Goal: Task Accomplishment & Management: Use online tool/utility

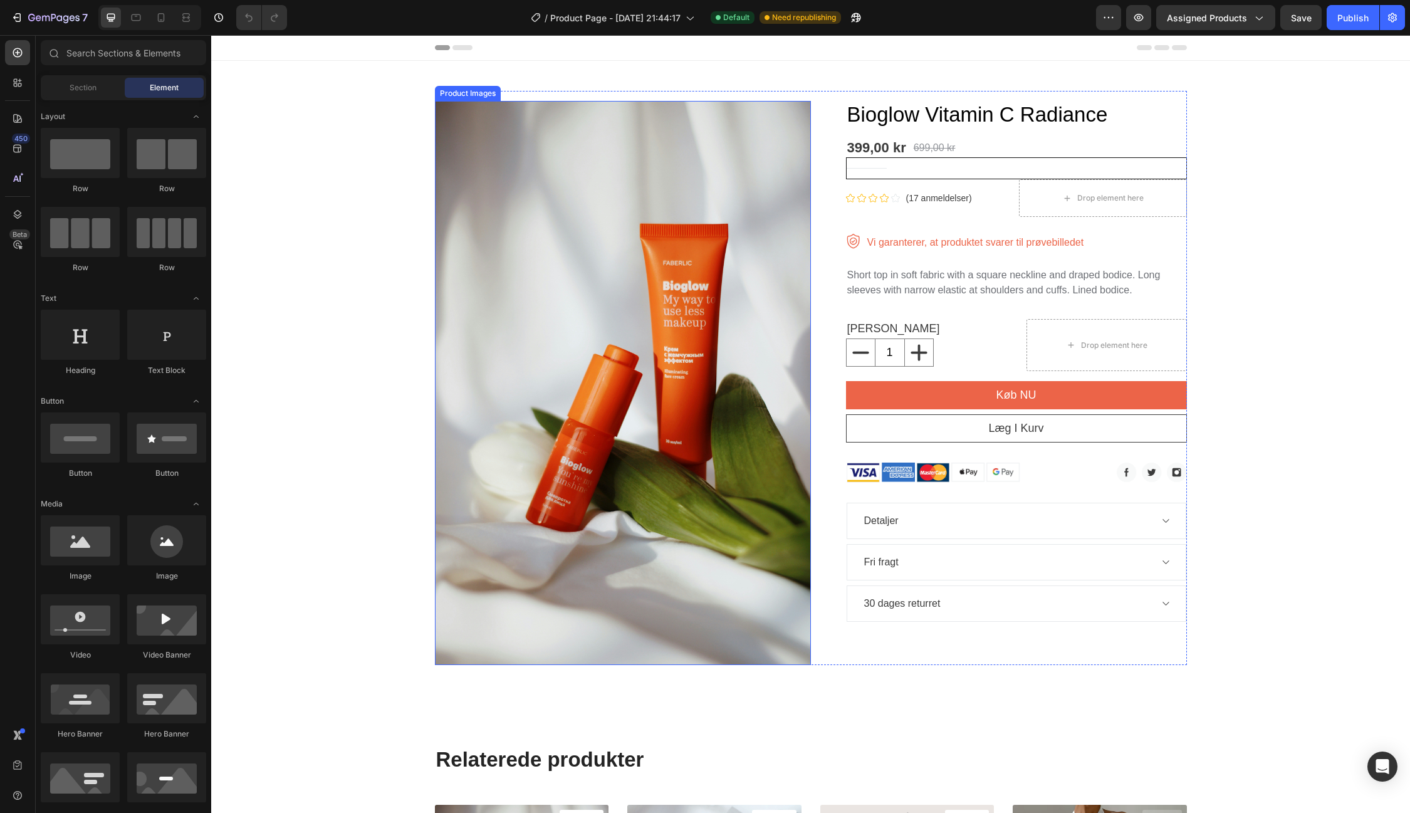
click at [792, 542] on img at bounding box center [623, 383] width 376 height 564
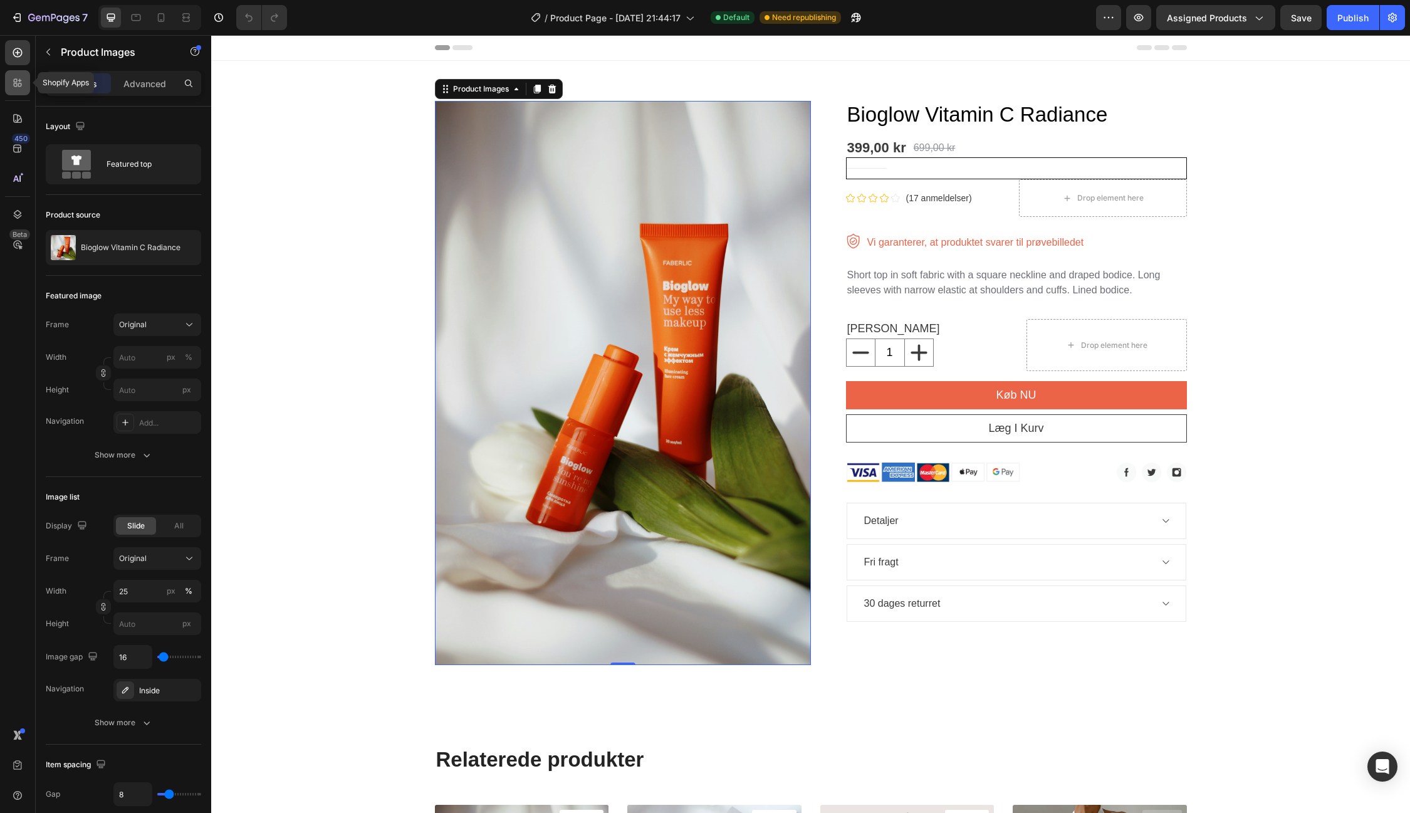
click at [15, 87] on icon at bounding box center [17, 82] width 13 height 13
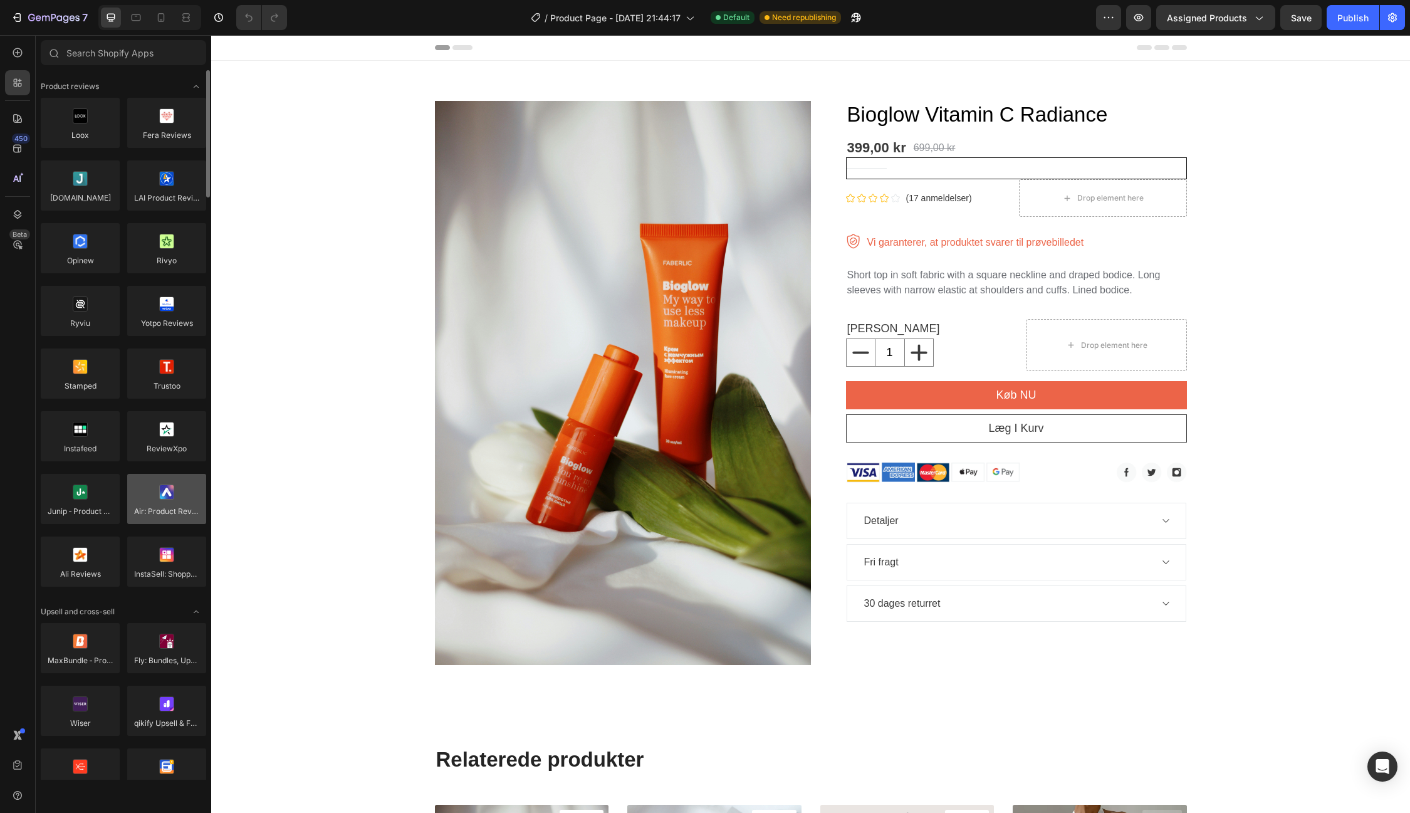
click at [162, 515] on div at bounding box center [166, 499] width 79 height 50
click at [106, 564] on div at bounding box center [80, 562] width 79 height 50
click at [93, 568] on div at bounding box center [80, 562] width 79 height 50
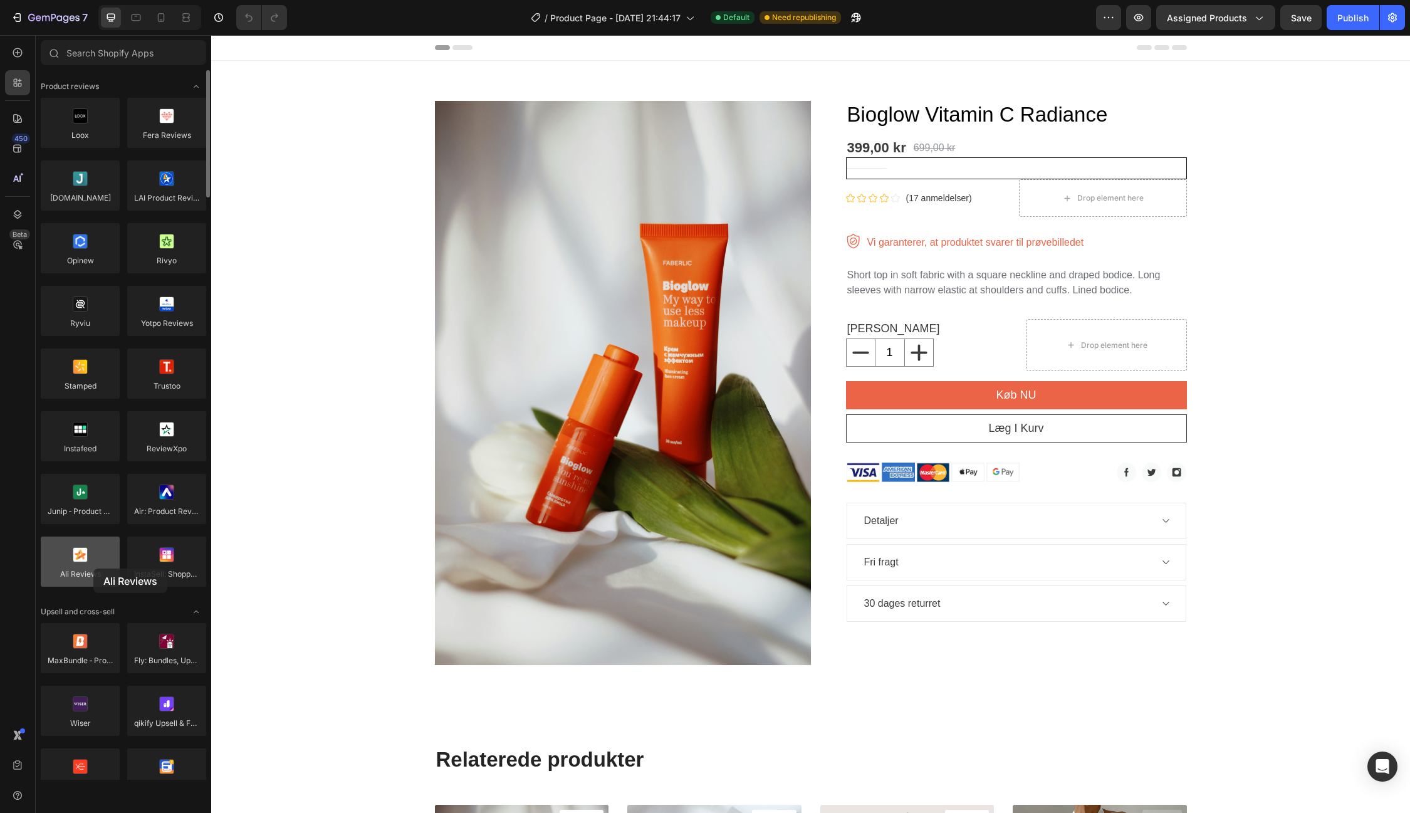
click at [93, 568] on div at bounding box center [80, 562] width 79 height 50
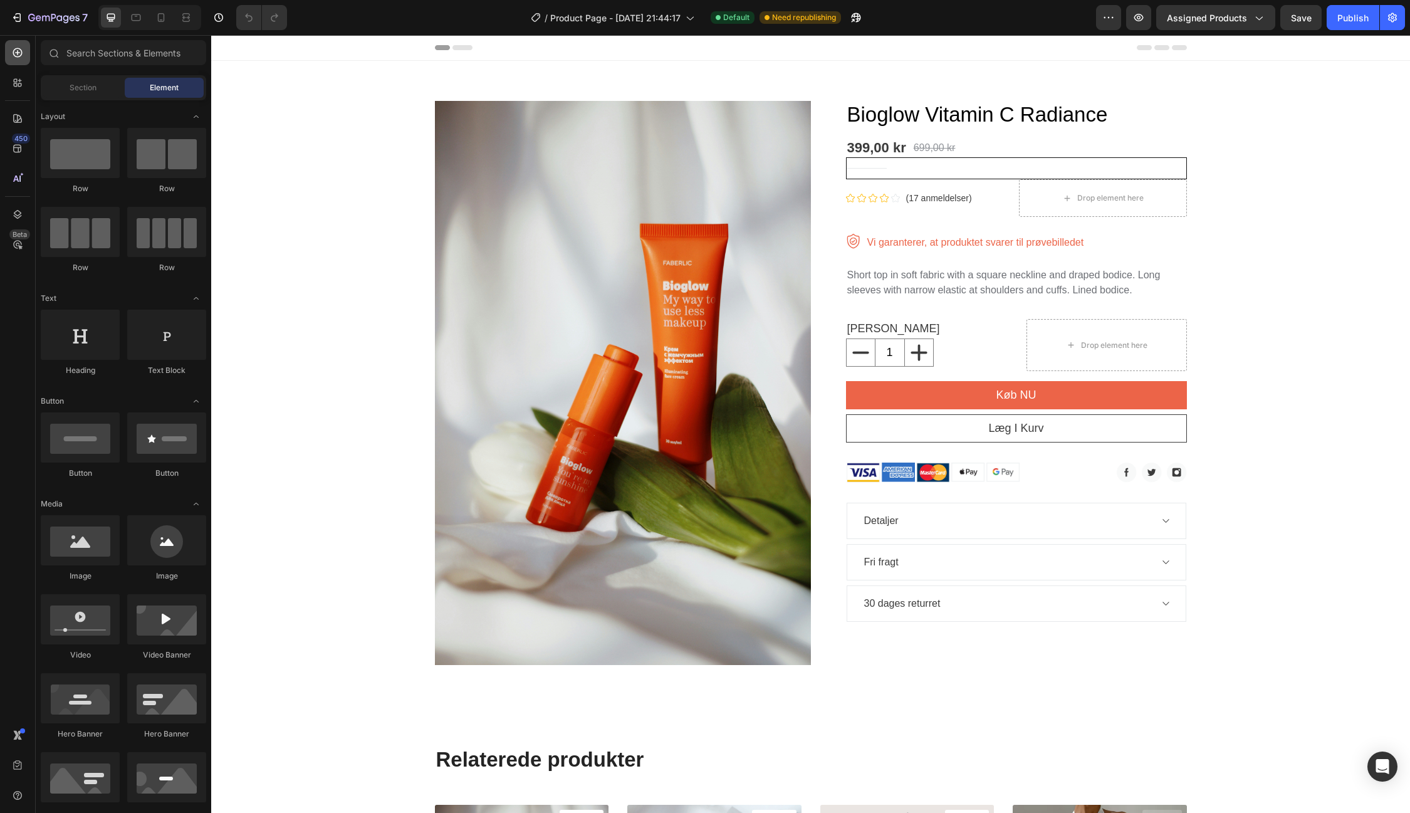
click at [18, 53] on icon at bounding box center [17, 52] width 13 height 13
click at [18, 53] on icon at bounding box center [17, 52] width 9 height 9
click at [24, 82] on div at bounding box center [17, 82] width 25 height 25
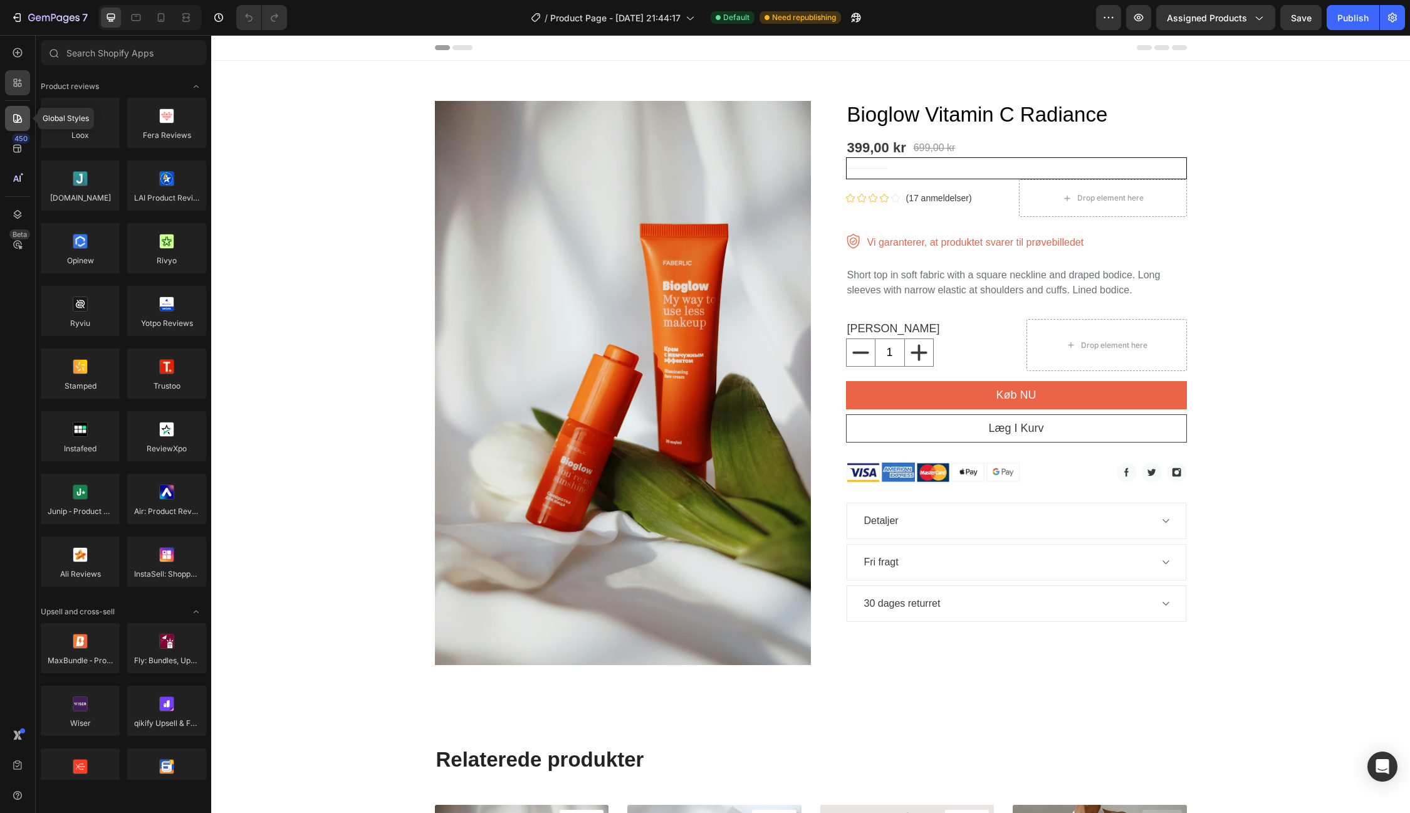
click at [16, 118] on icon at bounding box center [17, 118] width 13 height 13
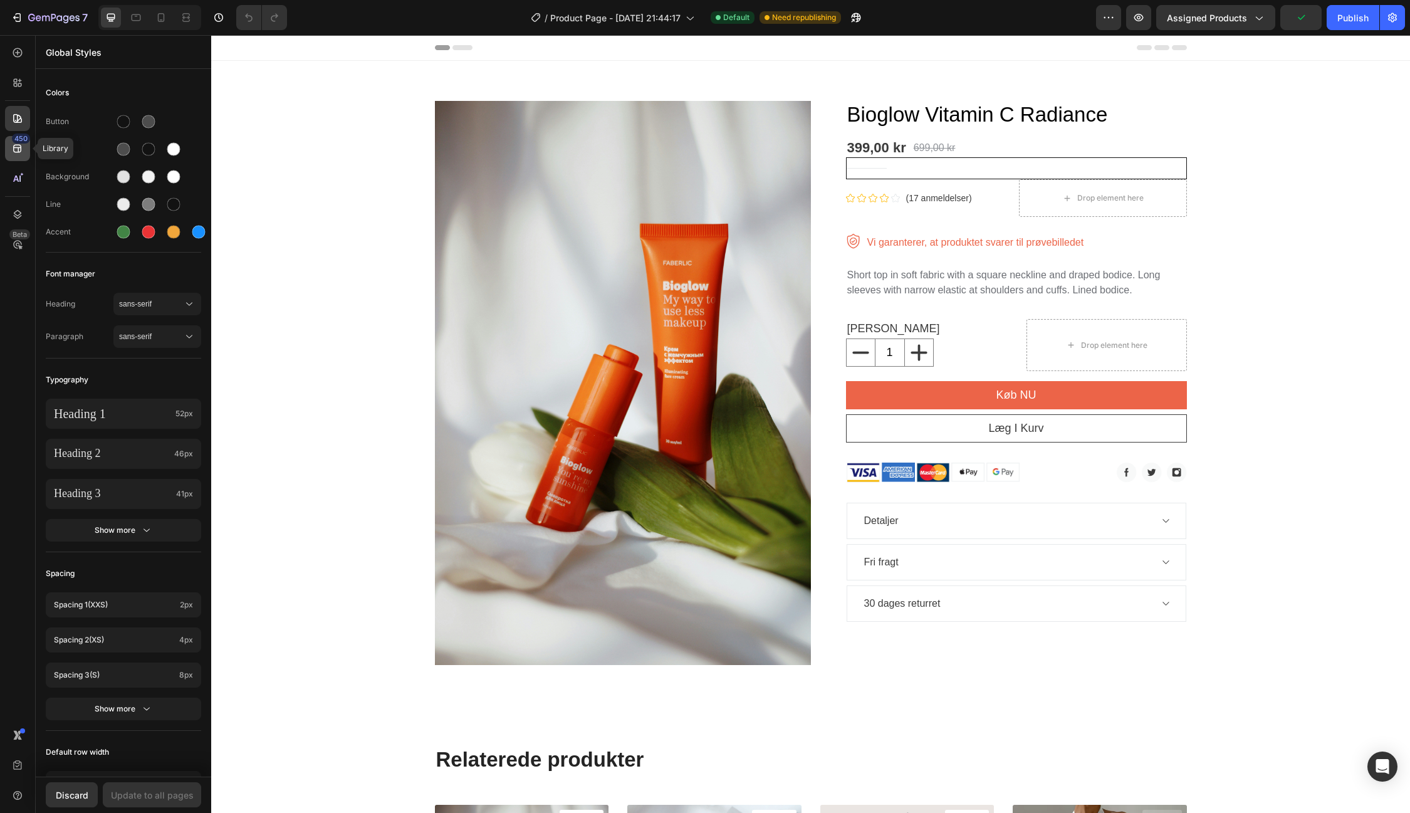
click at [22, 151] on icon at bounding box center [17, 148] width 13 height 13
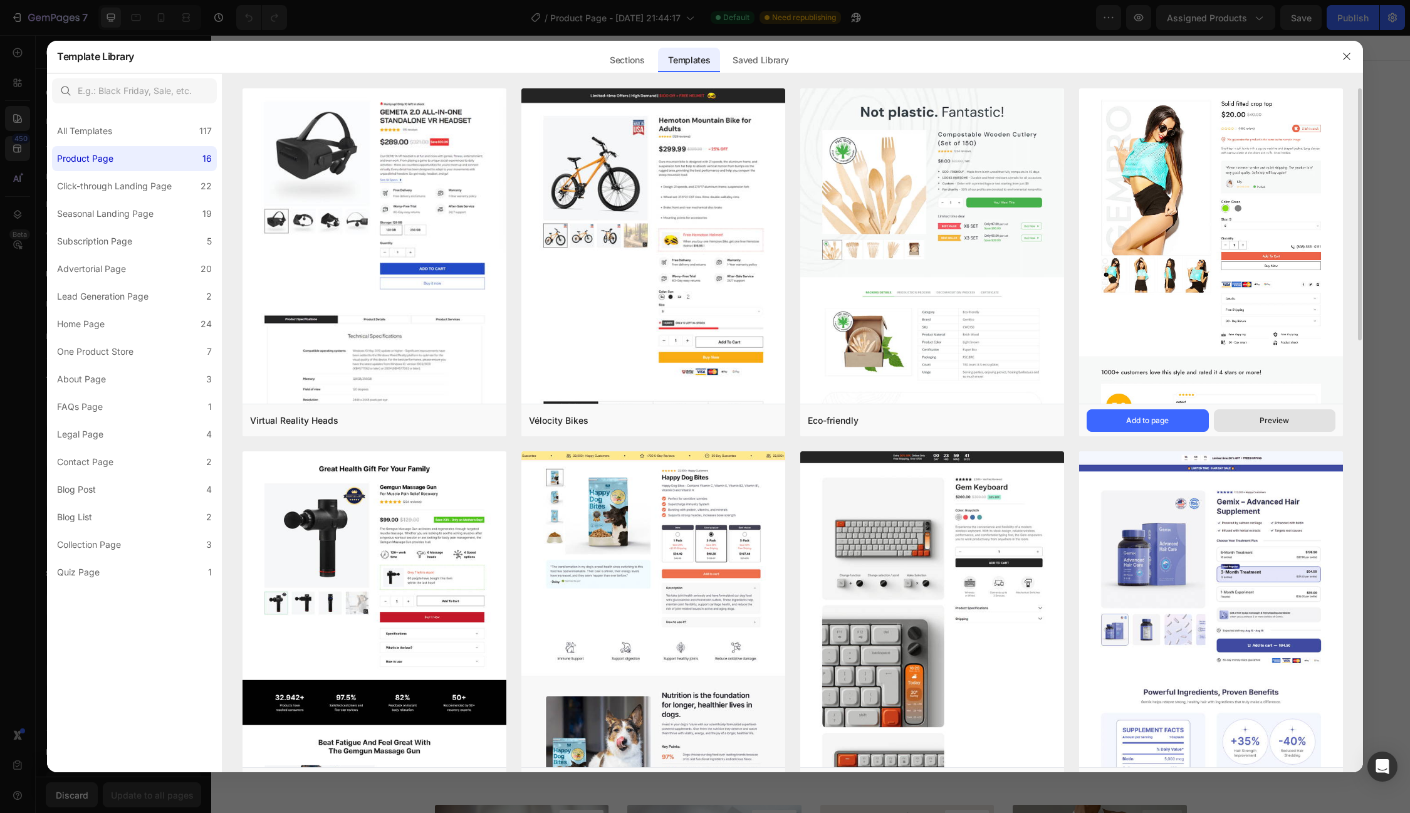
click at [1294, 414] on button "Preview" at bounding box center [1275, 420] width 122 height 23
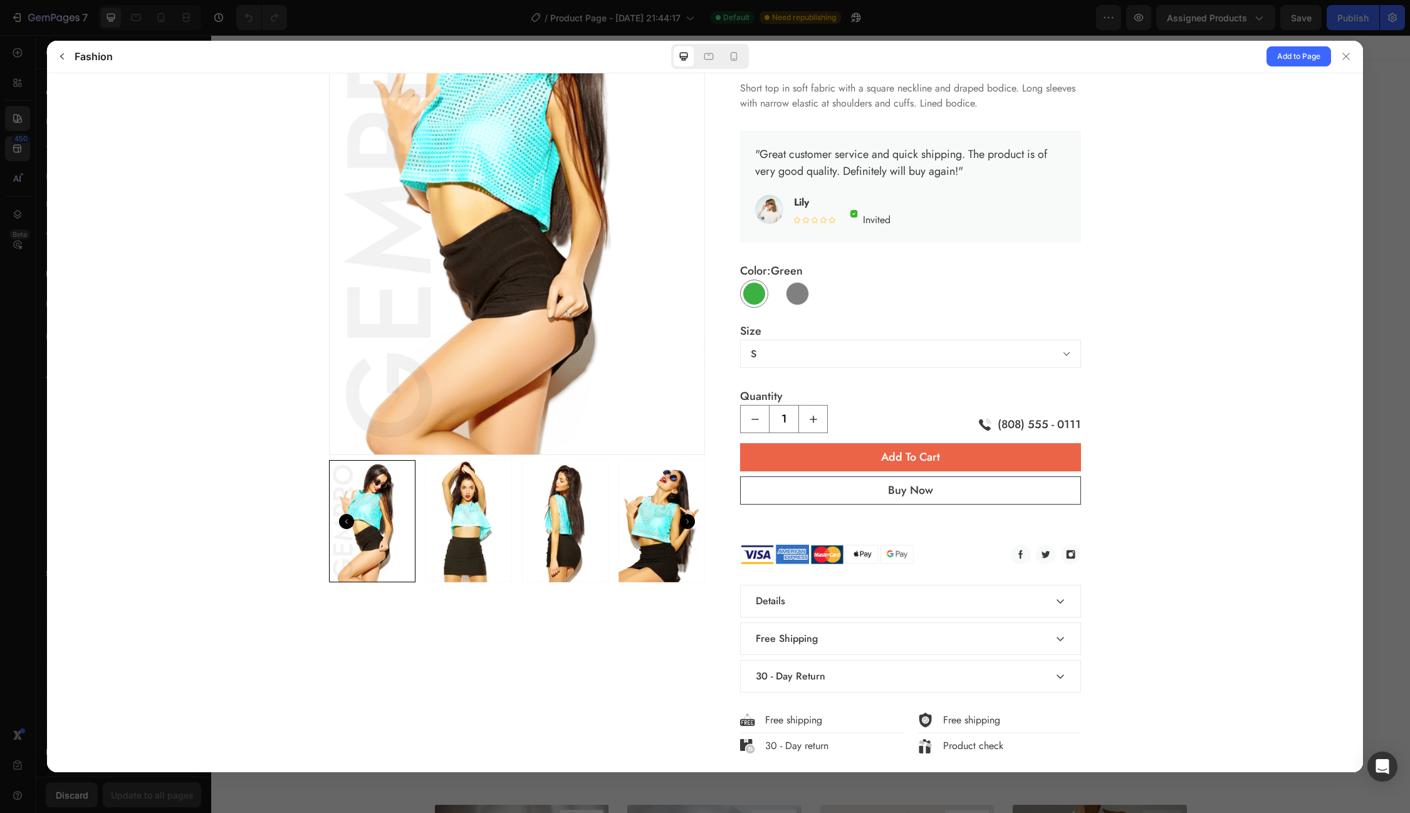
scroll to position [207, 0]
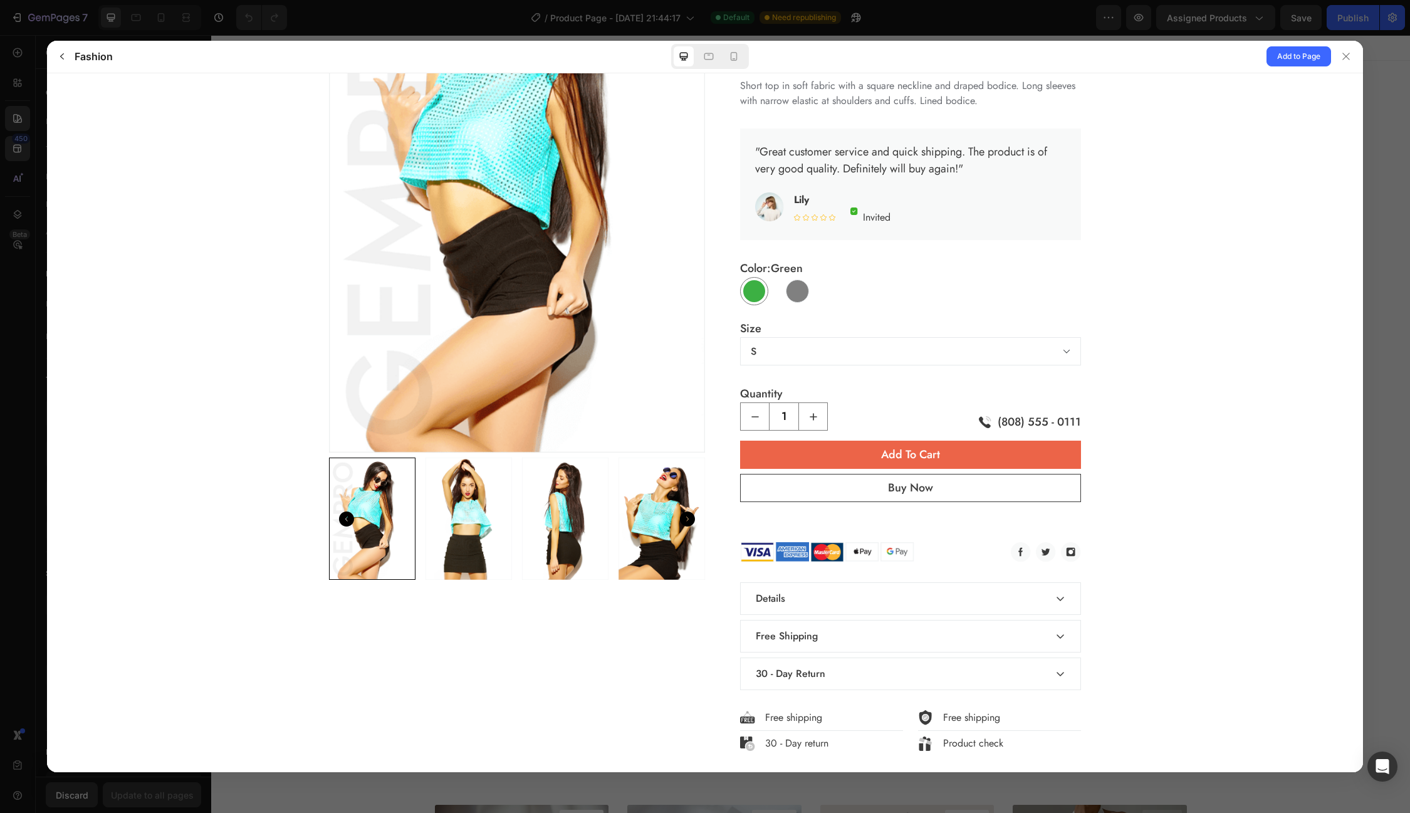
click at [800, 295] on div at bounding box center [797, 290] width 23 height 23
click at [812, 305] on input "Gray Gray" at bounding box center [812, 305] width 1 height 1
click at [756, 294] on div at bounding box center [754, 290] width 23 height 23
click at [768, 305] on input "Green Green" at bounding box center [768, 305] width 1 height 1
click at [826, 349] on select "S M L XL" at bounding box center [910, 351] width 341 height 28
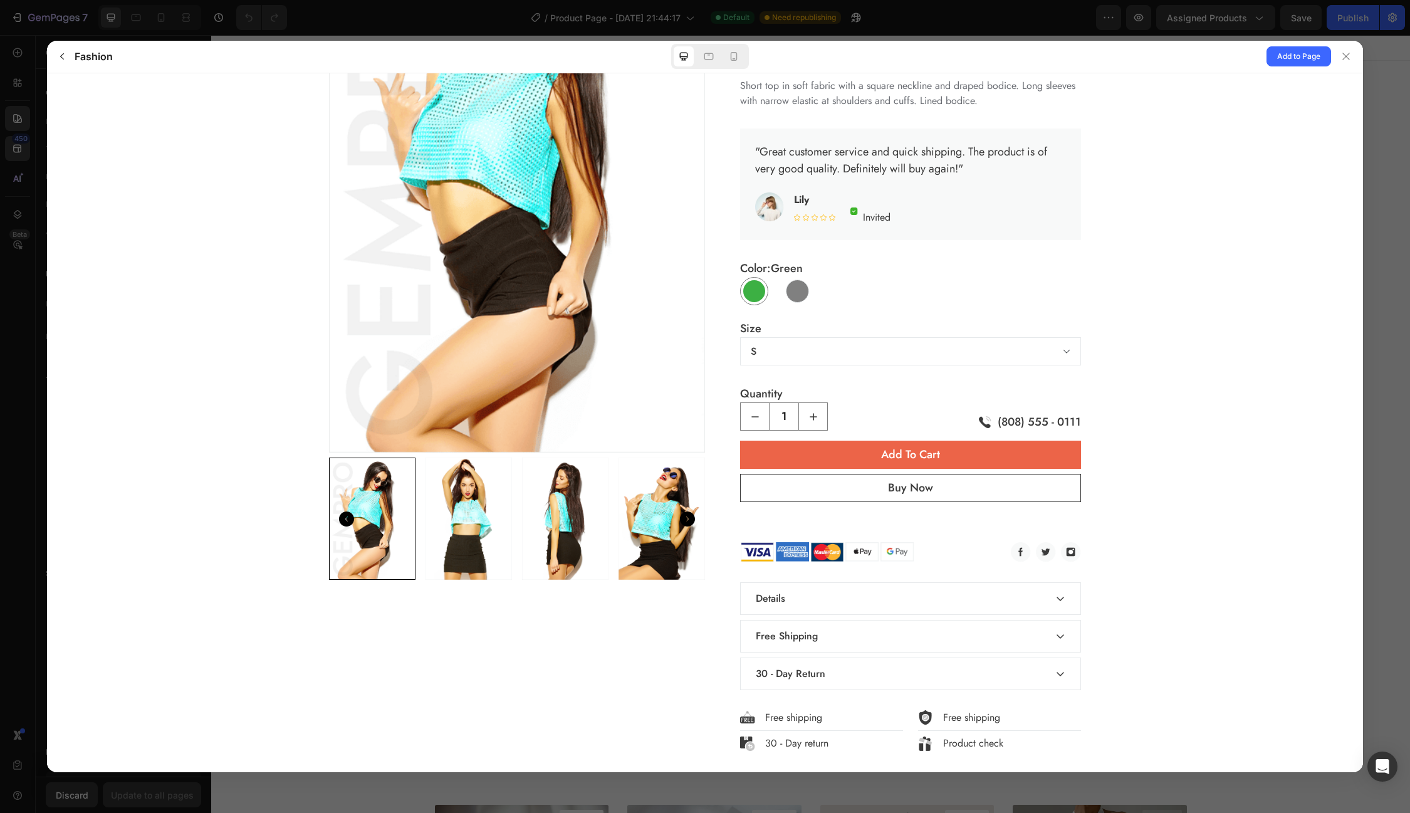
select select "L"
click at [740, 337] on select "S M L XL" at bounding box center [910, 351] width 341 height 28
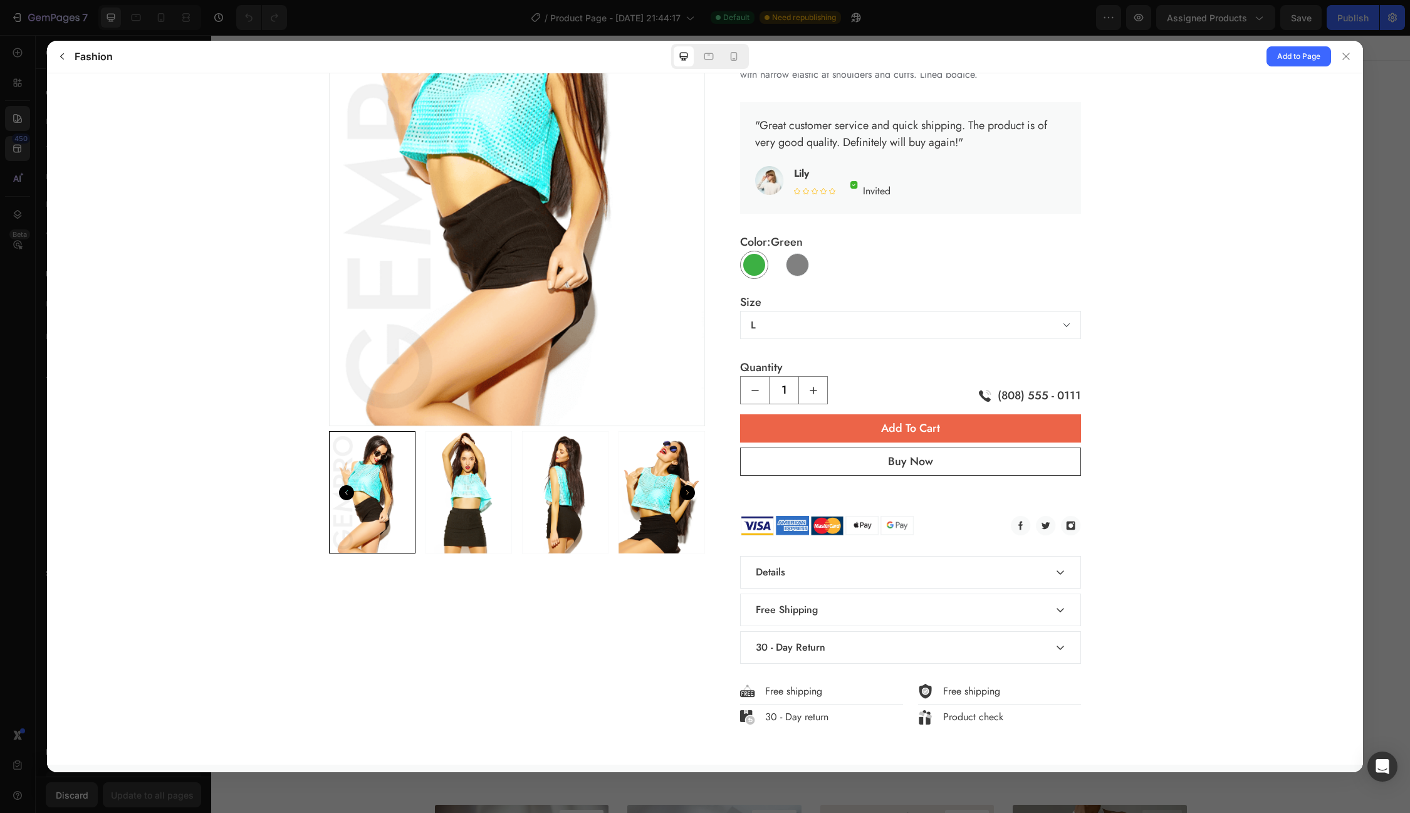
scroll to position [0, 0]
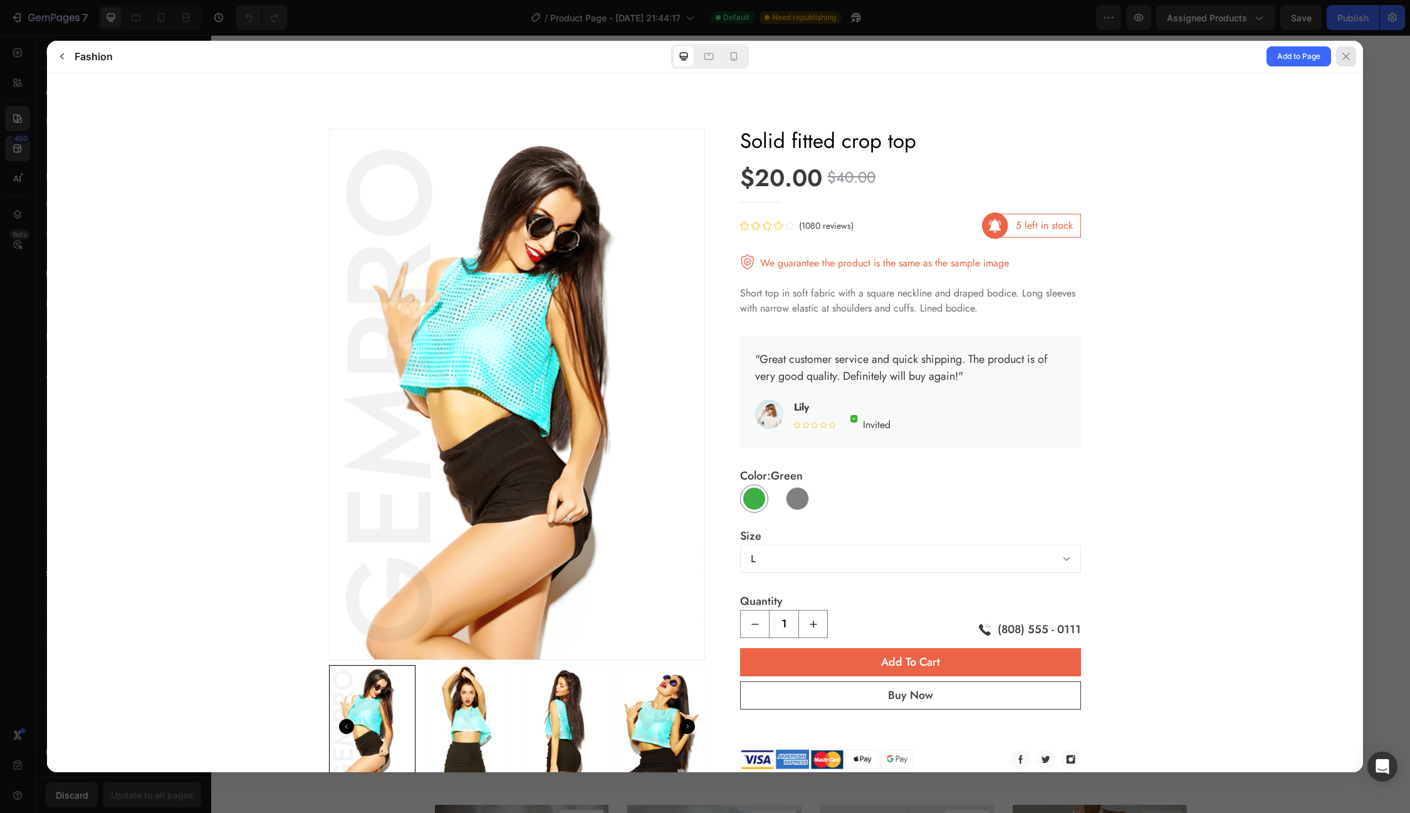
click at [1344, 58] on icon at bounding box center [1346, 56] width 7 height 7
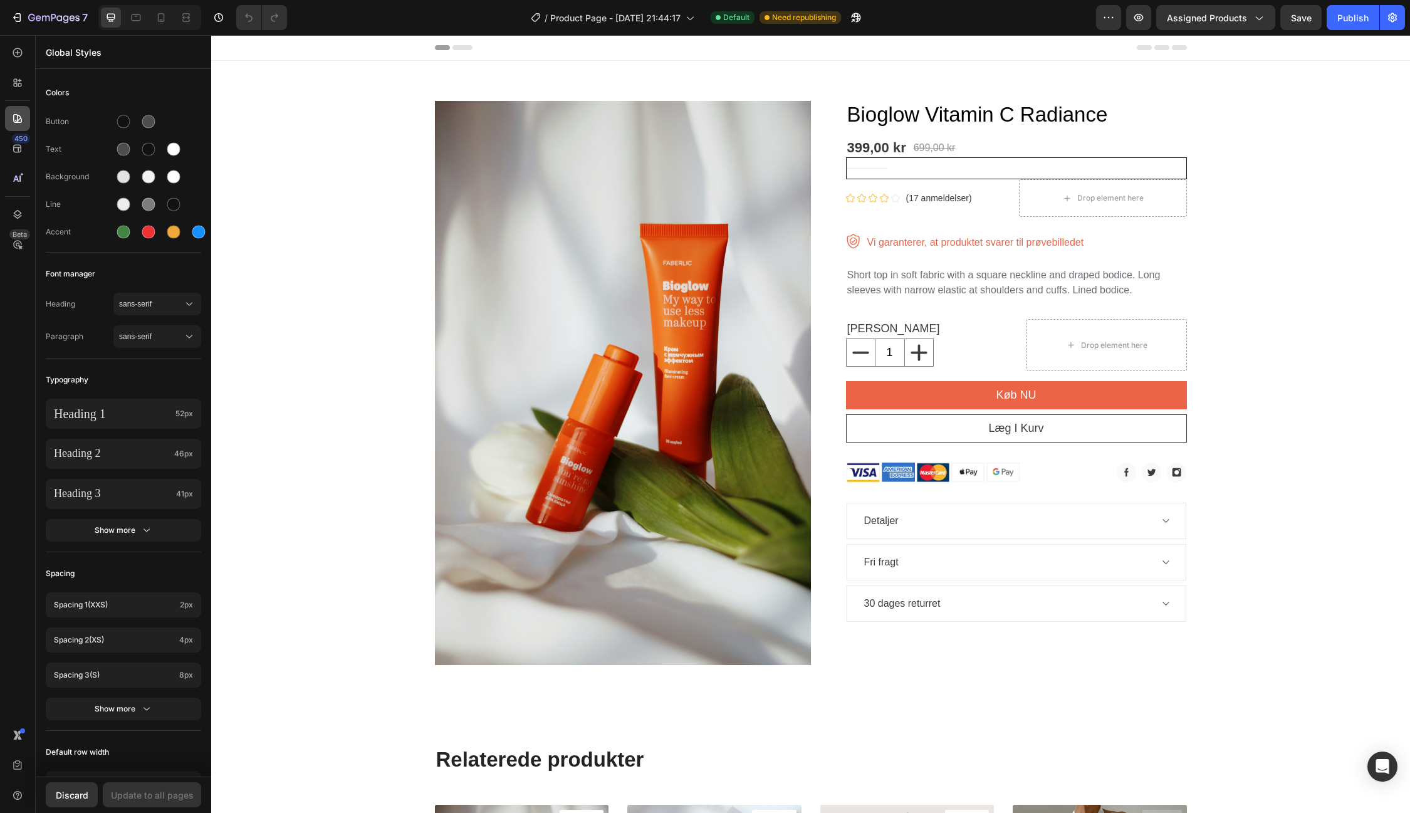
click at [15, 115] on icon at bounding box center [17, 118] width 13 height 13
click at [21, 150] on icon at bounding box center [17, 149] width 8 height 8
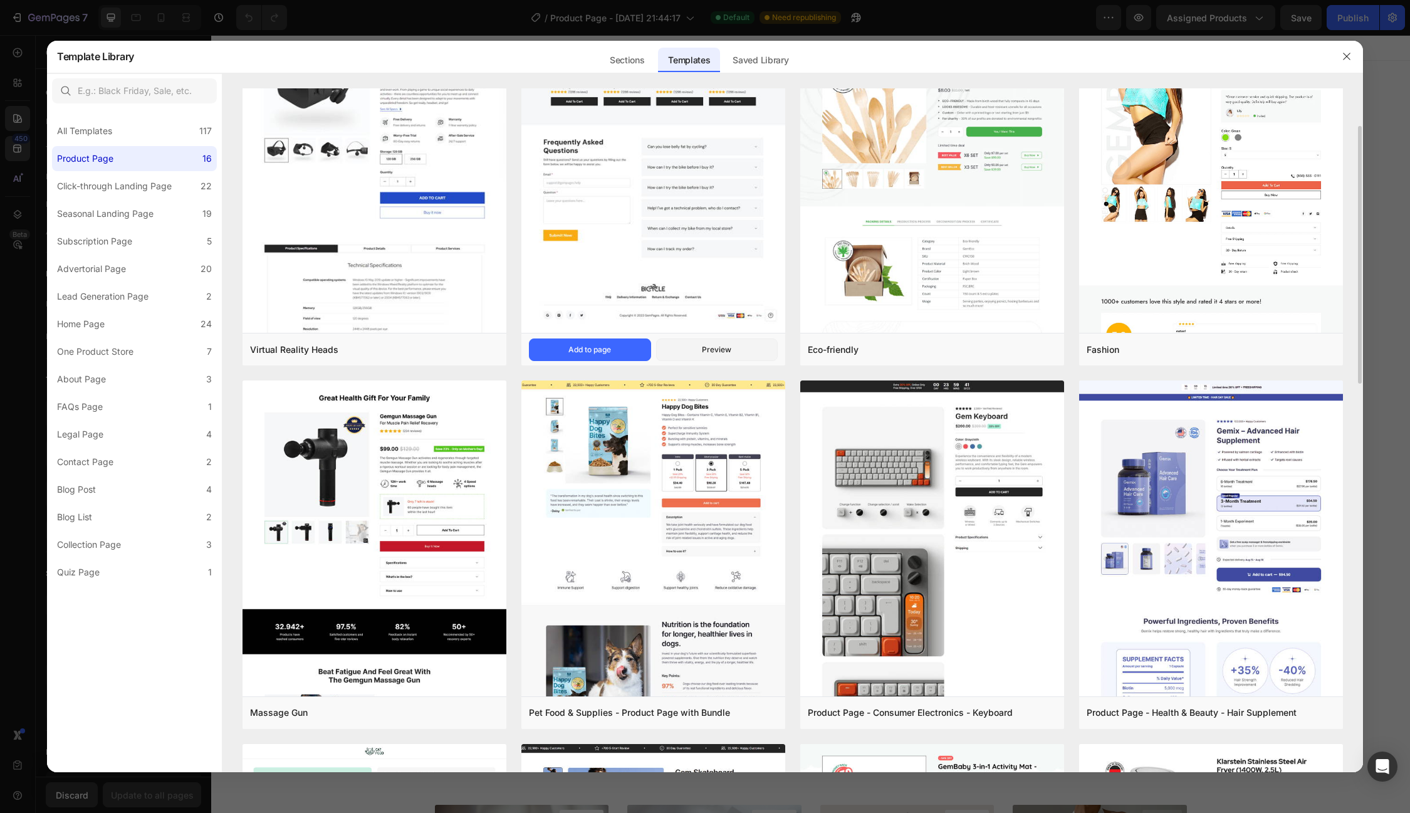
scroll to position [92, 0]
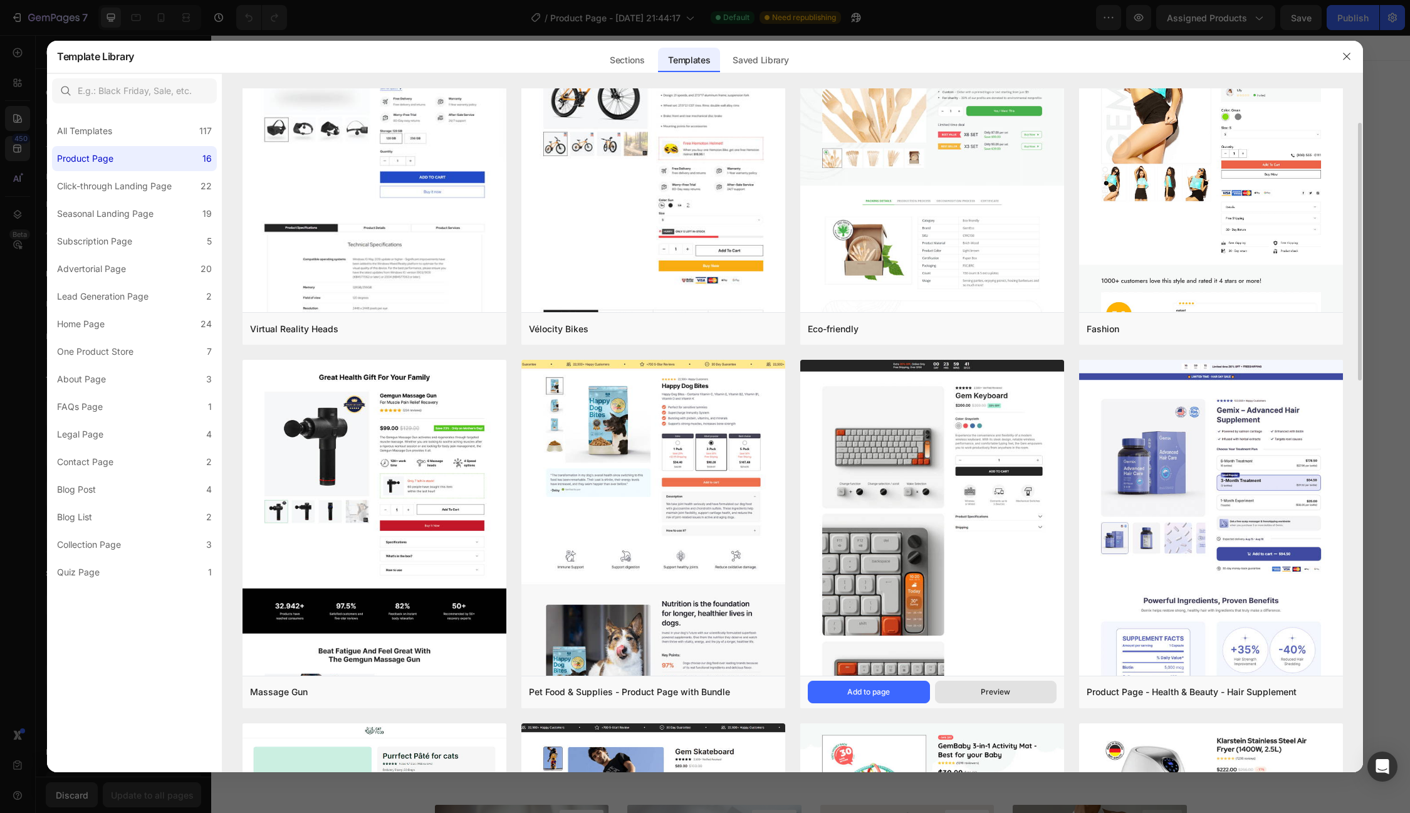
click at [975, 693] on button "Preview" at bounding box center [996, 692] width 122 height 23
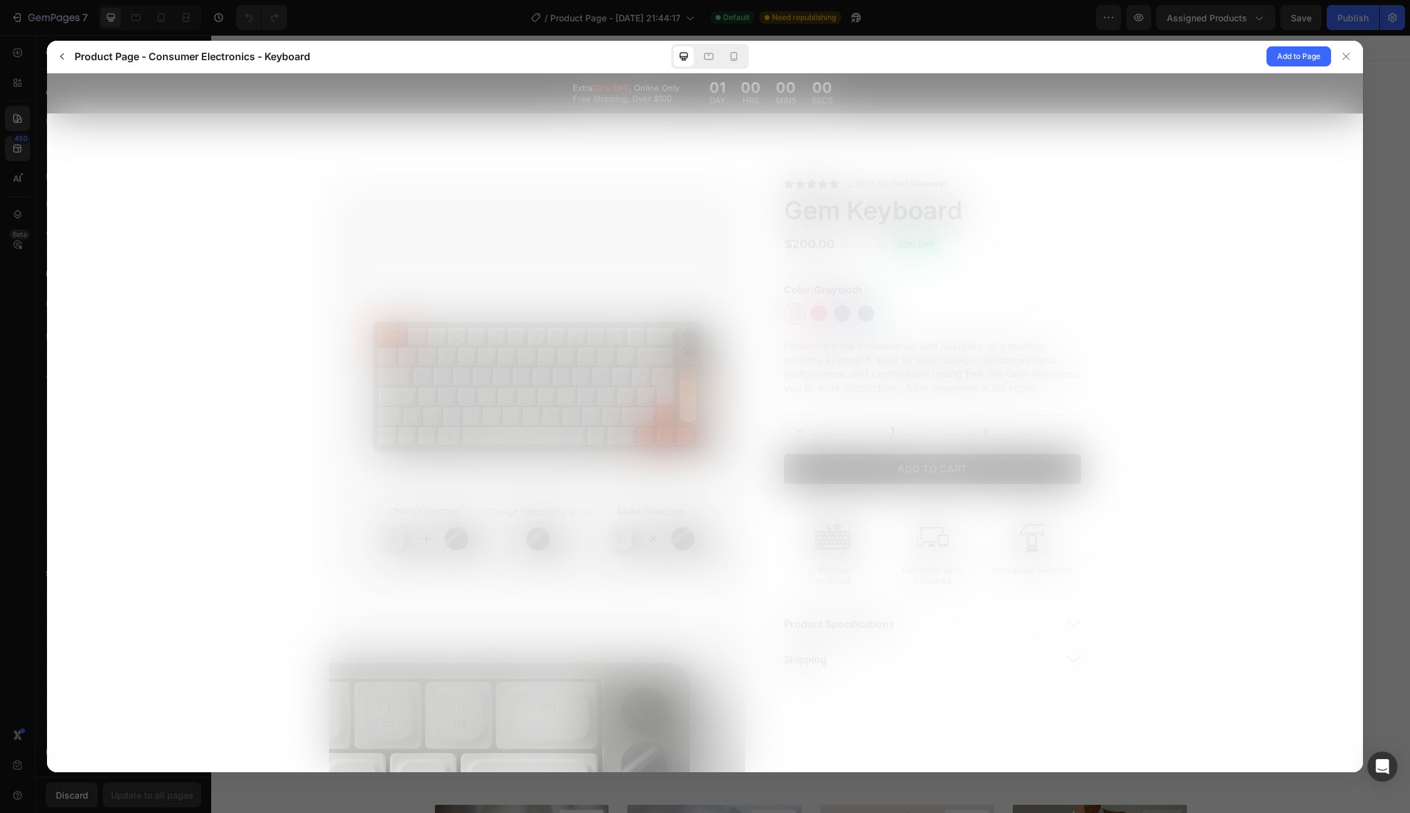
scroll to position [0, 0]
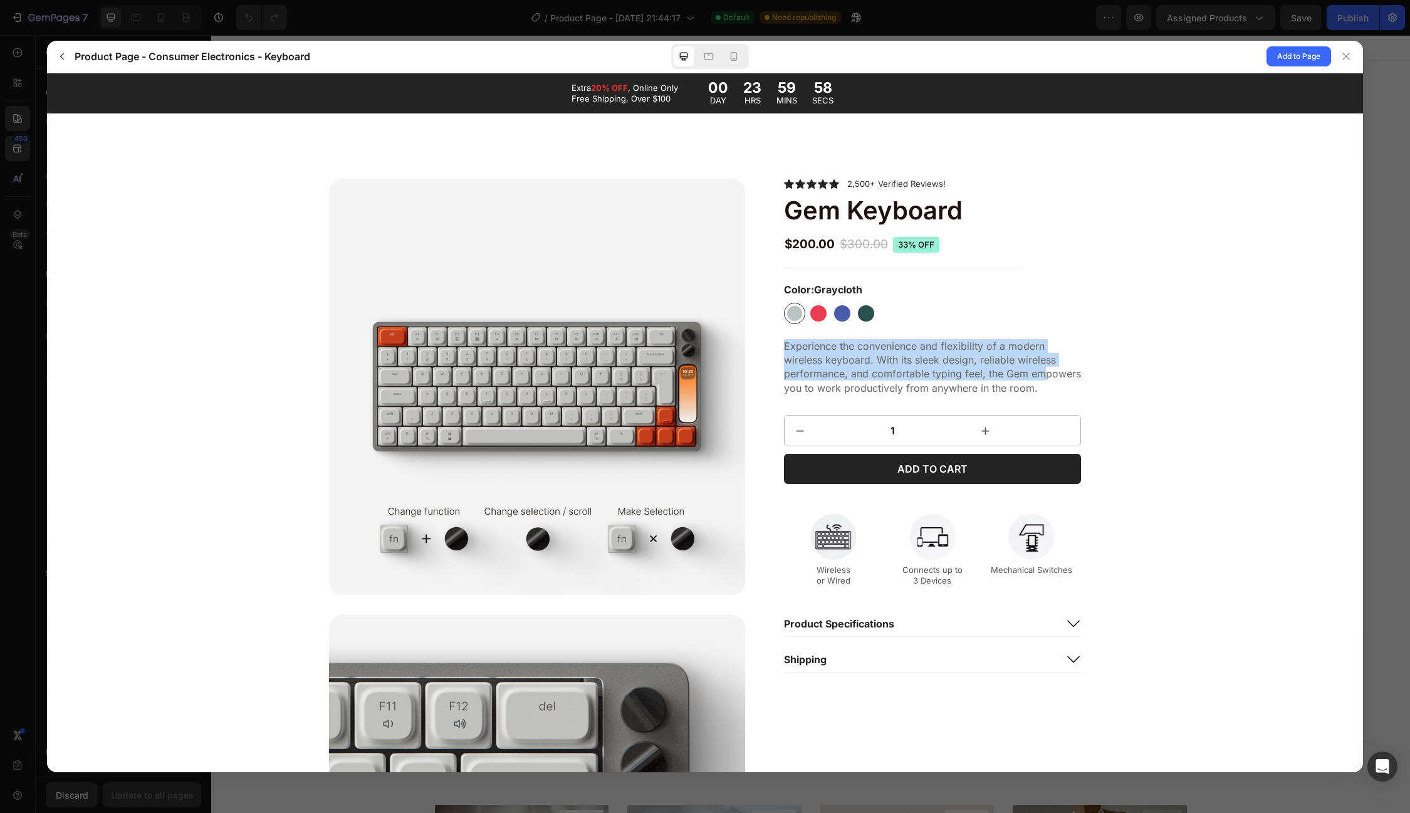
drag, startPoint x: 774, startPoint y: 348, endPoint x: 1037, endPoint y: 367, distance: 263.9
click at [979, 429] on icon "increment" at bounding box center [985, 430] width 13 height 13
click at [979, 431] on icon "increment" at bounding box center [985, 430] width 13 height 13
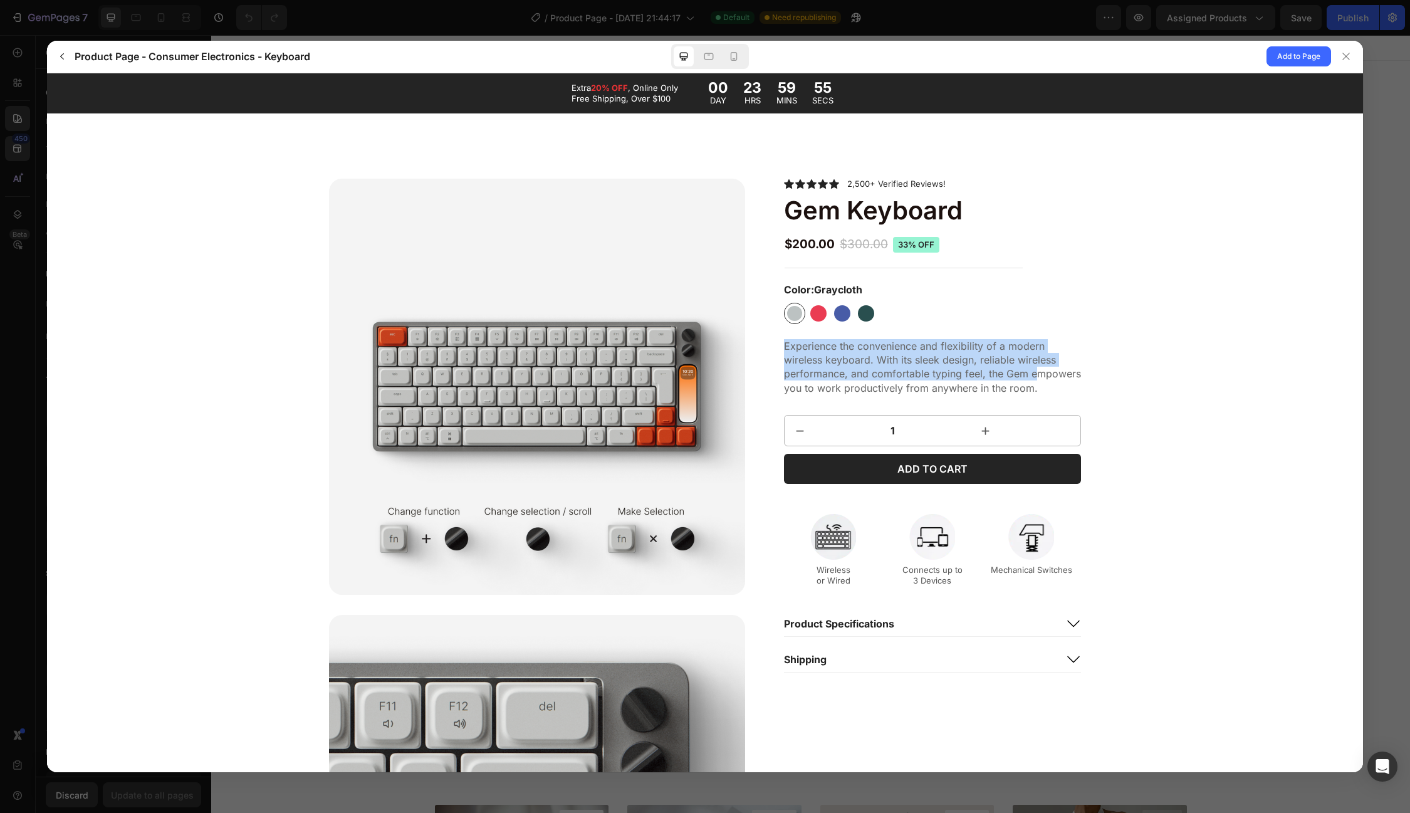
click at [979, 431] on icon "increment" at bounding box center [985, 430] width 13 height 13
drag, startPoint x: 781, startPoint y: 187, endPoint x: 881, endPoint y: 207, distance: 101.7
click at [824, 310] on div at bounding box center [818, 313] width 16 height 16
click at [829, 323] on input "Desire Desire" at bounding box center [829, 323] width 1 height 1
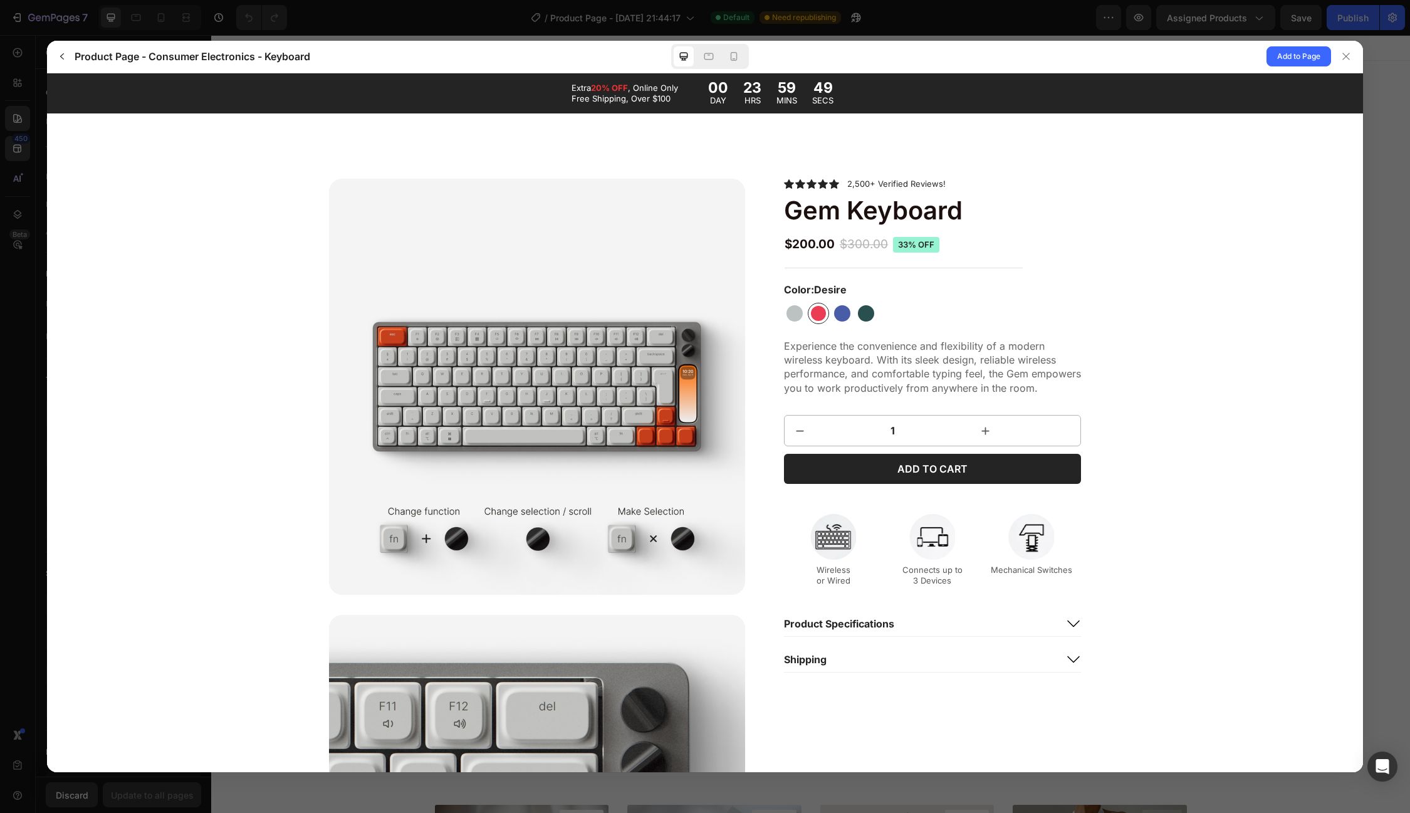
click at [838, 310] on div at bounding box center [842, 313] width 16 height 16
click at [853, 323] on input "Cobalt Cobalt" at bounding box center [853, 323] width 1 height 1
click at [877, 310] on div "Graycloth Graycloth Desire Desire Cobalt Cobalt Mallard Mallard" at bounding box center [932, 312] width 297 height 21
click at [1348, 66] on button at bounding box center [1347, 57] width 32 height 32
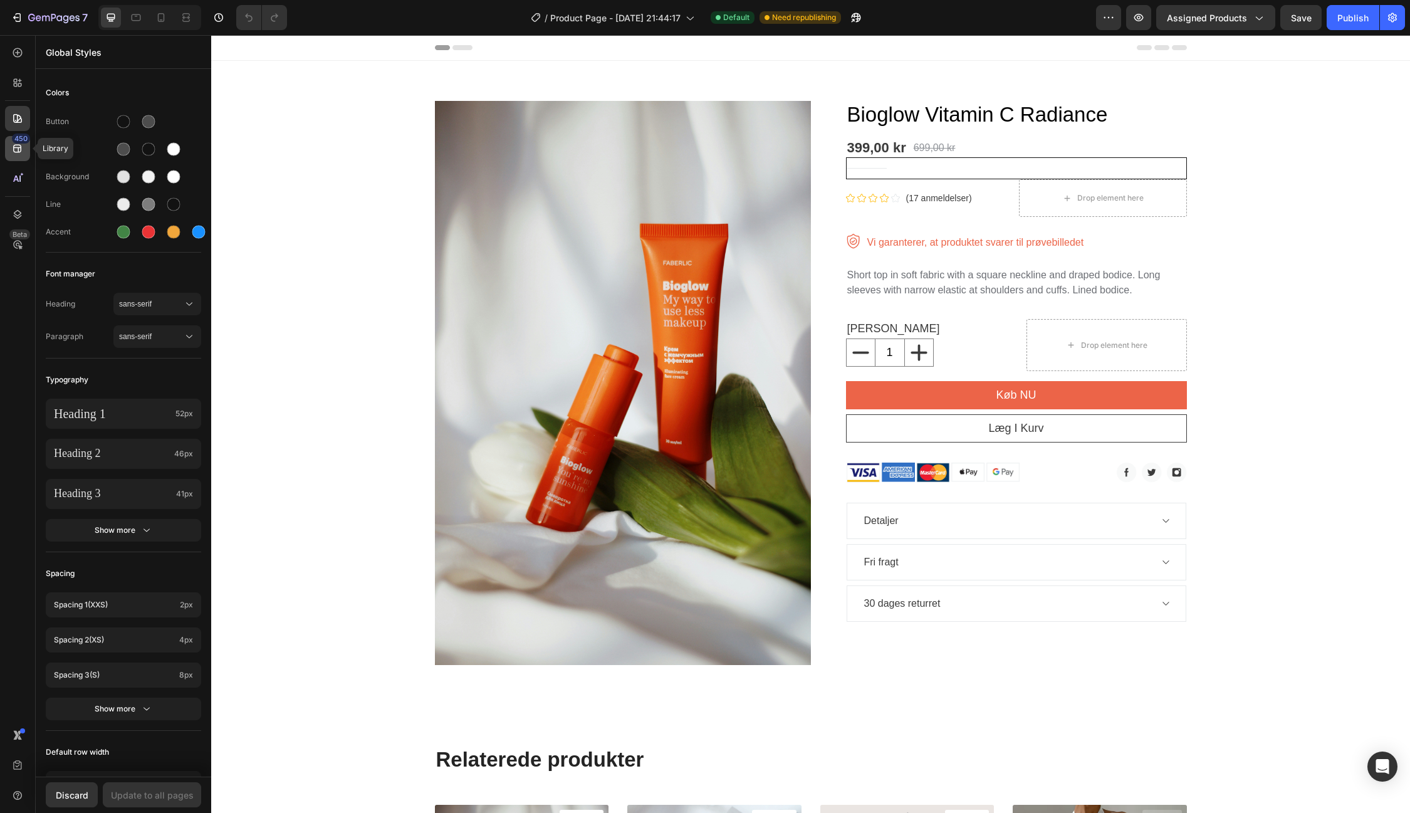
click at [14, 145] on icon at bounding box center [17, 149] width 8 height 8
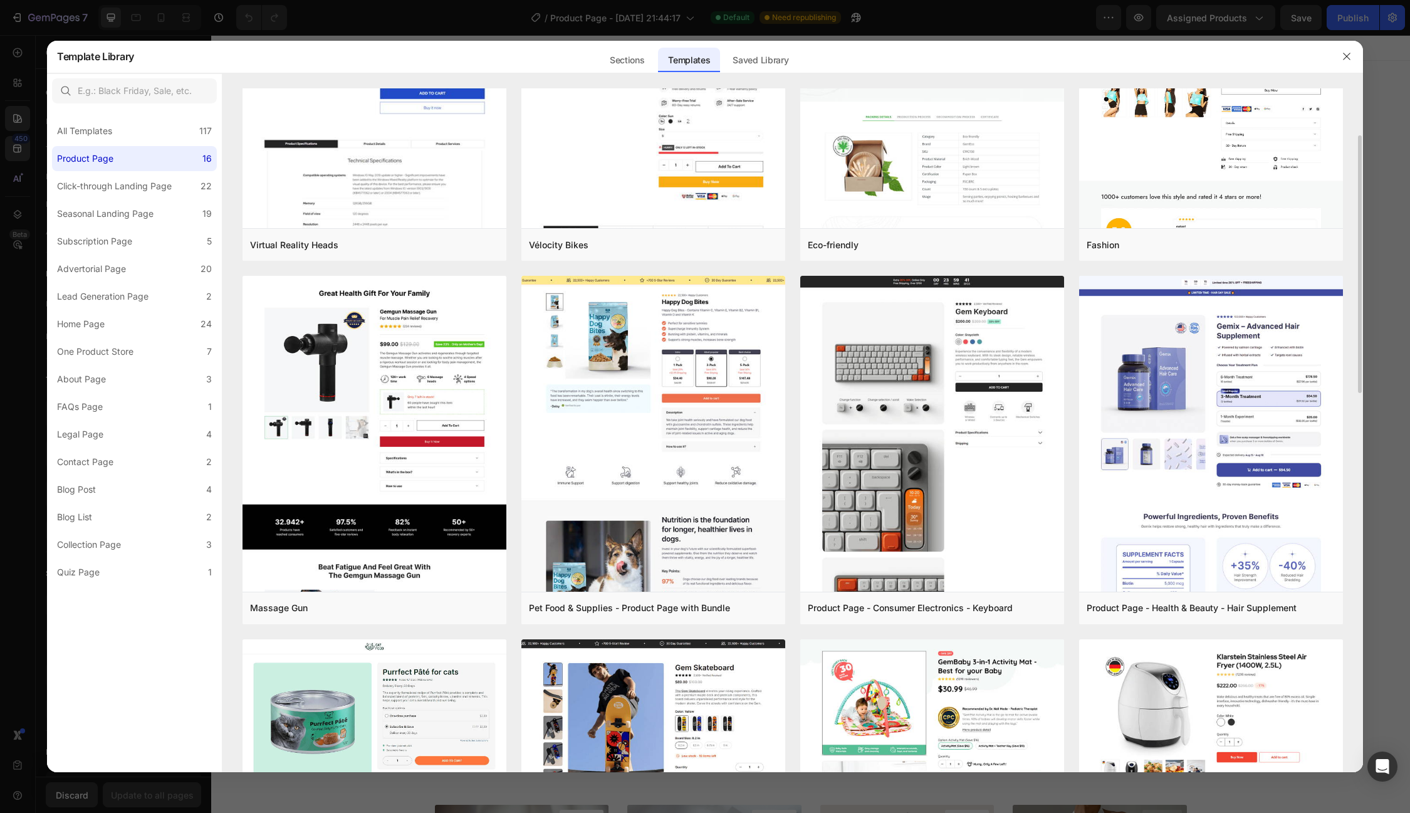
scroll to position [212, 0]
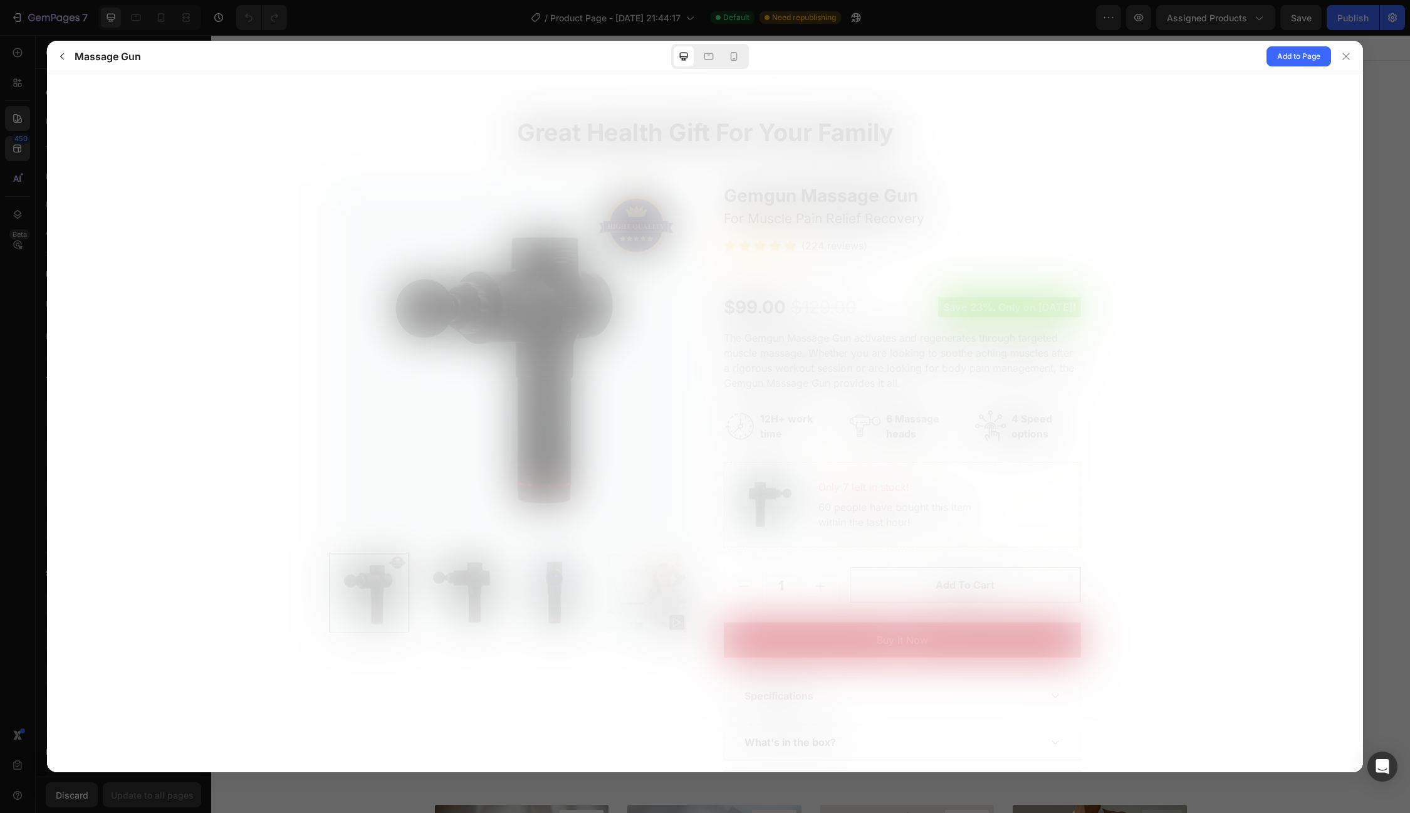
scroll to position [0, 0]
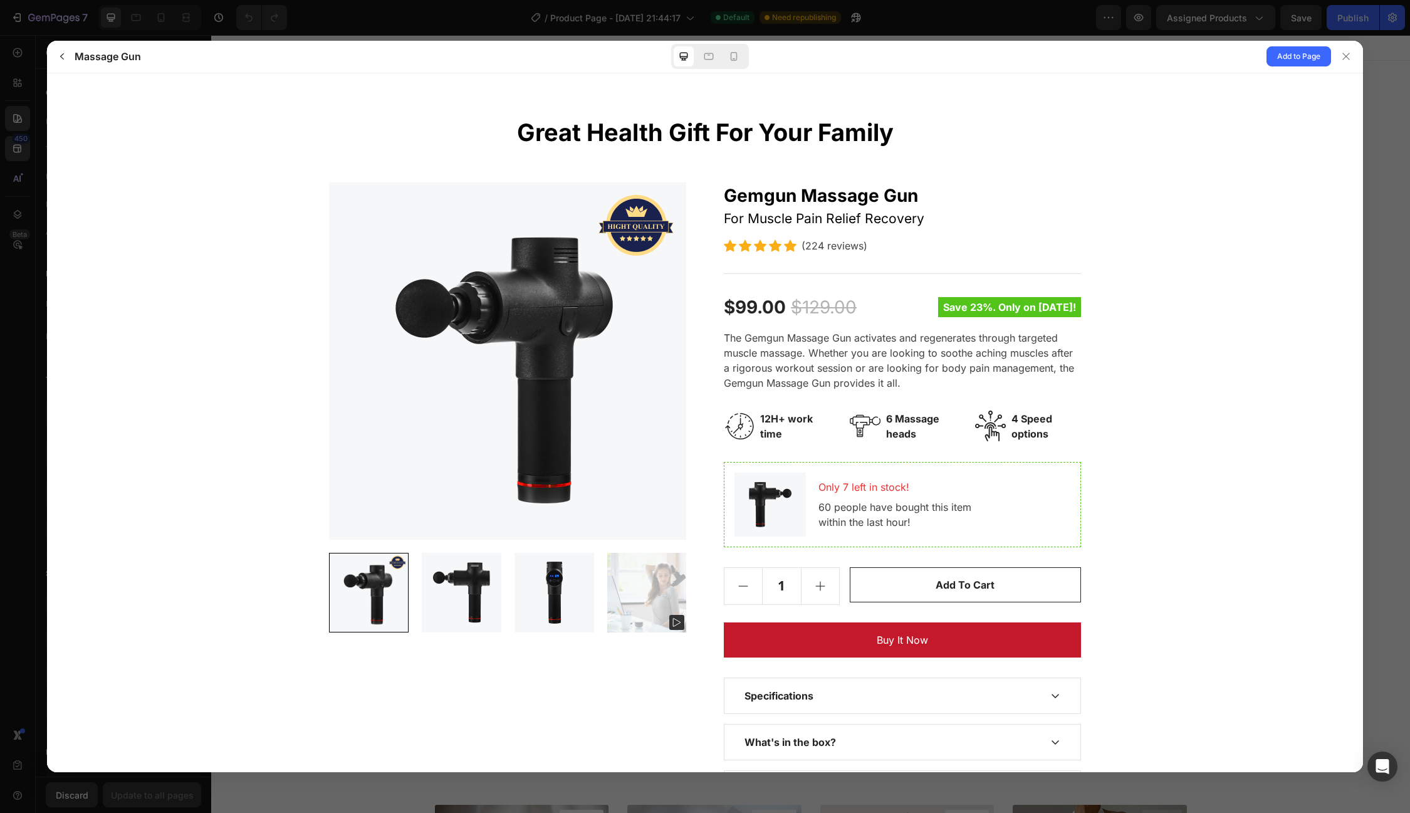
drag, startPoint x: 709, startPoint y: 352, endPoint x: 961, endPoint y: 390, distance: 255.4
click at [970, 395] on gp-row "1" at bounding box center [705, 494] width 752 height 625
click at [900, 446] on div "Gemgun Massage Gun For Muscle Pain Relief Recovery (224 reviews)" at bounding box center [902, 494] width 357 height 625
click at [1073, 441] on div "4 Speed options" at bounding box center [1028, 425] width 106 height 31
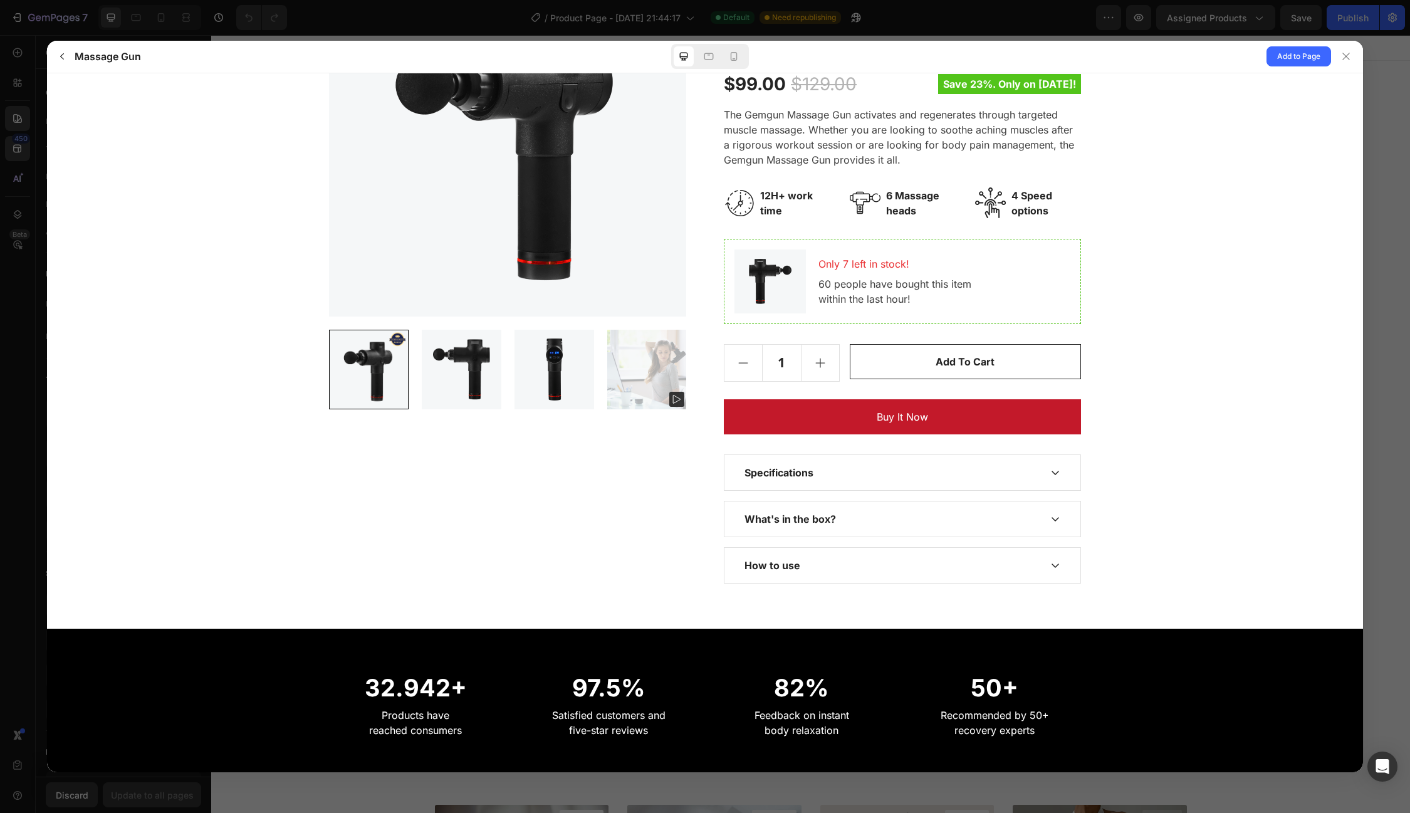
scroll to position [234, 0]
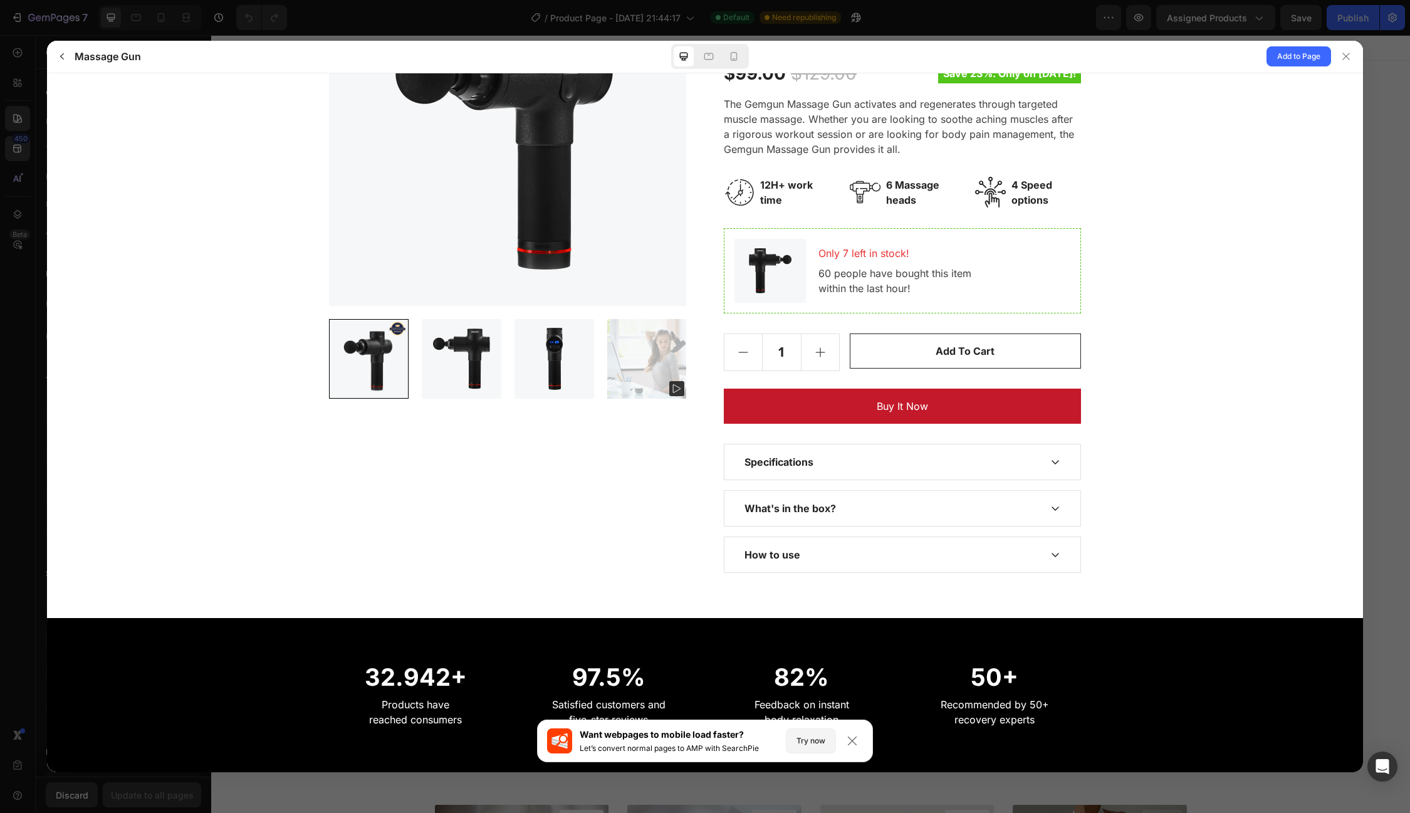
click at [924, 463] on div "Specifications" at bounding box center [893, 461] width 296 height 15
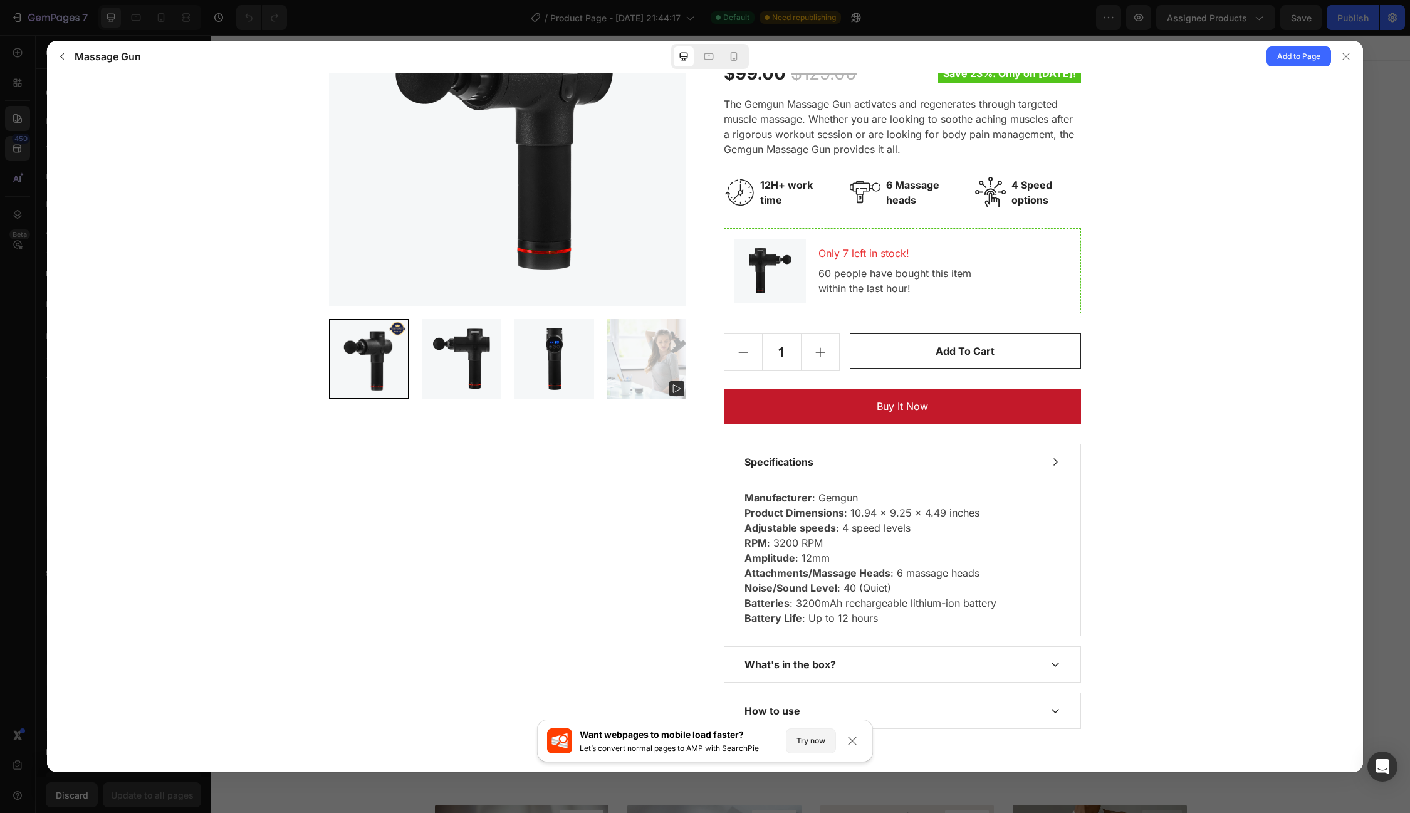
click at [936, 456] on div "Specifications" at bounding box center [893, 461] width 296 height 15
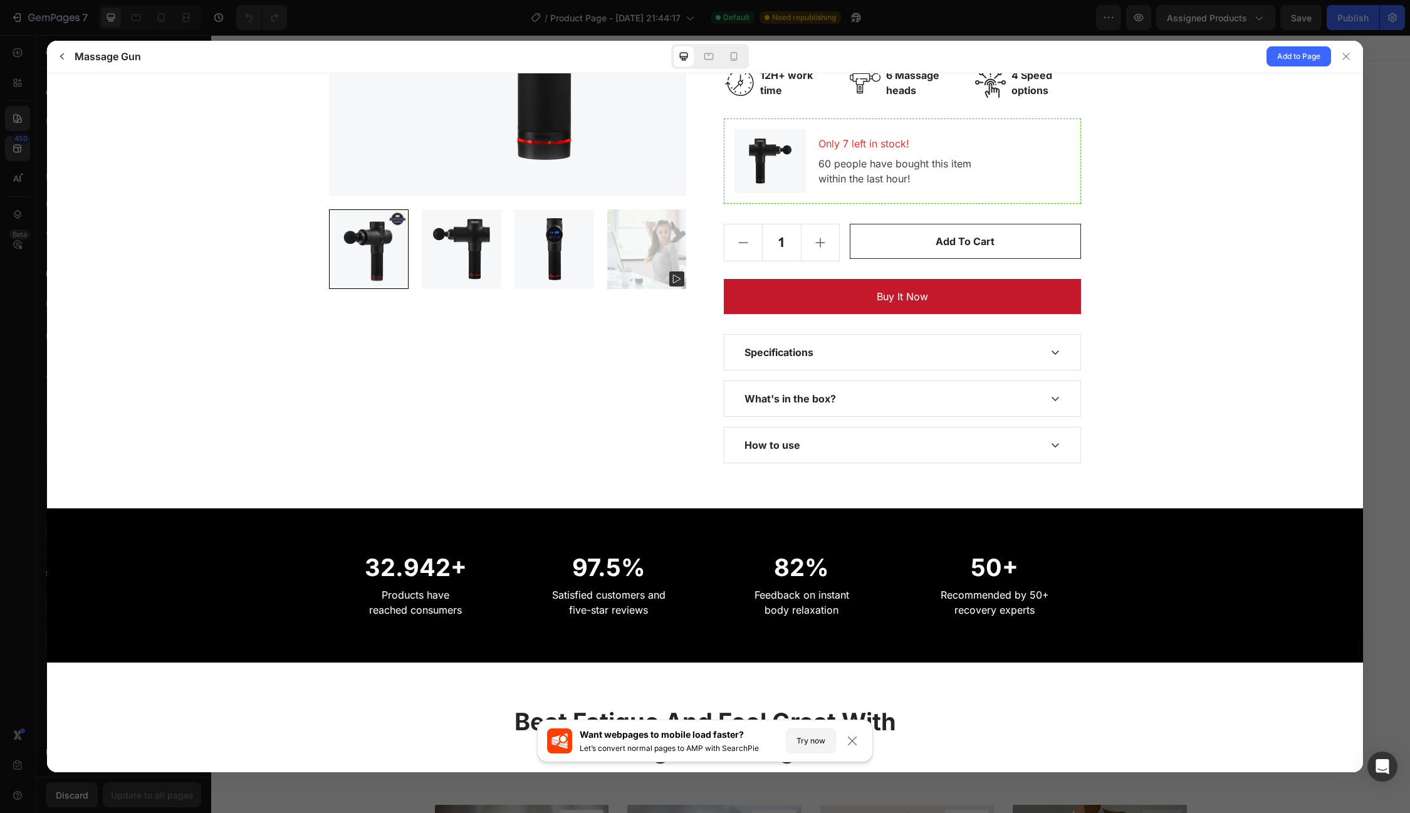
scroll to position [345, 0]
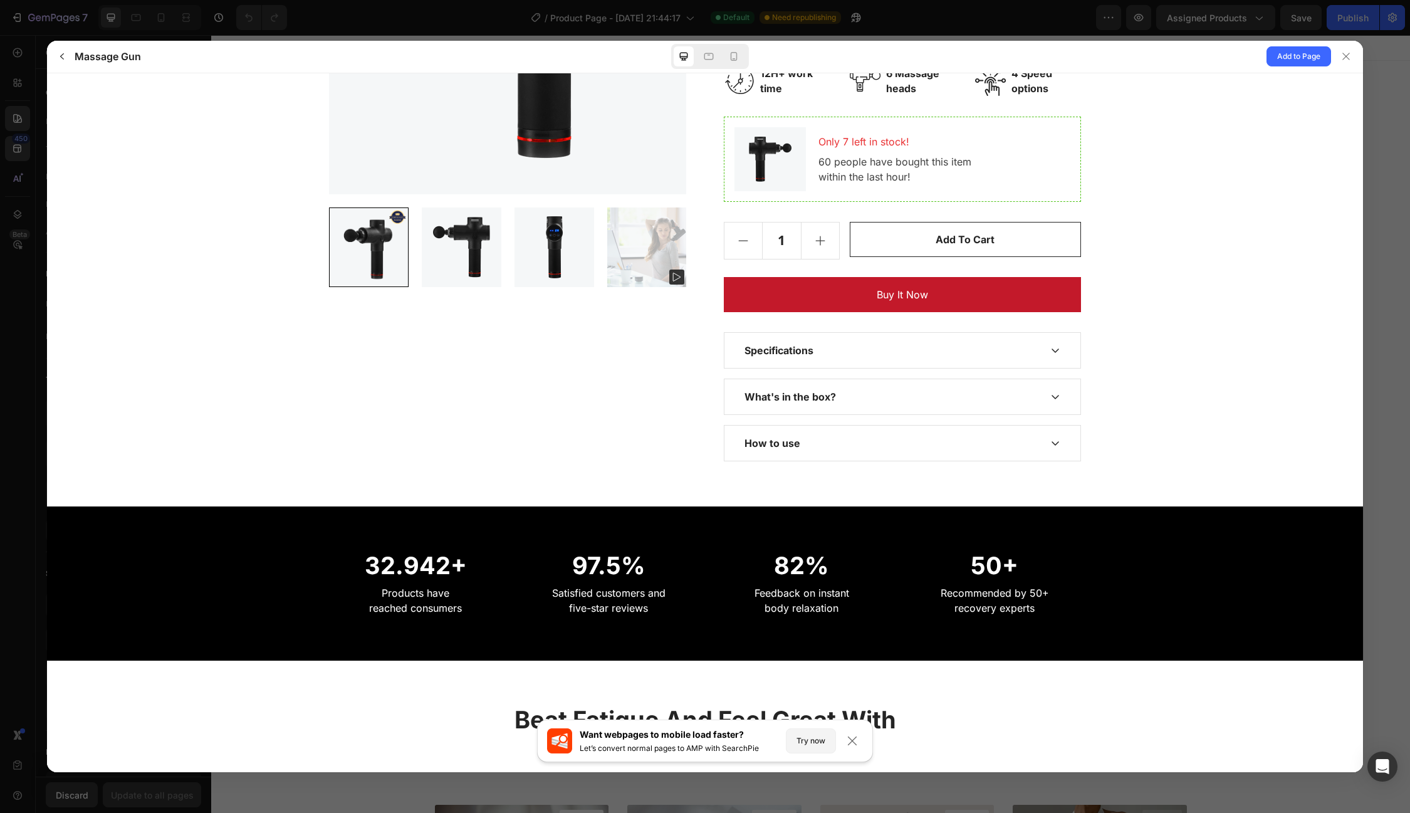
click at [884, 402] on div "What's in the box?" at bounding box center [893, 396] width 296 height 15
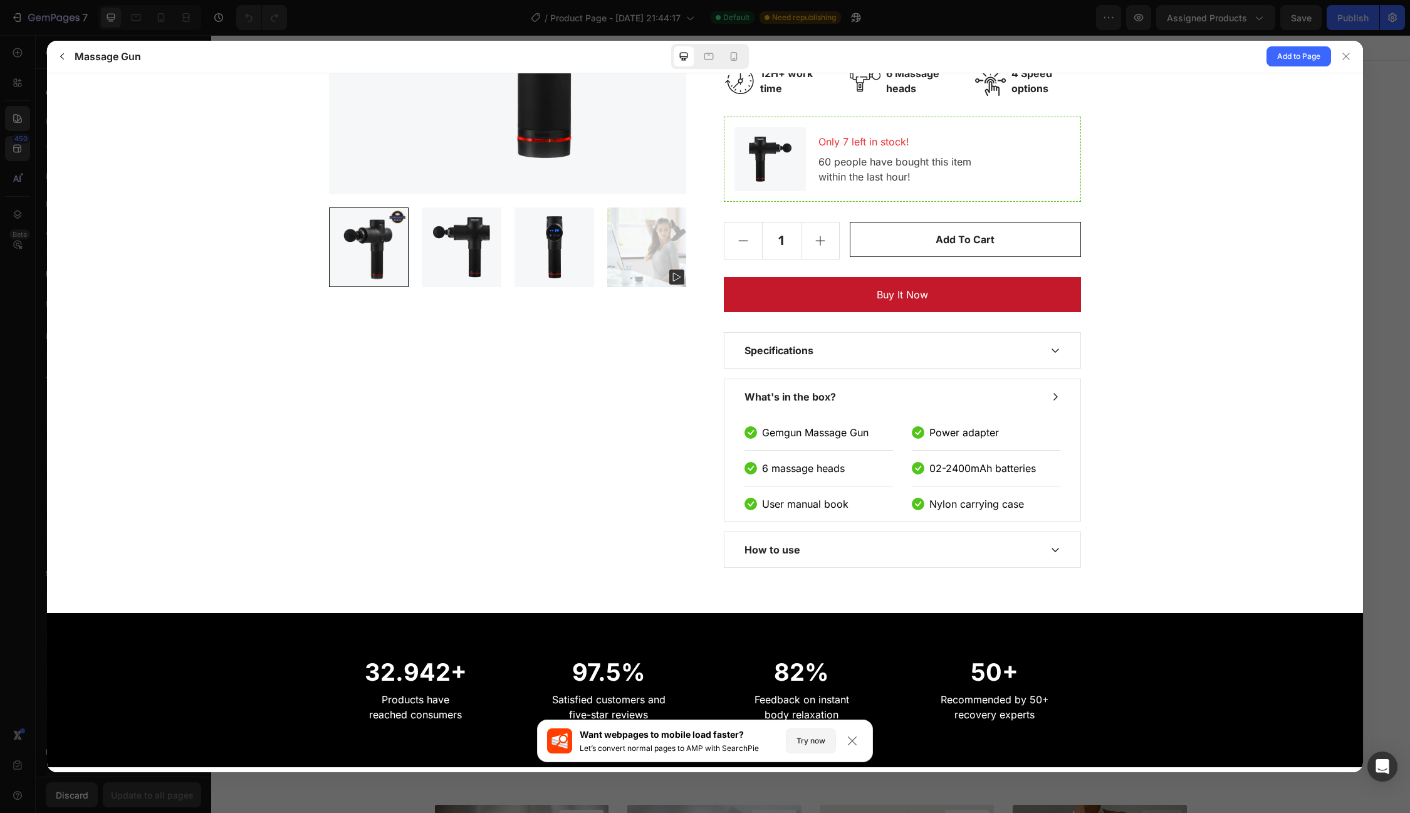
click at [884, 402] on div "What's in the box?" at bounding box center [893, 396] width 296 height 15
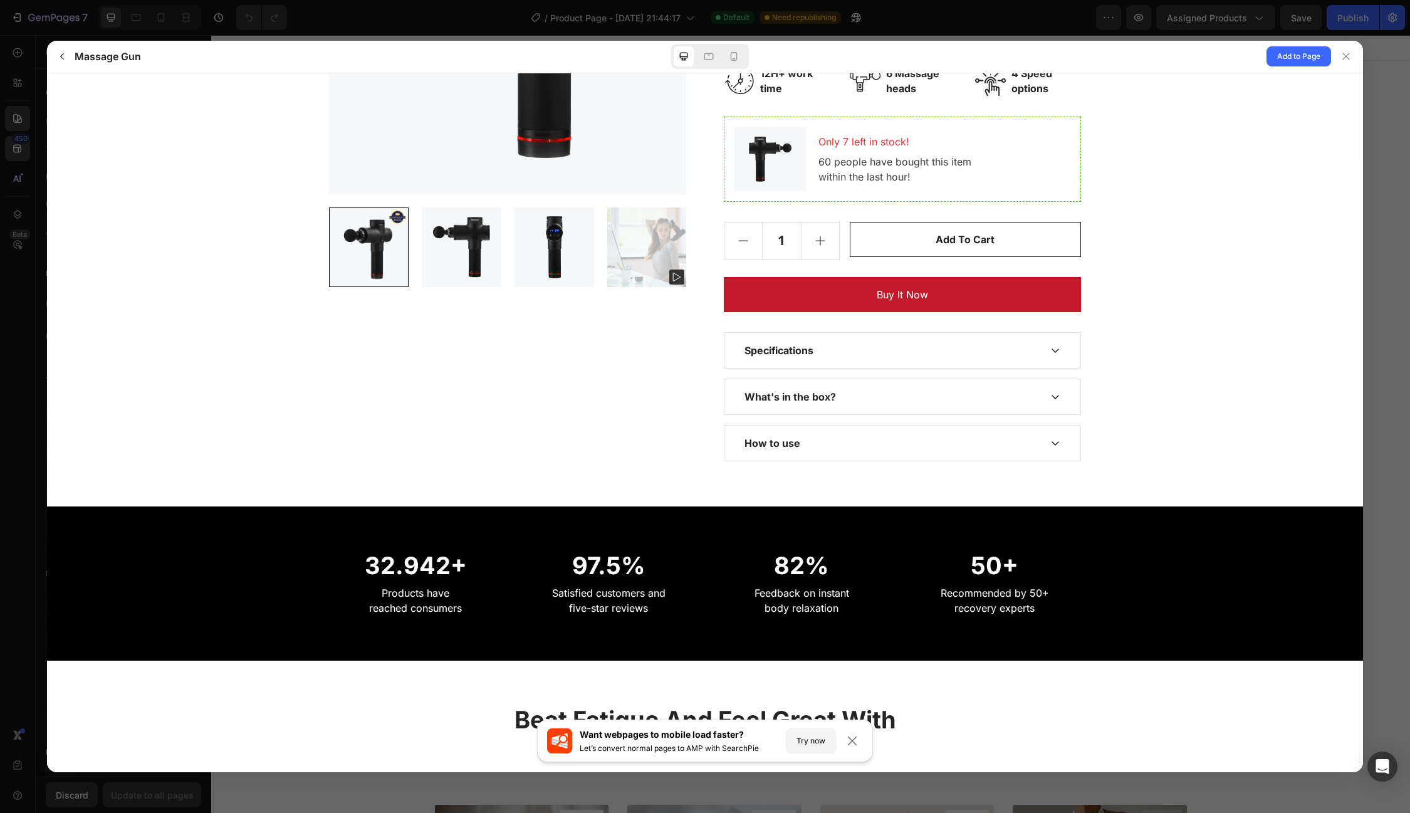
click at [851, 446] on div "How to use" at bounding box center [893, 442] width 296 height 15
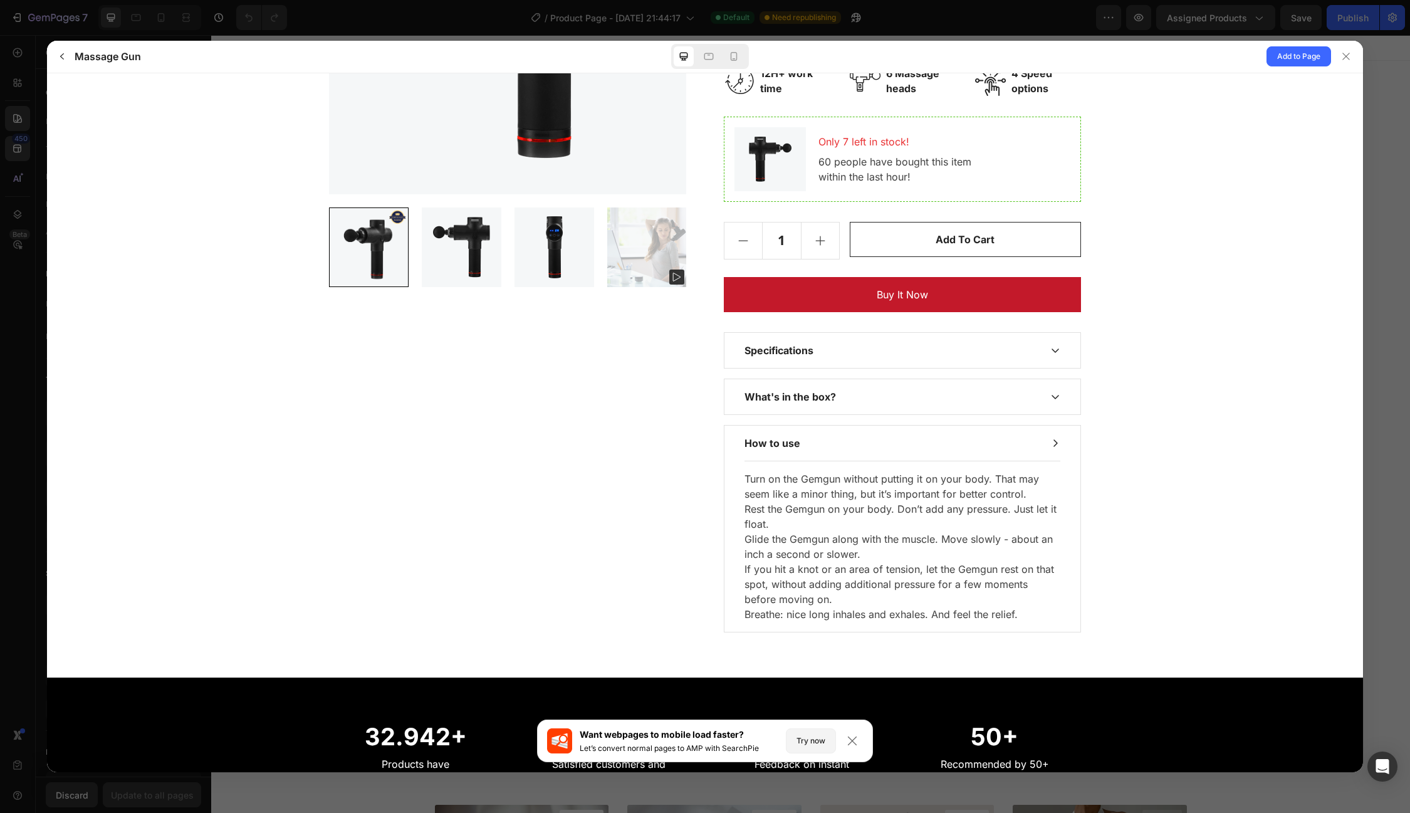
click at [851, 446] on div "How to use" at bounding box center [893, 442] width 296 height 15
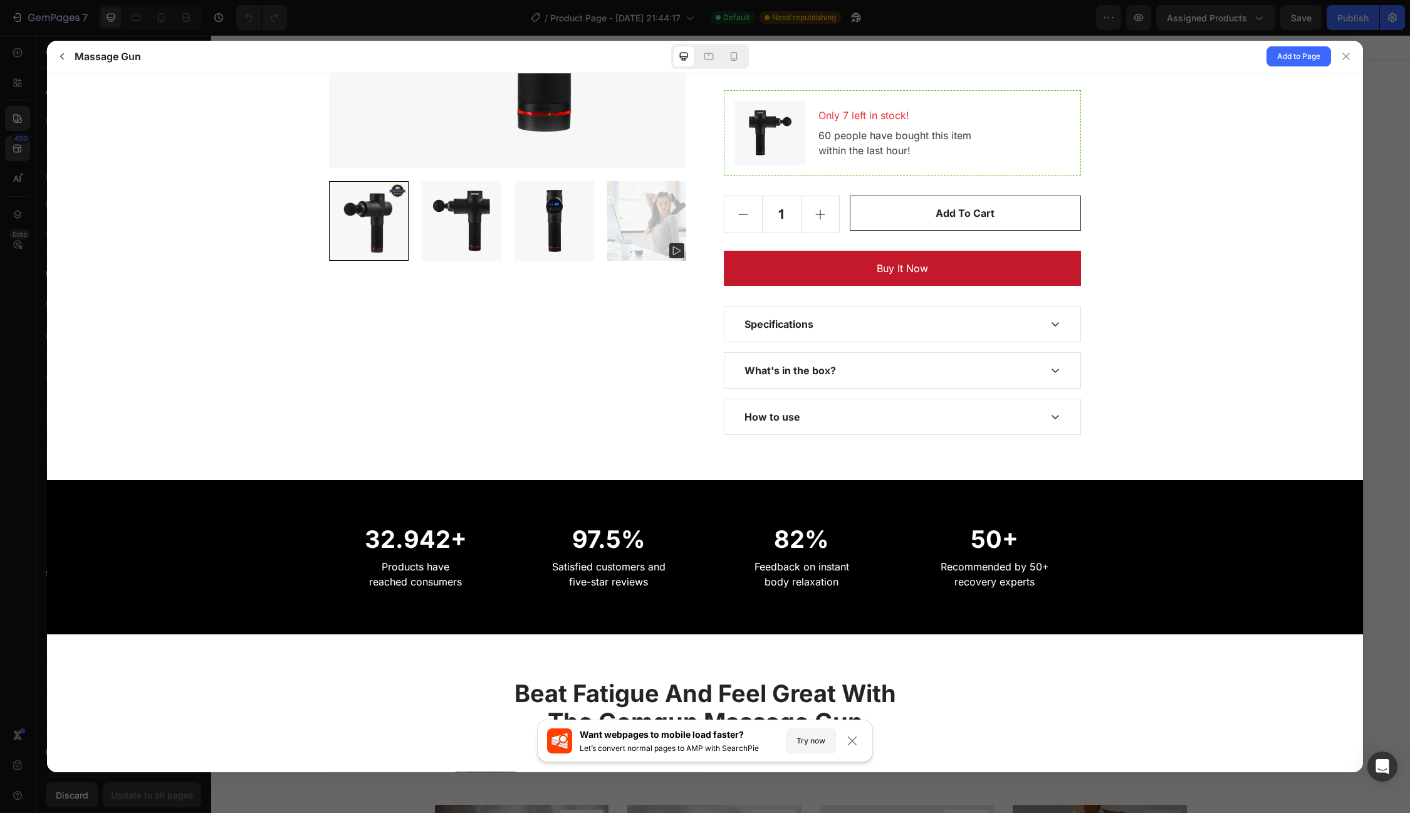
scroll to position [0, 0]
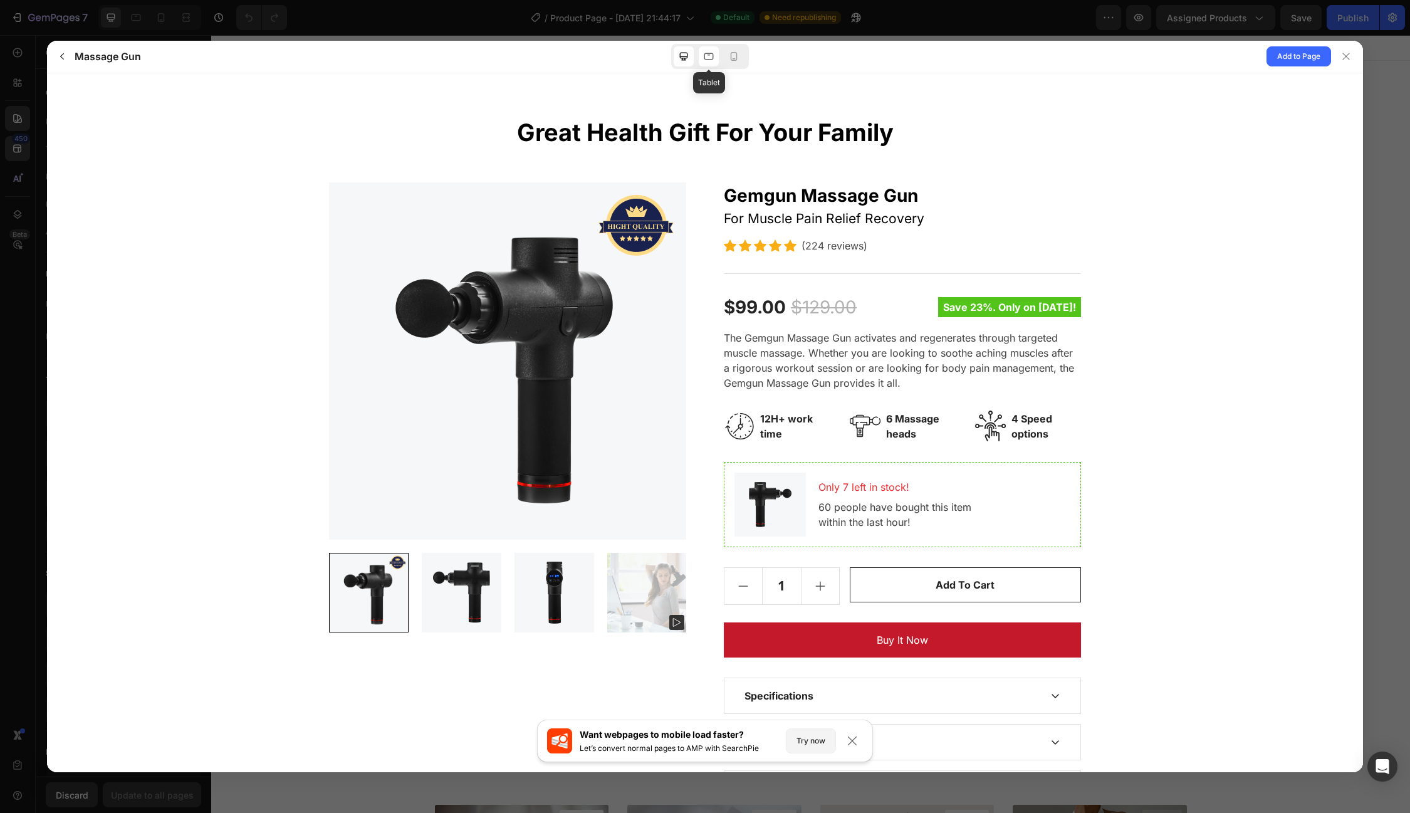
click at [708, 63] on div at bounding box center [709, 56] width 20 height 20
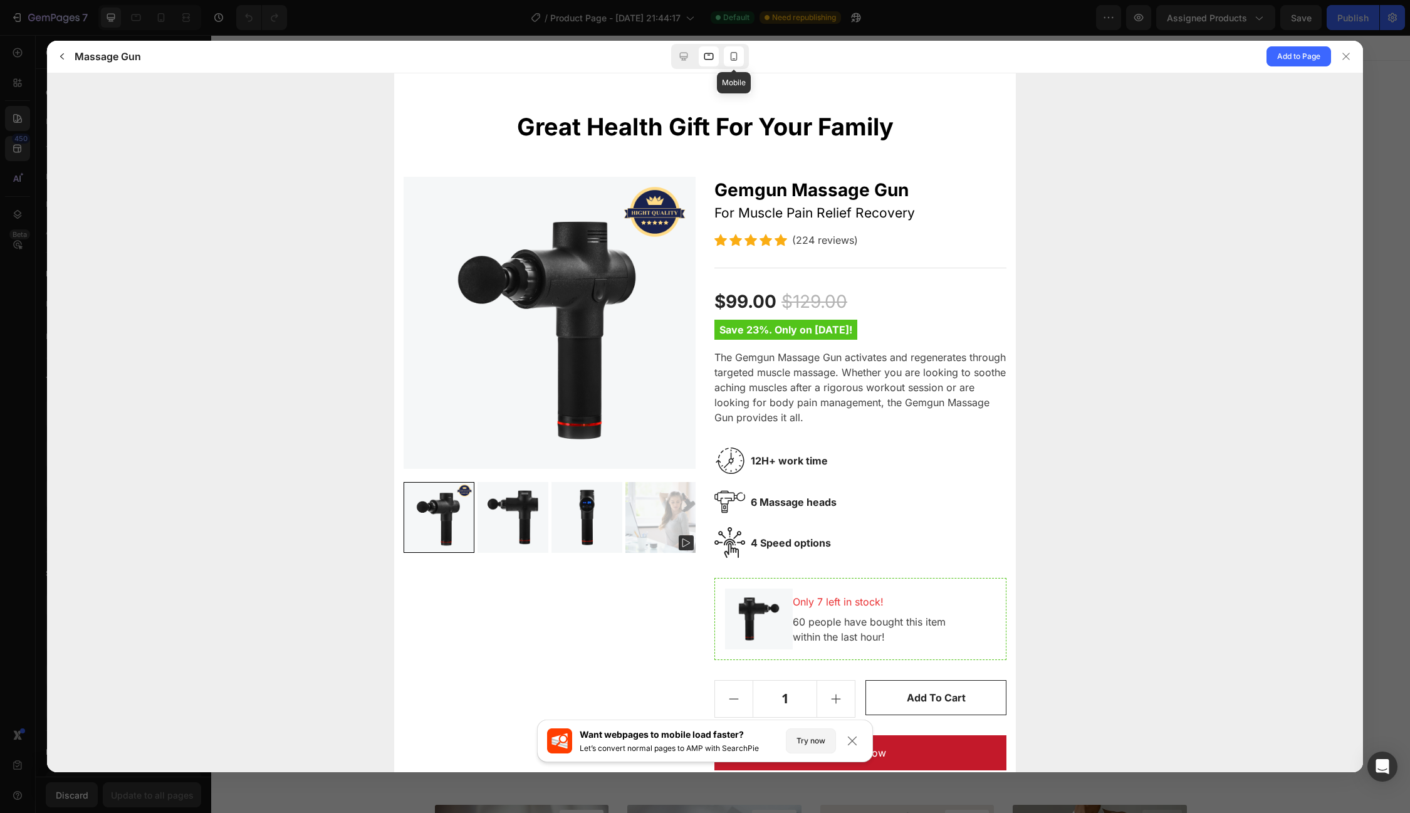
click at [735, 56] on icon at bounding box center [734, 56] width 13 height 13
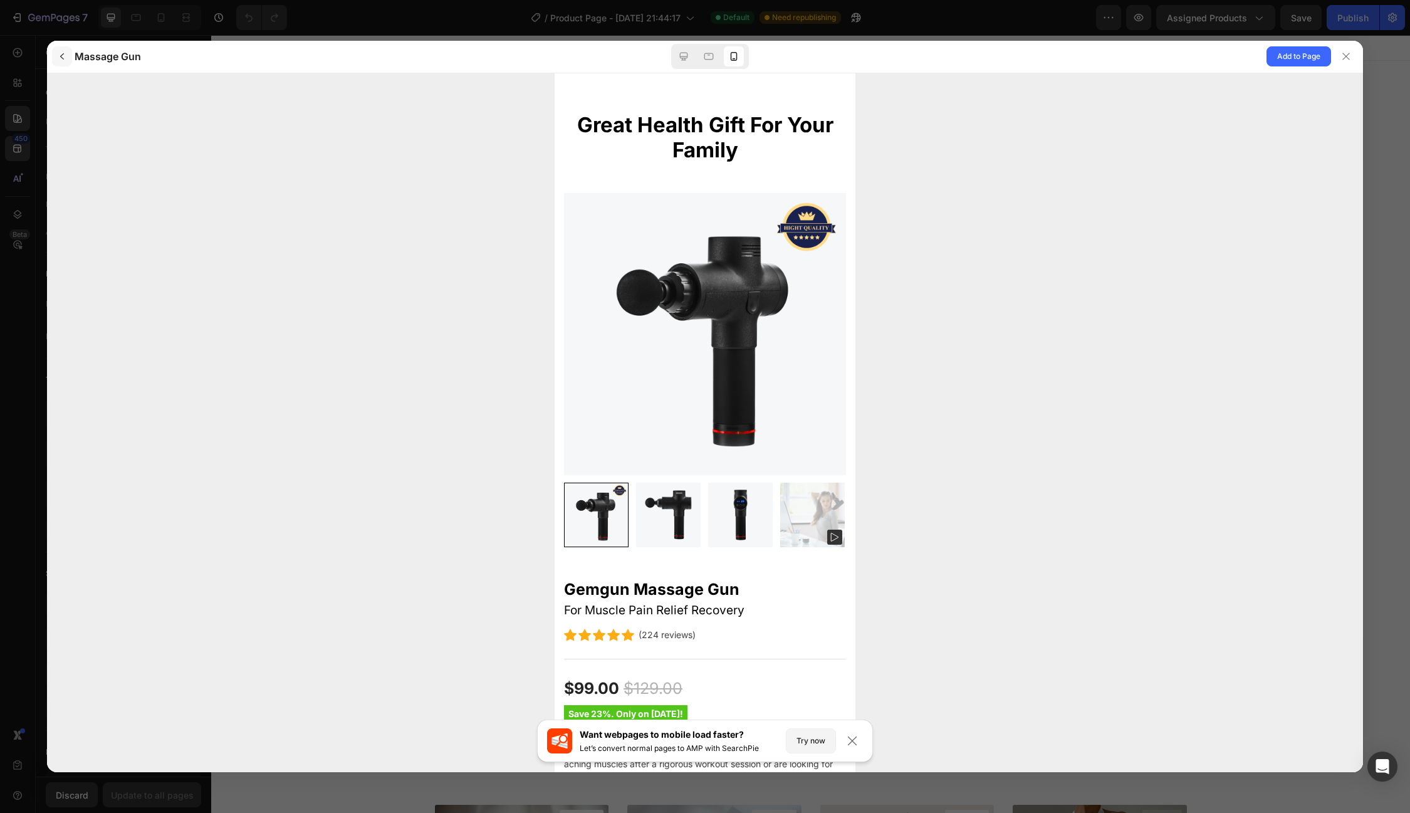
click at [63, 61] on button "button" at bounding box center [62, 56] width 20 height 20
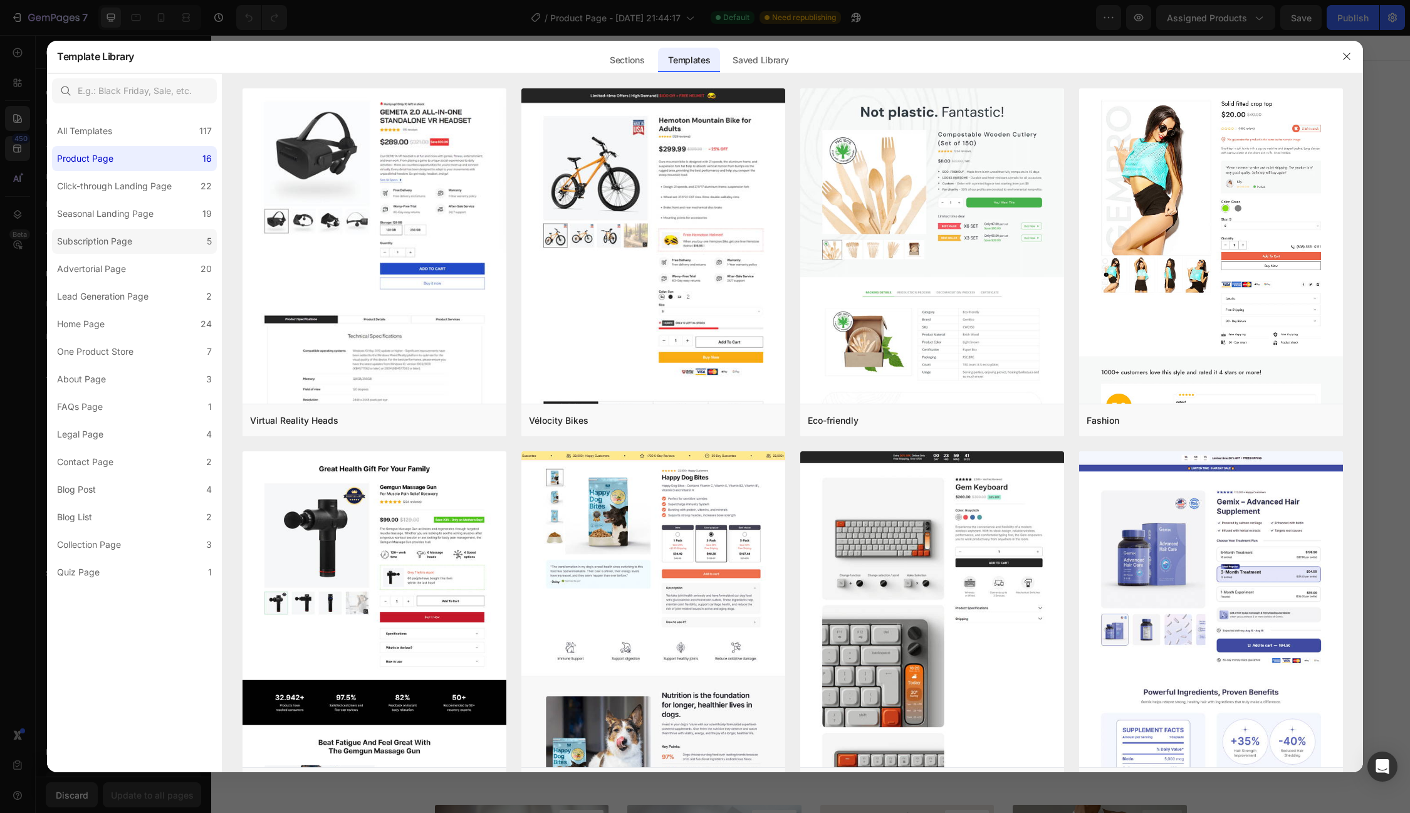
click at [132, 244] on div "Subscription Page" at bounding box center [94, 241] width 75 height 15
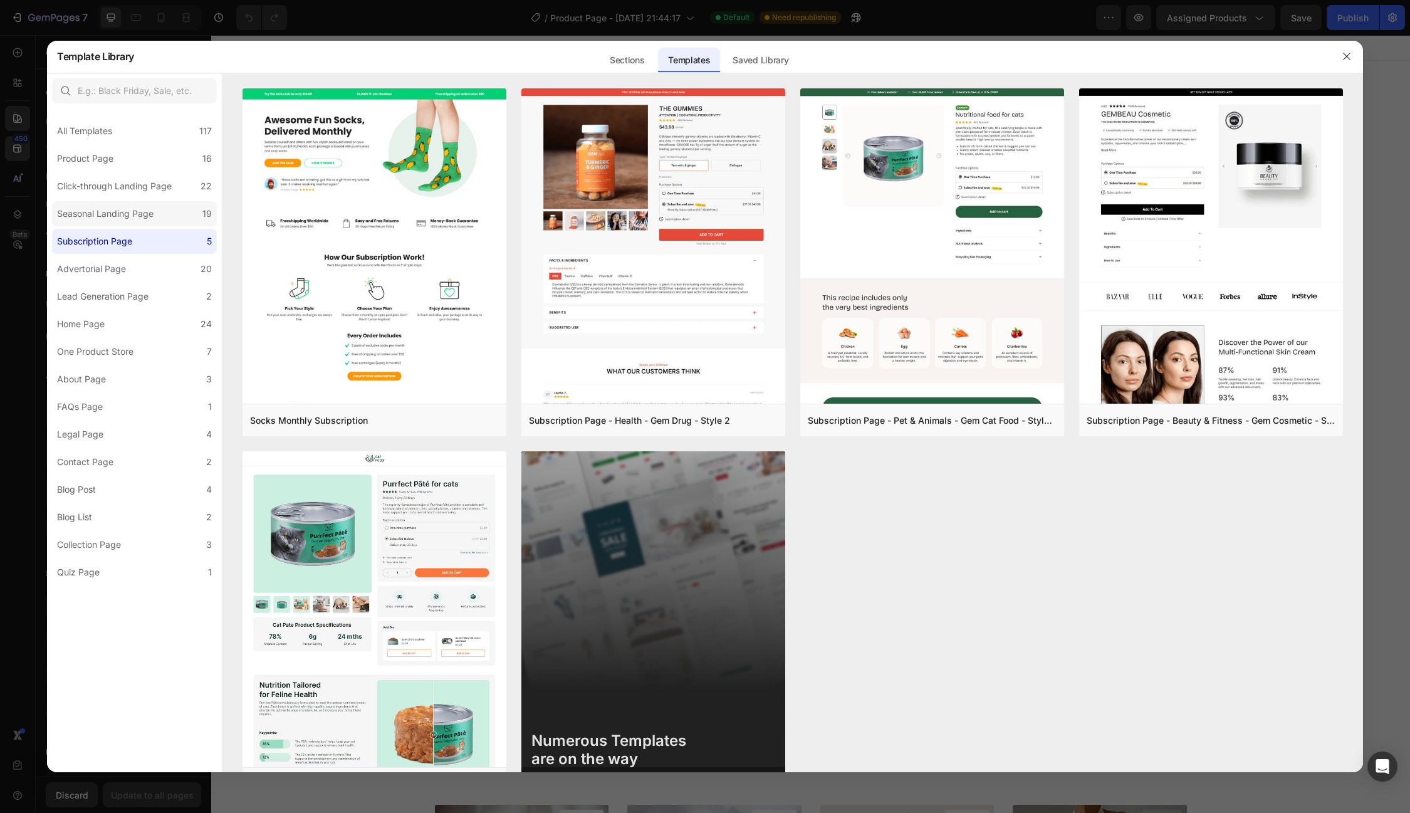
click at [135, 216] on div "Seasonal Landing Page" at bounding box center [105, 213] width 97 height 15
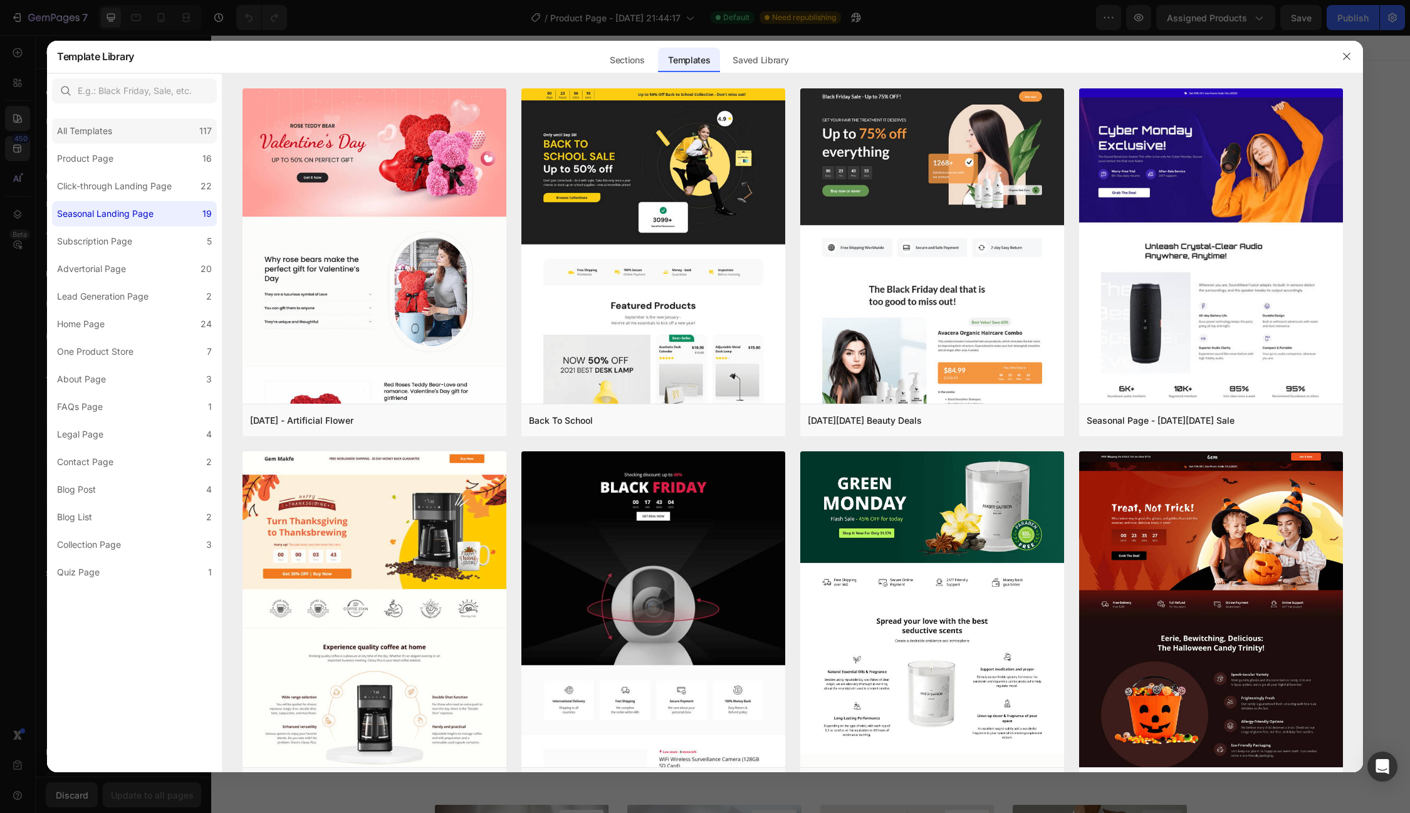
click at [134, 141] on div "All Templates 117" at bounding box center [134, 130] width 165 height 25
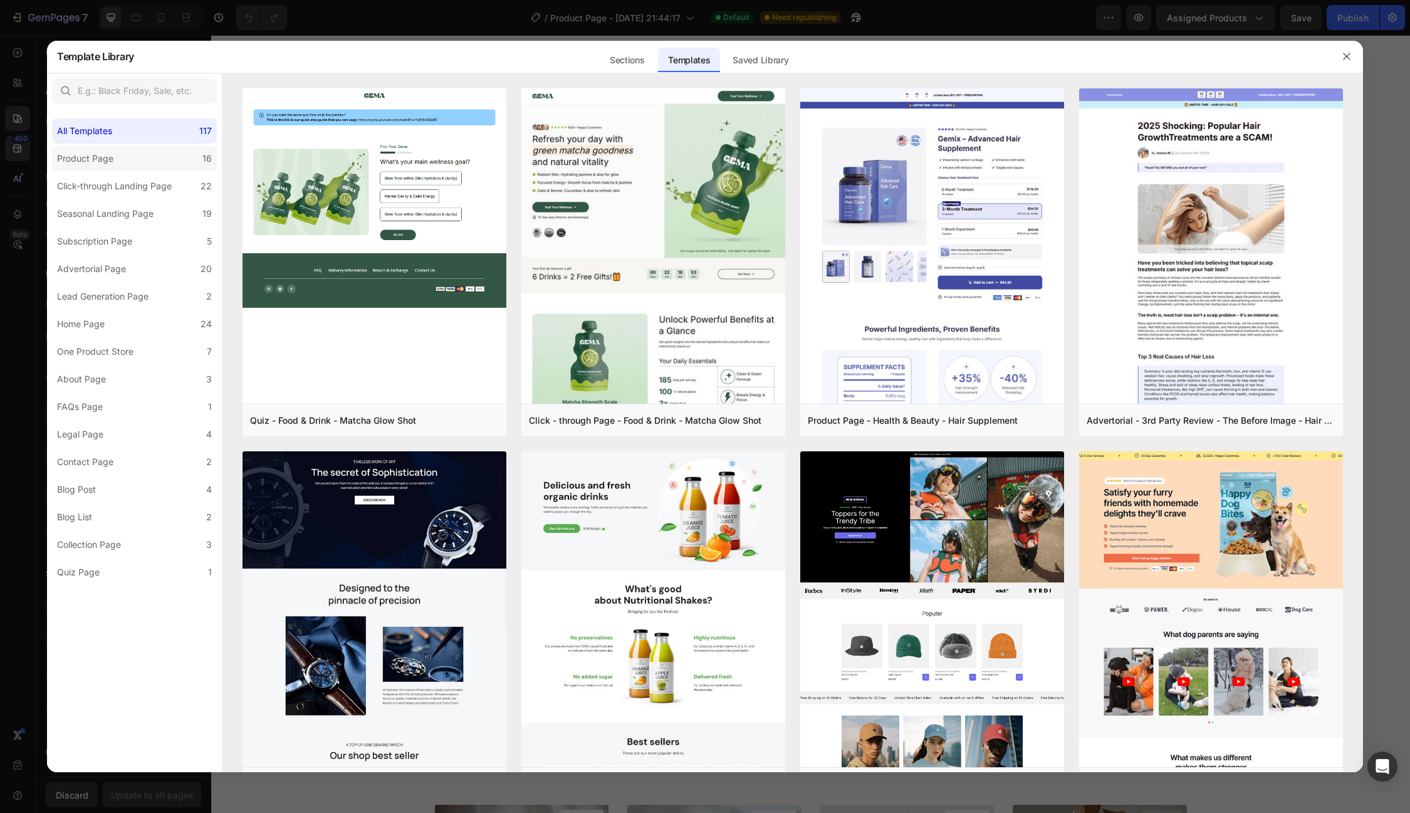
click at [121, 165] on label "Product Page 16" at bounding box center [134, 158] width 165 height 25
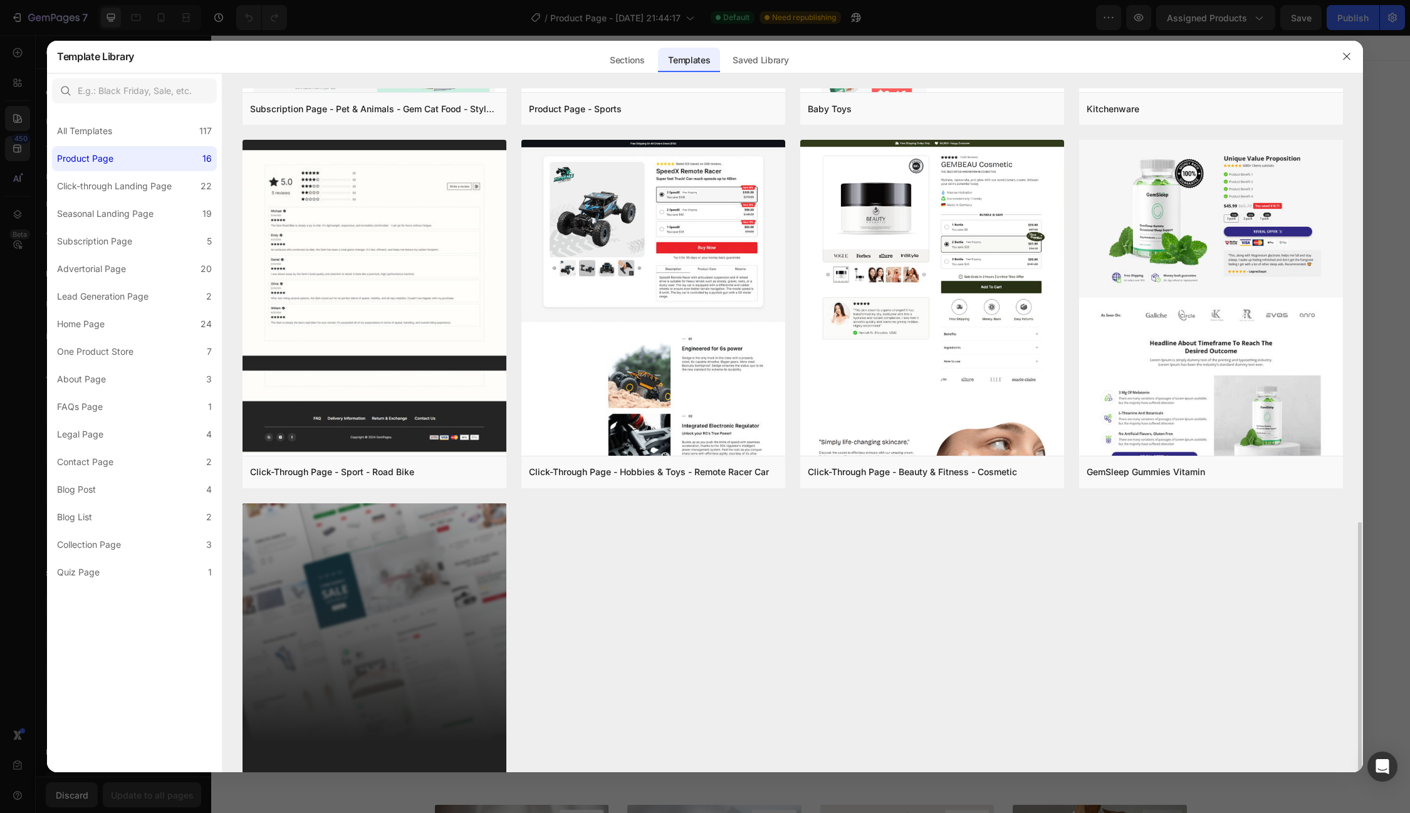
scroll to position [1033, 0]
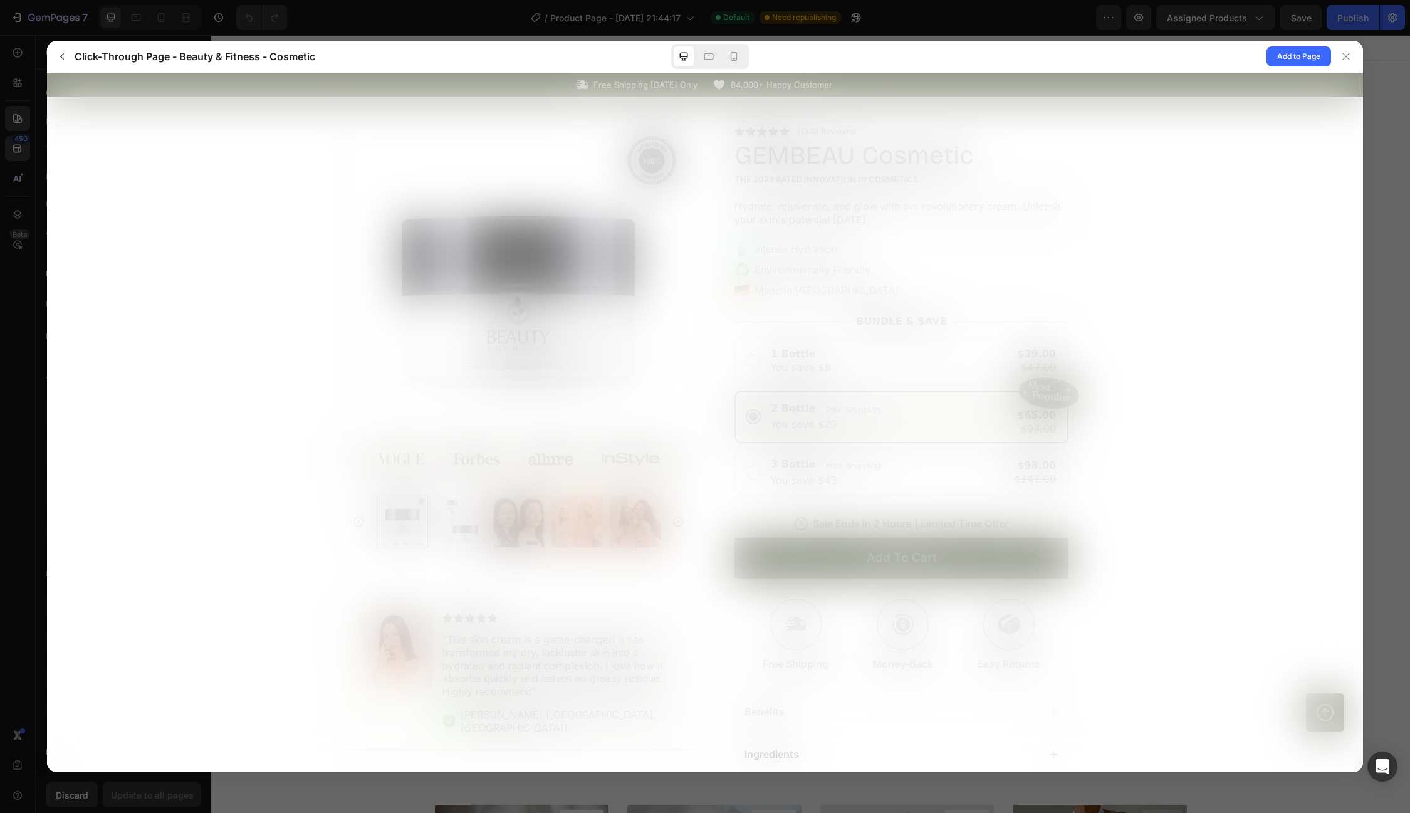
scroll to position [0, 0]
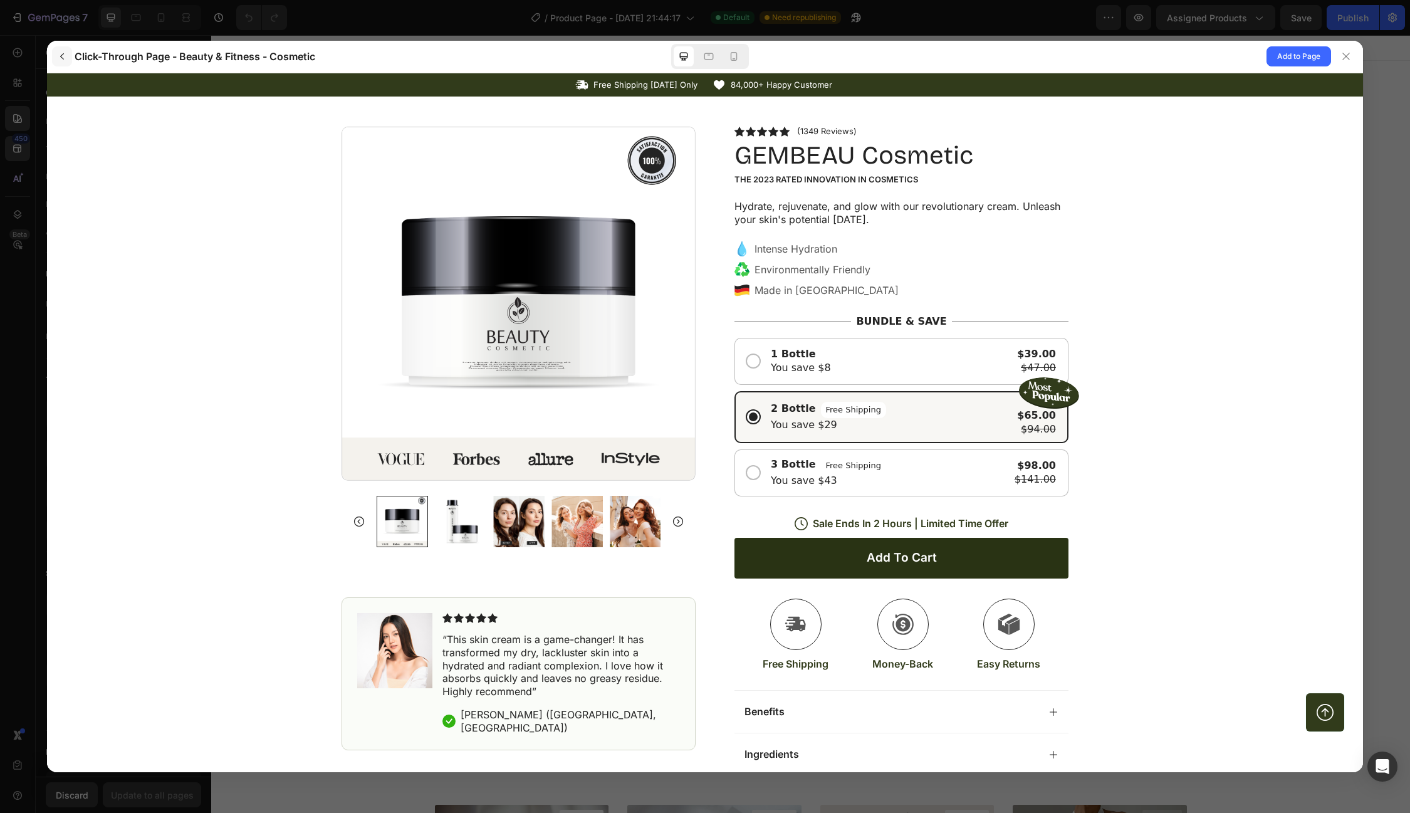
click at [61, 60] on icon "button" at bounding box center [62, 56] width 10 height 10
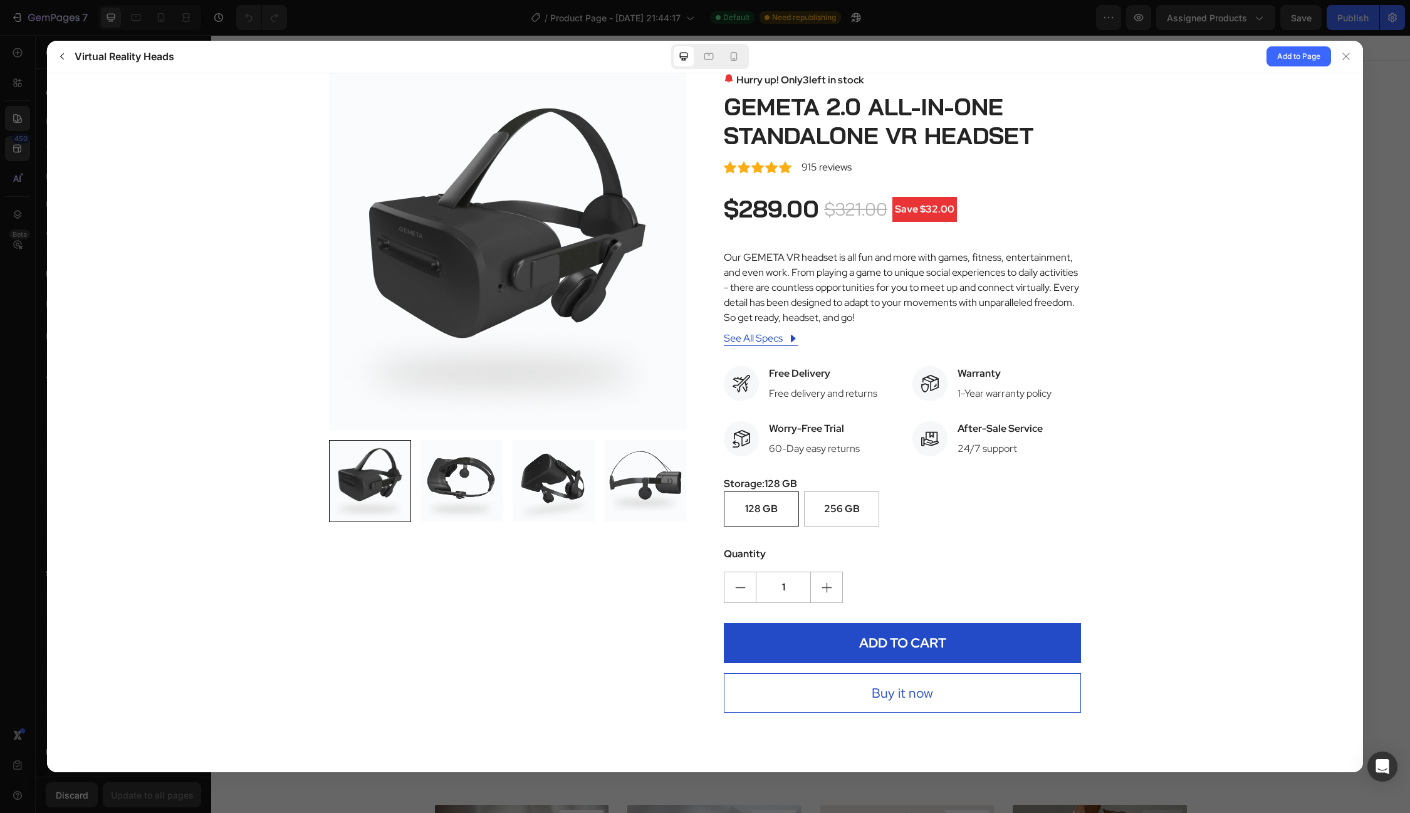
scroll to position [73, 0]
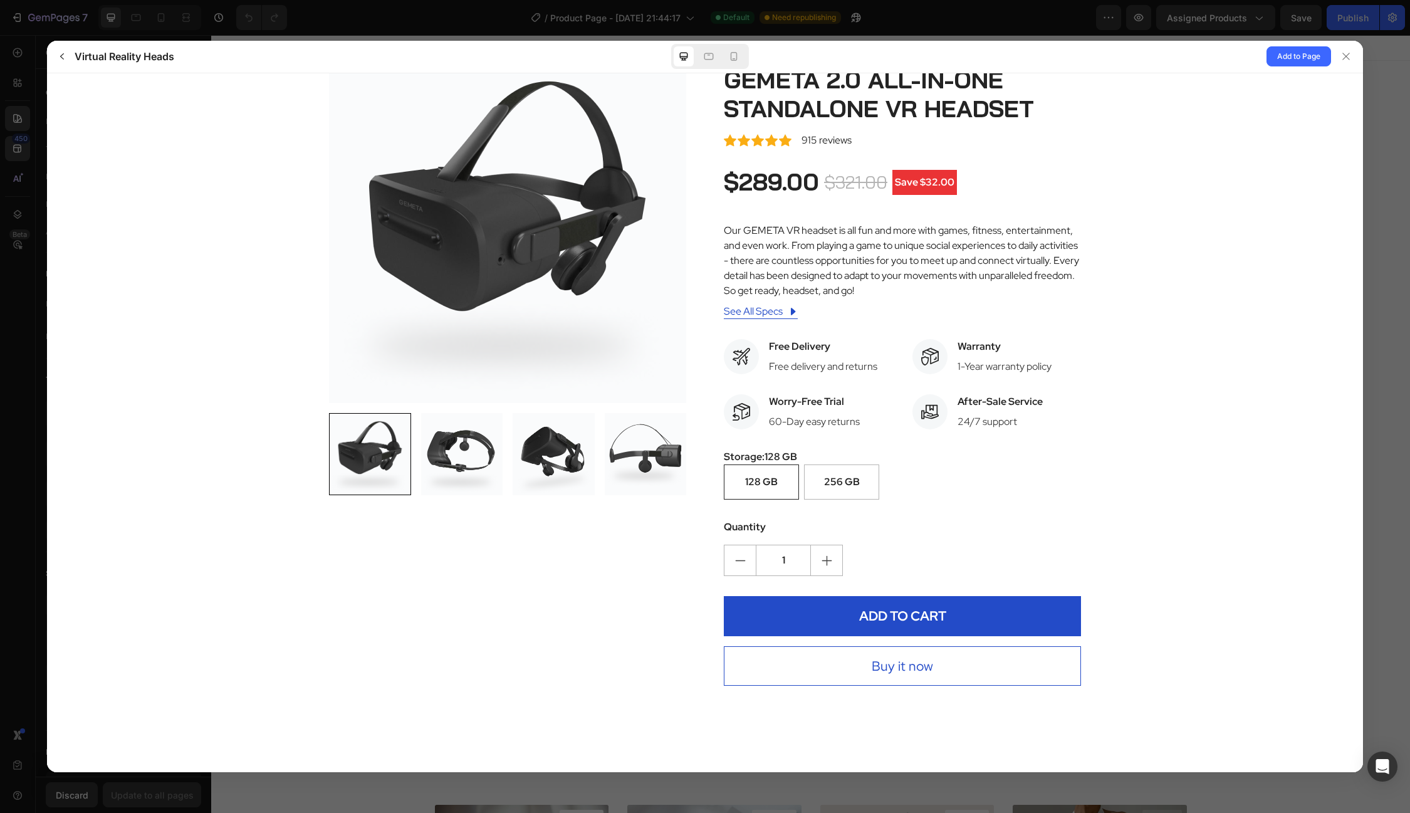
click at [453, 459] on div at bounding box center [462, 453] width 82 height 82
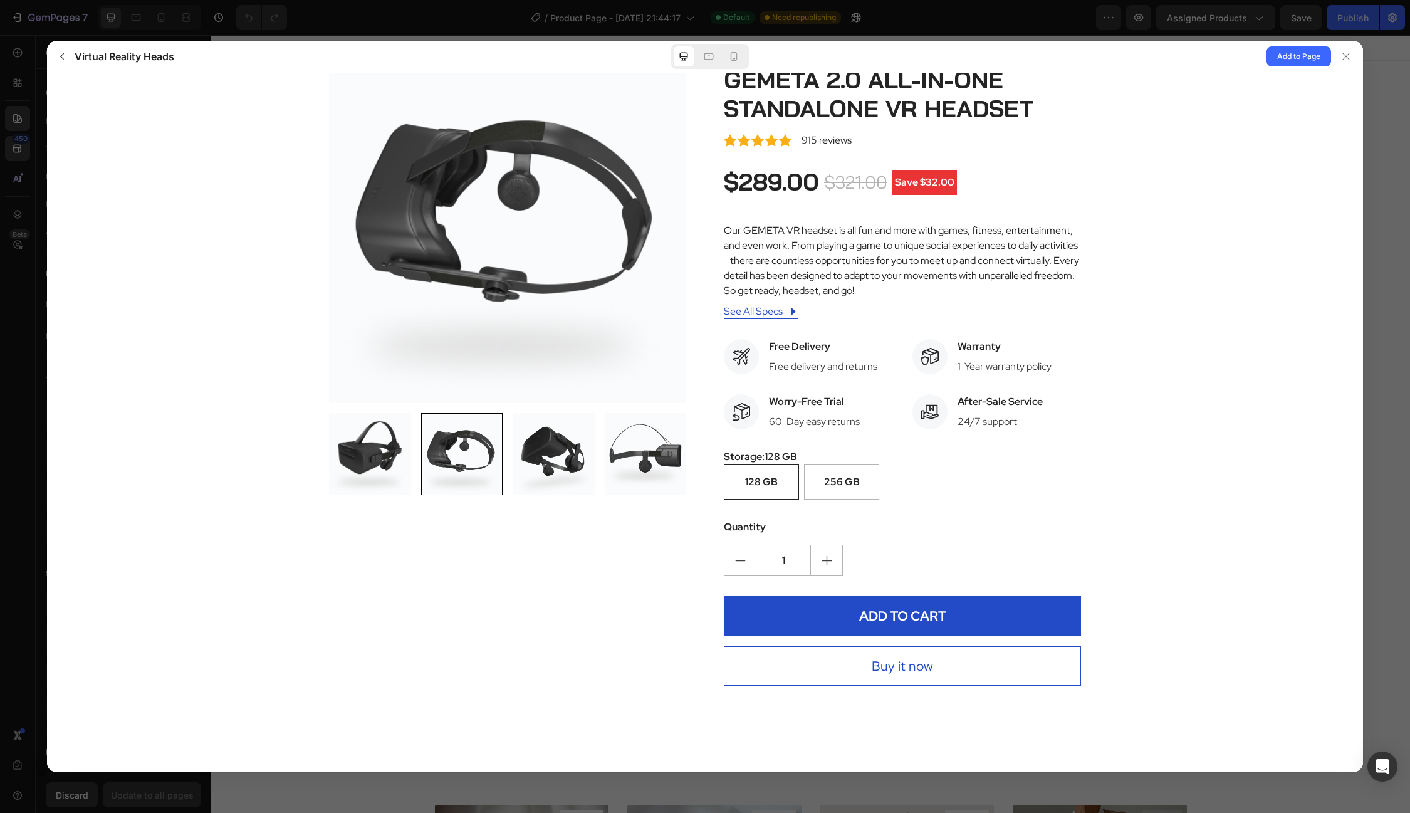
click at [562, 458] on div at bounding box center [554, 453] width 82 height 82
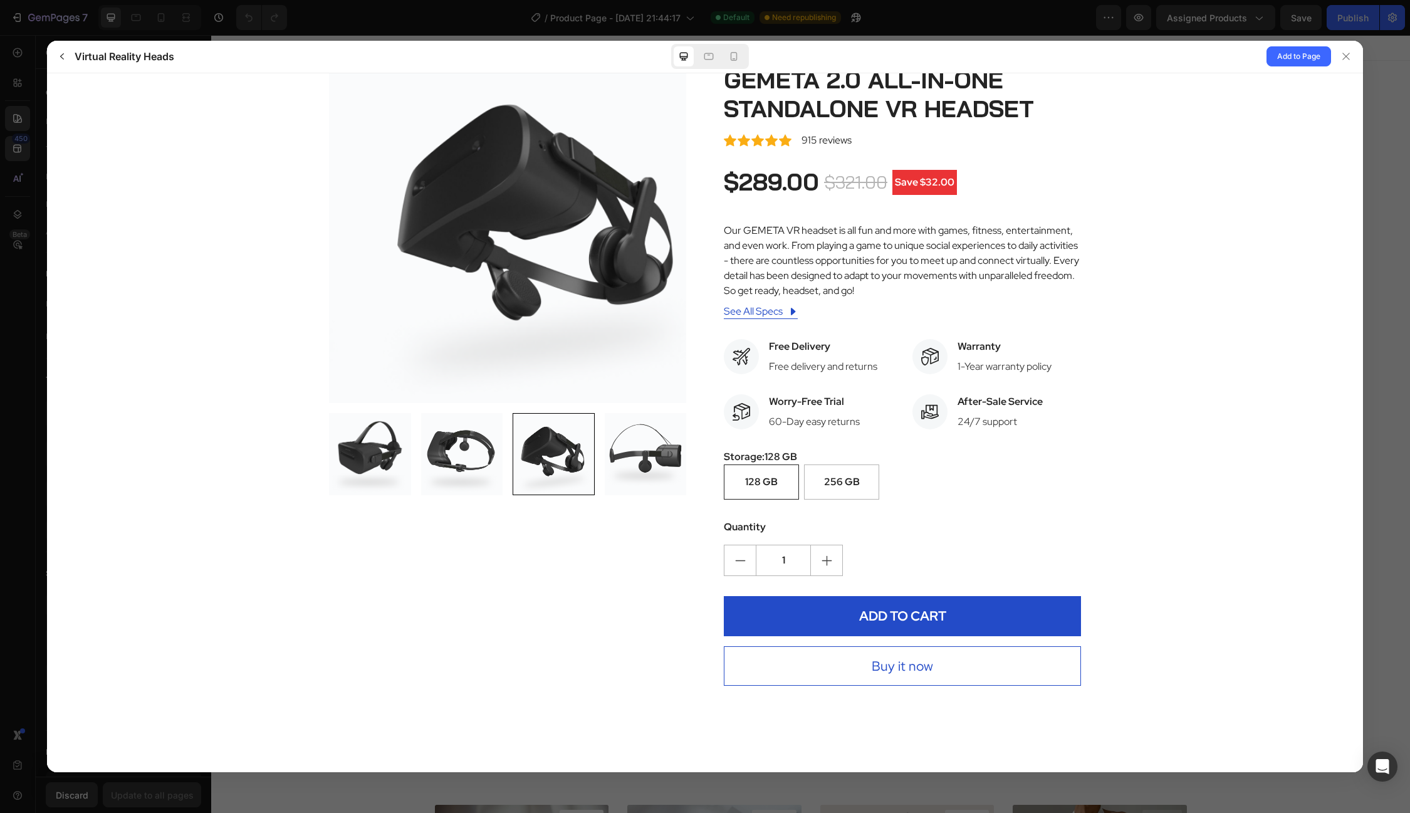
click at [639, 459] on div at bounding box center [646, 453] width 82 height 82
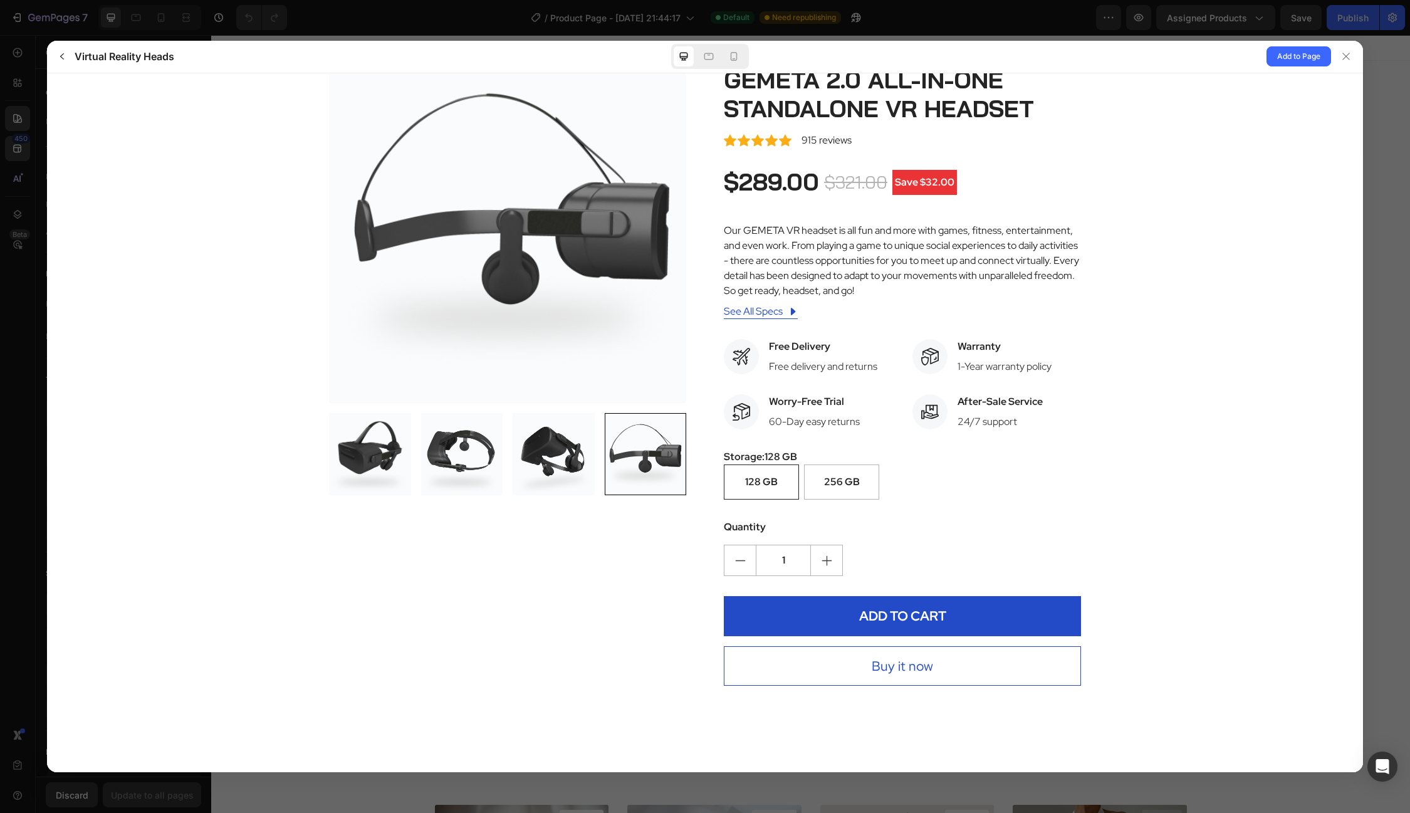
scroll to position [0, 0]
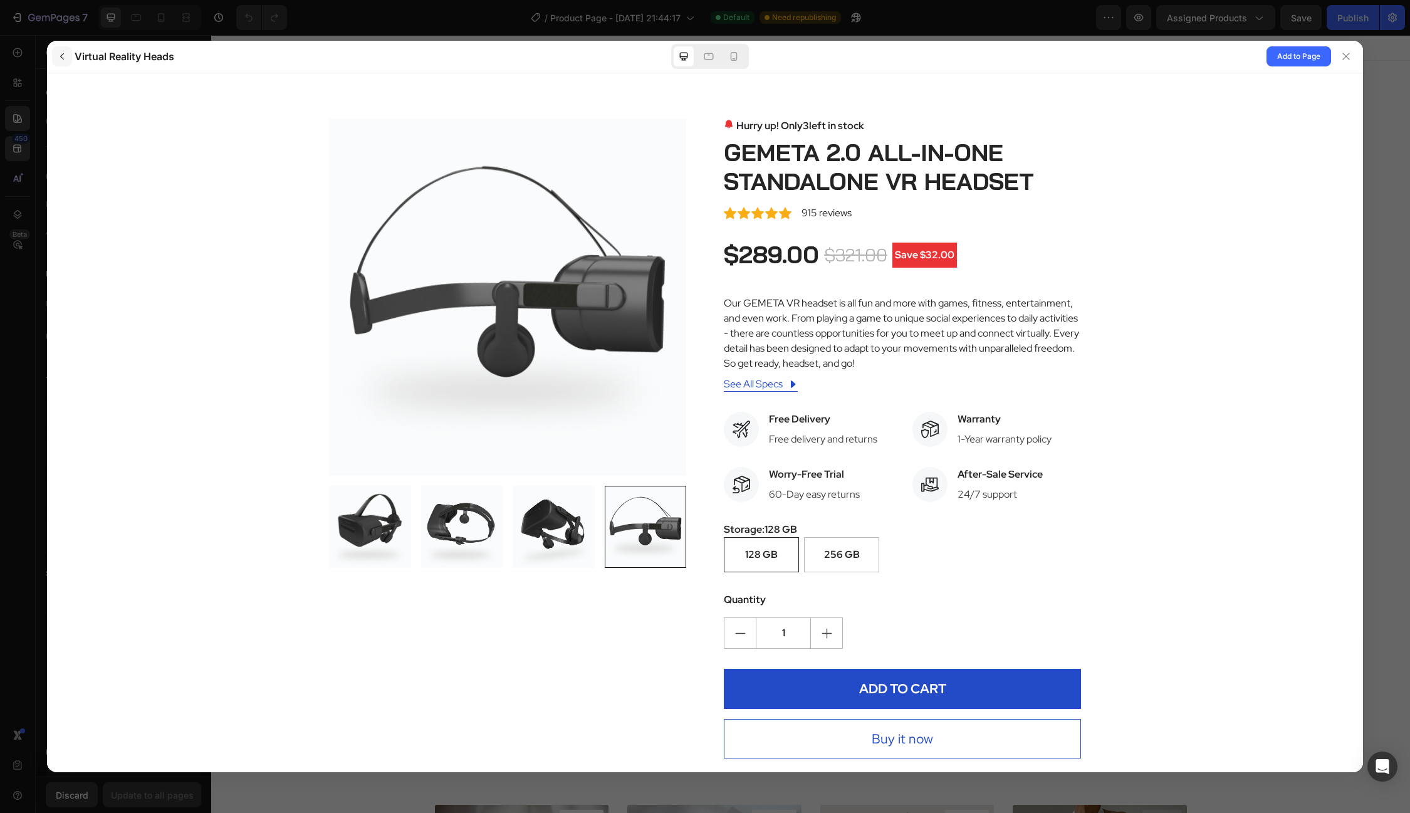
click at [60, 53] on icon "button" at bounding box center [62, 56] width 10 height 10
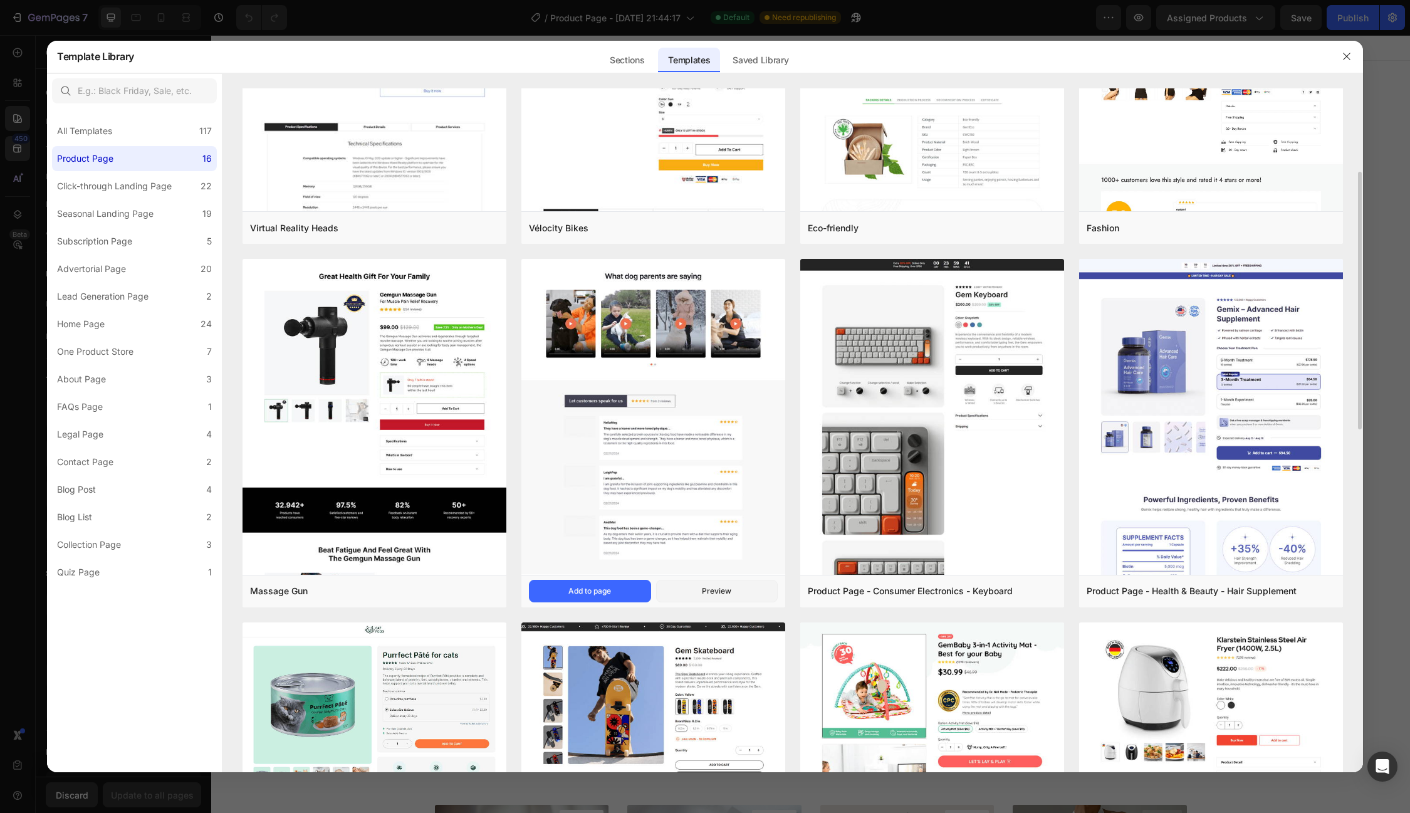
scroll to position [218, 0]
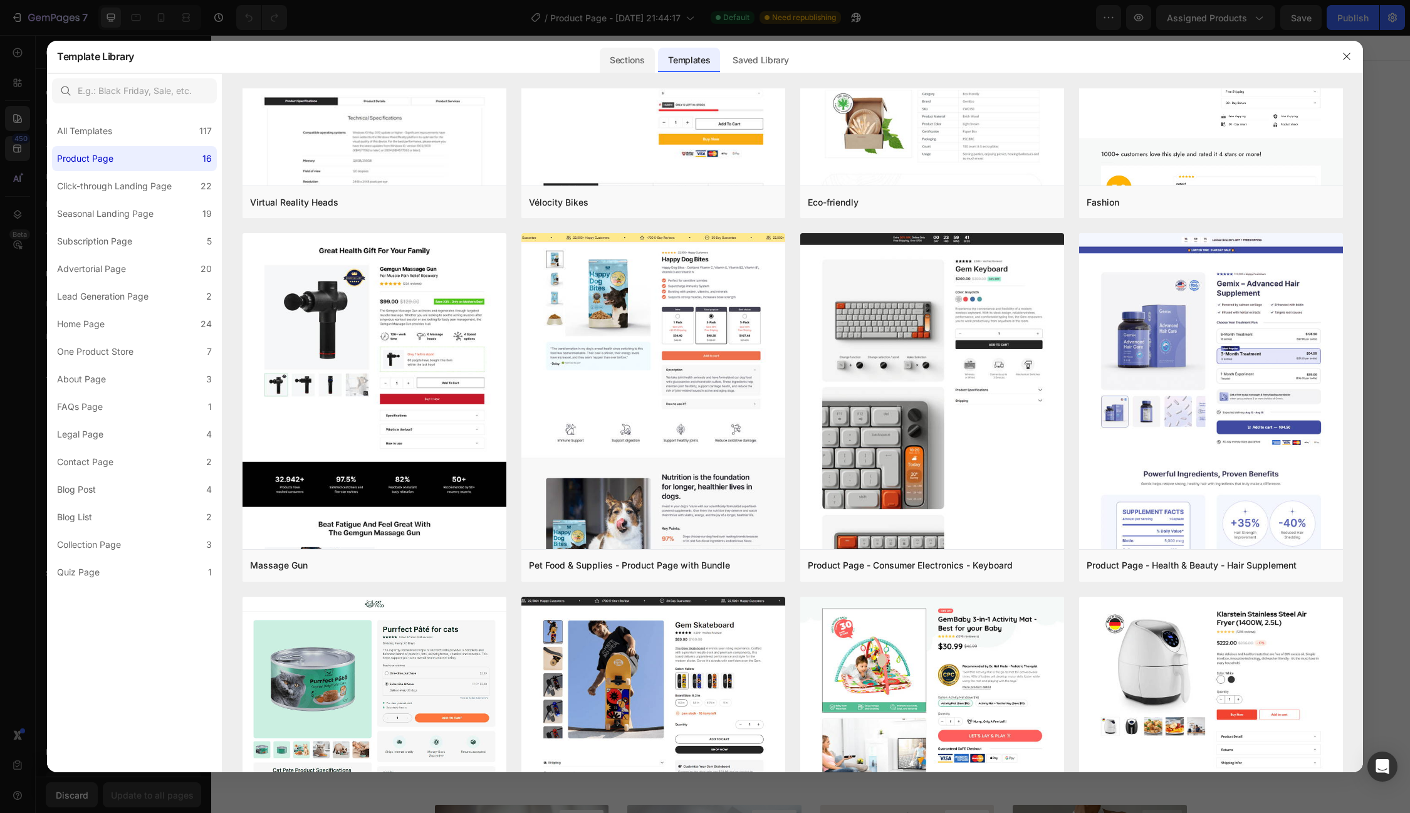
click at [642, 65] on div "Sections" at bounding box center [627, 60] width 55 height 25
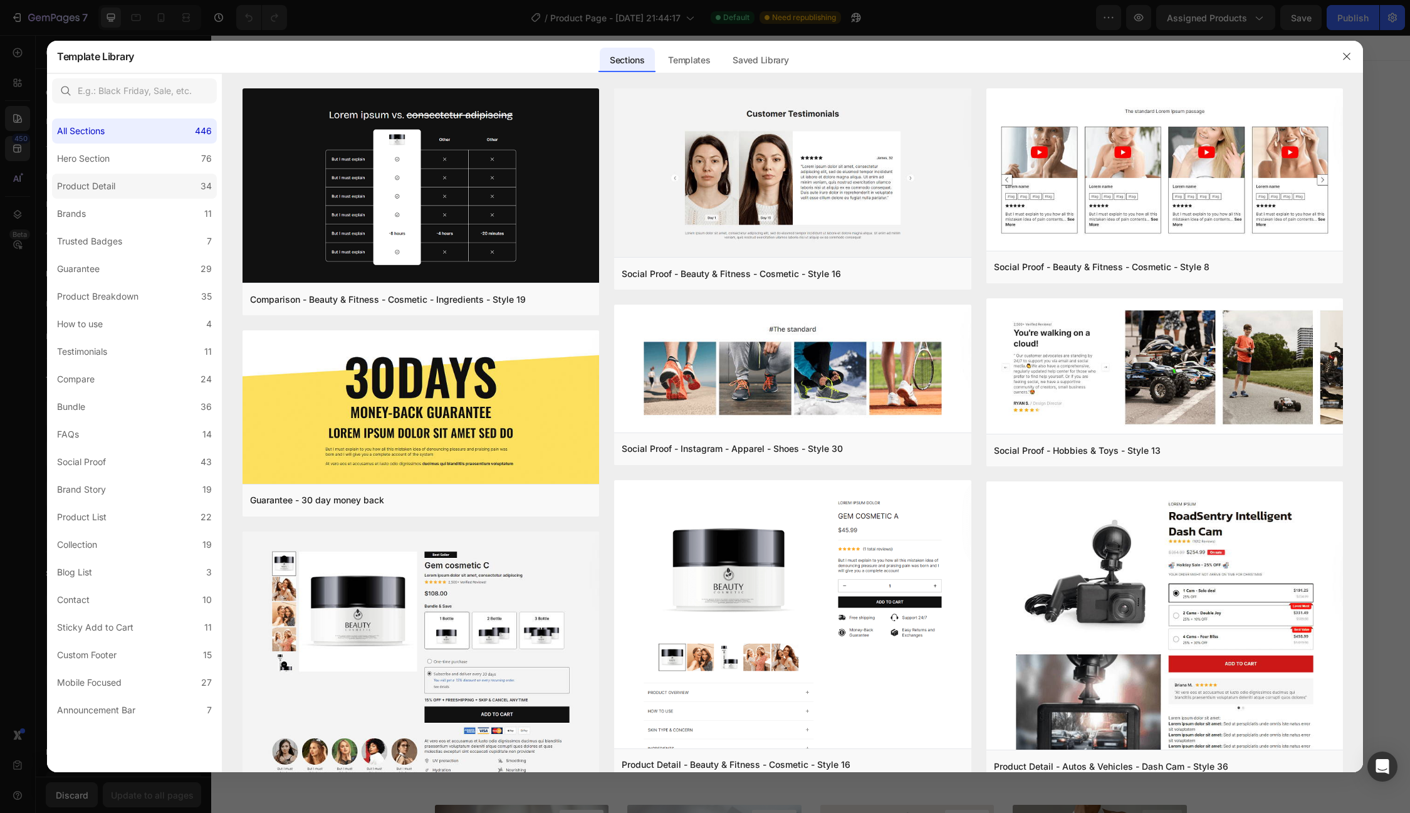
click at [140, 180] on label "Product Detail 34" at bounding box center [134, 186] width 165 height 25
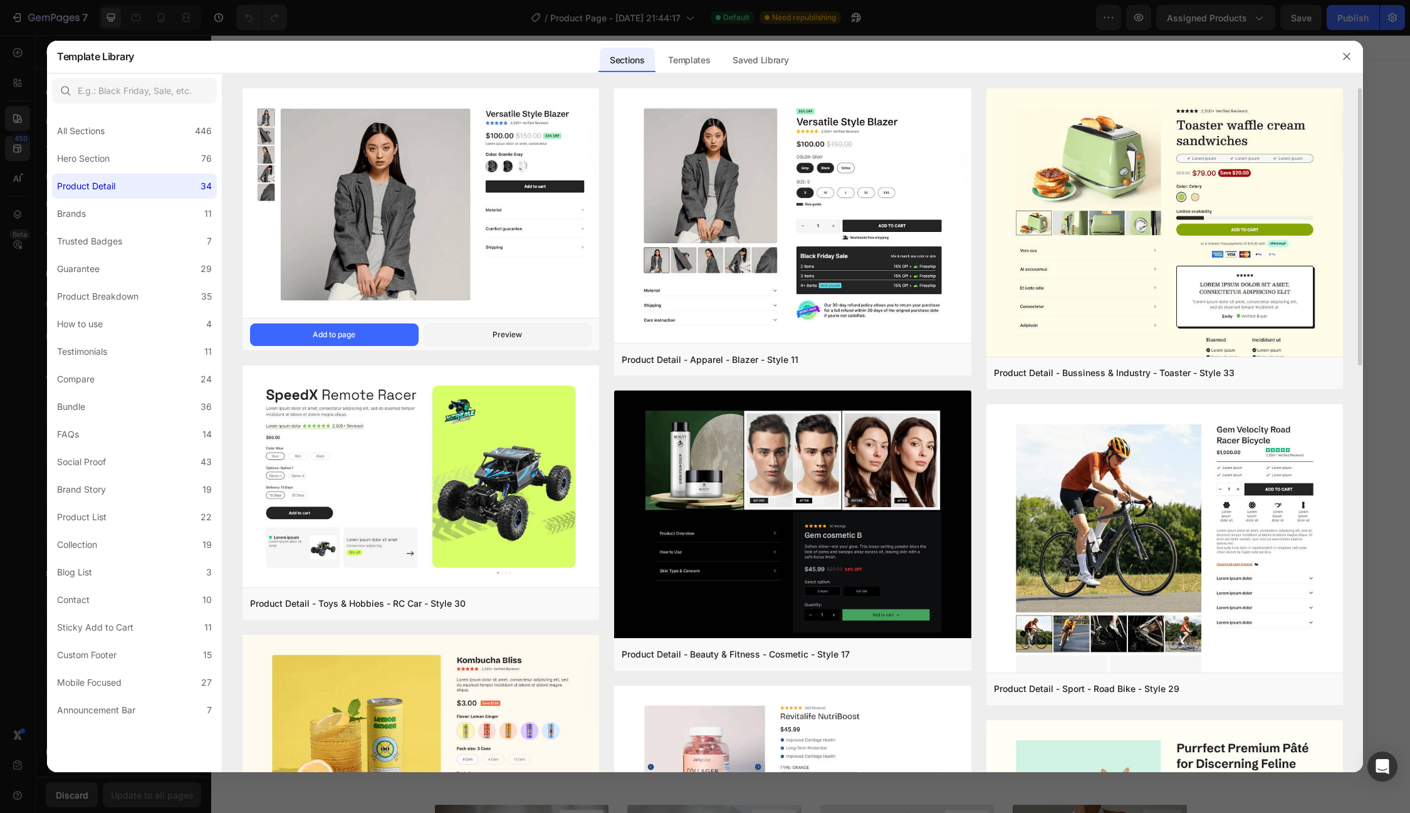
click at [478, 207] on img at bounding box center [421, 204] width 357 height 233
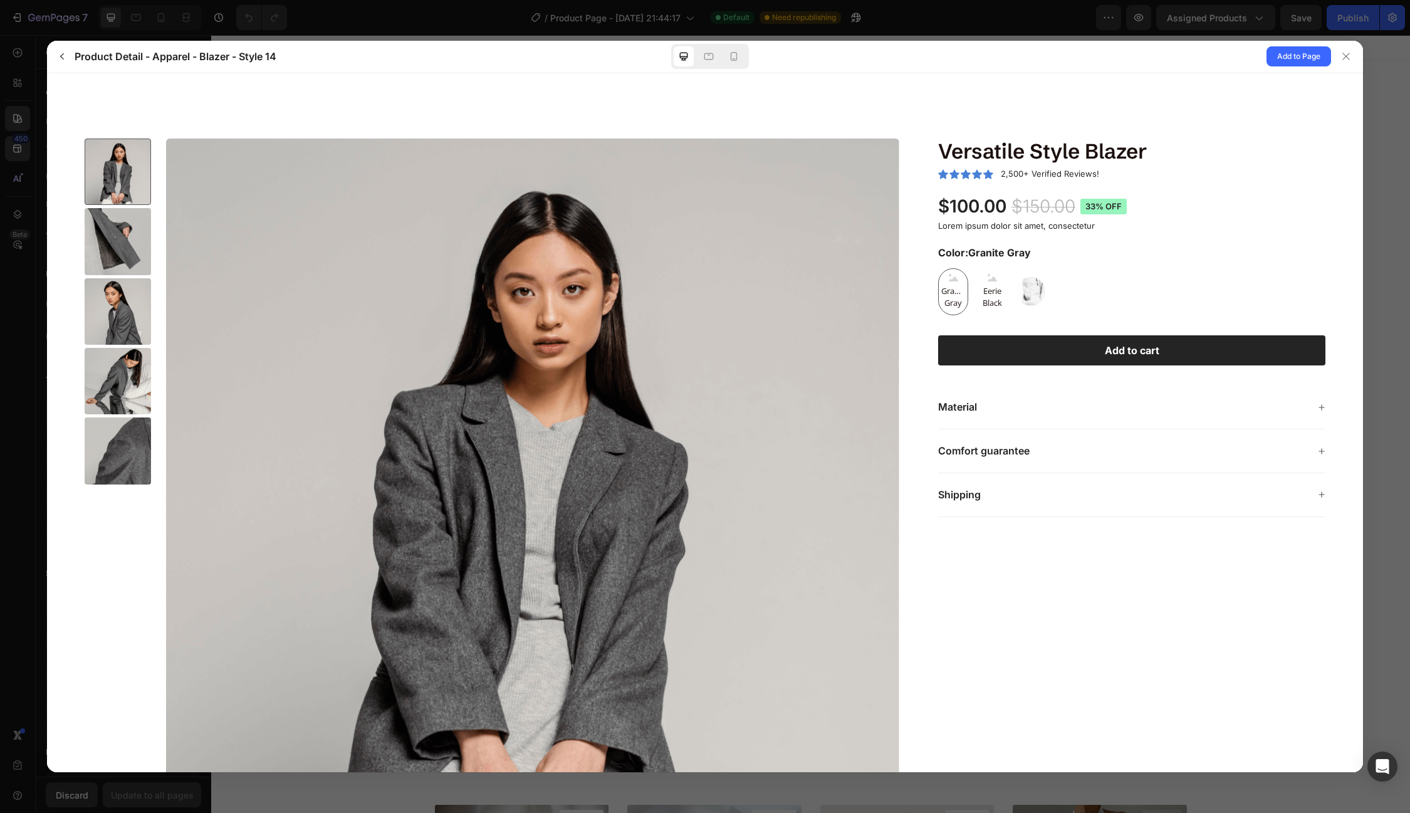
scroll to position [0, 0]
click at [1025, 407] on div "Material" at bounding box center [1123, 406] width 370 height 13
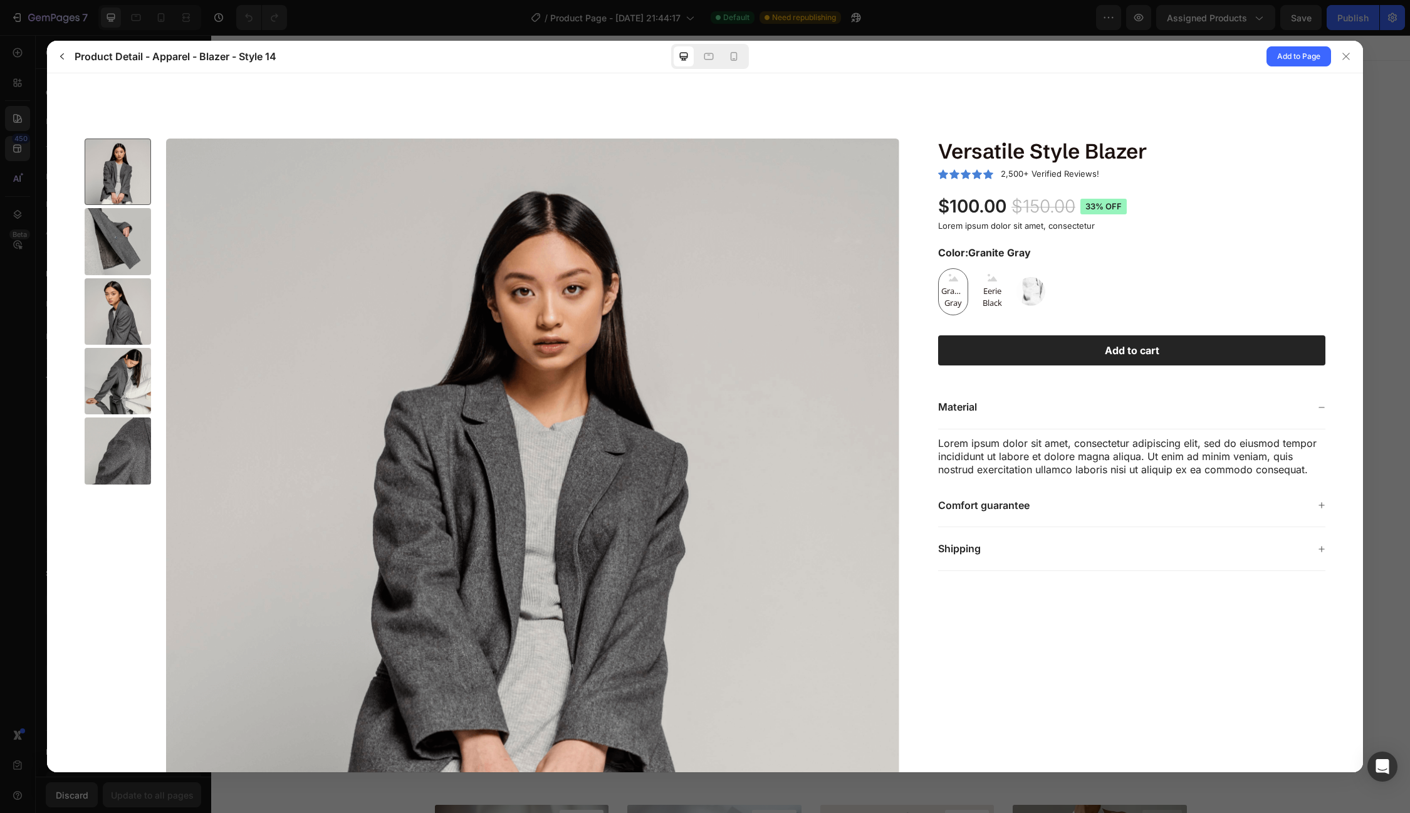
click at [1024, 411] on div "Material" at bounding box center [1123, 406] width 370 height 13
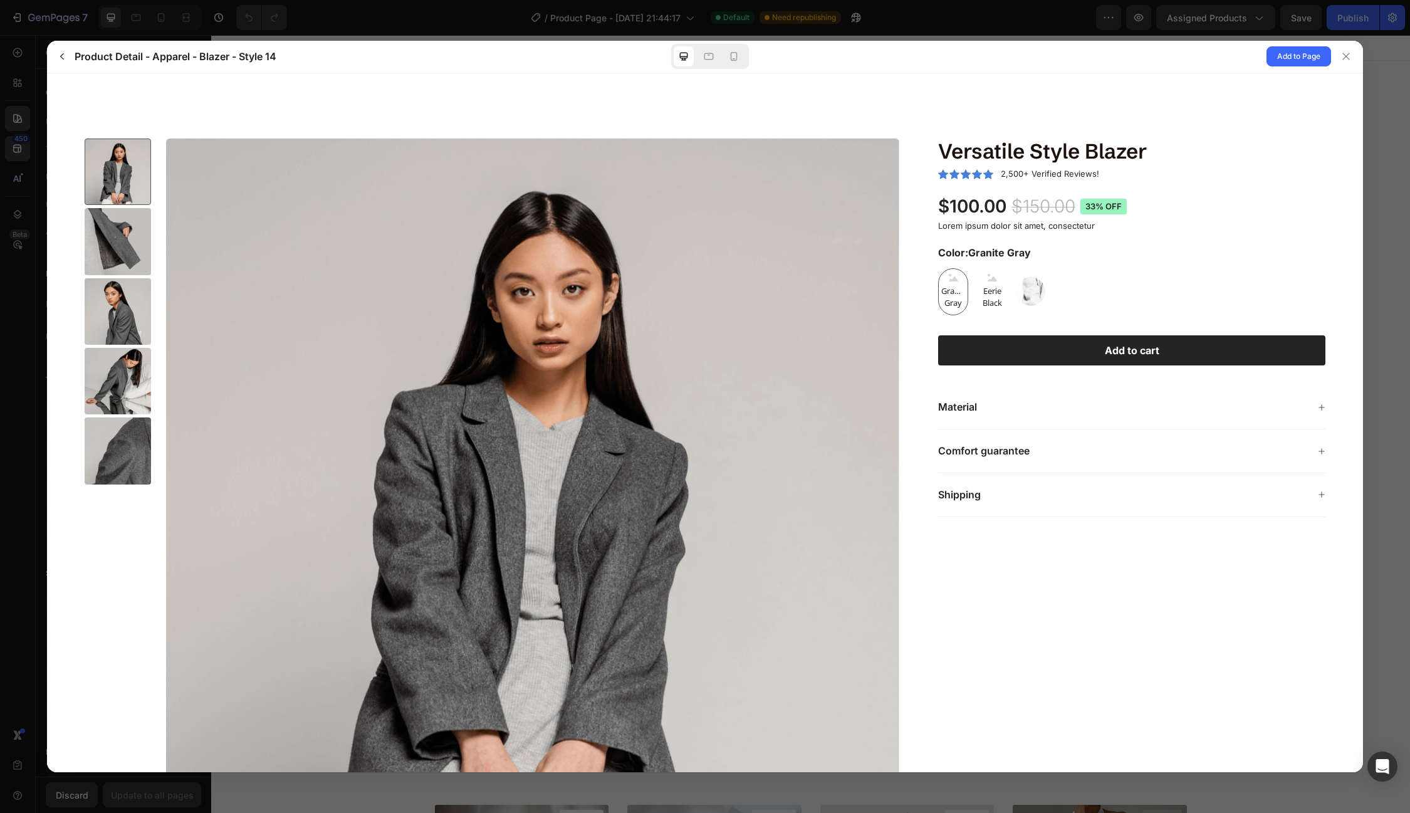
click at [1002, 446] on p "Comfort guarantee" at bounding box center [984, 450] width 92 height 13
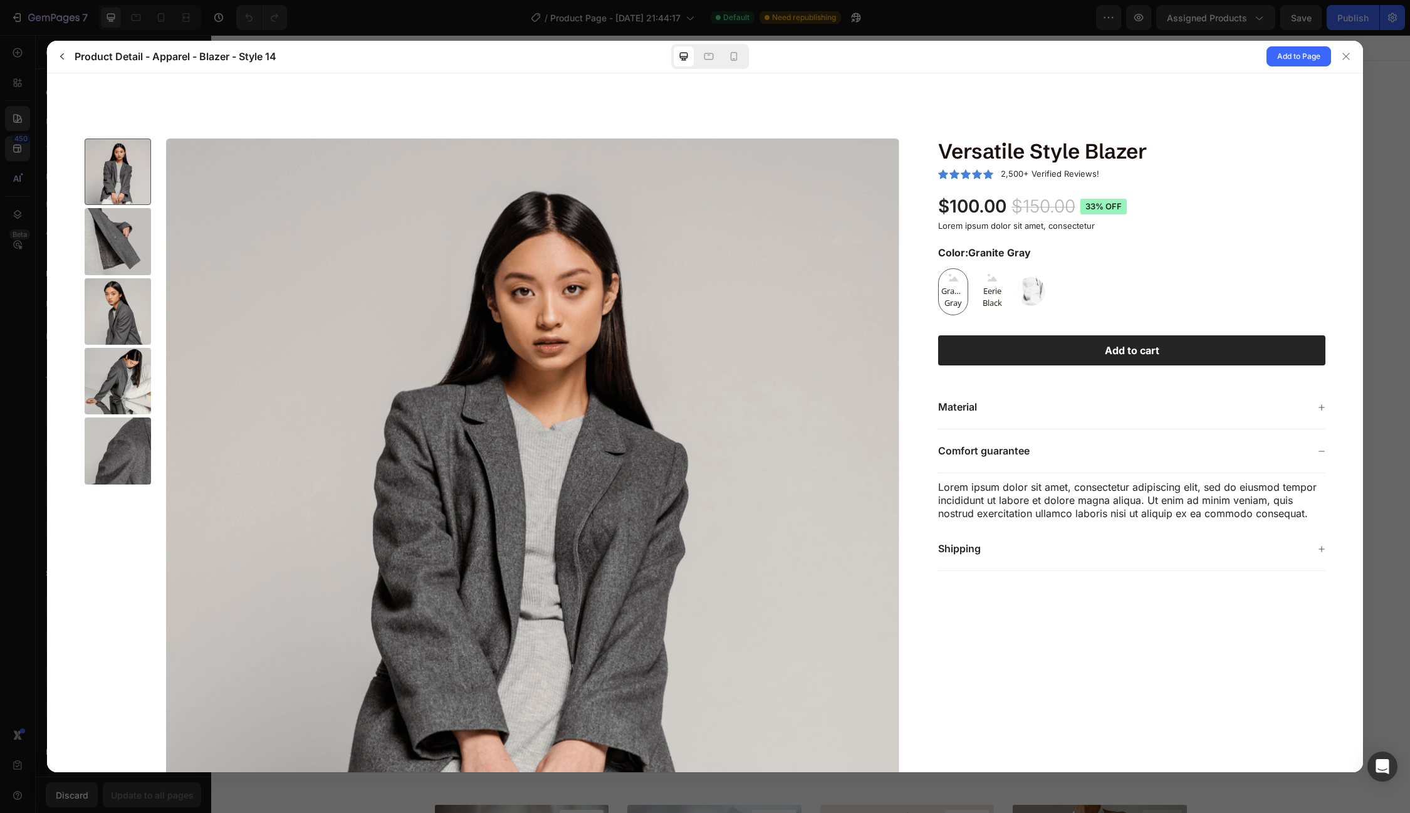
click at [1000, 454] on p "Comfort guarantee" at bounding box center [984, 450] width 92 height 13
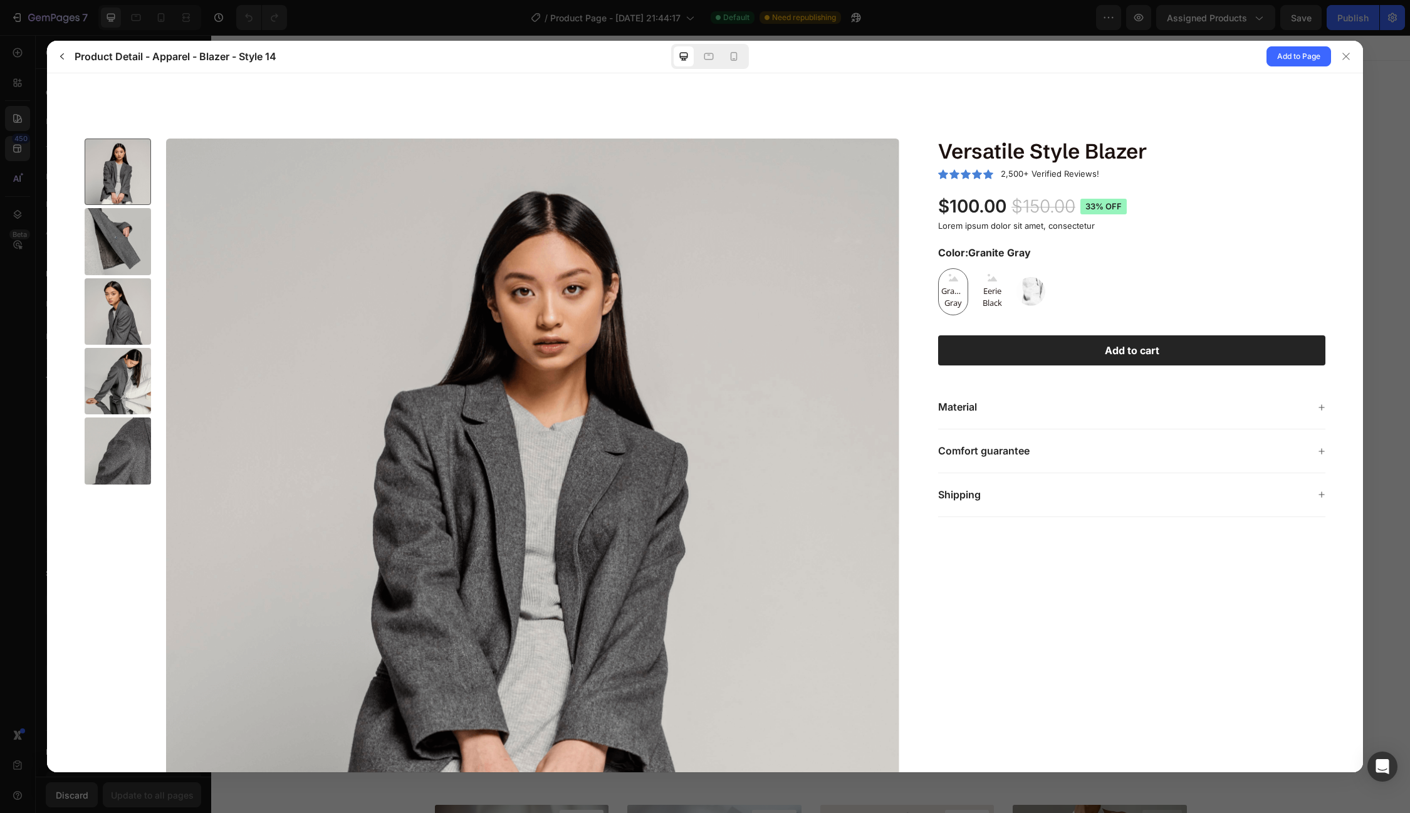
click at [995, 488] on div "Shipping" at bounding box center [1123, 494] width 370 height 13
click at [1035, 281] on img at bounding box center [1031, 290] width 29 height 29
click at [1046, 306] on input "White Pearl White Pearl" at bounding box center [1046, 306] width 1 height 1
click at [999, 293] on span "Eerie Black" at bounding box center [992, 297] width 29 height 24
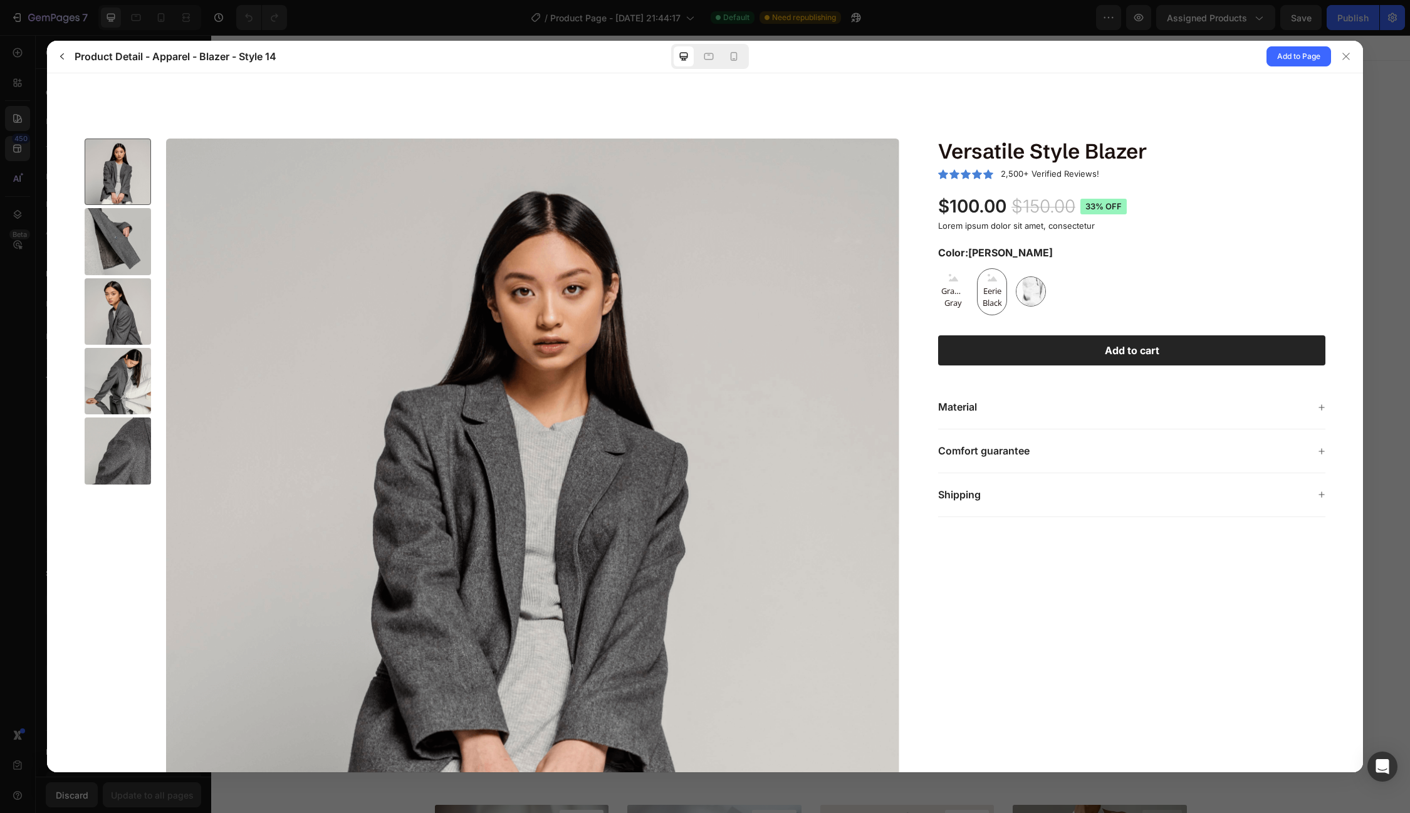
click at [1007, 315] on input "Eerie Black Eerie Black Eerie Black" at bounding box center [1007, 315] width 1 height 1
click at [964, 295] on span "Granite Gray" at bounding box center [953, 297] width 29 height 24
click at [968, 315] on input "Granite Gray Granite Gray Granite Gray" at bounding box center [968, 315] width 1 height 1
click at [1129, 323] on div "Versatile Style Blazer 2,500+ Verified Reviews! $100.00 $150.00 33% off" at bounding box center [1131, 327] width 387 height 379
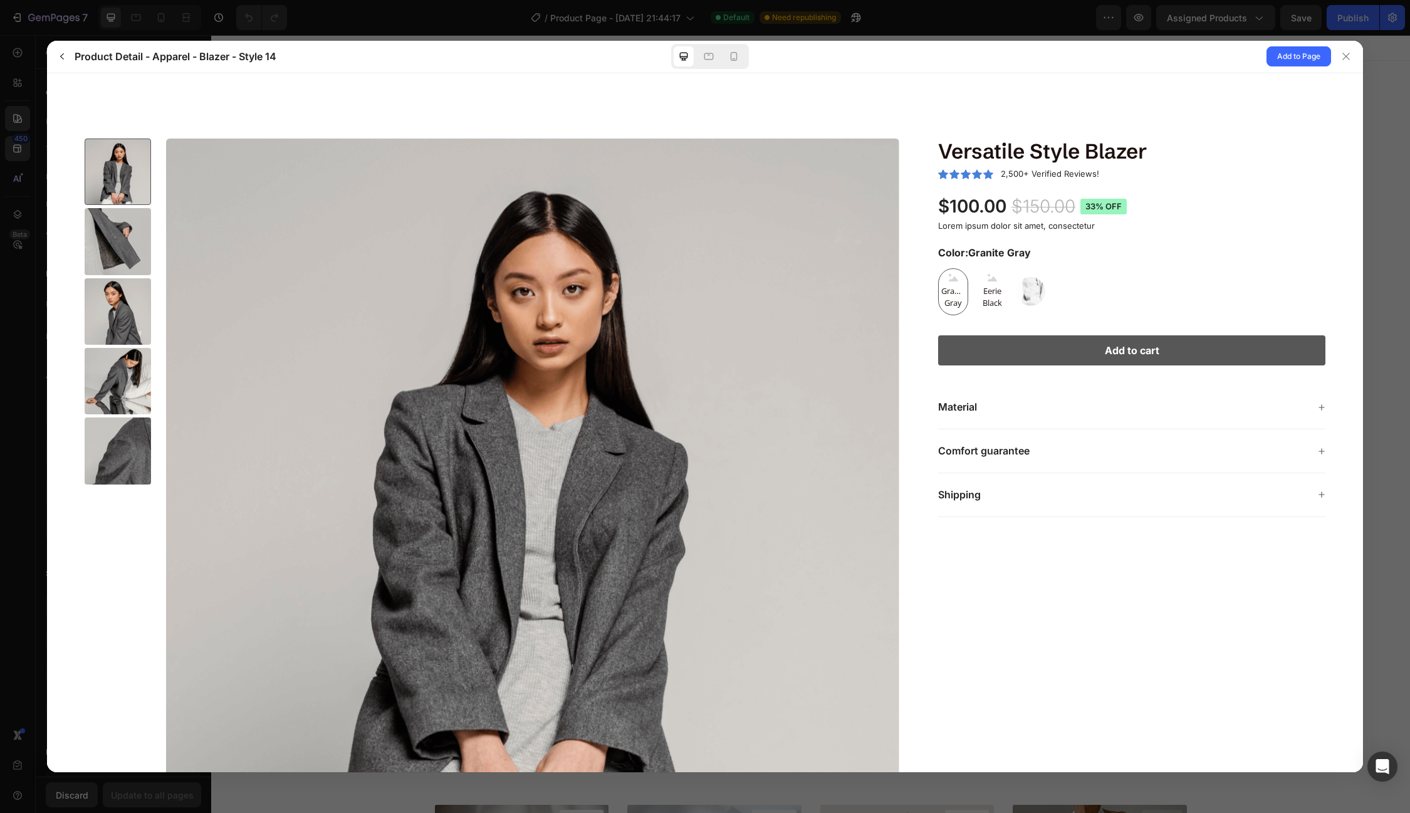
click at [1117, 337] on button "Add to cart" at bounding box center [1131, 350] width 387 height 31
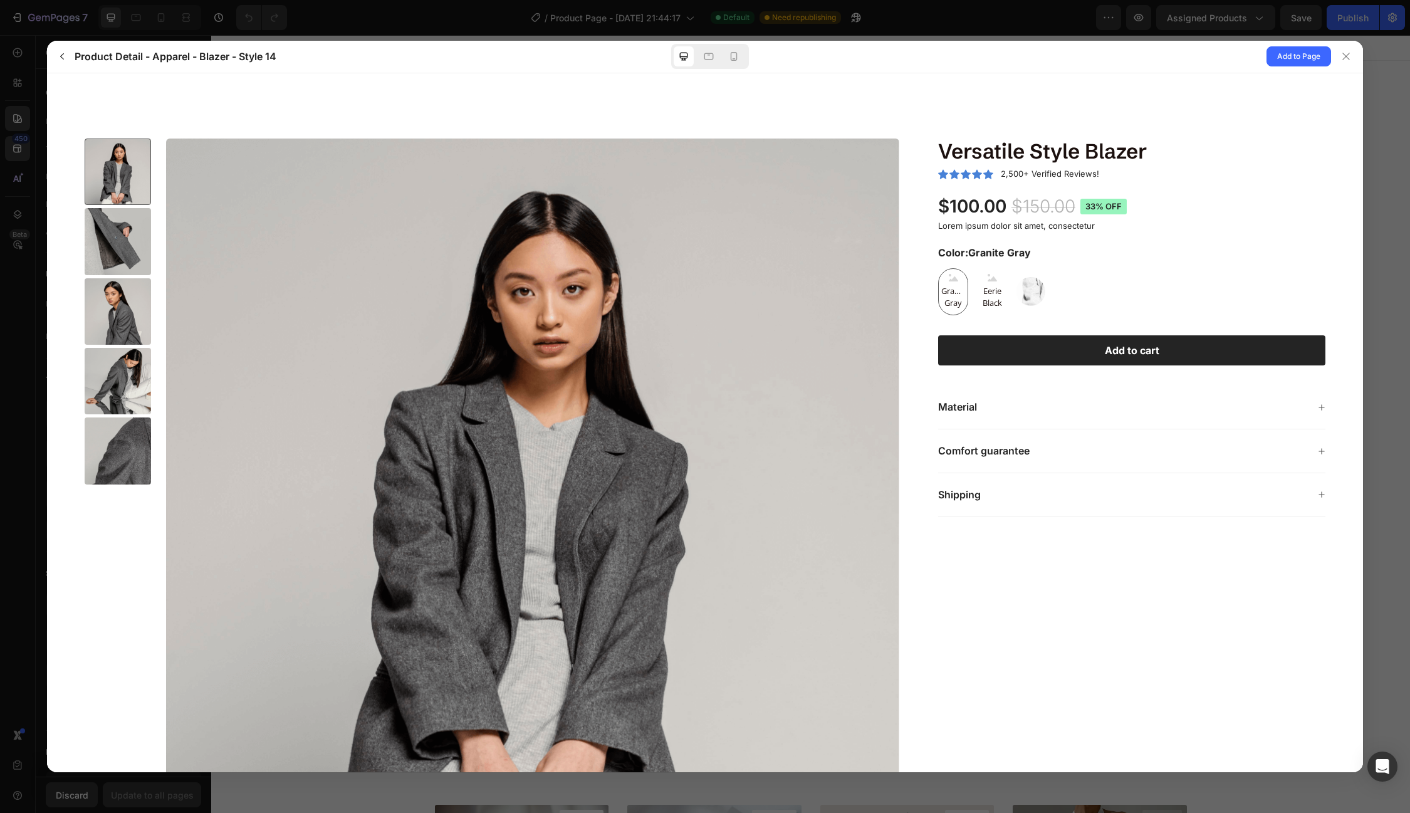
click at [1042, 400] on div "Material" at bounding box center [1123, 406] width 370 height 13
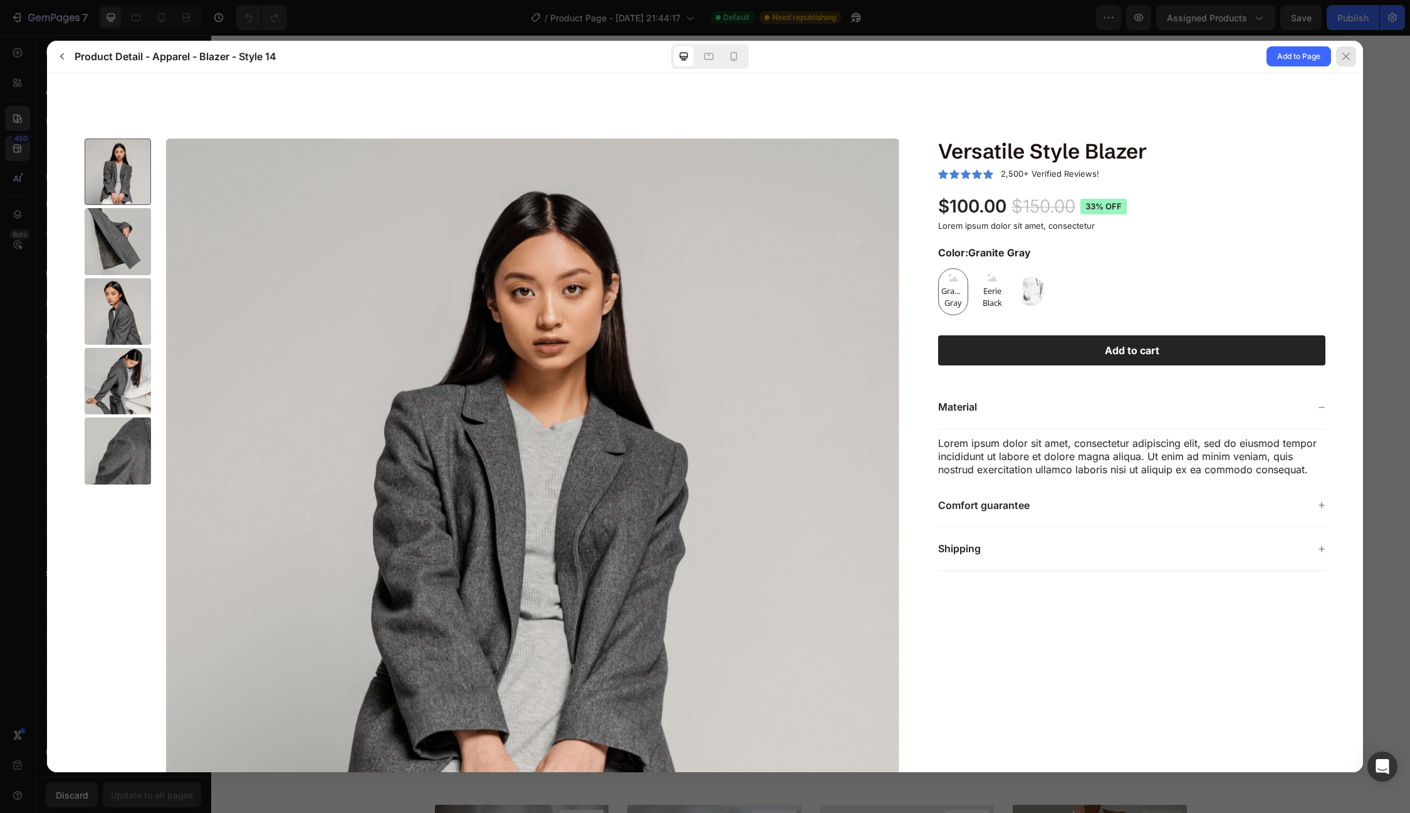
click at [1348, 54] on icon at bounding box center [1346, 56] width 10 height 10
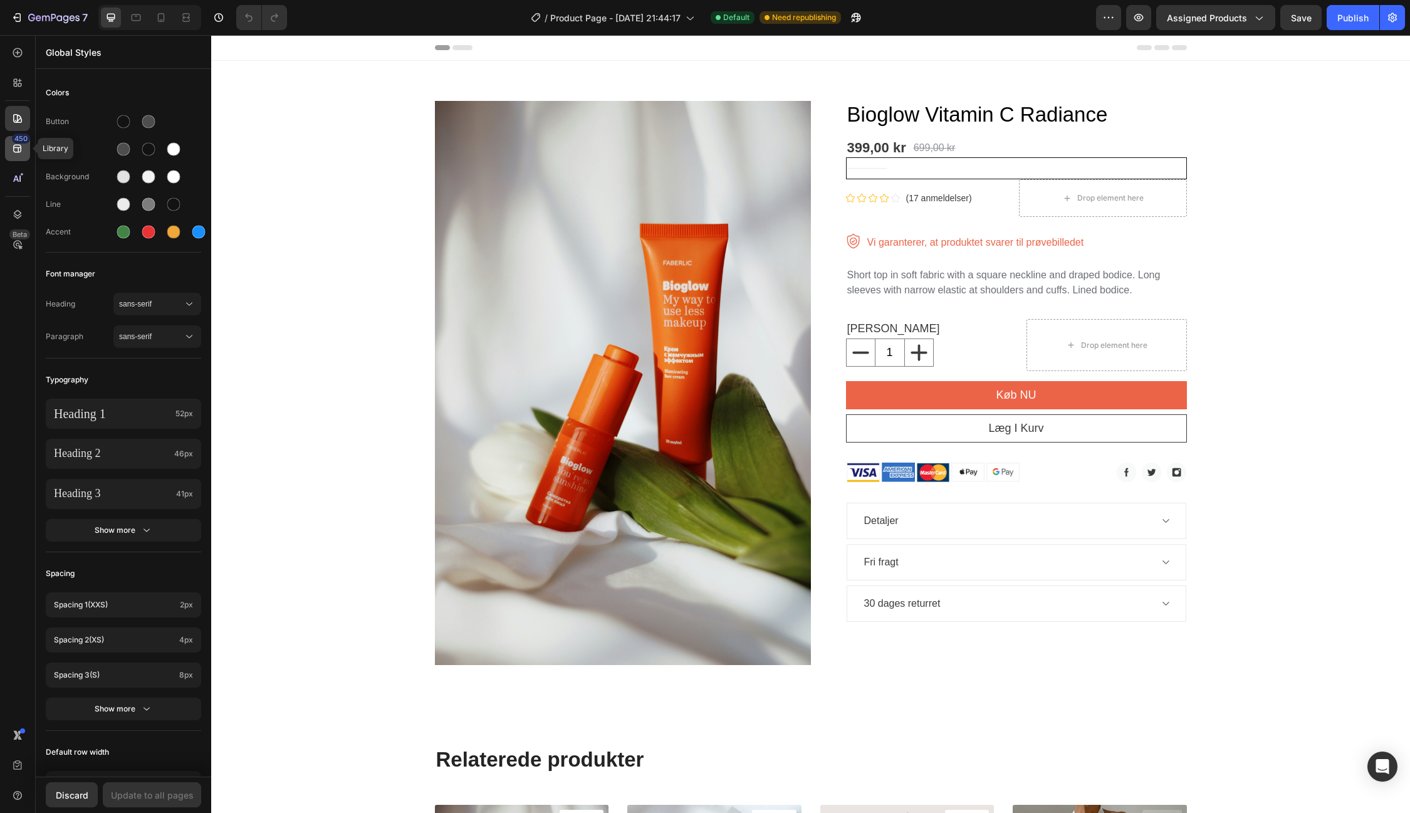
click at [11, 147] on div "450" at bounding box center [17, 148] width 25 height 25
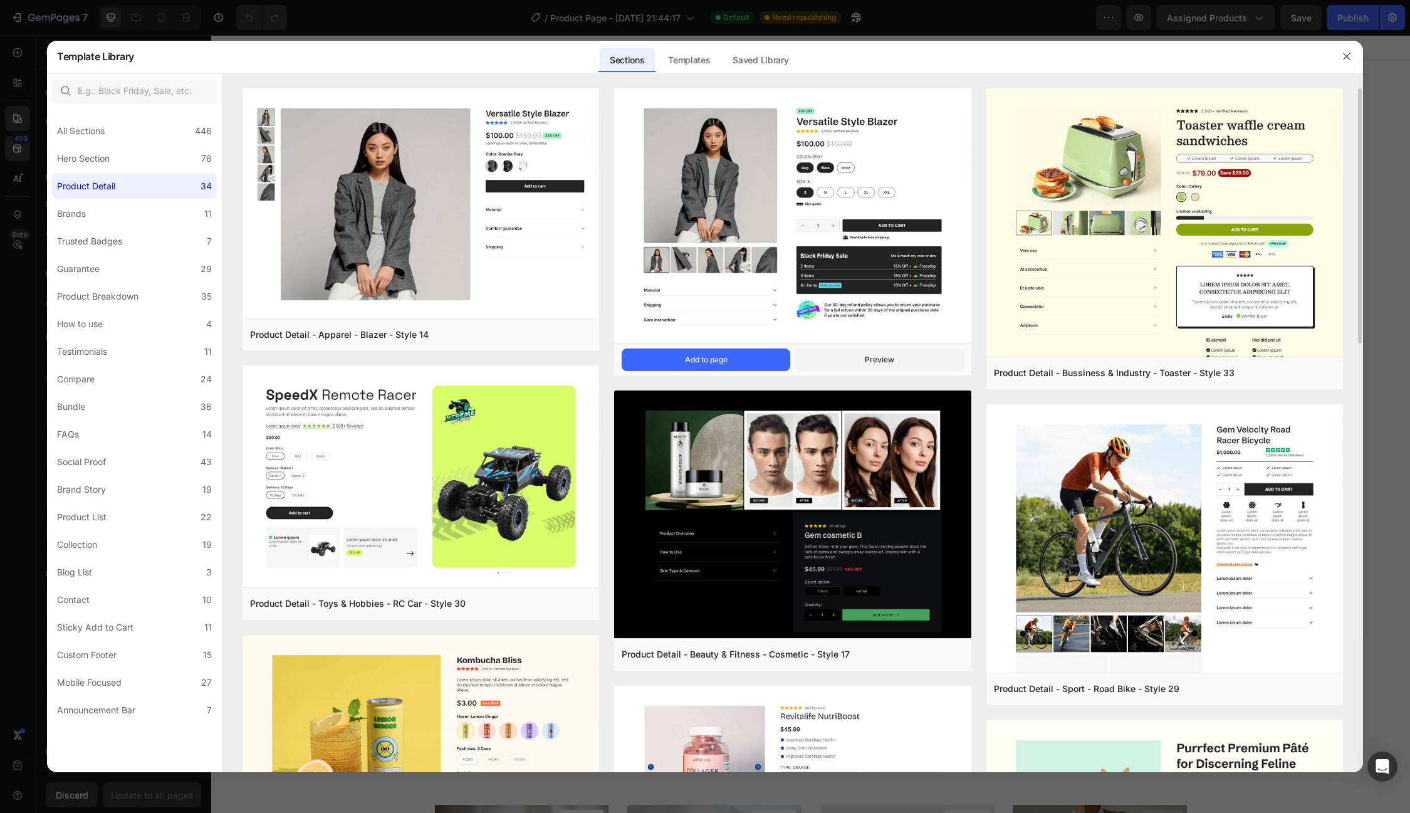
click at [790, 156] on img at bounding box center [792, 216] width 357 height 257
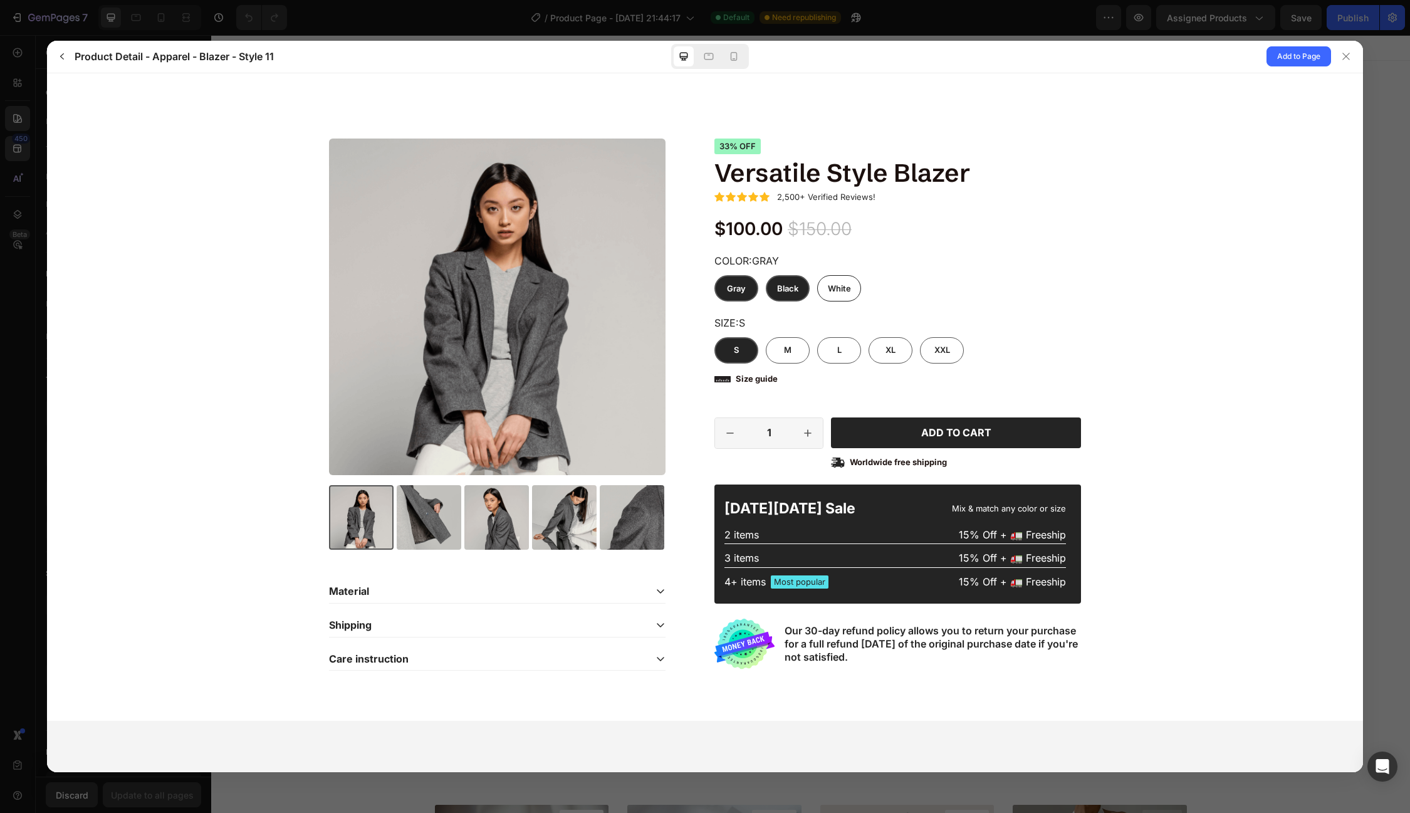
click at [791, 288] on span "Black" at bounding box center [787, 288] width 21 height 10
click at [810, 301] on input "Black Black Black" at bounding box center [810, 301] width 1 height 1
click at [840, 283] on div "White" at bounding box center [839, 288] width 23 height 11
click at [861, 301] on input "White White White" at bounding box center [861, 301] width 1 height 1
click at [745, 287] on span "Gray" at bounding box center [736, 288] width 19 height 10
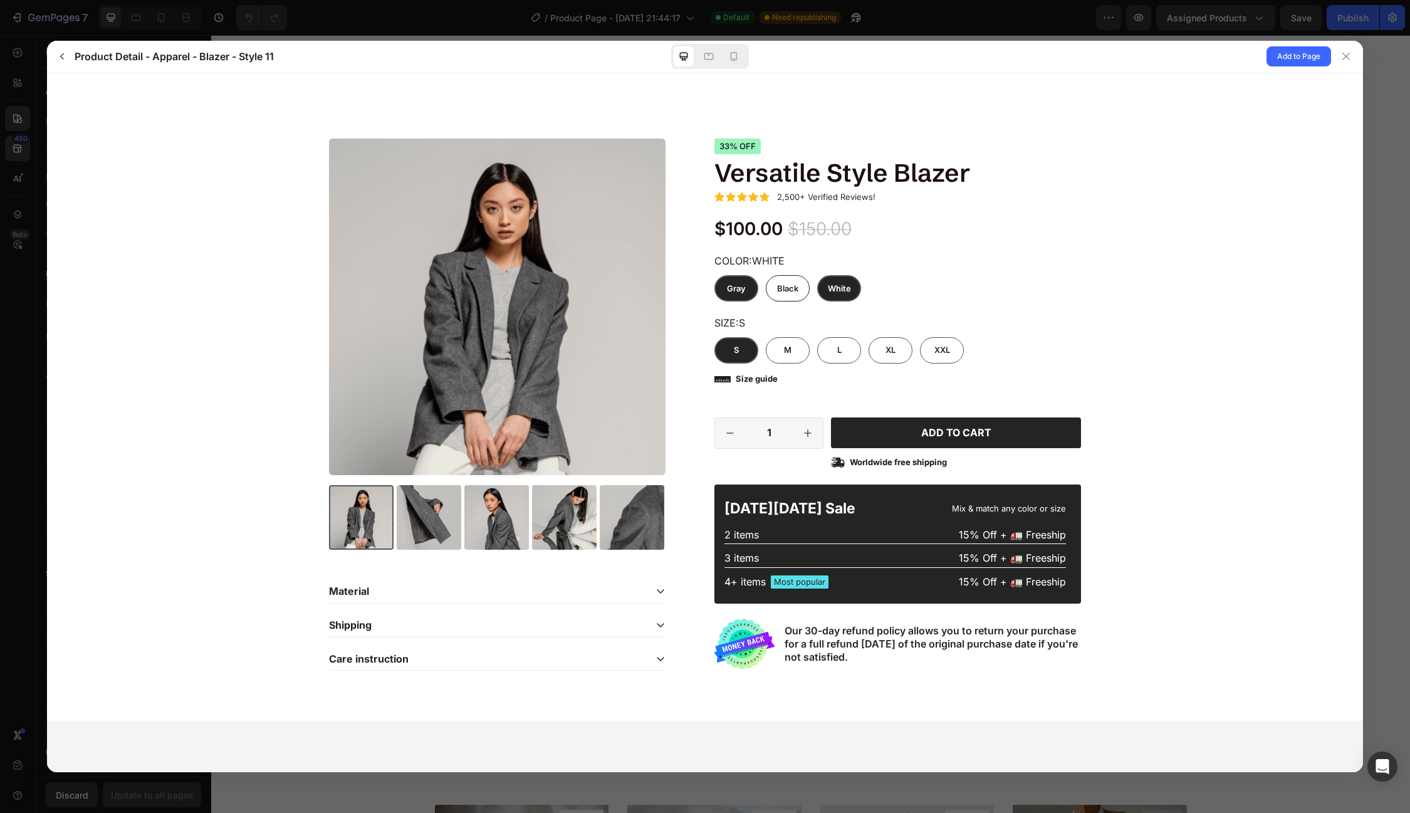
click at [758, 301] on input "Gray Gray Gray" at bounding box center [758, 301] width 1 height 1
click at [429, 506] on div at bounding box center [429, 516] width 65 height 65
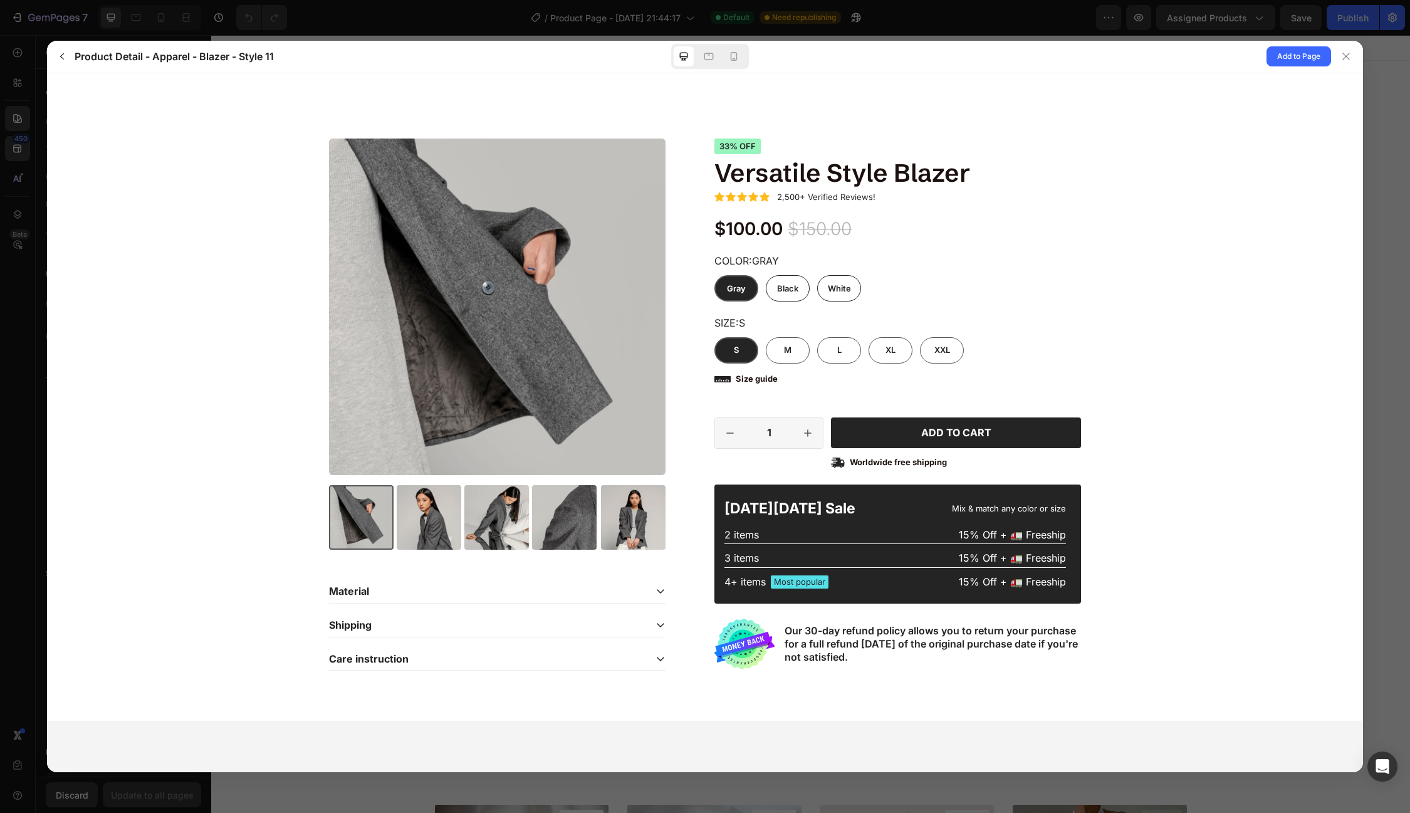
click at [434, 502] on div at bounding box center [429, 516] width 65 height 65
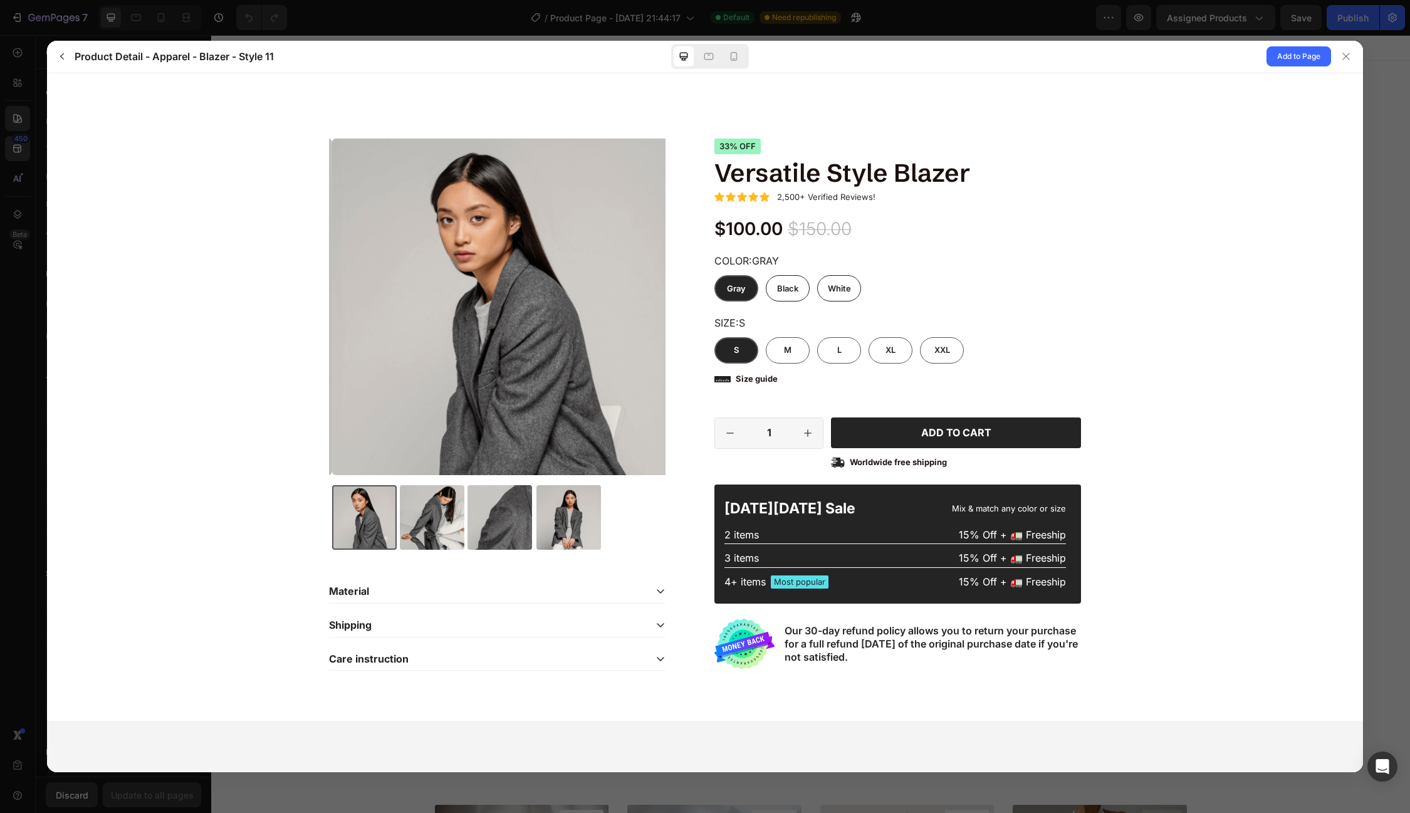
click at [468, 504] on div at bounding box center [500, 516] width 65 height 65
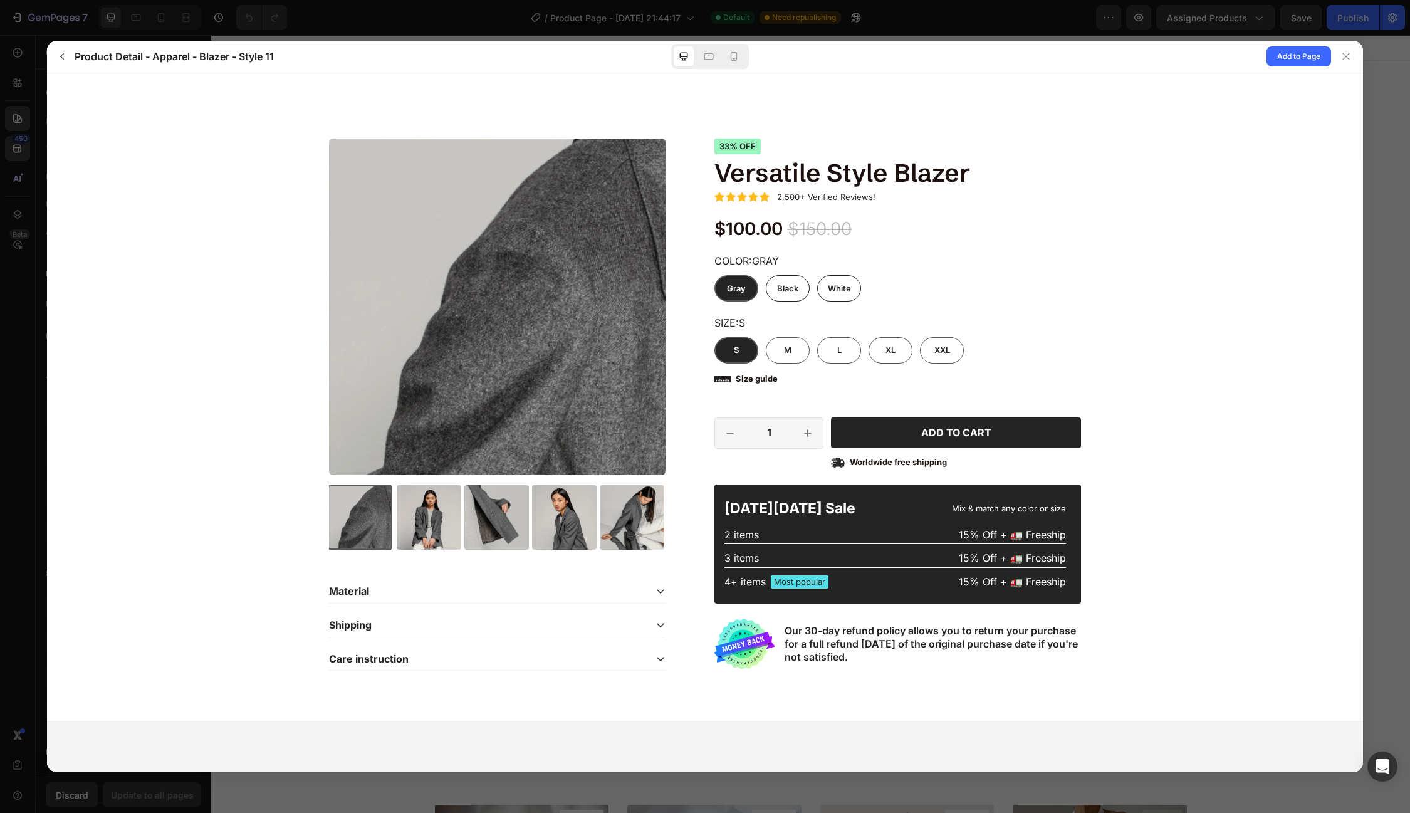
click at [475, 505] on div at bounding box center [496, 516] width 65 height 65
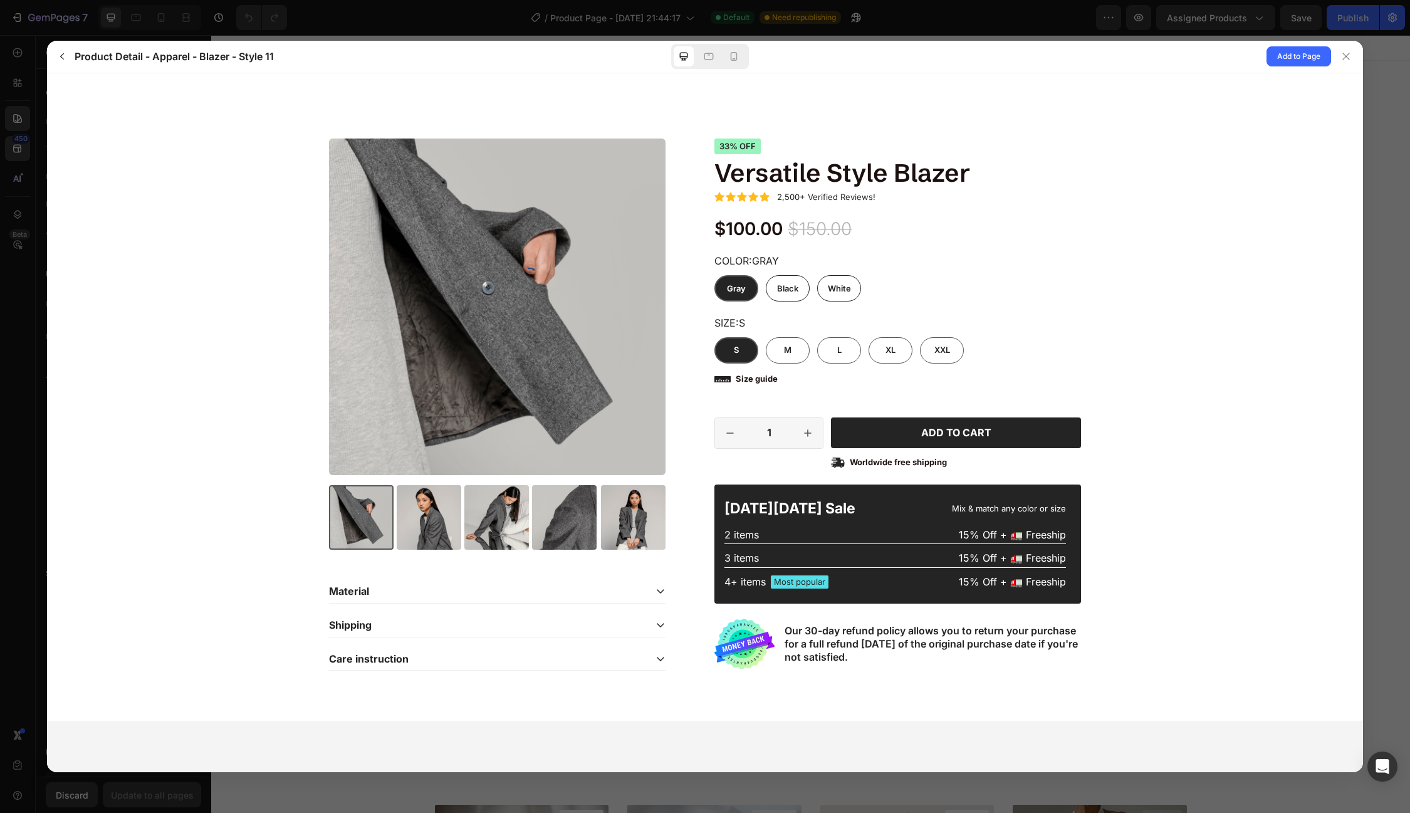
click at [409, 591] on div "Material" at bounding box center [487, 590] width 317 height 13
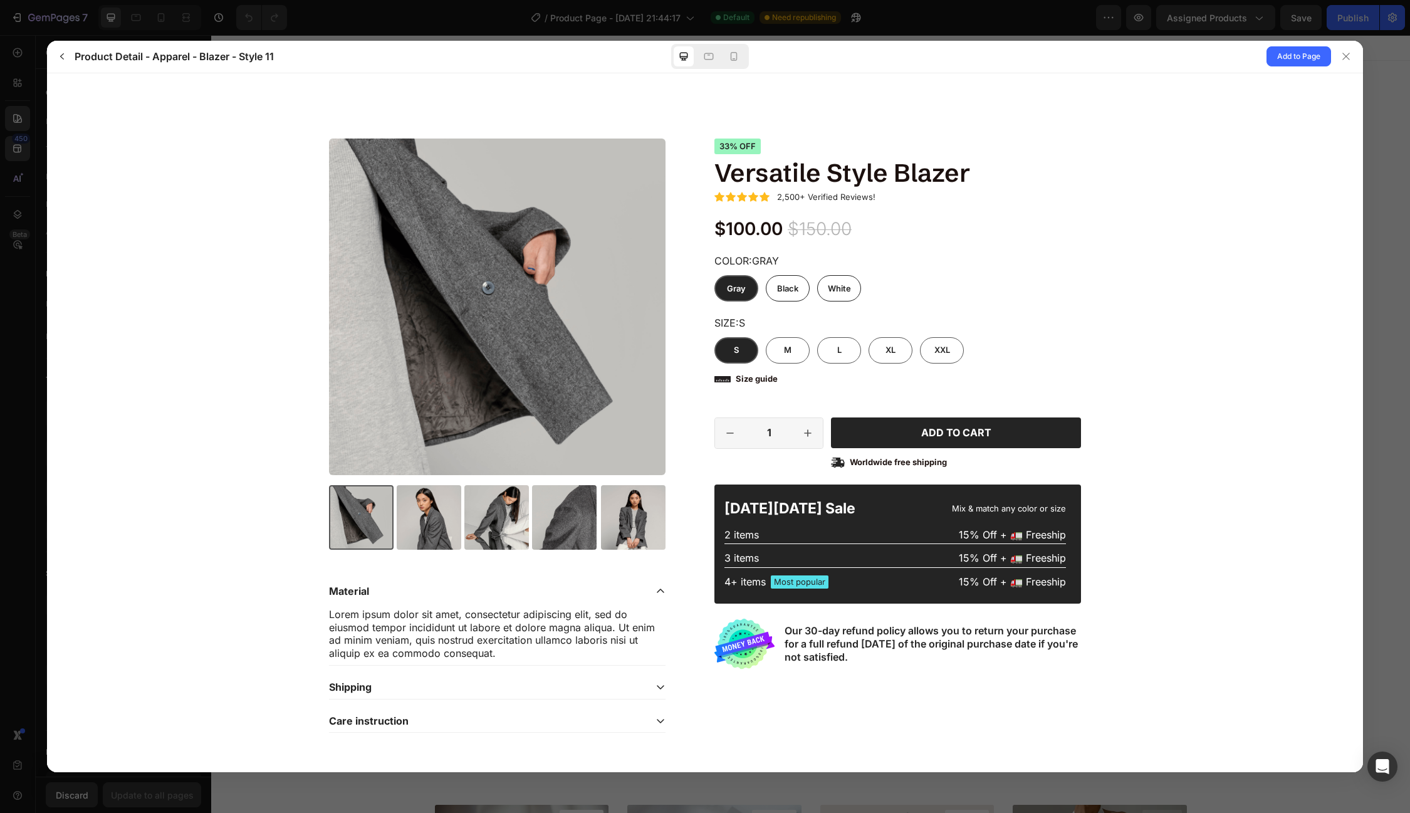
click at [409, 591] on div "Material" at bounding box center [487, 590] width 317 height 13
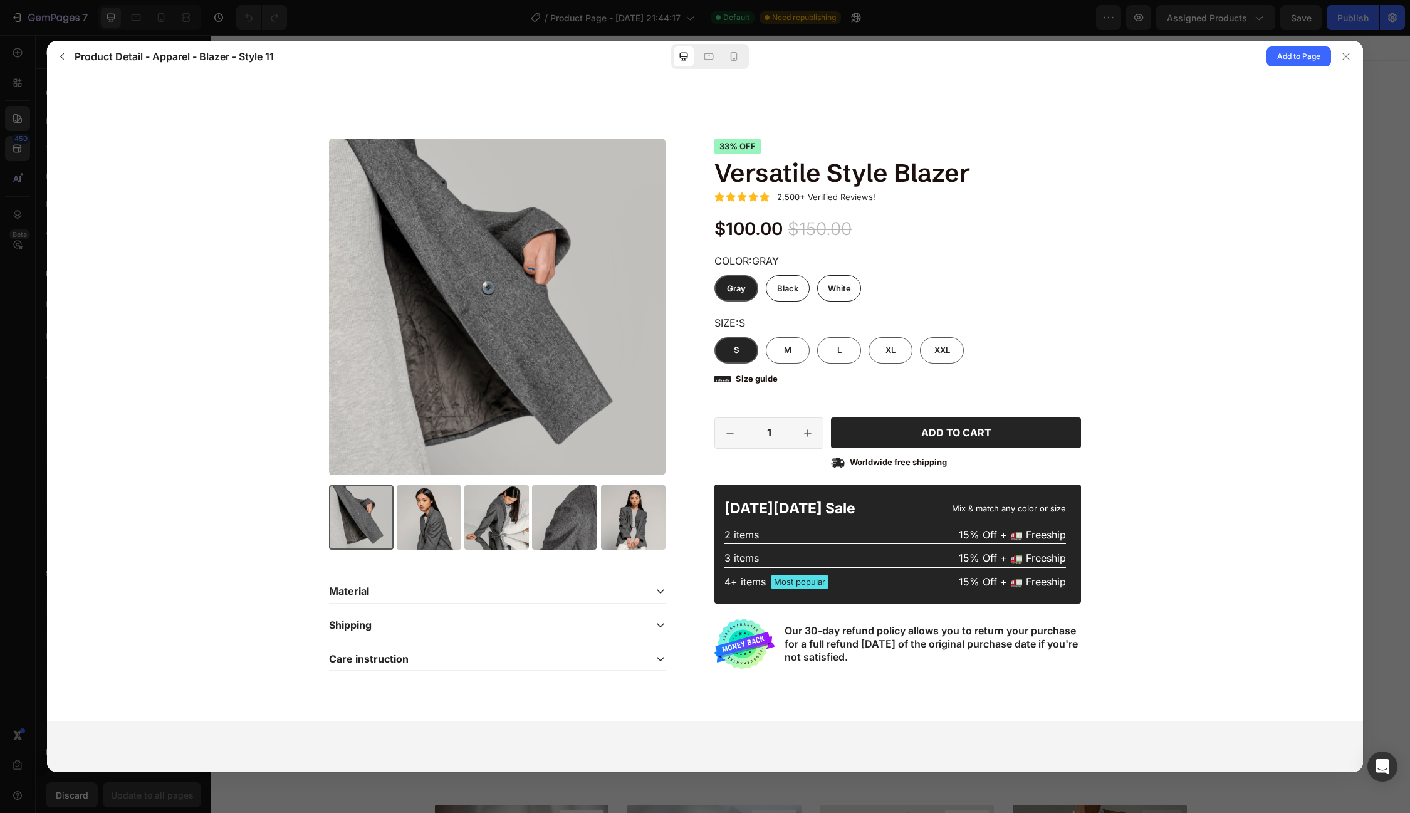
click at [393, 623] on div "Shipping" at bounding box center [487, 624] width 317 height 13
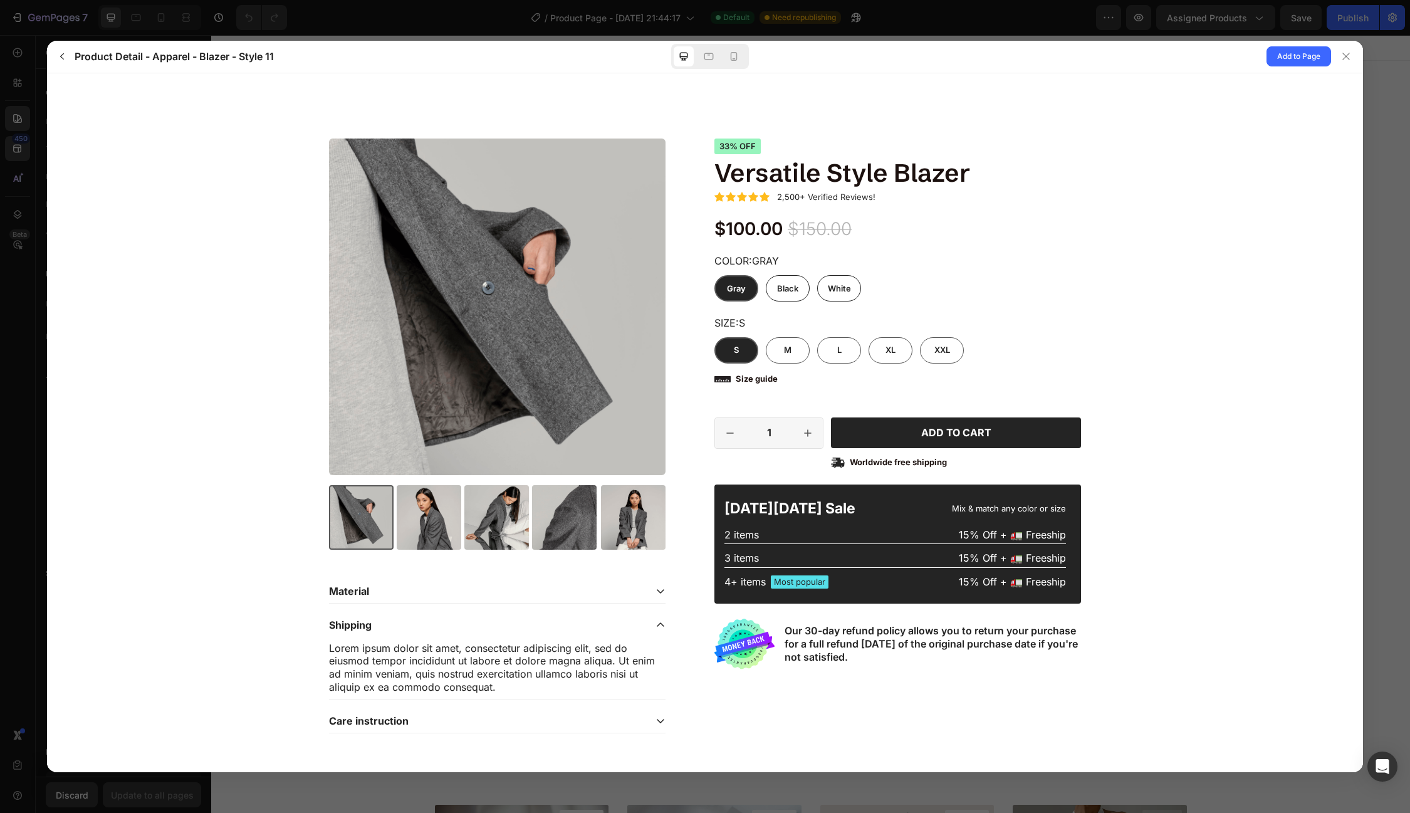
click at [393, 623] on div "Shipping" at bounding box center [487, 624] width 317 height 13
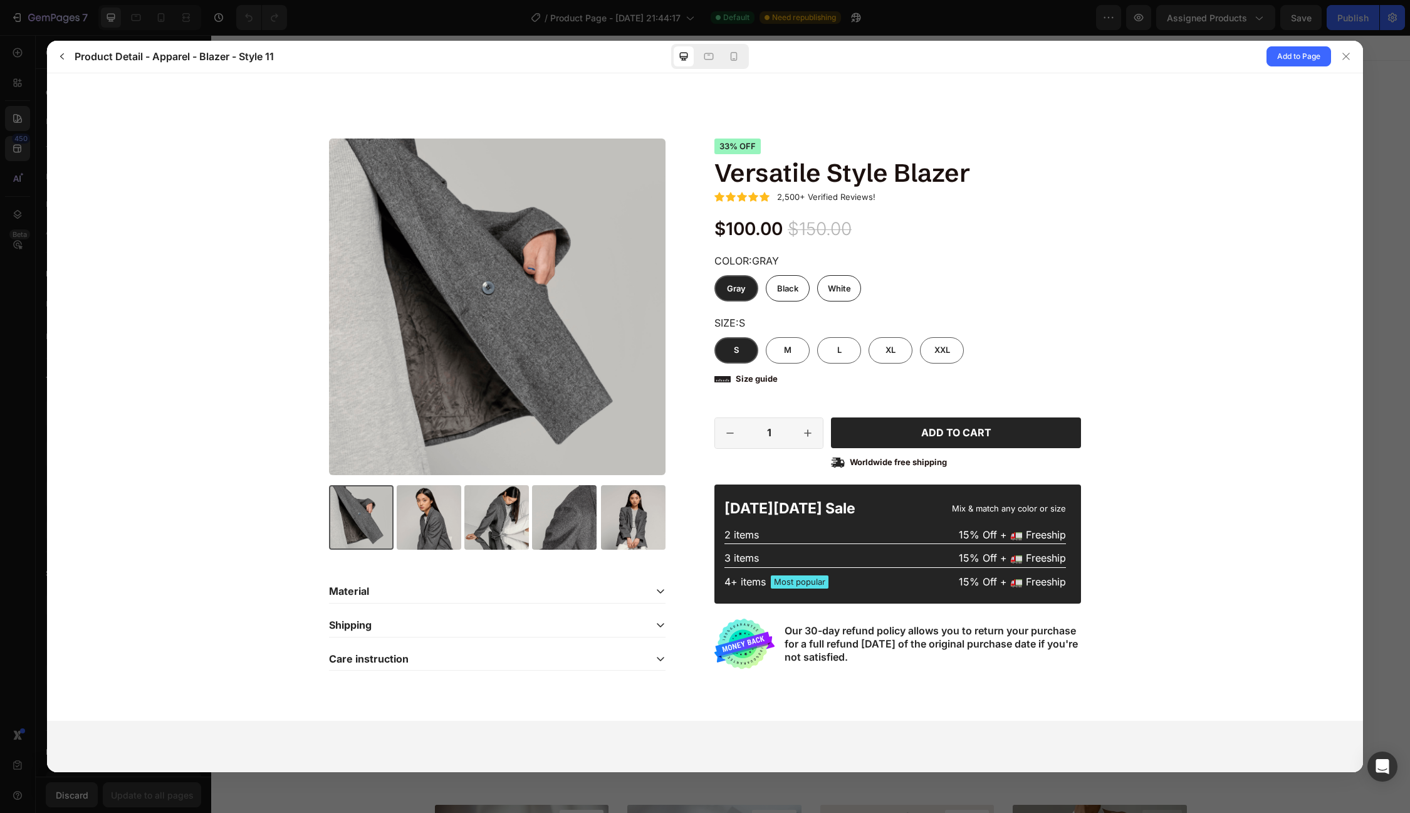
click at [381, 653] on p "Care instruction" at bounding box center [369, 658] width 80 height 13
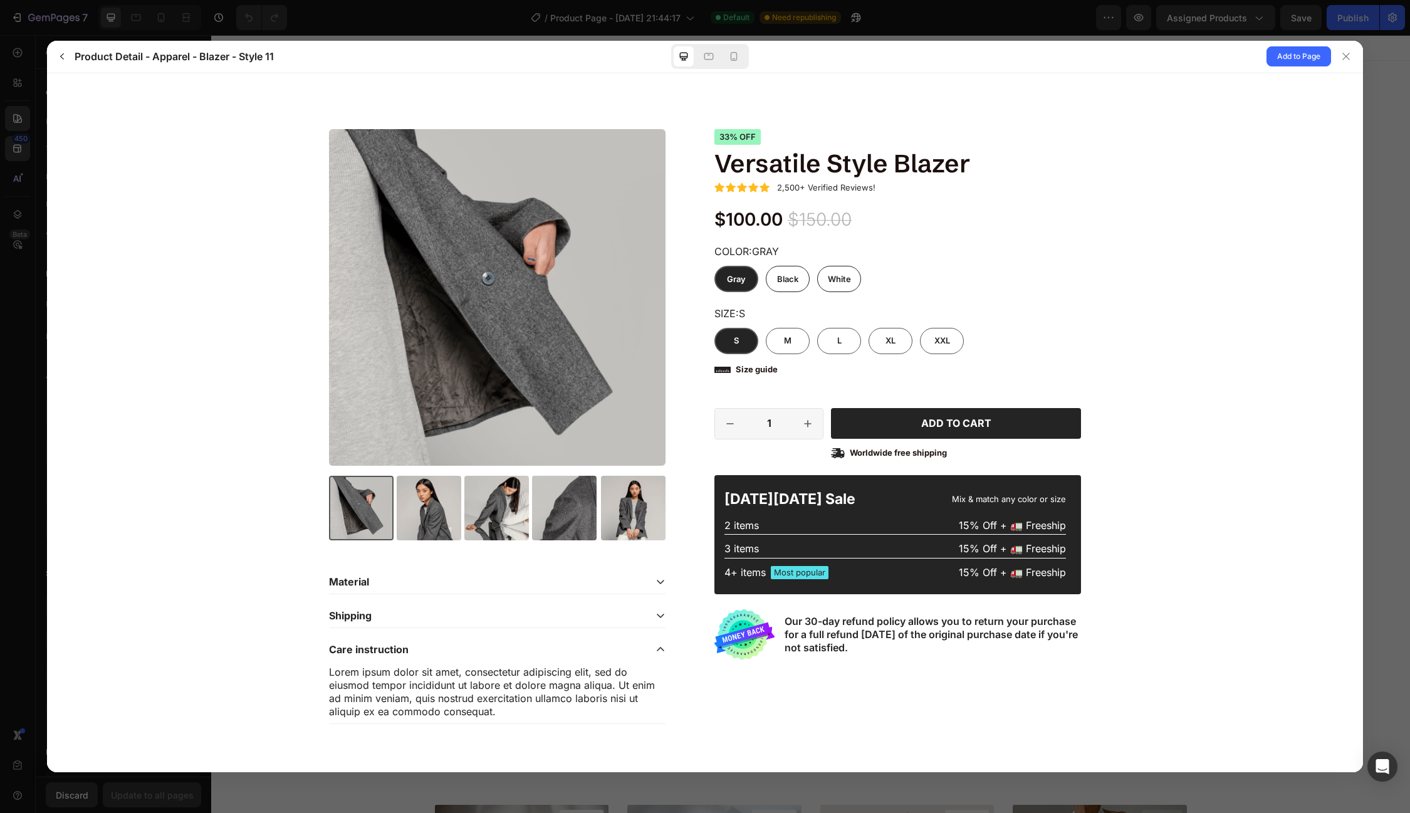
scroll to position [6, 0]
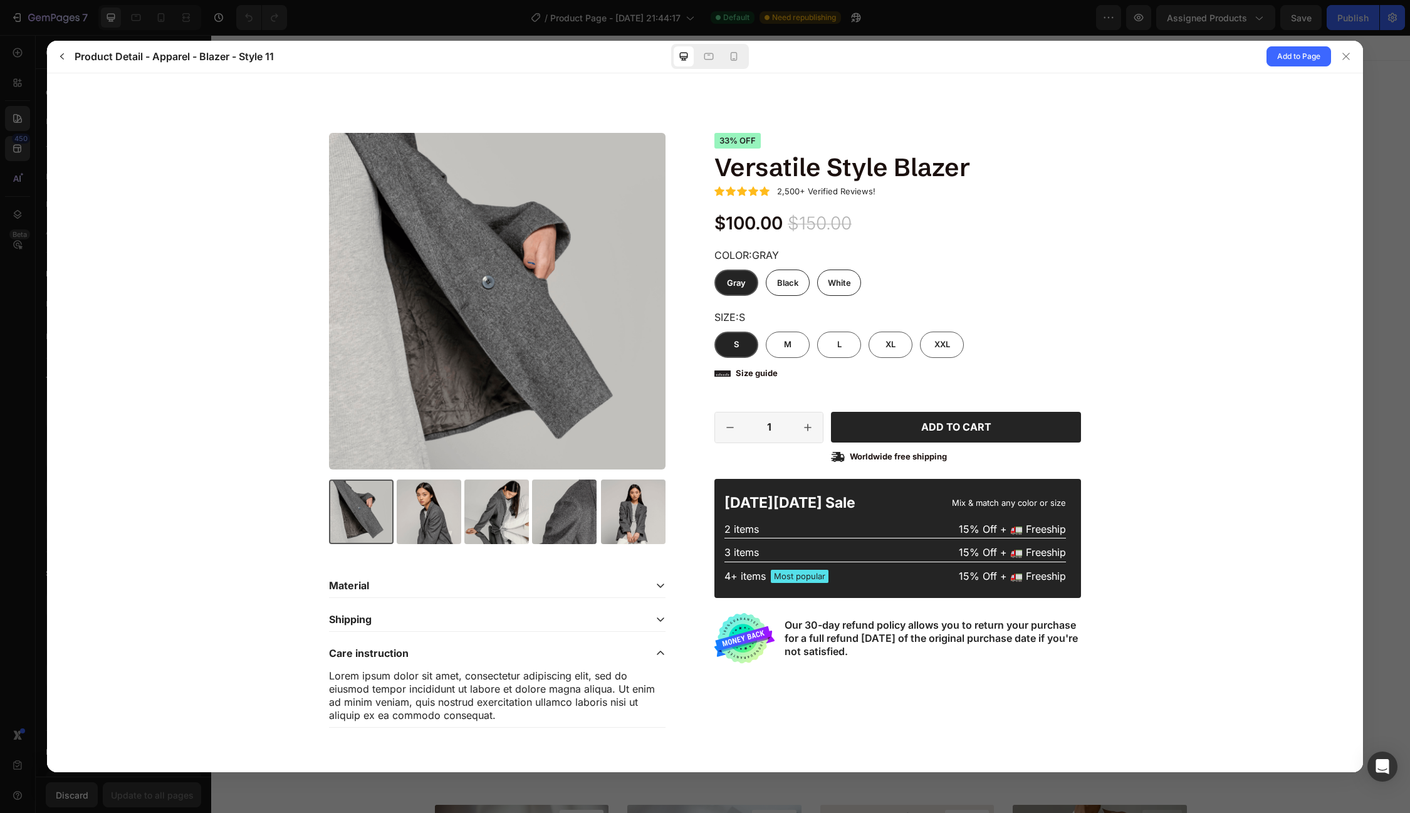
click at [381, 653] on p "Care instruction" at bounding box center [369, 652] width 80 height 13
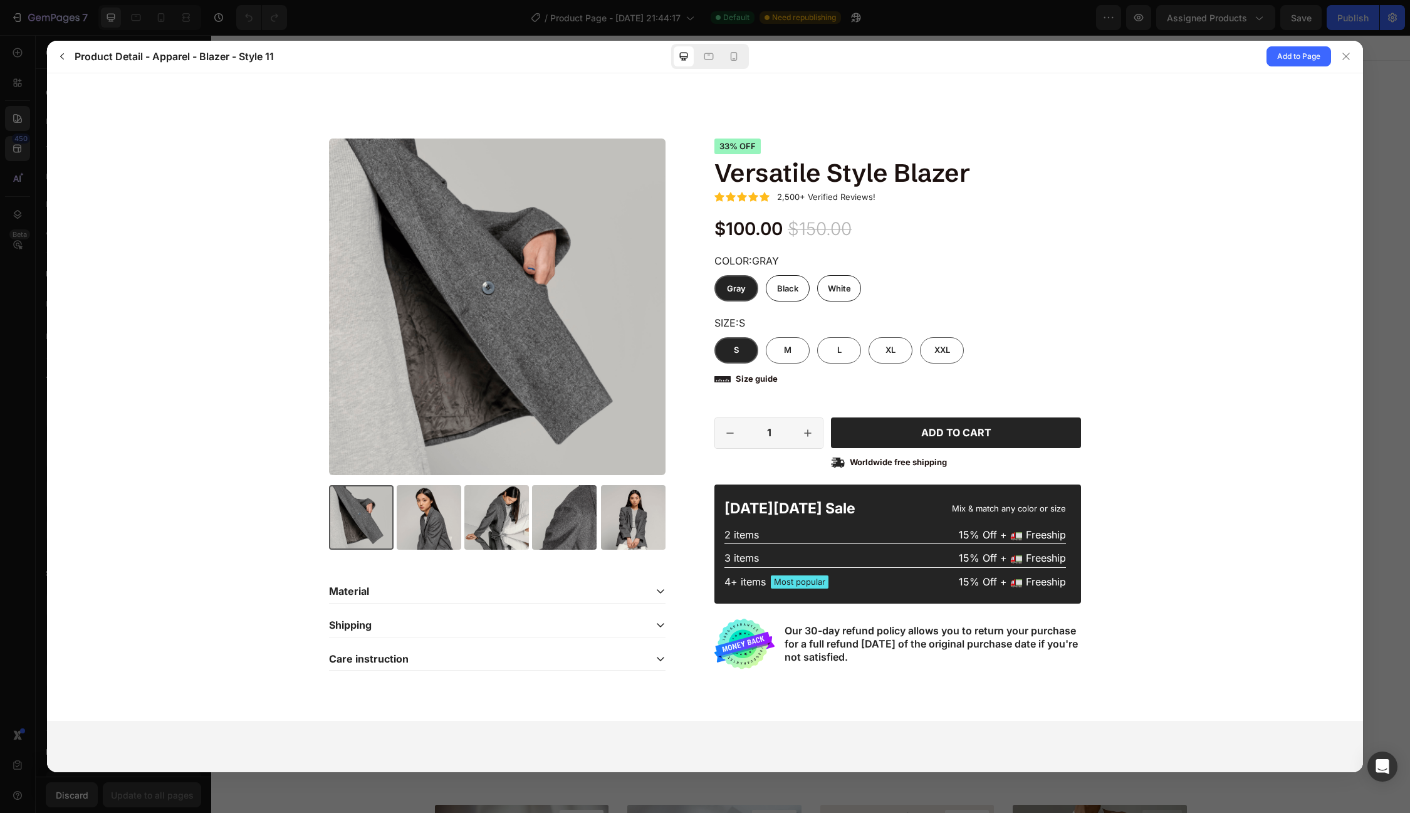
scroll to position [0, 0]
drag, startPoint x: 829, startPoint y: 459, endPoint x: 957, endPoint y: 457, distance: 128.5
click at [956, 457] on div "1 Add to cart Out of stock Worldwide free shipping" at bounding box center [898, 443] width 367 height 52
click at [904, 528] on div "15% Off + 🚛 Freeship" at bounding box center [982, 534] width 169 height 13
drag, startPoint x: 1338, startPoint y: 57, endPoint x: 1120, endPoint y: 22, distance: 220.3
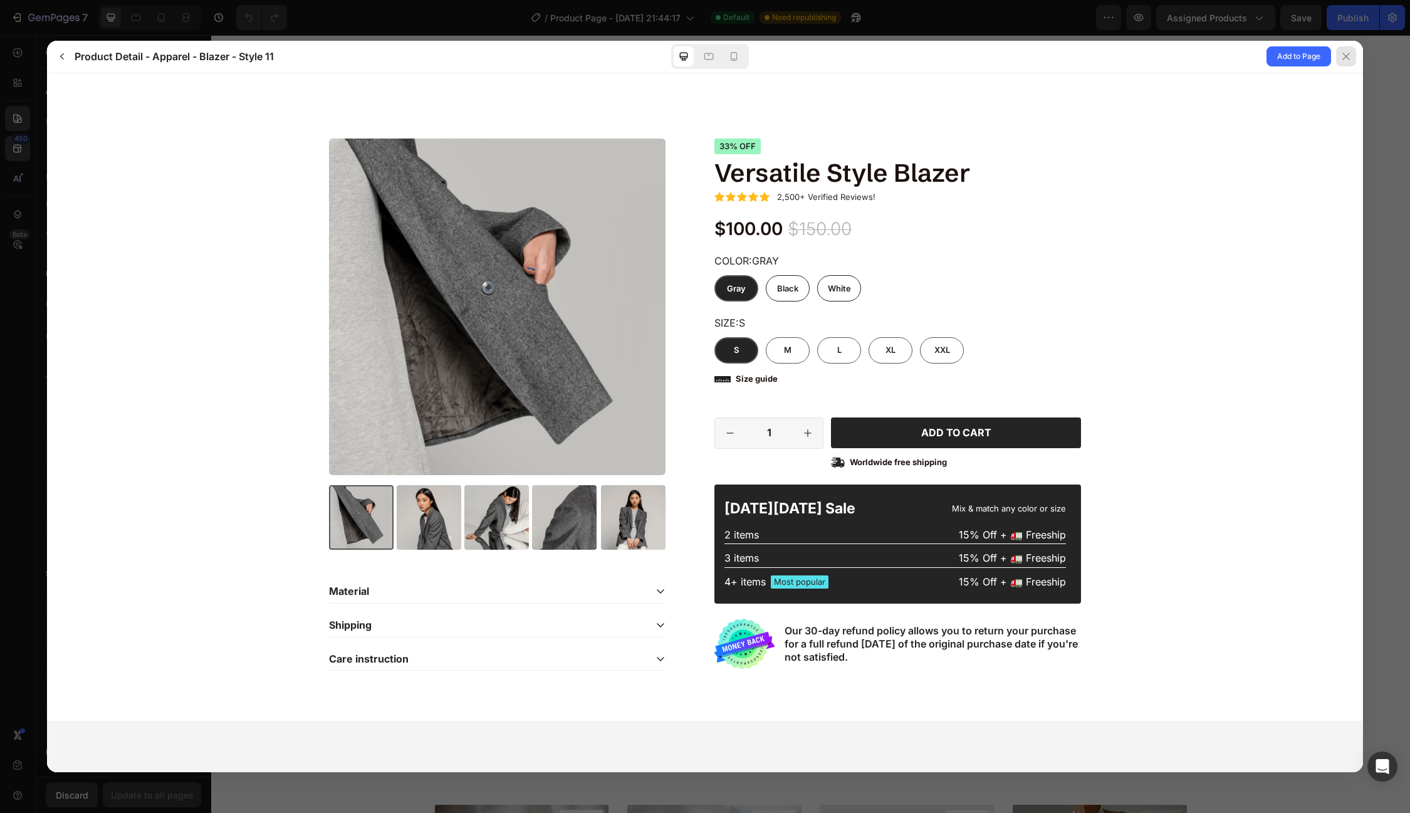
click at [1338, 57] on div at bounding box center [1346, 56] width 20 height 20
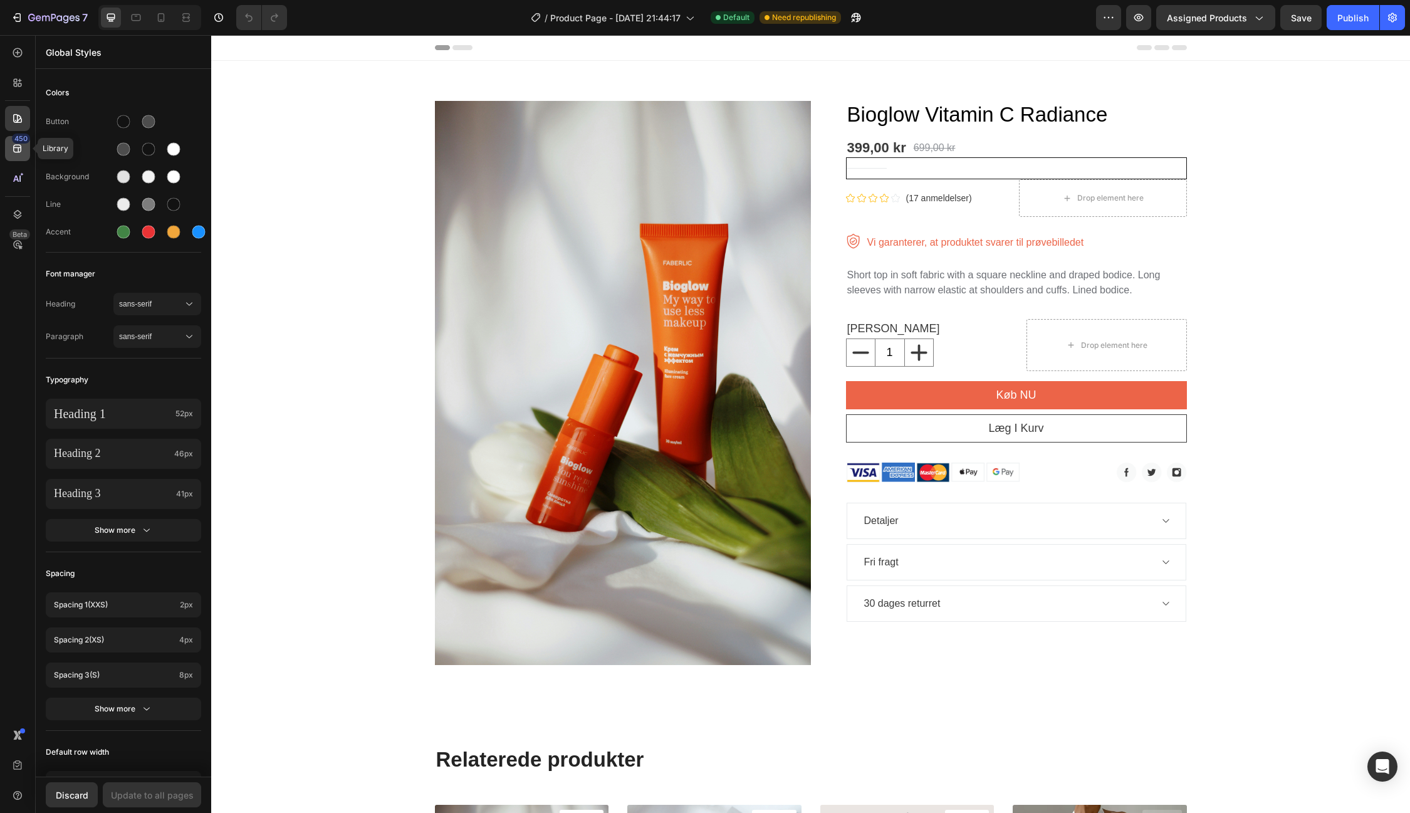
click at [15, 148] on icon at bounding box center [17, 148] width 13 height 13
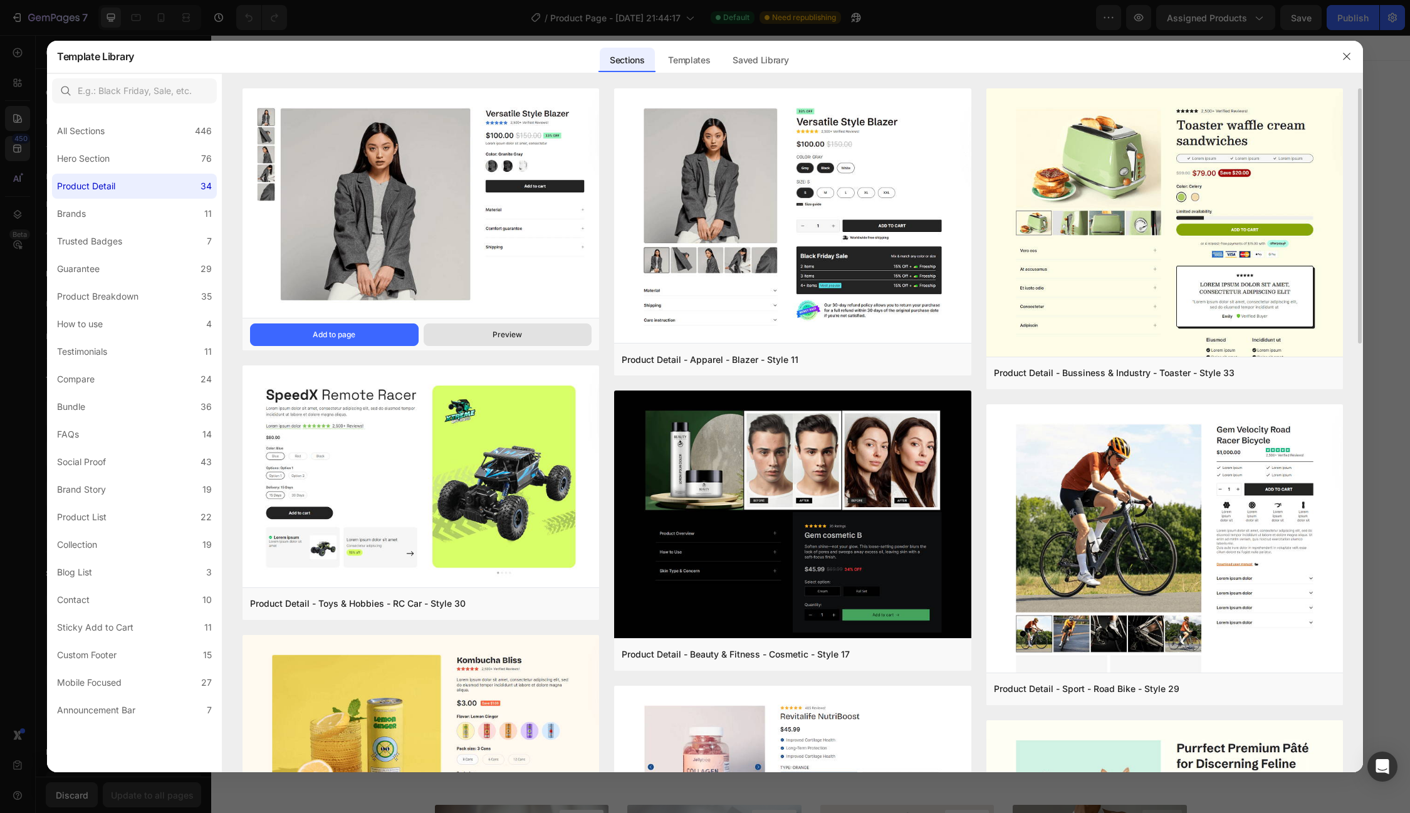
click at [486, 336] on button "Preview" at bounding box center [508, 334] width 169 height 23
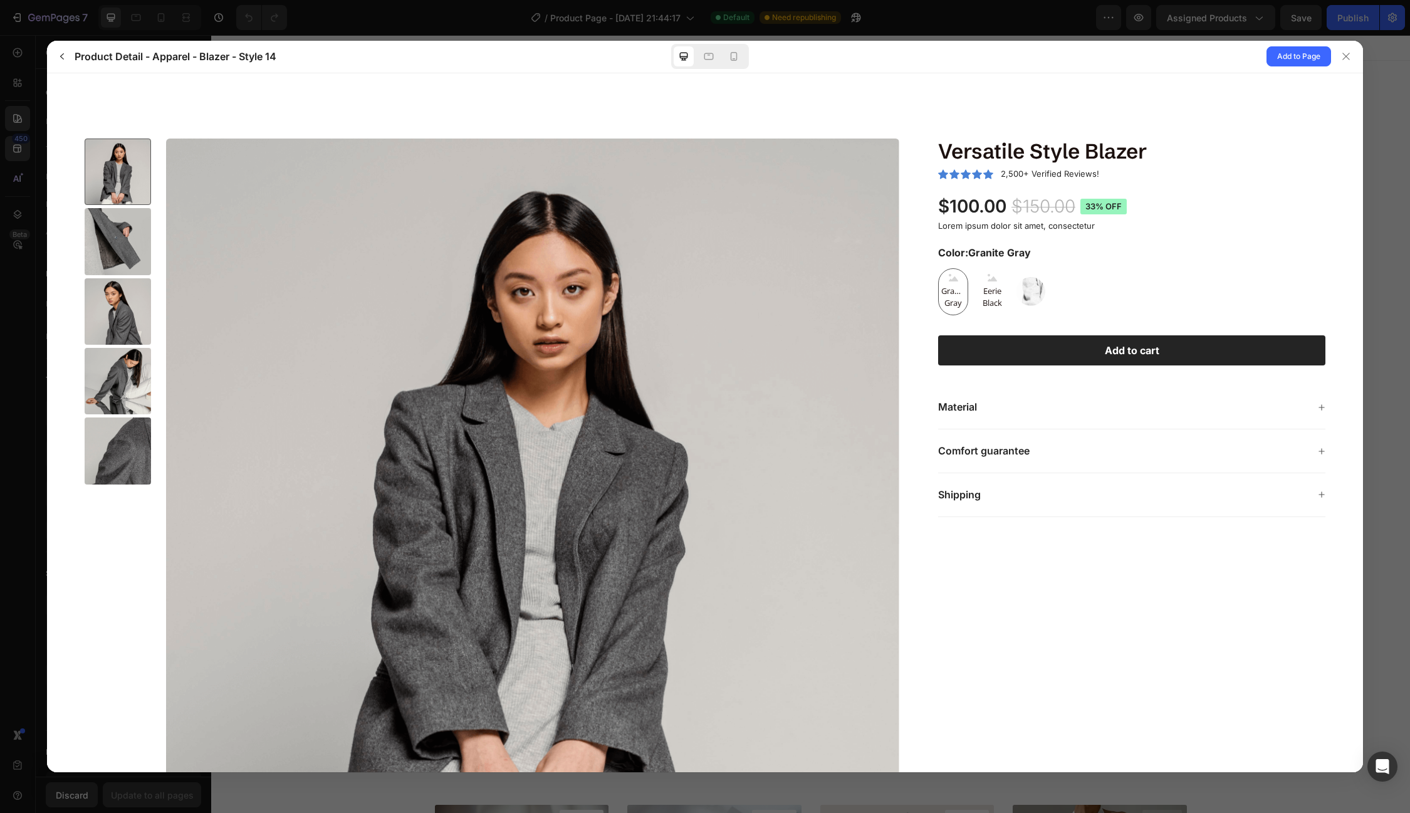
drag, startPoint x: 1085, startPoint y: 205, endPoint x: 1154, endPoint y: 197, distance: 69.4
click at [1154, 201] on div "$100.00 $150.00 33% off" at bounding box center [1131, 205] width 387 height 23
click at [60, 58] on icon "button" at bounding box center [62, 56] width 10 height 10
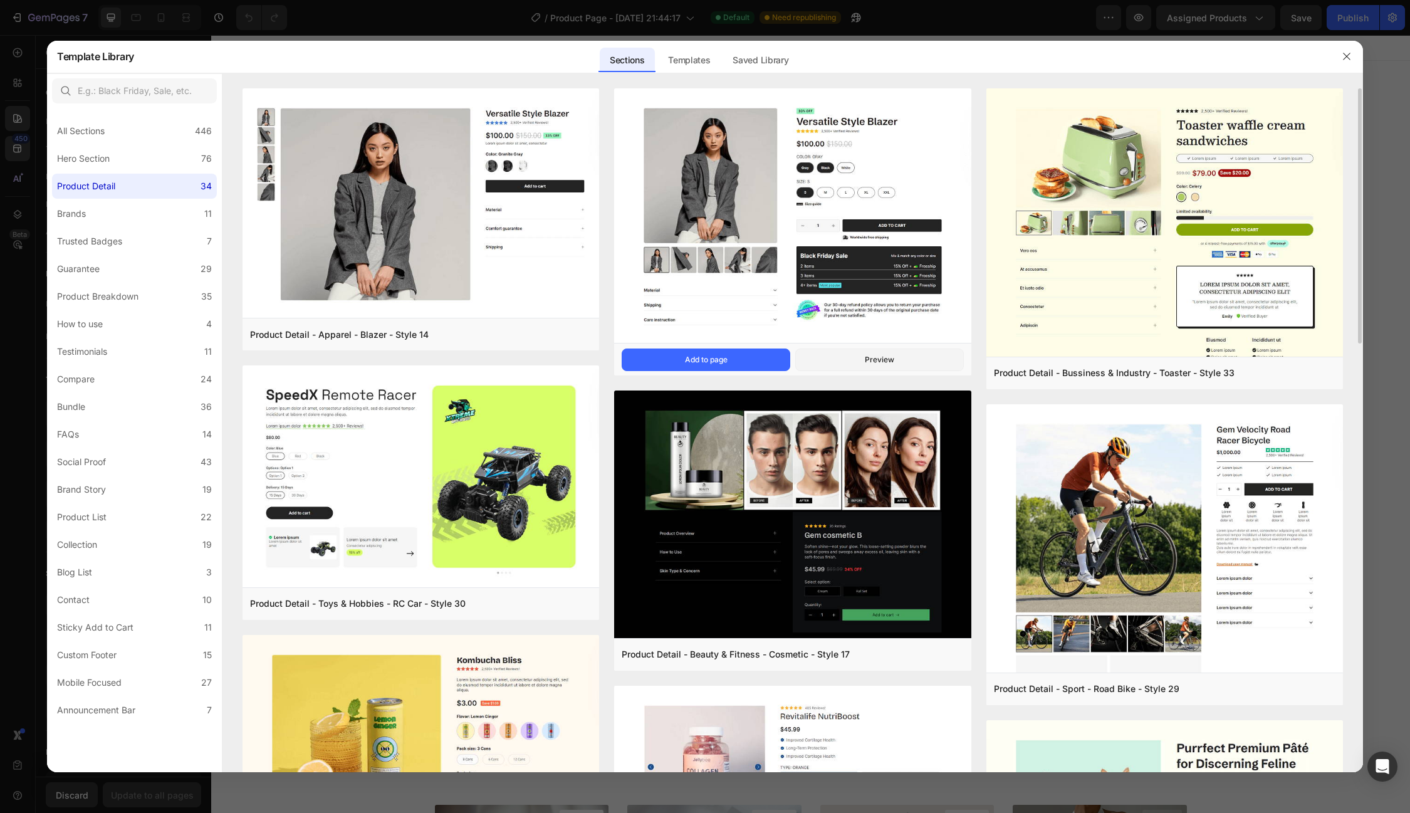
click at [739, 212] on img at bounding box center [792, 216] width 357 height 257
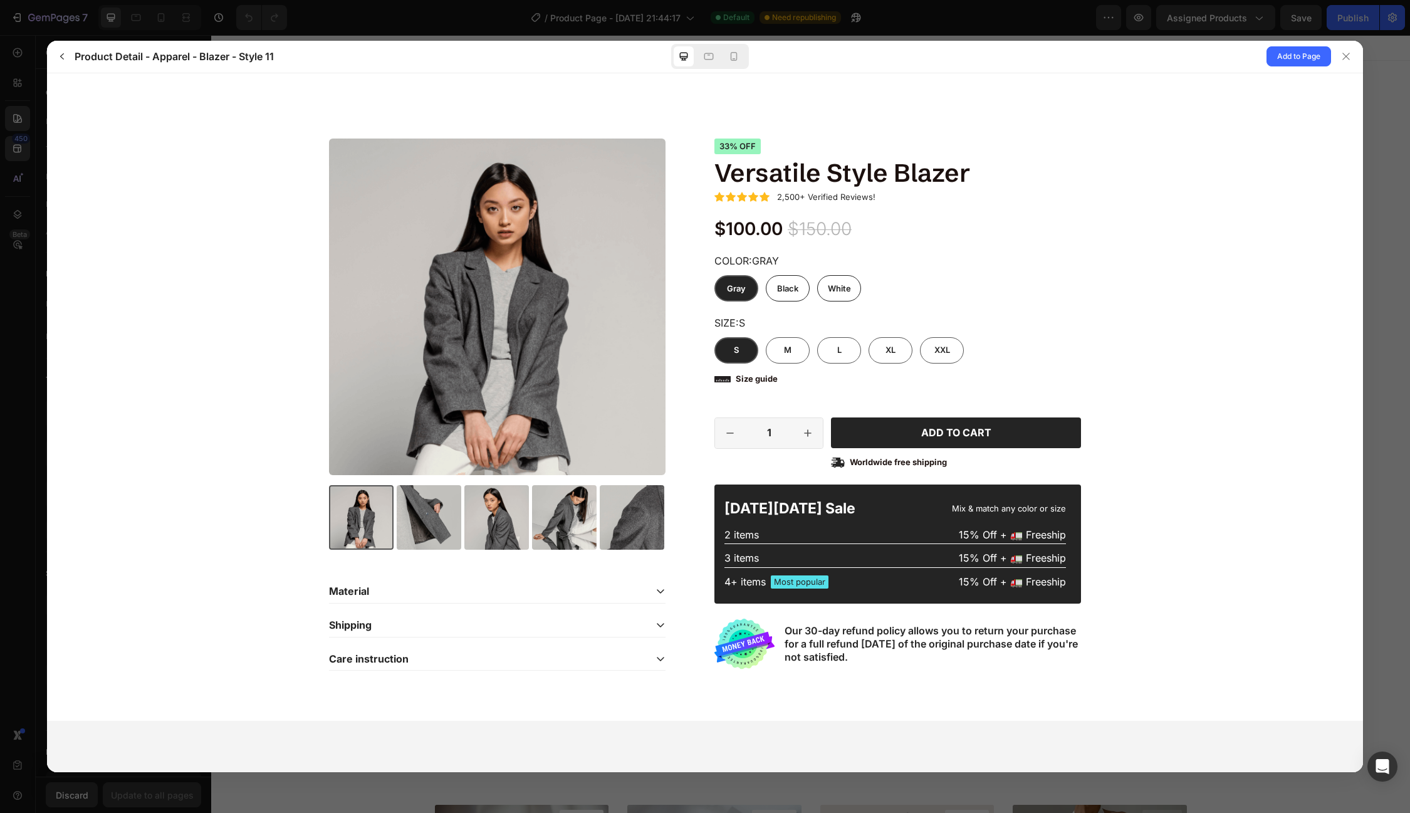
drag, startPoint x: 875, startPoint y: 635, endPoint x: 919, endPoint y: 656, distance: 48.5
click at [919, 656] on div "Our 30-day refund policy allows you to return your purchase for a full refund w…" at bounding box center [933, 643] width 296 height 39
click at [66, 57] on icon "button" at bounding box center [62, 56] width 10 height 10
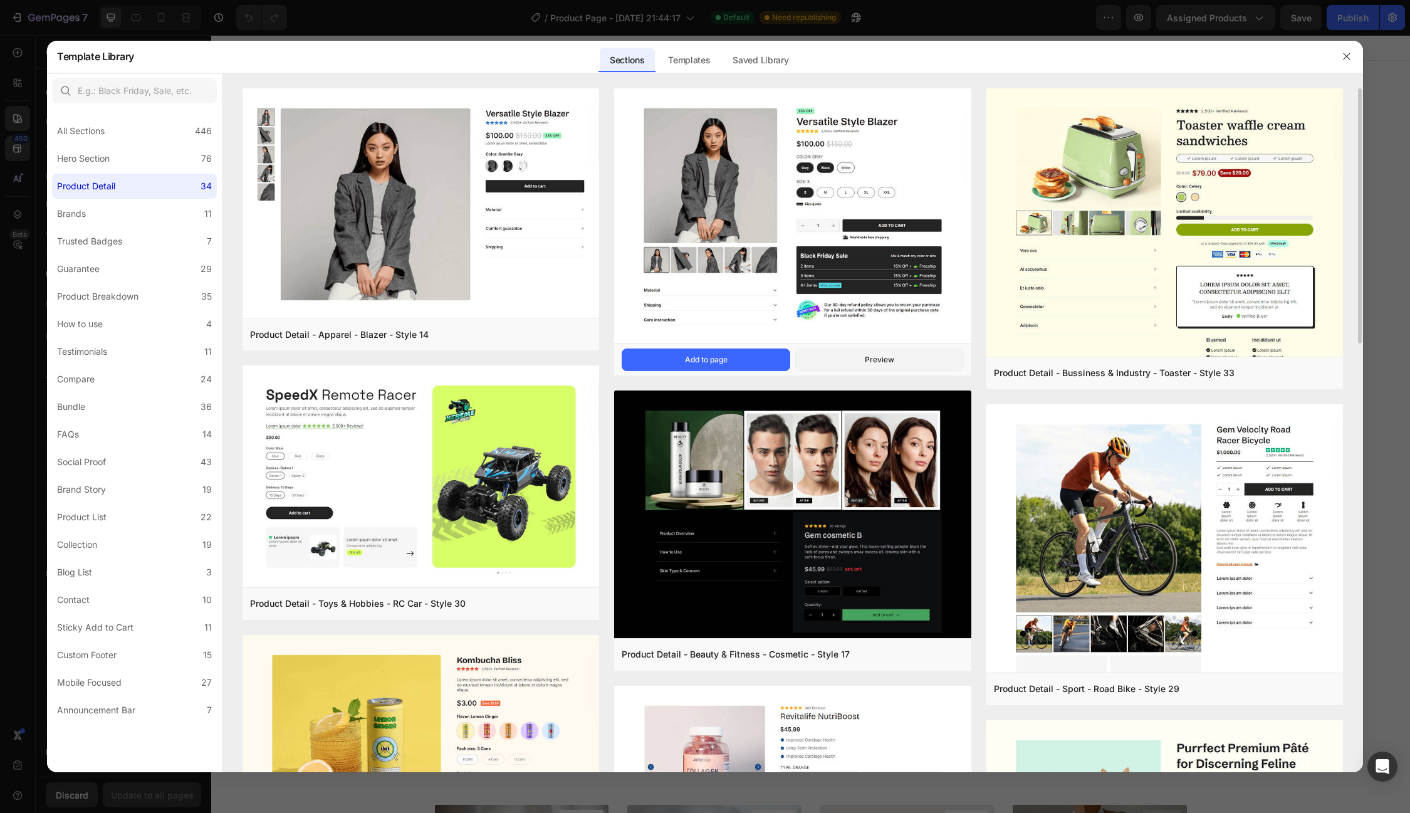
click at [754, 184] on img at bounding box center [792, 216] width 357 height 257
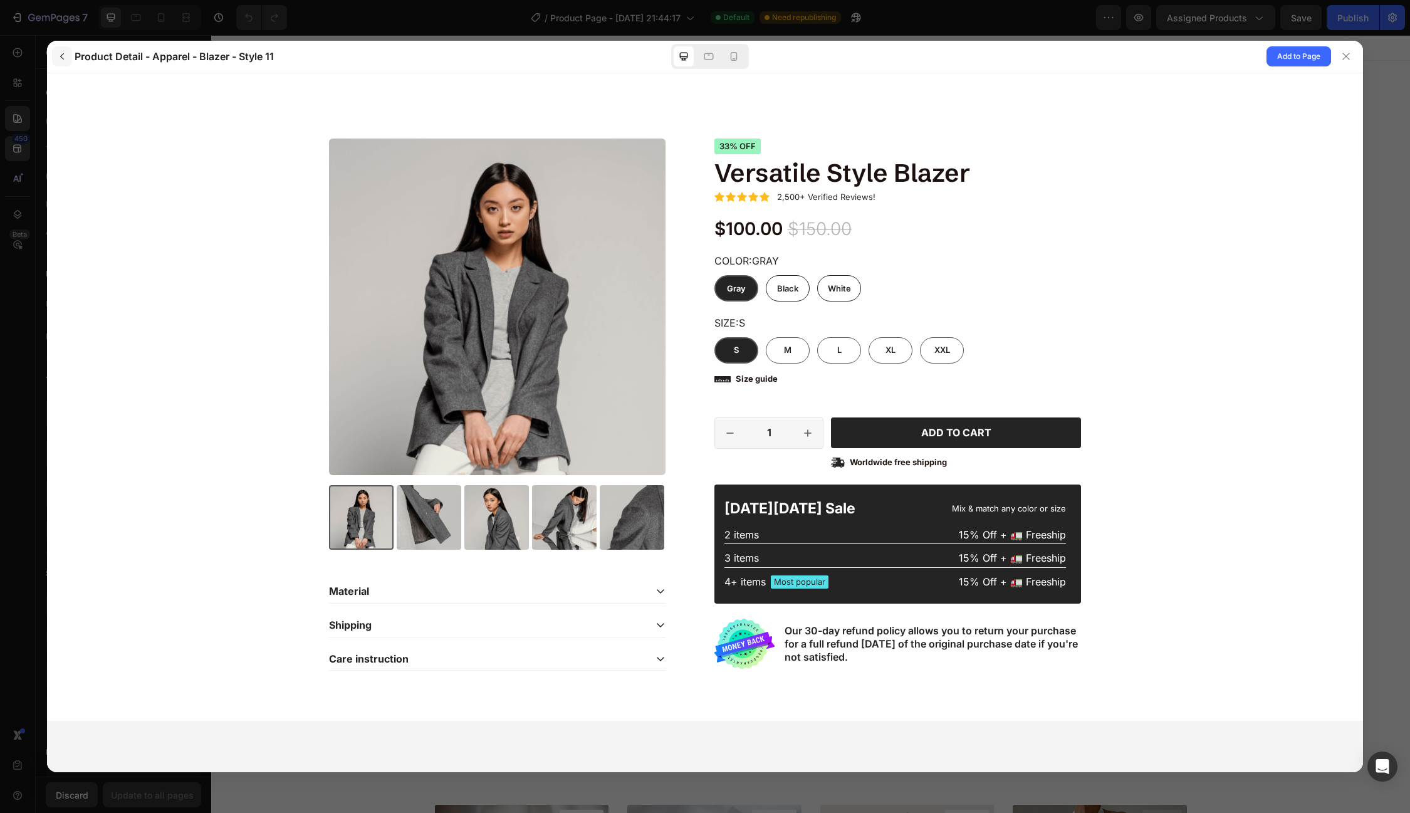
click at [56, 58] on button "button" at bounding box center [62, 56] width 20 height 20
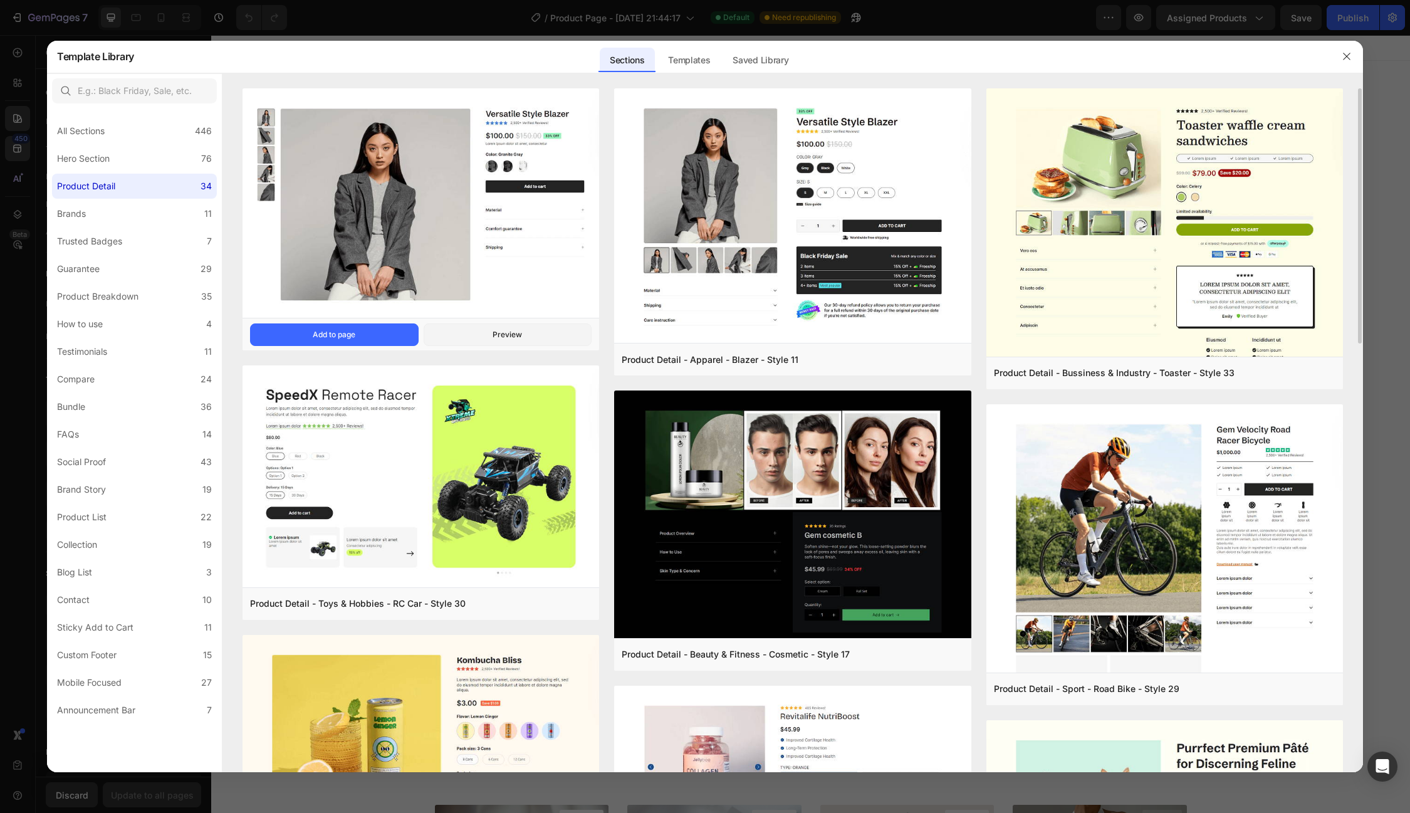
click at [476, 249] on img at bounding box center [421, 204] width 357 height 233
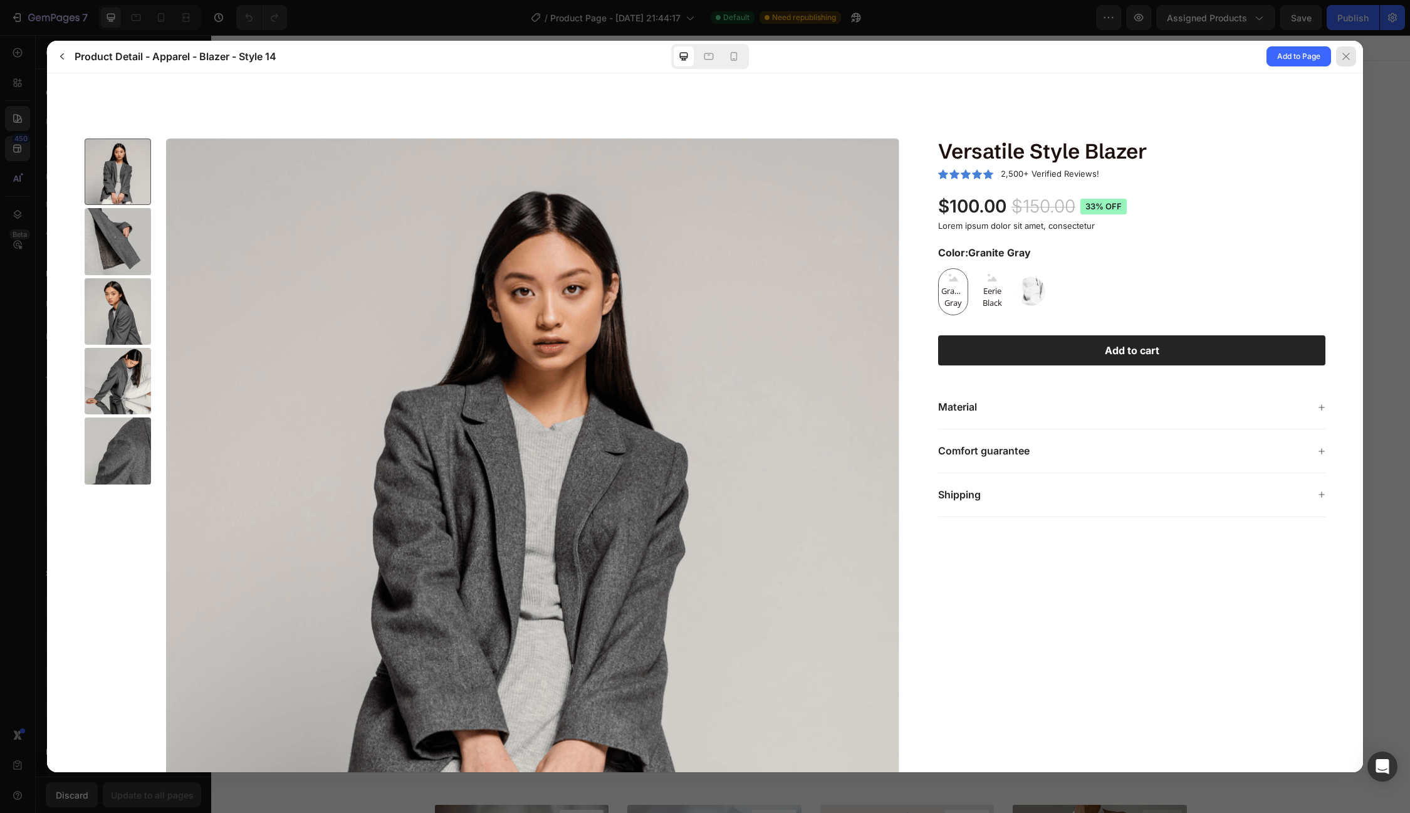
click at [1343, 61] on icon at bounding box center [1346, 56] width 10 height 10
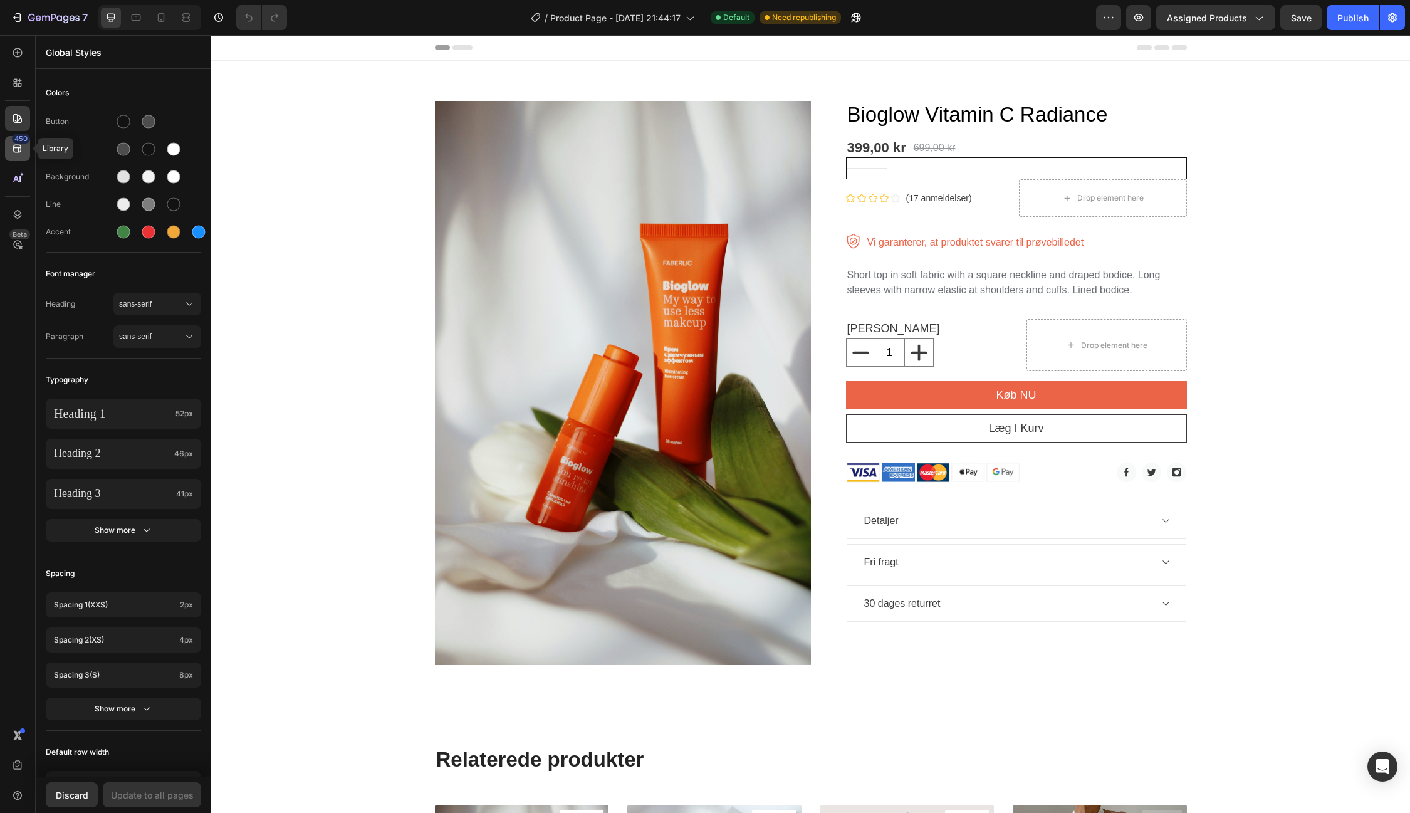
click at [14, 157] on div "450" at bounding box center [17, 148] width 25 height 25
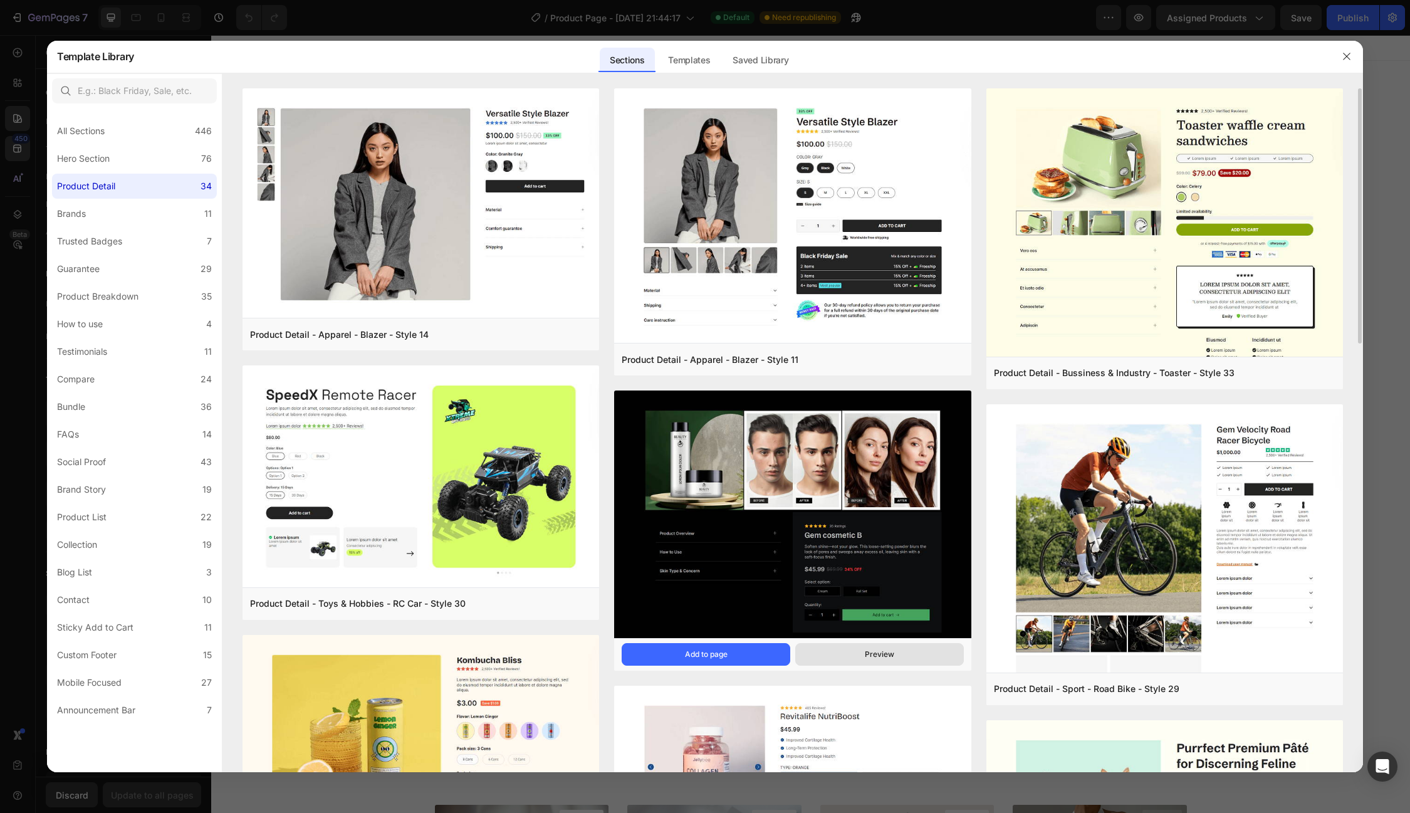
click at [866, 652] on div "Preview" at bounding box center [879, 654] width 29 height 11
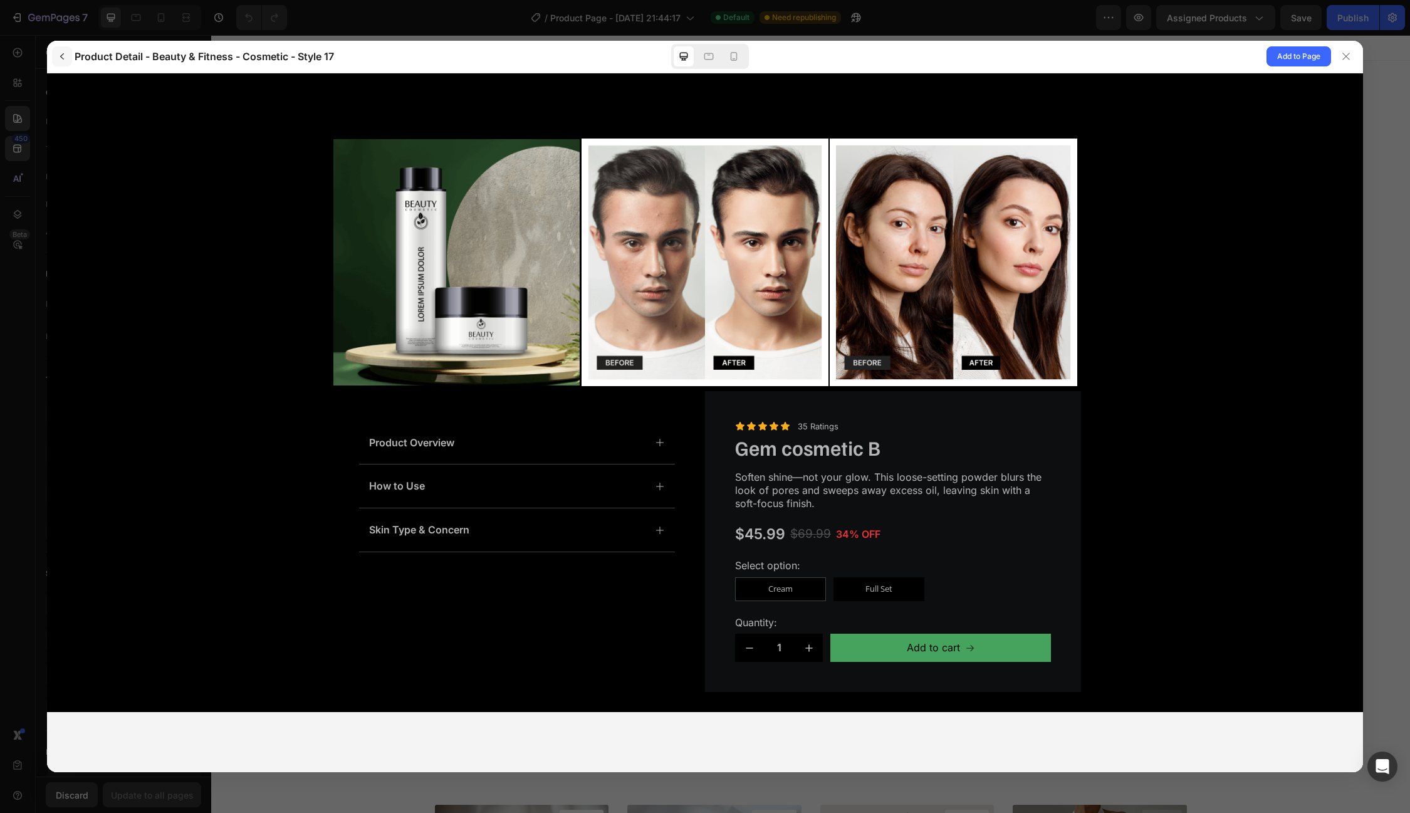
click at [58, 56] on icon "button" at bounding box center [62, 56] width 10 height 10
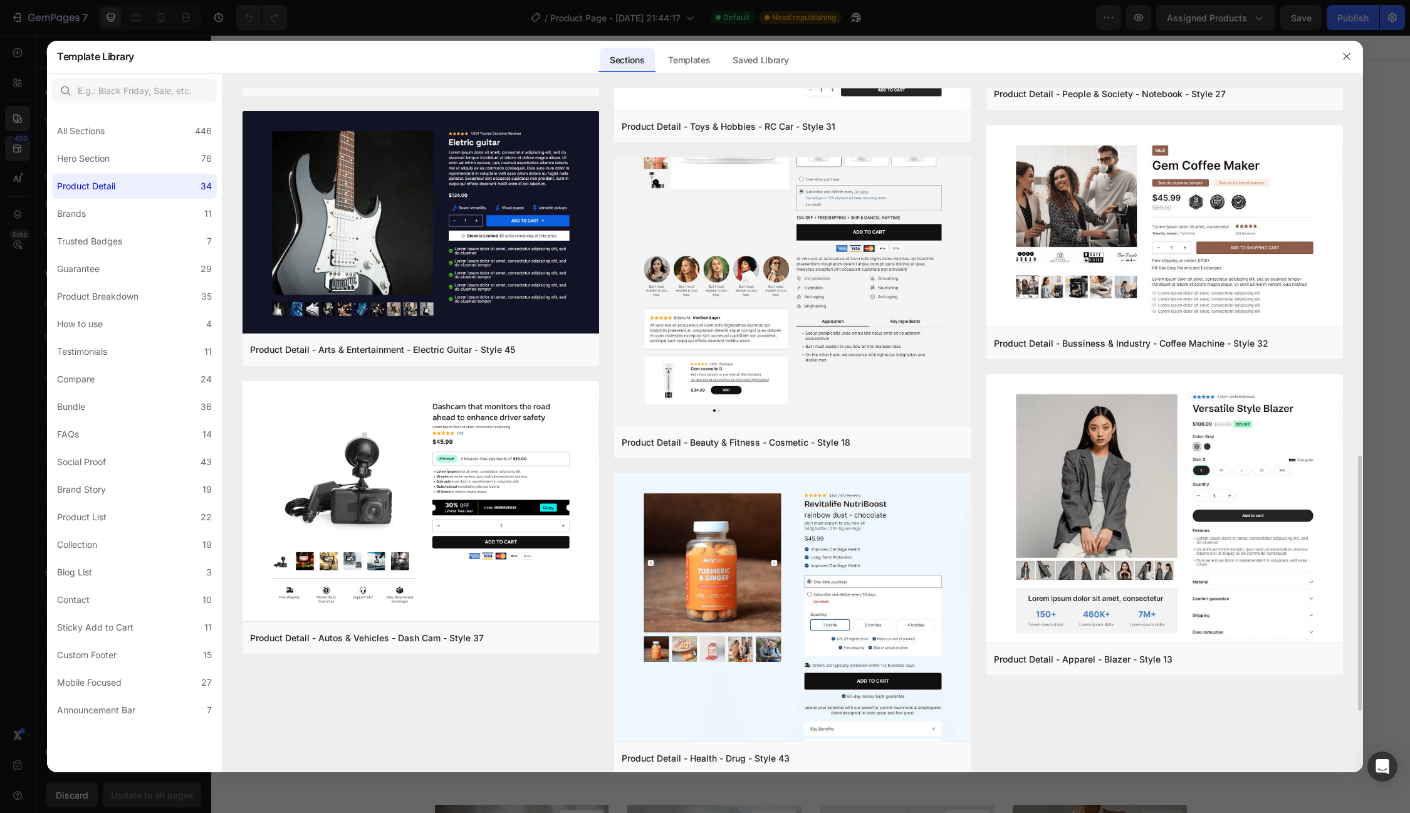
scroll to position [1148, 0]
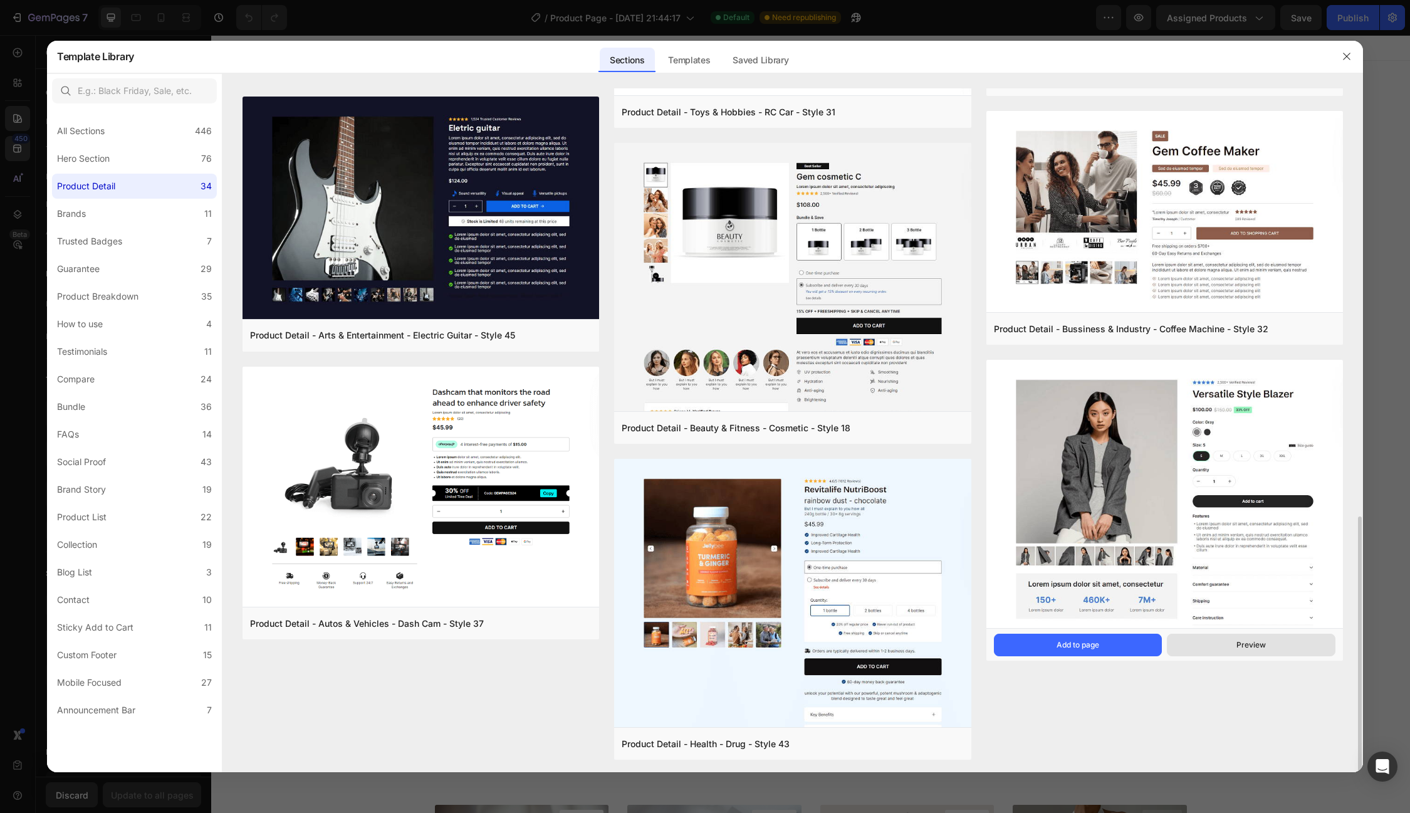
click at [1230, 646] on button "Preview" at bounding box center [1251, 645] width 169 height 23
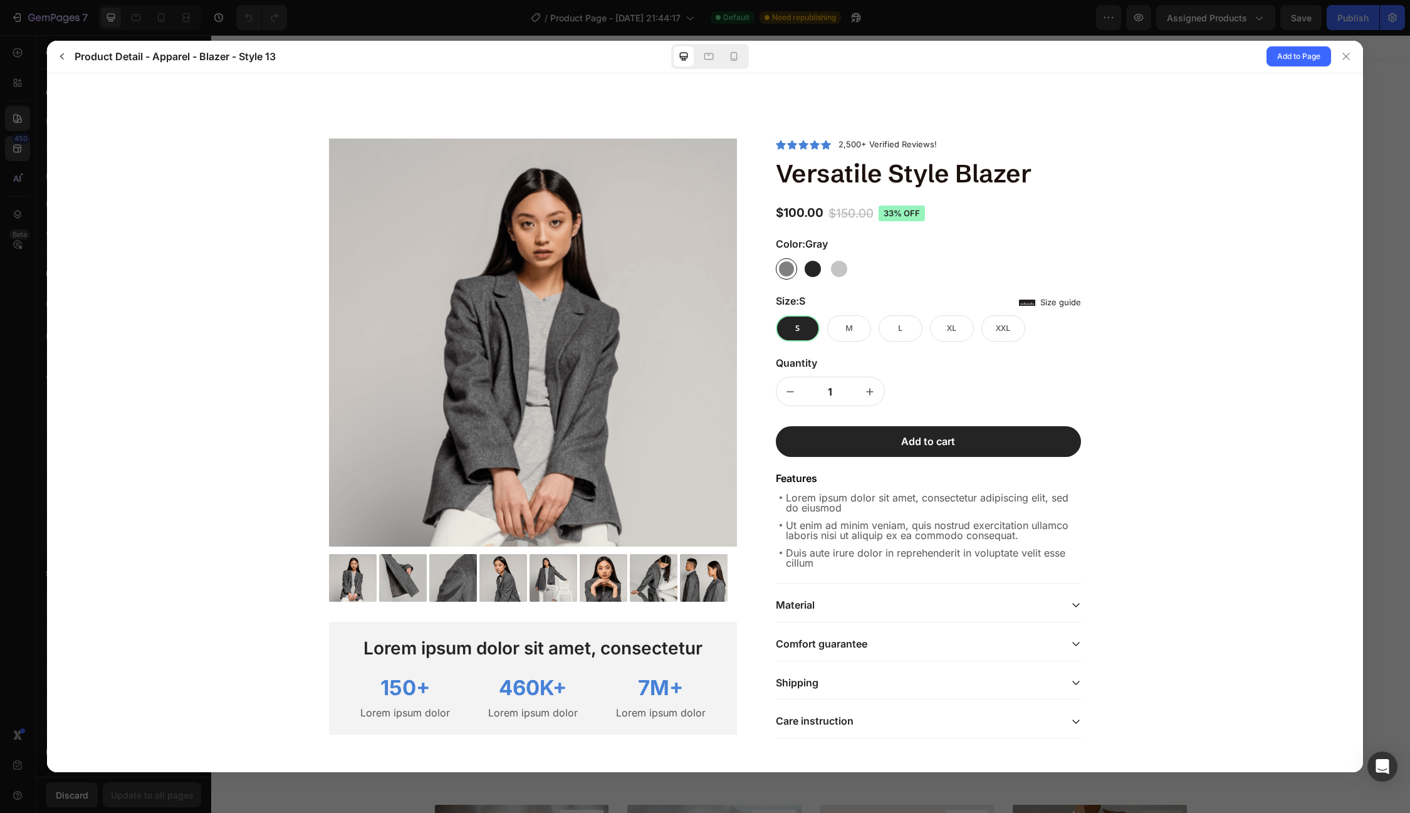
scroll to position [14, 0]
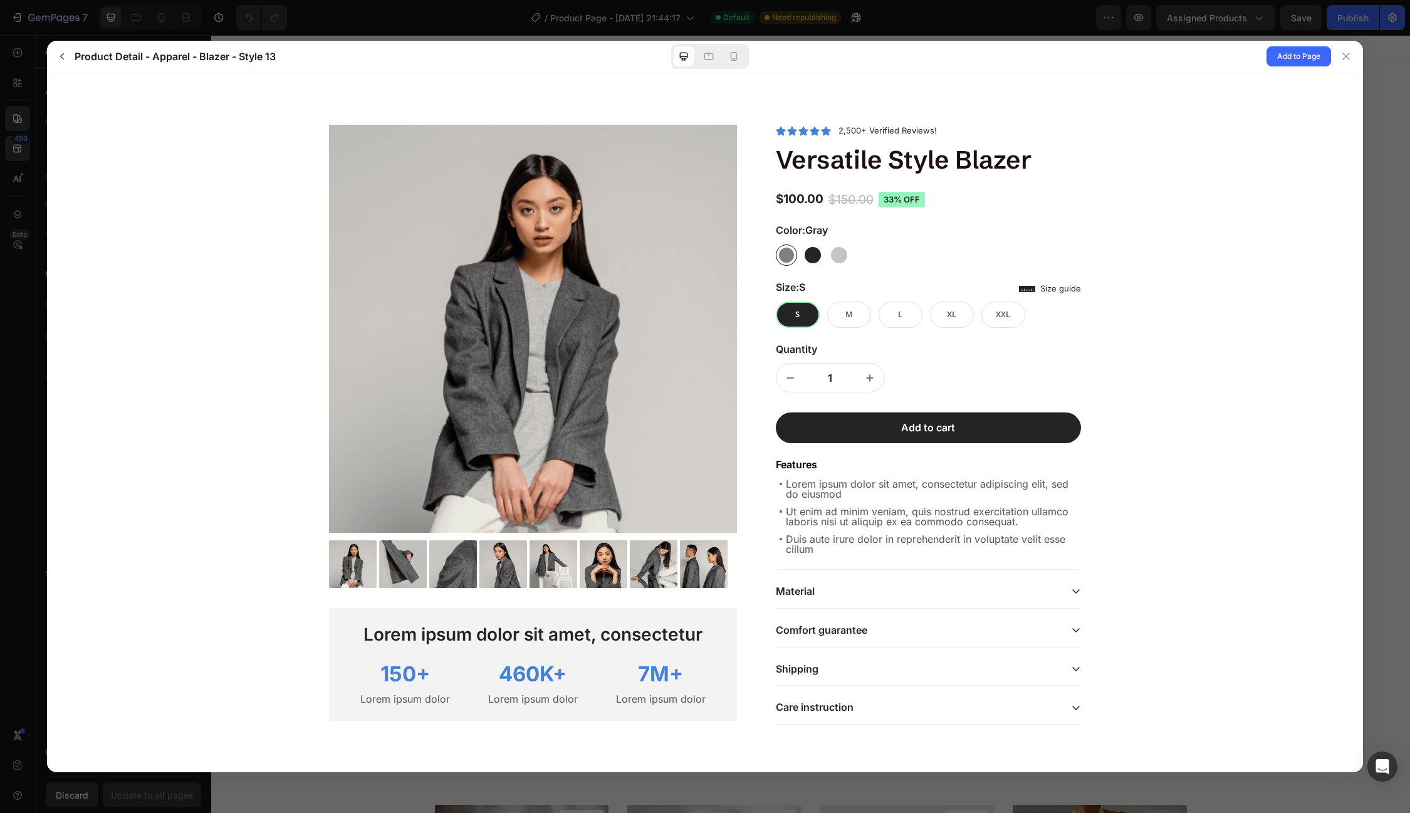
click at [798, 590] on p "Material" at bounding box center [795, 590] width 39 height 13
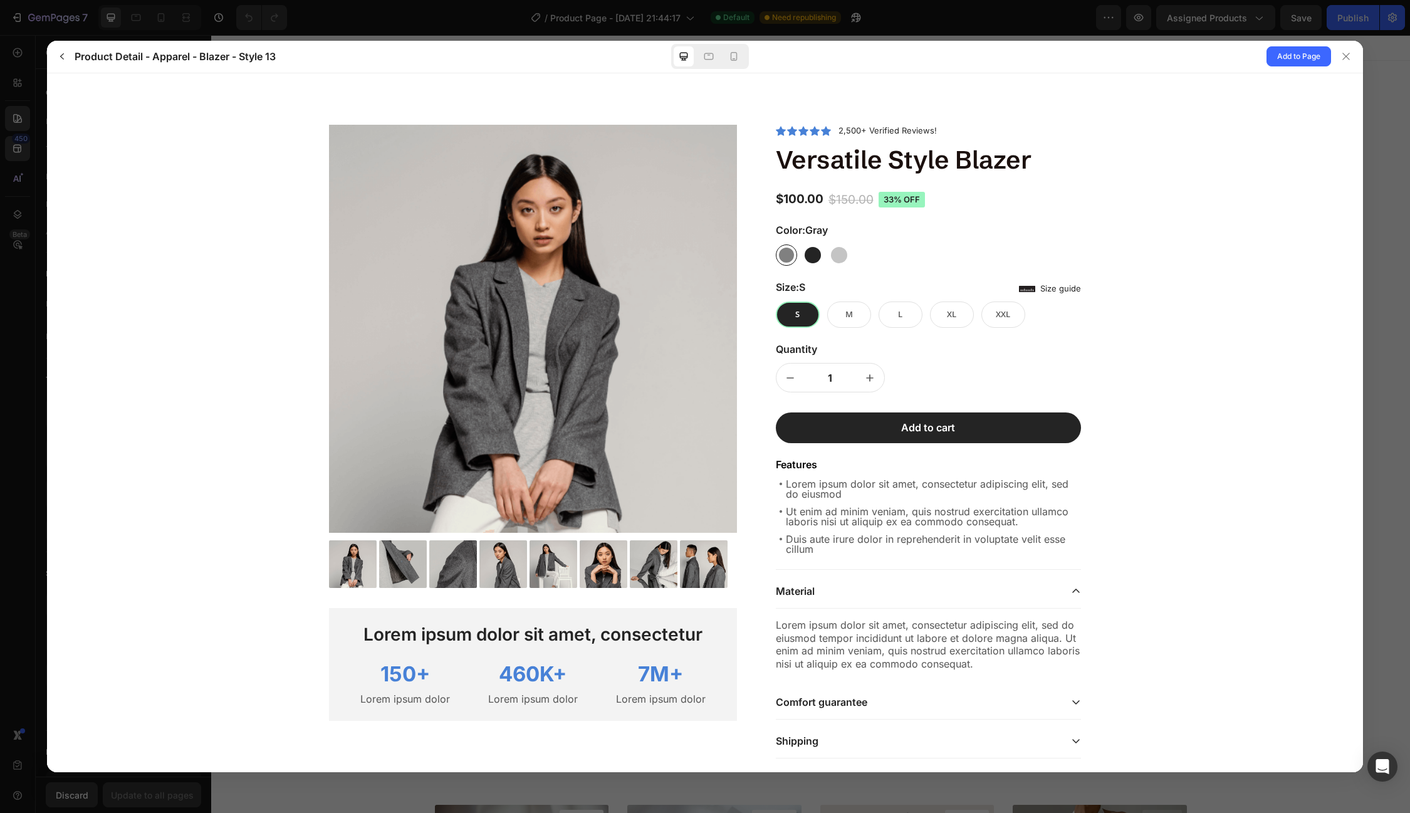
click at [798, 590] on p "Material" at bounding box center [795, 590] width 39 height 13
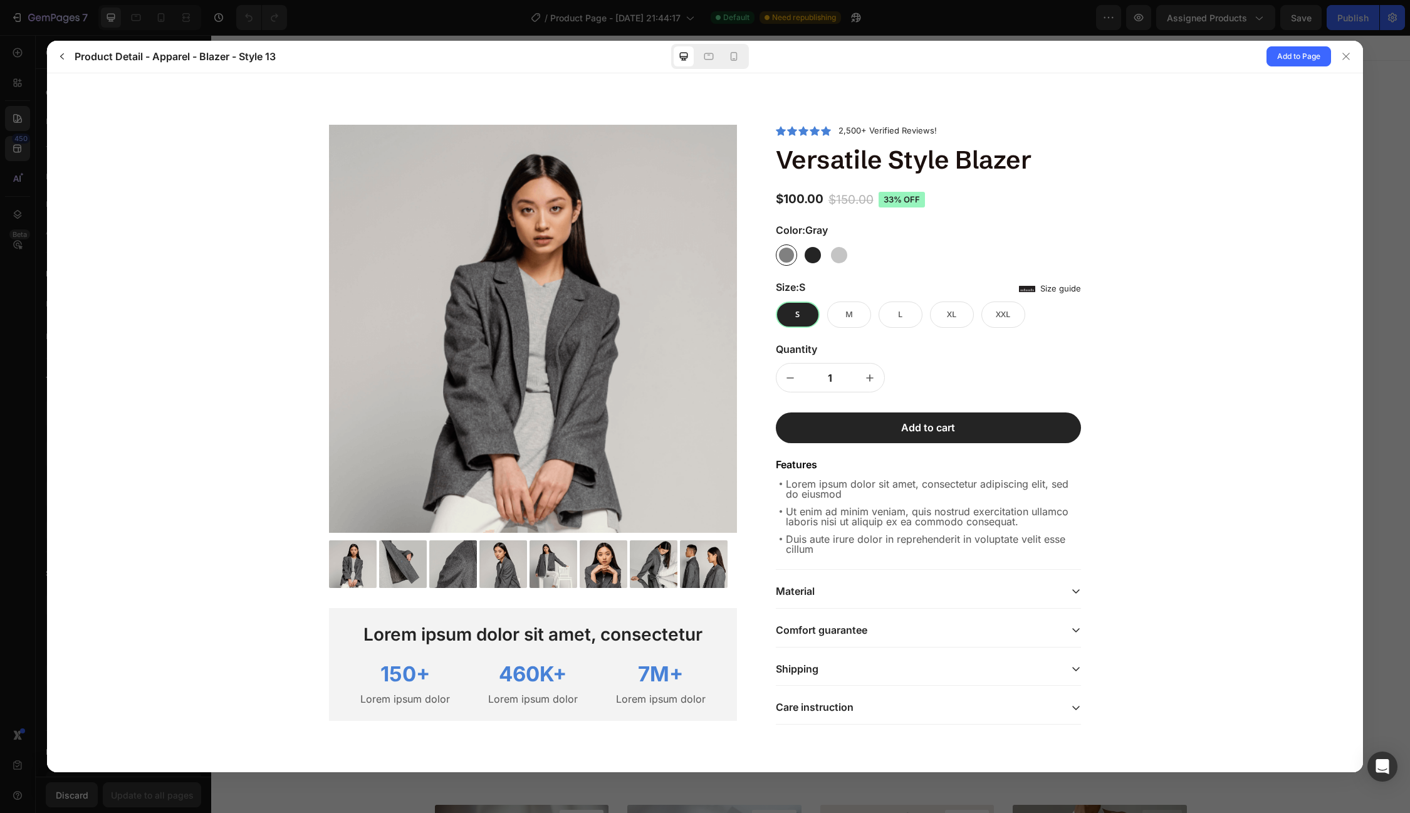
scroll to position [0, 0]
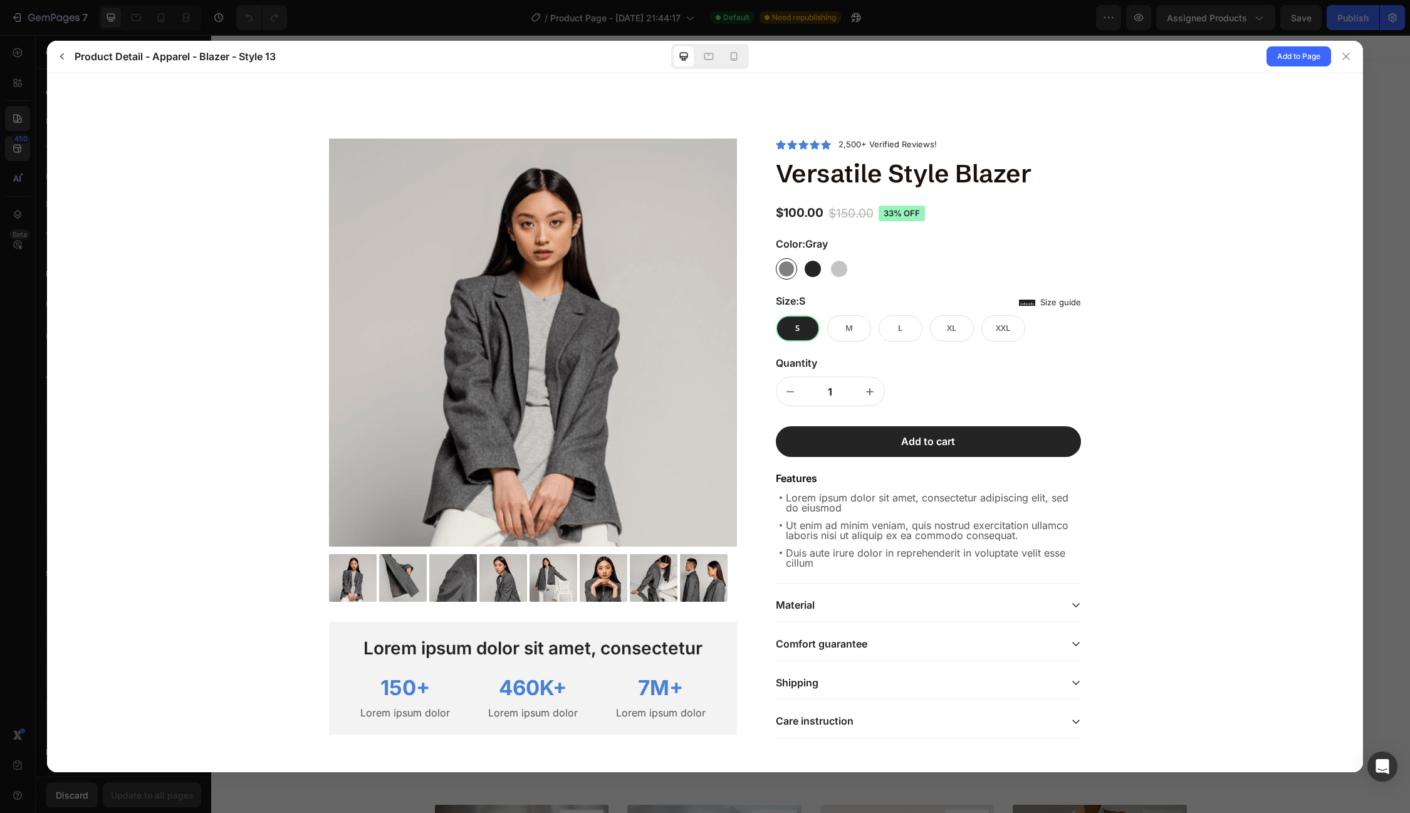
click at [450, 587] on div at bounding box center [453, 577] width 48 height 48
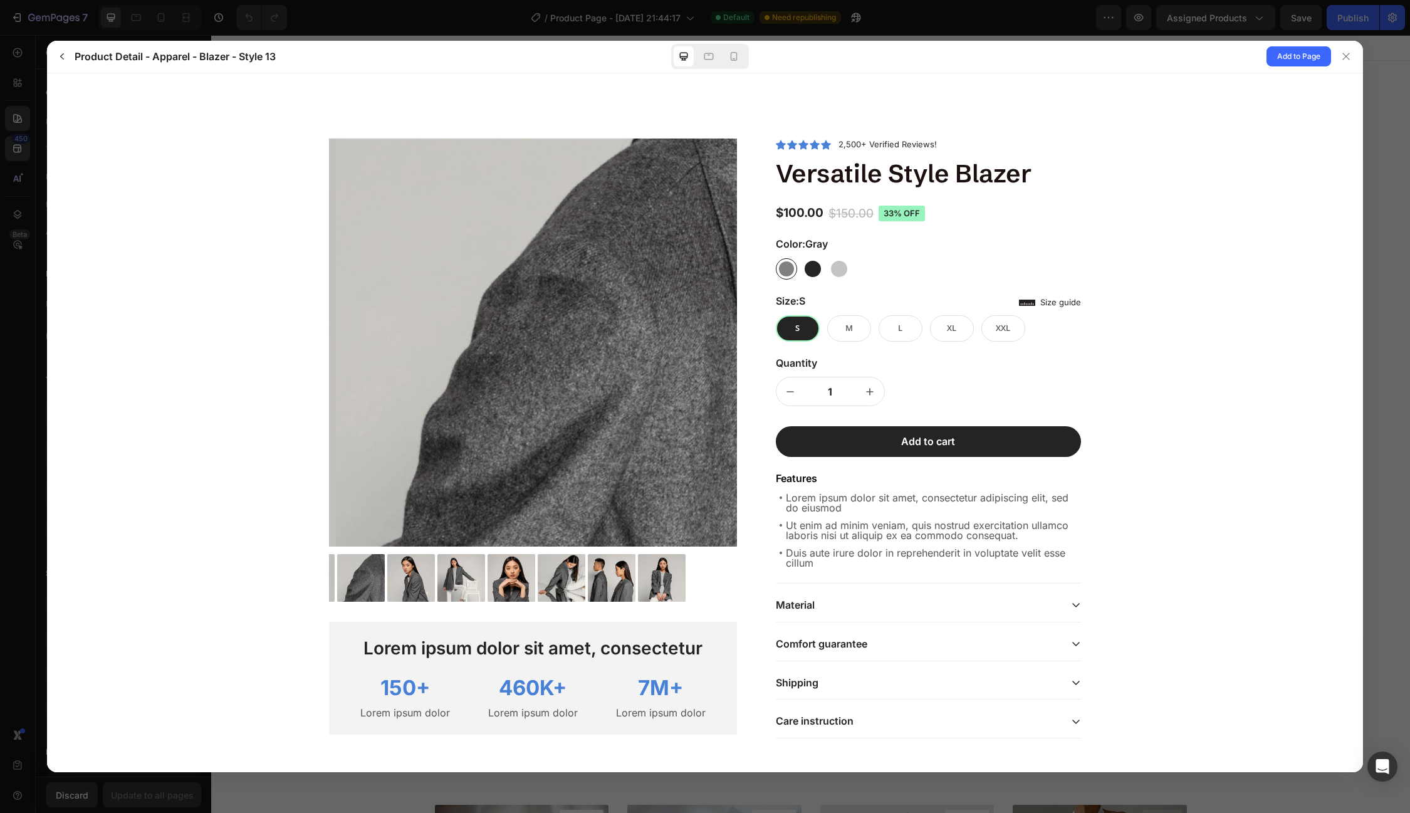
click at [481, 587] on div at bounding box center [533, 577] width 408 height 48
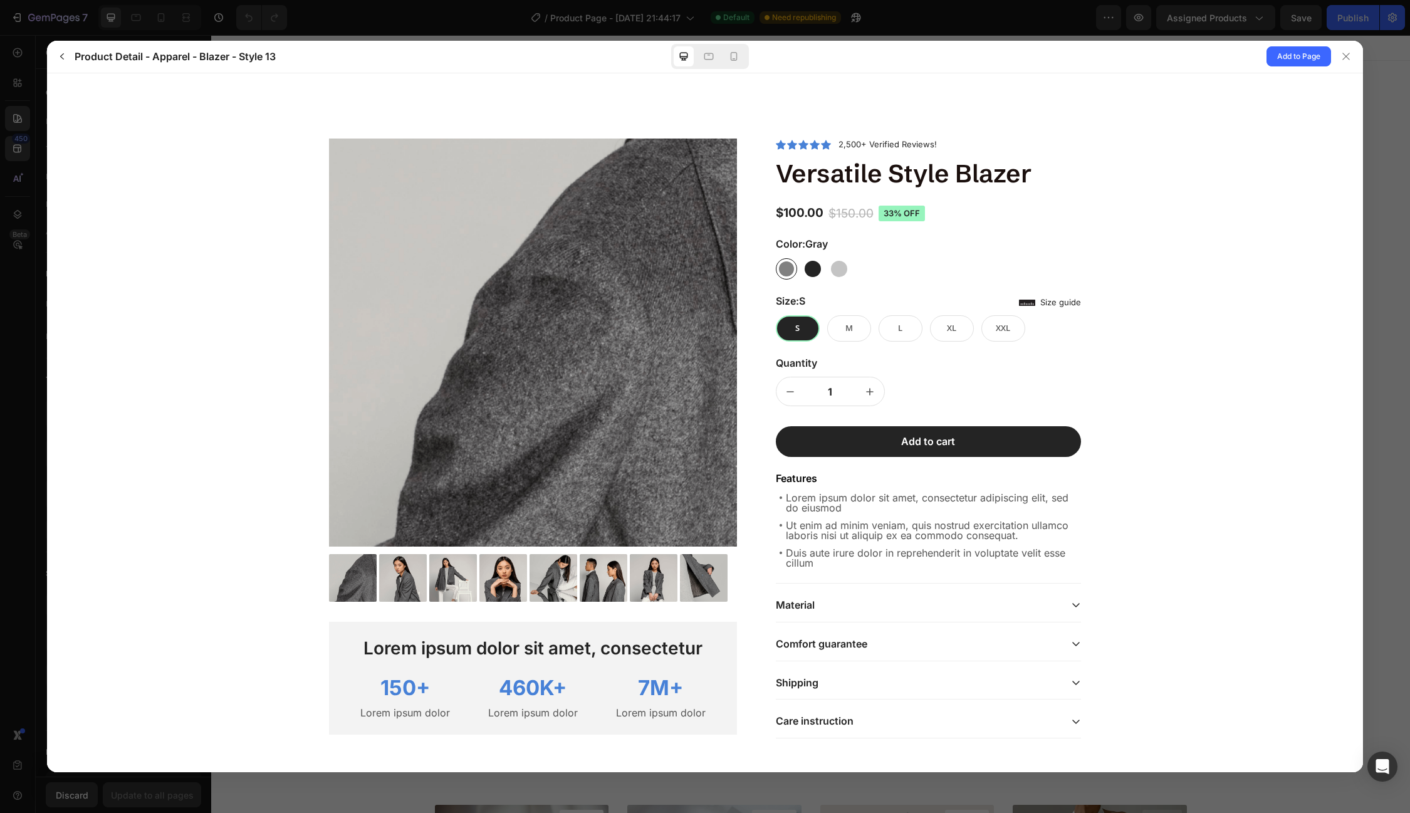
click at [506, 577] on div at bounding box center [503, 577] width 48 height 48
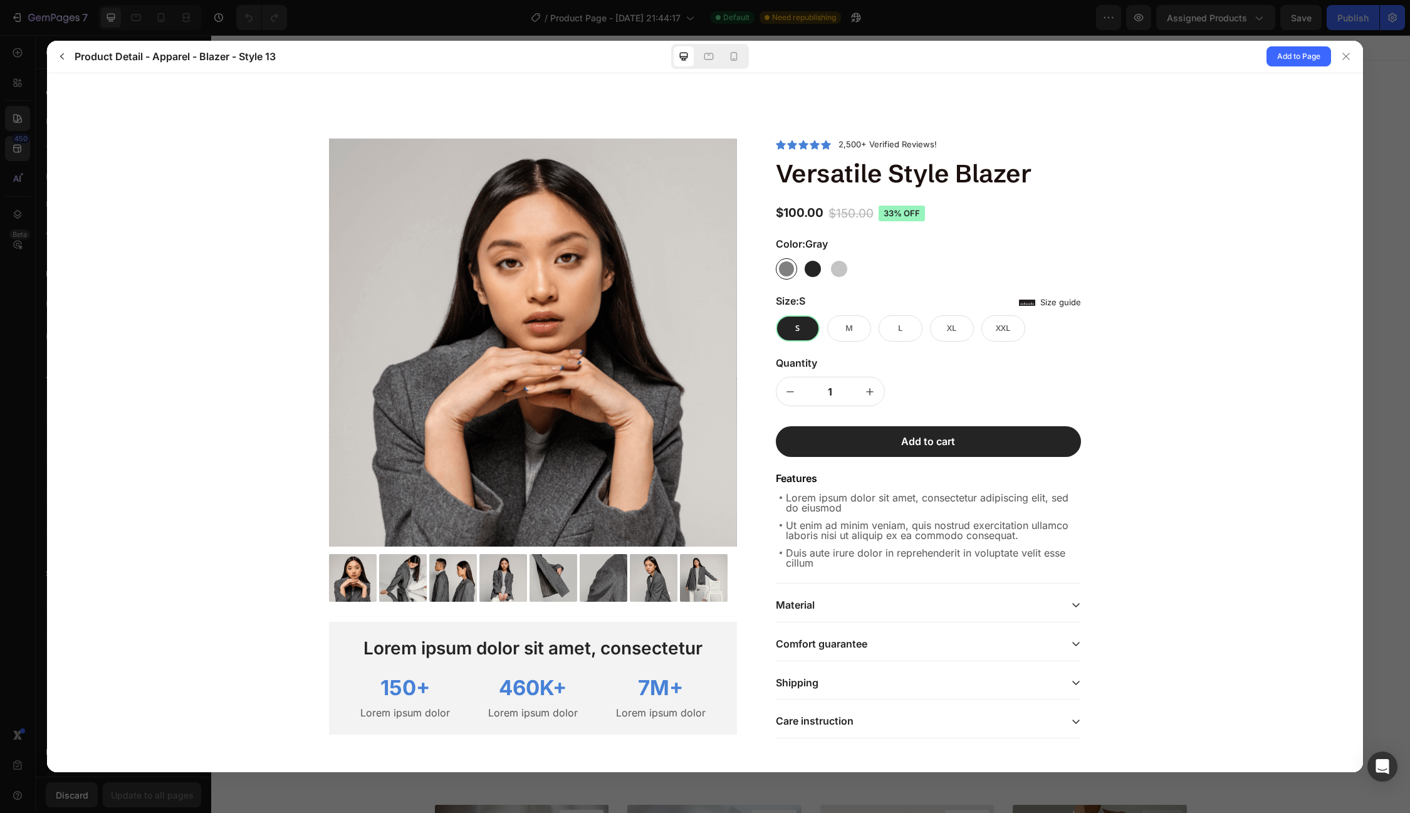
click at [531, 572] on div at bounding box center [554, 577] width 48 height 48
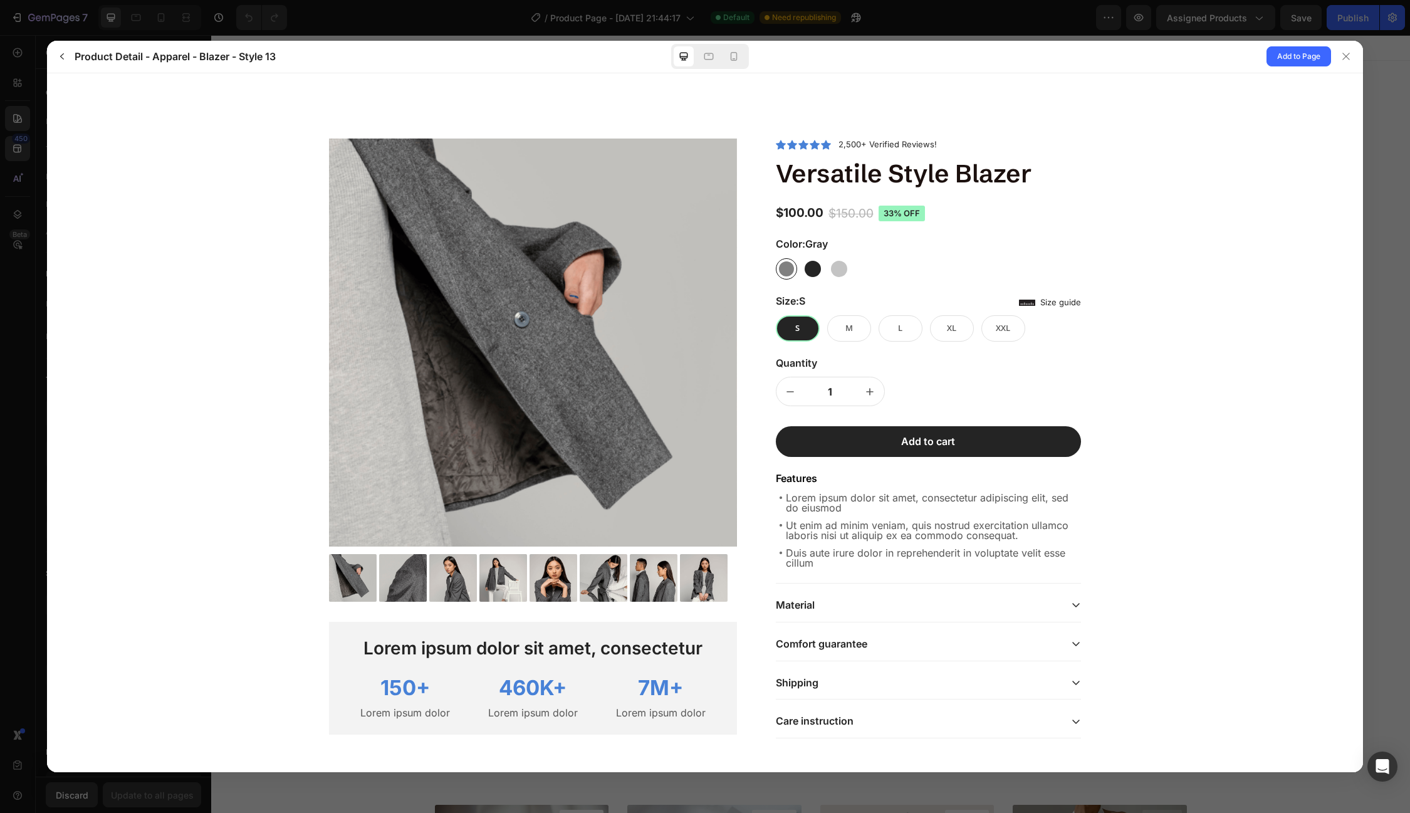
click at [819, 265] on div at bounding box center [813, 268] width 16 height 16
click at [824, 279] on input "Black Black" at bounding box center [824, 279] width 1 height 1
click at [837, 265] on div at bounding box center [839, 268] width 16 height 16
click at [850, 279] on input "White White" at bounding box center [850, 279] width 1 height 1
click at [856, 333] on div "M" at bounding box center [849, 328] width 44 height 26
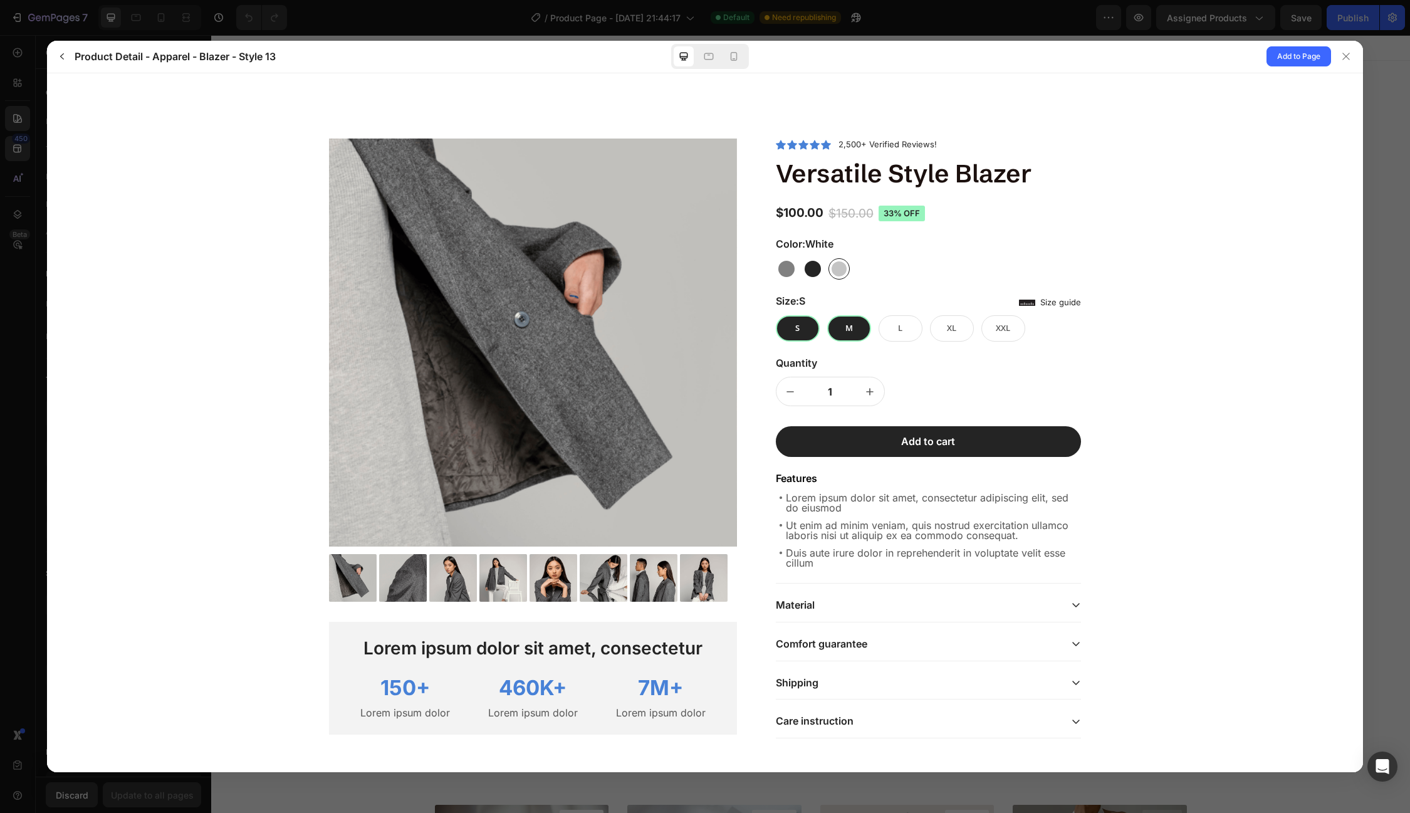
click at [871, 341] on input "M M M" at bounding box center [871, 341] width 1 height 1
click at [899, 322] on span "L" at bounding box center [900, 327] width 4 height 11
click at [923, 341] on input "L L L" at bounding box center [923, 341] width 1 height 1
click at [953, 326] on span "XL" at bounding box center [951, 327] width 9 height 11
click at [974, 341] on input "XL XL XL" at bounding box center [974, 341] width 1 height 1
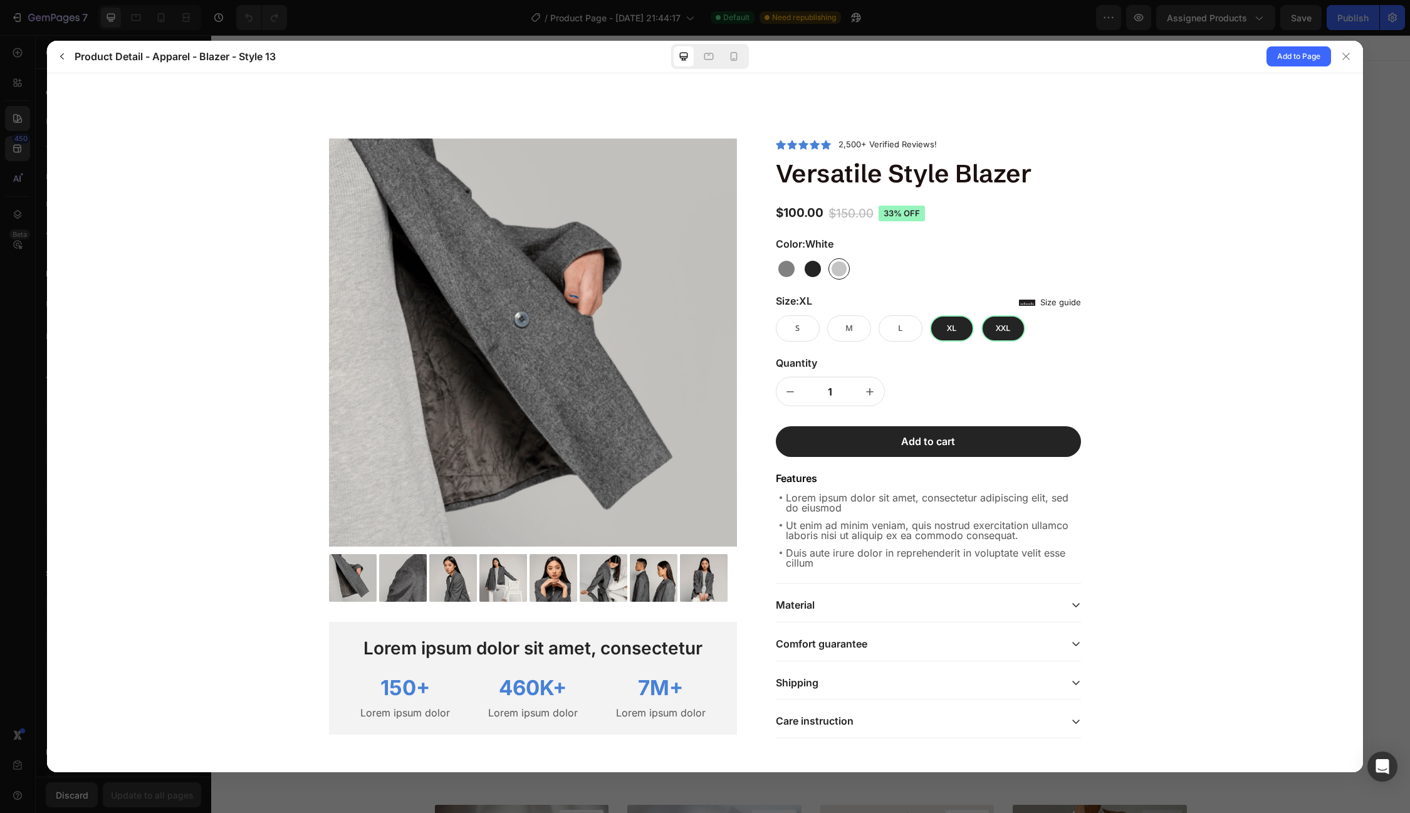
click at [992, 327] on div "XXL" at bounding box center [1004, 328] width 44 height 26
click at [1025, 341] on input "XXL XXL XXL" at bounding box center [1025, 341] width 1 height 1
click at [378, 556] on div at bounding box center [533, 577] width 408 height 48
click at [237, 418] on form "Your selections will add an additional charge of" at bounding box center [704, 435] width 1297 height 625
click at [440, 560] on div at bounding box center [453, 577] width 48 height 48
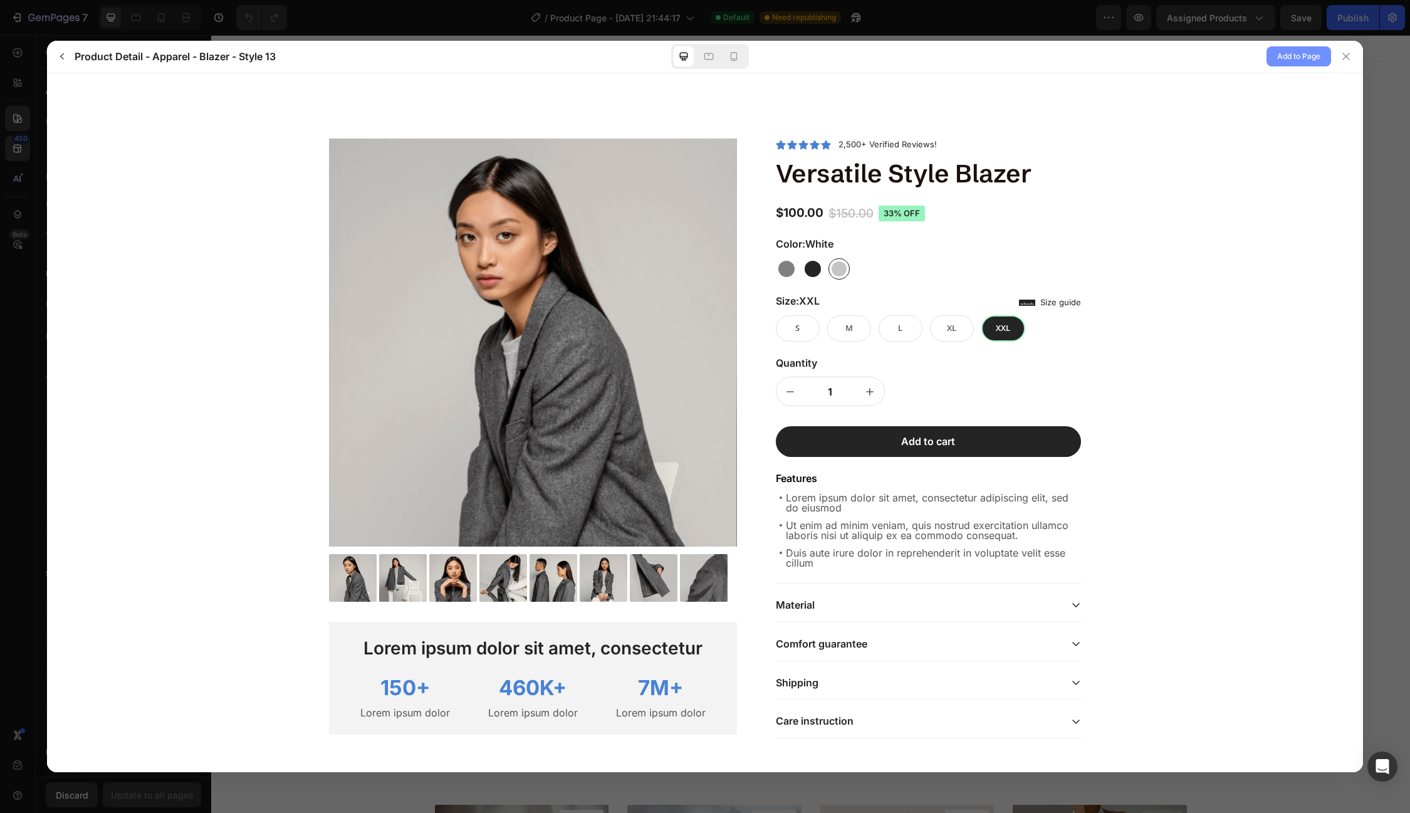
click at [1305, 58] on span "Add to Page" at bounding box center [1298, 56] width 43 height 15
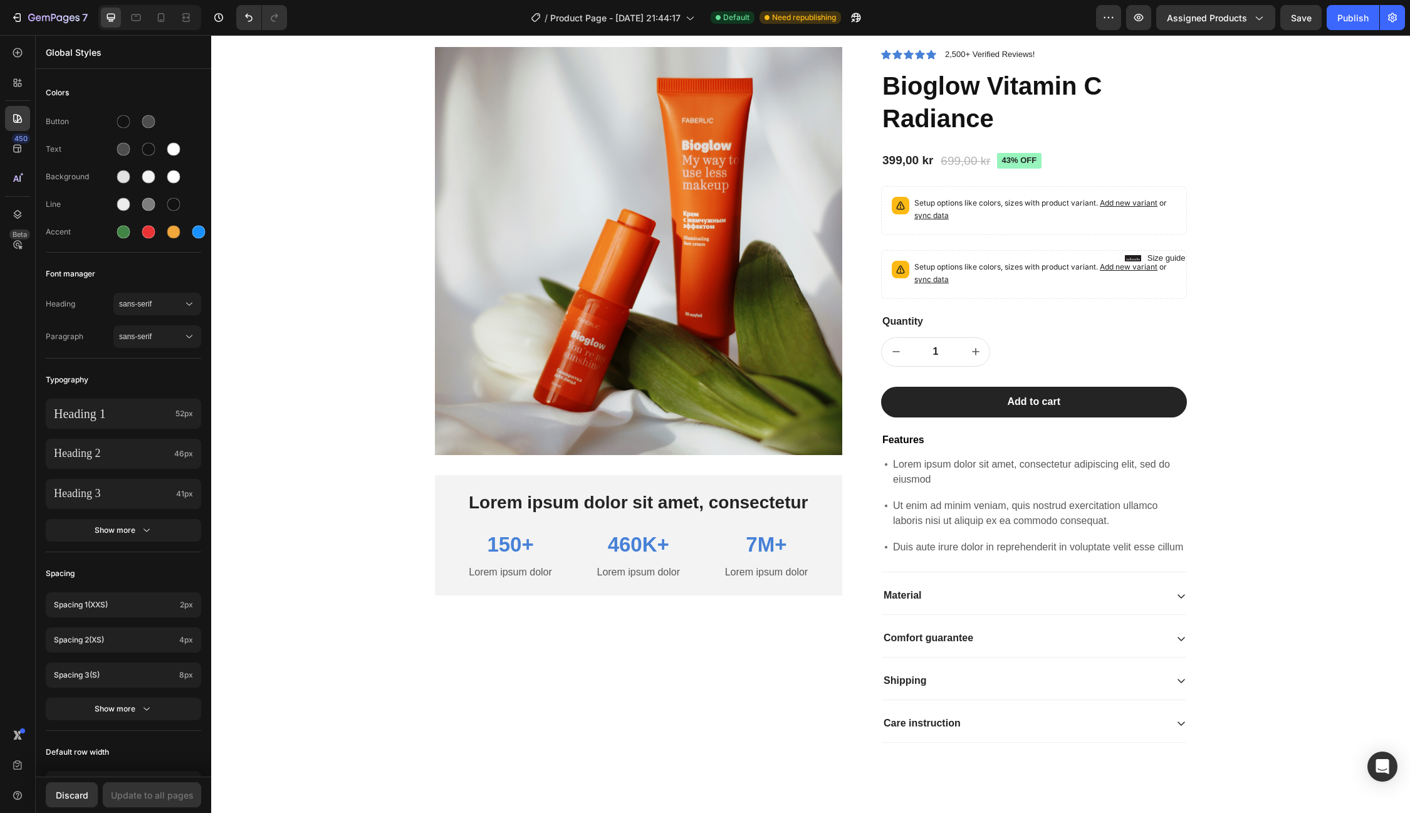
scroll to position [2347, 0]
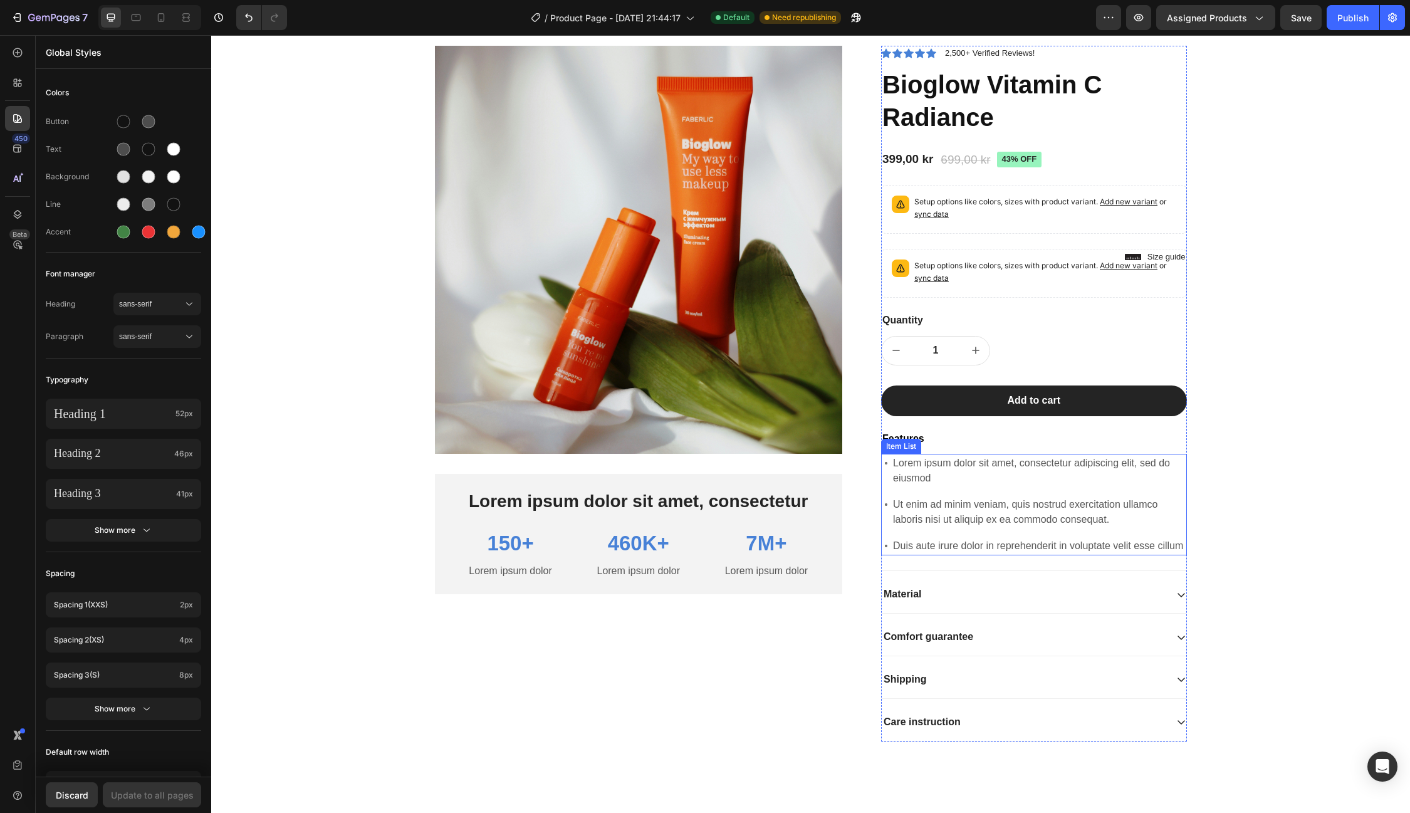
click at [1008, 521] on p "Ut enim ad minim veniam, quis nostrud exercitation ullamco laboris nisi ut aliq…" at bounding box center [1039, 512] width 292 height 30
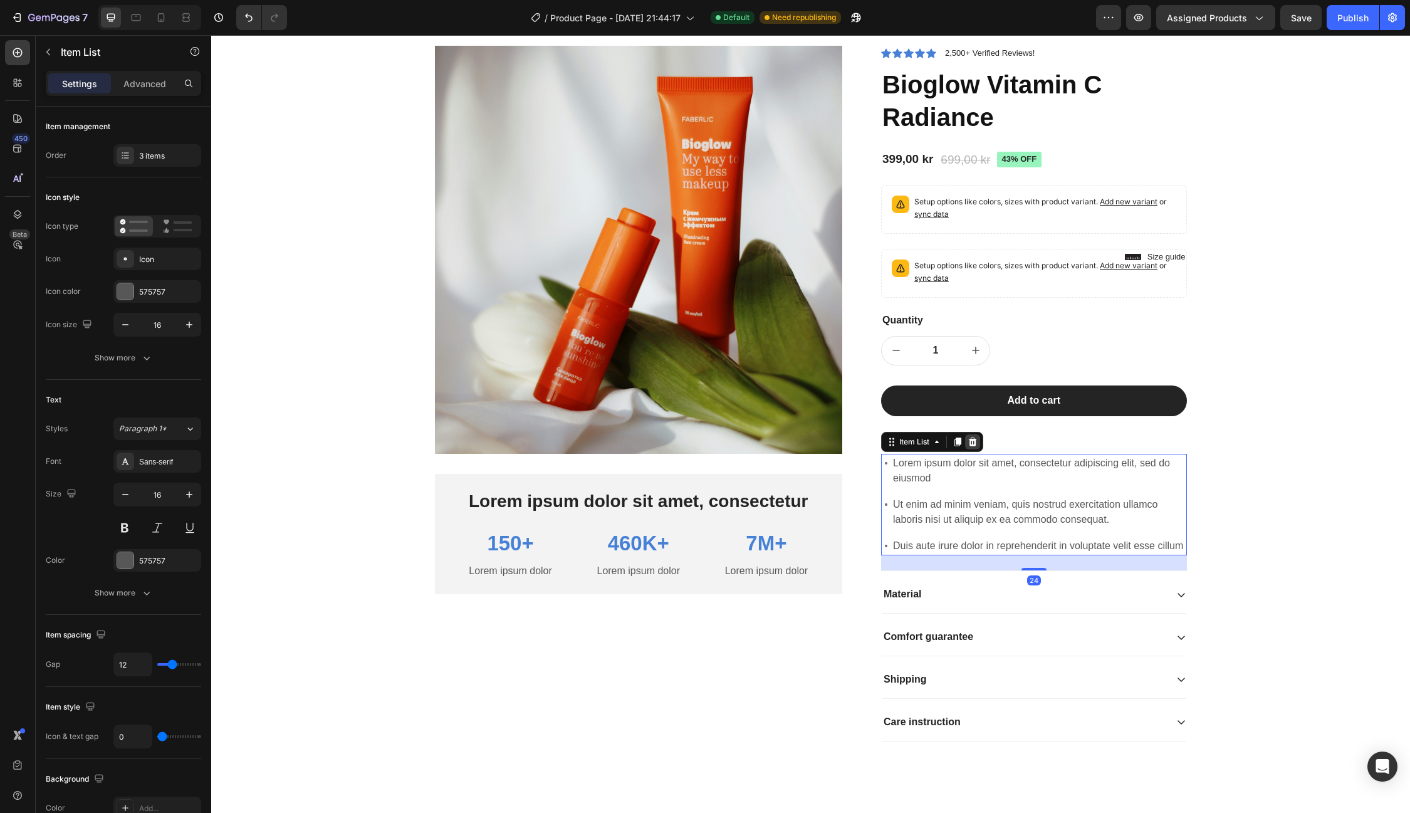
click at [975, 443] on icon at bounding box center [973, 441] width 8 height 9
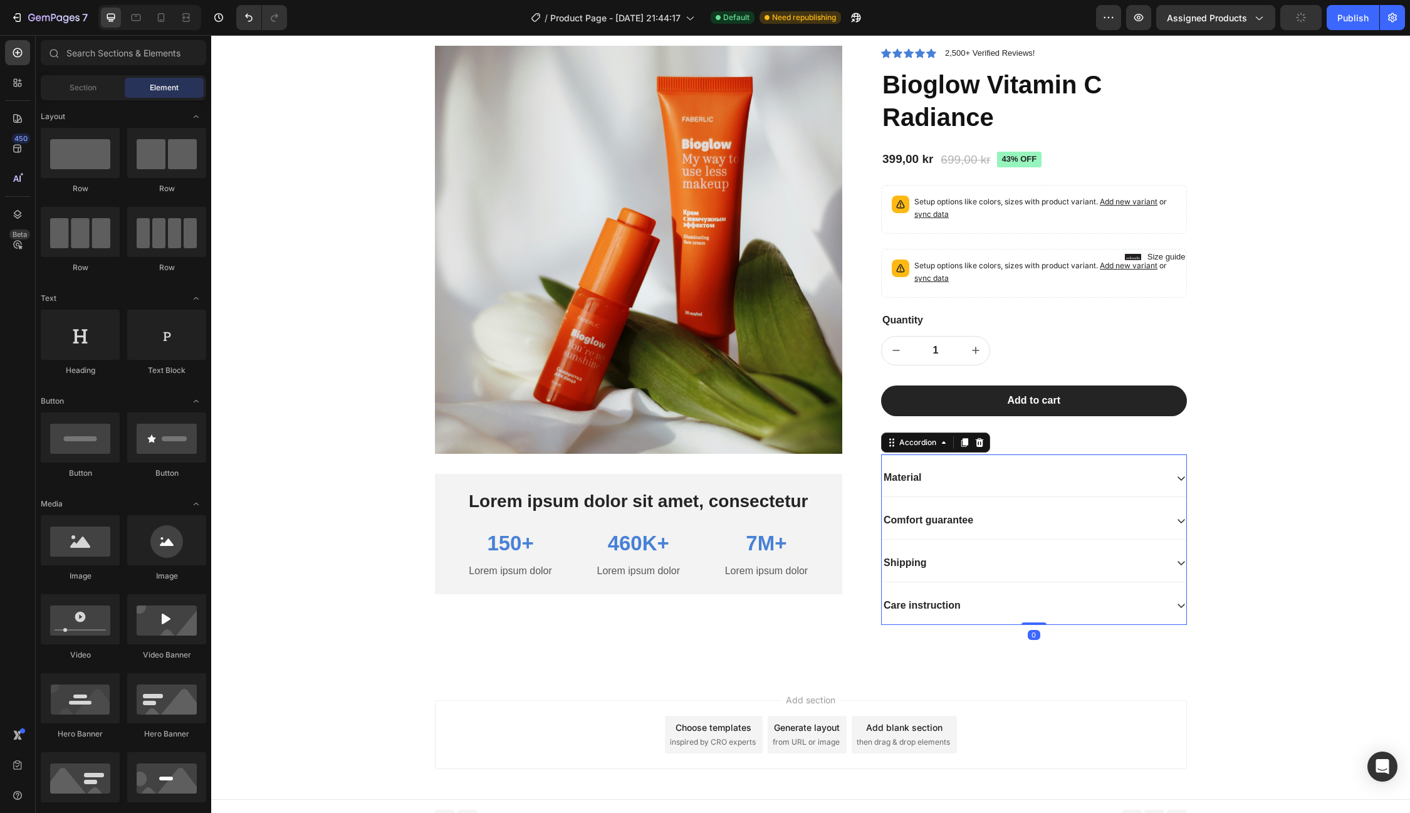
click at [991, 606] on div "Care instruction" at bounding box center [1024, 605] width 285 height 17
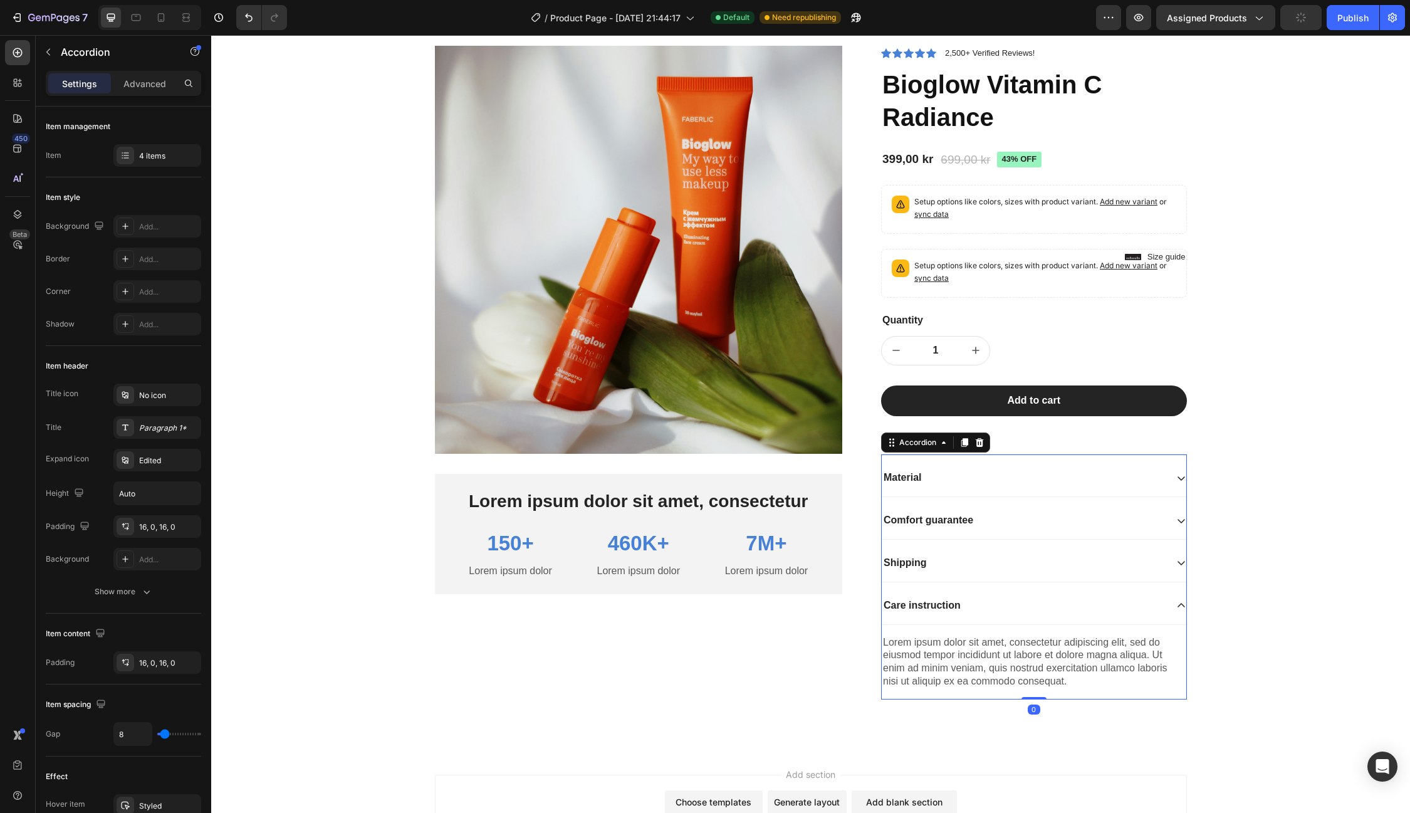
click at [991, 606] on div "Care instruction" at bounding box center [1024, 605] width 285 height 17
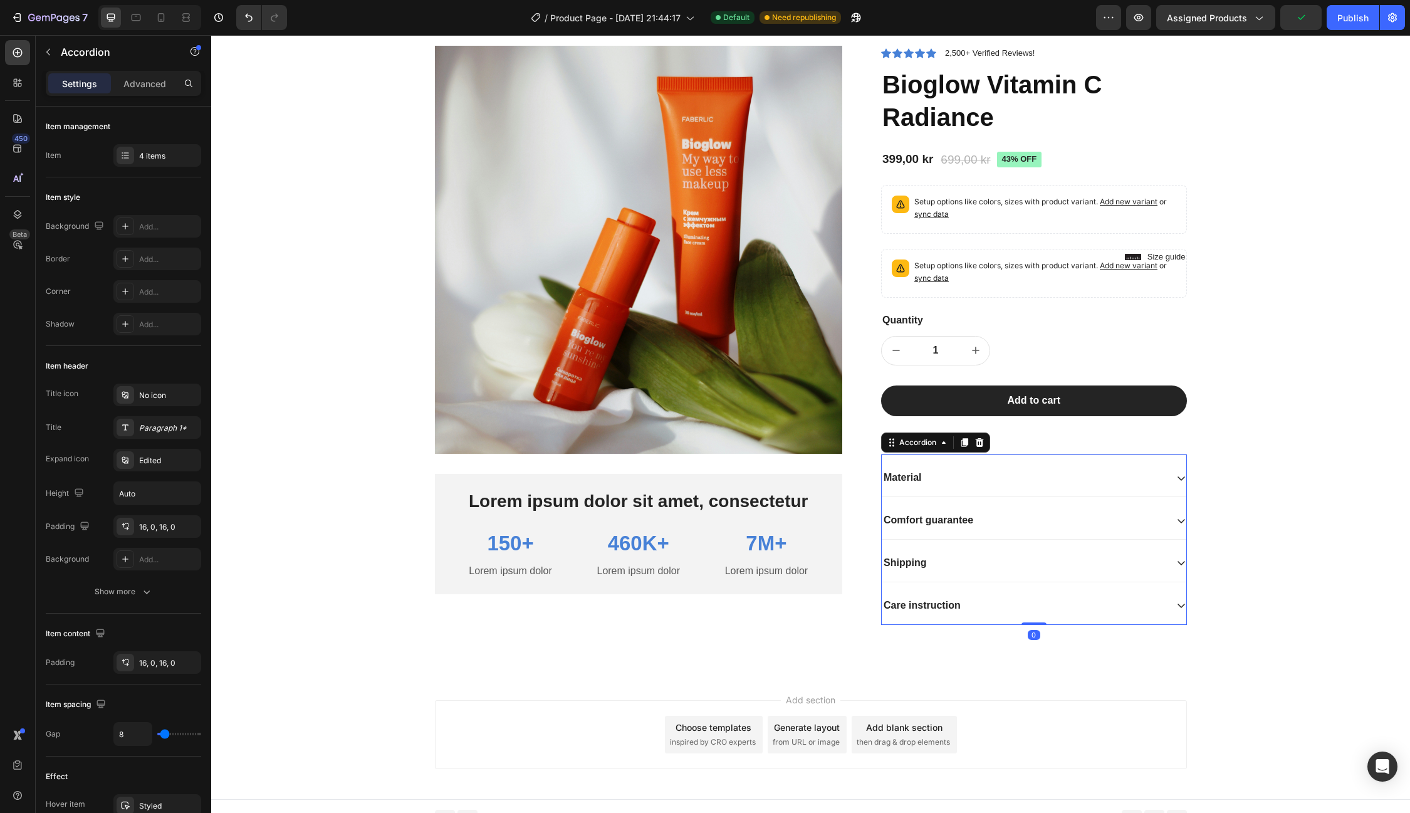
click at [986, 612] on div "Care instruction" at bounding box center [1034, 606] width 305 height 38
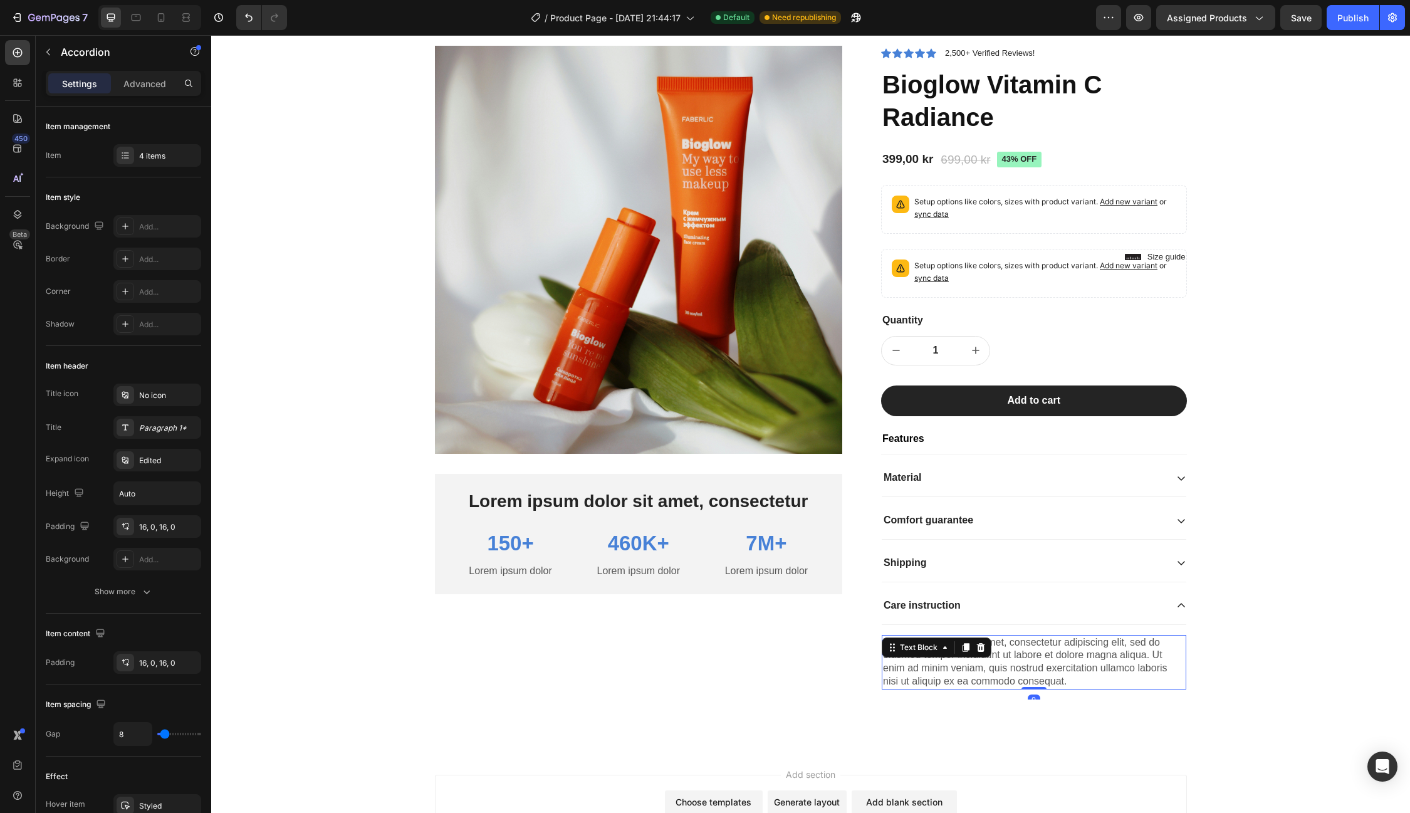
click at [1074, 668] on div "Lorem ipsum dolor sit amet, consectetur adipiscing elit, sed do eiusmod tempor …" at bounding box center [1034, 662] width 305 height 55
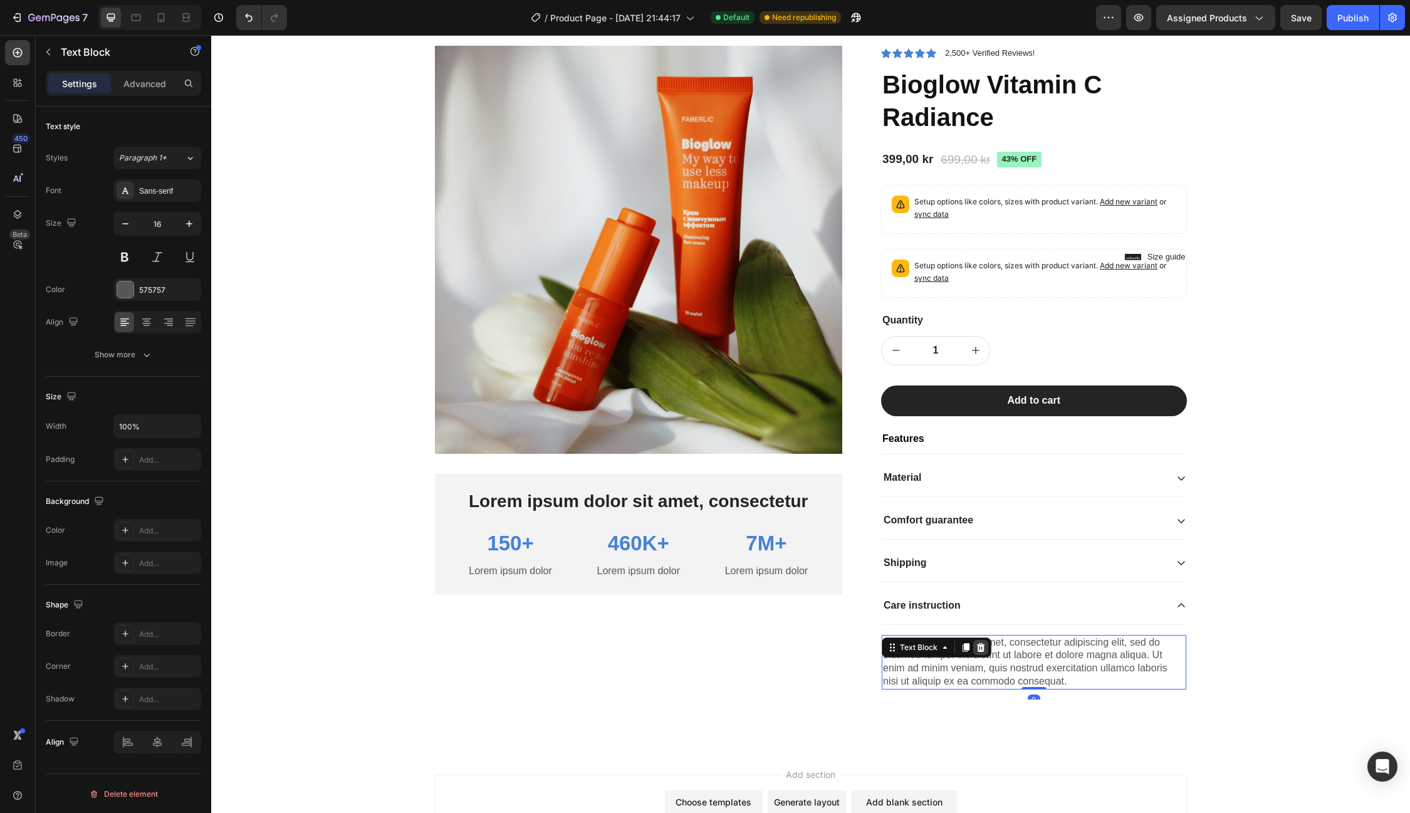
click at [979, 642] on icon at bounding box center [981, 647] width 10 height 10
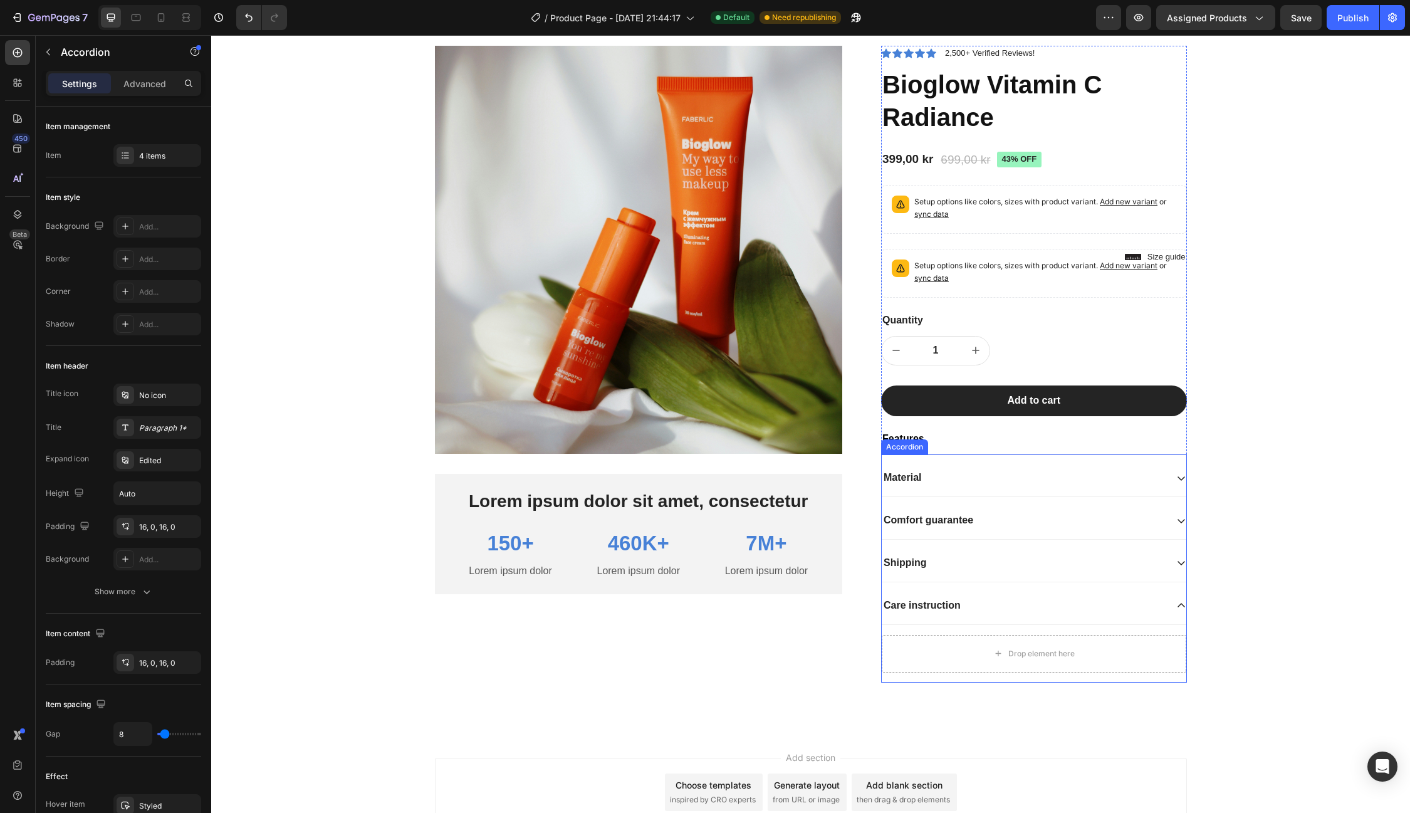
click at [955, 608] on div "Care instruction" at bounding box center [922, 605] width 81 height 17
click at [980, 437] on icon at bounding box center [980, 442] width 10 height 10
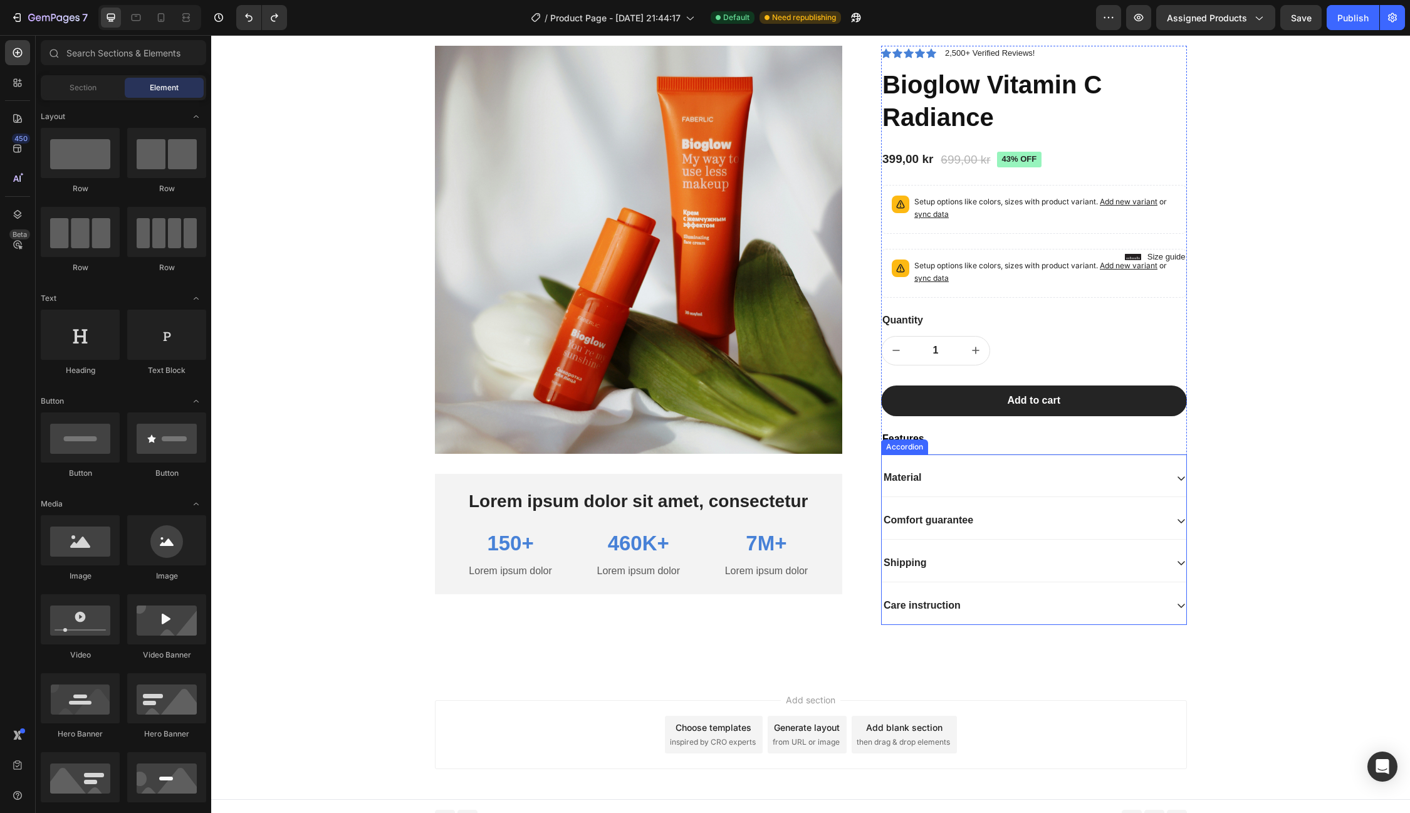
click at [975, 597] on div "Care instruction" at bounding box center [1024, 605] width 285 height 17
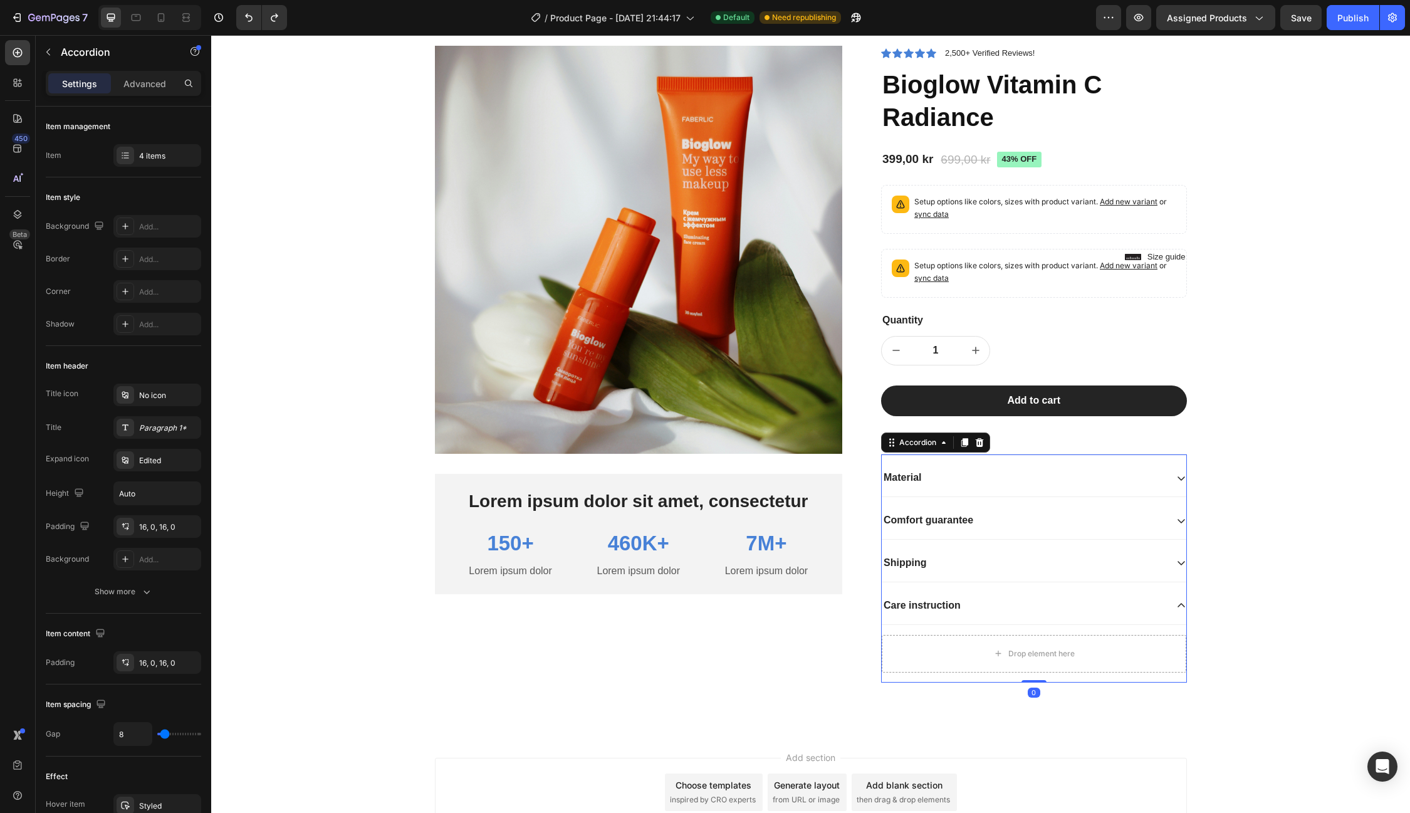
click at [975, 597] on div "Care instruction" at bounding box center [1024, 605] width 285 height 17
click at [1138, 639] on div "Drop element here" at bounding box center [1034, 654] width 305 height 38
click at [1082, 615] on div "Care instruction" at bounding box center [1034, 606] width 305 height 38
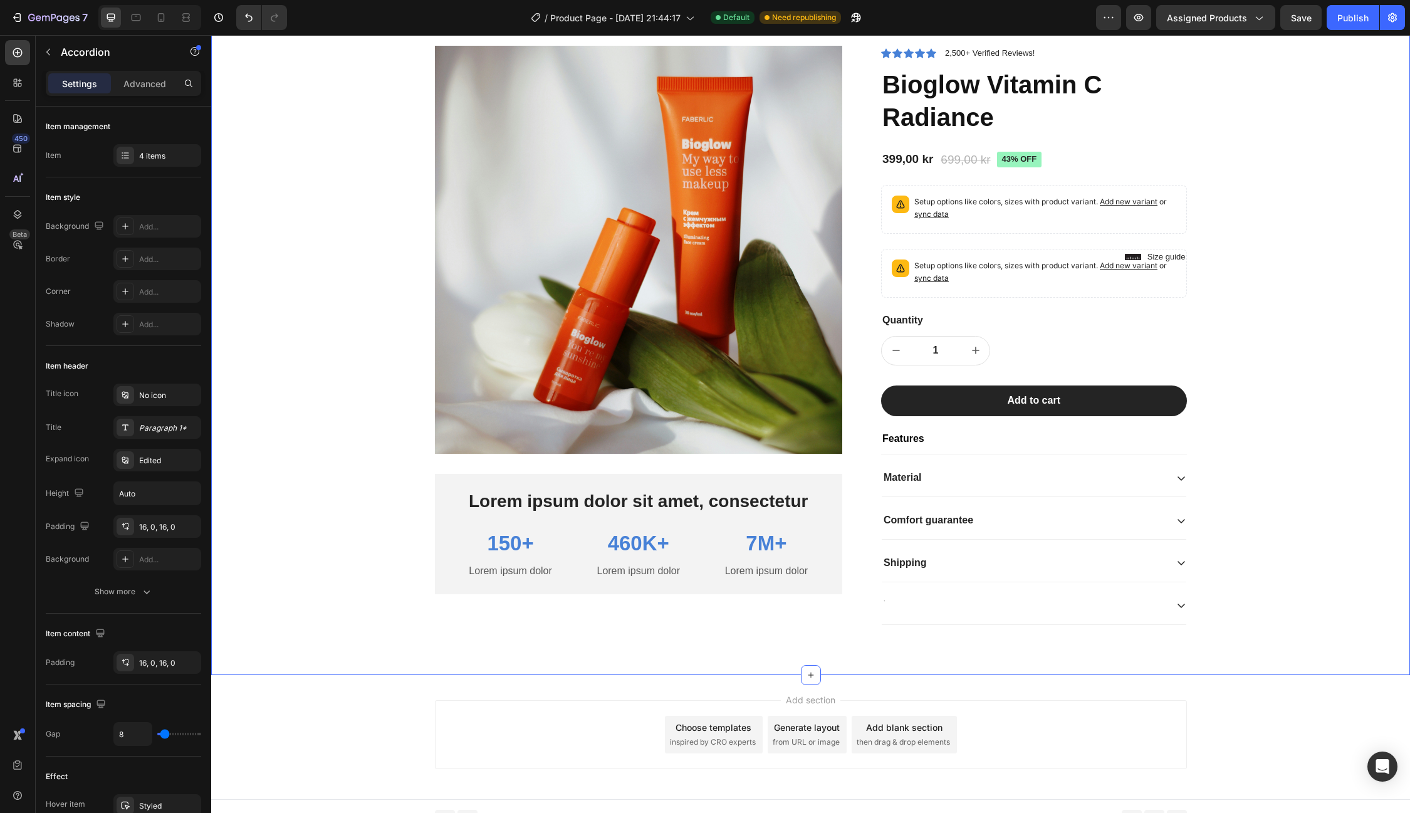
scroll to position [2343, 0]
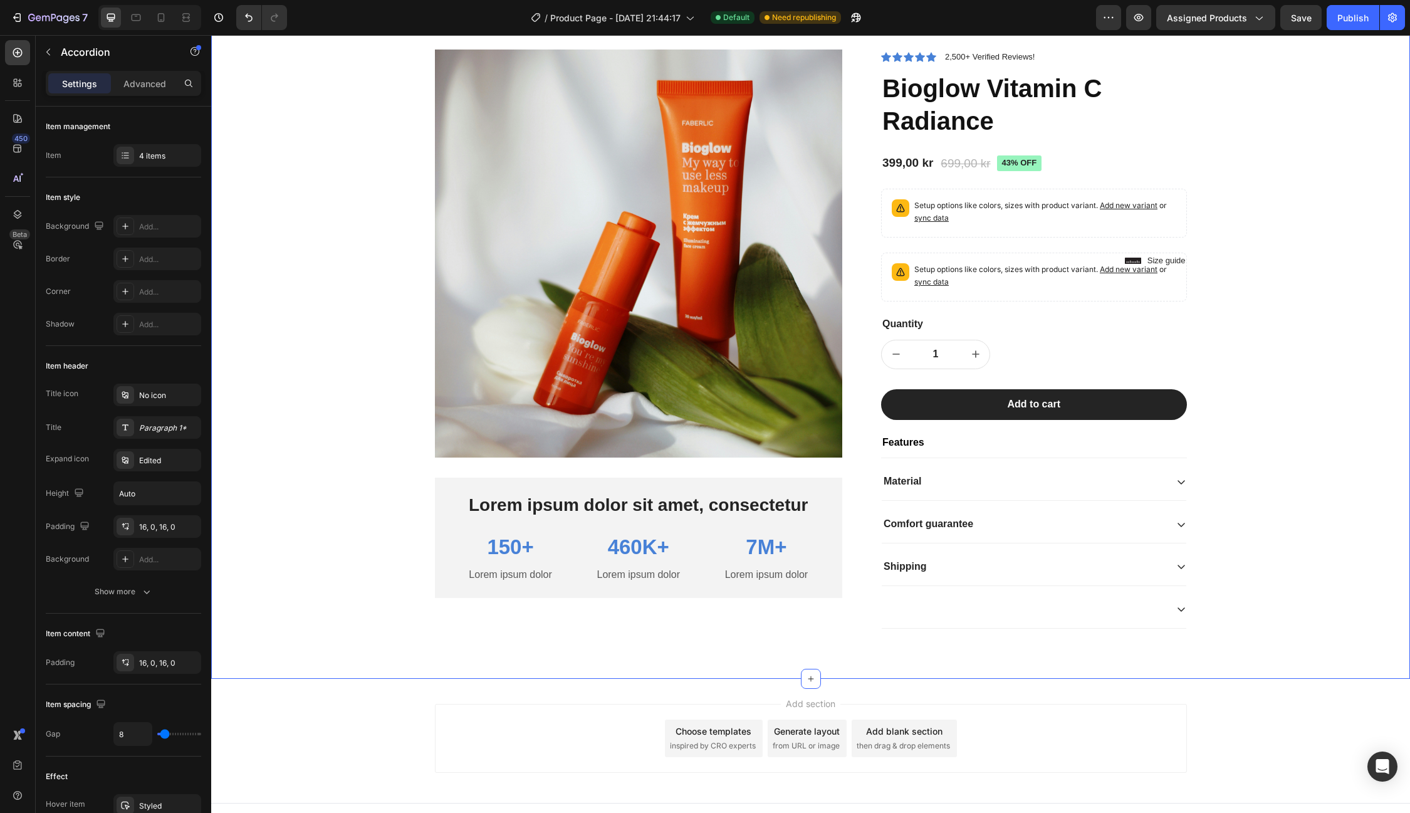
click at [1306, 501] on div "Product Images Lorem ipsum dolor sit amet, consectetur Text Block 150+ Text Blo…" at bounding box center [811, 349] width 1180 height 599
click at [1136, 615] on div at bounding box center [1034, 610] width 305 height 38
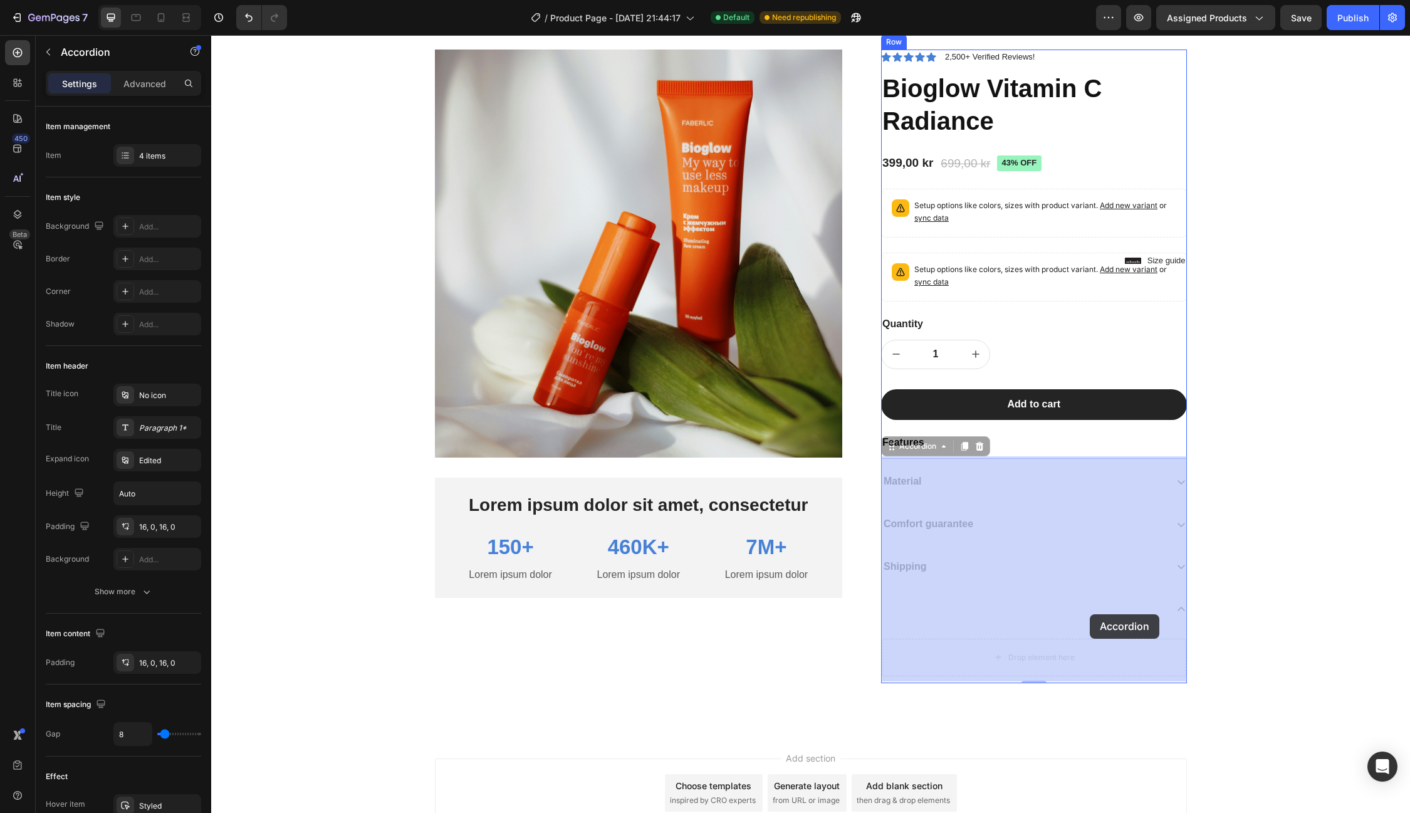
drag, startPoint x: 1180, startPoint y: 605, endPoint x: 1089, endPoint y: 615, distance: 90.8
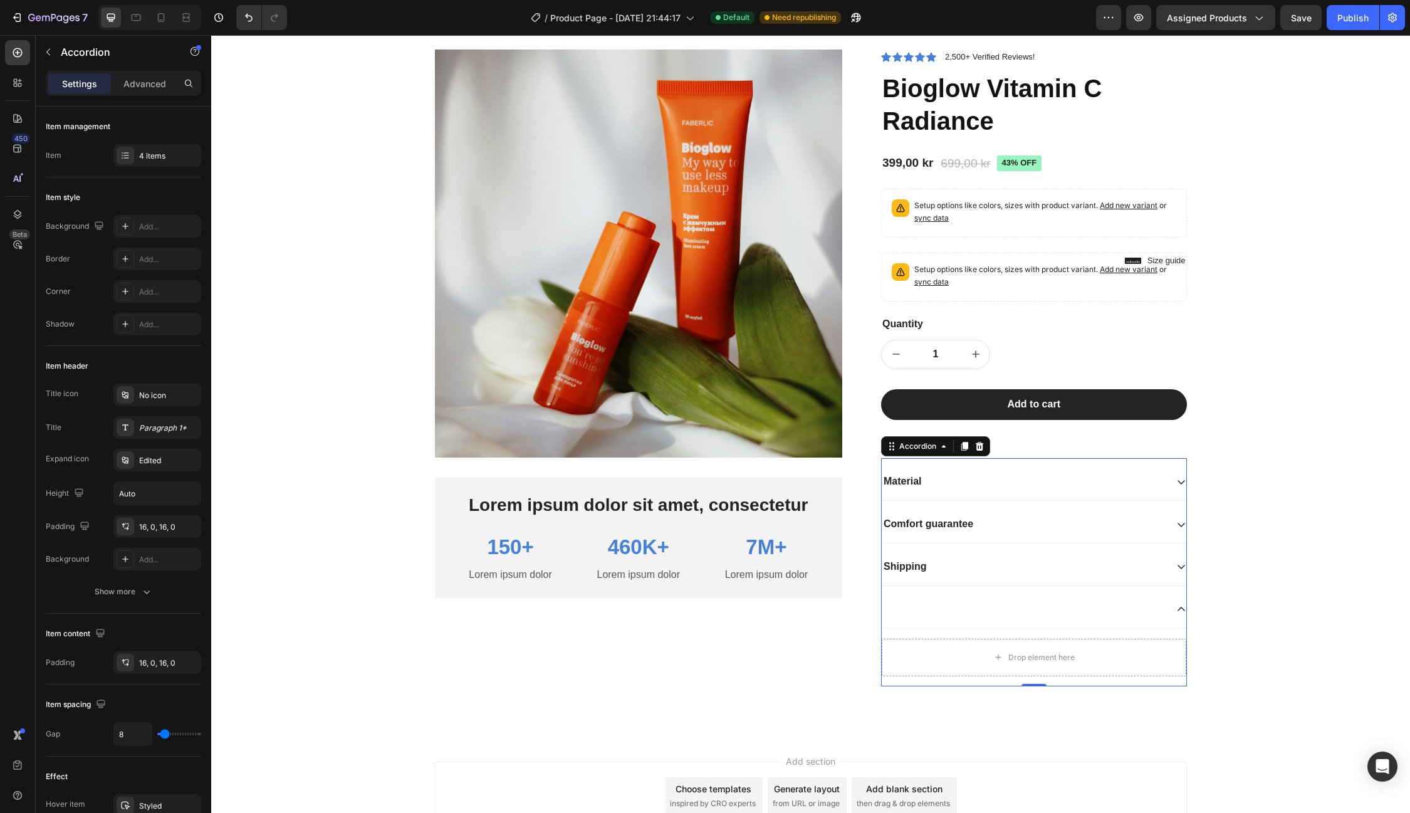
click at [1096, 613] on div at bounding box center [1034, 610] width 305 height 38
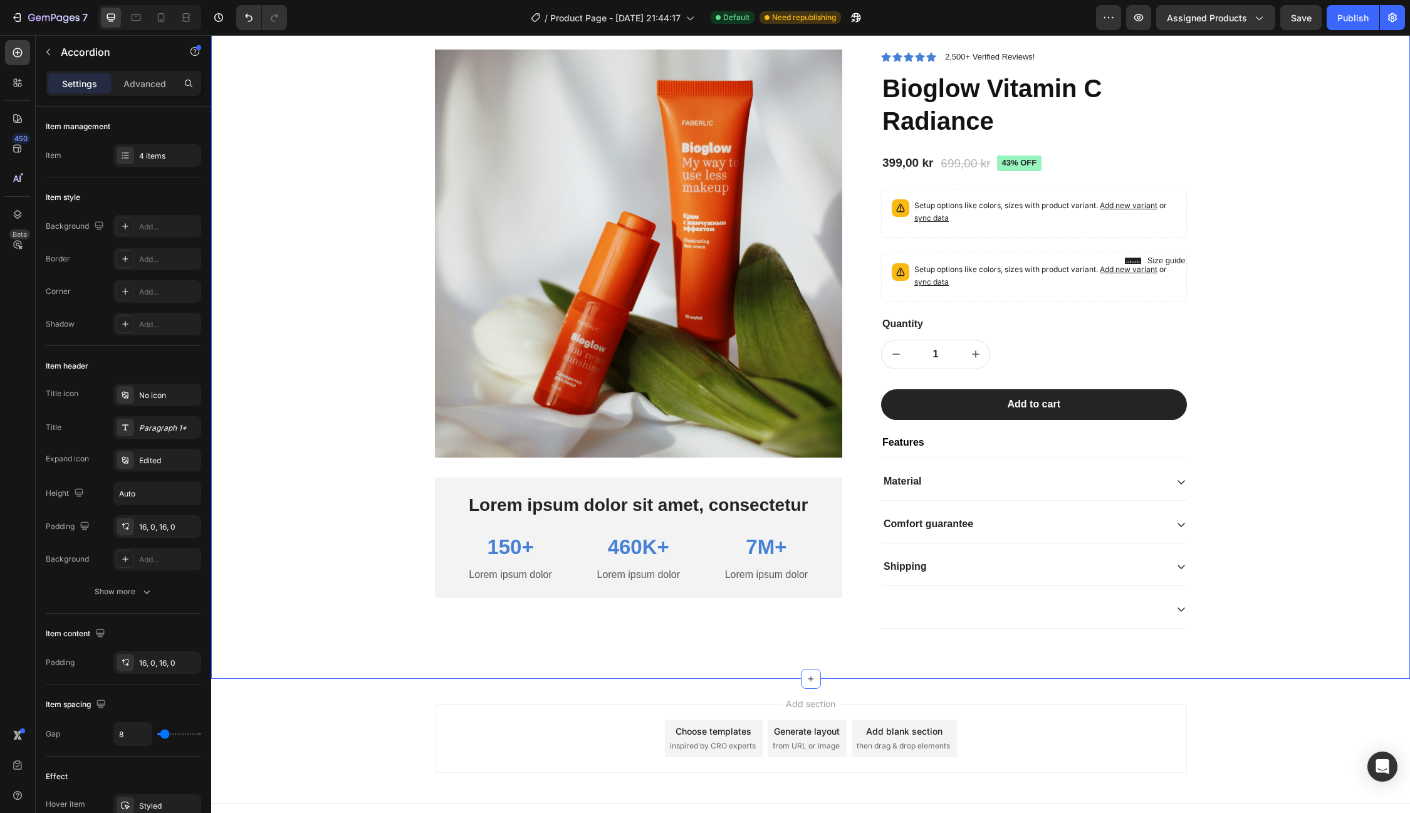
click at [1274, 591] on div "Product Images Lorem ipsum dolor sit amet, consectetur Text Block 150+ Text Blo…" at bounding box center [811, 349] width 1180 height 599
click at [1180, 607] on icon at bounding box center [1181, 609] width 10 height 10
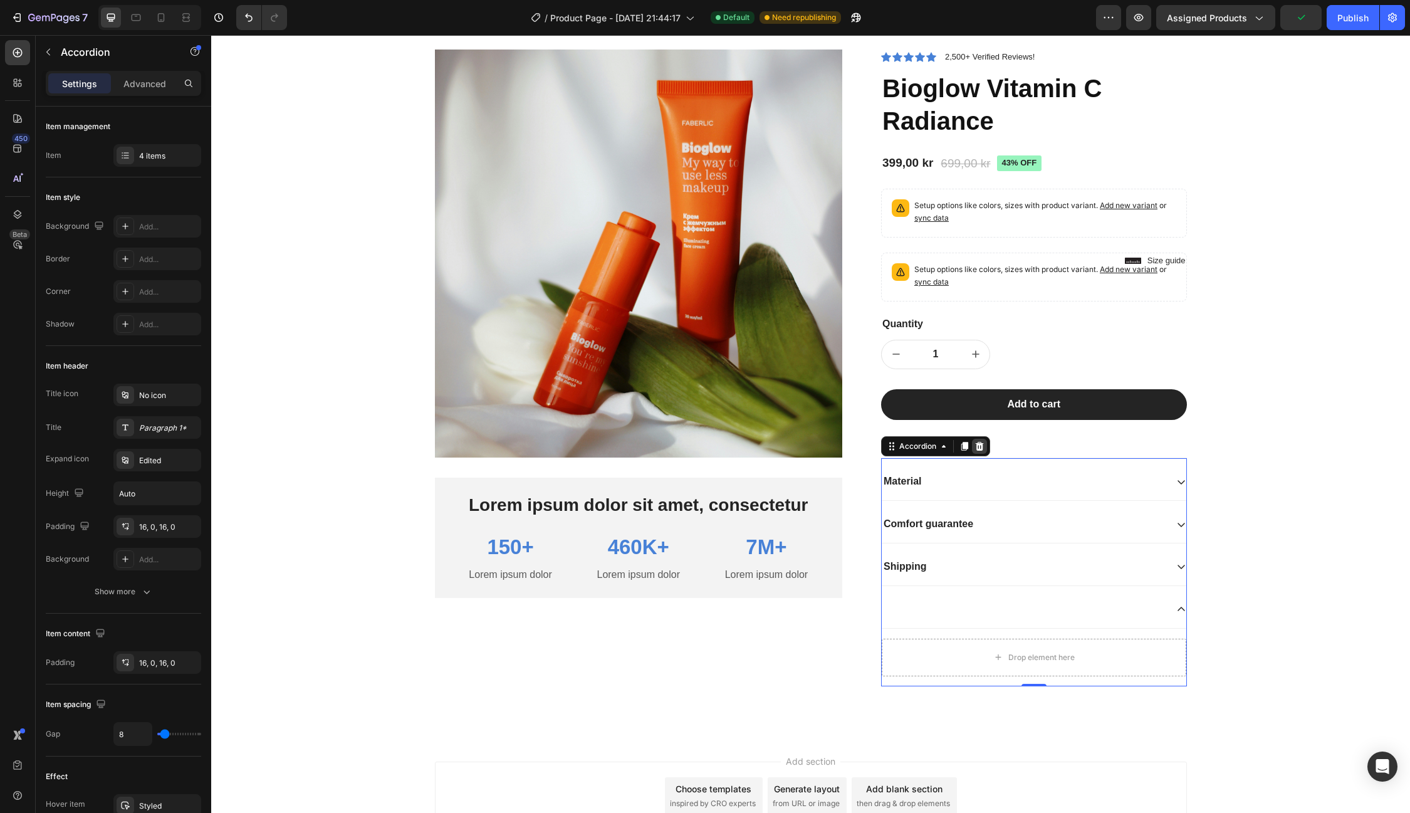
click at [980, 442] on icon at bounding box center [980, 446] width 8 height 9
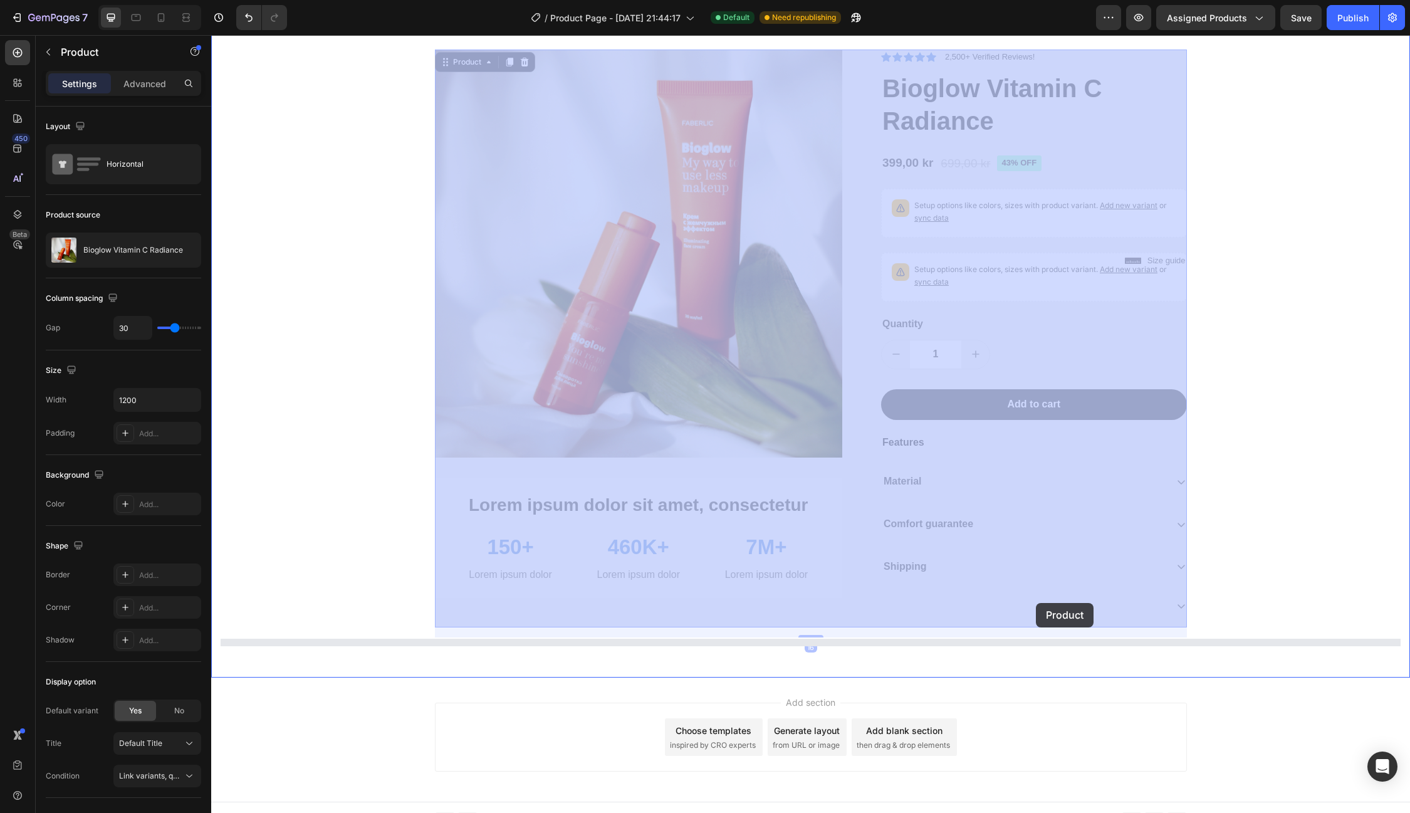
drag, startPoint x: 1039, startPoint y: 617, endPoint x: 1036, endPoint y: 603, distance: 14.1
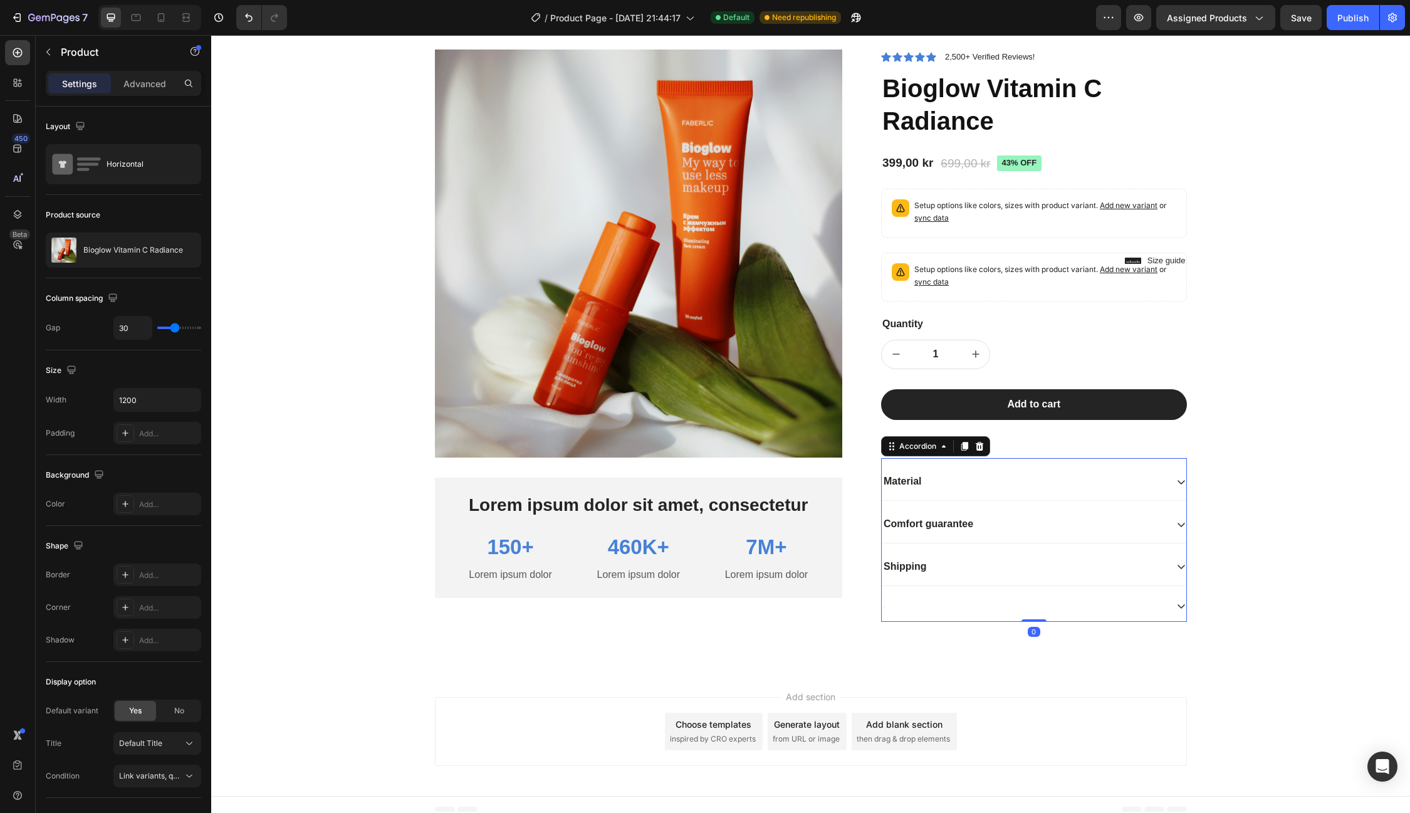
click at [981, 579] on div "Shipping" at bounding box center [1034, 567] width 305 height 38
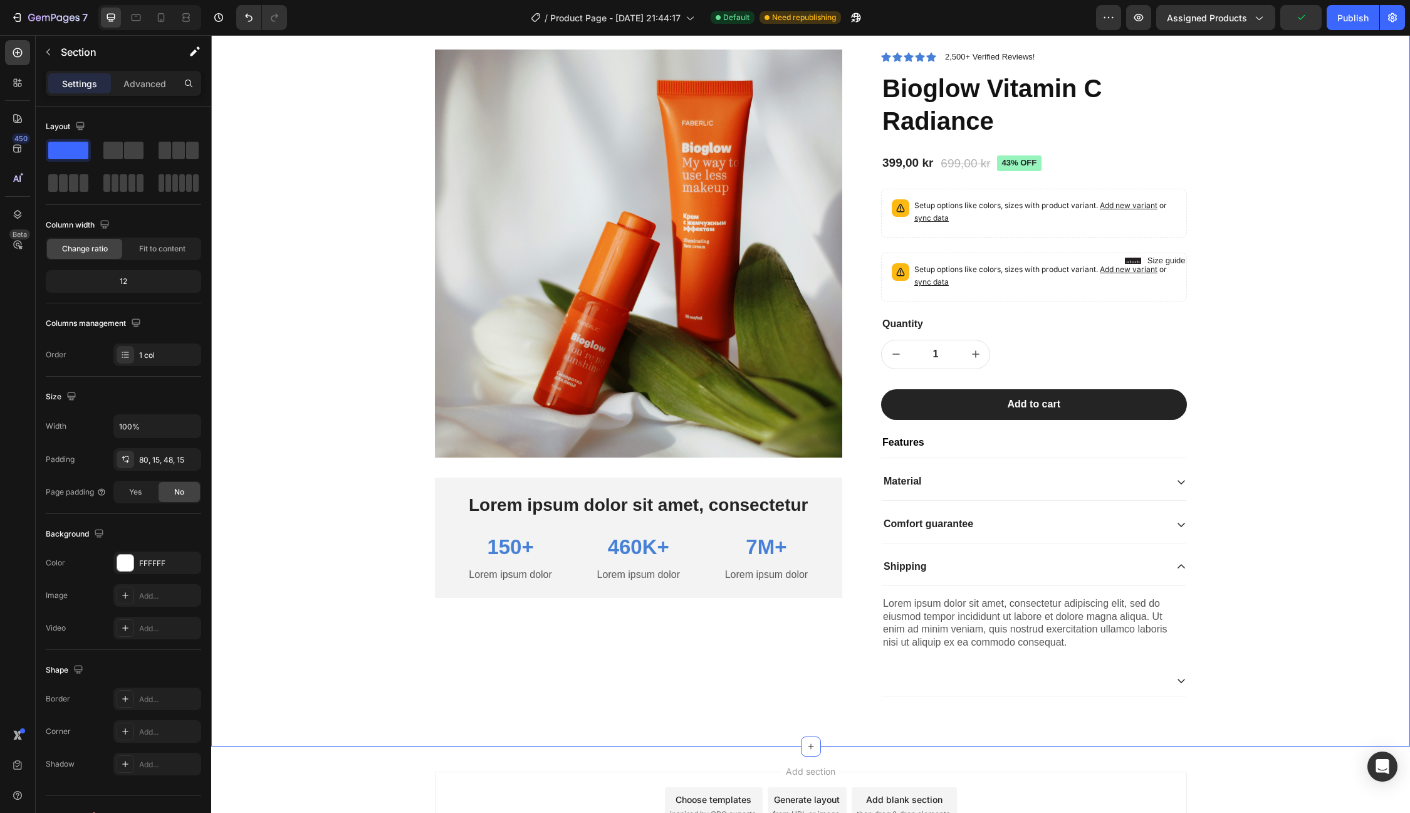
click at [1240, 528] on div "Product Images Lorem ipsum dolor sit amet, consectetur Text Block 150+ Text Blo…" at bounding box center [811, 383] width 1180 height 667
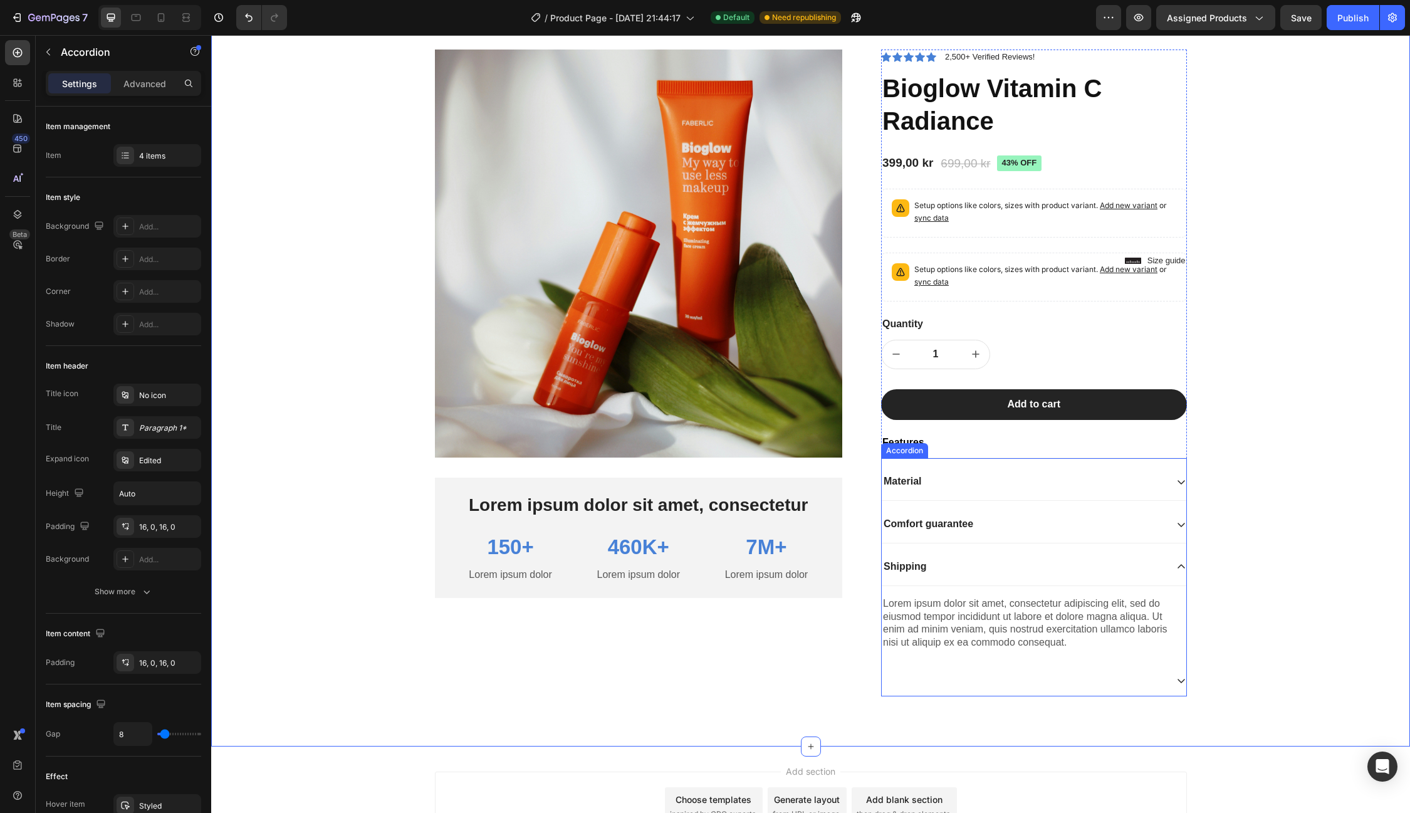
click at [1181, 676] on icon at bounding box center [1181, 681] width 10 height 10
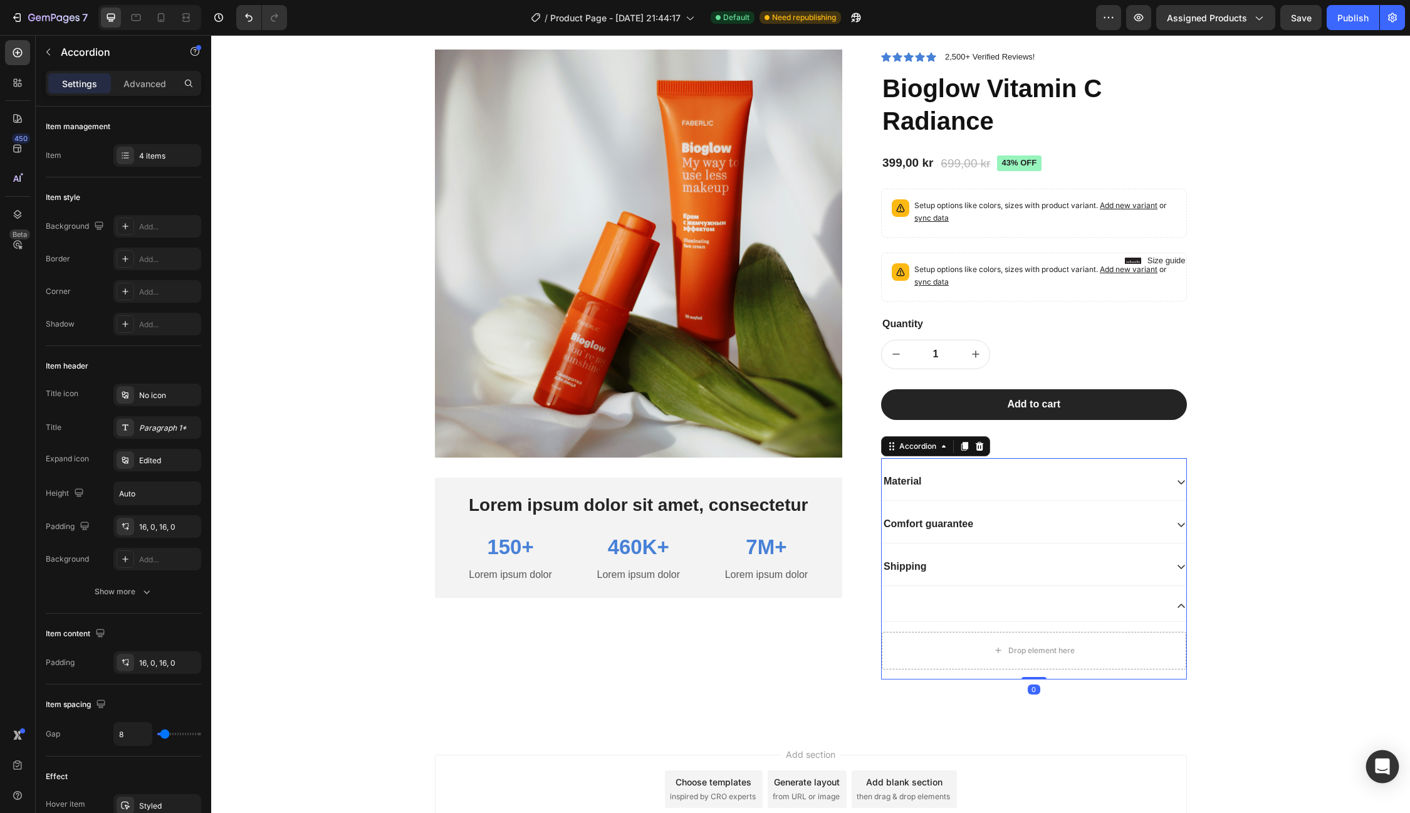
click at [1388, 763] on icon "Open Intercom Messenger" at bounding box center [1382, 766] width 14 height 16
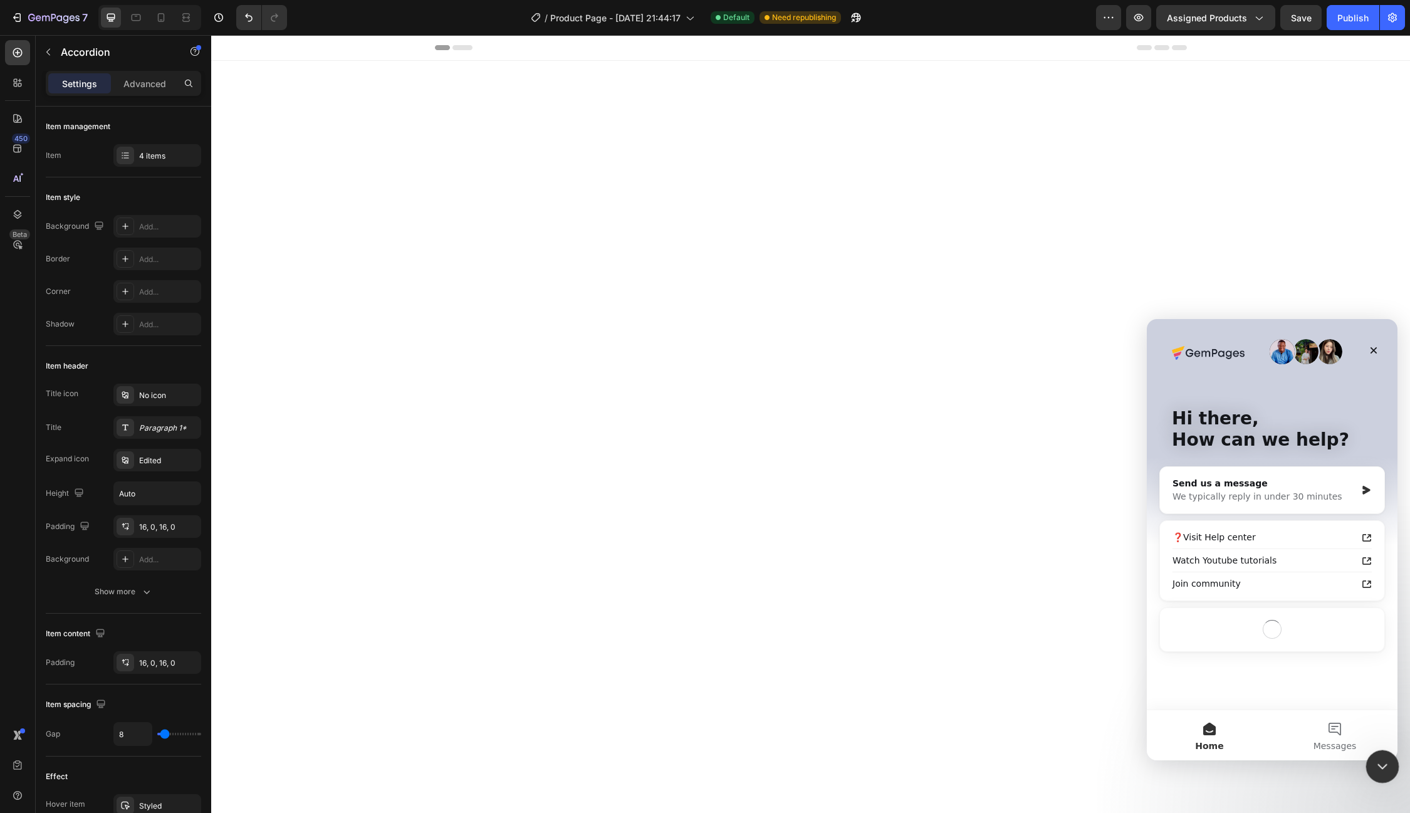
scroll to position [2343, 0]
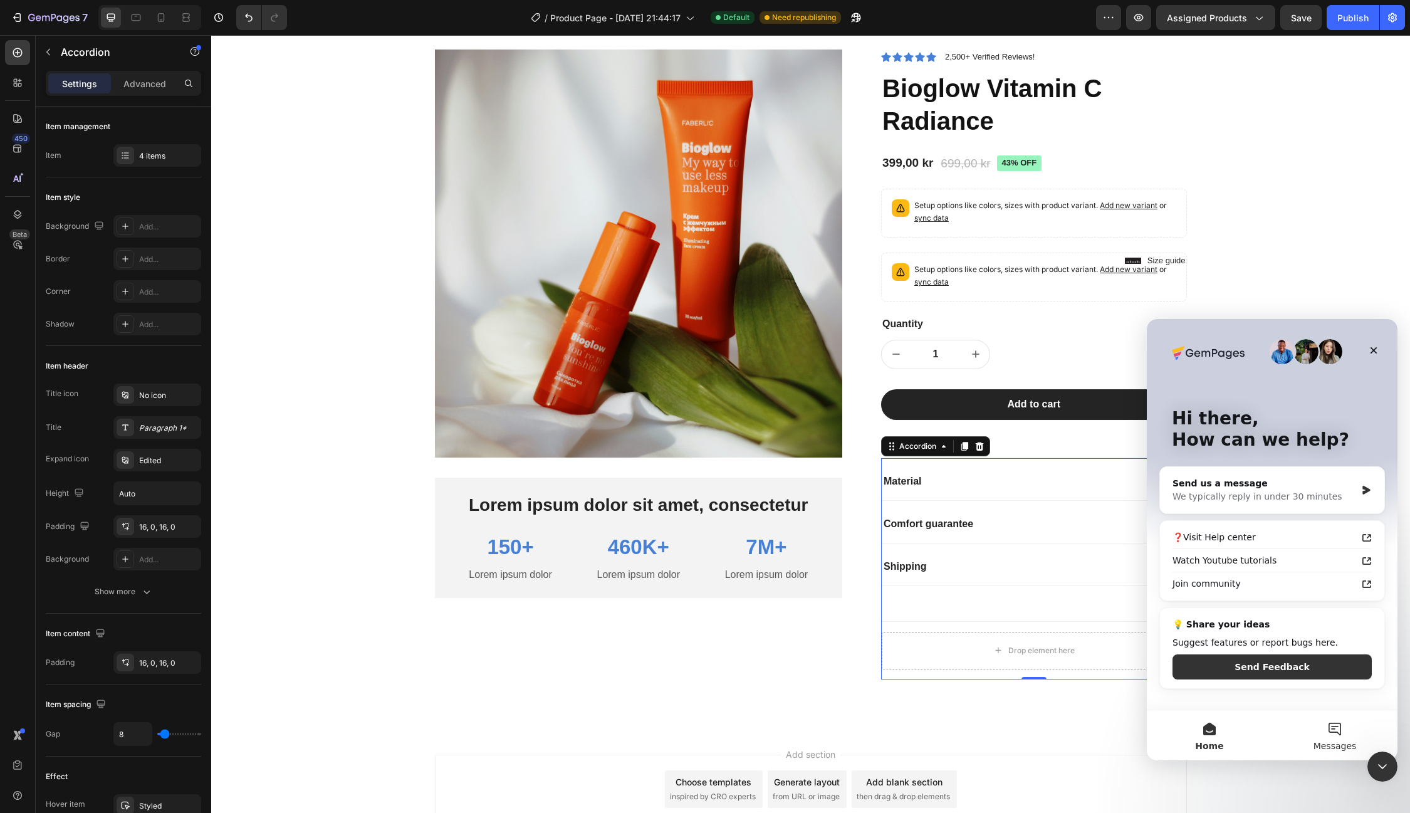
click at [1329, 726] on button "Messages" at bounding box center [1334, 735] width 125 height 50
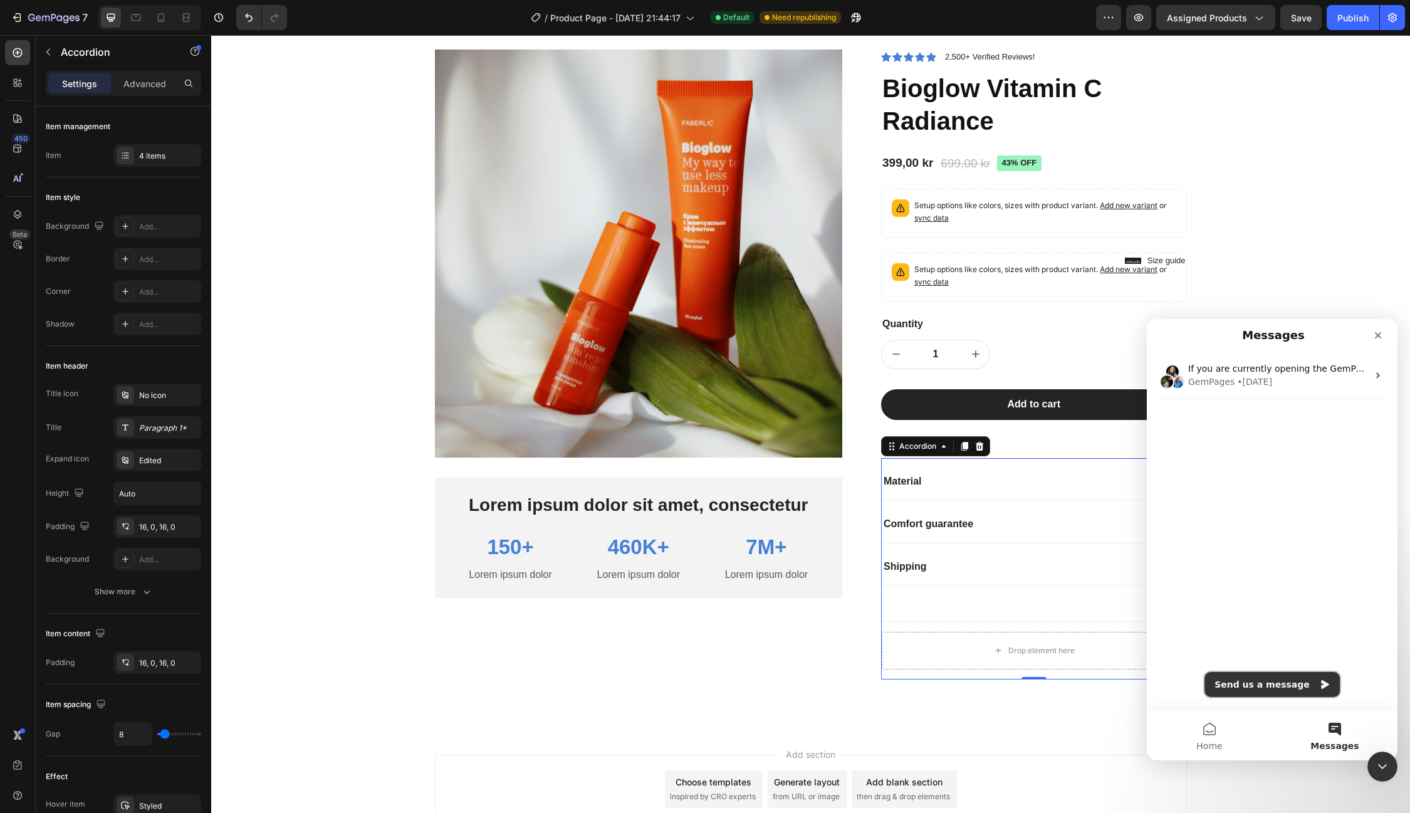
click at [1276, 689] on button "Send us a message" at bounding box center [1272, 684] width 135 height 25
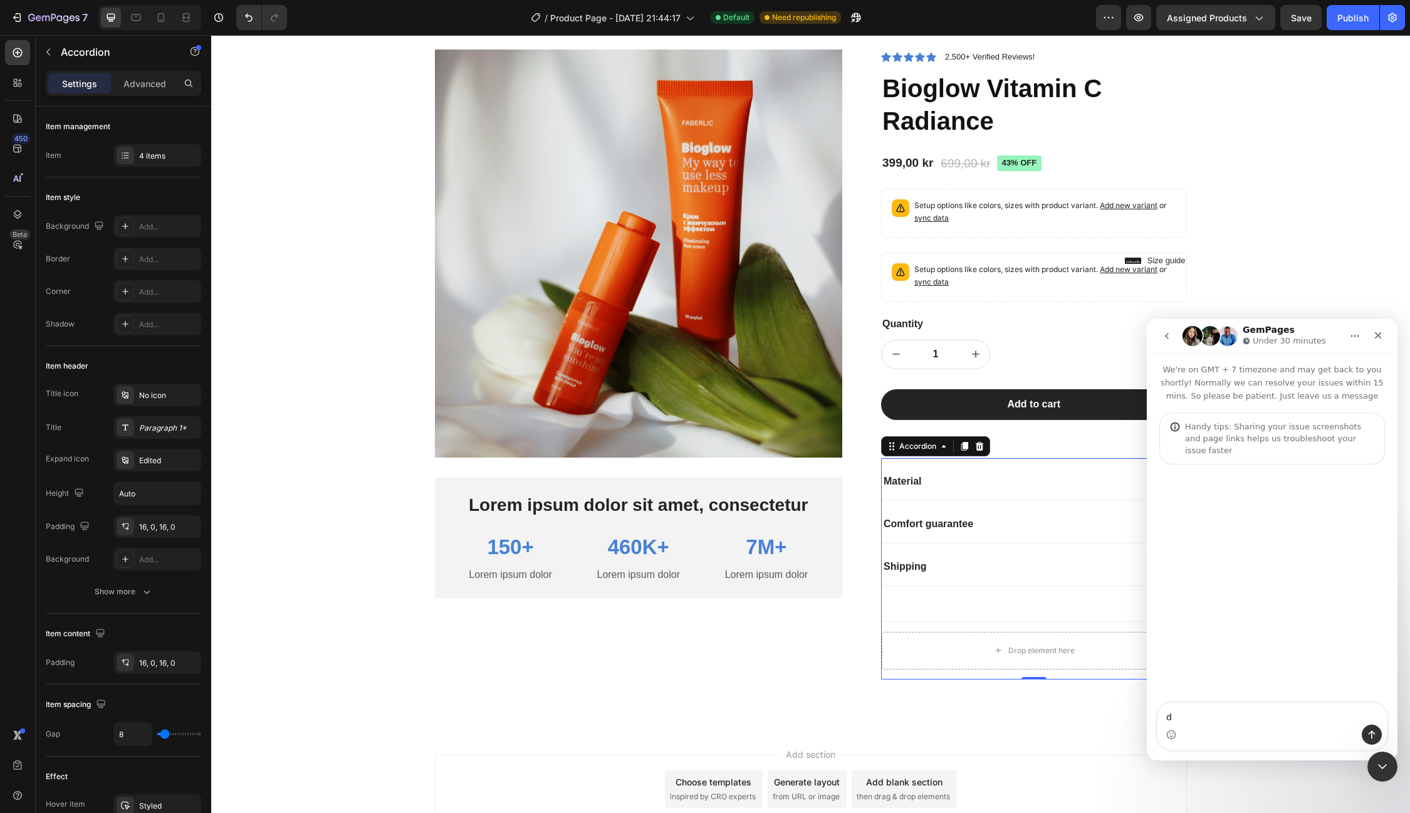
type textarea "d"
click at [1374, 731] on icon "Send a message…" at bounding box center [1372, 735] width 10 height 10
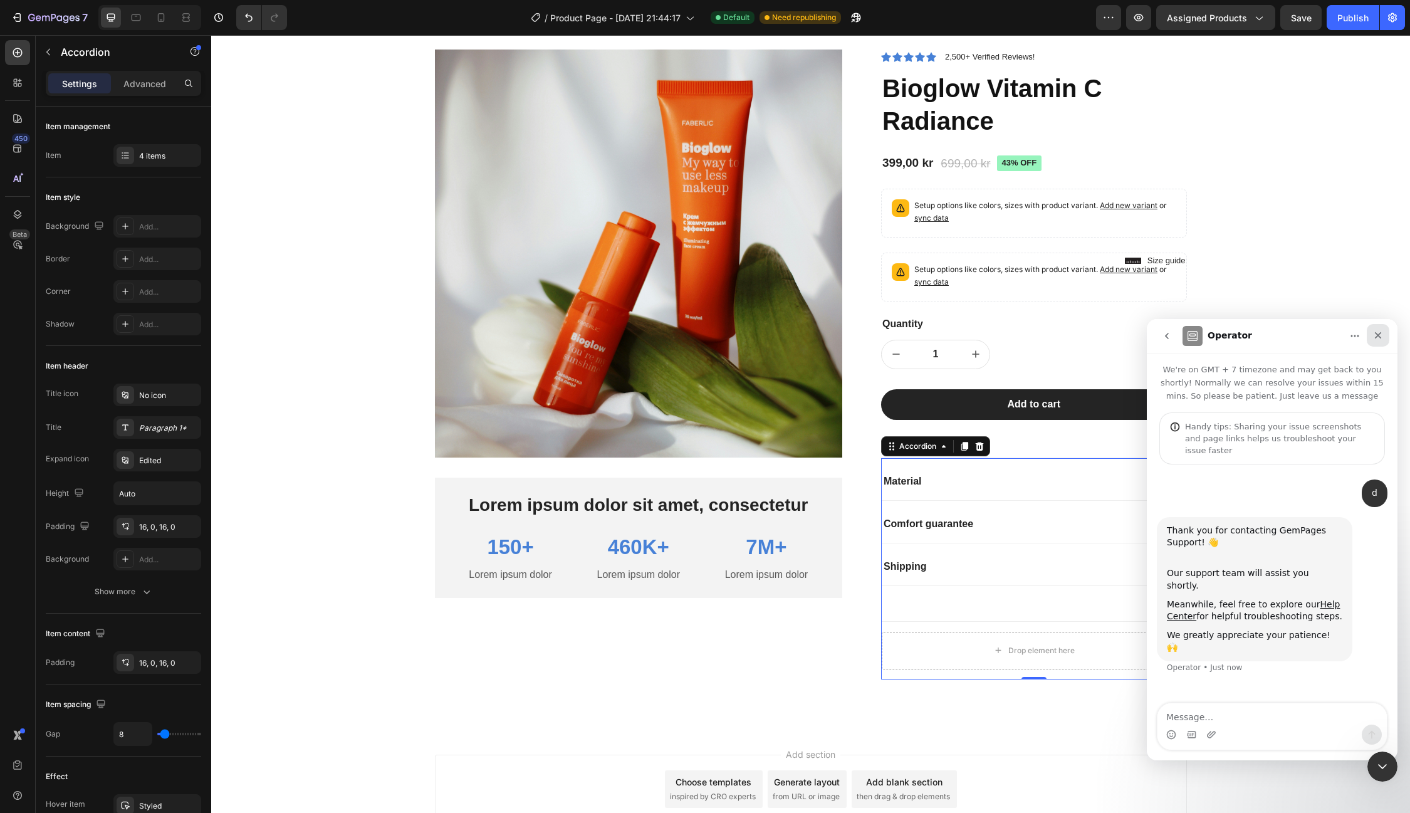
click at [1377, 333] on icon "Close" at bounding box center [1378, 335] width 7 height 7
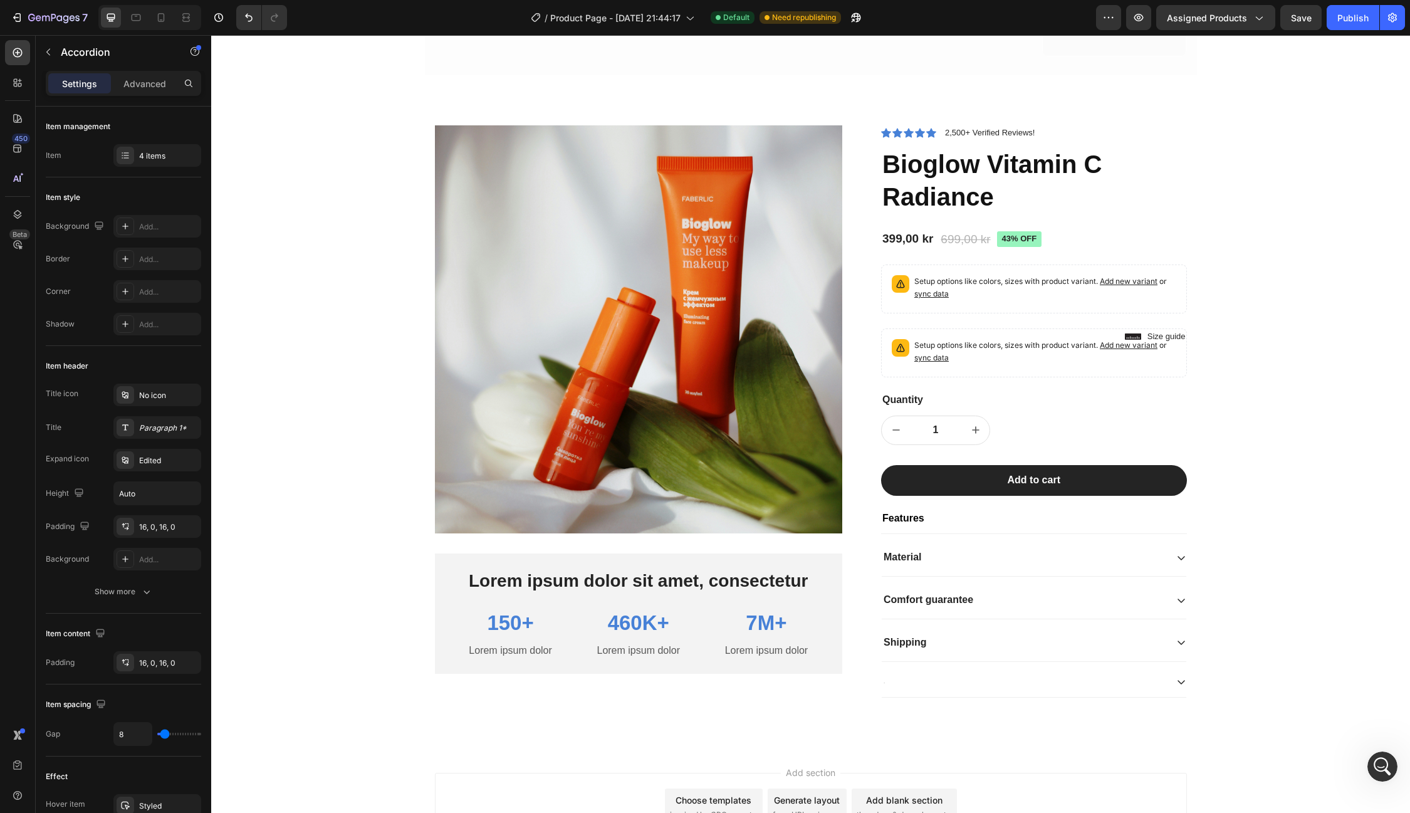
scroll to position [2740, 0]
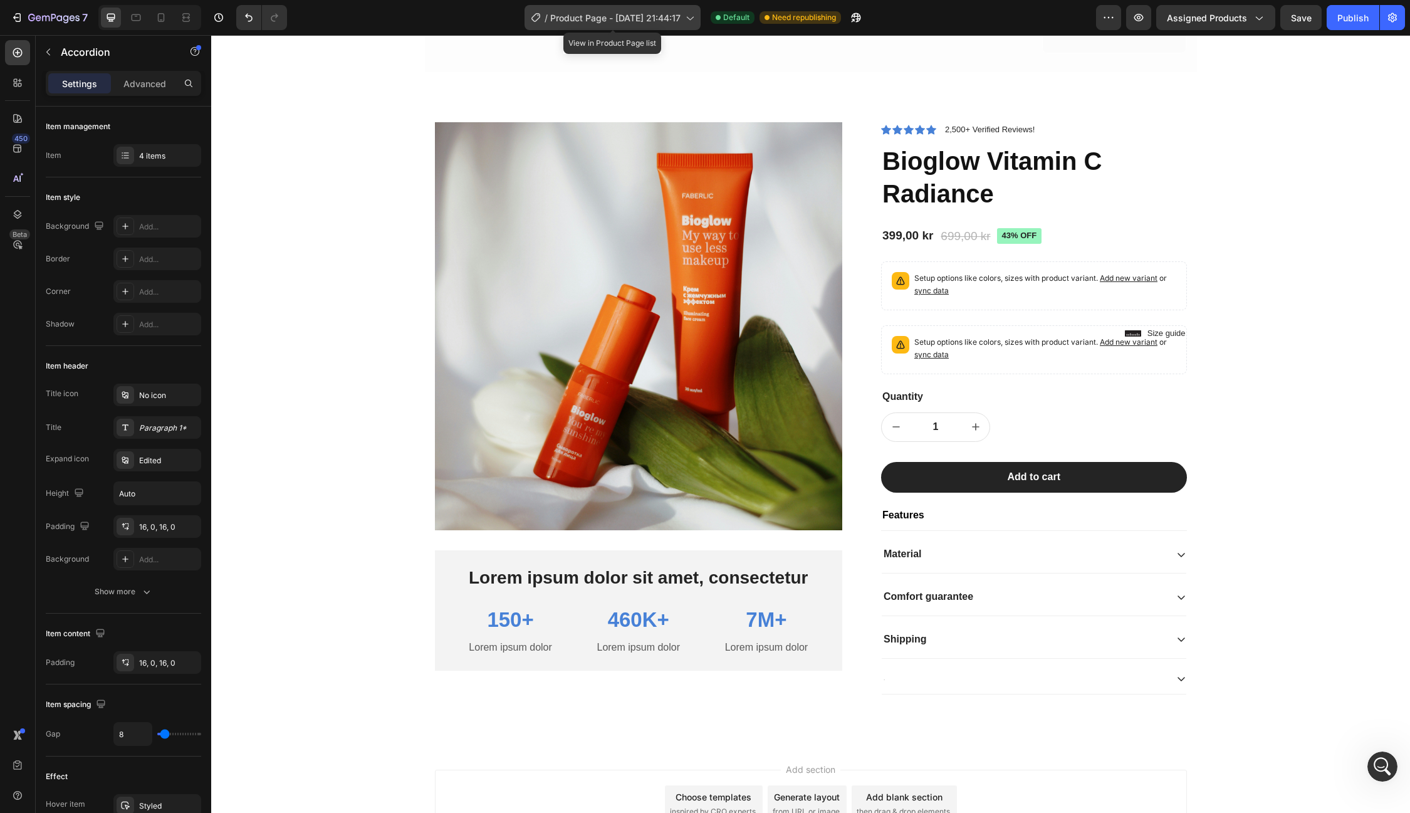
click at [686, 21] on icon at bounding box center [689, 17] width 13 height 13
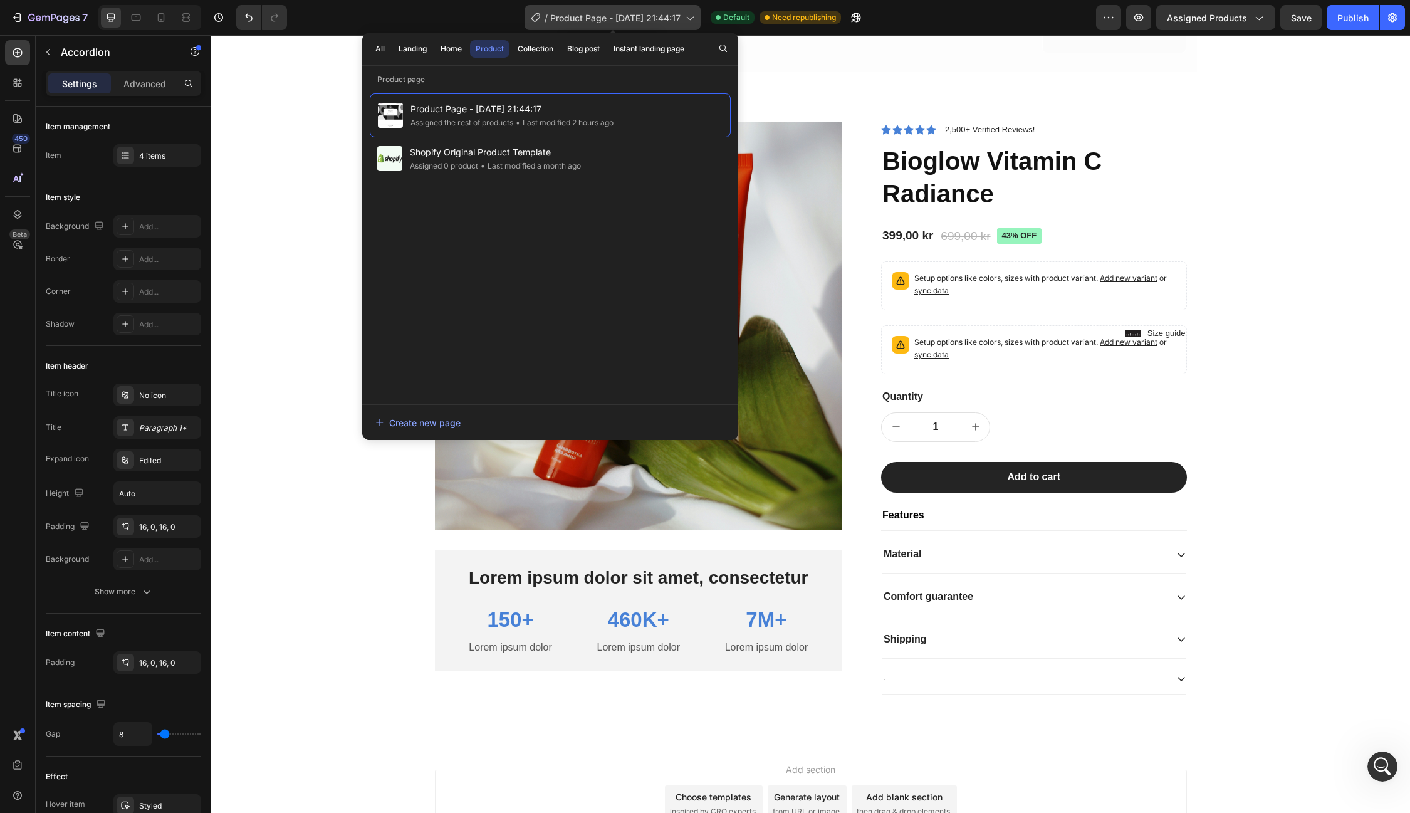
click at [686, 21] on icon at bounding box center [689, 17] width 13 height 13
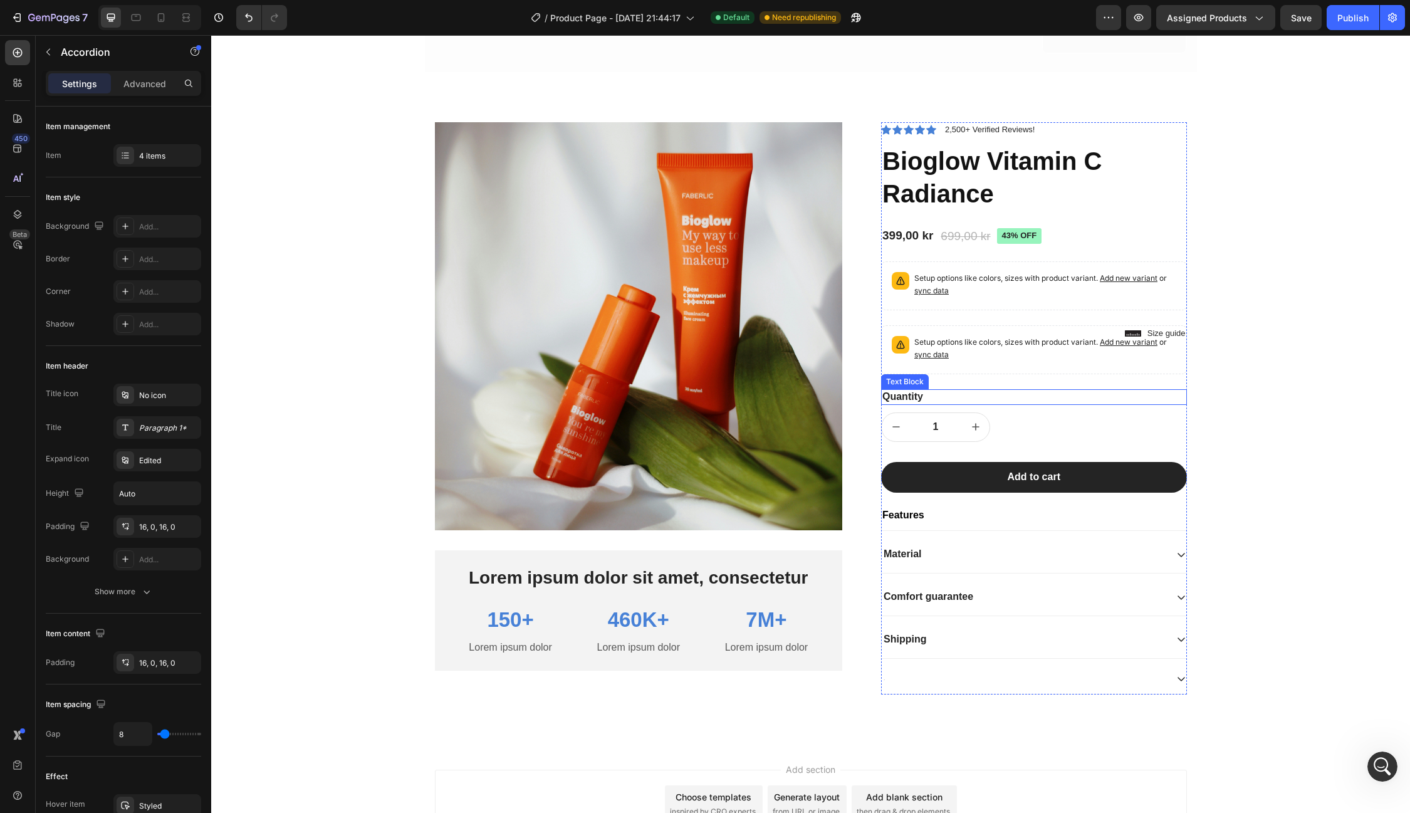
scroll to position [2742, 0]
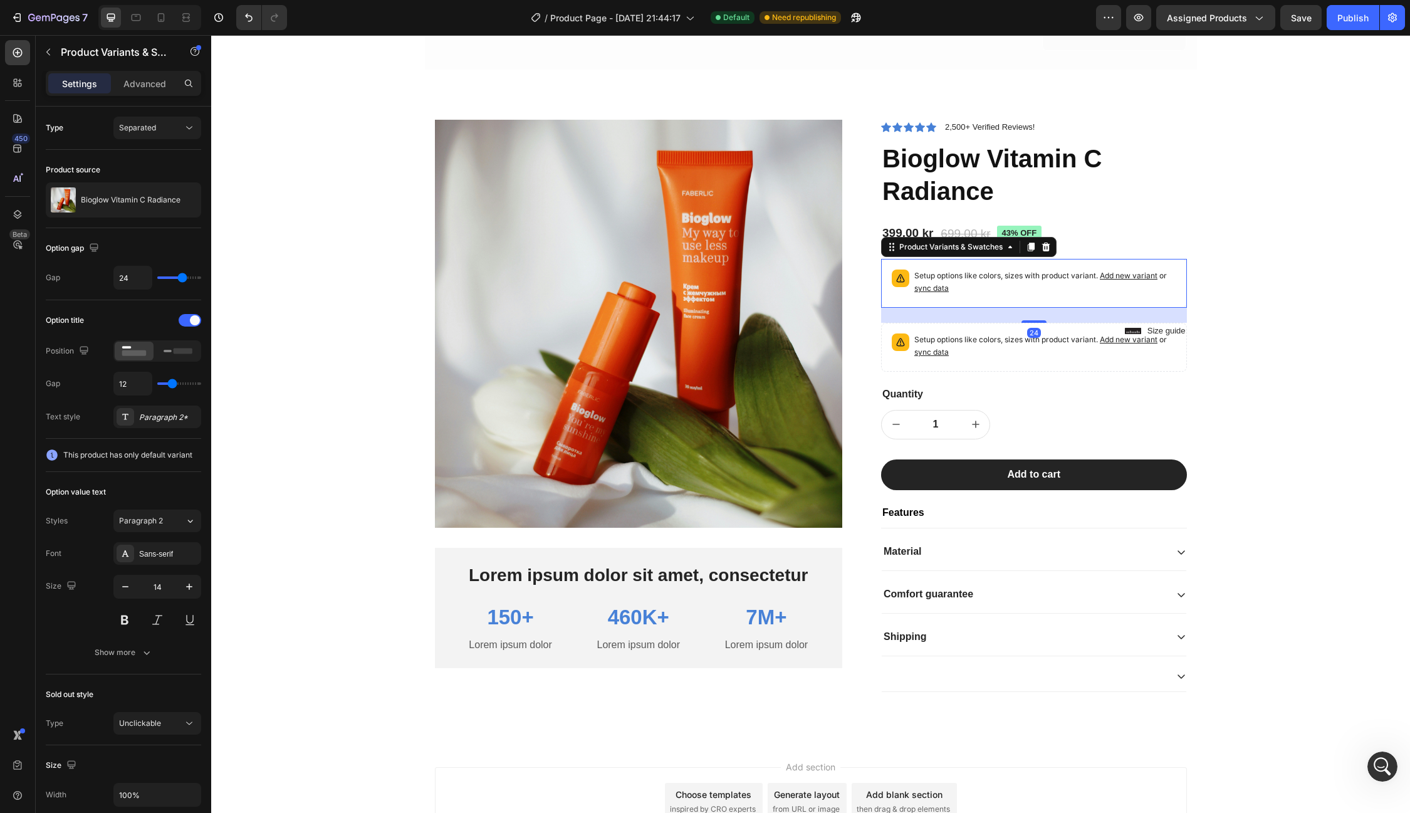
click at [938, 289] on span "sync data" at bounding box center [931, 287] width 34 height 9
click at [975, 355] on p "Setup options like colors, sizes with product variant. Add new variant or sync …" at bounding box center [1045, 345] width 262 height 25
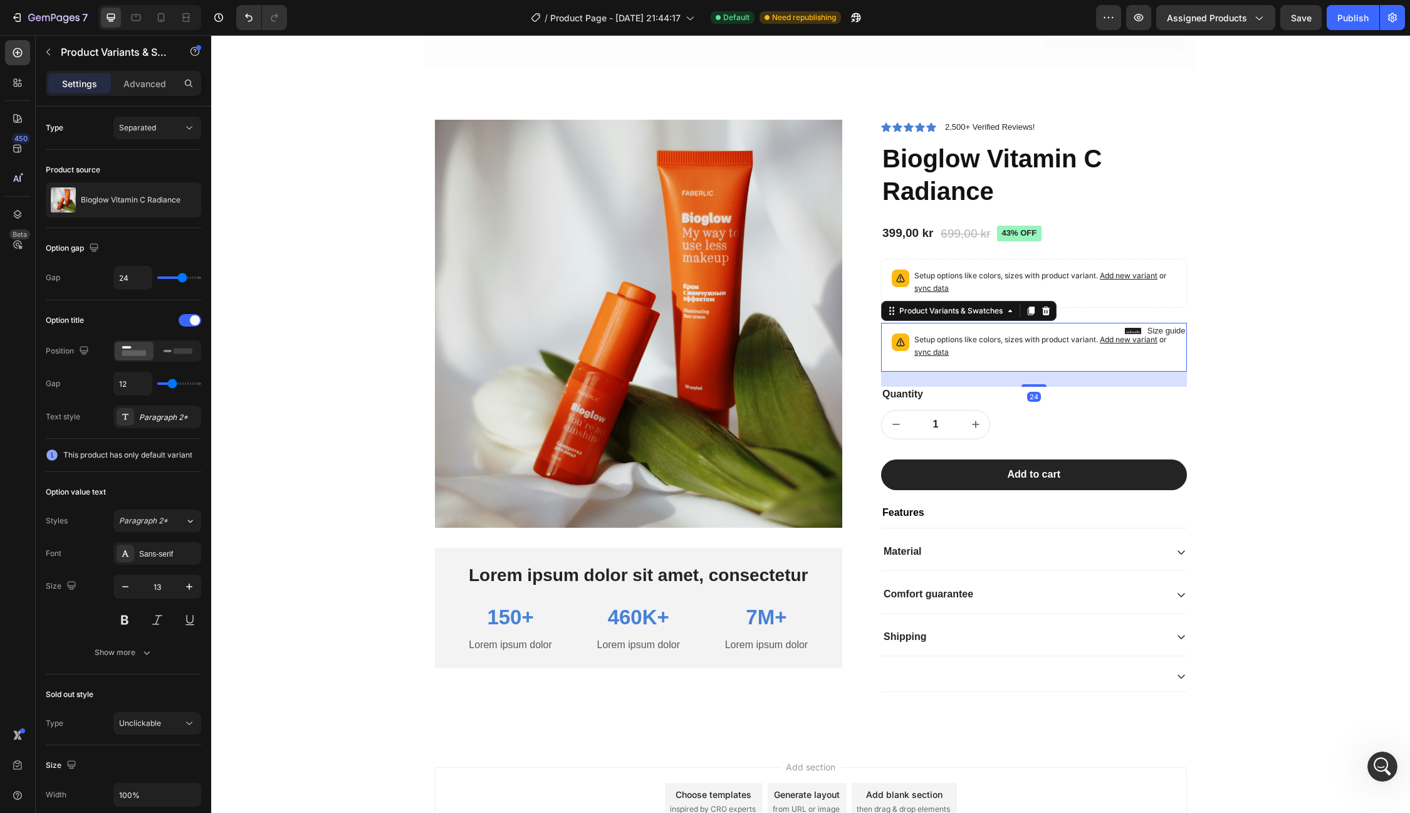
click at [1117, 337] on span "Add new variant" at bounding box center [1129, 339] width 58 height 9
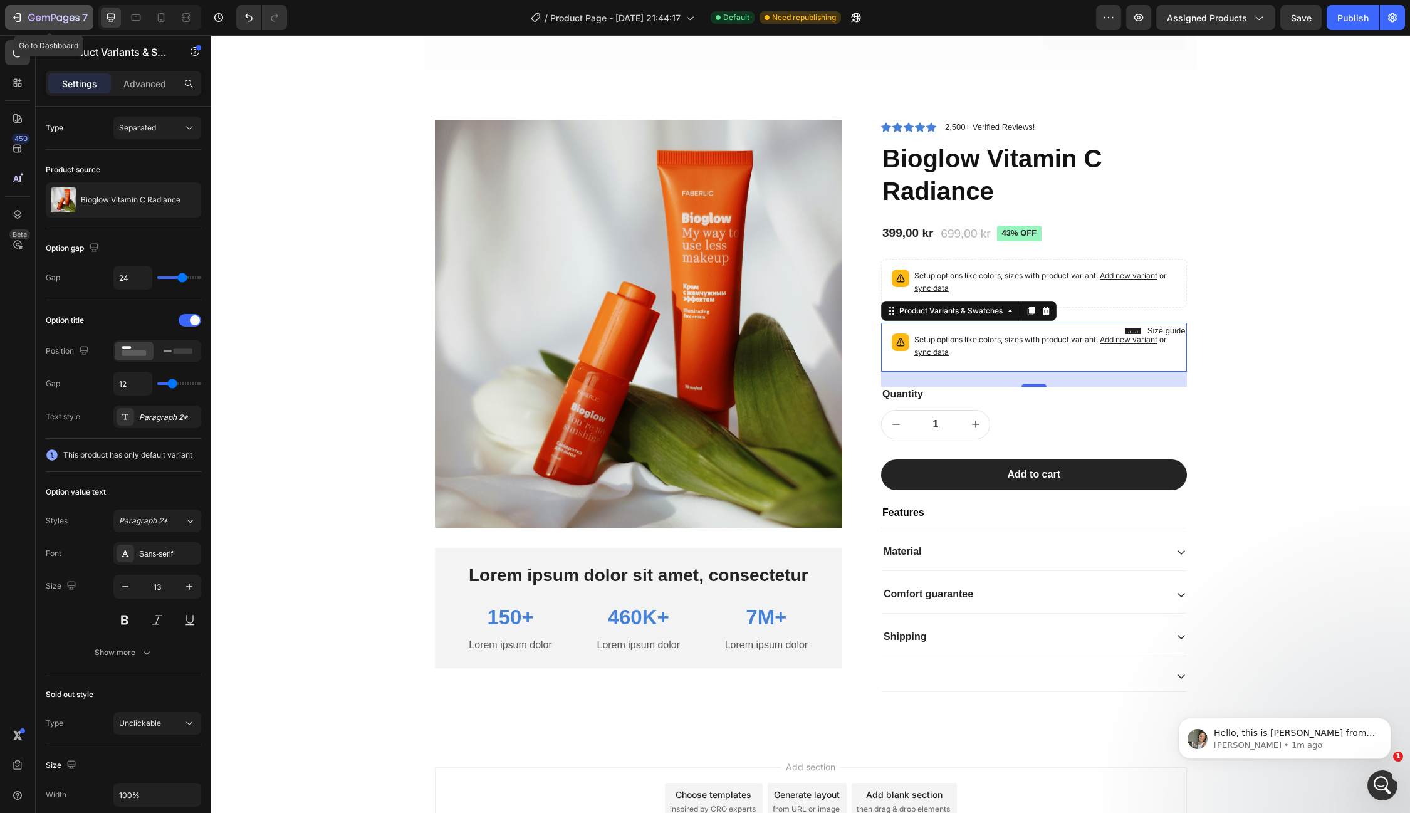
click at [59, 22] on icon "button" at bounding box center [53, 18] width 51 height 11
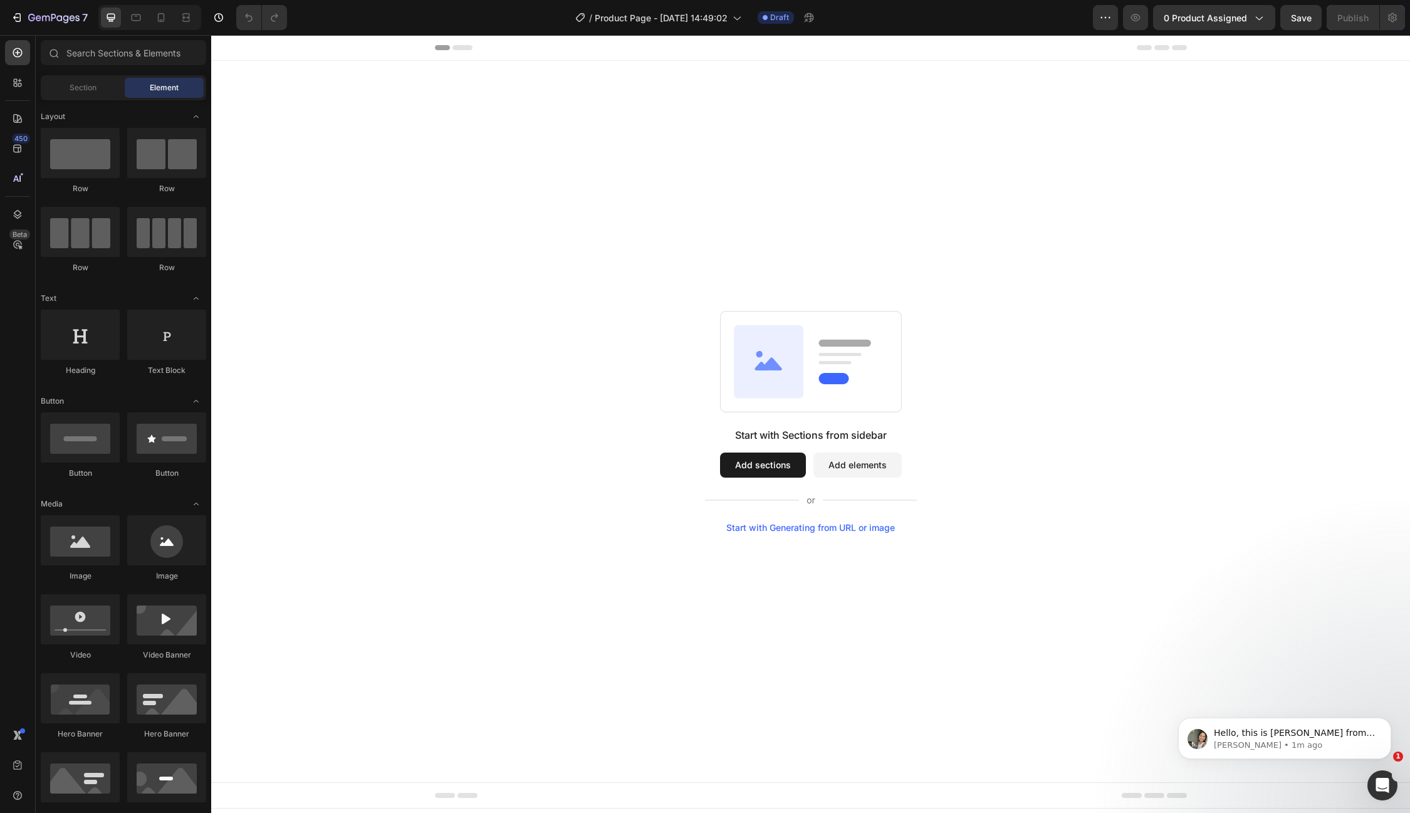
click at [762, 461] on button "Add sections" at bounding box center [763, 465] width 86 height 25
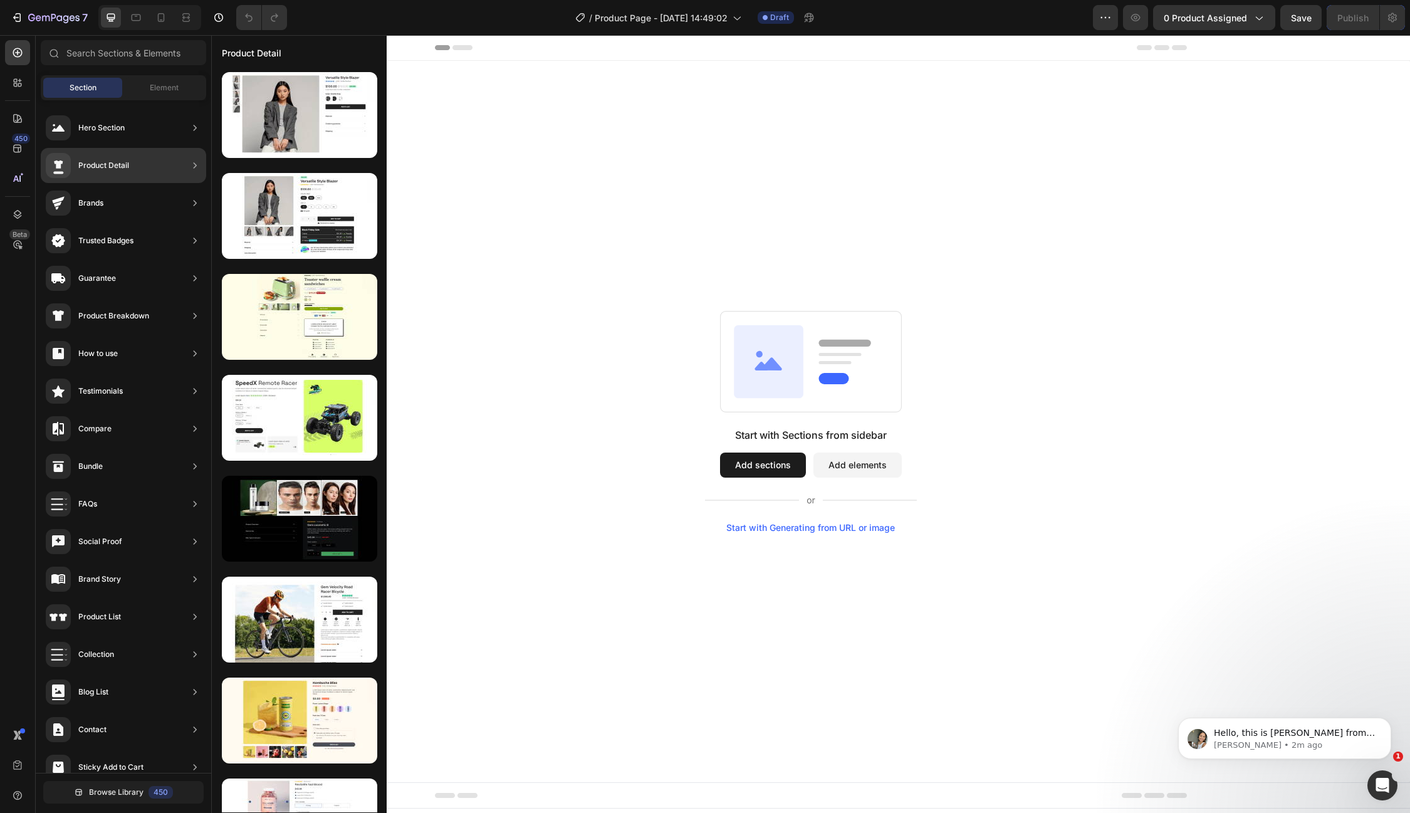
click at [116, 157] on div "Product Detail" at bounding box center [87, 165] width 83 height 25
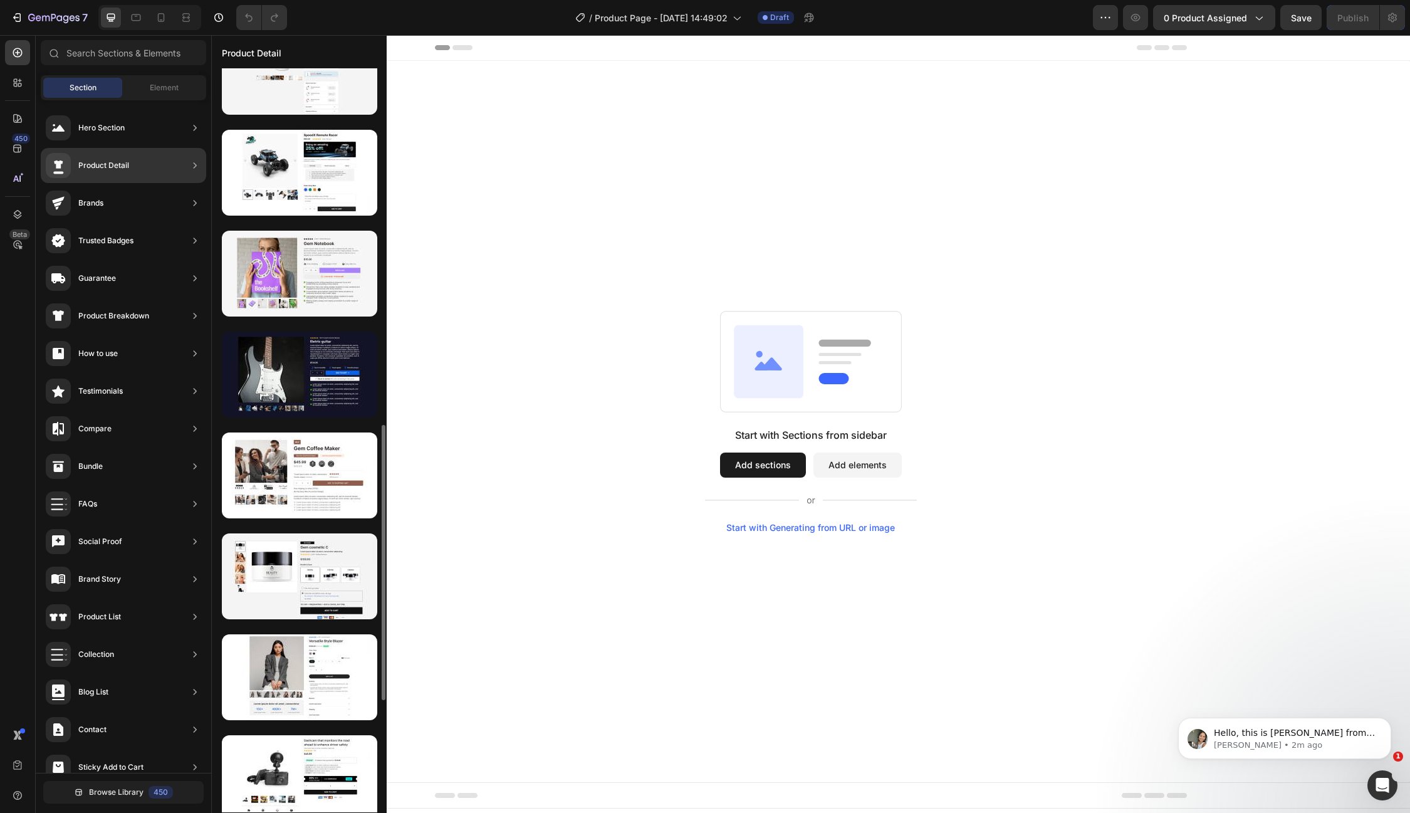
scroll to position [955, 0]
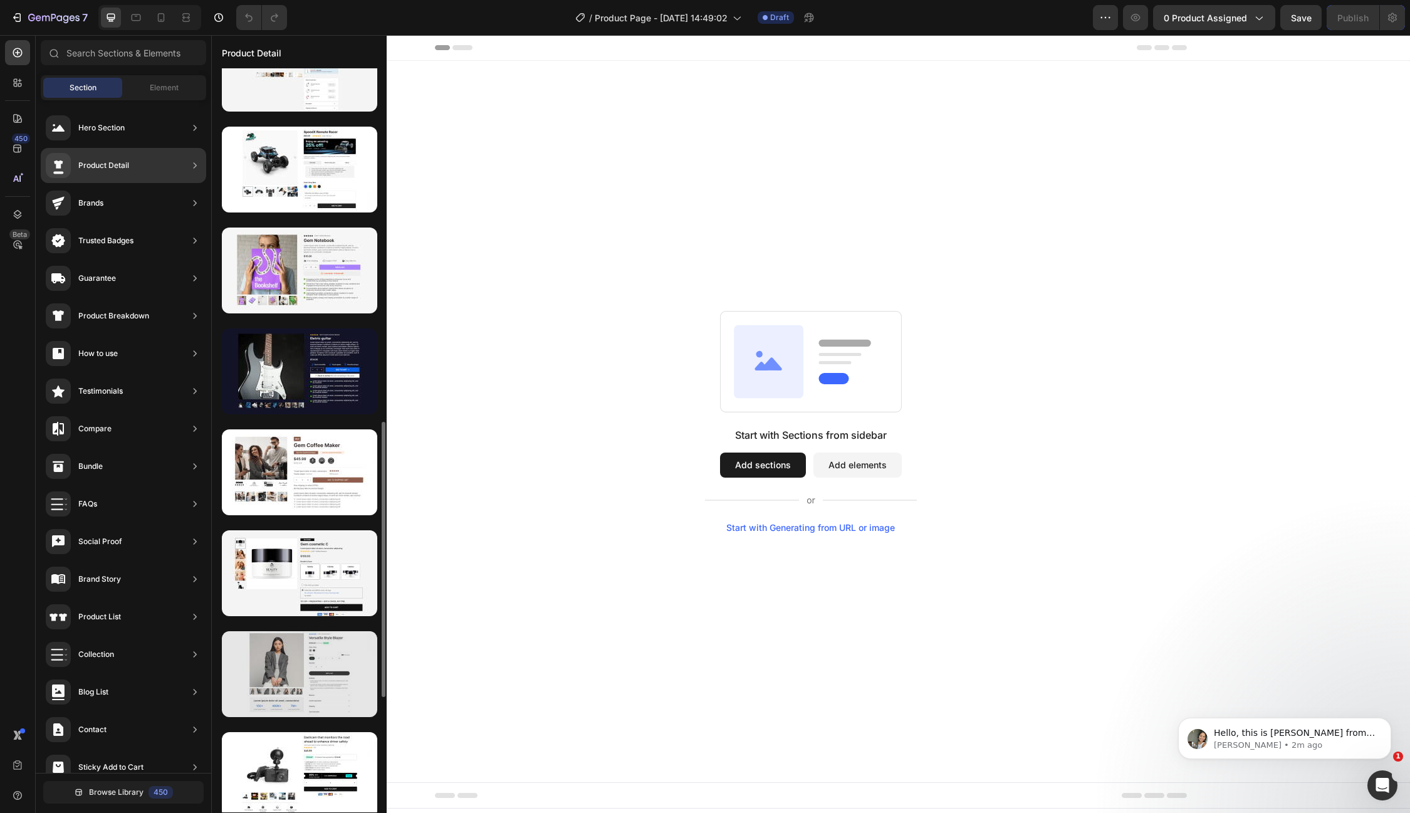
click at [306, 668] on div at bounding box center [299, 674] width 155 height 86
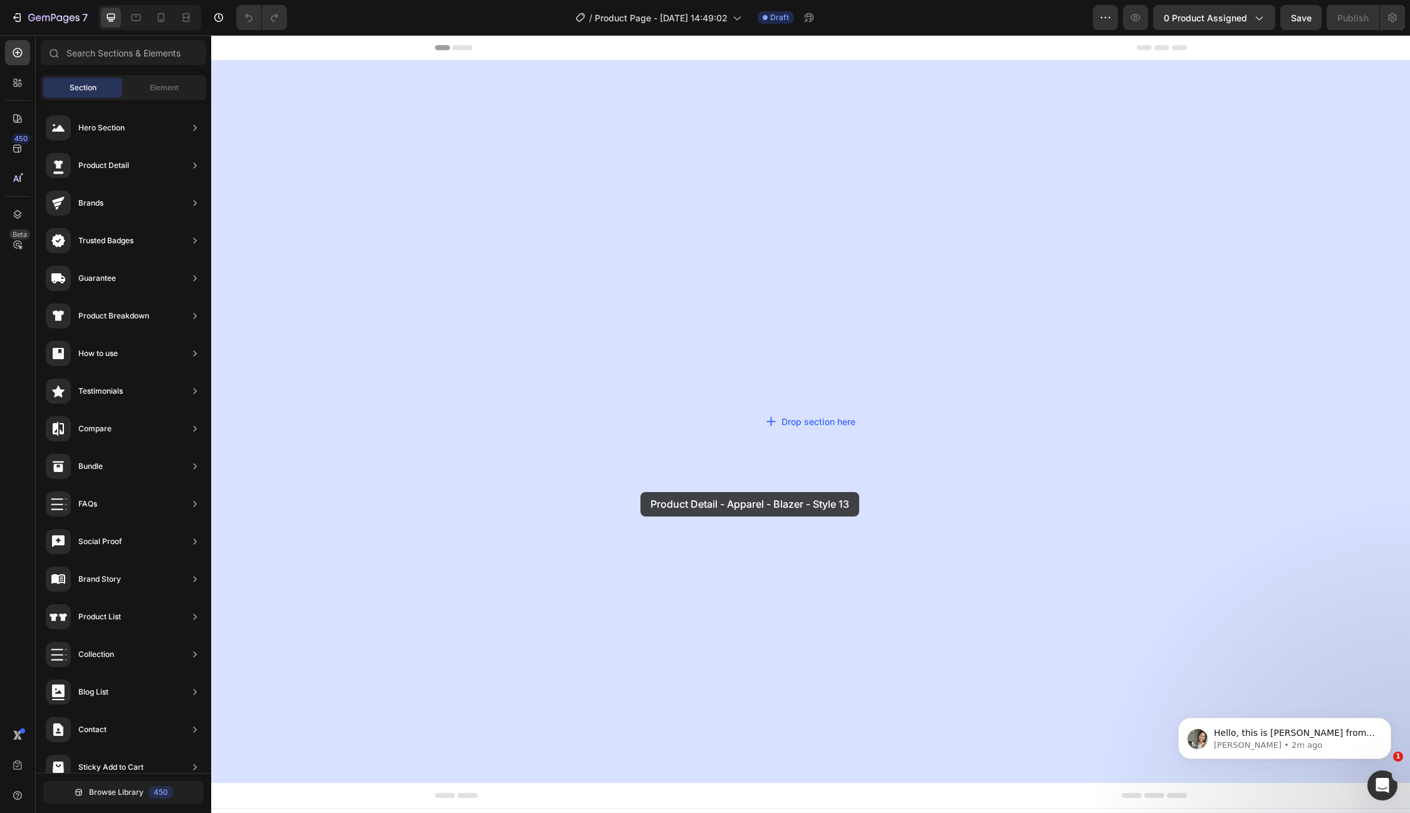
drag, startPoint x: 517, startPoint y: 703, endPoint x: 643, endPoint y: 489, distance: 248.1
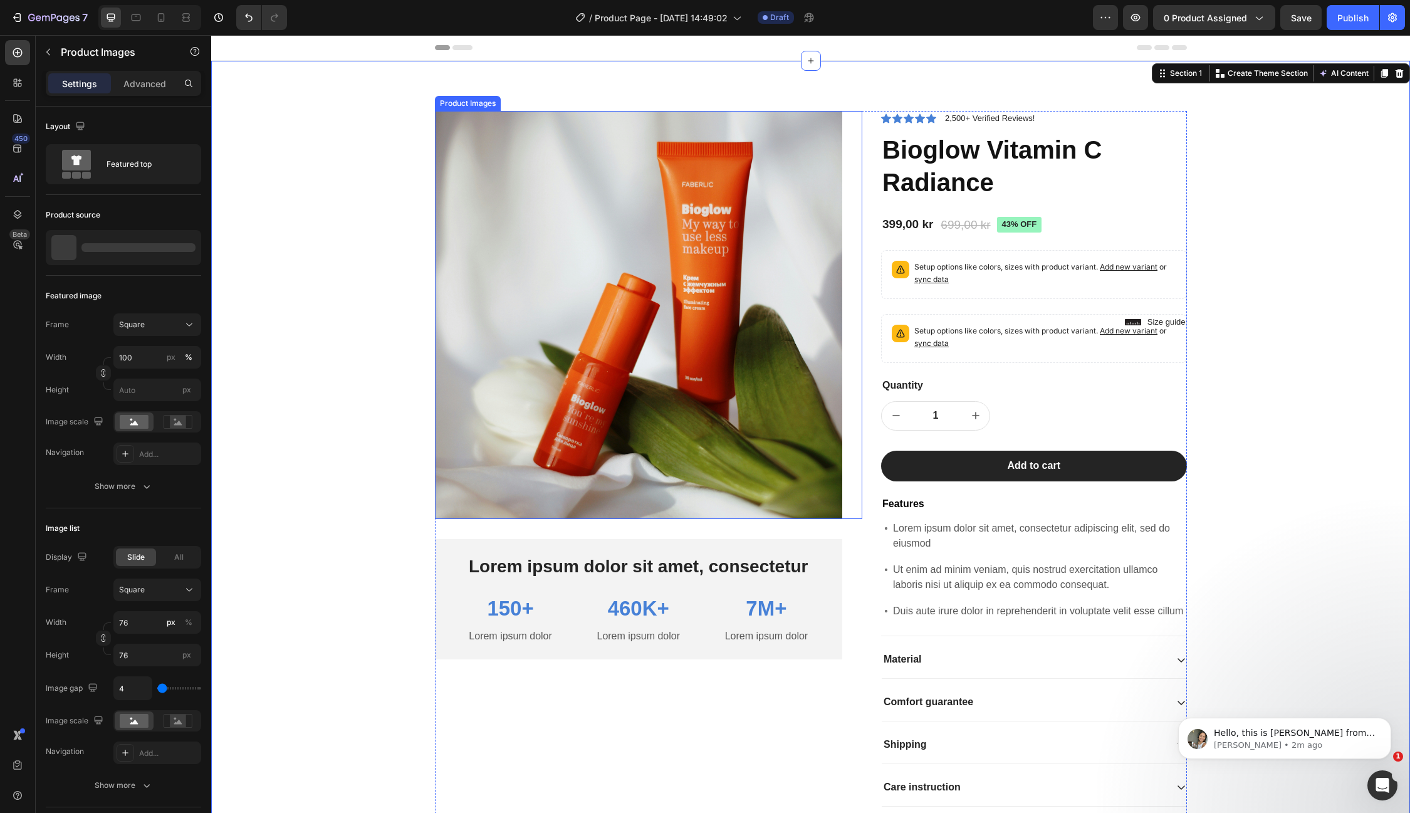
click at [693, 380] on img at bounding box center [639, 315] width 408 height 408
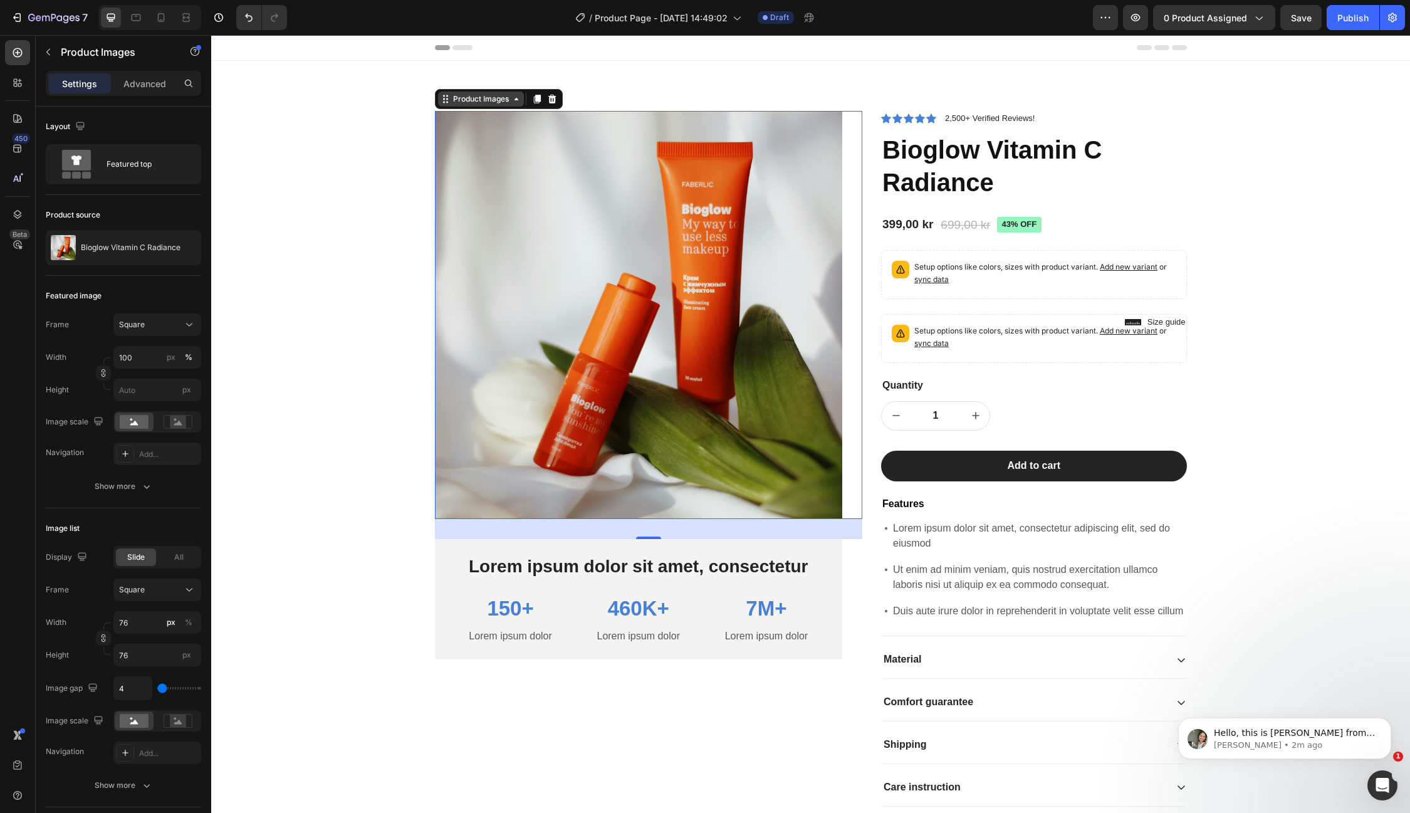
click at [486, 97] on div "Product Images" at bounding box center [481, 98] width 61 height 11
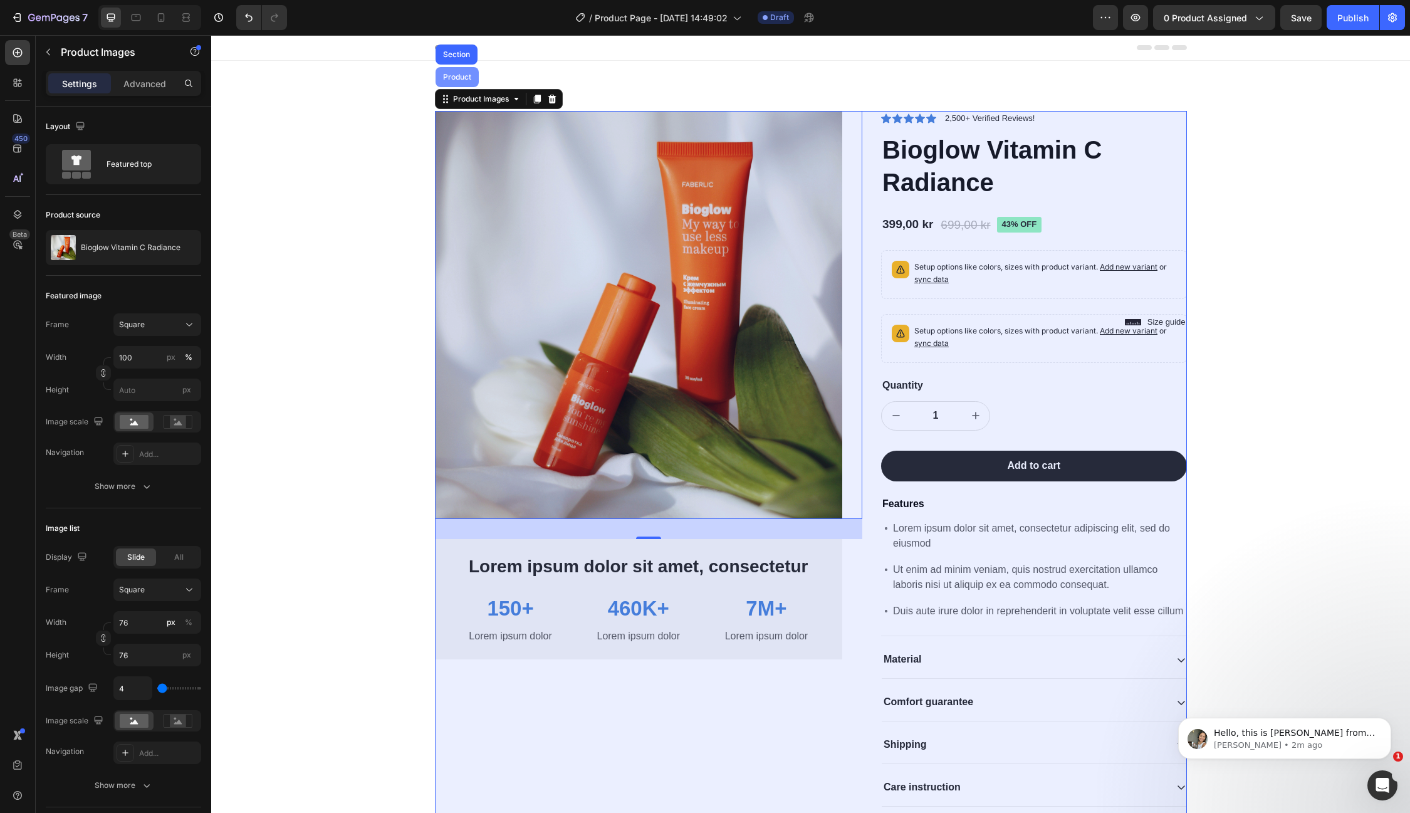
click at [462, 81] on div "Product" at bounding box center [457, 77] width 43 height 20
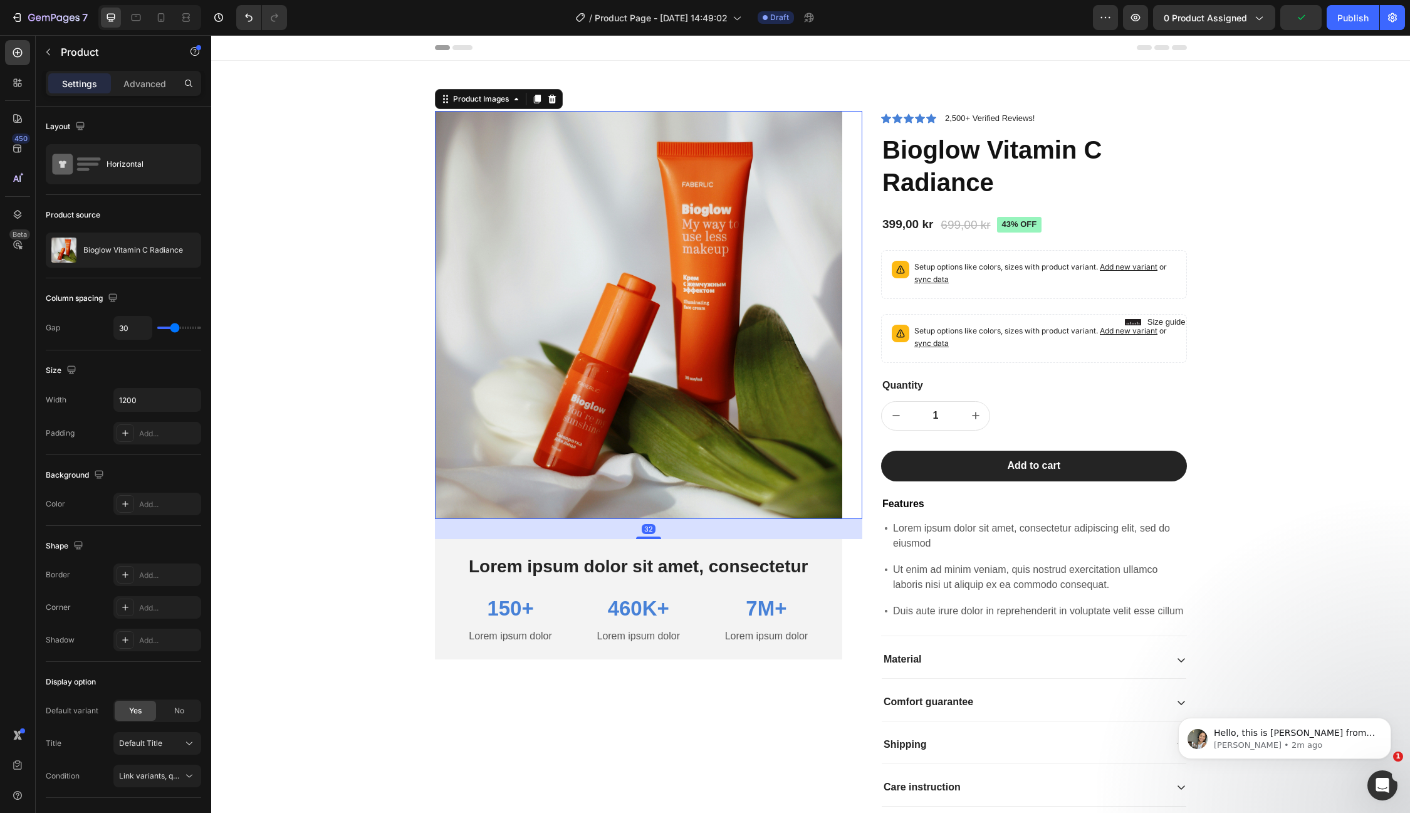
click at [718, 433] on img at bounding box center [639, 315] width 408 height 408
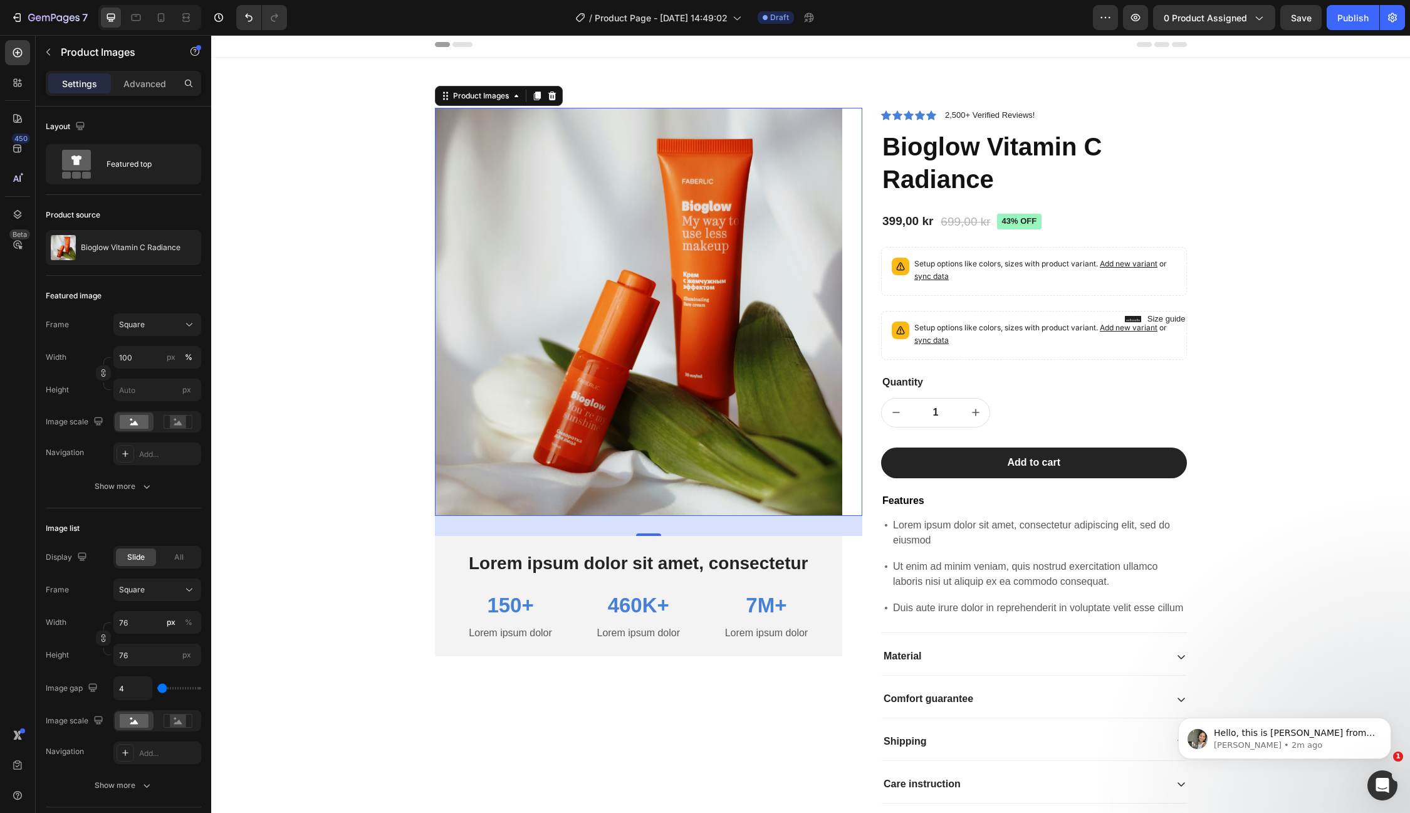
scroll to position [0, 0]
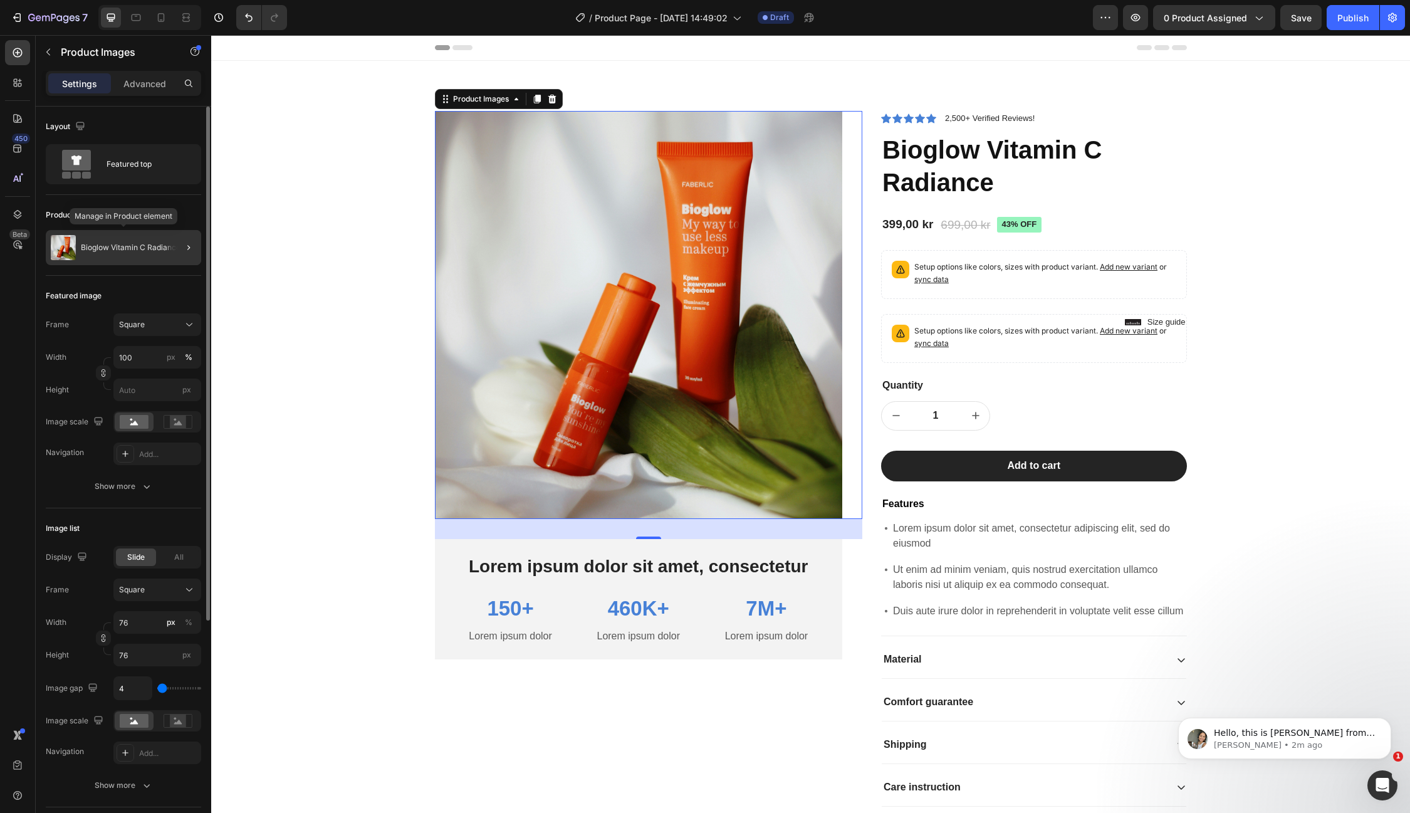
click at [155, 247] on p "Bioglow Vitamin C Radiance" at bounding box center [131, 247] width 100 height 9
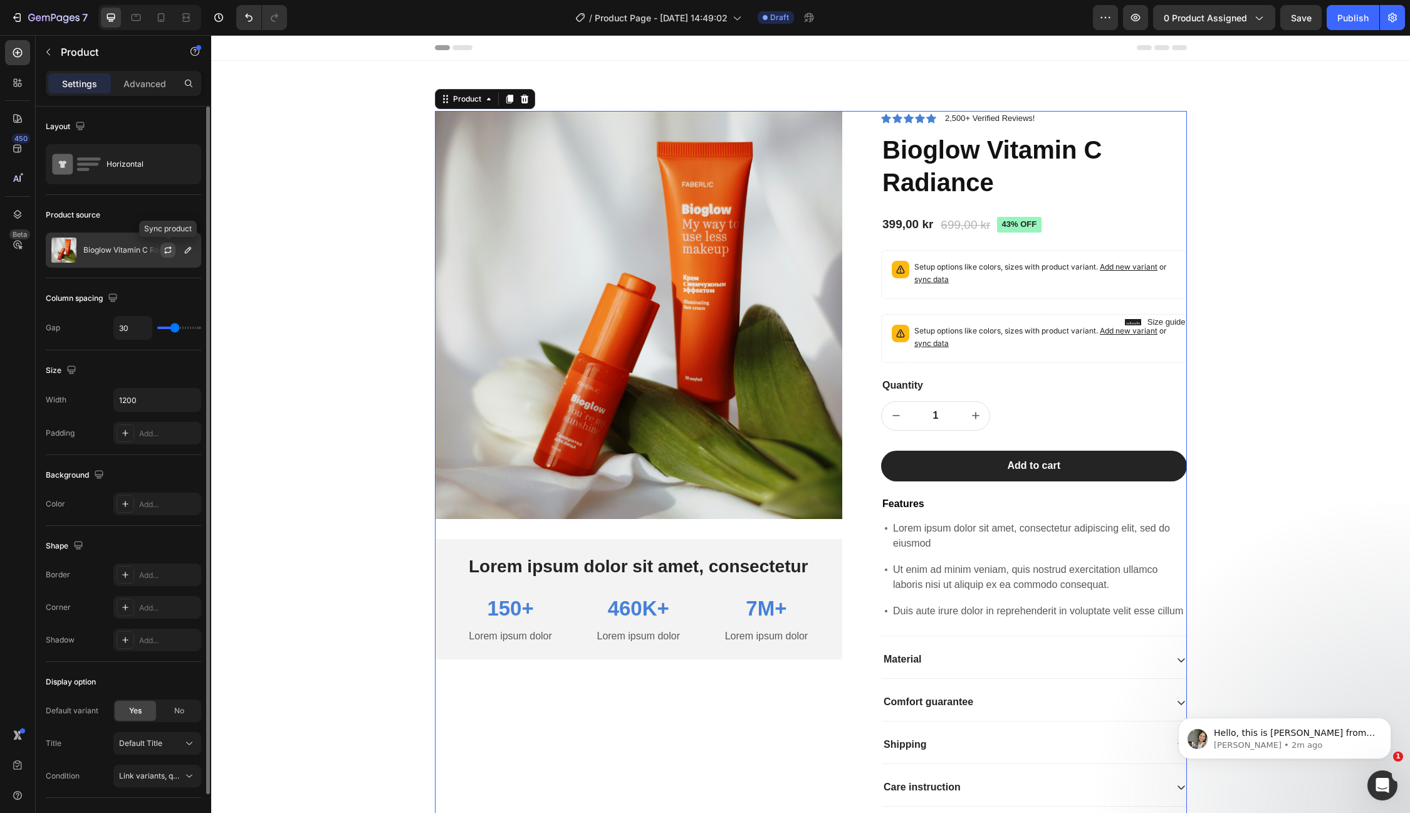
click at [163, 250] on icon "button" at bounding box center [168, 250] width 10 height 10
click at [67, 247] on img at bounding box center [63, 250] width 25 height 25
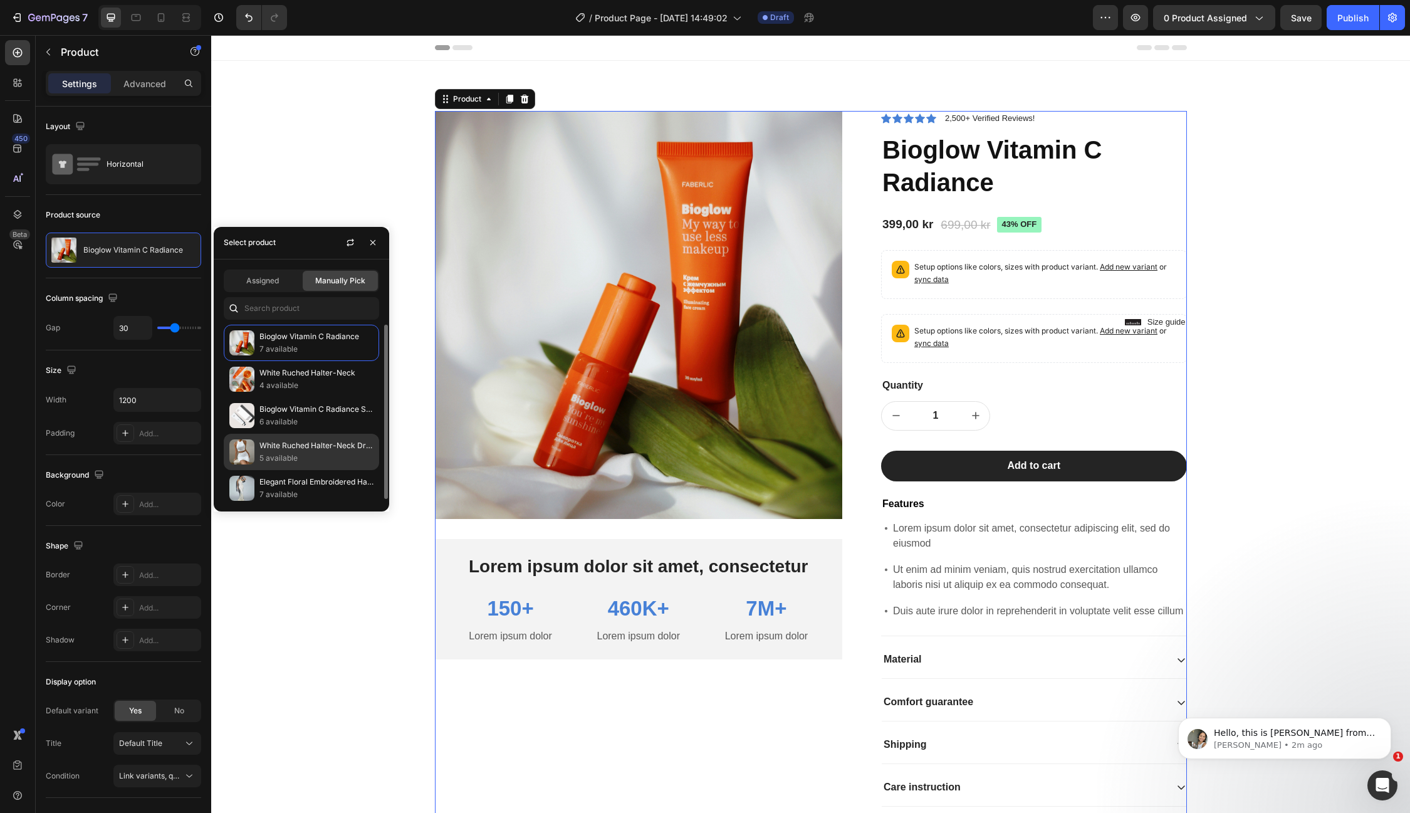
click at [303, 442] on p "White Ruched Halter-Neck Dress" at bounding box center [316, 445] width 114 height 13
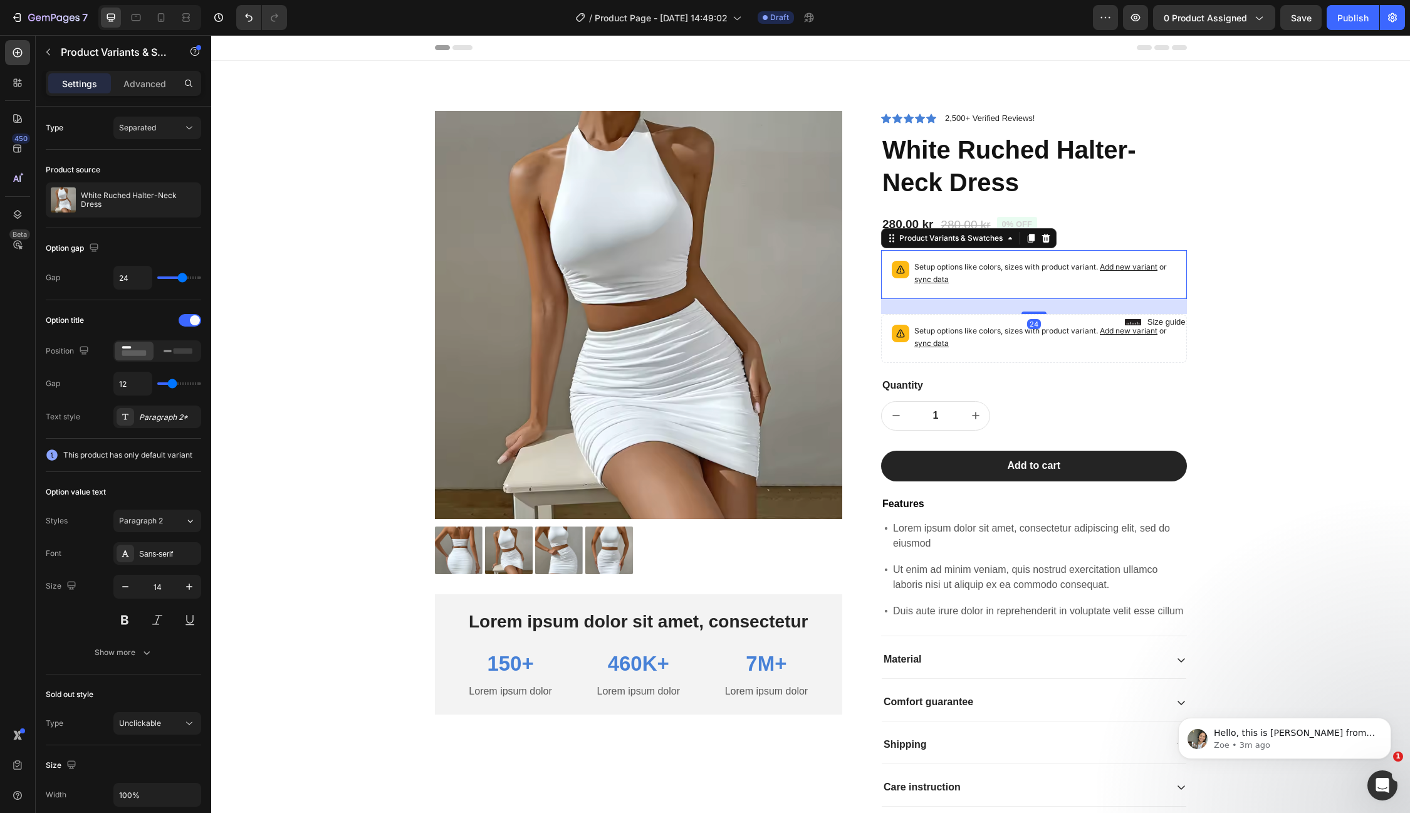
click at [1129, 266] on span "Add new variant" at bounding box center [1129, 266] width 58 height 9
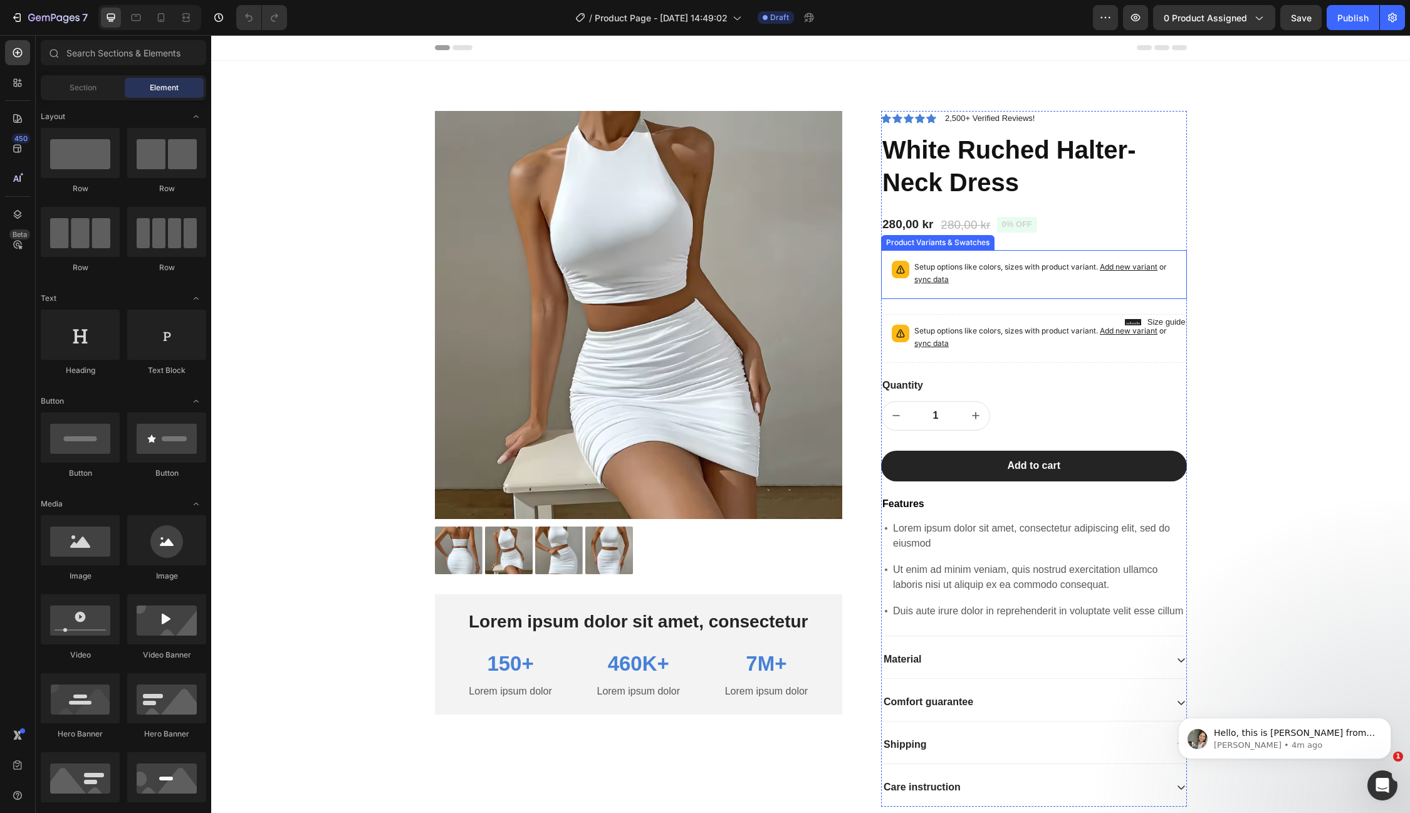
click at [941, 281] on span "sync data" at bounding box center [931, 279] width 34 height 9
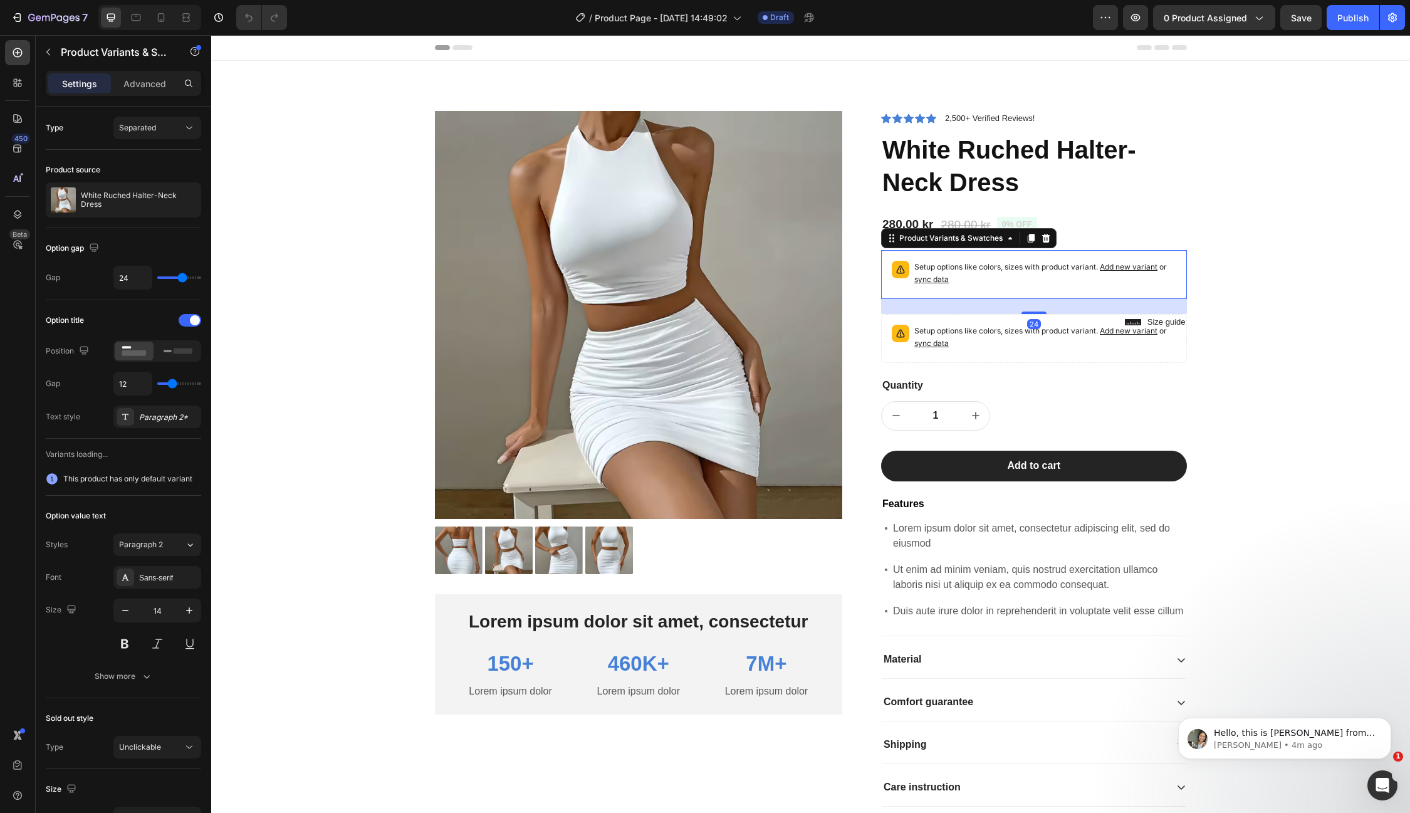
click at [938, 280] on span "sync data" at bounding box center [931, 279] width 34 height 9
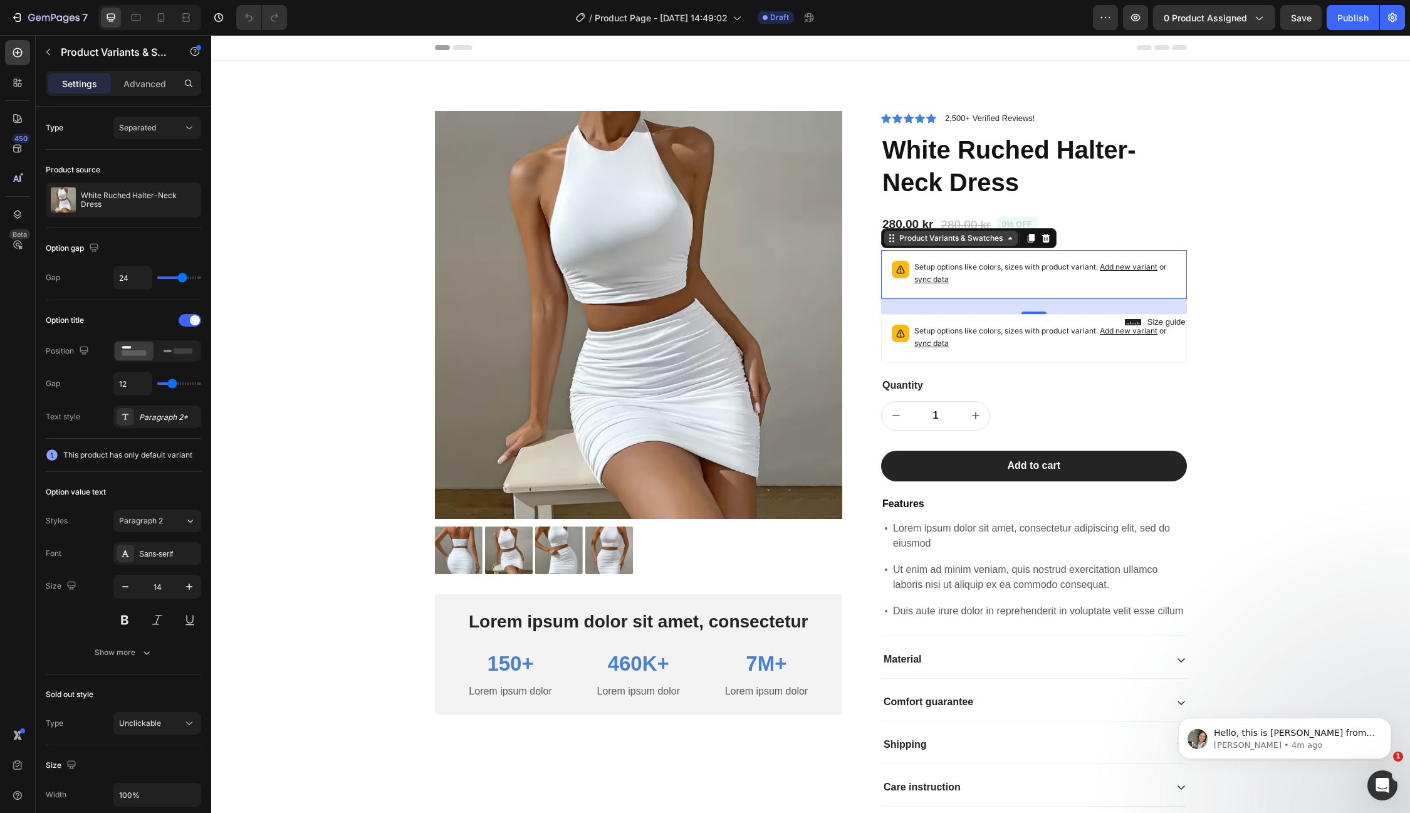
click at [958, 244] on div "Product Variants & Swatches" at bounding box center [951, 238] width 134 height 15
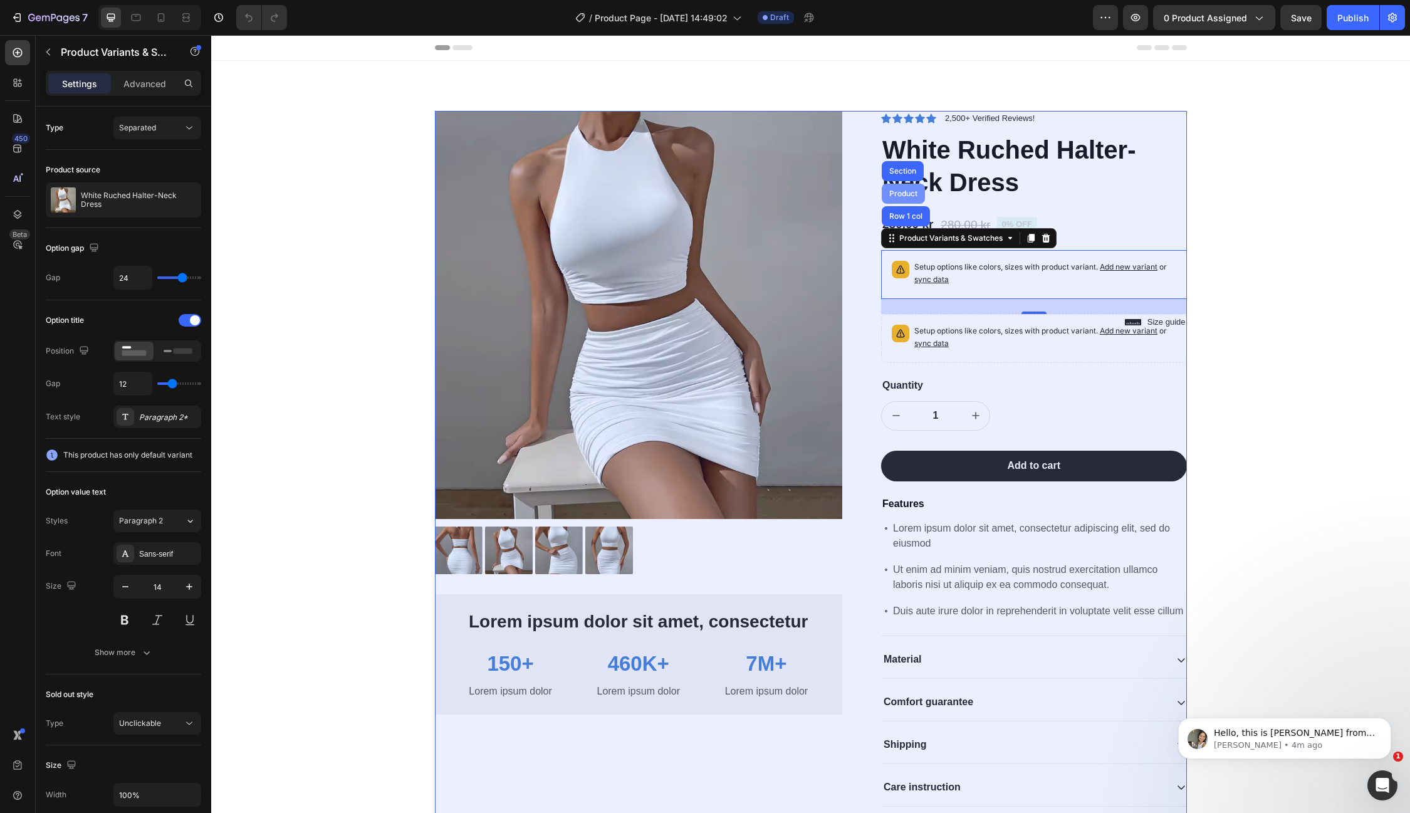
click at [899, 192] on div "Product" at bounding box center [903, 194] width 33 height 8
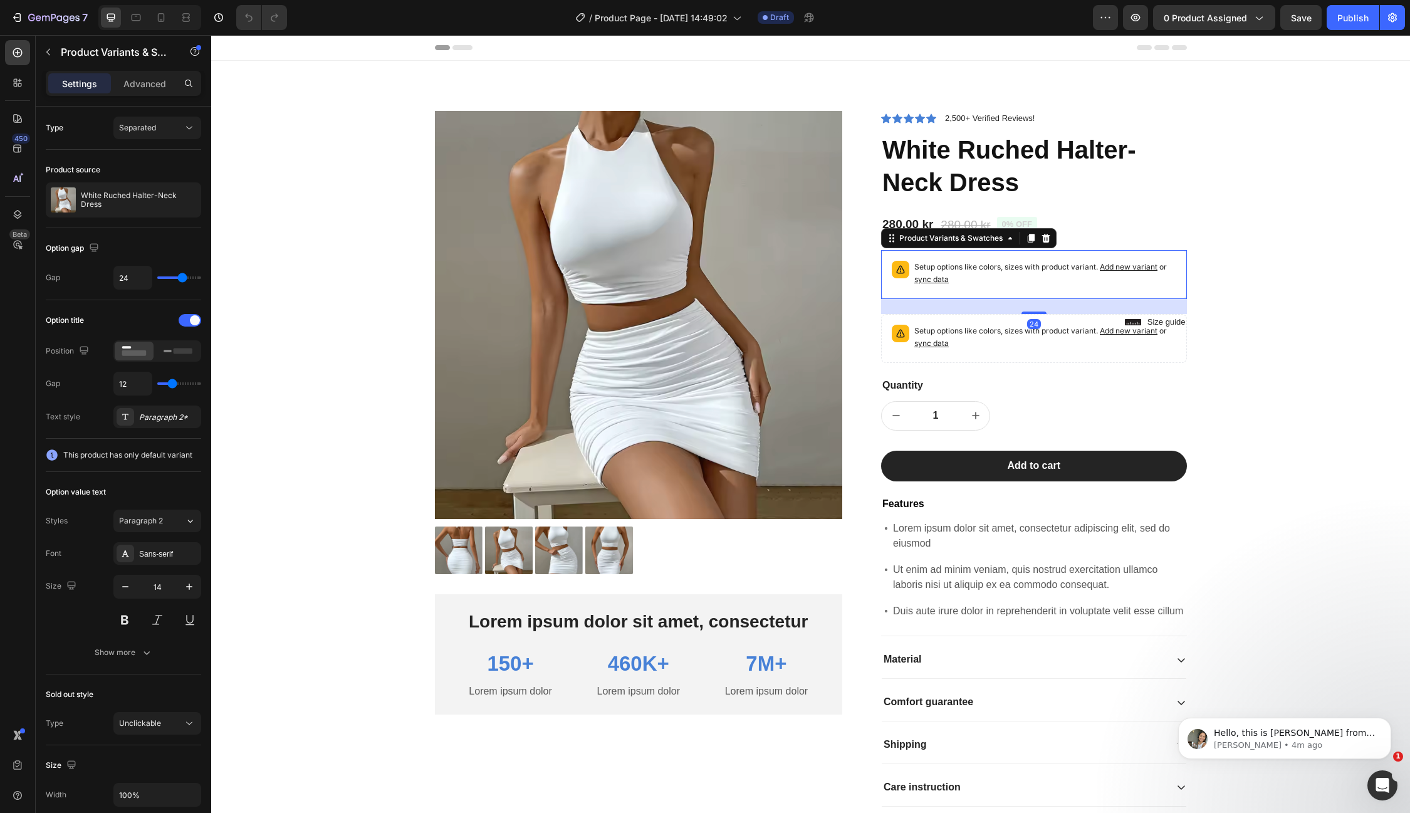
click at [940, 283] on span "sync data" at bounding box center [931, 279] width 34 height 9
click at [1129, 264] on span "Add new variant" at bounding box center [1129, 266] width 58 height 9
click at [939, 338] on span "sync data" at bounding box center [931, 342] width 34 height 9
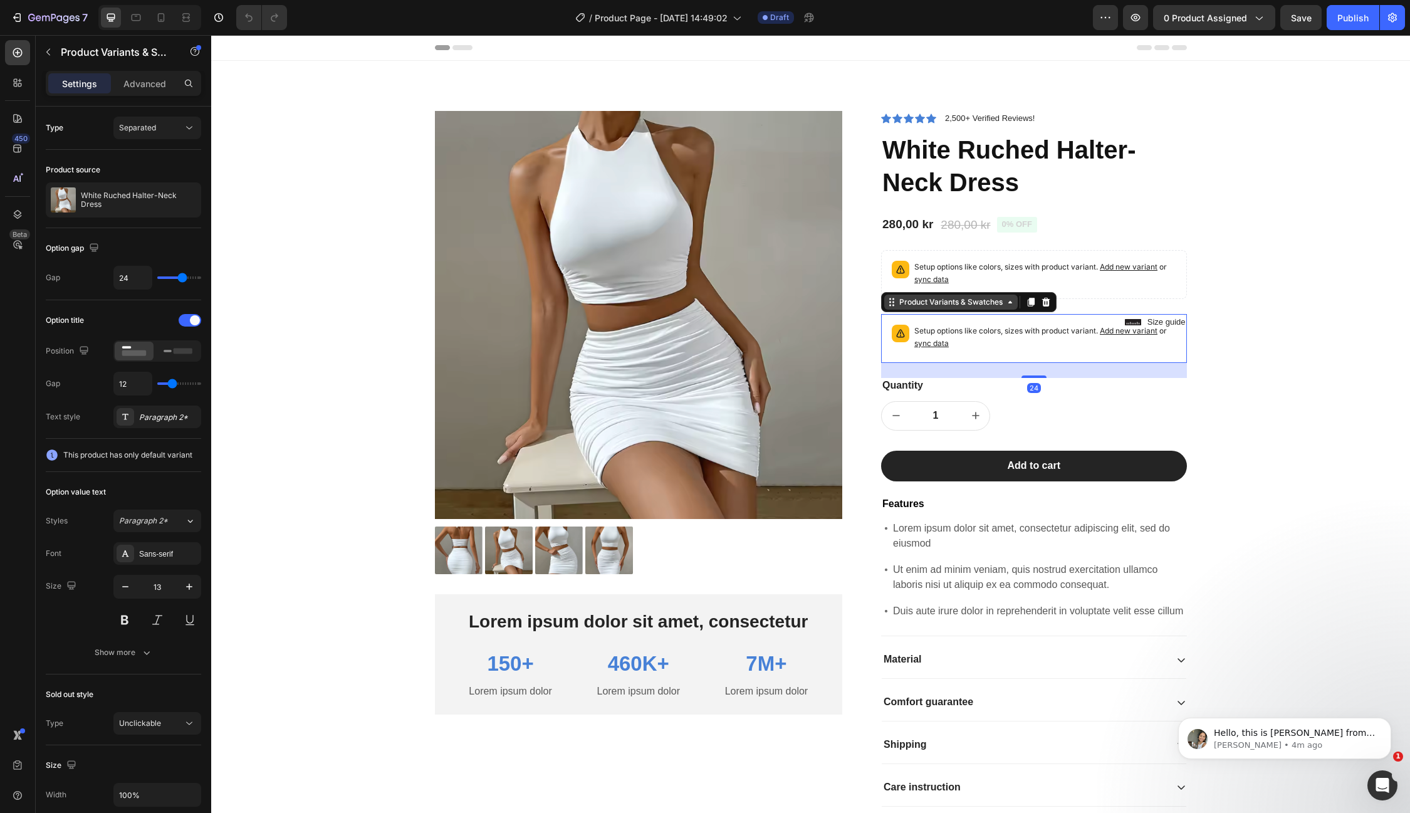
click at [988, 301] on div "Product Variants & Swatches" at bounding box center [951, 301] width 108 height 11
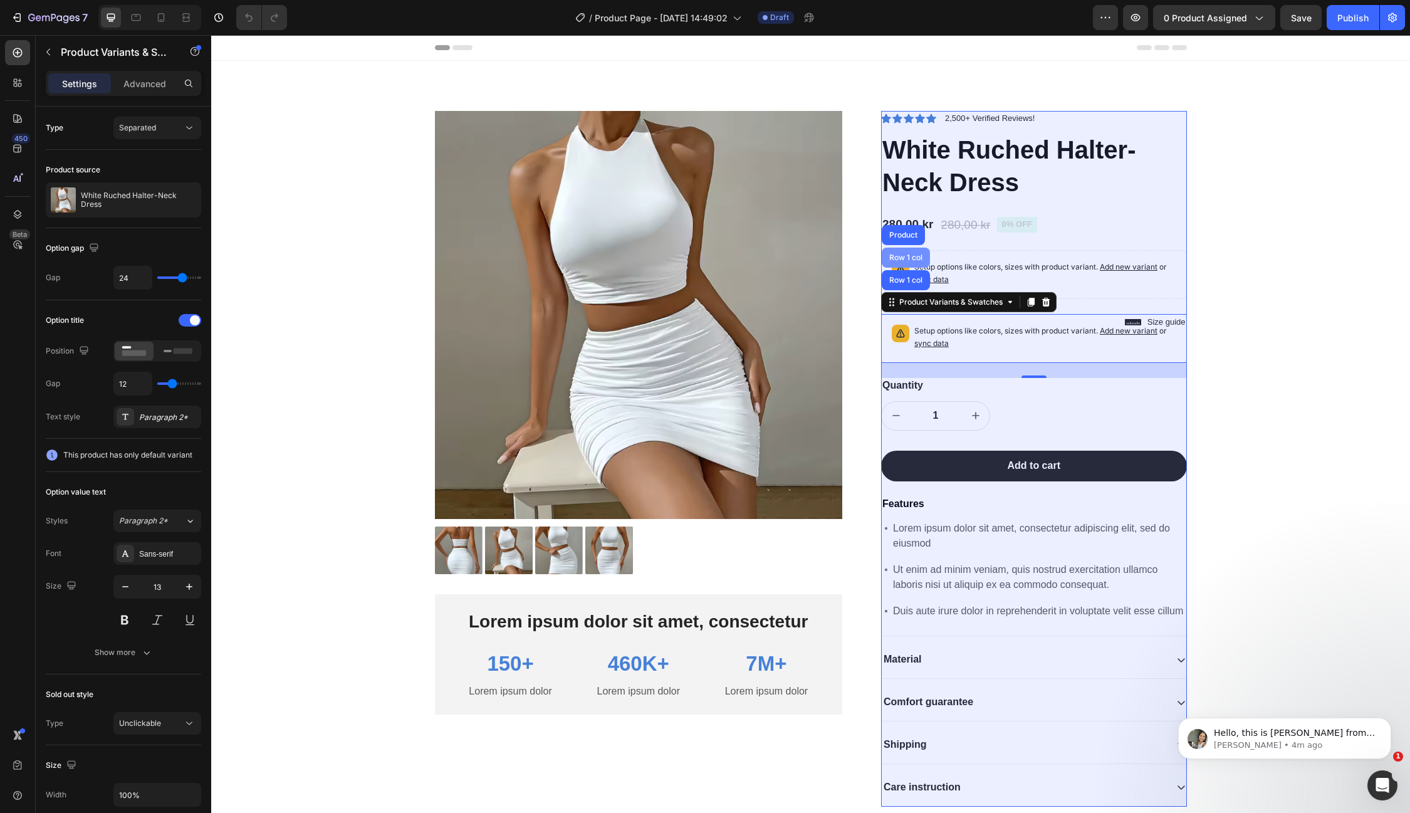
click at [909, 256] on div "Row 1 col" at bounding box center [906, 258] width 38 height 8
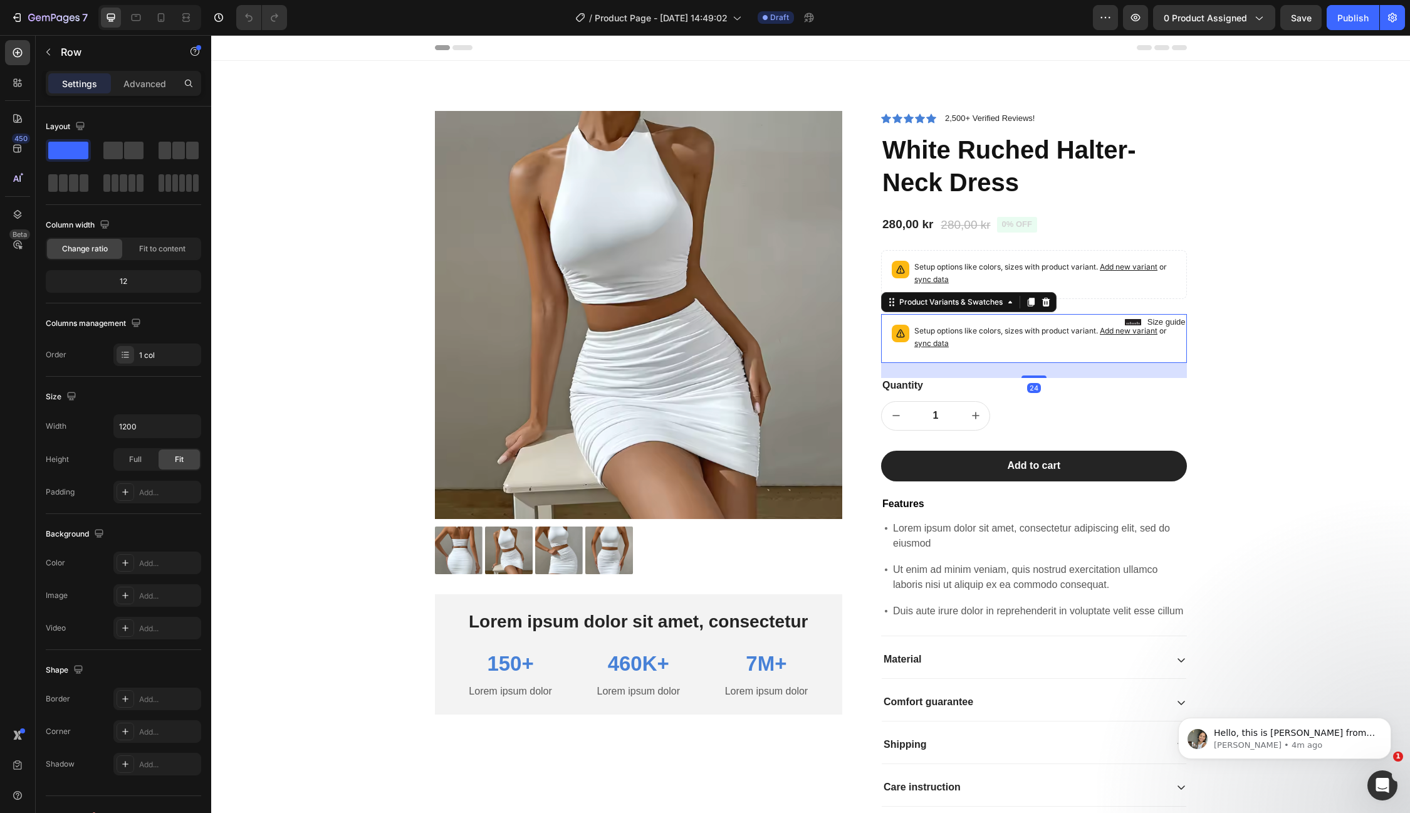
click at [1121, 330] on span "Add new variant" at bounding box center [1129, 330] width 58 height 9
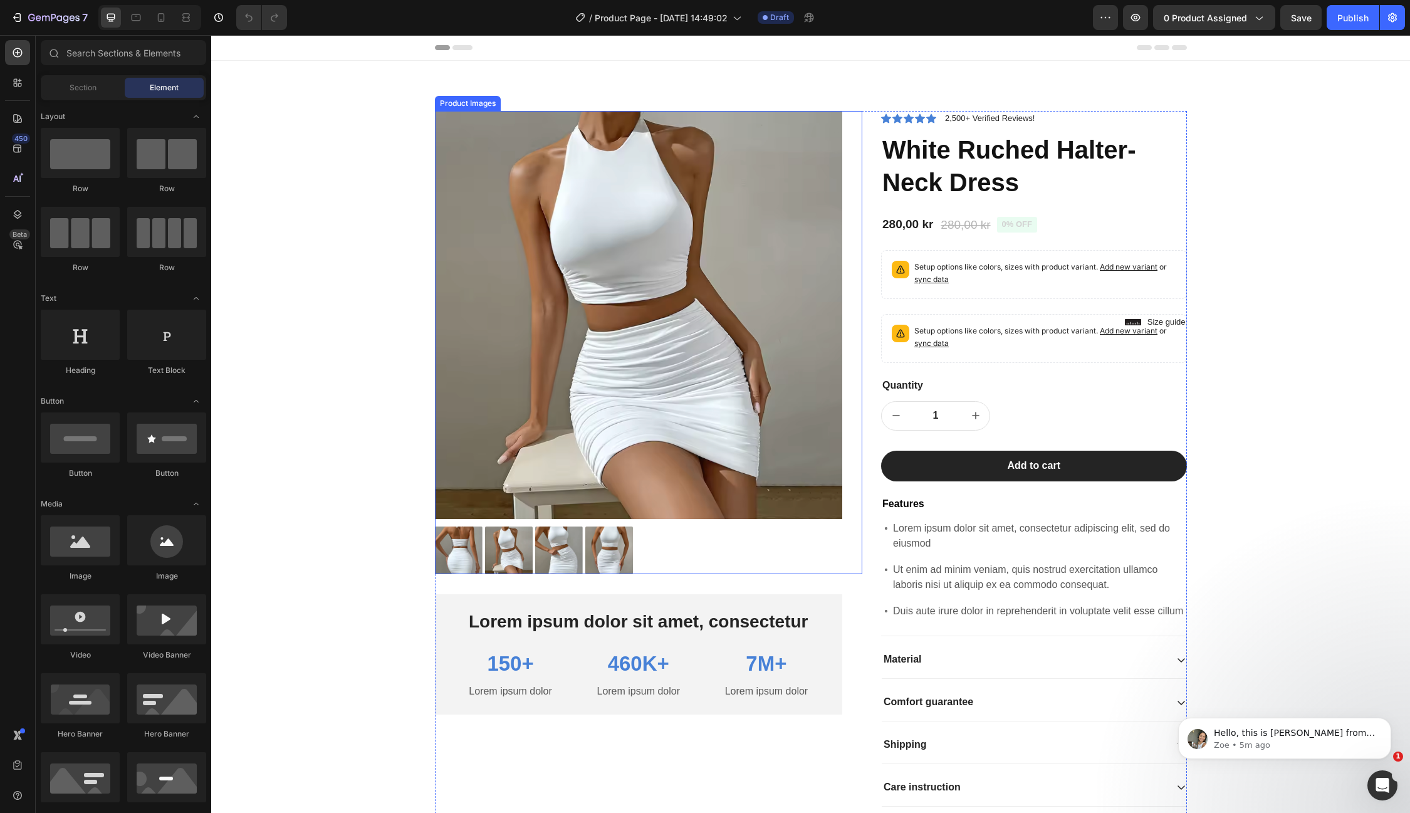
click at [570, 281] on img at bounding box center [639, 315] width 408 height 408
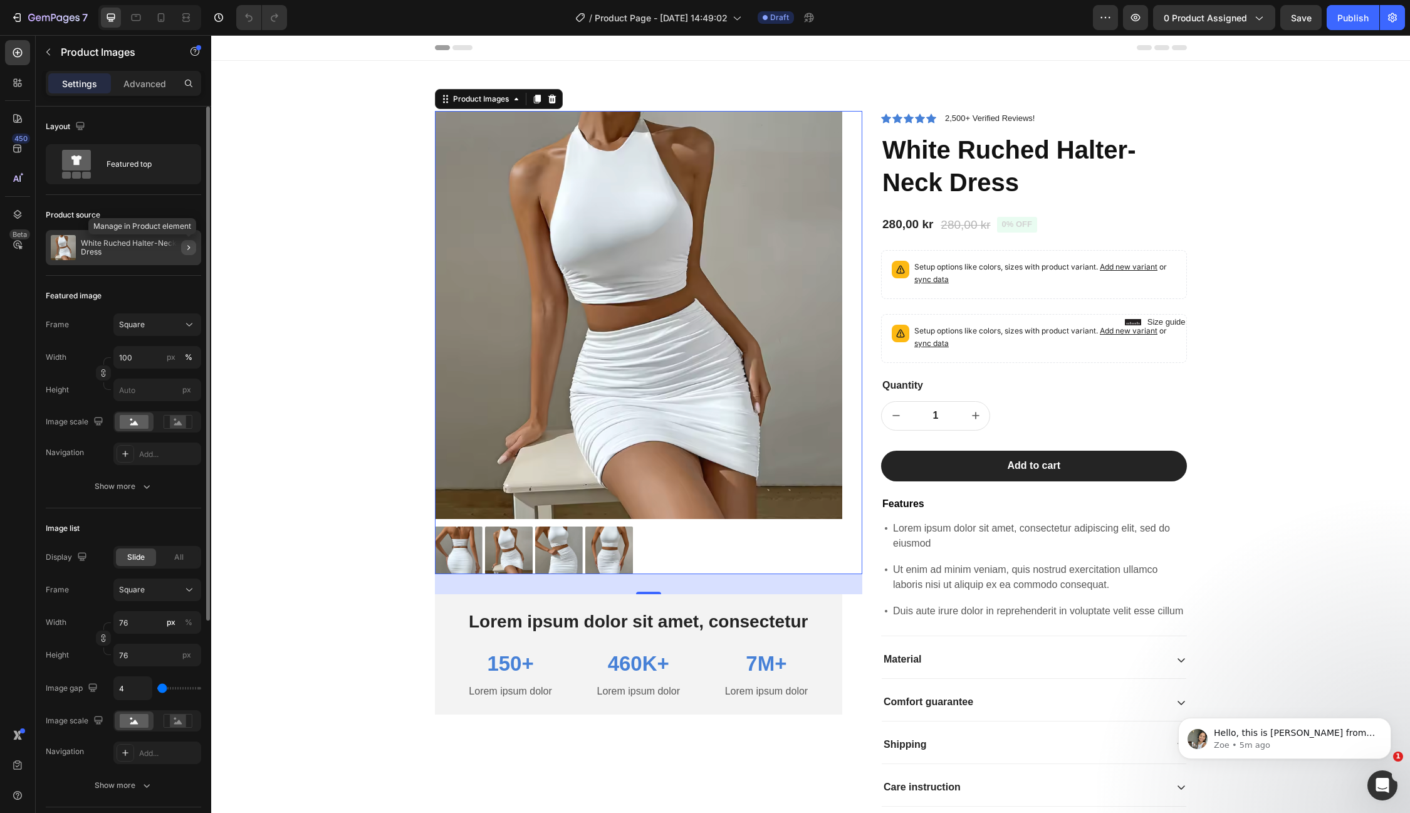
click at [186, 251] on icon "button" at bounding box center [189, 248] width 10 height 10
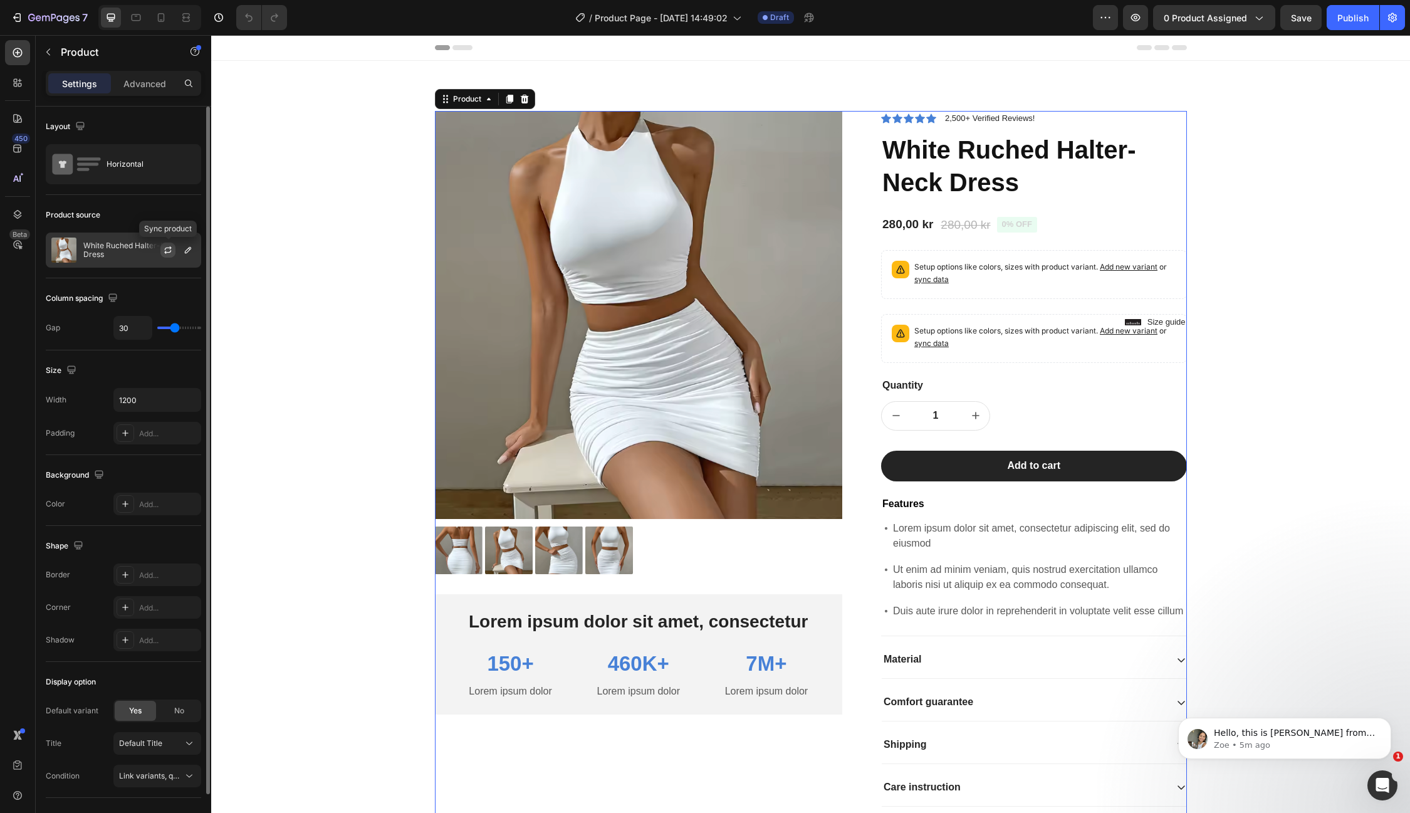
click at [164, 247] on icon "button" at bounding box center [168, 250] width 10 height 10
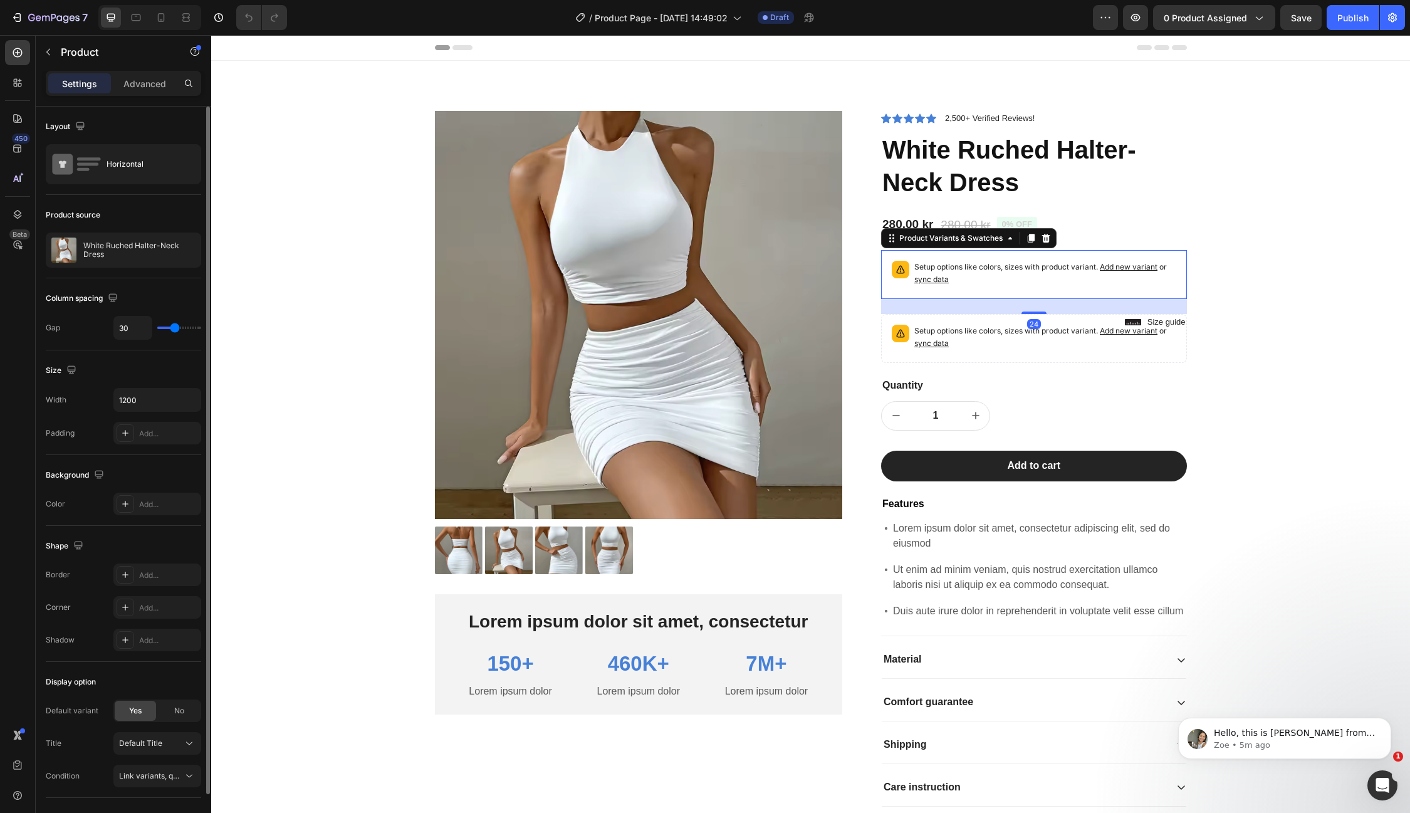
click at [972, 267] on p "Setup options like colors, sizes with product variant. Add new variant or sync …" at bounding box center [1045, 273] width 262 height 25
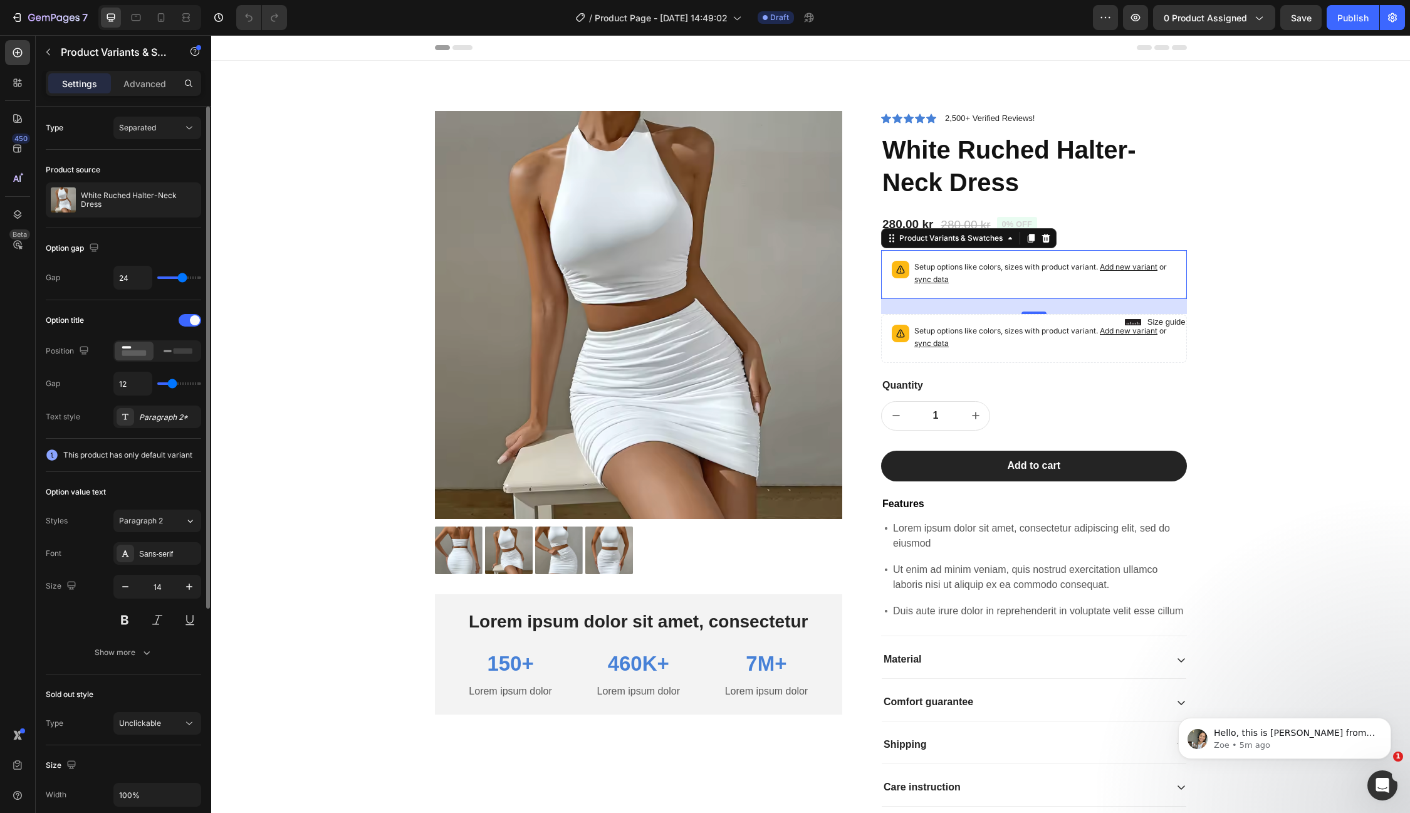
click at [938, 281] on span "sync data" at bounding box center [931, 279] width 34 height 9
click at [974, 281] on p "Setup options like colors, sizes with product variant. Add new variant or sync …" at bounding box center [1045, 273] width 262 height 25
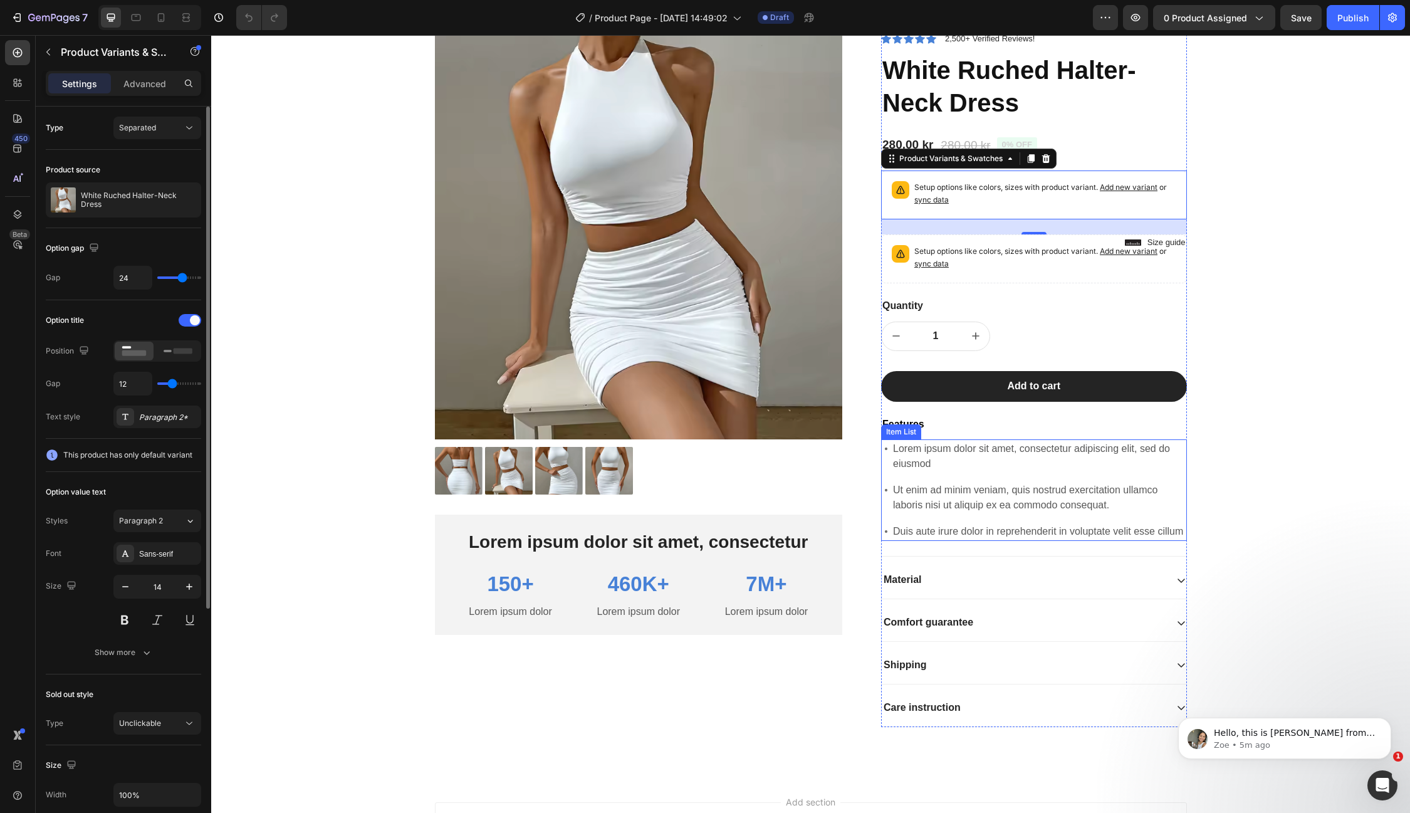
scroll to position [86, 0]
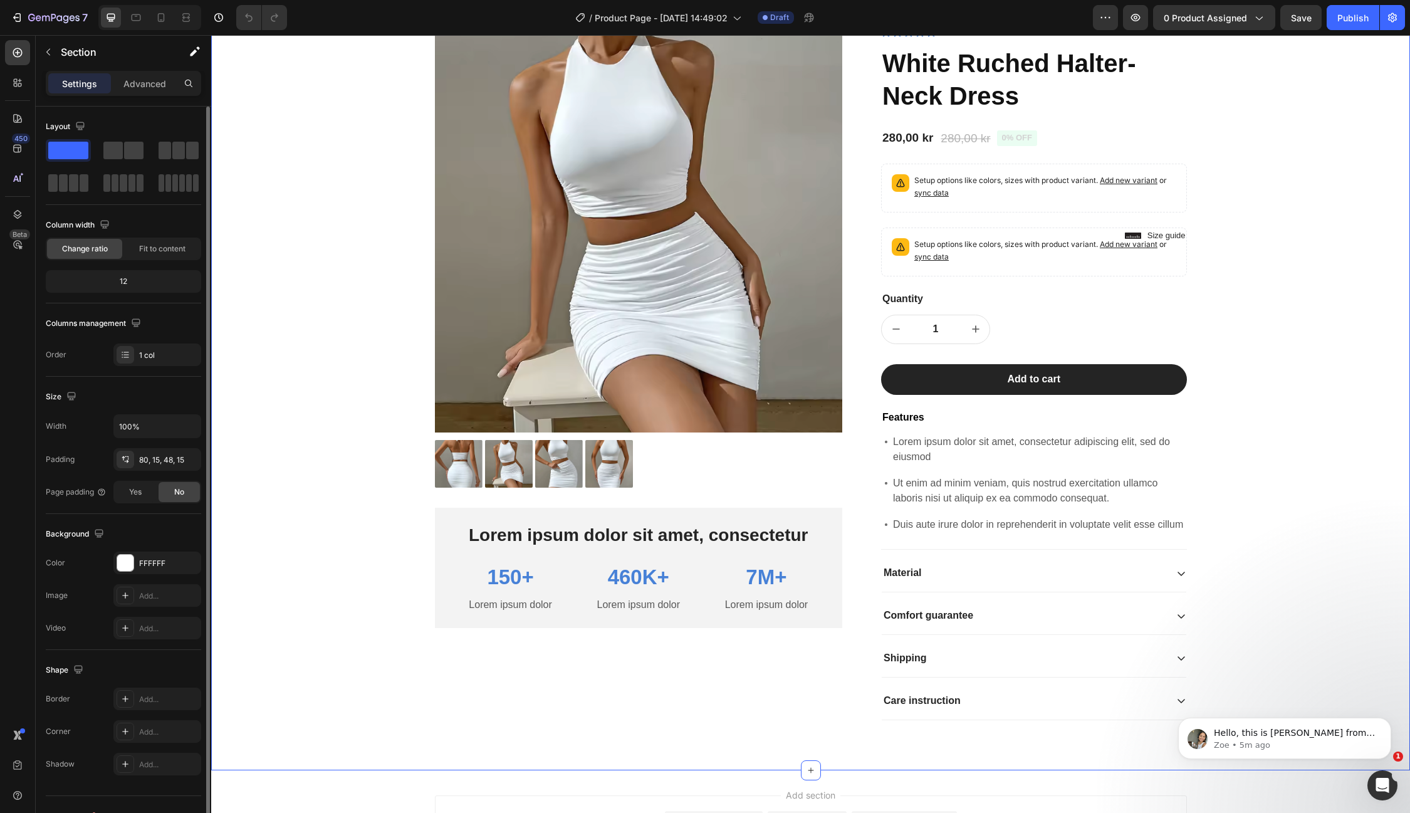
click at [1281, 408] on div "Product Images Lorem ipsum dolor sit amet, consectetur Text Block 150+ Text Blo…" at bounding box center [811, 382] width 1180 height 716
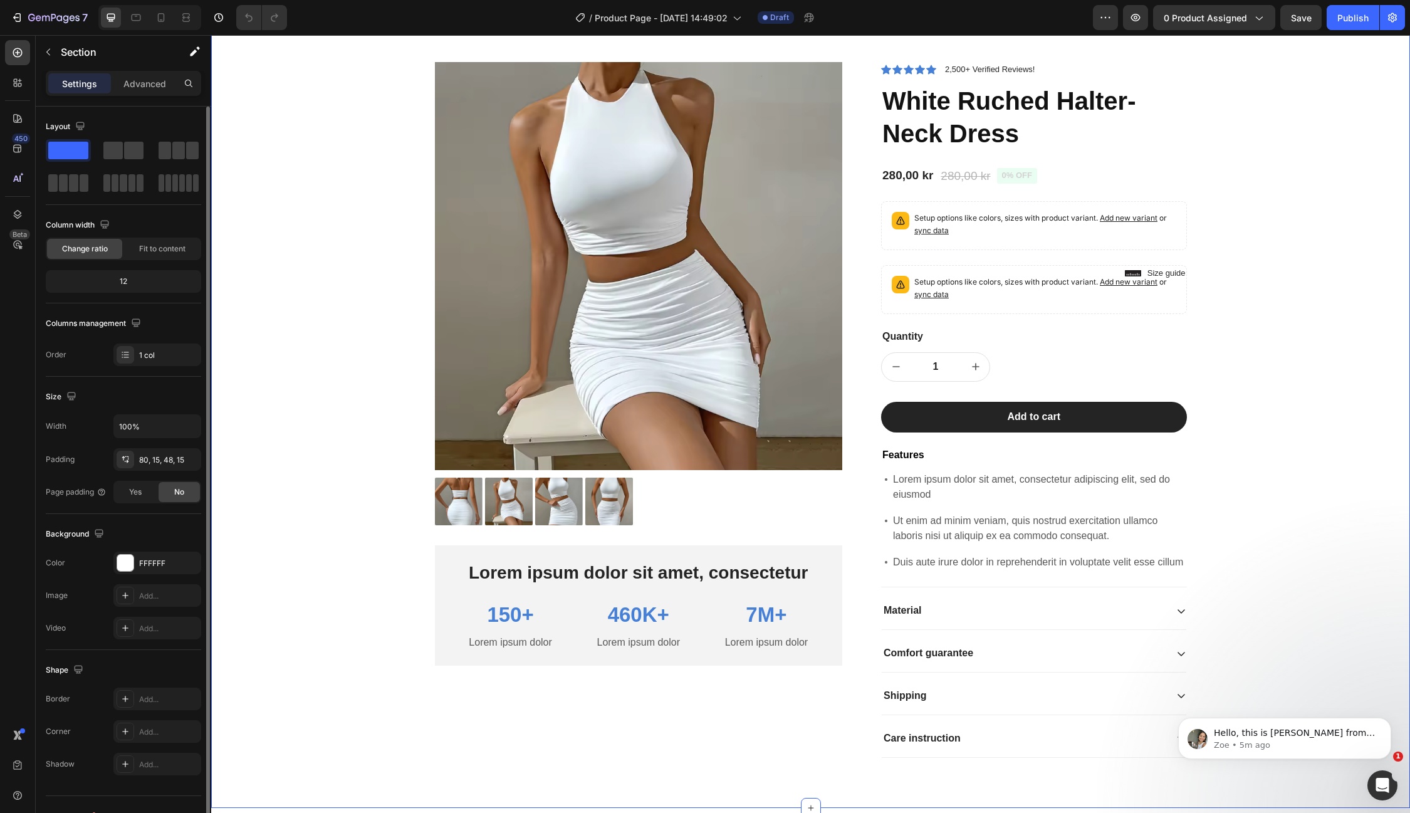
scroll to position [34, 0]
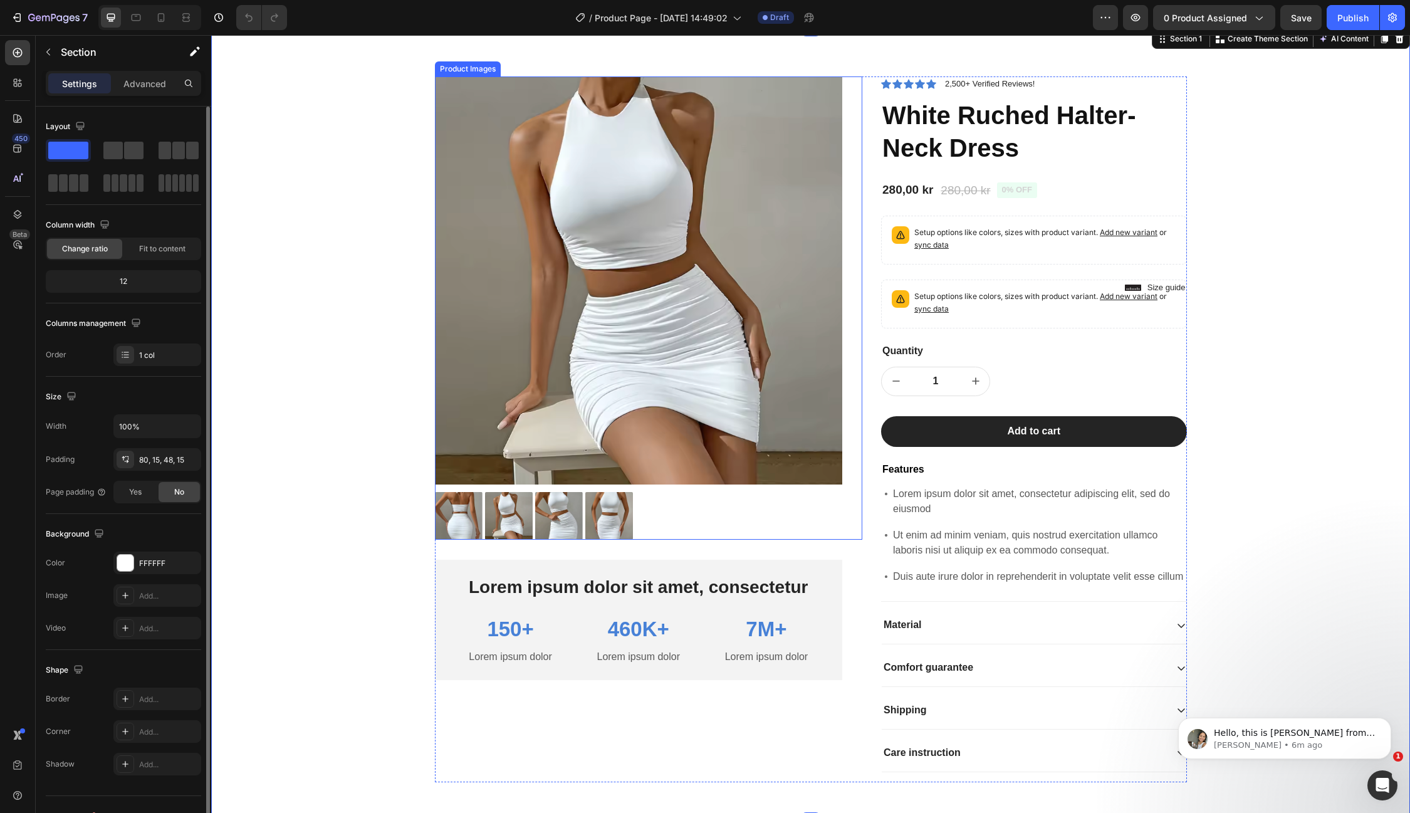
click at [563, 518] on img at bounding box center [559, 516] width 48 height 48
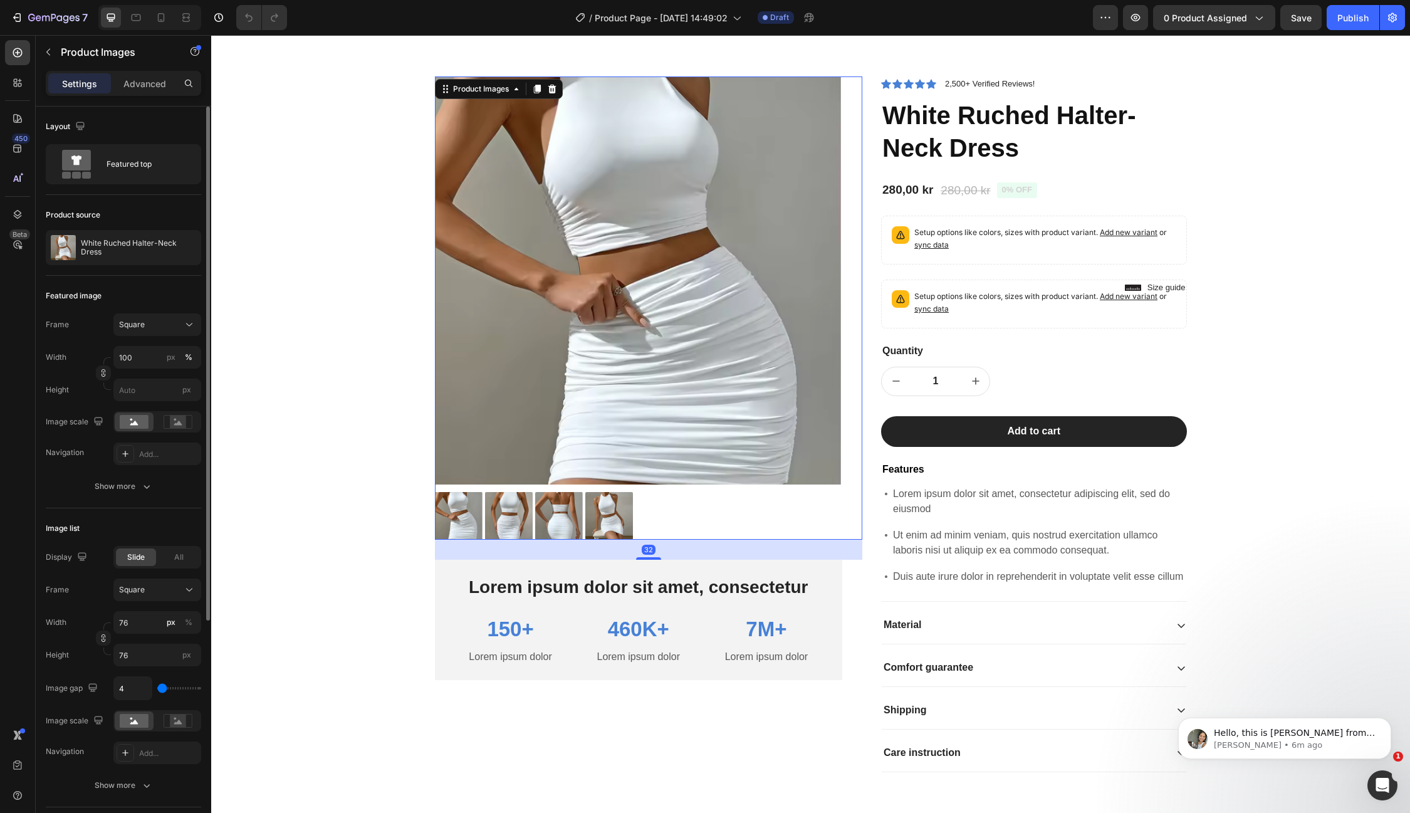
click at [557, 516] on img at bounding box center [559, 516] width 48 height 48
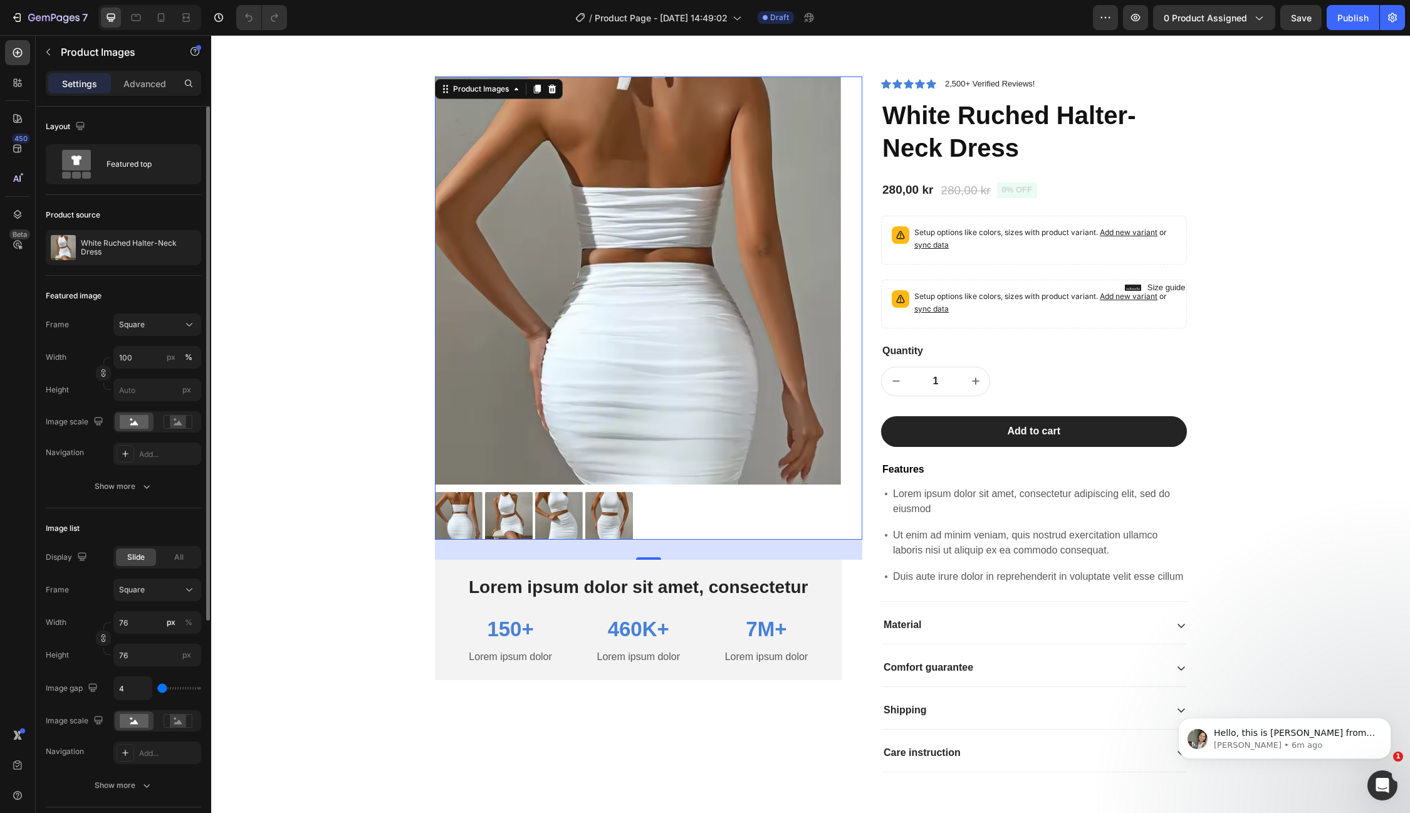
click at [554, 515] on img at bounding box center [559, 516] width 48 height 48
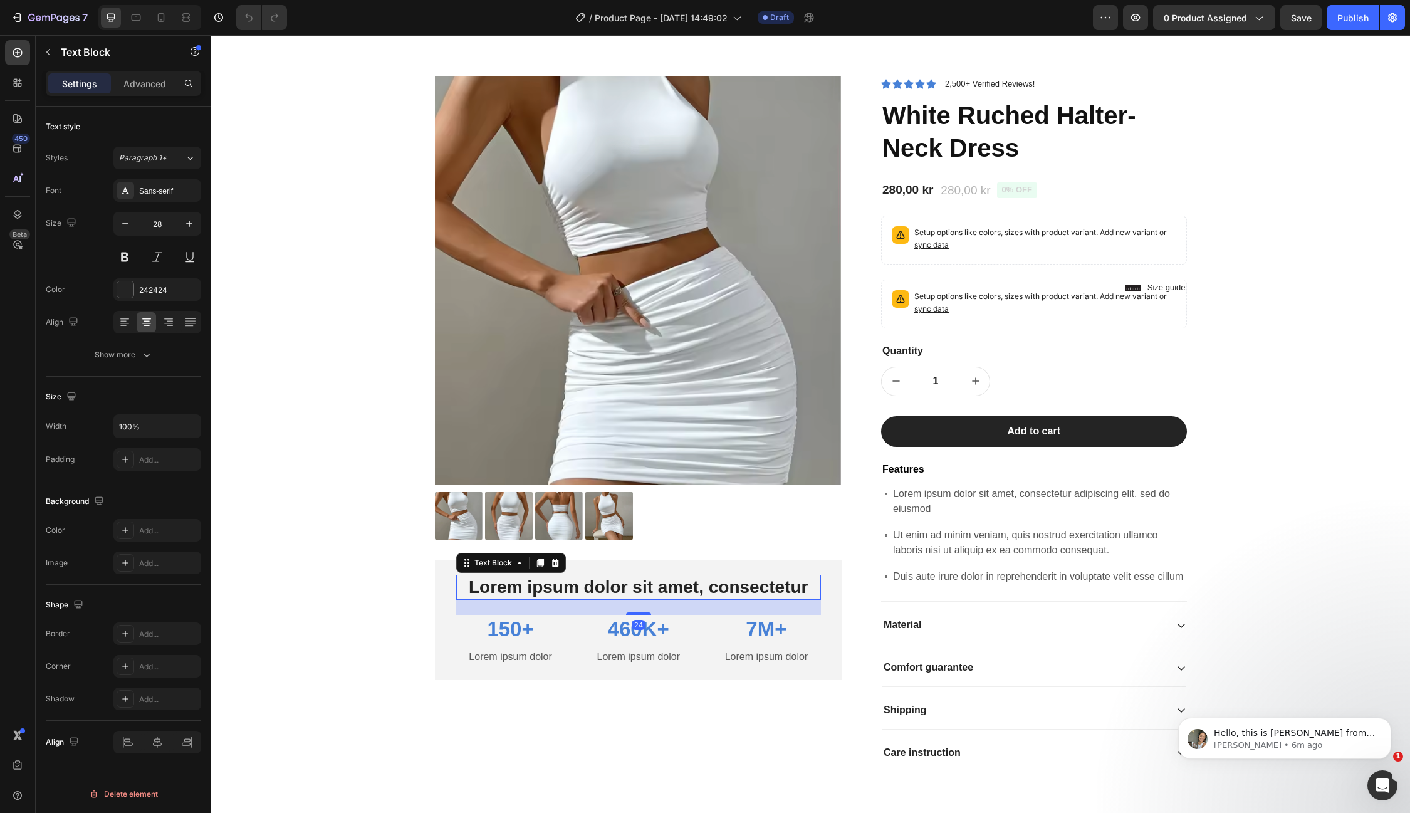
click at [555, 581] on p "Lorem ipsum dolor sit amet, consectetur" at bounding box center [639, 587] width 363 height 23
click at [975, 385] on icon "increment" at bounding box center [976, 381] width 13 height 13
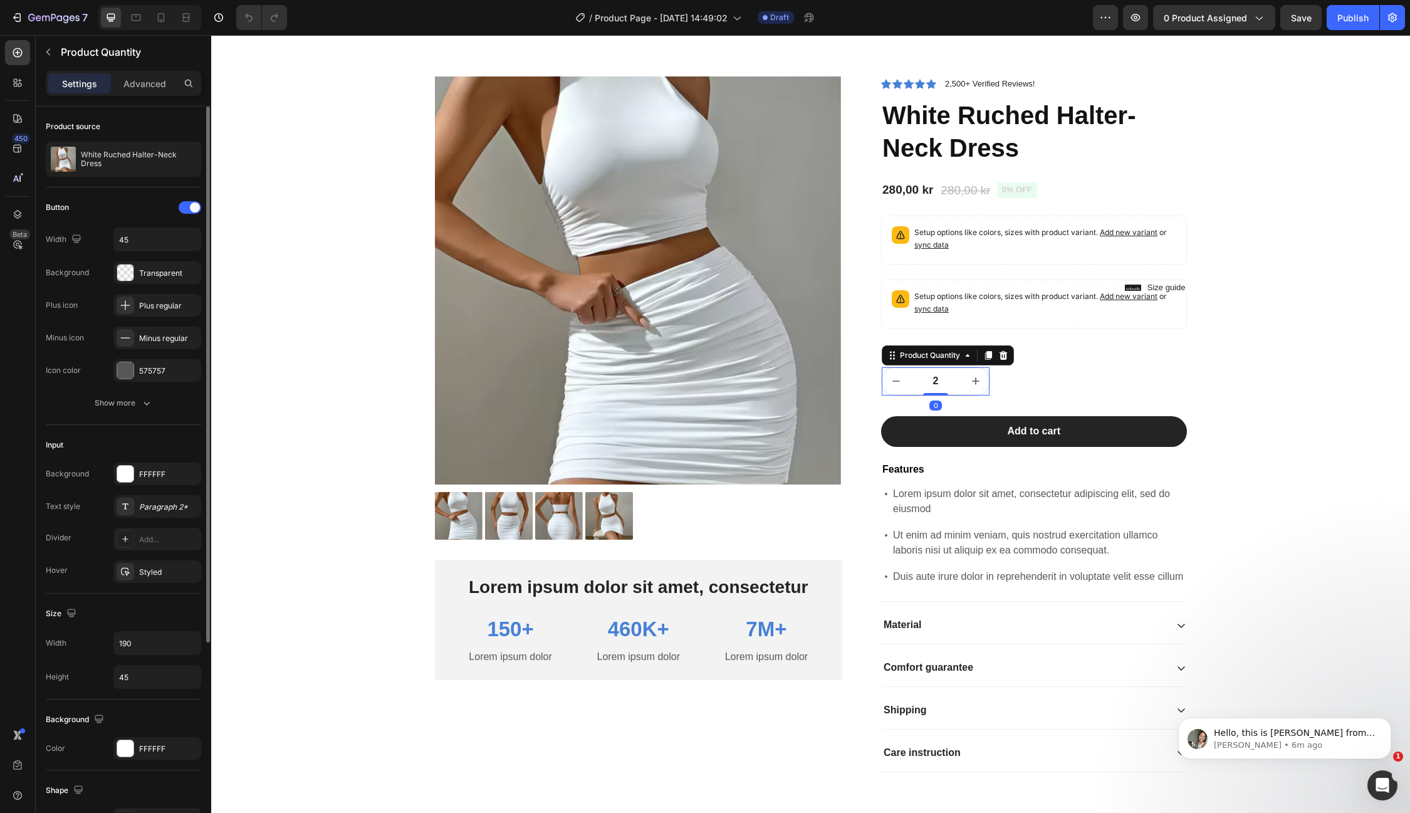
click at [975, 385] on icon "increment" at bounding box center [976, 381] width 13 height 13
click at [891, 382] on icon "decrement" at bounding box center [896, 381] width 13 height 13
type input "1"
click at [891, 382] on icon "decrement" at bounding box center [896, 381] width 13 height 13
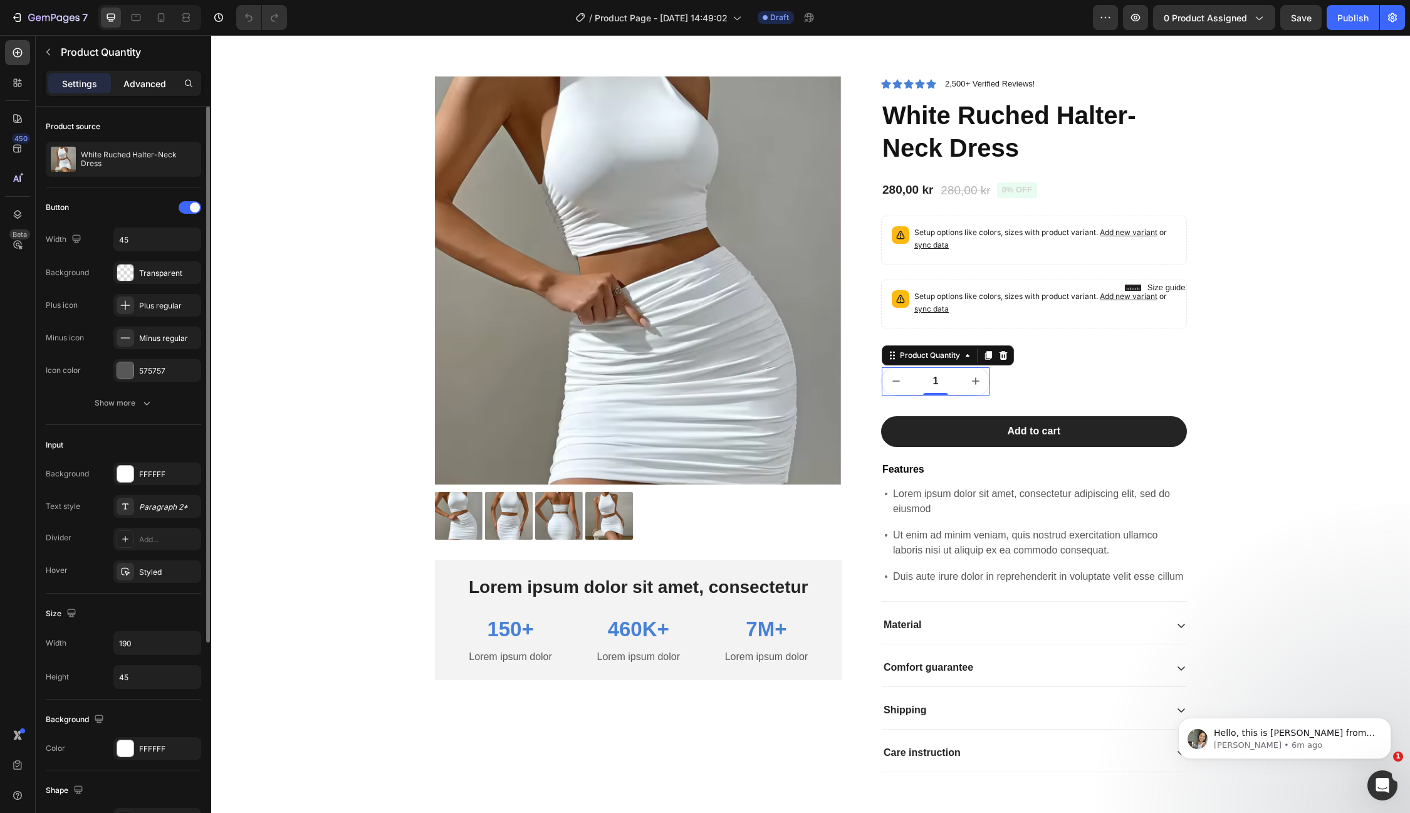
click at [132, 86] on p "Advanced" at bounding box center [144, 83] width 43 height 13
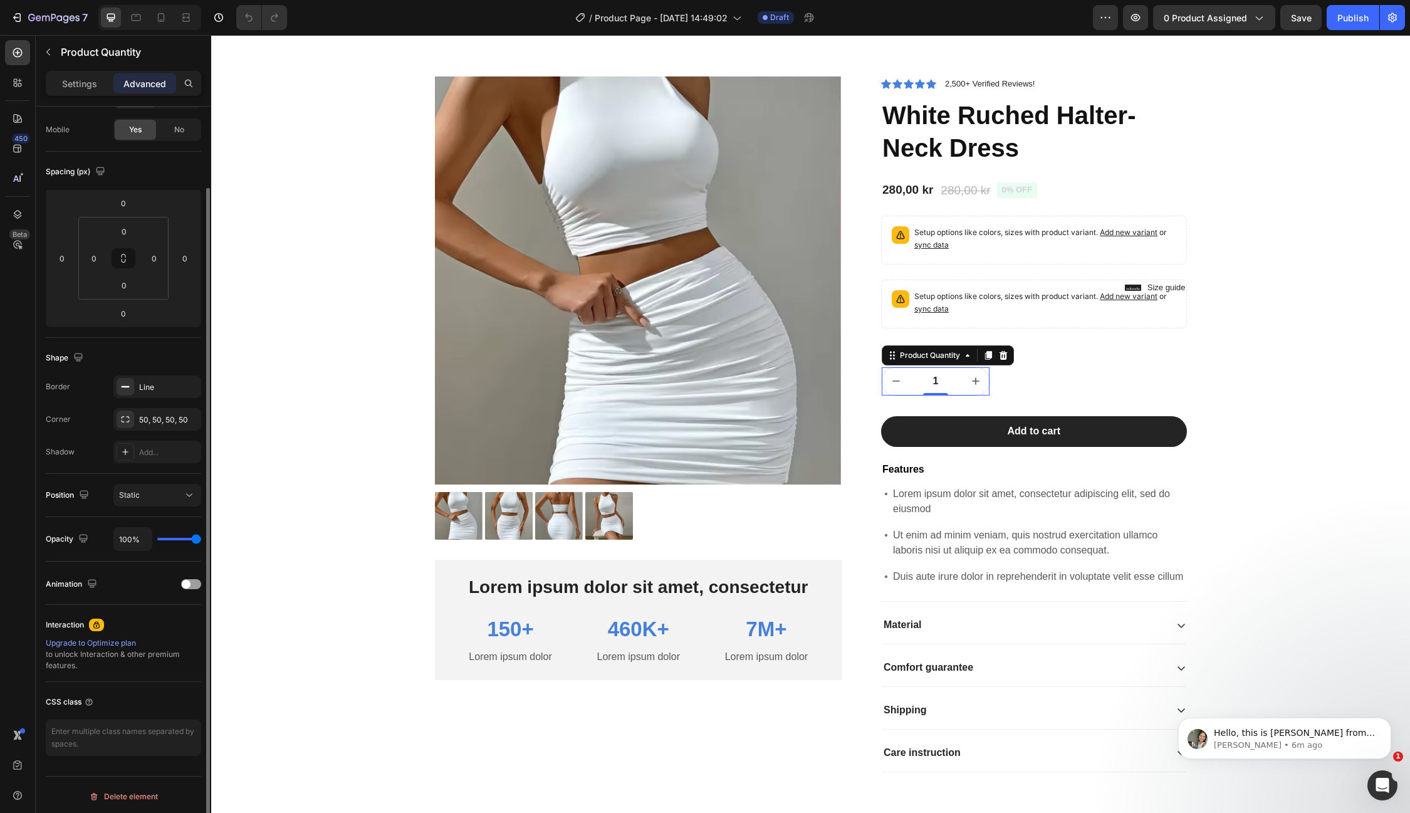
scroll to position [0, 0]
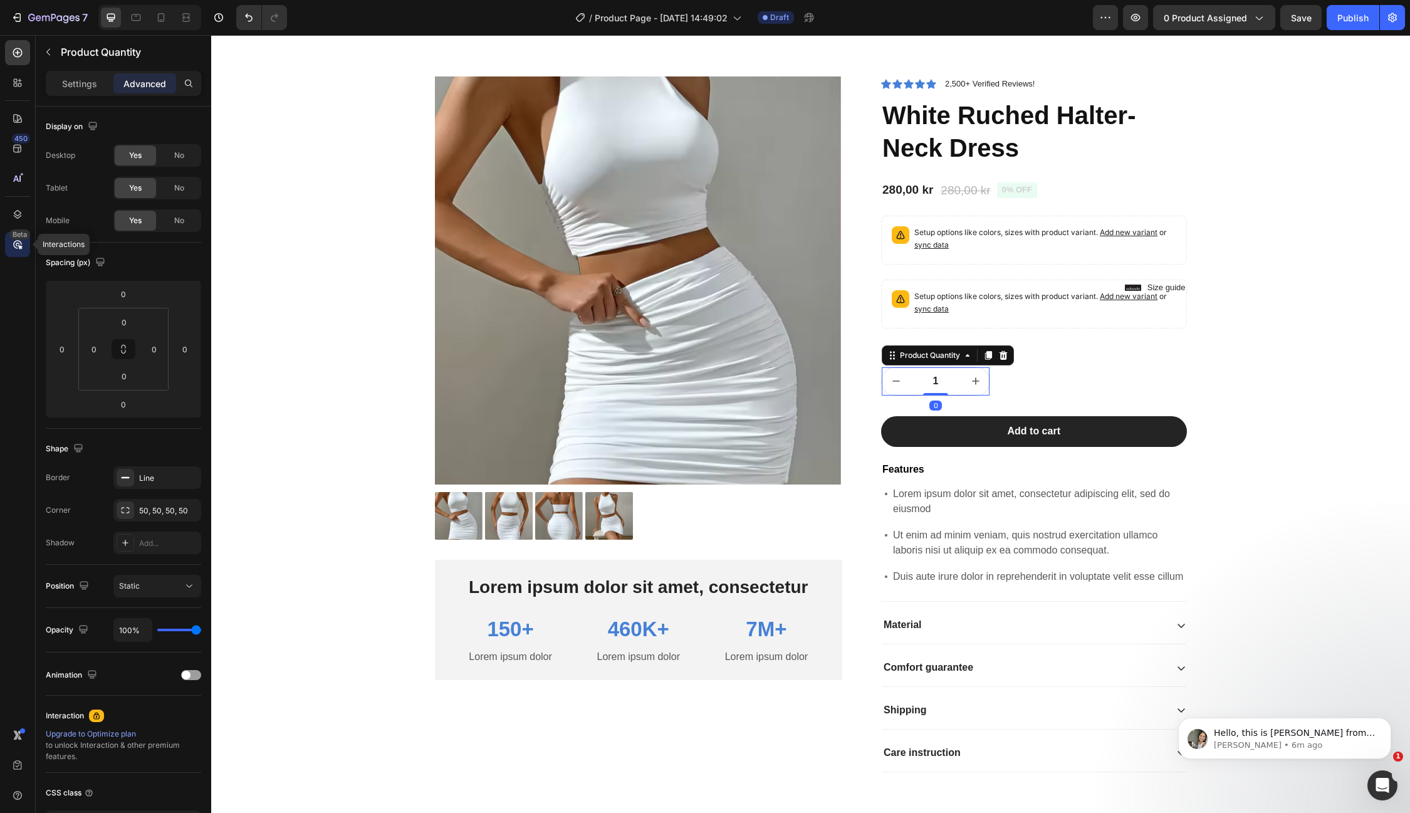
click at [16, 244] on icon at bounding box center [18, 245] width 4 height 4
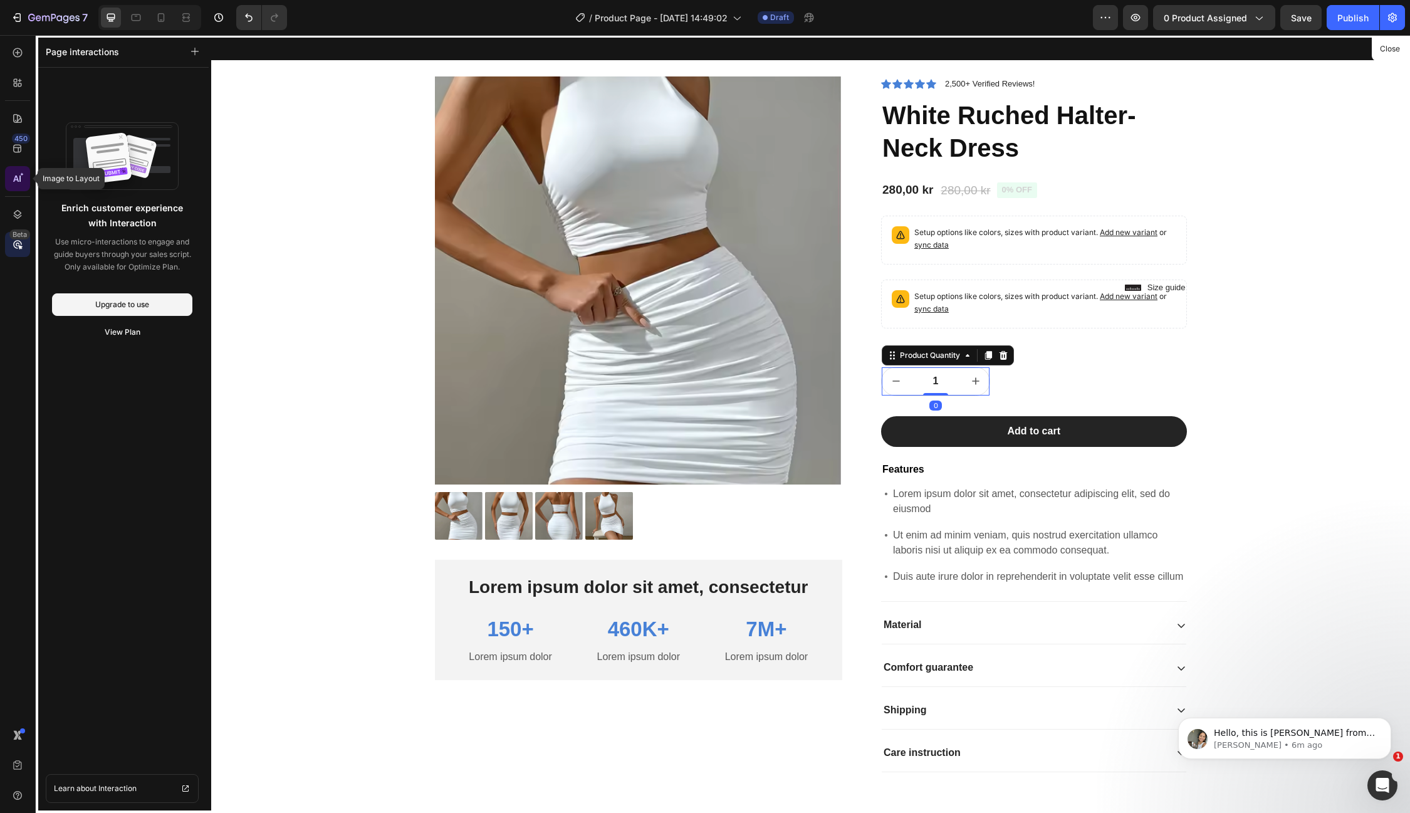
click at [21, 174] on icon at bounding box center [22, 174] width 4 height 4
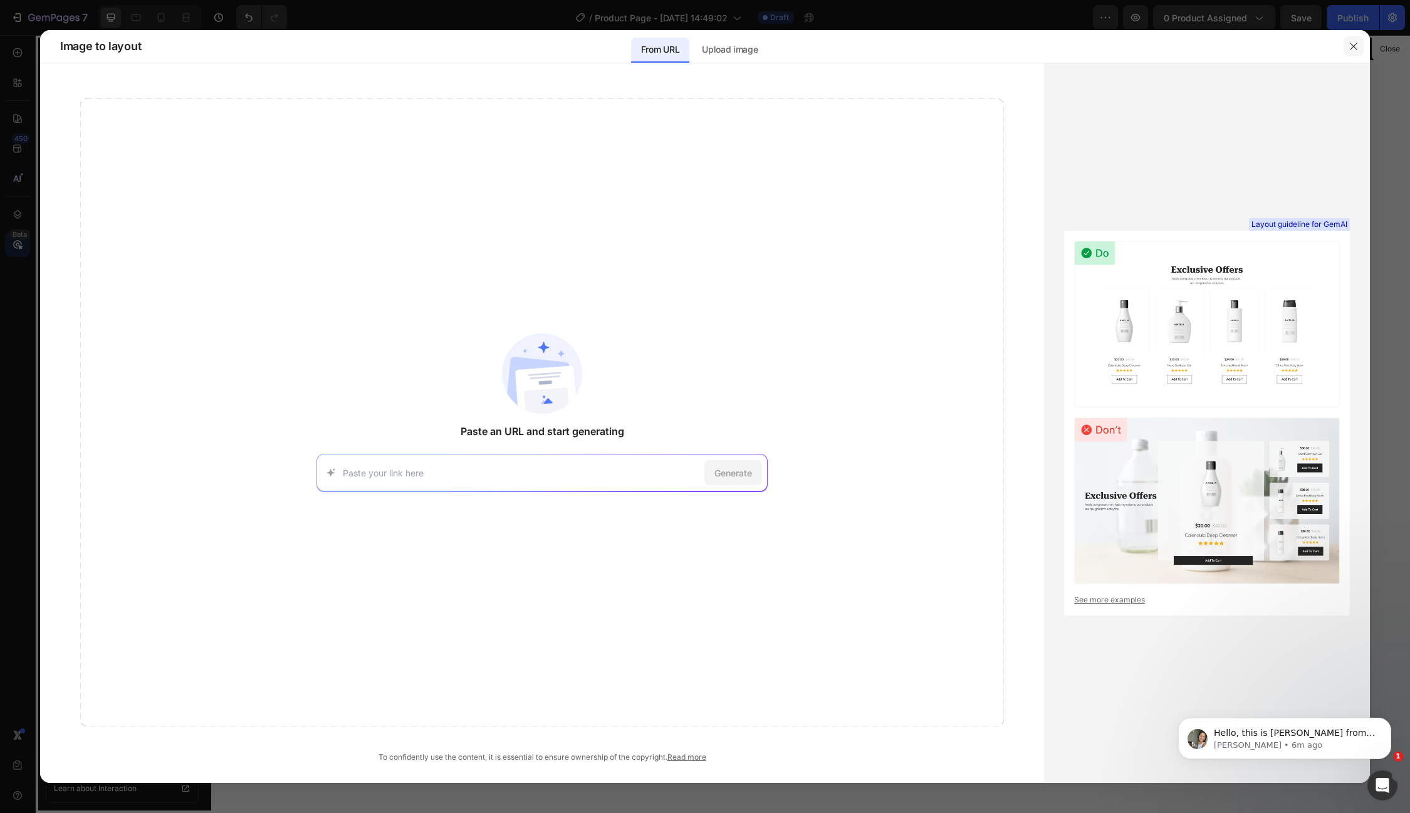
click at [1353, 47] on icon "button" at bounding box center [1353, 46] width 7 height 7
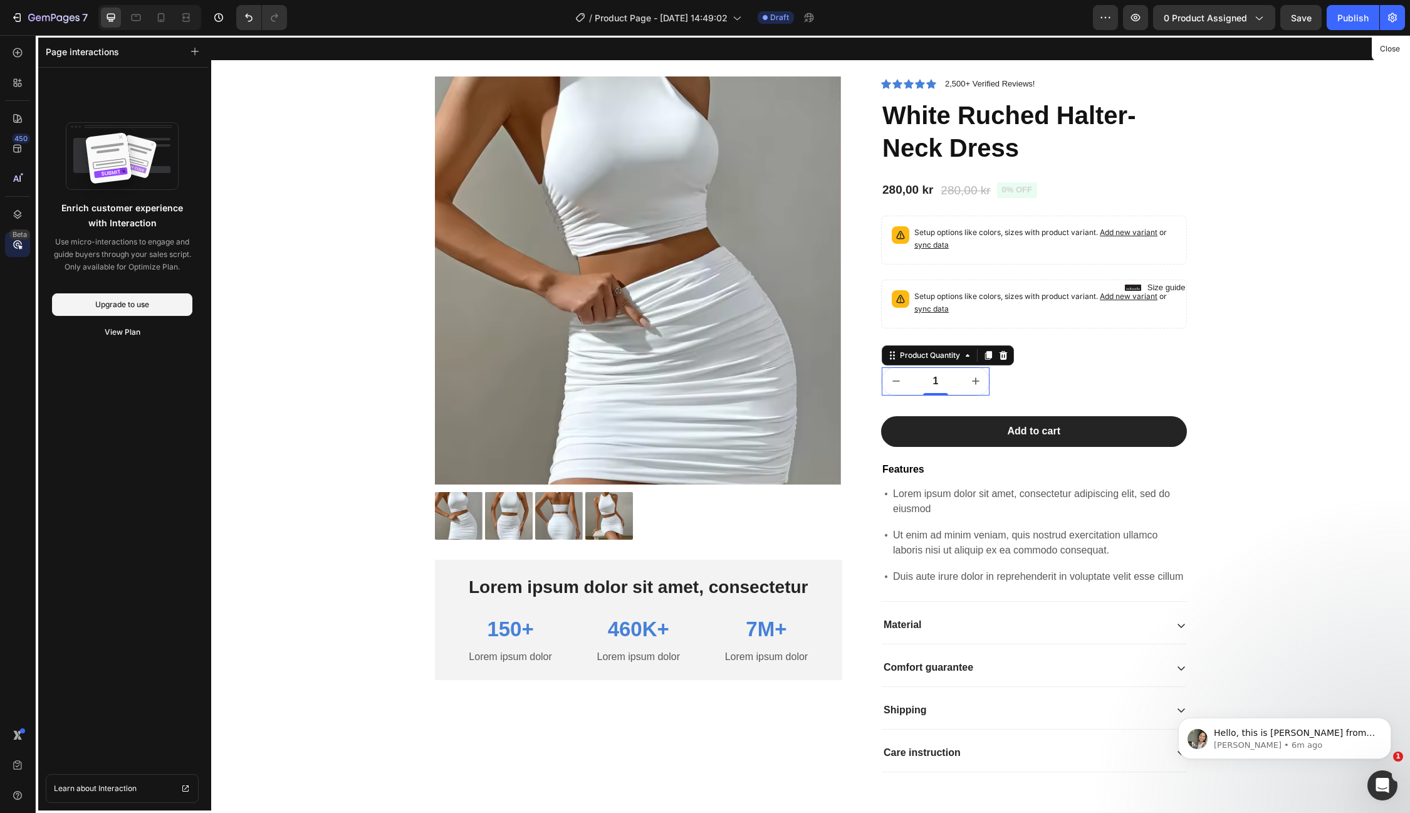
click at [1319, 347] on div at bounding box center [810, 424] width 1199 height 778
click at [1124, 293] on div at bounding box center [810, 424] width 1199 height 778
click at [935, 306] on div at bounding box center [810, 424] width 1199 height 778
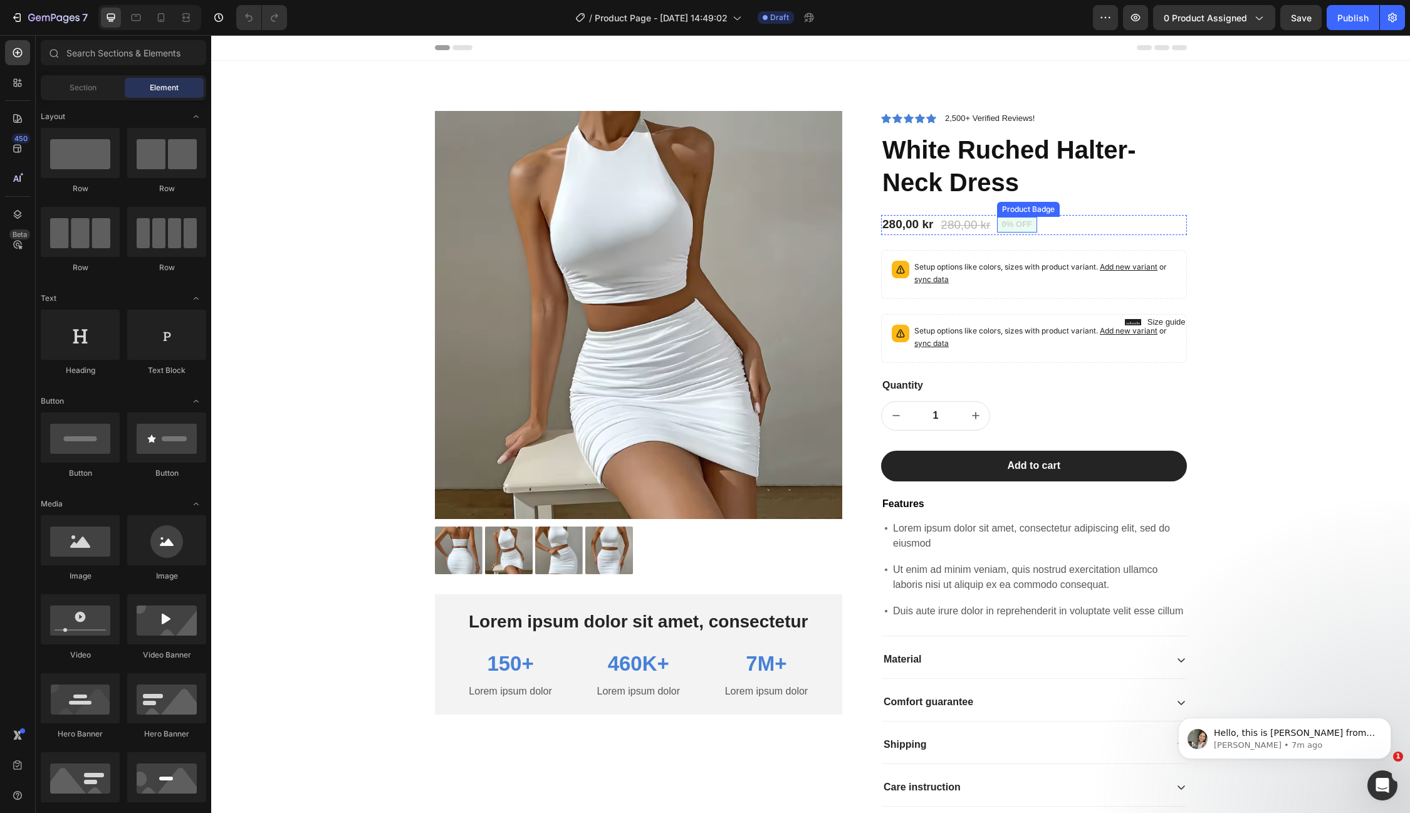
click at [1024, 224] on pre "0% off" at bounding box center [1017, 225] width 40 height 16
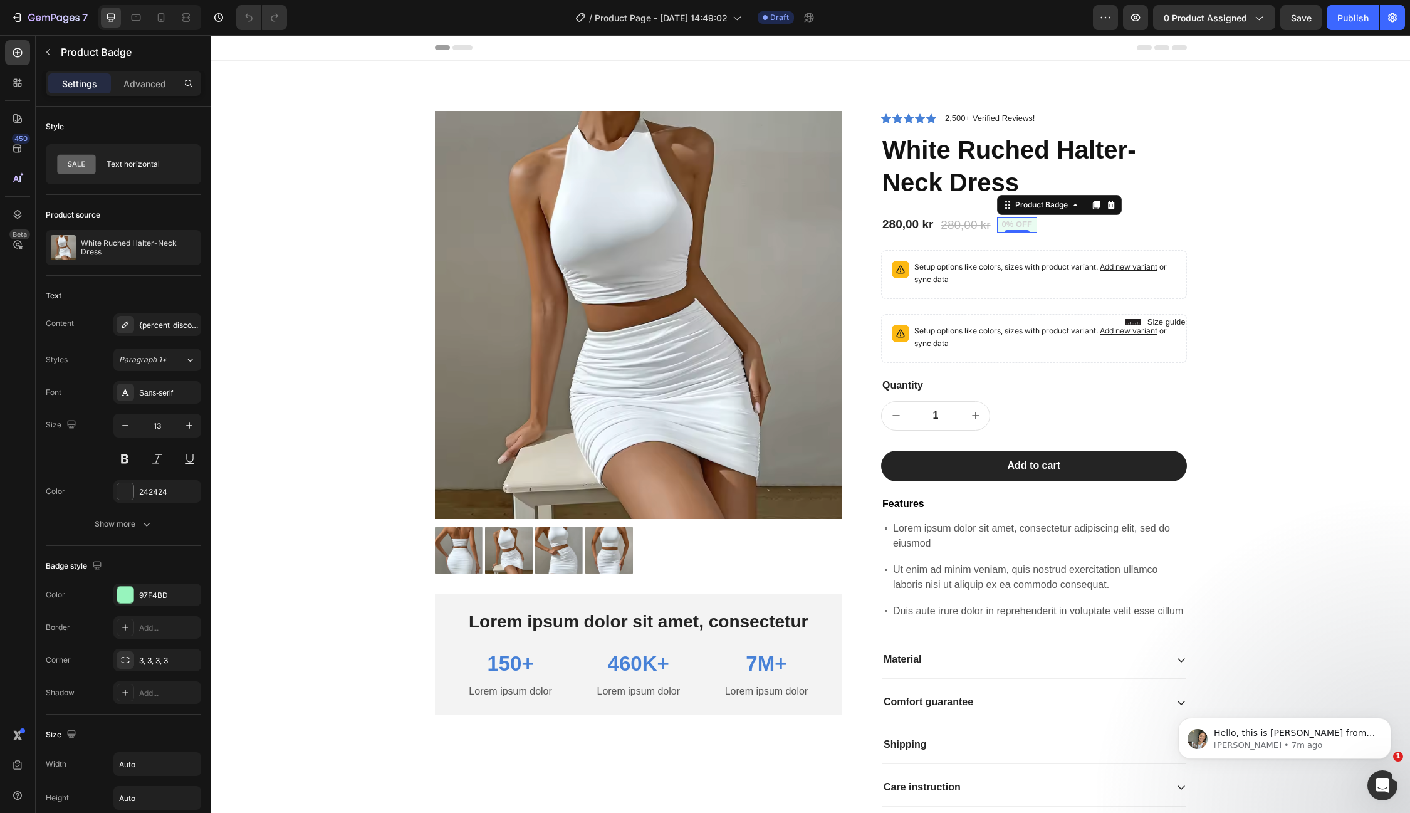
click at [1024, 224] on pre "0% off" at bounding box center [1017, 225] width 40 height 16
click at [160, 320] on div "{percent_discount} off" at bounding box center [168, 325] width 59 height 11
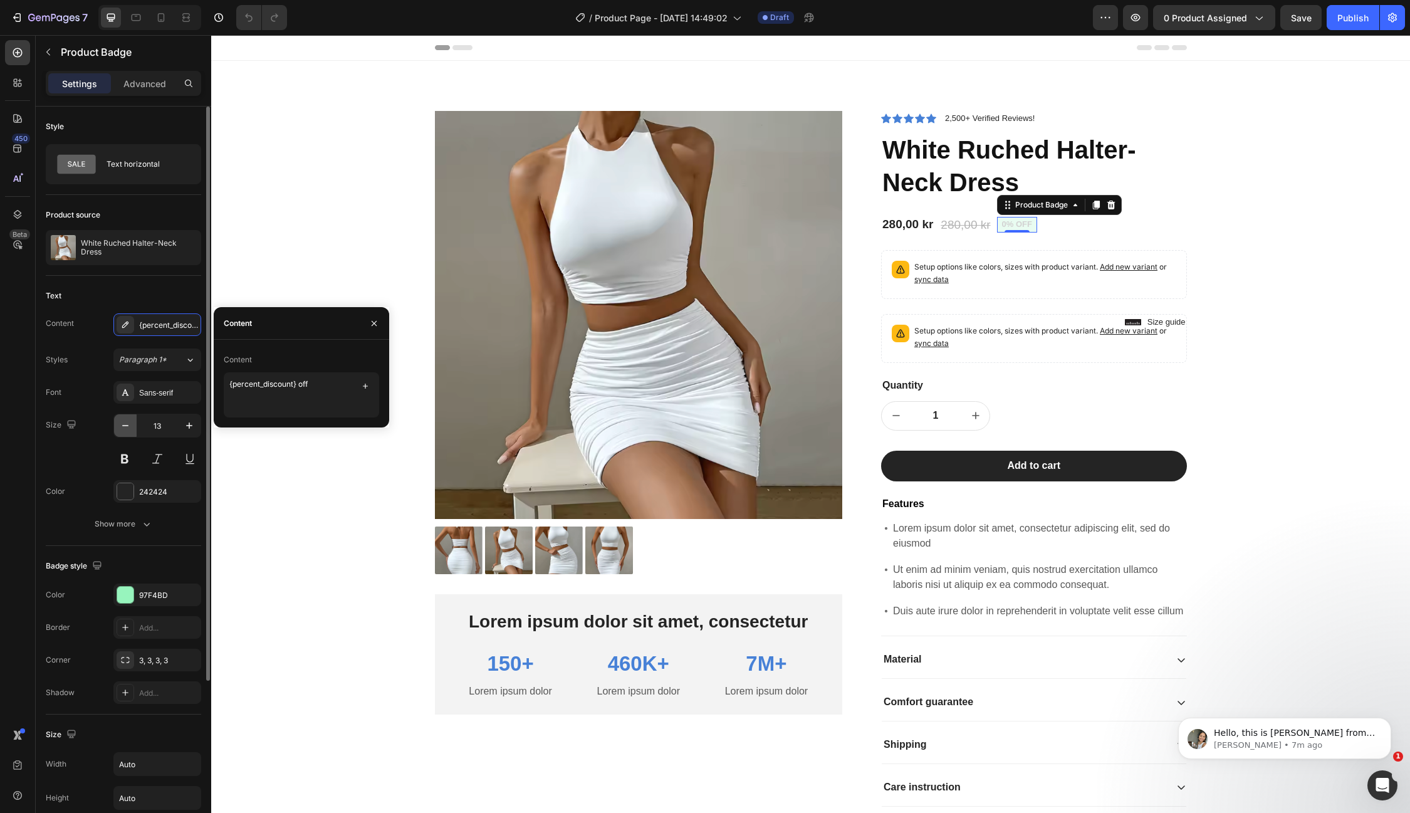
click at [124, 425] on icon "button" at bounding box center [125, 425] width 6 height 1
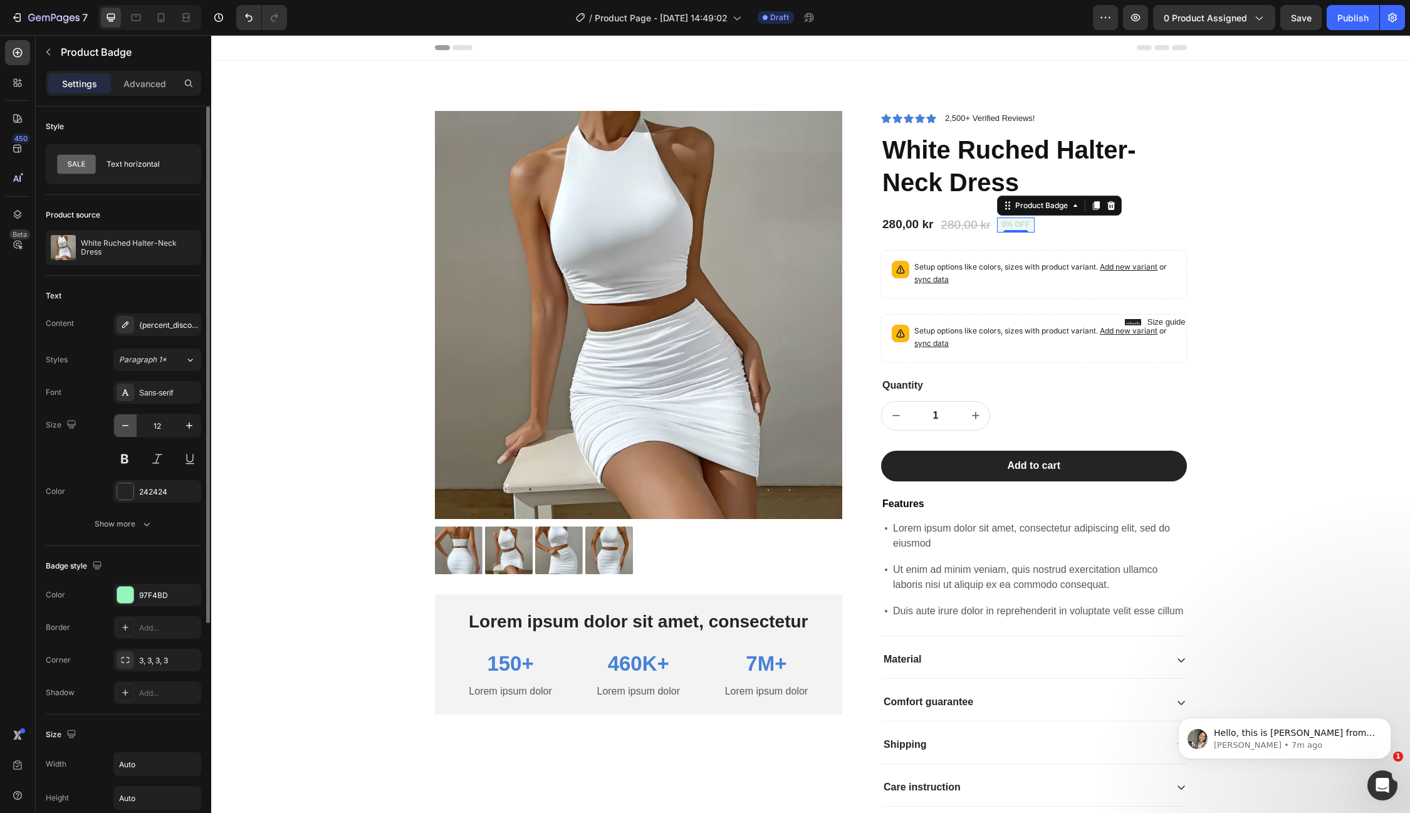
click at [124, 425] on icon "button" at bounding box center [125, 425] width 6 height 1
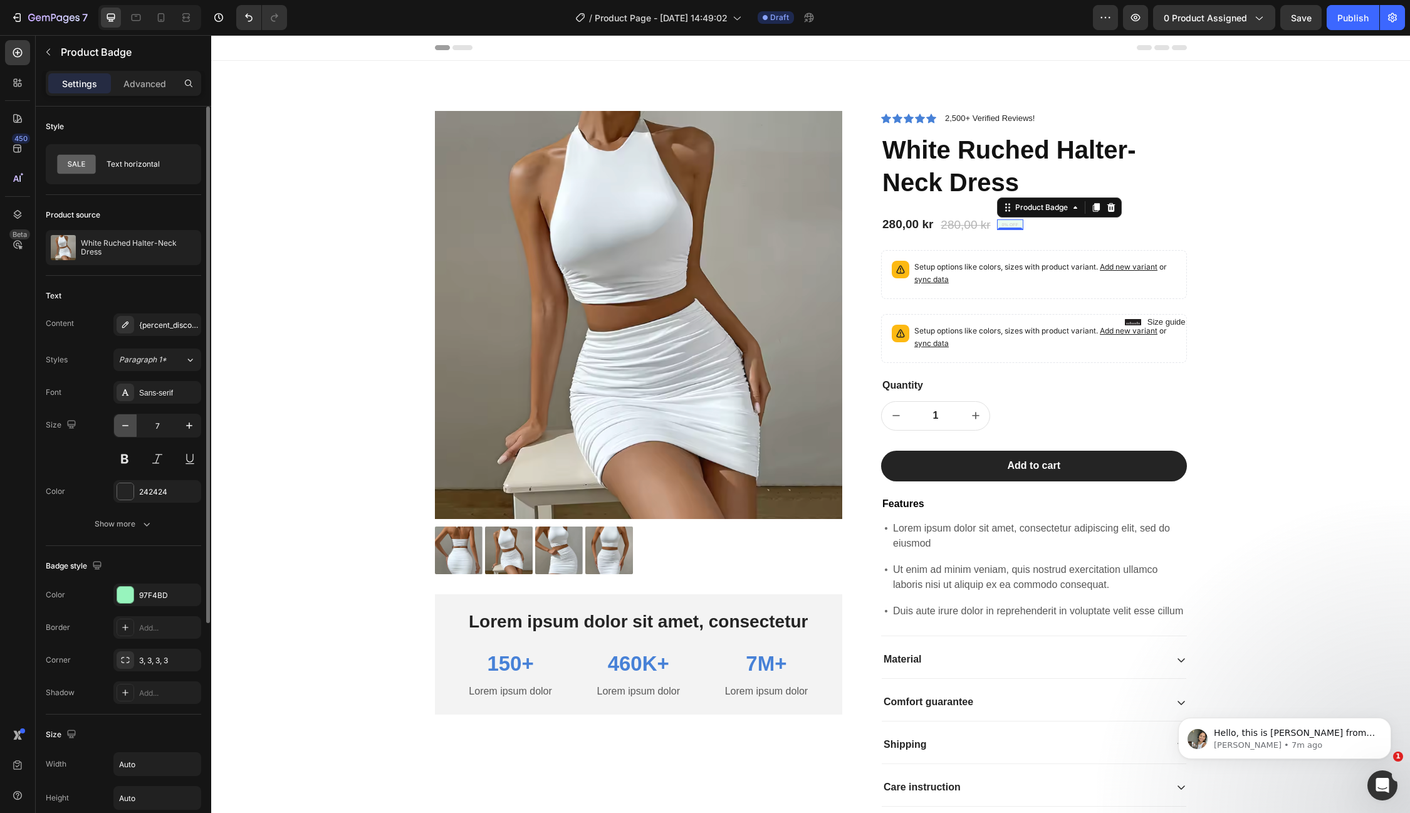
click at [124, 425] on icon "button" at bounding box center [125, 425] width 6 height 1
click at [124, 423] on icon "button" at bounding box center [125, 425] width 13 height 13
type input "4"
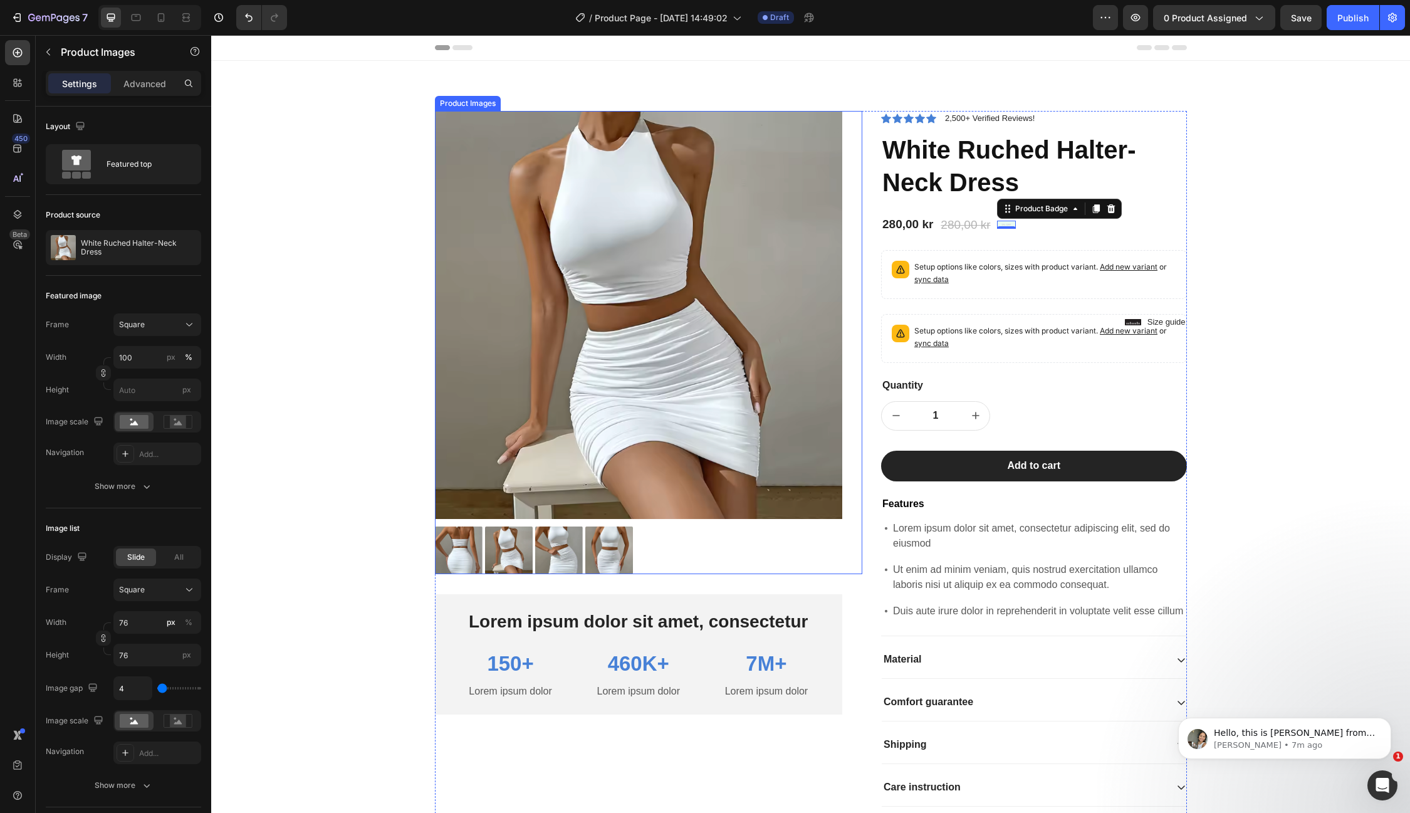
click at [731, 301] on img at bounding box center [639, 315] width 408 height 408
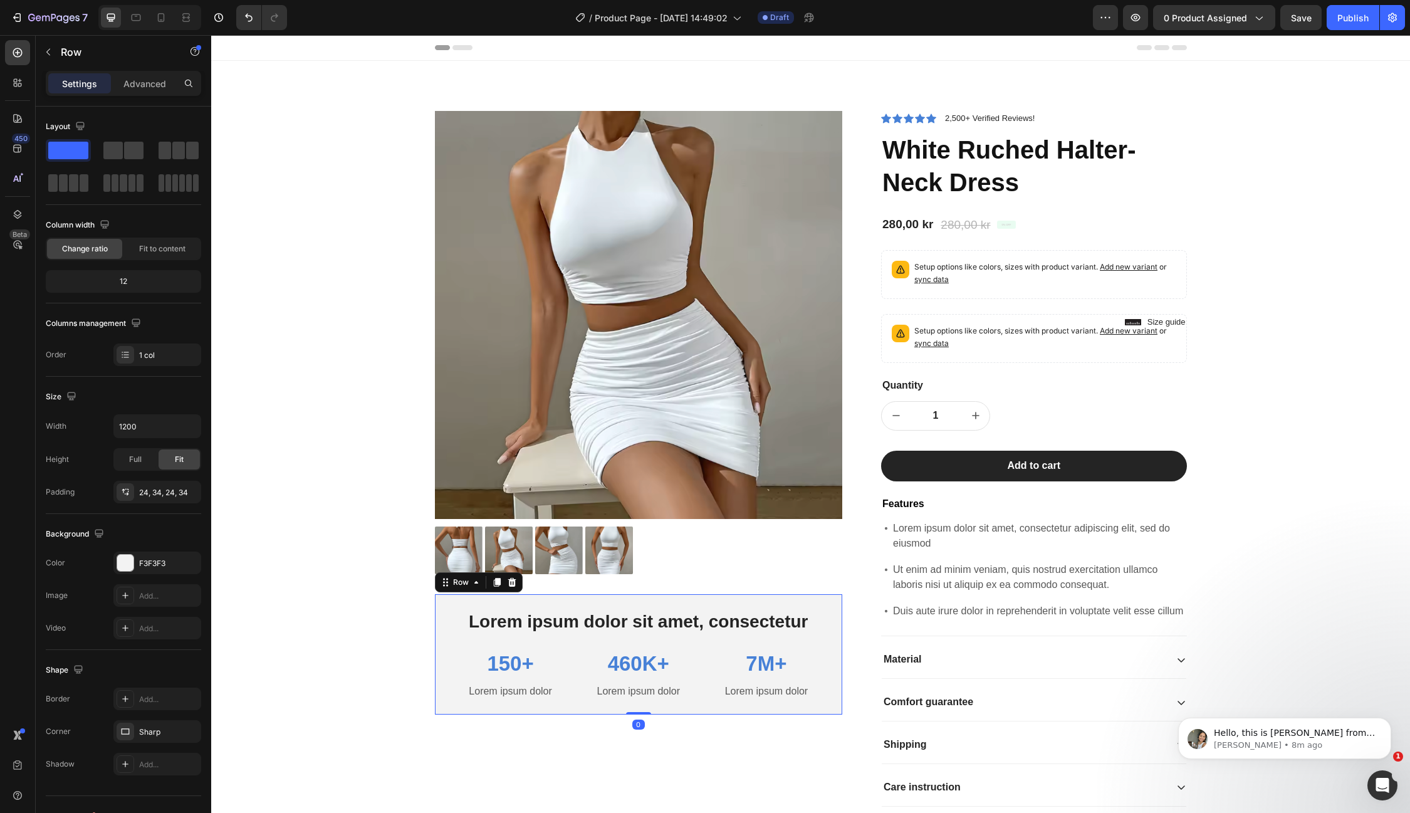
click at [837, 668] on div "Lorem ipsum dolor sit amet, consectetur Text Block 150+ Text Block Lorem ipsum …" at bounding box center [639, 654] width 408 height 120
click at [513, 580] on icon at bounding box center [512, 581] width 8 height 9
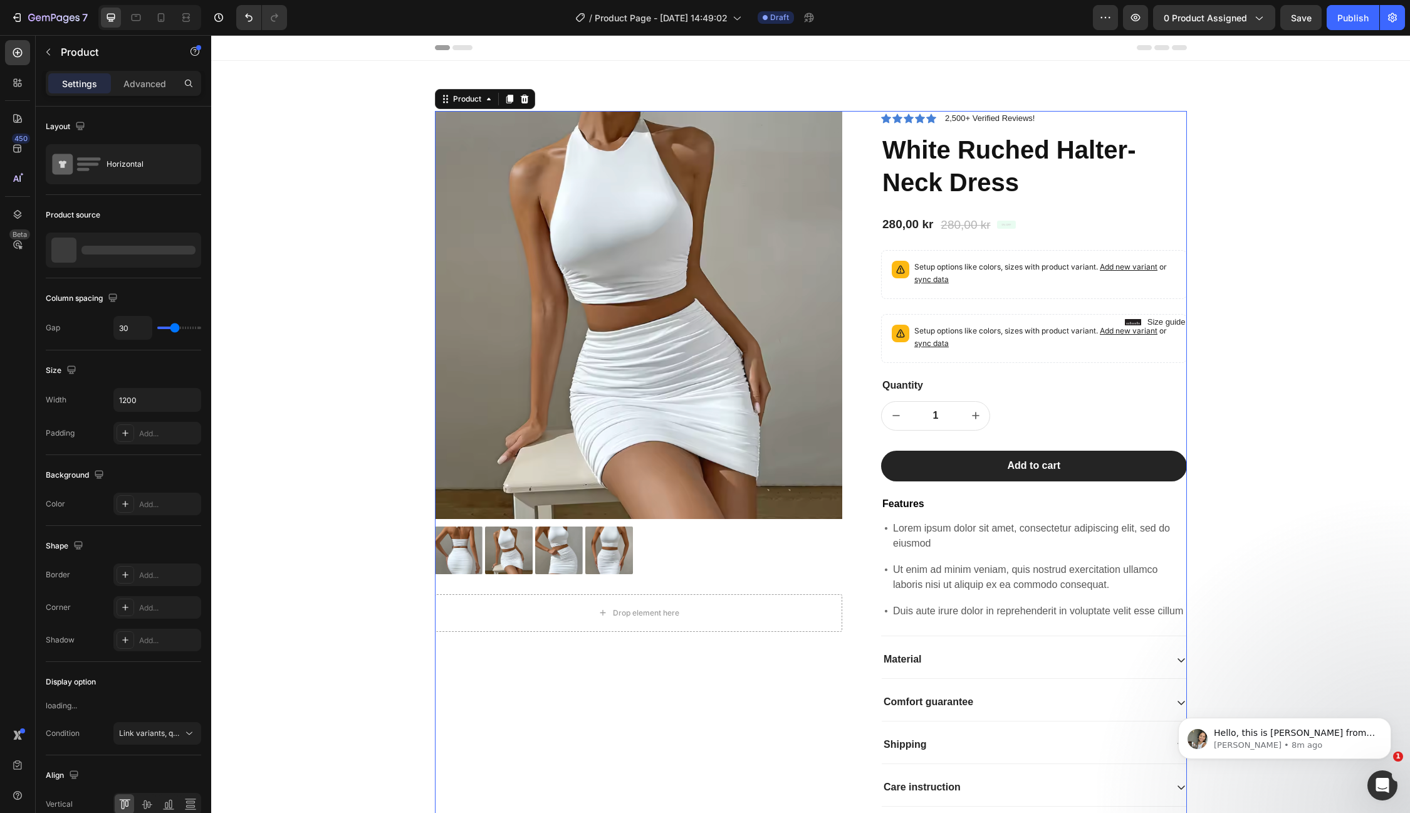
click at [810, 579] on div "Product Images Drop element here Row" at bounding box center [649, 464] width 428 height 706
click at [701, 698] on div "Product Images Drop element here Row" at bounding box center [649, 464] width 428 height 706
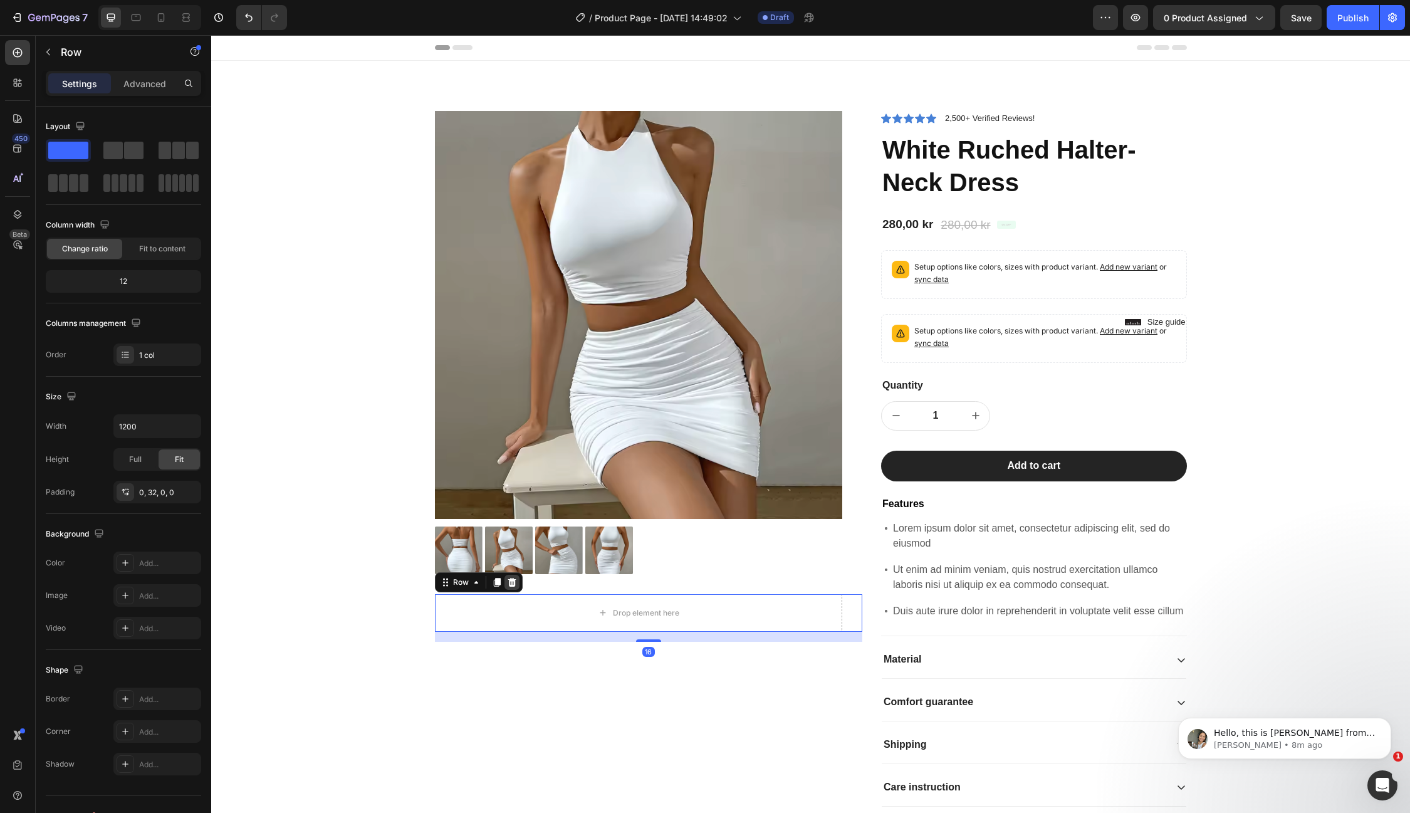
click at [513, 582] on icon at bounding box center [512, 581] width 8 height 9
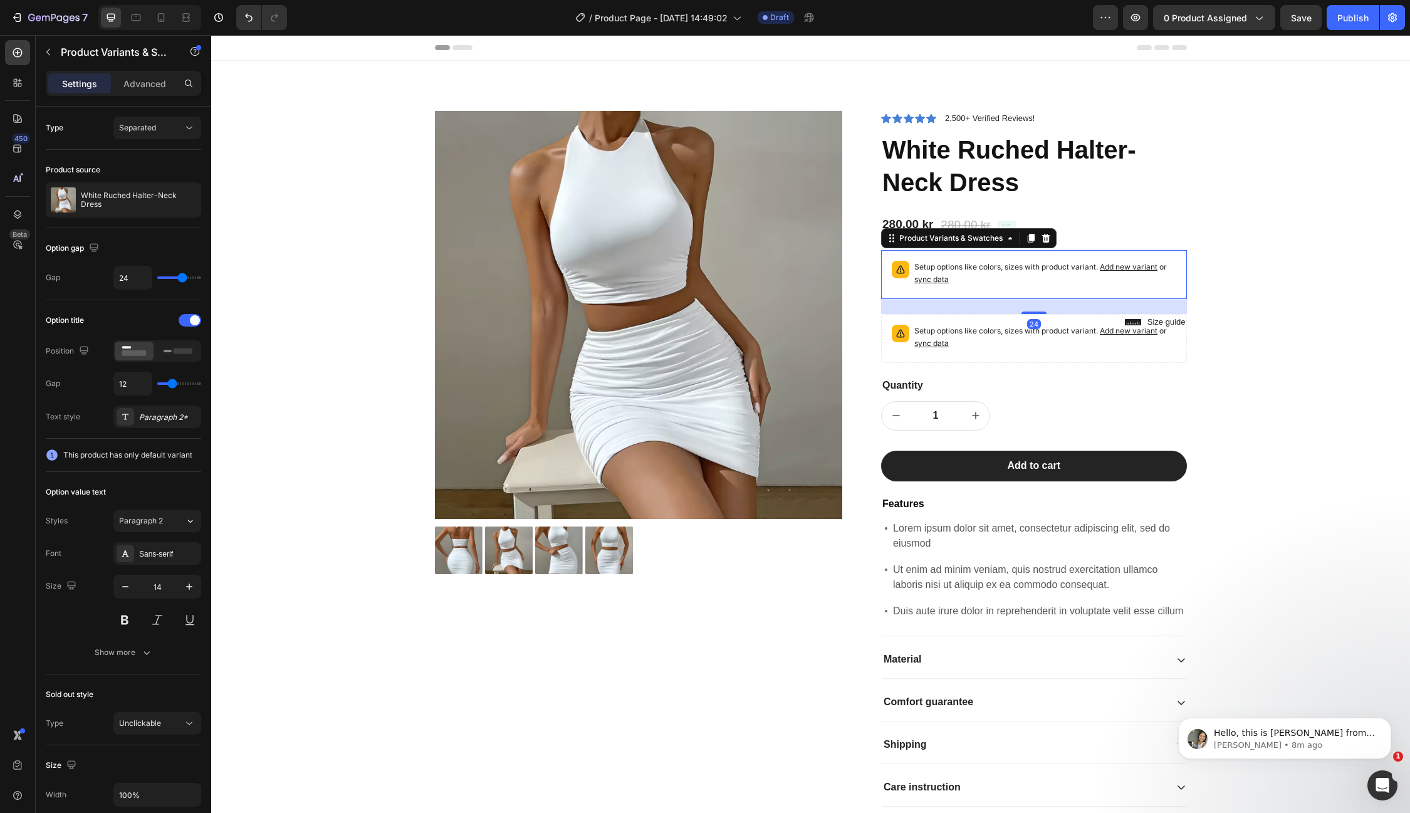
click at [938, 279] on span "sync data" at bounding box center [931, 279] width 34 height 9
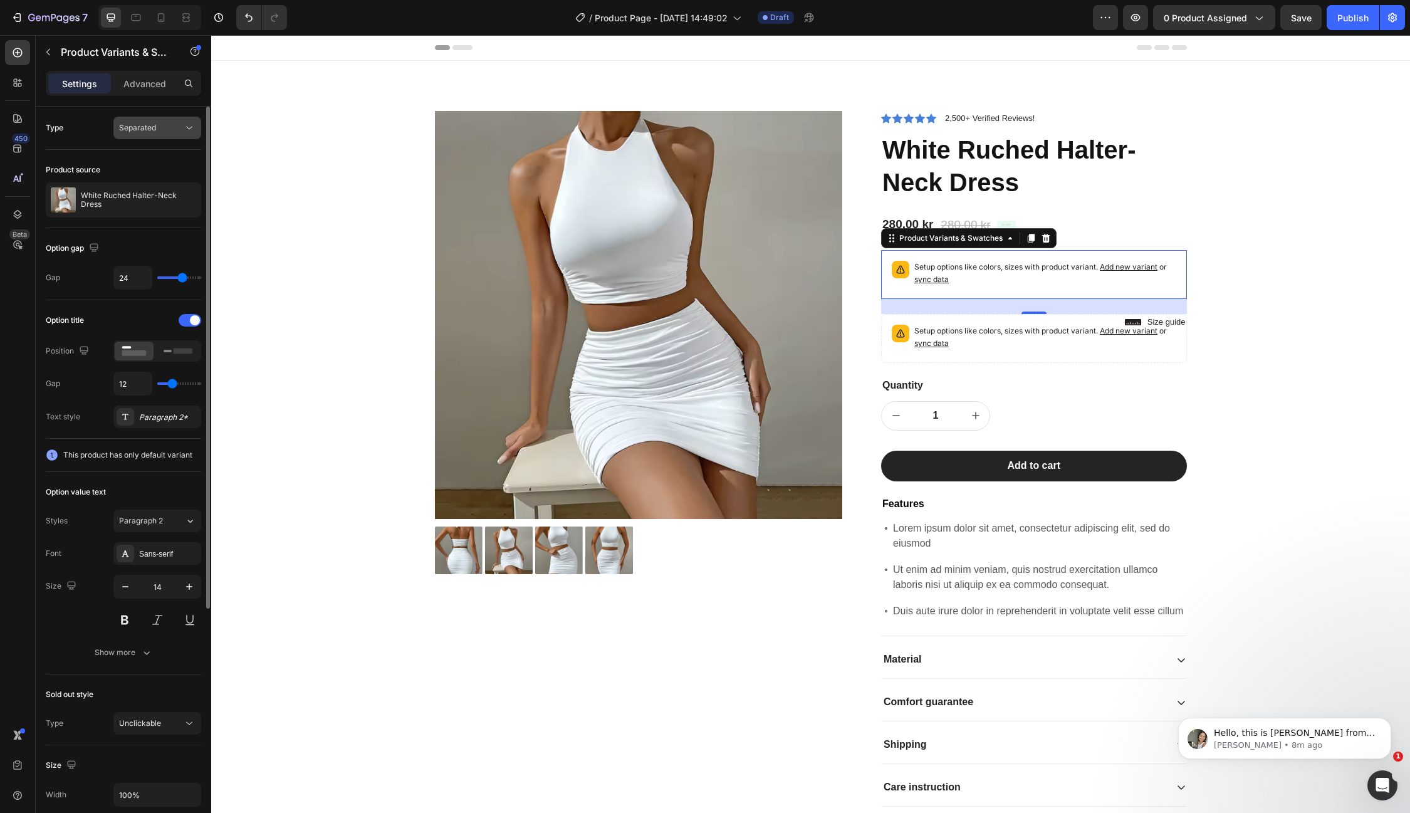
click at [175, 125] on div "Separated" at bounding box center [151, 127] width 64 height 11
click at [155, 174] on div "Combine" at bounding box center [144, 182] width 103 height 24
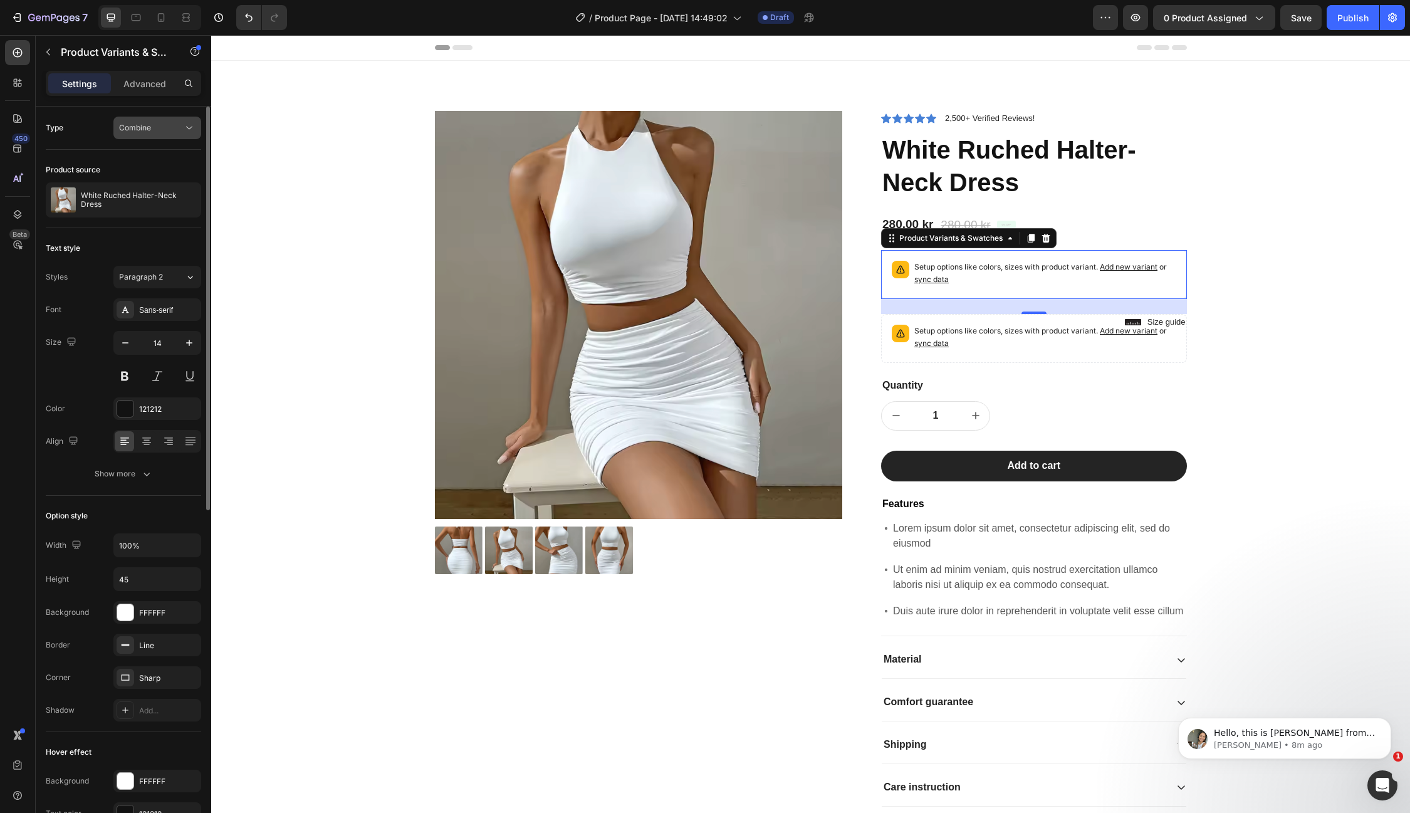
click at [177, 127] on div "Combine" at bounding box center [151, 127] width 64 height 11
click at [157, 152] on p "Separated" at bounding box center [154, 157] width 71 height 11
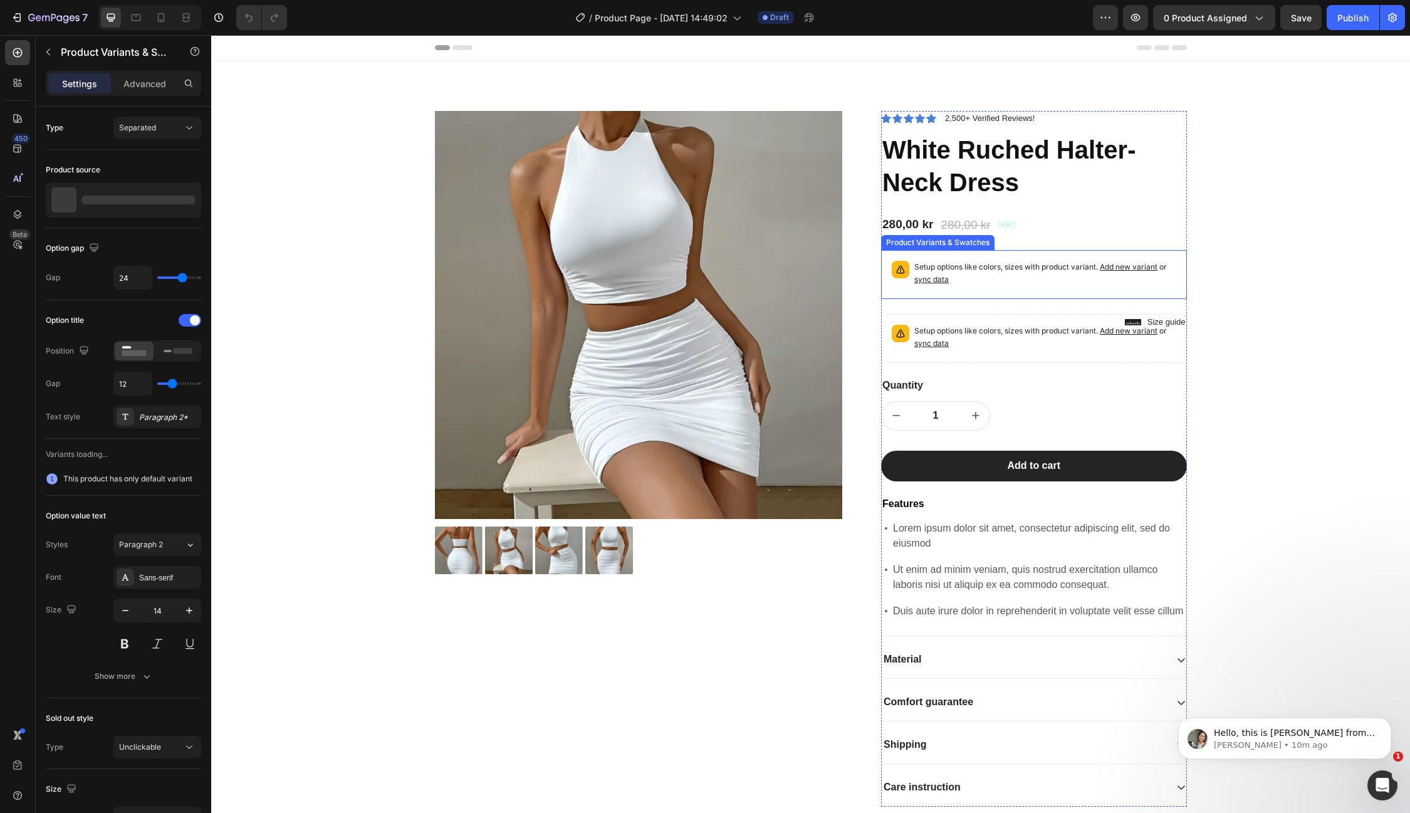
click at [937, 278] on span "sync data" at bounding box center [931, 279] width 34 height 9
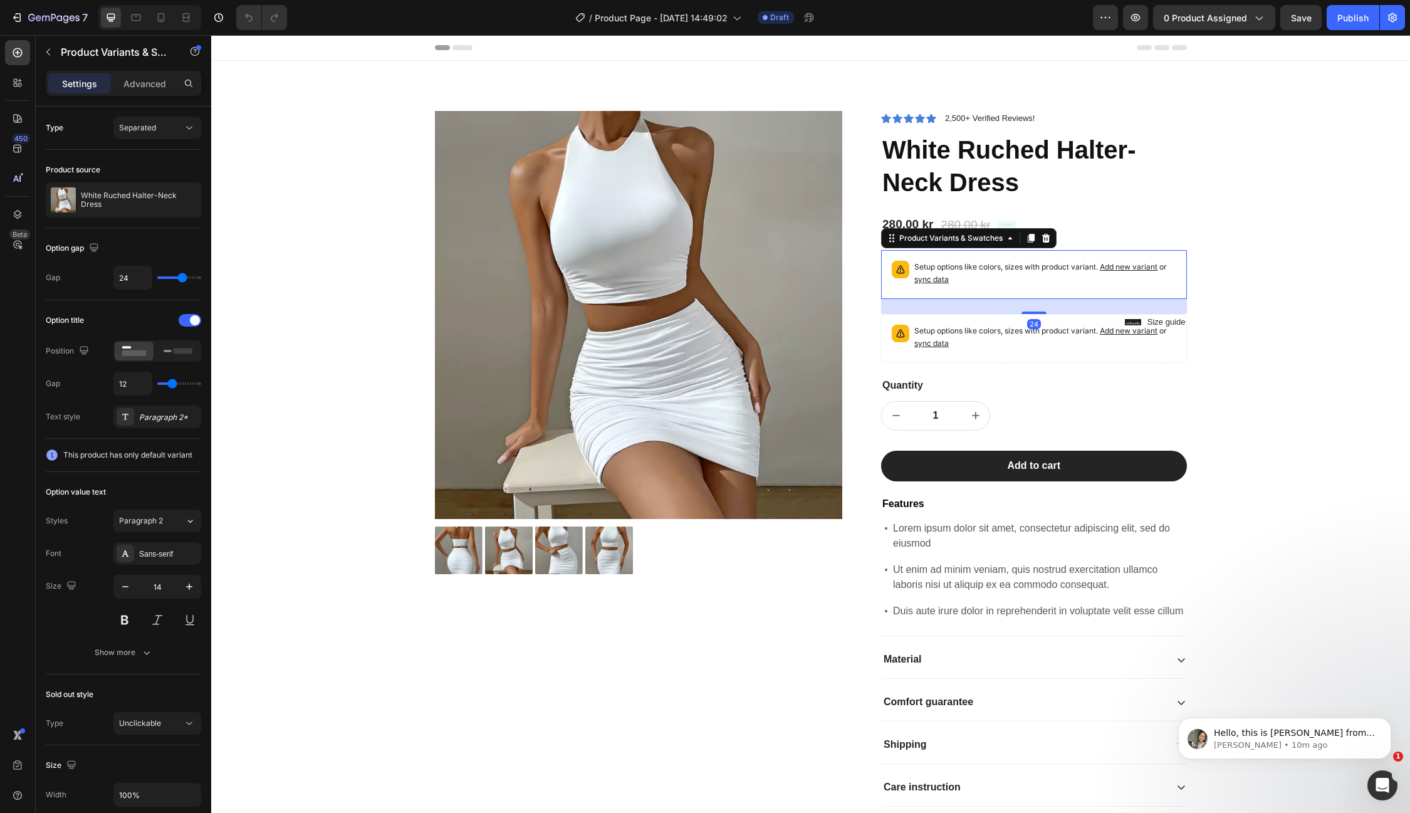
click at [937, 278] on span "sync data" at bounding box center [931, 279] width 34 height 9
click at [139, 458] on span "This product has only default variant" at bounding box center [127, 455] width 129 height 13
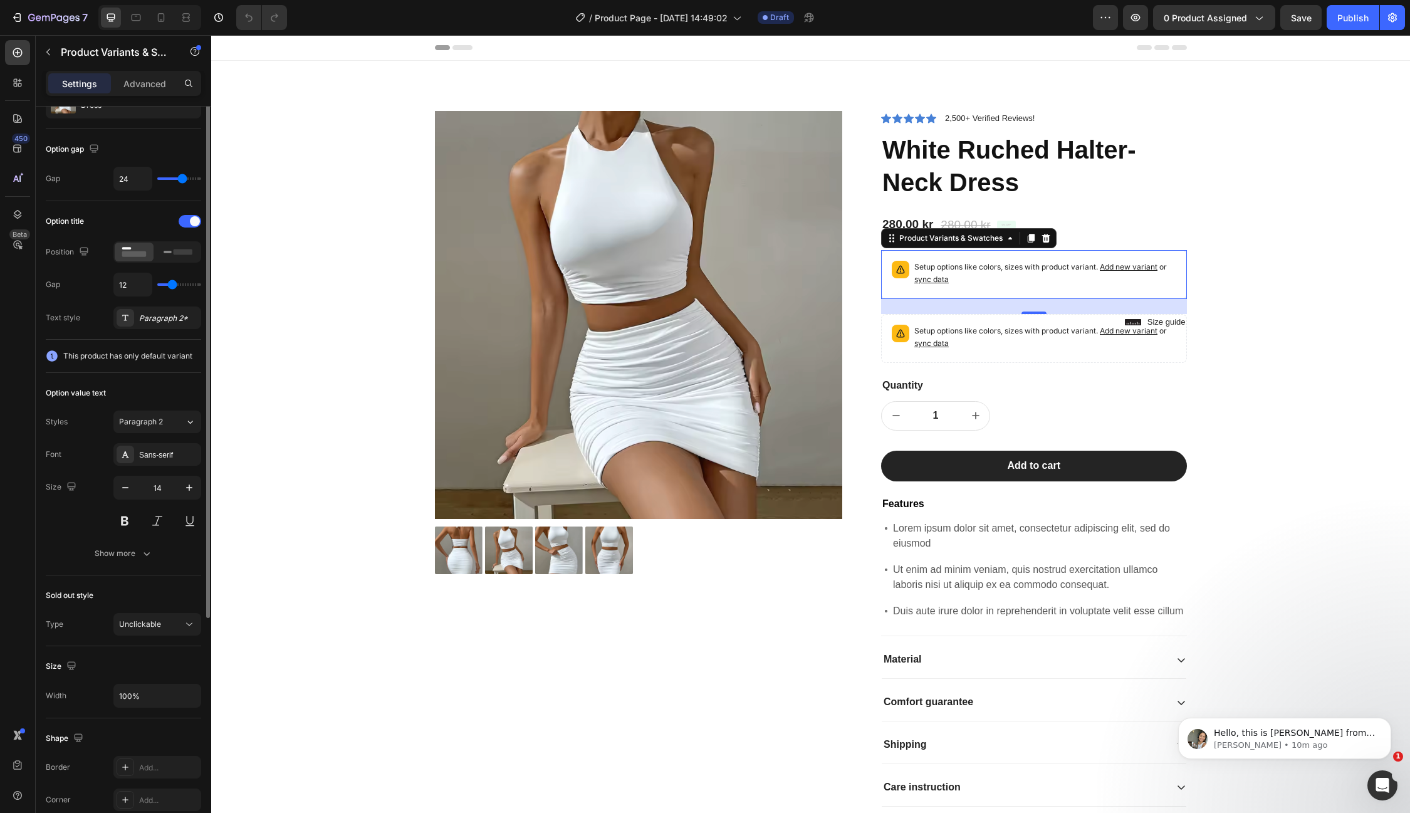
scroll to position [114, 0]
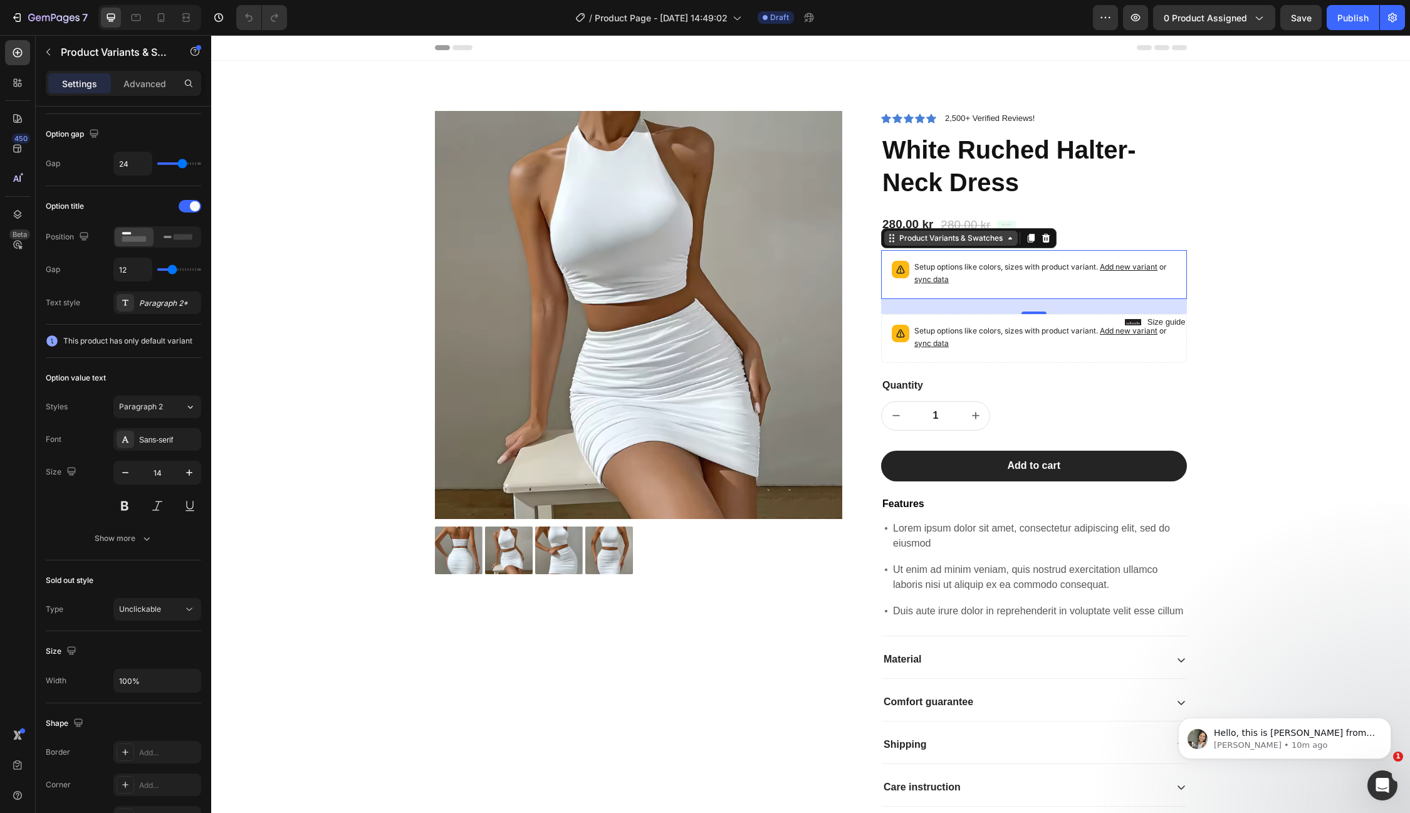
click at [928, 236] on div "Product Variants & Swatches" at bounding box center [951, 238] width 108 height 11
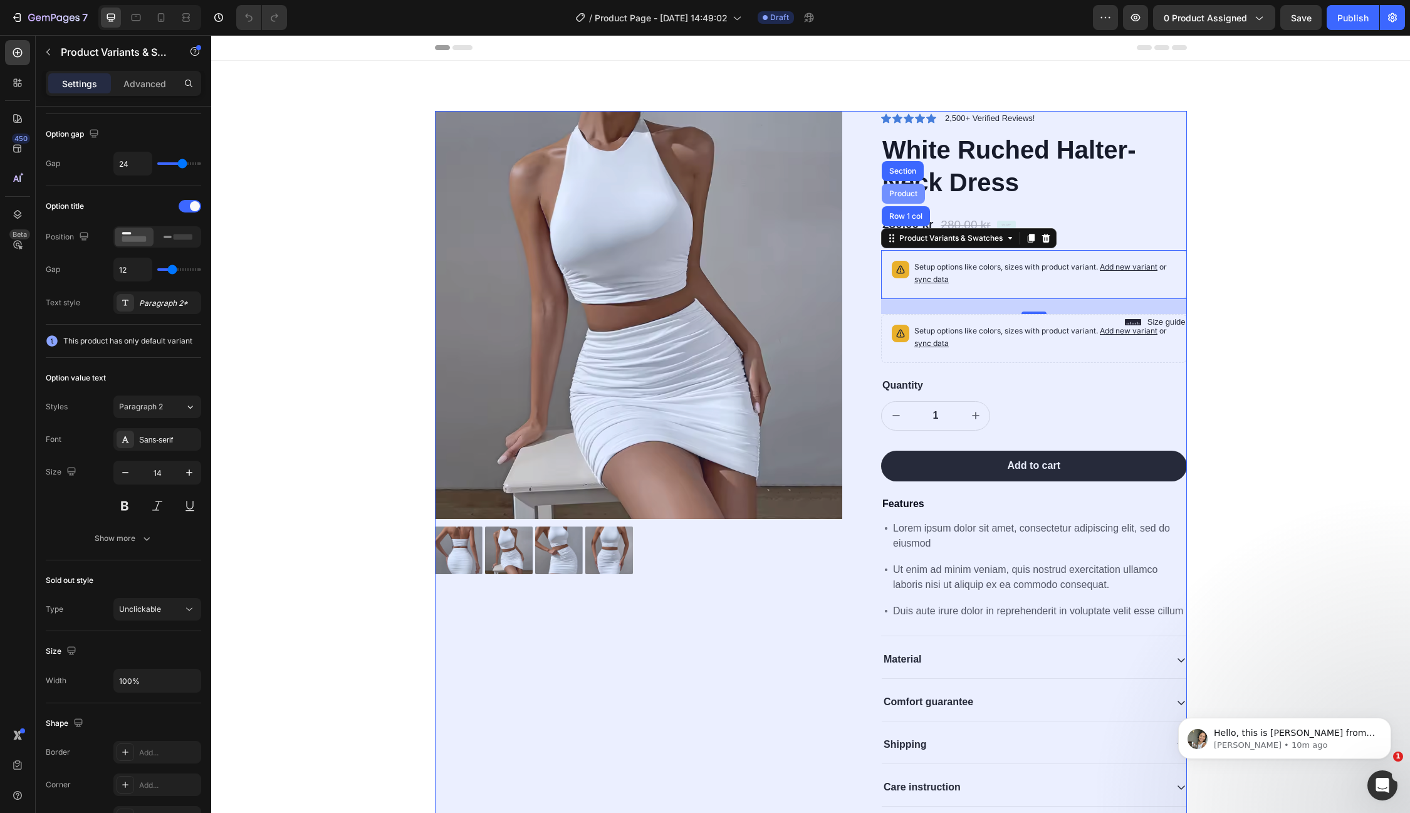
click at [904, 199] on div "Product" at bounding box center [903, 194] width 43 height 20
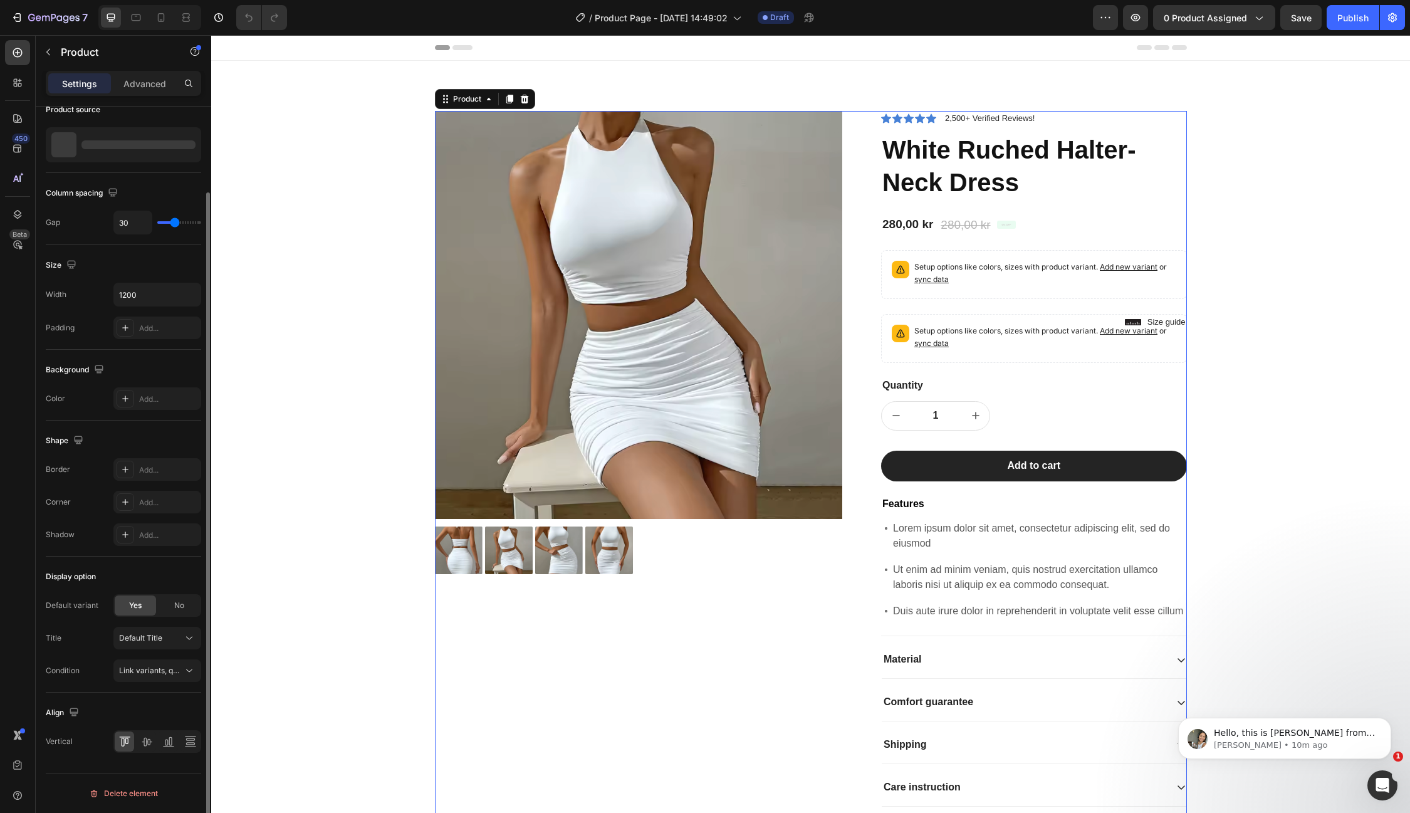
scroll to position [0, 0]
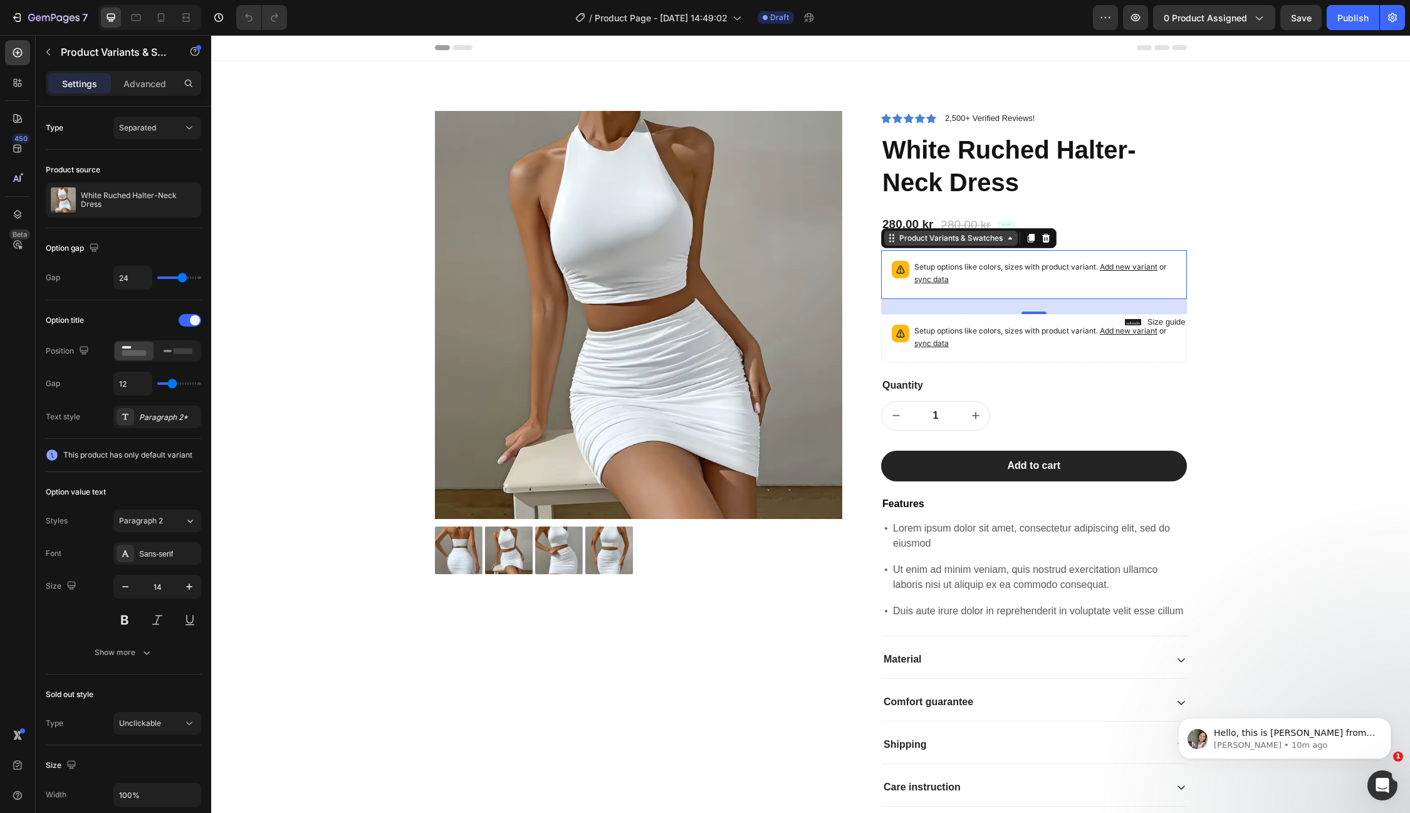
click at [990, 240] on div "Product Variants & Swatches" at bounding box center [951, 238] width 108 height 11
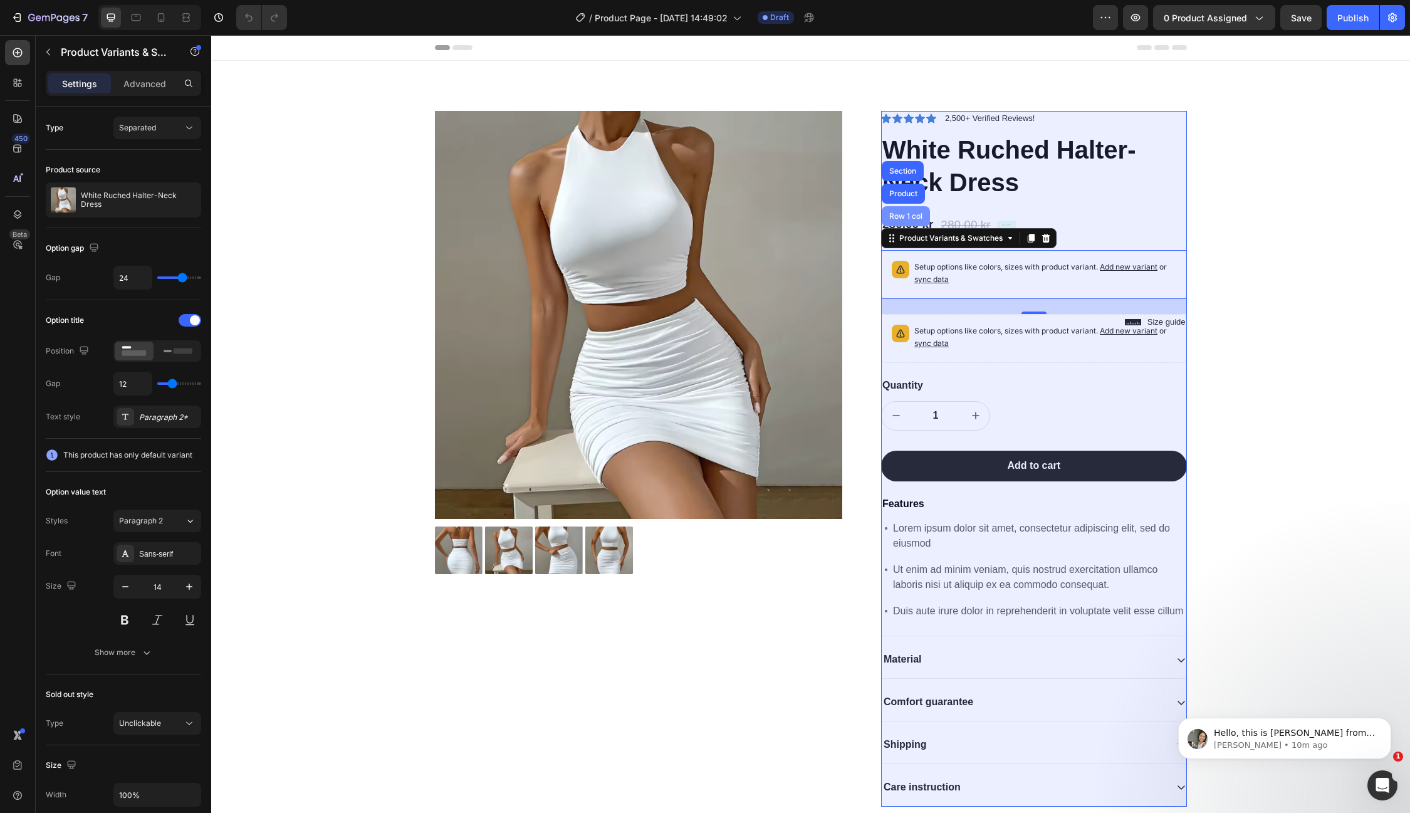
click at [916, 214] on div "Row 1 col" at bounding box center [906, 216] width 38 height 8
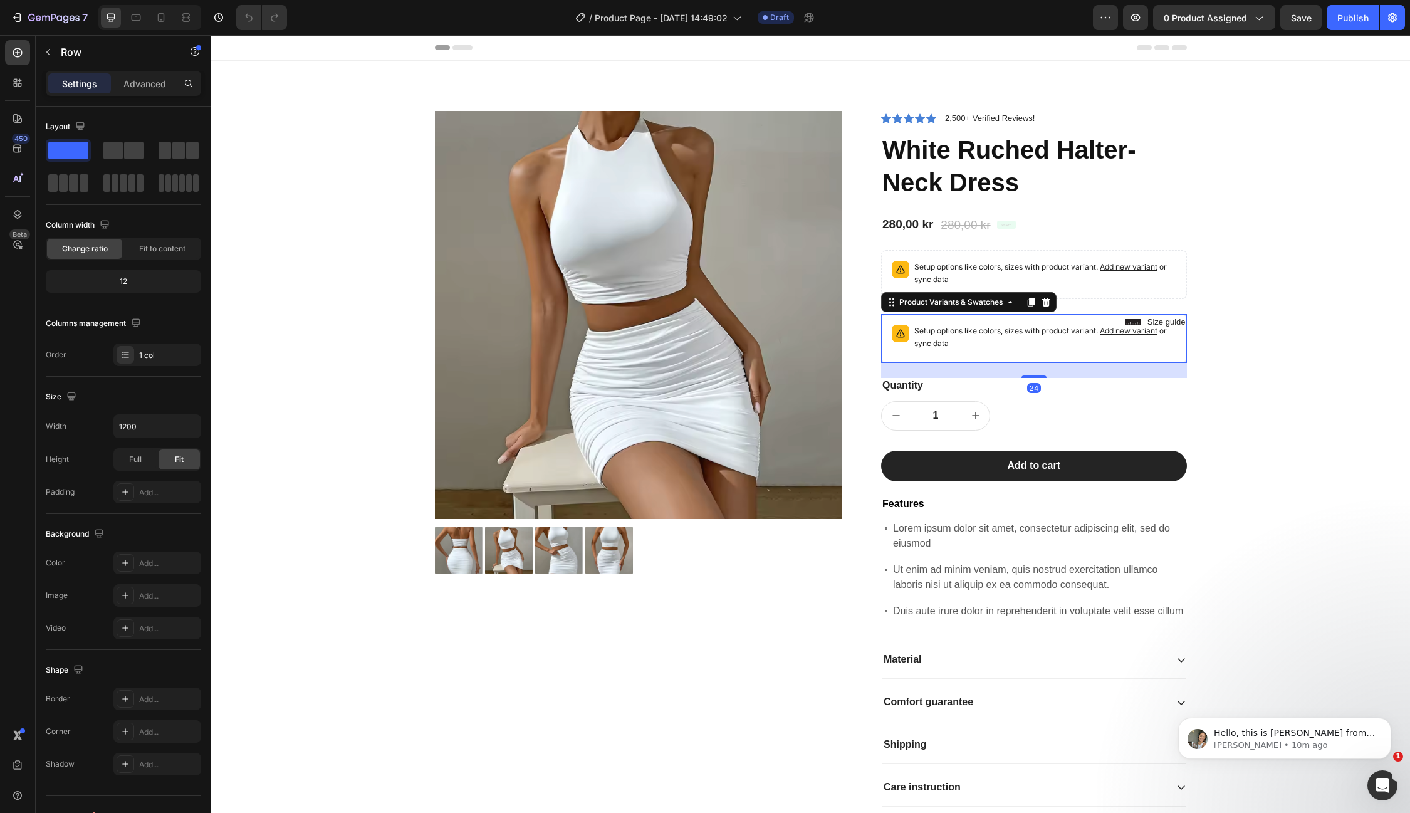
click at [933, 342] on span "sync data" at bounding box center [931, 342] width 34 height 9
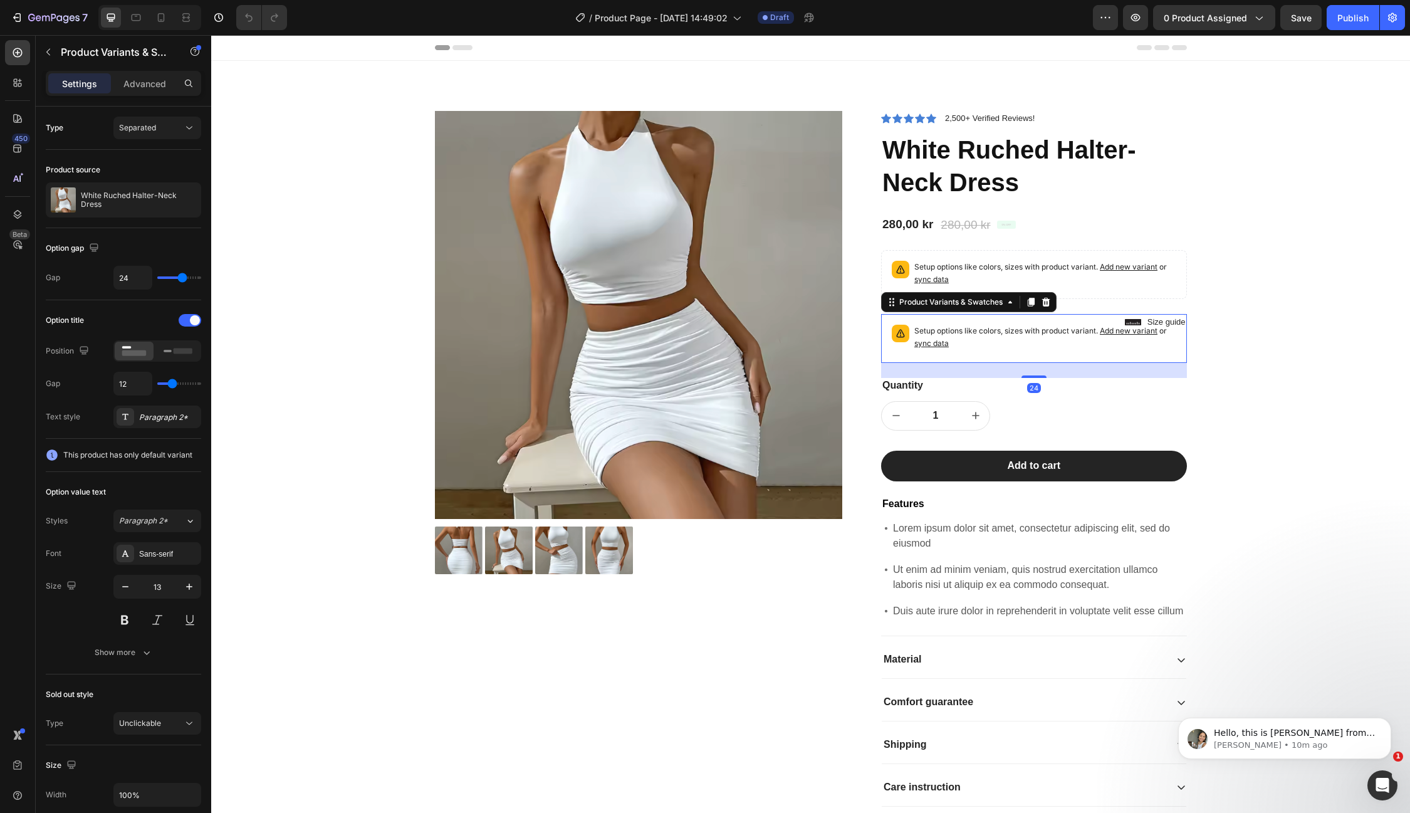
click at [933, 342] on span "sync data" at bounding box center [931, 342] width 34 height 9
click at [1086, 374] on div "24" at bounding box center [1034, 370] width 306 height 15
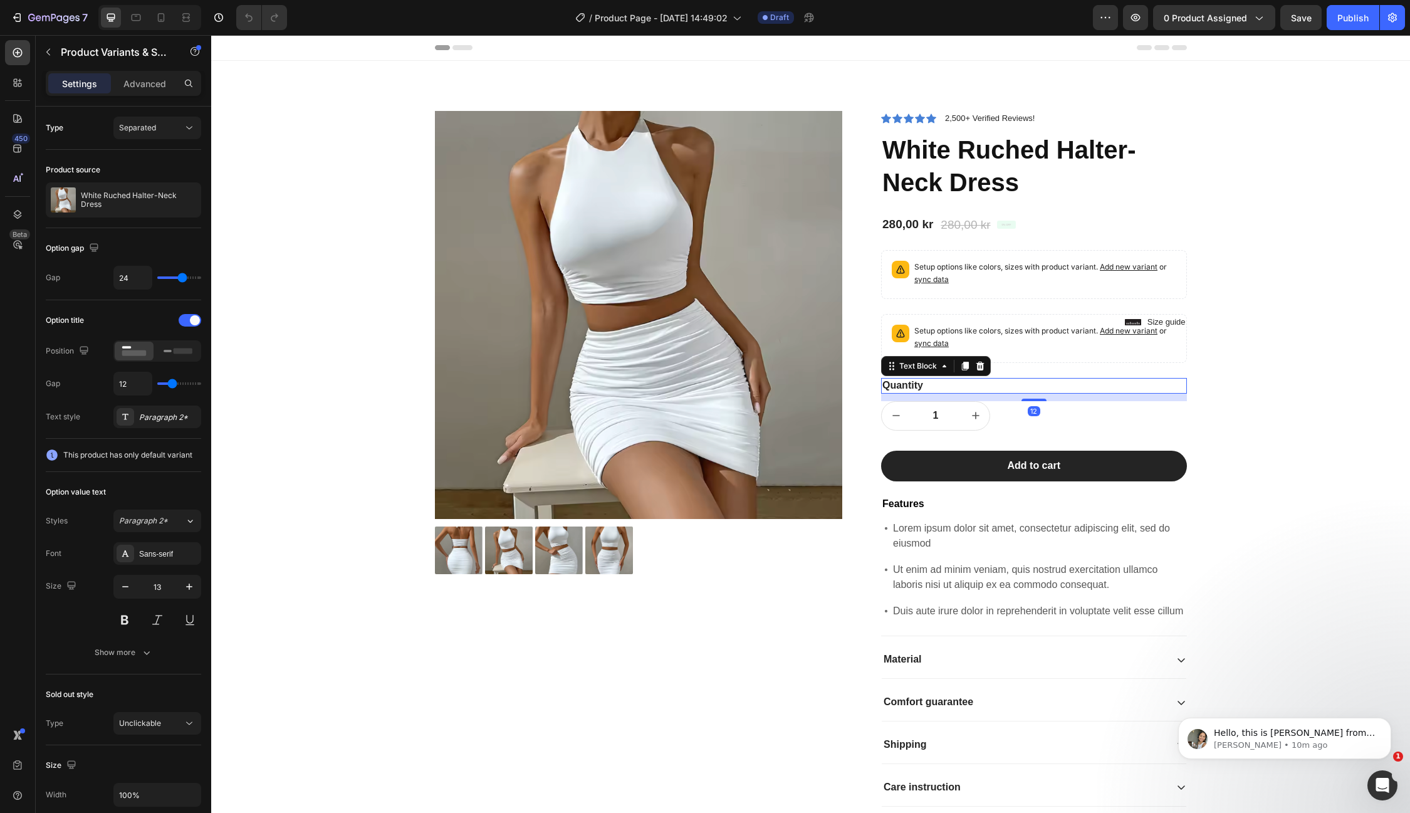
click at [1080, 392] on div "Quantity Text Block 12" at bounding box center [1034, 386] width 306 height 16
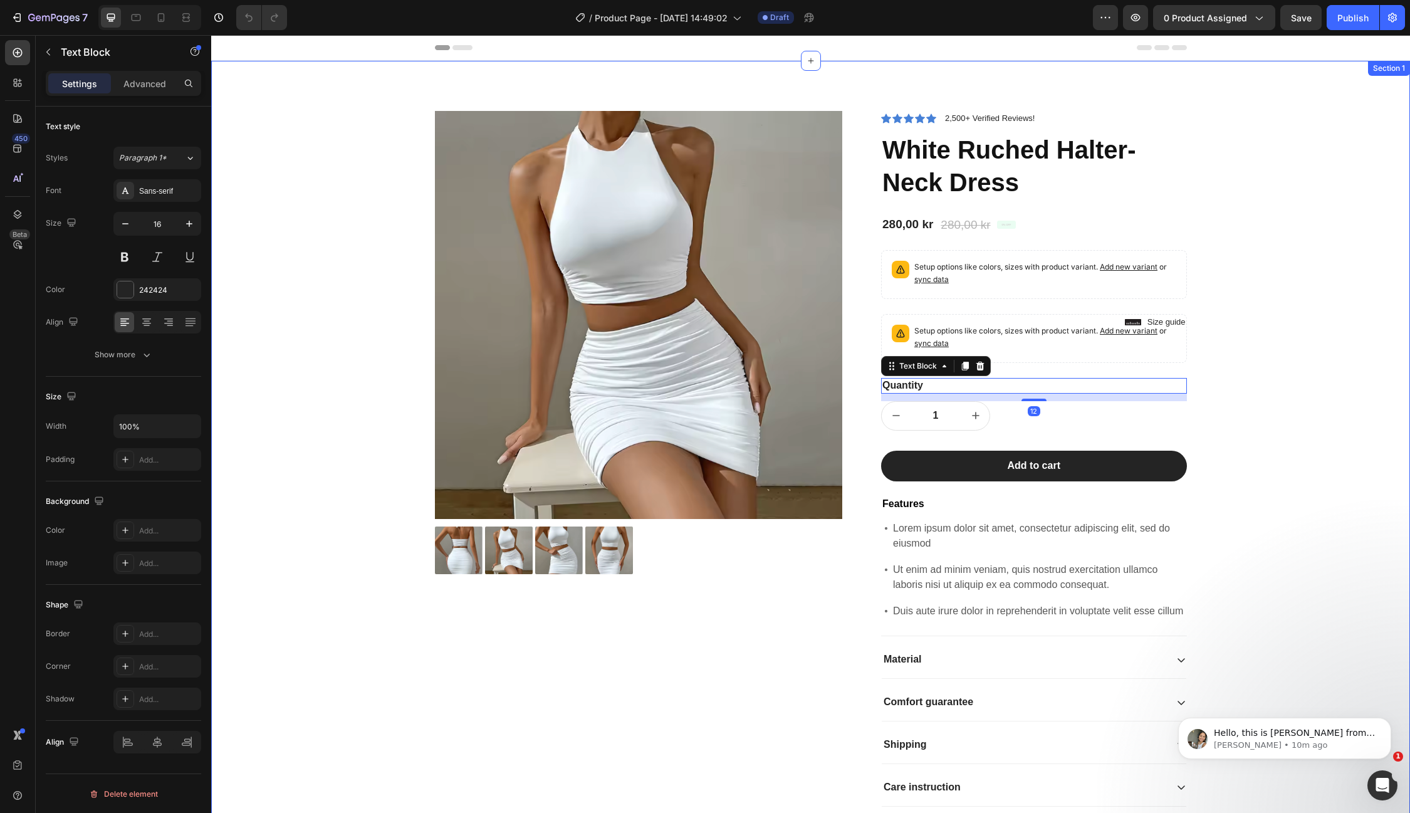
click at [1265, 340] on div "Product Images Icon Icon Icon Icon Icon Icon List 2,500+ Verified Reviews! Text…" at bounding box center [811, 469] width 1180 height 716
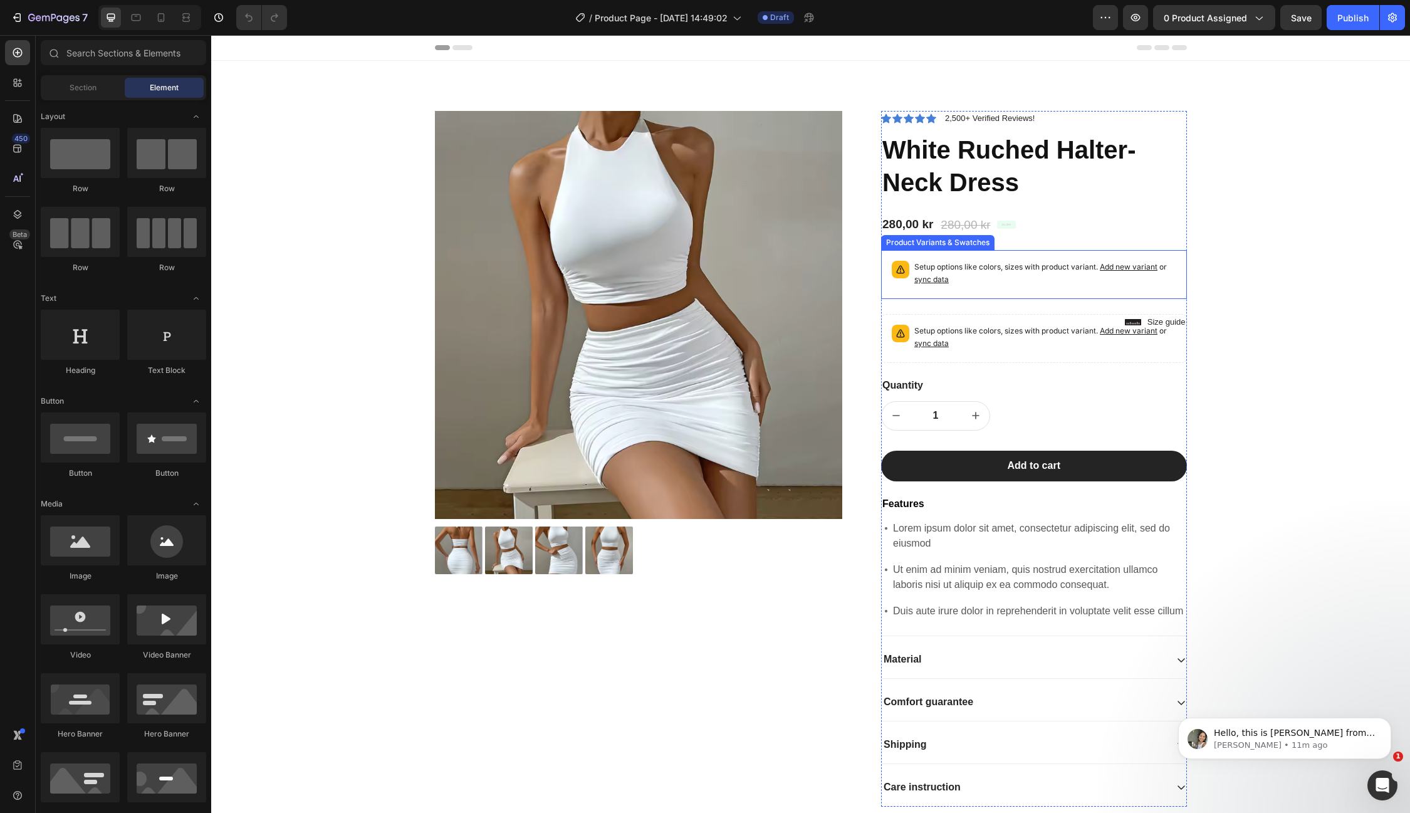
click at [936, 280] on span "sync data" at bounding box center [931, 279] width 34 height 9
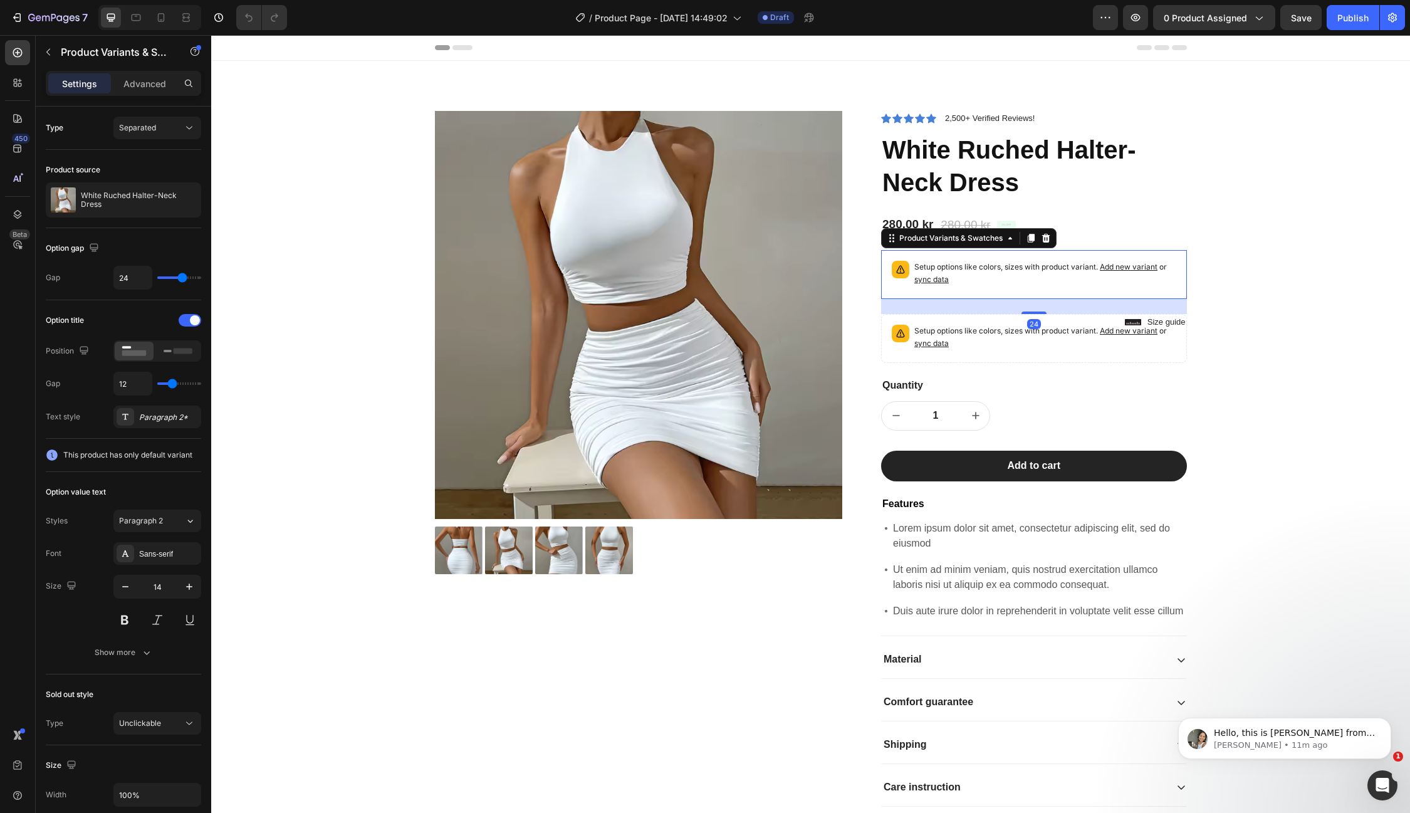
click at [936, 280] on span "sync data" at bounding box center [931, 279] width 34 height 9
click at [161, 199] on p "White Ruched Halter-Neck Dress" at bounding box center [138, 200] width 115 height 18
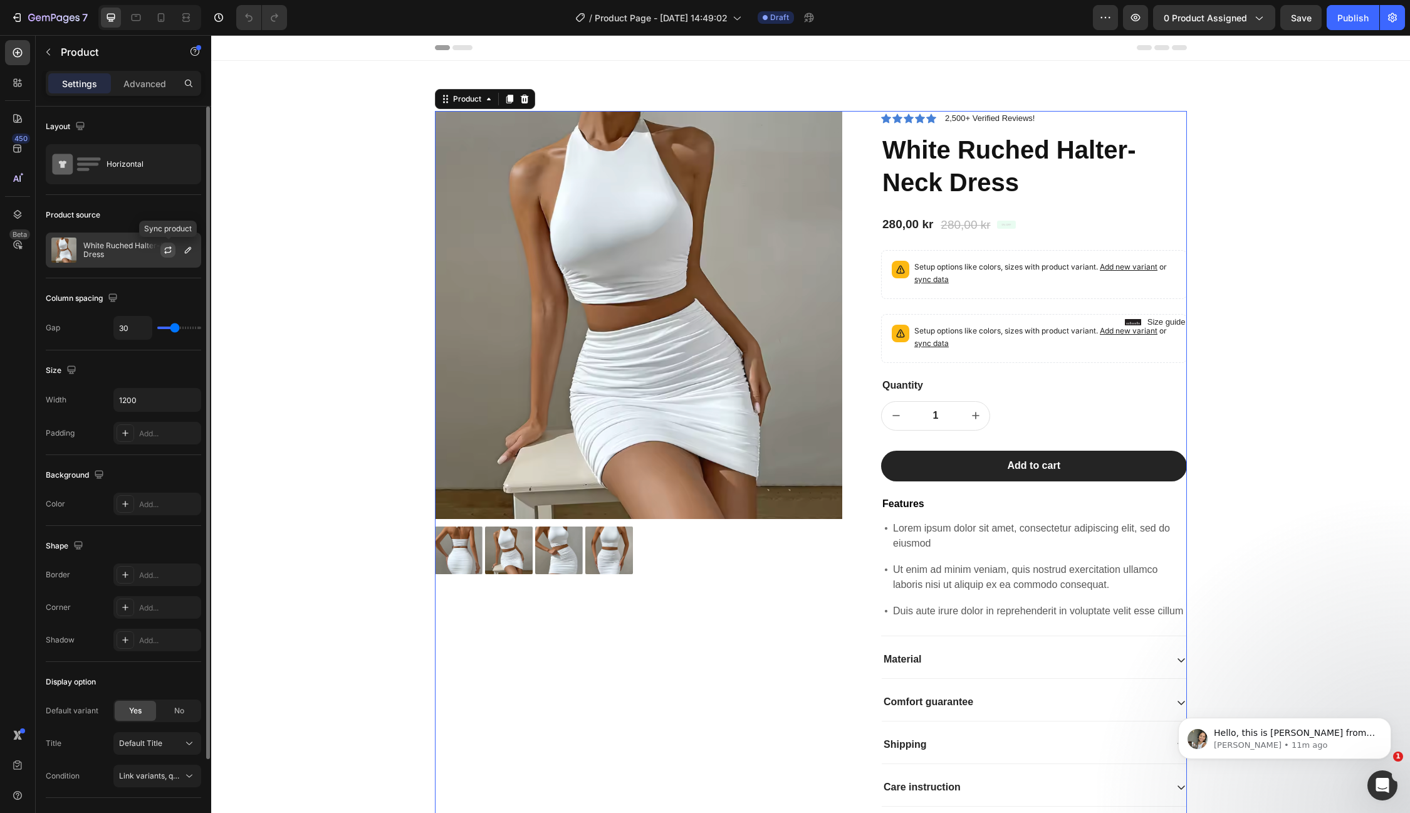
click at [172, 251] on icon "button" at bounding box center [168, 250] width 10 height 10
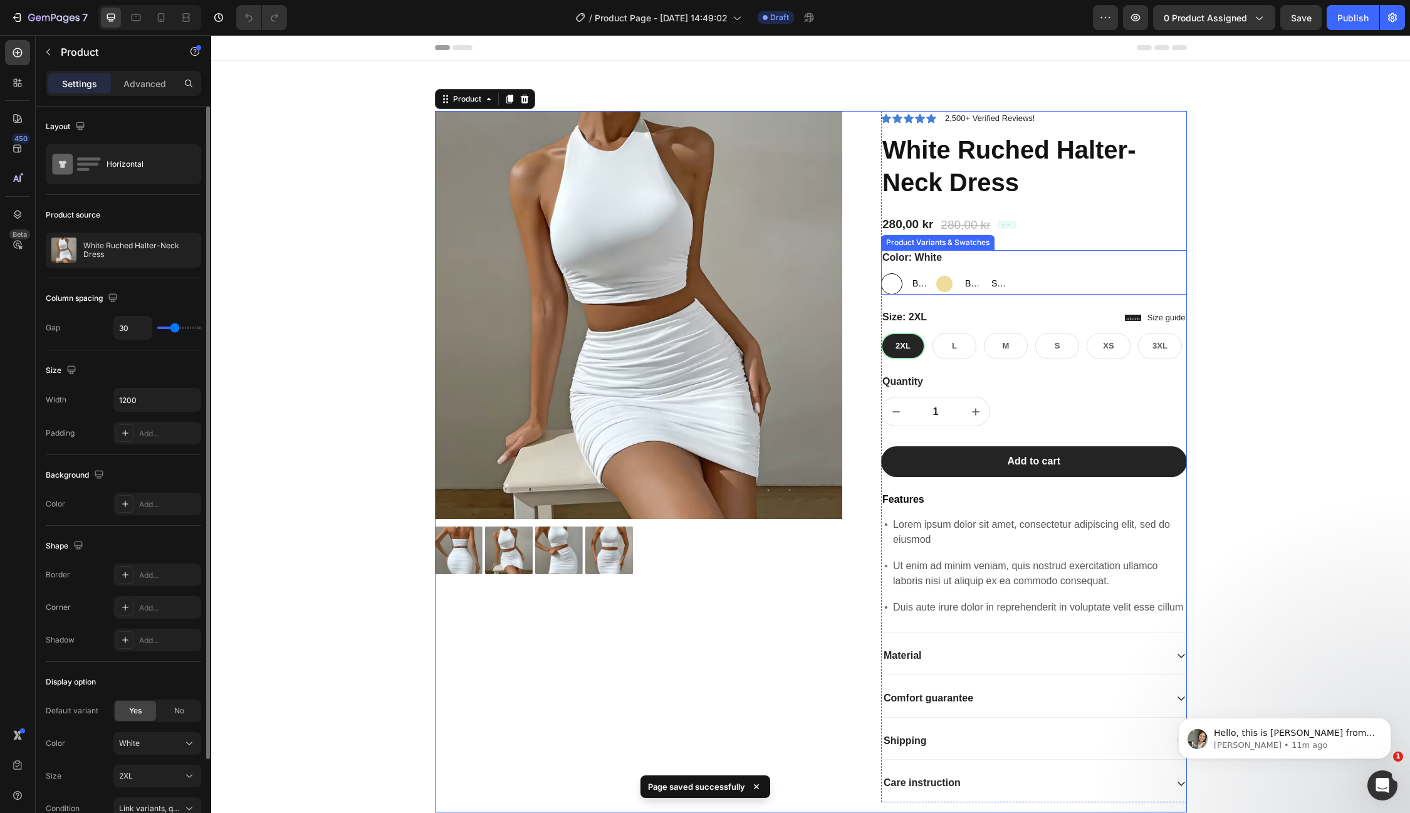
click at [897, 283] on div at bounding box center [891, 283] width 15 height 15
click at [881, 273] on input "White White" at bounding box center [881, 273] width 1 height 1
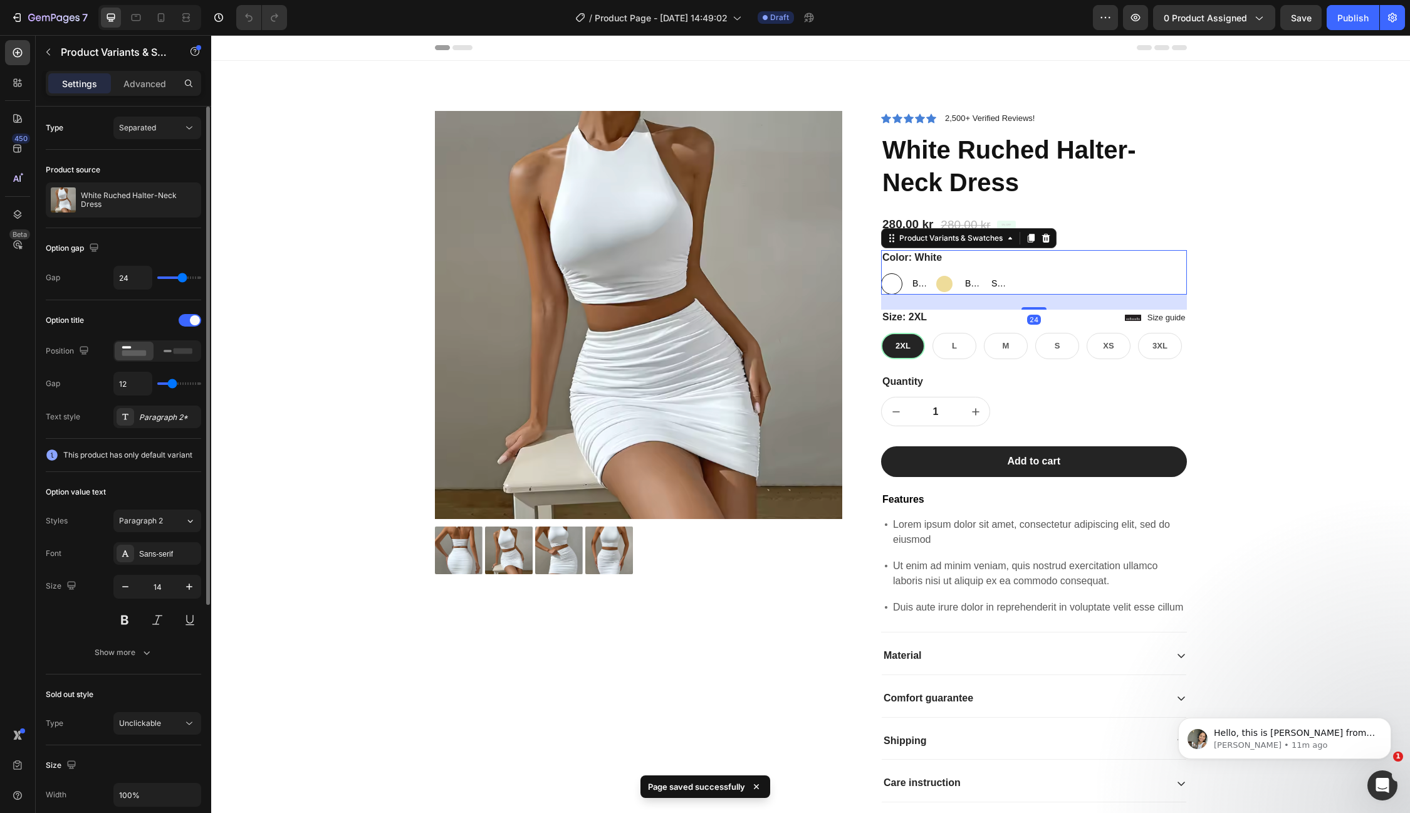
click at [943, 283] on div at bounding box center [944, 284] width 16 height 16
click at [934, 273] on input "Beige Beige" at bounding box center [933, 273] width 1 height 1
radio input "true"
click at [968, 286] on span "Blå" at bounding box center [971, 284] width 16 height 16
click at [960, 273] on input "Blå Blå Blå" at bounding box center [960, 273] width 1 height 1
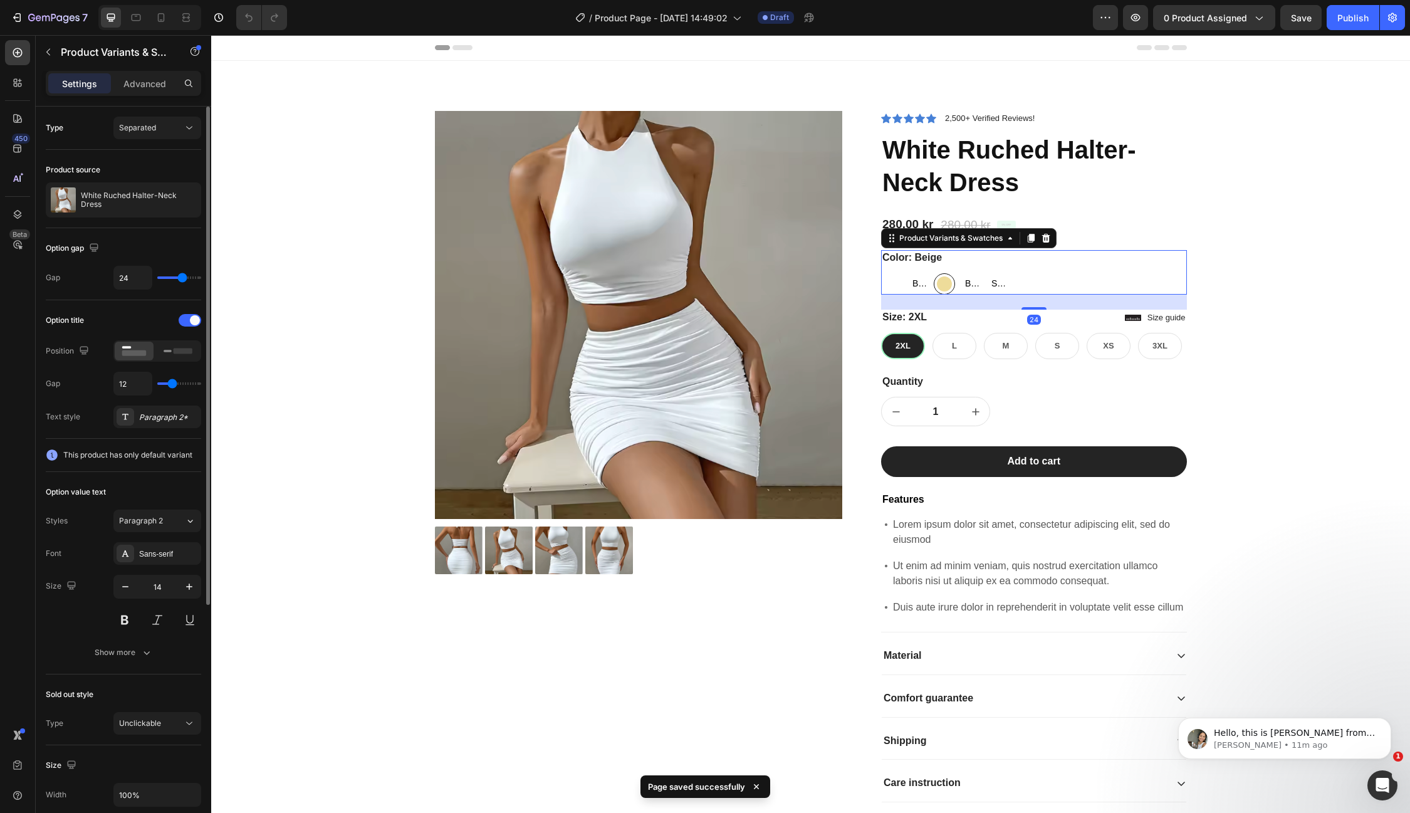
radio input "true"
click at [1125, 284] on div "White White Brun Brun Brun Beige Beige Blå Blå Blå Sort Sort Sort" at bounding box center [1034, 283] width 306 height 21
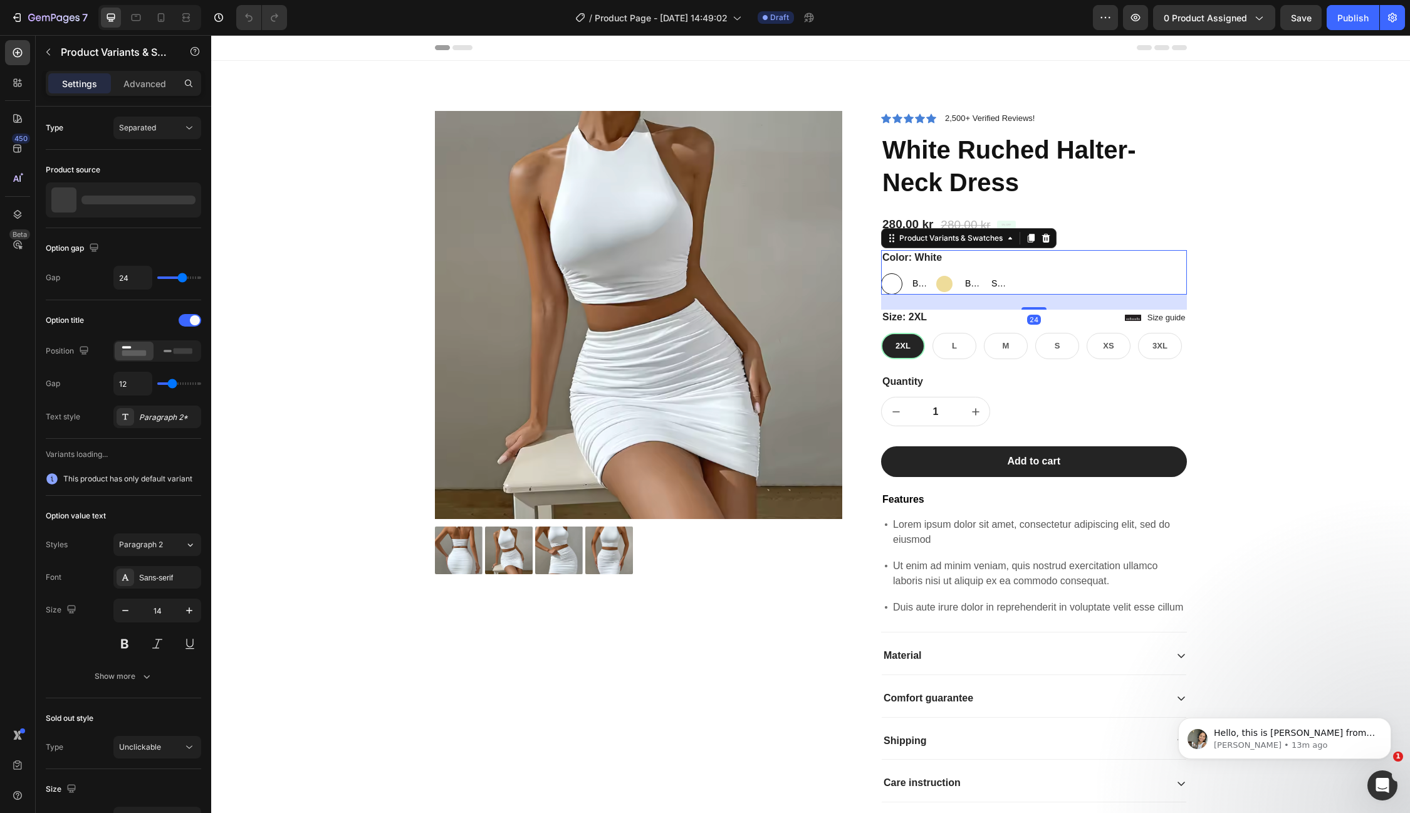
click at [917, 287] on span "Brun" at bounding box center [918, 284] width 16 height 16
click at [908, 273] on input "[PERSON_NAME] [PERSON_NAME] [PERSON_NAME]" at bounding box center [907, 273] width 1 height 1
radio input "true"
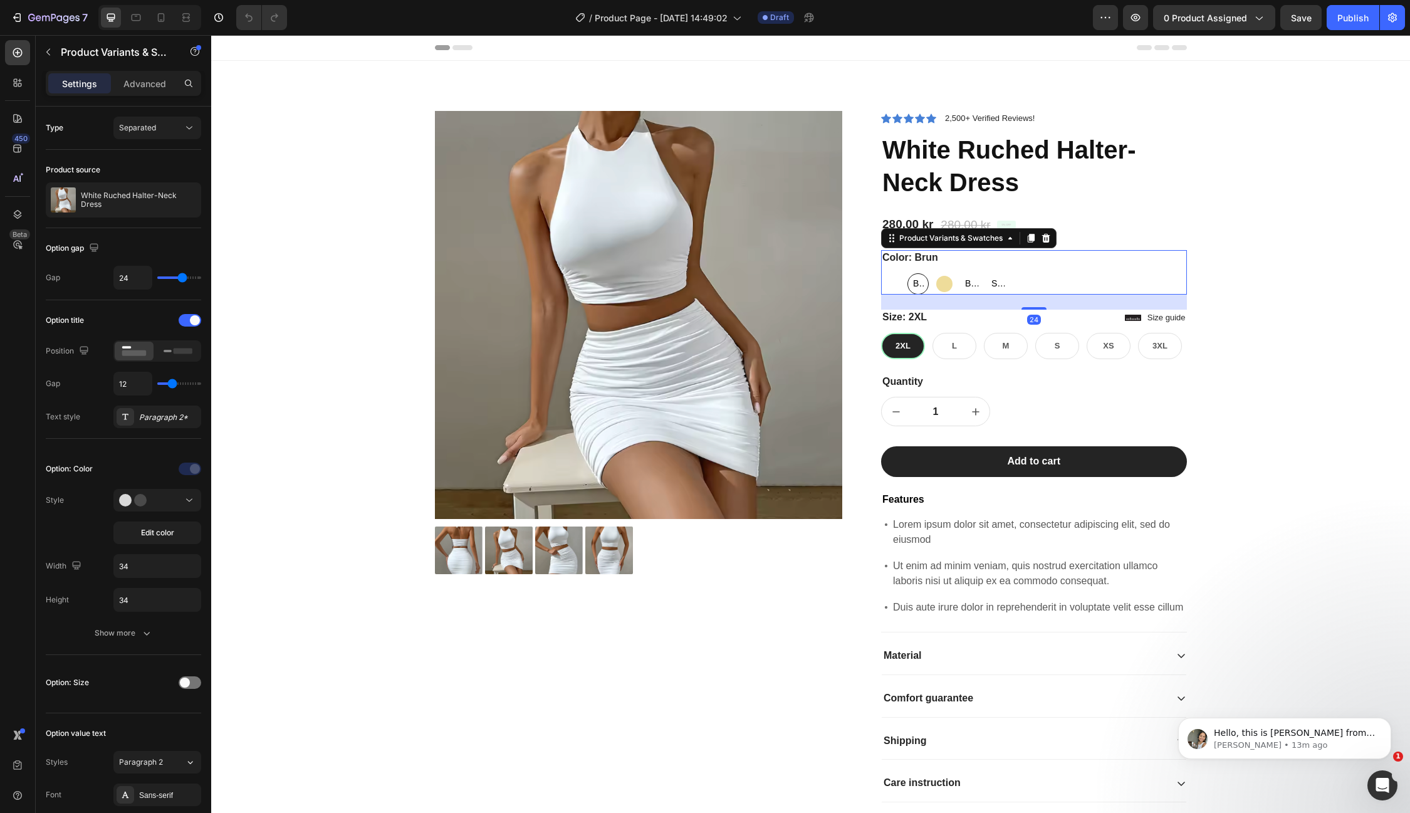
click at [946, 281] on div at bounding box center [944, 284] width 16 height 16
click at [934, 273] on input "Beige Beige" at bounding box center [933, 273] width 1 height 1
radio input "true"
click at [963, 280] on span "Blå" at bounding box center [971, 284] width 16 height 16
click at [960, 273] on input "Blå Blå Blå" at bounding box center [960, 273] width 1 height 1
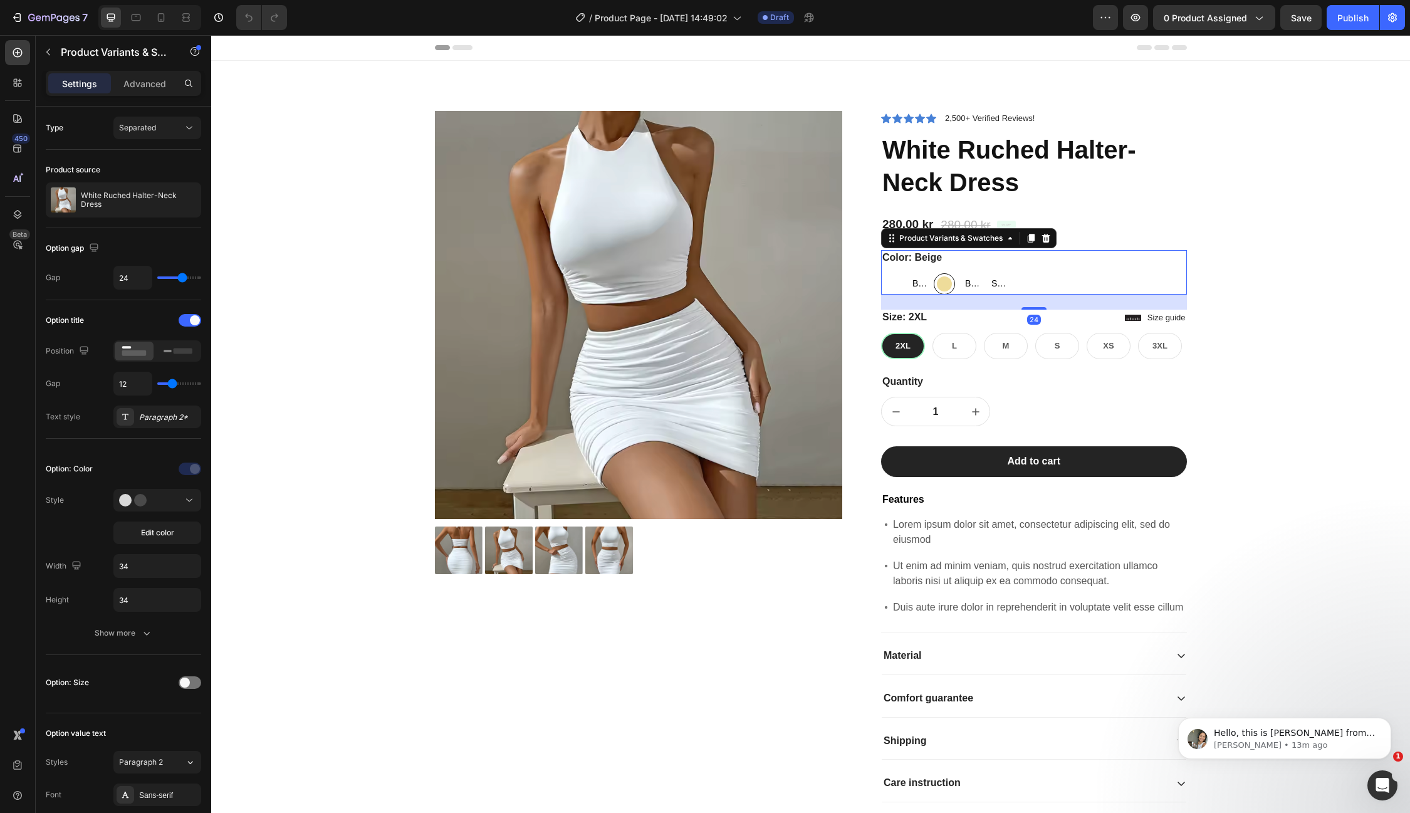
radio input "true"
click at [987, 280] on div "Sort" at bounding box center [997, 283] width 21 height 21
click at [986, 273] on input "Sort Sort Sort" at bounding box center [986, 273] width 1 height 1
radio input "true"
click at [1291, 17] on button "Save" at bounding box center [1300, 17] width 41 height 25
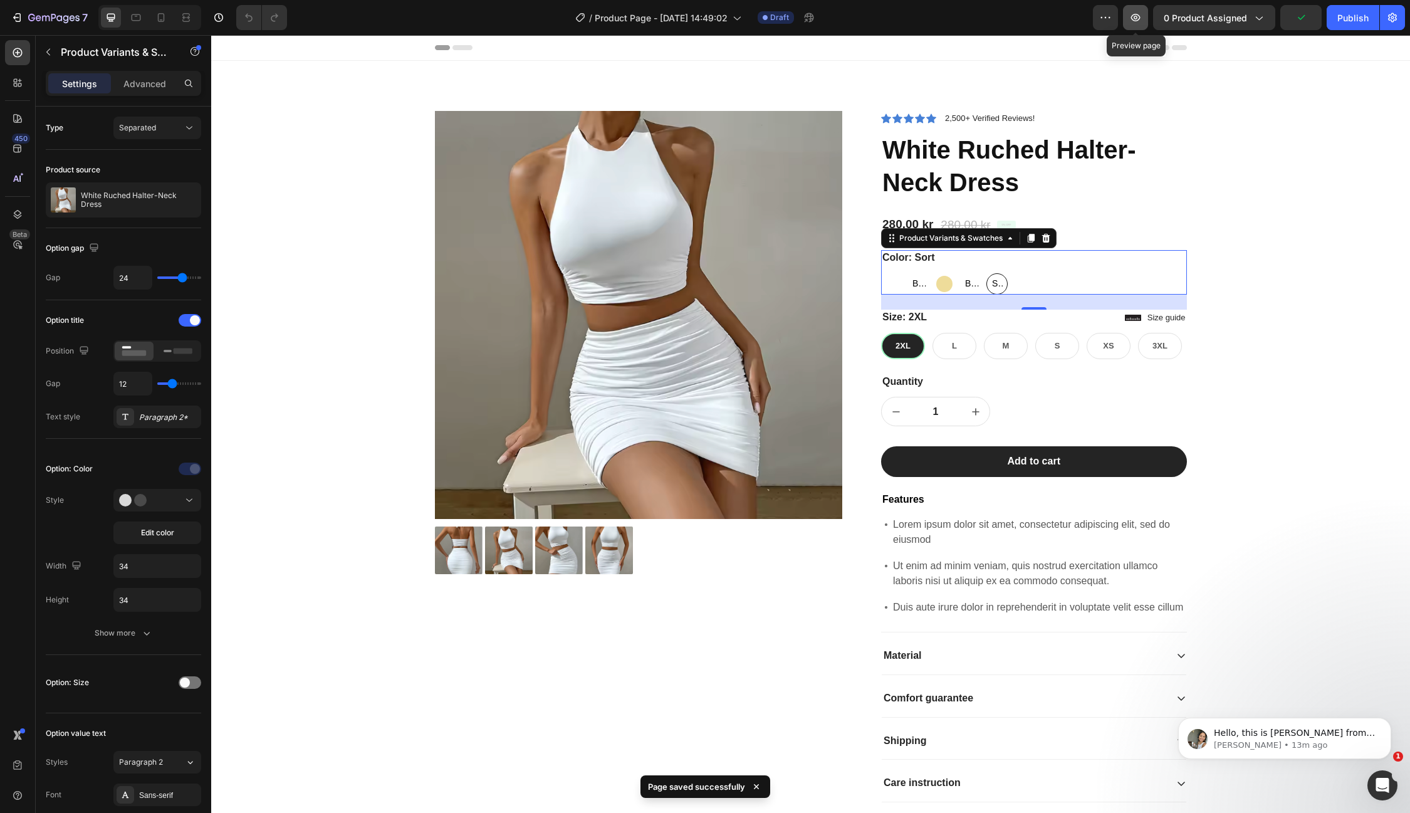
click at [1136, 16] on icon "button" at bounding box center [1135, 17] width 13 height 13
click at [1185, 281] on div "White White Brun Brun Brun Beige Beige Blå Blå Blå Sort Sort Sort" at bounding box center [1034, 283] width 306 height 21
click at [1036, 306] on div at bounding box center [1034, 308] width 25 height 4
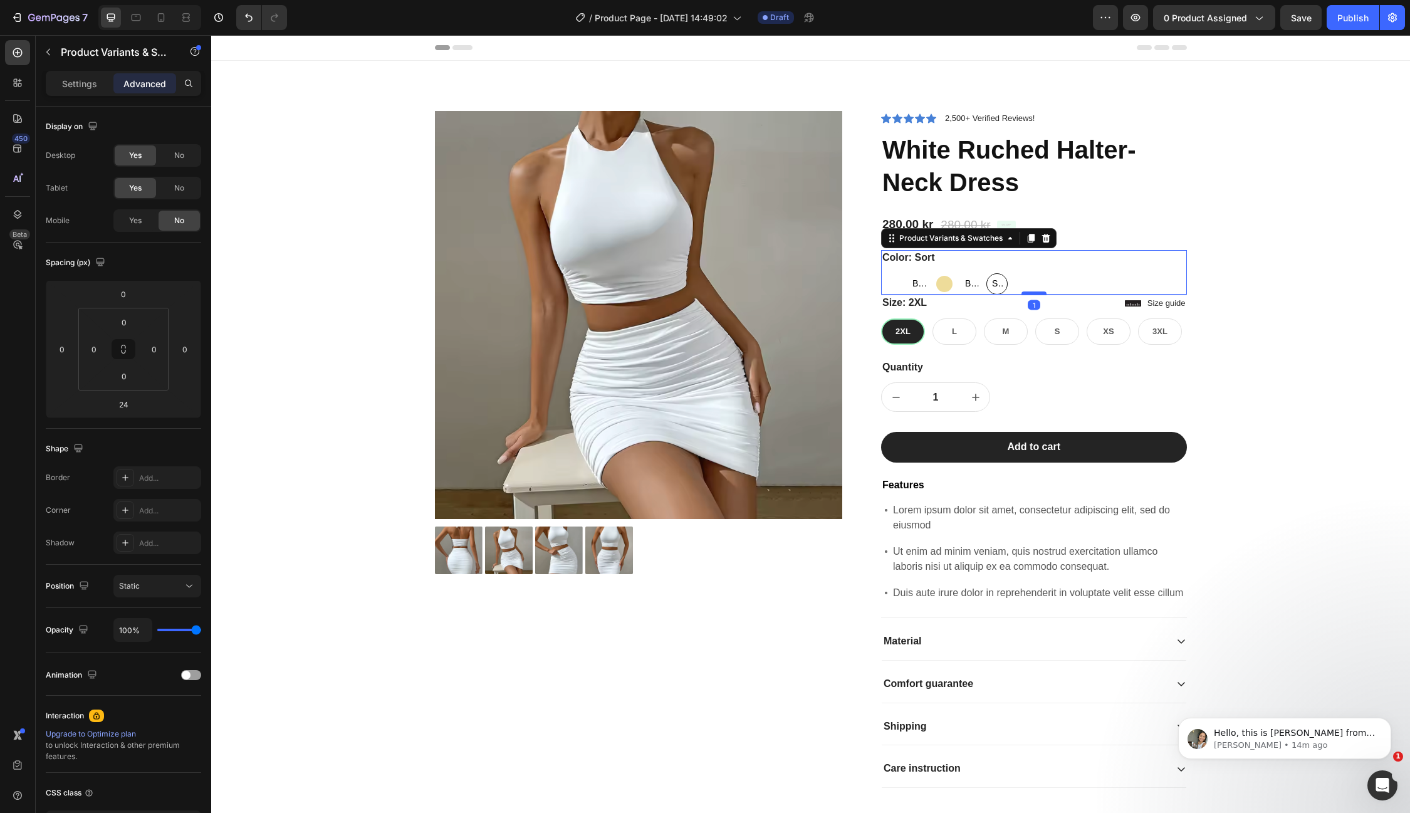
drag, startPoint x: 1036, startPoint y: 306, endPoint x: 1030, endPoint y: 292, distance: 15.7
click at [1030, 292] on div at bounding box center [1034, 293] width 25 height 4
type input "1"
click at [1186, 263] on div "Color: Sort White White Brun Brun Brun Beige Beige Blå Blå Blå Sort Sort Sort" at bounding box center [1034, 272] width 306 height 45
click at [1185, 264] on div "Color: Sort White White Brun Brun Brun Beige Beige Blå Blå Blå Sort Sort Sort" at bounding box center [1034, 272] width 306 height 45
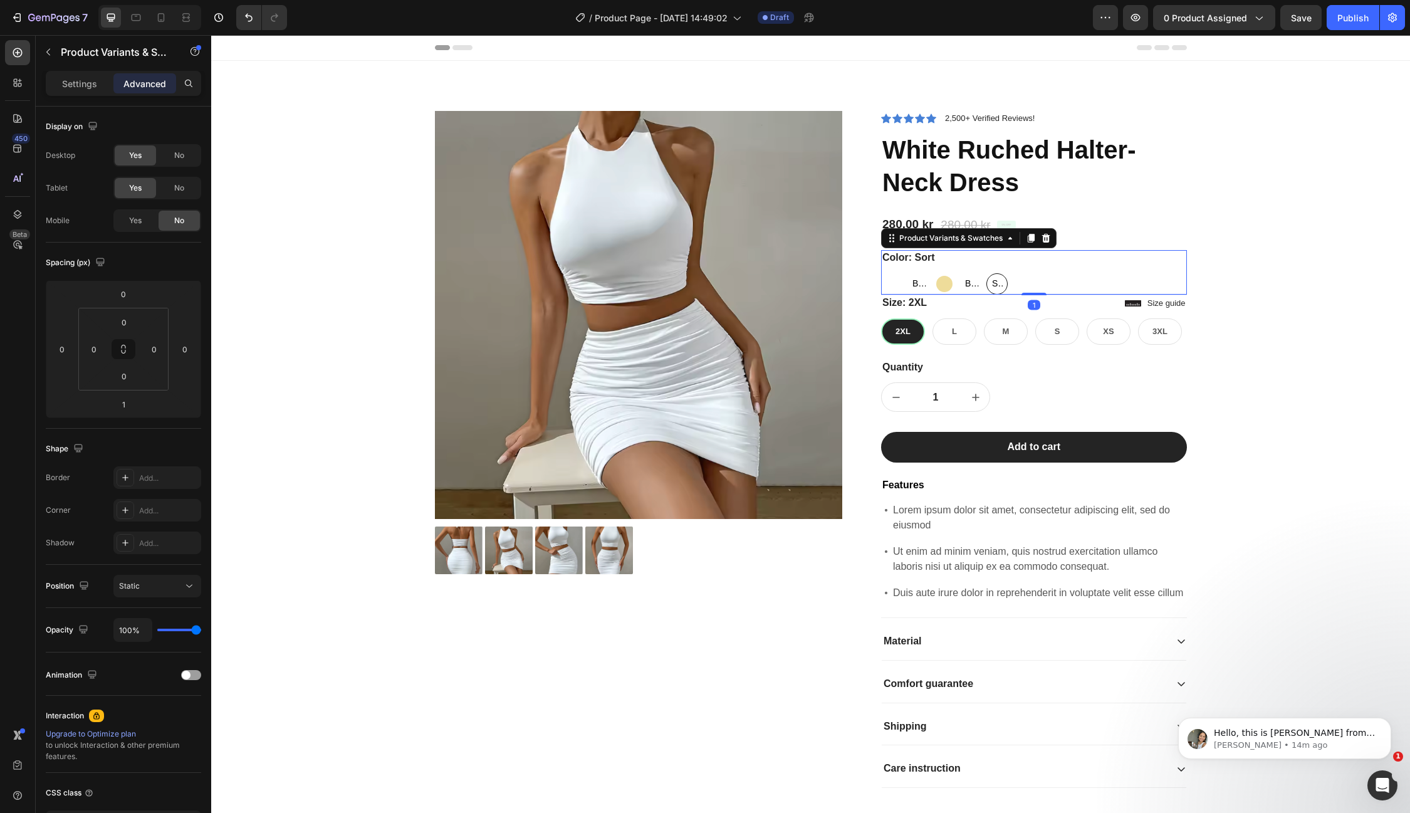
click at [1117, 266] on div "Color: Sort White White Brun Brun Brun Beige Beige Blå Blå Blå Sort Sort Sort" at bounding box center [1034, 272] width 306 height 45
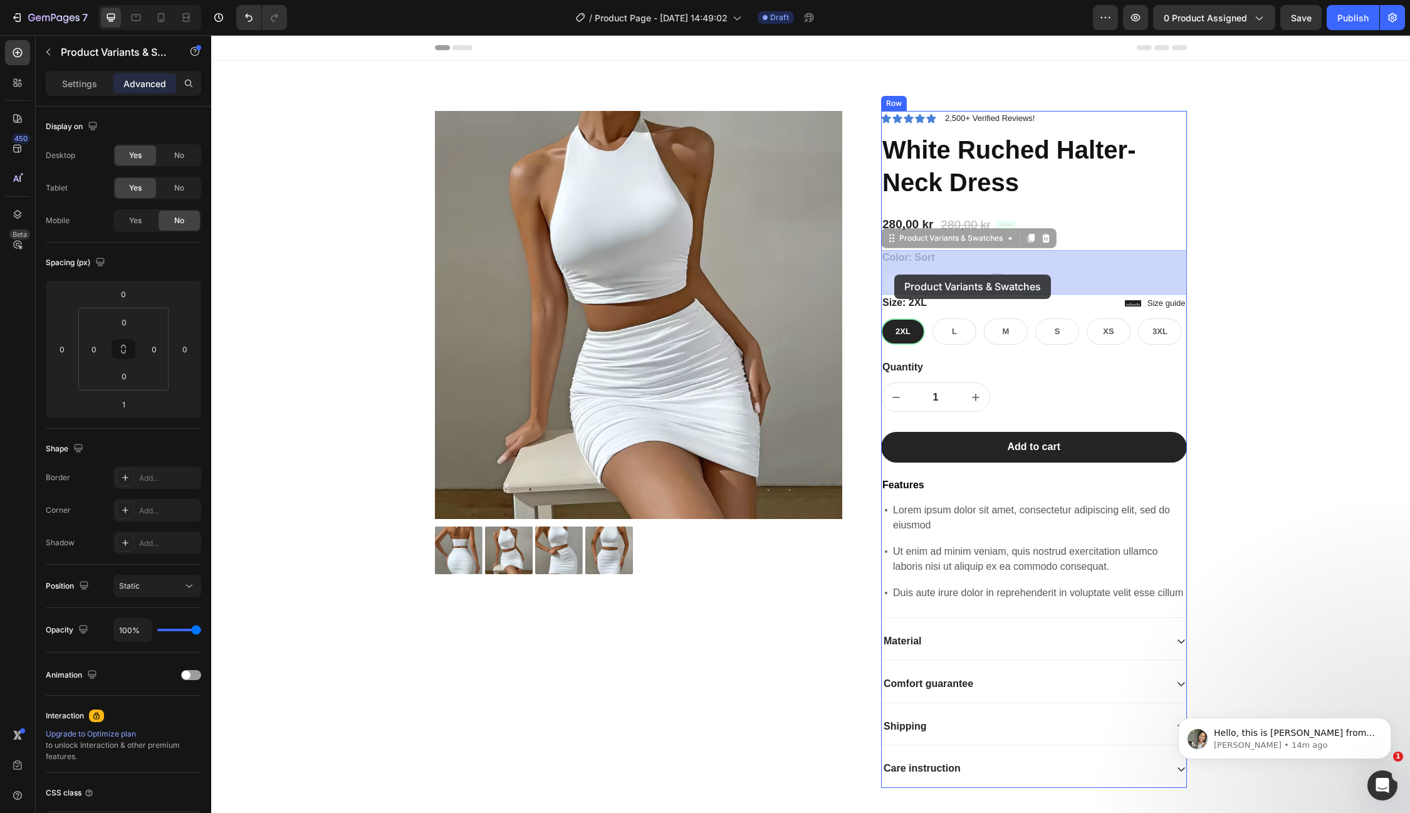
drag, startPoint x: 882, startPoint y: 278, endPoint x: 894, endPoint y: 275, distance: 12.3
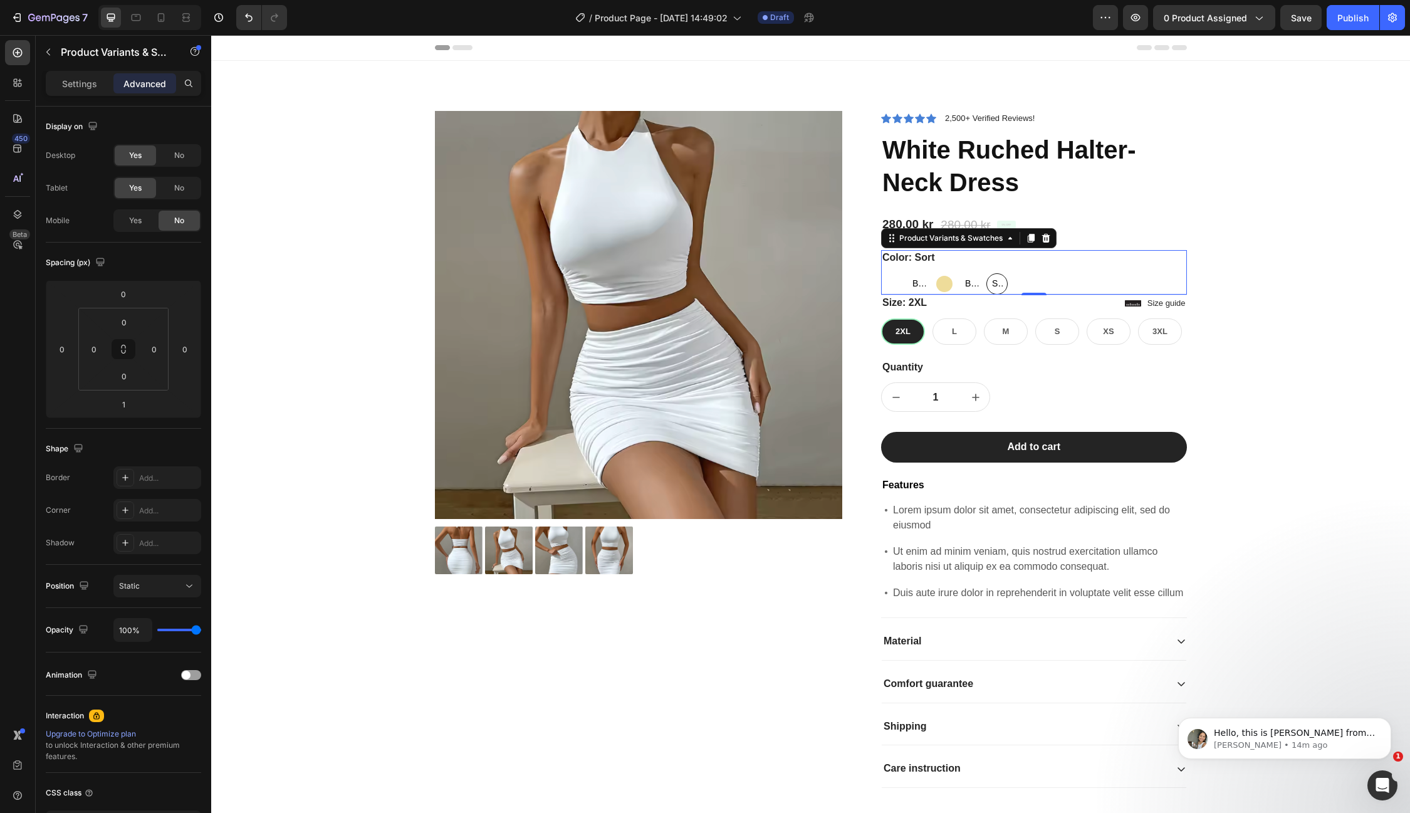
click at [898, 282] on div at bounding box center [892, 284] width 16 height 16
click at [881, 273] on input "White White" at bounding box center [881, 273] width 1 height 1
radio input "true"
click at [943, 280] on div at bounding box center [944, 284] width 16 height 16
click at [934, 273] on input "Beige Beige" at bounding box center [933, 273] width 1 height 1
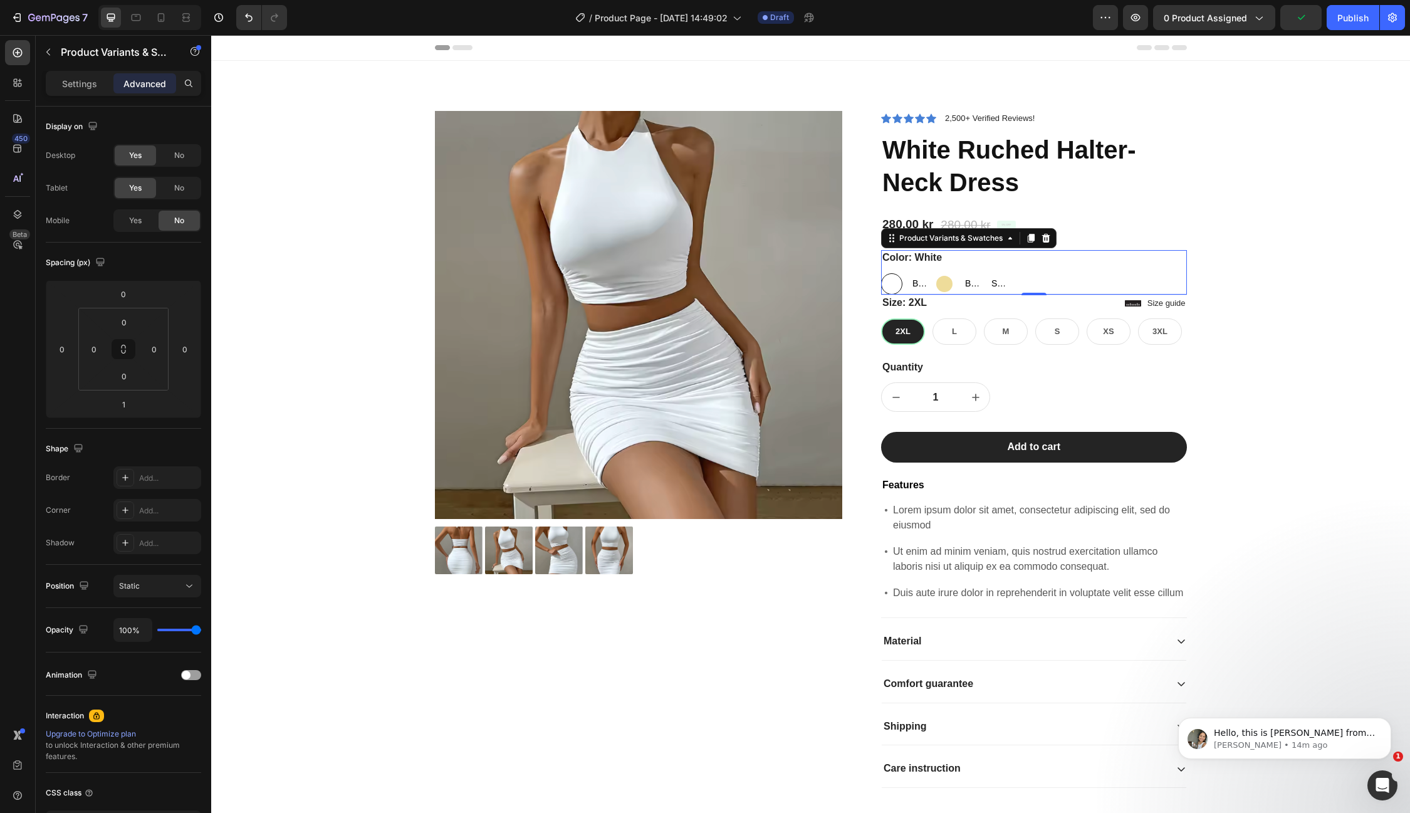
radio input "true"
click at [964, 280] on span "Blå" at bounding box center [971, 284] width 16 height 16
click at [960, 273] on input "Blå Blå Blå" at bounding box center [960, 273] width 1 height 1
radio input "true"
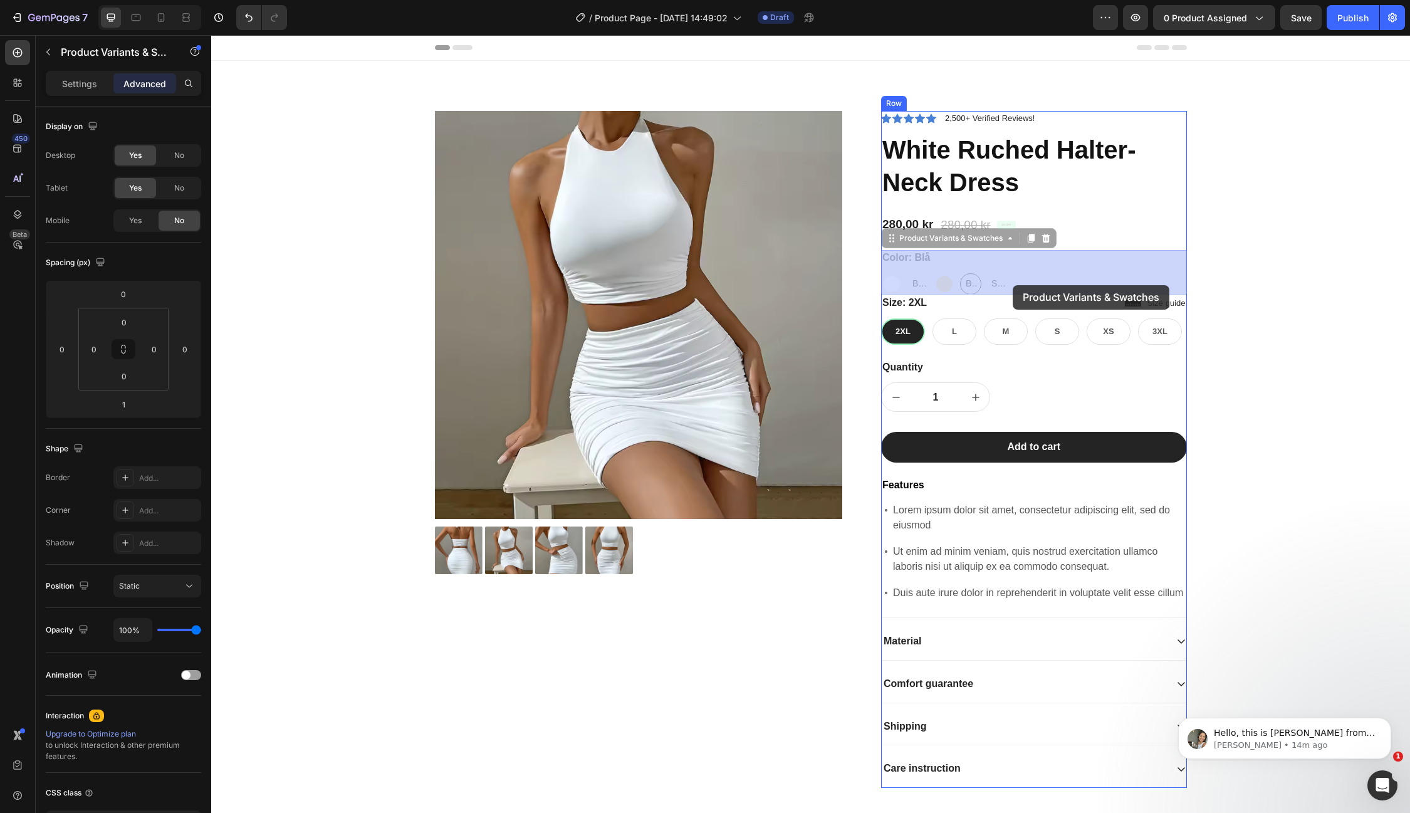
drag, startPoint x: 1000, startPoint y: 285, endPoint x: 1013, endPoint y: 285, distance: 12.5
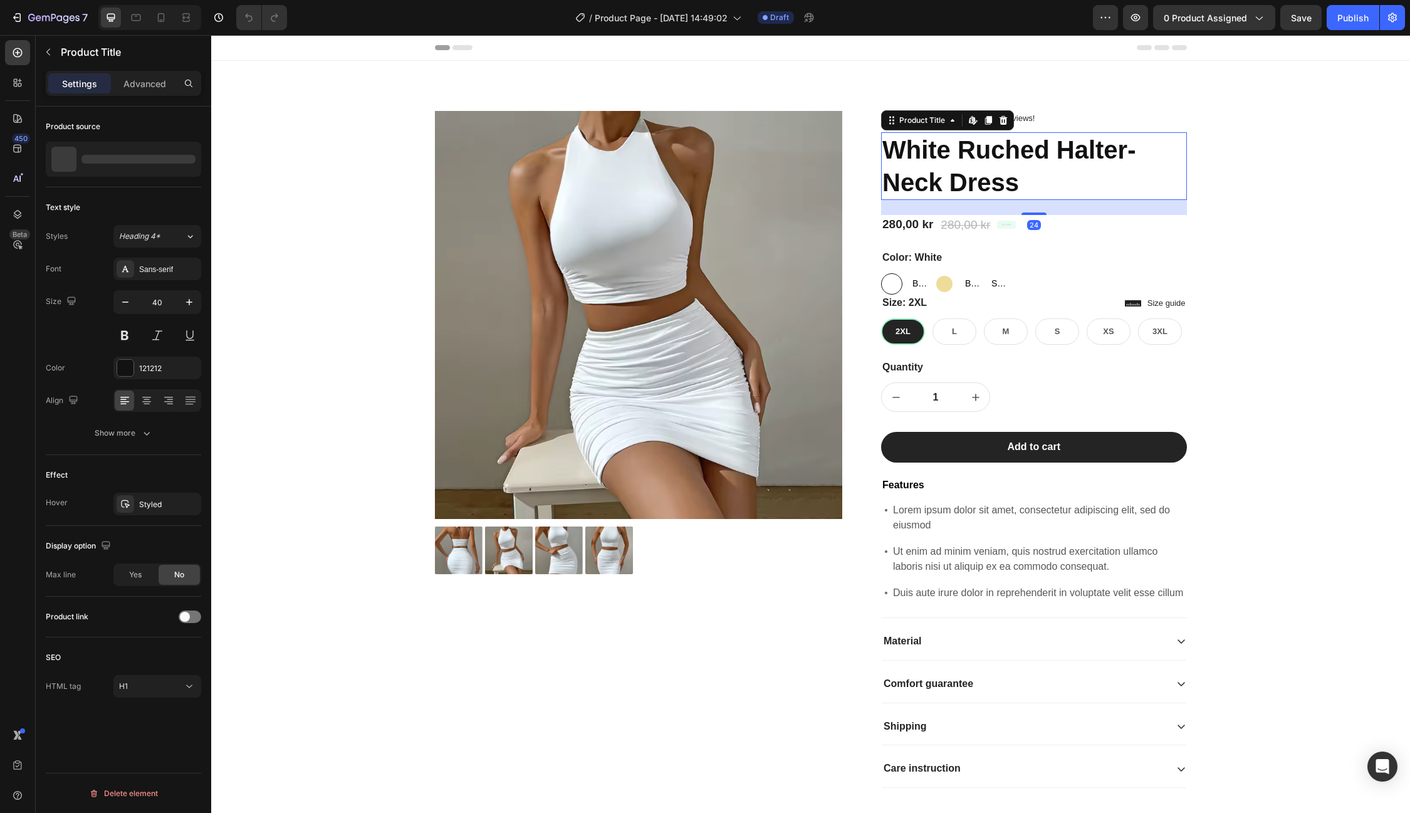
click at [945, 182] on h1 "White Ruched Halter-Neck Dress" at bounding box center [1034, 166] width 306 height 68
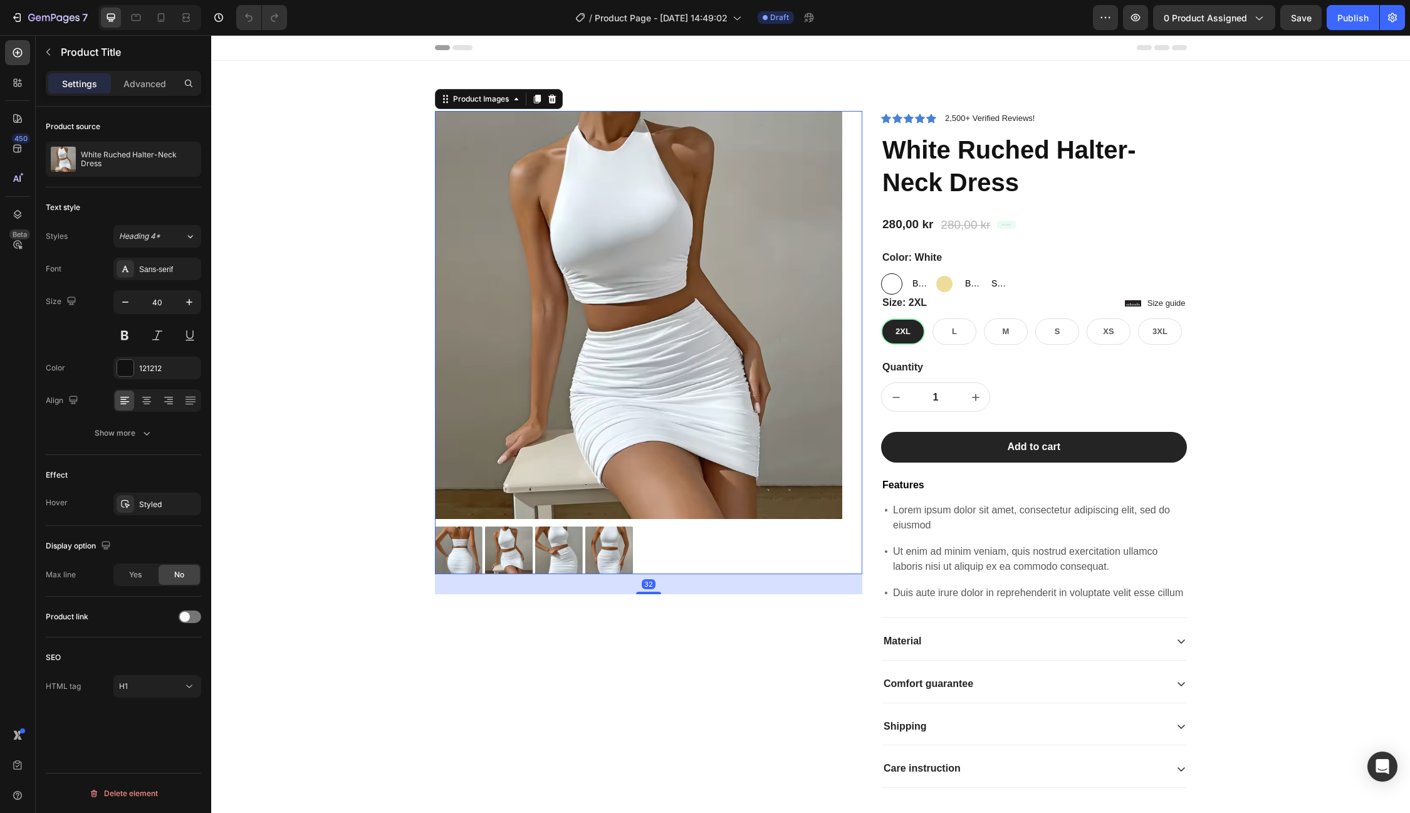
click at [692, 203] on img at bounding box center [639, 315] width 408 height 408
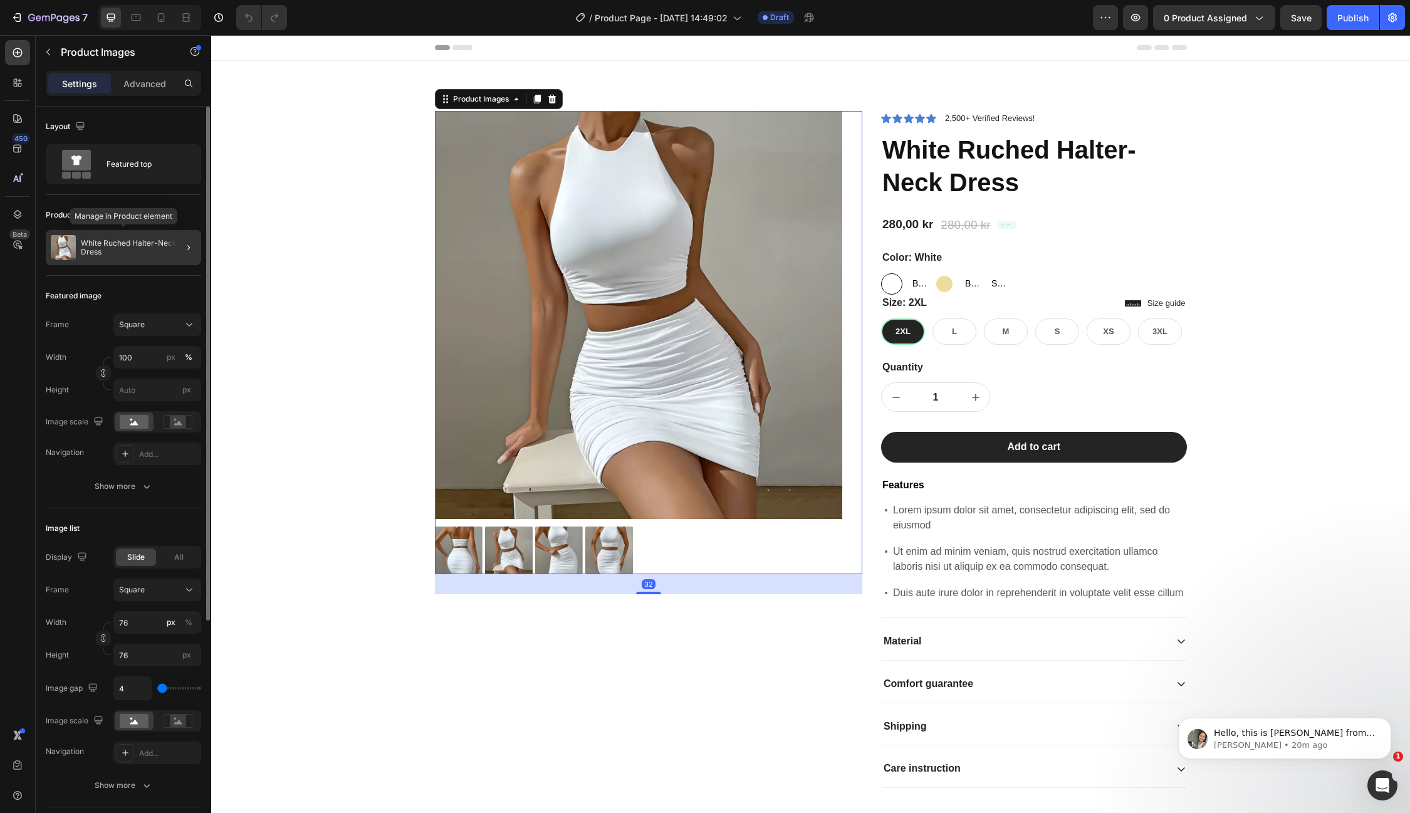
click at [161, 249] on p "White Ruched Halter-Neck Dress" at bounding box center [138, 248] width 115 height 18
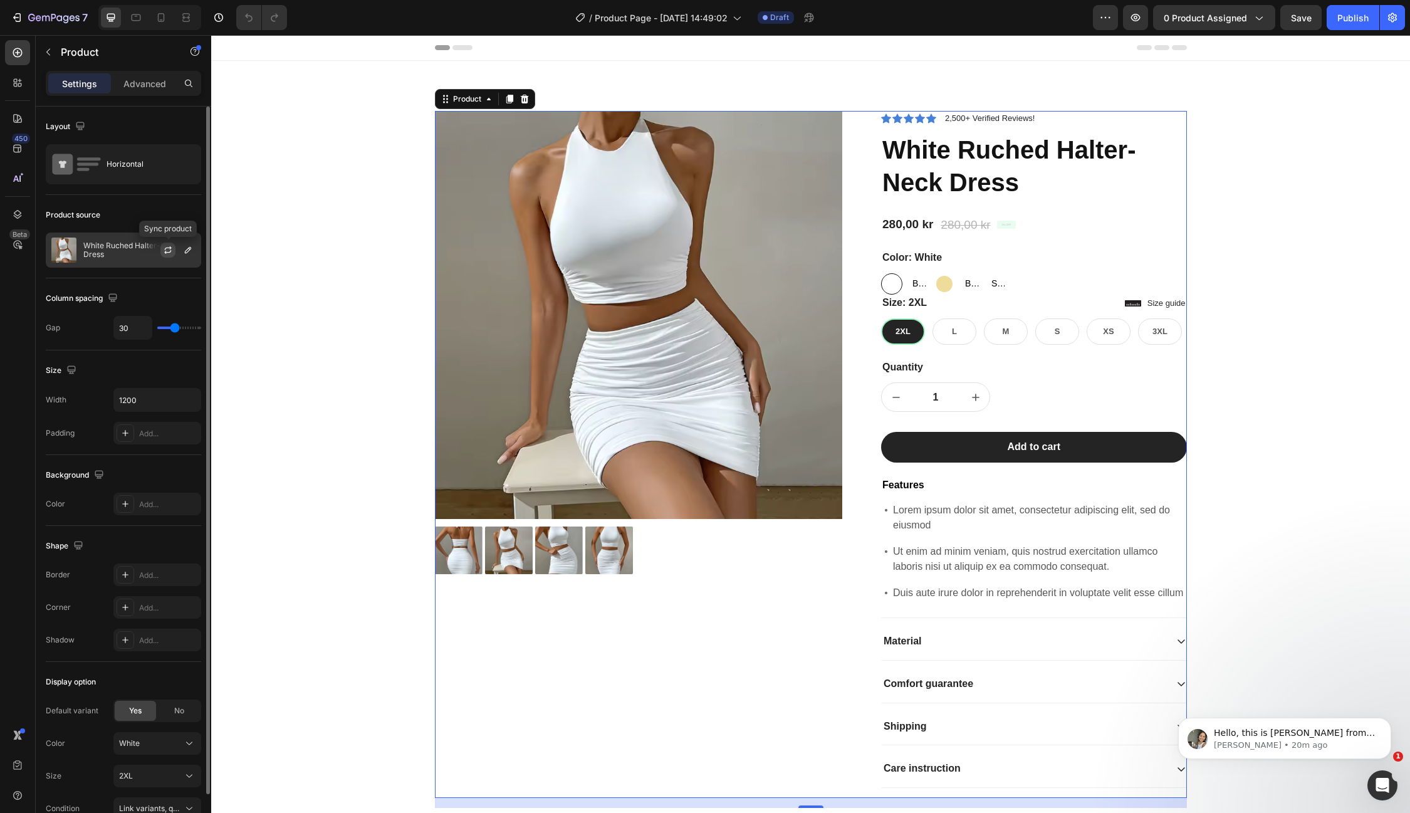
click at [169, 253] on icon "button" at bounding box center [168, 250] width 10 height 10
click at [1306, 14] on span "Save" at bounding box center [1301, 18] width 21 height 11
click at [1144, 18] on button "button" at bounding box center [1135, 17] width 25 height 25
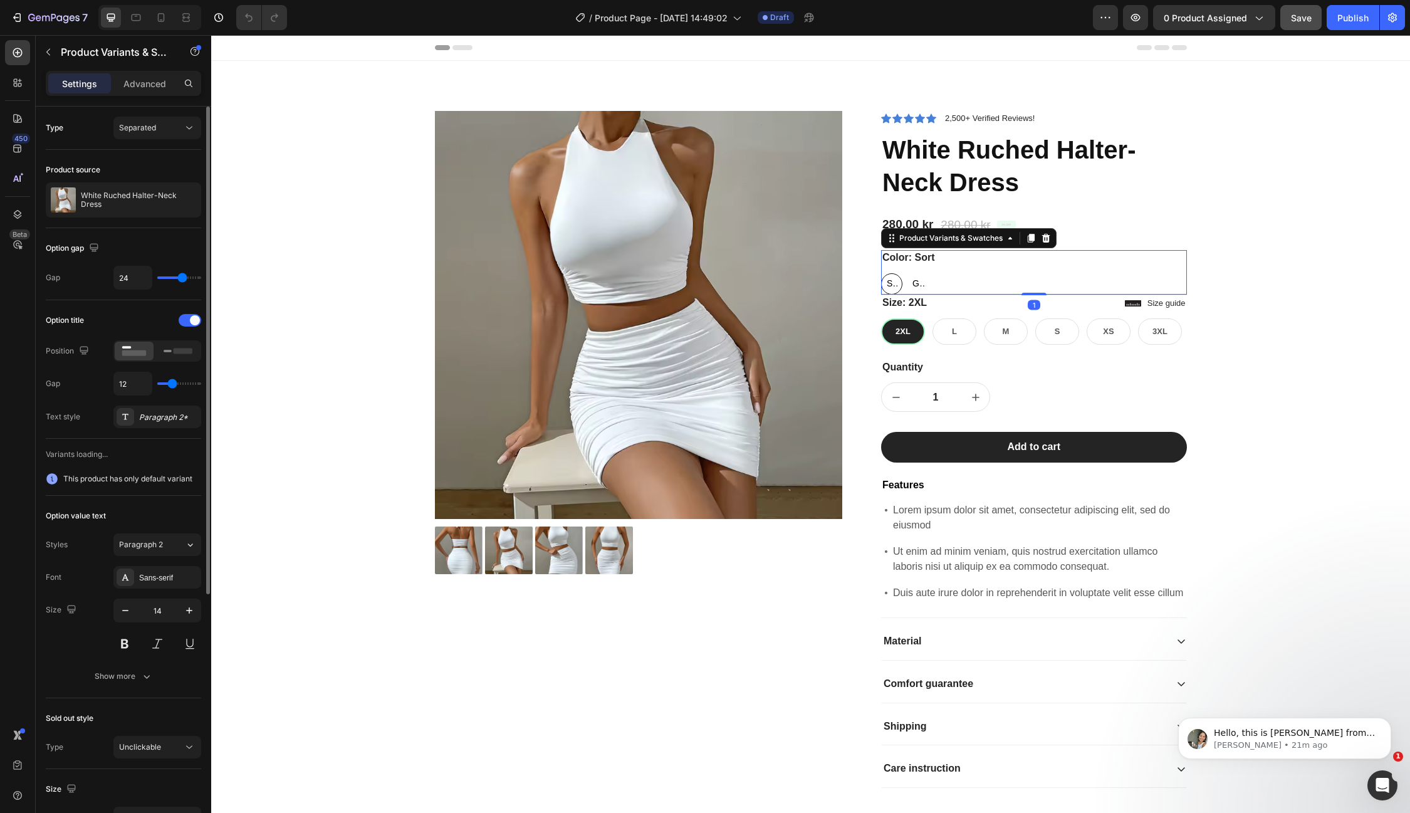
click at [889, 280] on span "Sort" at bounding box center [891, 284] width 15 height 16
click at [881, 273] on input "Sort Sort Sort" at bounding box center [881, 273] width 1 height 1
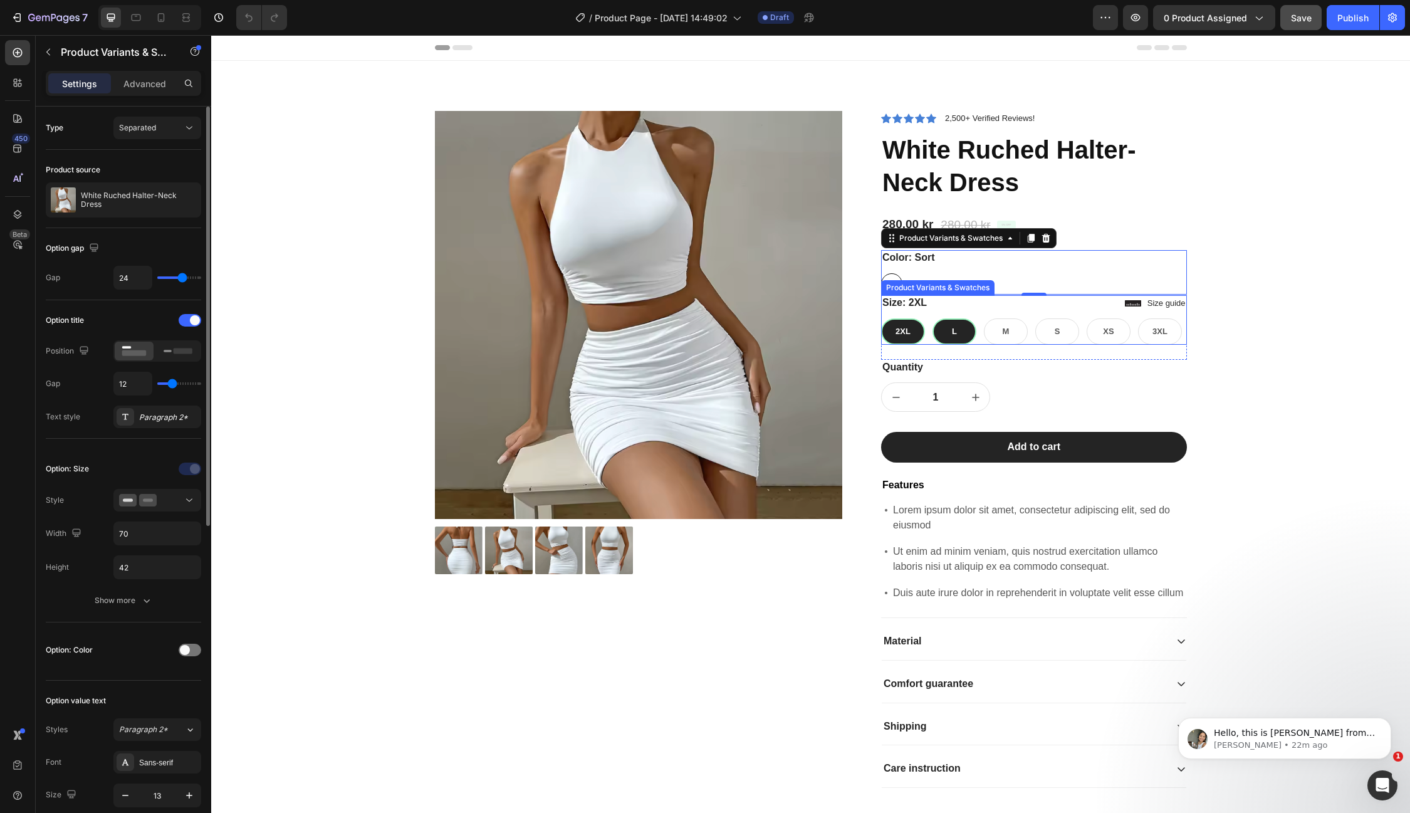
click at [943, 328] on div "L" at bounding box center [955, 331] width 44 height 26
click at [933, 318] on input "L L L" at bounding box center [932, 318] width 1 height 1
radio input "true"
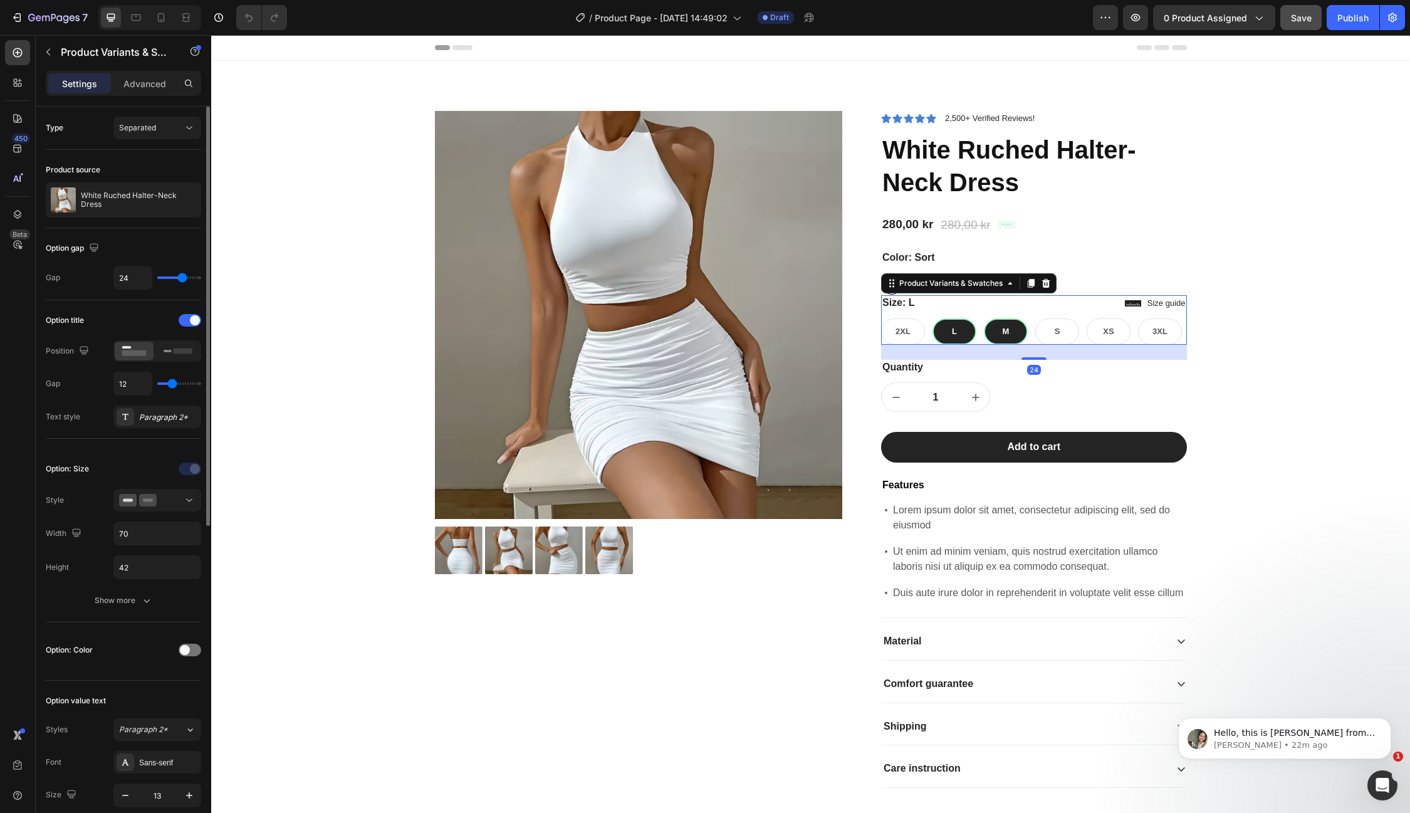
click at [1005, 323] on div "M" at bounding box center [1006, 331] width 7 height 23
click at [984, 318] on input "M M M" at bounding box center [983, 318] width 1 height 1
radio input "true"
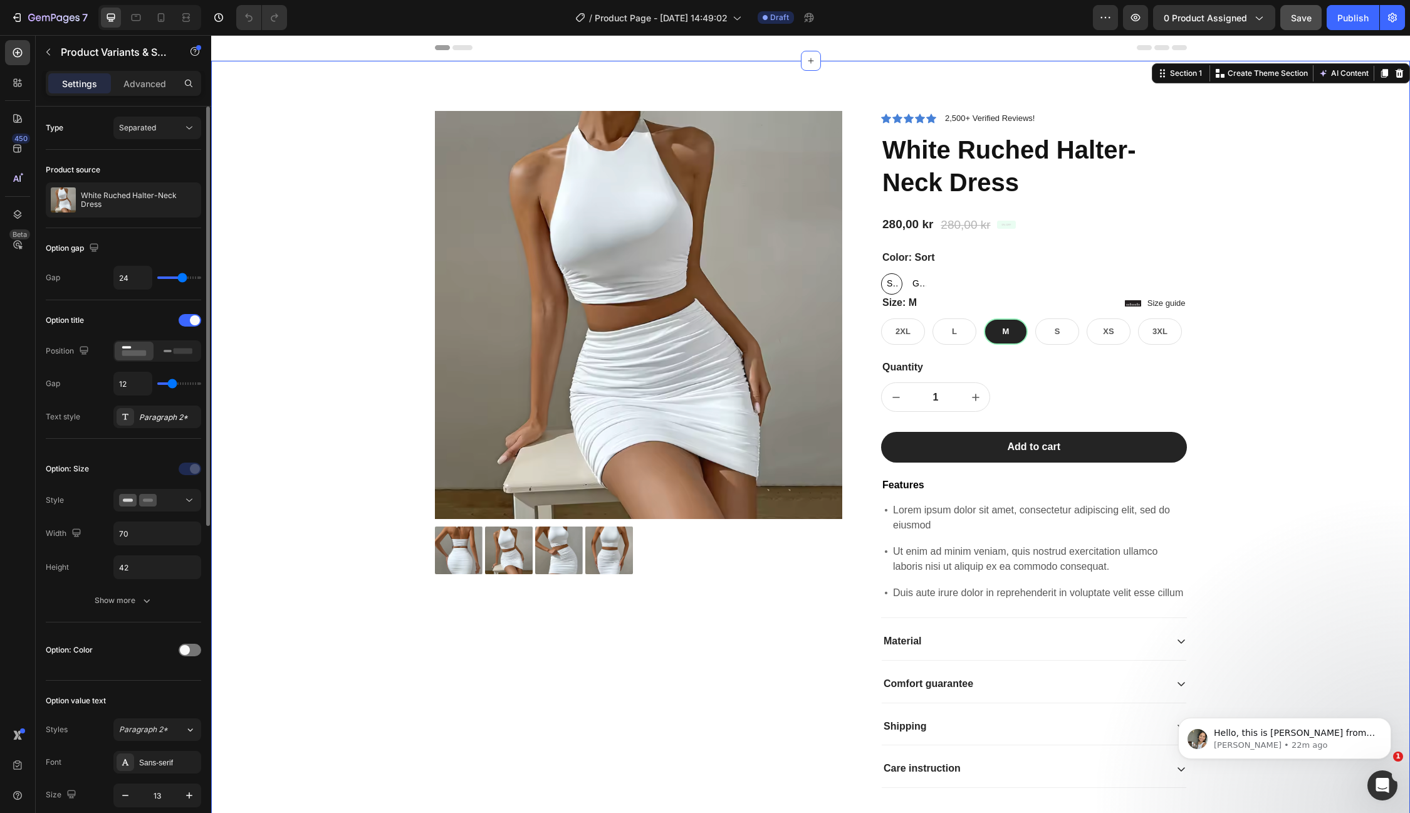
click at [1248, 349] on div "Product Images Icon Icon Icon Icon Icon Icon List 2,500+ Verified Reviews! Text…" at bounding box center [811, 459] width 1180 height 697
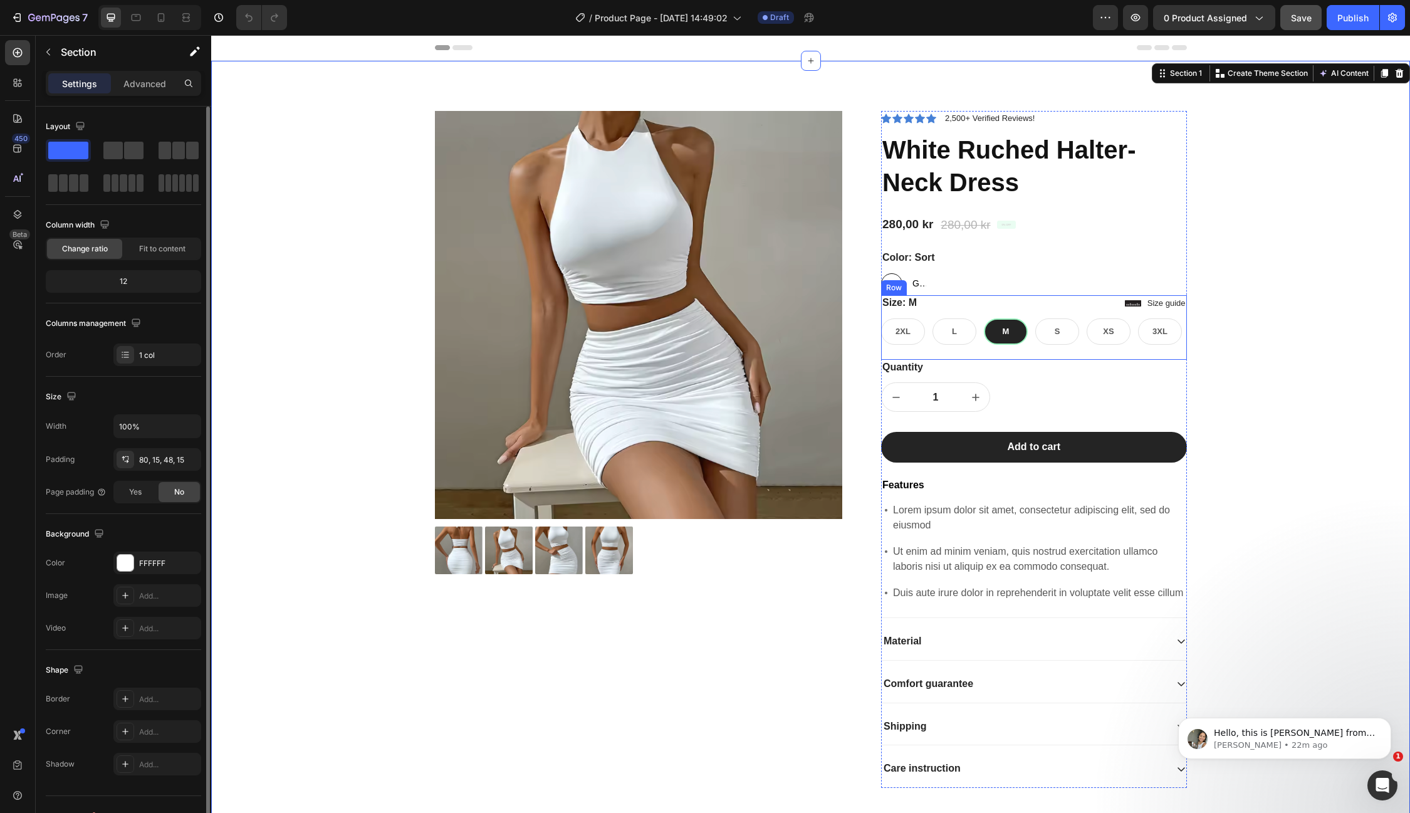
click at [1056, 347] on div "Size: M 2XL 2XL 2XL L L L M M M S S S XS XS XS 3XL 3XL 3XL Product Variants & S…" at bounding box center [1034, 327] width 306 height 65
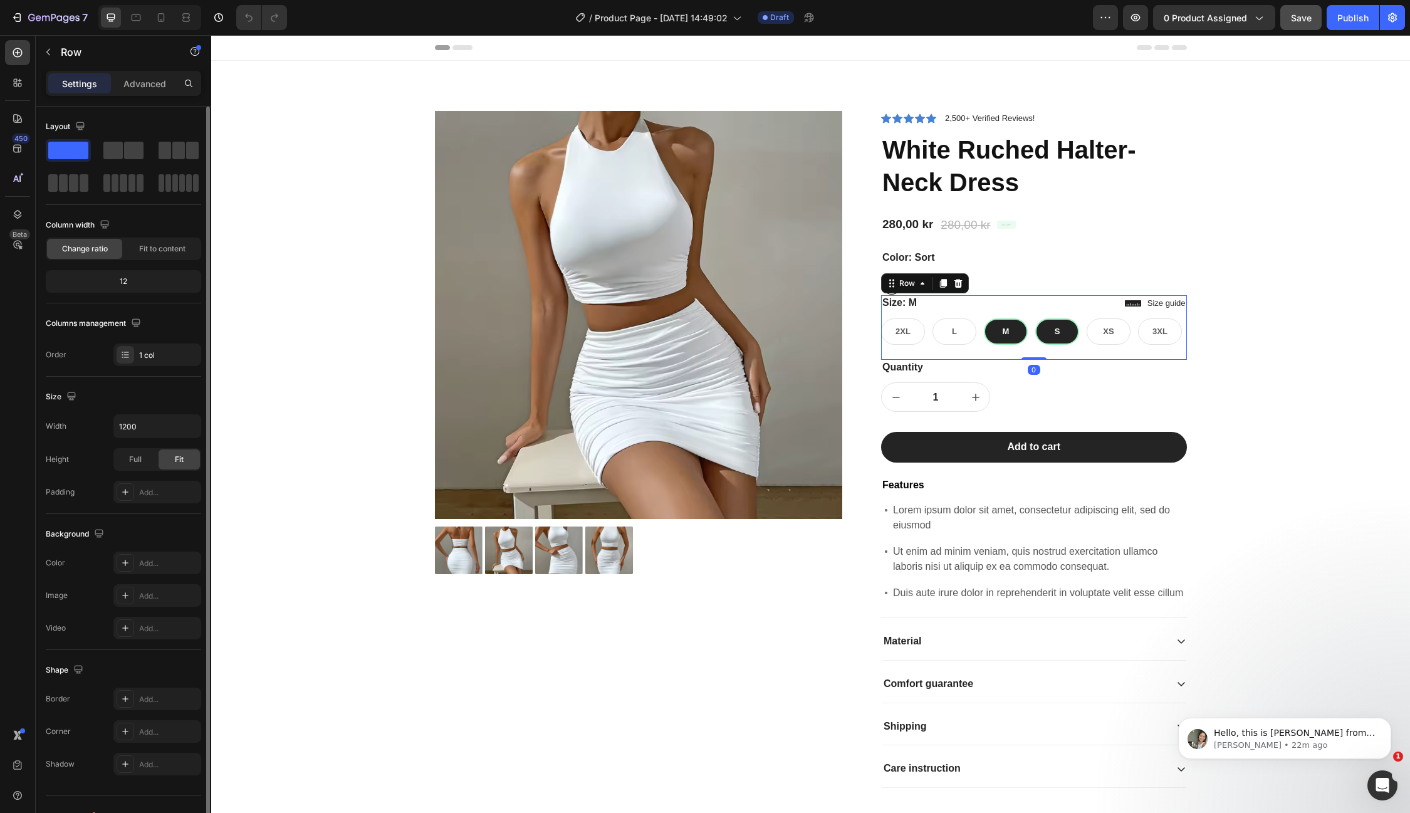
click at [1057, 340] on div "S" at bounding box center [1058, 331] width 6 height 23
click at [1035, 318] on input "S S S" at bounding box center [1035, 318] width 1 height 1
radio input "true"
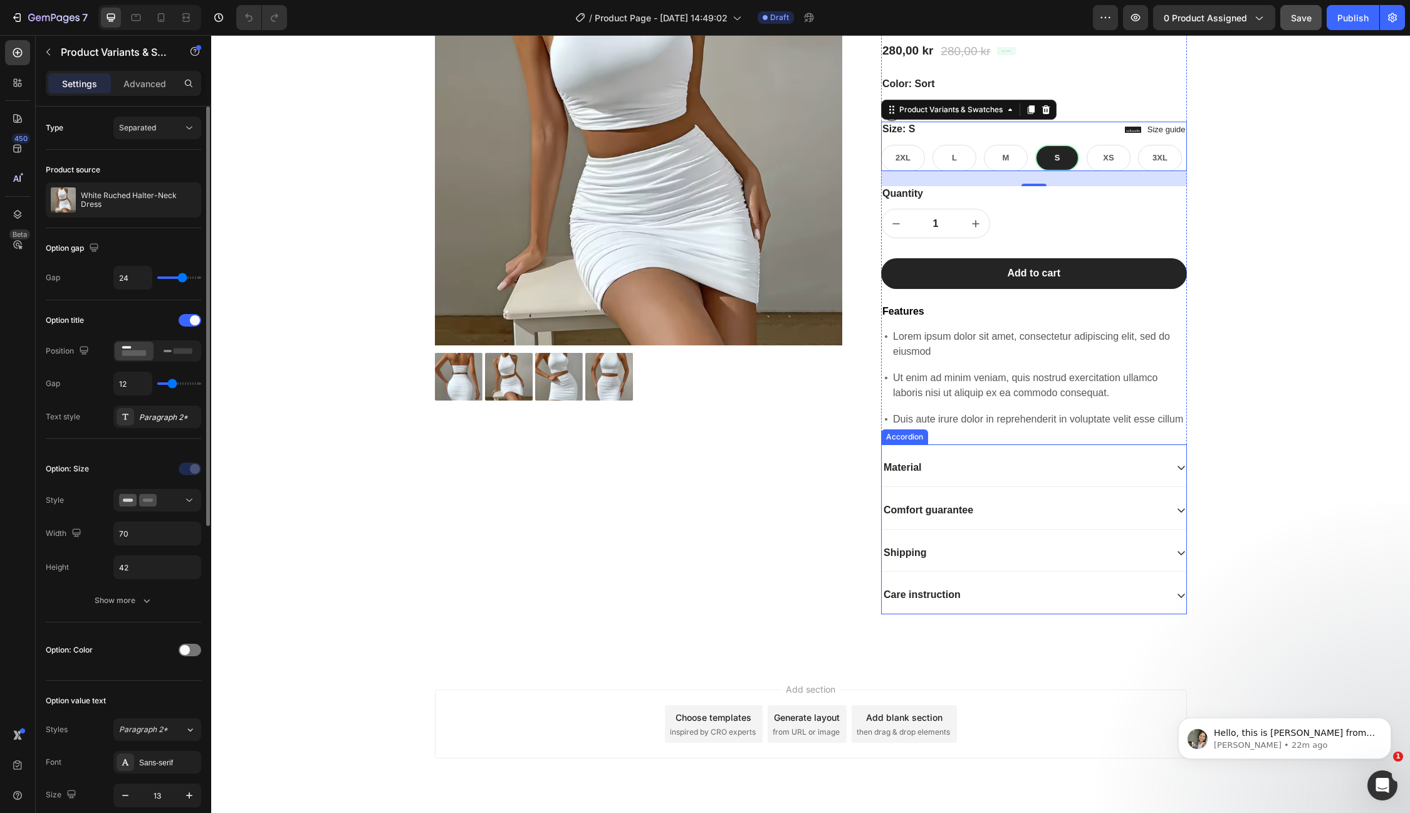
scroll to position [172, 0]
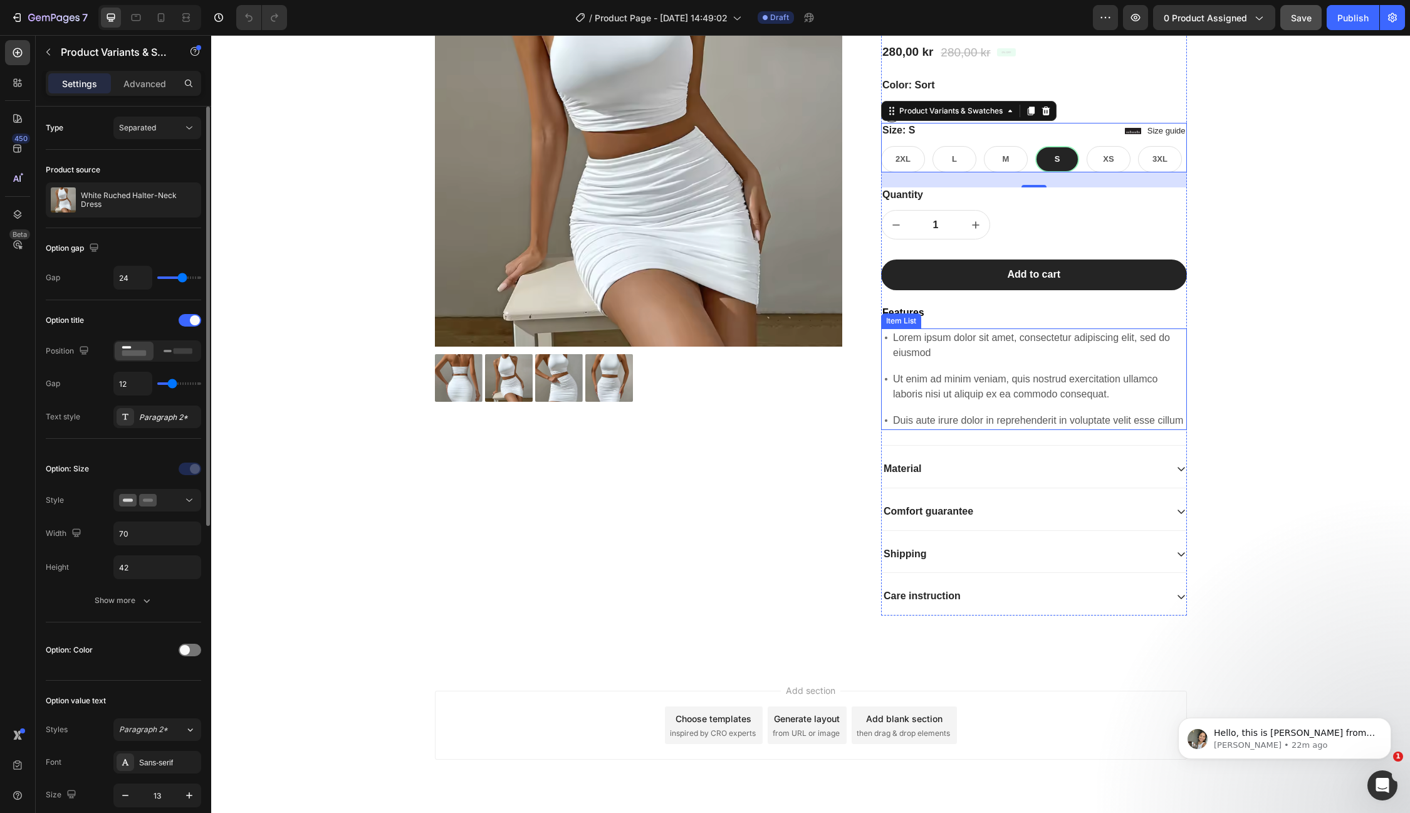
click at [968, 398] on p "Ut enim ad minim veniam, quis nostrud exercitation ullamco laboris nisi ut aliq…" at bounding box center [1039, 387] width 292 height 30
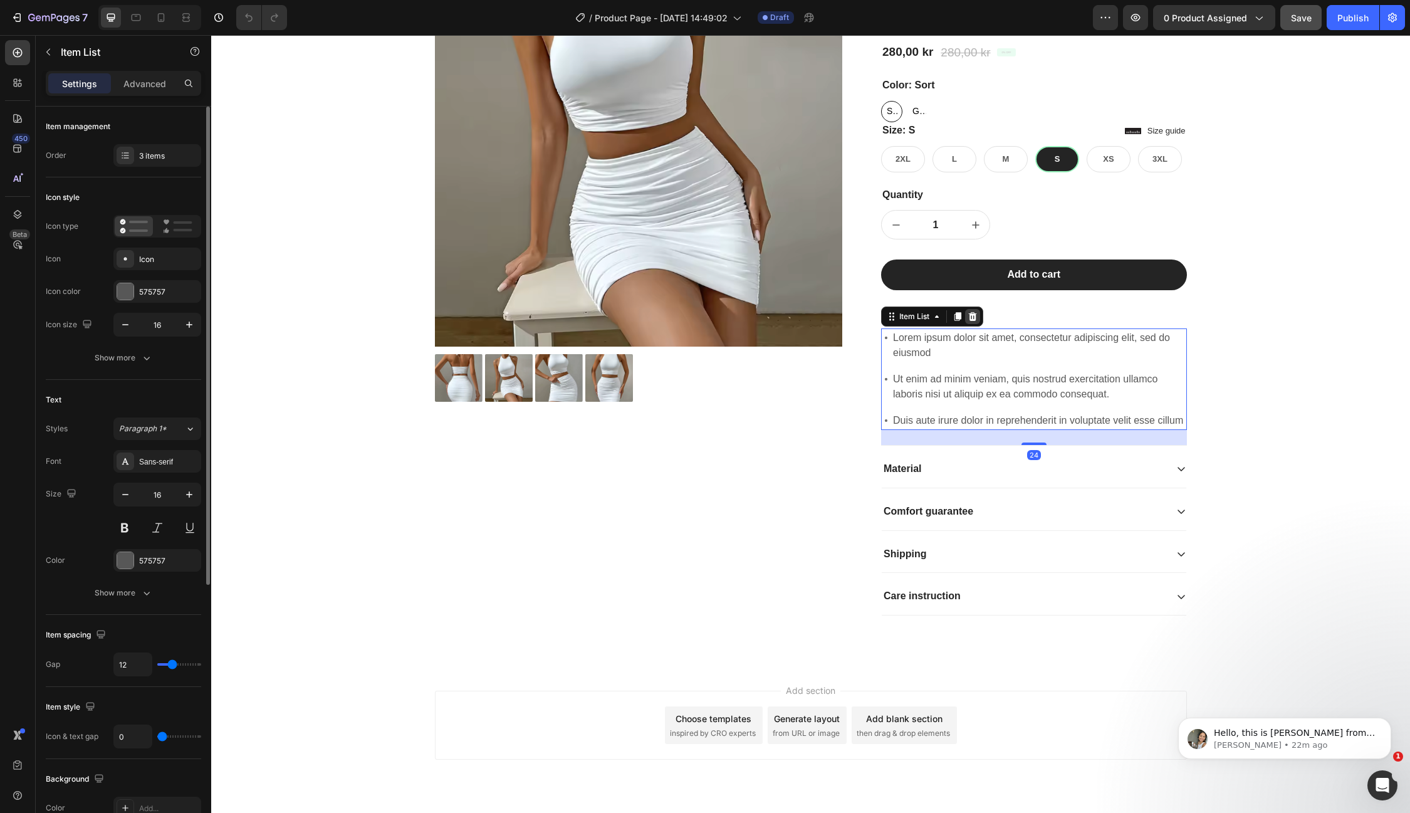
click at [974, 318] on icon at bounding box center [973, 317] width 10 height 10
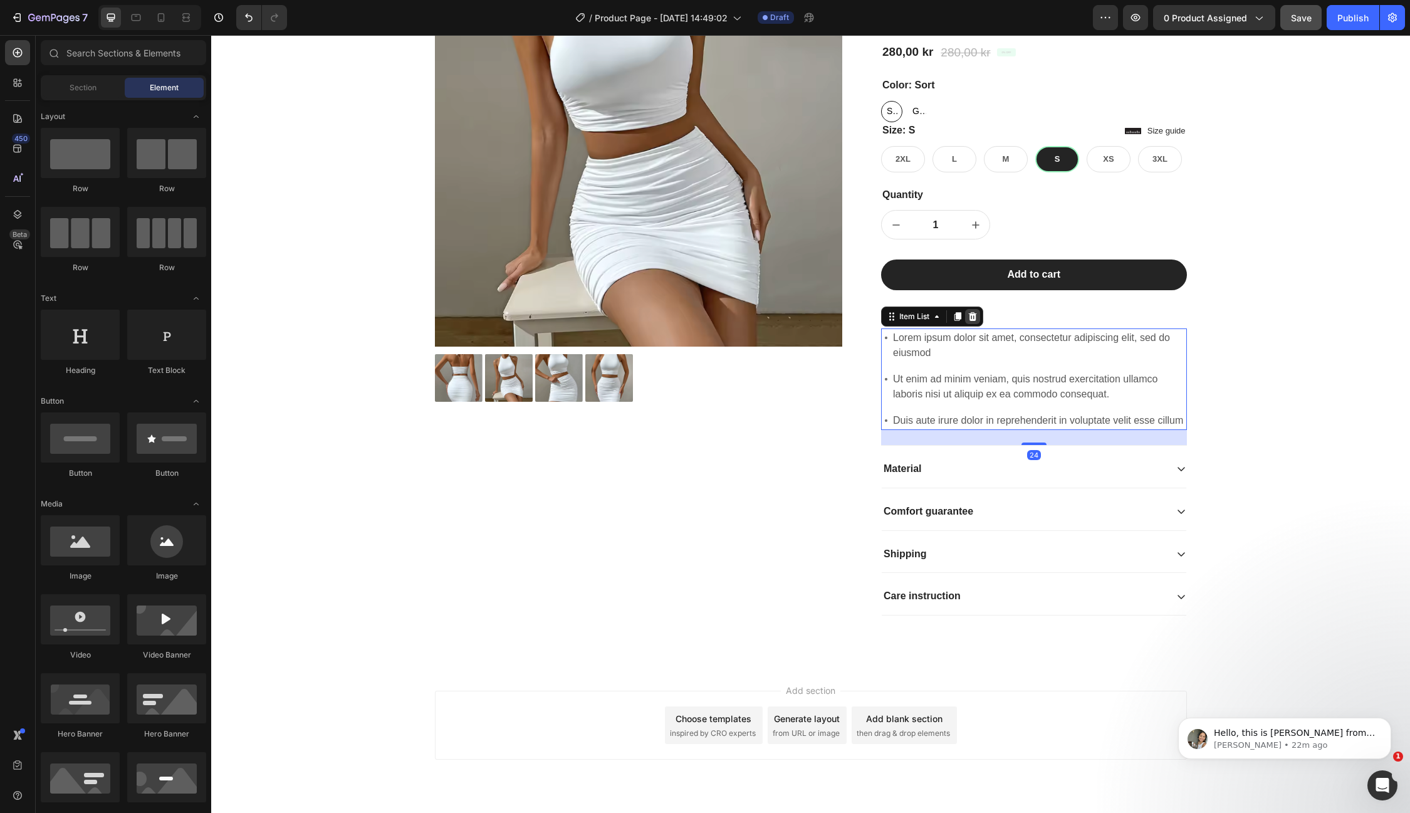
scroll to position [58, 0]
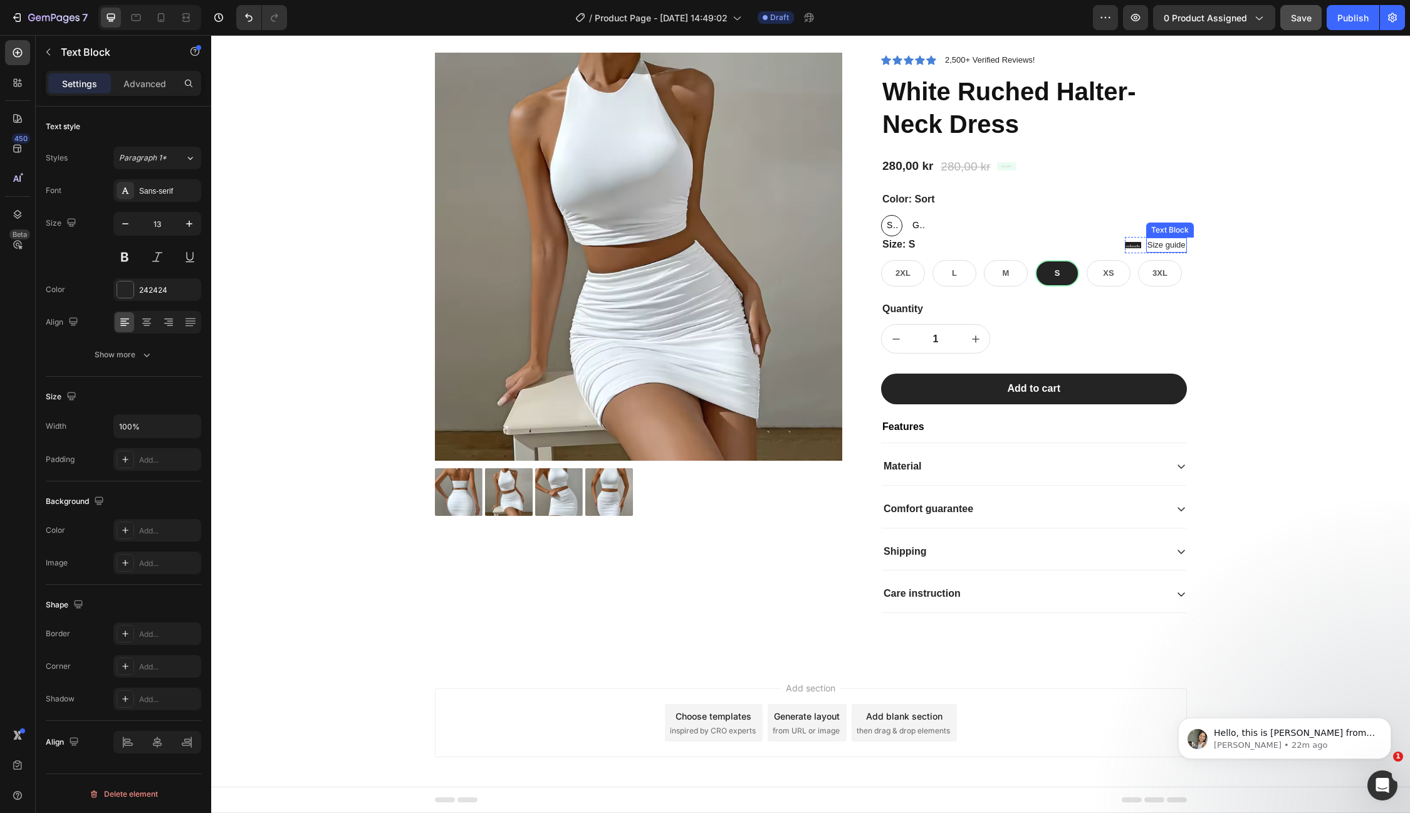
click at [1173, 243] on p "Size guide" at bounding box center [1167, 245] width 38 height 13
click at [1244, 226] on icon at bounding box center [1245, 225] width 8 height 9
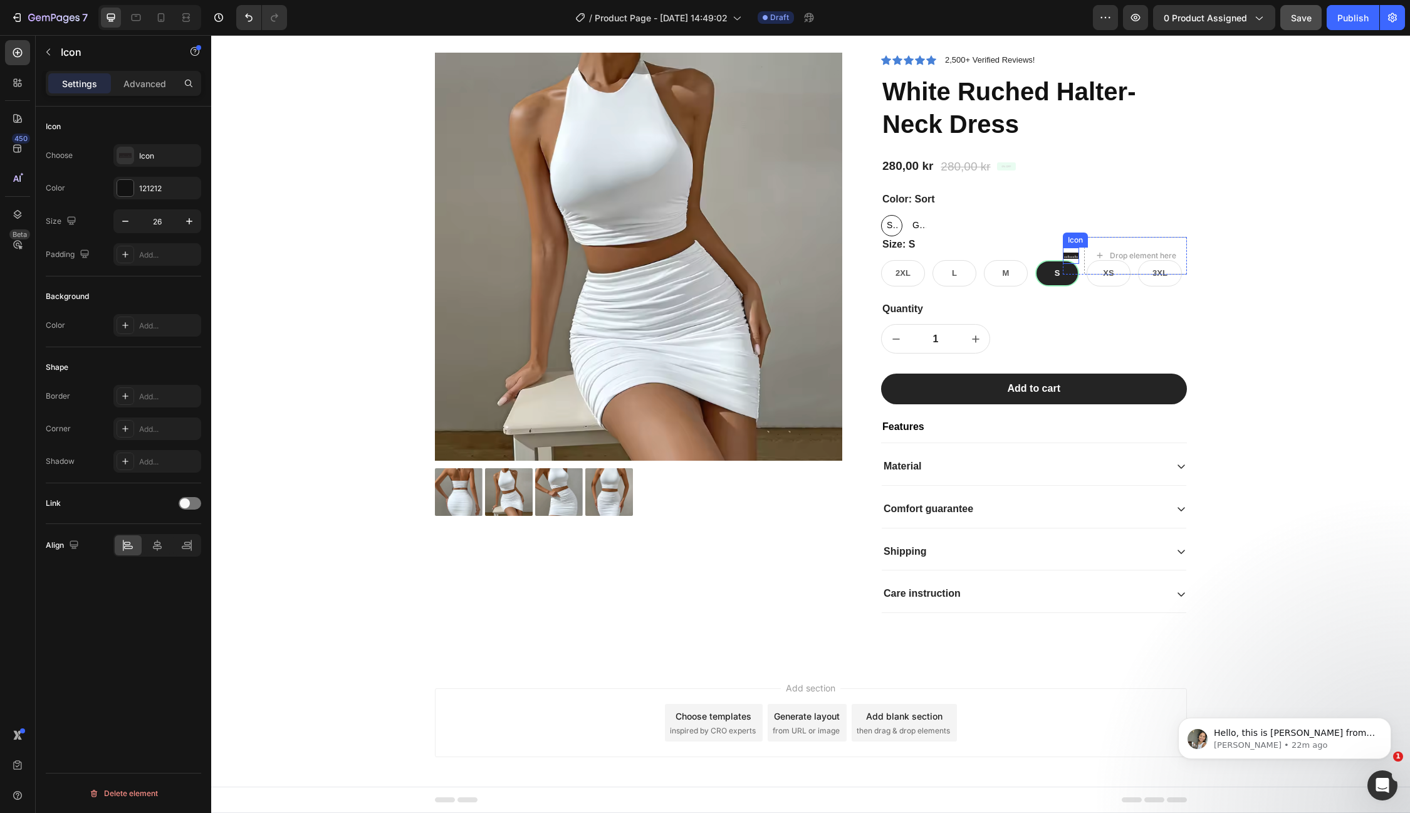
click at [1067, 255] on icon at bounding box center [1071, 256] width 16 height 6
click at [1139, 231] on icon at bounding box center [1139, 235] width 8 height 9
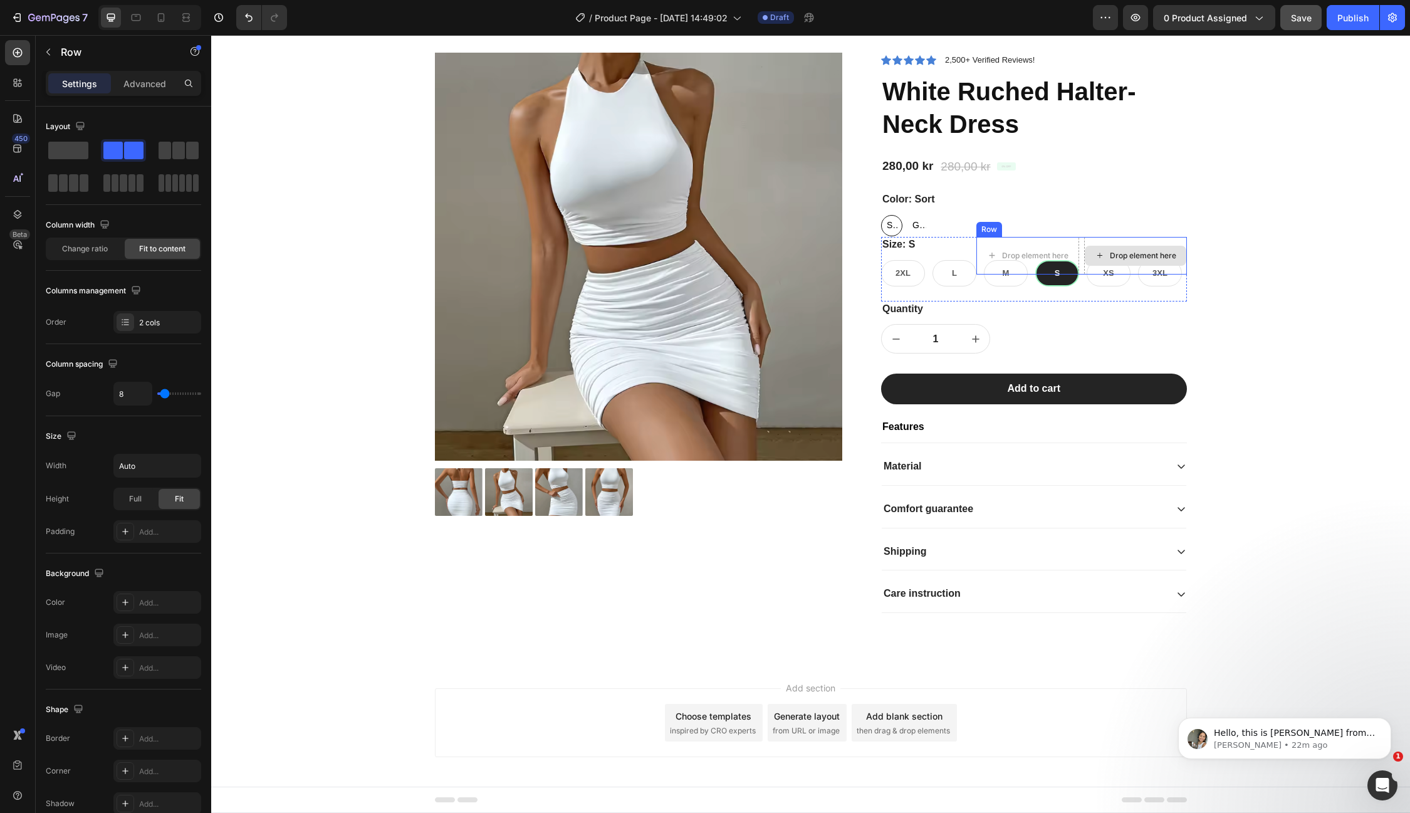
click at [1166, 239] on div "Drop element here" at bounding box center [1135, 256] width 103 height 38
click at [1055, 225] on icon at bounding box center [1053, 225] width 8 height 9
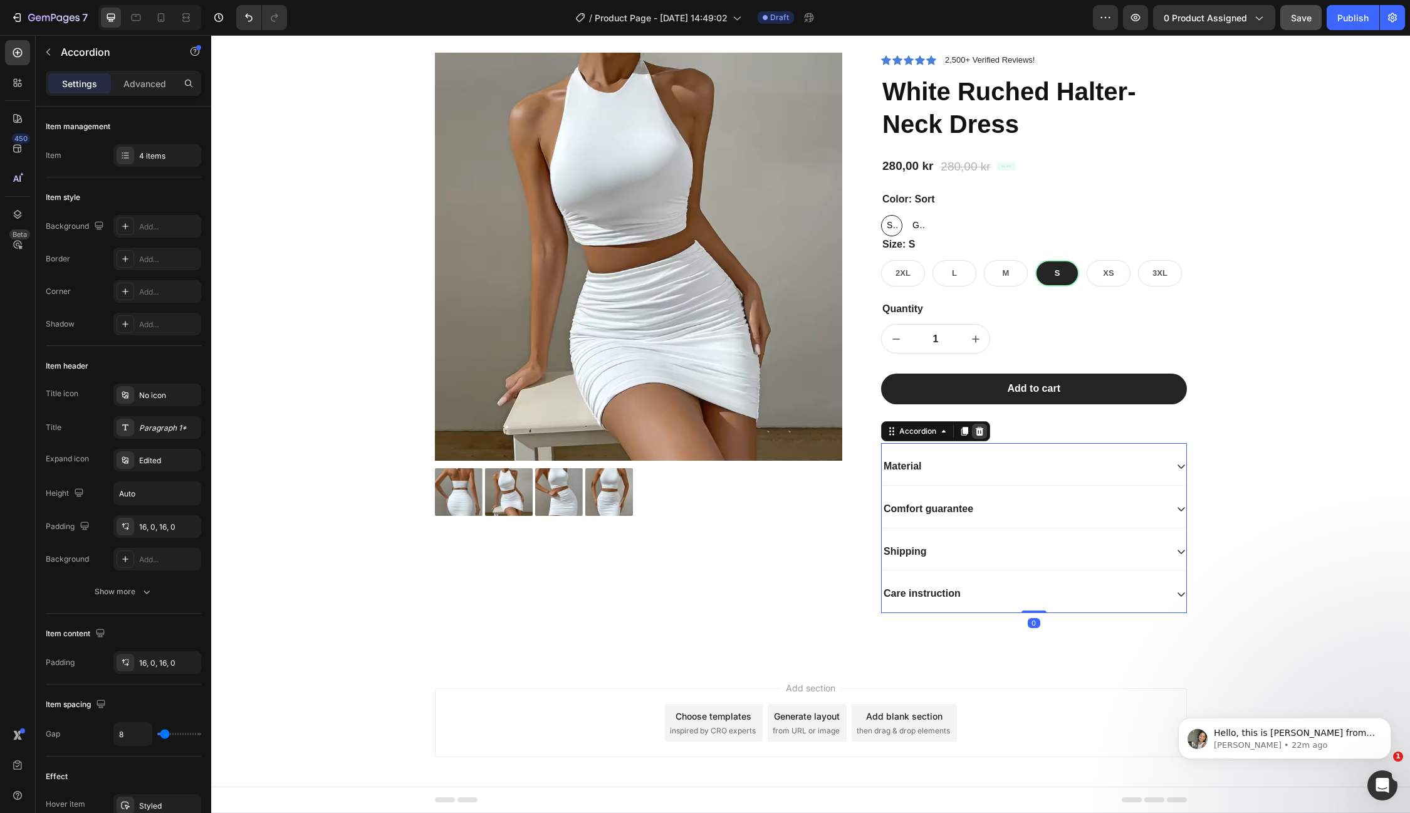
click at [980, 429] on icon at bounding box center [980, 431] width 10 height 10
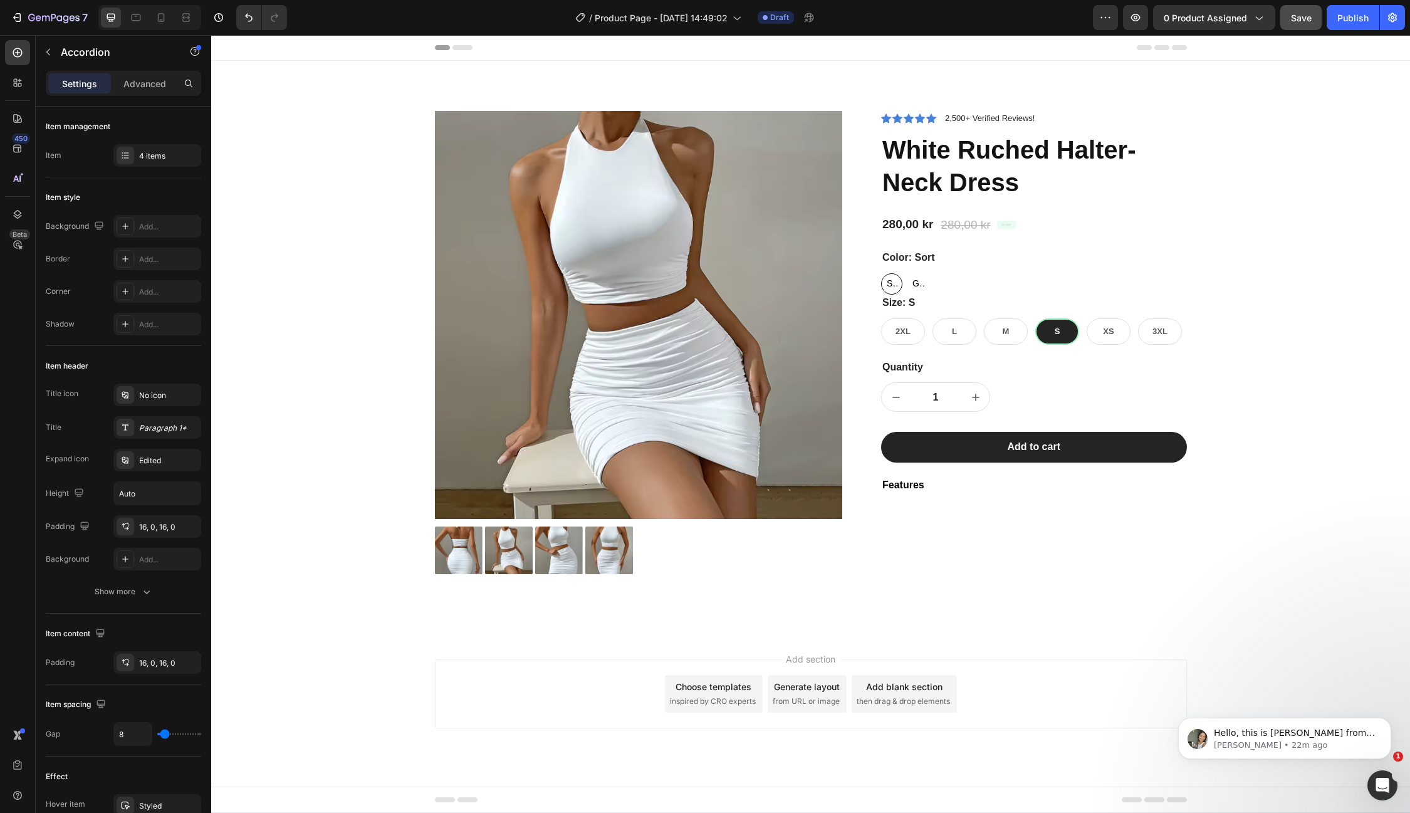
scroll to position [0, 0]
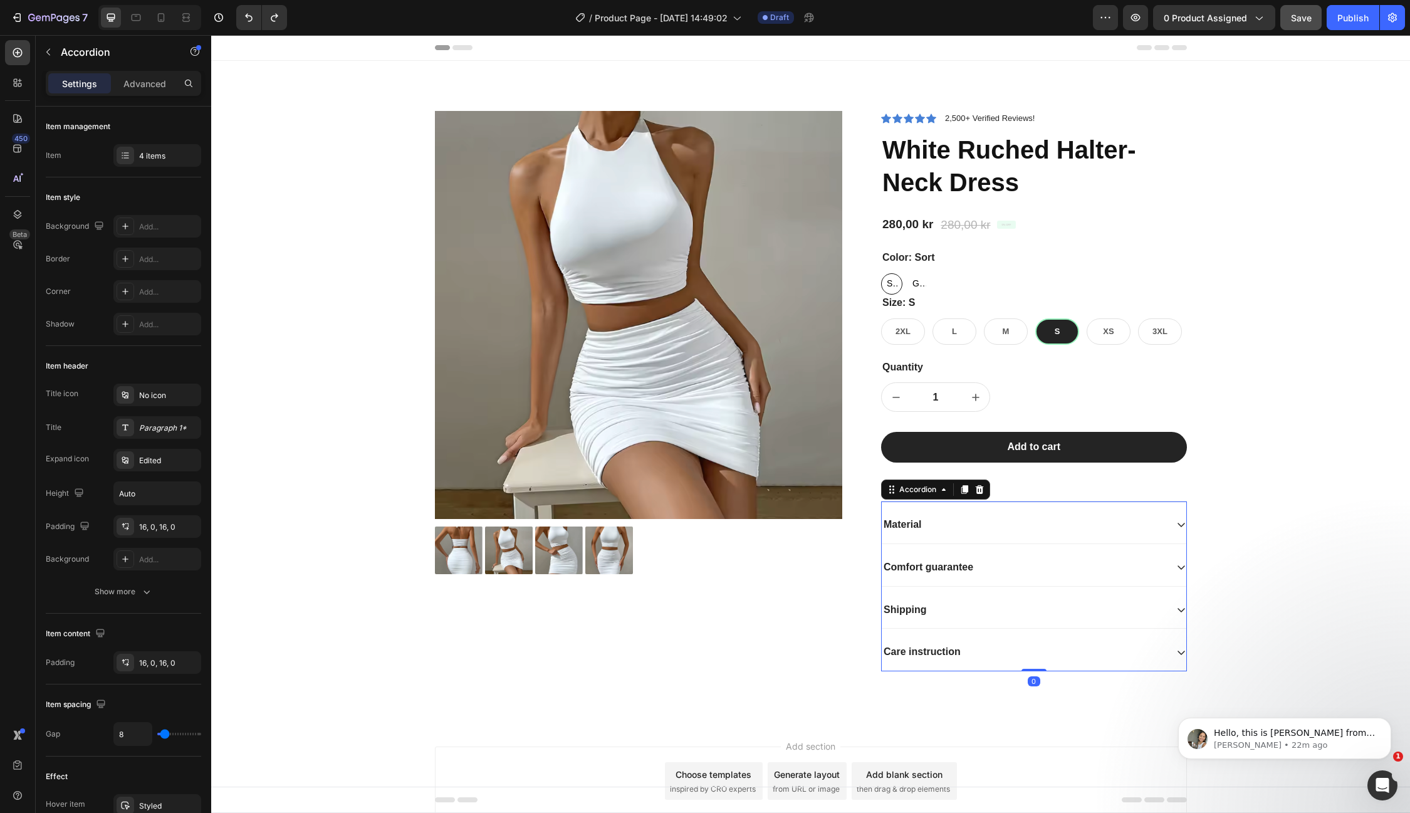
click at [1181, 648] on icon at bounding box center [1181, 652] width 10 height 10
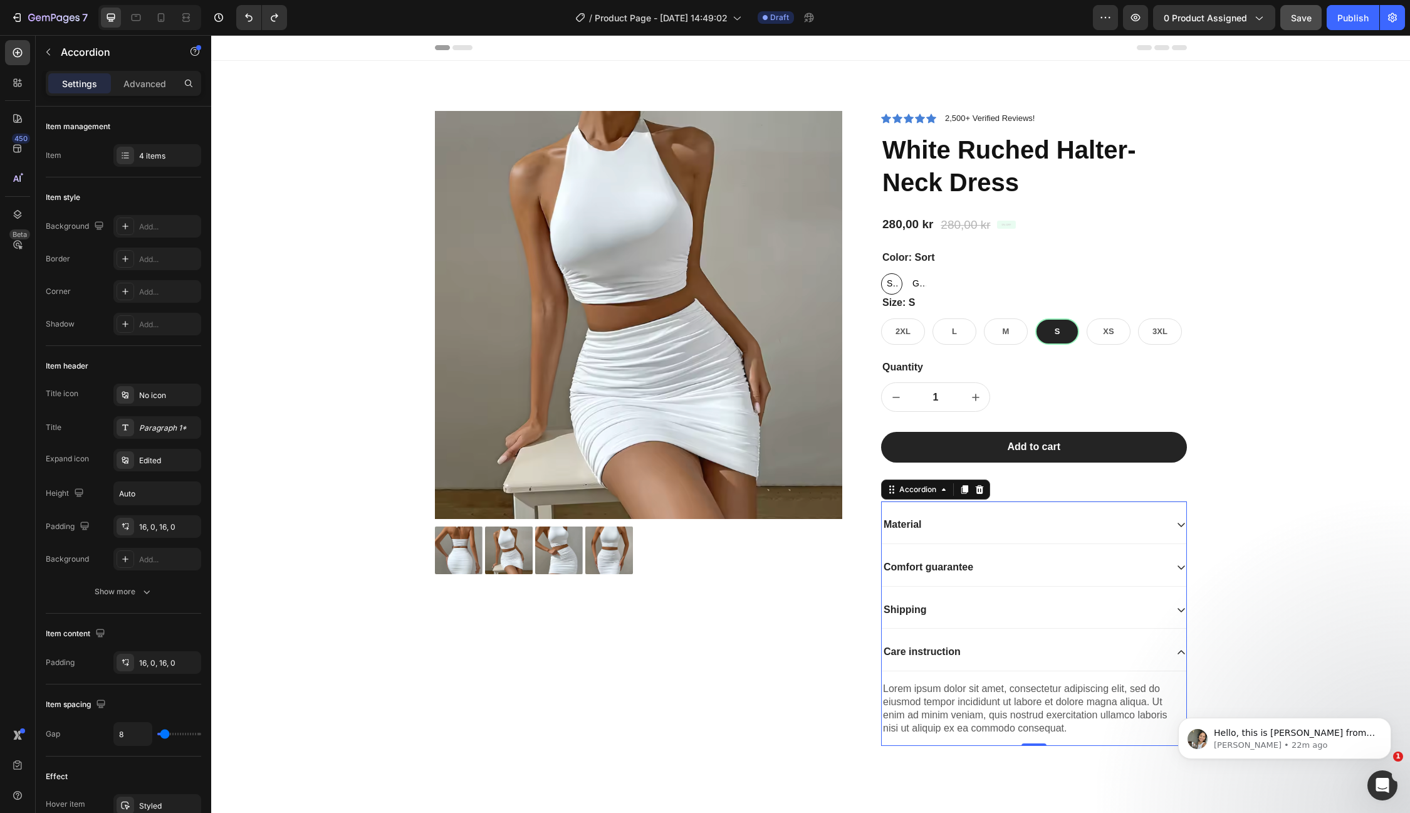
click at [1181, 648] on icon at bounding box center [1181, 652] width 10 height 10
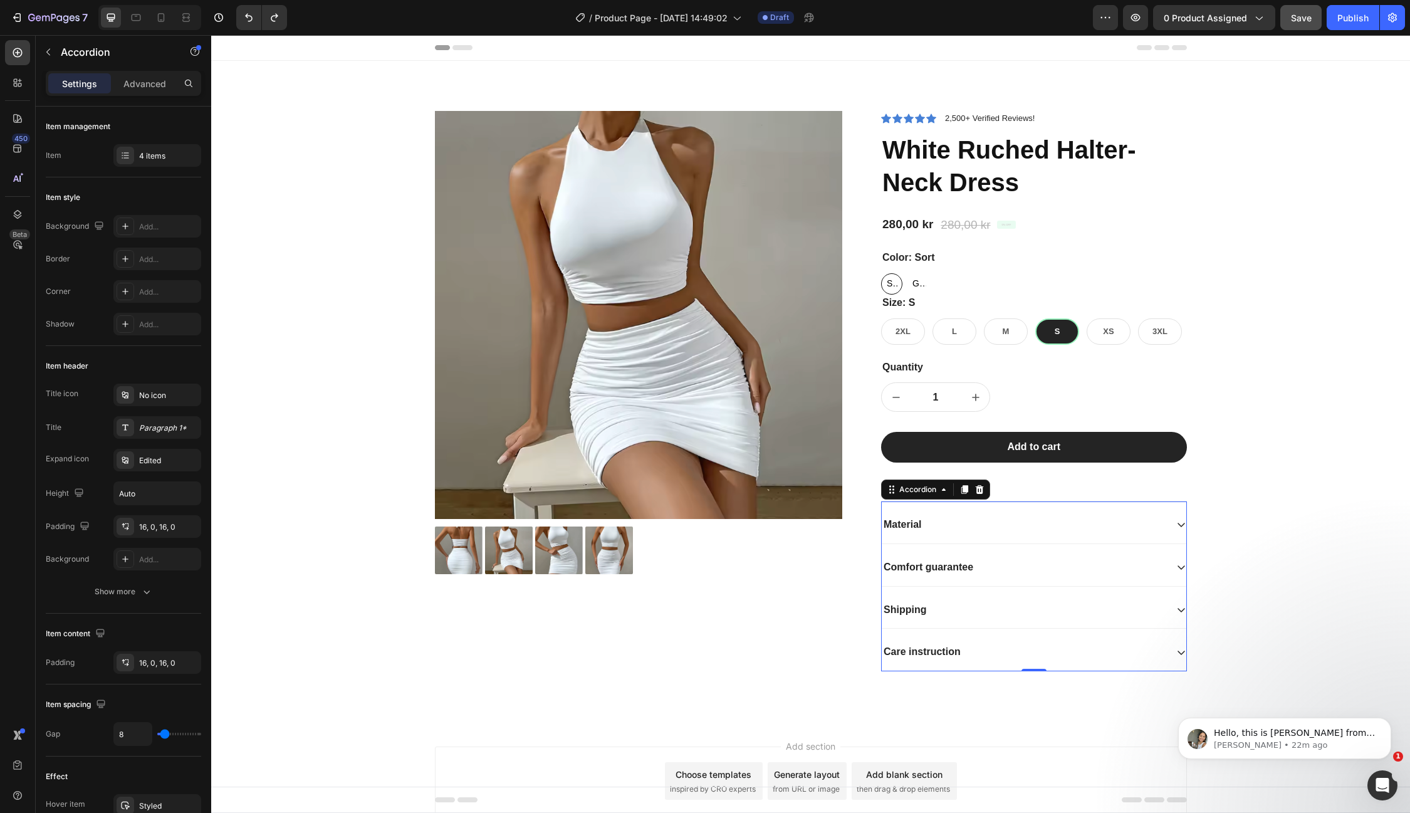
click at [1065, 656] on div "Care instruction" at bounding box center [1024, 652] width 285 height 17
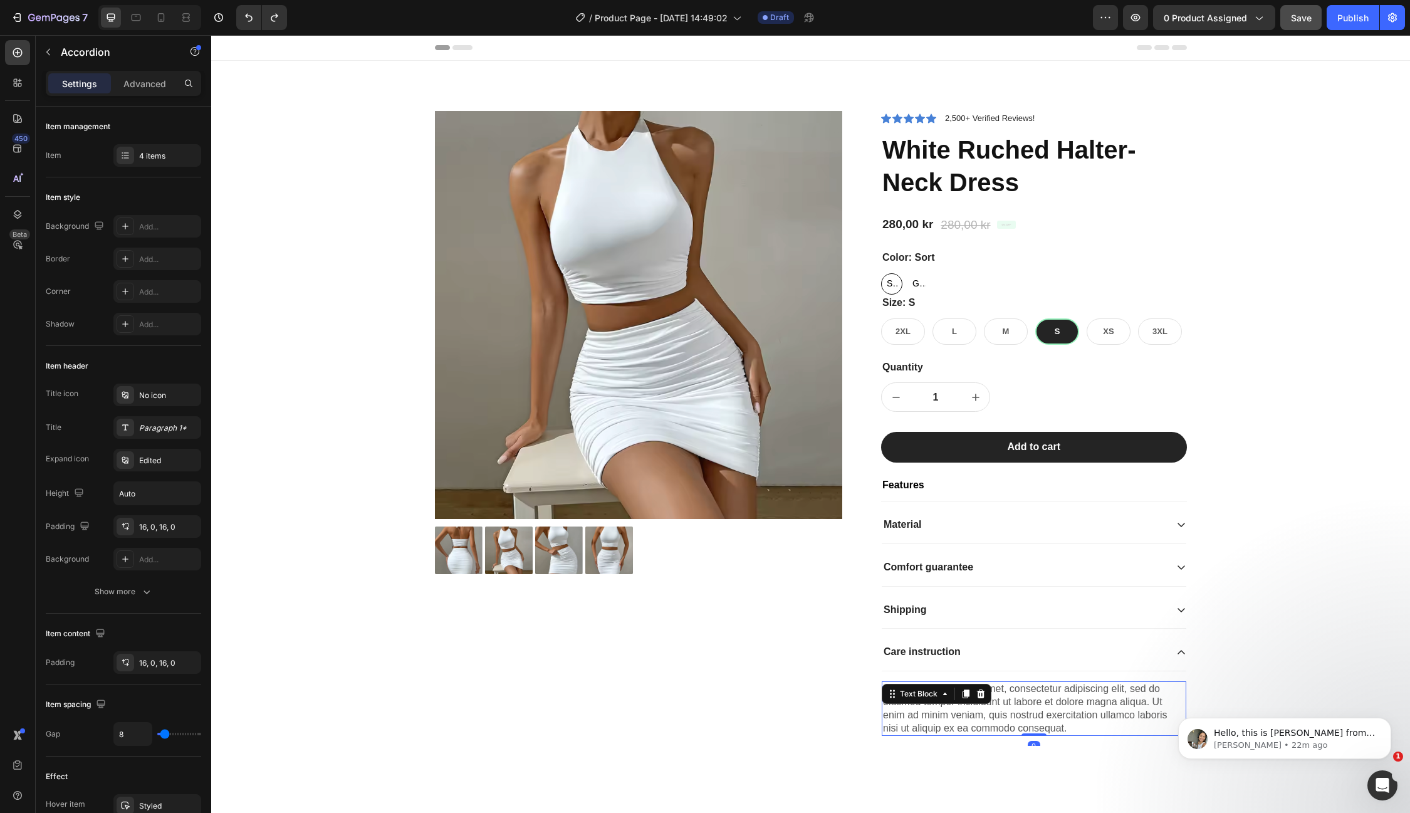
click at [949, 706] on div "Lorem ipsum dolor sit amet, consectetur adipiscing elit, sed do eiusmod tempor …" at bounding box center [1034, 708] width 305 height 55
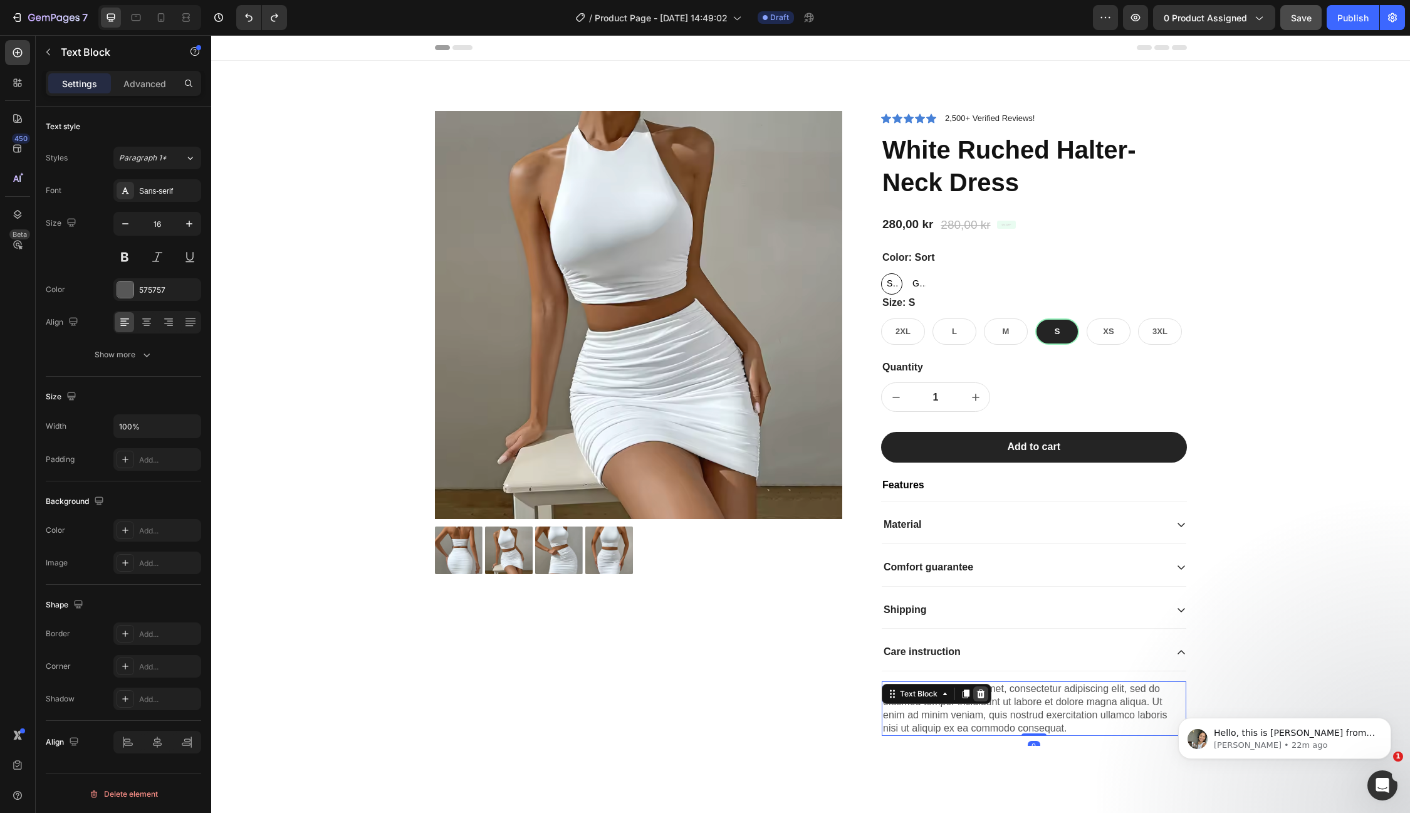
click at [979, 692] on icon at bounding box center [981, 694] width 10 height 10
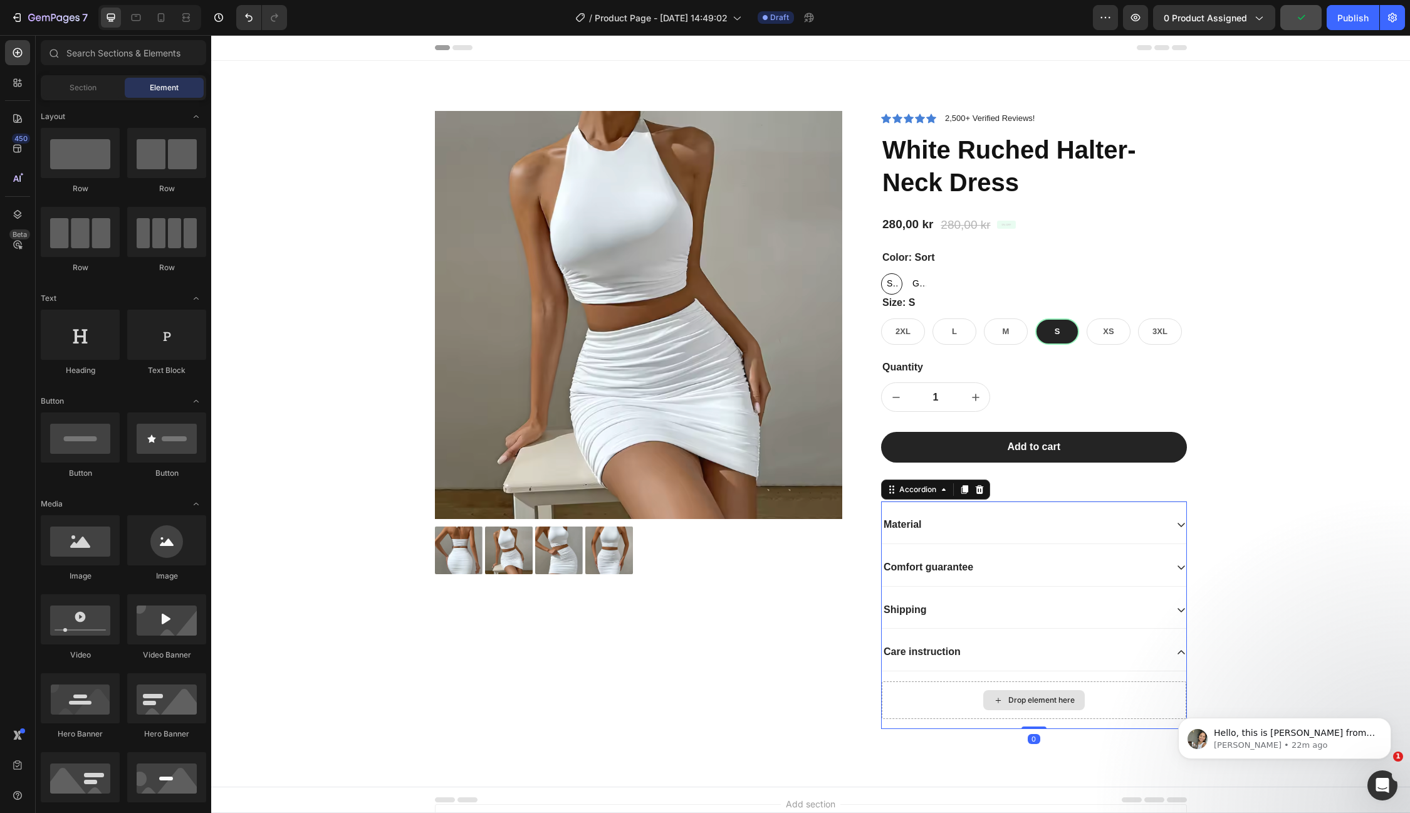
click at [952, 693] on div "Drop element here" at bounding box center [1034, 700] width 305 height 38
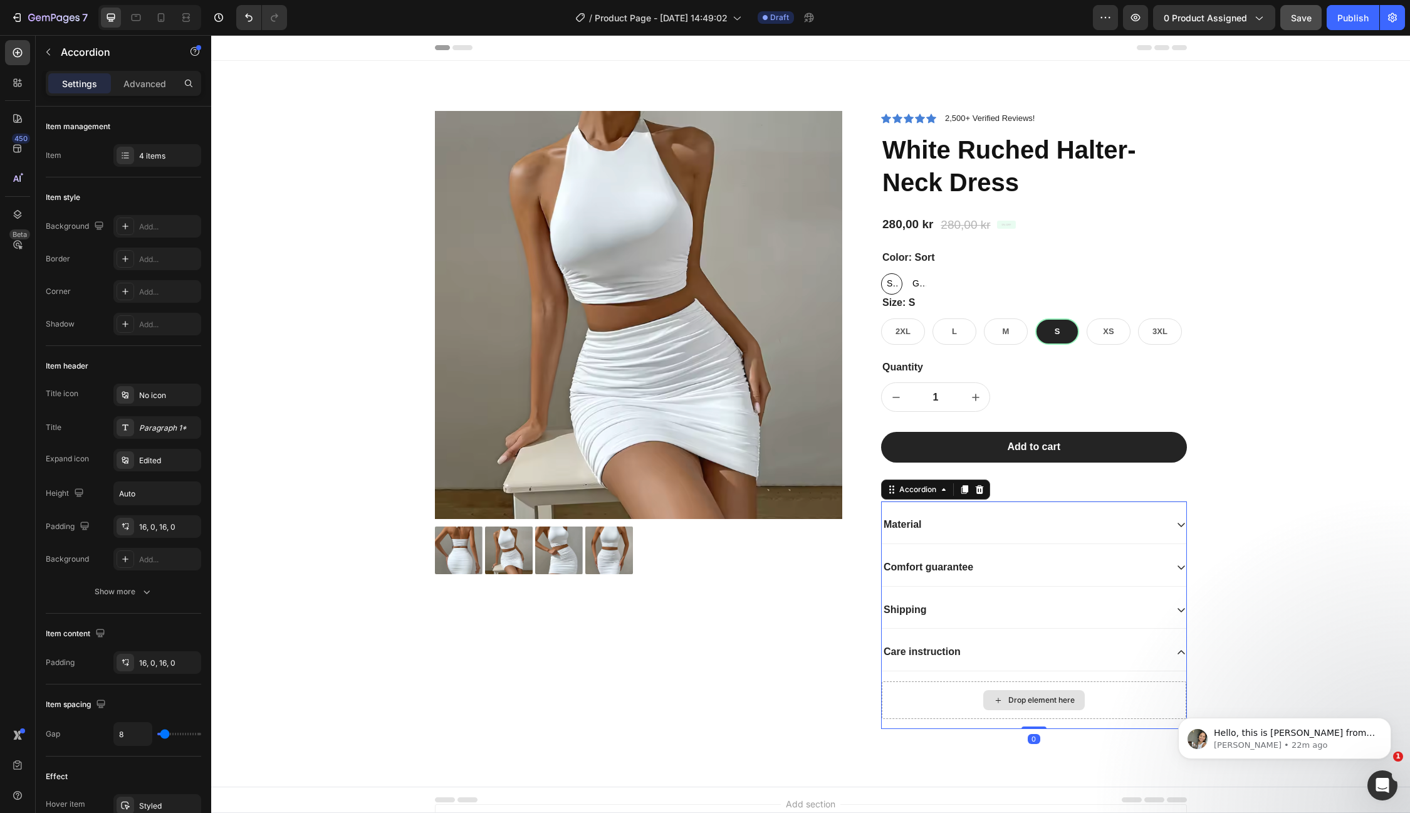
click at [1124, 690] on div "Drop element here" at bounding box center [1034, 700] width 305 height 38
click at [967, 654] on div "Care instruction" at bounding box center [1024, 652] width 285 height 17
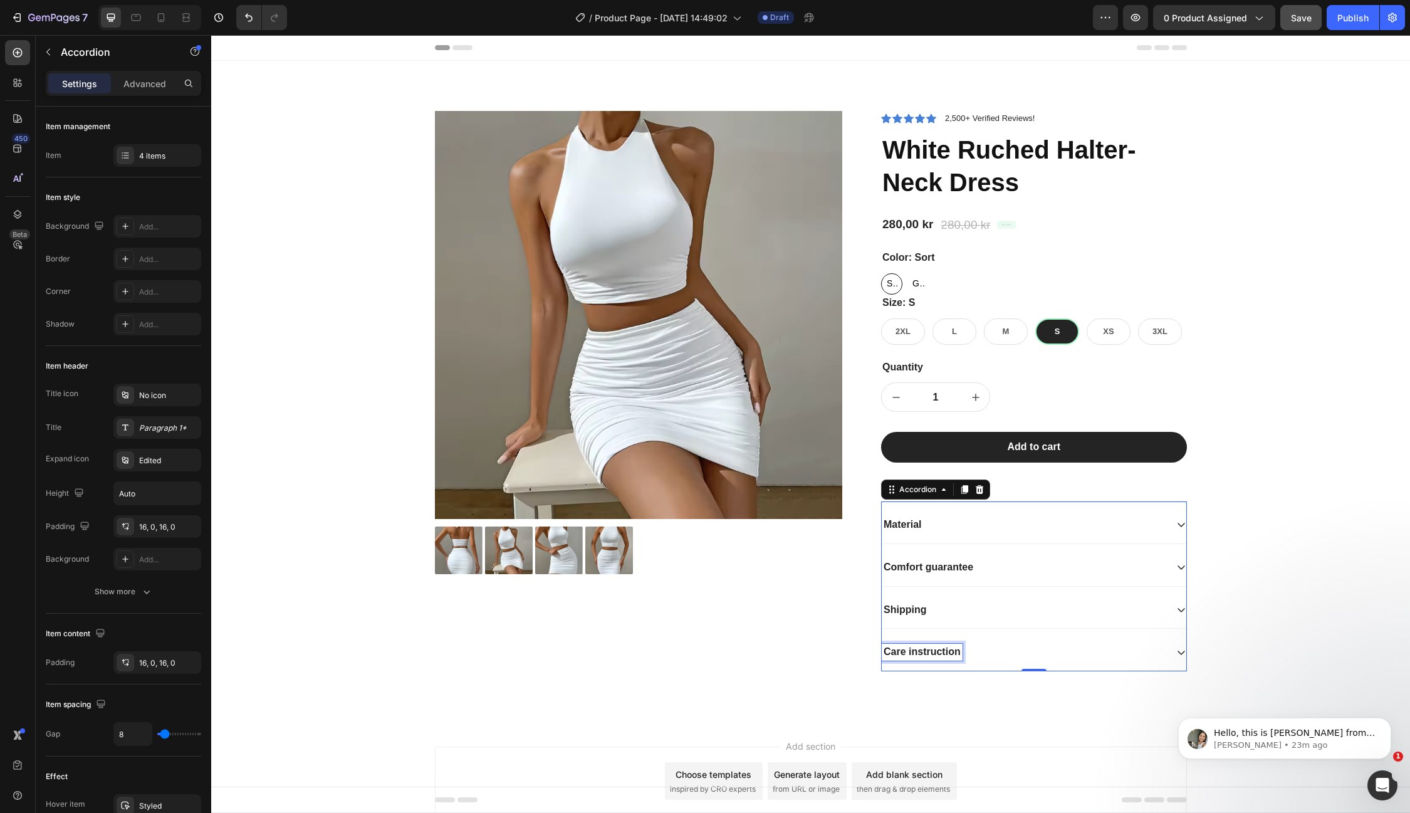
click at [948, 647] on p "Care instruction" at bounding box center [922, 652] width 77 height 13
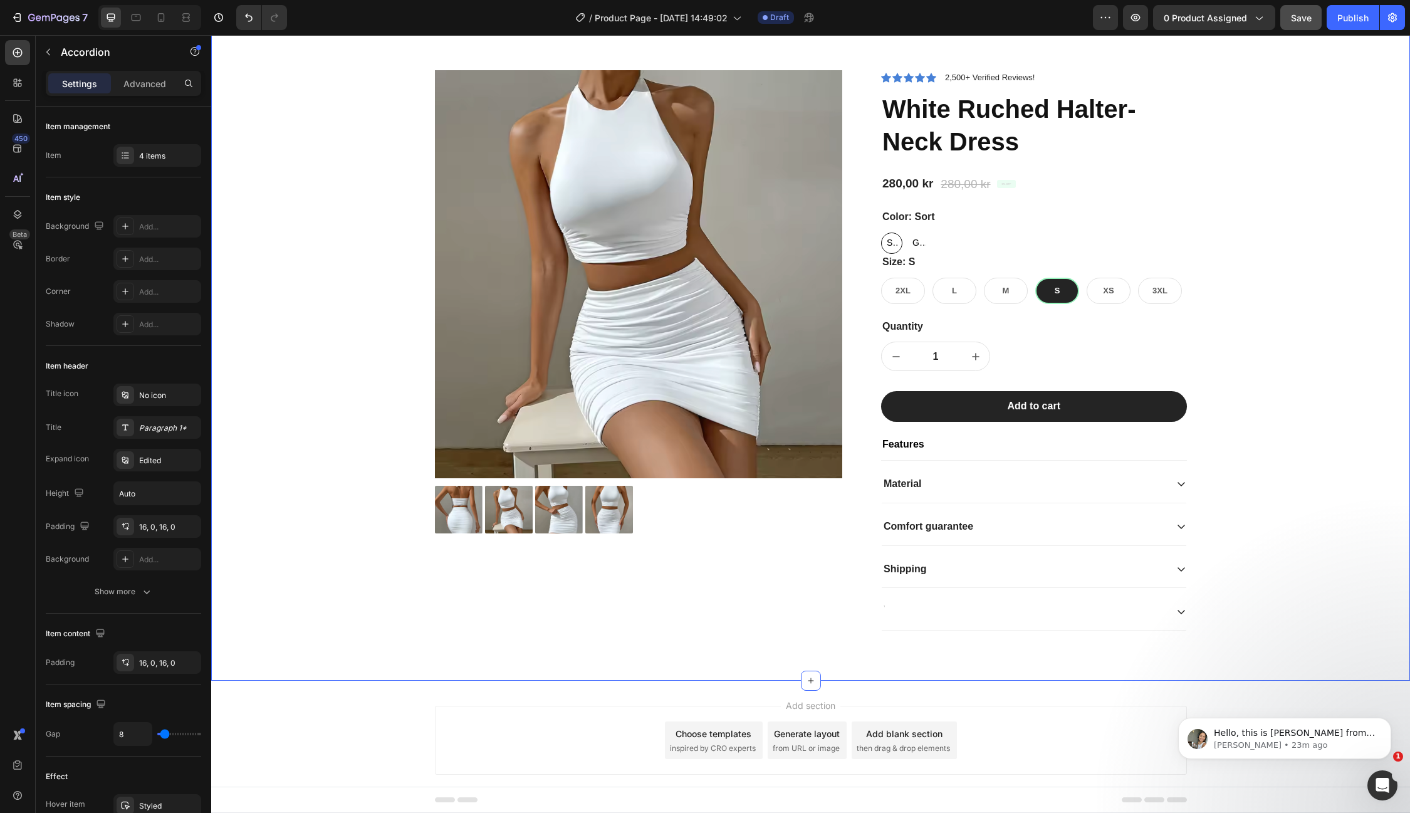
scroll to position [41, 0]
click at [1020, 597] on div at bounding box center [1034, 611] width 305 height 38
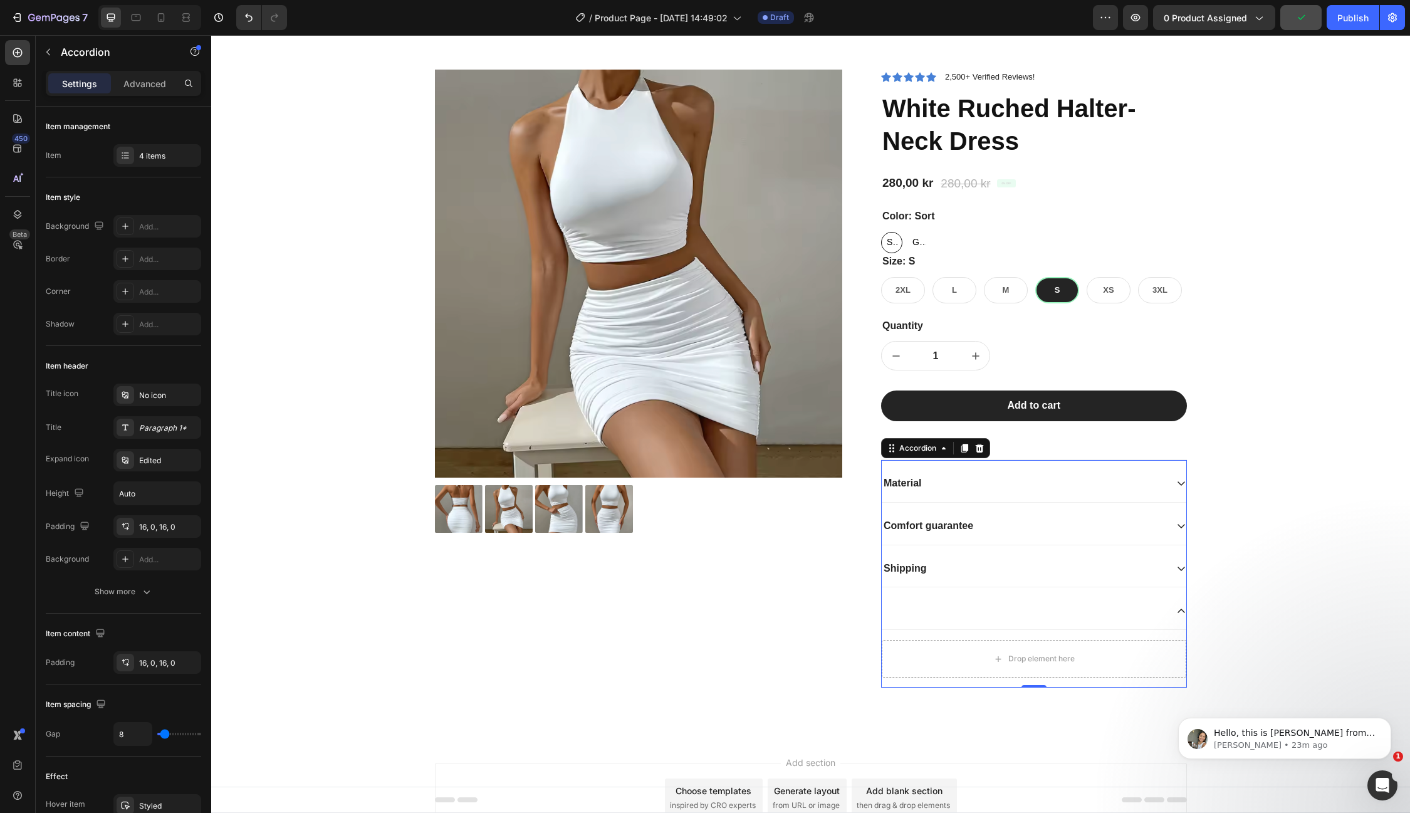
click at [1022, 610] on div at bounding box center [1024, 610] width 285 height 17
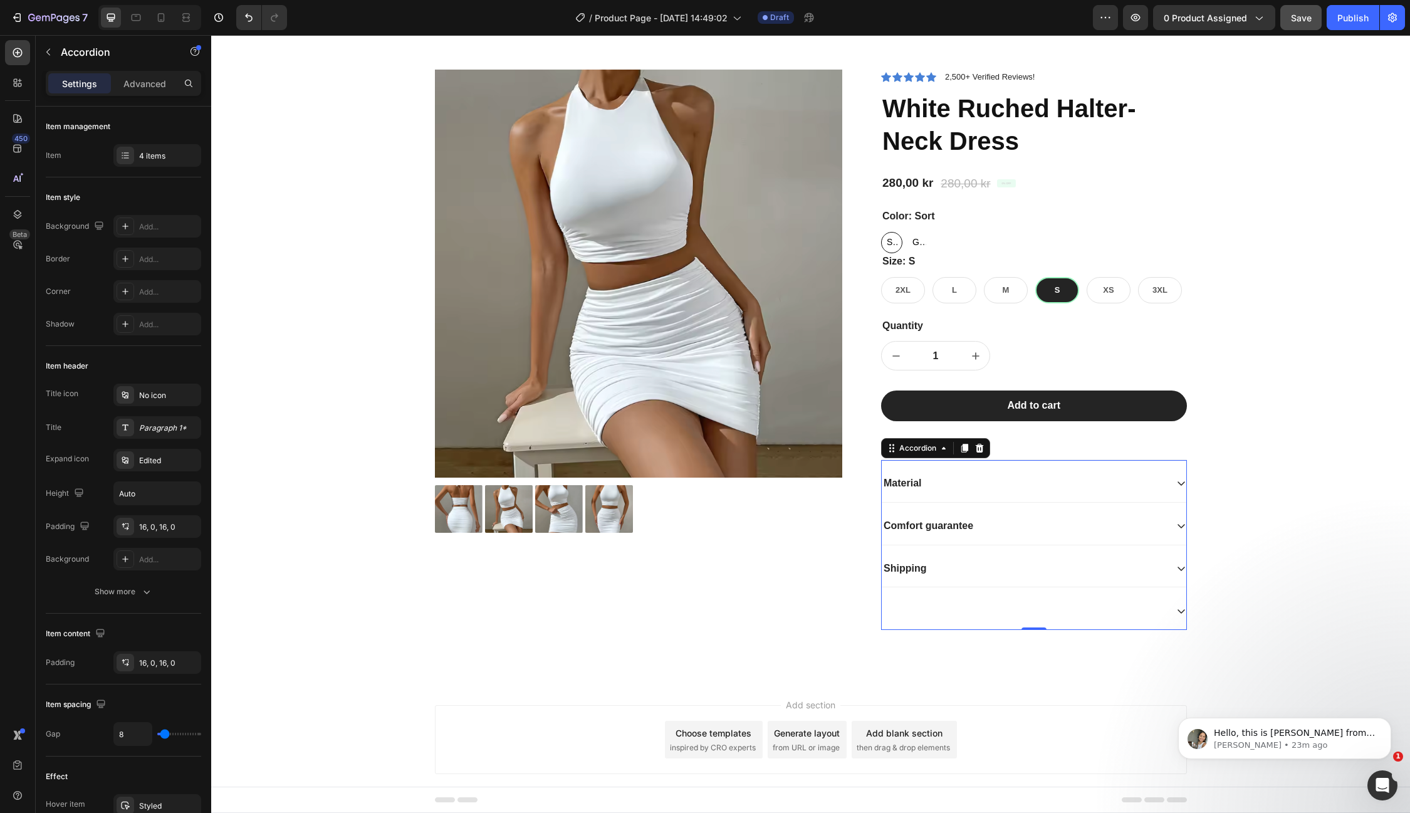
click at [1032, 567] on div "Shipping" at bounding box center [1024, 568] width 285 height 17
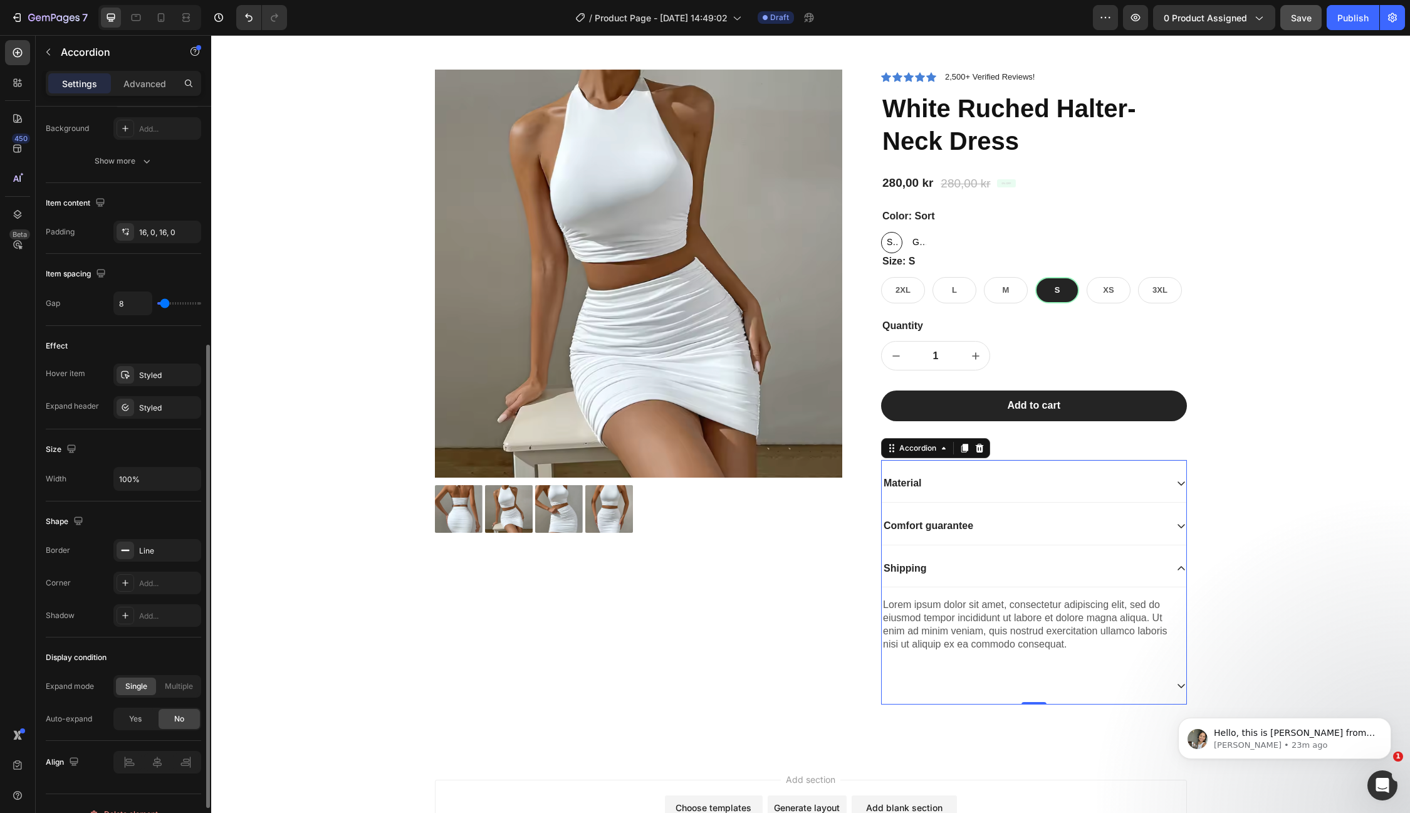
scroll to position [447, 0]
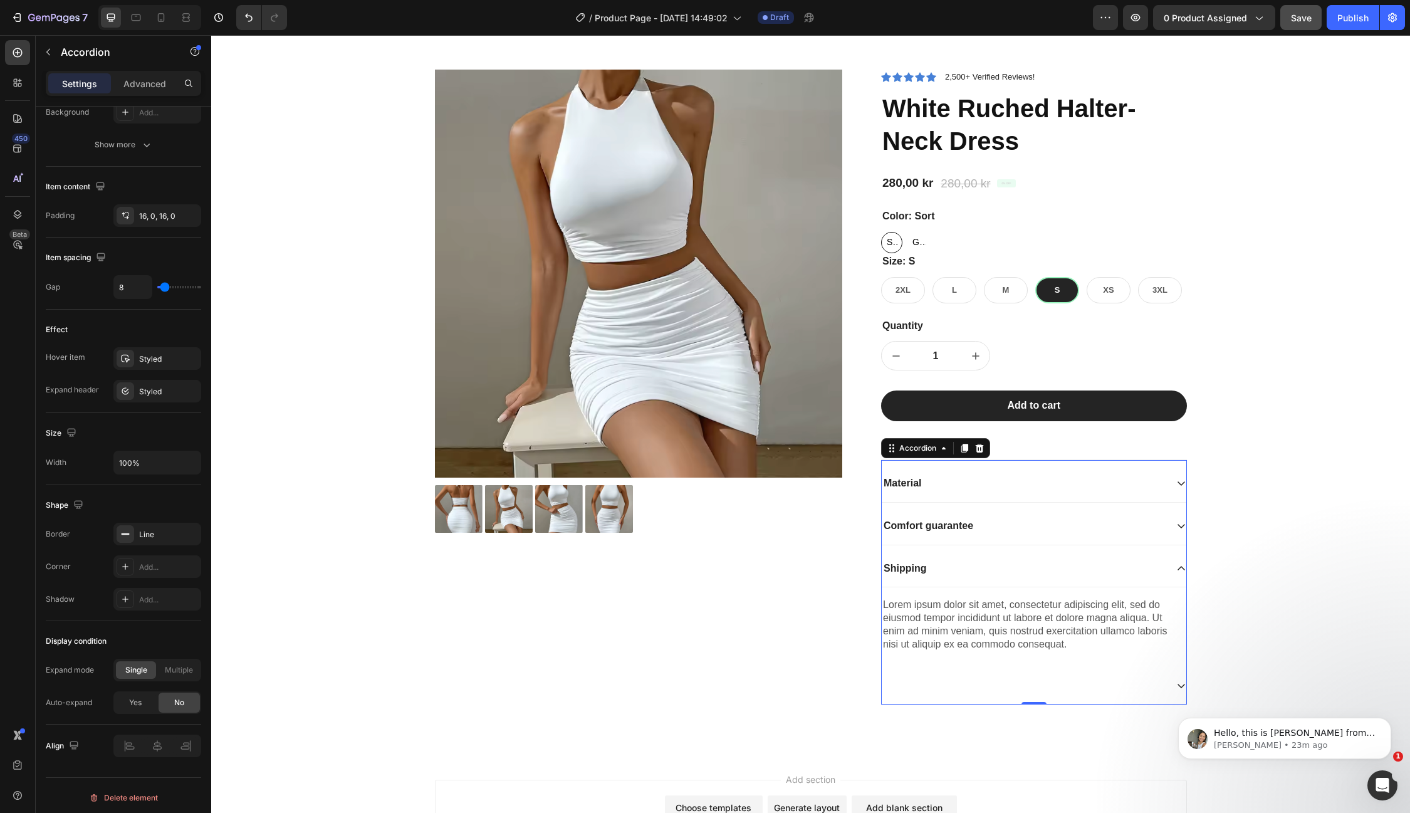
click at [1015, 469] on div "Material" at bounding box center [1034, 484] width 305 height 38
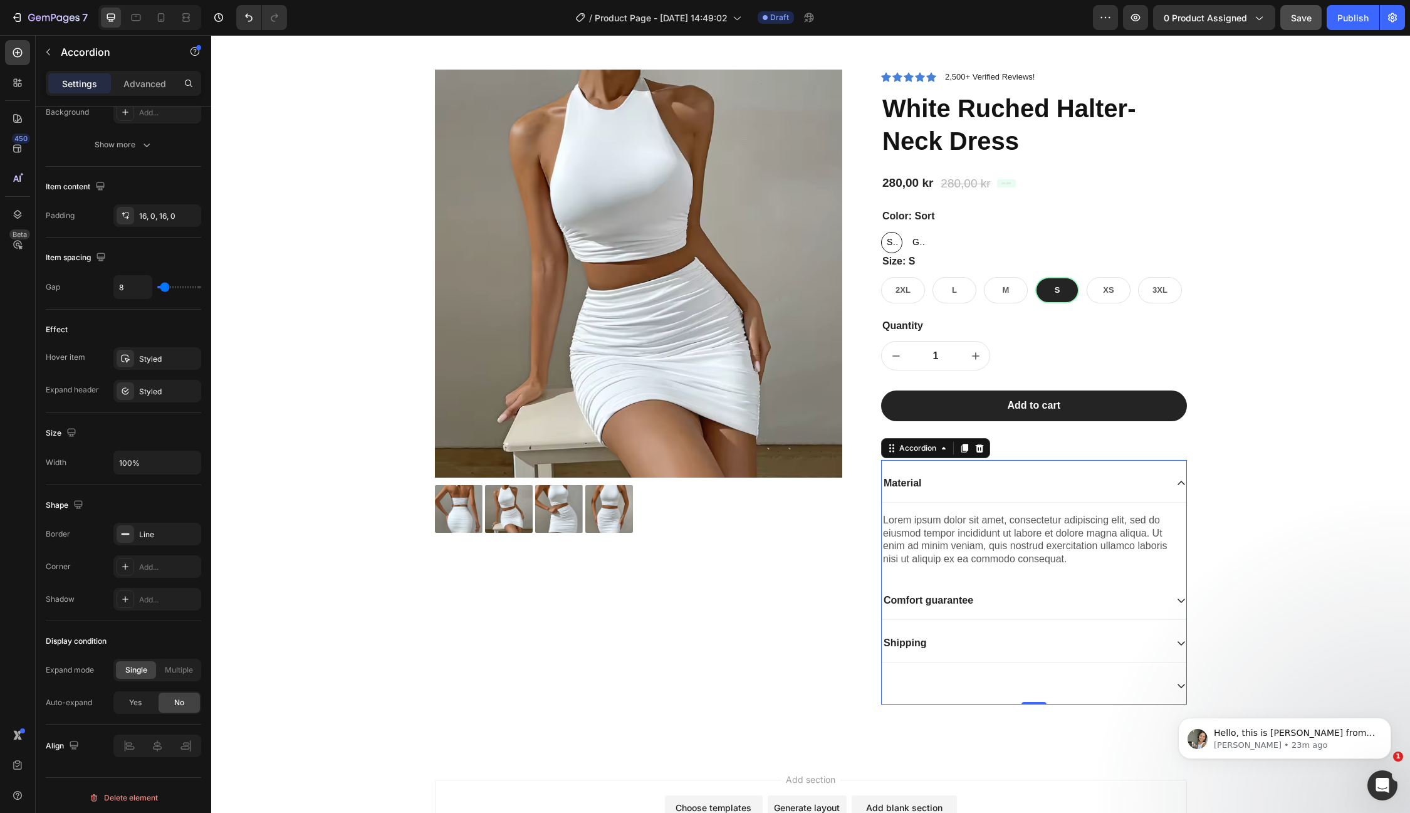
click at [1012, 471] on div "Material" at bounding box center [1034, 484] width 305 height 38
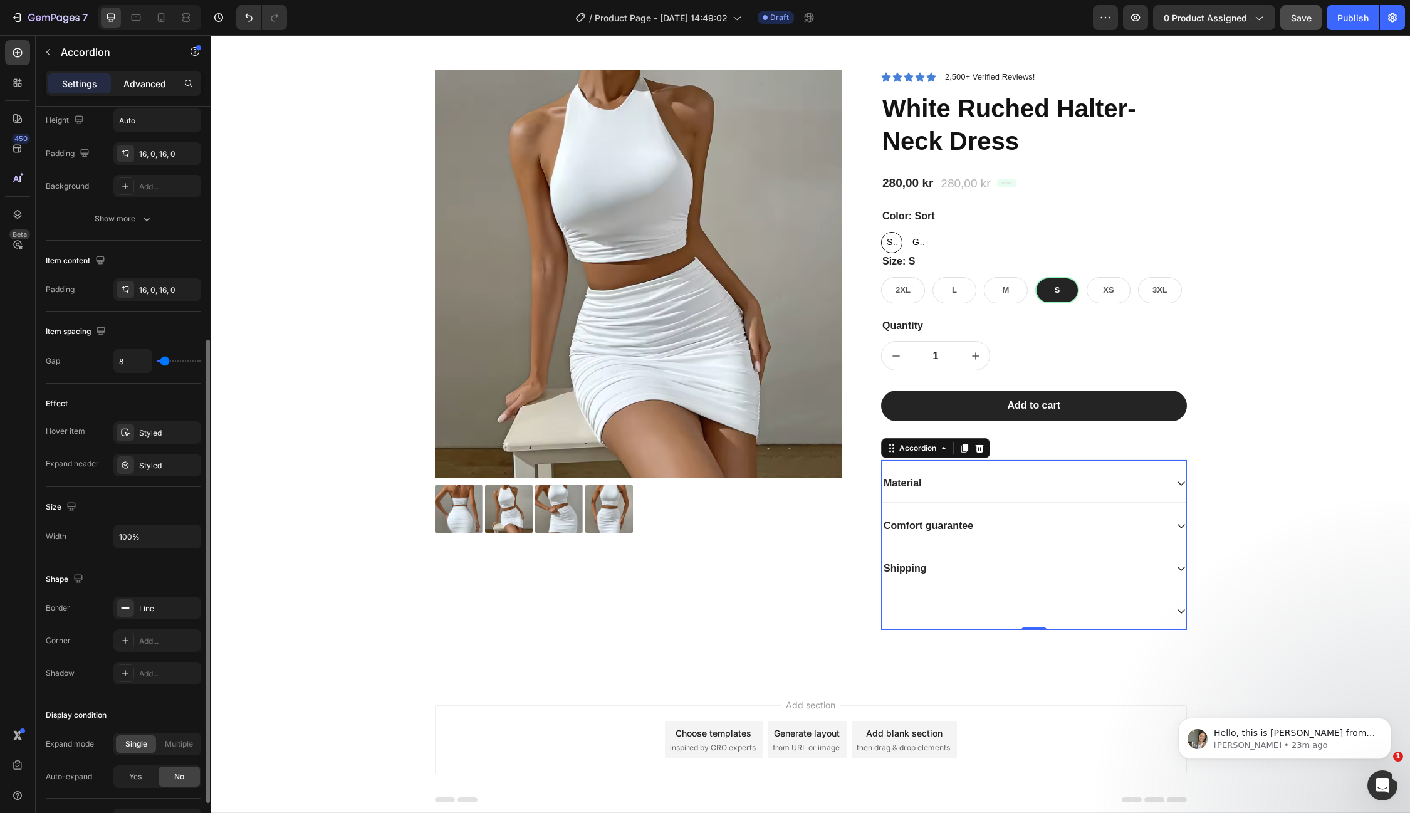
click at [136, 86] on p "Advanced" at bounding box center [144, 83] width 43 height 13
type input "100%"
type input "100"
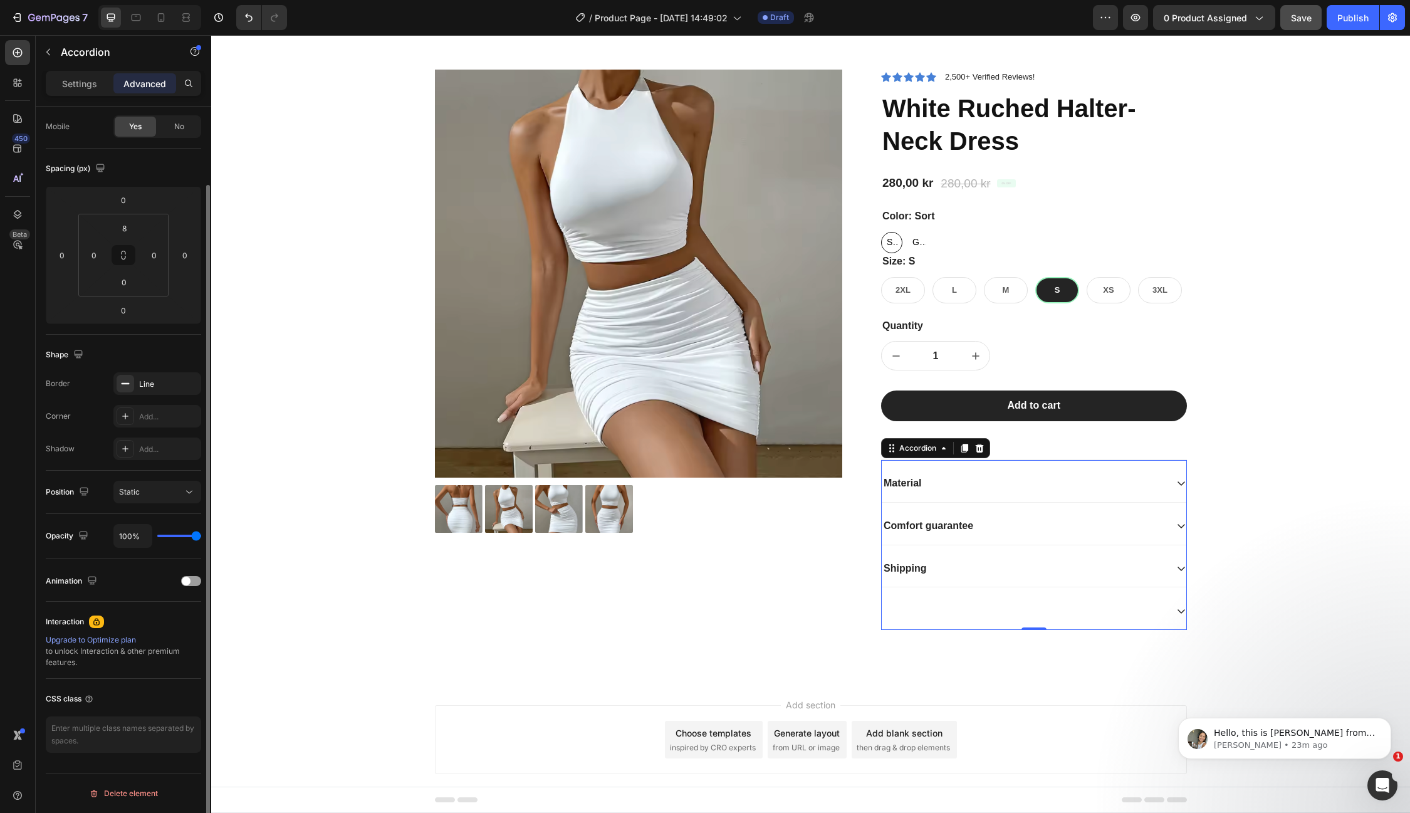
scroll to position [91, 0]
click at [85, 85] on p "Settings" at bounding box center [79, 83] width 35 height 13
type input "8"
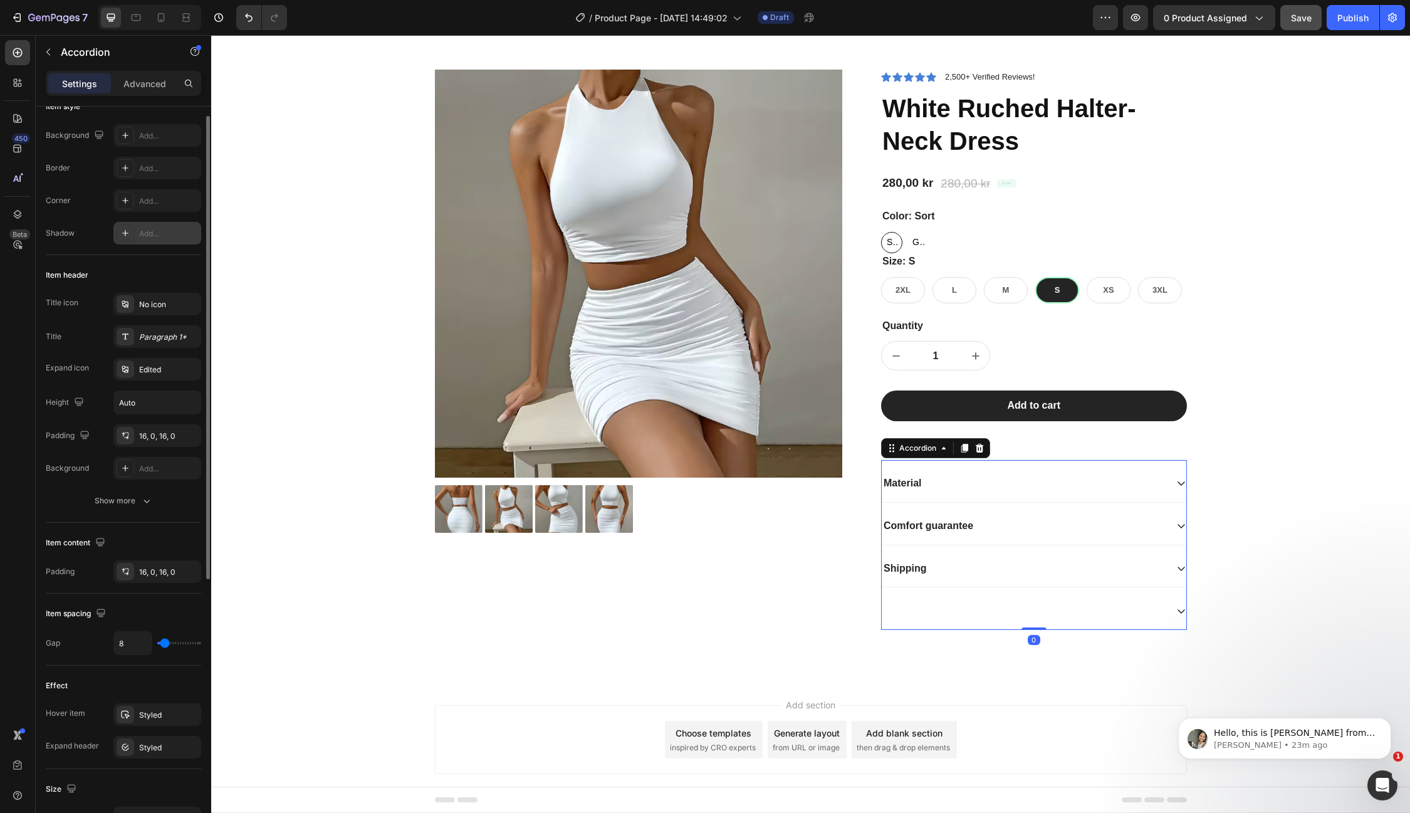
scroll to position [0, 0]
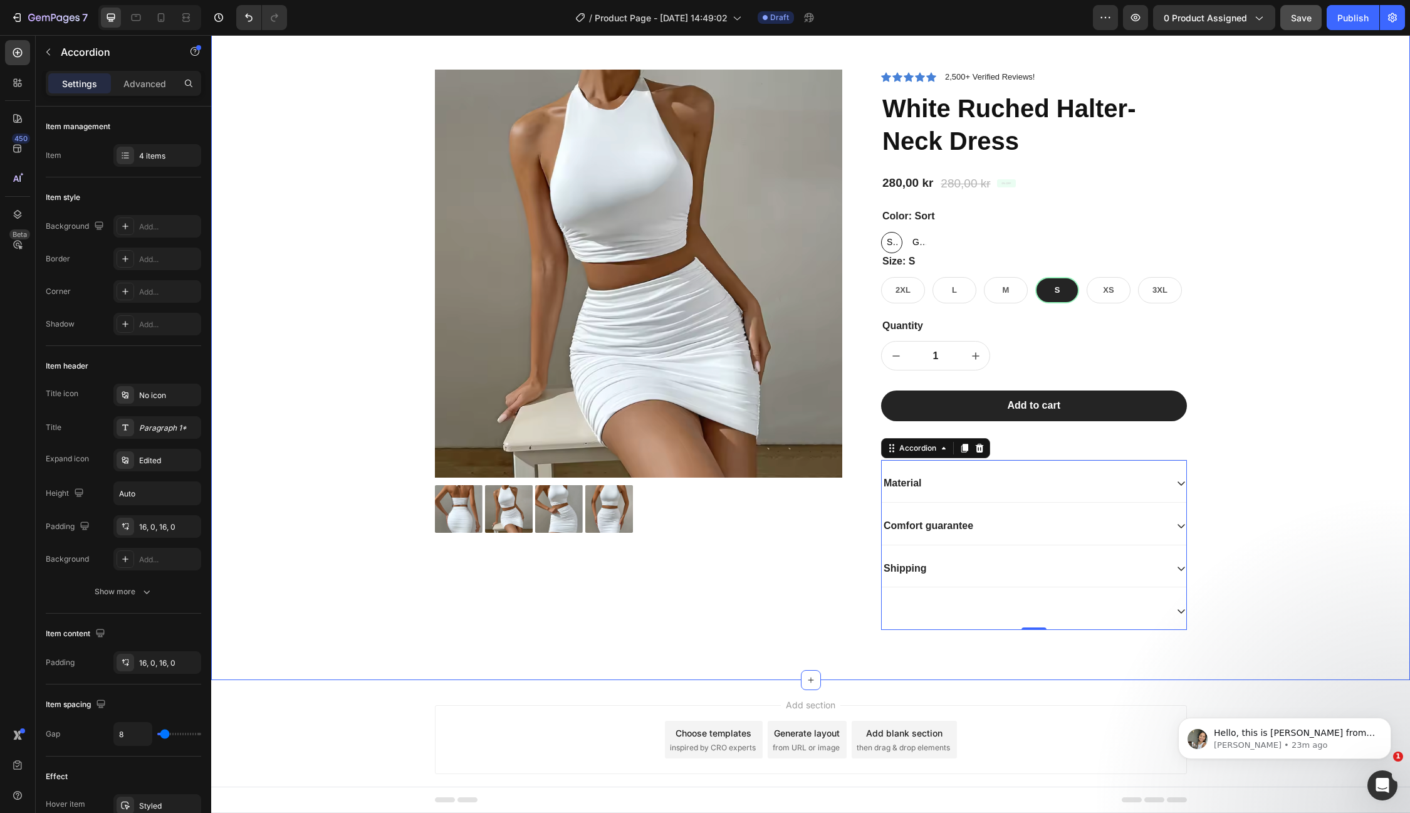
click at [1366, 459] on div "Product Images Icon Icon Icon Icon Icon Icon List 2,500+ Verified Reviews! Text…" at bounding box center [811, 360] width 1180 height 580
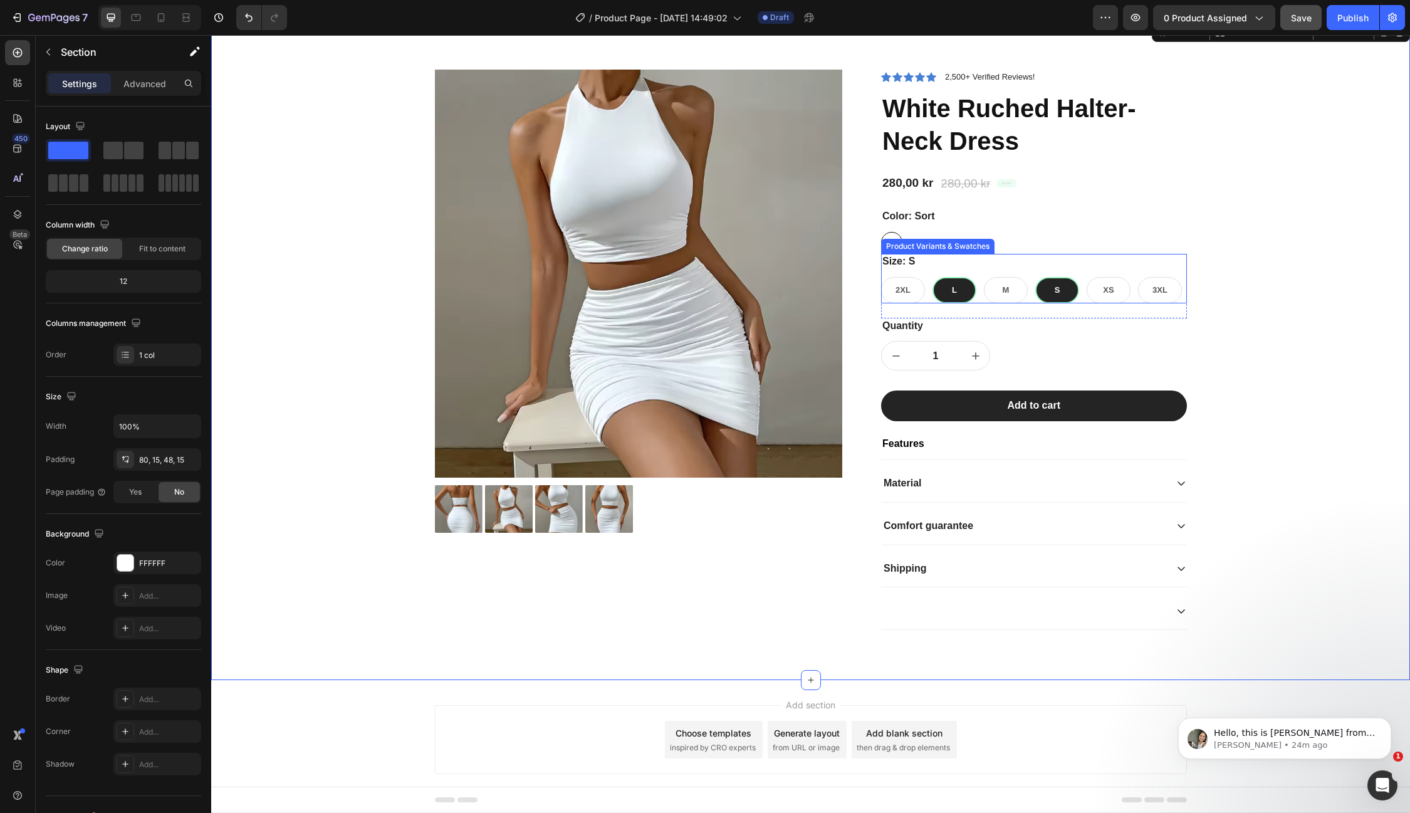
click at [959, 290] on div "L" at bounding box center [955, 290] width 44 height 26
click at [933, 277] on input "L L L" at bounding box center [932, 276] width 1 height 1
radio input "true"
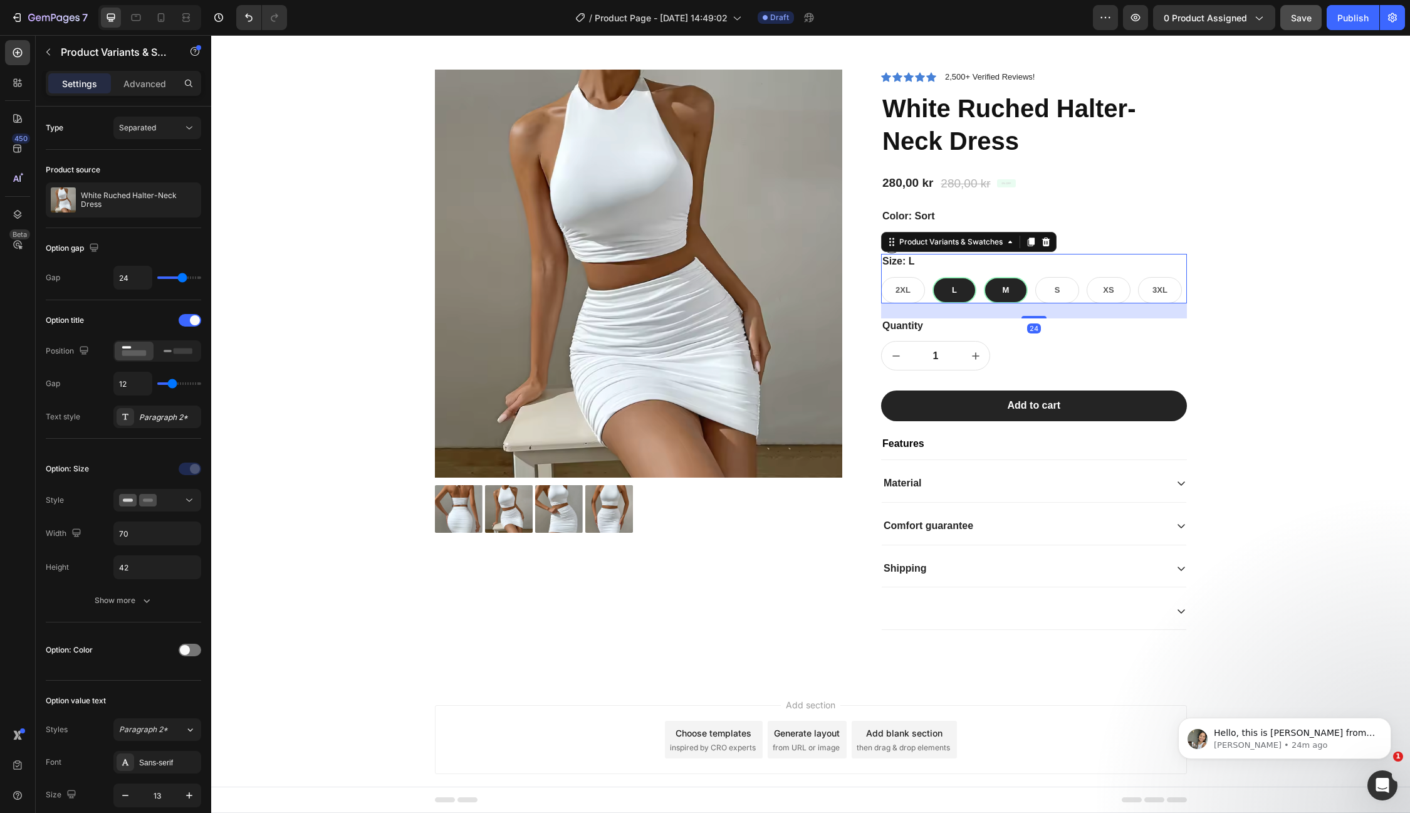
click at [1001, 289] on div "M" at bounding box center [1006, 290] width 44 height 26
click at [984, 277] on input "M M M" at bounding box center [983, 276] width 1 height 1
radio input "true"
click at [896, 292] on span "2XL" at bounding box center [903, 289] width 15 height 9
click at [881, 277] on input "2XL 2XL 2XL" at bounding box center [881, 276] width 1 height 1
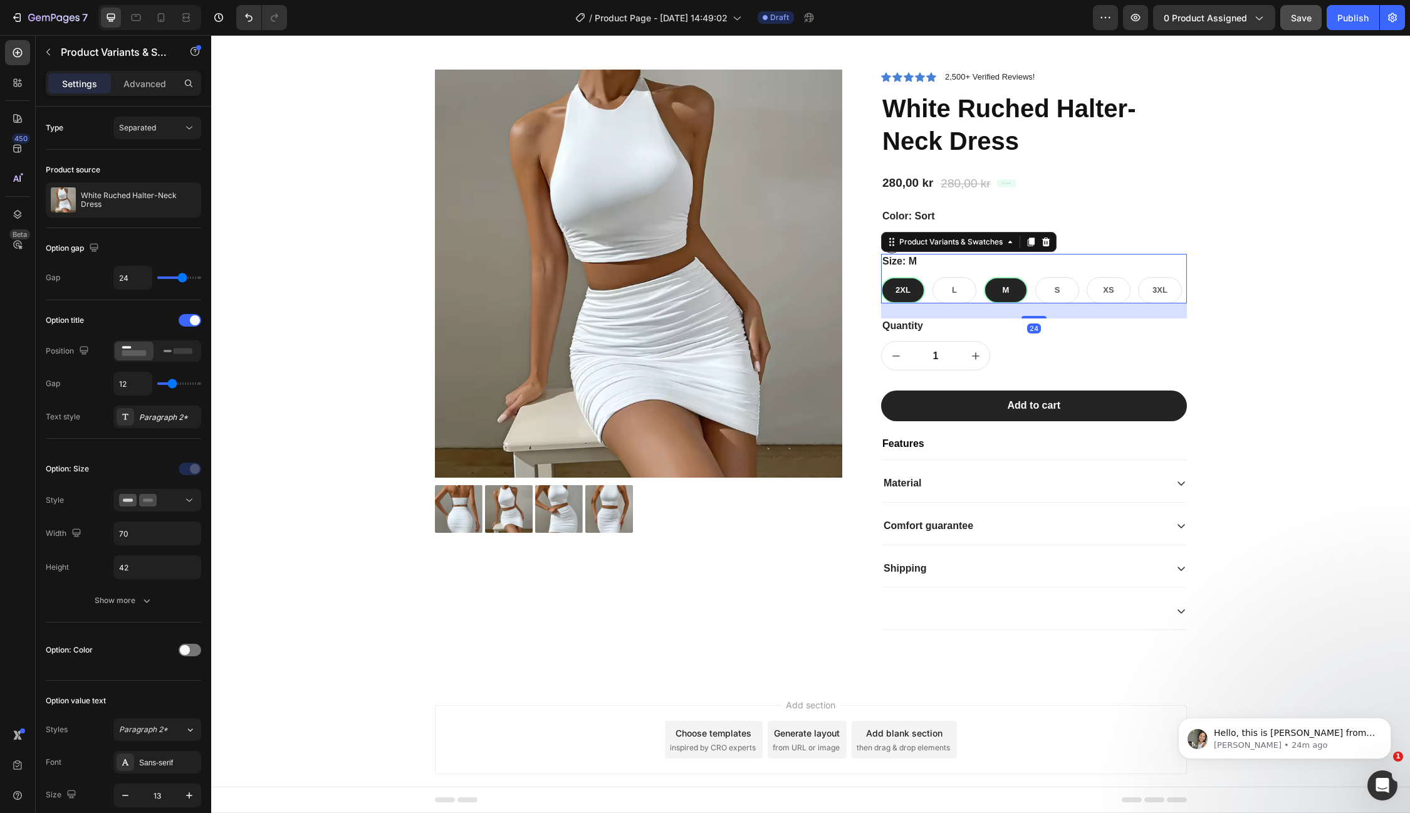
radio input "true"
click at [1109, 288] on span "XS" at bounding box center [1108, 289] width 11 height 9
click at [1087, 277] on input "XS XS XS" at bounding box center [1086, 276] width 1 height 1
radio input "true"
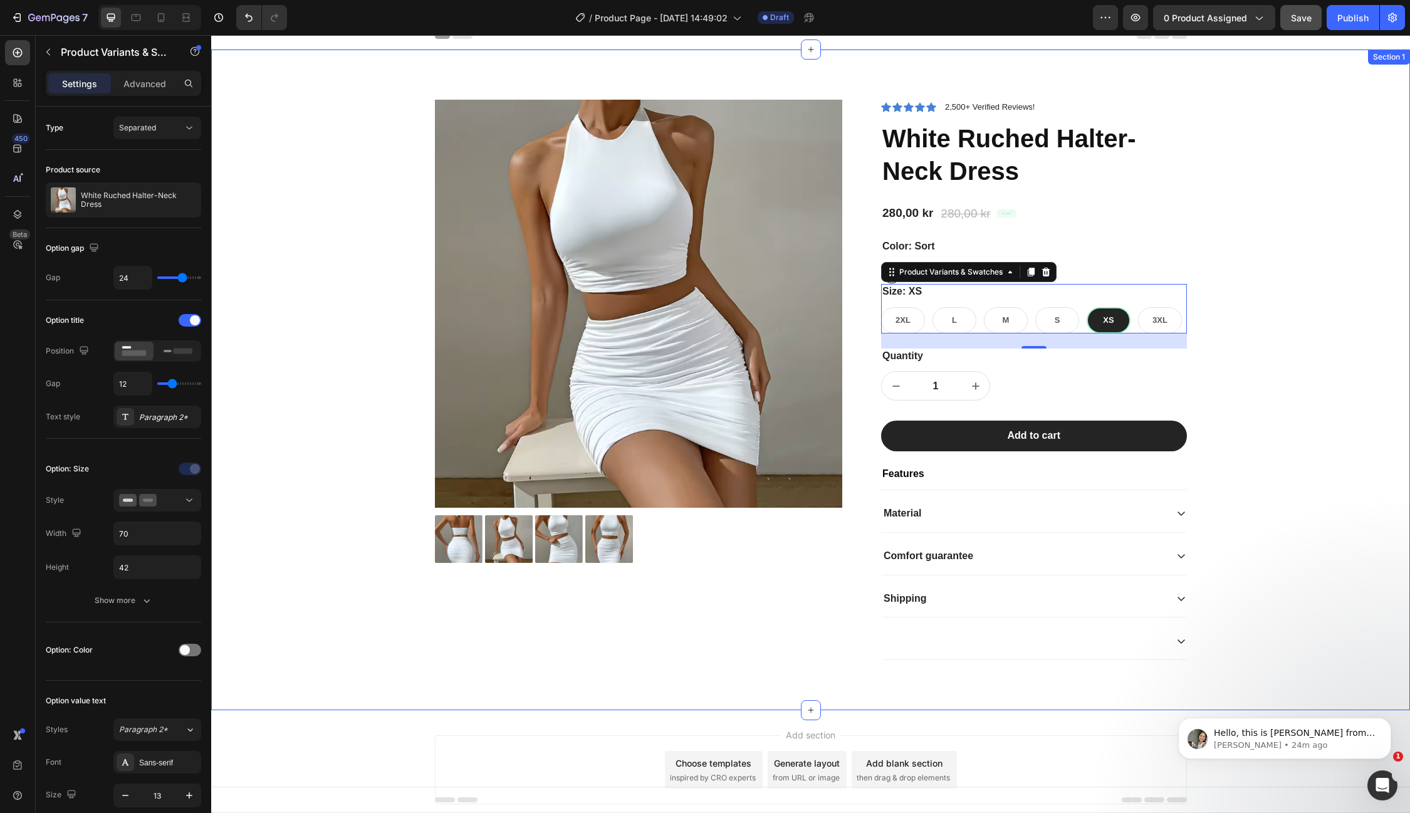
scroll to position [14, 0]
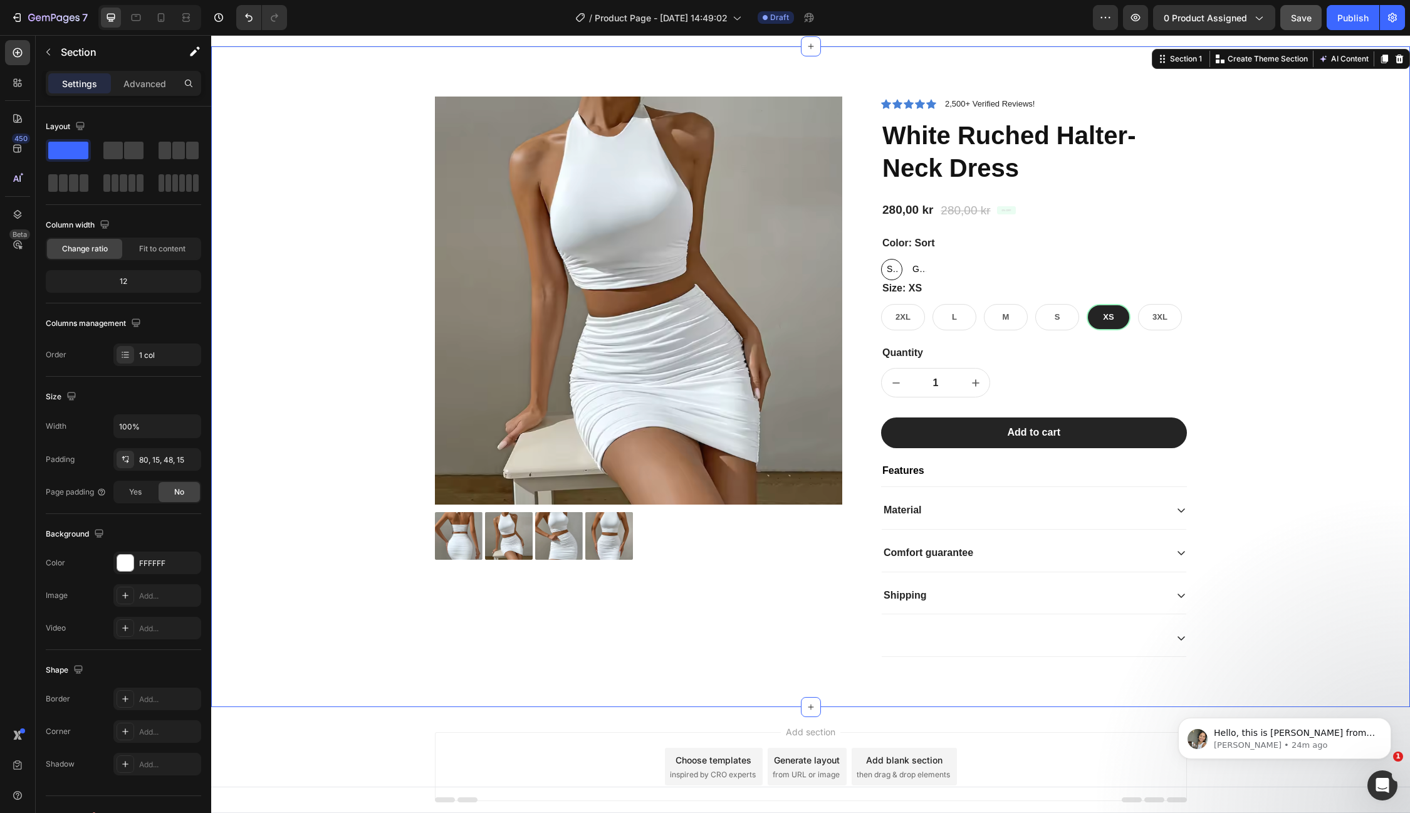
click at [1298, 236] on div "Product Images Icon Icon Icon Icon Icon Icon List 2,500+ Verified Reviews! Text…" at bounding box center [811, 387] width 1180 height 580
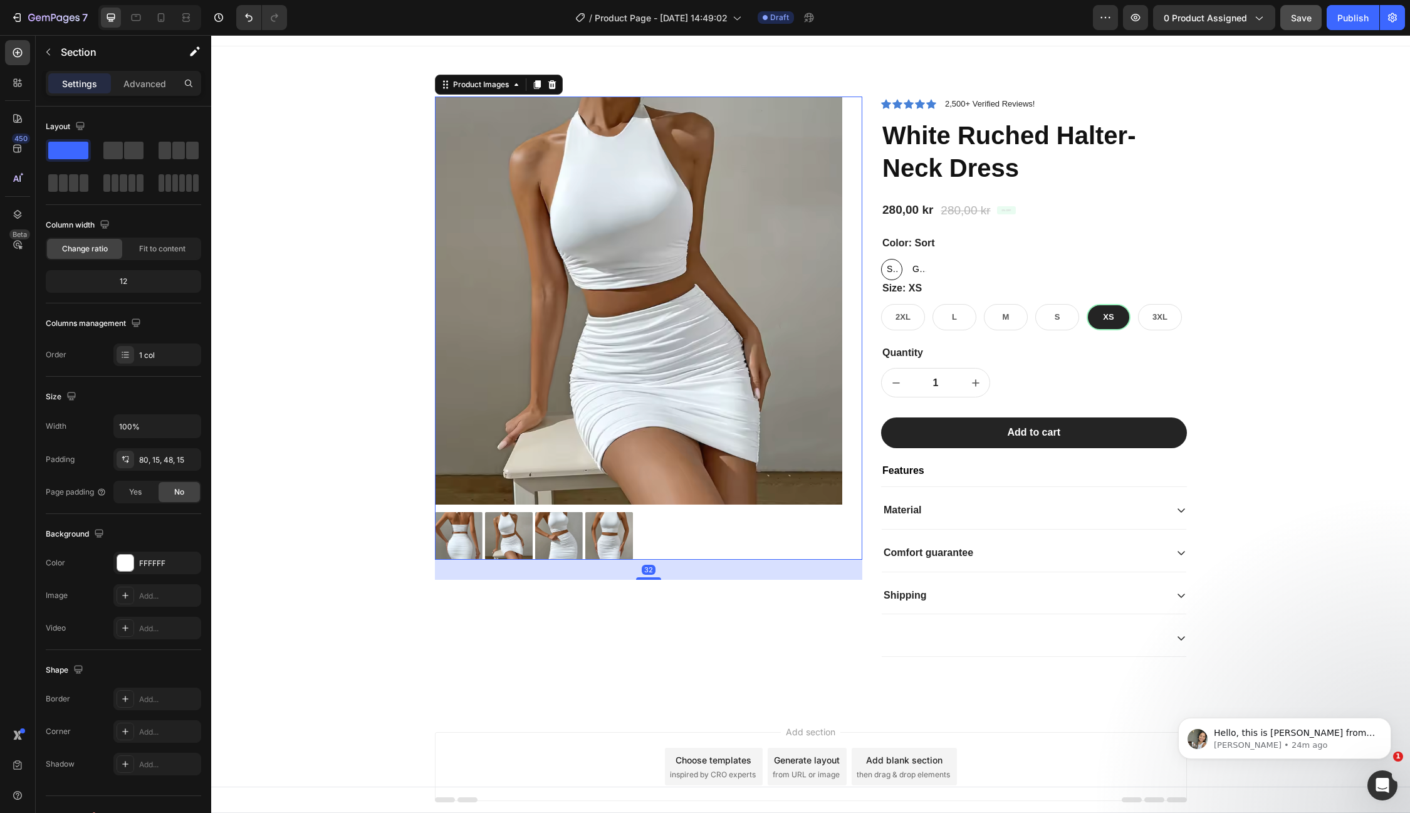
click at [502, 552] on img at bounding box center [508, 536] width 48 height 48
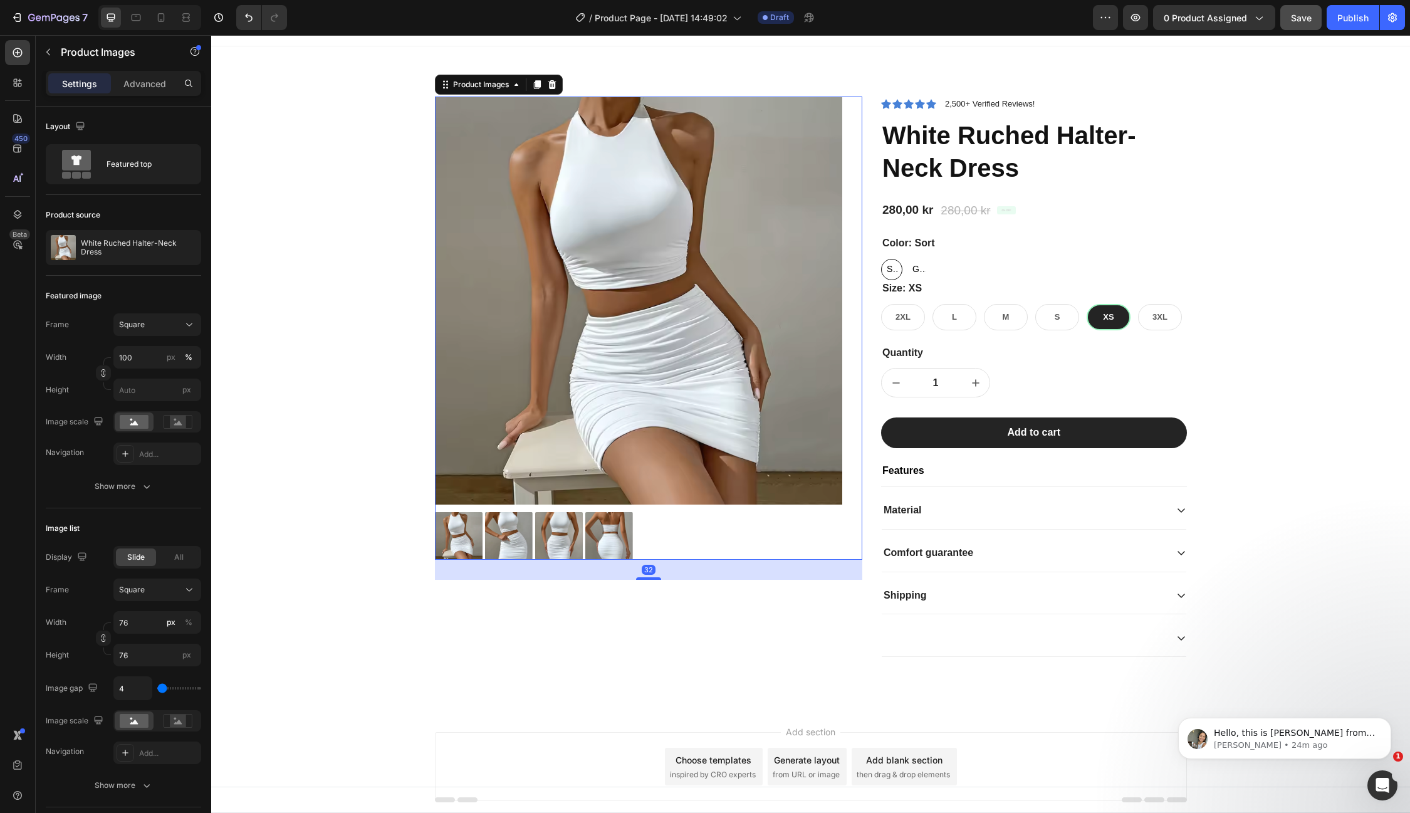
click at [534, 543] on div at bounding box center [639, 536] width 408 height 48
click at [553, 541] on img at bounding box center [559, 536] width 48 height 48
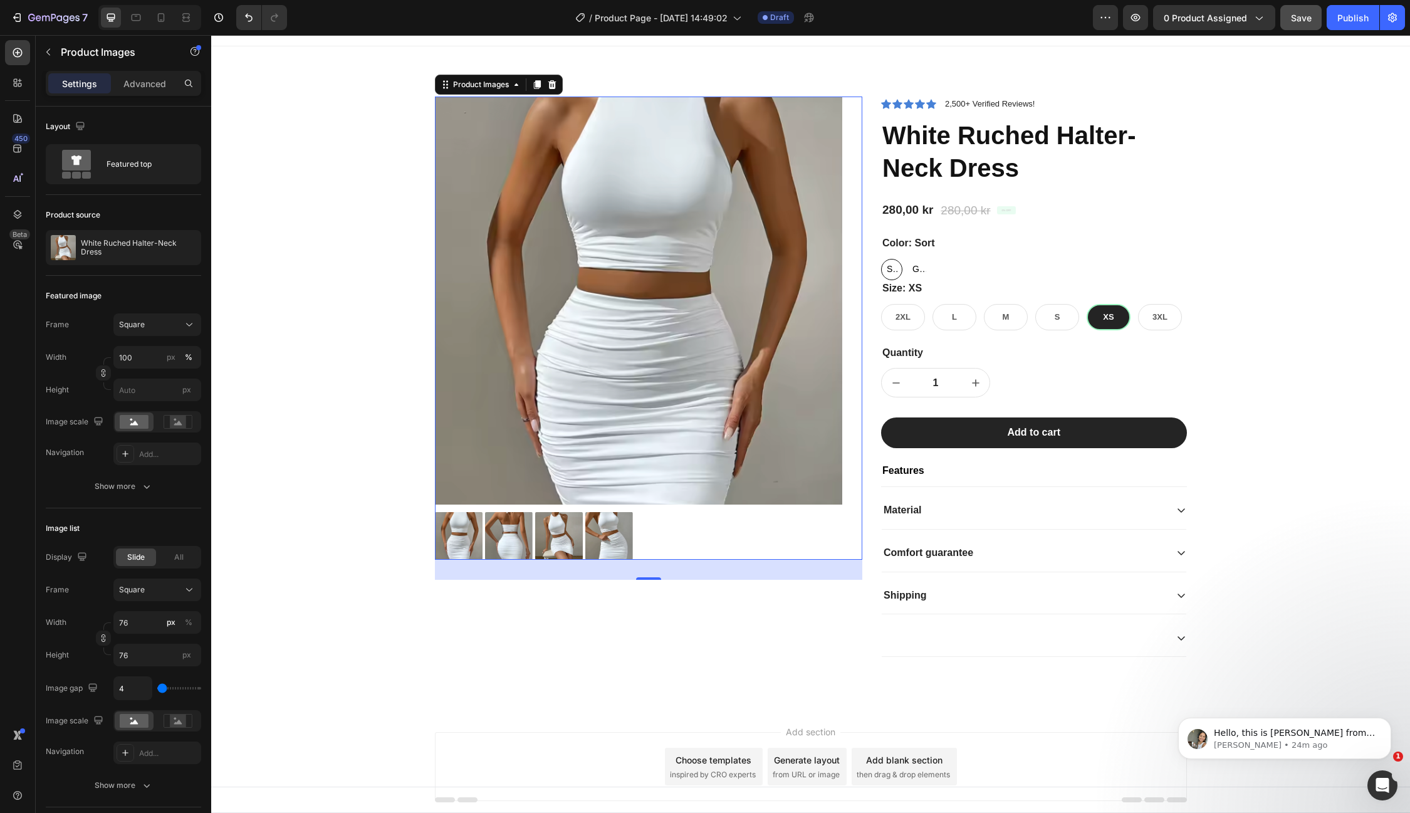
scroll to position [0, 0]
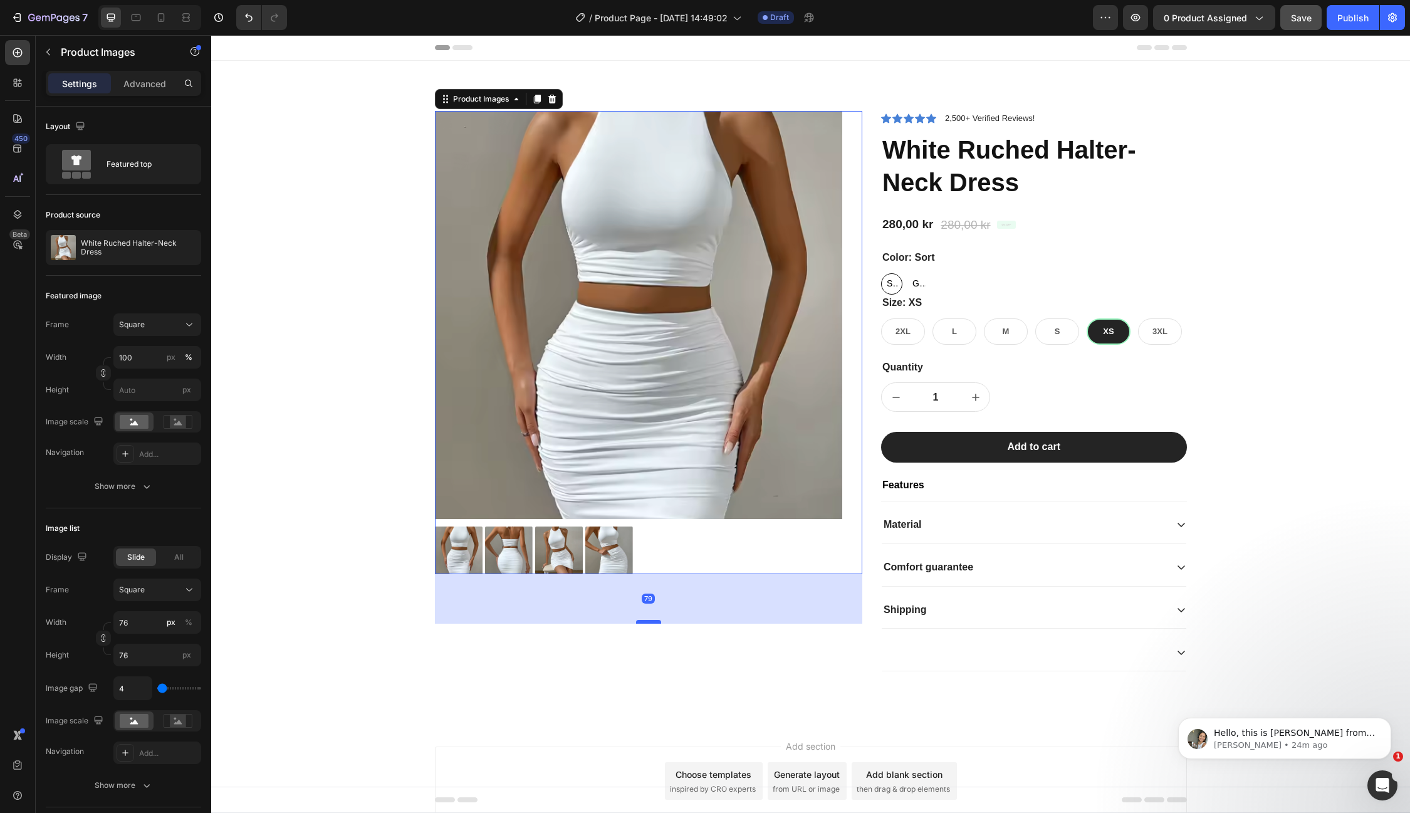
drag, startPoint x: 651, startPoint y: 590, endPoint x: 656, endPoint y: 627, distance: 38.0
click at [656, 624] on div at bounding box center [648, 622] width 25 height 4
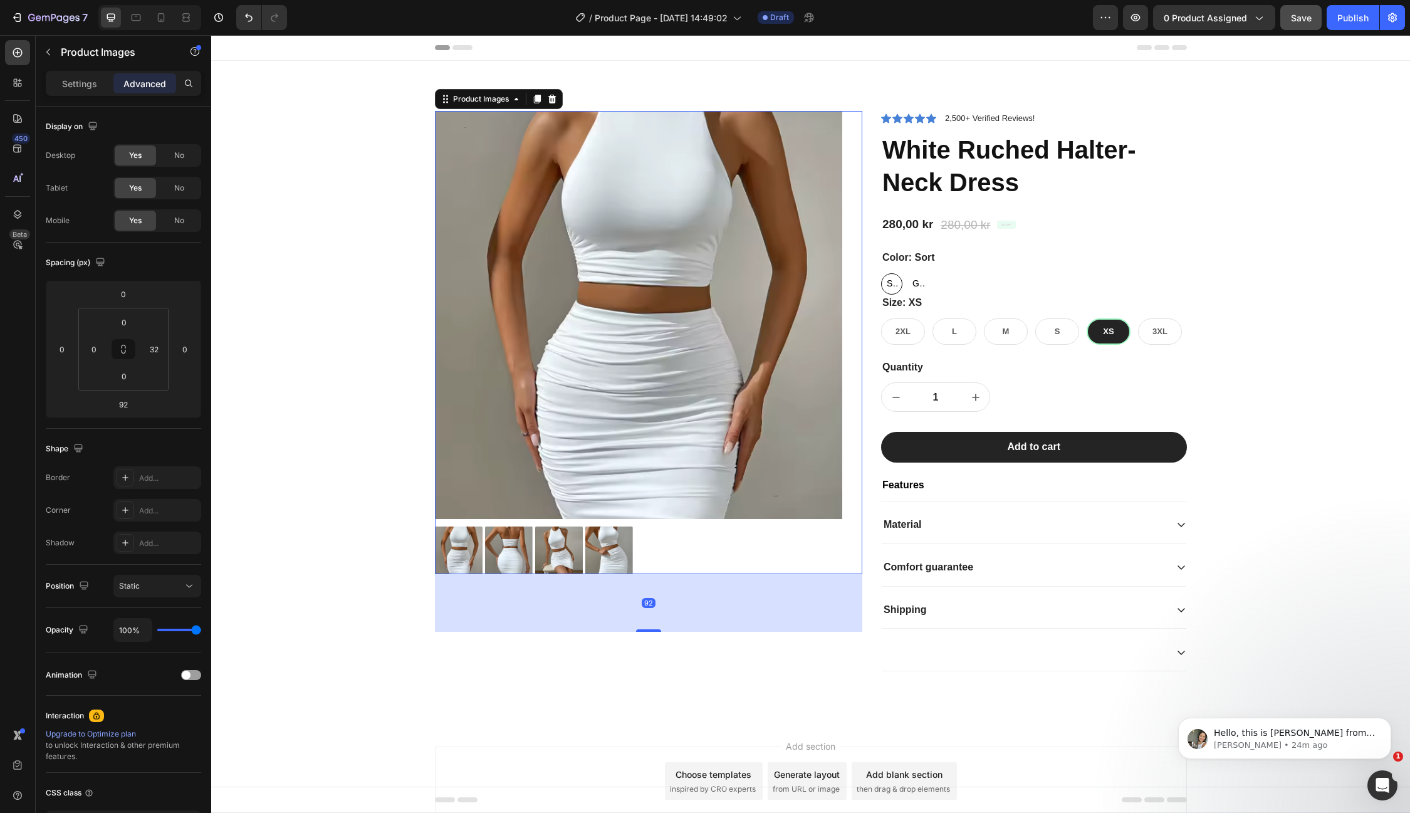
click at [658, 569] on div at bounding box center [639, 550] width 408 height 48
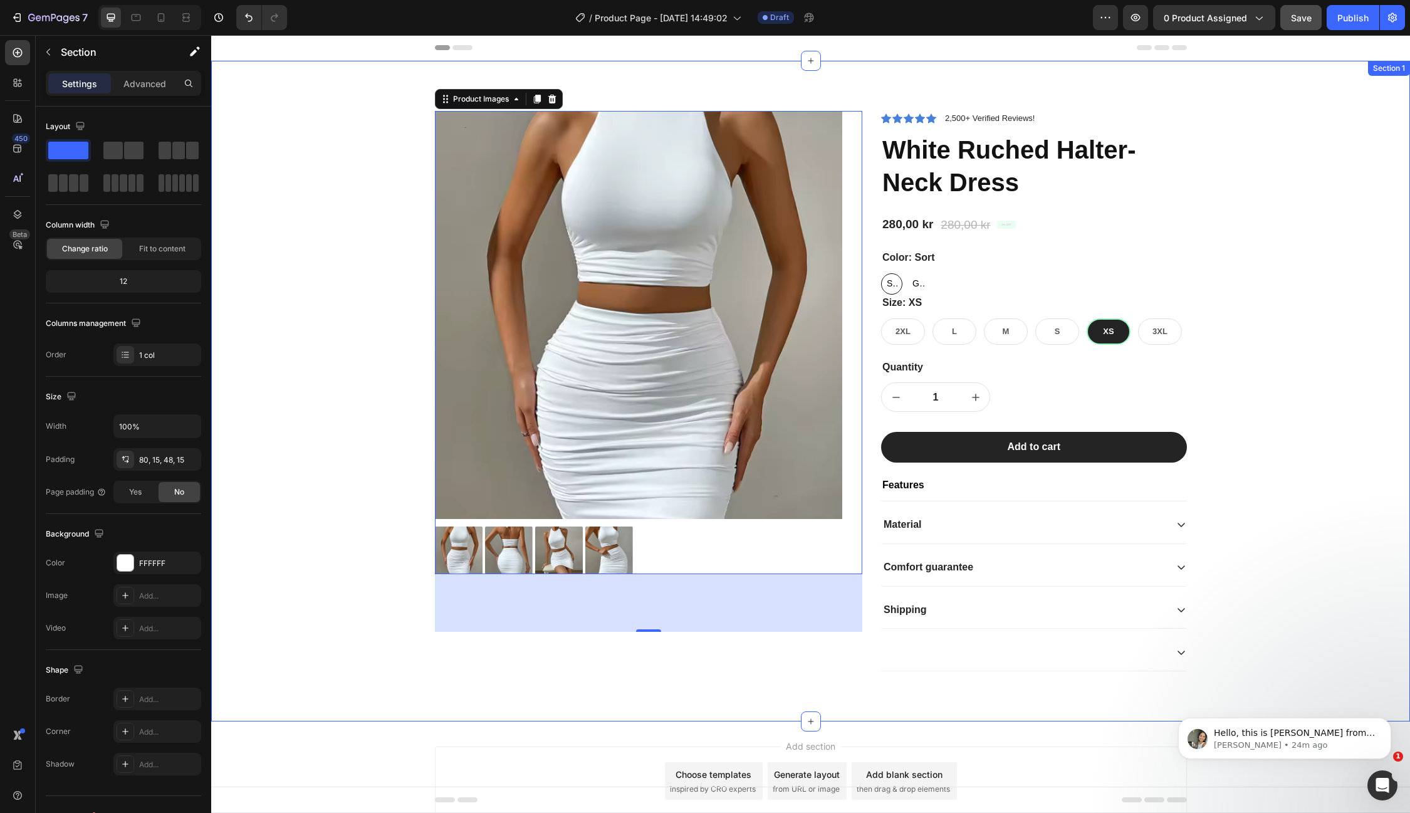
click at [380, 575] on div "Product Images 92 Icon Icon Icon Icon Icon Icon List 2,500+ Verified Reviews! T…" at bounding box center [811, 401] width 1180 height 580
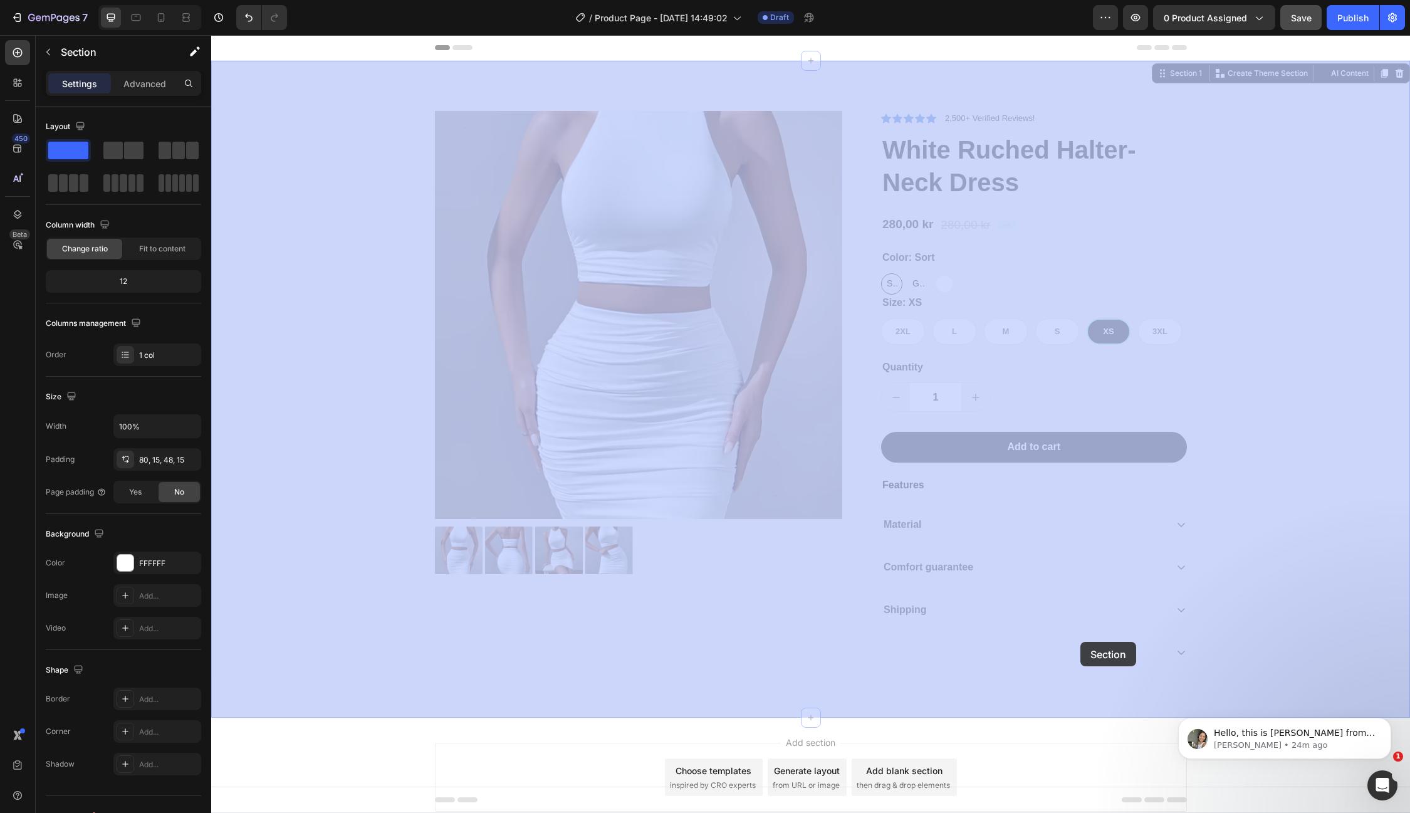
drag, startPoint x: 1260, startPoint y: 676, endPoint x: 1081, endPoint y: 642, distance: 182.5
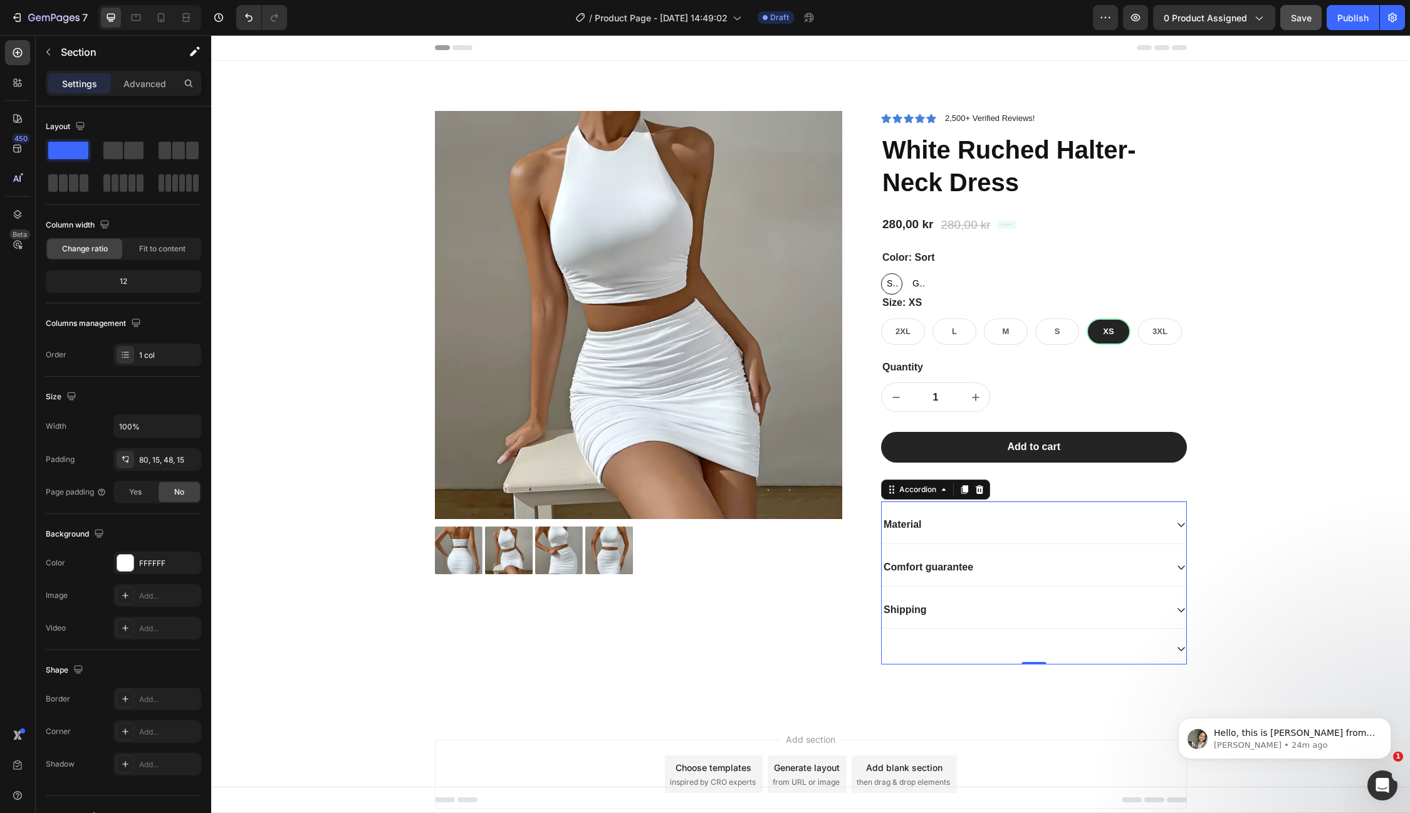
click at [1059, 545] on div "Material Comfort guarantee Shipping" at bounding box center [1034, 585] width 306 height 158
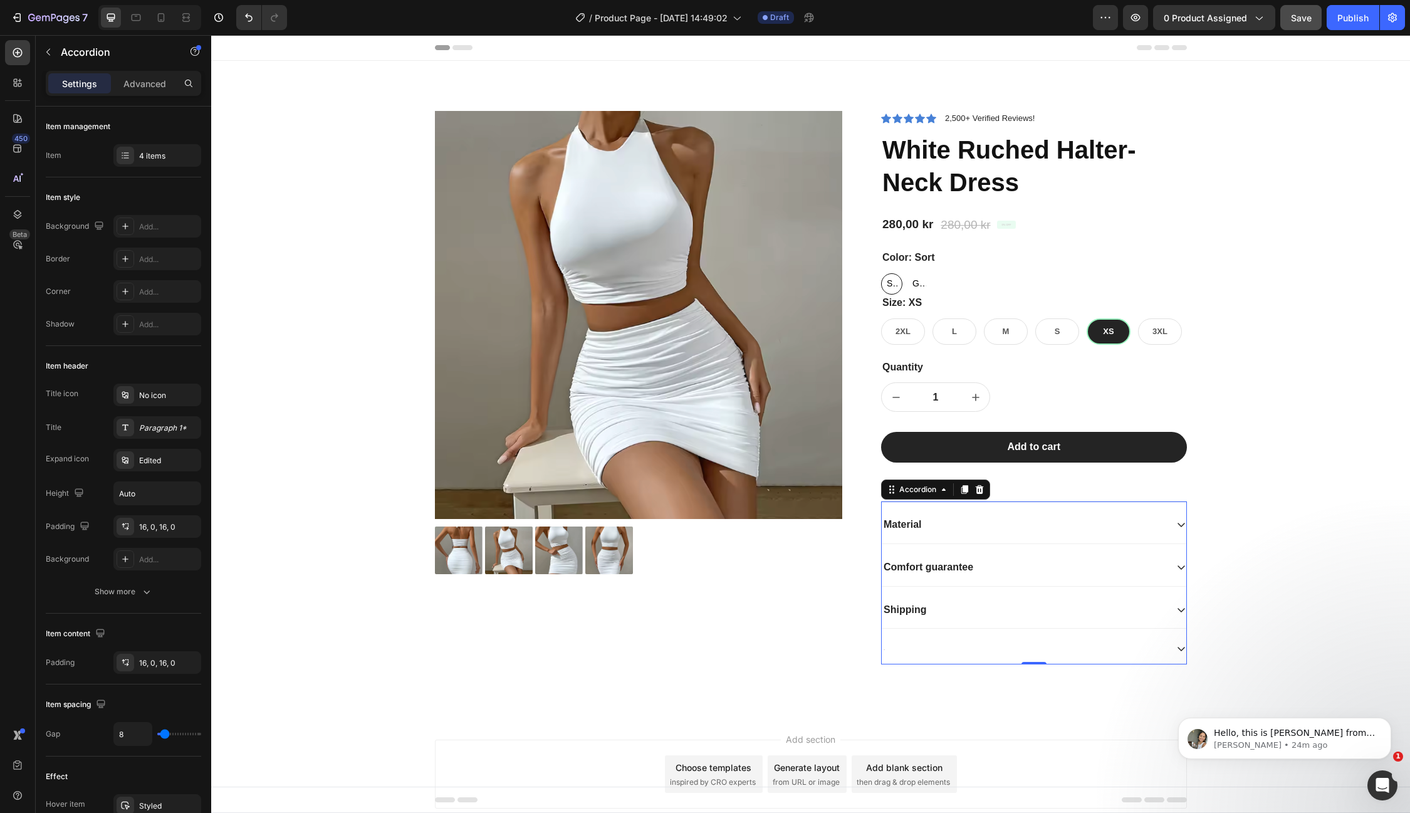
click at [1059, 545] on div "Material Comfort guarantee Shipping" at bounding box center [1034, 585] width 306 height 158
click at [1055, 488] on p "Features" at bounding box center [1033, 485] width 303 height 13
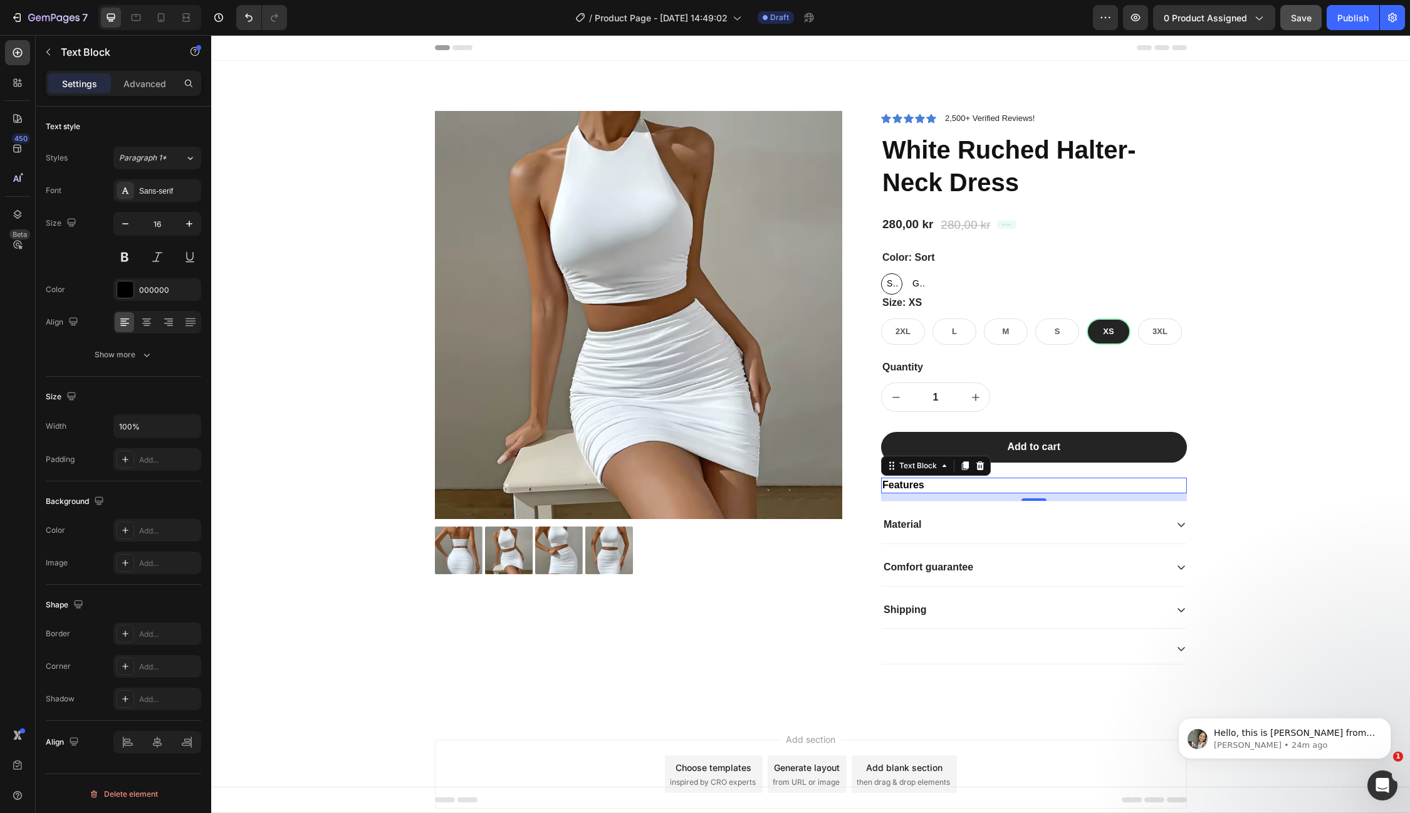
click at [993, 482] on p "Features" at bounding box center [1033, 485] width 303 height 13
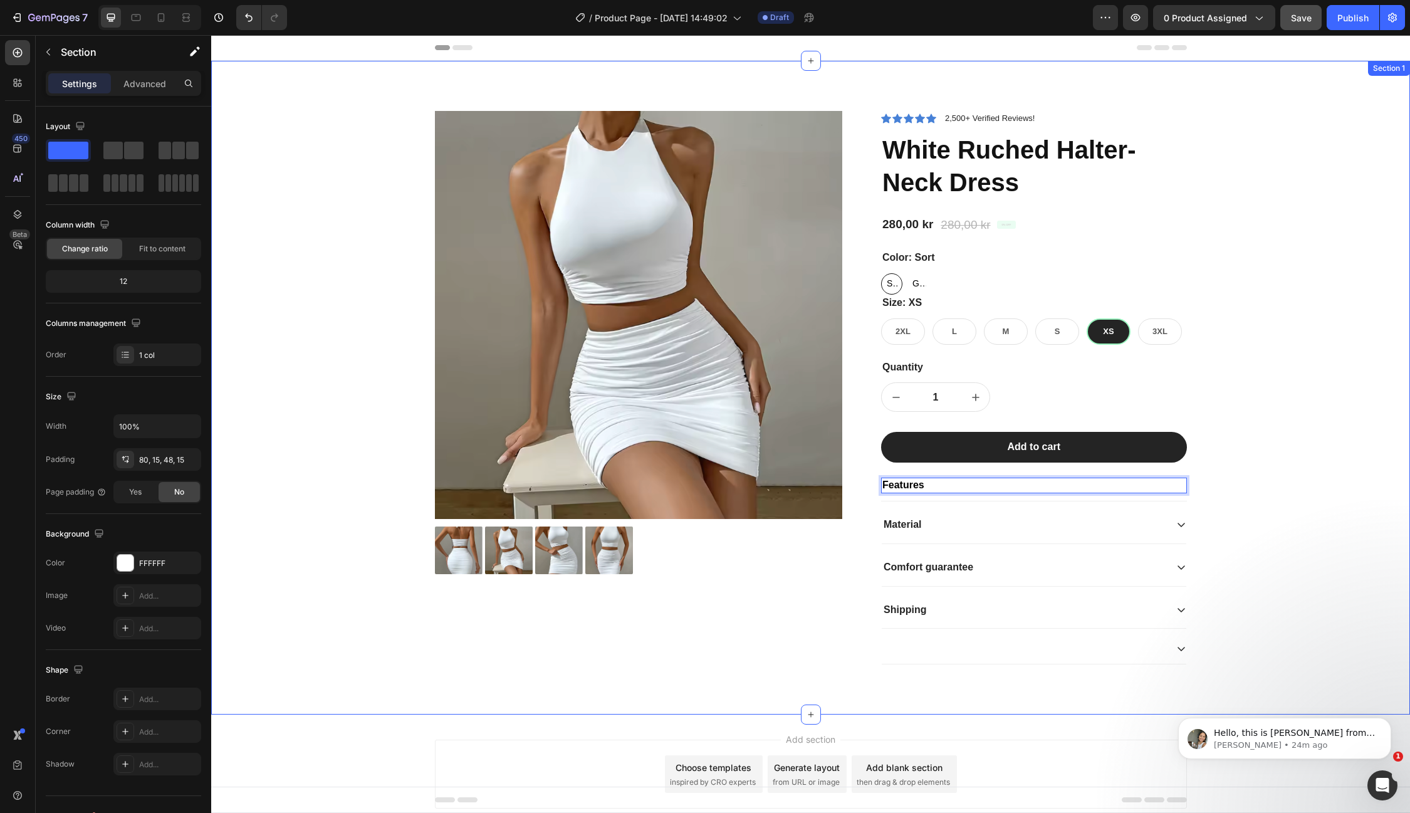
click at [1227, 456] on div "Product Images Icon Icon Icon Icon Icon Icon List 2,500+ Verified Reviews! Text…" at bounding box center [811, 397] width 1180 height 573
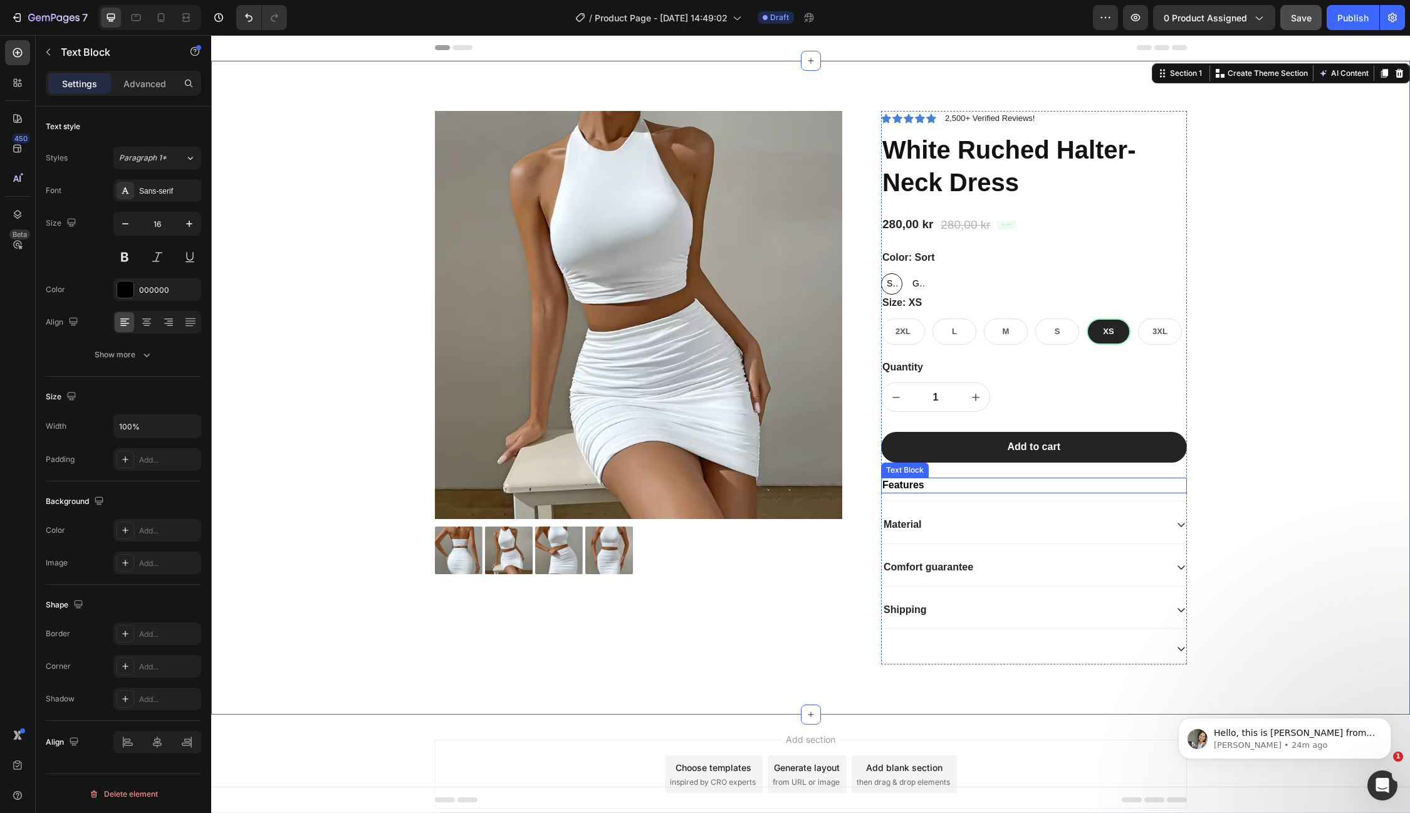
click at [1085, 479] on p "Features" at bounding box center [1033, 485] width 303 height 13
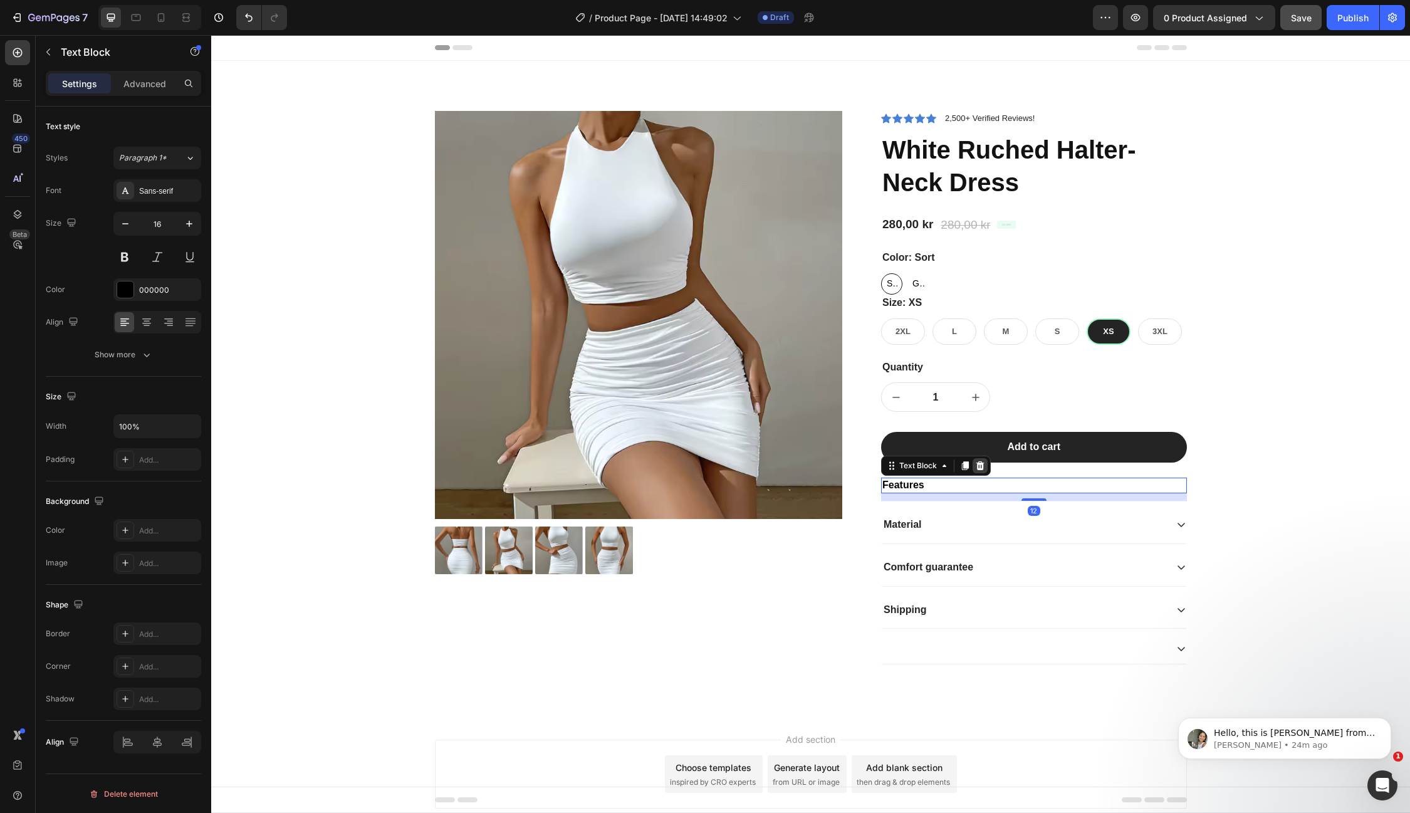
click at [982, 468] on icon at bounding box center [980, 465] width 8 height 9
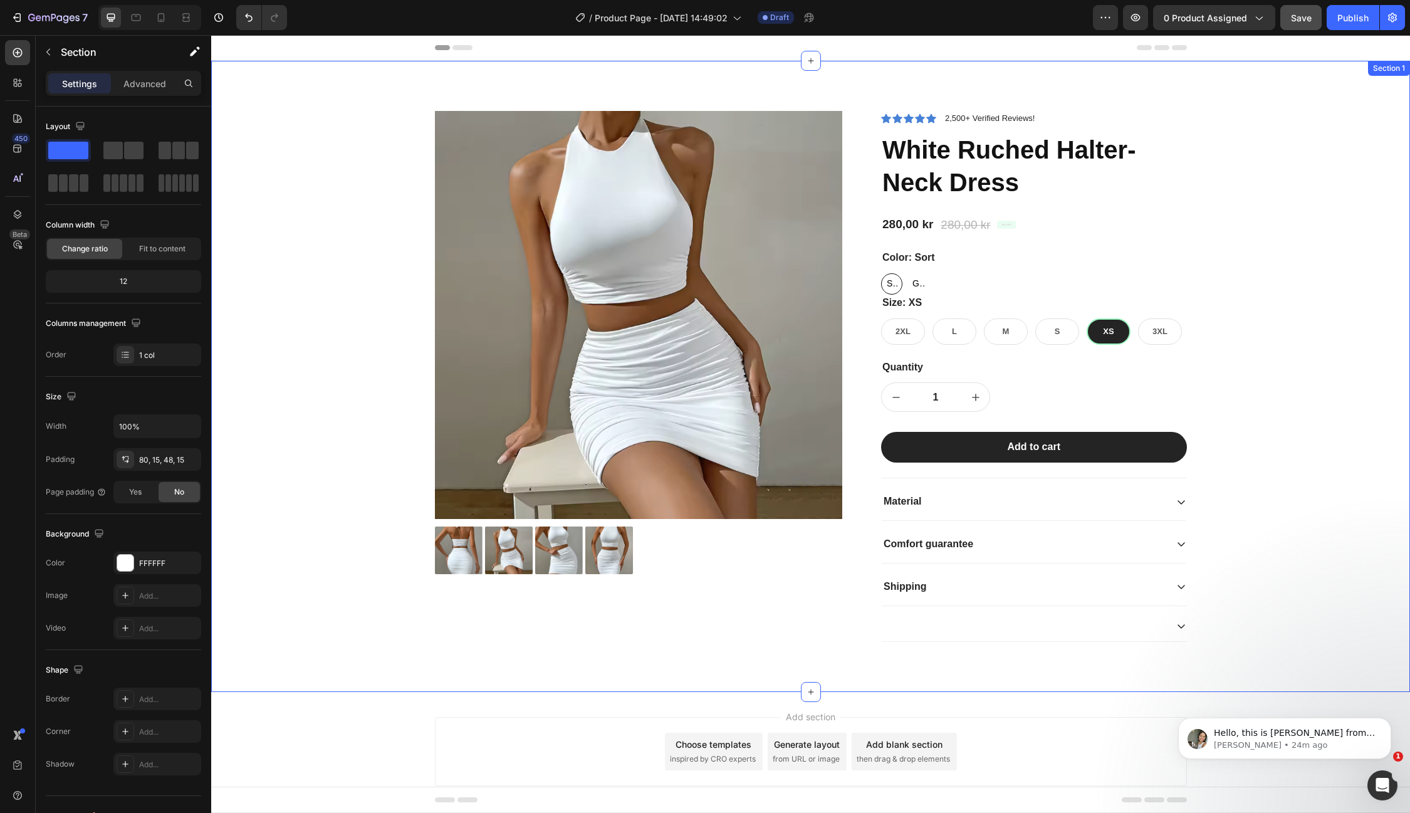
click at [1271, 442] on div "Product Images Icon Icon Icon Icon Icon Icon List 2,500+ Verified Reviews! Text…" at bounding box center [811, 386] width 1180 height 551
click at [1124, 624] on div at bounding box center [1024, 626] width 285 height 4
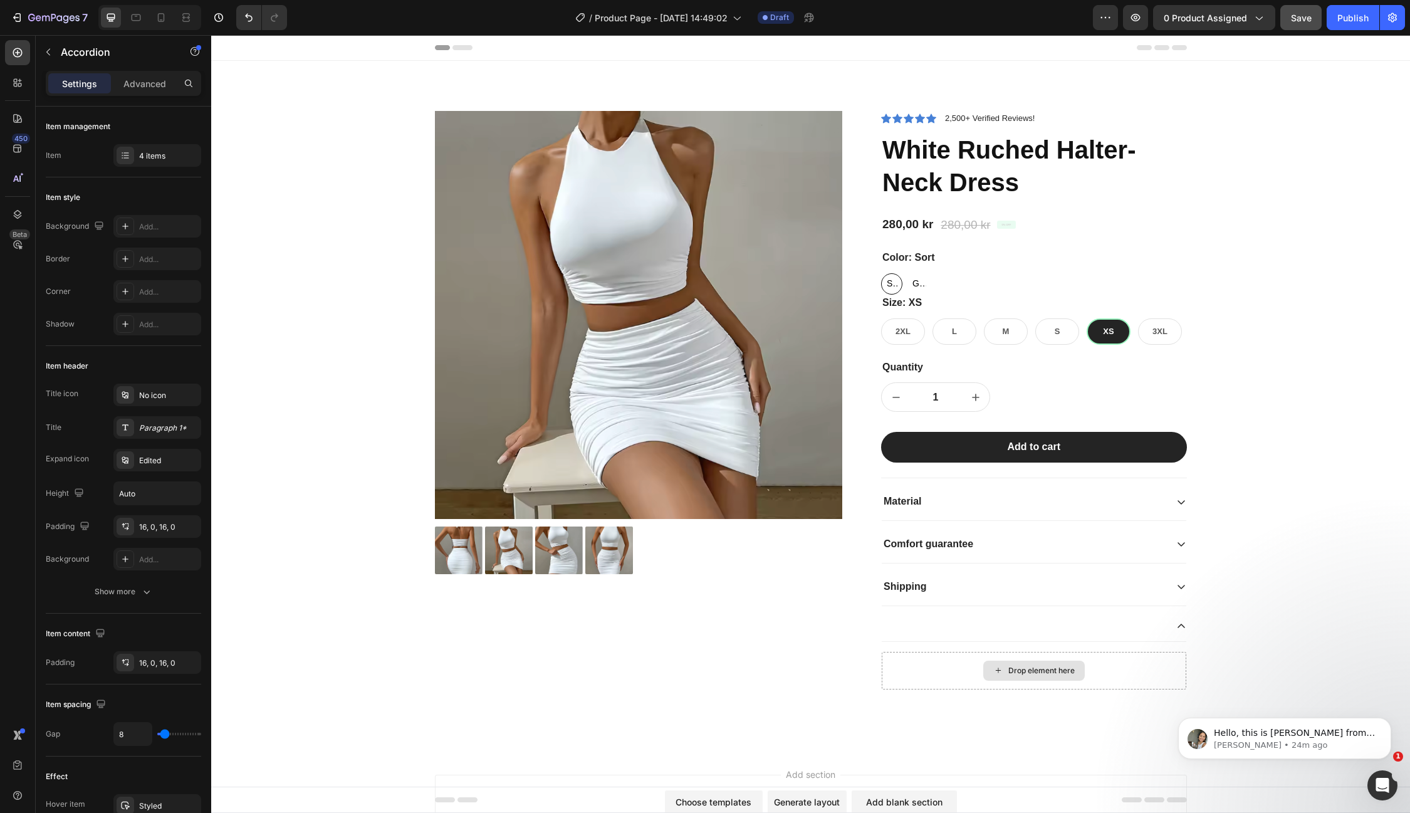
click at [1060, 661] on div "Drop element here" at bounding box center [1034, 671] width 102 height 20
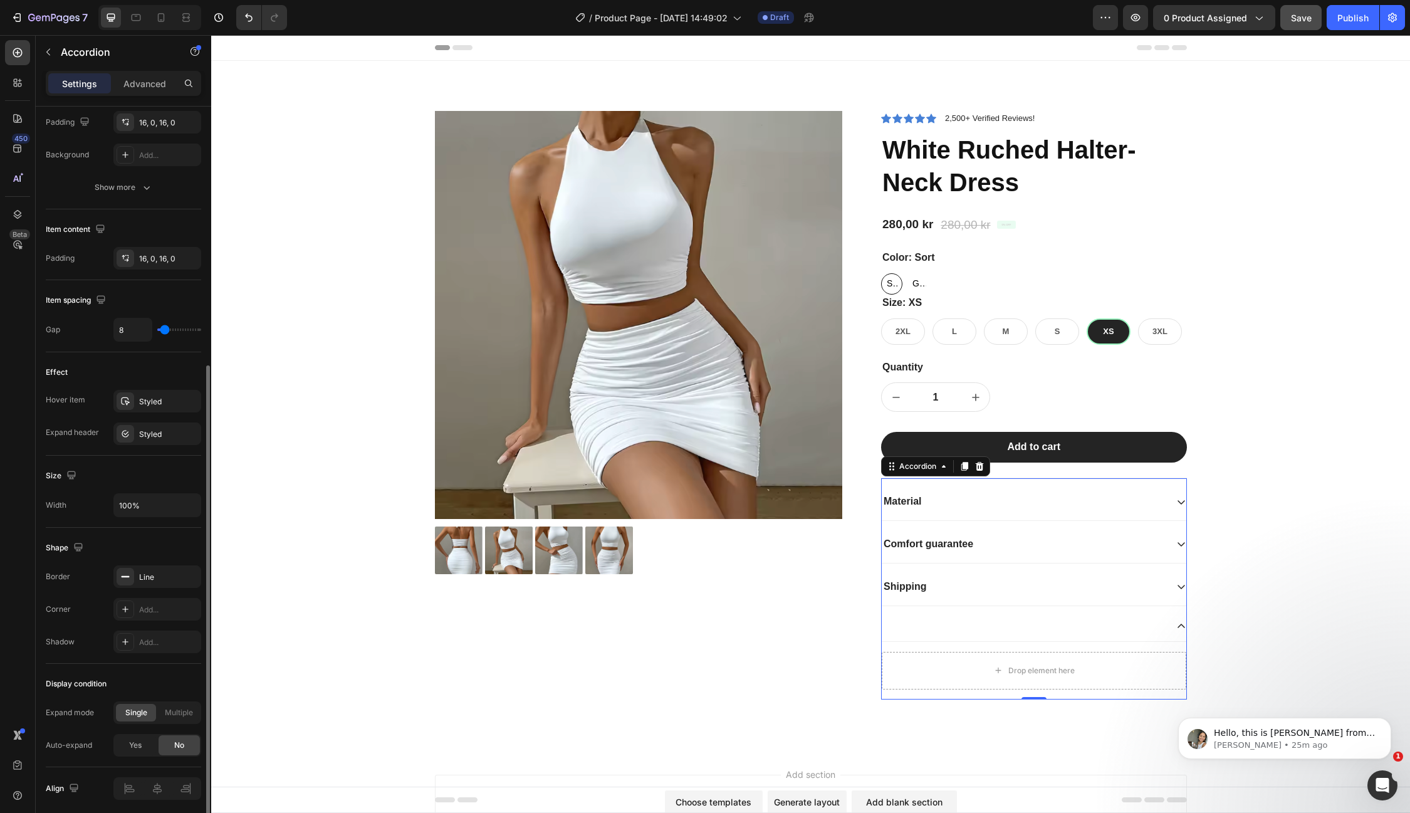
scroll to position [411, 0]
click at [127, 570] on icon at bounding box center [125, 570] width 10 height 10
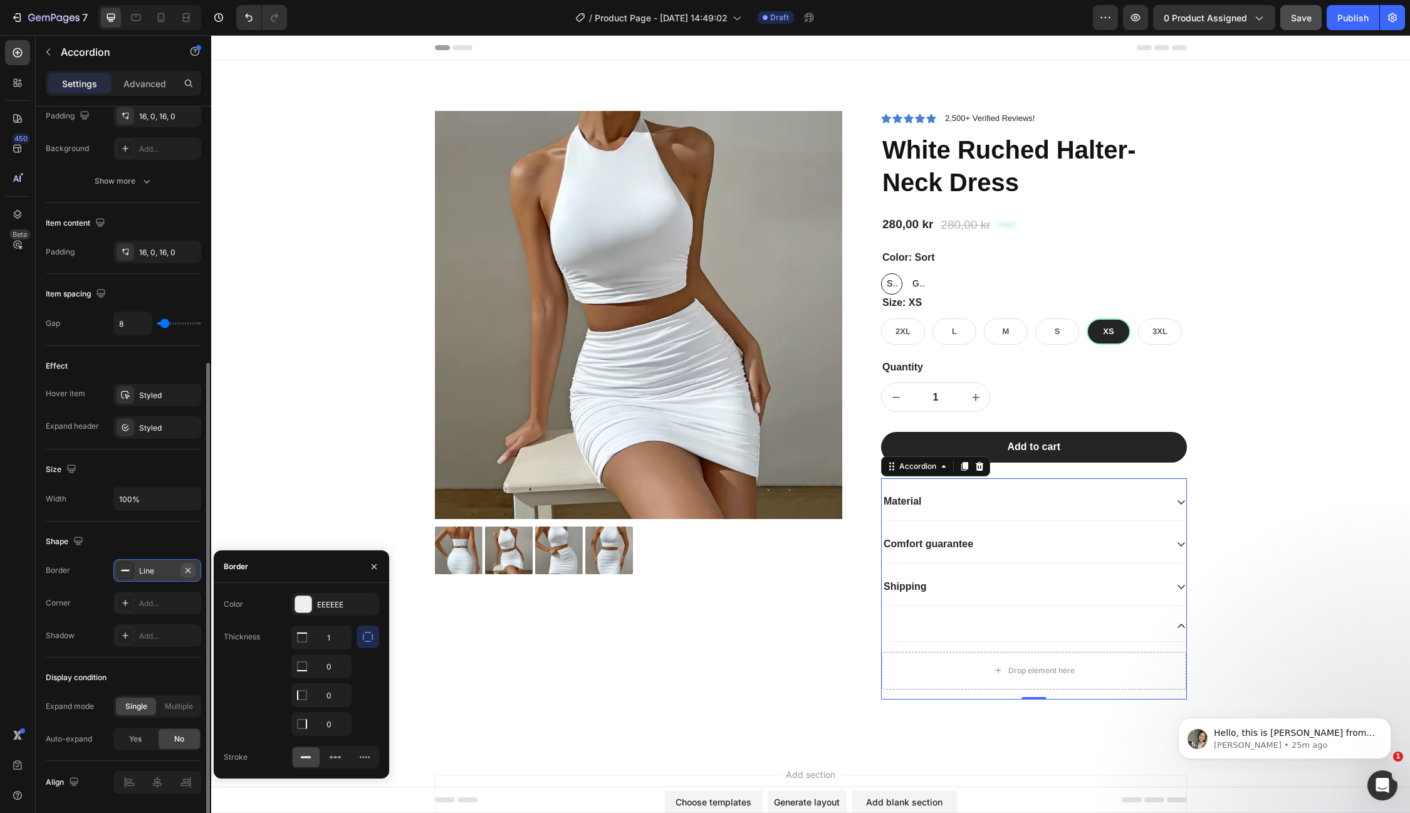
click at [186, 567] on icon "button" at bounding box center [188, 569] width 5 height 5
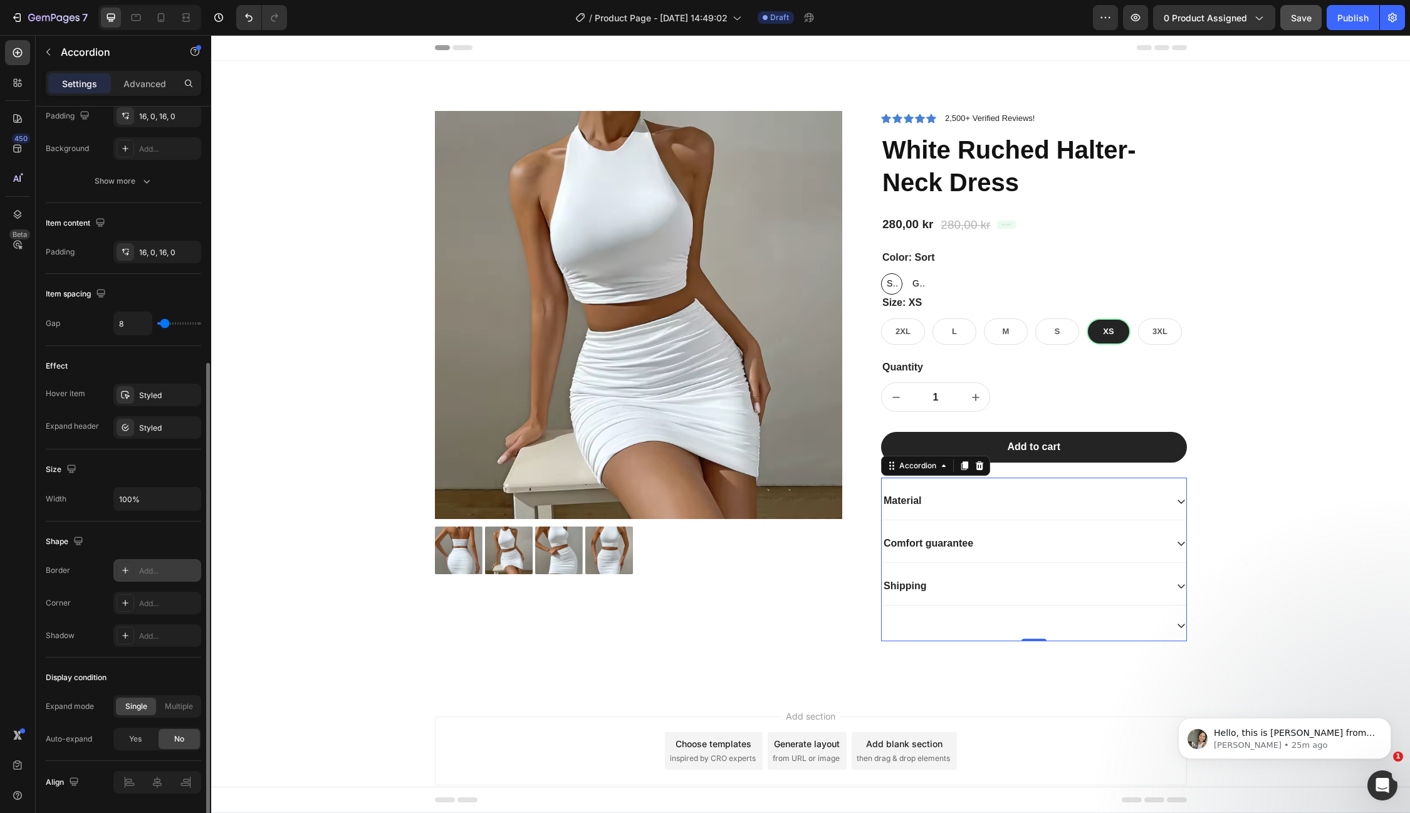
click at [964, 624] on div at bounding box center [1024, 626] width 285 height 4
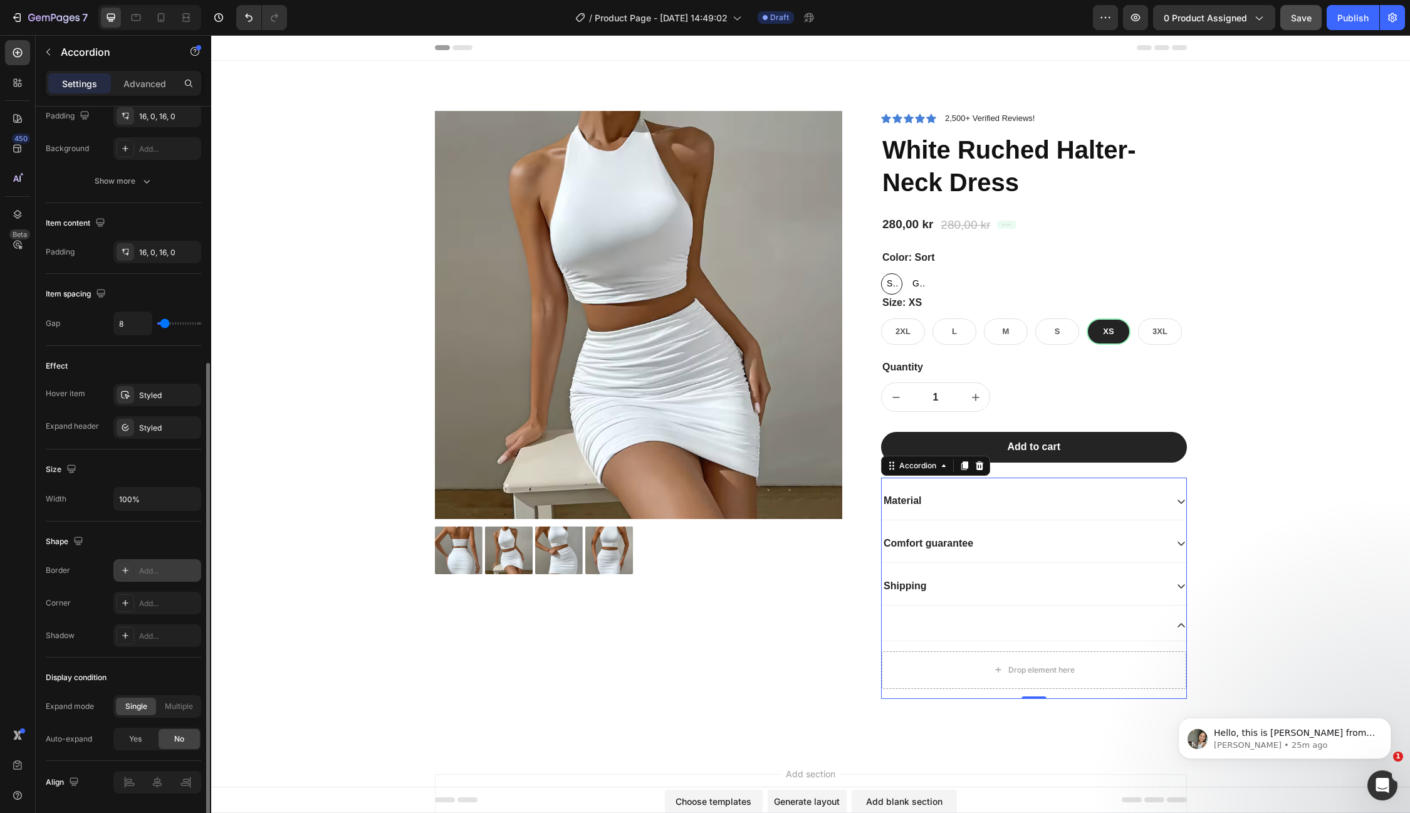
click at [1180, 624] on icon at bounding box center [1181, 625] width 10 height 10
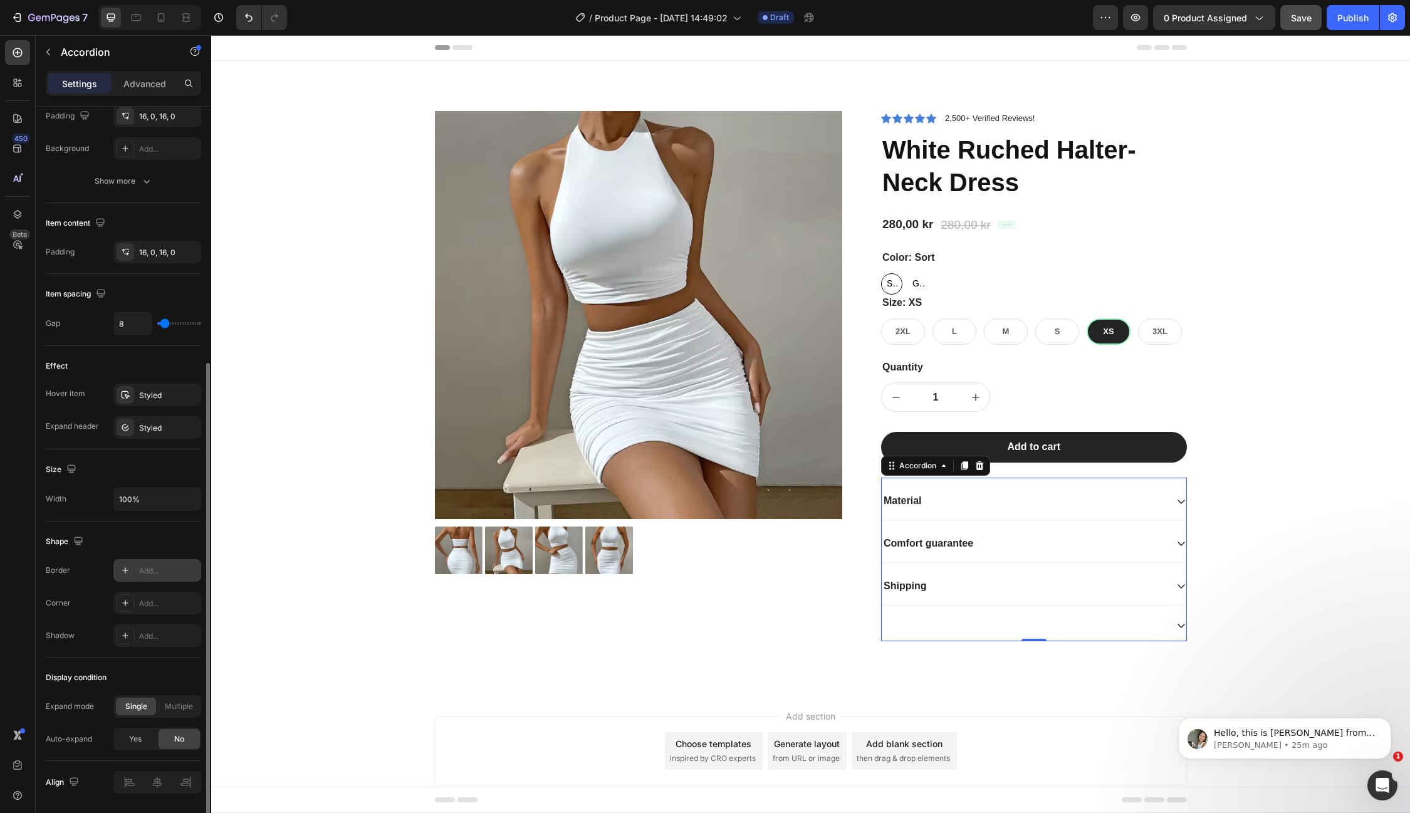
click at [1180, 624] on icon at bounding box center [1182, 626] width 8 height 4
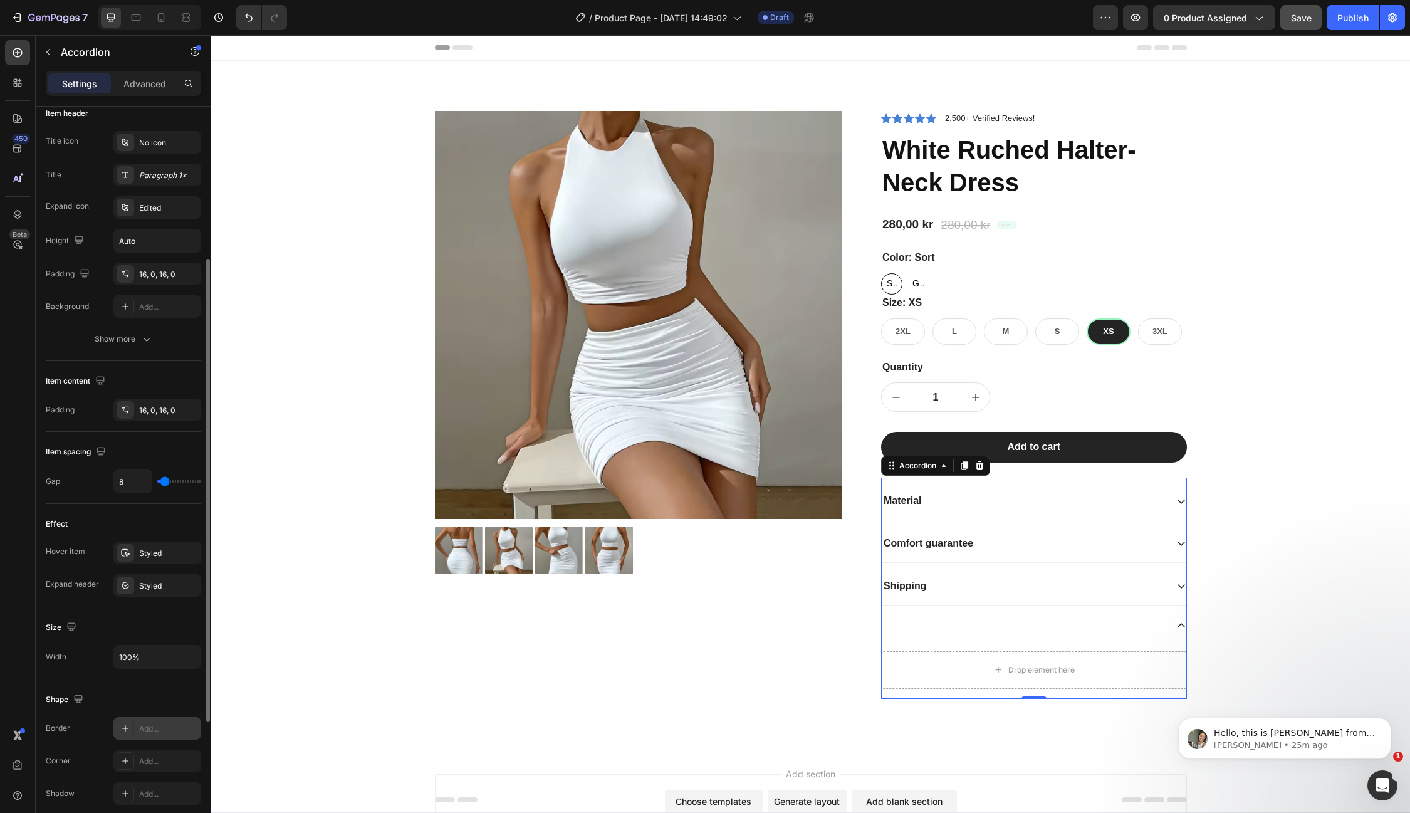
scroll to position [247, 0]
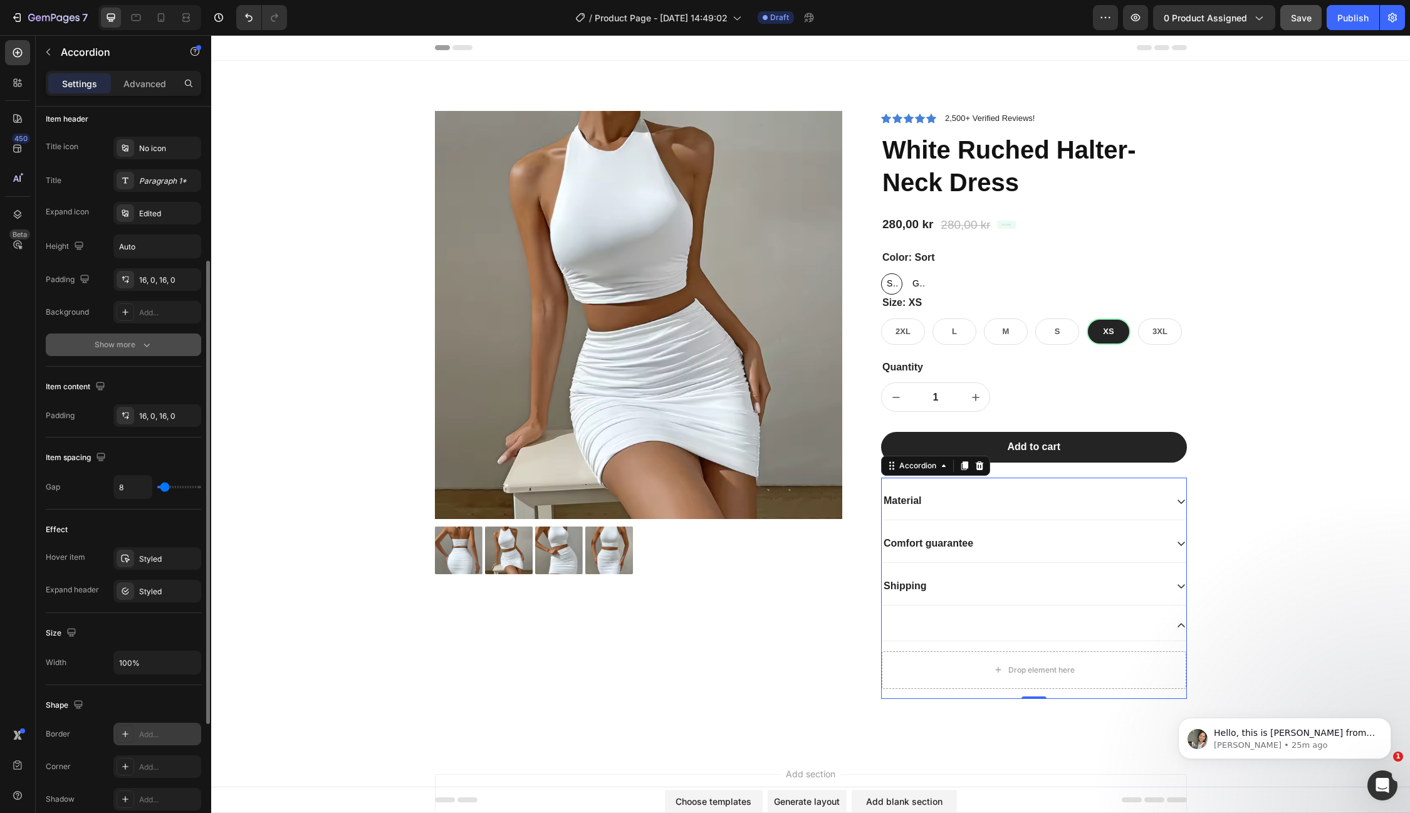
click at [135, 343] on div "Show more" at bounding box center [124, 344] width 58 height 13
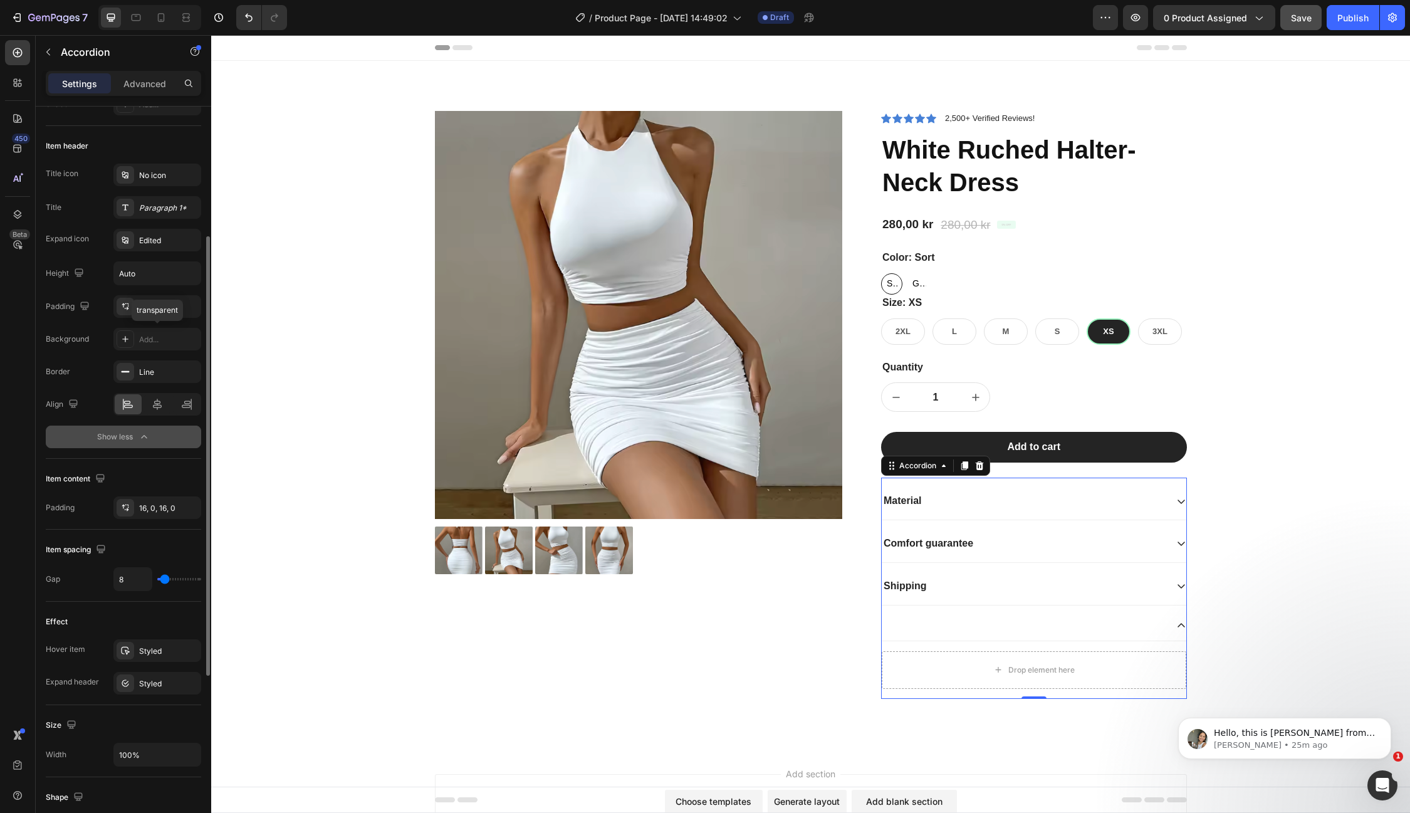
scroll to position [219, 0]
click at [125, 373] on icon at bounding box center [125, 373] width 10 height 10
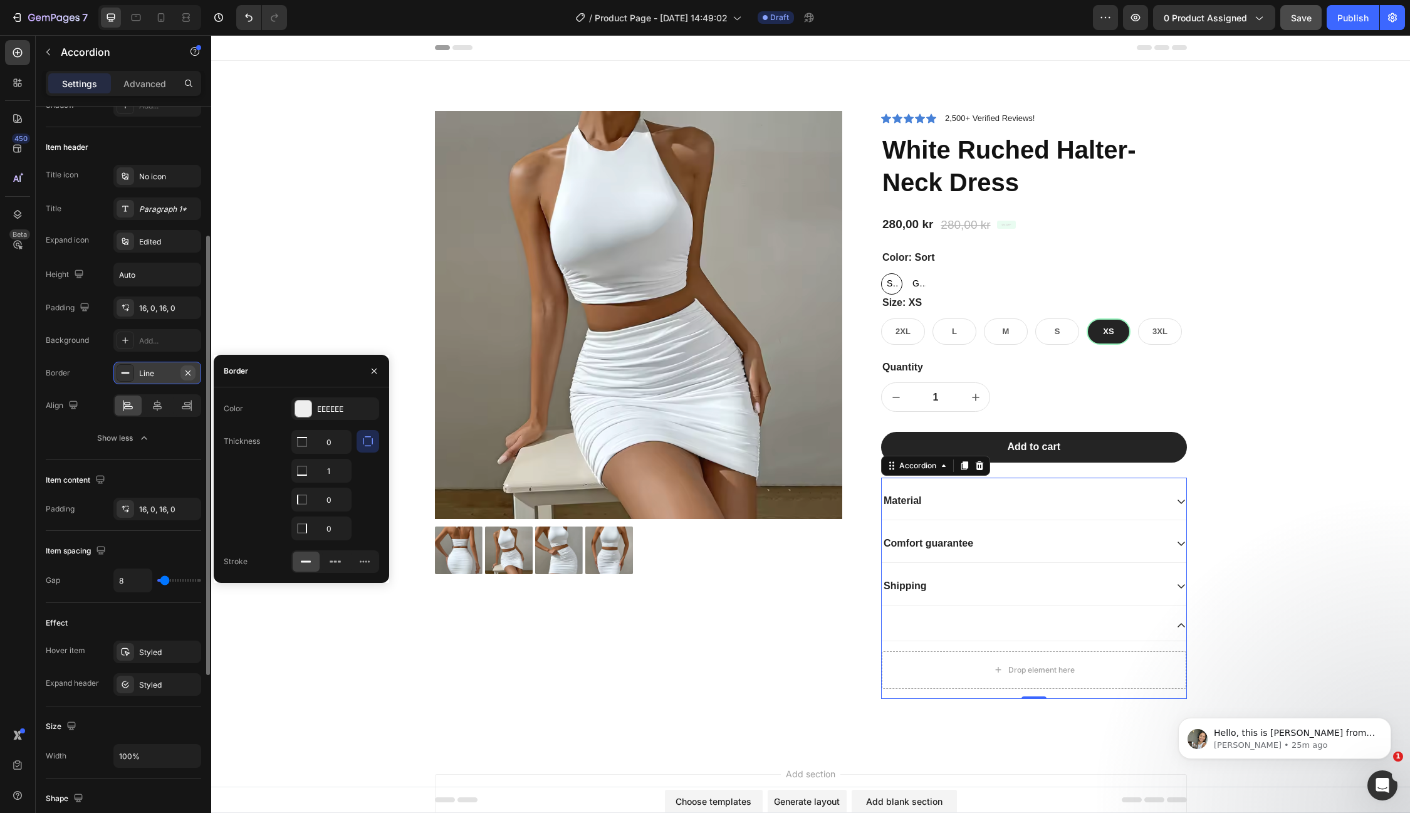
click at [187, 369] on icon "button" at bounding box center [188, 373] width 10 height 10
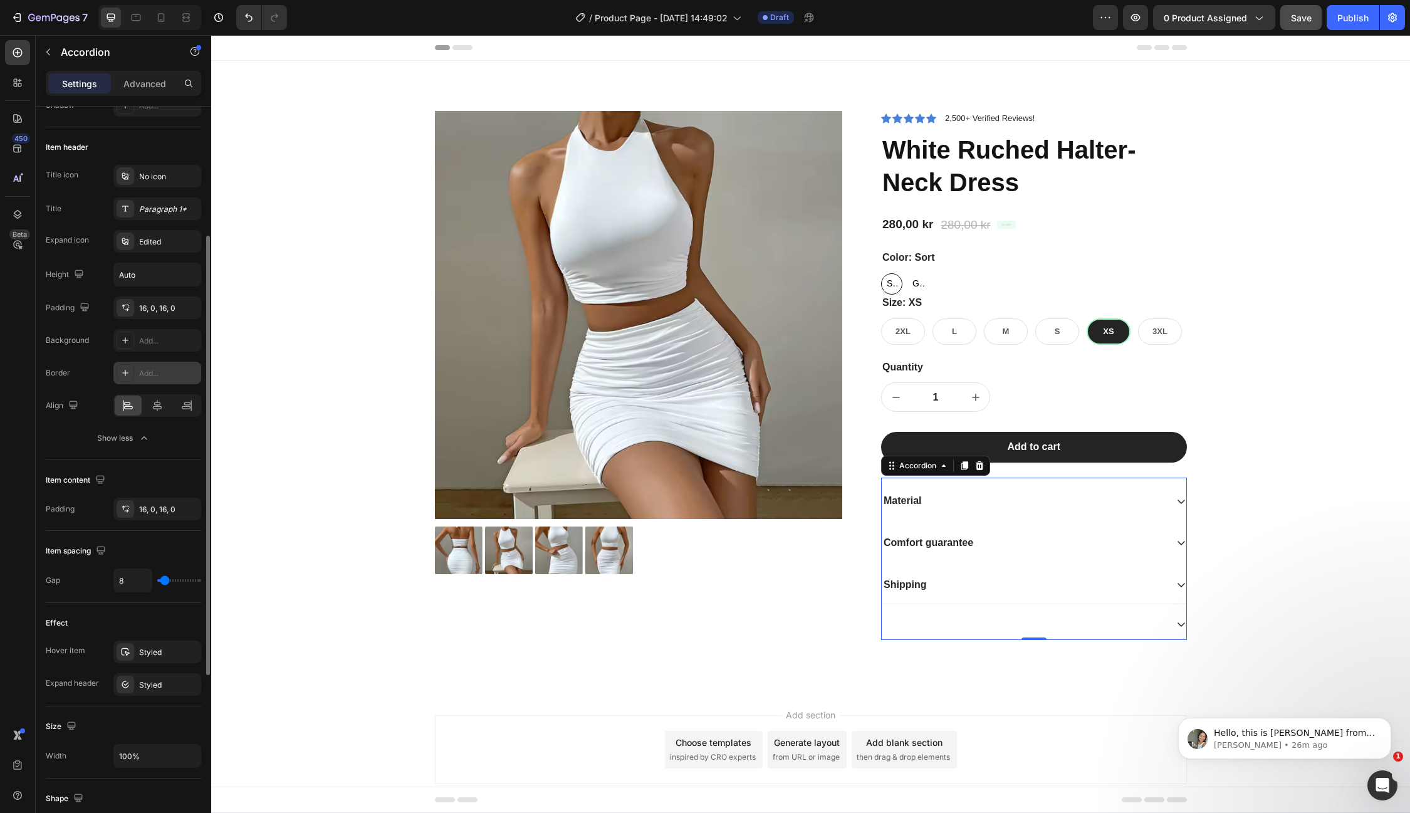
click at [993, 578] on div "Shipping" at bounding box center [1024, 585] width 285 height 17
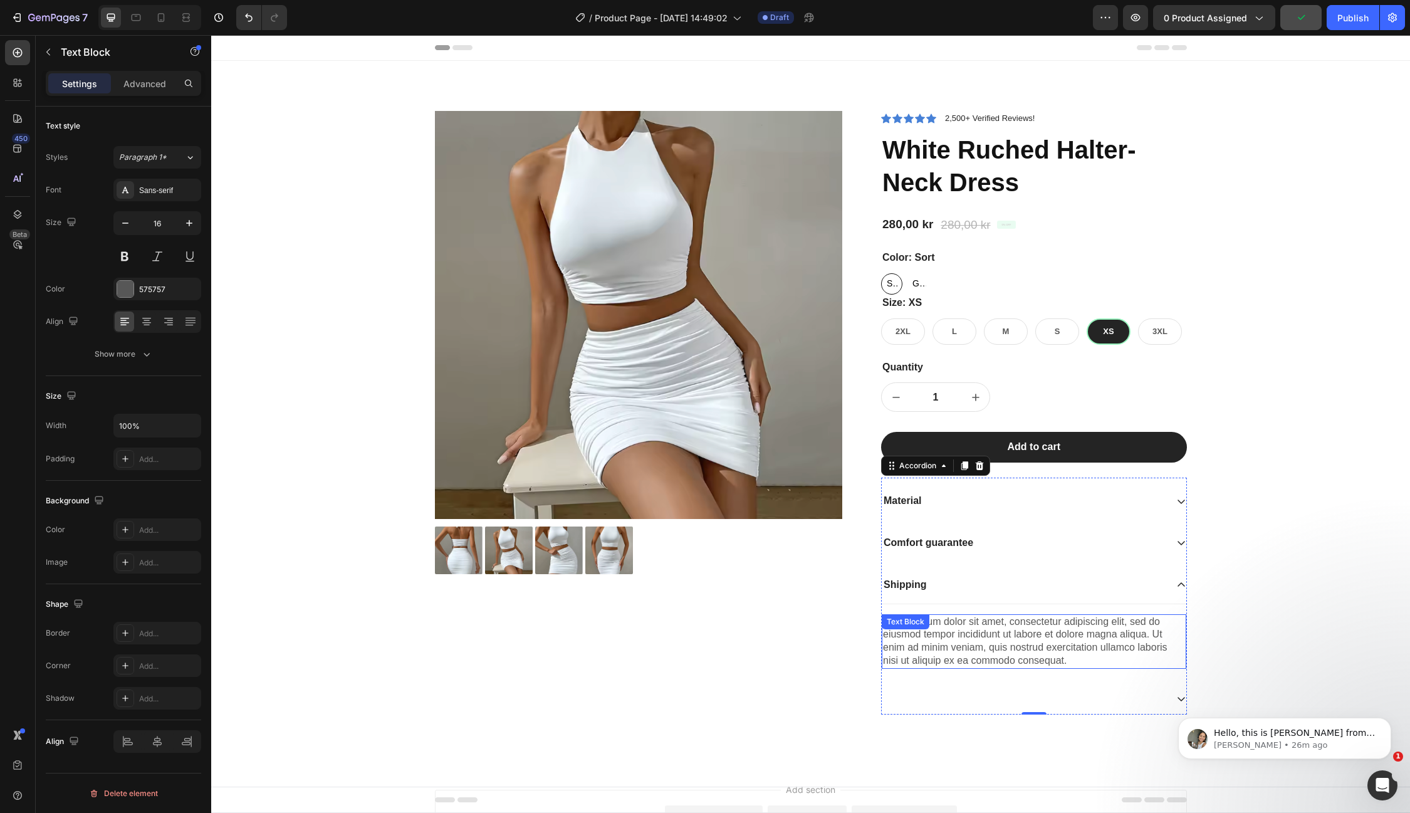
scroll to position [0, 0]
click at [952, 632] on div "Lorem ipsum dolor sit amet, consectetur adipiscing elit, sed do eiusmod tempor …" at bounding box center [1034, 641] width 305 height 55
click at [995, 587] on div "Shipping" at bounding box center [1024, 585] width 285 height 17
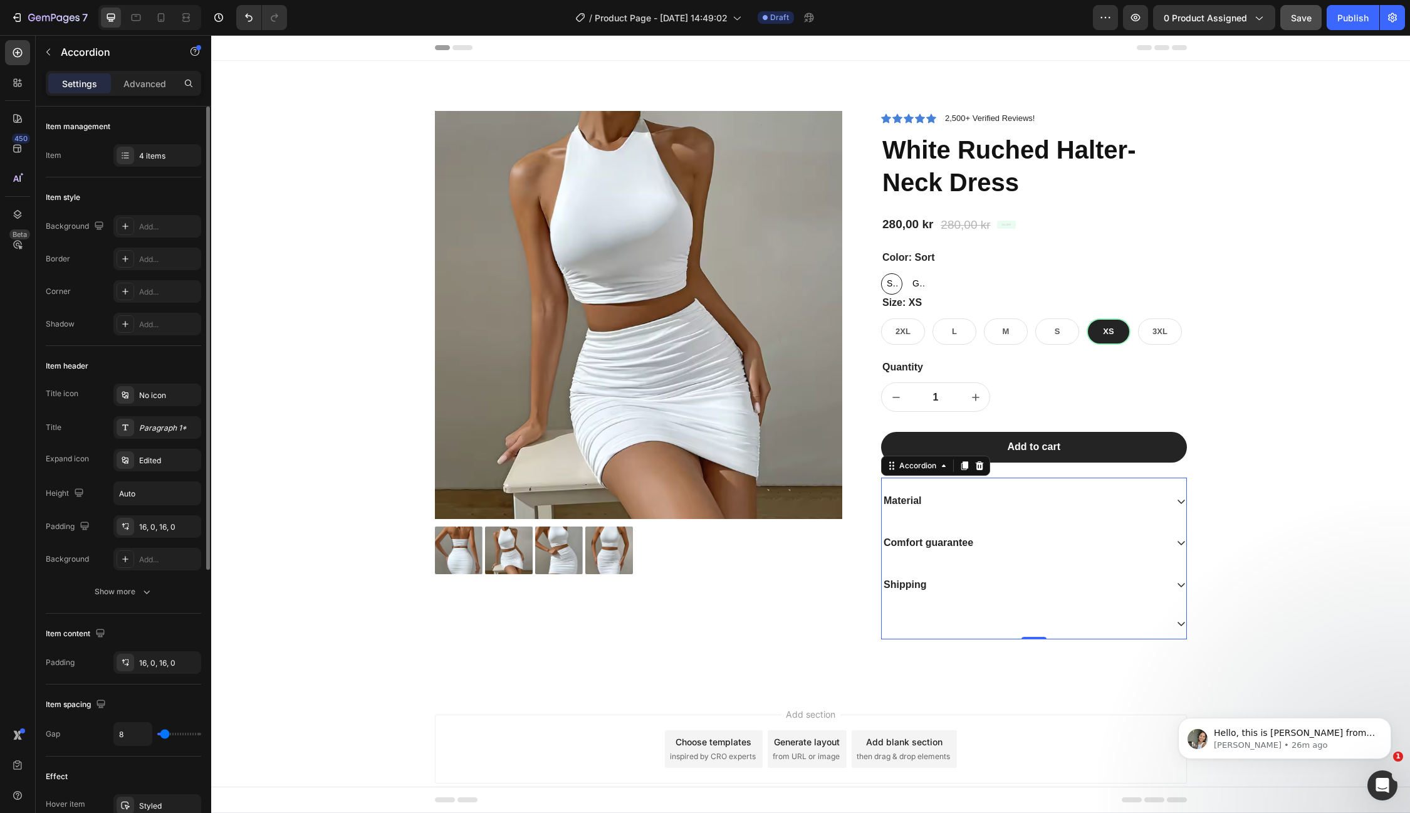
click at [969, 616] on div at bounding box center [1034, 624] width 305 height 31
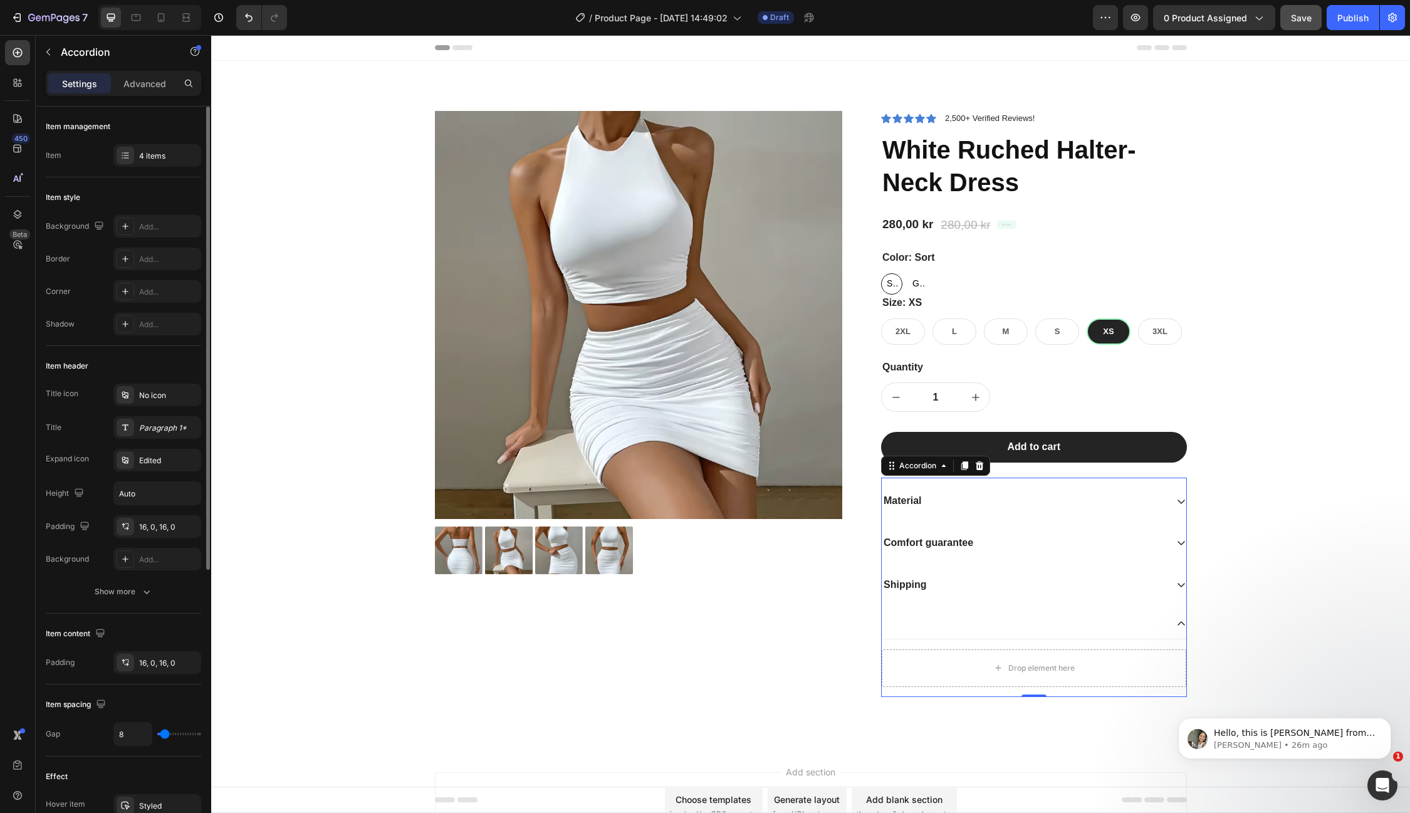
click at [1047, 622] on div at bounding box center [1024, 624] width 285 height 4
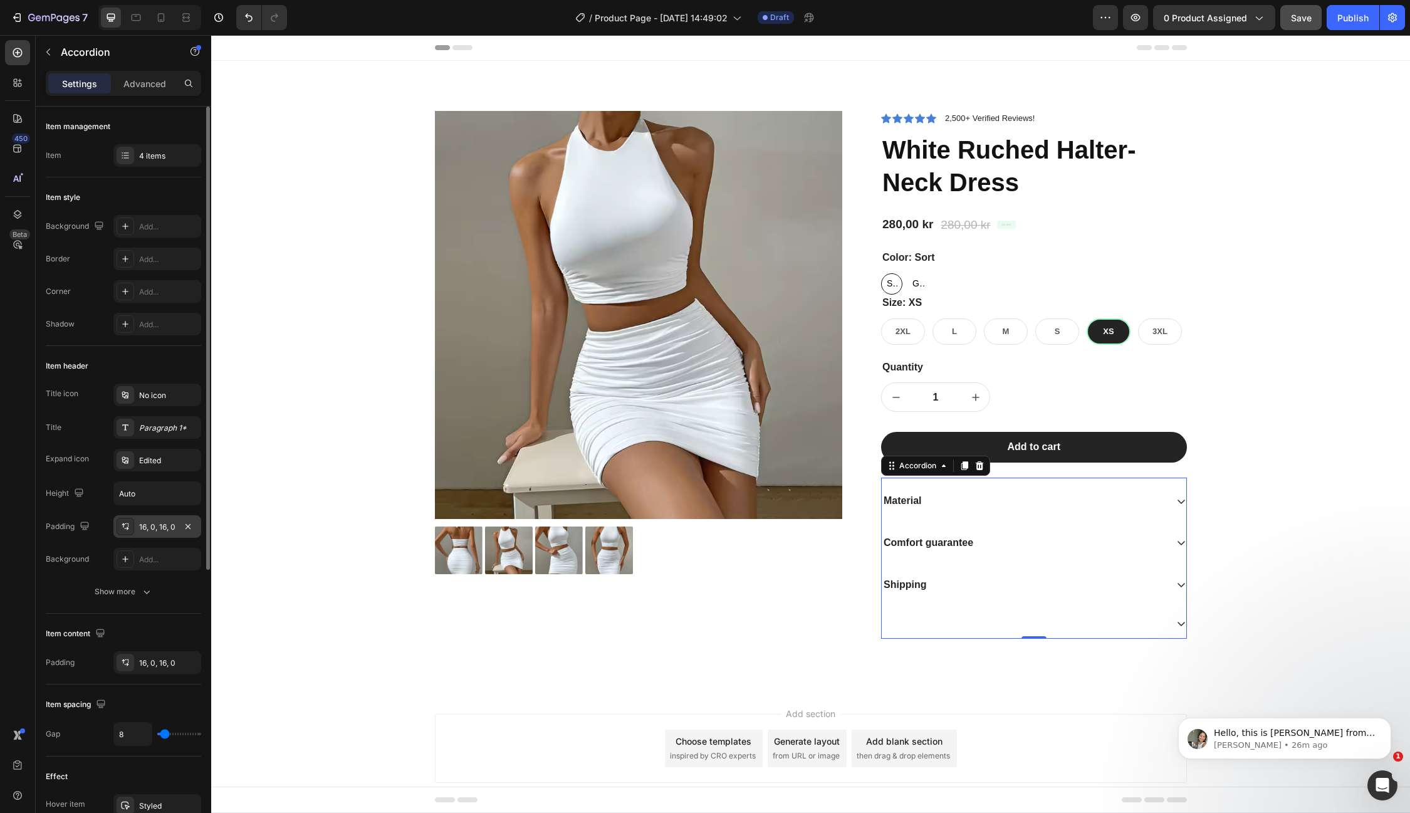
click at [154, 532] on div "16, 0, 16, 0" at bounding box center [157, 526] width 88 height 23
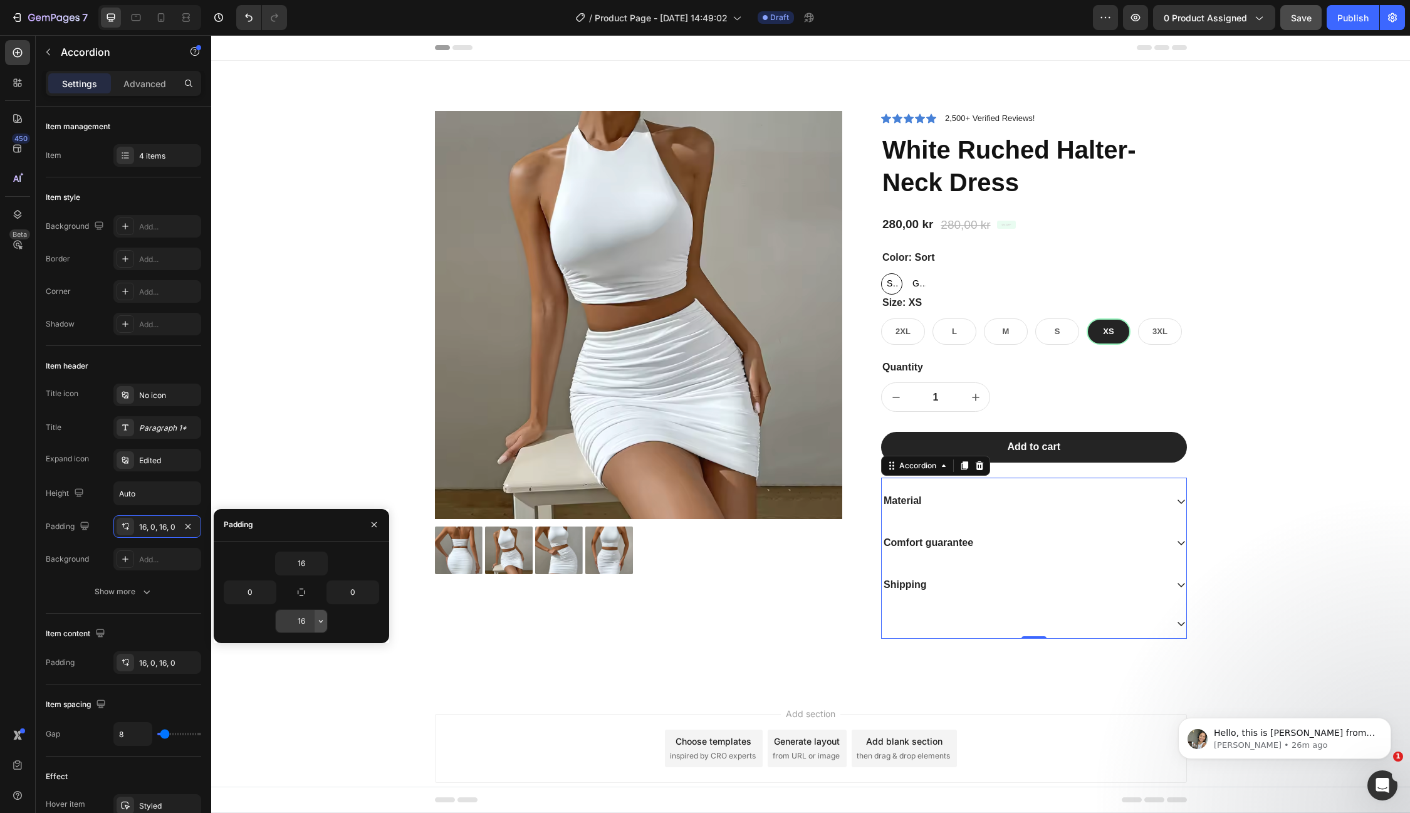
click at [318, 619] on icon "button" at bounding box center [321, 621] width 10 height 10
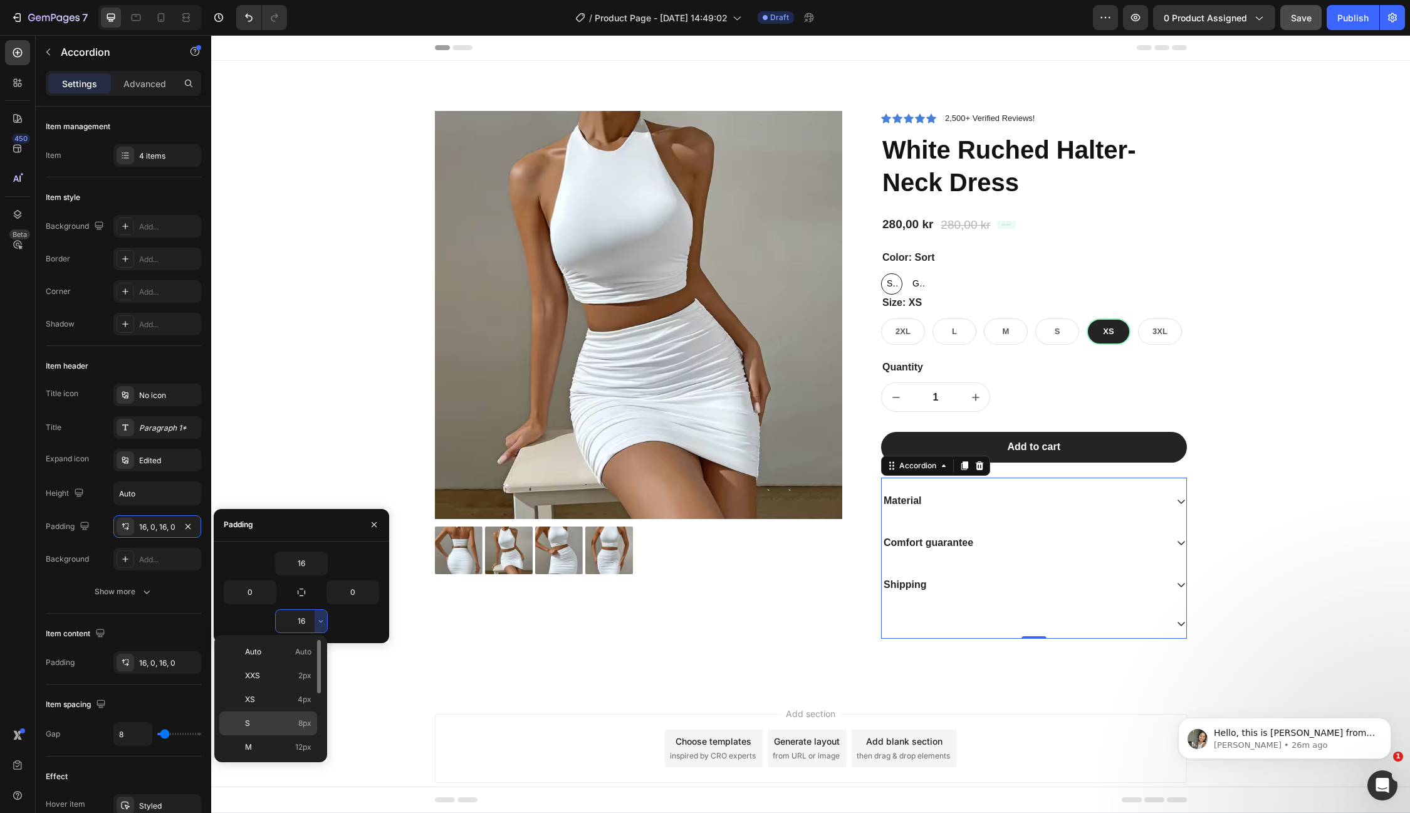
click at [264, 718] on p "S 8px" at bounding box center [278, 723] width 66 height 11
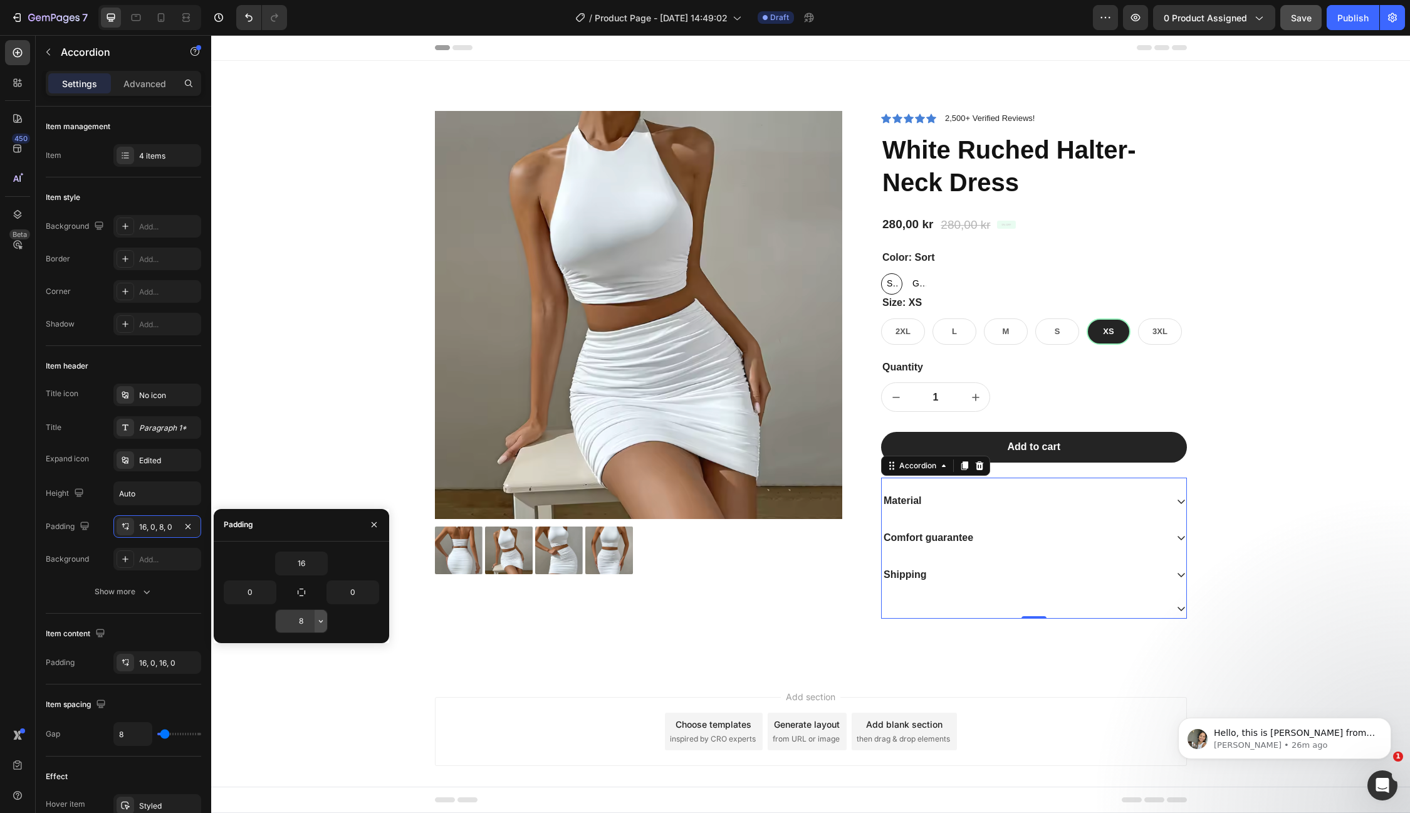
click at [317, 619] on icon "button" at bounding box center [321, 621] width 10 height 10
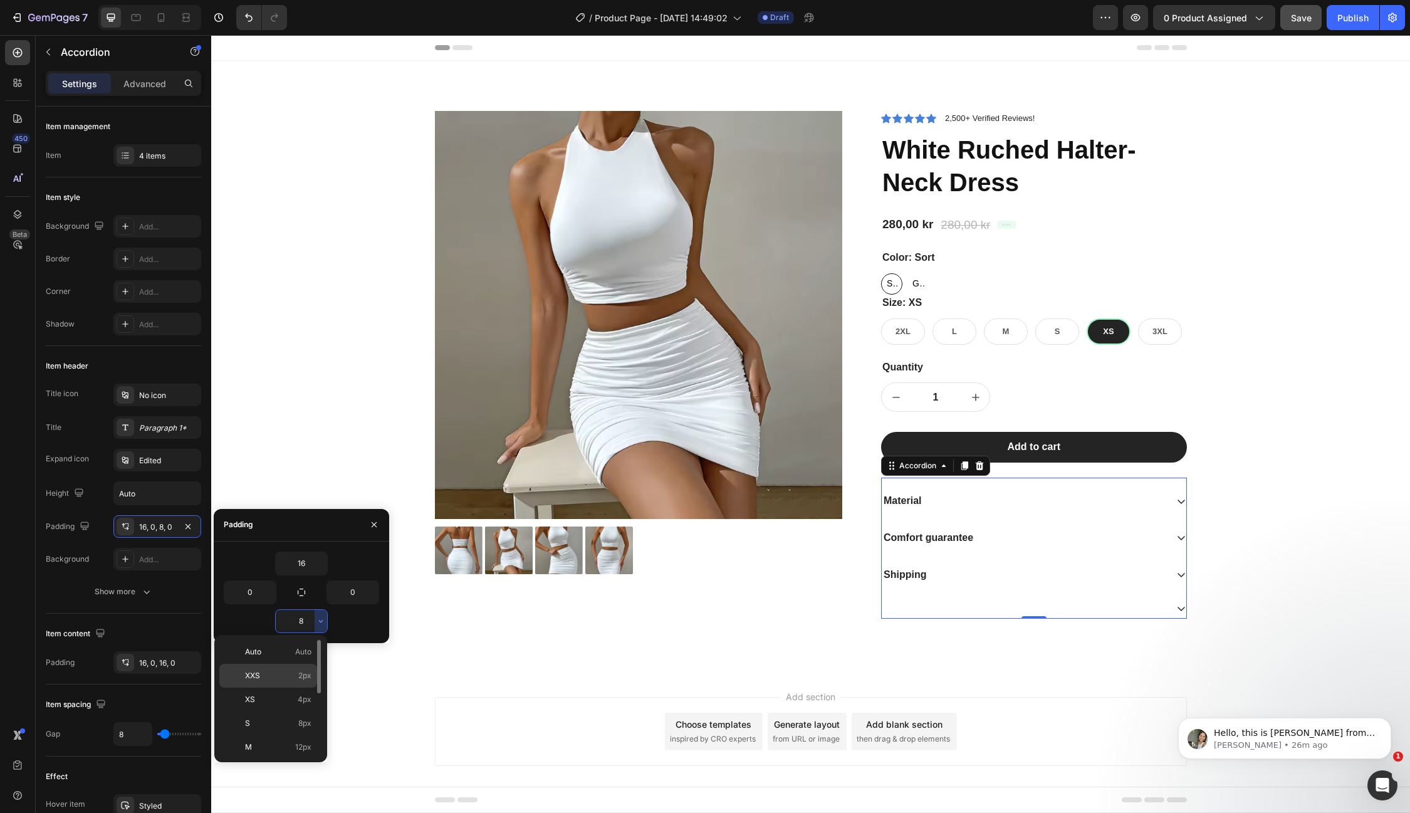
click at [288, 677] on p "XXS 2px" at bounding box center [278, 675] width 66 height 11
type input "2"
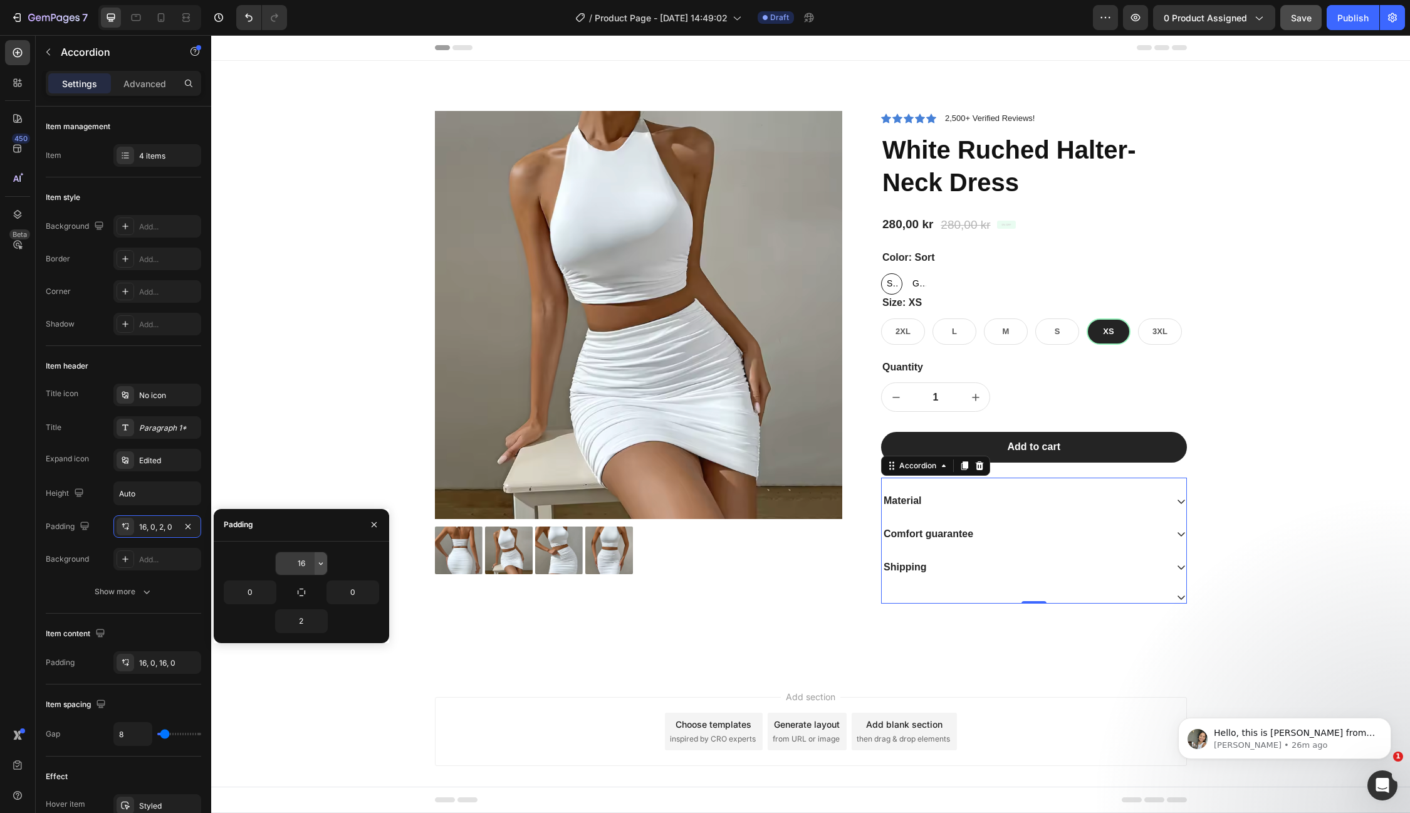
click at [318, 563] on icon "button" at bounding box center [321, 563] width 10 height 10
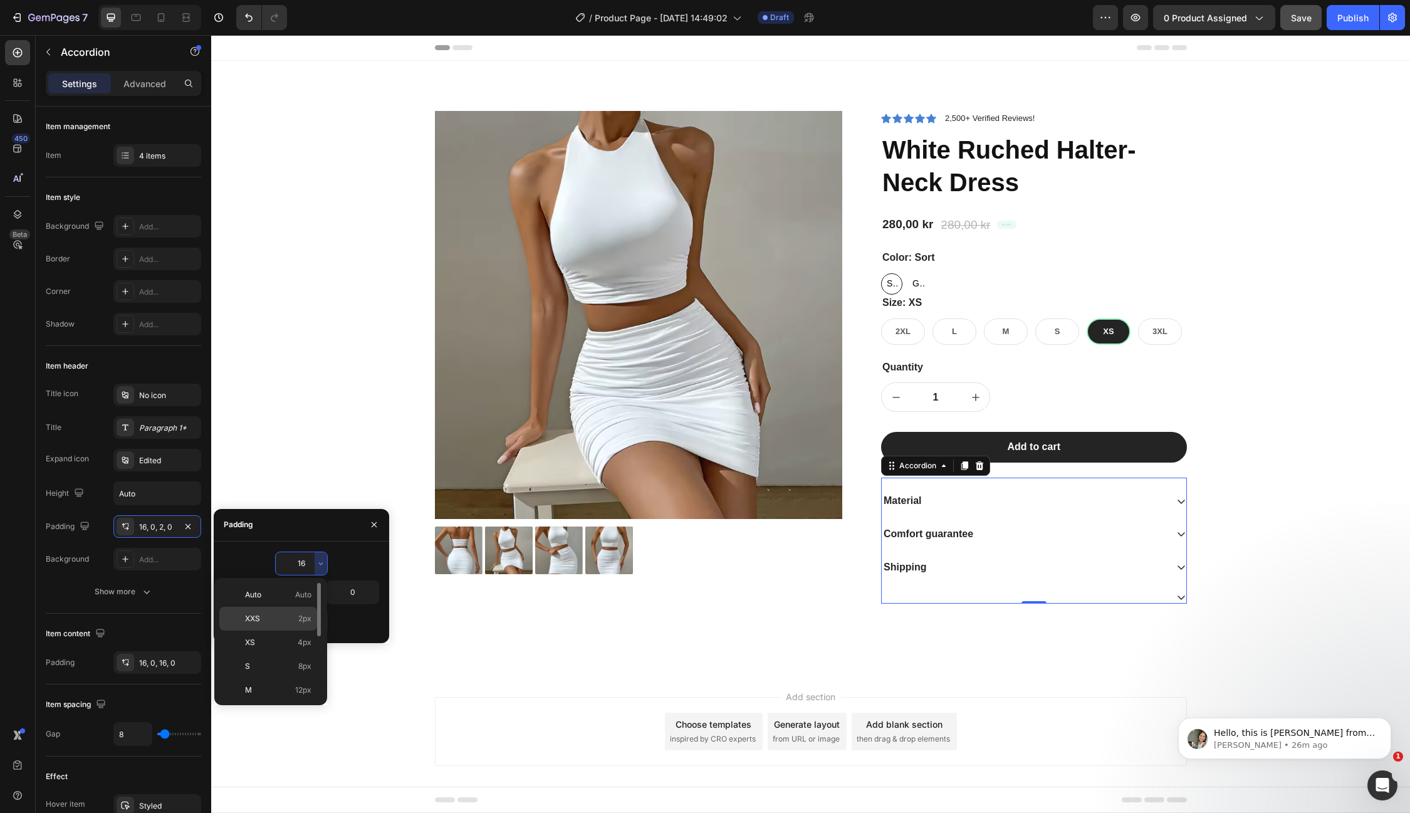
click at [280, 619] on p "XXS 2px" at bounding box center [278, 618] width 66 height 11
type input "2"
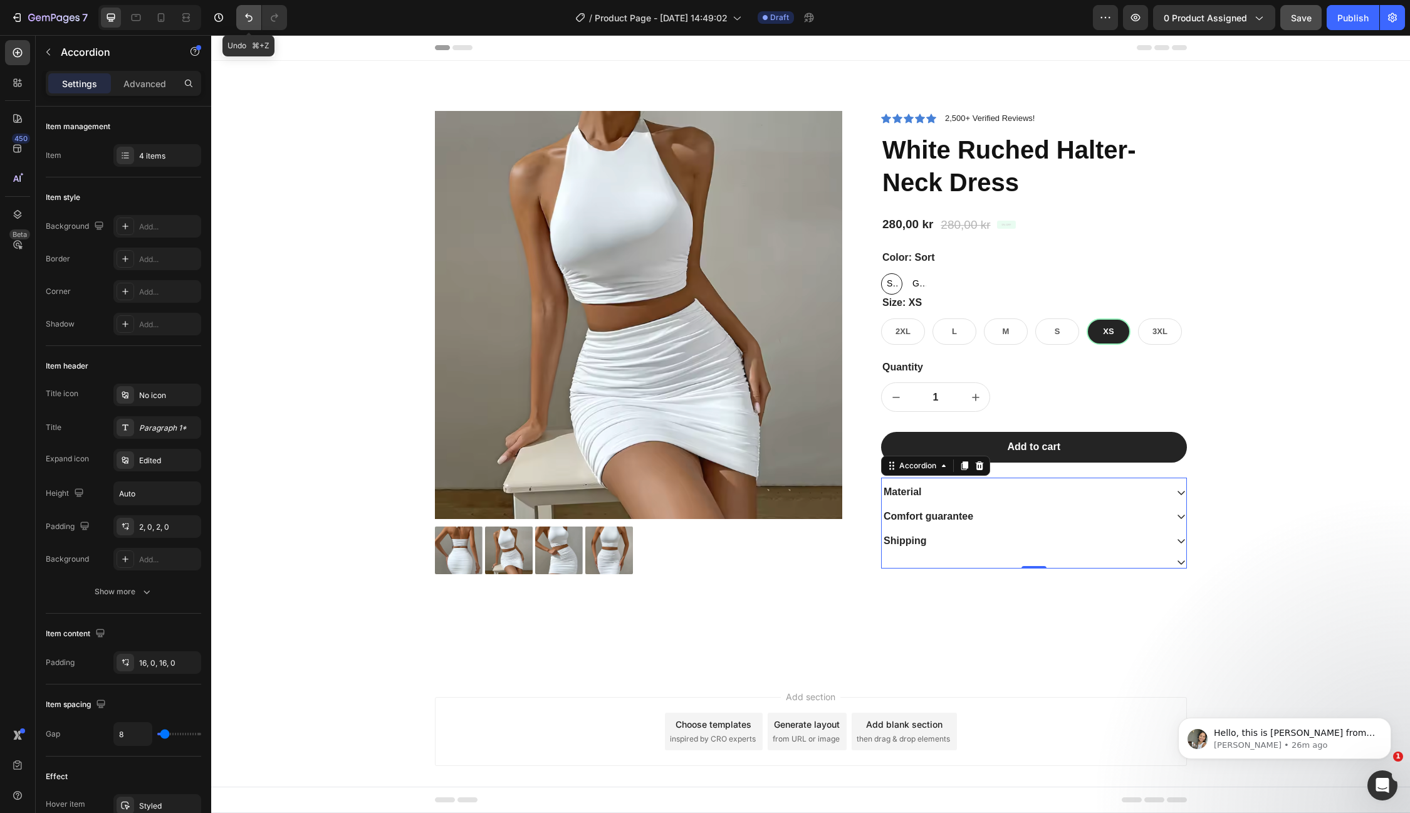
click at [243, 19] on icon "Undo/Redo" at bounding box center [249, 17] width 13 height 13
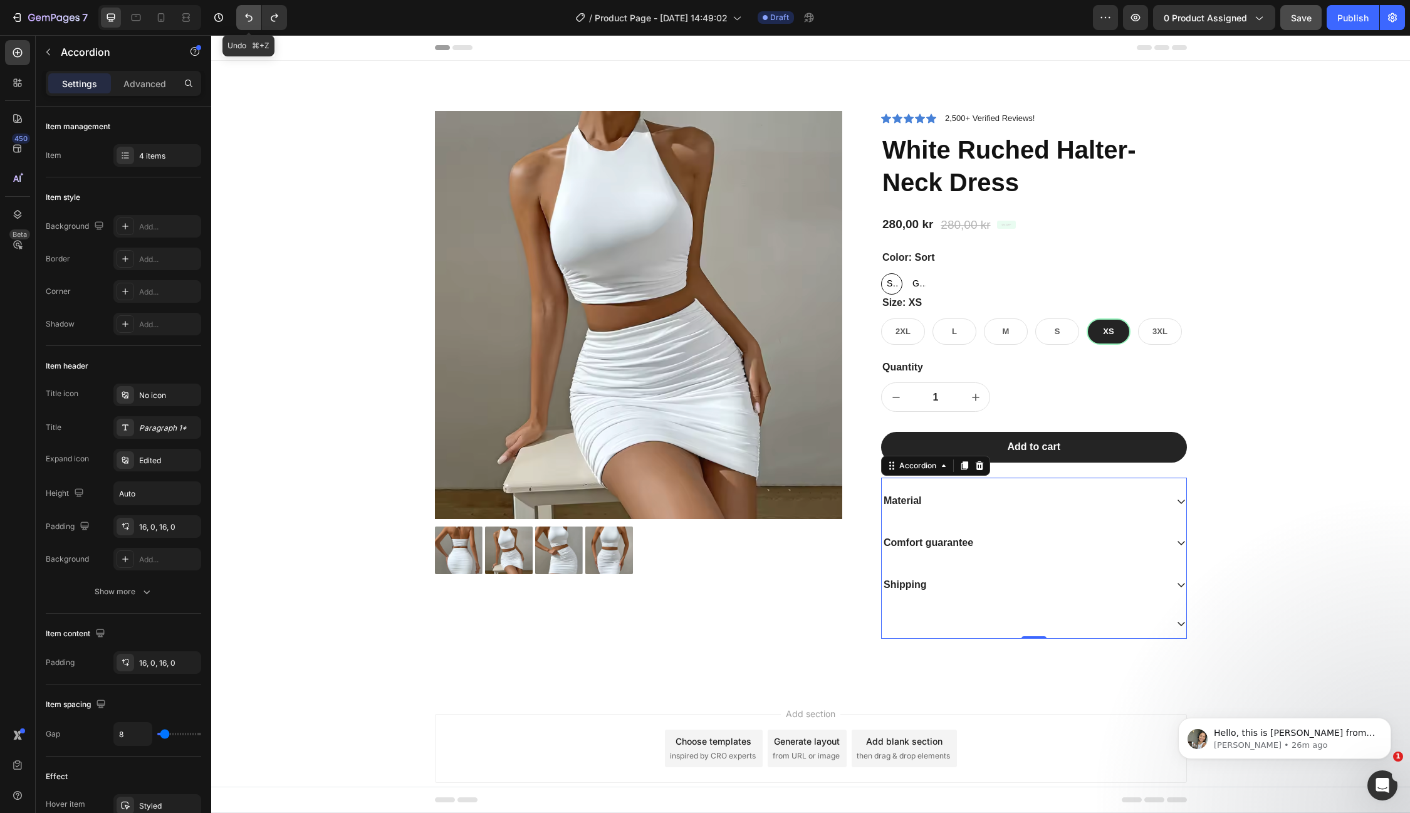
click at [243, 19] on icon "Undo/Redo" at bounding box center [249, 17] width 13 height 13
click at [1321, 358] on div "Product Images Icon Icon Icon Icon Icon Icon List 2,500+ Verified Reviews! Text…" at bounding box center [811, 386] width 1180 height 551
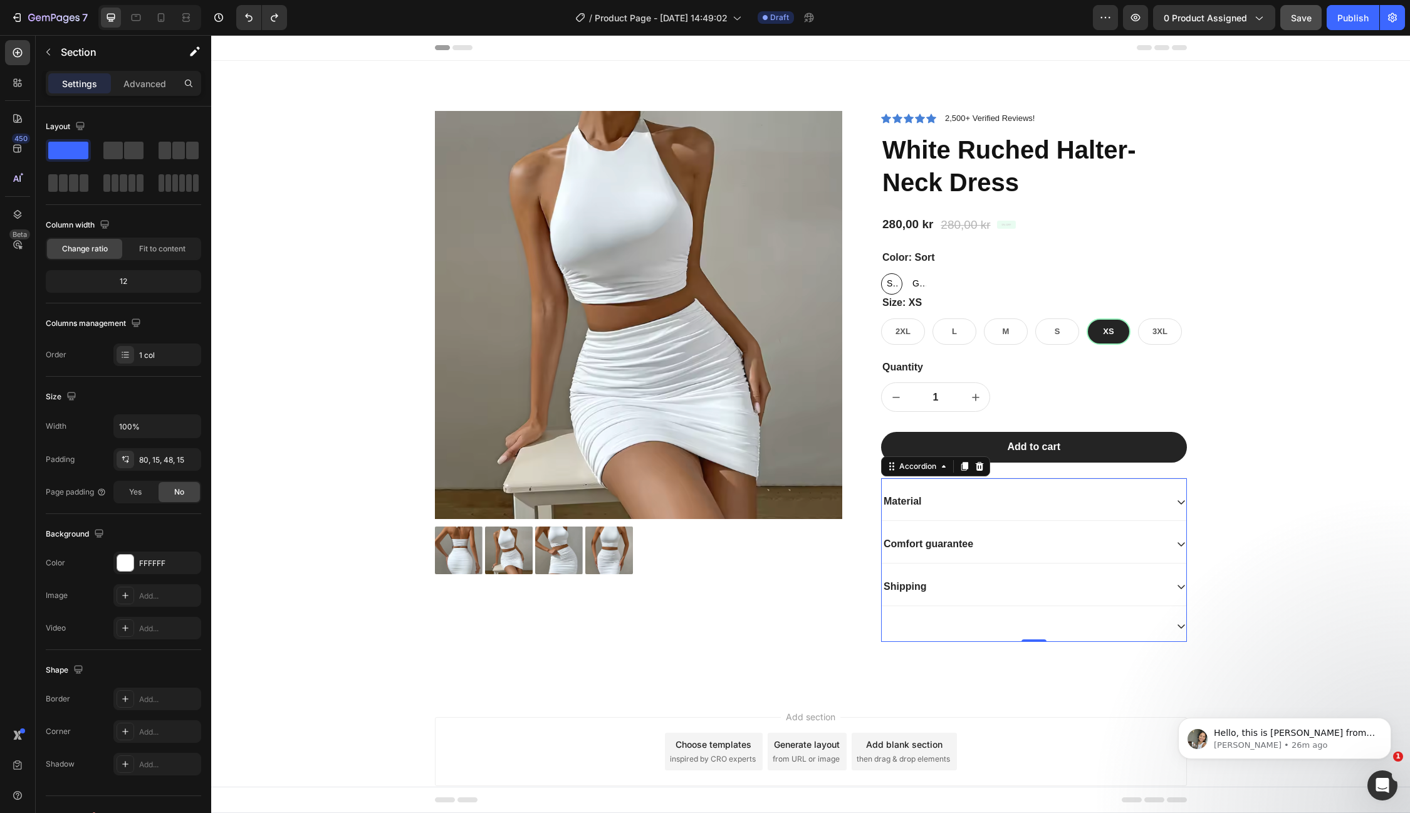
click at [1021, 547] on div "Comfort guarantee" at bounding box center [1024, 544] width 285 height 17
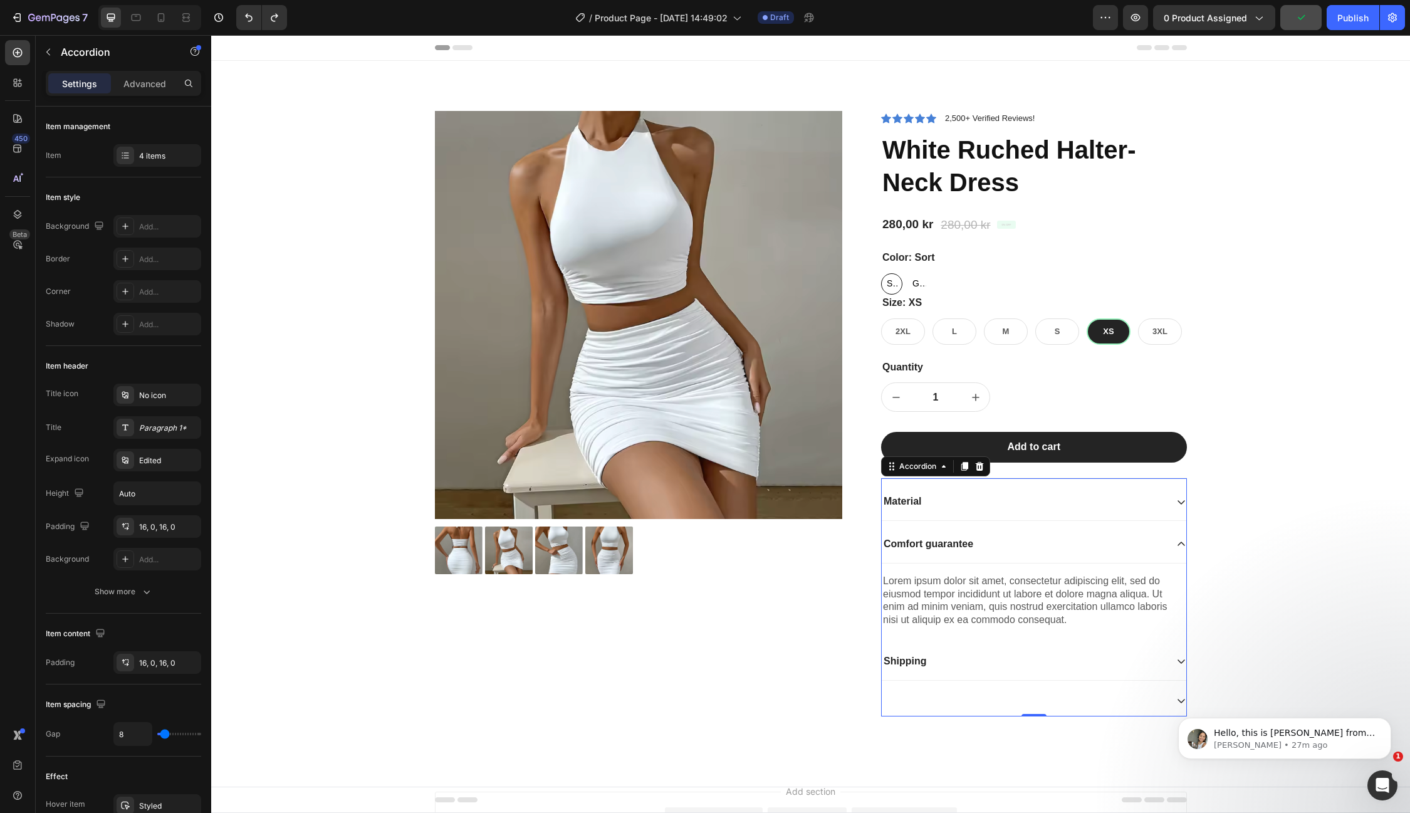
click at [1021, 547] on div "Comfort guarantee" at bounding box center [1024, 544] width 285 height 17
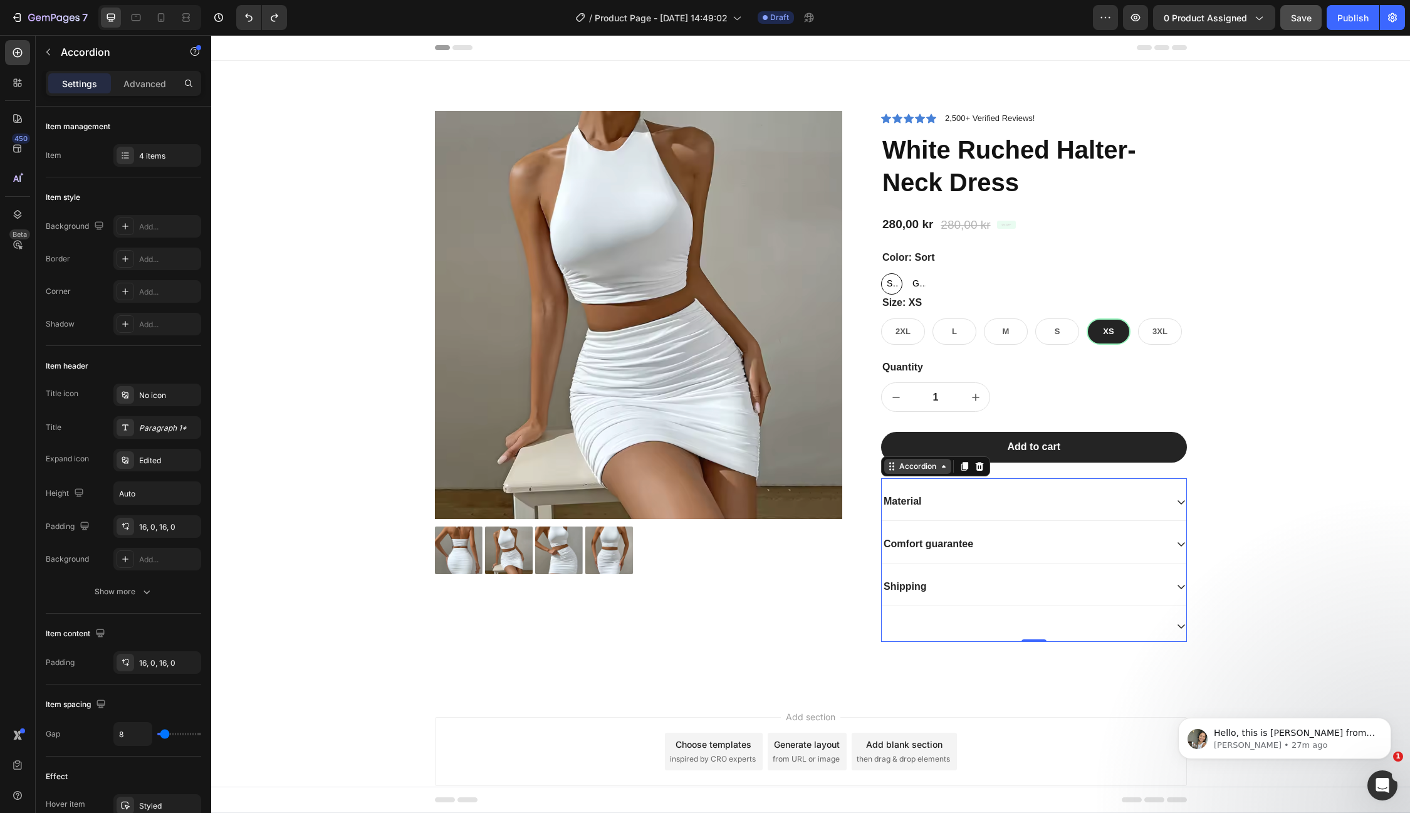
click at [941, 468] on icon at bounding box center [944, 466] width 10 height 10
click at [186, 526] on icon "button" at bounding box center [188, 525] width 5 height 5
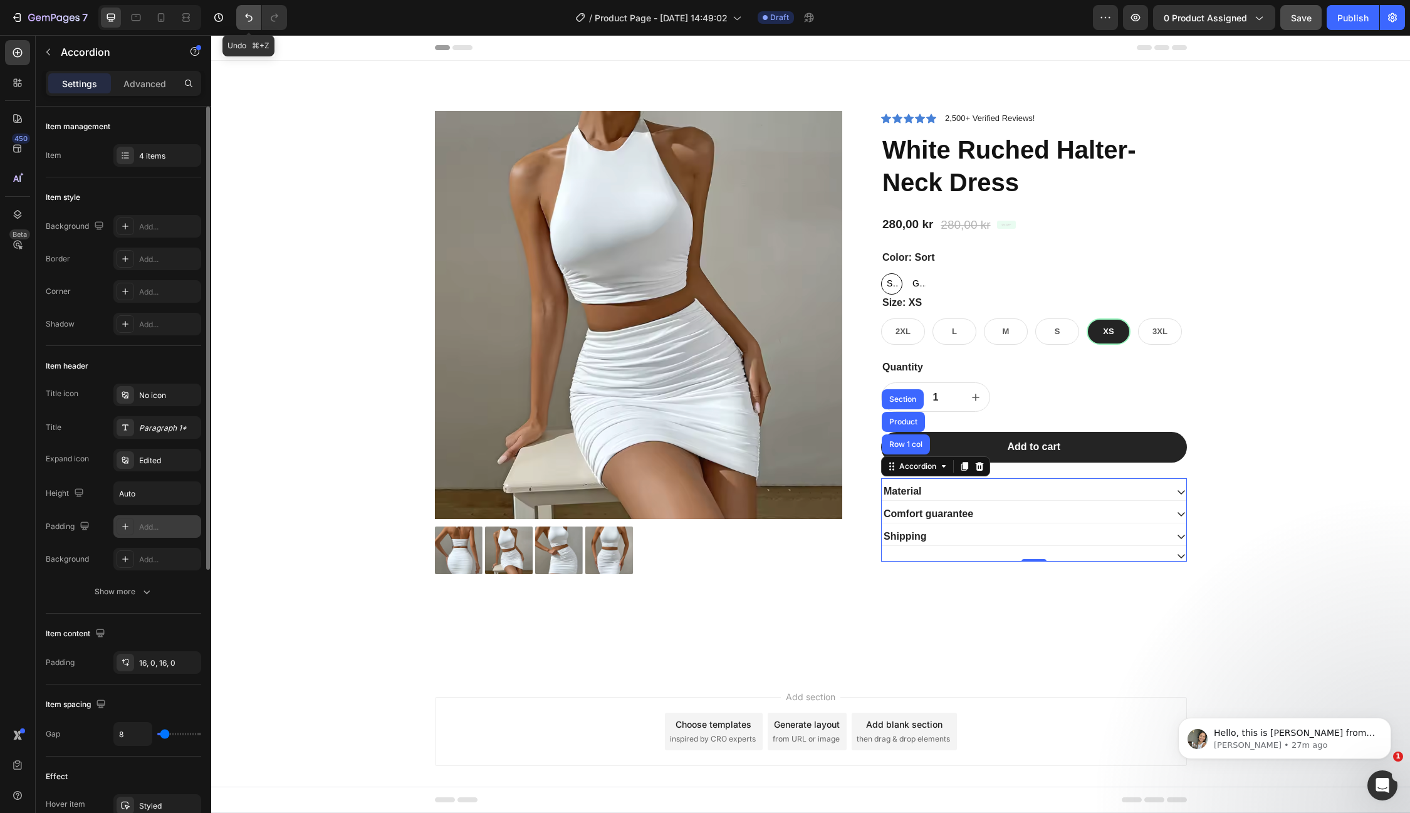
click at [245, 13] on icon "Undo/Redo" at bounding box center [249, 17] width 13 height 13
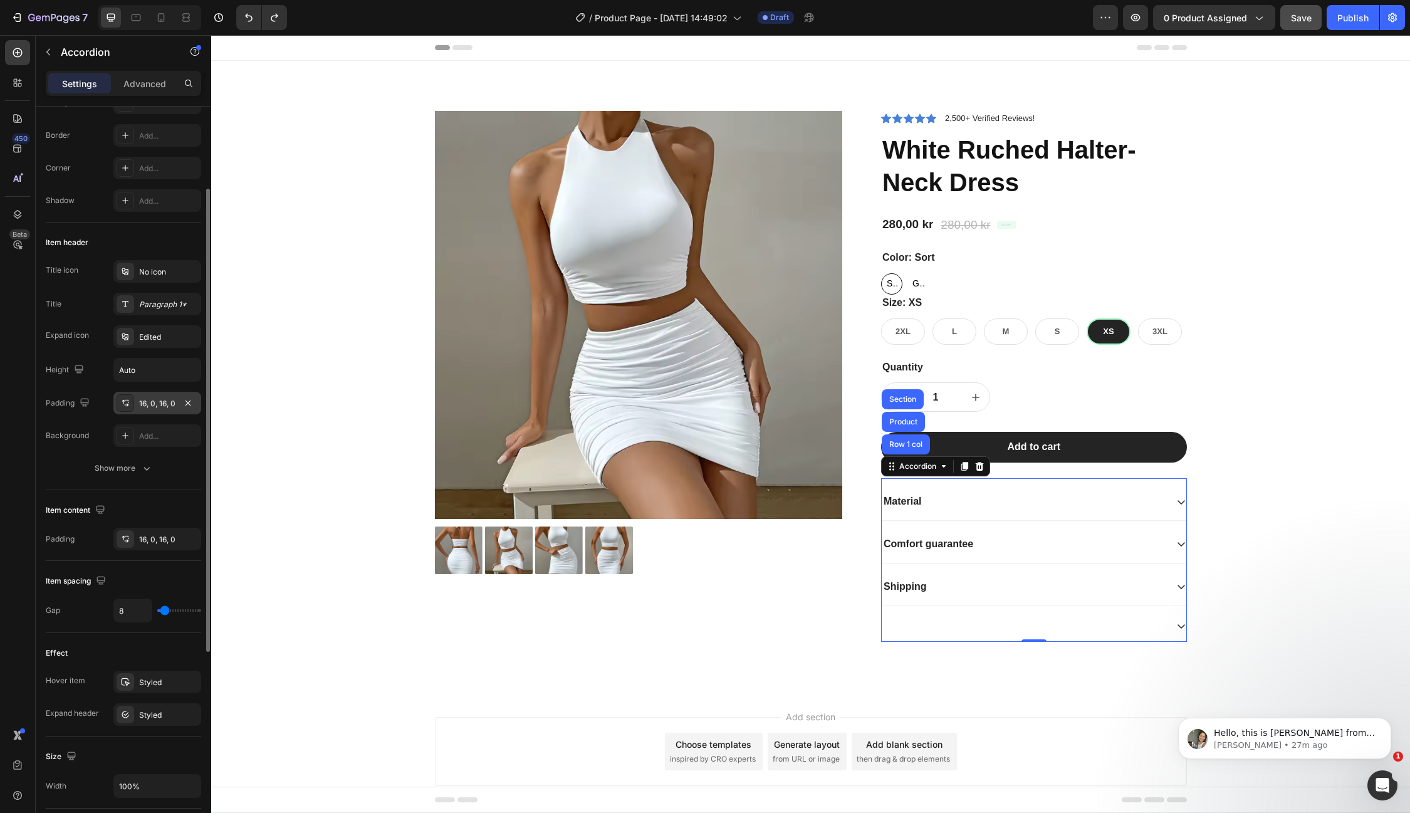
scroll to position [127, 0]
type input "4"
type input "3"
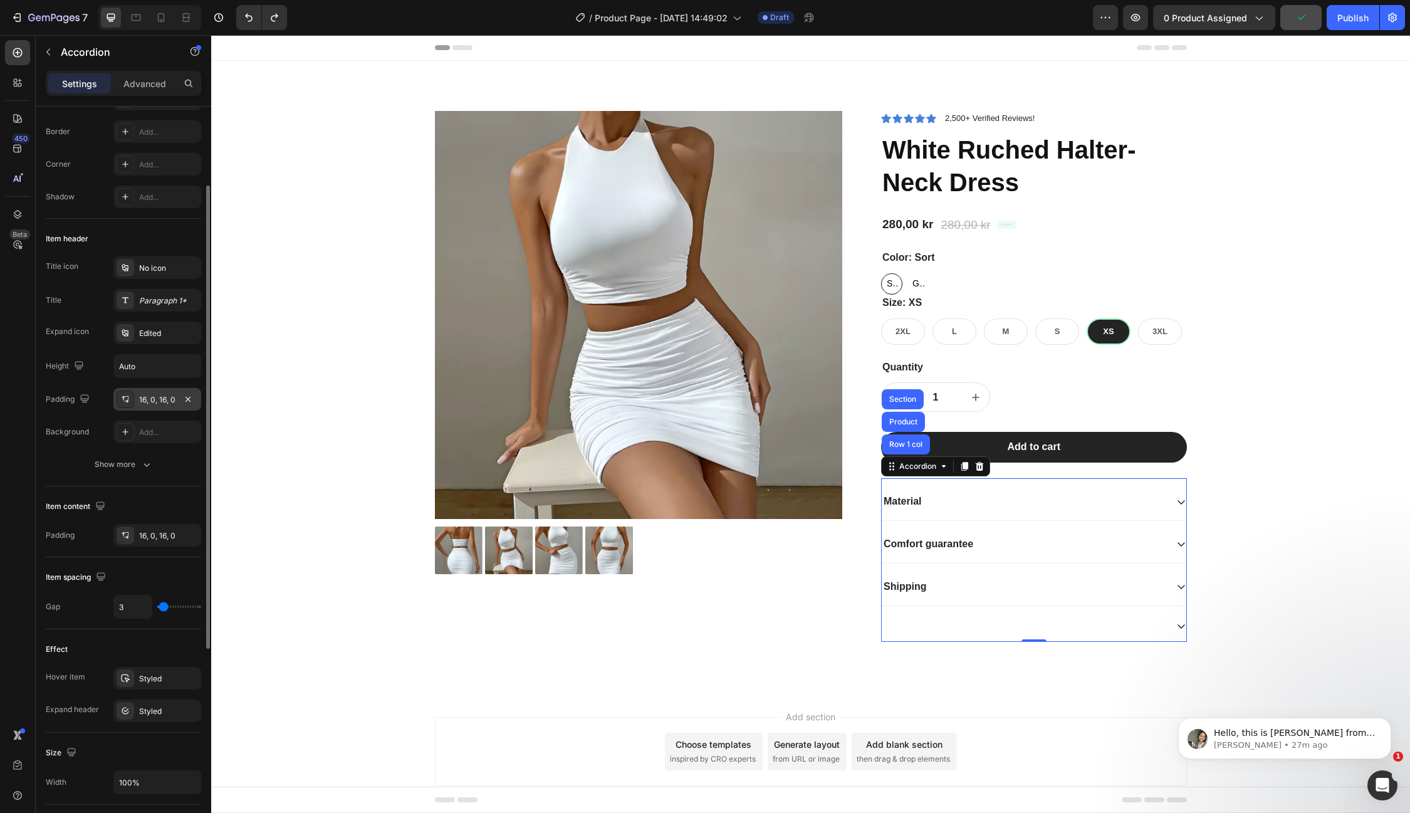
type input "2"
type input "0"
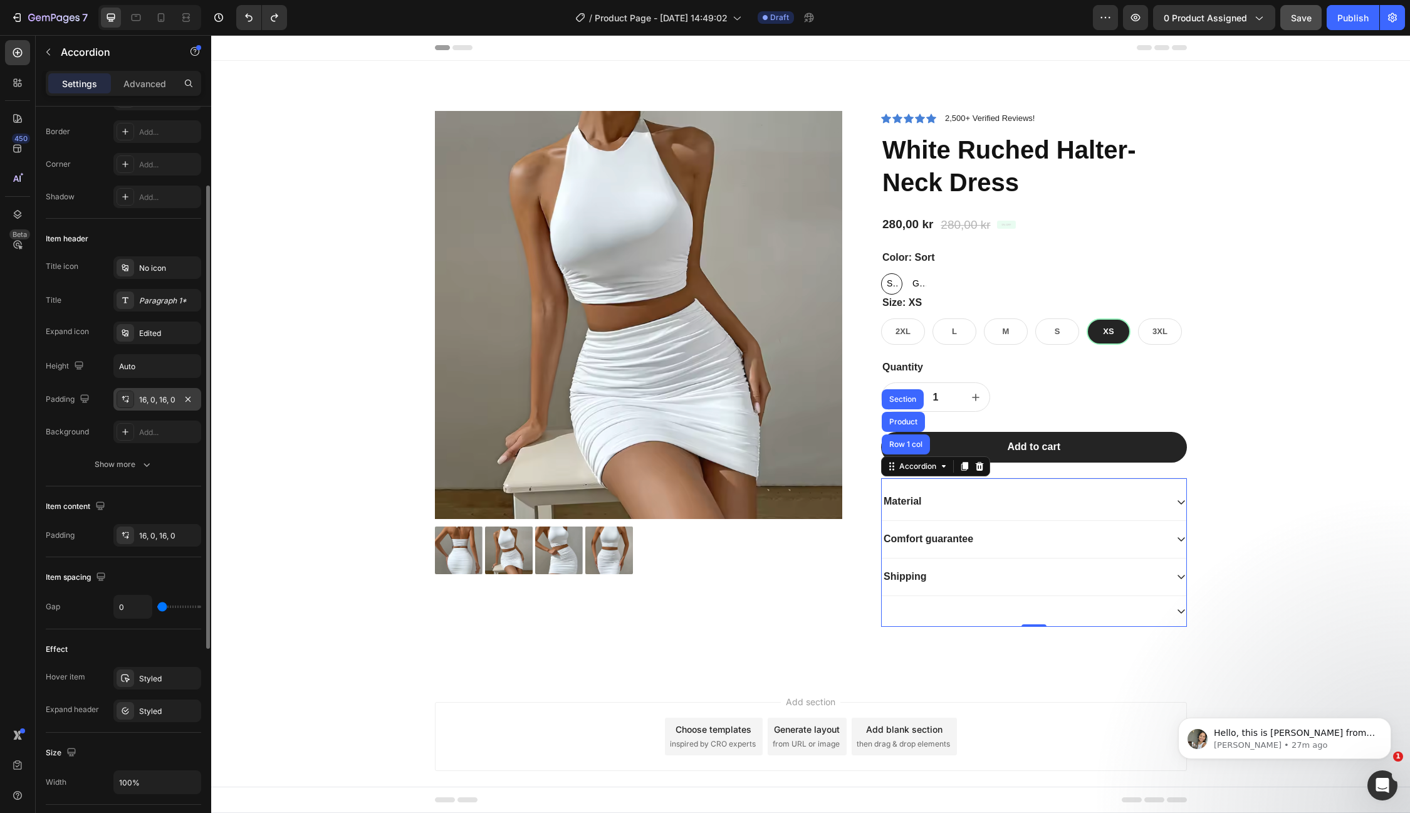
drag, startPoint x: 164, startPoint y: 607, endPoint x: 152, endPoint y: 609, distance: 12.2
type input "0"
click at [157, 608] on input "range" at bounding box center [179, 606] width 44 height 3
click at [243, 22] on icon "Undo/Redo" at bounding box center [249, 17] width 13 height 13
type input "8"
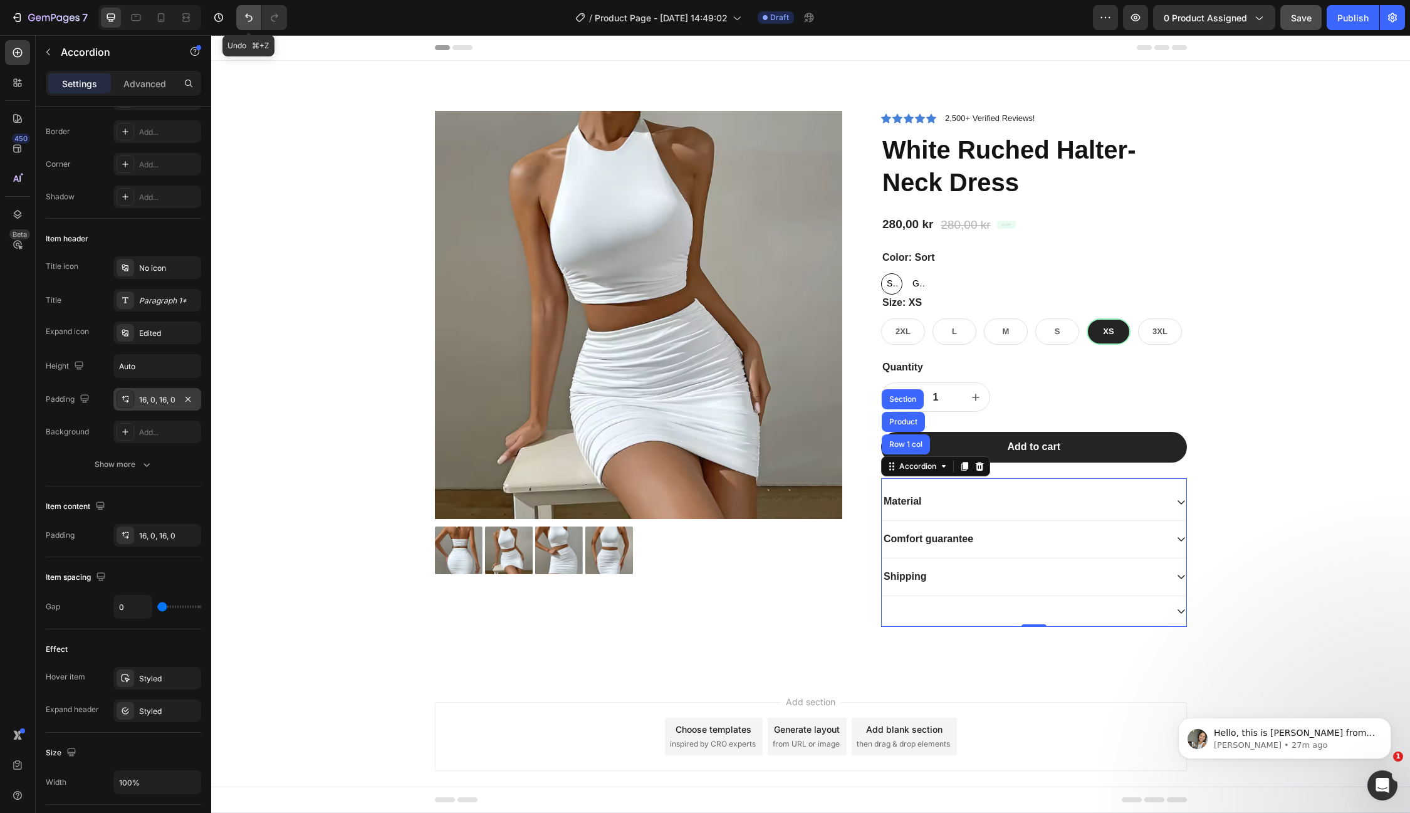
type input "8"
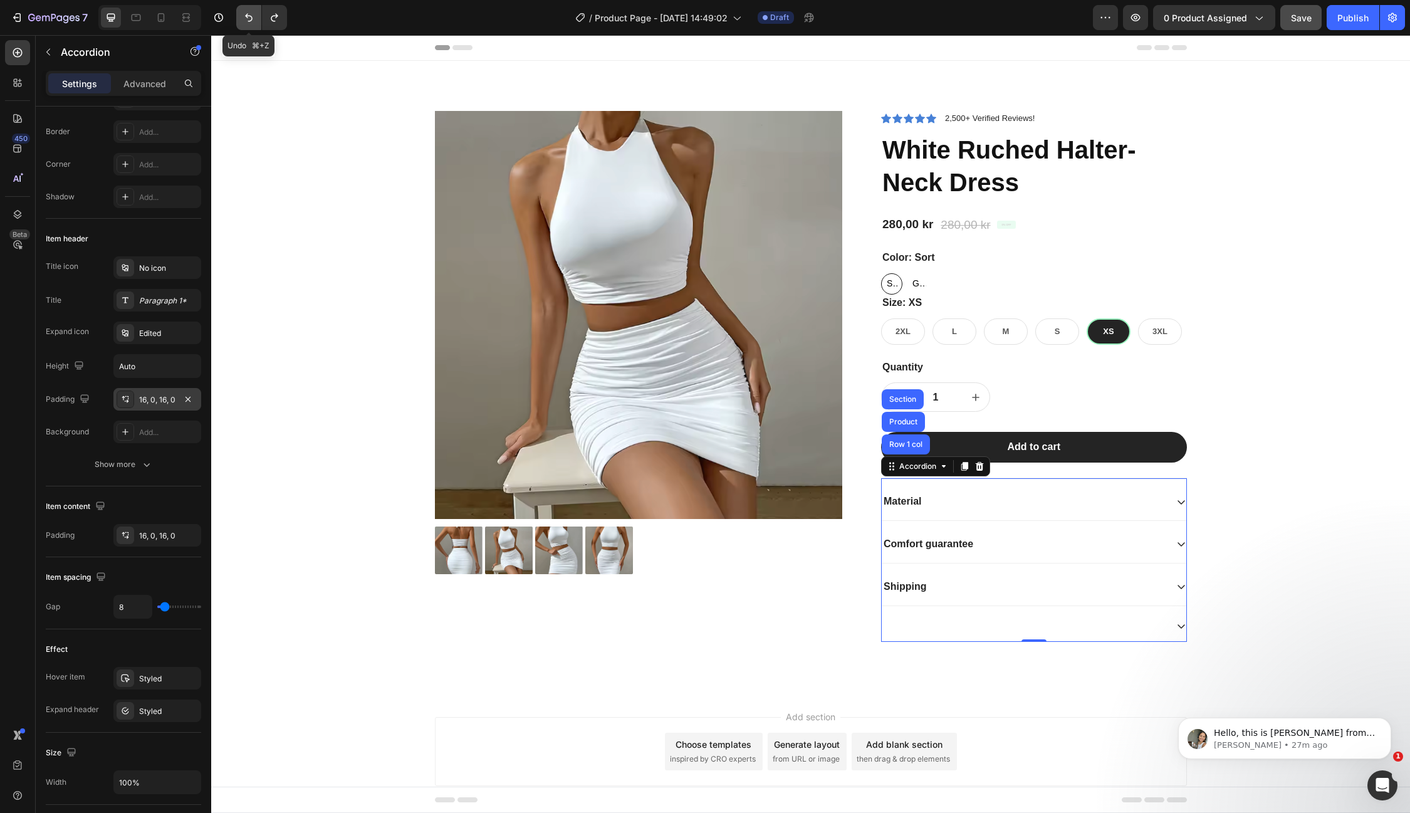
click at [243, 22] on icon "Undo/Redo" at bounding box center [249, 17] width 13 height 13
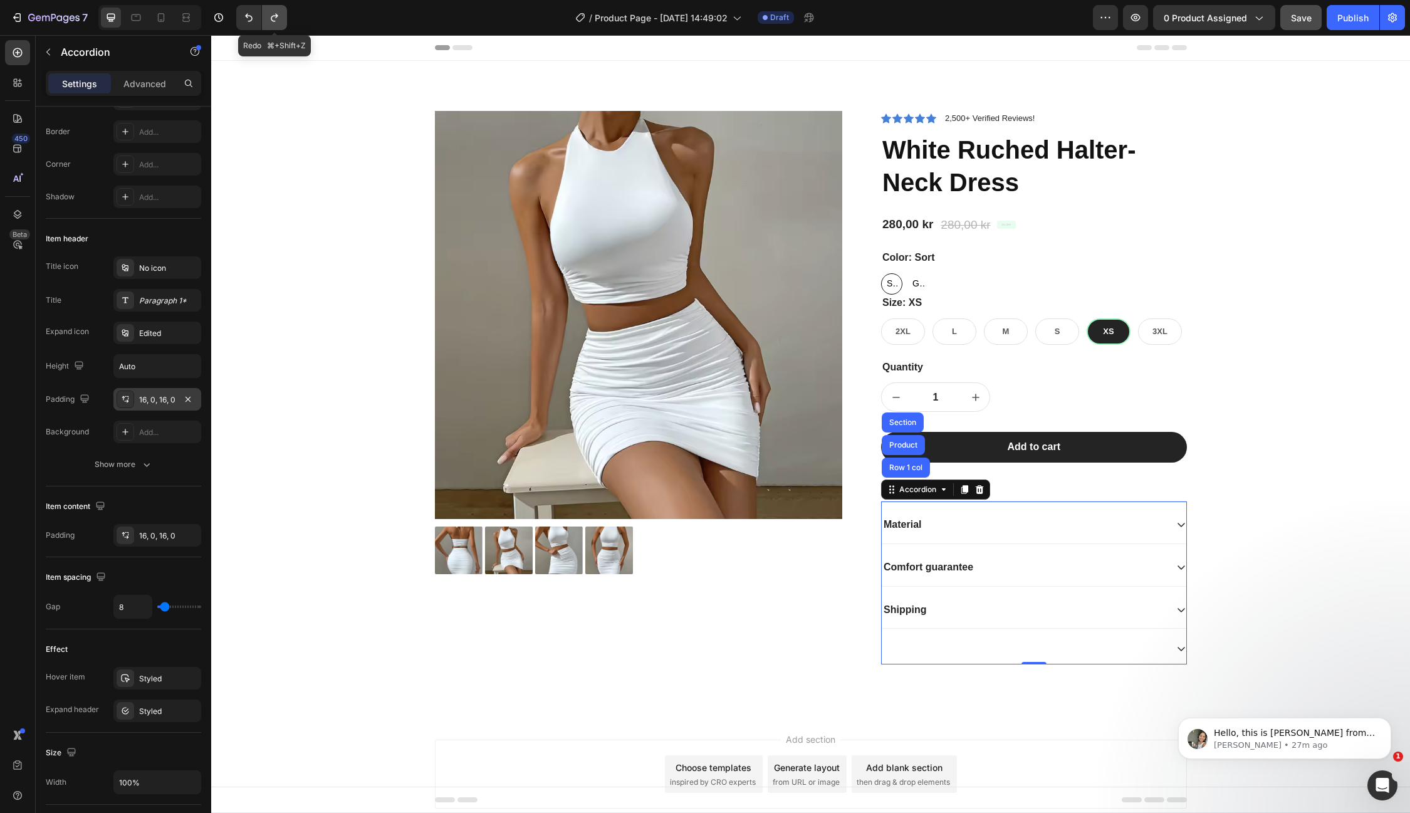
click at [279, 20] on icon "Undo/Redo" at bounding box center [274, 17] width 13 height 13
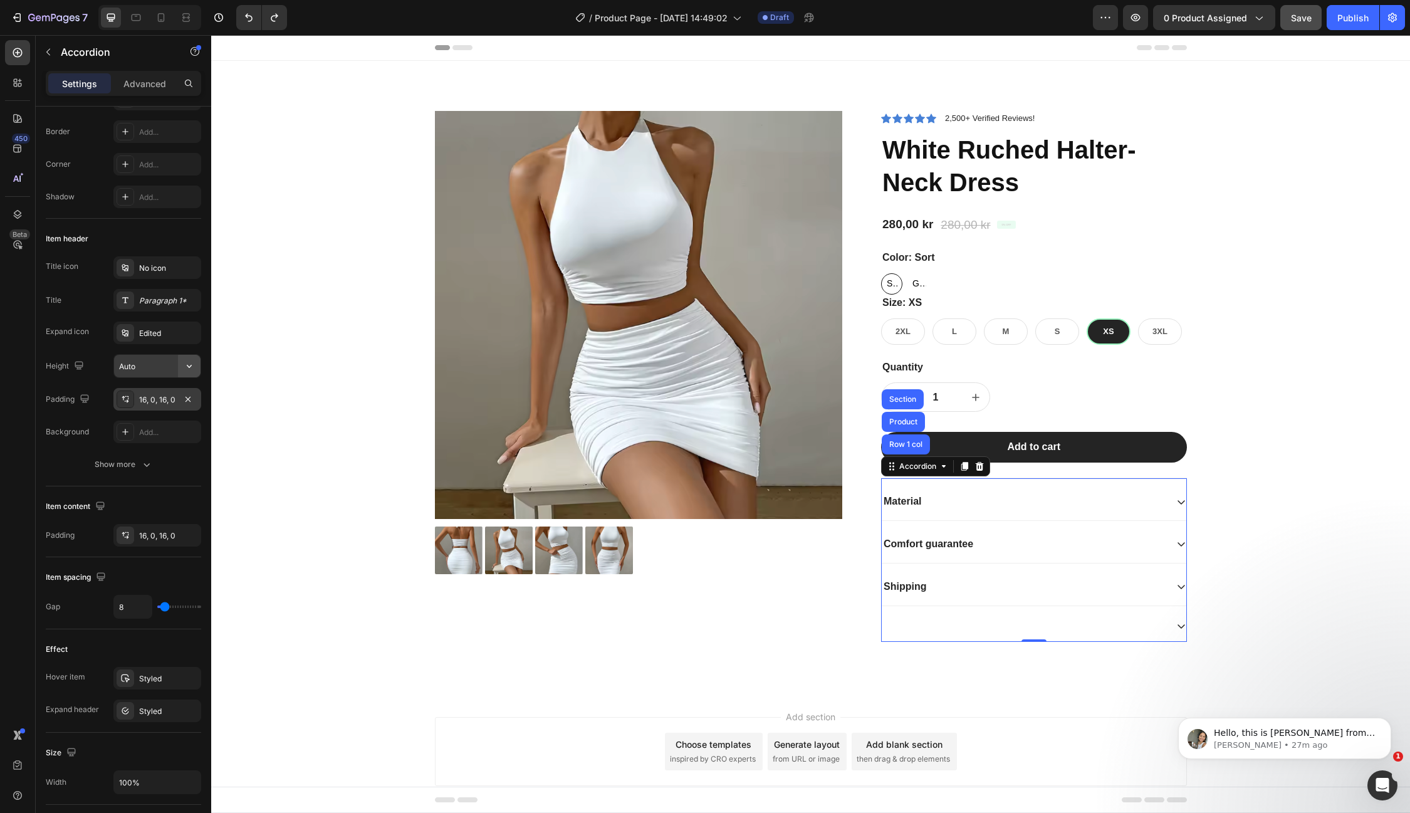
click at [189, 364] on icon "button" at bounding box center [189, 366] width 13 height 13
click at [188, 364] on icon "button" at bounding box center [189, 366] width 13 height 13
click at [152, 414] on p "Small" at bounding box center [153, 419] width 71 height 11
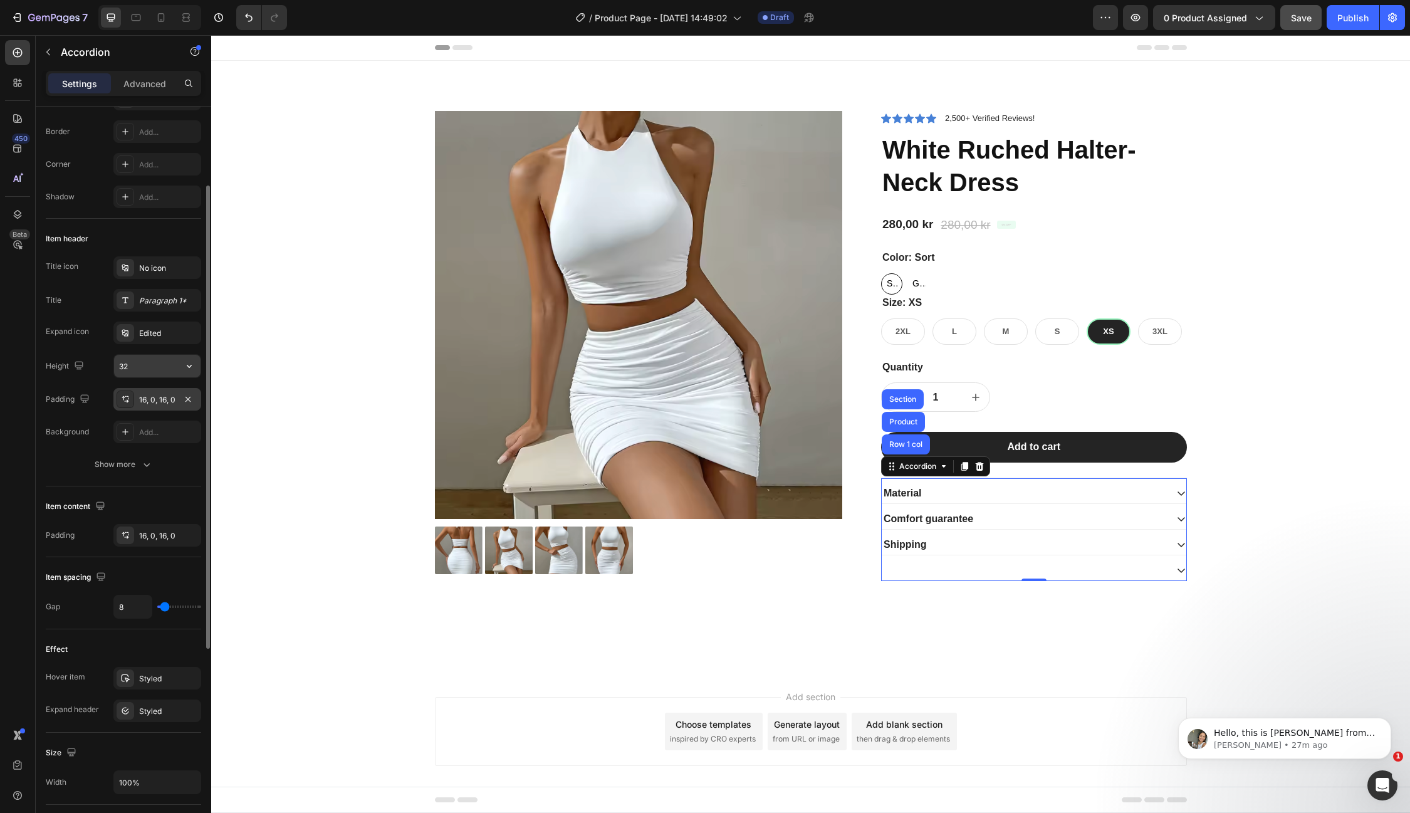
click at [191, 365] on icon "button" at bounding box center [189, 366] width 13 height 13
click at [162, 392] on p "Fit content" at bounding box center [153, 395] width 71 height 11
type input "Auto"
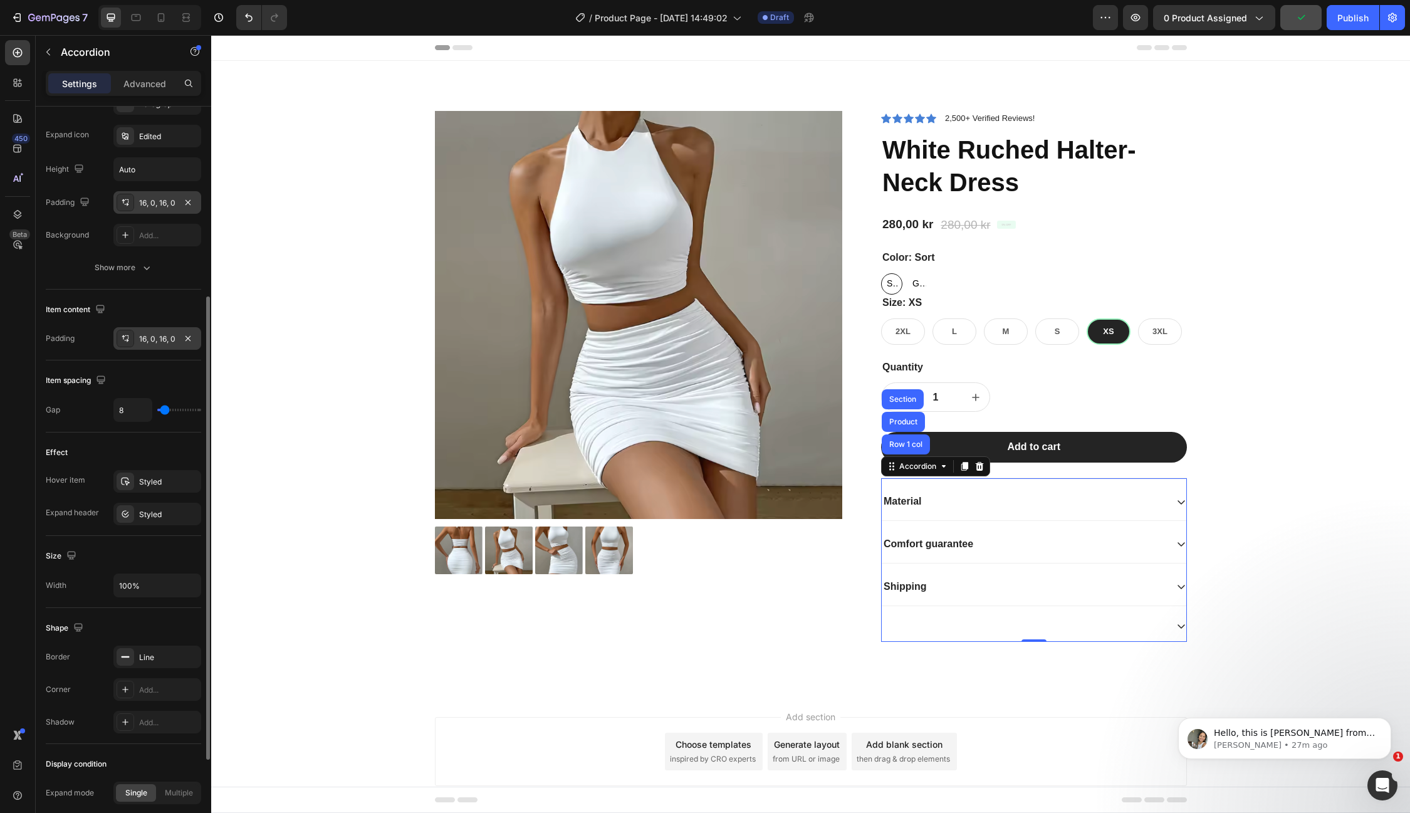
scroll to position [333, 0]
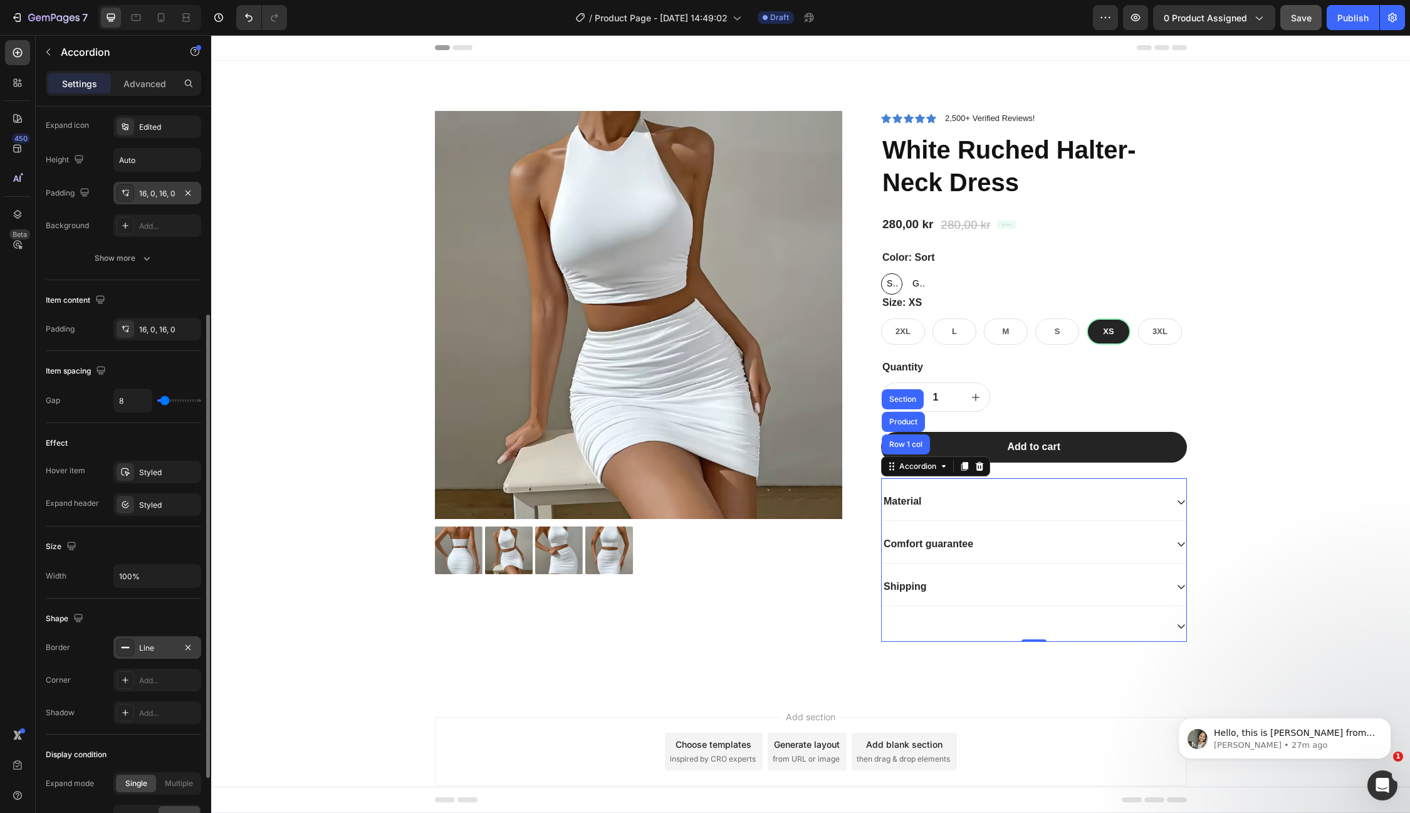
click at [126, 647] on rect at bounding box center [126, 647] width 8 height 1
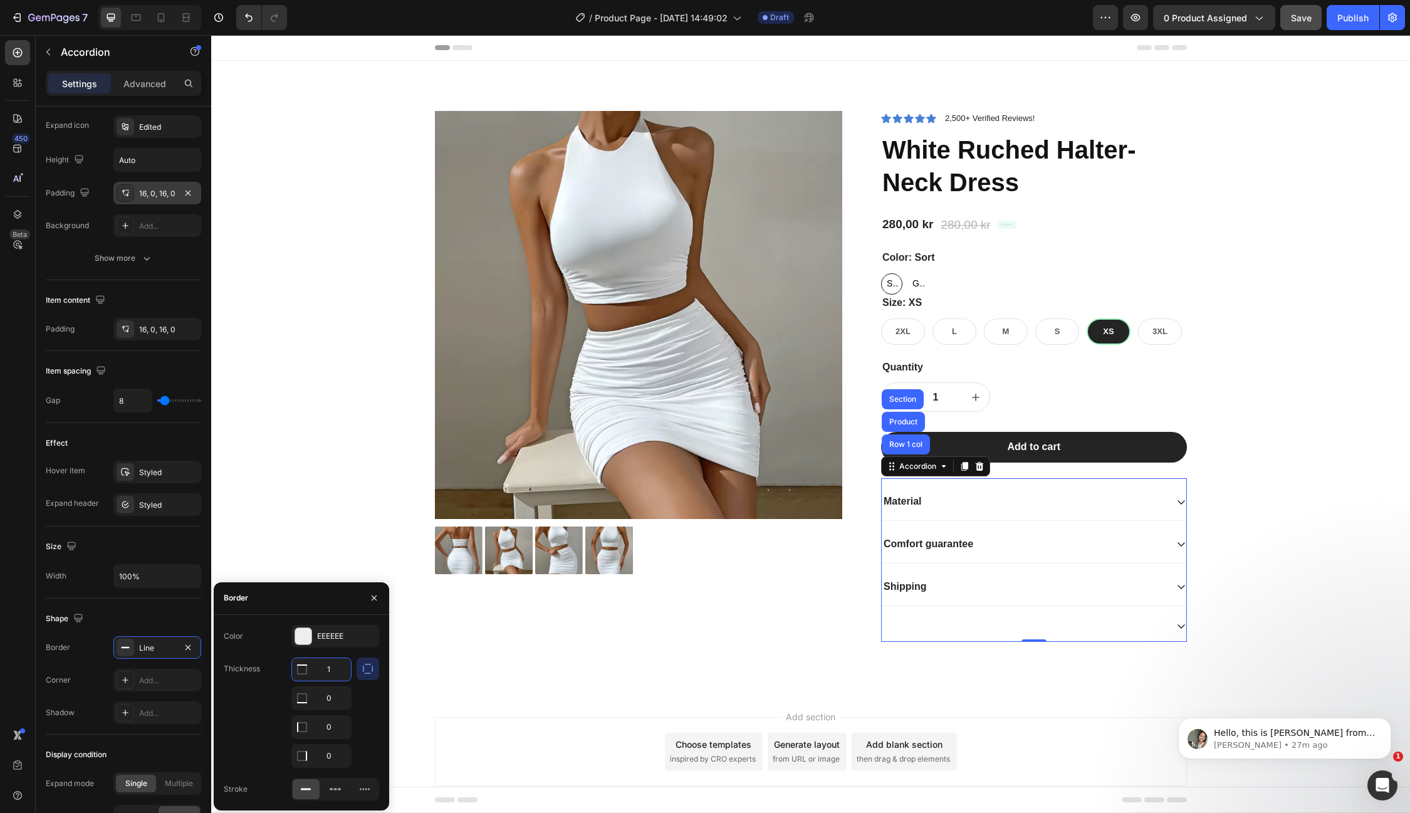
click at [332, 671] on input "1" at bounding box center [321, 669] width 59 height 23
type input "8"
type input "1"
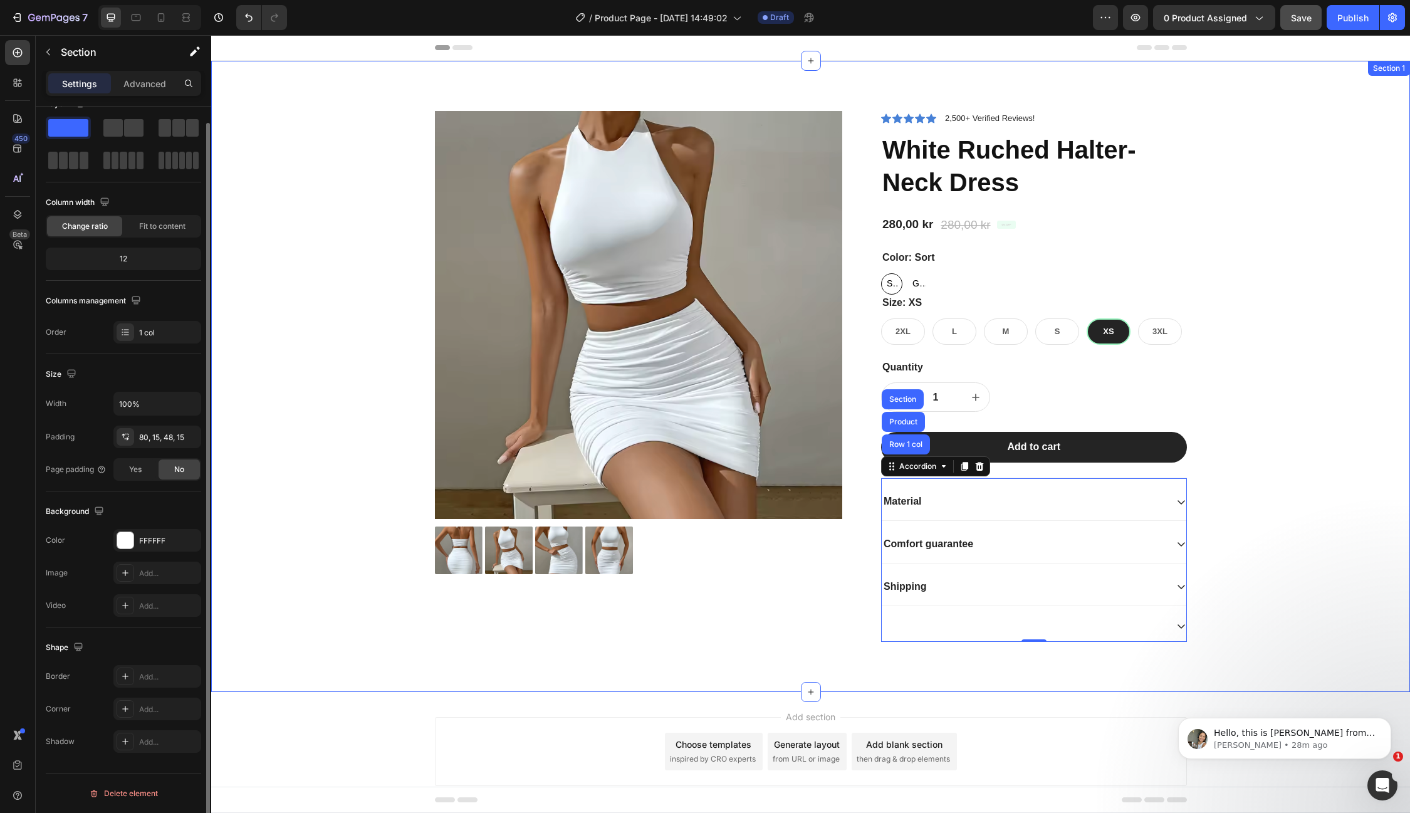
scroll to position [0, 0]
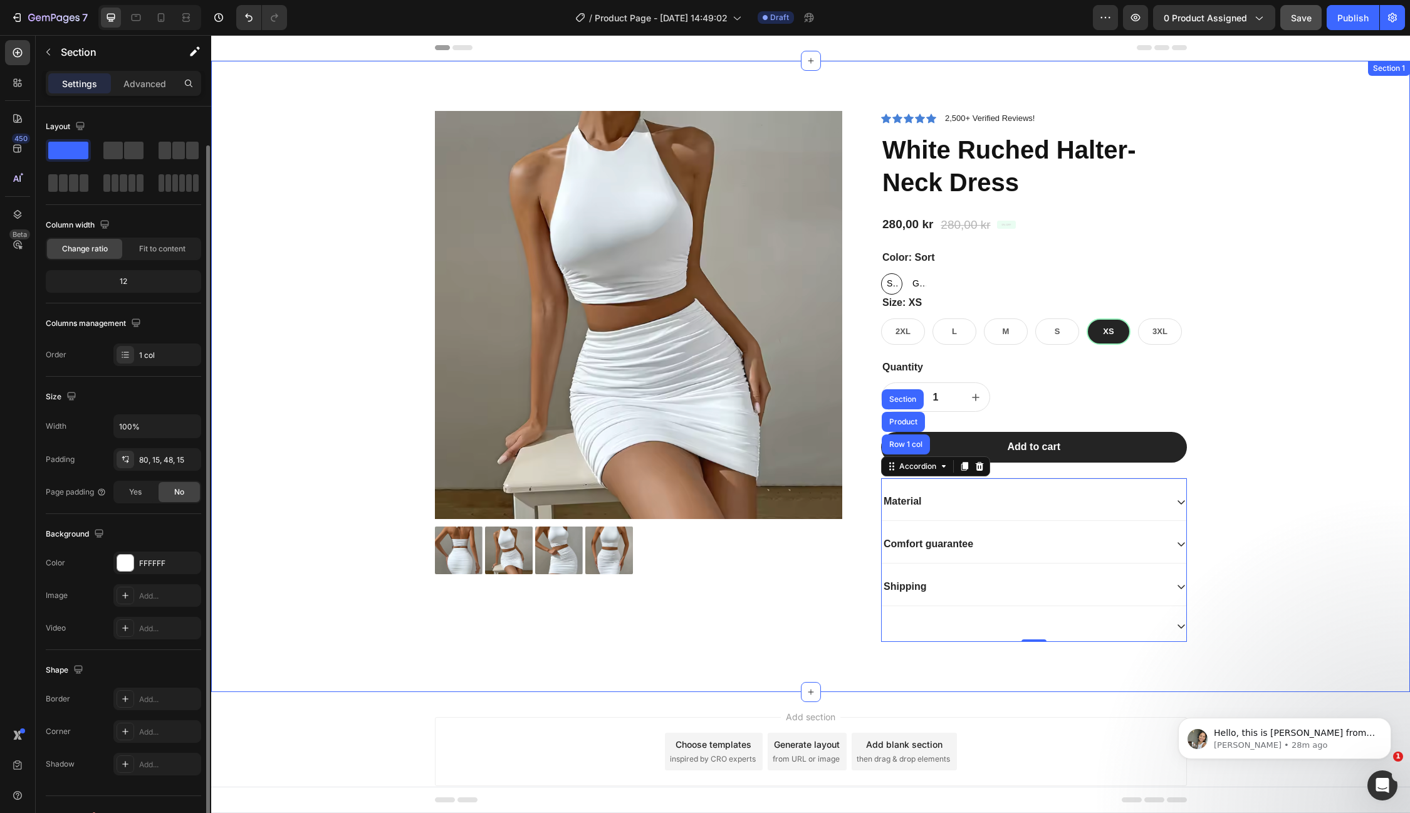
click at [1321, 319] on div "Product Images Icon Icon Icon Icon Icon Icon List 2,500+ Verified Reviews! Text…" at bounding box center [811, 386] width 1180 height 551
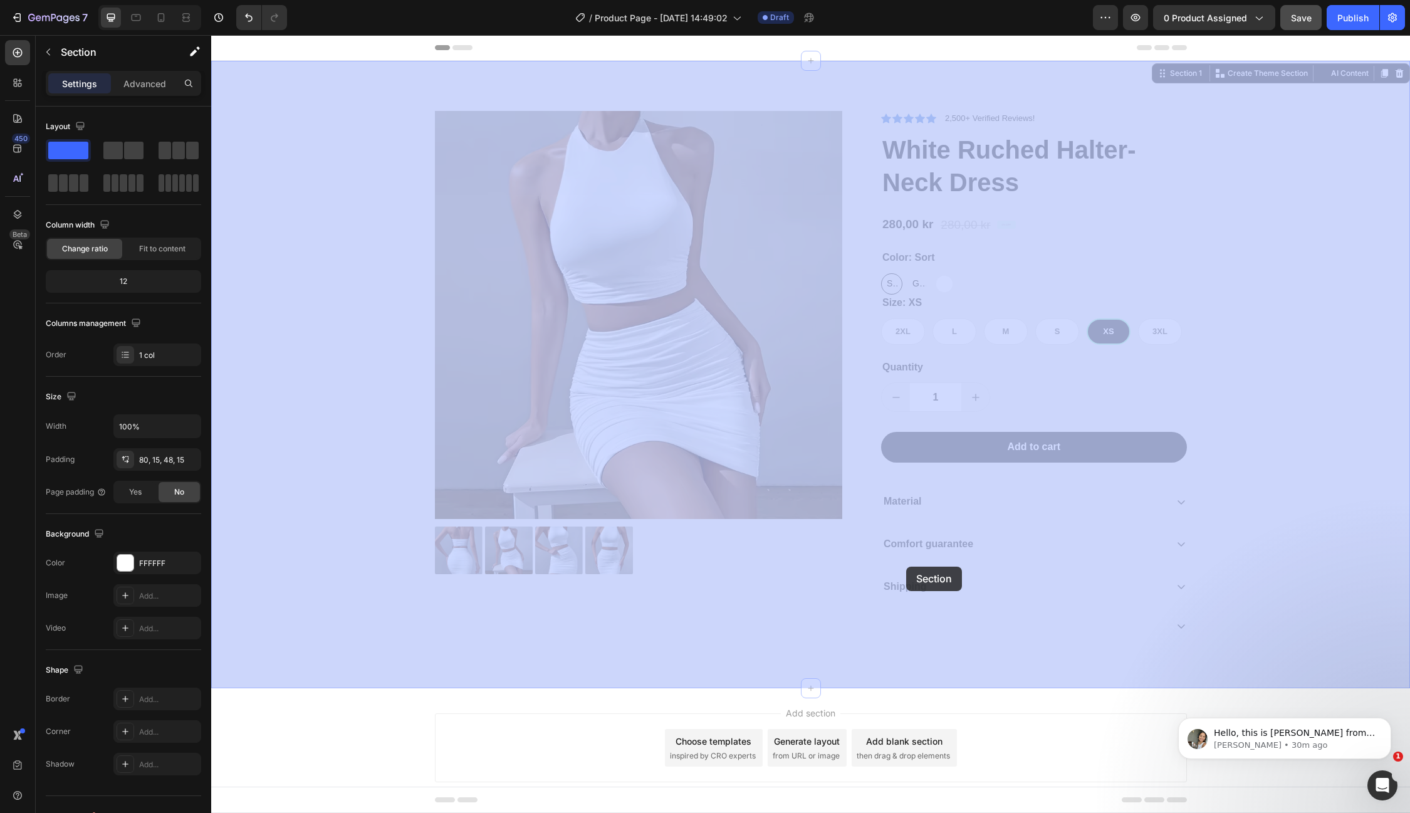
drag, startPoint x: 1293, startPoint y: 647, endPoint x: 906, endPoint y: 567, distance: 394.9
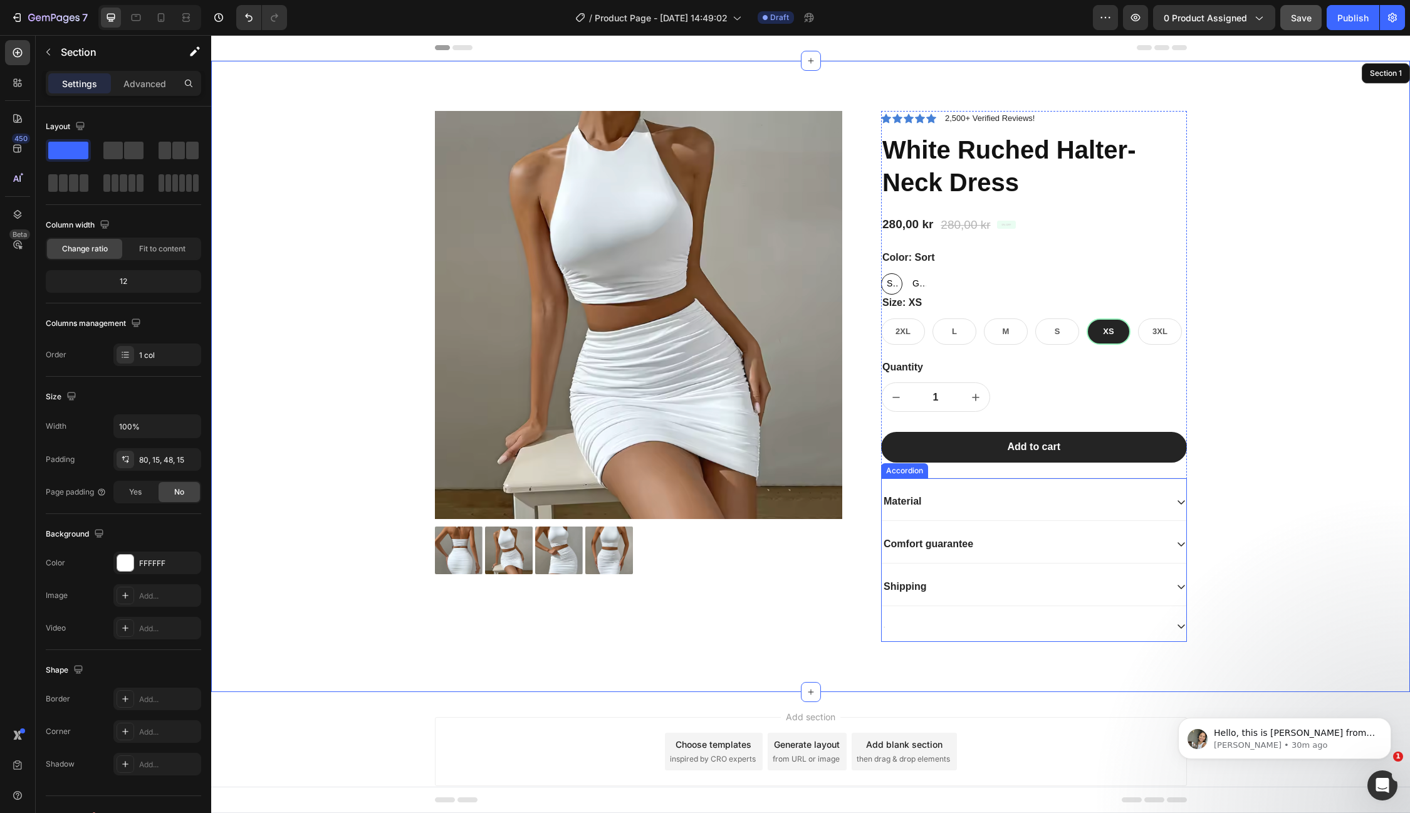
click at [921, 493] on div "Material" at bounding box center [902, 501] width 41 height 17
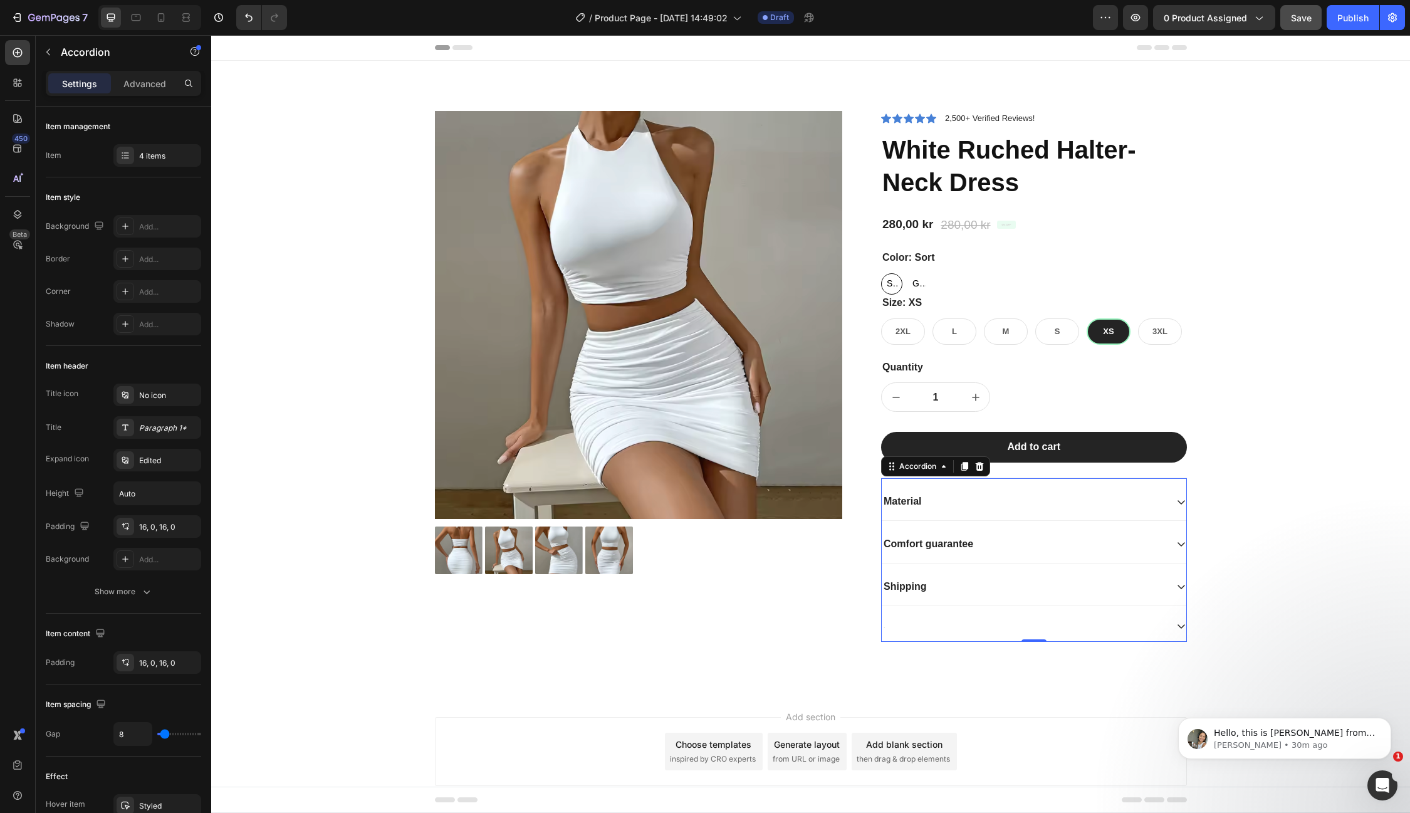
click at [919, 503] on p "Material" at bounding box center [903, 501] width 38 height 13
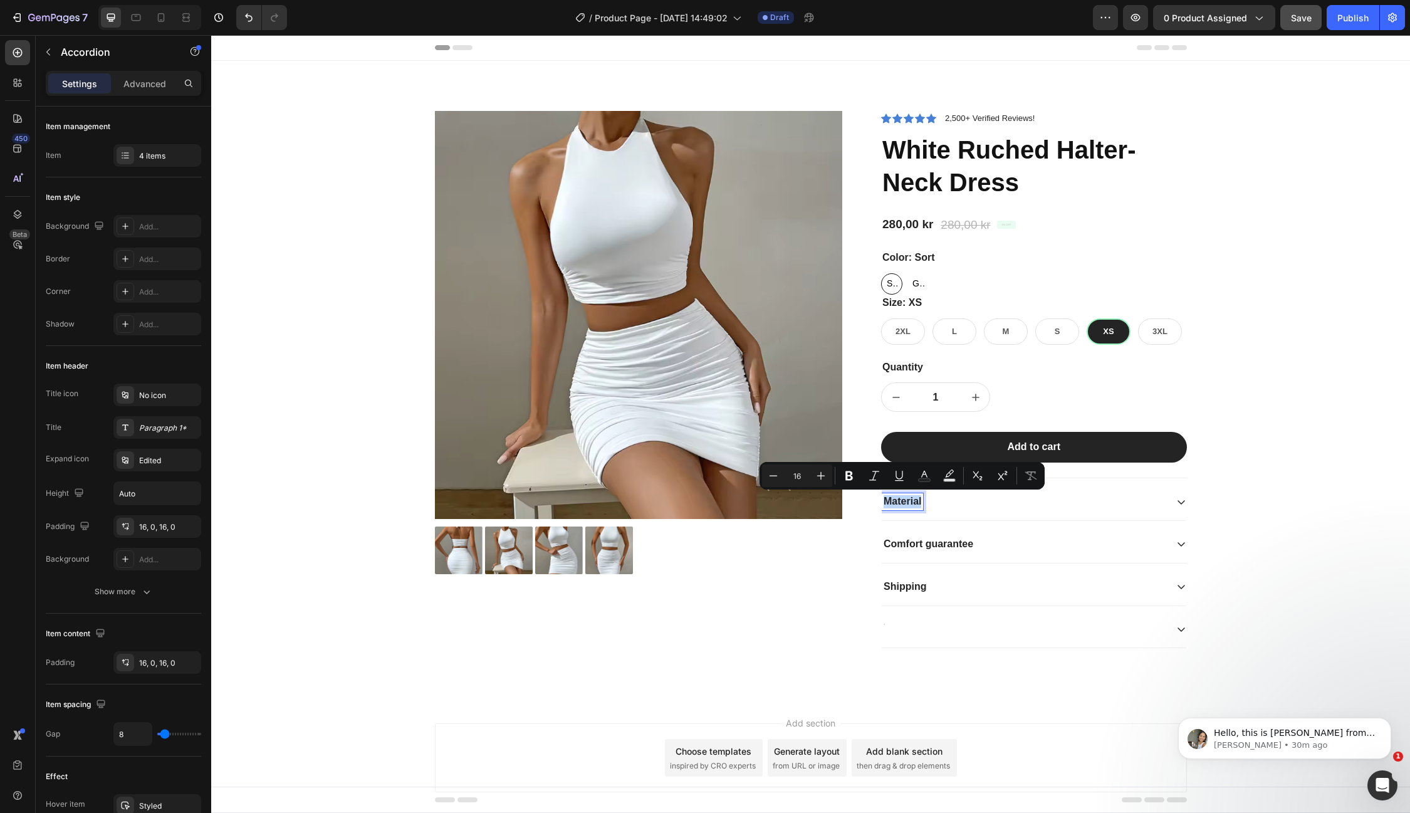
copy p "Material"
click at [958, 542] on p "Comfort guarantee" at bounding box center [929, 544] width 90 height 13
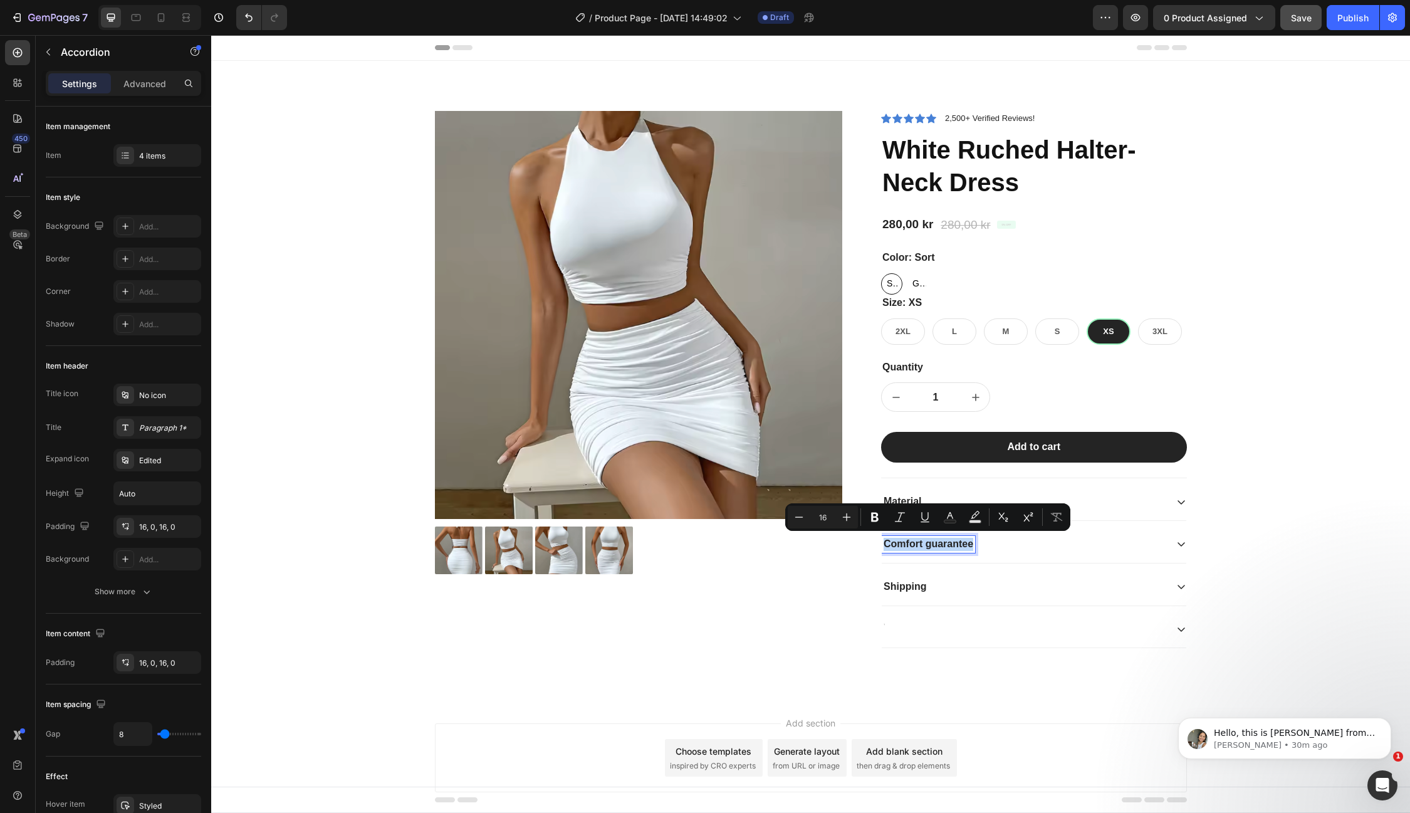
copy p "Comfort guarantee"
click at [910, 580] on p "Shipping" at bounding box center [905, 586] width 43 height 13
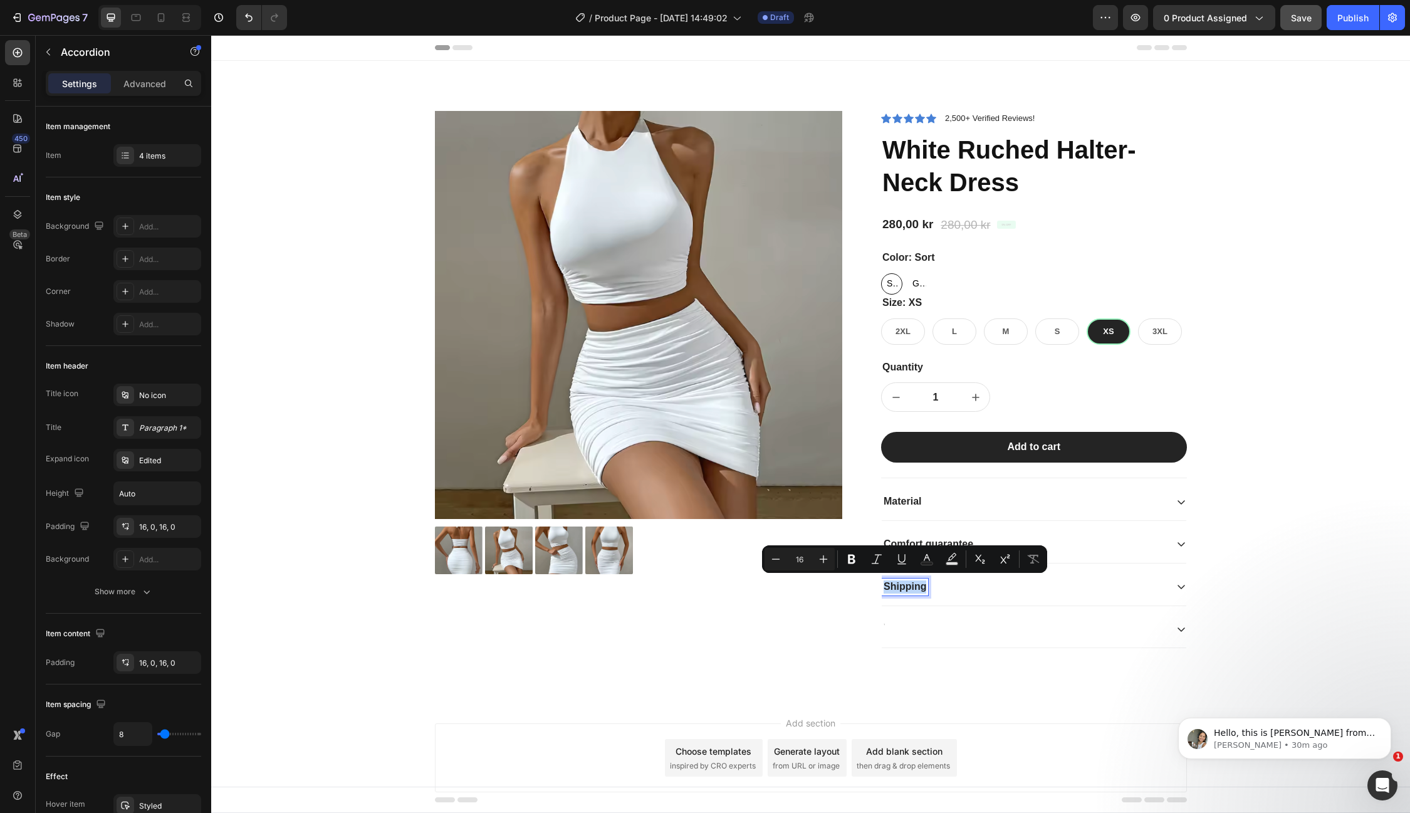
copy p "Shipping"
click at [913, 500] on p "Material" at bounding box center [903, 501] width 38 height 13
click at [942, 540] on p "Comfort guarantee" at bounding box center [929, 544] width 90 height 13
click at [919, 585] on p "Shipping" at bounding box center [905, 586] width 43 height 13
click at [893, 582] on p "30 dages returret" at bounding box center [924, 586] width 81 height 13
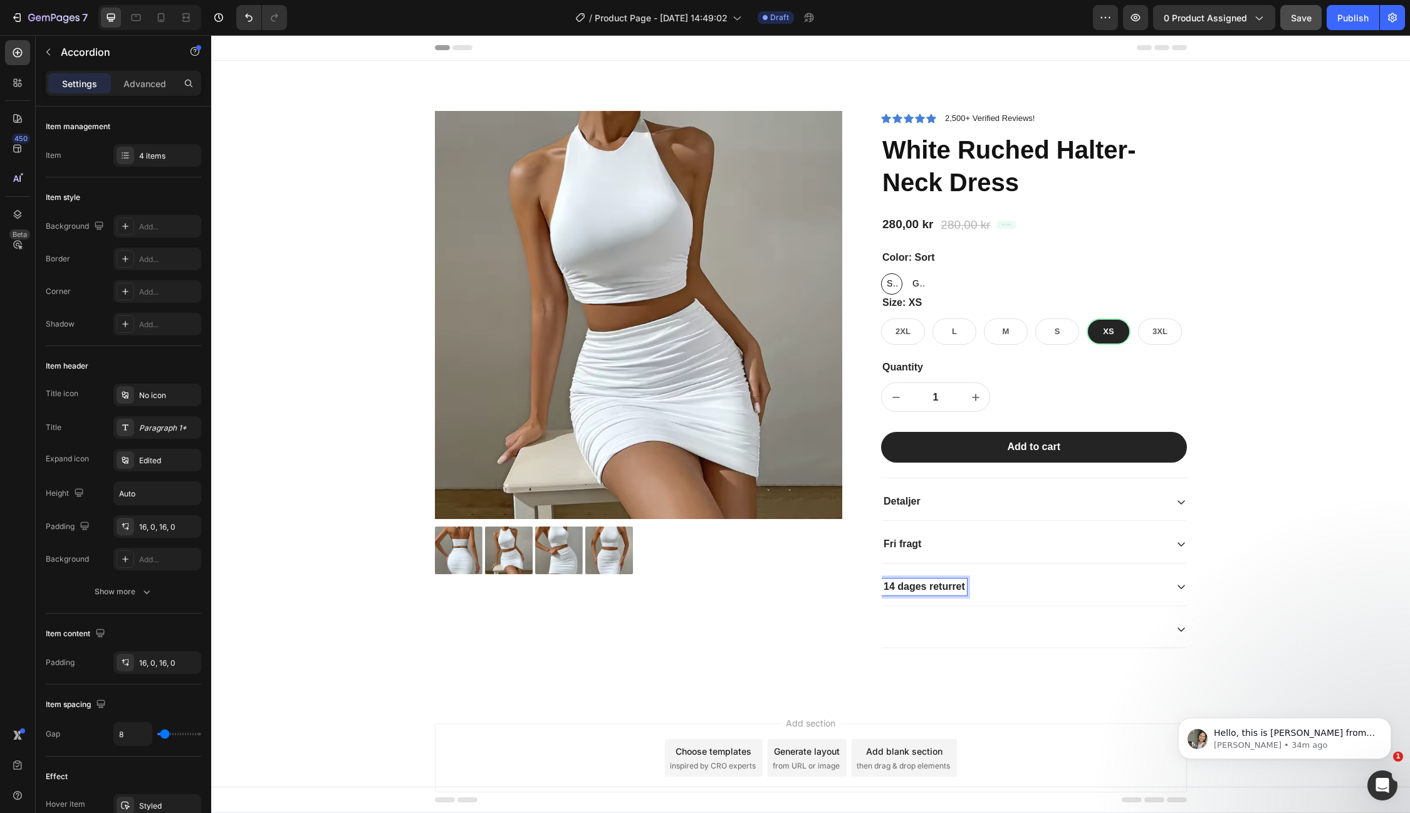
click at [973, 500] on div "Detaljer" at bounding box center [1024, 501] width 285 height 17
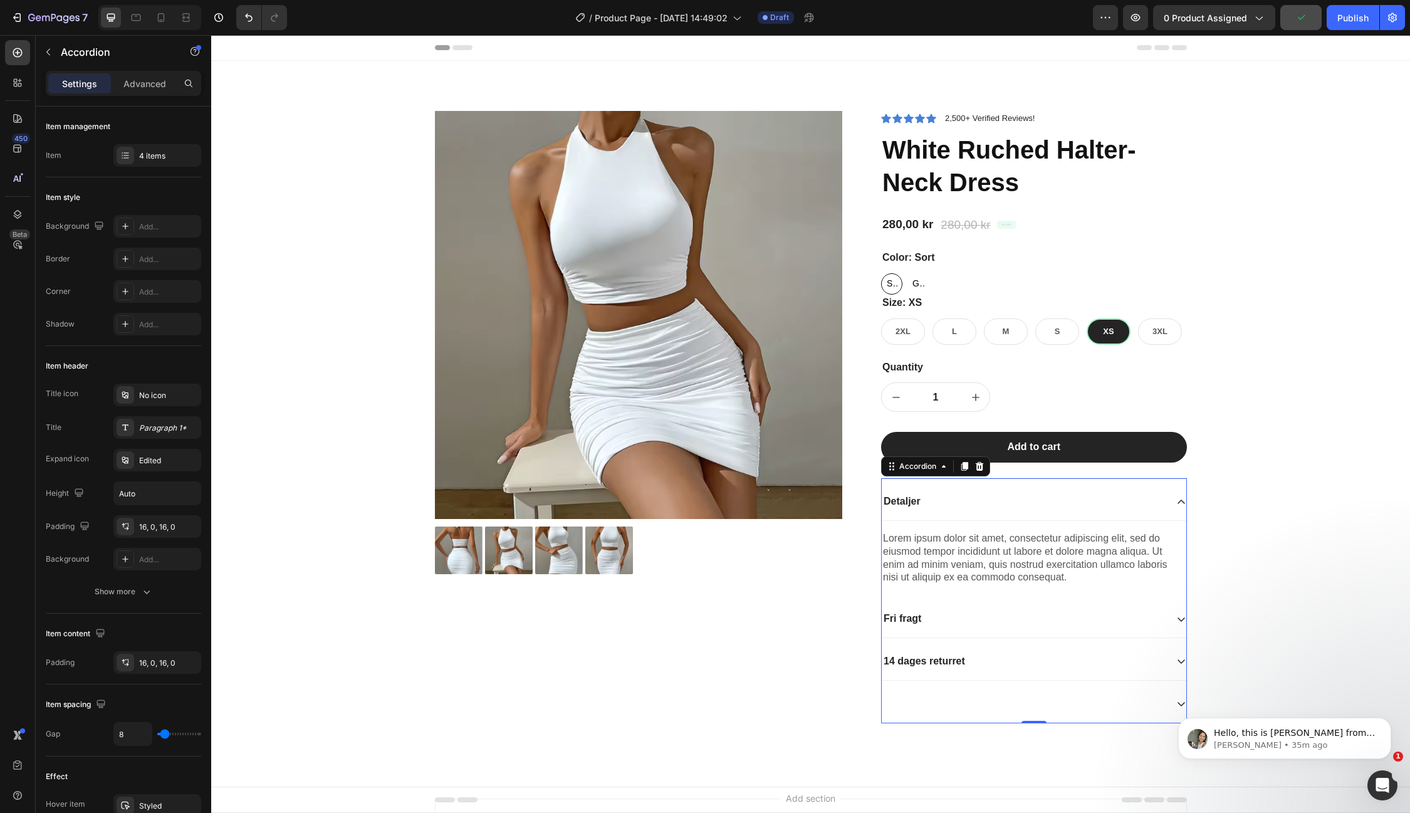
click at [1079, 577] on div "Lorem ipsum dolor sit amet, consectetur adipiscing elit, sed do eiusmod tempor …" at bounding box center [1034, 558] width 305 height 55
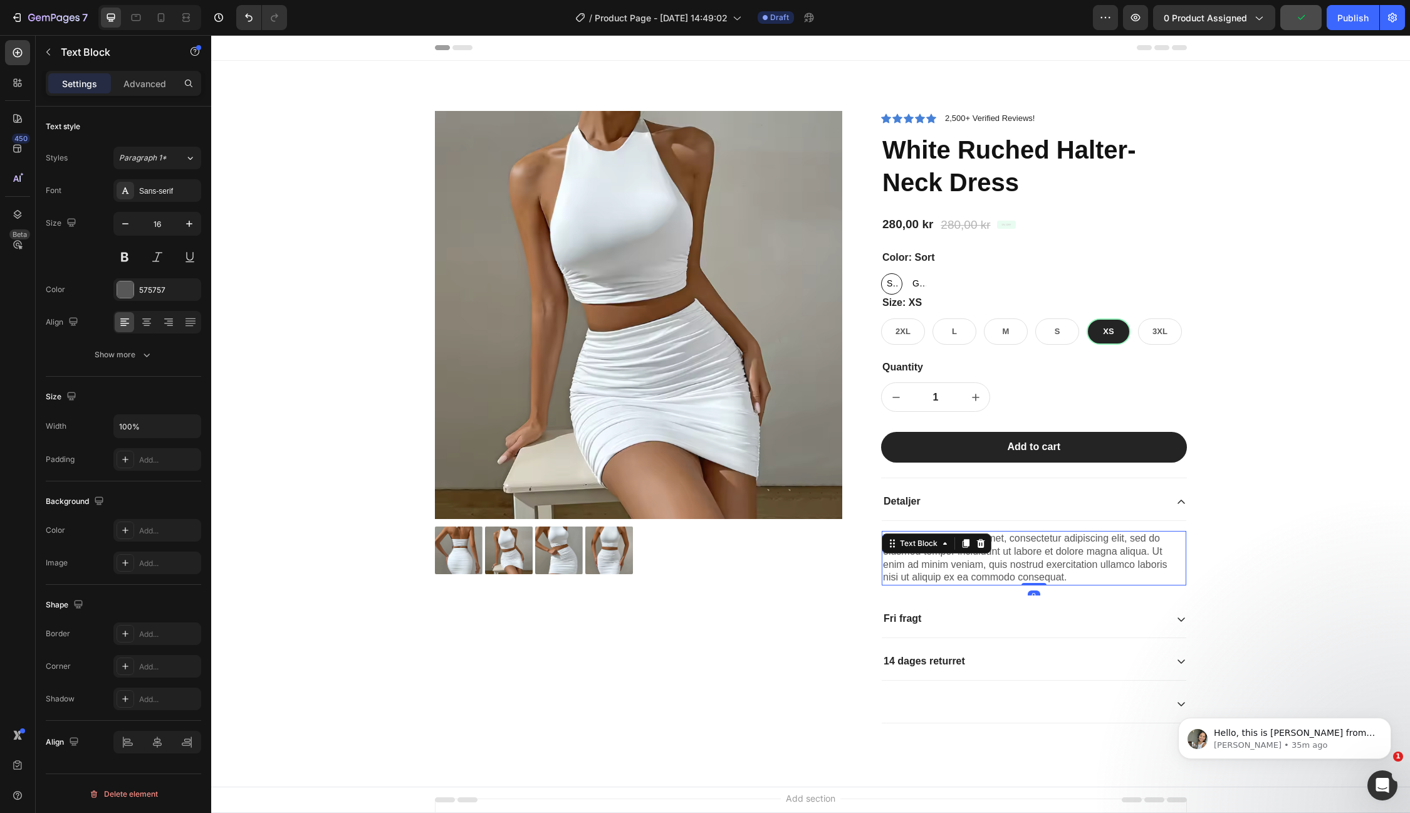
click at [1062, 572] on div "Lorem ipsum dolor sit amet, consectetur adipiscing elit, sed do eiusmod tempor …" at bounding box center [1034, 558] width 305 height 55
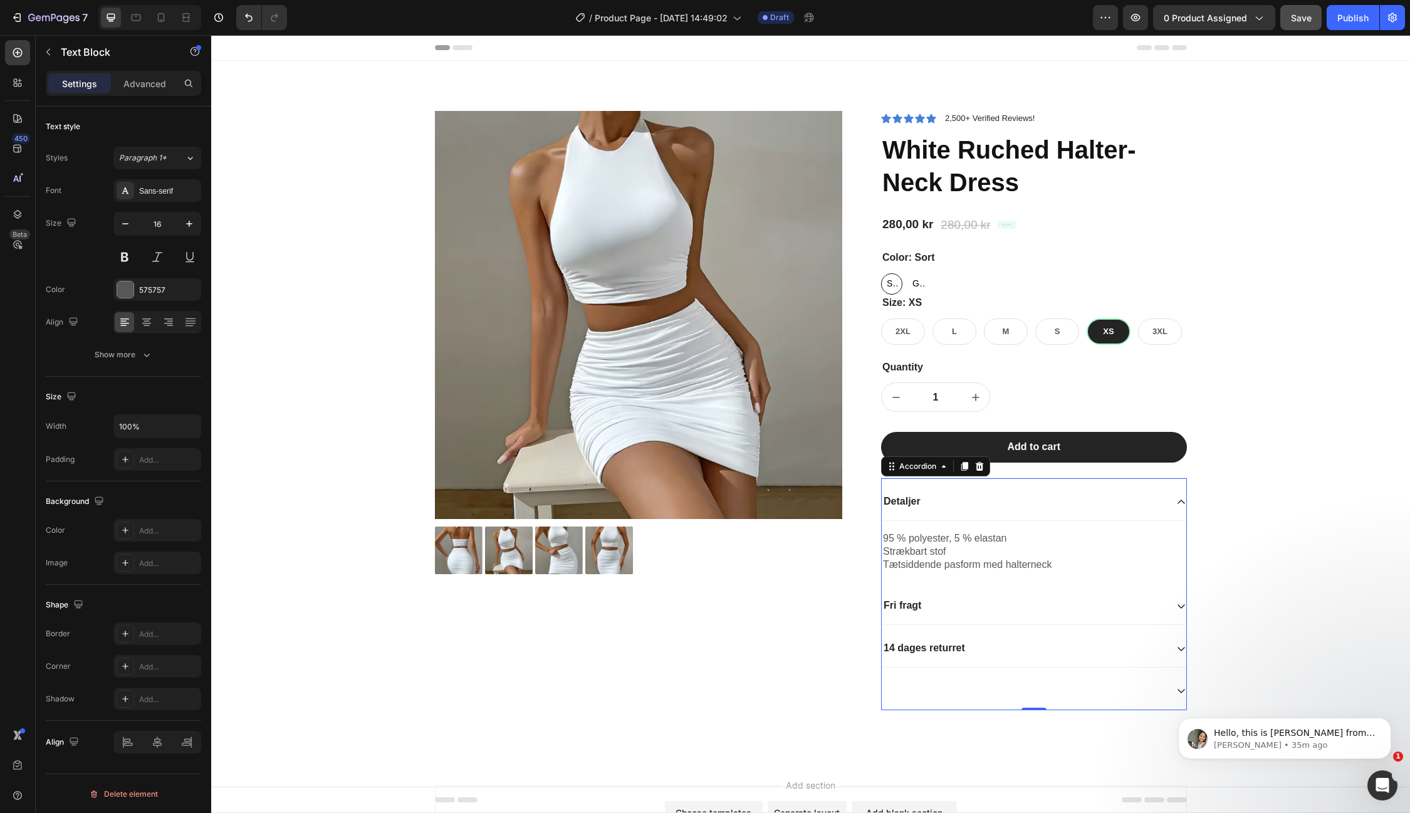
click at [984, 612] on div "Fri fragt" at bounding box center [1034, 606] width 305 height 38
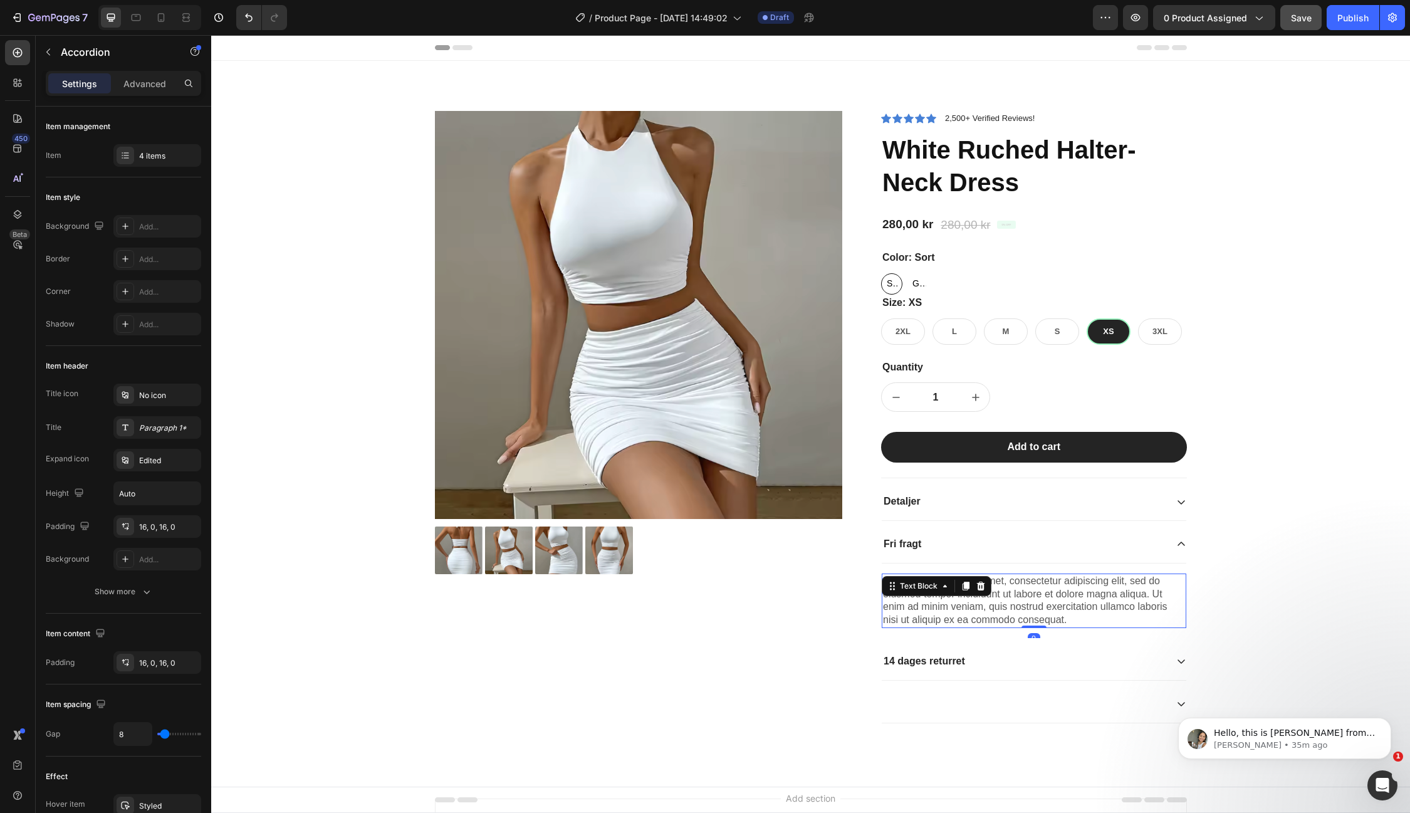
click at [1002, 609] on div "Lorem ipsum dolor sit amet, consectetur adipiscing elit, sed do eiusmod tempor …" at bounding box center [1034, 600] width 305 height 55
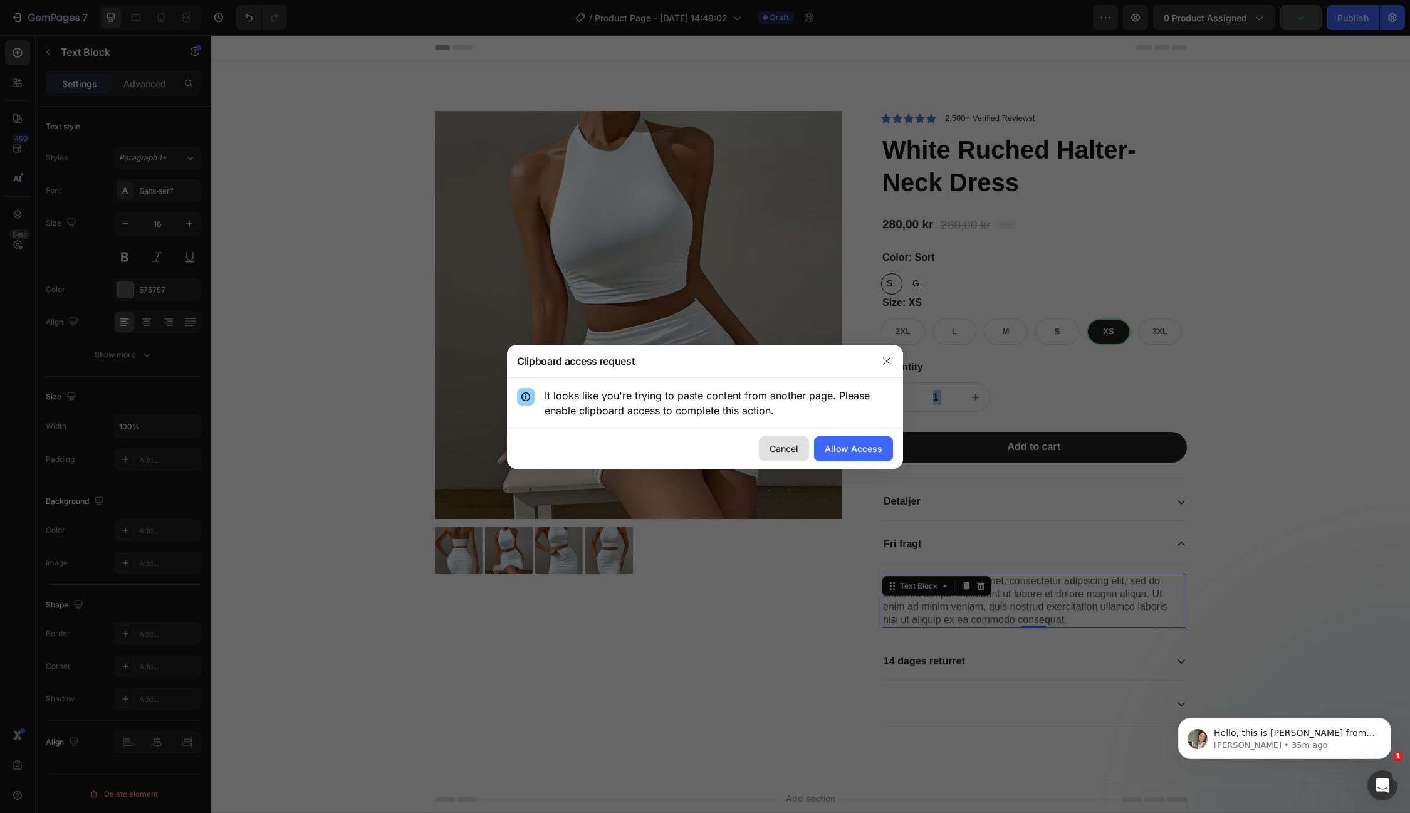
click at [790, 446] on div "Cancel" at bounding box center [784, 448] width 29 height 13
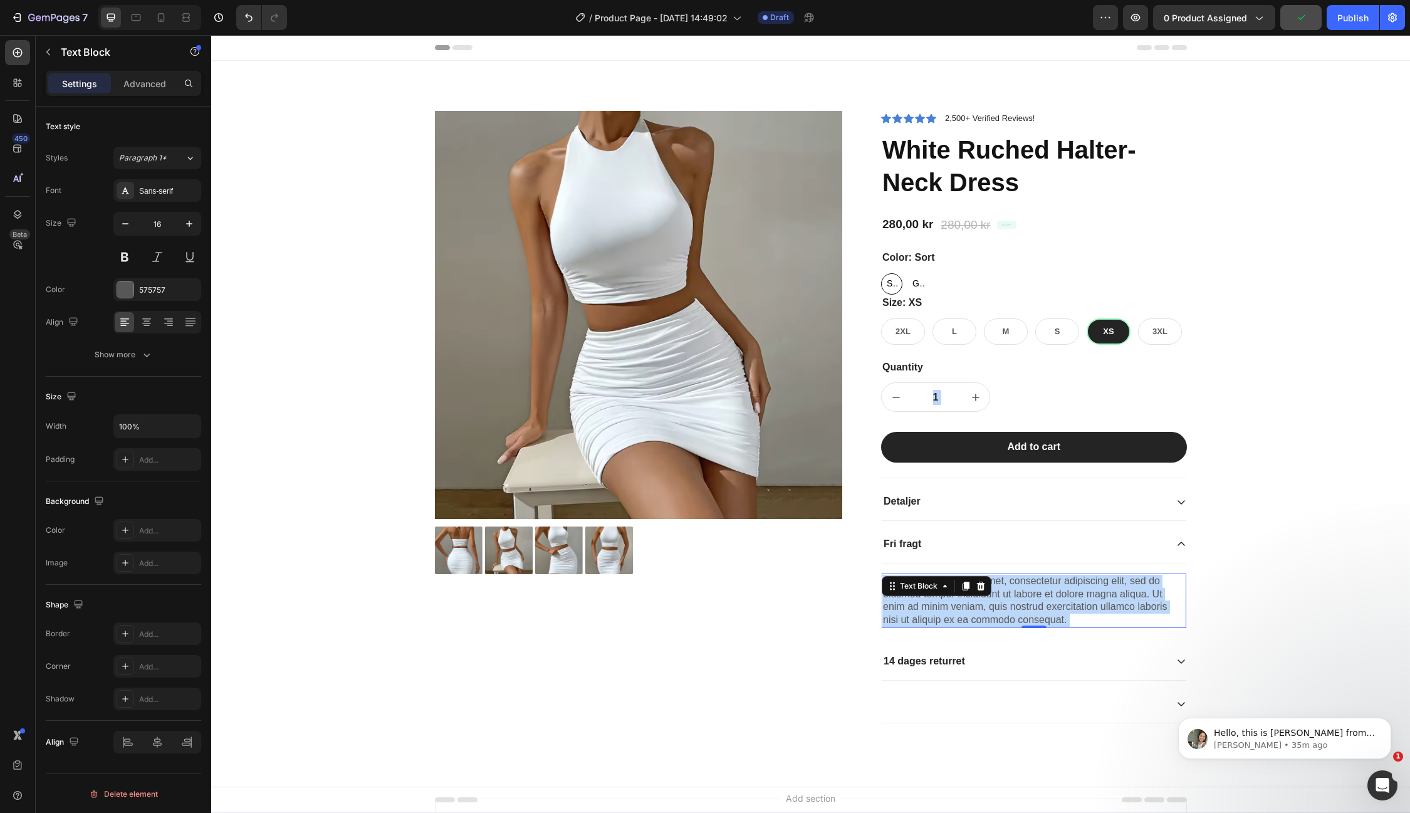
click at [1073, 612] on div "Lorem ipsum dolor sit amet, consectetur adipiscing elit, sed do eiusmod tempor …" at bounding box center [1034, 600] width 305 height 55
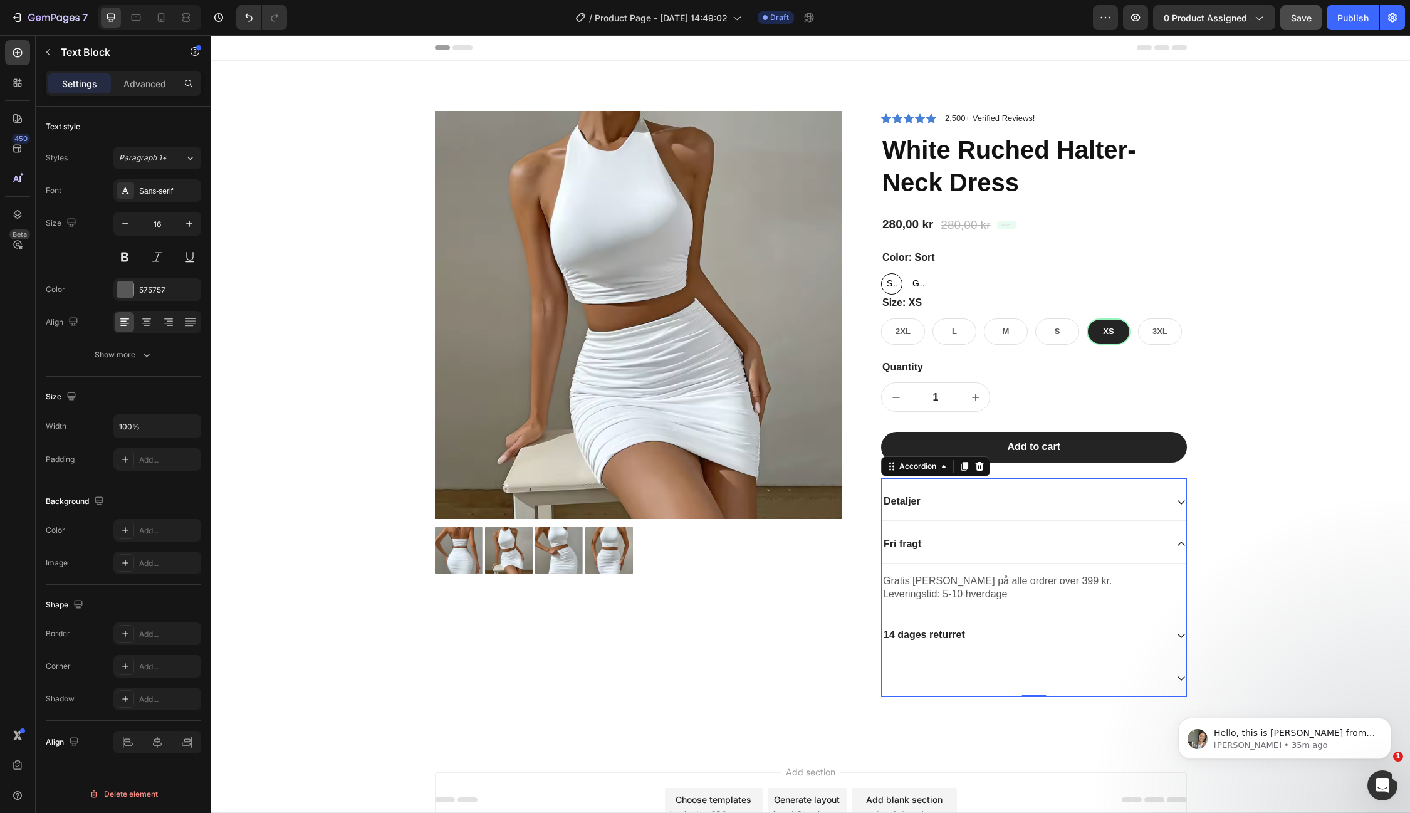
click at [923, 627] on div "14 dages returret" at bounding box center [924, 635] width 85 height 17
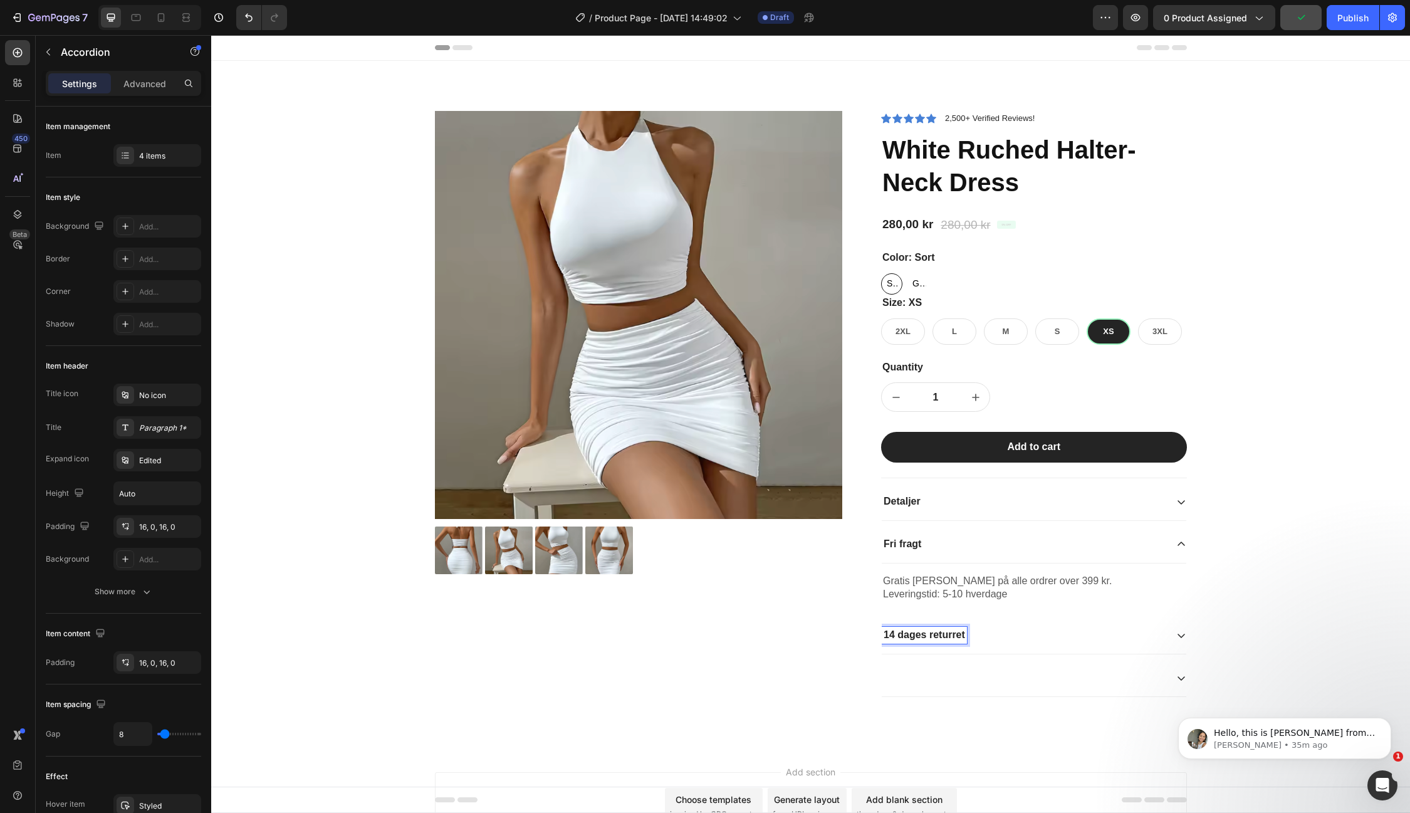
click at [1047, 630] on div "14 dages returret" at bounding box center [1024, 635] width 285 height 17
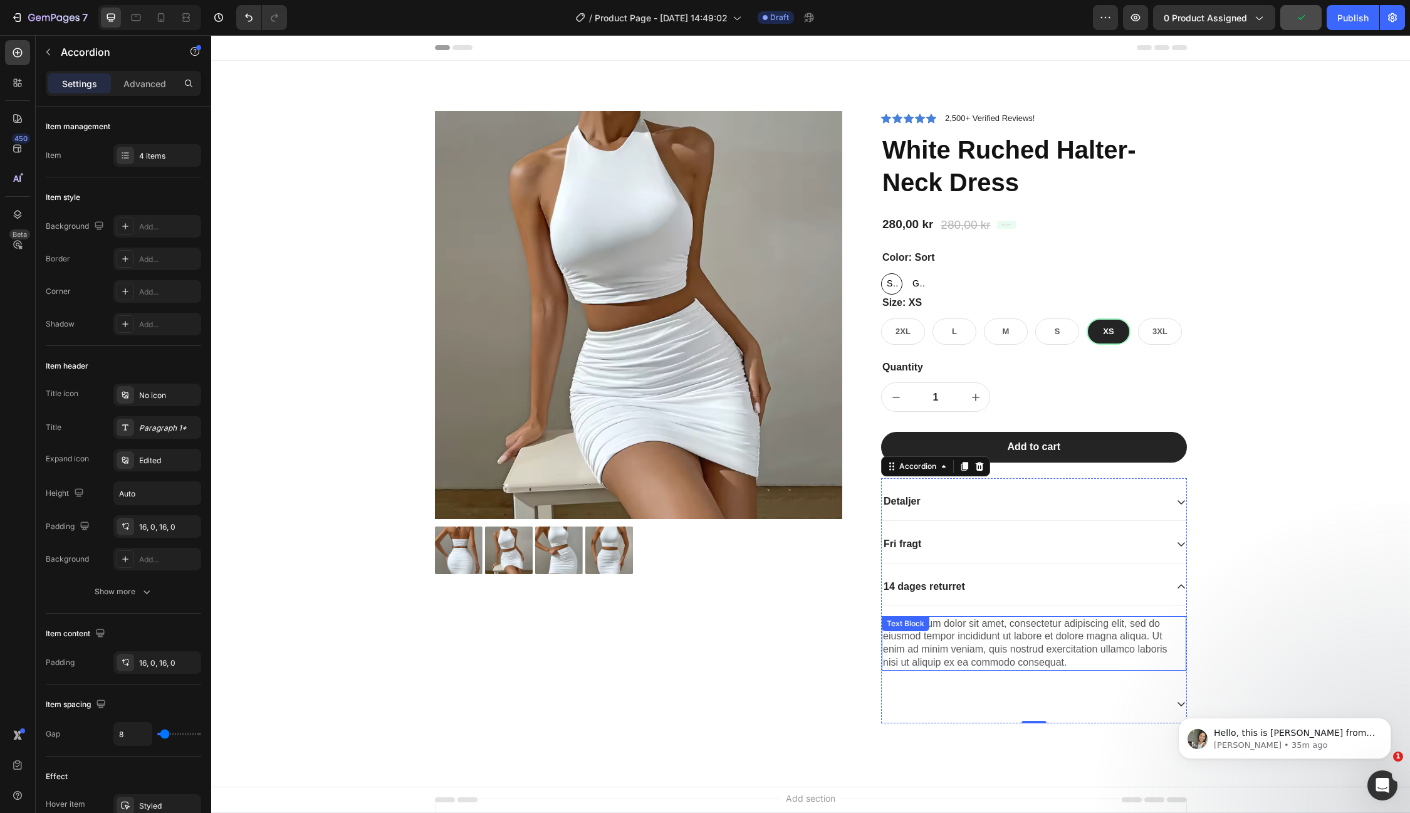
click at [998, 636] on div "Lorem ipsum dolor sit amet, consectetur adipiscing elit, sed do eiusmod tempor …" at bounding box center [1034, 643] width 305 height 55
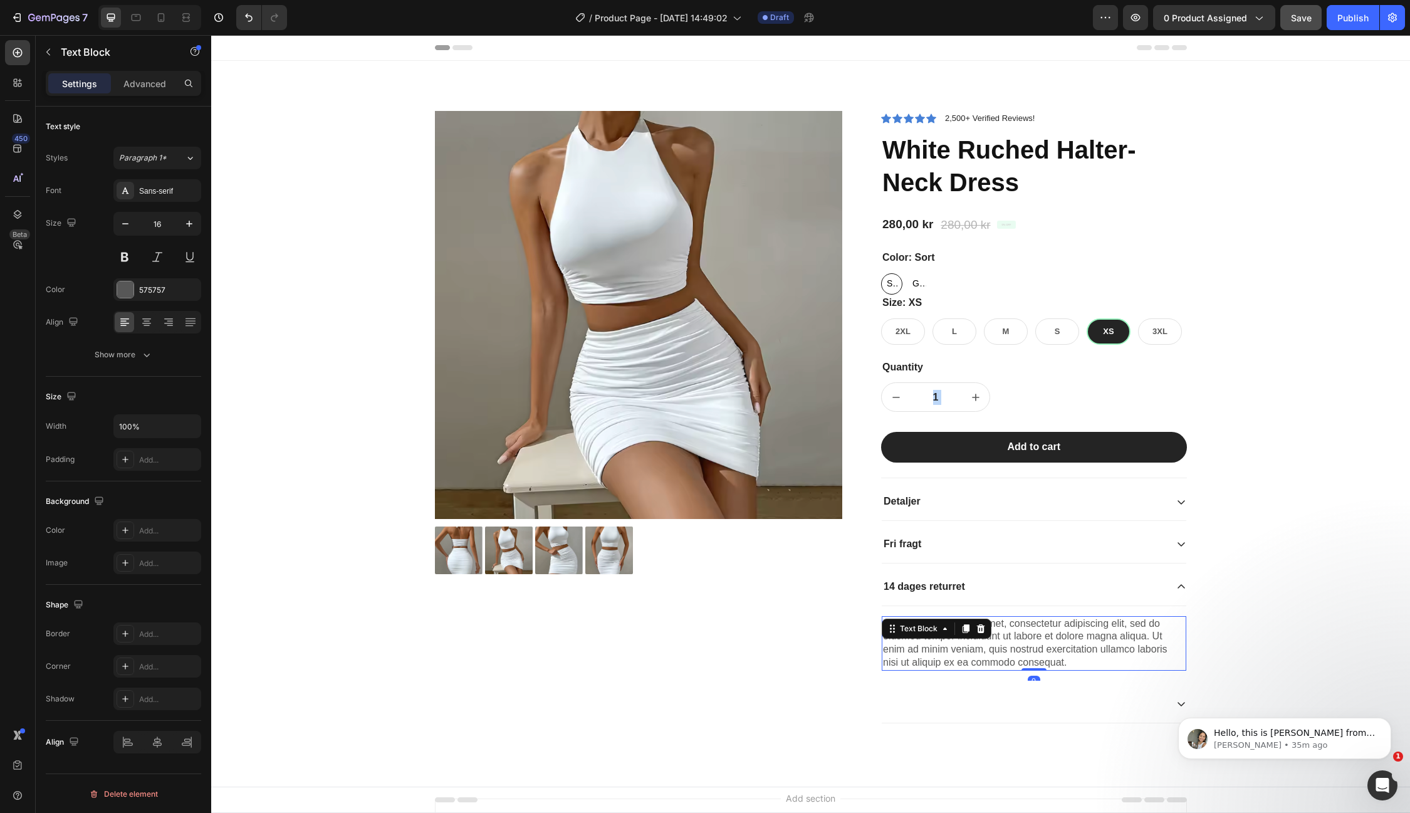
click at [1070, 646] on div "Lorem ipsum dolor sit amet, consectetur adipiscing elit, sed do eiusmod tempor …" at bounding box center [1034, 643] width 305 height 55
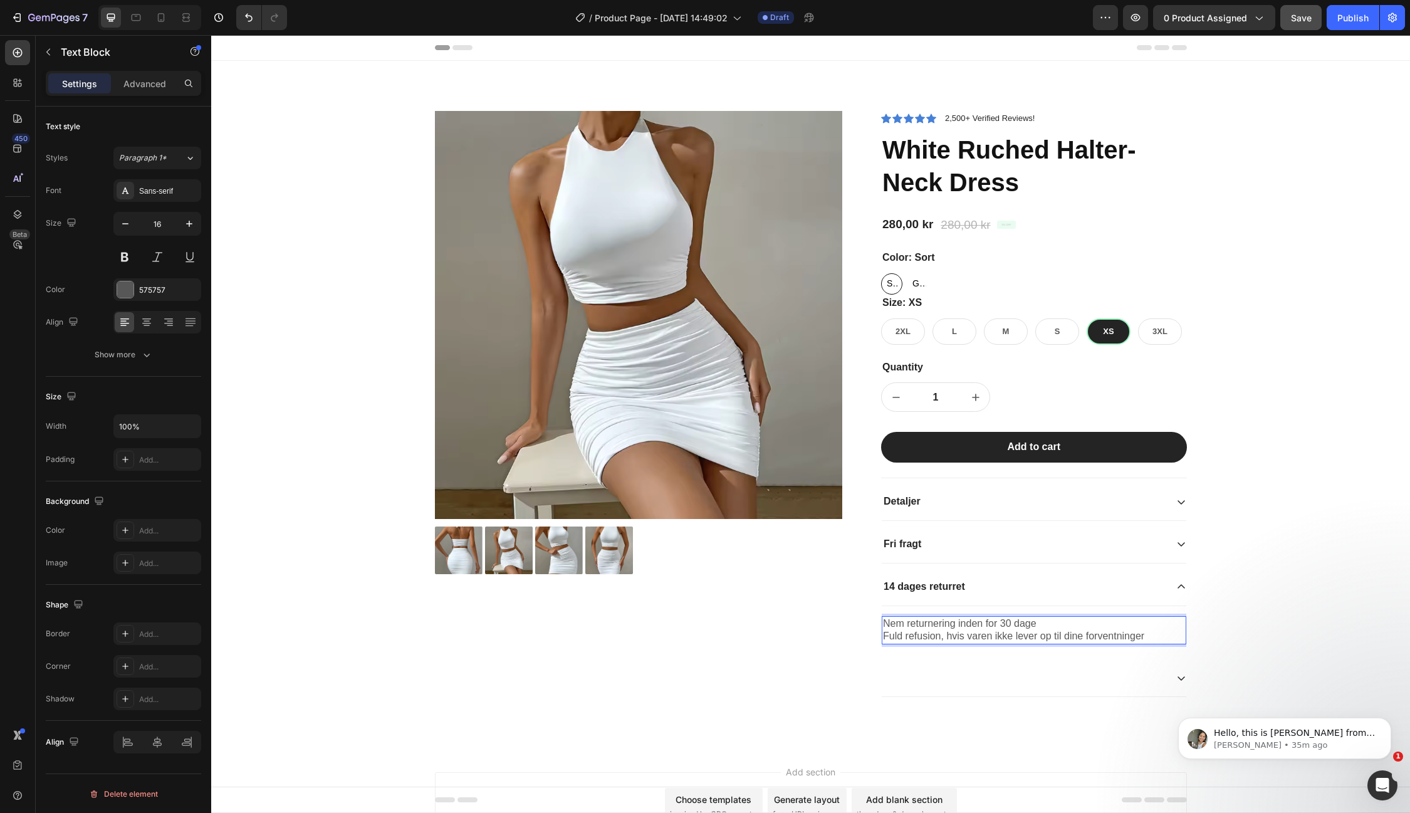
click at [1007, 619] on p "Nem returnering inden for 30 dage Fuld refusion, hvis varen ikke lever op til d…" at bounding box center [1034, 630] width 302 height 26
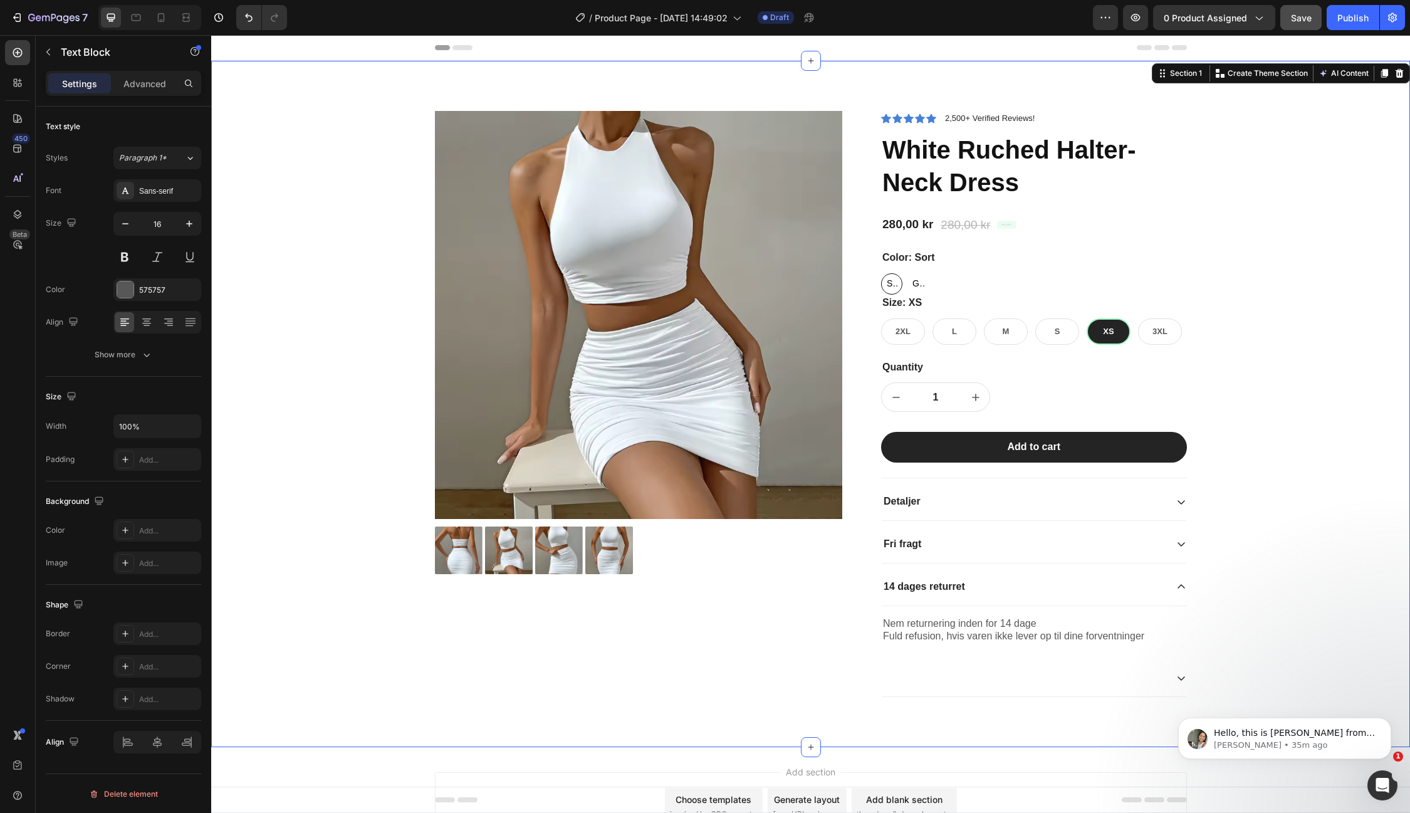
click at [1293, 535] on div "Product Images Icon Icon Icon Icon Icon Icon List 2,500+ Verified Reviews! Text…" at bounding box center [811, 414] width 1180 height 606
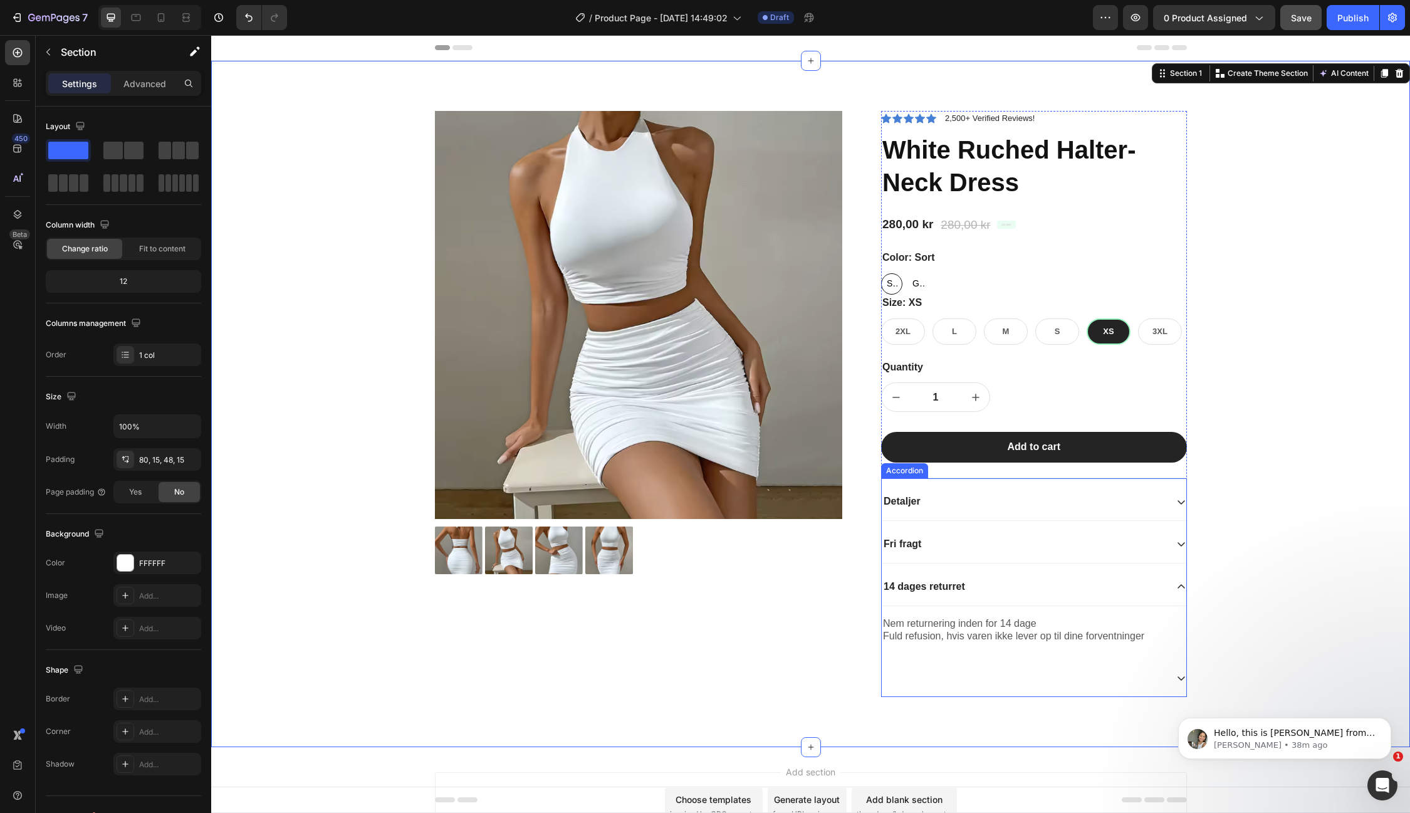
click at [1032, 496] on div "Detaljer" at bounding box center [1024, 501] width 285 height 17
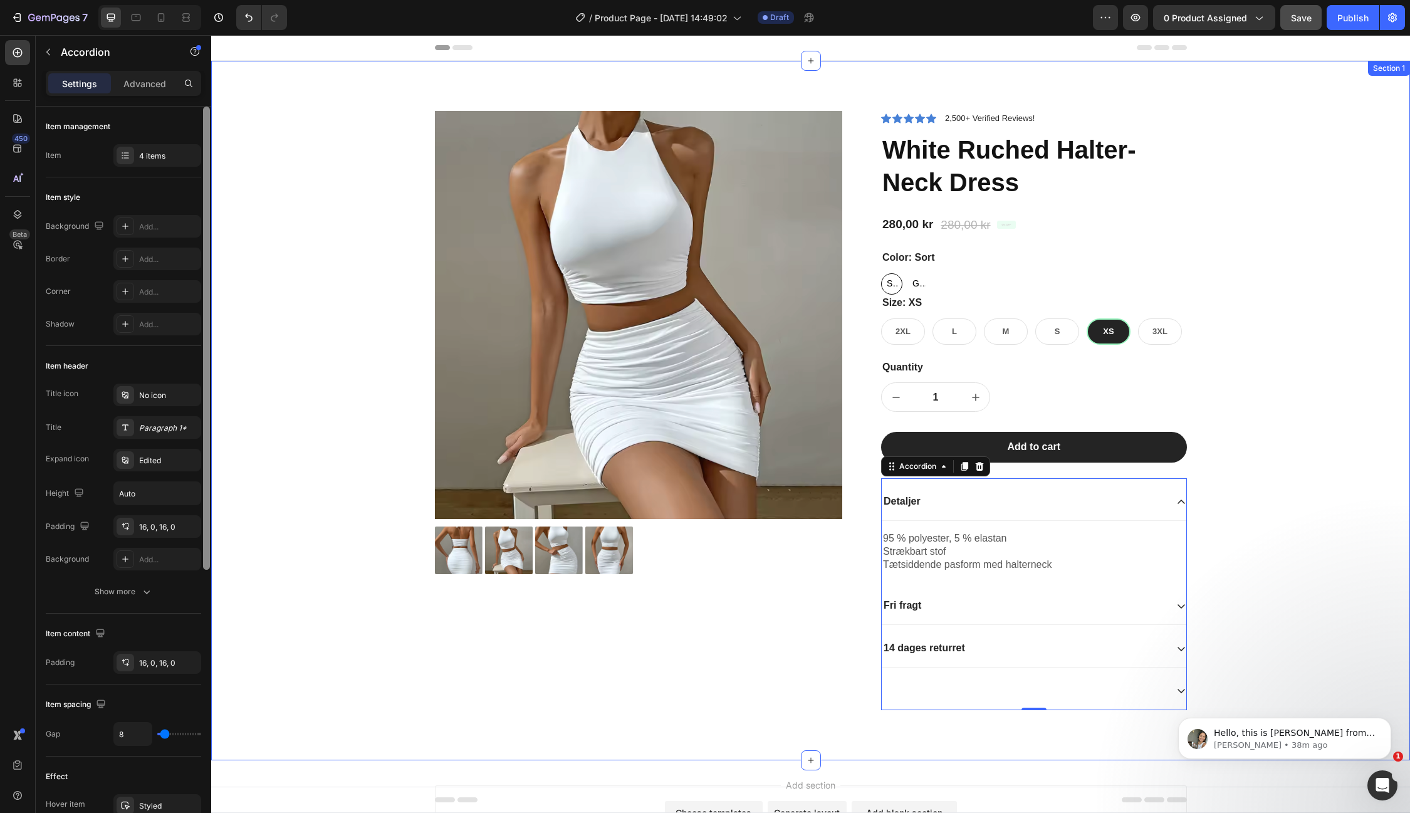
drag, startPoint x: 421, startPoint y: 247, endPoint x: 214, endPoint y: 144, distance: 231.0
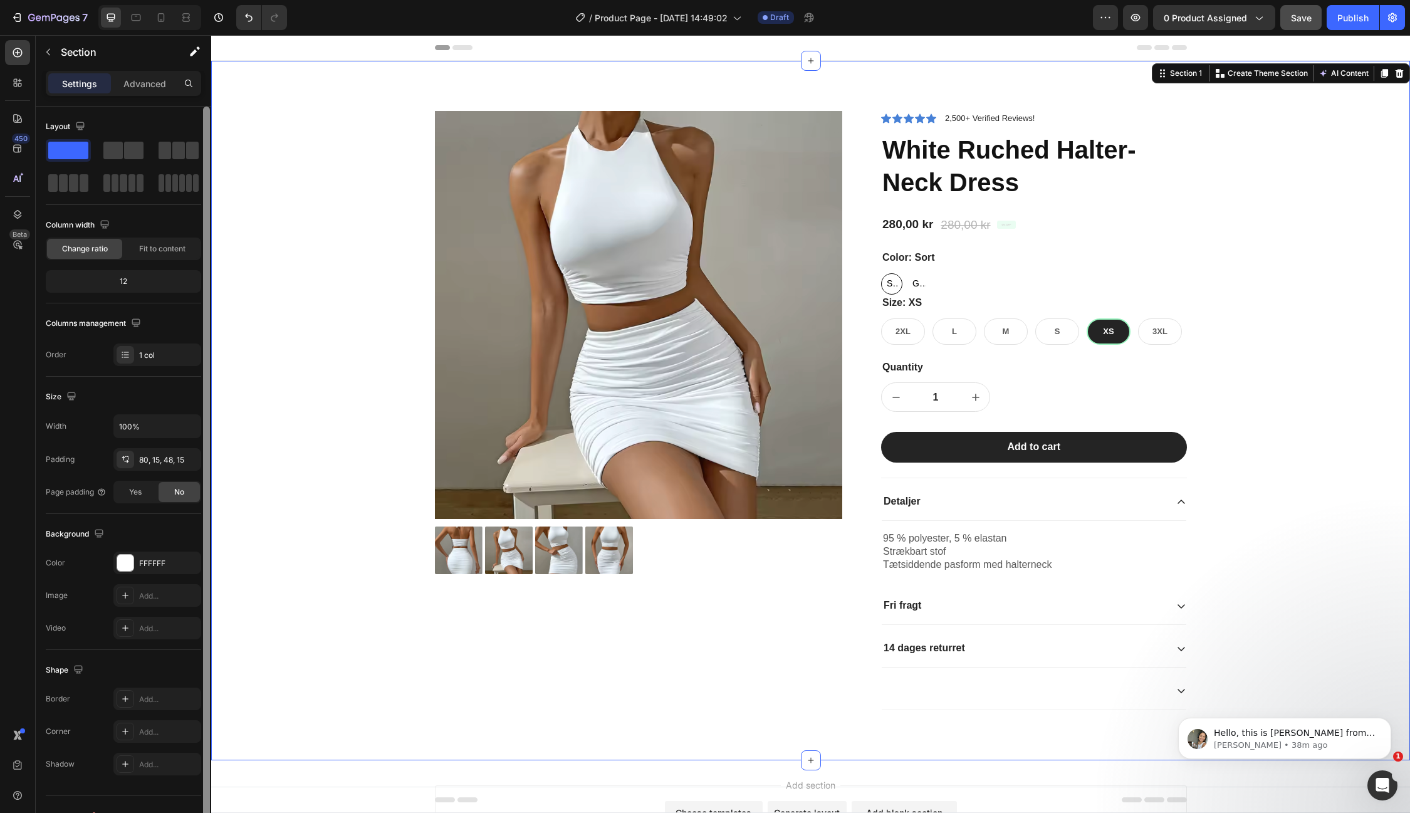
drag, startPoint x: 206, startPoint y: 149, endPoint x: 204, endPoint y: 118, distance: 30.1
click at [204, 118] on div at bounding box center [206, 468] width 7 height 723
drag, startPoint x: 207, startPoint y: 120, endPoint x: 207, endPoint y: 87, distance: 33.2
click at [207, 87] on div "Settings Advanced Layout Column width Change ratio Fit to content 12 Columns ma…" at bounding box center [123, 460] width 175 height 778
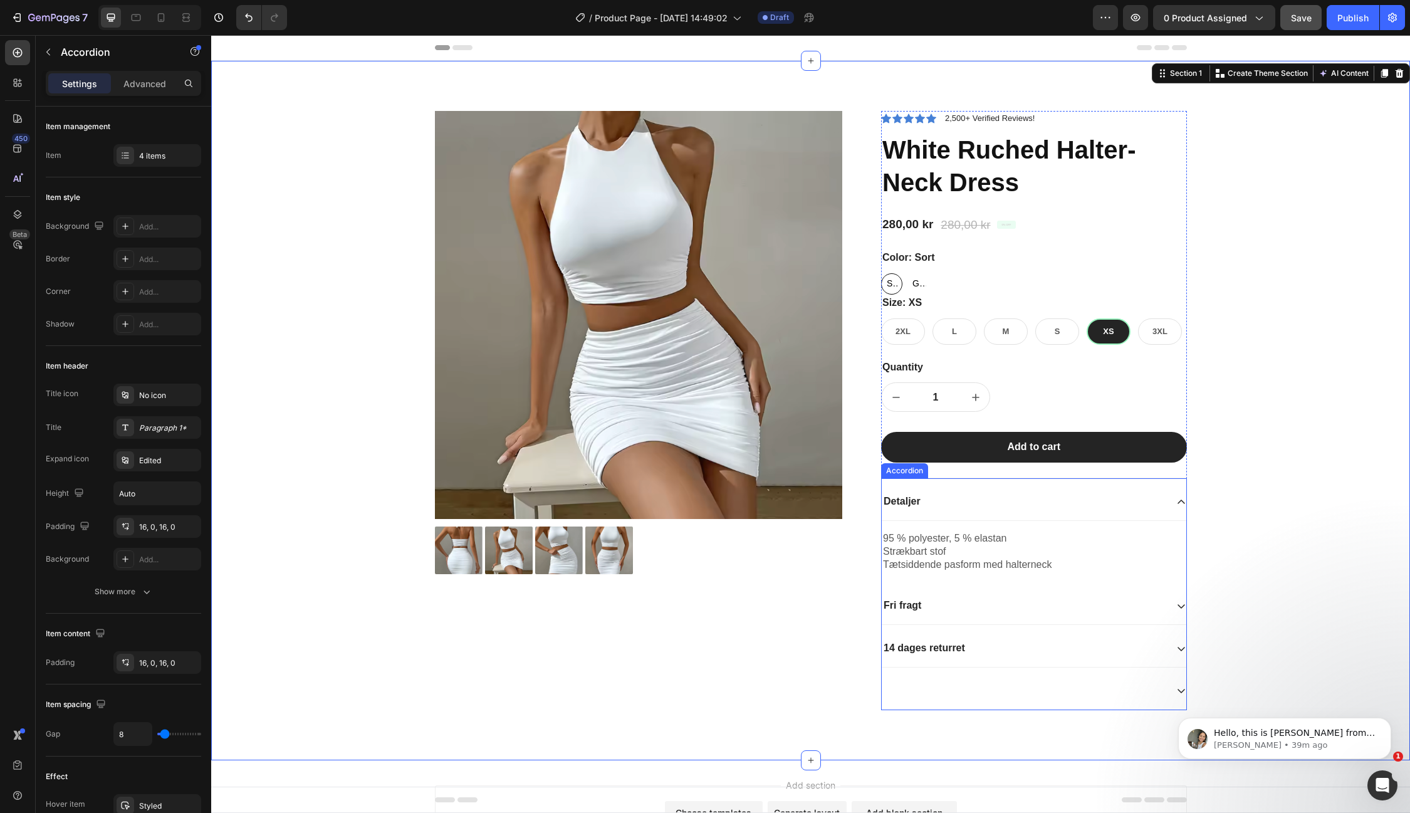
click at [988, 501] on div "Detaljer" at bounding box center [1024, 501] width 285 height 17
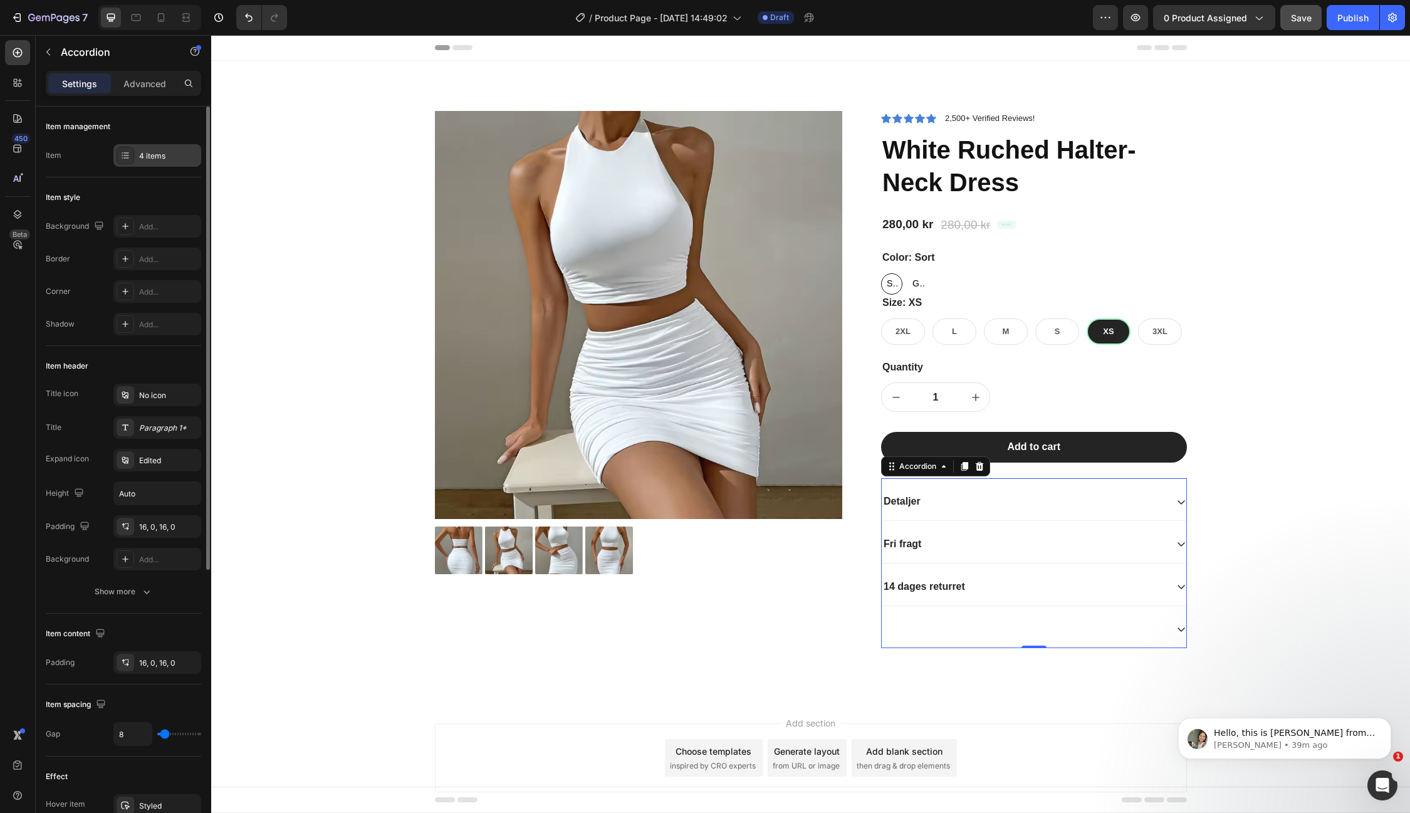
click at [148, 154] on div "4 items" at bounding box center [168, 155] width 59 height 11
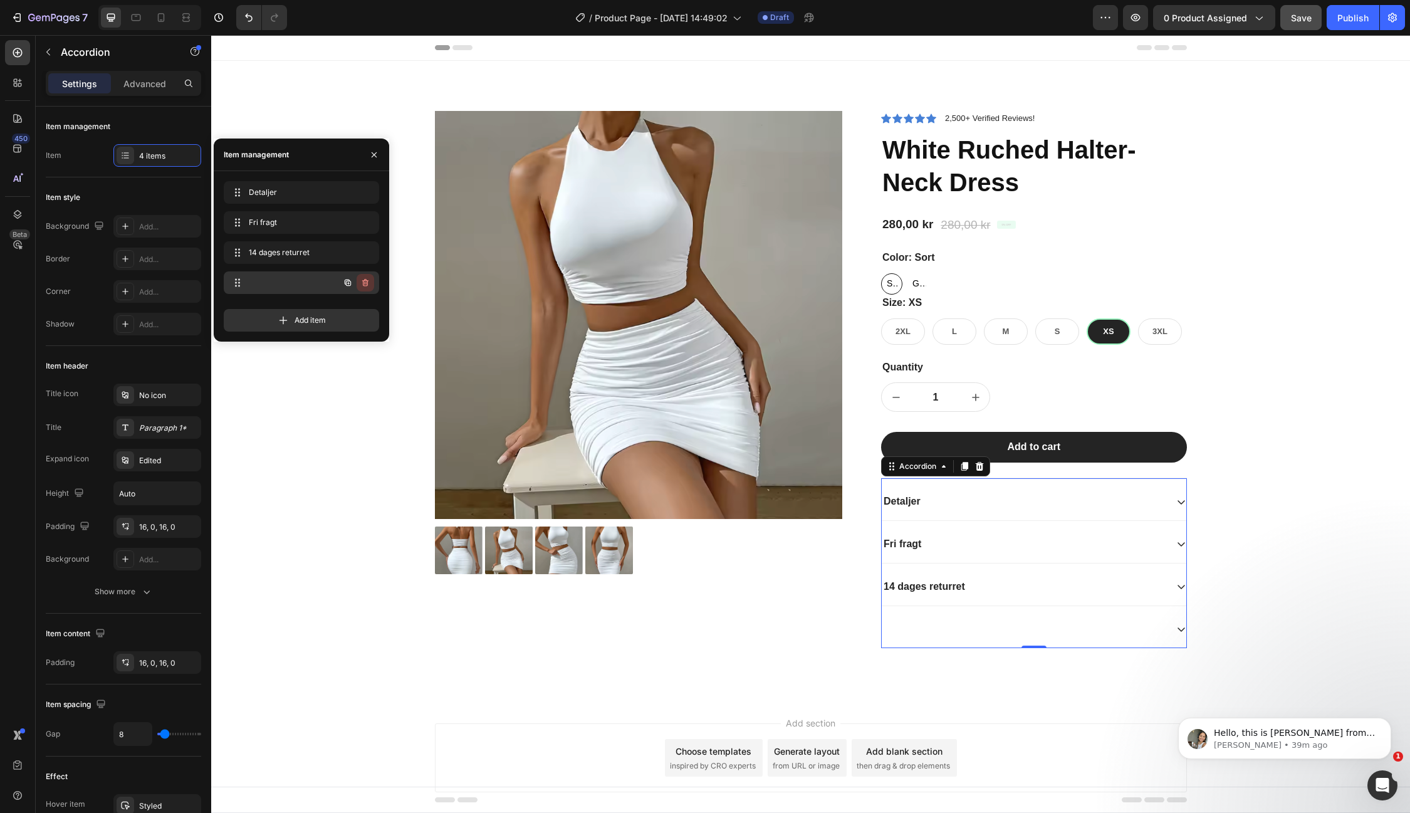
click at [364, 281] on icon "button" at bounding box center [365, 283] width 10 height 10
click at [364, 281] on div "Delete" at bounding box center [356, 282] width 23 height 11
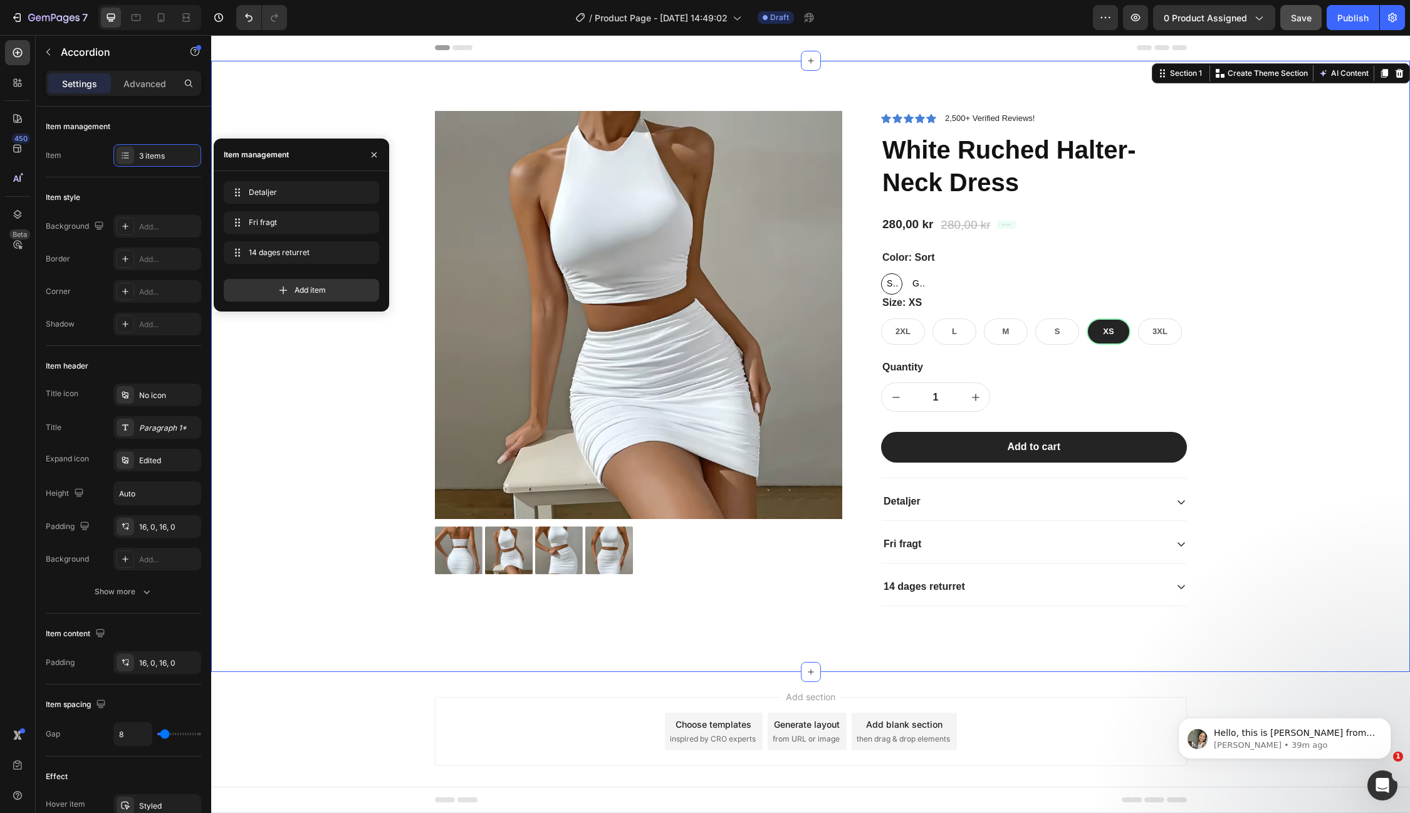
click at [330, 368] on div "Product Images Icon Icon Icon Icon Icon Icon List 2,500+ Verified Reviews! Text…" at bounding box center [811, 376] width 1180 height 531
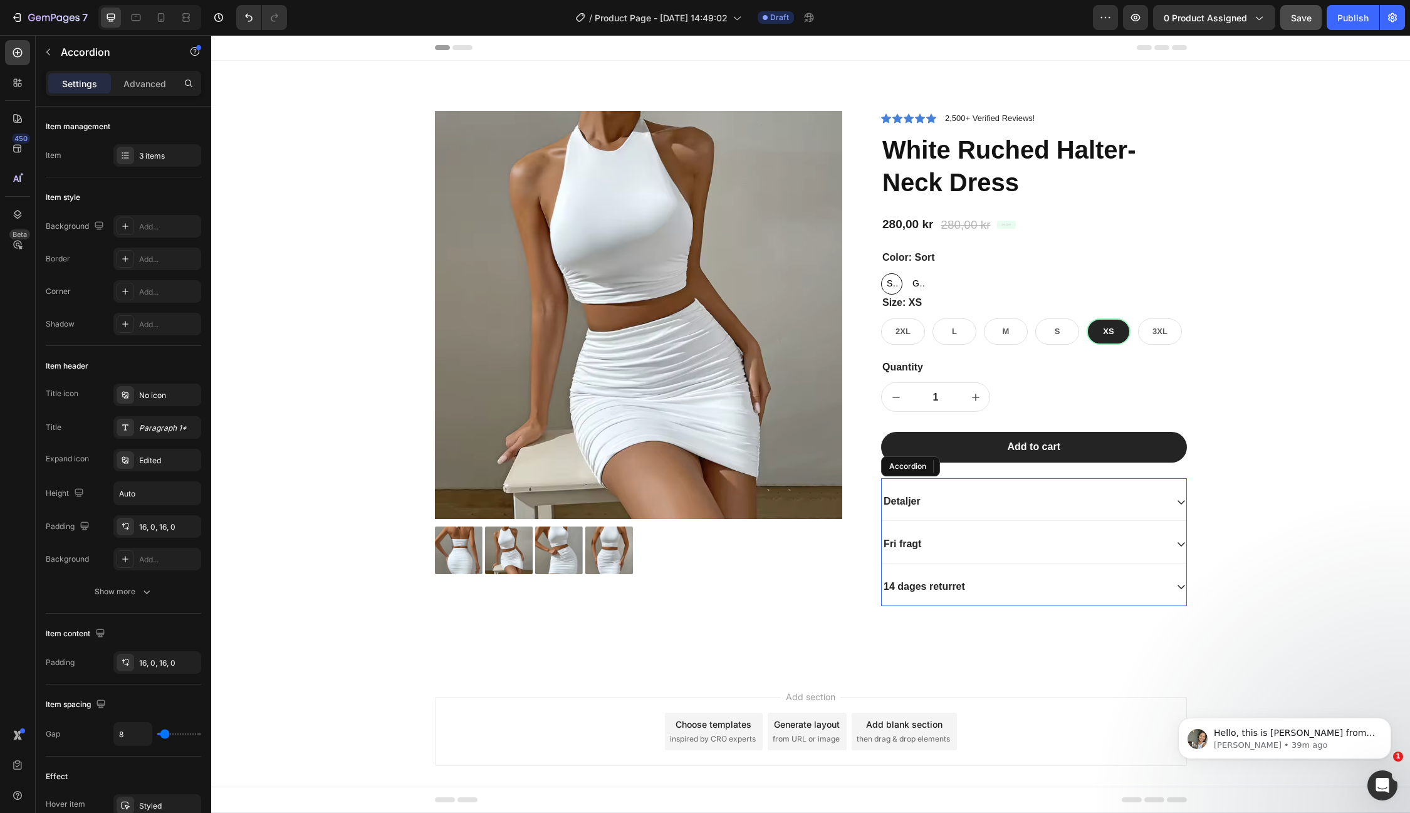
click at [993, 586] on div "14 dages returret" at bounding box center [1024, 587] width 285 height 17
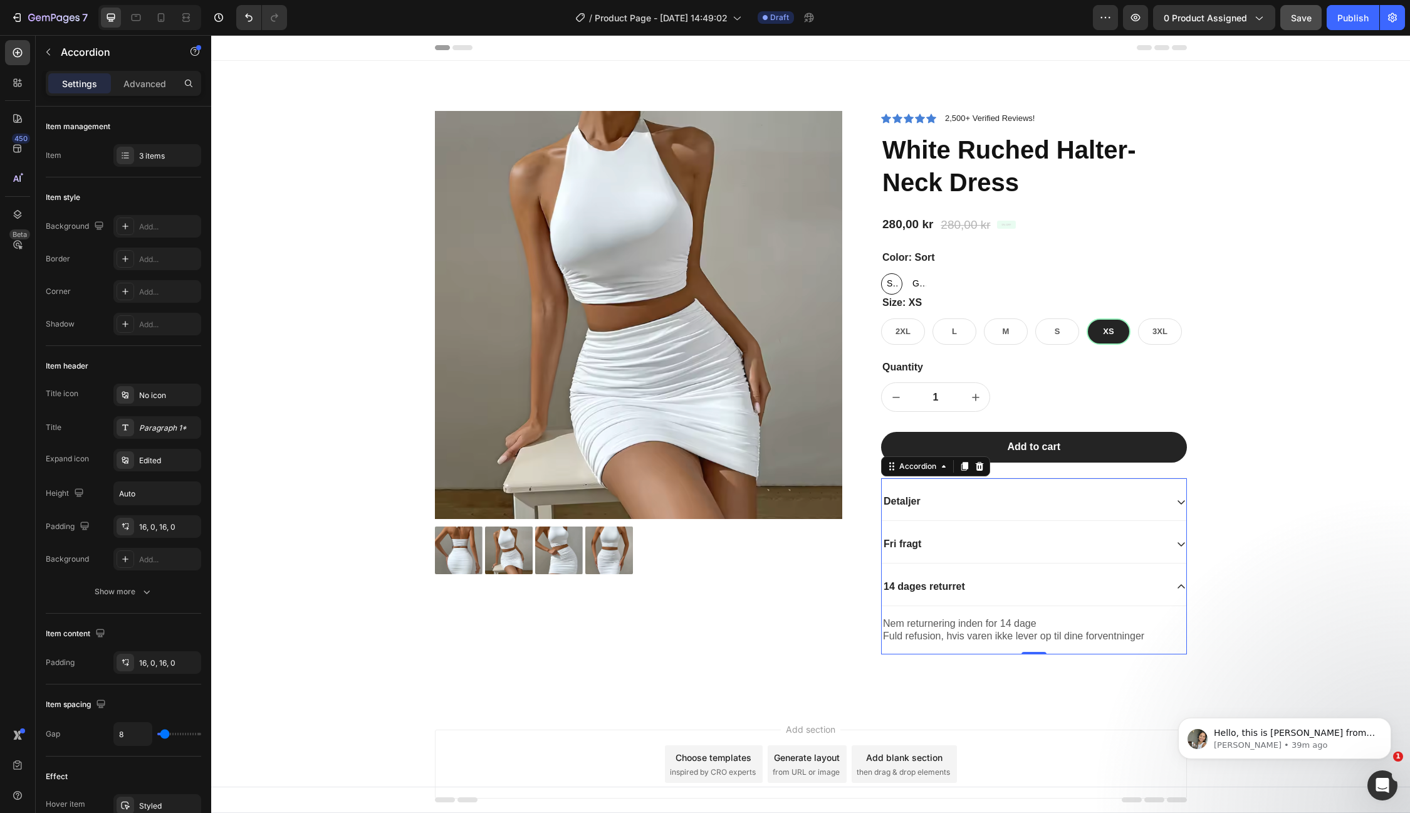
click at [993, 586] on div "14 dages returret" at bounding box center [1024, 587] width 285 height 17
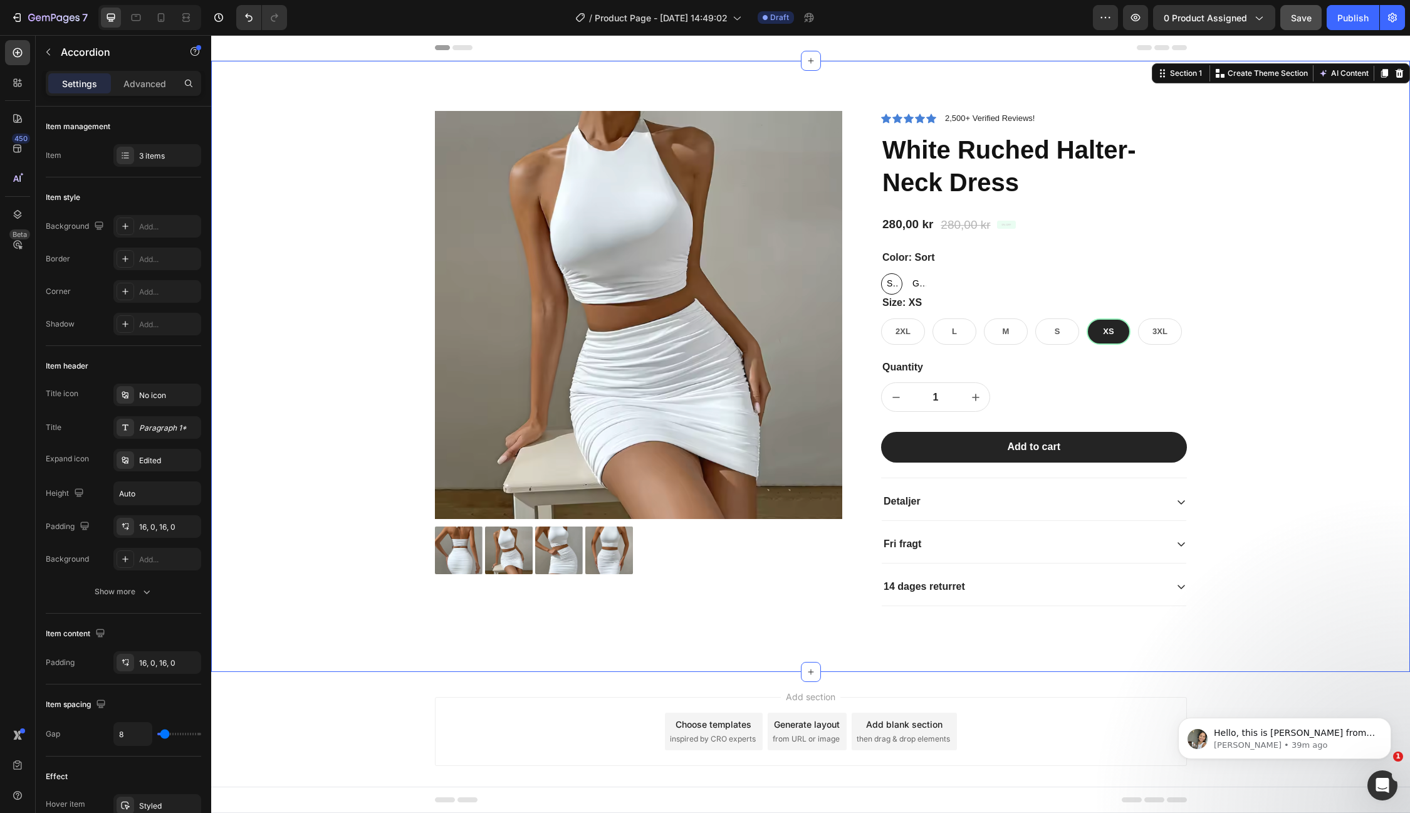
click at [1373, 401] on div "Product Images Icon Icon Icon Icon Icon Icon List 2,500+ Verified Reviews! Text…" at bounding box center [811, 376] width 1180 height 531
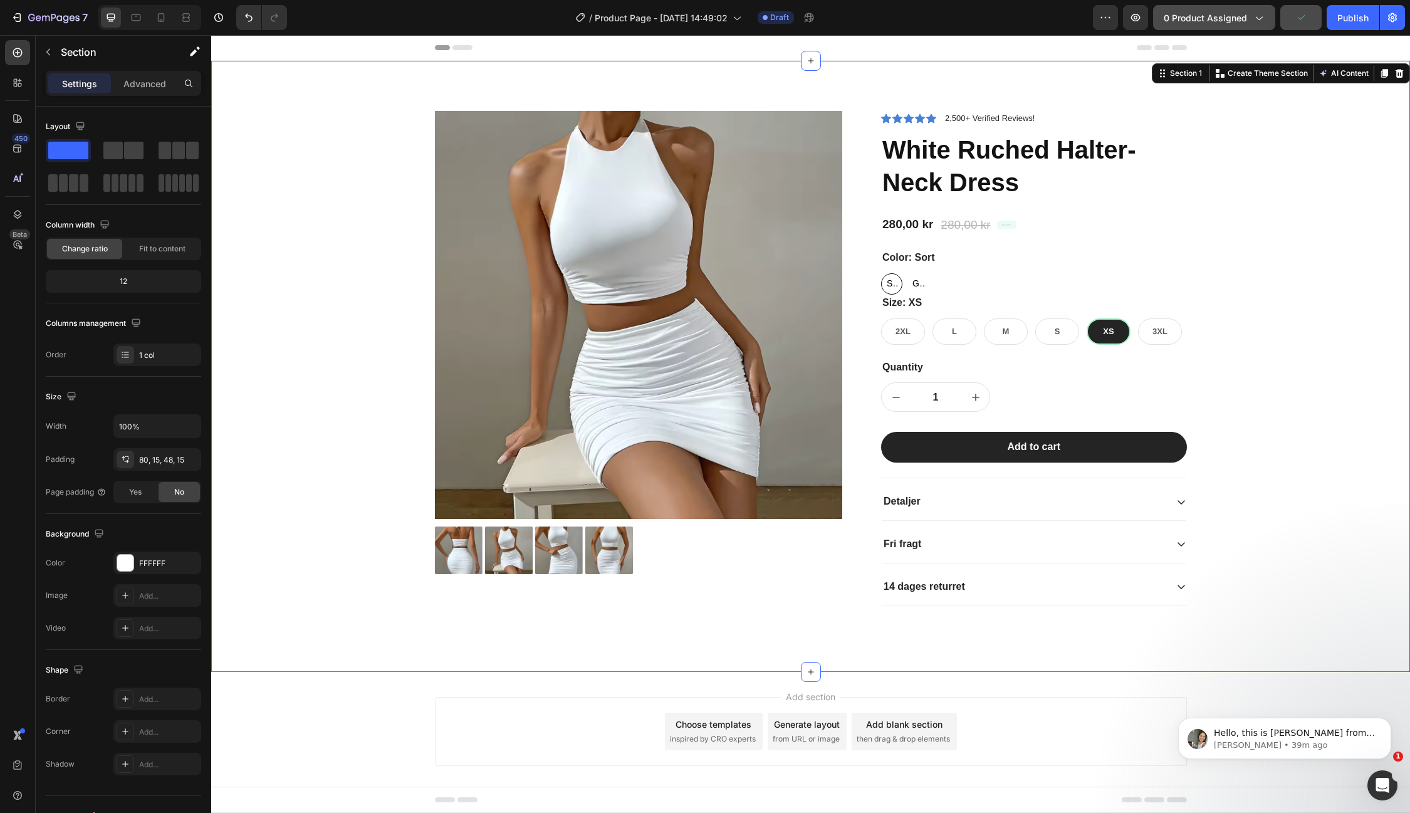
click at [1259, 24] on button "0 product assigned" at bounding box center [1214, 17] width 122 height 25
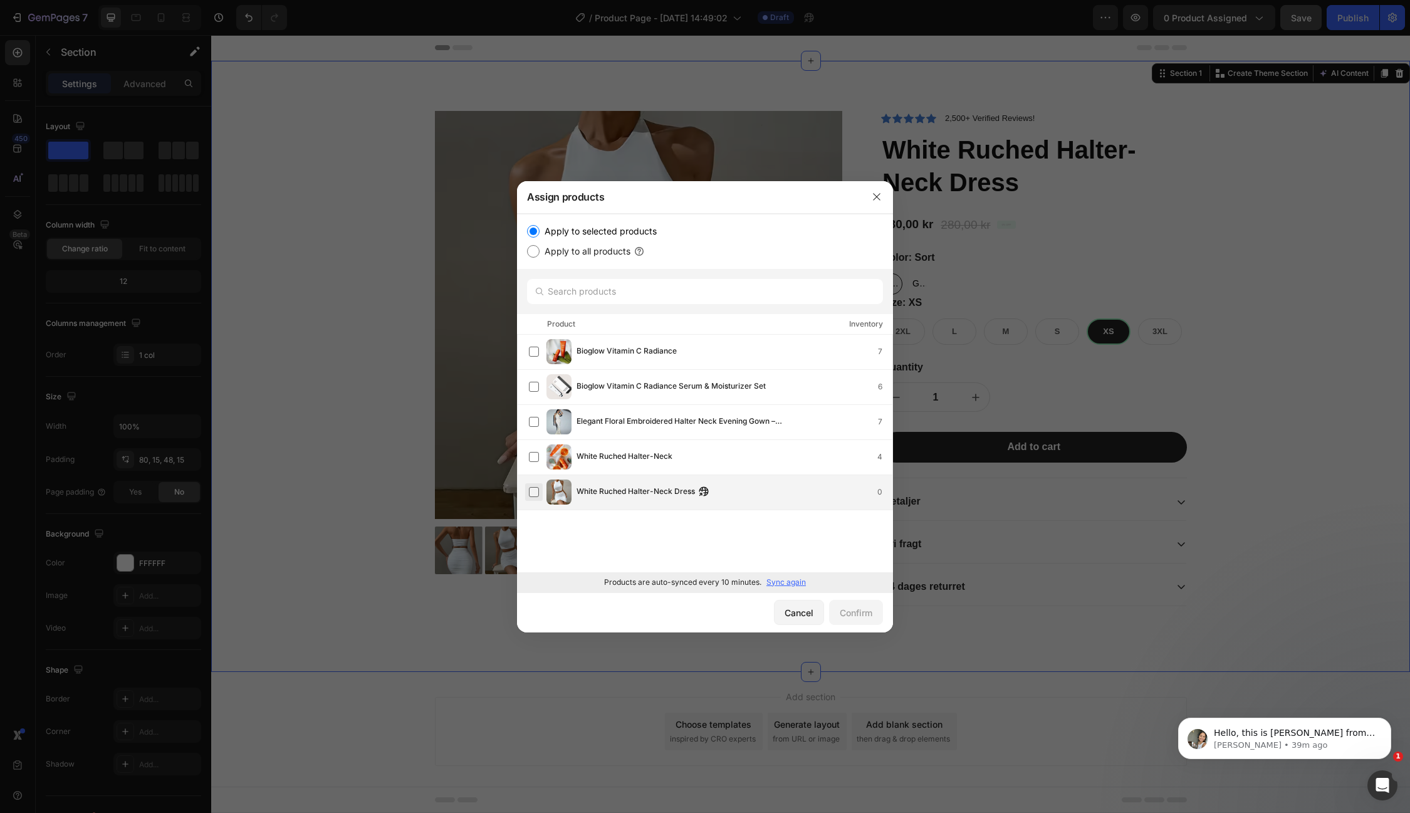
click at [535, 489] on label at bounding box center [534, 492] width 10 height 10
click at [537, 460] on label at bounding box center [534, 457] width 10 height 10
click at [535, 426] on label at bounding box center [534, 422] width 10 height 10
click at [538, 389] on label at bounding box center [534, 387] width 10 height 10
click at [535, 352] on label at bounding box center [534, 352] width 10 height 10
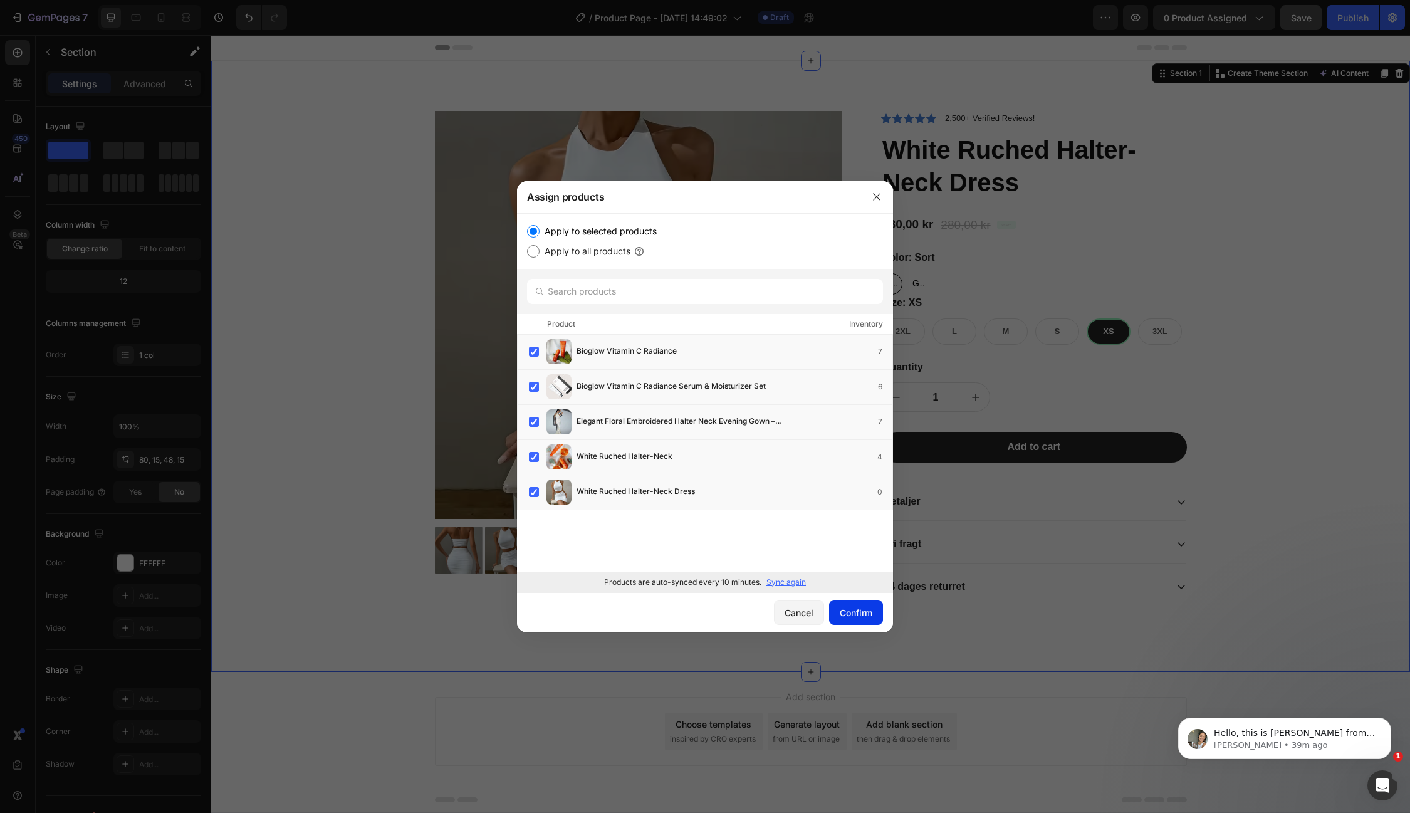
click at [854, 617] on div "Confirm" at bounding box center [856, 612] width 33 height 13
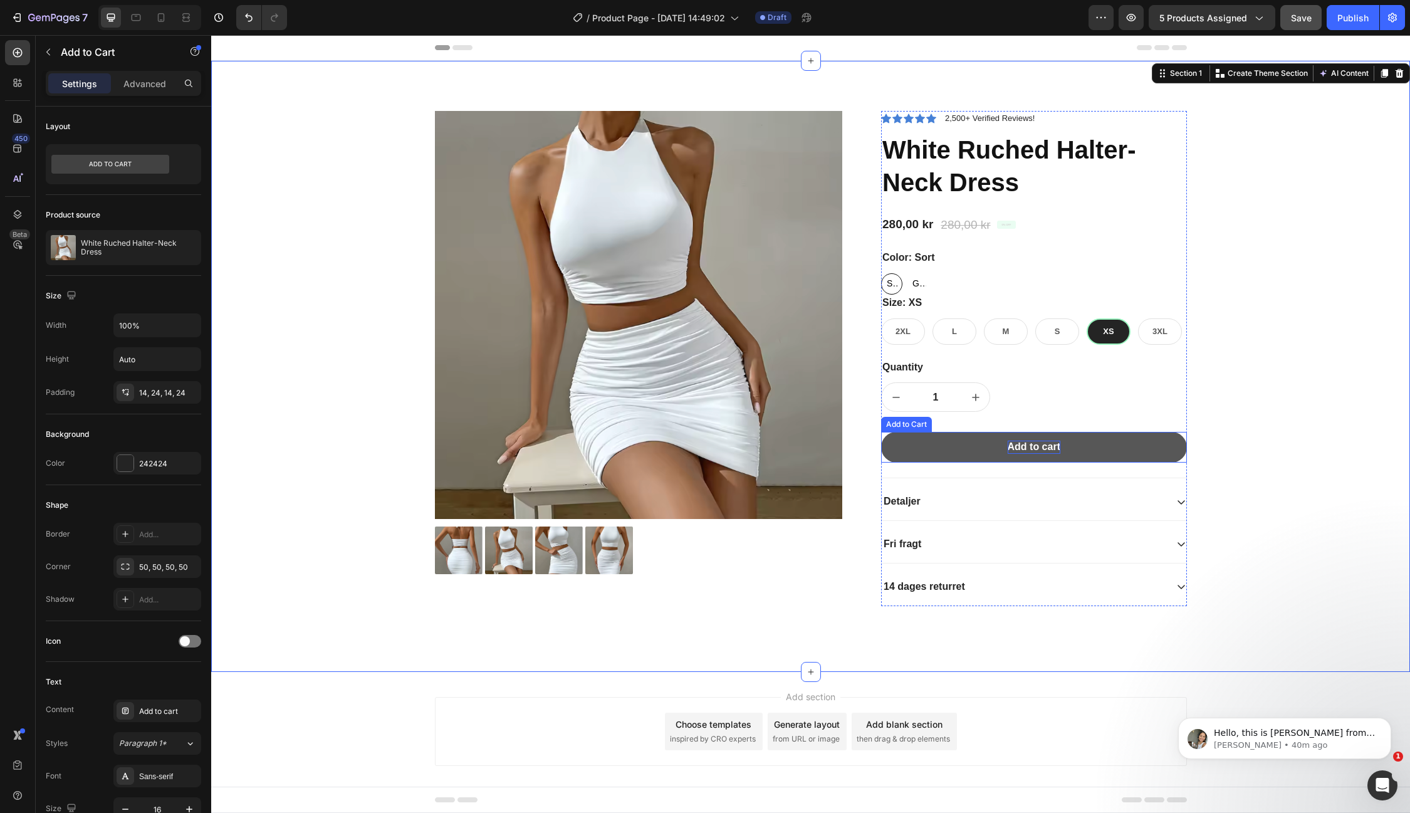
click at [1028, 448] on div "Add to cart" at bounding box center [1034, 447] width 53 height 13
click at [1239, 367] on div "Product Images Icon Icon Icon Icon Icon Icon List 2,500+ Verified Reviews! Text…" at bounding box center [811, 376] width 1180 height 531
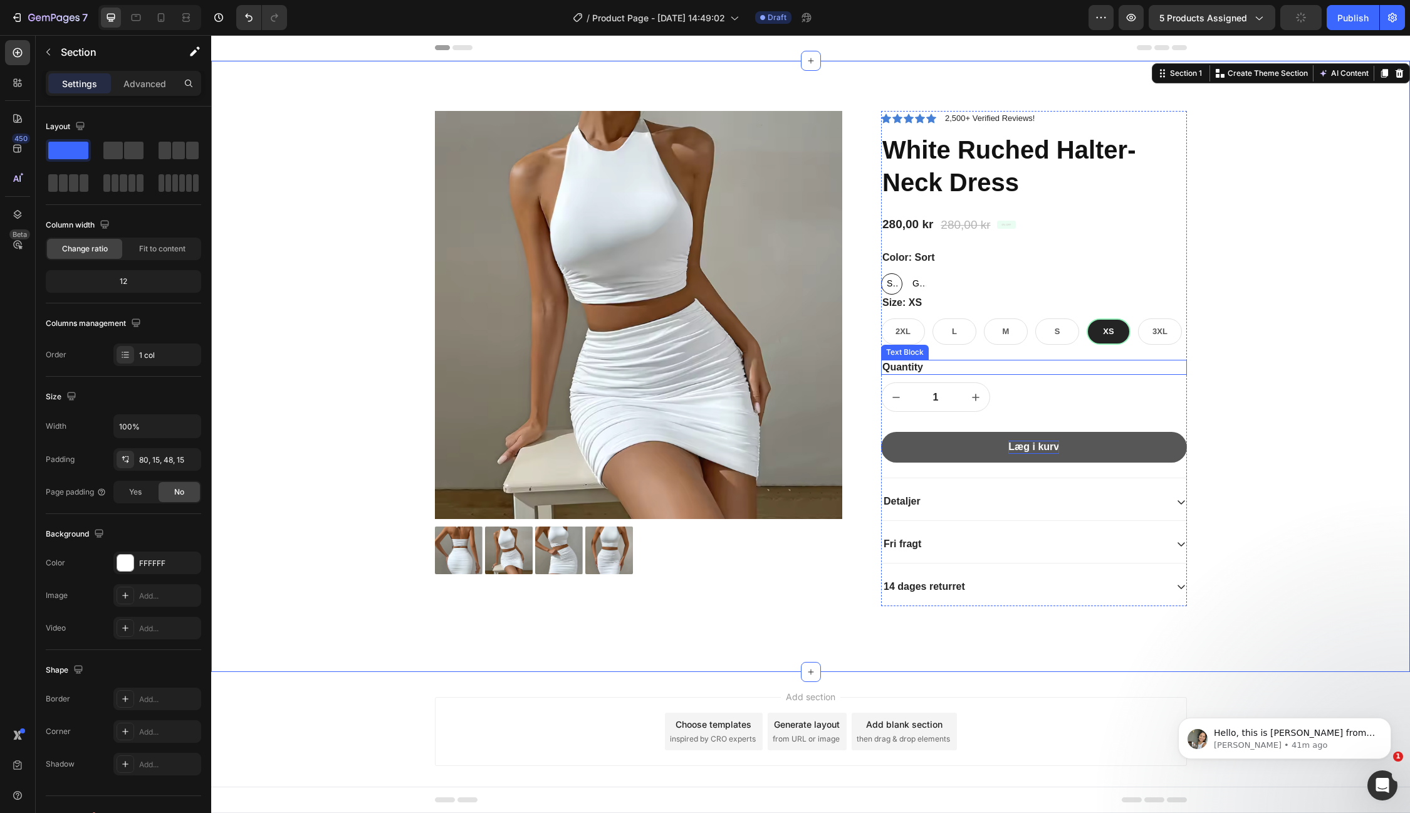
click at [908, 365] on div "Quantity" at bounding box center [1034, 368] width 306 height 16
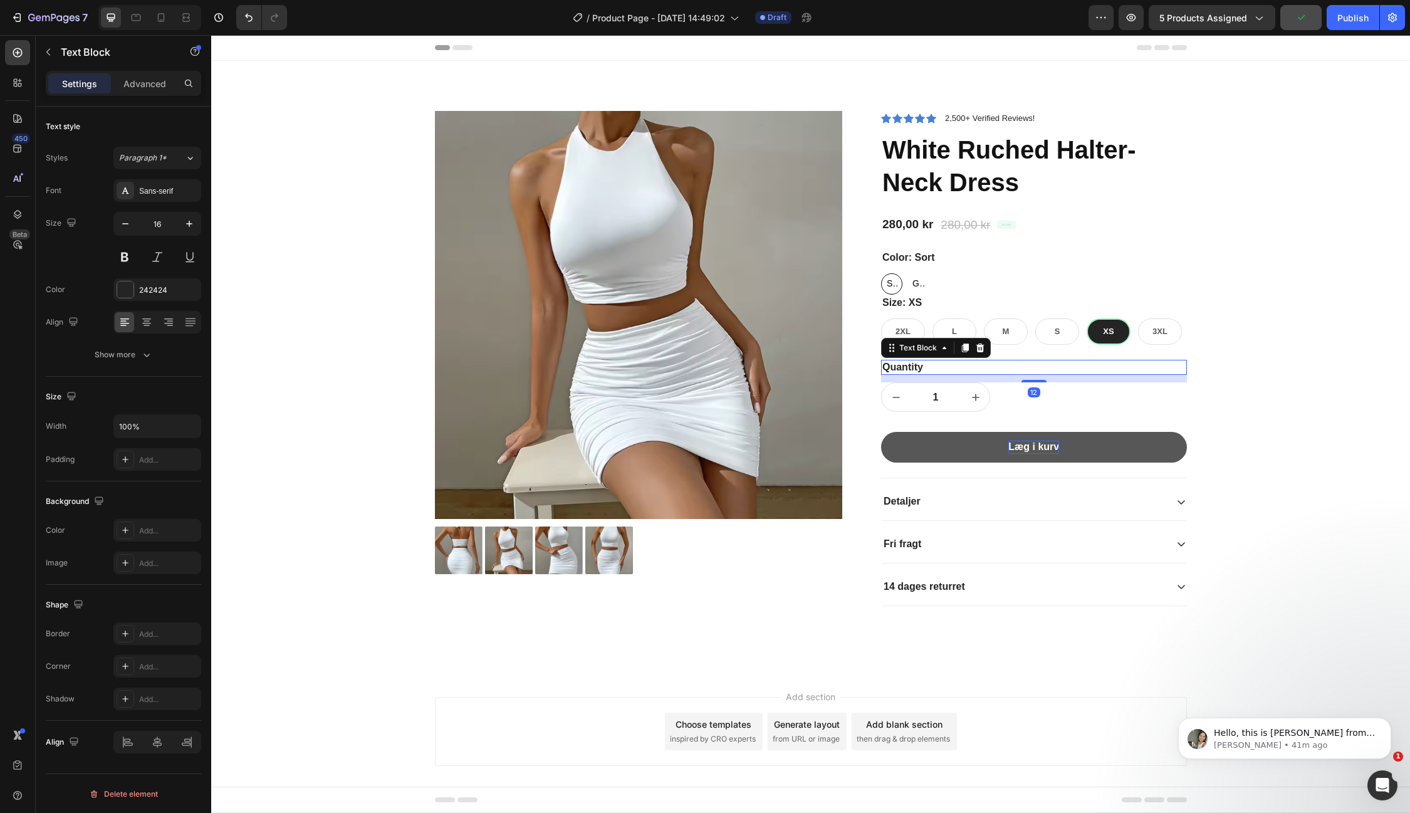
click at [918, 367] on div "Quantity" at bounding box center [1034, 368] width 306 height 16
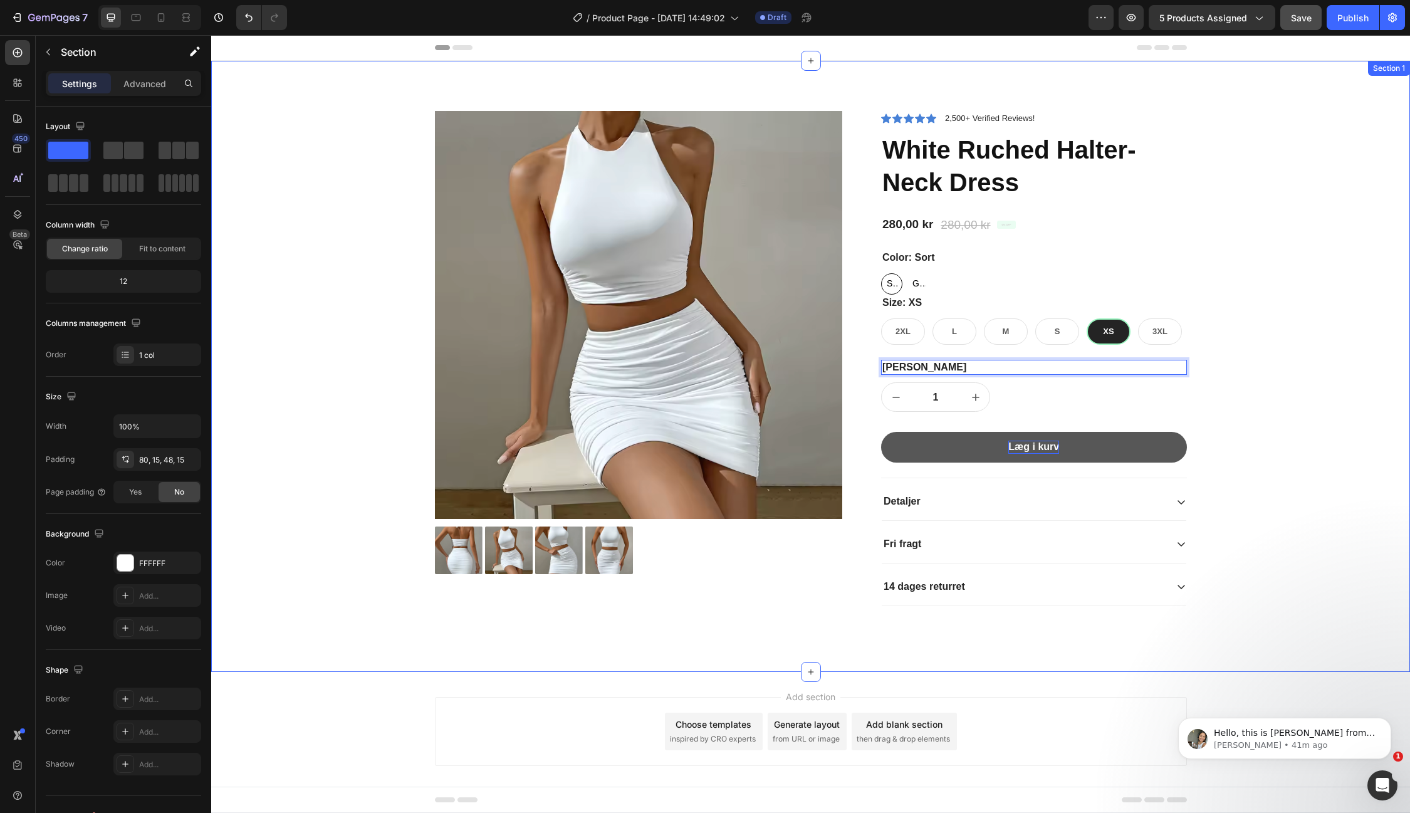
click at [1299, 379] on div "Product Images Icon Icon Icon Icon Icon Icon List 2,500+ Verified Reviews! Text…" at bounding box center [811, 376] width 1180 height 531
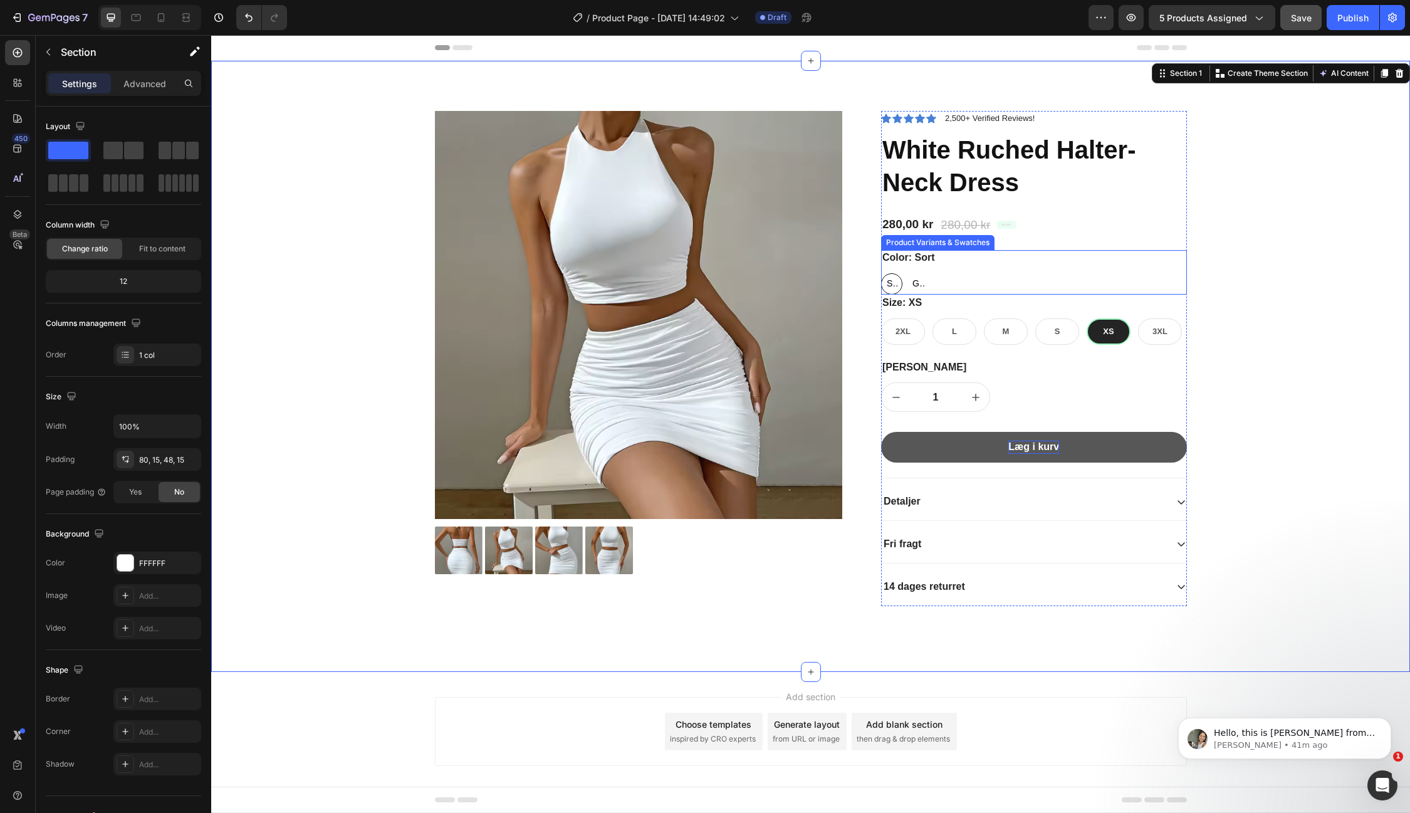
click at [1074, 281] on div "Sort Sort Sort Gråt Gråt Gråt White White" at bounding box center [1034, 283] width 306 height 21
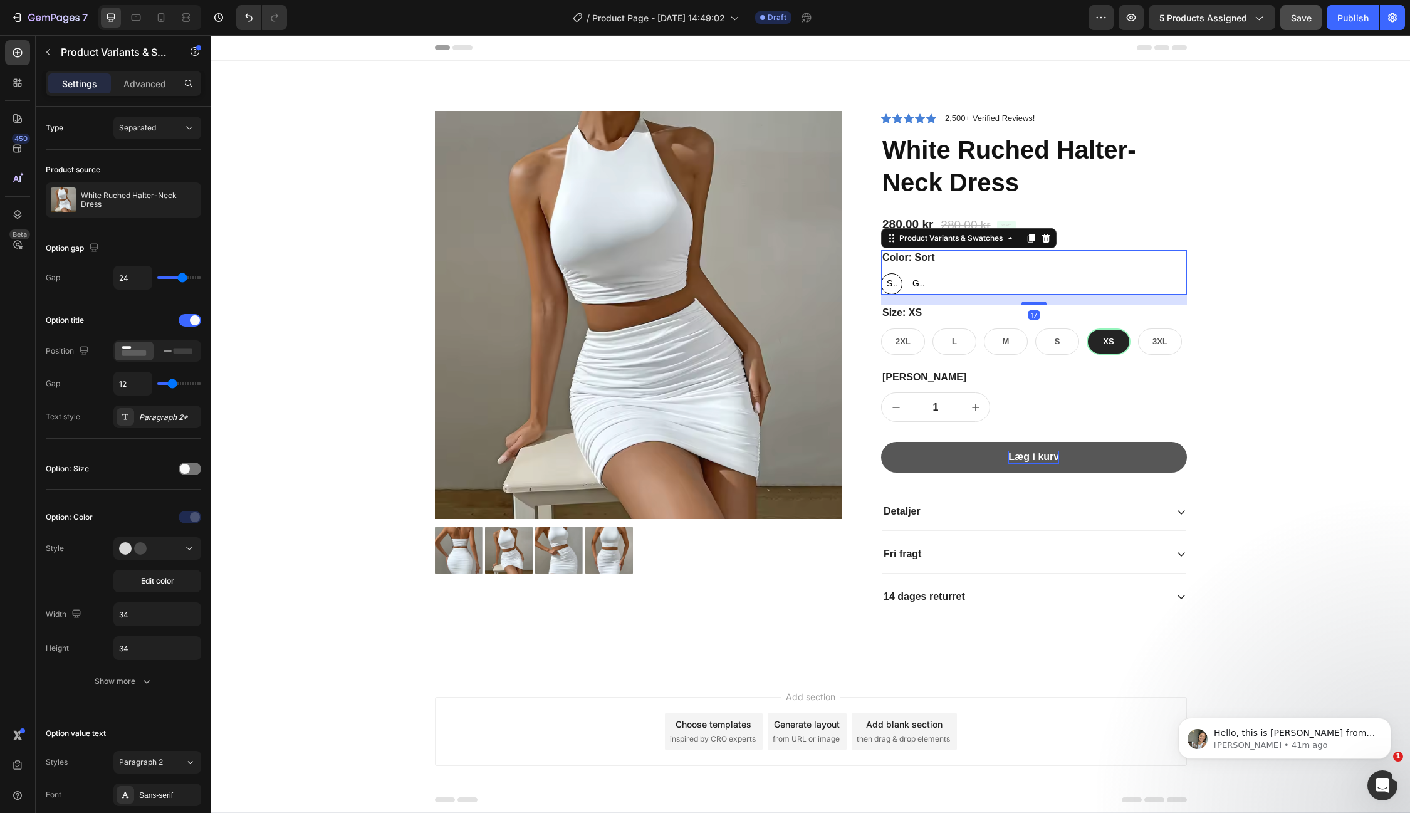
drag, startPoint x: 1040, startPoint y: 292, endPoint x: 1040, endPoint y: 302, distance: 10.0
click at [1040, 302] on div at bounding box center [1034, 303] width 25 height 4
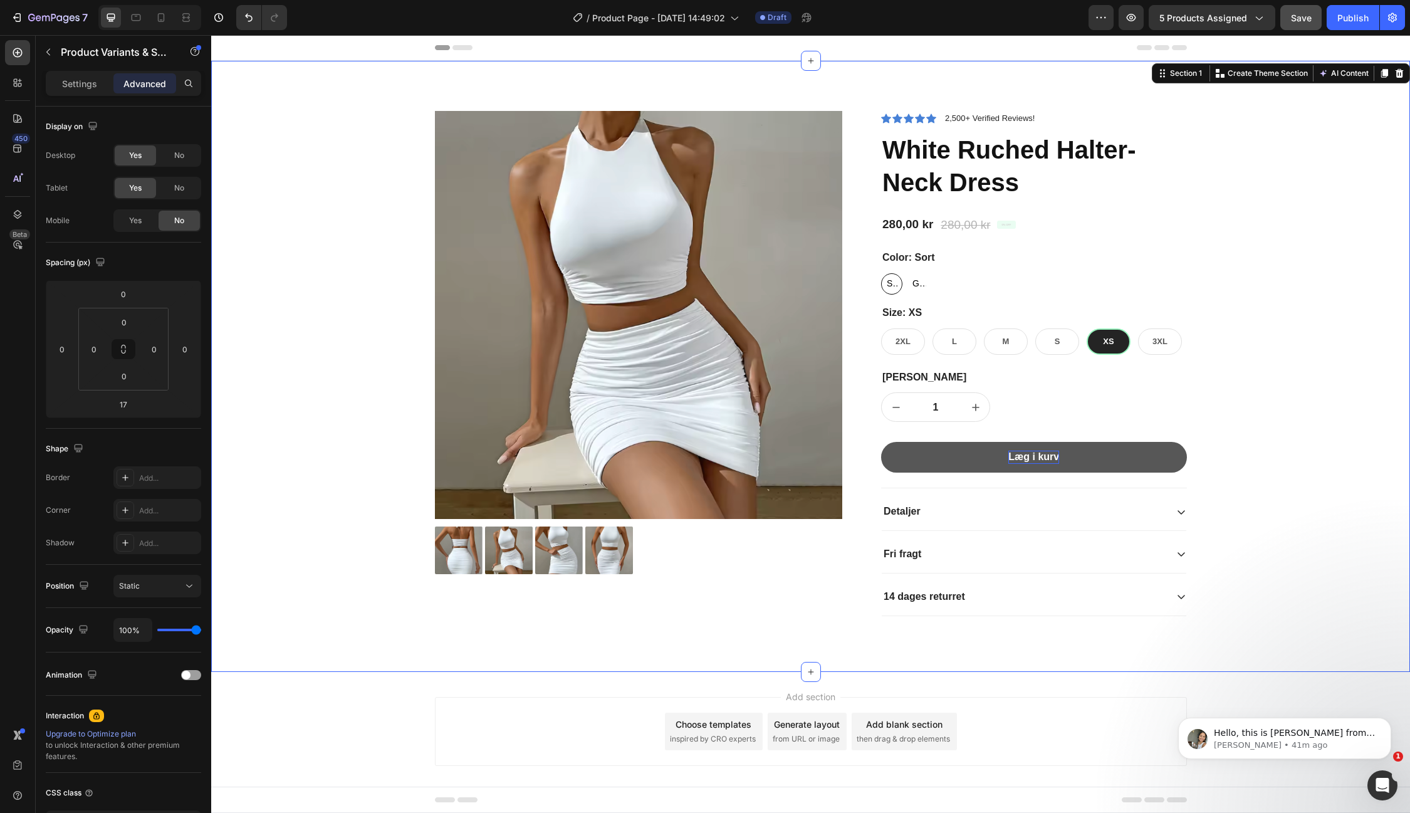
click at [1229, 249] on div "Product Images Icon Icon Icon Icon Icon Icon List 2,500+ Verified Reviews! Text…" at bounding box center [811, 376] width 1180 height 531
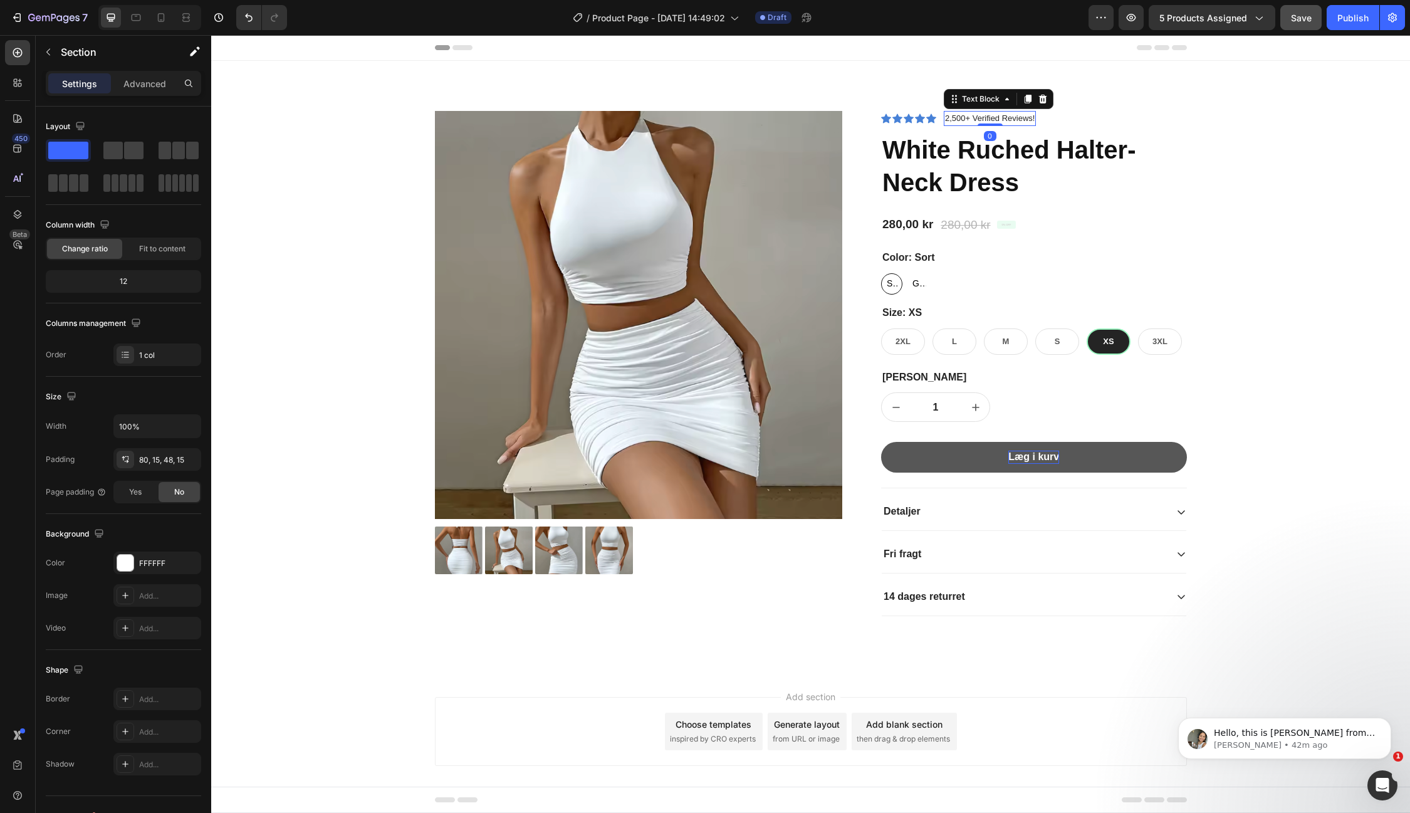
click at [1015, 116] on p "2,500+ Verified Reviews!" at bounding box center [990, 118] width 90 height 13
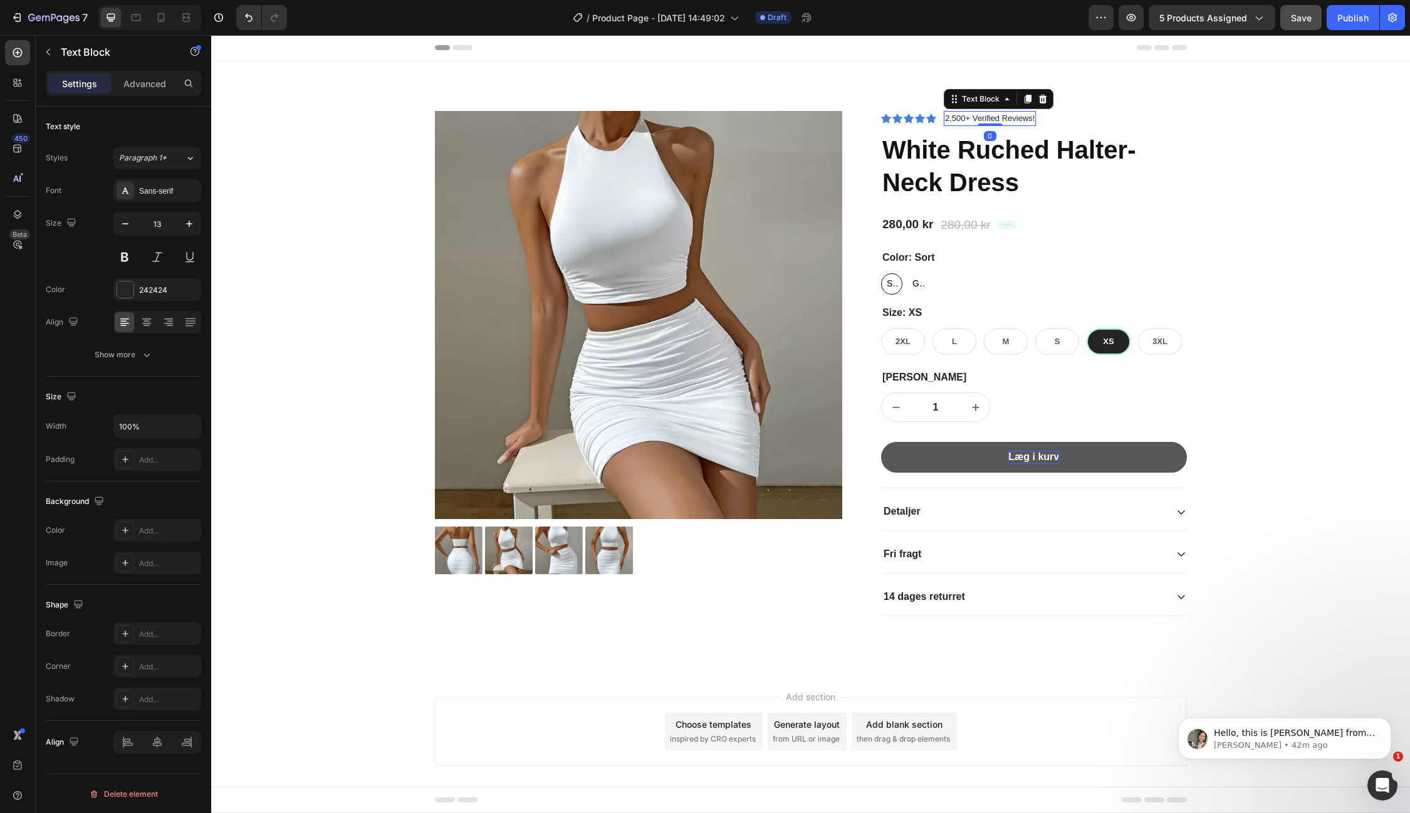
click at [1005, 116] on p "2,500+ Verified Reviews!" at bounding box center [990, 118] width 90 height 13
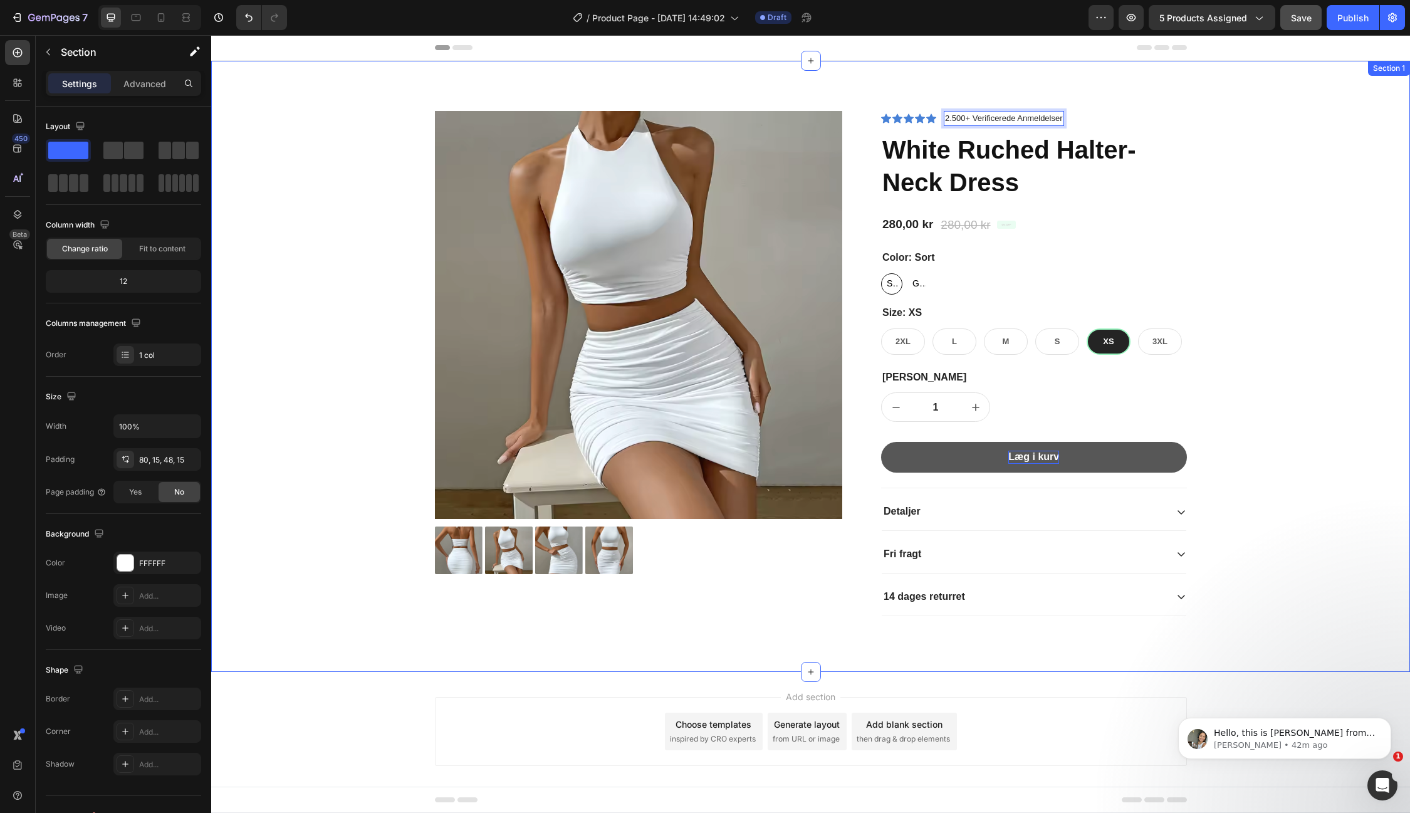
click at [1329, 175] on div "Product Images Icon Icon Icon Icon Icon Icon List 2.500+ Verificerede Anmeldels…" at bounding box center [811, 376] width 1180 height 531
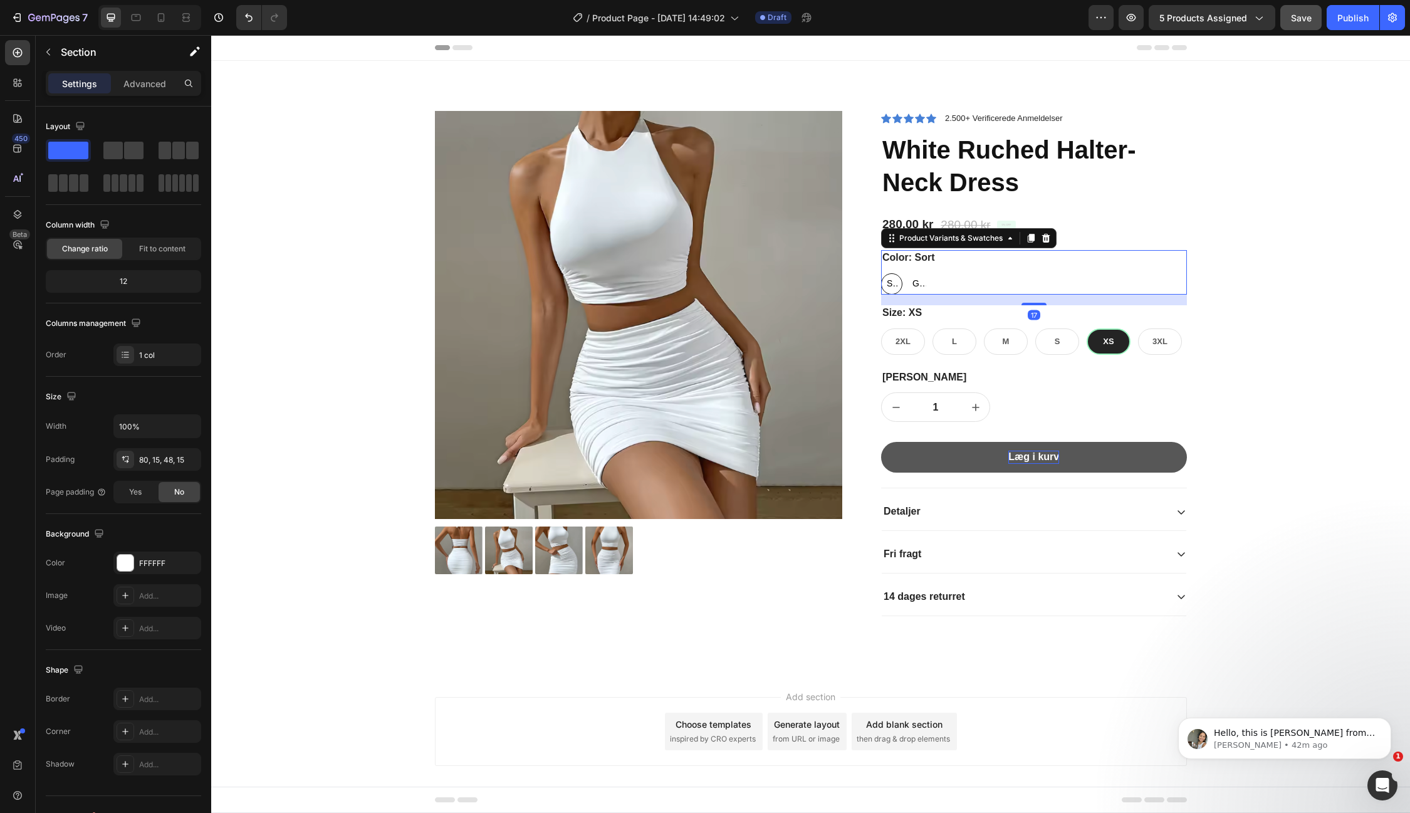
click at [909, 255] on legend "Color: Sort" at bounding box center [908, 258] width 55 height 16
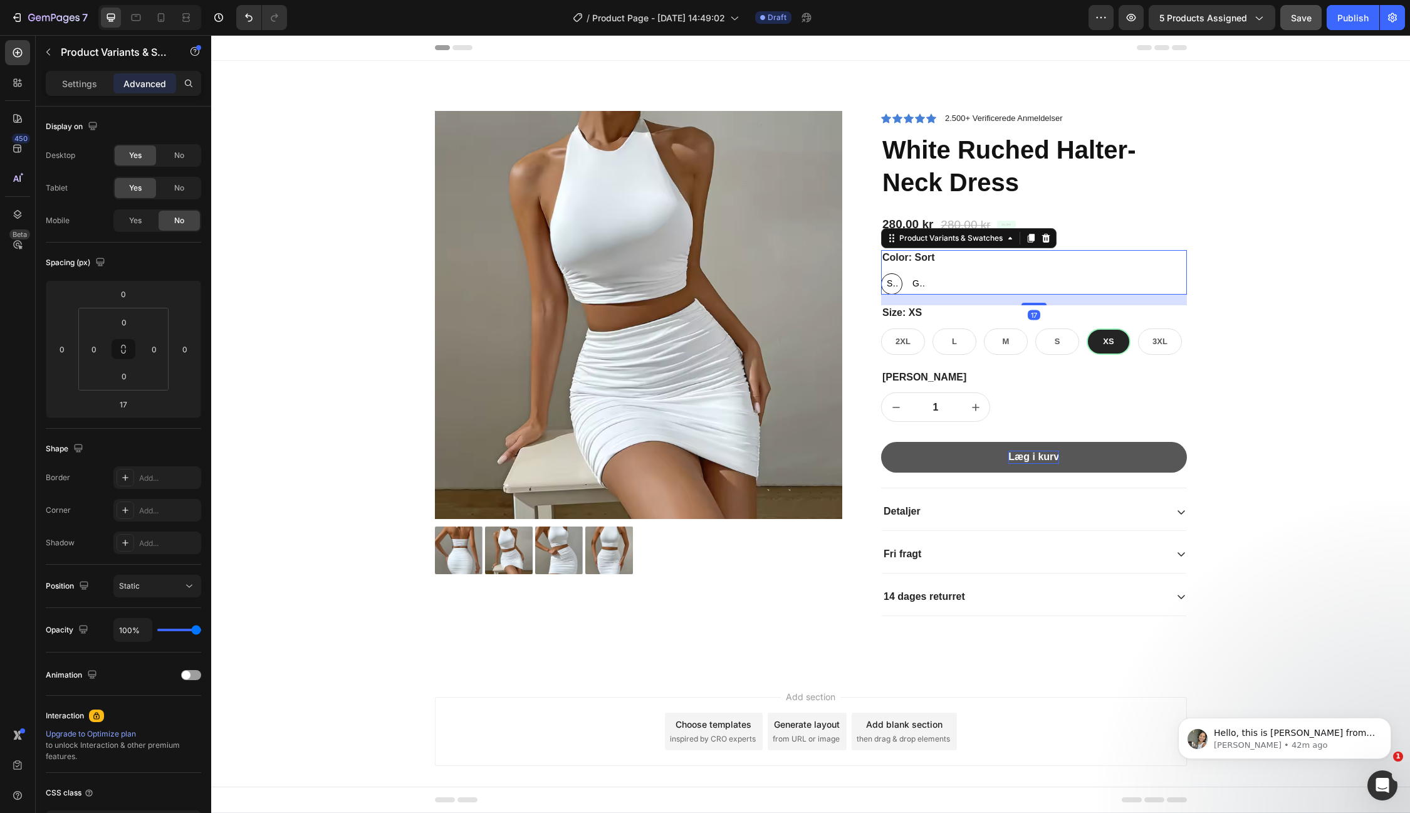
click at [900, 258] on legend "Color: Sort" at bounding box center [908, 258] width 55 height 16
click at [921, 251] on legend "Color: Sort" at bounding box center [908, 258] width 55 height 16
click at [921, 258] on legend "Color: Sort" at bounding box center [908, 258] width 55 height 16
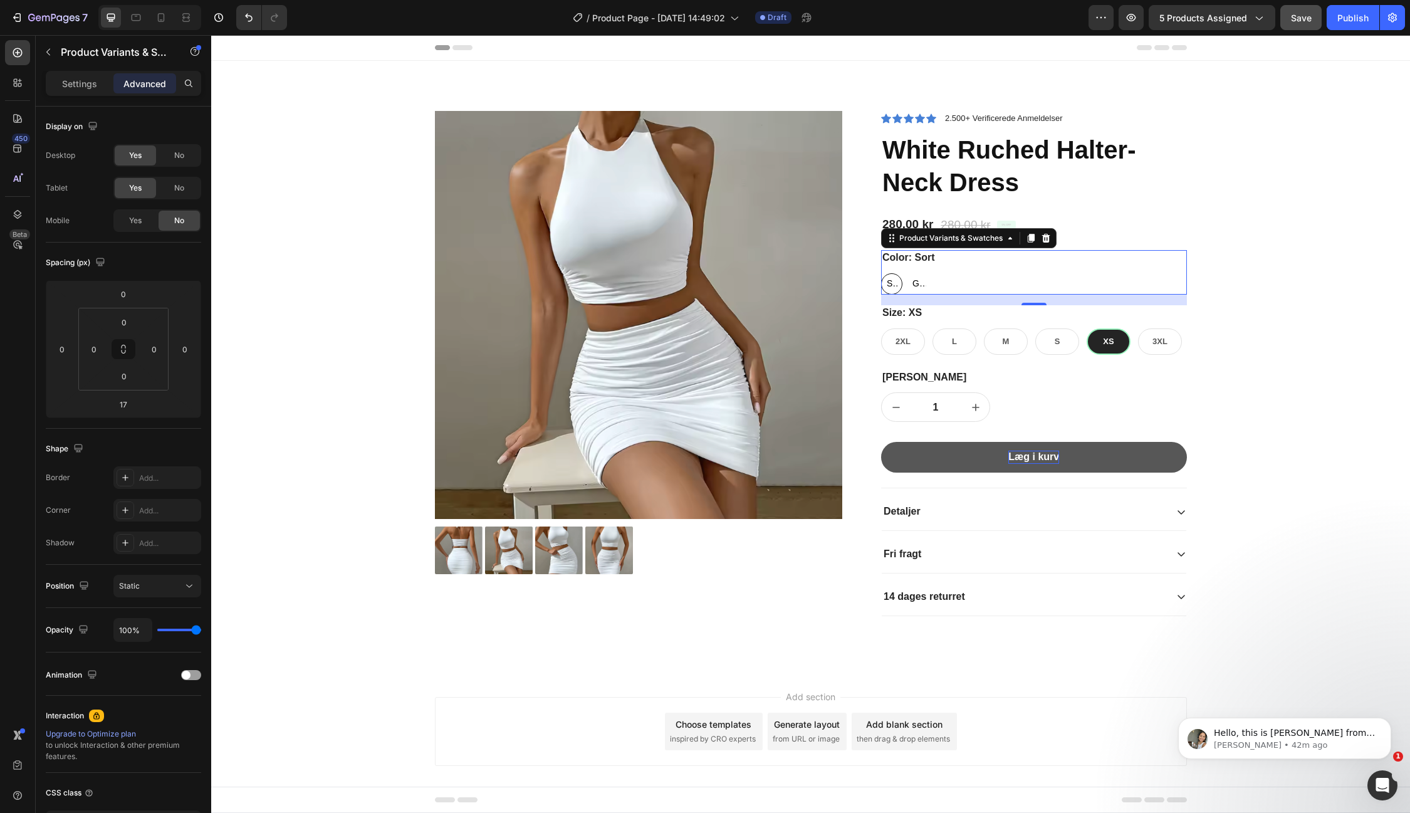
click at [904, 258] on legend "Color: Sort" at bounding box center [908, 258] width 55 height 16
click at [893, 283] on span "Sort" at bounding box center [891, 284] width 15 height 16
click at [881, 273] on input "Sort Sort Sort" at bounding box center [881, 273] width 1 height 1
click at [917, 280] on span "Gråt" at bounding box center [918, 284] width 16 height 16
click at [908, 273] on input "Gråt Gråt Gråt" at bounding box center [907, 273] width 1 height 1
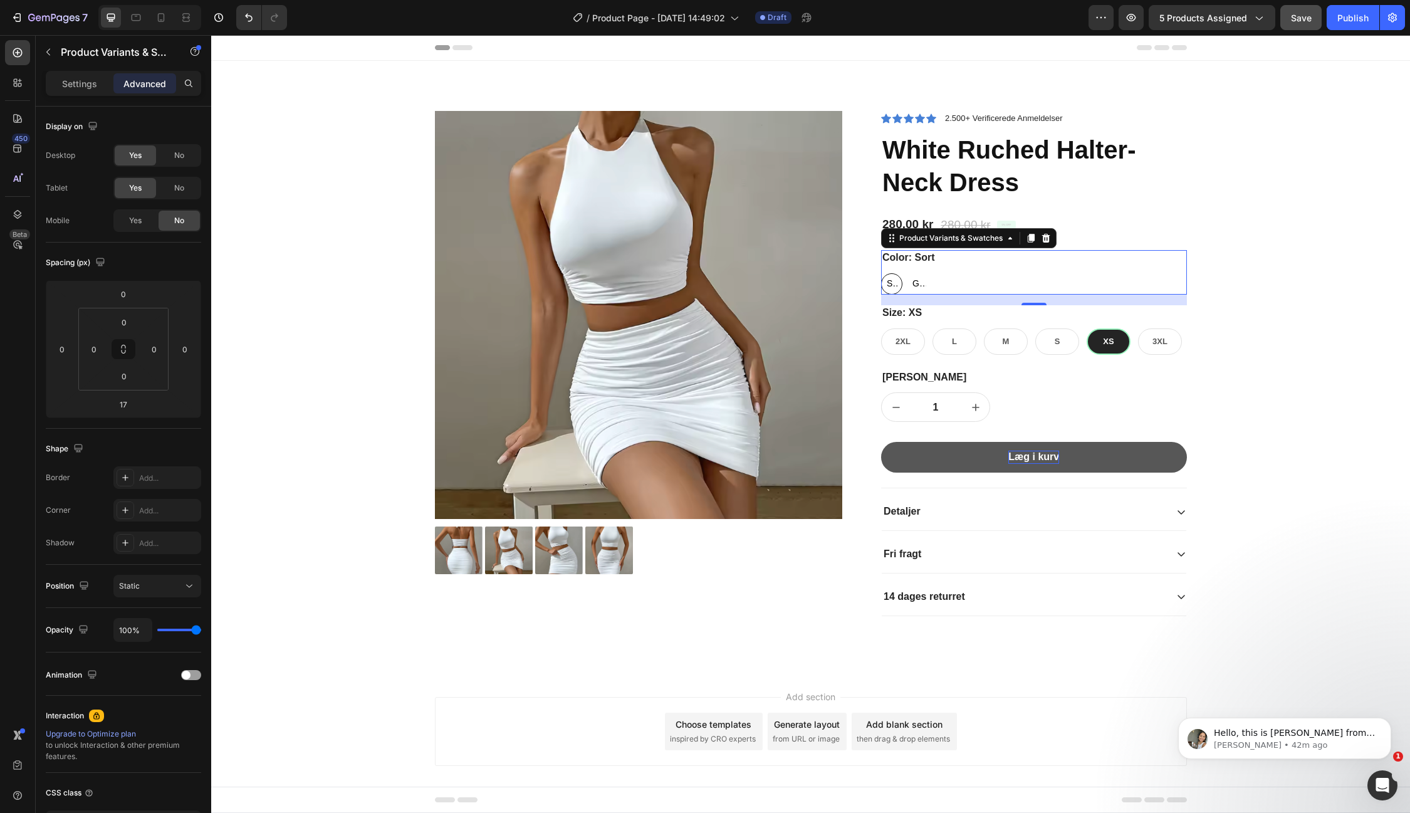
radio input "true"
click at [902, 260] on legend "Color: Gråt" at bounding box center [908, 258] width 55 height 16
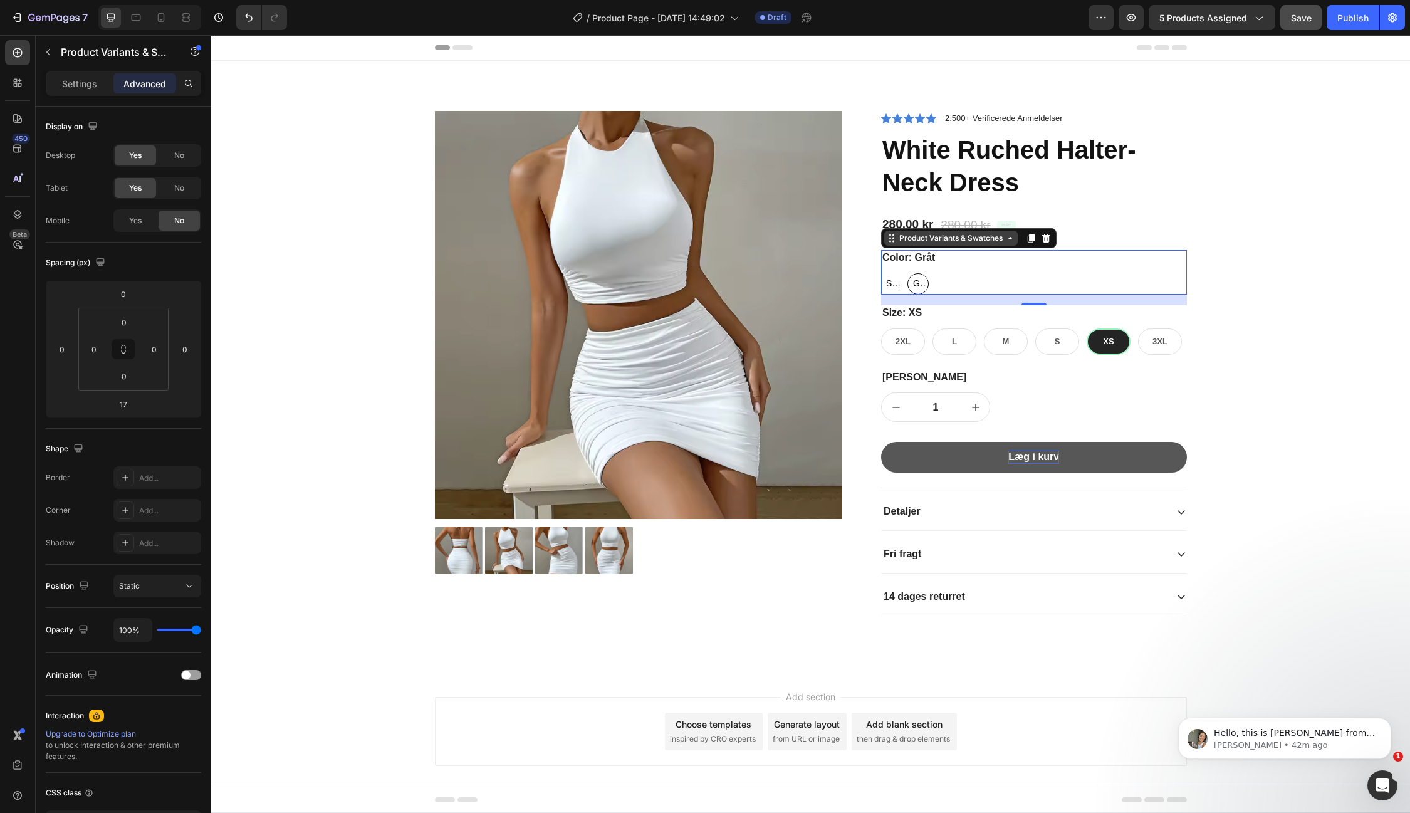
click at [955, 239] on div "Product Variants & Swatches" at bounding box center [951, 238] width 108 height 11
click at [897, 258] on legend "Color: Gråt" at bounding box center [908, 258] width 55 height 16
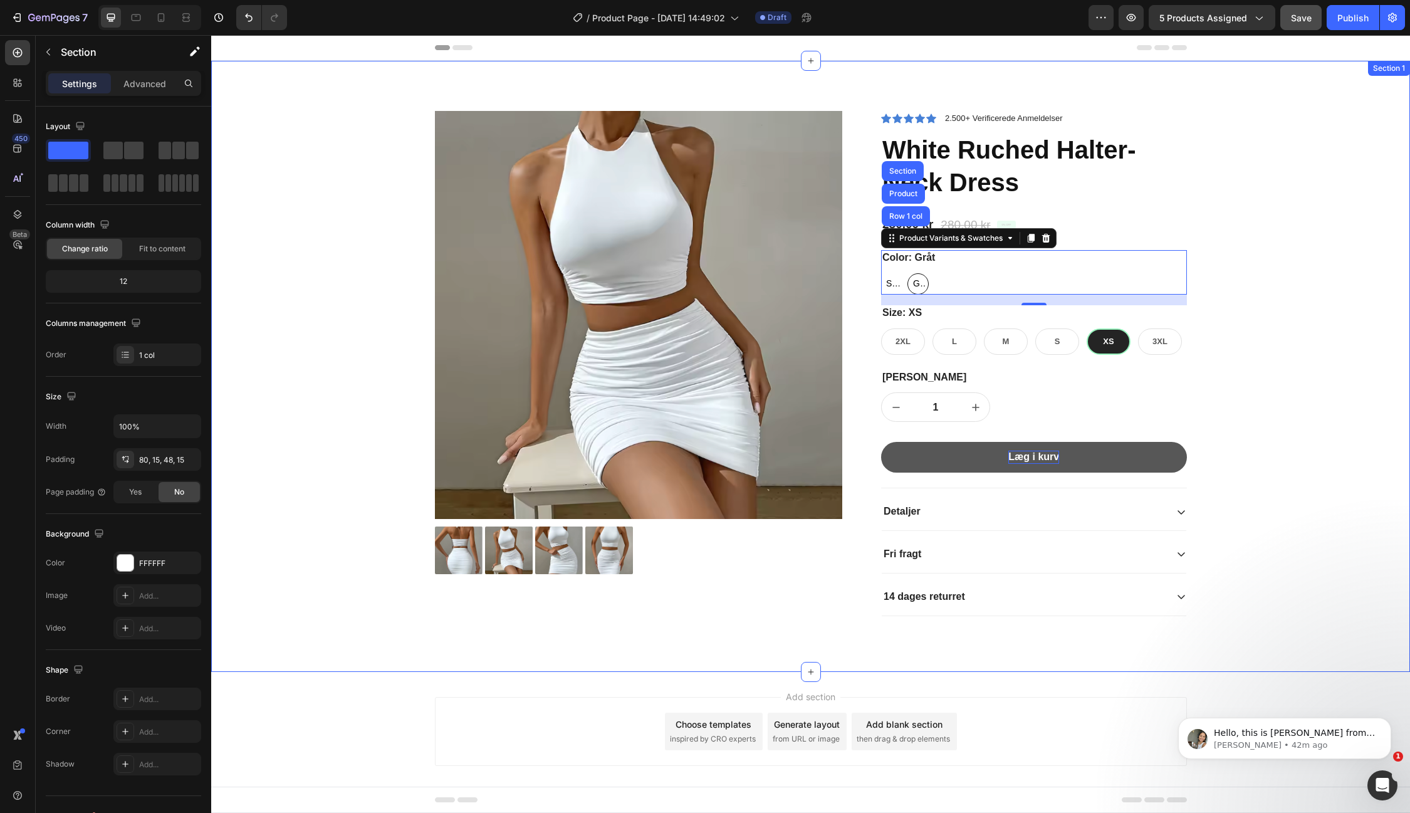
click at [1218, 142] on div "Product Images Icon Icon Icon Icon Icon Icon List 2.500+ Verificerede Anmeldels…" at bounding box center [811, 376] width 1180 height 531
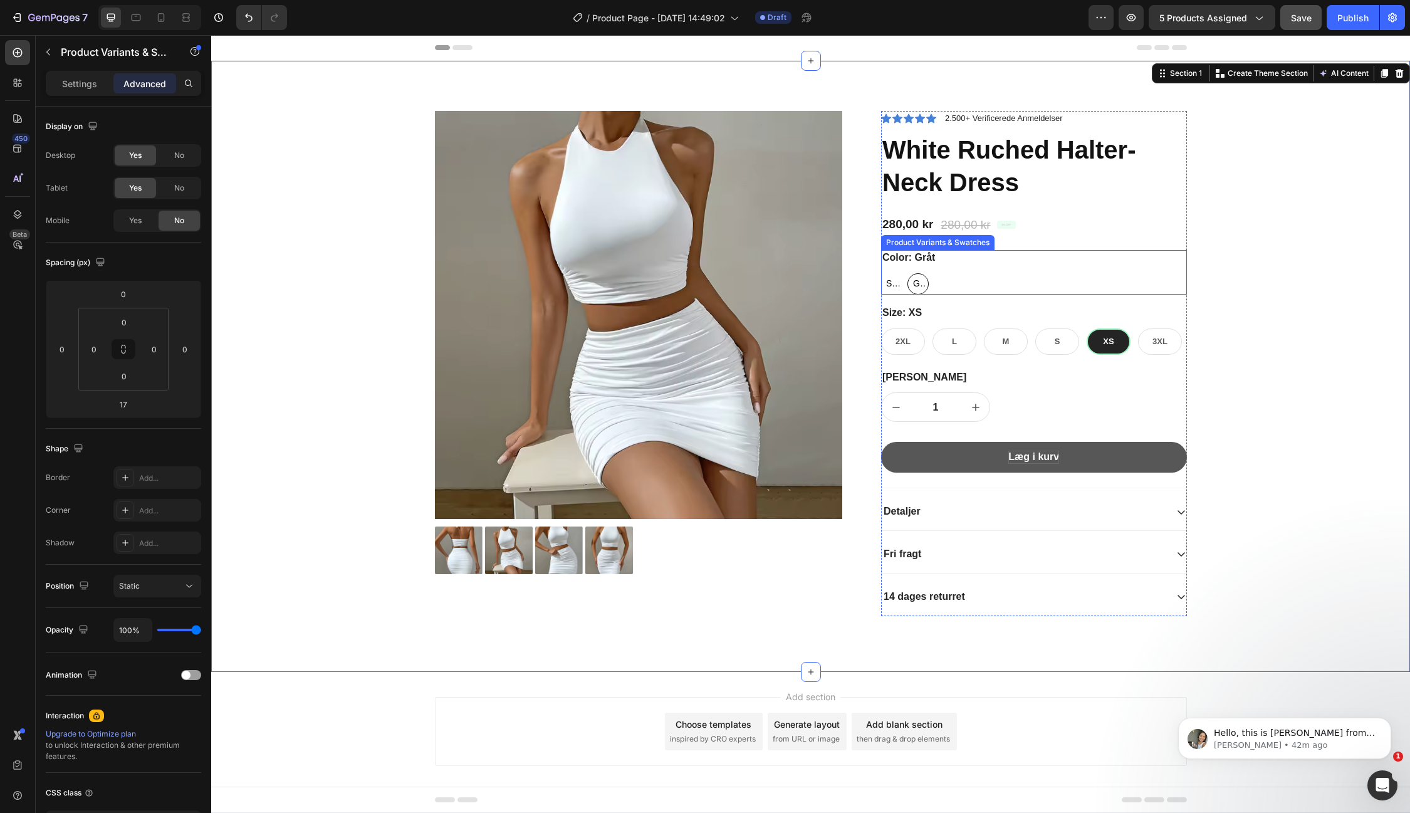
click at [893, 252] on legend "Color: Gråt" at bounding box center [908, 258] width 55 height 16
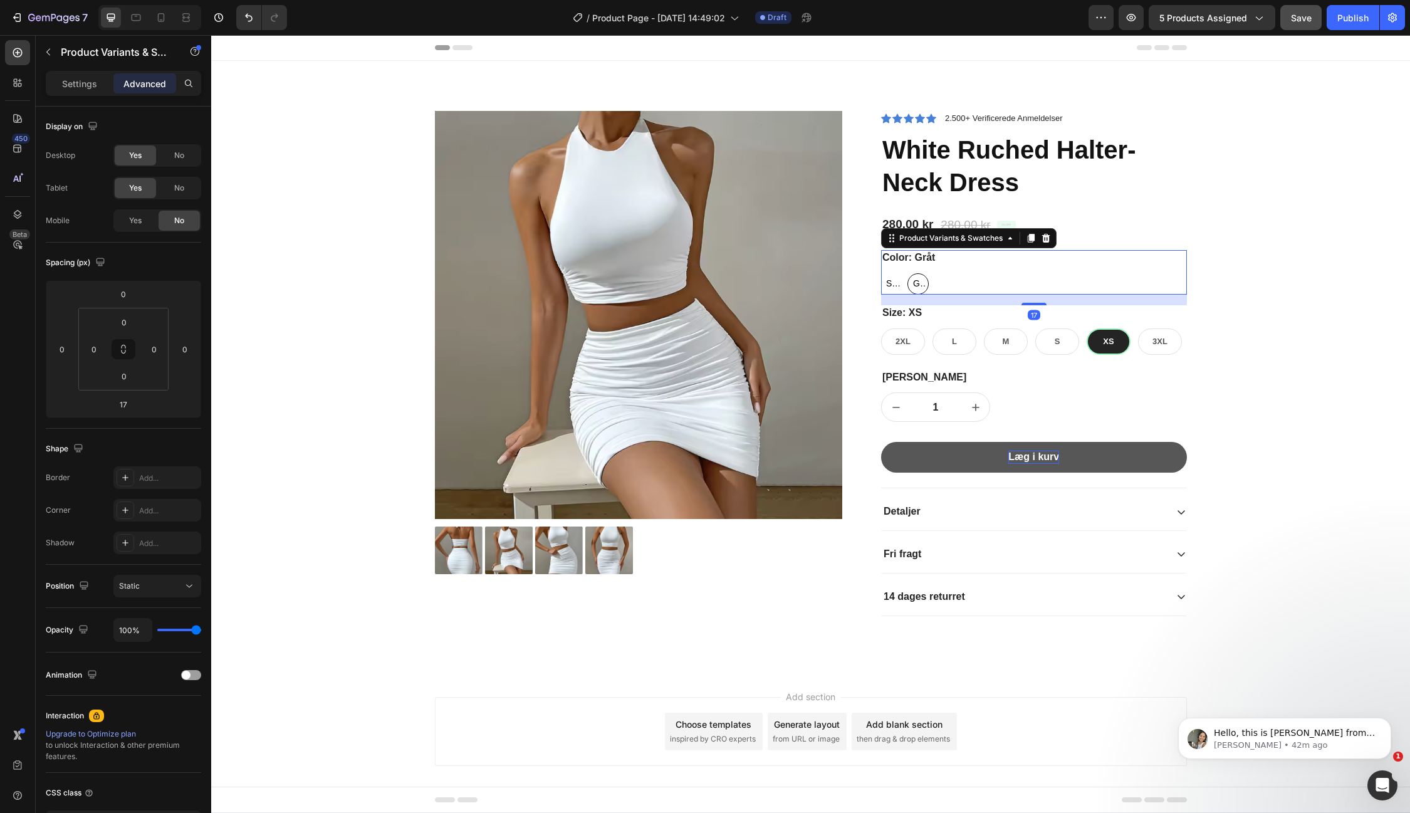
click at [893, 252] on legend "Color: Gråt" at bounding box center [908, 258] width 55 height 16
click at [886, 281] on span "Sort" at bounding box center [892, 284] width 16 height 16
click at [881, 273] on input "Sort Sort Sort" at bounding box center [881, 273] width 1 height 1
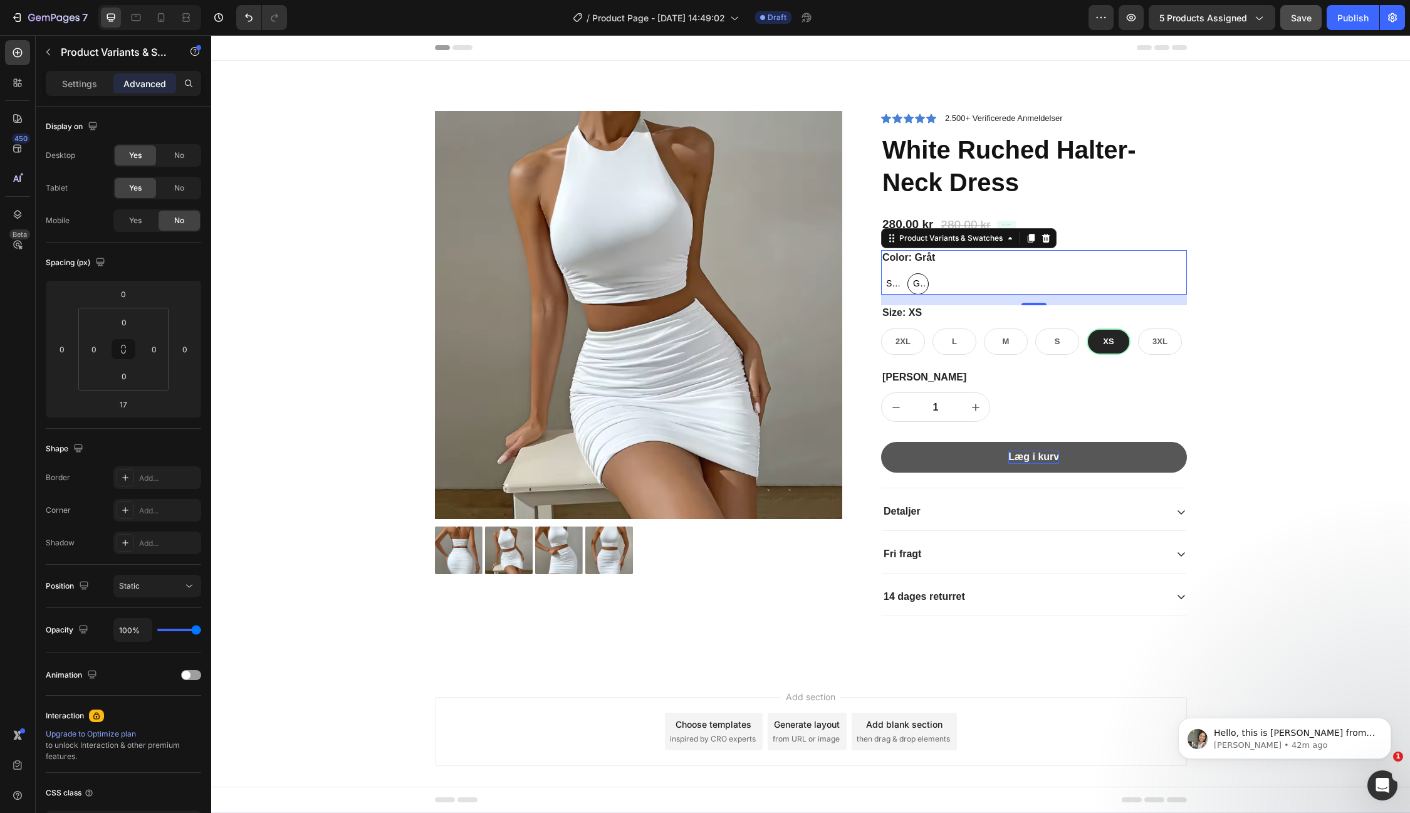
radio input "true"
click at [913, 283] on span "Gråt" at bounding box center [918, 284] width 16 height 16
click at [908, 273] on input "Gråt Gråt Gråt" at bounding box center [907, 273] width 1 height 1
radio input "true"
click at [885, 259] on legend "Color: Gråt" at bounding box center [908, 258] width 55 height 16
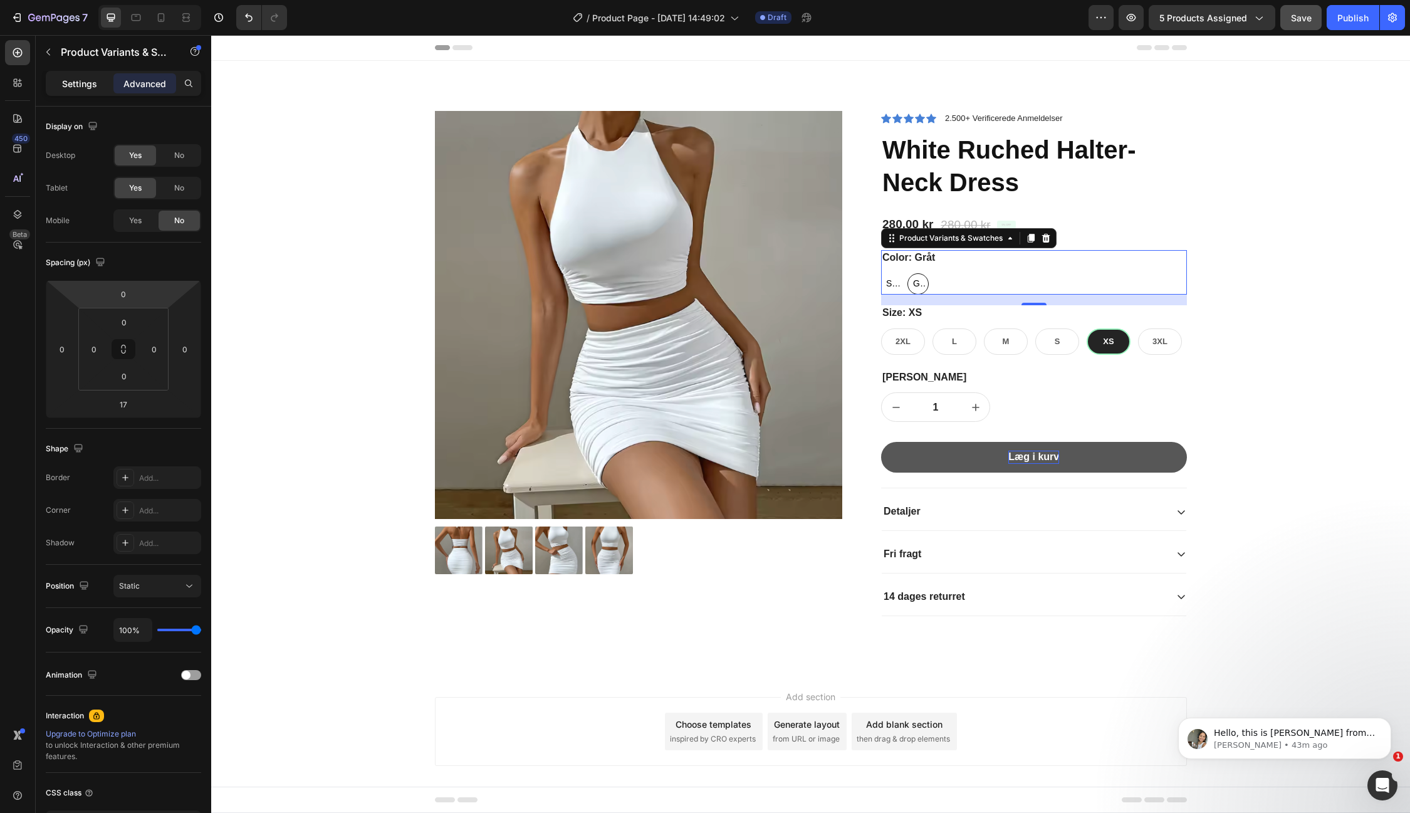
click at [72, 85] on p "Settings" at bounding box center [79, 83] width 35 height 13
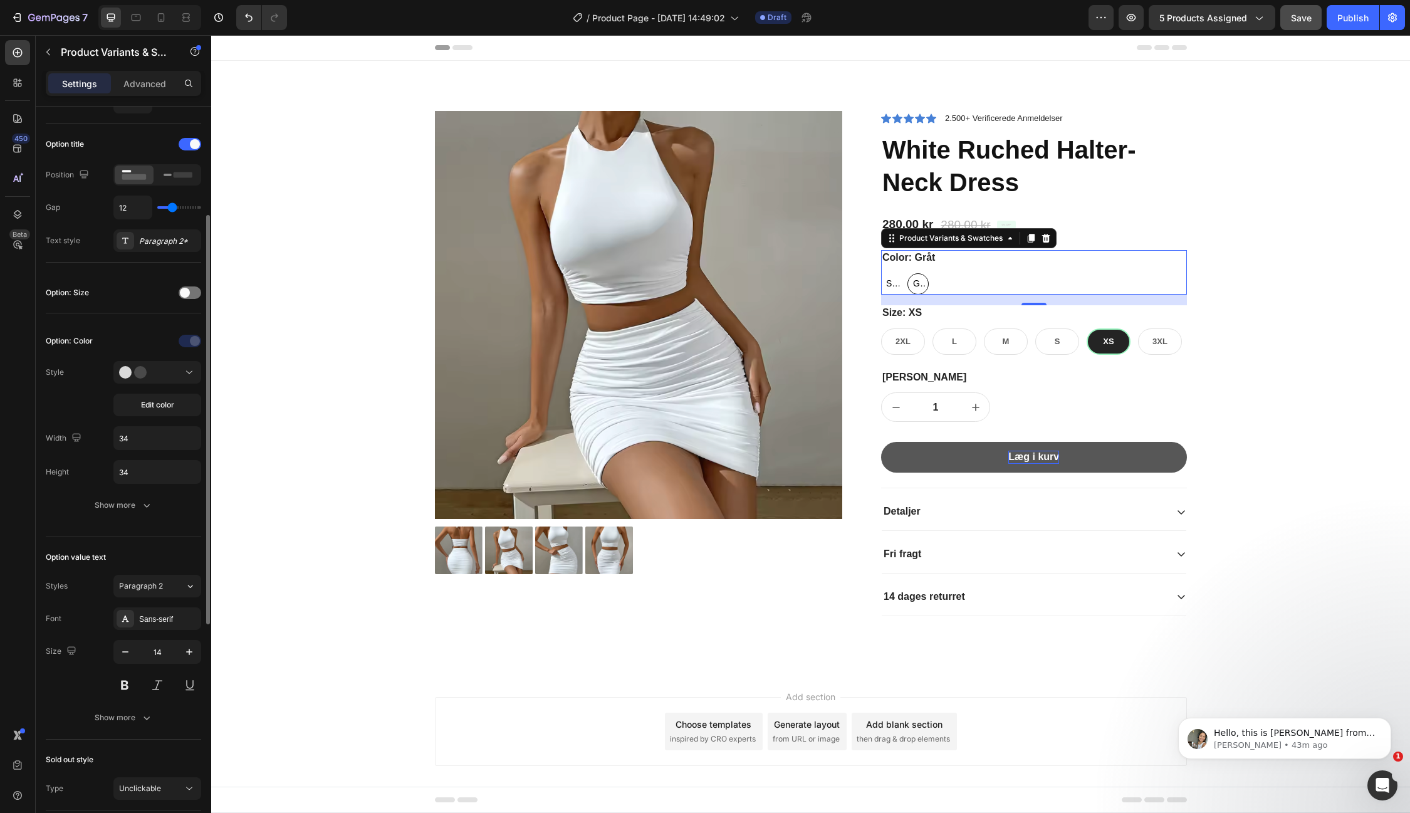
scroll to position [184, 0]
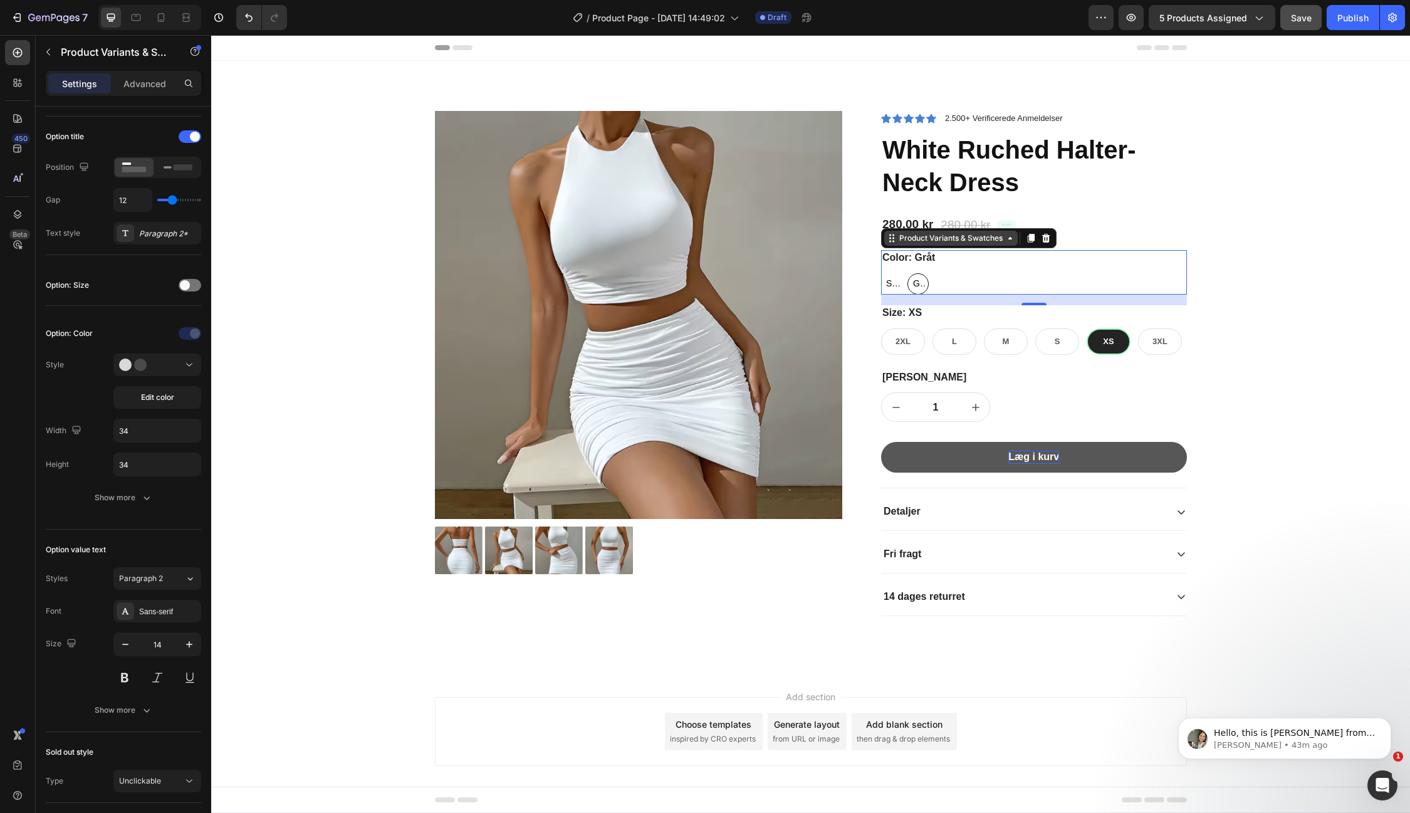
click at [941, 240] on div "Product Variants & Swatches" at bounding box center [951, 238] width 108 height 11
click at [1031, 241] on icon at bounding box center [1031, 238] width 10 height 10
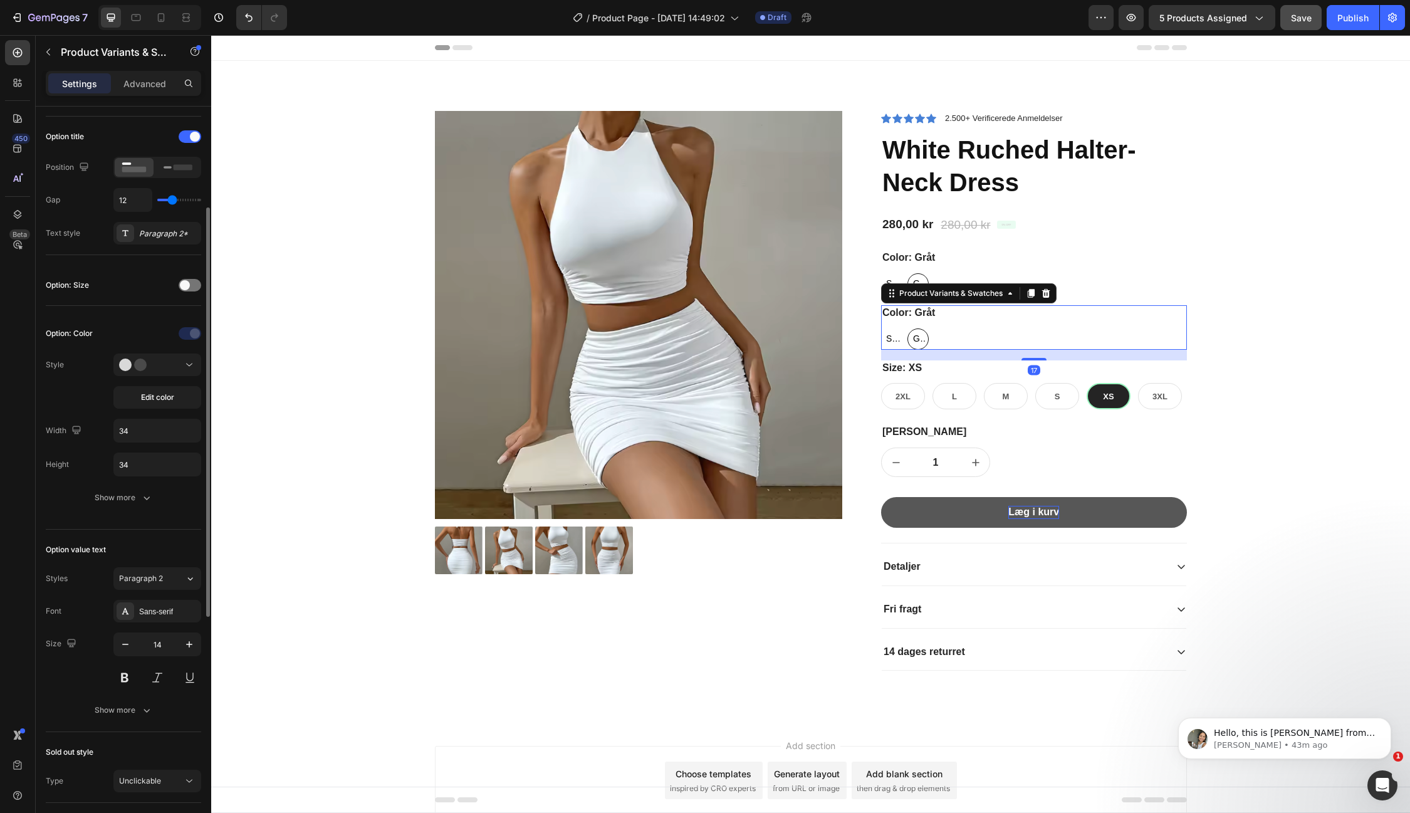
click at [903, 314] on legend "Color: Gråt" at bounding box center [908, 313] width 55 height 16
click at [1007, 330] on div "Sort Sort Sort Gråt Gråt Gråt White White" at bounding box center [1034, 338] width 306 height 21
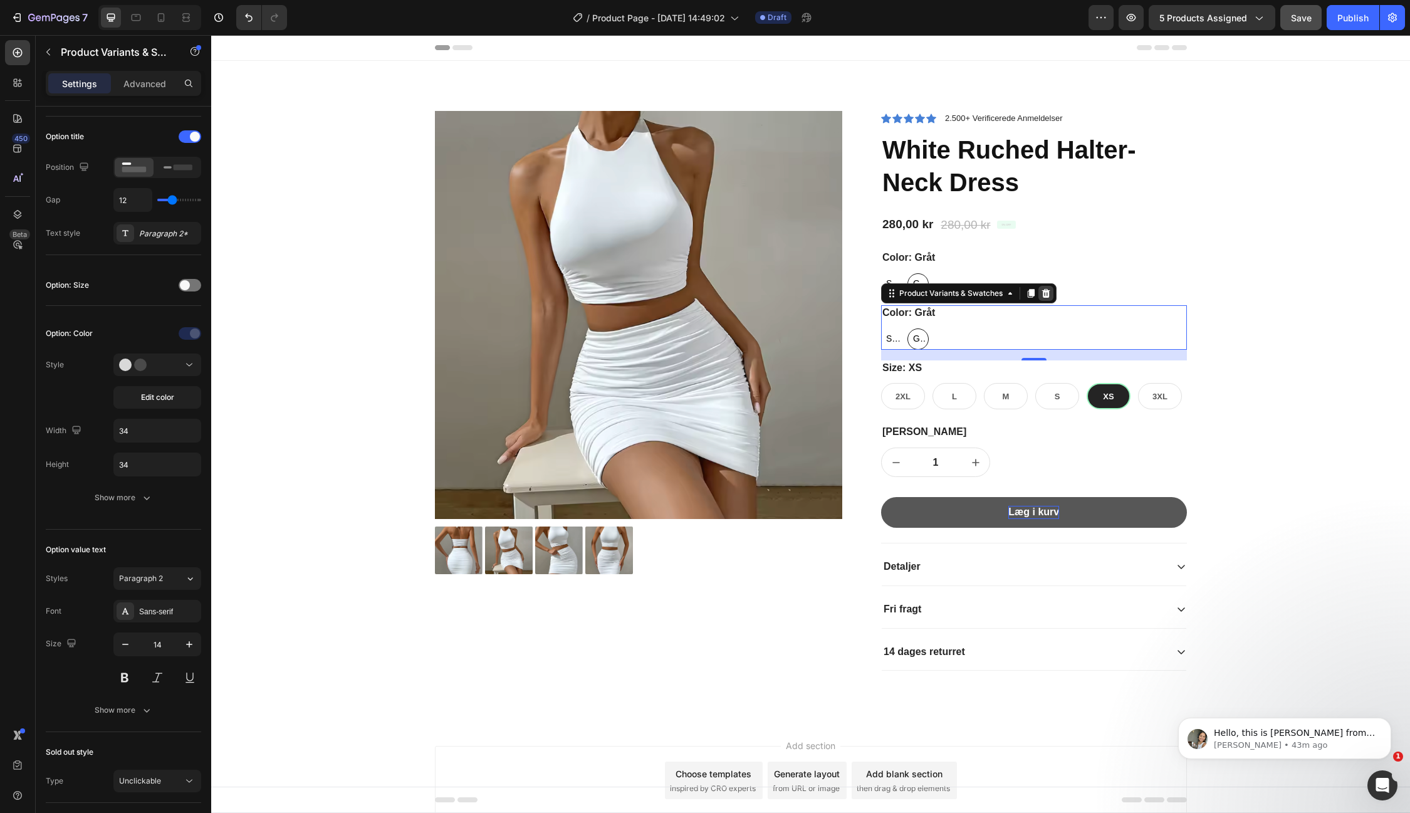
click at [1047, 295] on icon at bounding box center [1046, 293] width 10 height 10
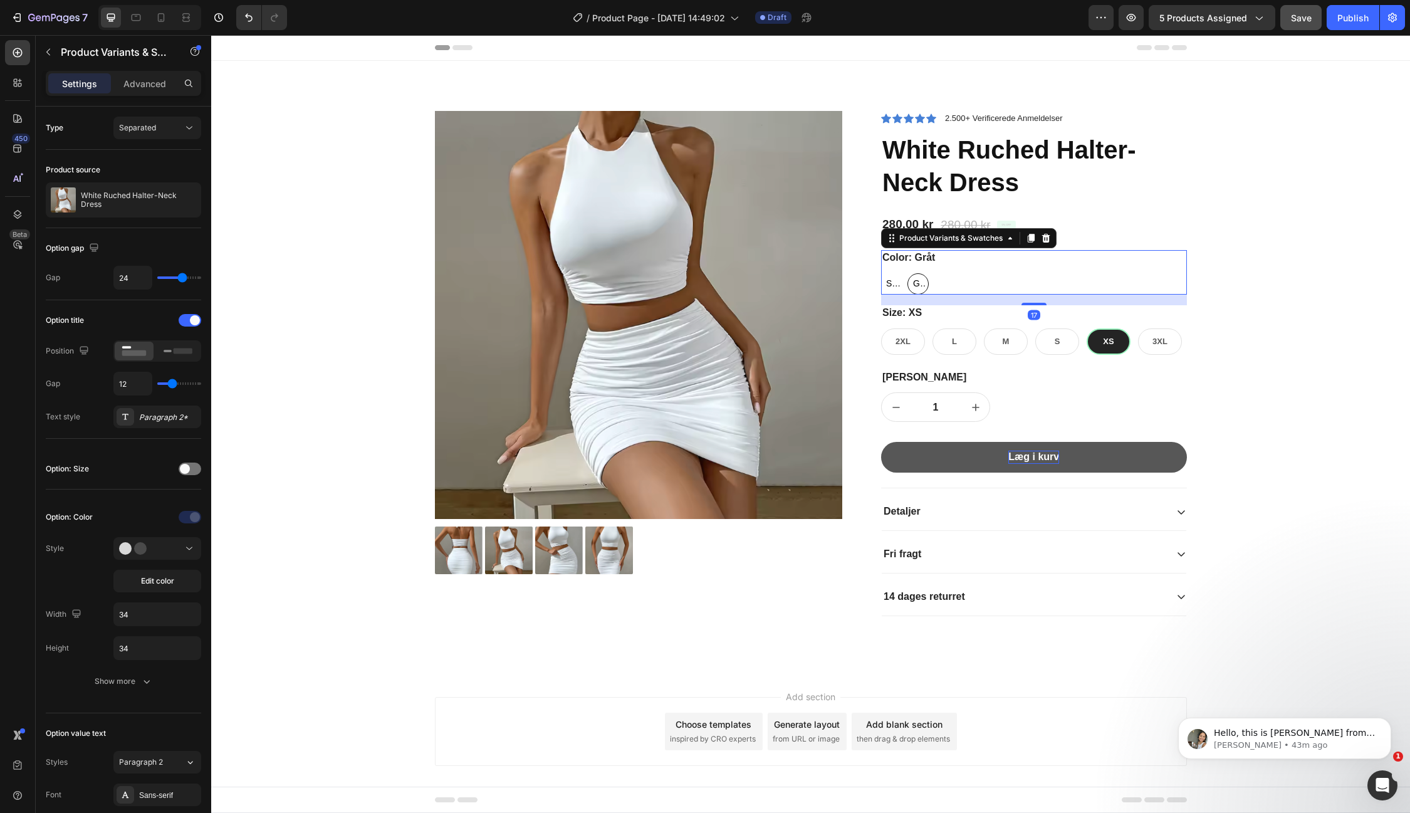
click at [892, 254] on legend "Color: Gråt" at bounding box center [908, 258] width 55 height 16
click at [893, 238] on icon at bounding box center [894, 239] width 2 height 2
click at [896, 313] on legend "Size: XS" at bounding box center [902, 313] width 42 height 16
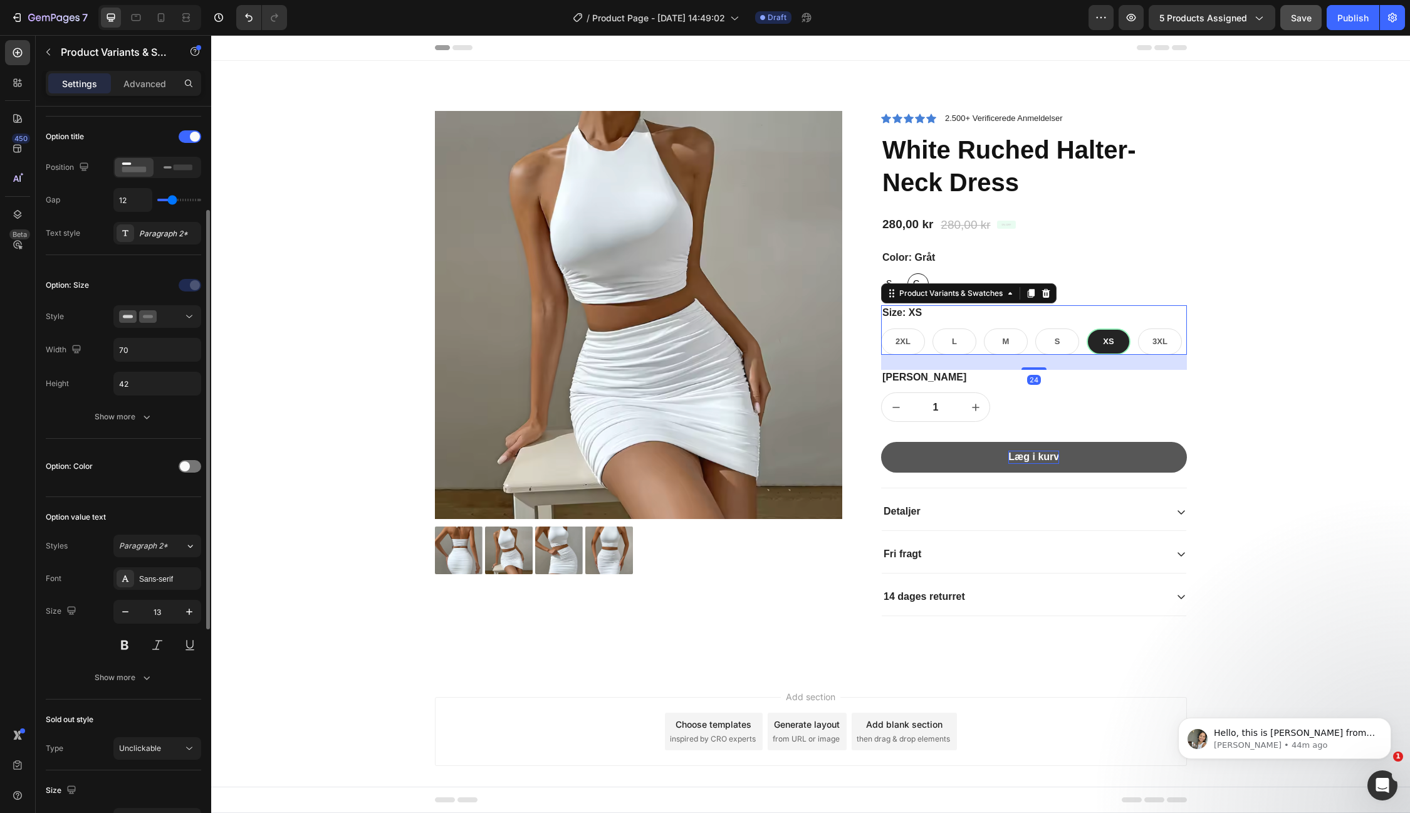
click at [894, 314] on legend "Size: XS" at bounding box center [902, 313] width 42 height 16
click at [897, 314] on legend "Size: XS" at bounding box center [902, 313] width 42 height 16
click at [909, 313] on legend "Size: XS" at bounding box center [902, 313] width 42 height 16
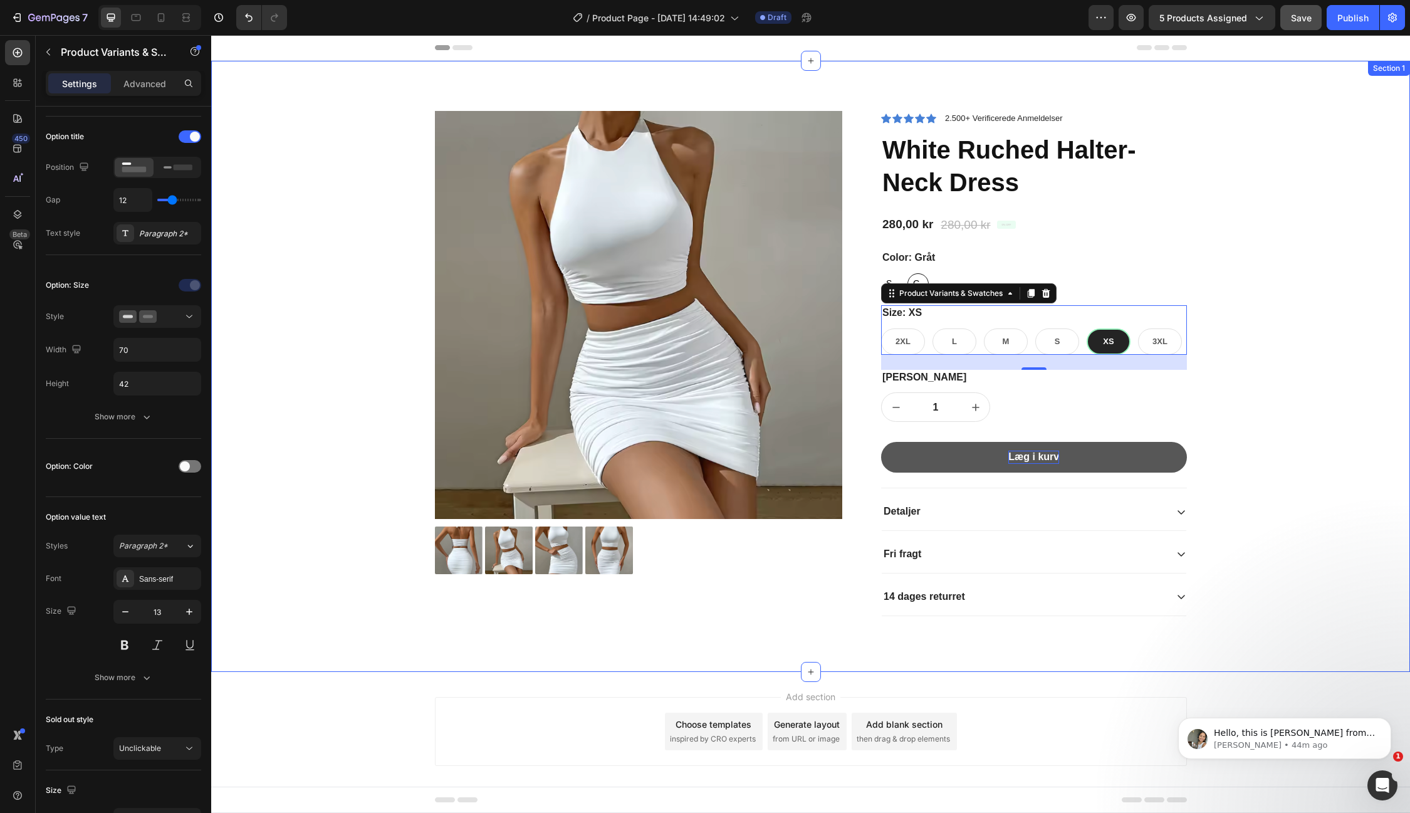
scroll to position [0, 0]
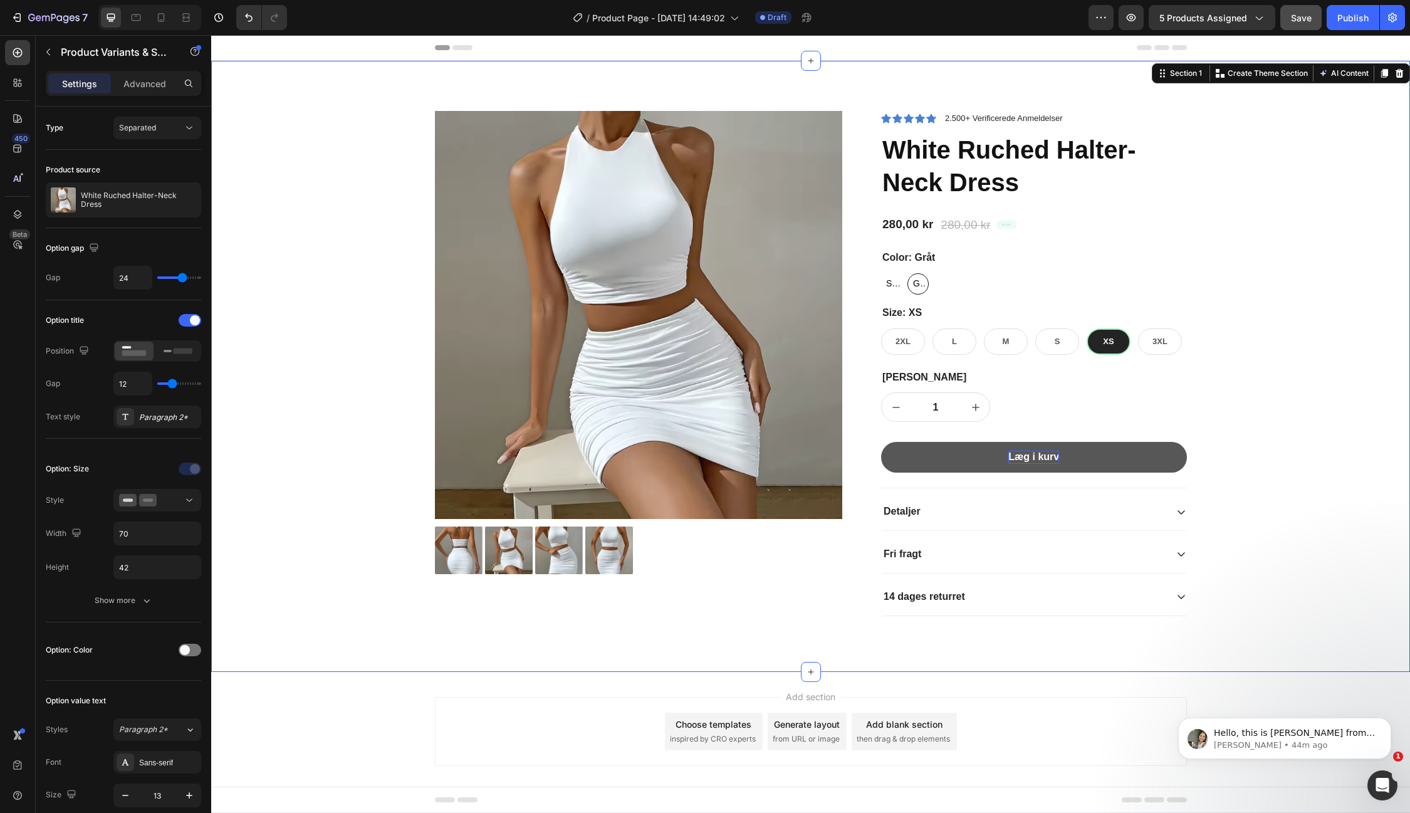
click at [1324, 164] on div "Product Images Icon Icon Icon Icon Icon Icon List 2.500+ Verificerede Anmeldels…" at bounding box center [811, 376] width 1180 height 531
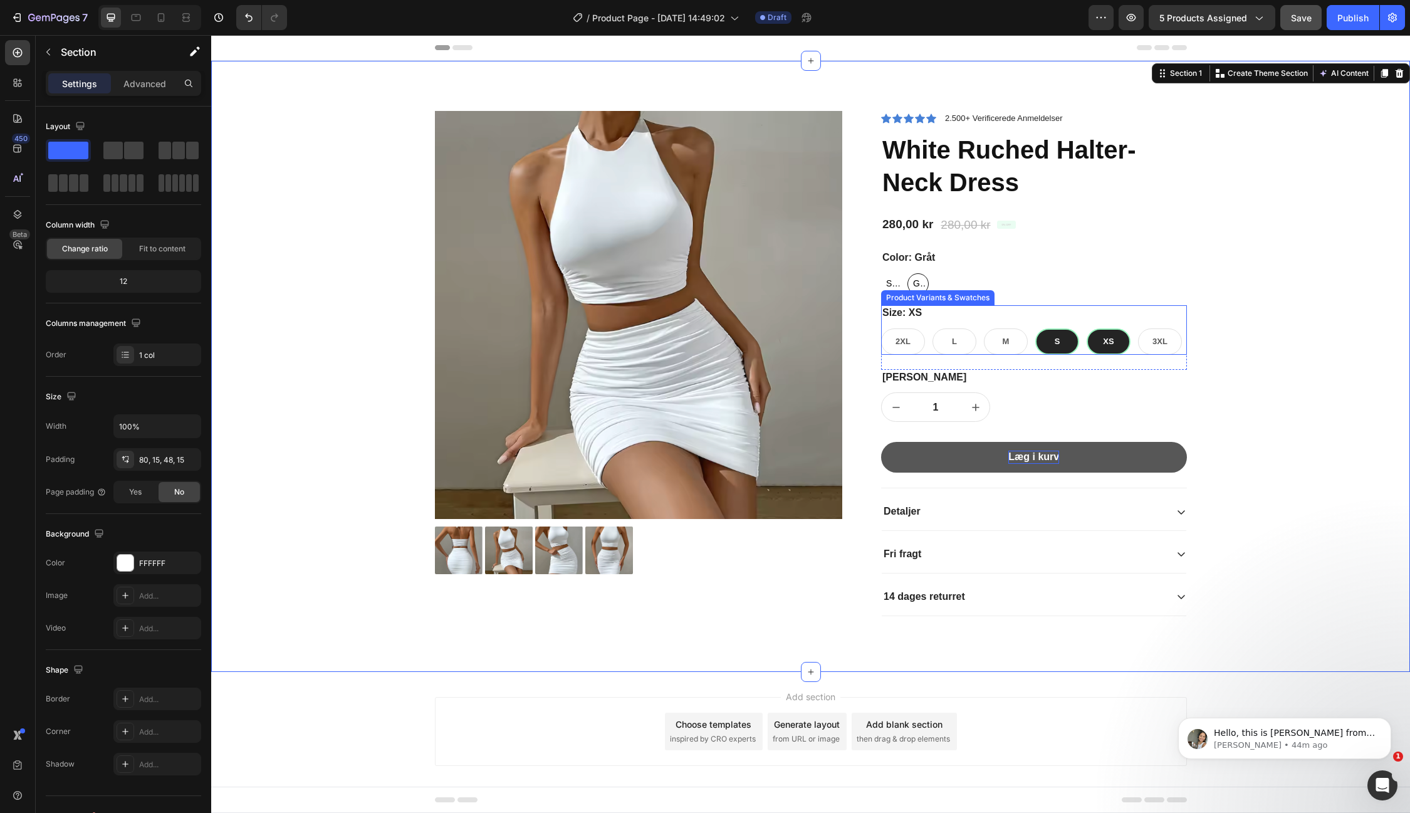
click at [1057, 345] on span "S" at bounding box center [1058, 341] width 6 height 9
click at [1035, 328] on input "S S S" at bounding box center [1035, 328] width 1 height 1
radio input "true"
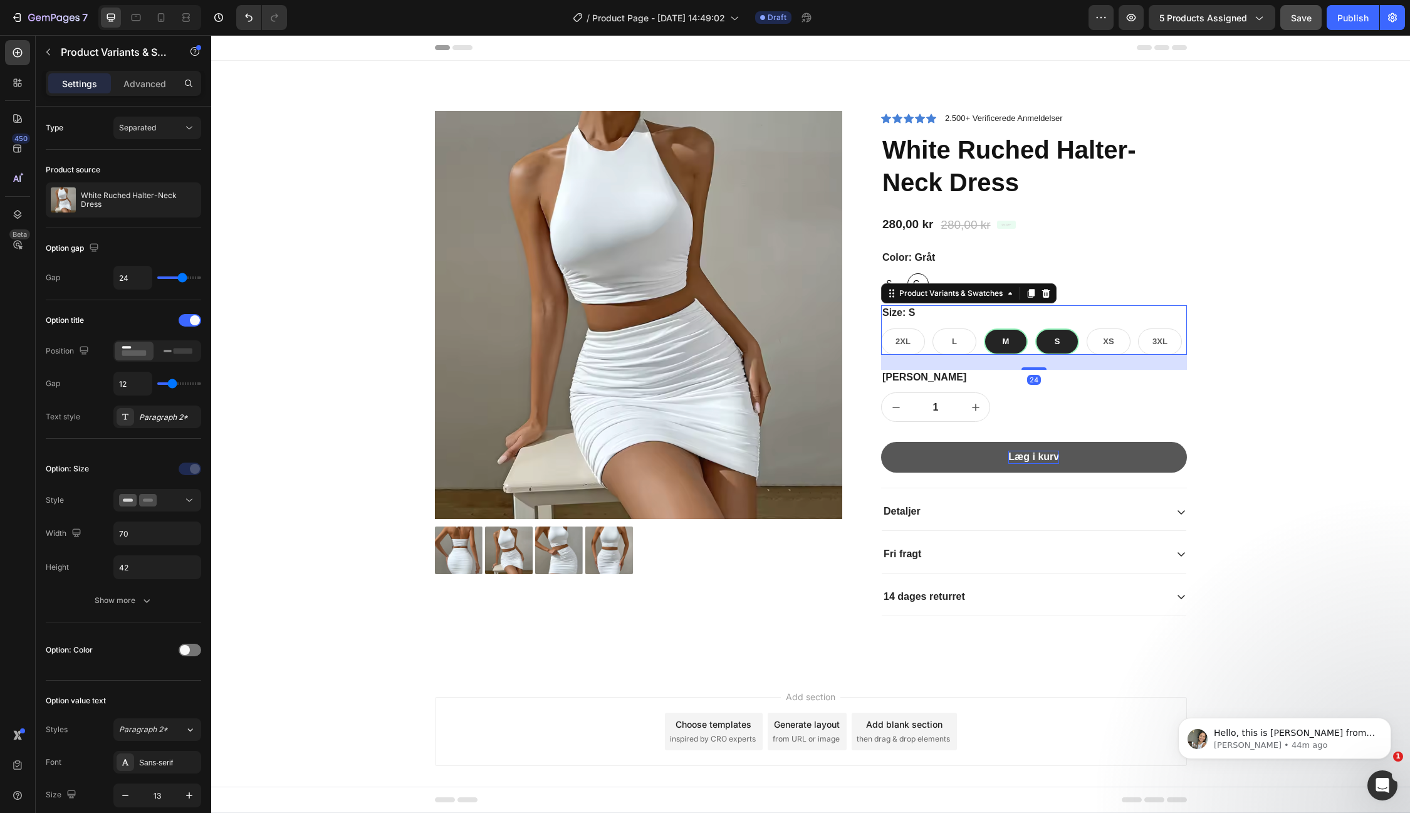
click at [1010, 345] on div "M" at bounding box center [1006, 341] width 44 height 26
click at [984, 328] on input "M M M" at bounding box center [983, 328] width 1 height 1
radio input "true"
click at [189, 129] on icon at bounding box center [189, 128] width 13 height 13
click at [159, 179] on p "Combine" at bounding box center [154, 181] width 71 height 11
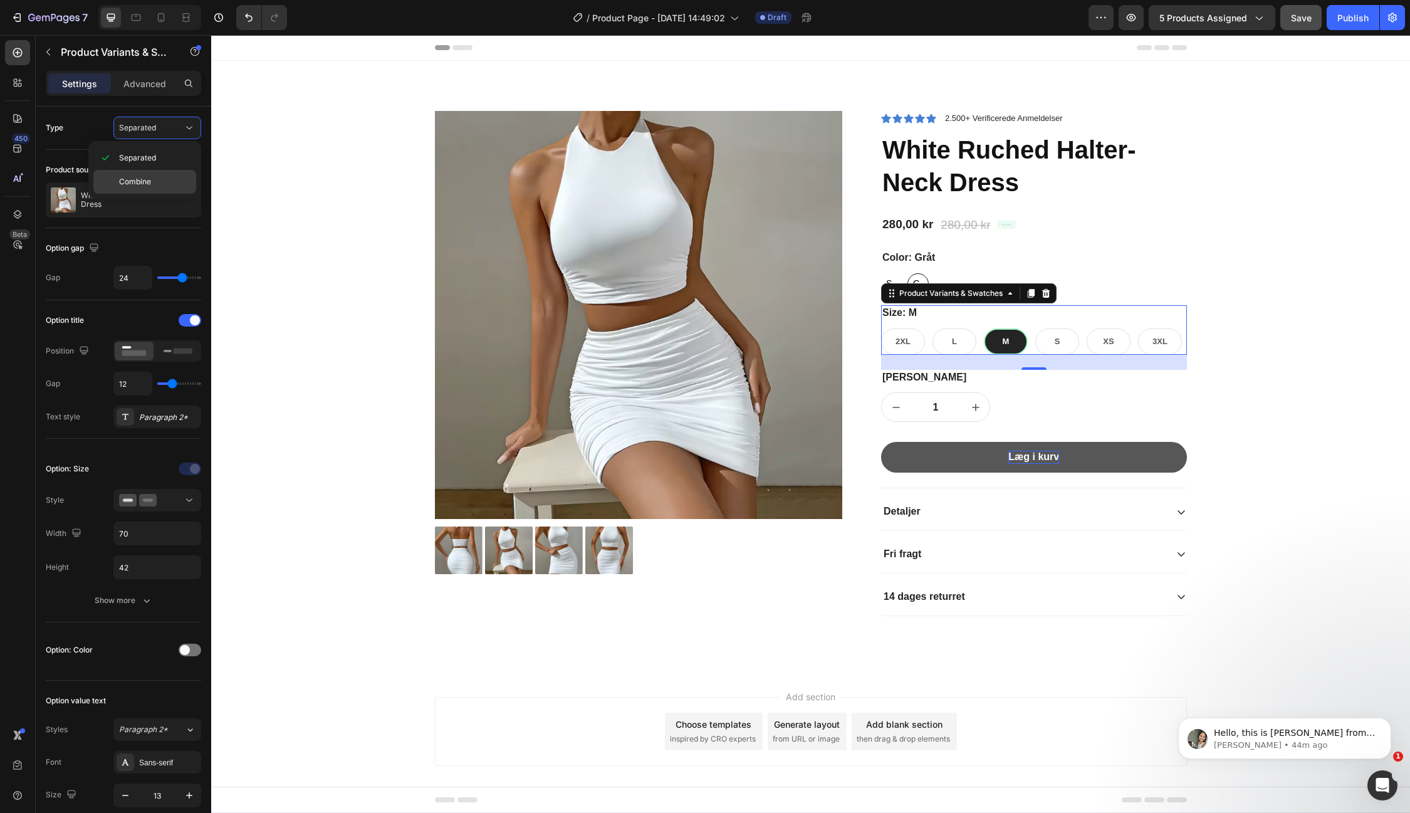
select select "581784311419699838"
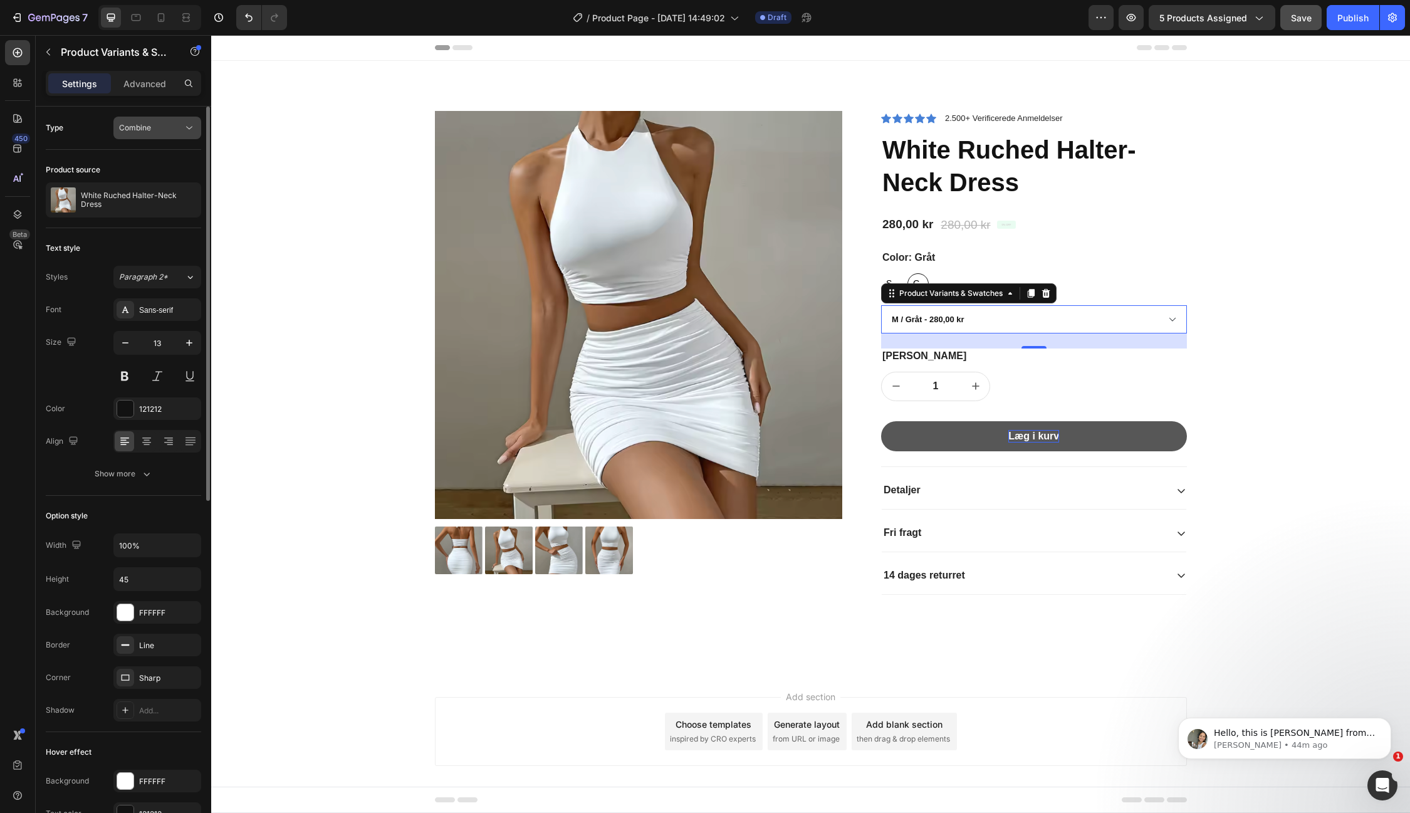
click at [185, 131] on icon at bounding box center [189, 128] width 13 height 13
click at [168, 149] on div "Separated" at bounding box center [144, 158] width 103 height 24
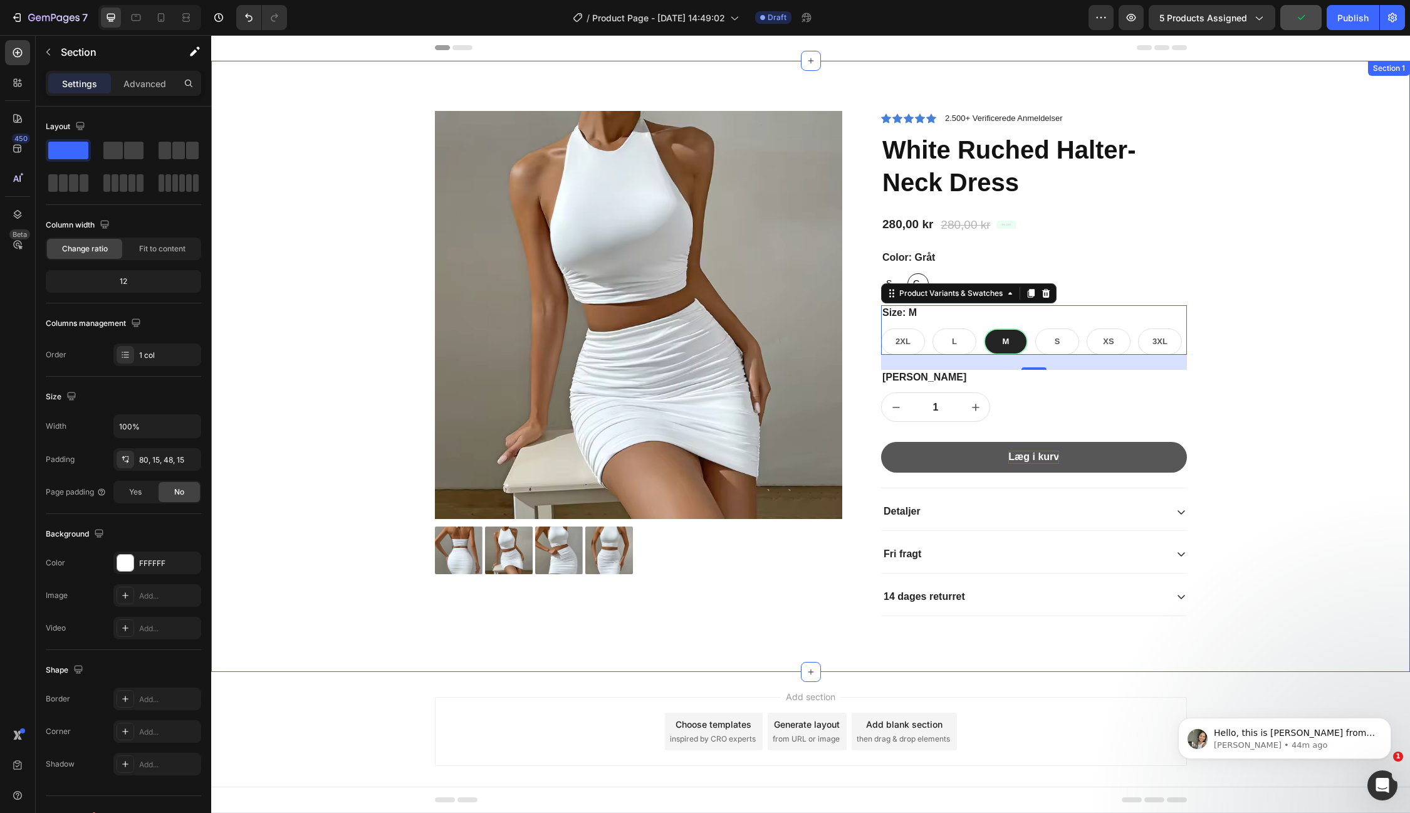
click at [1366, 174] on div "Product Images Icon Icon Icon Icon Icon Icon List 2.500+ Verificerede Anmeldels…" at bounding box center [811, 376] width 1180 height 531
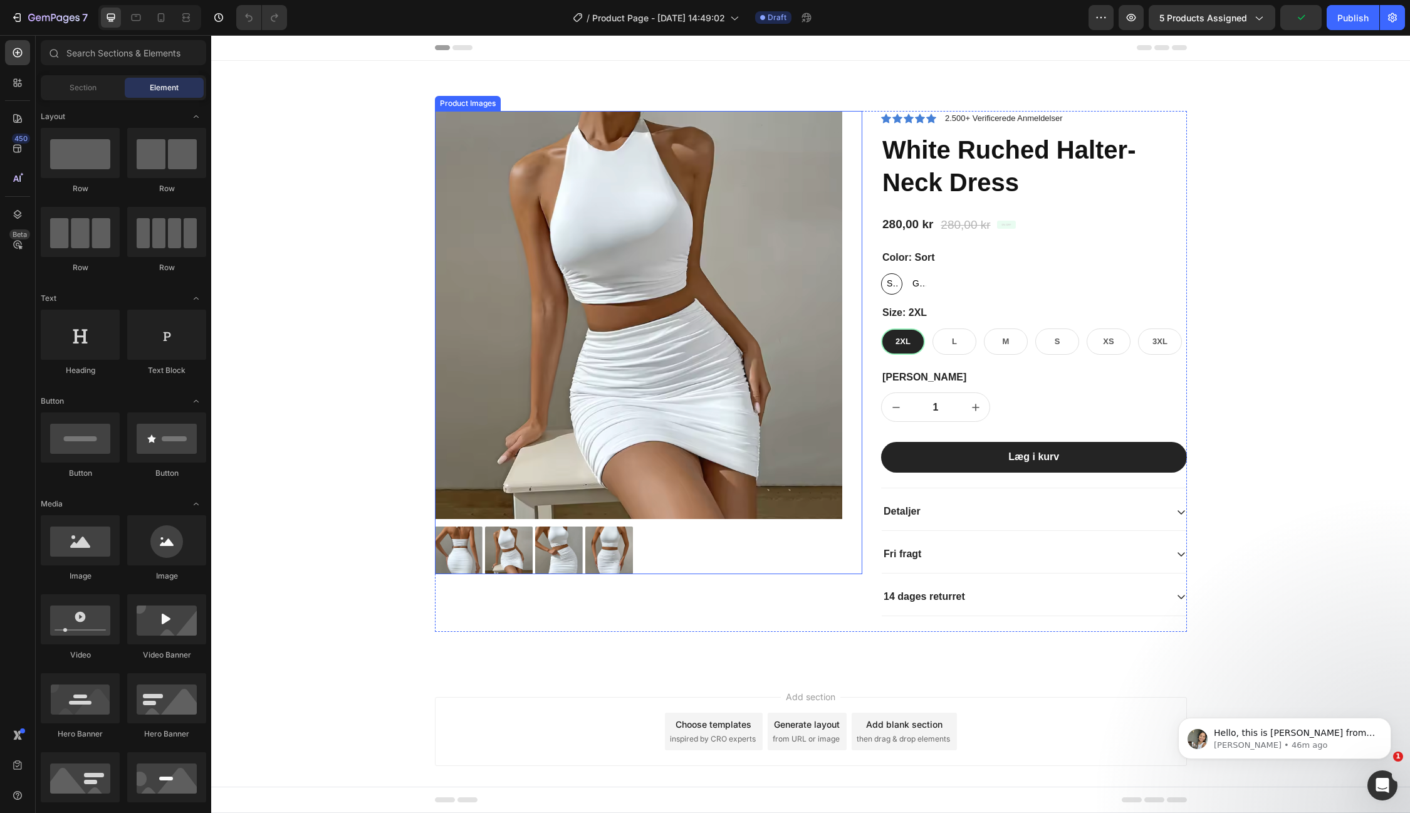
click at [671, 226] on img at bounding box center [639, 315] width 408 height 408
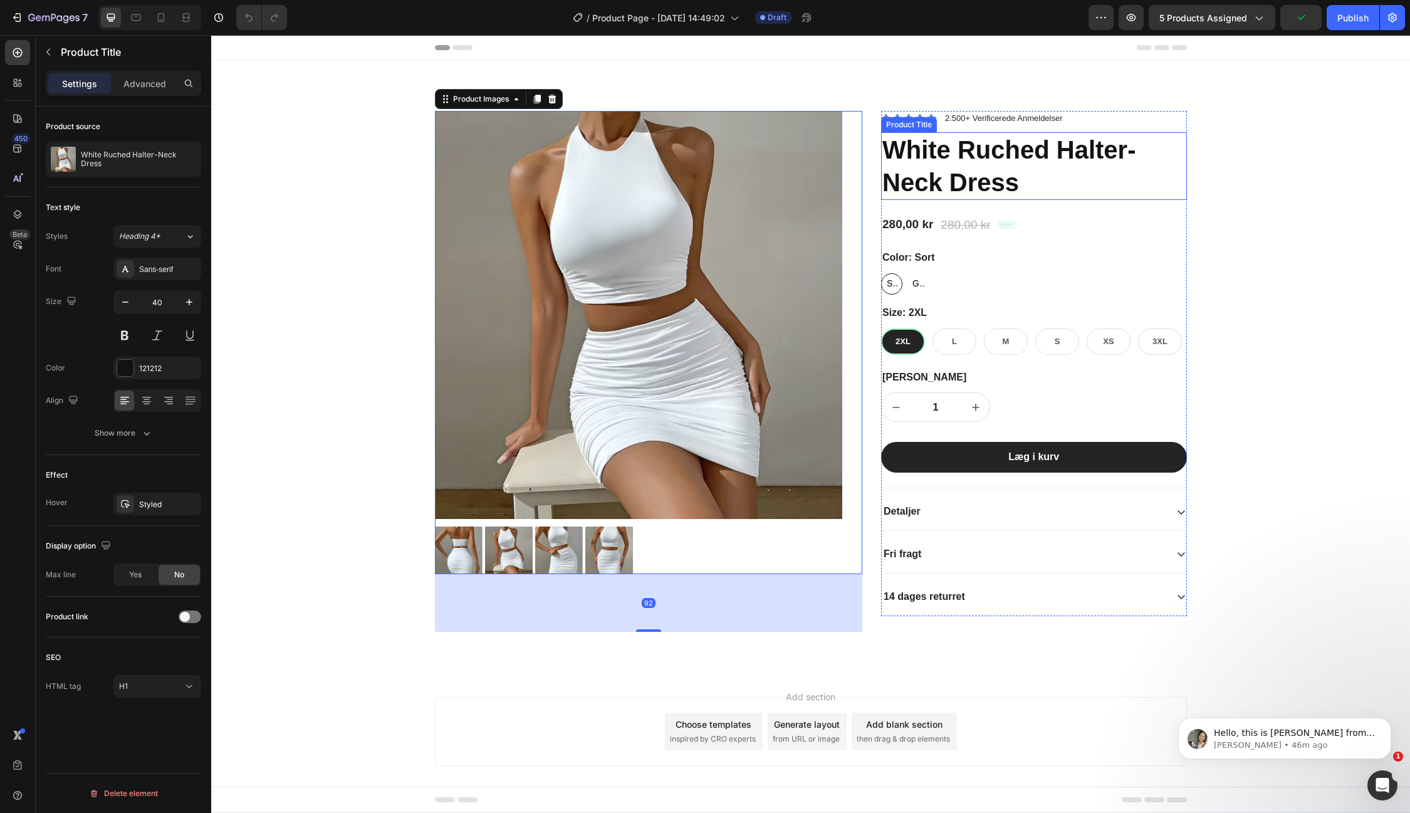
click at [1001, 181] on h1 "White Ruched Halter-Neck Dress" at bounding box center [1034, 166] width 306 height 68
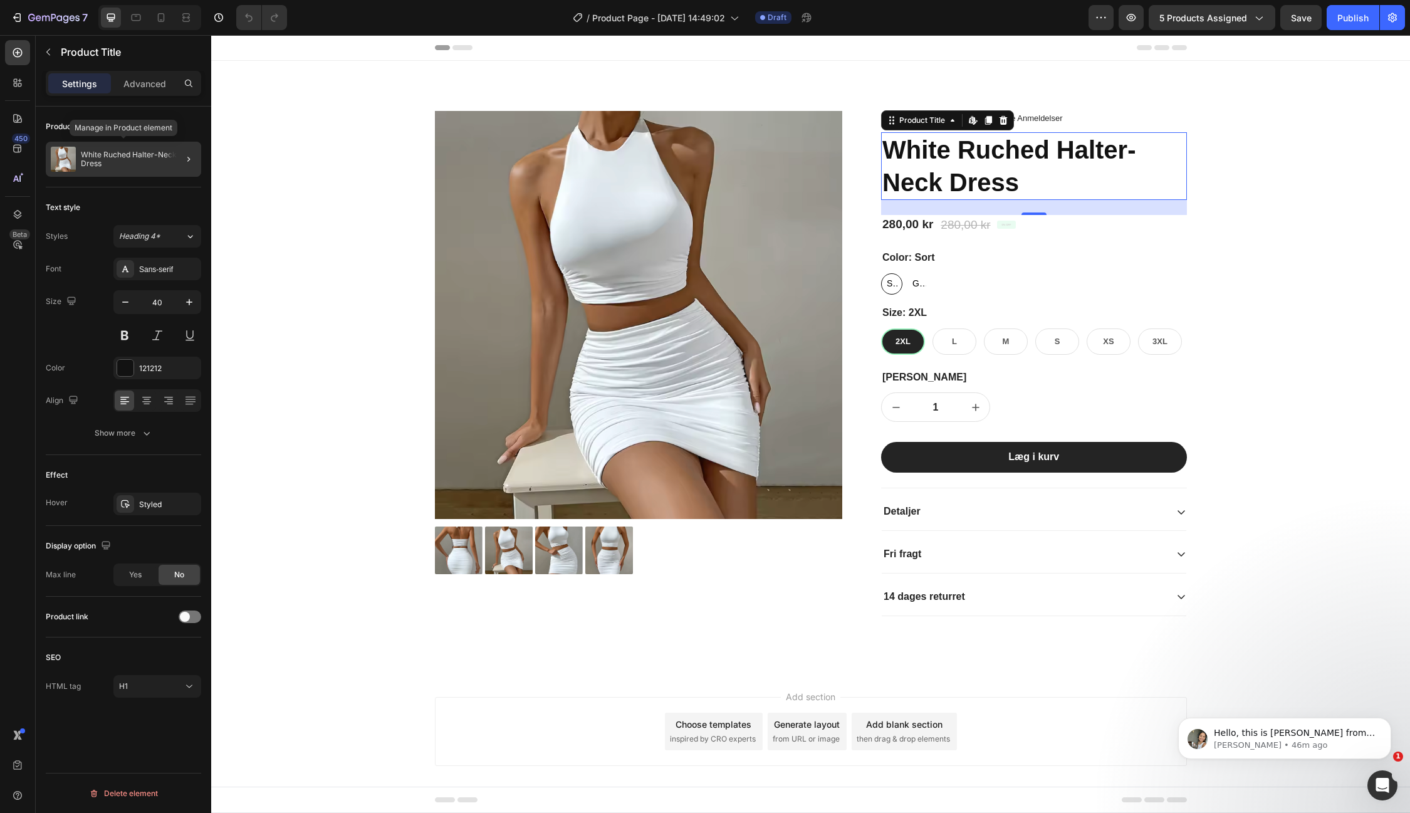
click at [144, 160] on p "White Ruched Halter-Neck Dress" at bounding box center [138, 159] width 115 height 18
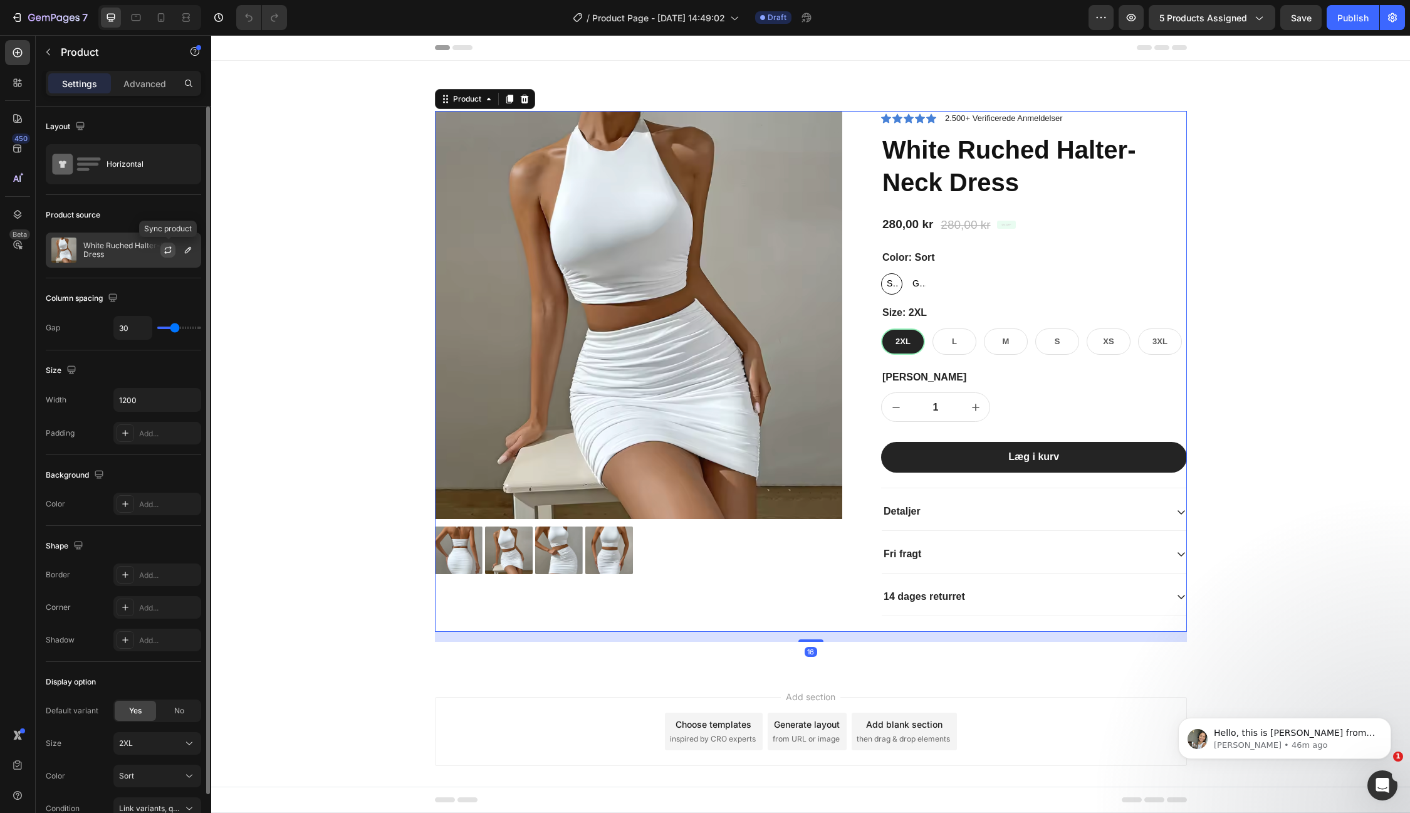
click at [167, 251] on icon "button" at bounding box center [168, 250] width 10 height 10
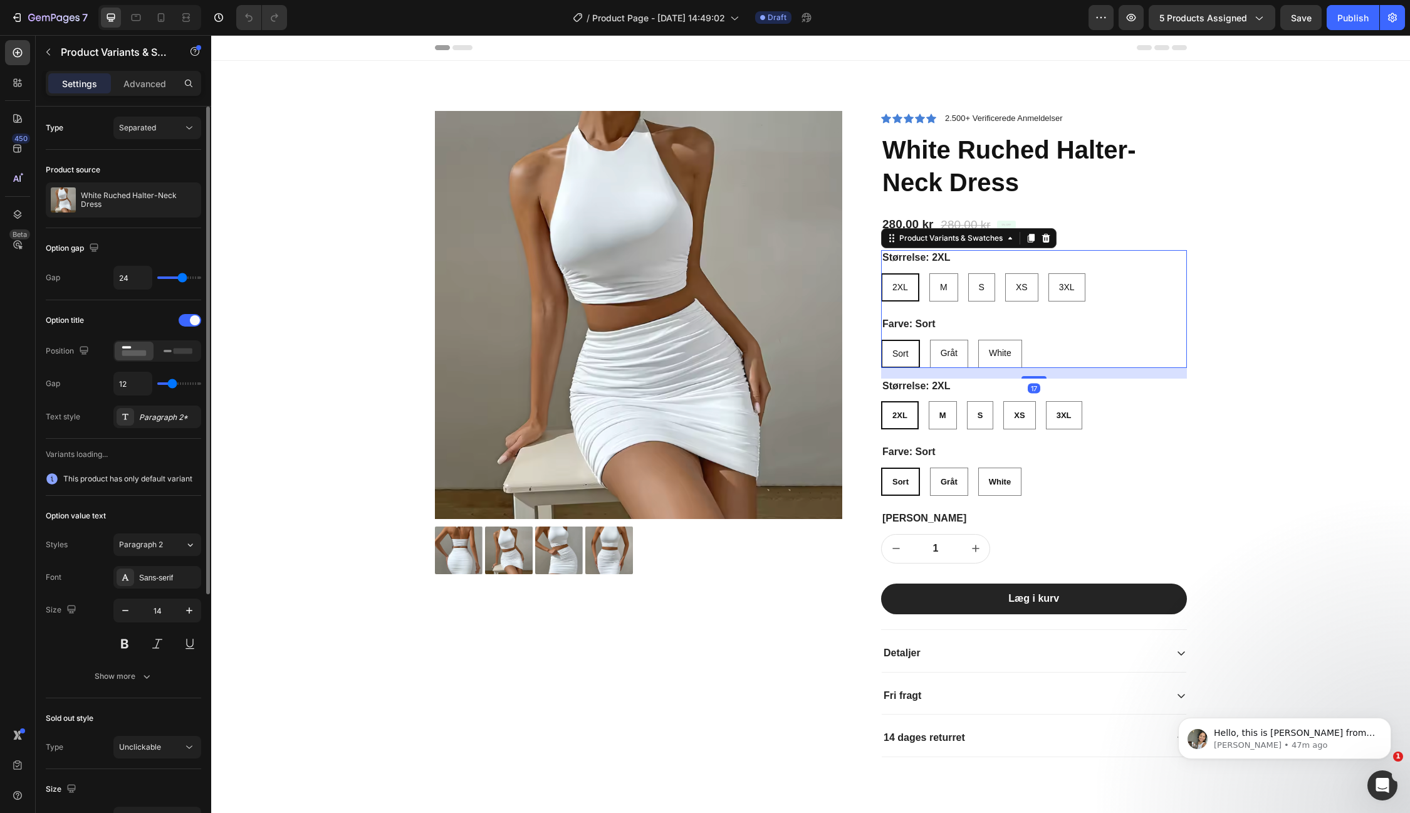
click at [938, 327] on div "Farve: Sort Sort Sort Sort Gråt Gråt Gråt White White White" at bounding box center [1034, 342] width 306 height 51
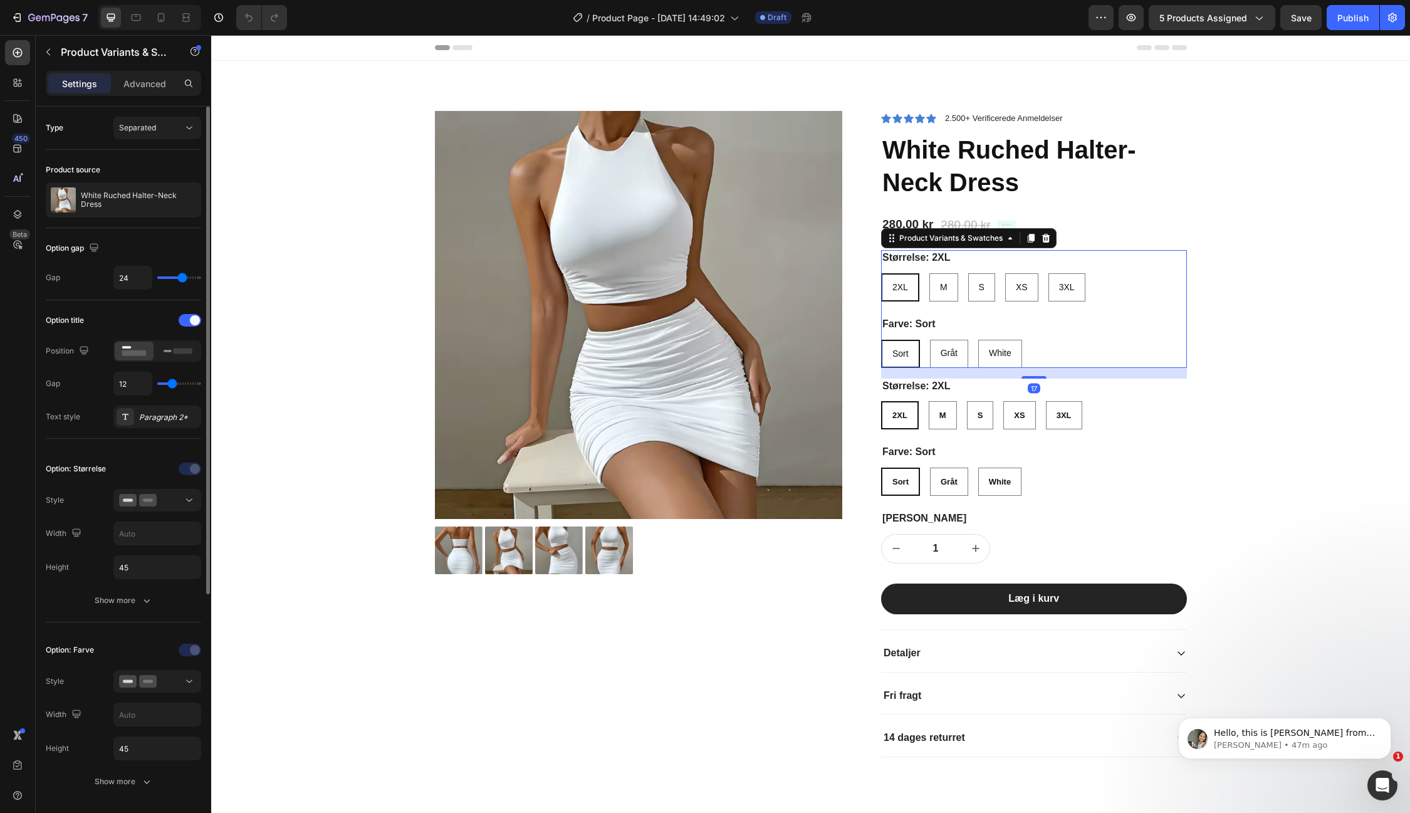
click at [943, 325] on div "Farve: Sort Sort Sort Sort Gråt Gråt Gråt White White White" at bounding box center [1034, 342] width 306 height 51
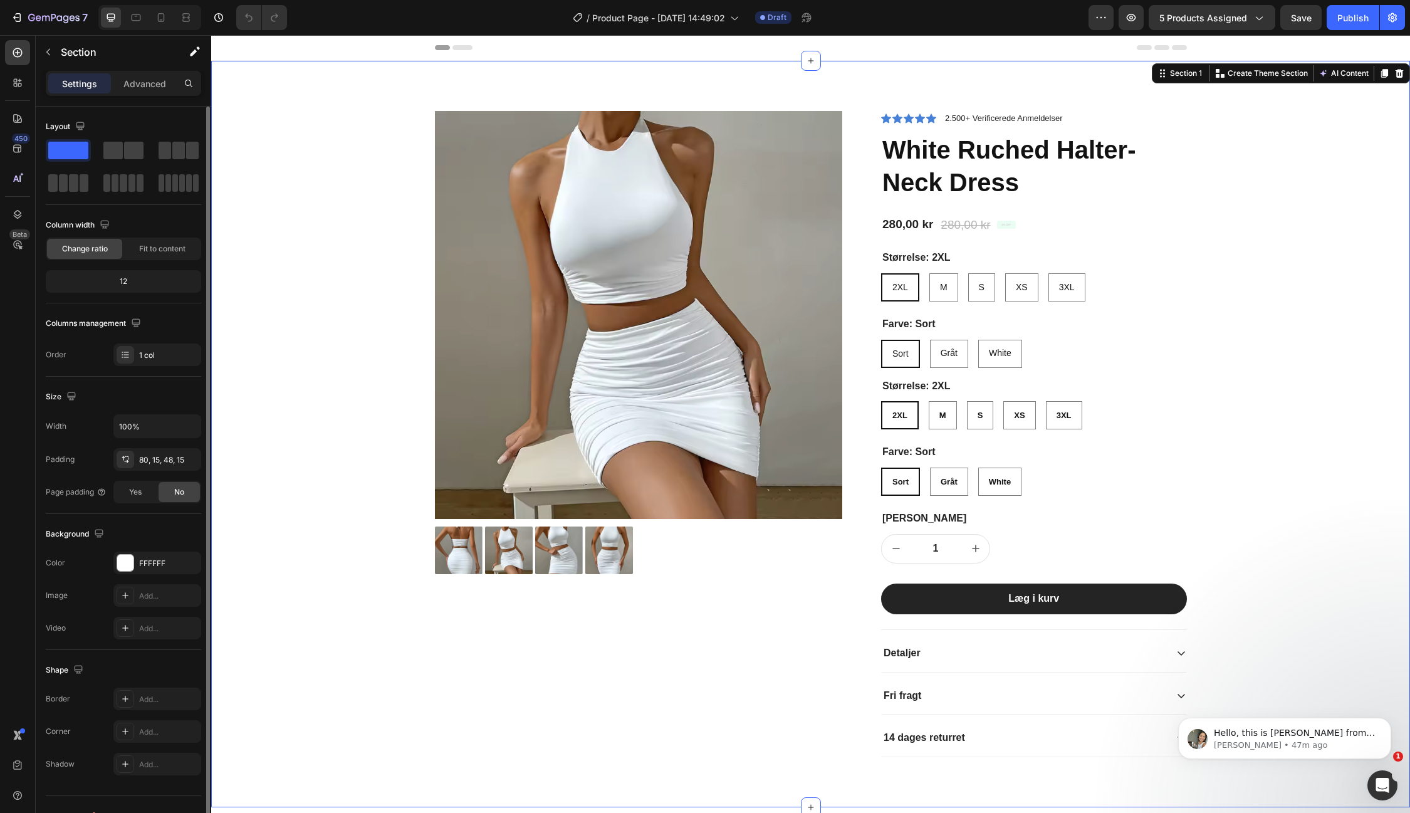
click at [1346, 274] on div "Product Images Icon Icon Icon Icon Icon Icon List 2.500+ Verificerede Anmeldels…" at bounding box center [811, 444] width 1180 height 666
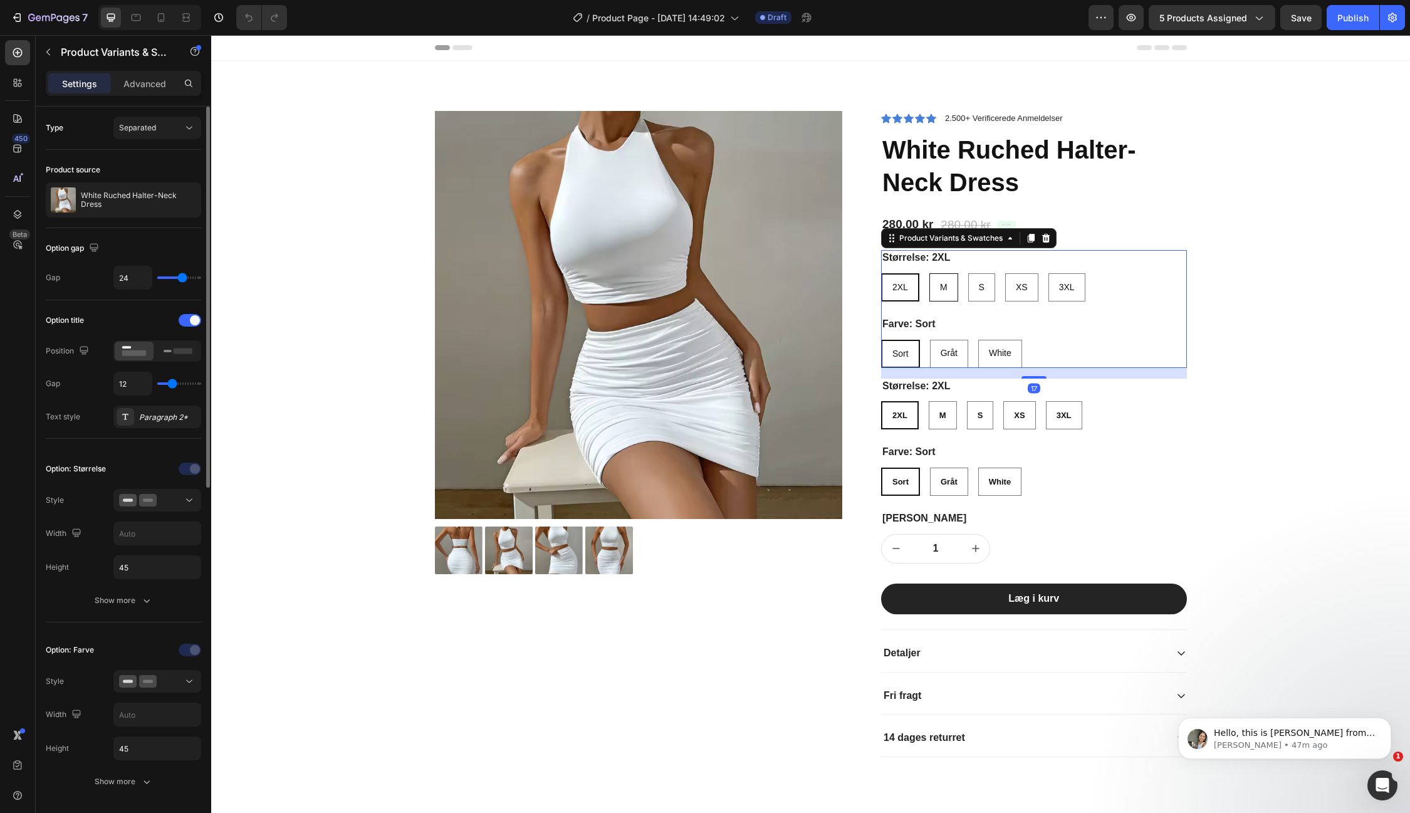
click at [946, 290] on div "M" at bounding box center [944, 288] width 28 height 26
click at [929, 273] on input "M M M" at bounding box center [929, 273] width 1 height 1
radio input "false"
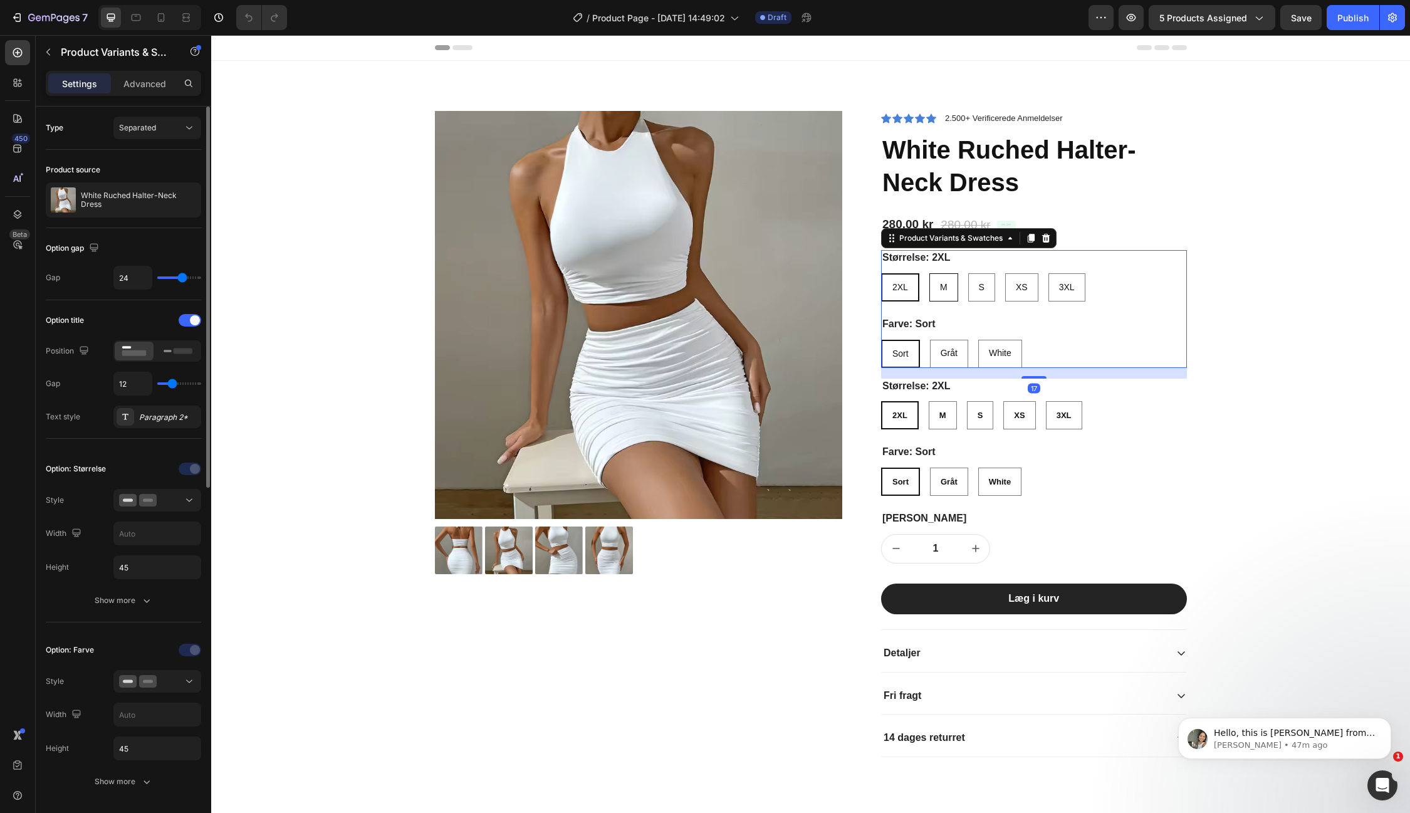
radio input "true"
click at [1010, 350] on span "White" at bounding box center [1000, 353] width 23 height 10
click at [978, 340] on input "White White White" at bounding box center [978, 339] width 1 height 1
radio input "false"
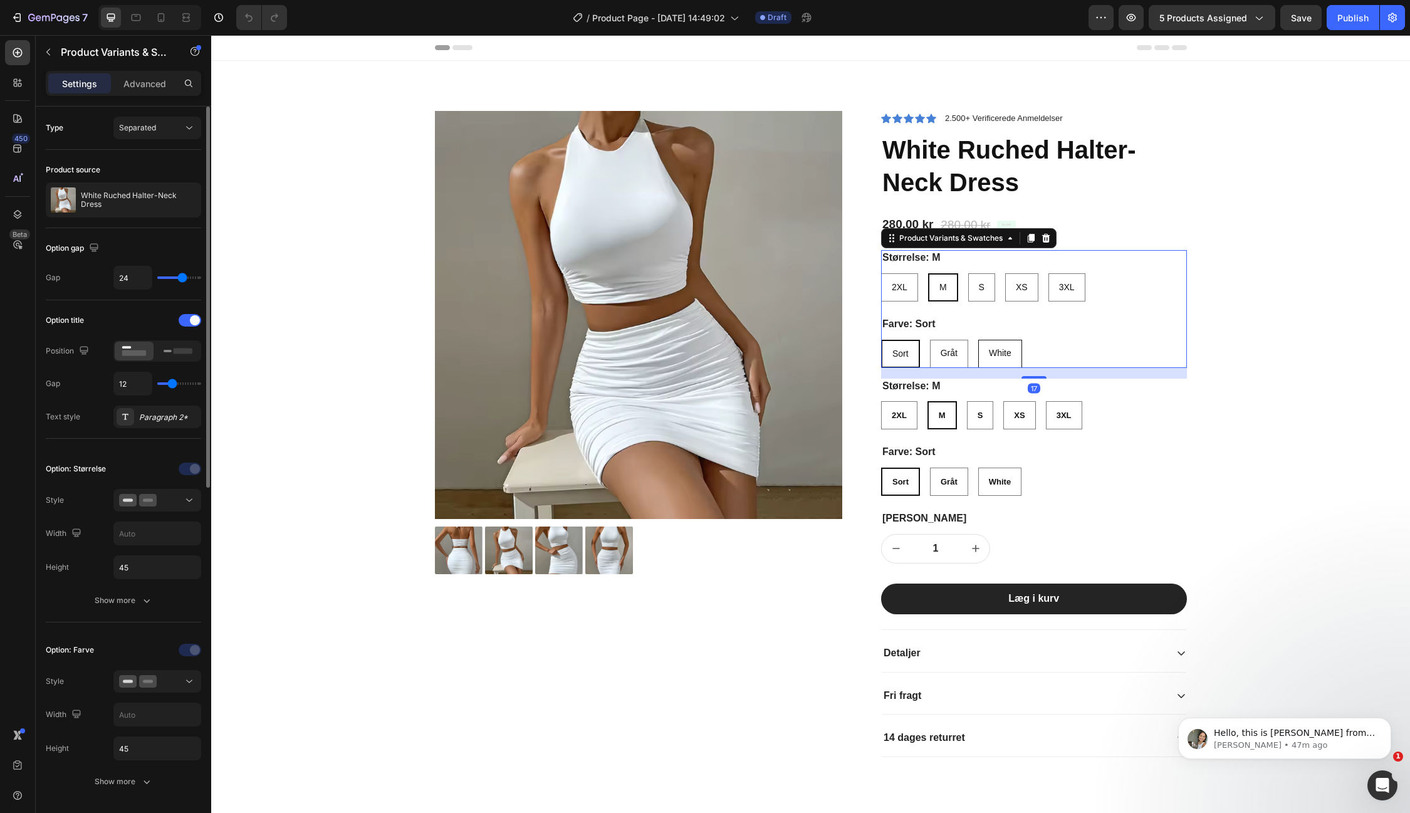
radio input "false"
radio input "true"
click at [1049, 239] on icon at bounding box center [1046, 238] width 10 height 10
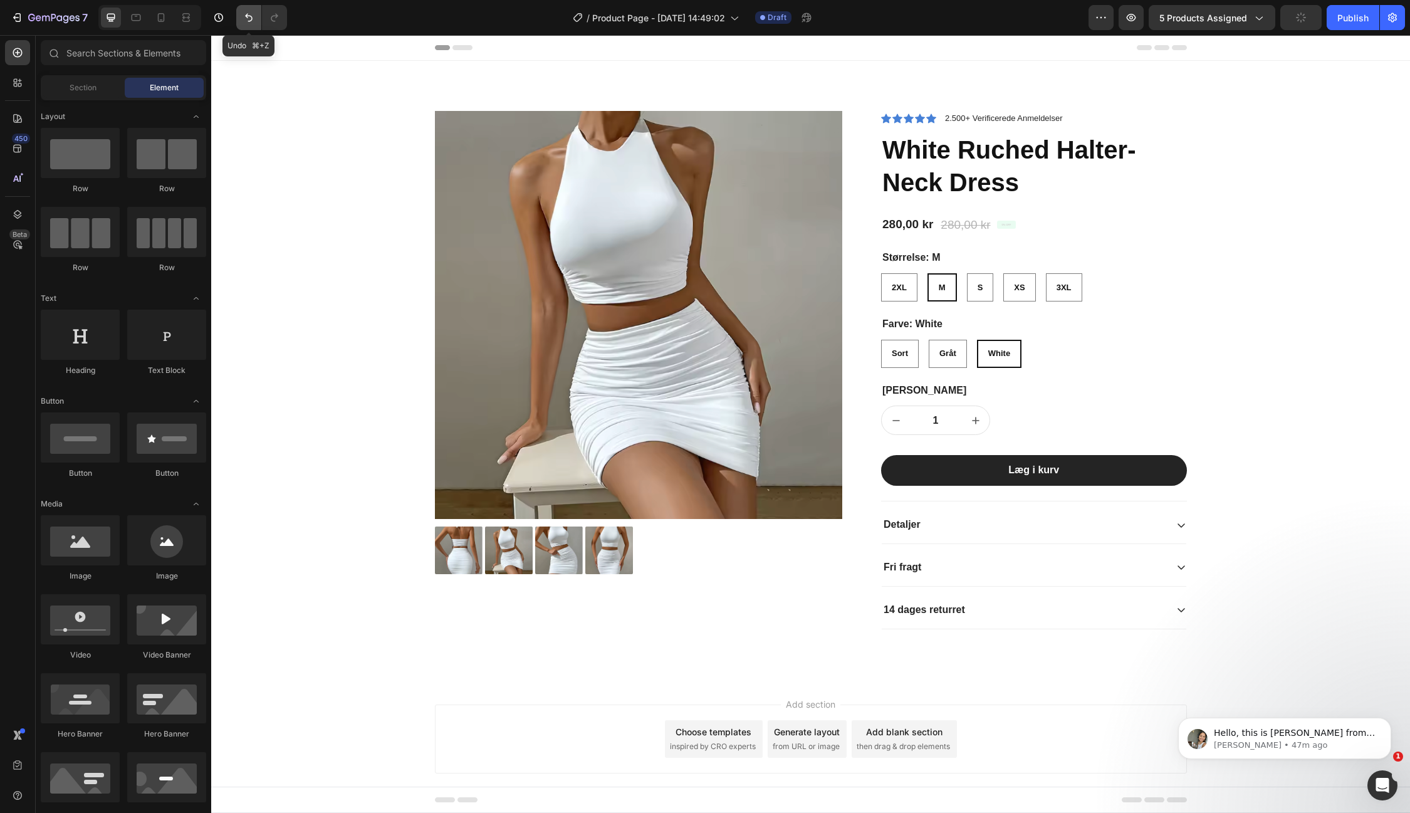
click at [243, 15] on icon "Undo/Redo" at bounding box center [249, 17] width 13 height 13
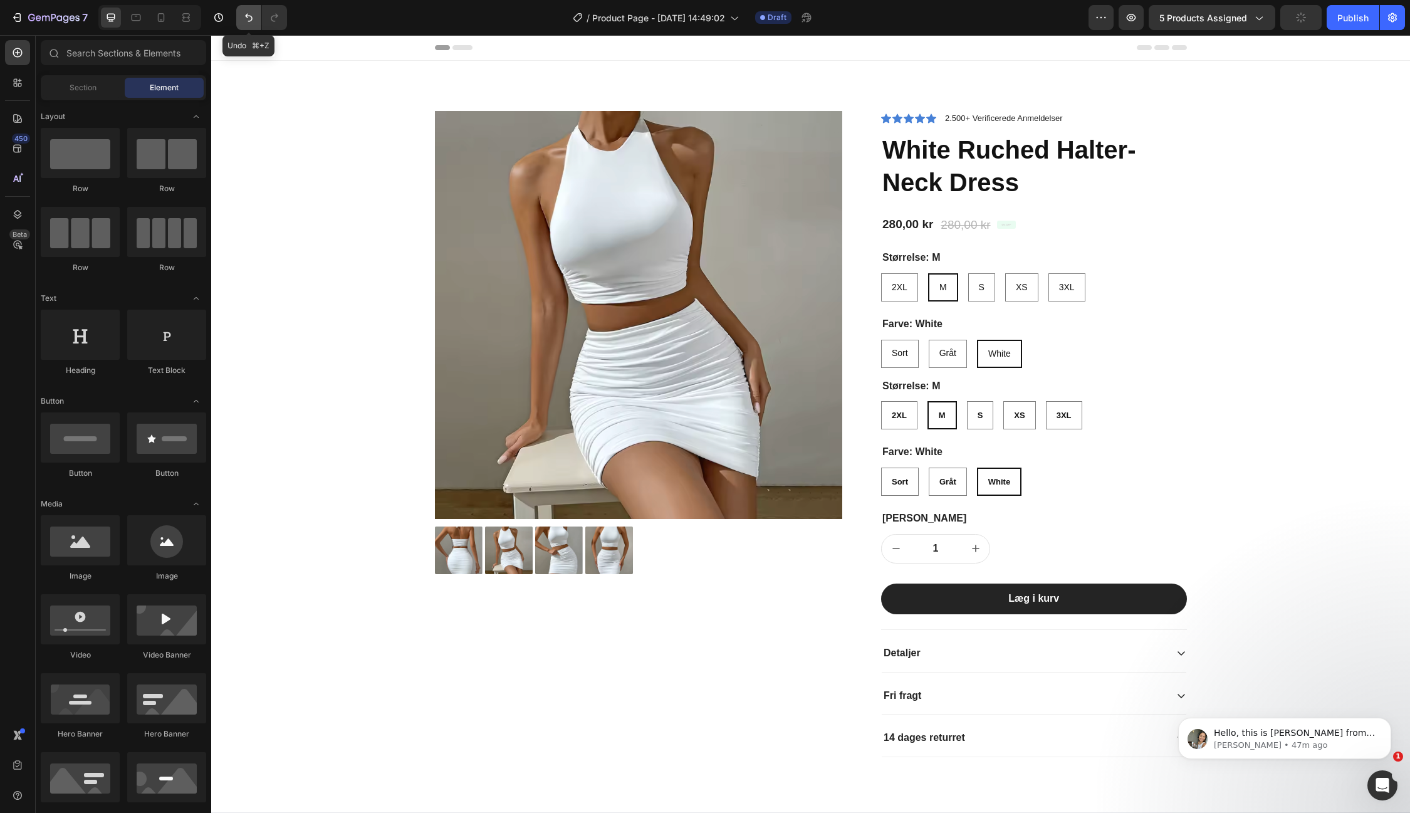
radio input "true"
click at [271, 20] on icon "Undo/Redo" at bounding box center [274, 17] width 13 height 13
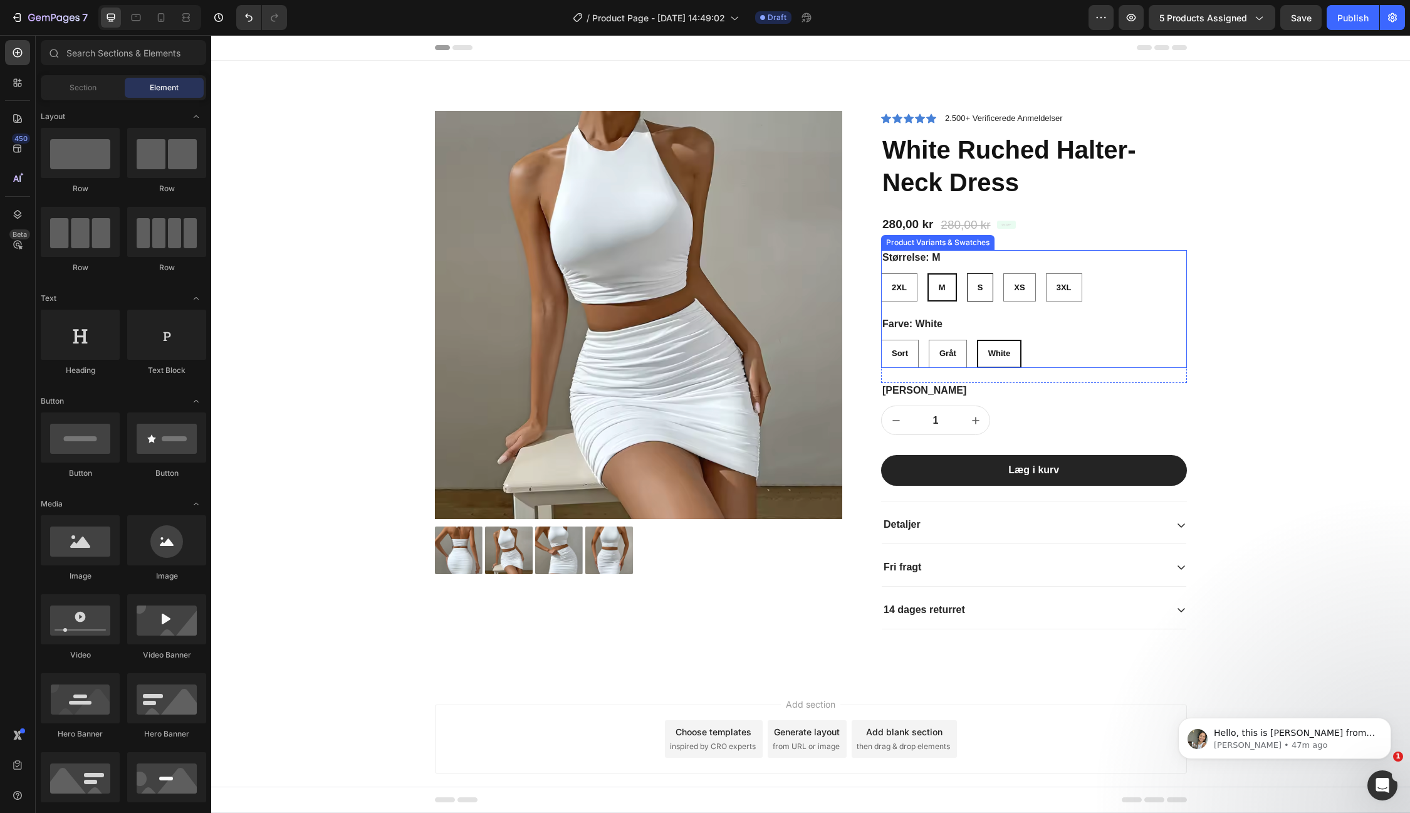
click at [978, 283] on span "S" at bounding box center [981, 287] width 6 height 9
click at [967, 273] on input "S S S" at bounding box center [966, 273] width 1 height 1
radio input "true"
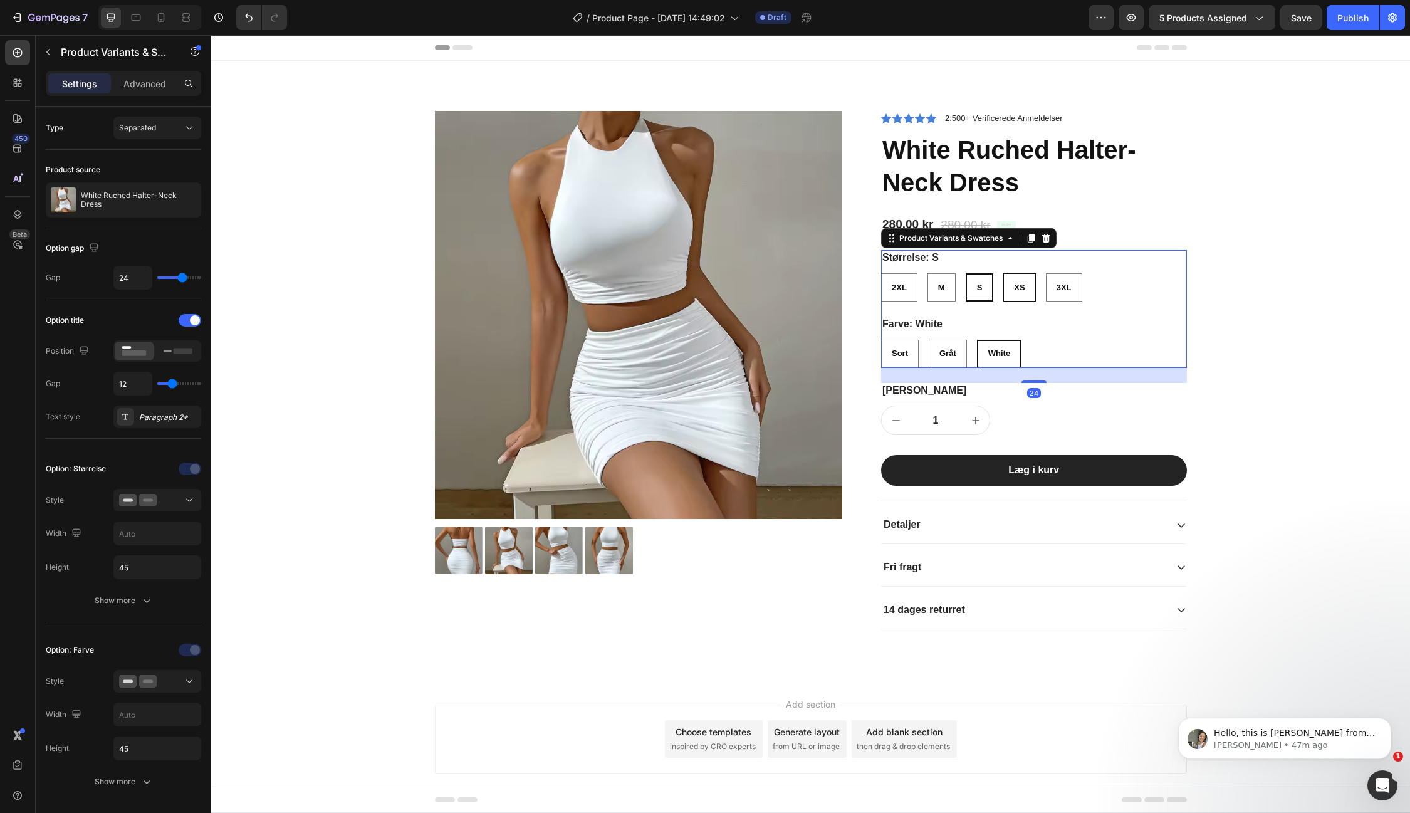
click at [1019, 287] on span "XS" at bounding box center [1019, 287] width 11 height 9
click at [1003, 273] on input "XS XS XS" at bounding box center [1003, 273] width 1 height 1
radio input "true"
click at [1057, 286] on span "3XL" at bounding box center [1064, 287] width 15 height 9
click at [1046, 273] on input "3XL 3XL 3XL" at bounding box center [1045, 273] width 1 height 1
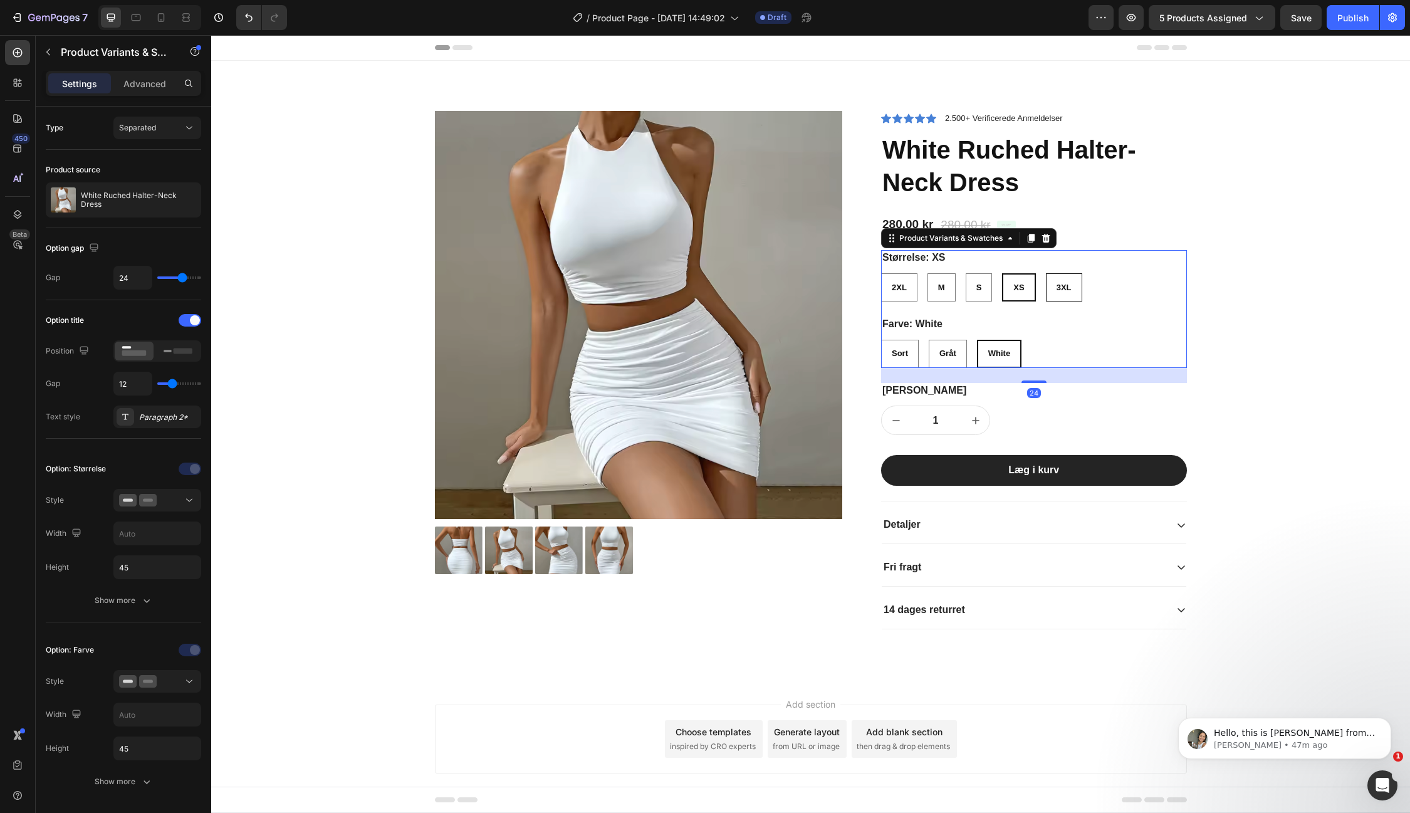
radio input "true"
click at [943, 355] on span "Gråt" at bounding box center [948, 352] width 17 height 9
click at [929, 340] on input "Gråt Gråt Gråt" at bounding box center [928, 339] width 1 height 1
radio input "true"
click at [886, 357] on div "Sort" at bounding box center [900, 353] width 36 height 23
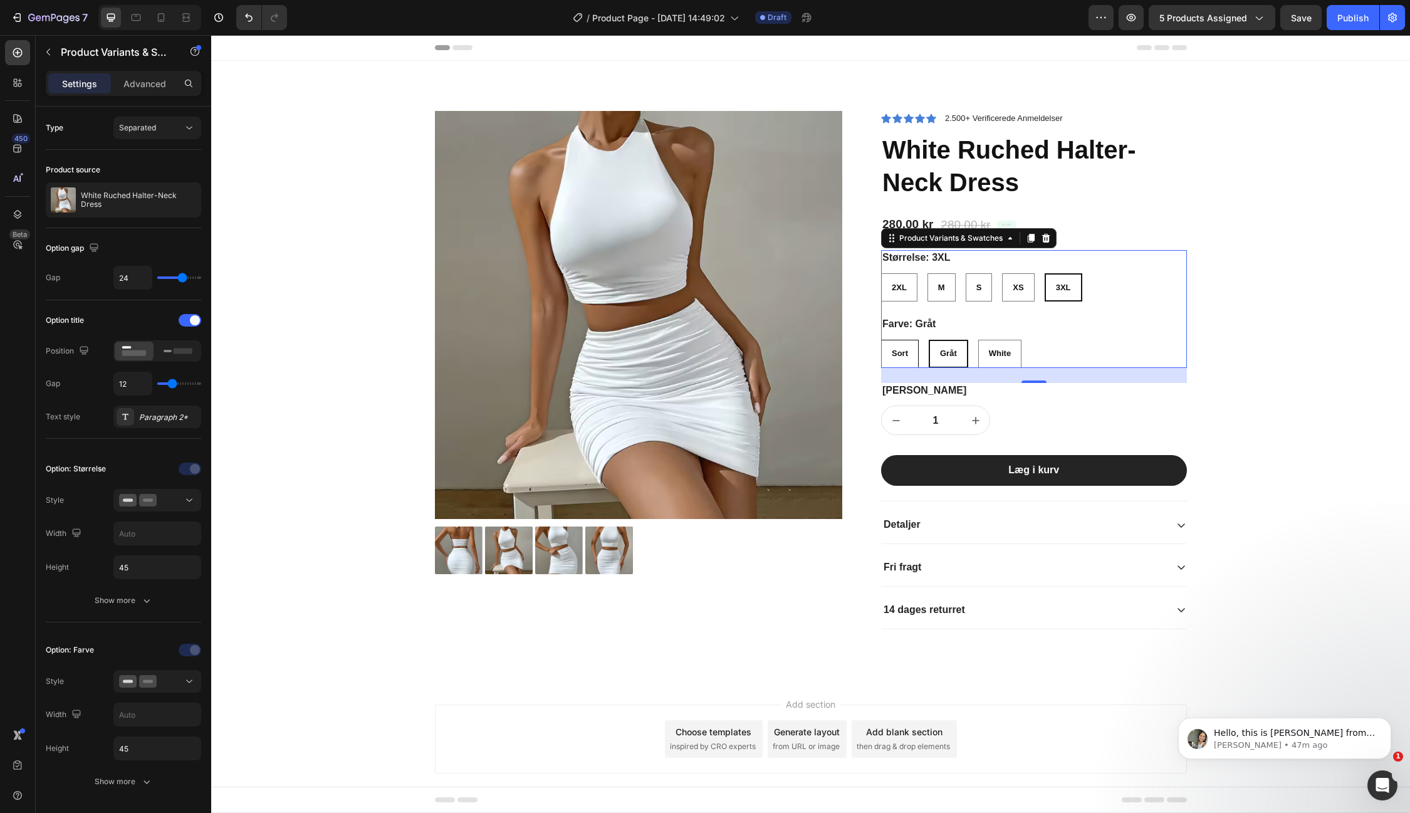
click at [881, 340] on input "Sort Sort Sort" at bounding box center [881, 339] width 1 height 1
radio input "true"
click at [1291, 19] on button "Save" at bounding box center [1300, 17] width 41 height 25
click at [1356, 95] on div "Product Images Icon Icon Icon Icon Icon Icon List 2.500+ Verificerede Anmeldels…" at bounding box center [810, 370] width 1199 height 619
click at [951, 351] on span "Gråt" at bounding box center [949, 352] width 17 height 9
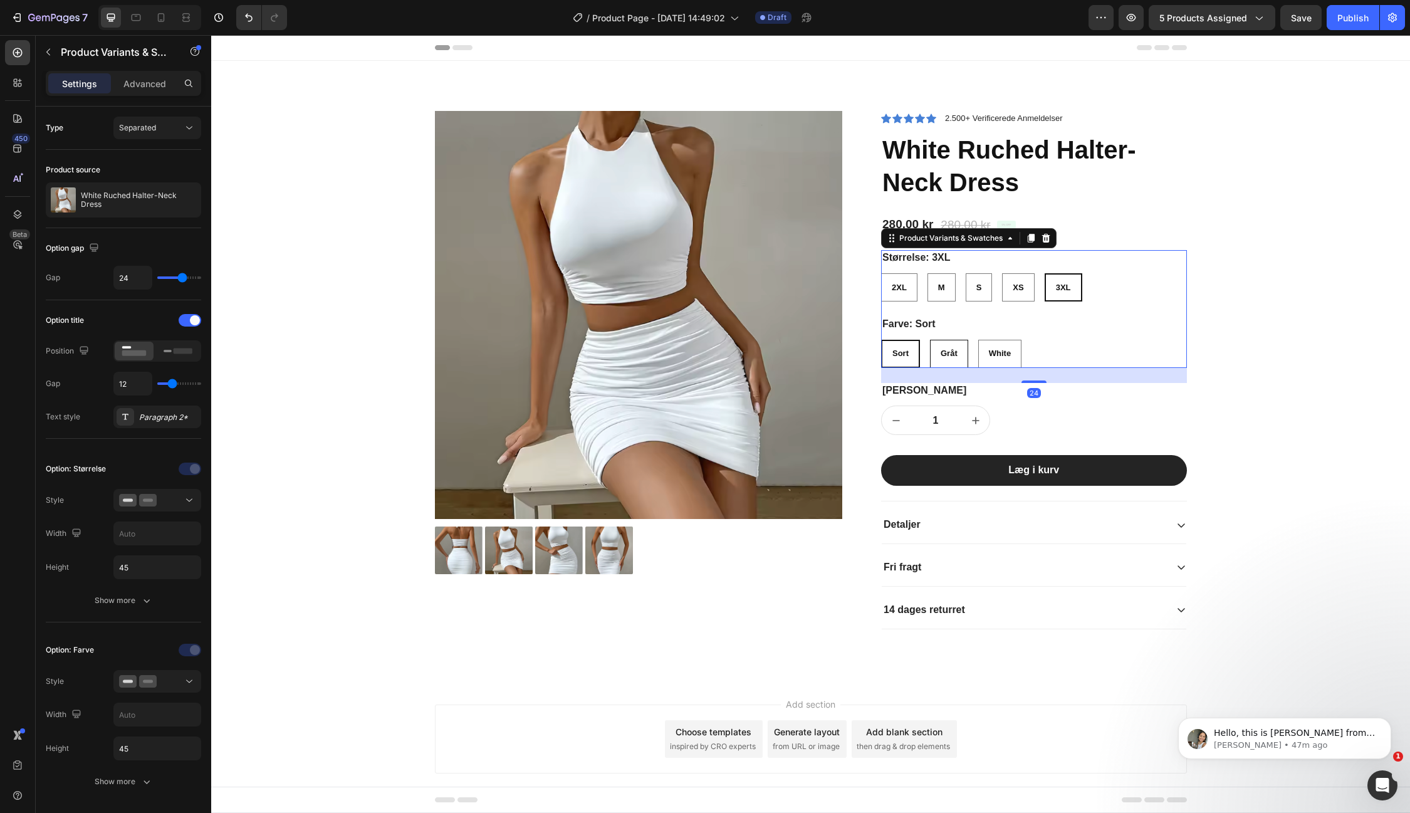
click at [930, 340] on input "Gråt Gråt Gråt" at bounding box center [929, 339] width 1 height 1
radio input "true"
click at [1000, 352] on span "White" at bounding box center [1000, 352] width 22 height 9
click at [978, 340] on input "White White White" at bounding box center [978, 339] width 1 height 1
radio input "true"
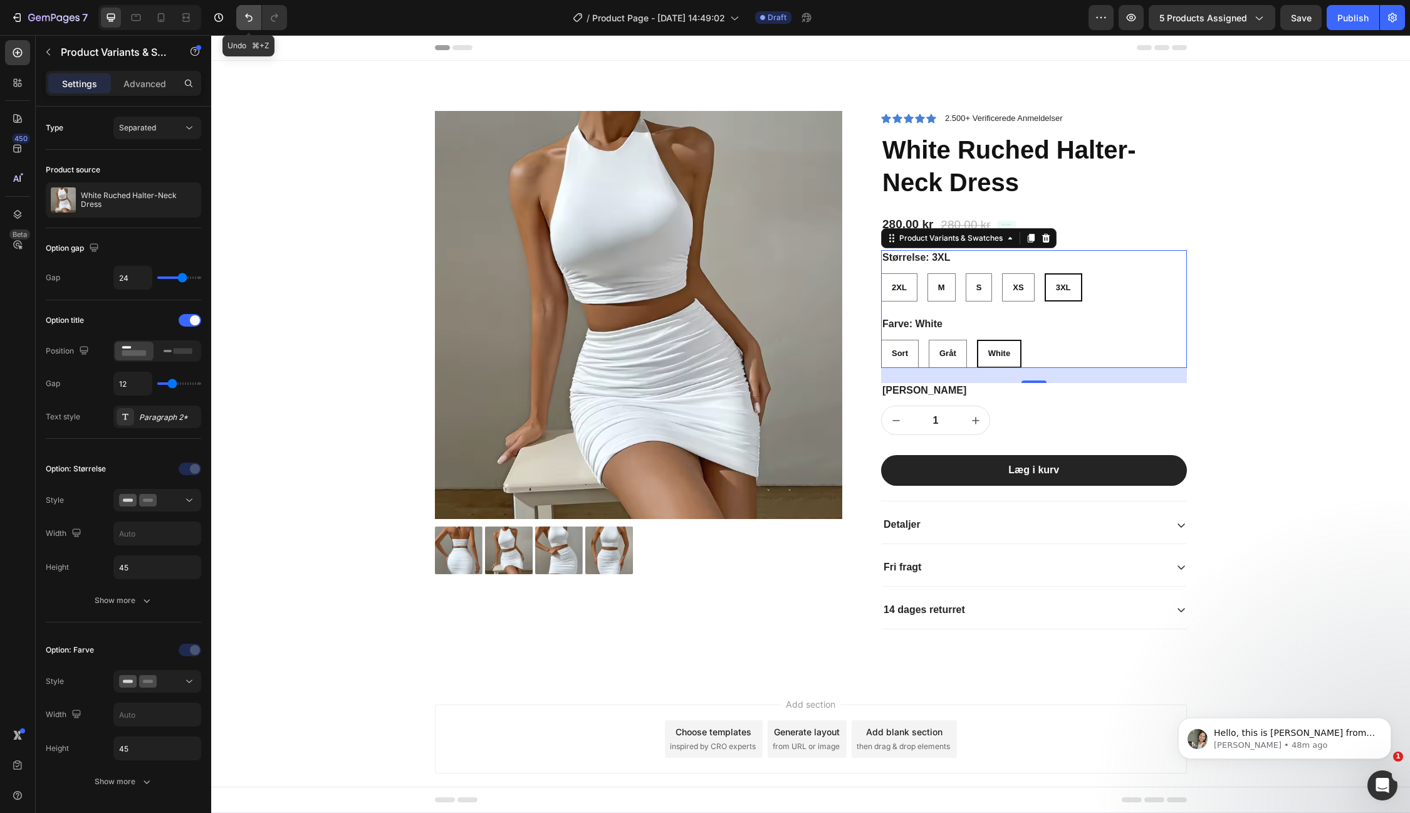
click at [246, 25] on button "Undo/Redo" at bounding box center [248, 17] width 25 height 25
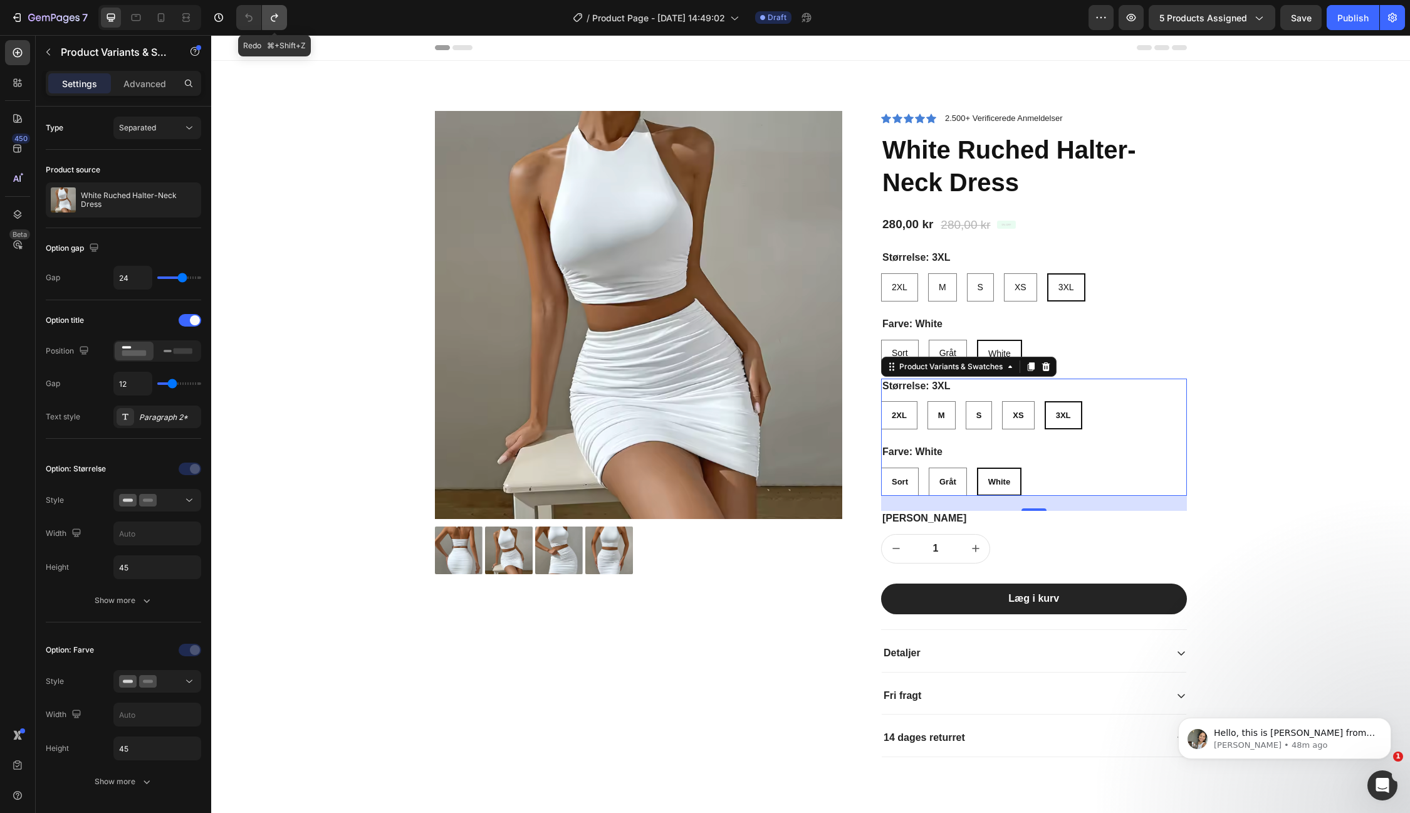
click at [274, 19] on icon "Undo/Redo" at bounding box center [274, 17] width 13 height 13
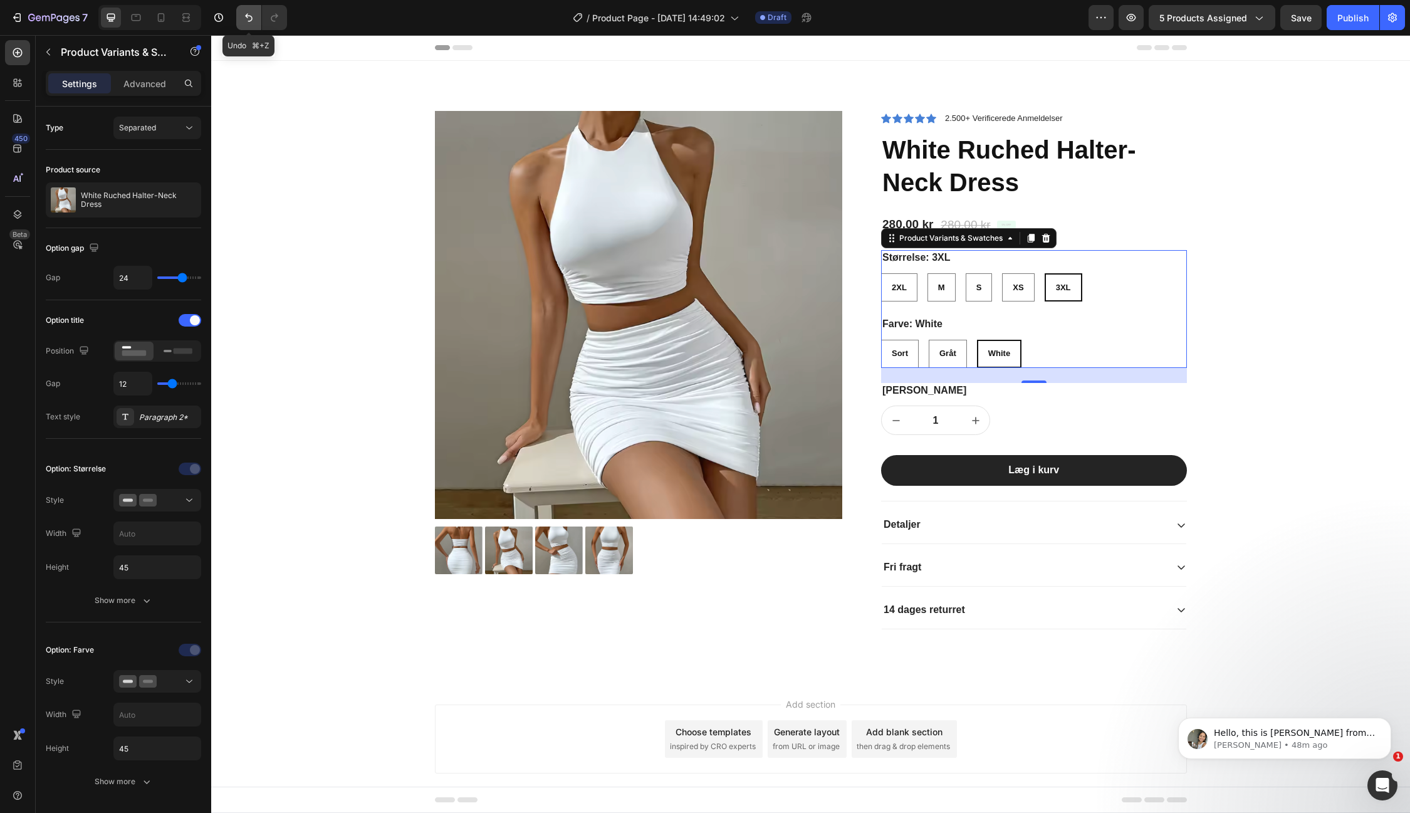
click at [243, 21] on icon "Undo/Redo" at bounding box center [249, 17] width 13 height 13
radio input "false"
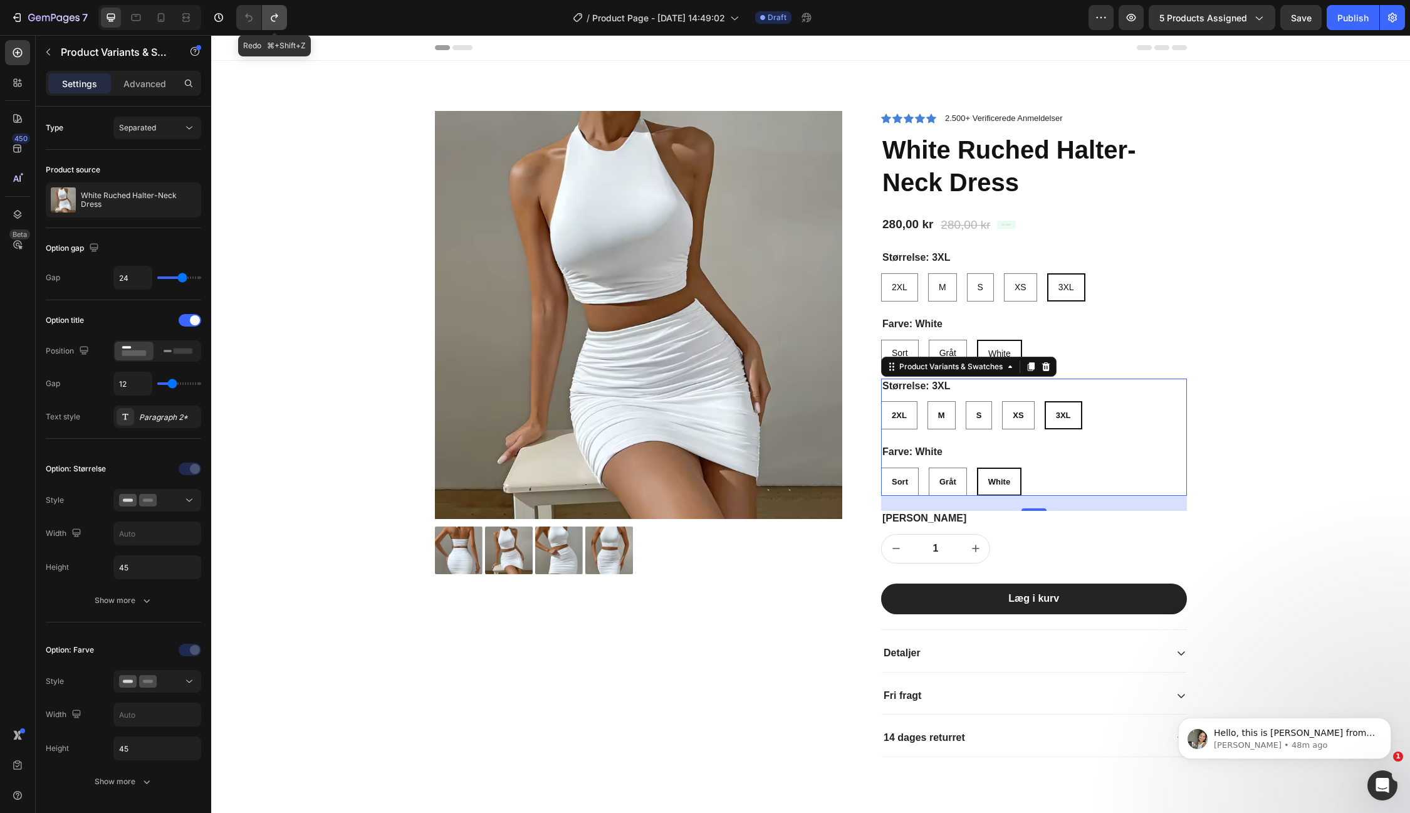
click at [273, 21] on icon "Undo/Redo" at bounding box center [274, 17] width 13 height 13
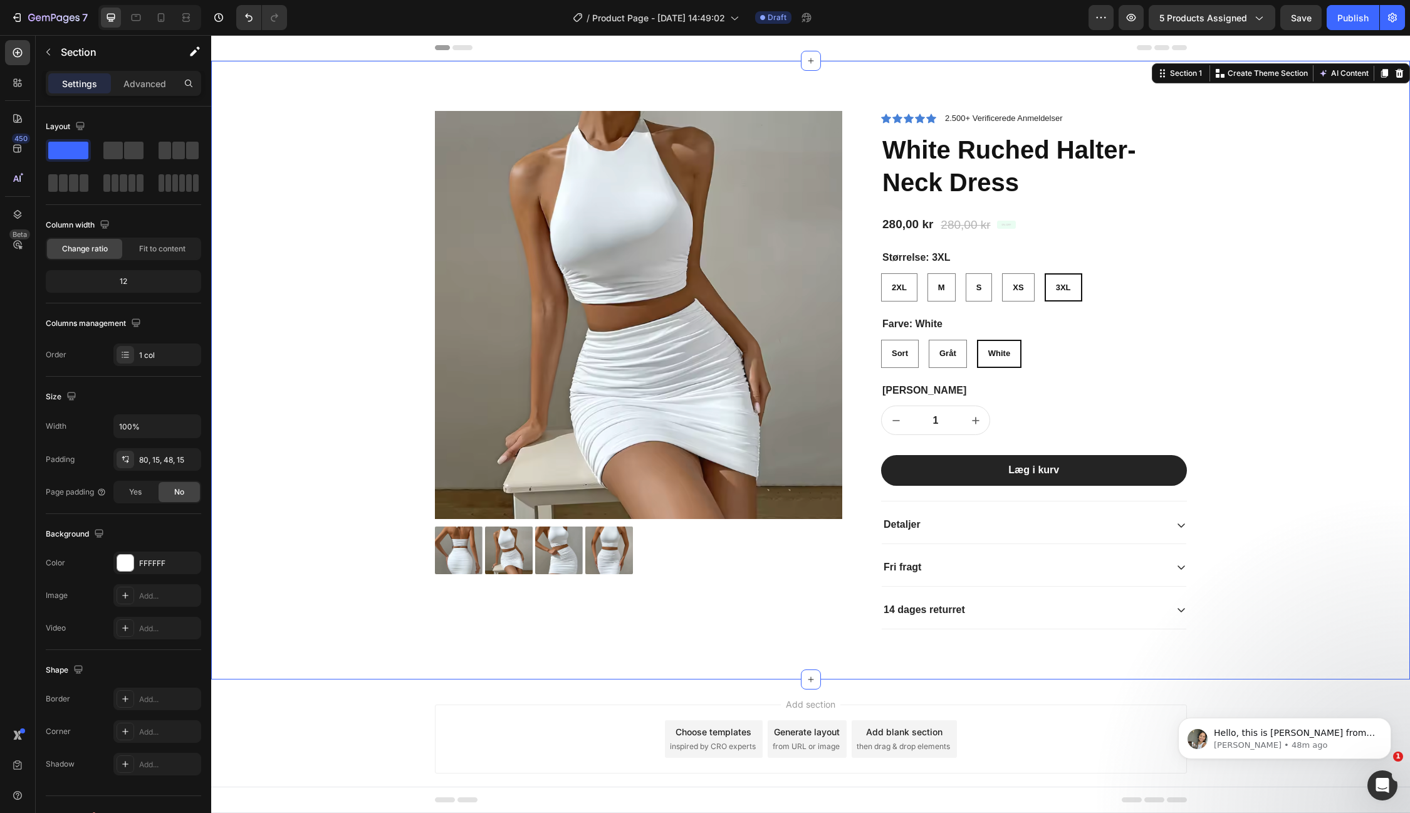
click at [1362, 130] on div "Product Images Icon Icon Icon Icon Icon Icon List 2.500+ Verificerede Anmeldels…" at bounding box center [811, 380] width 1180 height 538
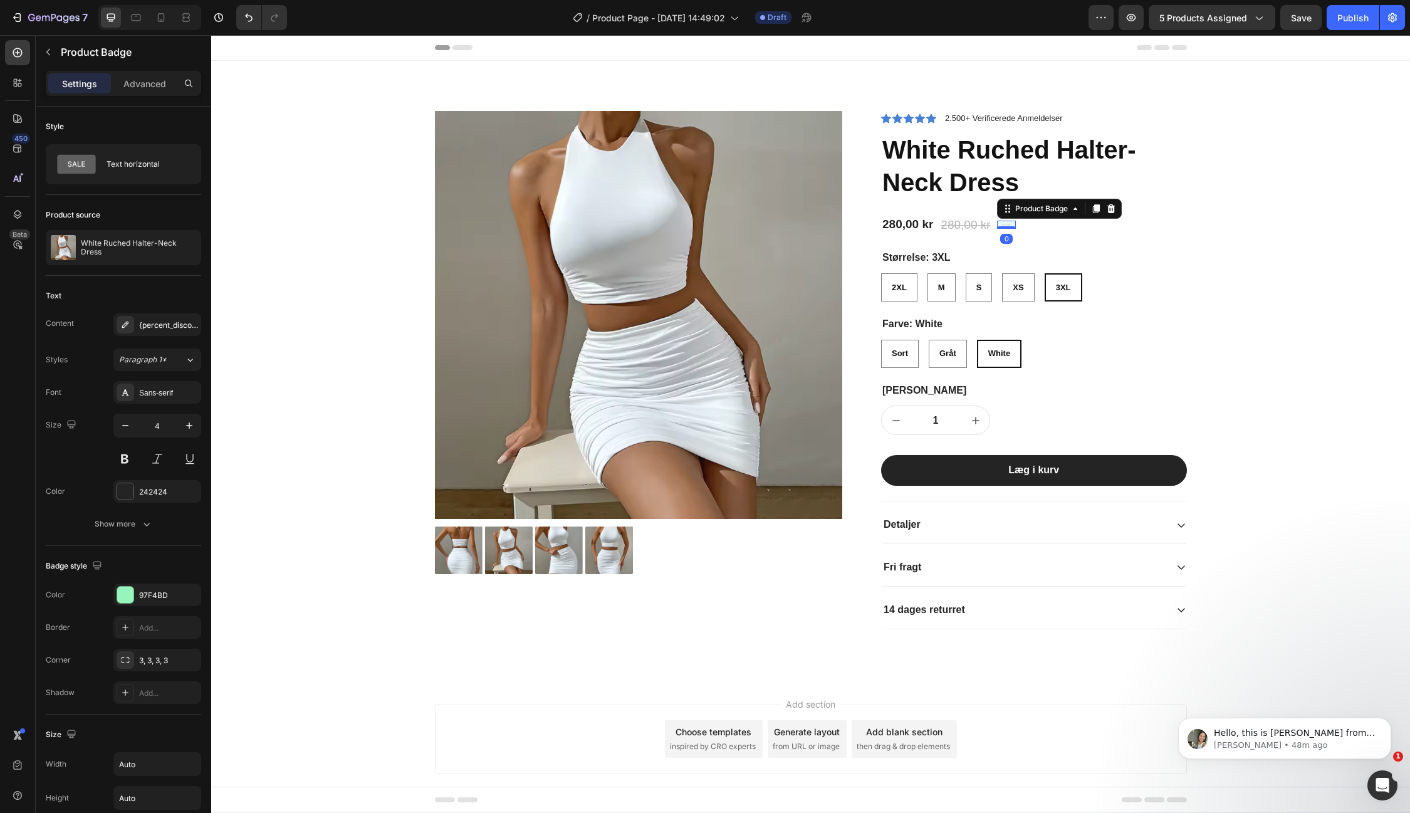
click at [1015, 224] on pre "0% off" at bounding box center [1006, 225] width 19 height 8
click at [1343, 273] on div "Product Images Icon Icon Icon Icon Icon Icon List 2.500+ Verificerede Anmeldels…" at bounding box center [811, 380] width 1180 height 538
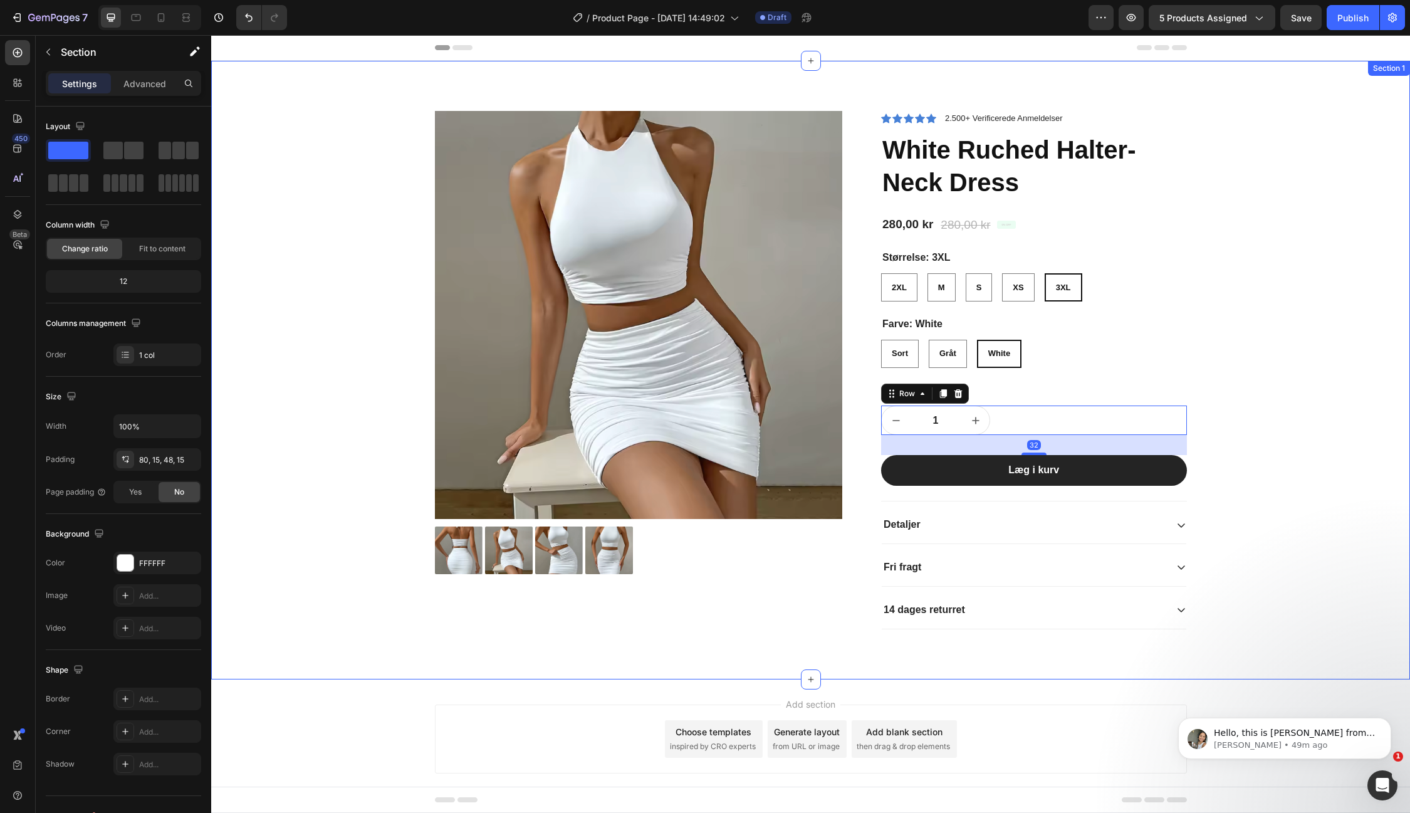
click at [1357, 226] on div "Product Images Icon Icon Icon Icon Icon Icon List 2.500+ Verificerede Anmeldels…" at bounding box center [811, 380] width 1180 height 538
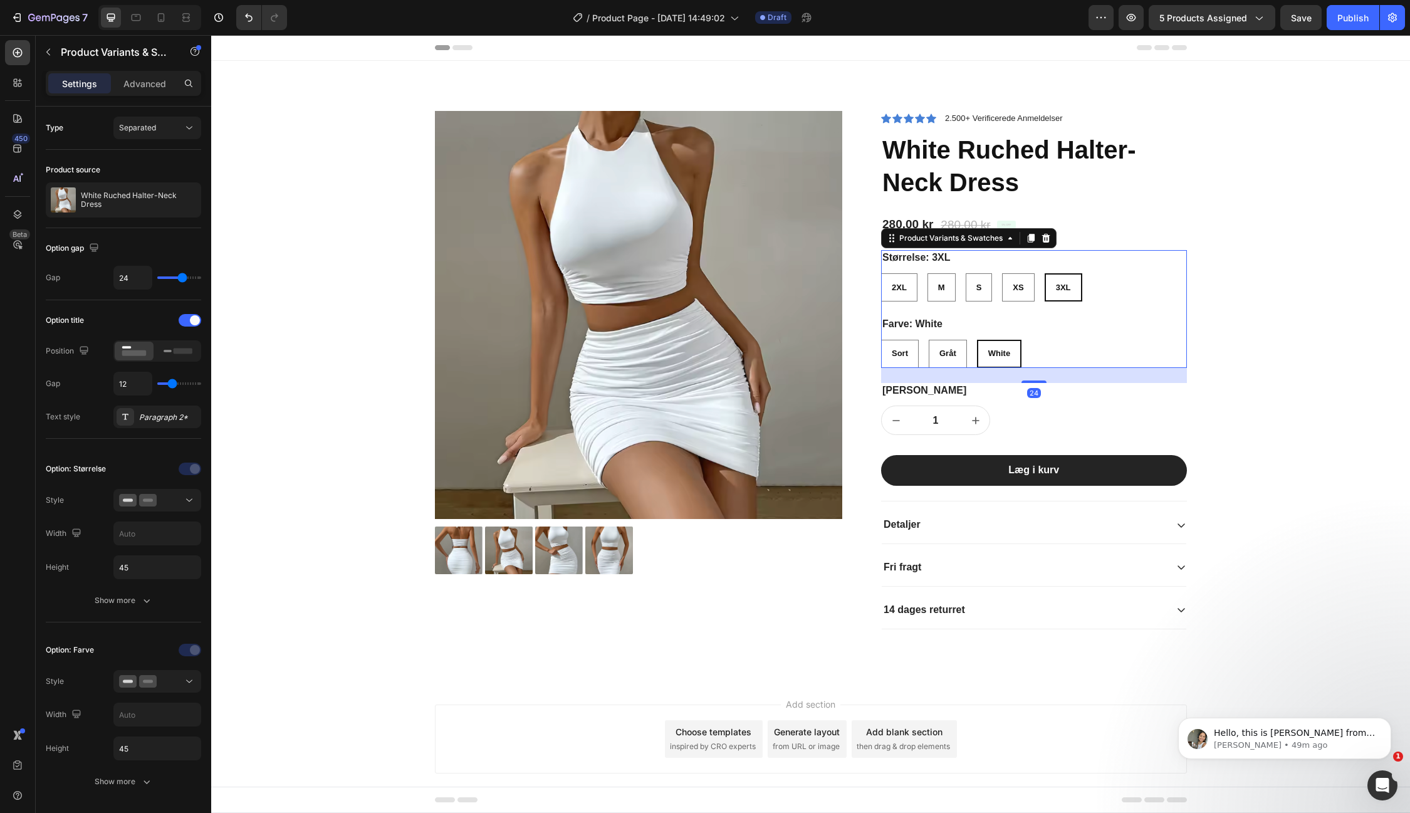
click at [1100, 271] on div "Størrelse: 3XL 2XL 2XL 2XL M M M S S S XS XS XS 3XL 3XL 3XL" at bounding box center [1034, 275] width 306 height 51
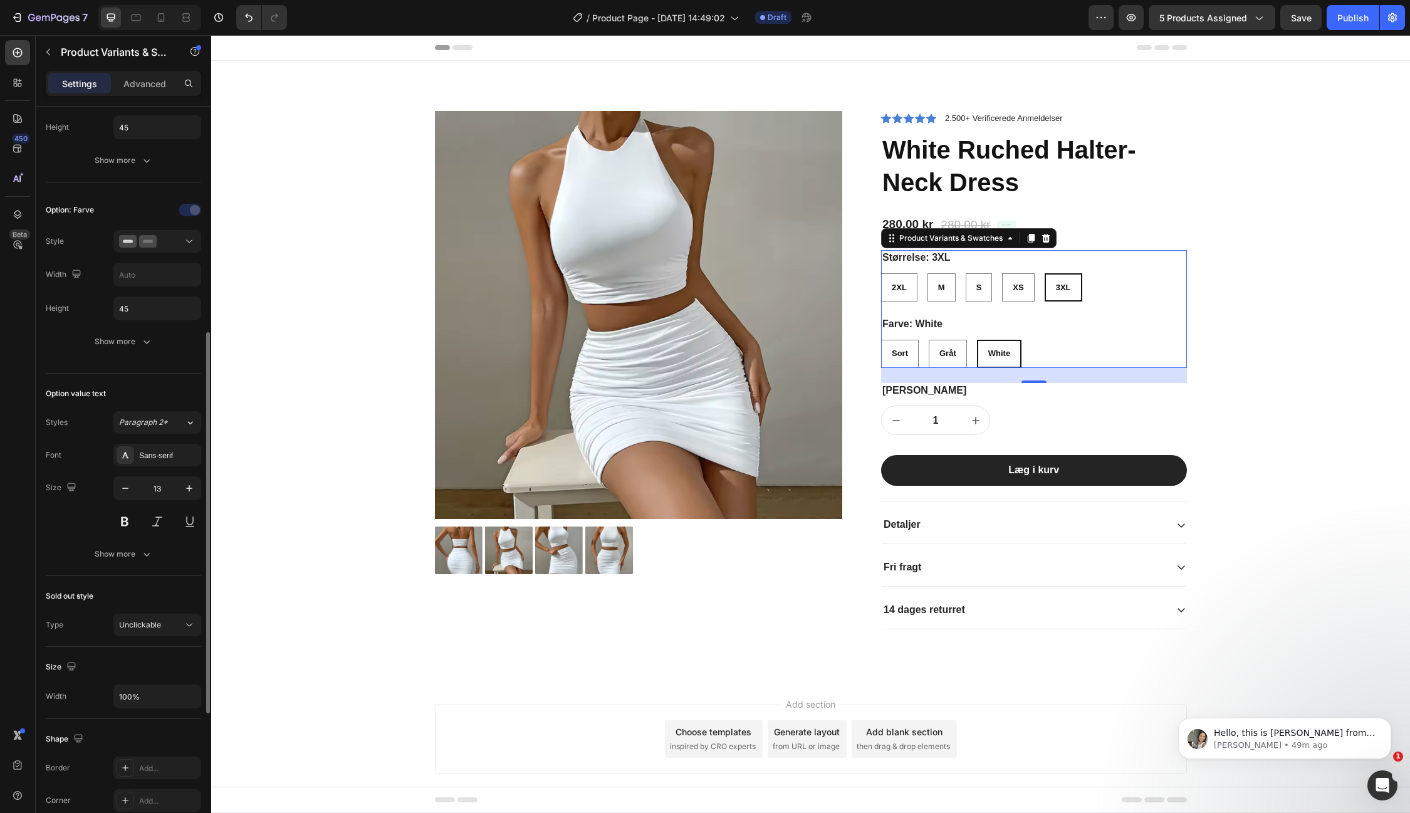
scroll to position [442, 0]
click at [179, 617] on div "Unclickable" at bounding box center [151, 622] width 64 height 11
click at [135, 693] on span "Cross-out" at bounding box center [137, 695] width 36 height 11
radio input "true"
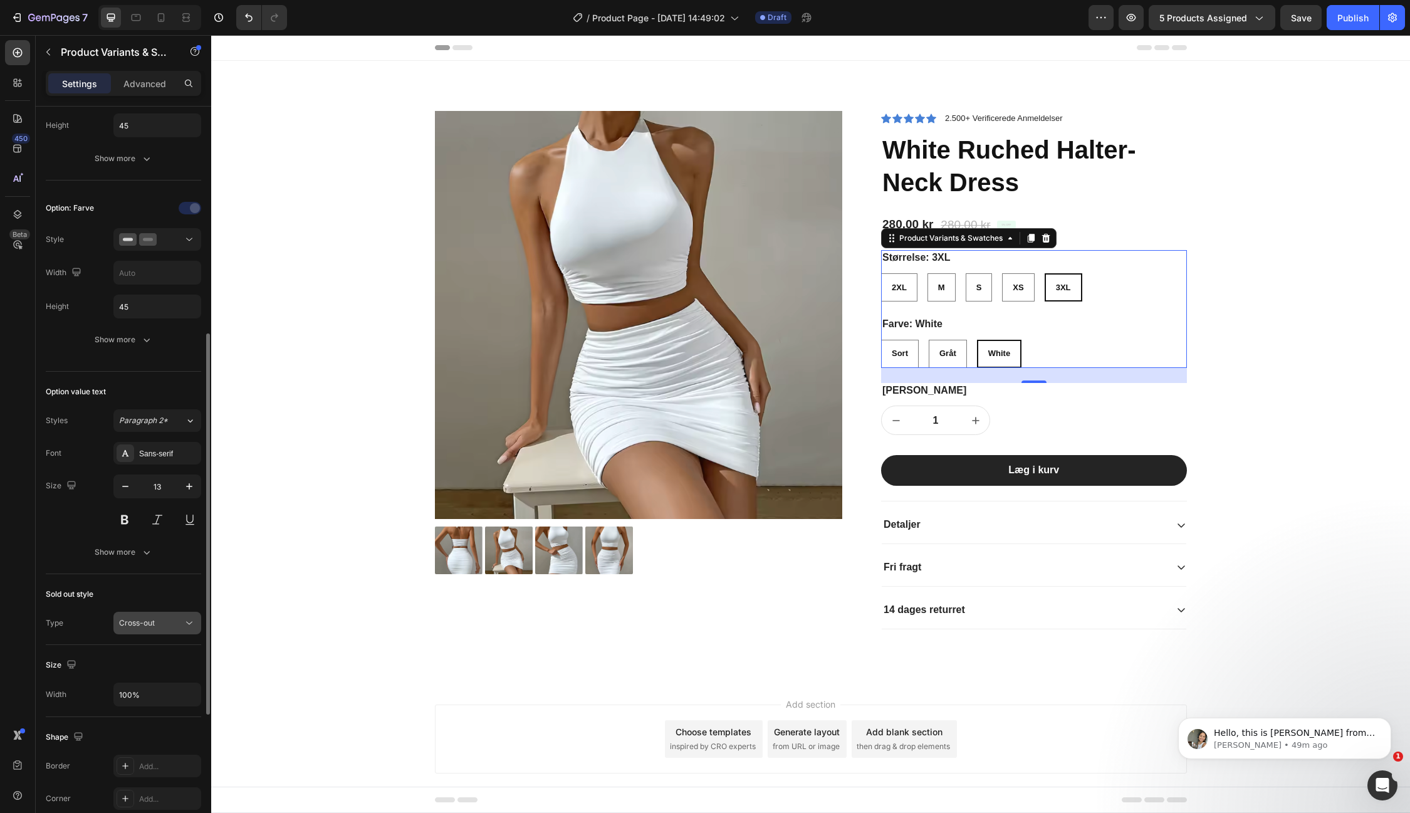
click at [154, 618] on span "Cross-out" at bounding box center [137, 622] width 36 height 9
click at [137, 667] on span "Unclickable" at bounding box center [140, 671] width 42 height 11
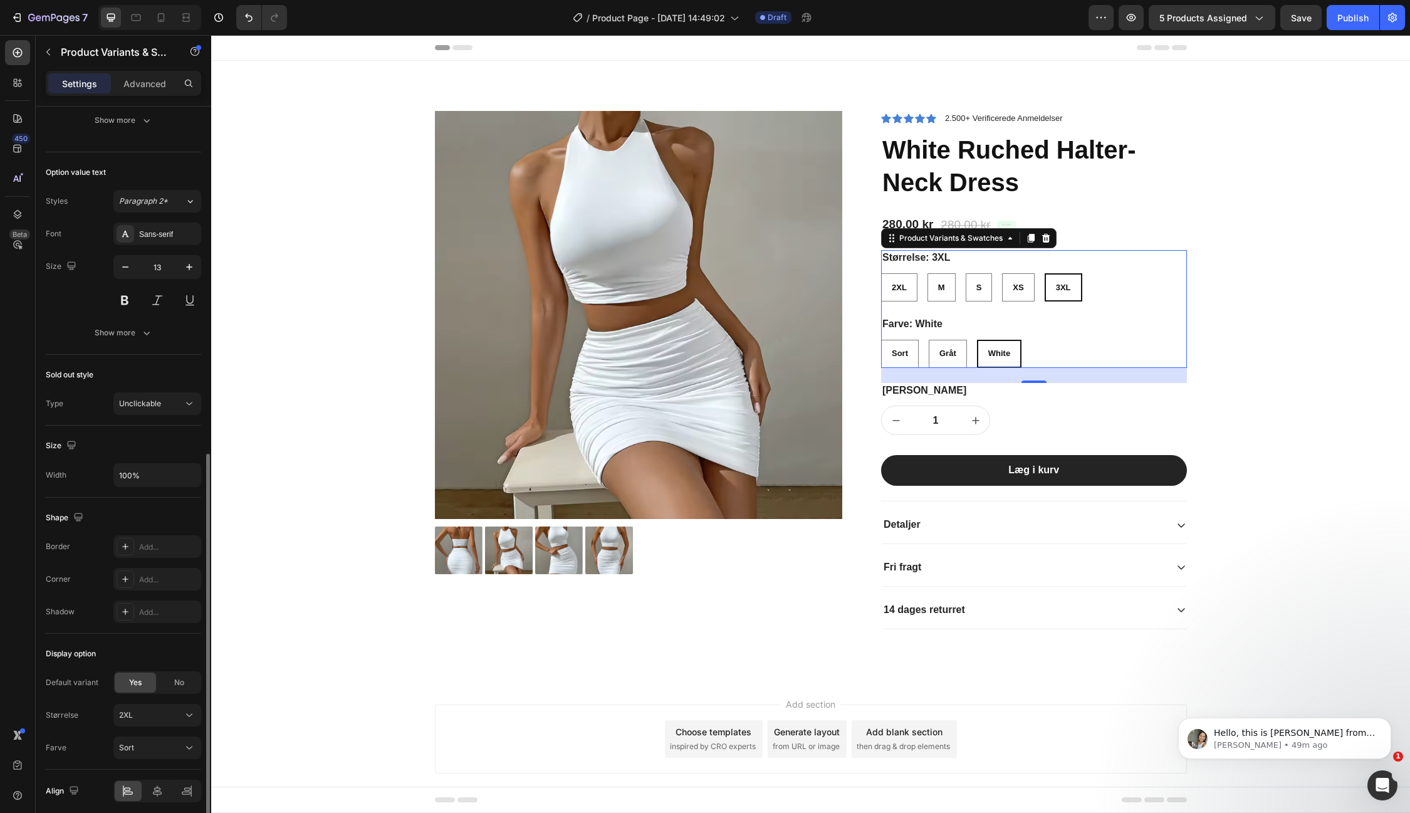
scroll to position [703, 0]
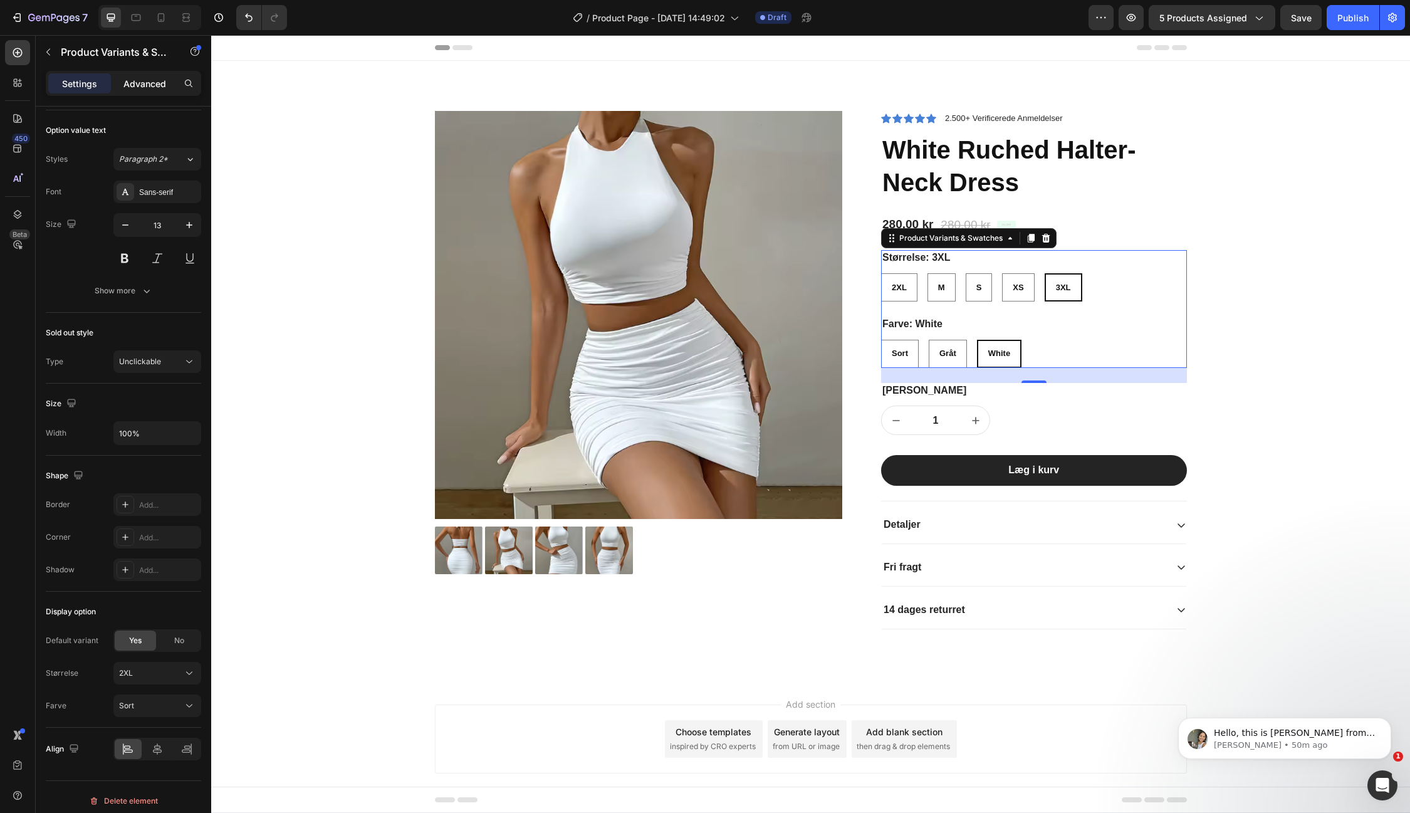
click at [143, 88] on p "Advanced" at bounding box center [144, 83] width 43 height 13
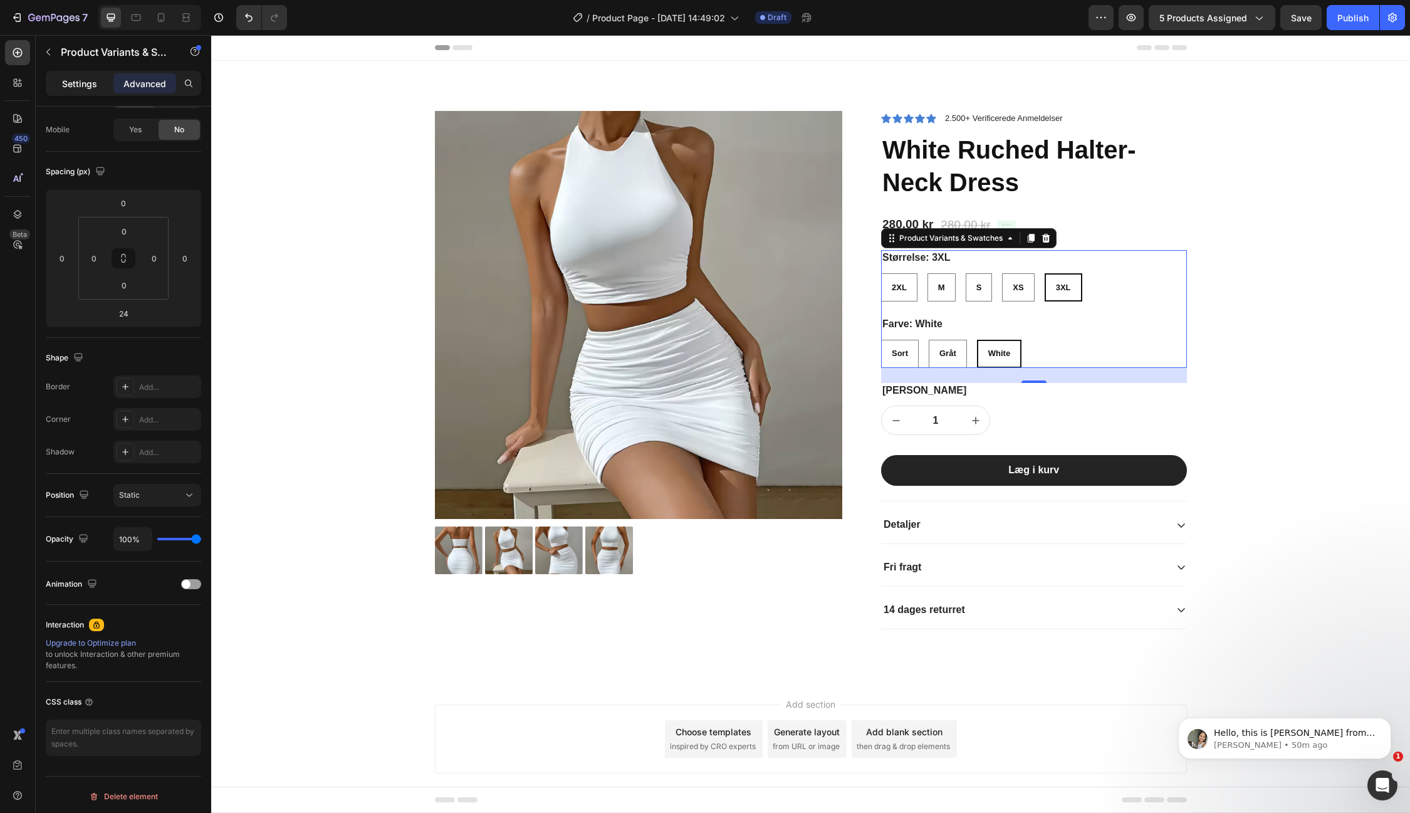
click at [83, 87] on p "Settings" at bounding box center [79, 83] width 35 height 13
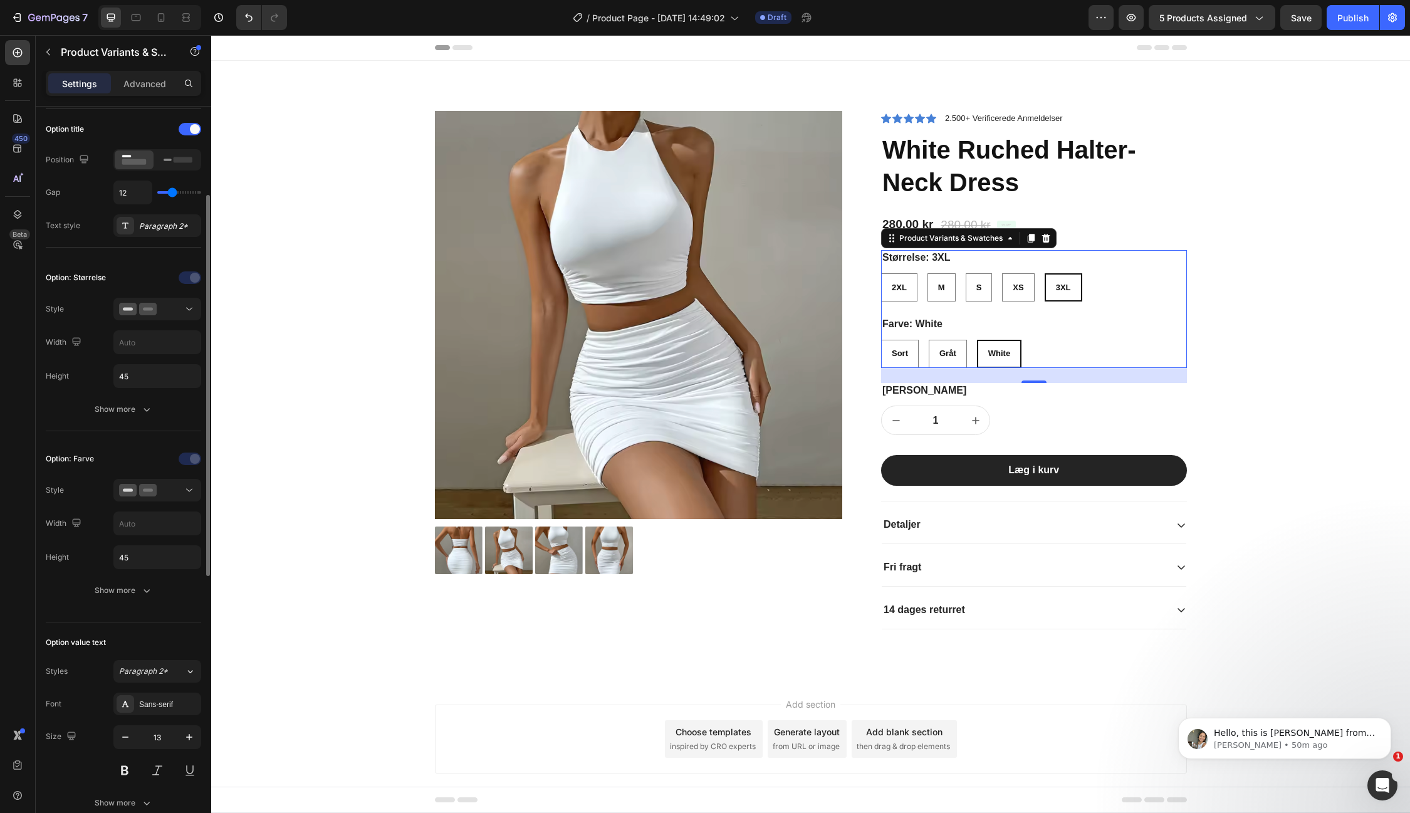
scroll to position [197, 0]
click at [141, 404] on icon "button" at bounding box center [146, 403] width 13 height 13
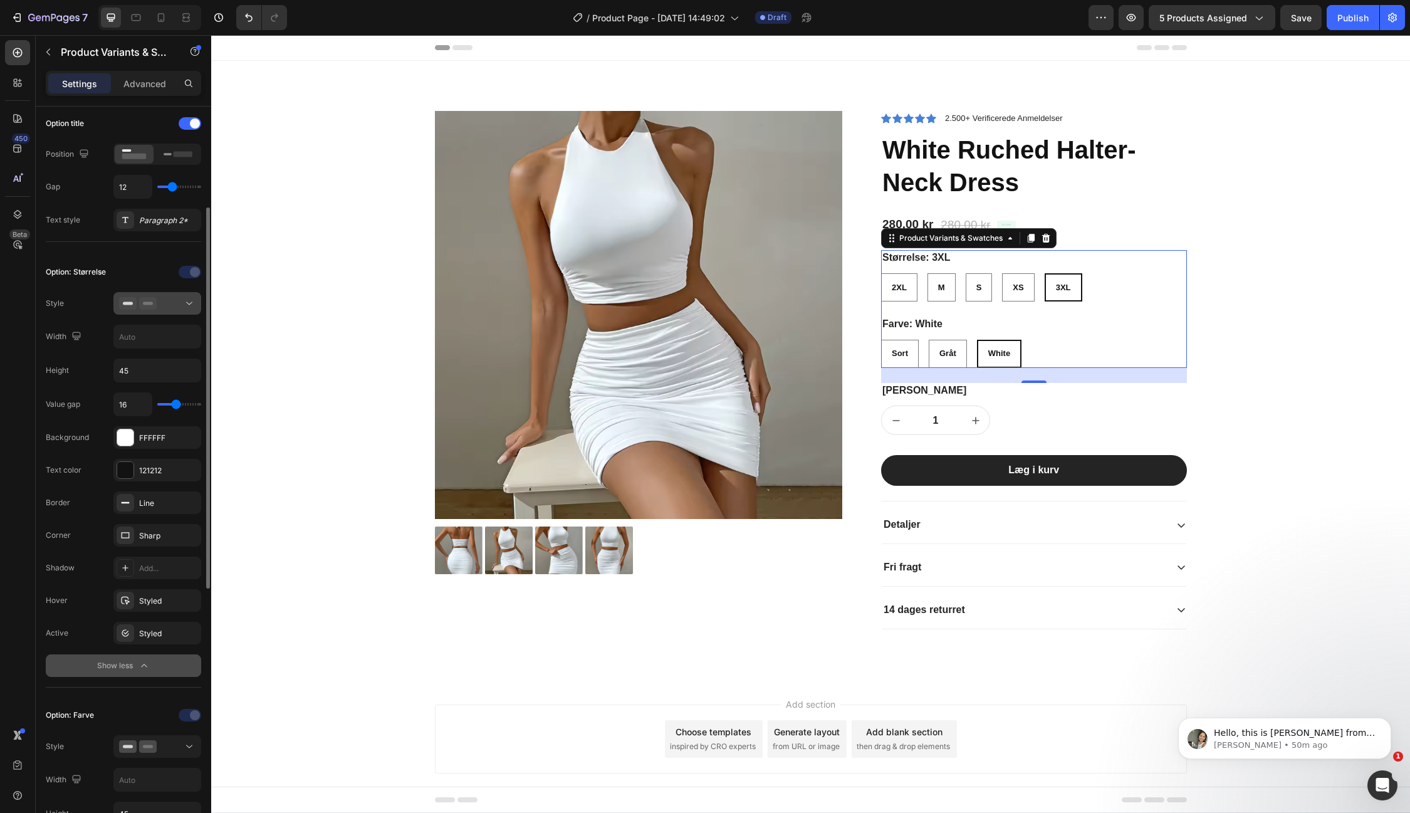
click at [189, 299] on icon at bounding box center [189, 303] width 13 height 13
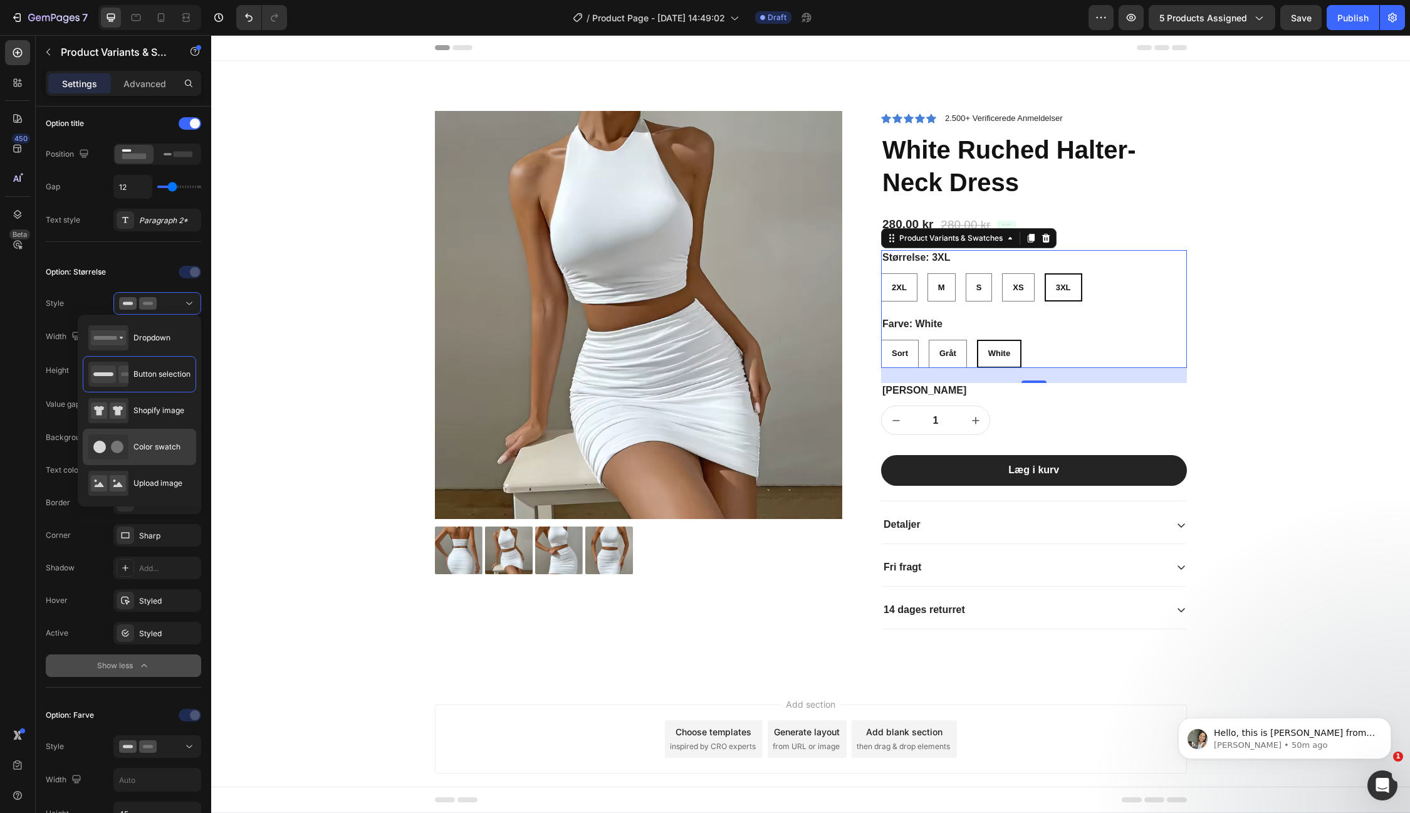
click at [168, 438] on div "Color swatch" at bounding box center [134, 446] width 92 height 25
type input "45"
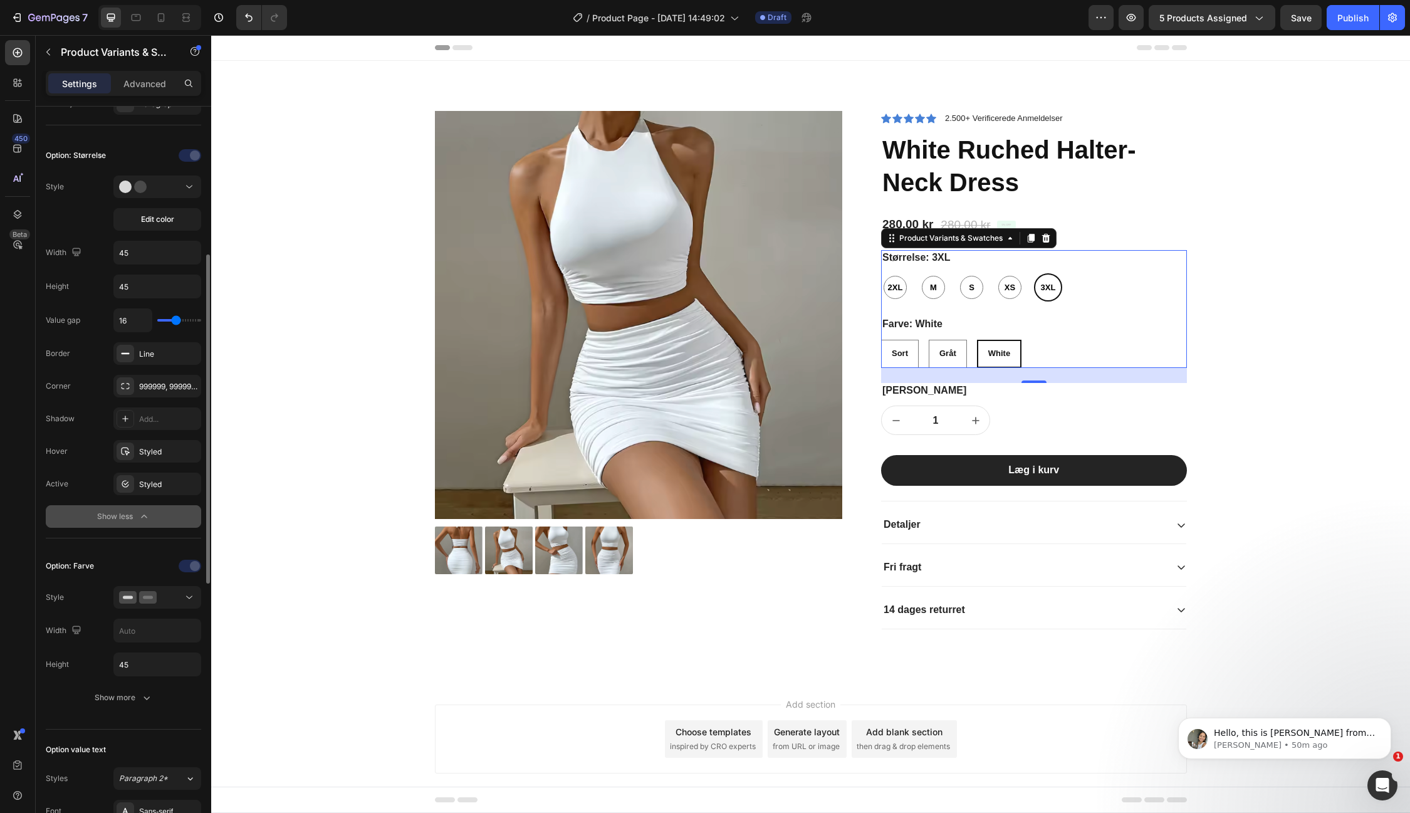
scroll to position [341, 0]
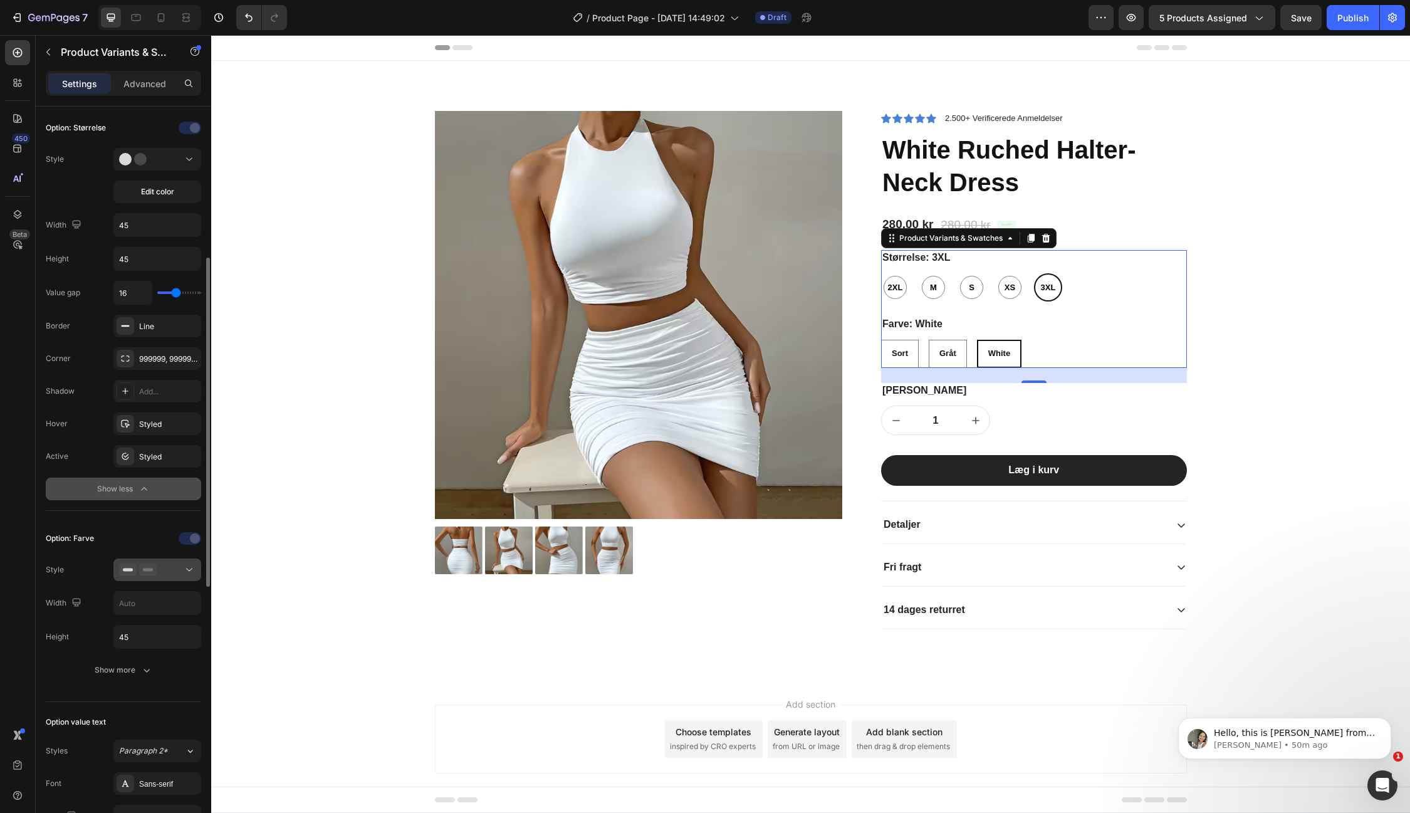
click at [191, 563] on icon at bounding box center [189, 569] width 13 height 13
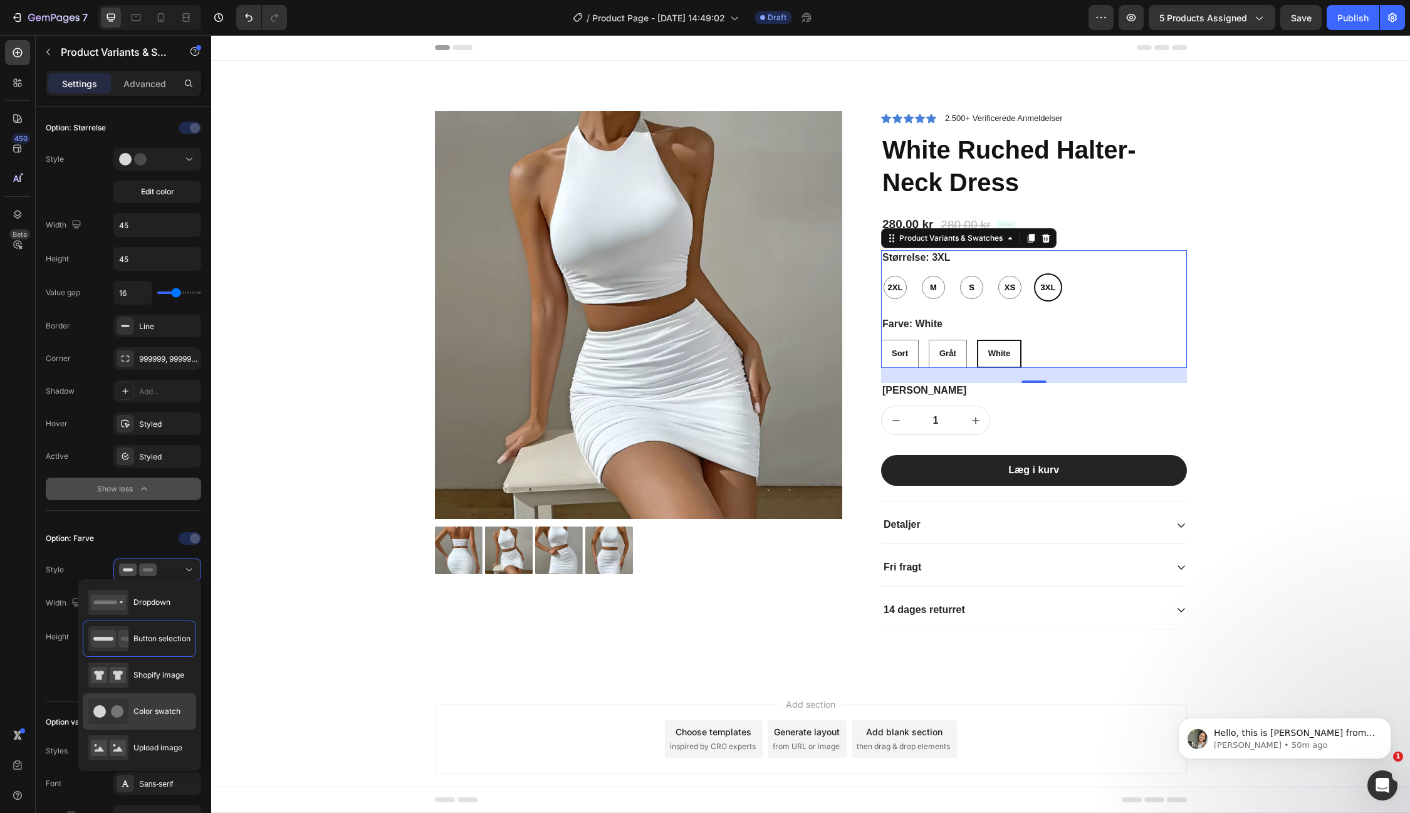
click at [149, 699] on div "Color swatch" at bounding box center [134, 711] width 92 height 25
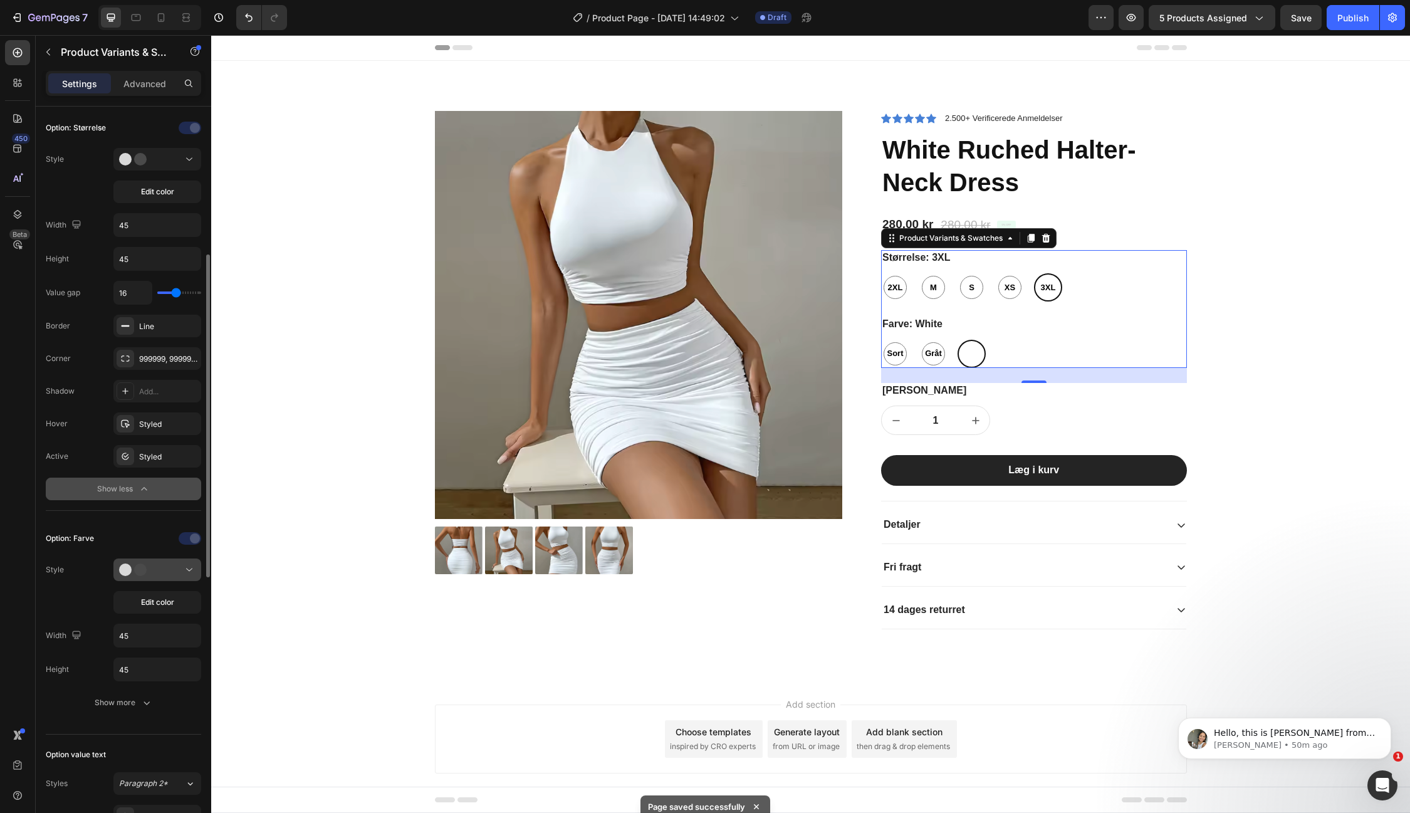
click at [188, 563] on icon at bounding box center [189, 569] width 13 height 13
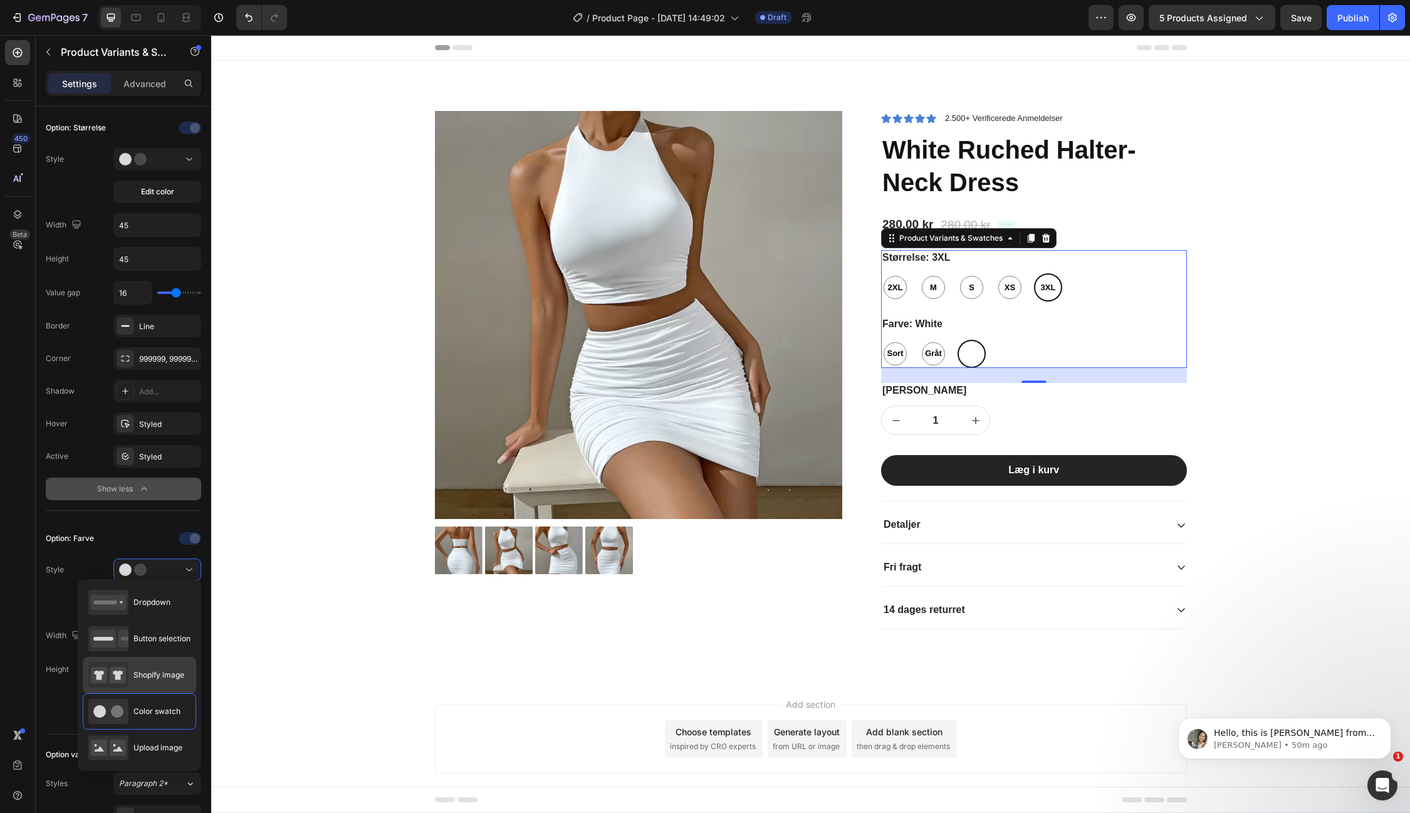
click at [165, 679] on span "Shopify image" at bounding box center [159, 674] width 51 height 11
type input "64"
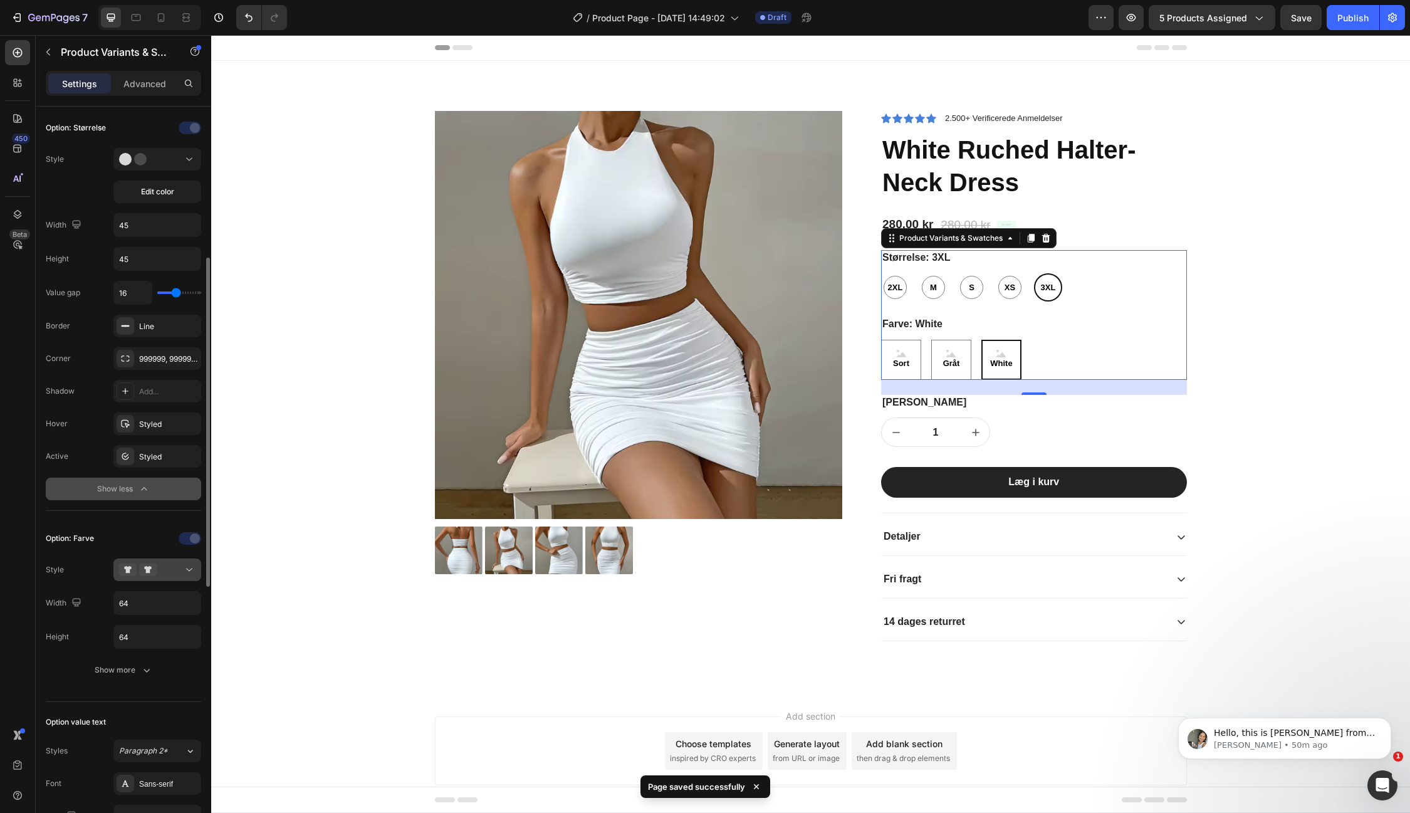
click at [190, 564] on icon at bounding box center [189, 569] width 13 height 13
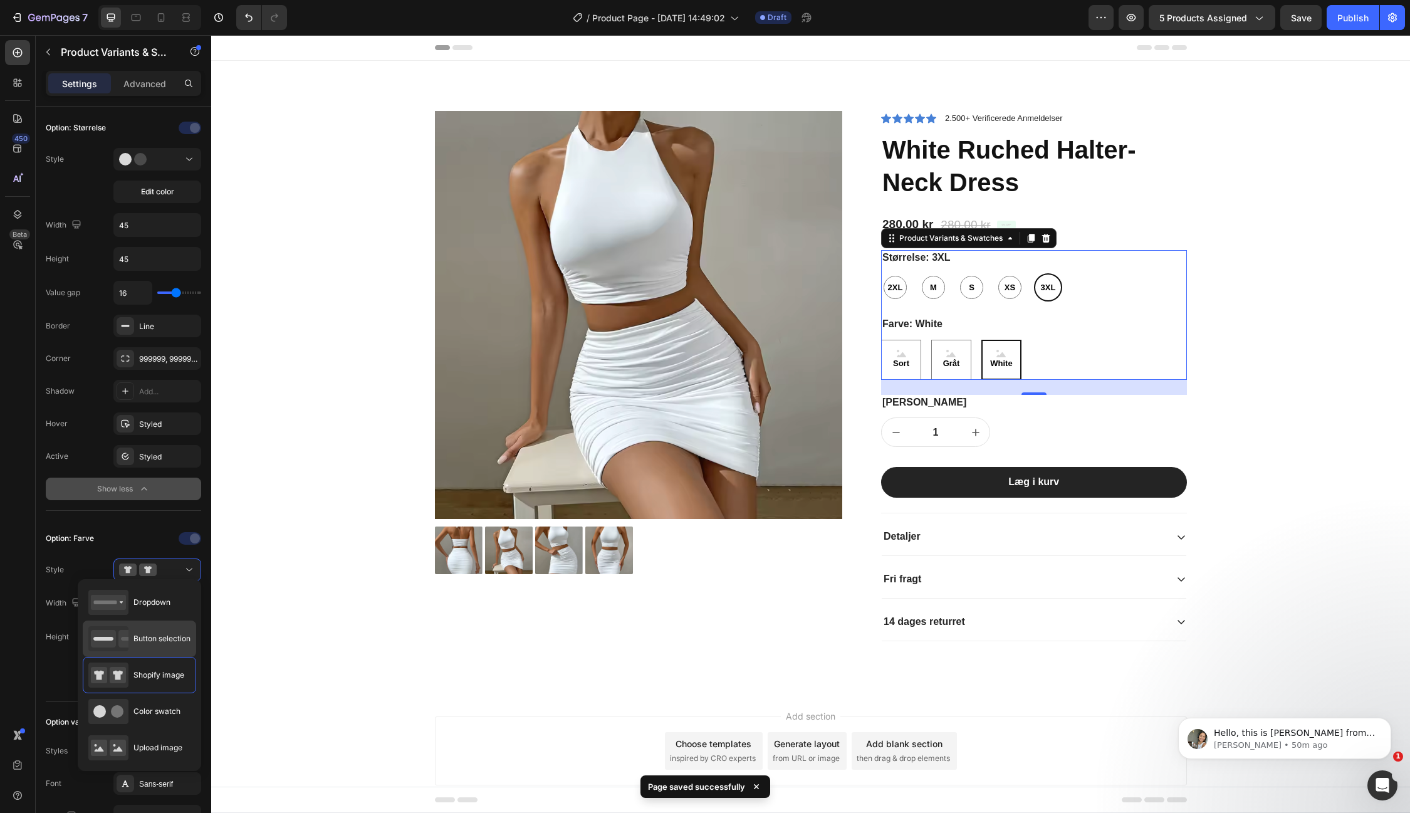
click at [162, 633] on span "Button selection" at bounding box center [162, 638] width 57 height 11
type input "45"
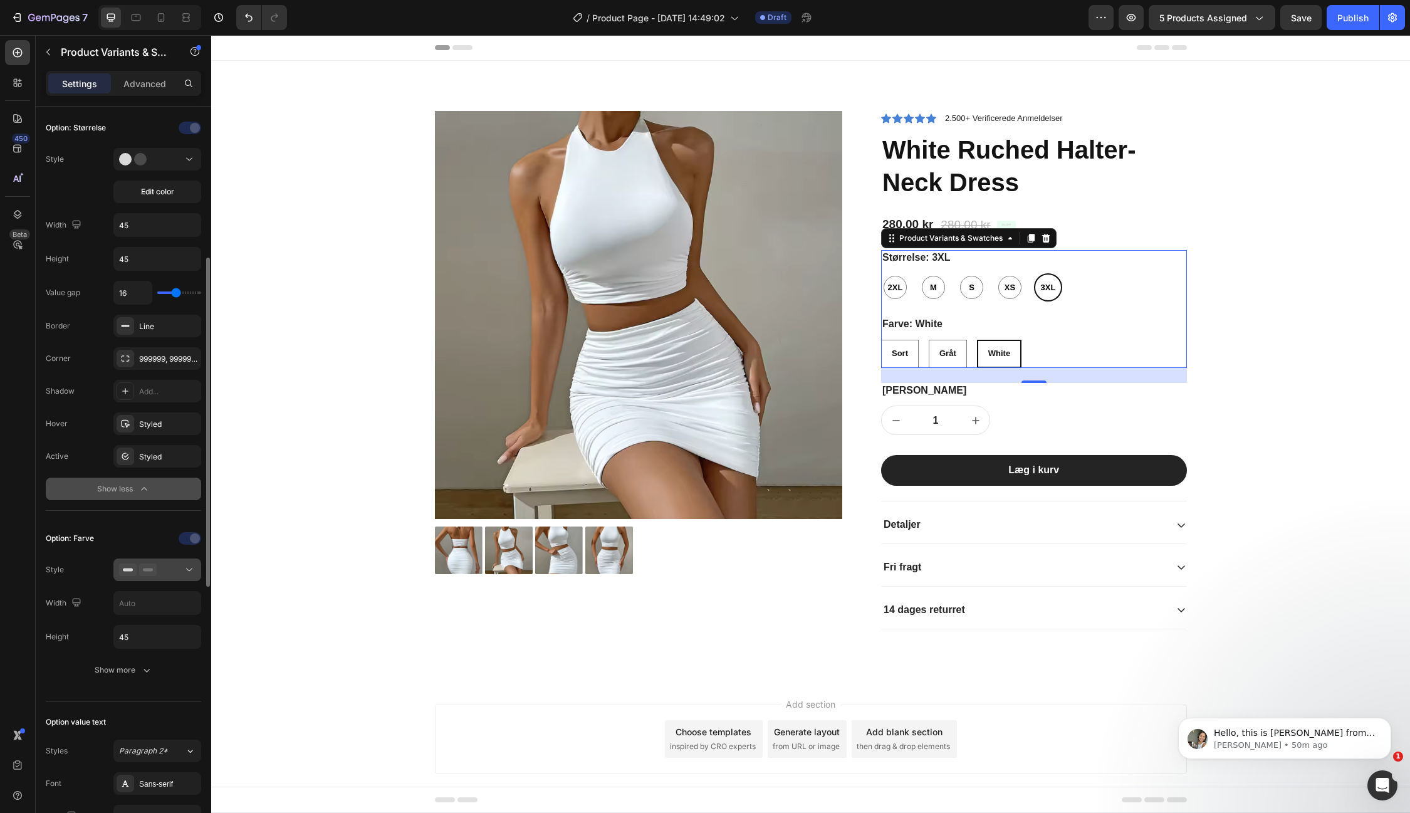
click at [187, 568] on icon at bounding box center [189, 569] width 13 height 13
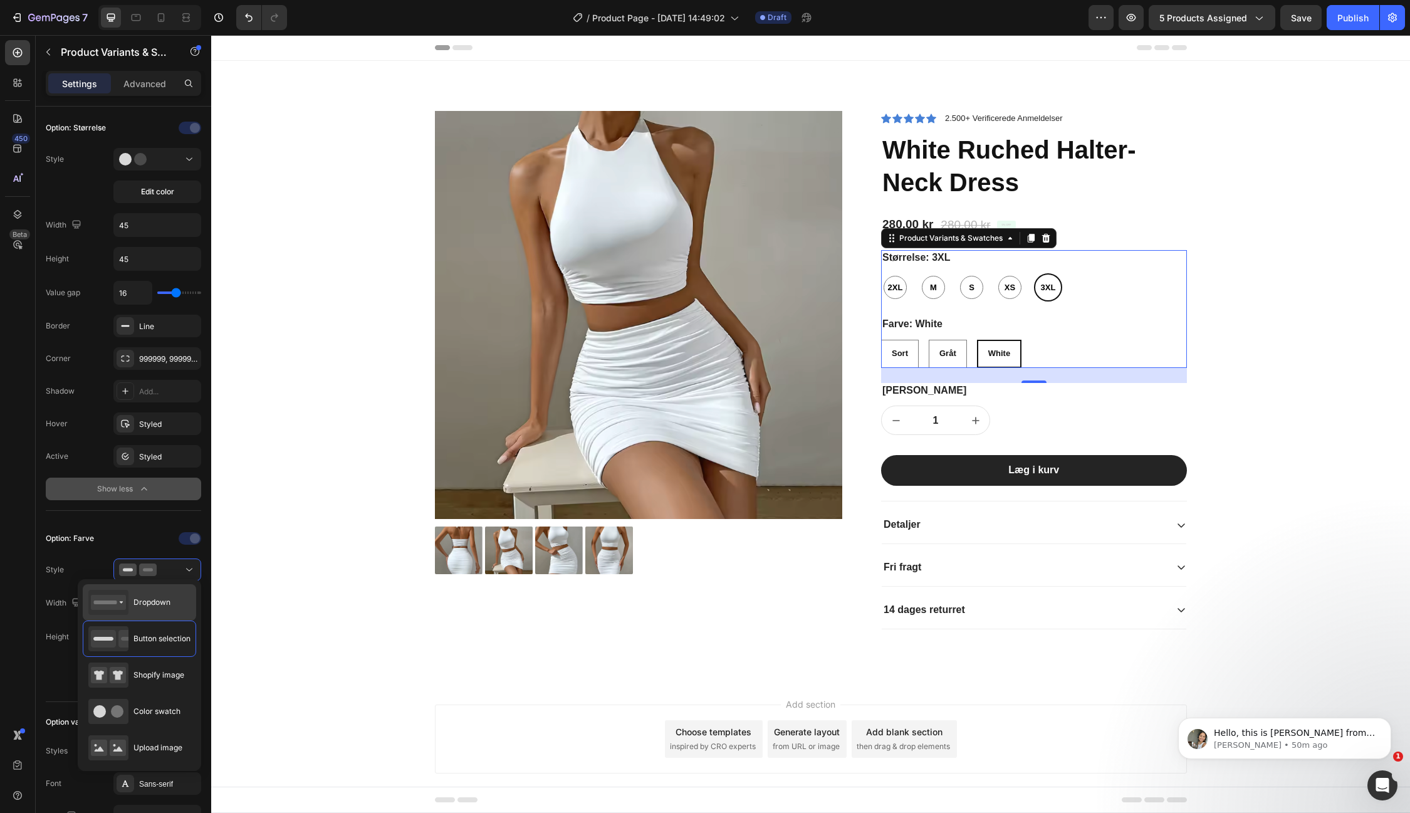
click at [169, 595] on div "Dropdown" at bounding box center [129, 602] width 82 height 25
type input "100%"
select select "White"
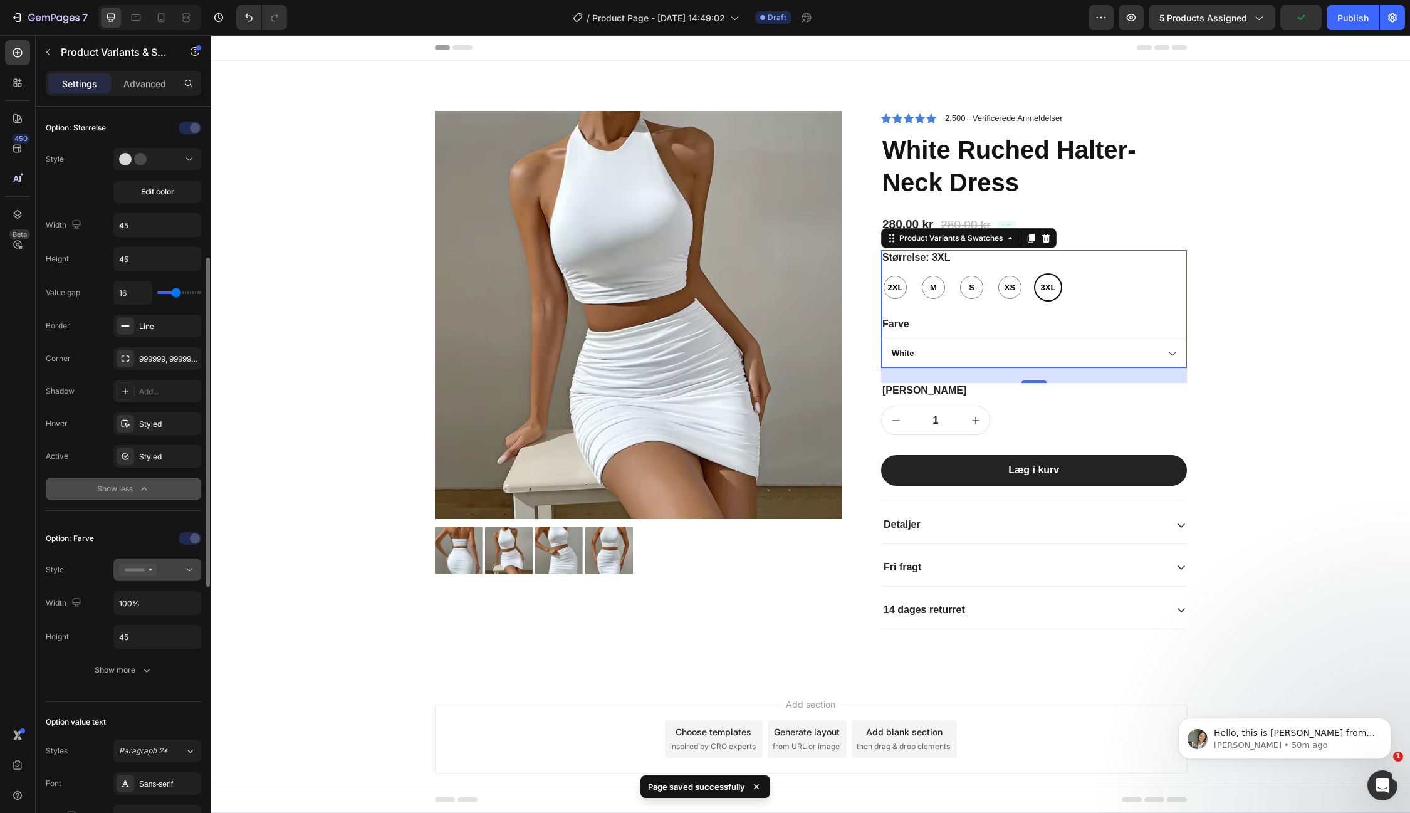
click at [191, 567] on icon at bounding box center [189, 569] width 13 height 13
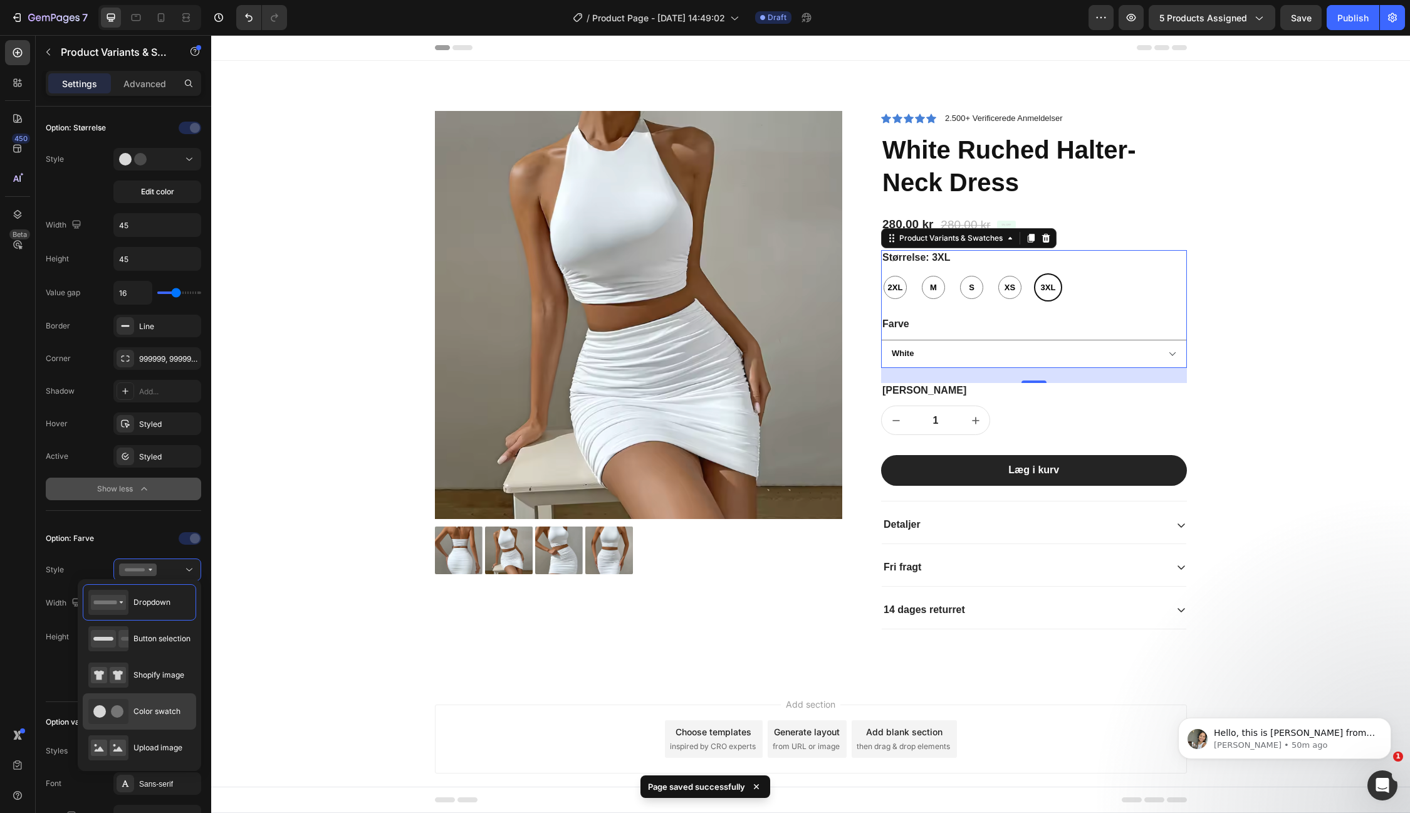
click at [162, 703] on div "Color swatch" at bounding box center [134, 711] width 92 height 25
type input "45"
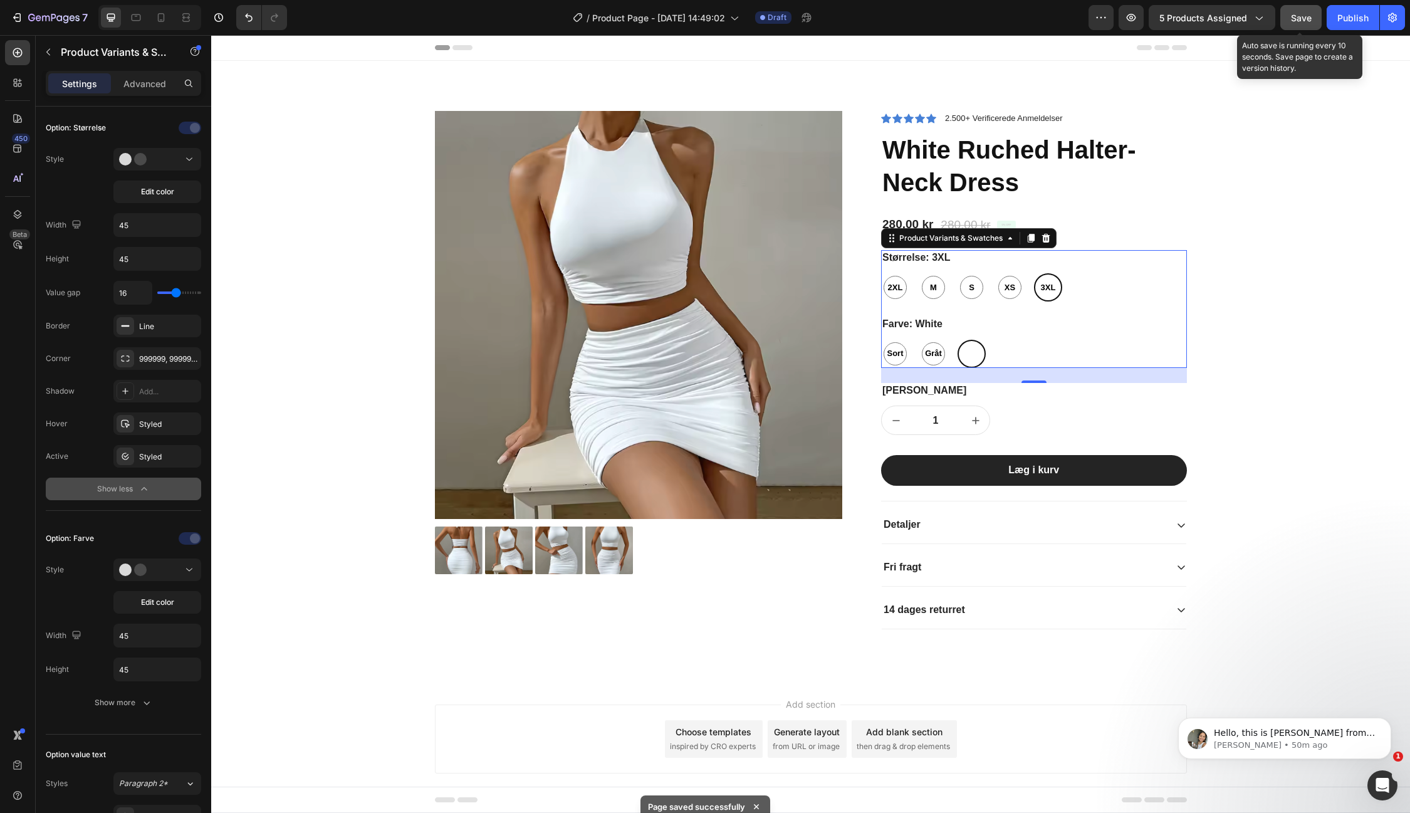
click at [1298, 14] on span "Save" at bounding box center [1301, 18] width 21 height 11
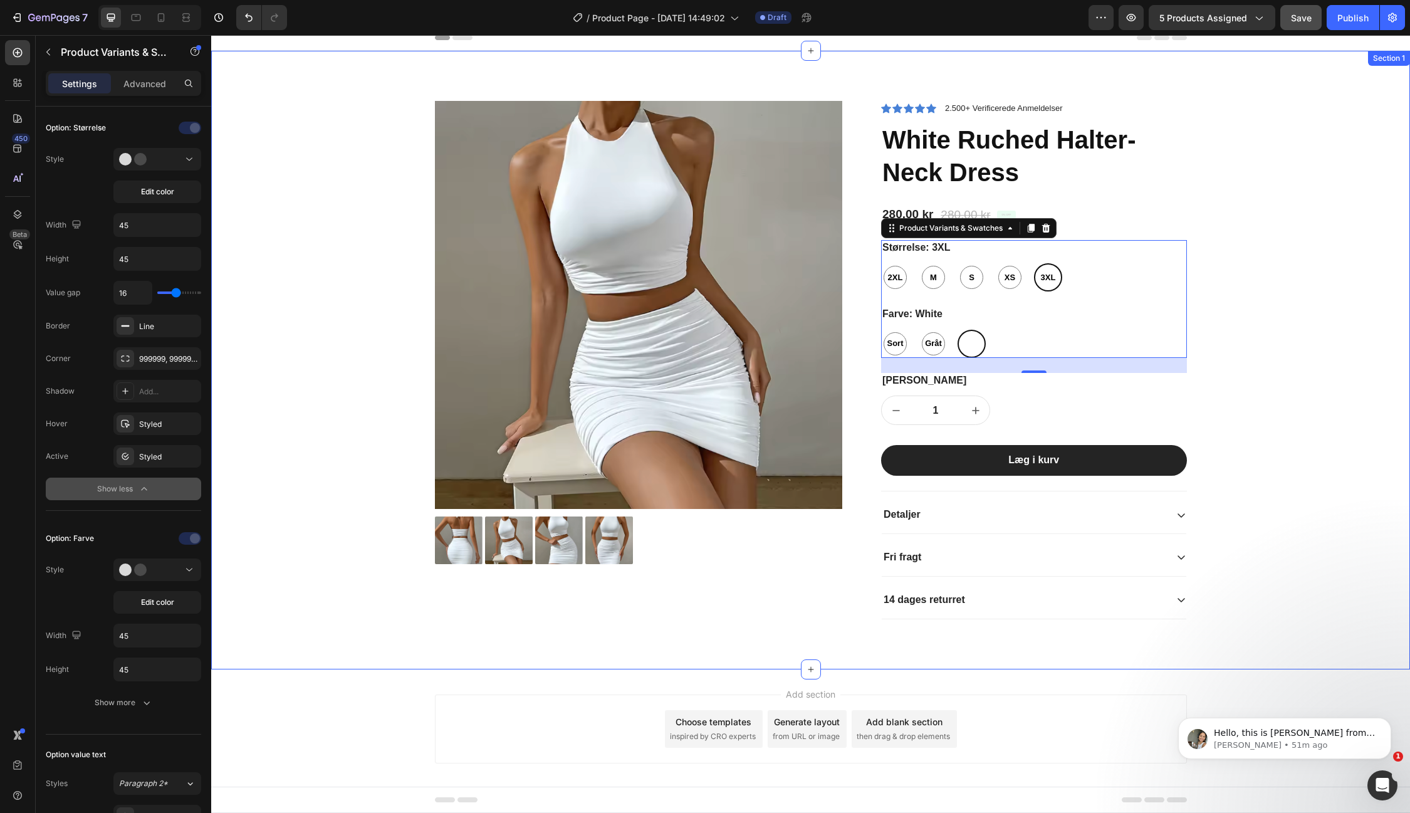
scroll to position [0, 0]
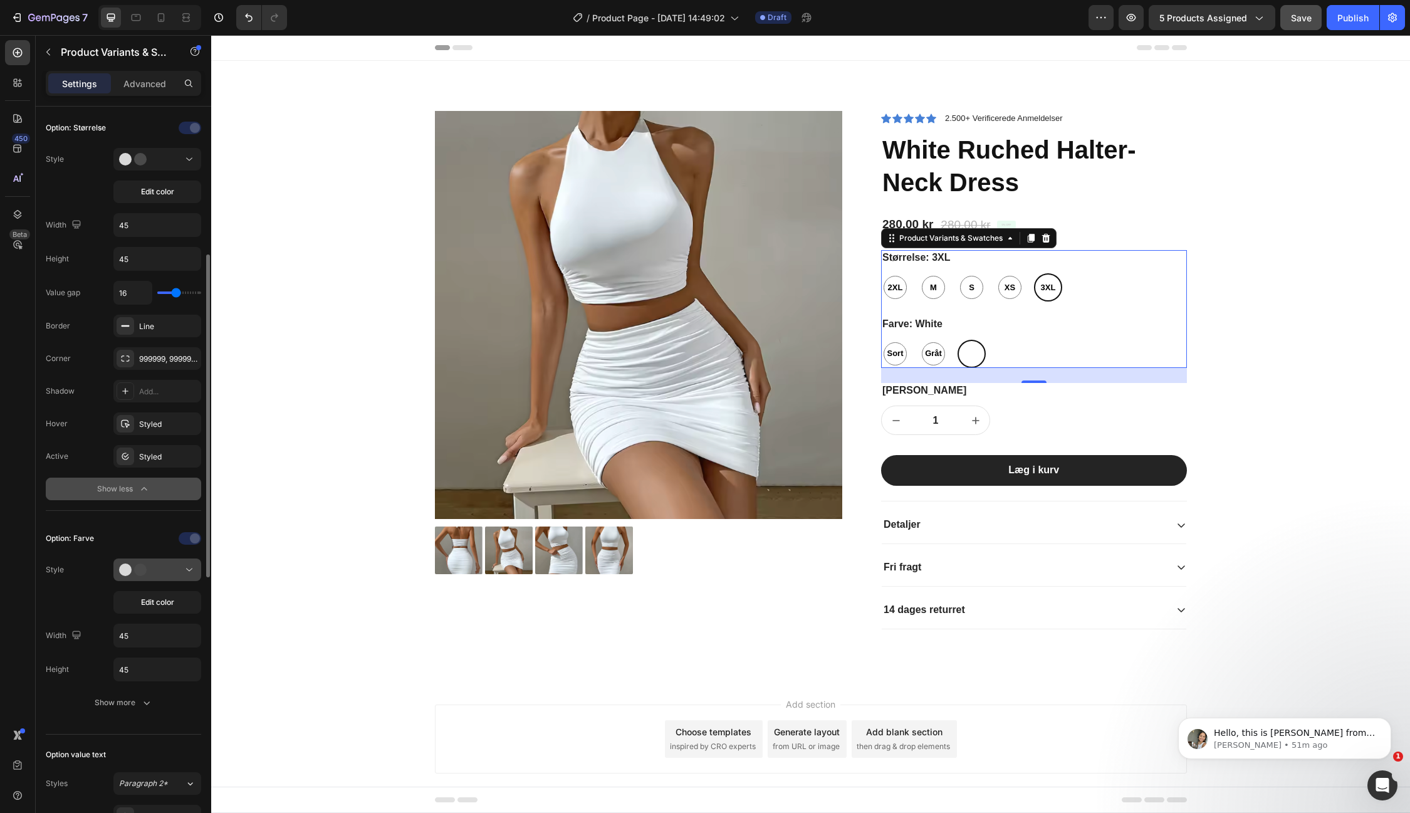
click at [188, 565] on icon at bounding box center [189, 569] width 13 height 13
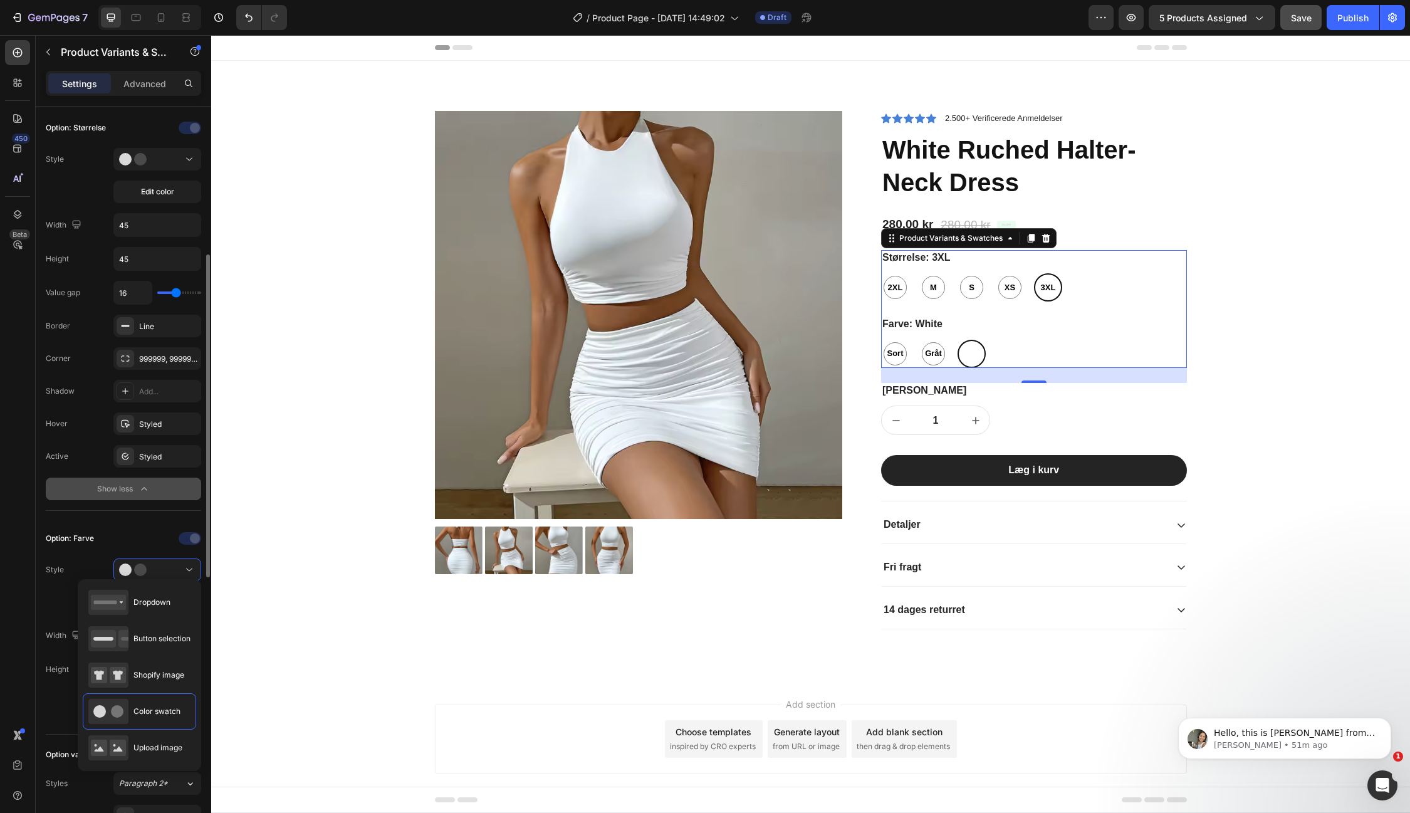
click at [69, 572] on div "Style Edit color" at bounding box center [123, 585] width 155 height 55
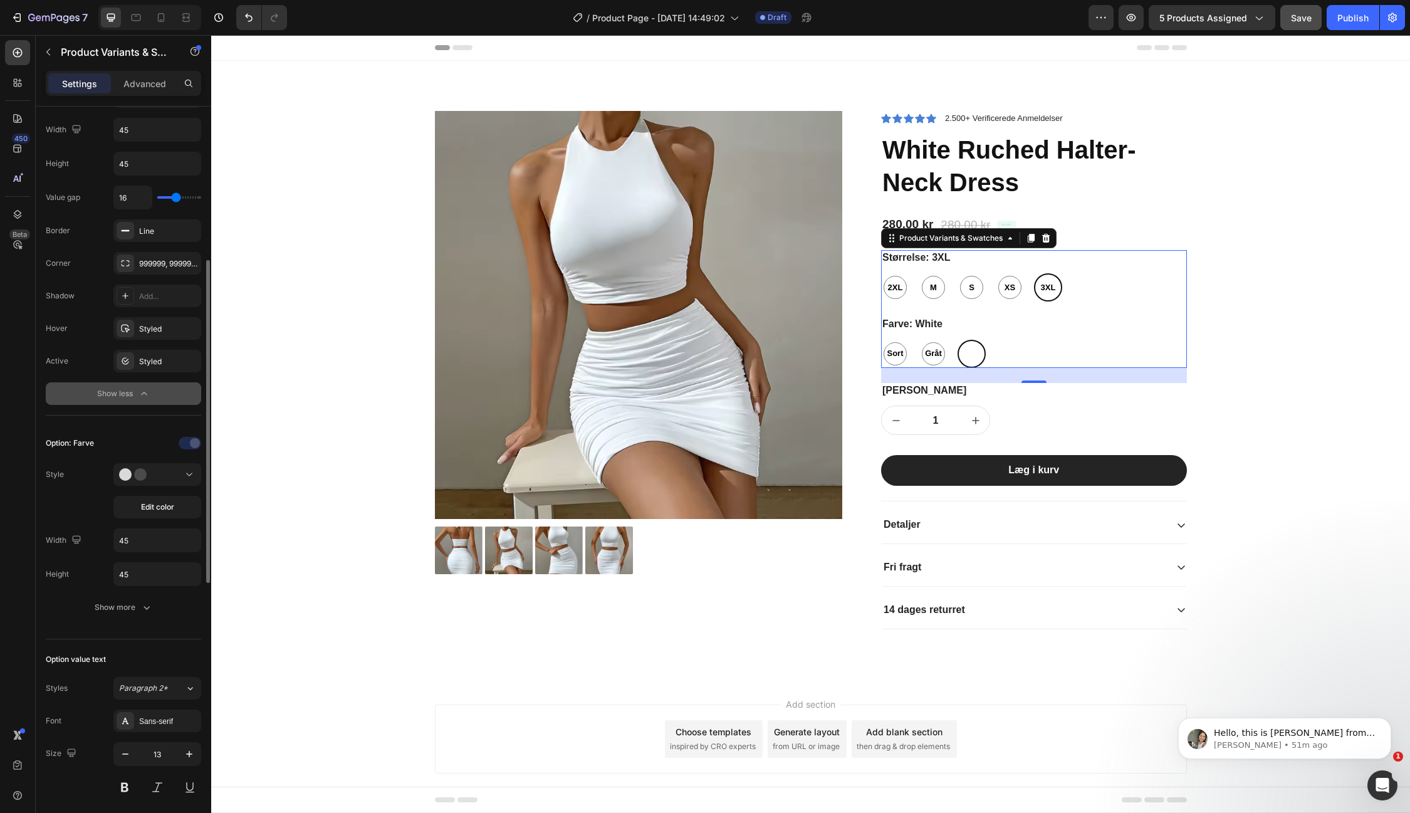
scroll to position [439, 0]
click at [108, 599] on div "Show more" at bounding box center [124, 605] width 58 height 13
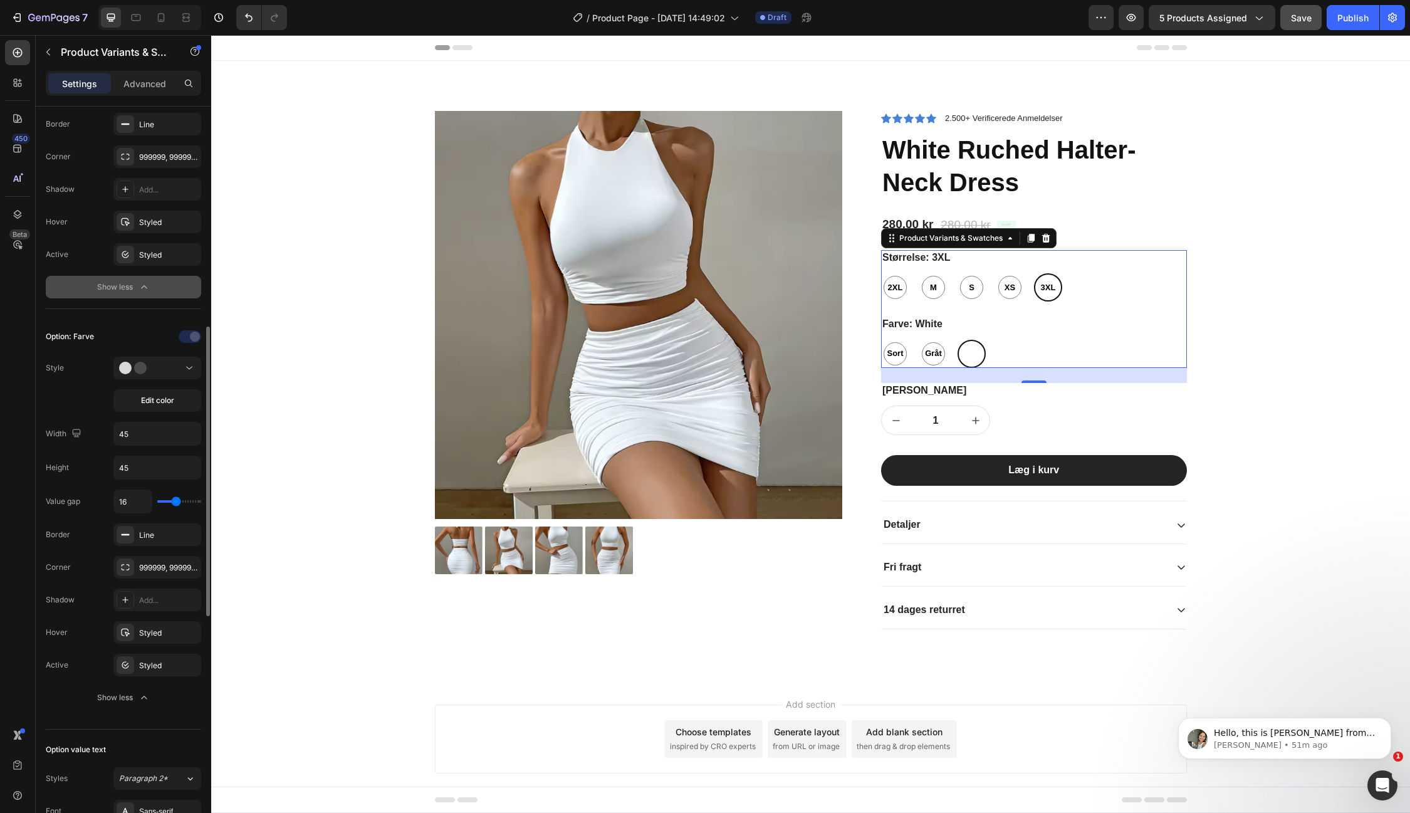
scroll to position [553, 0]
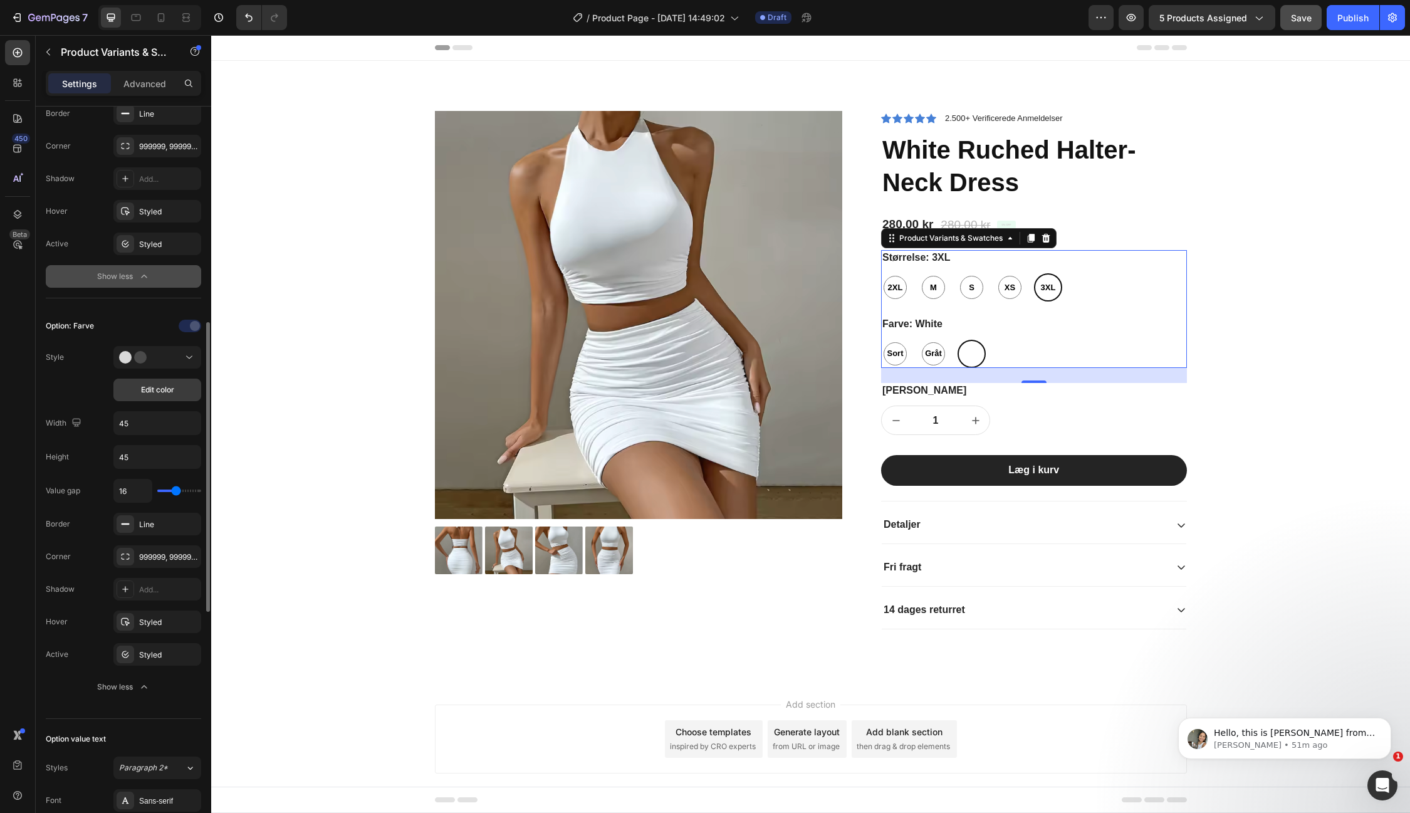
click at [166, 384] on span "Edit color" at bounding box center [157, 389] width 33 height 11
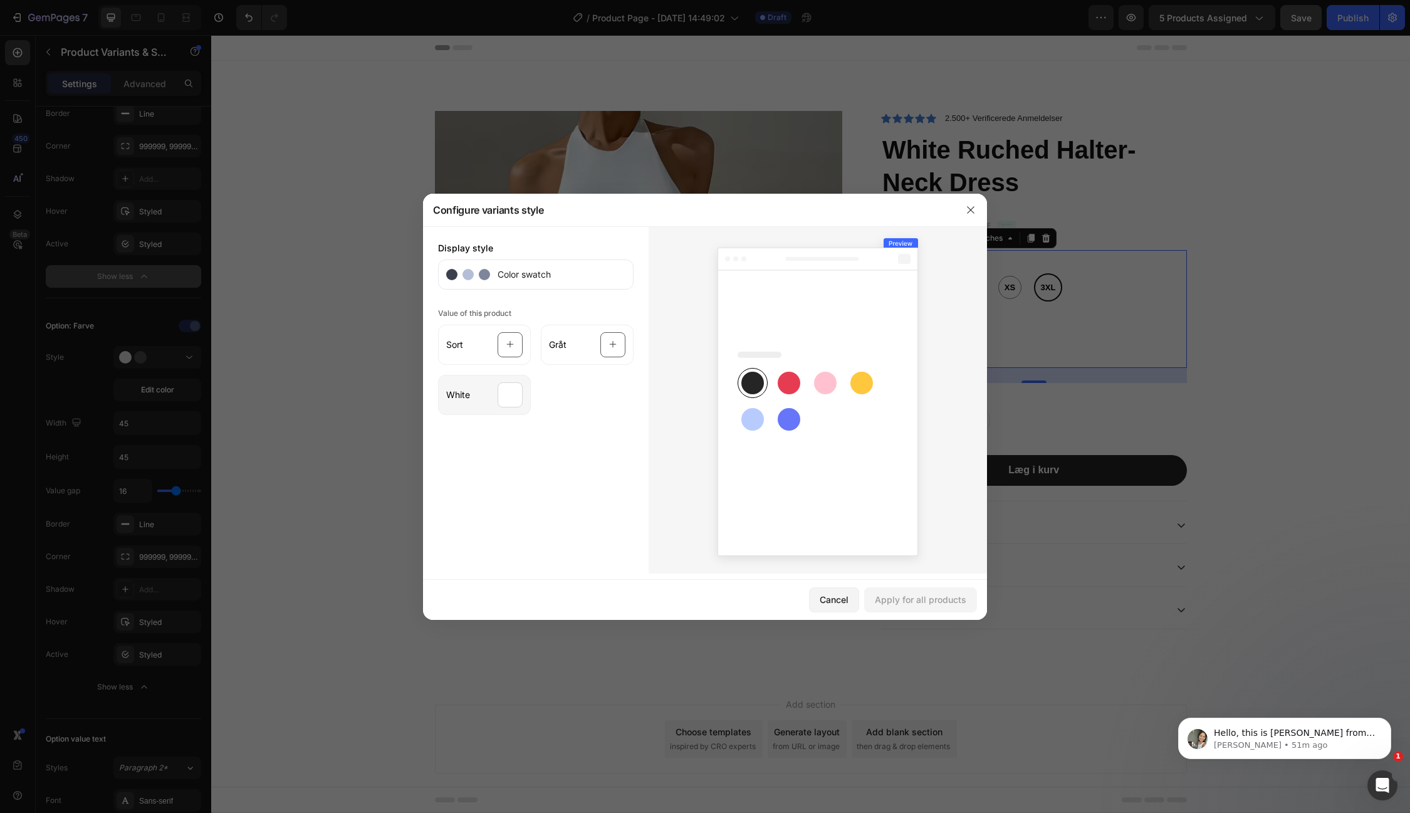
click at [506, 396] on div at bounding box center [510, 394] width 25 height 25
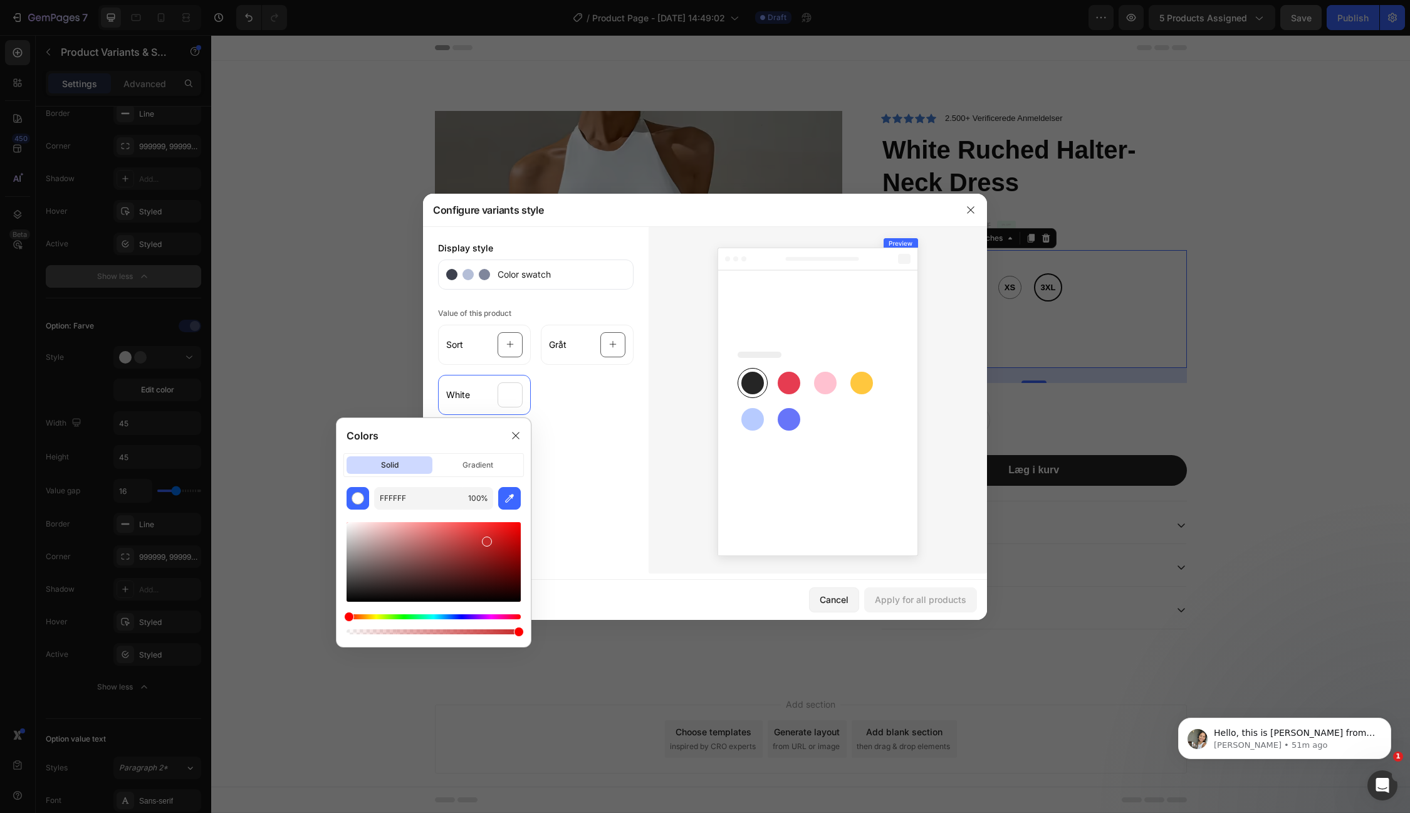
click at [484, 538] on div at bounding box center [434, 562] width 174 height 80
drag, startPoint x: 490, startPoint y: 543, endPoint x: 382, endPoint y: 530, distance: 109.2
click at [382, 530] on div at bounding box center [384, 534] width 10 height 10
drag, startPoint x: 382, startPoint y: 530, endPoint x: 384, endPoint y: 541, distance: 10.8
click at [384, 541] on div at bounding box center [384, 542] width 10 height 10
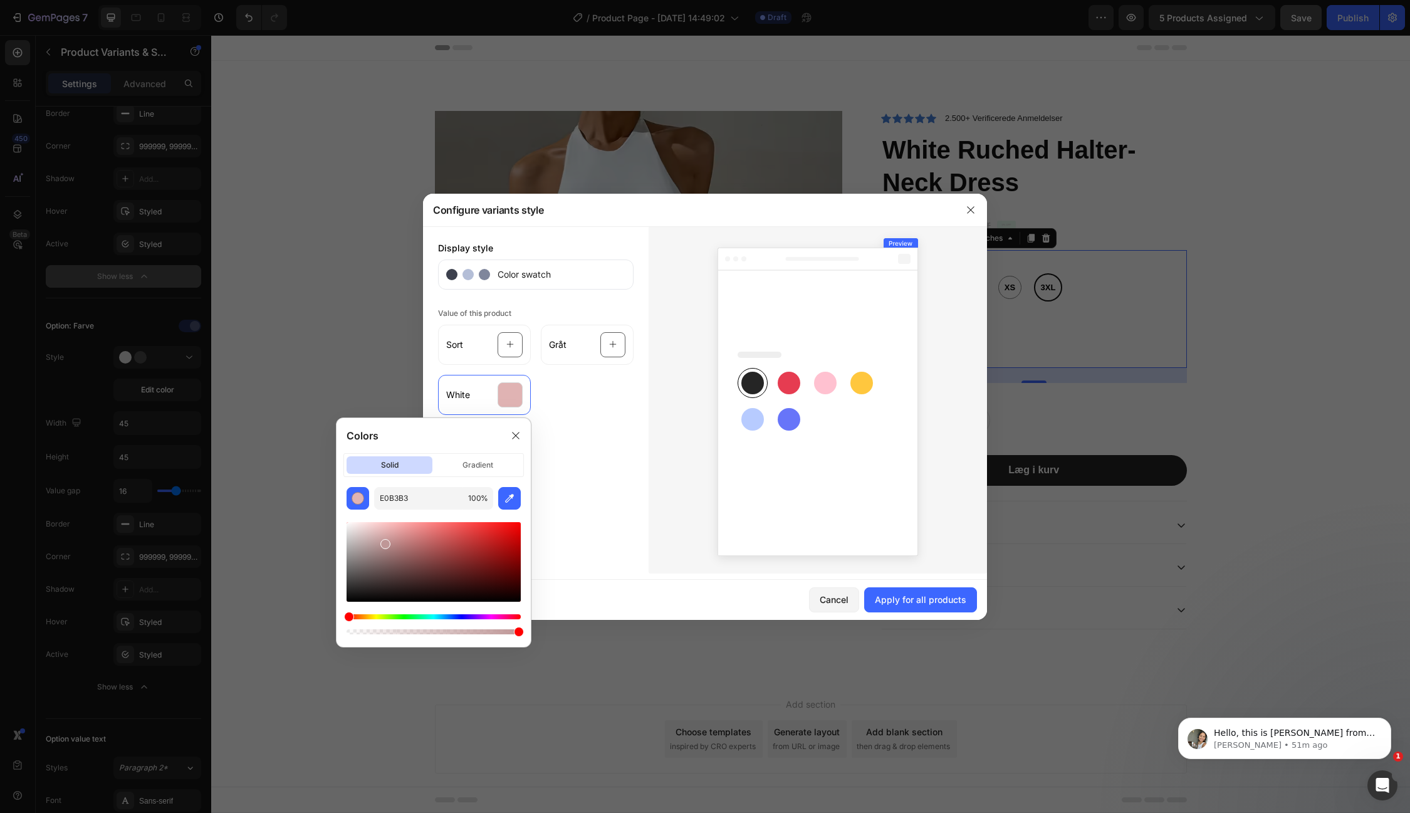
type input "BF9797"
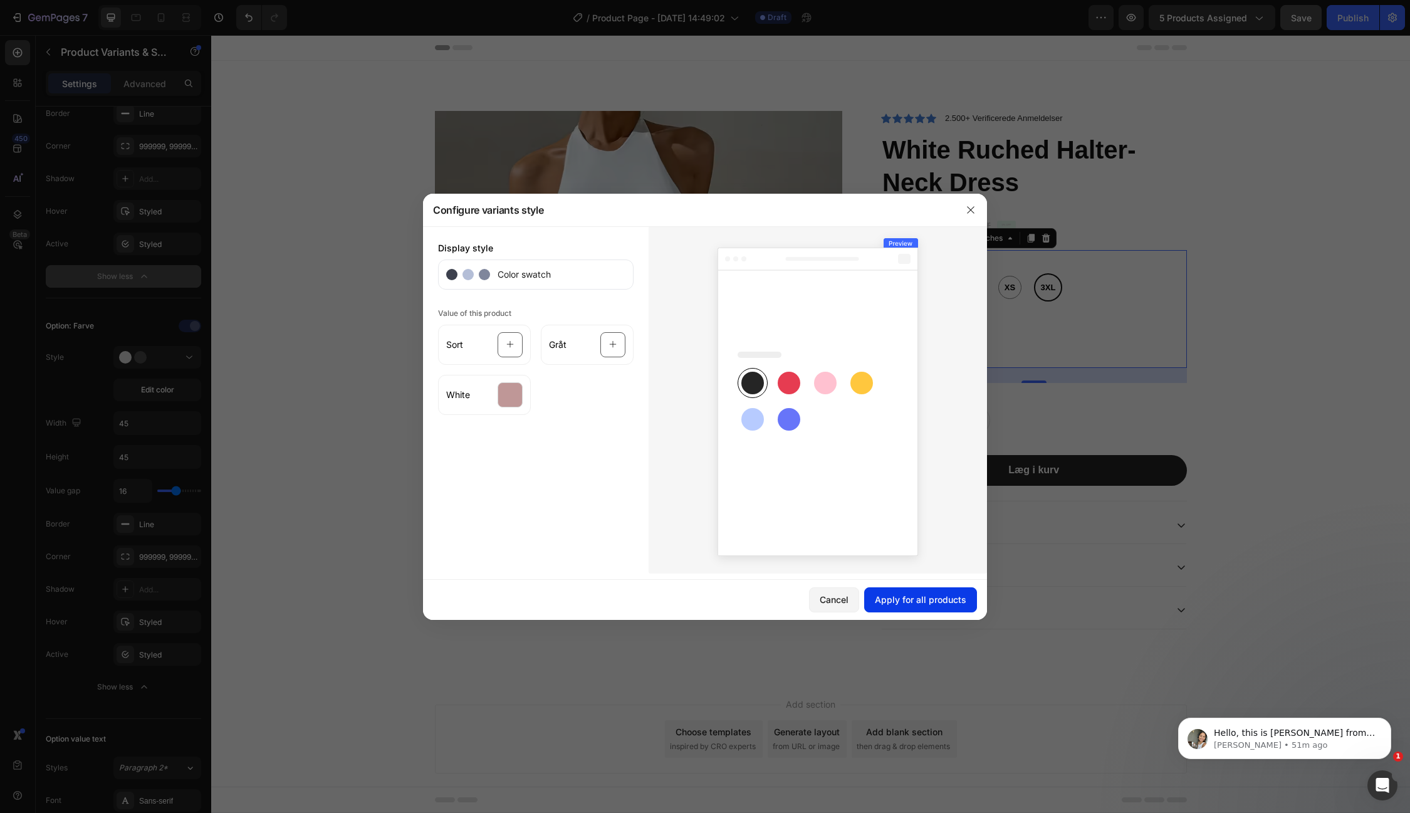
click at [918, 599] on div "Apply for all products" at bounding box center [921, 599] width 92 height 13
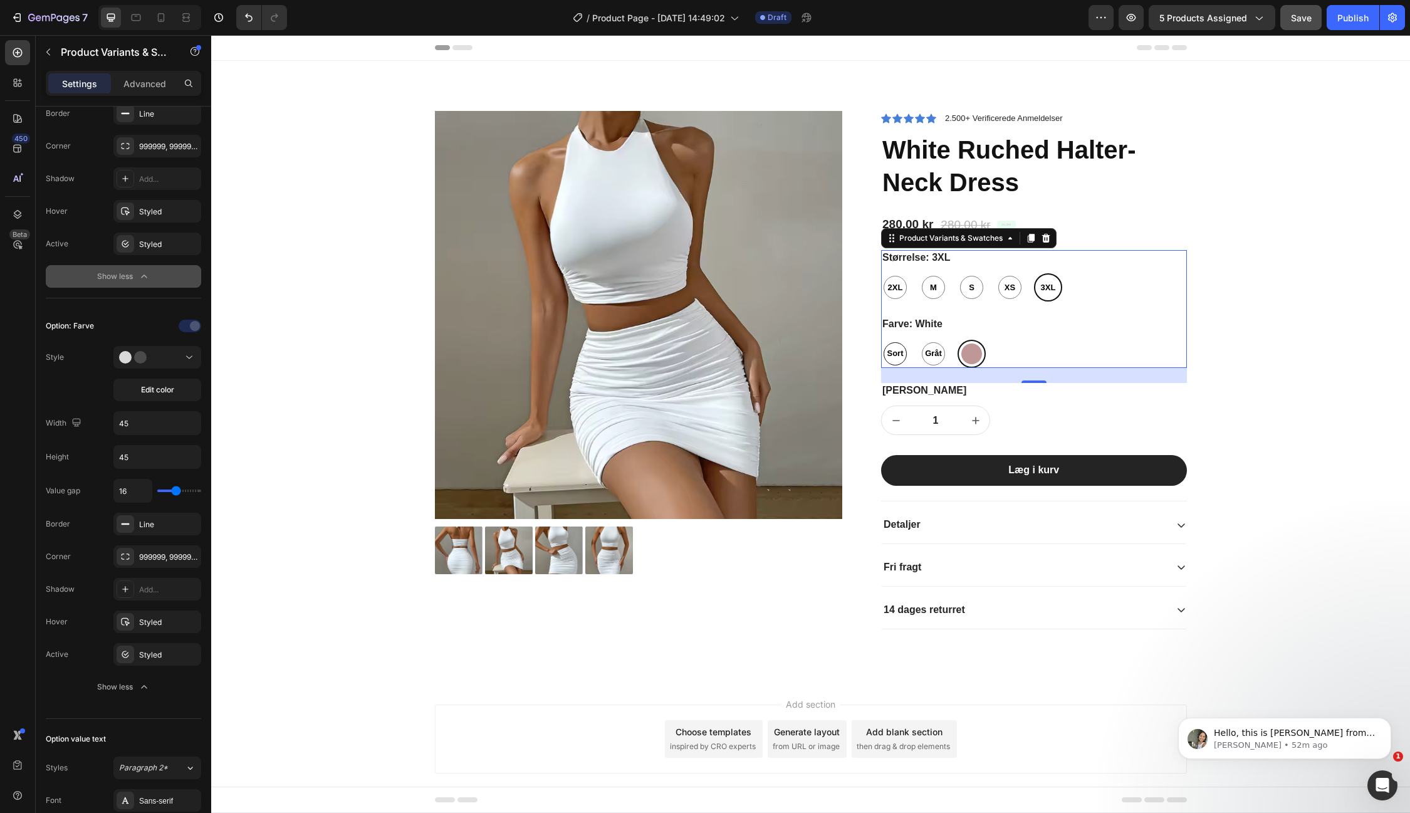
click at [891, 352] on span "Sort" at bounding box center [895, 353] width 21 height 13
click at [881, 340] on input "Sort Sort Sort" at bounding box center [881, 339] width 1 height 1
radio input "true"
click at [146, 387] on span "Edit color" at bounding box center [157, 389] width 33 height 11
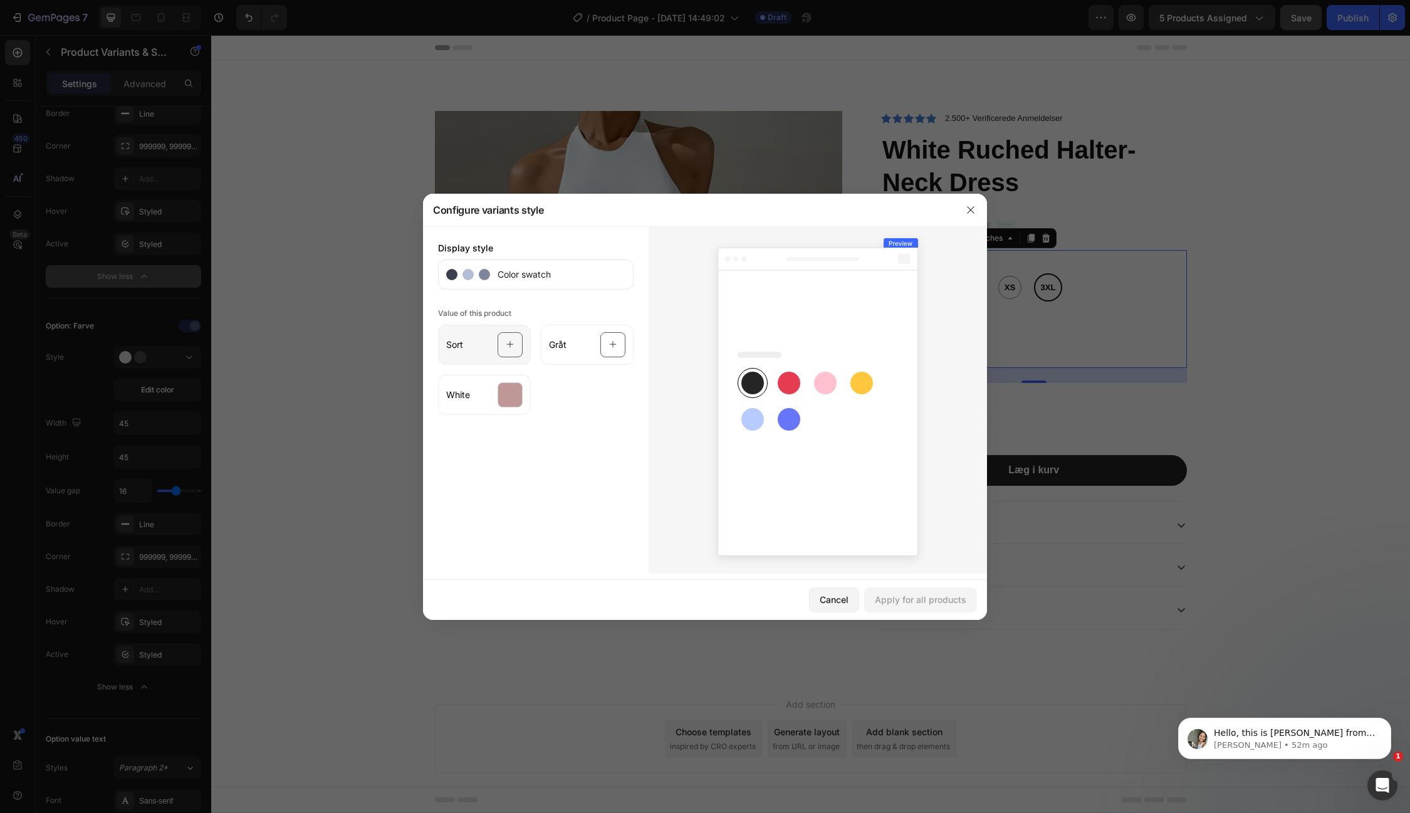
click at [510, 341] on icon at bounding box center [510, 345] width 8 height 24
click at [753, 381] on rect at bounding box center [752, 383] width 23 height 23
click at [513, 347] on icon at bounding box center [510, 345] width 8 height 24
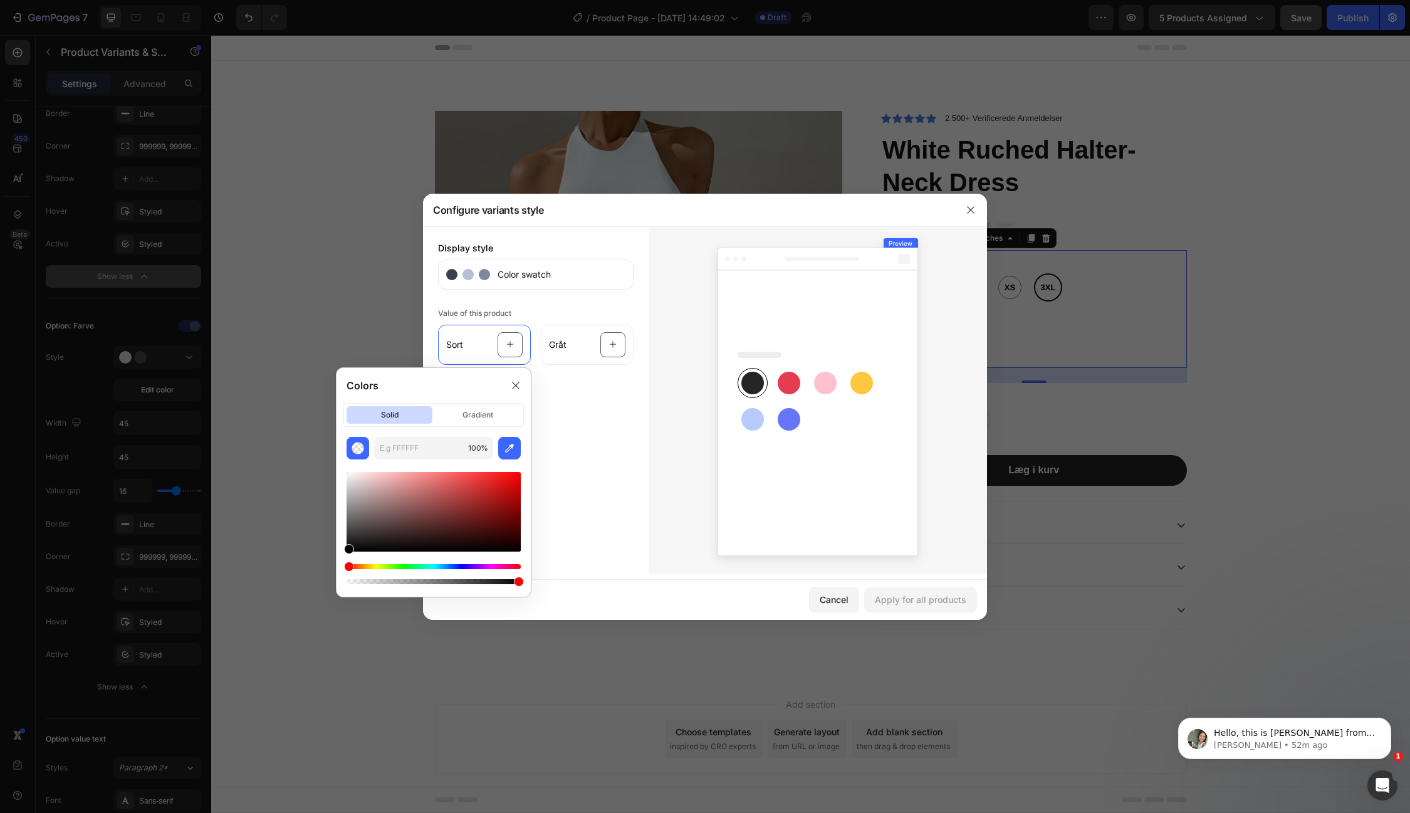
type input "020202"
drag, startPoint x: 350, startPoint y: 547, endPoint x: 337, endPoint y: 549, distance: 12.8
click at [337, 549] on div "020202 100 %" at bounding box center [434, 512] width 194 height 150
click at [586, 486] on div "Display style Color swatch Value of this product Sort Gråt White" at bounding box center [536, 399] width 226 height 347
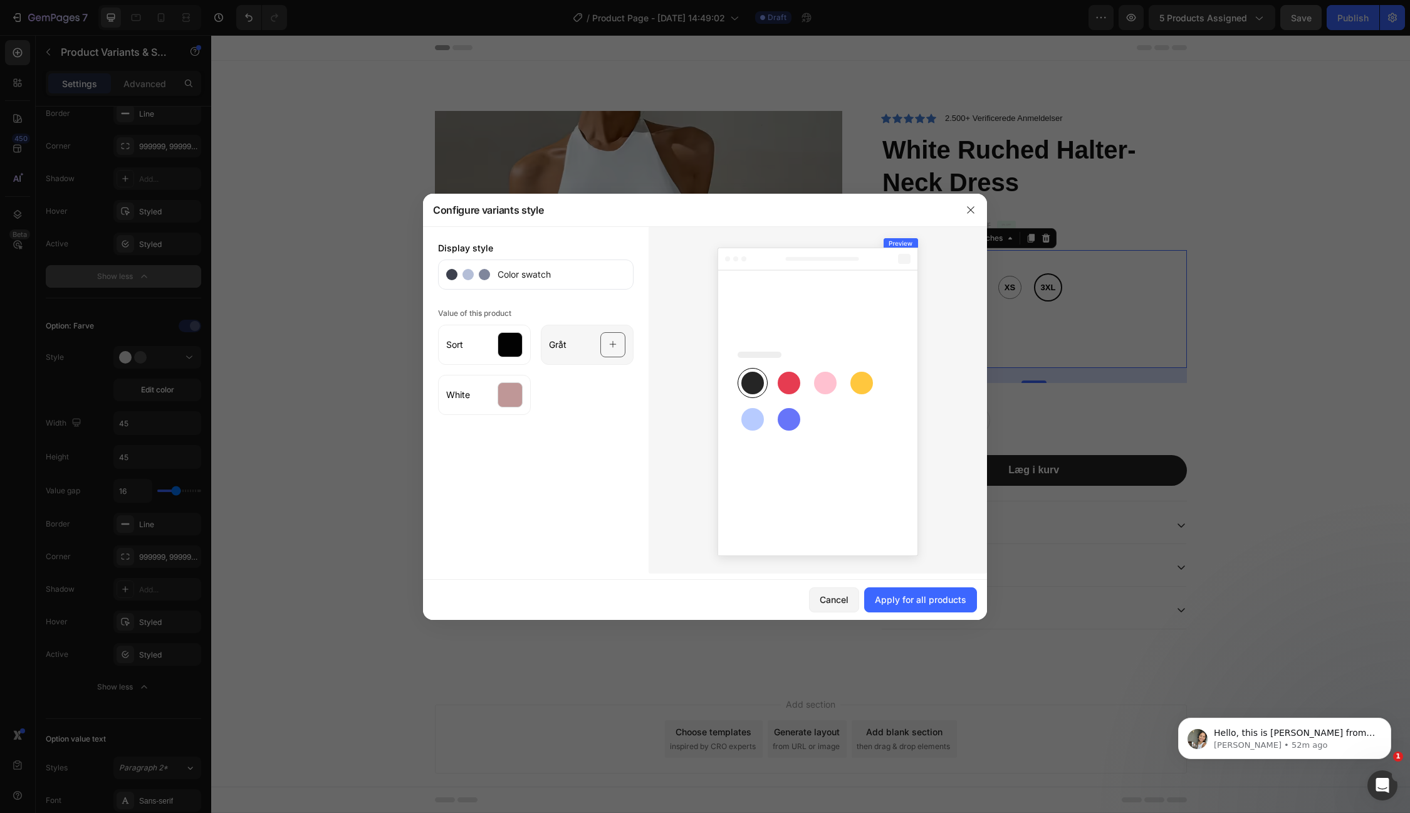
click at [612, 349] on icon at bounding box center [613, 345] width 8 height 24
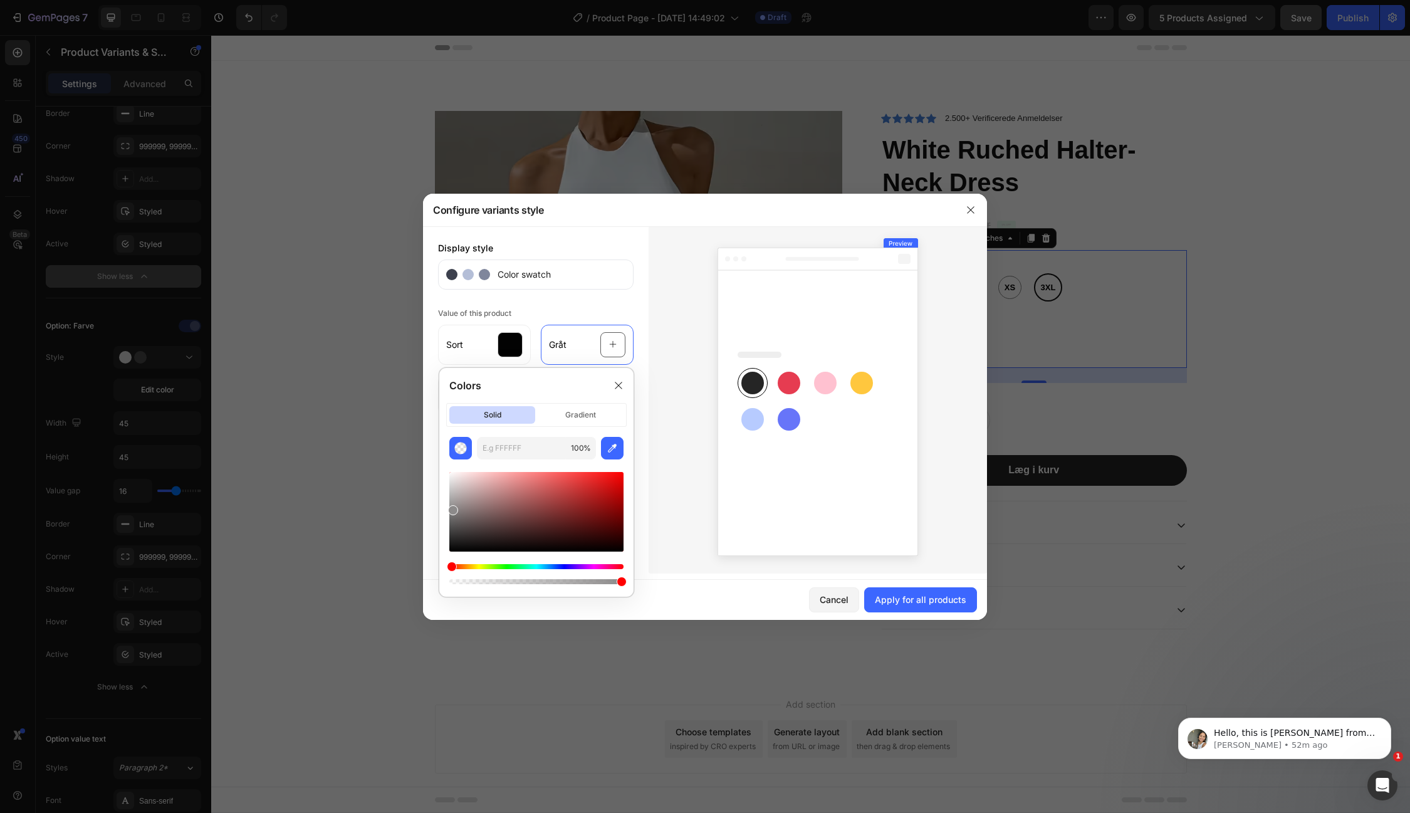
click at [453, 506] on div at bounding box center [536, 512] width 174 height 80
type input "8C8A8A"
click at [636, 432] on div "Colors solid gradient 8C8A8A 100 %" at bounding box center [537, 482] width 206 height 240
click at [634, 432] on div "Colors solid gradient 8C8A8A 100 %" at bounding box center [537, 482] width 206 height 240
click at [619, 385] on icon at bounding box center [619, 385] width 10 height 10
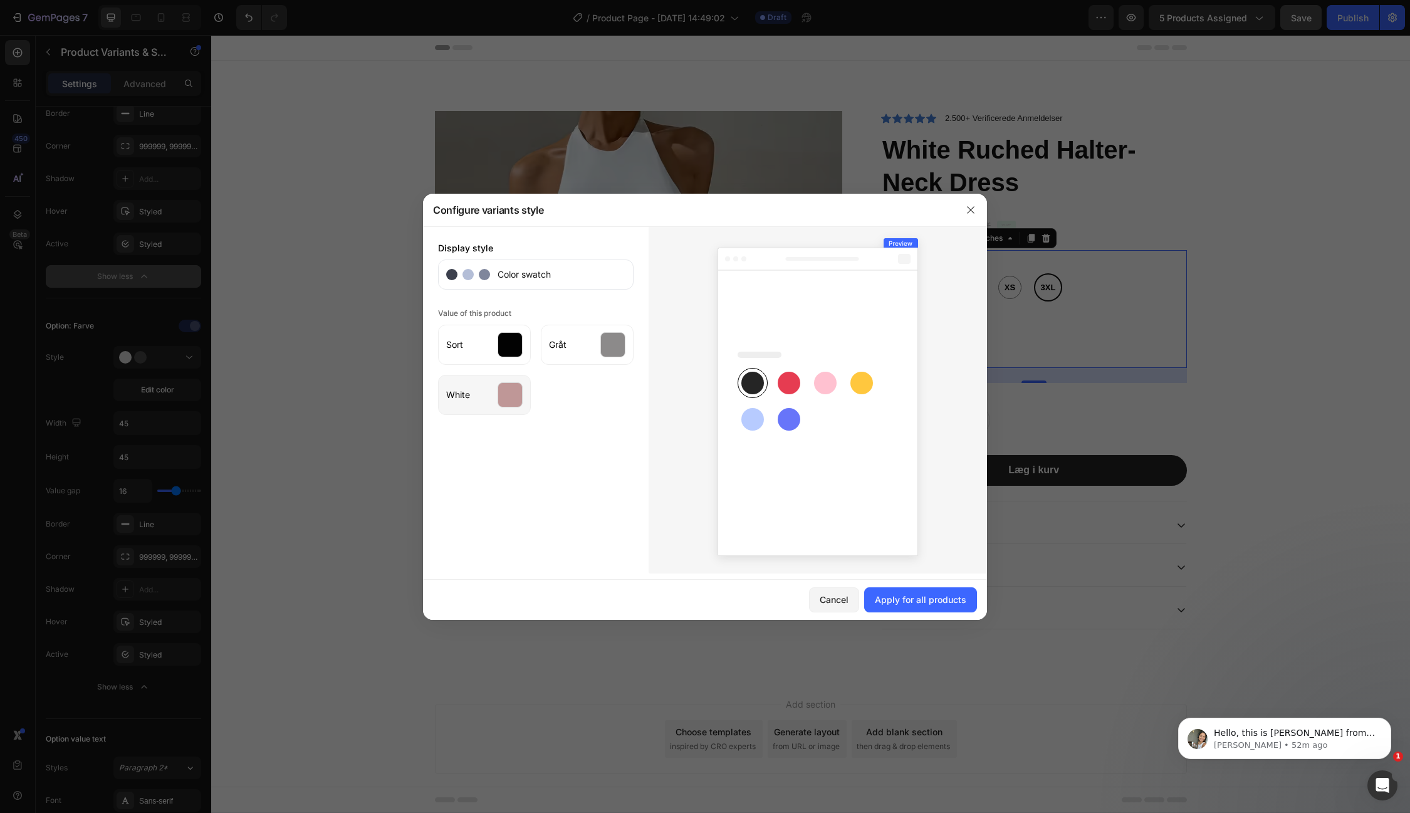
click at [513, 402] on div at bounding box center [510, 394] width 25 height 25
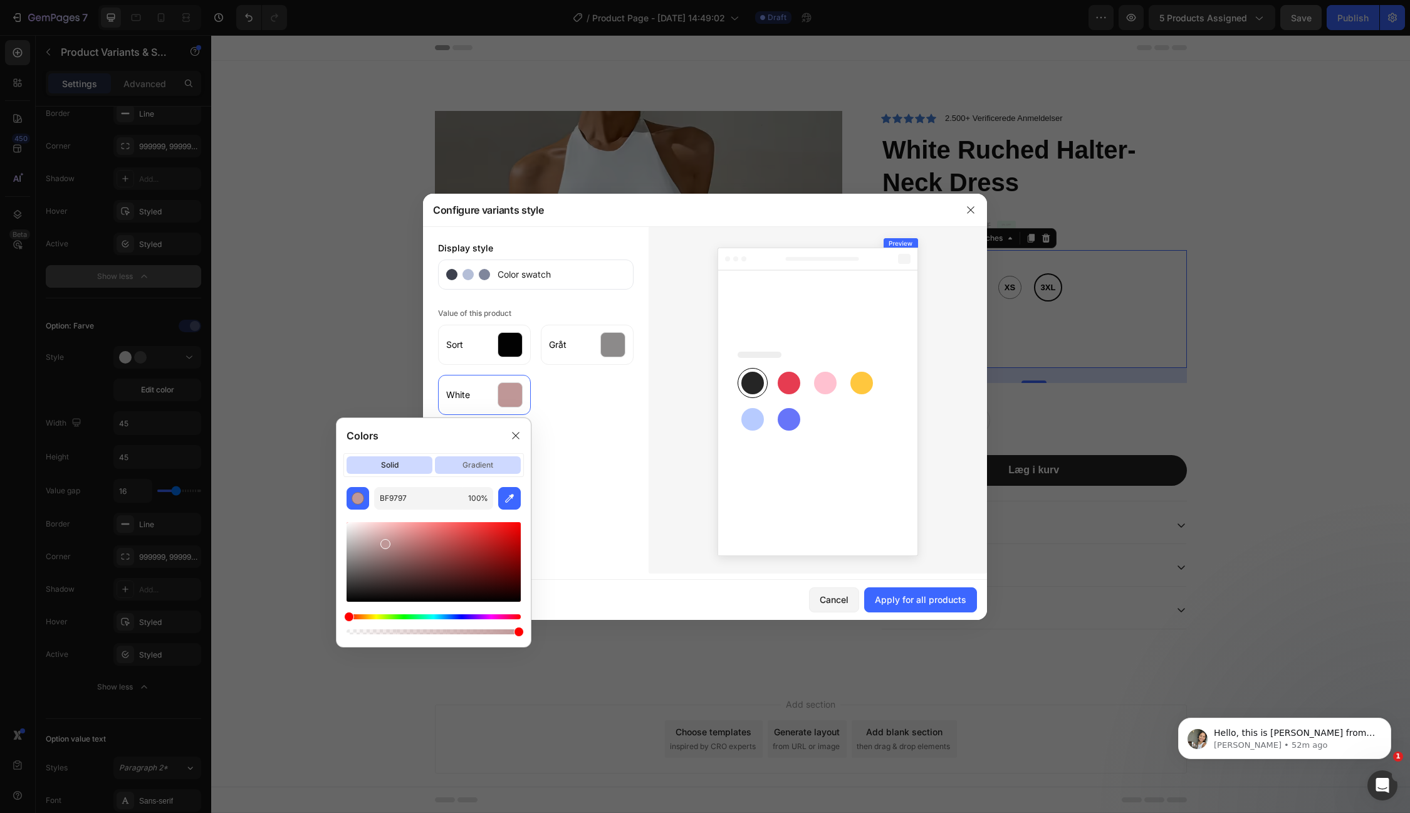
click at [457, 466] on p "gradient" at bounding box center [478, 465] width 86 height 18
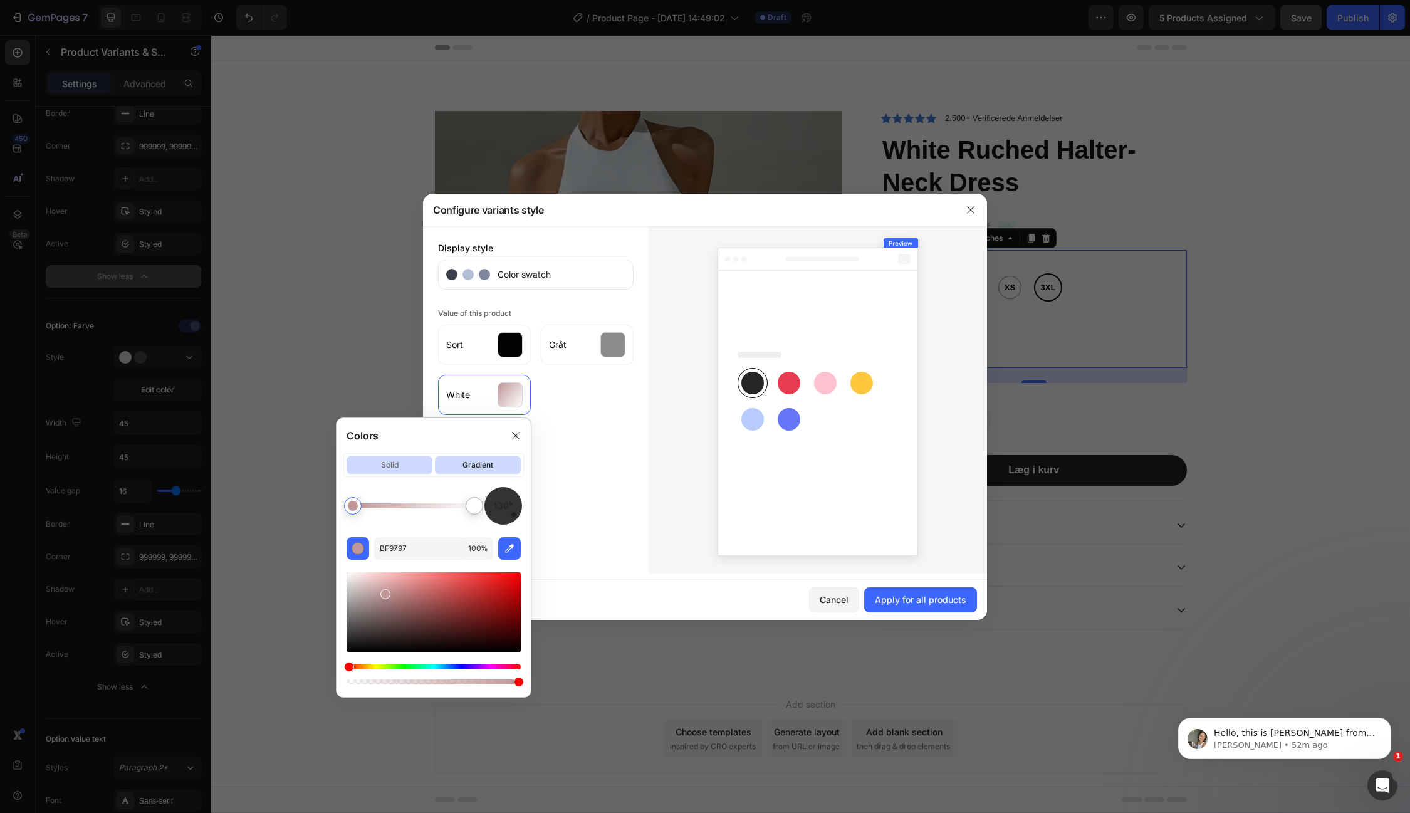
click at [412, 468] on p "solid" at bounding box center [390, 465] width 86 height 18
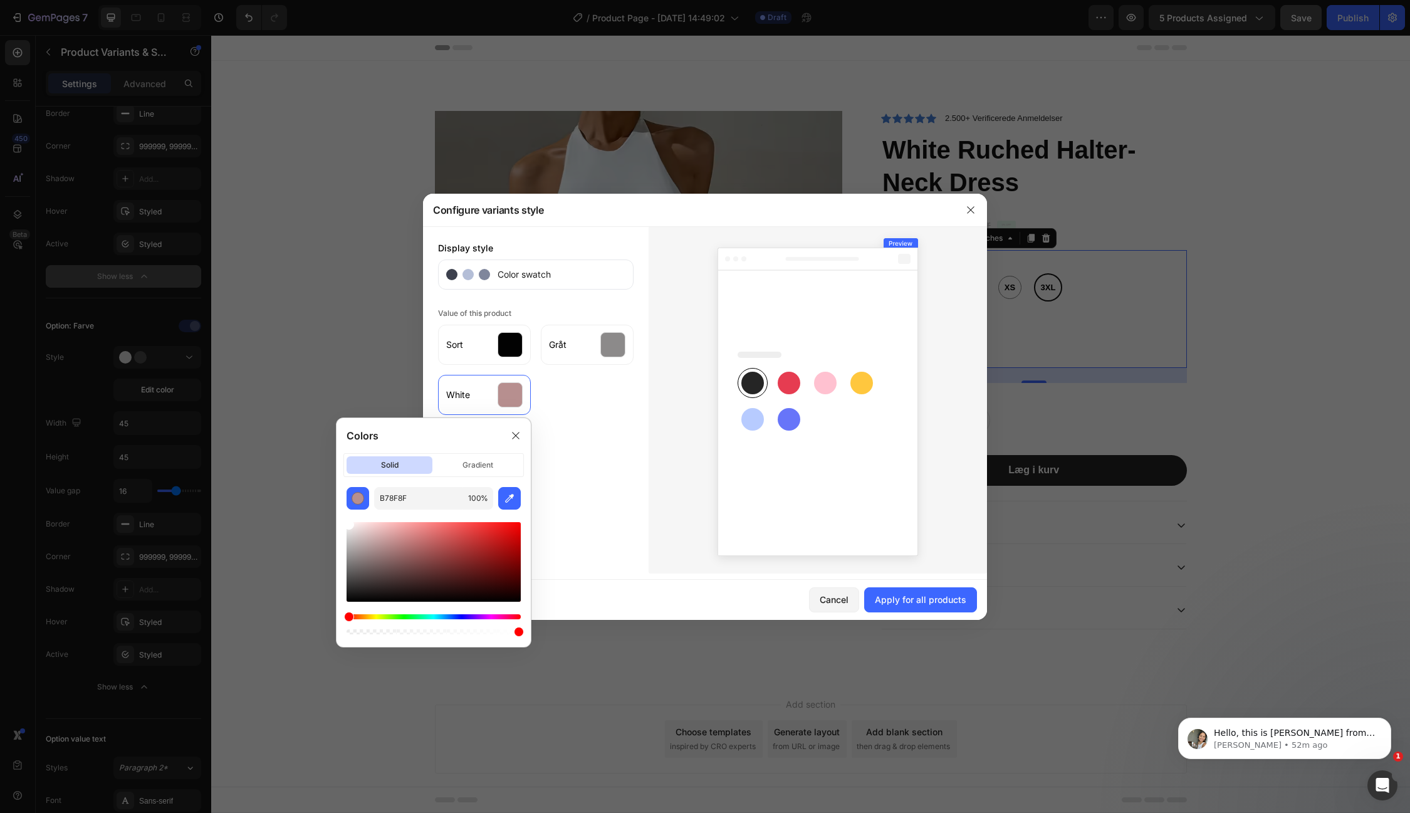
drag, startPoint x: 385, startPoint y: 543, endPoint x: 342, endPoint y: 516, distance: 51.0
click at [342, 516] on div "B78F8F 100 %" at bounding box center [434, 562] width 194 height 150
drag, startPoint x: 349, startPoint y: 525, endPoint x: 341, endPoint y: 528, distance: 9.0
click at [341, 528] on div "F2EFEF 100 %" at bounding box center [434, 562] width 194 height 150
type input "E5E5E5"
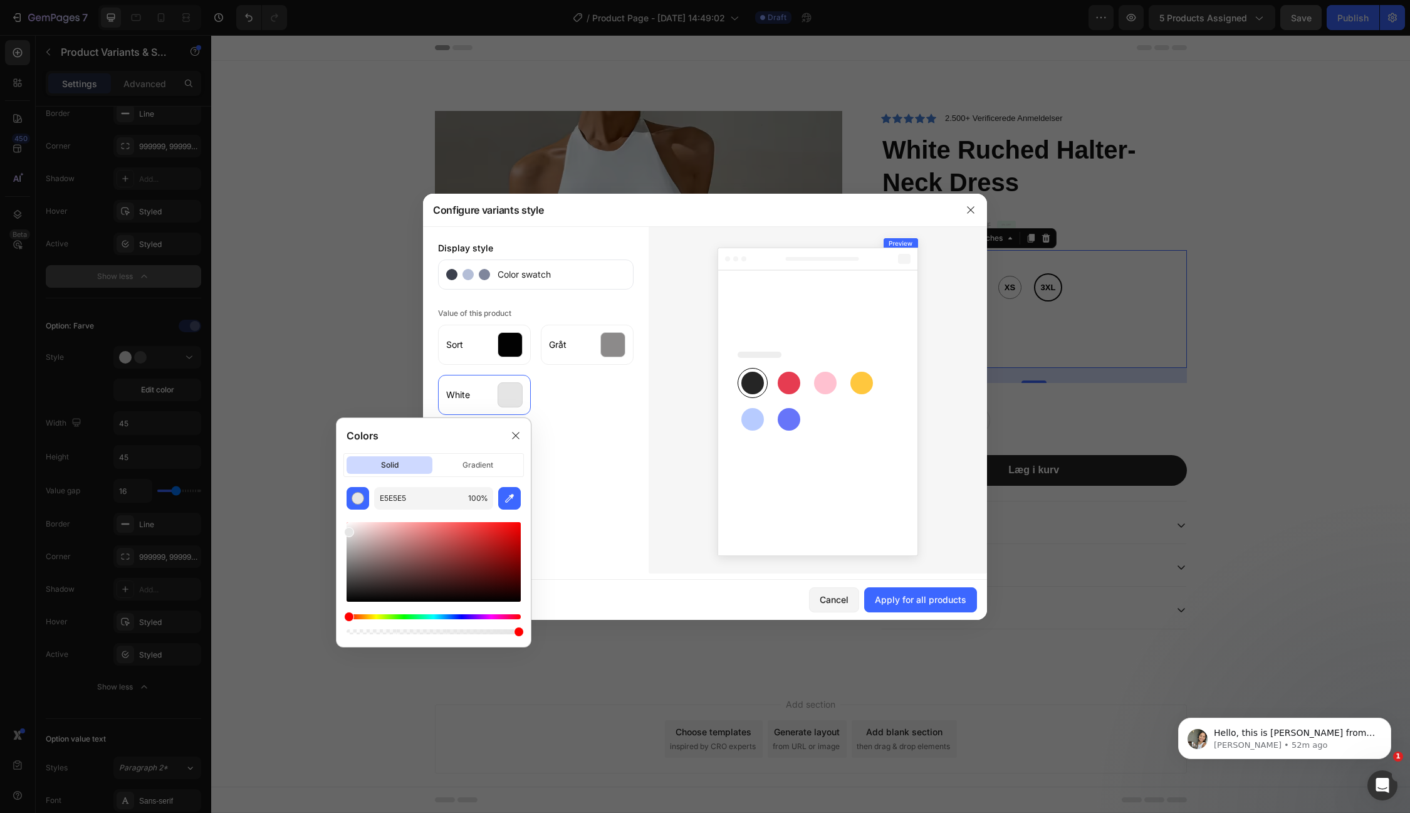
click at [597, 516] on div "Display style Color swatch Value of this product Sort Gråt White" at bounding box center [536, 399] width 226 height 347
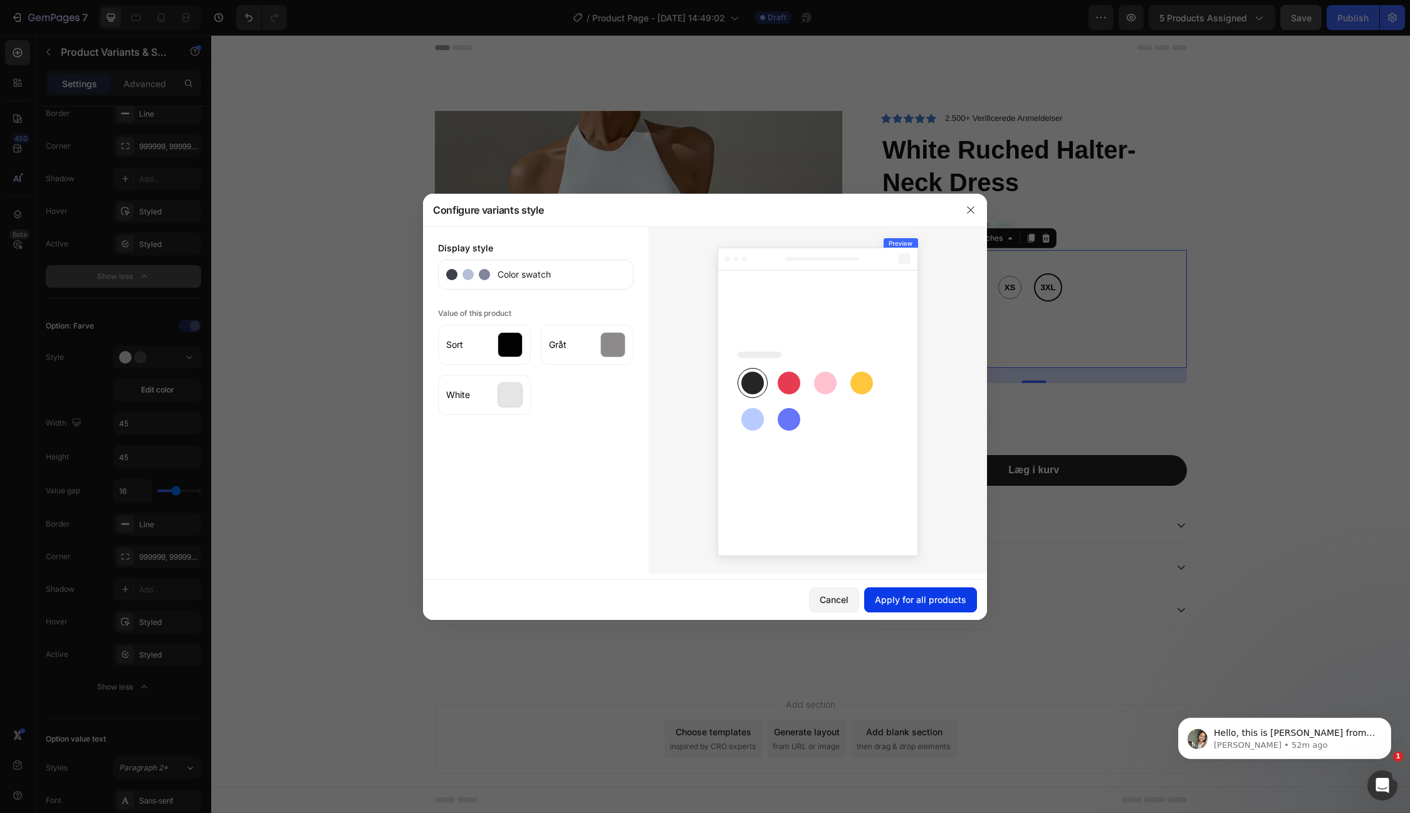
click at [944, 602] on div "Apply for all products" at bounding box center [921, 599] width 92 height 13
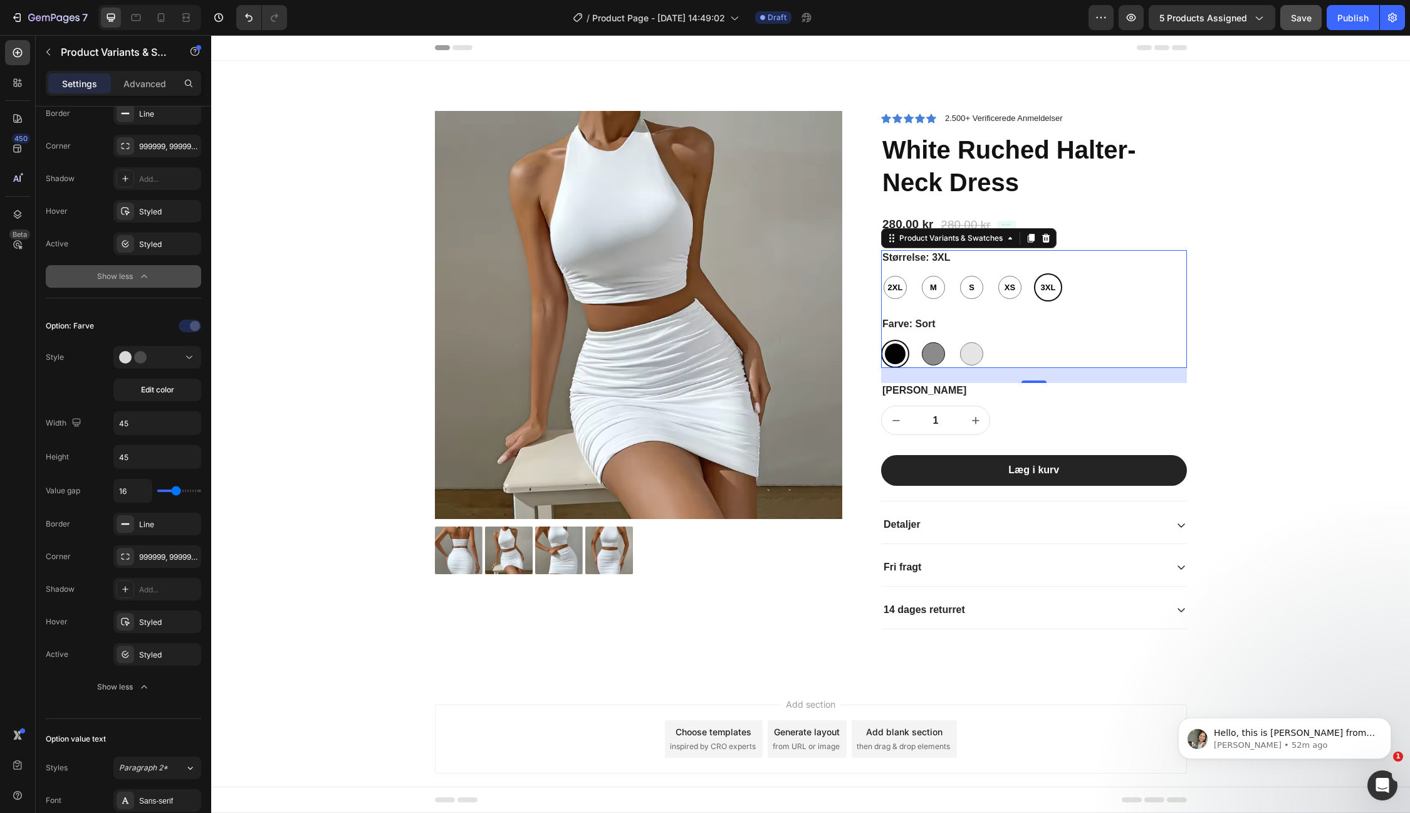
click at [929, 356] on div at bounding box center [933, 353] width 23 height 23
click at [919, 340] on input "Gråt Gråt" at bounding box center [919, 339] width 1 height 1
radio input "true"
click at [969, 357] on div at bounding box center [971, 353] width 23 height 23
click at [958, 340] on input "White White" at bounding box center [957, 339] width 1 height 1
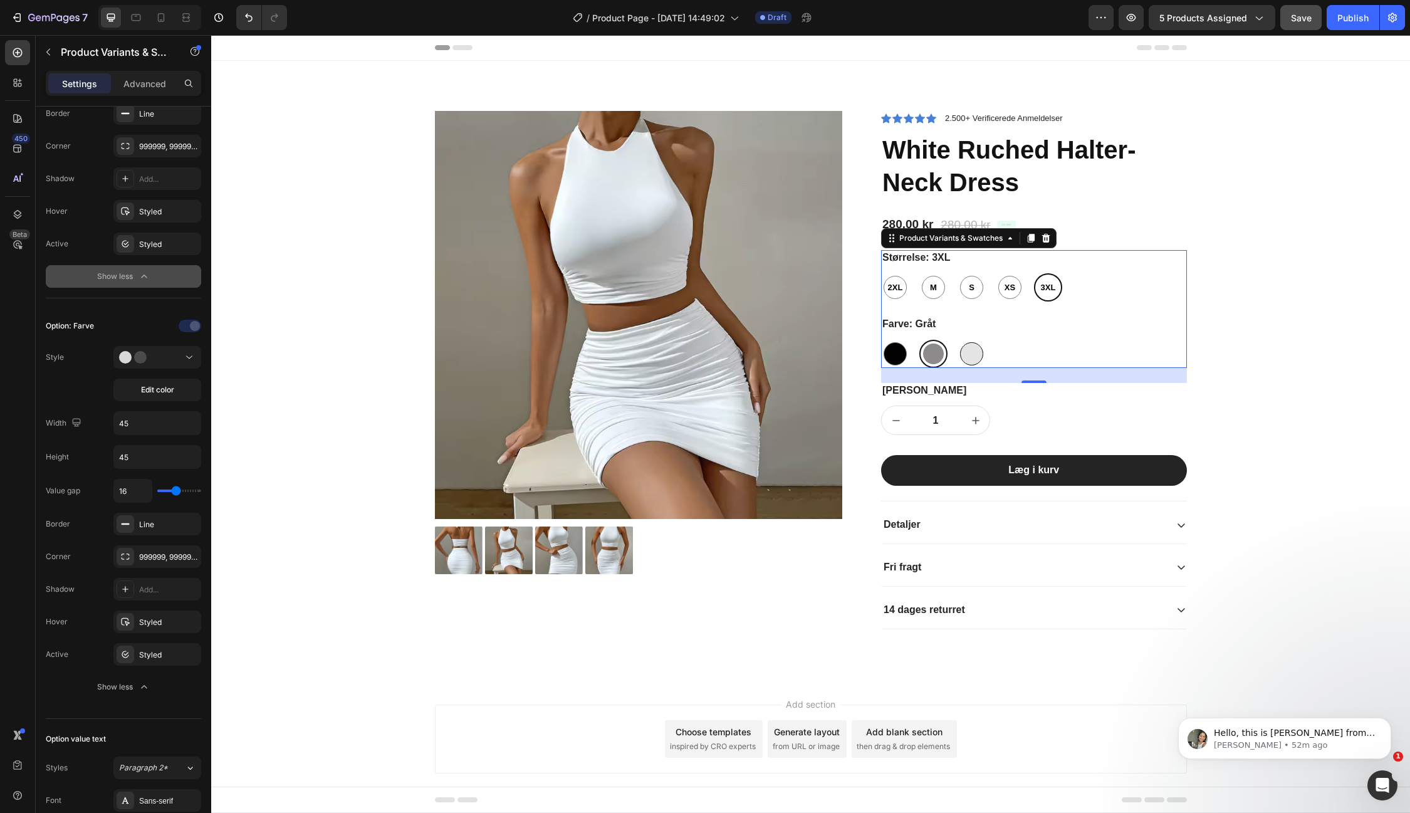
radio input "true"
click at [155, 384] on span "Edit color" at bounding box center [157, 389] width 33 height 11
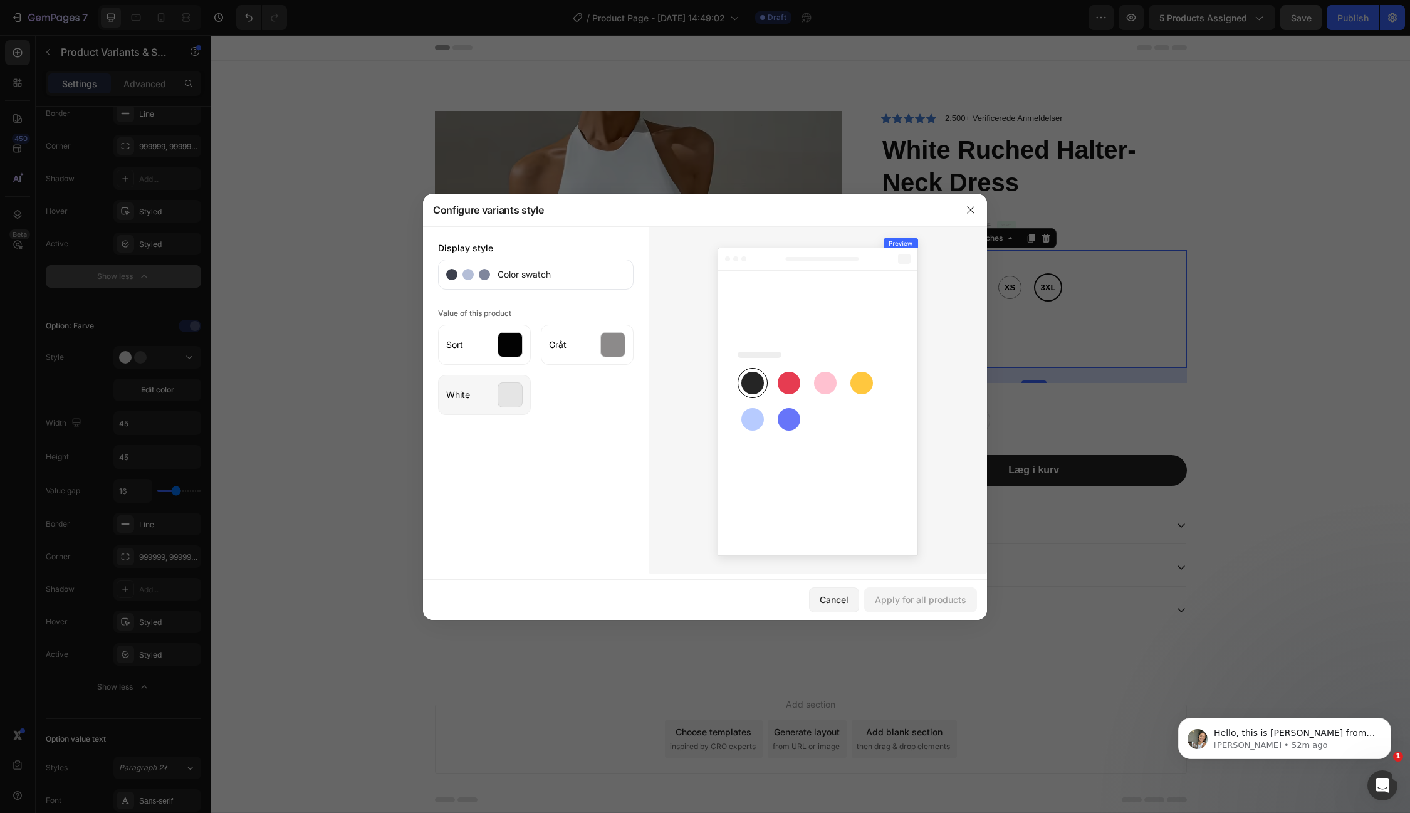
click at [510, 404] on div at bounding box center [510, 394] width 25 height 25
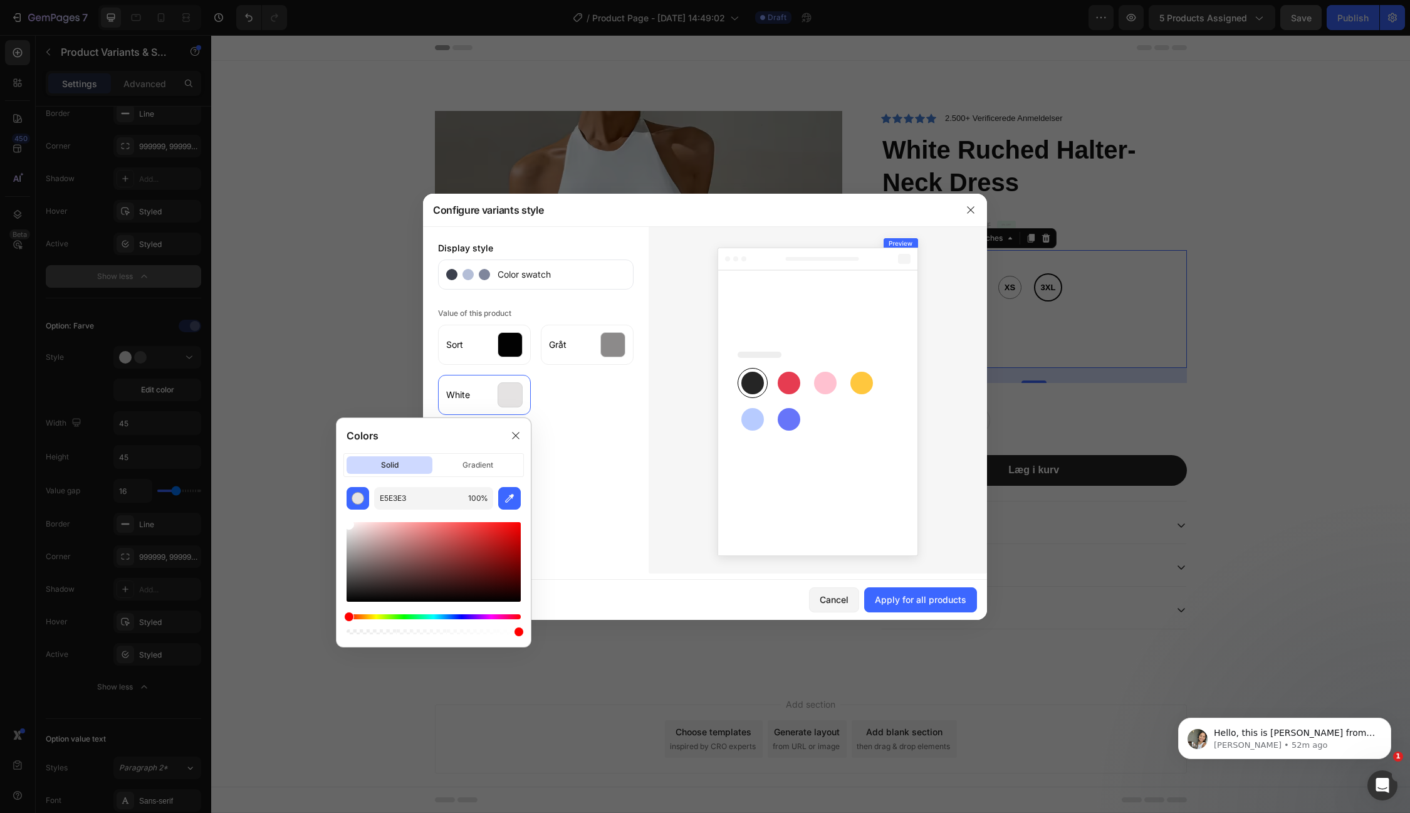
type input "FFFFFF"
drag, startPoint x: 348, startPoint y: 528, endPoint x: 337, endPoint y: 515, distance: 17.3
click at [337, 515] on div "FFFFFF 100 %" at bounding box center [434, 562] width 194 height 150
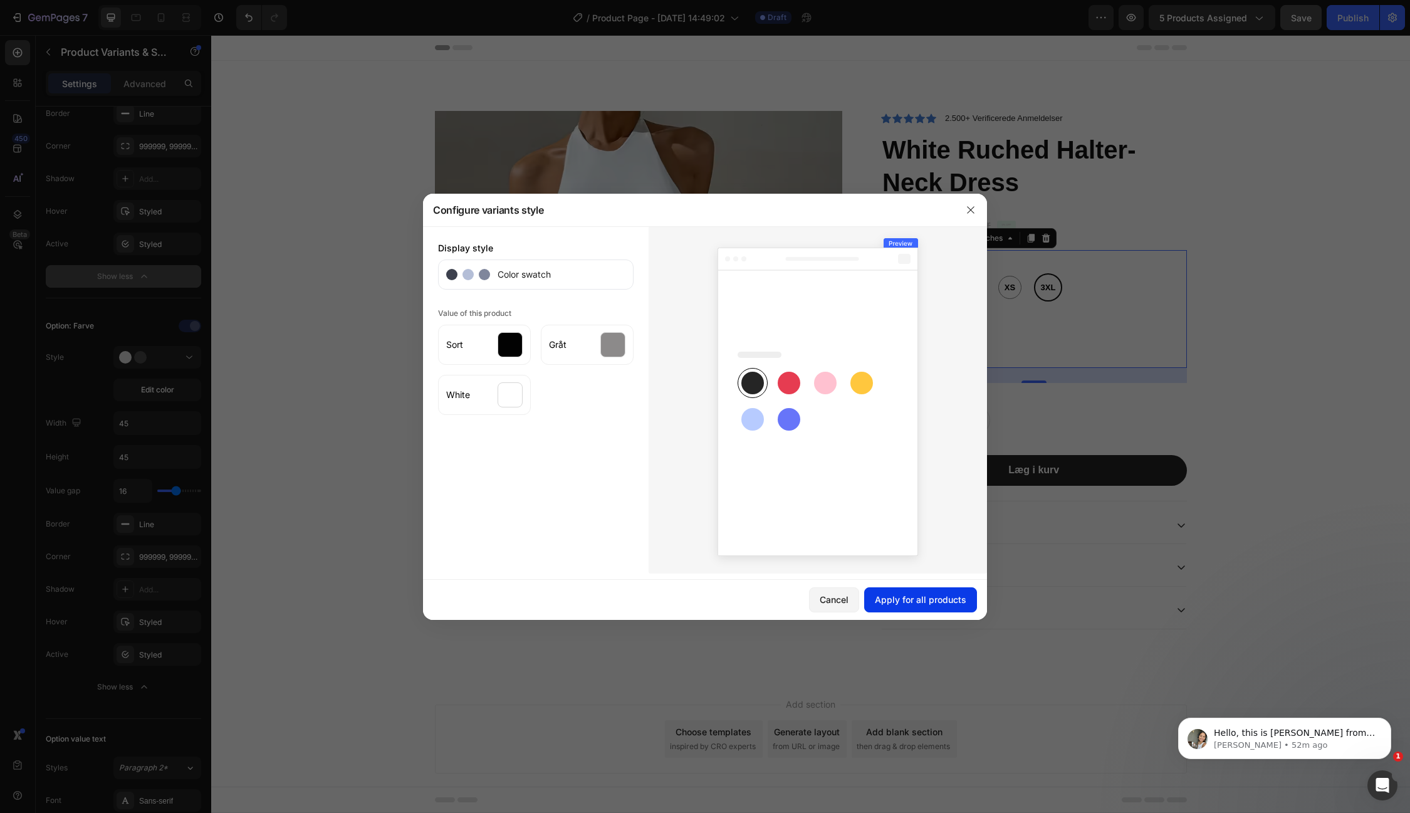
click at [909, 599] on div "Apply for all products" at bounding box center [921, 599] width 92 height 13
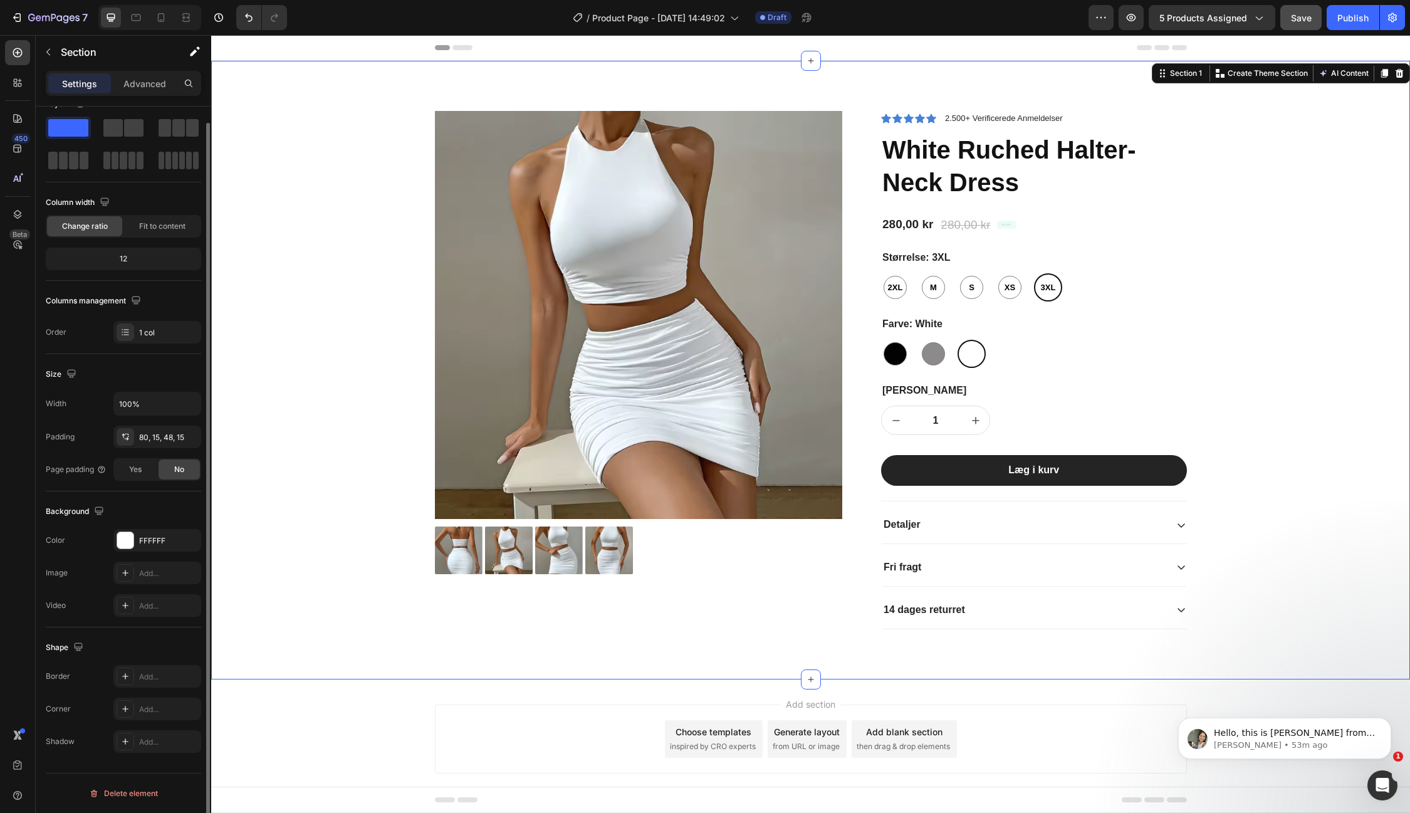
click at [1291, 140] on div "Product Images Icon Icon Icon Icon Icon Icon List 2.500+ Verificerede Anmeldels…" at bounding box center [811, 380] width 1180 height 538
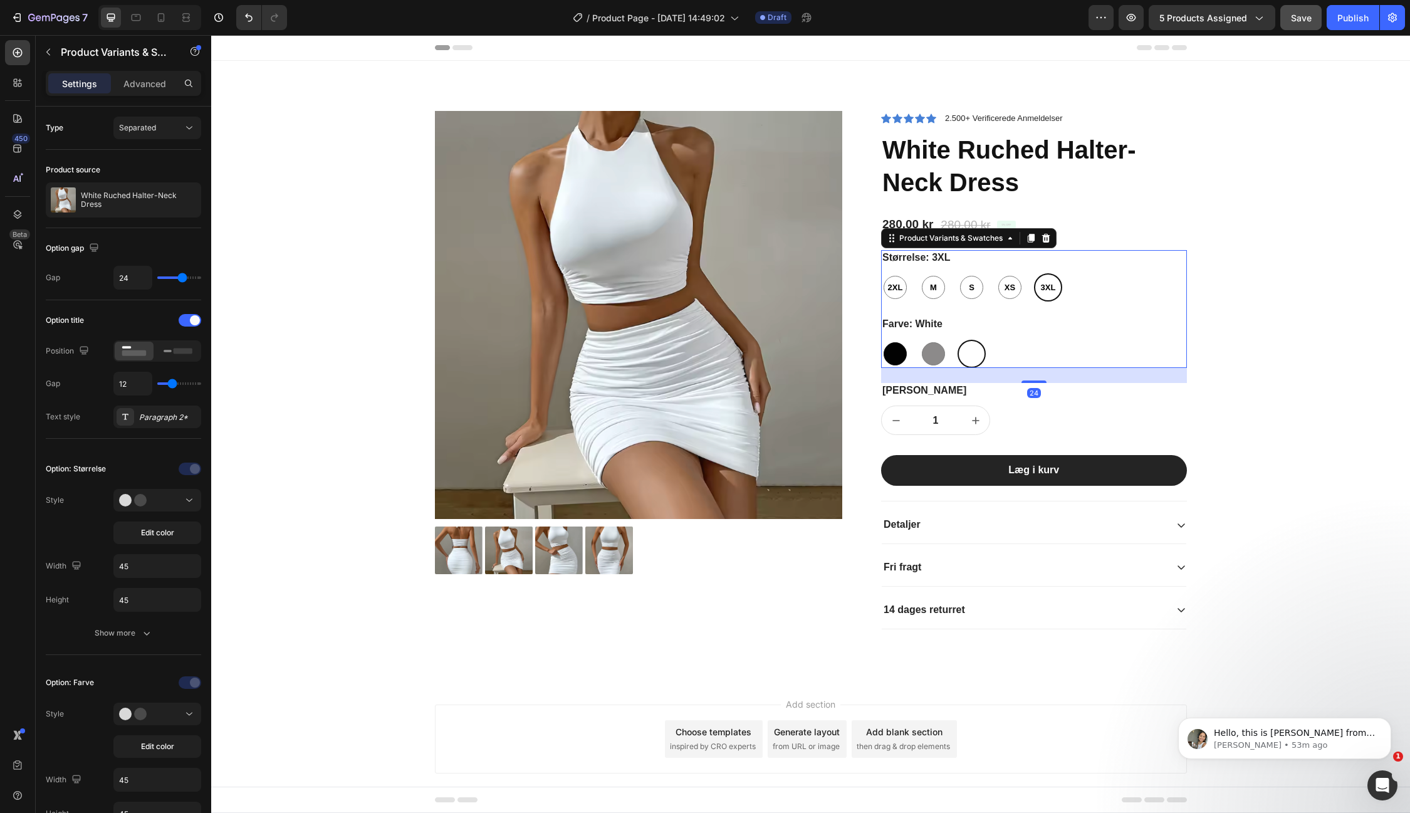
click at [898, 352] on div at bounding box center [895, 353] width 23 height 23
click at [881, 340] on input "Sort Sort" at bounding box center [881, 339] width 1 height 1
radio input "true"
click at [931, 356] on div at bounding box center [933, 353] width 23 height 23
click at [919, 340] on input "Gråt Gråt" at bounding box center [919, 339] width 1 height 1
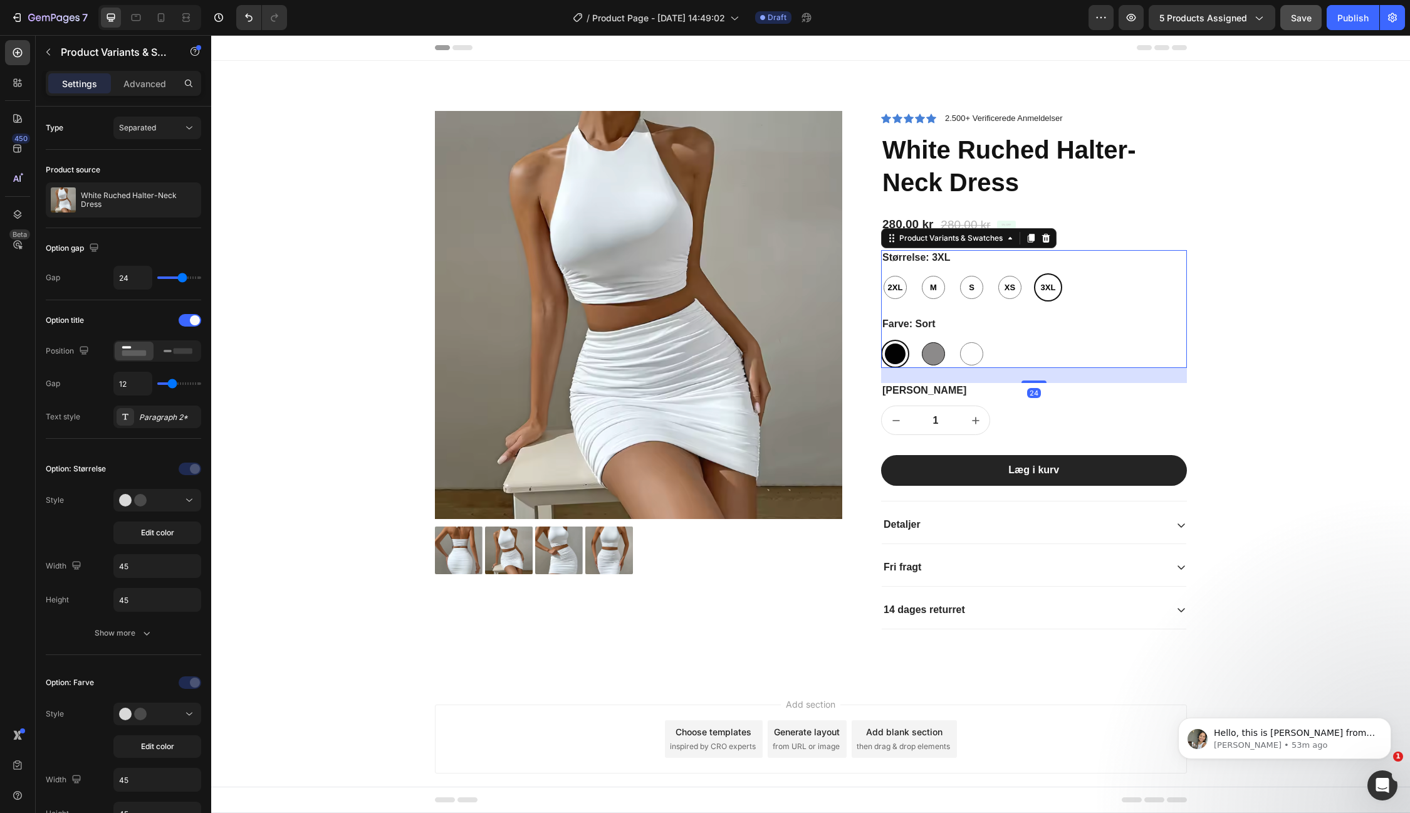
radio input "true"
click at [965, 354] on div at bounding box center [971, 353] width 23 height 23
click at [958, 340] on input "White White" at bounding box center [957, 339] width 1 height 1
radio input "true"
click at [1302, 26] on button "Save" at bounding box center [1300, 17] width 41 height 25
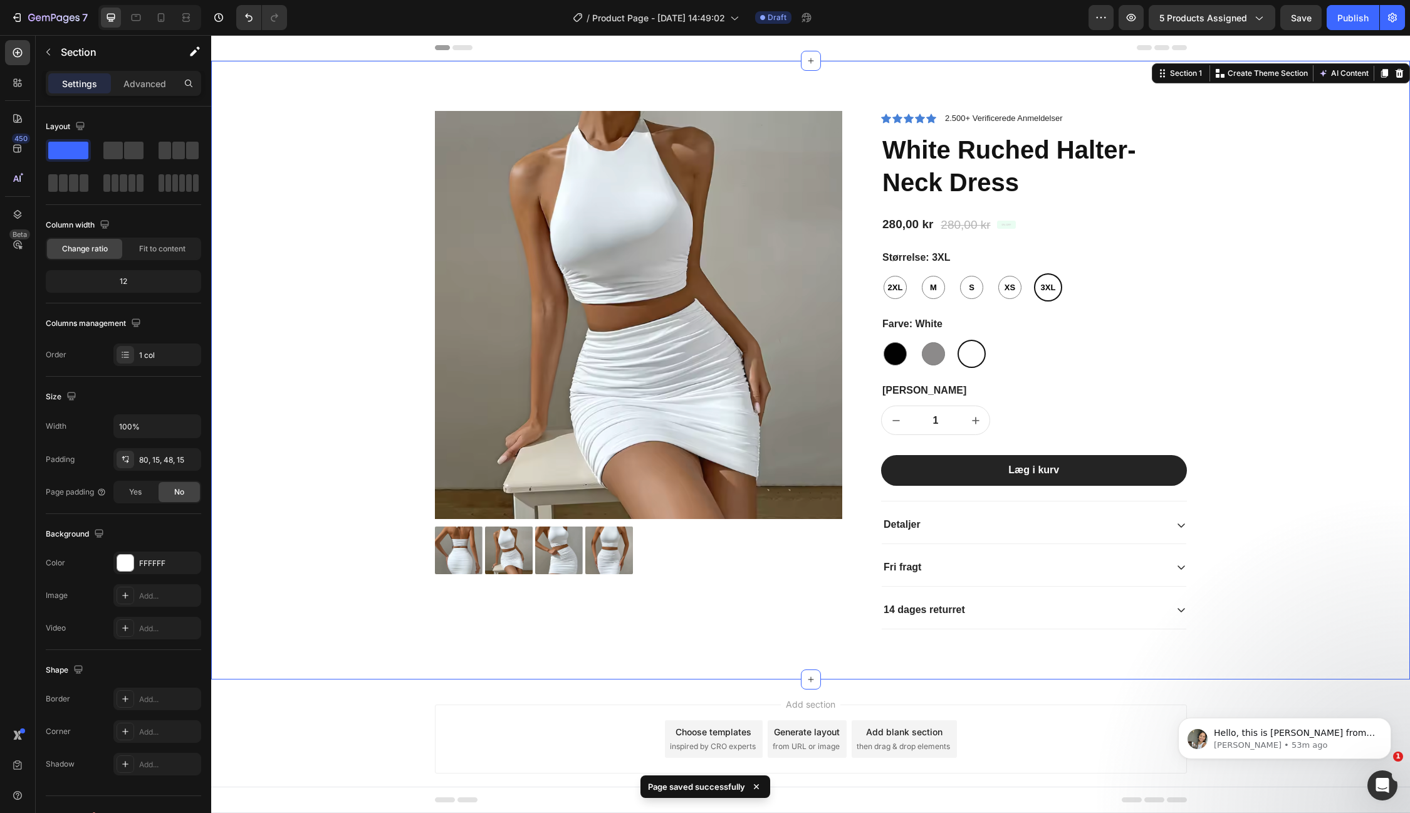
click at [1398, 152] on div "Product Images Icon Icon Icon Icon Icon Icon List 2.500+ Verificerede Anmeldels…" at bounding box center [811, 380] width 1180 height 538
click at [956, 114] on p "2.500+ Verificerede Anmeldelser" at bounding box center [1004, 118] width 118 height 13
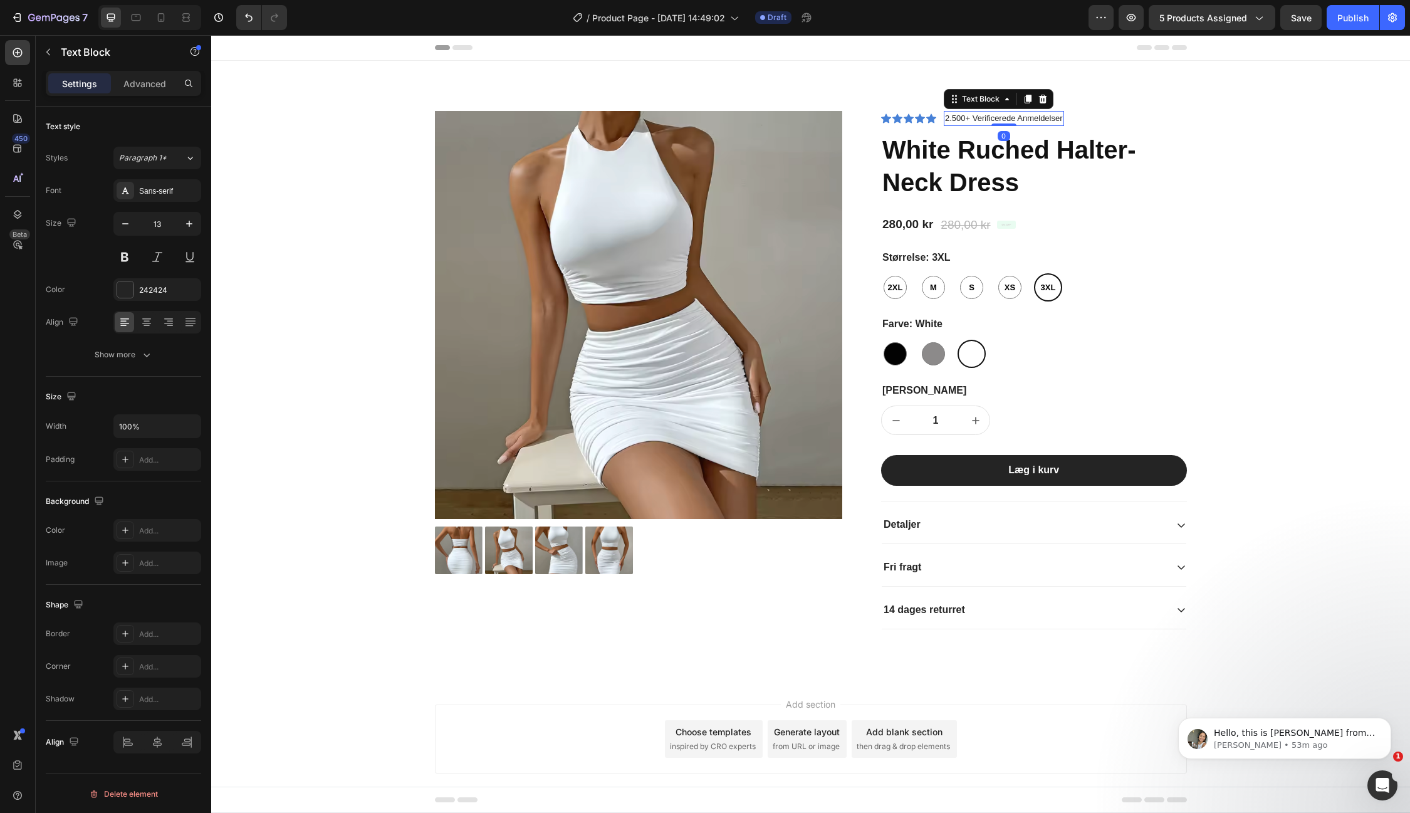
click at [956, 115] on p "2.500+ Verificerede Anmeldelser" at bounding box center [1004, 118] width 118 height 13
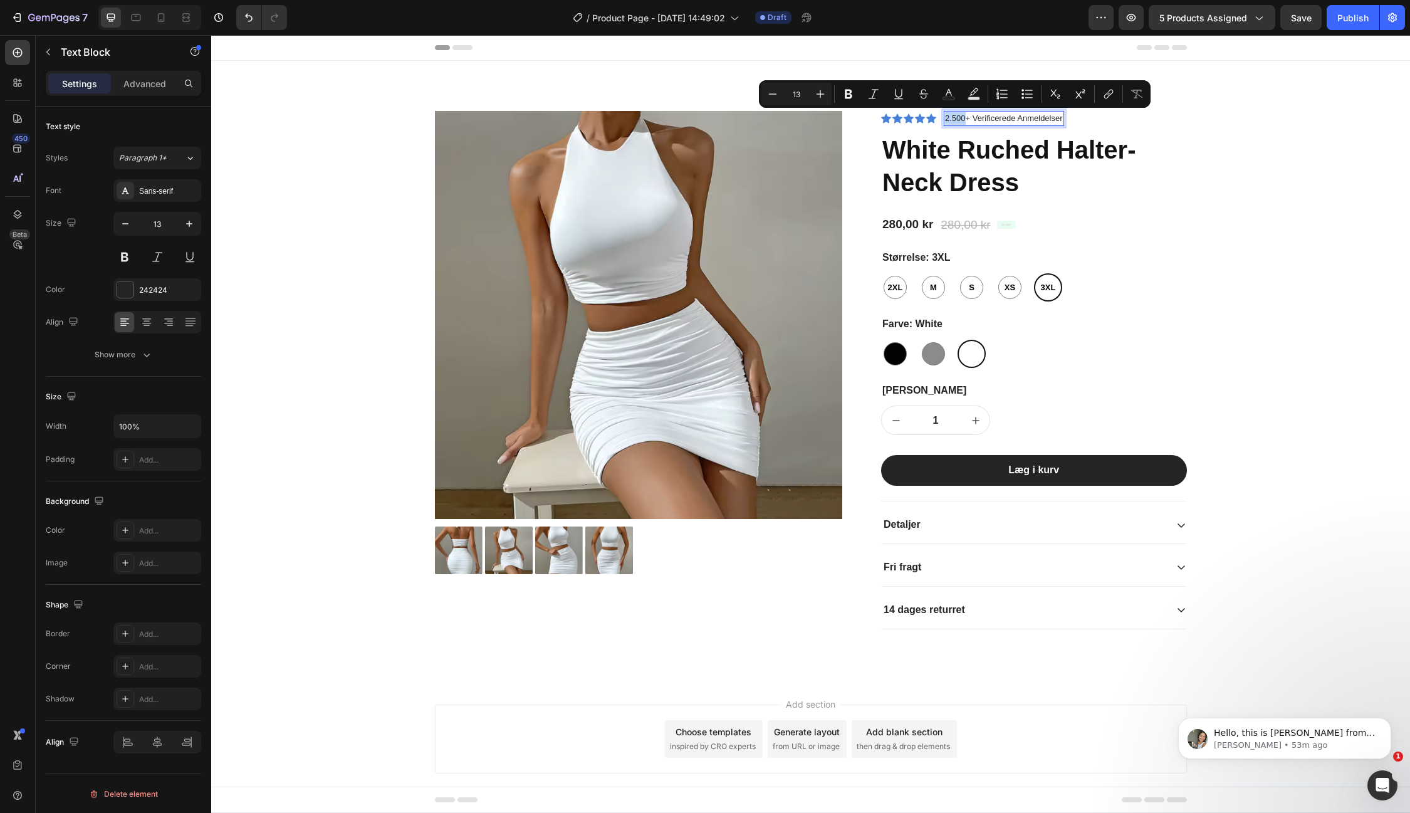
click at [956, 115] on p "2.500+ Verificerede Anmeldelser" at bounding box center [1004, 118] width 118 height 13
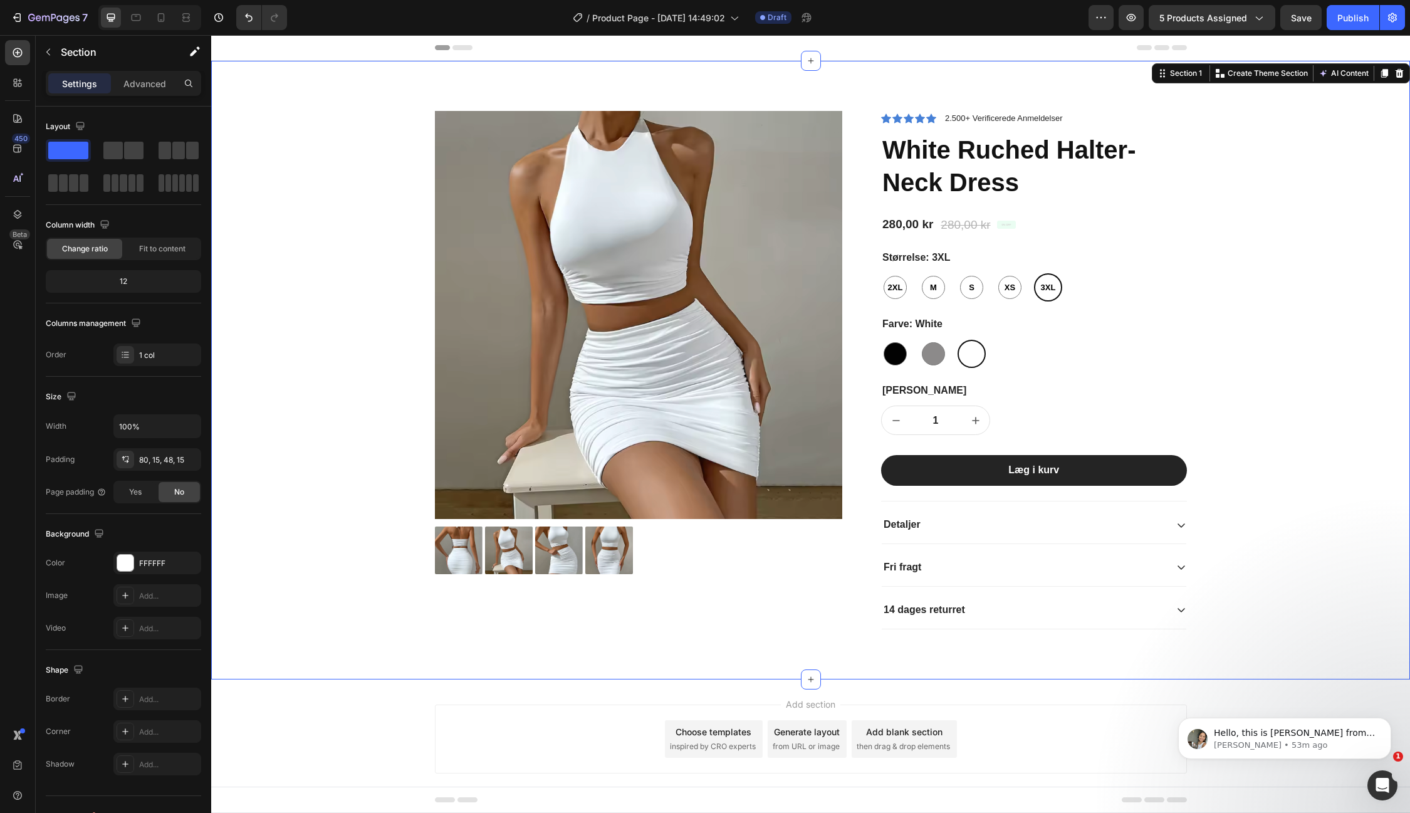
click at [1348, 139] on div "Product Images Icon Icon Icon Icon Icon Icon List 2.500+ Verificerede Anmeldels…" at bounding box center [811, 380] width 1180 height 538
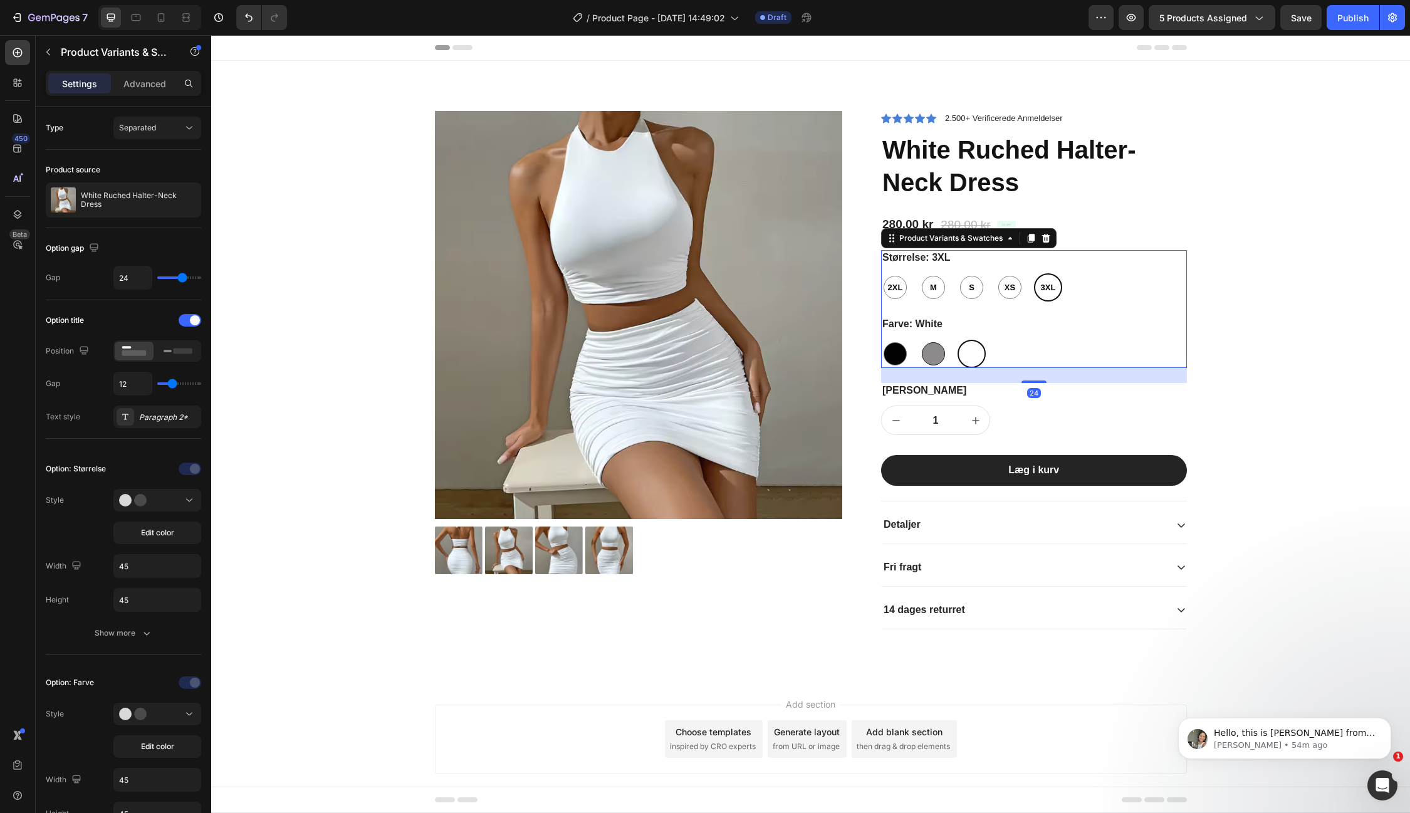
click at [936, 345] on div at bounding box center [933, 353] width 23 height 23
click at [919, 340] on input "Gråt Gråt" at bounding box center [919, 339] width 1 height 1
radio input "true"
click at [894, 348] on div at bounding box center [895, 353] width 23 height 23
click at [881, 340] on input "Sort Sort" at bounding box center [881, 339] width 1 height 1
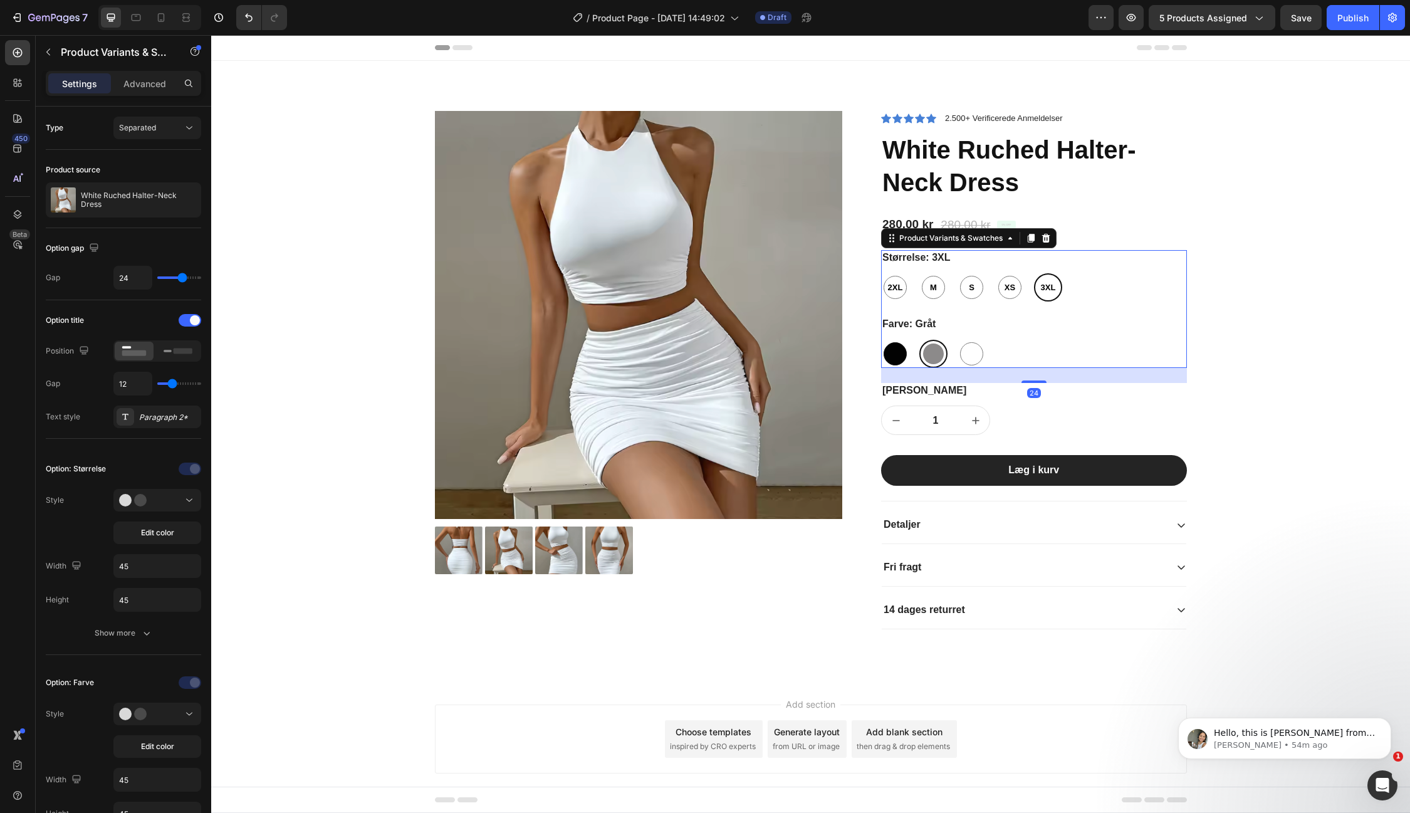
radio input "true"
click at [966, 348] on div at bounding box center [971, 353] width 23 height 23
click at [958, 340] on input "White White" at bounding box center [957, 339] width 1 height 1
radio input "true"
click at [149, 199] on p "White Ruched Halter-Neck Dress" at bounding box center [138, 200] width 115 height 18
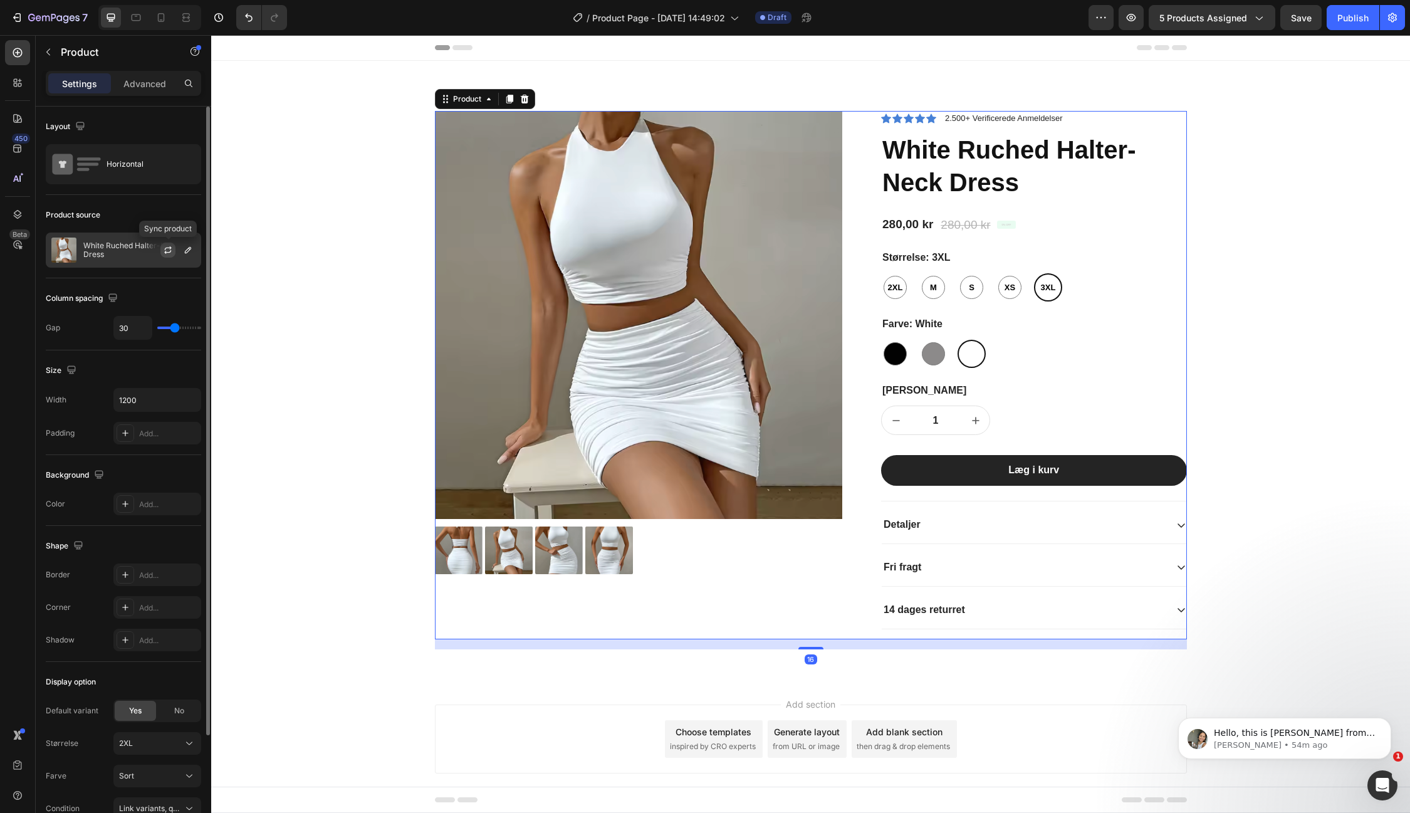
click at [169, 251] on icon "button" at bounding box center [168, 250] width 10 height 10
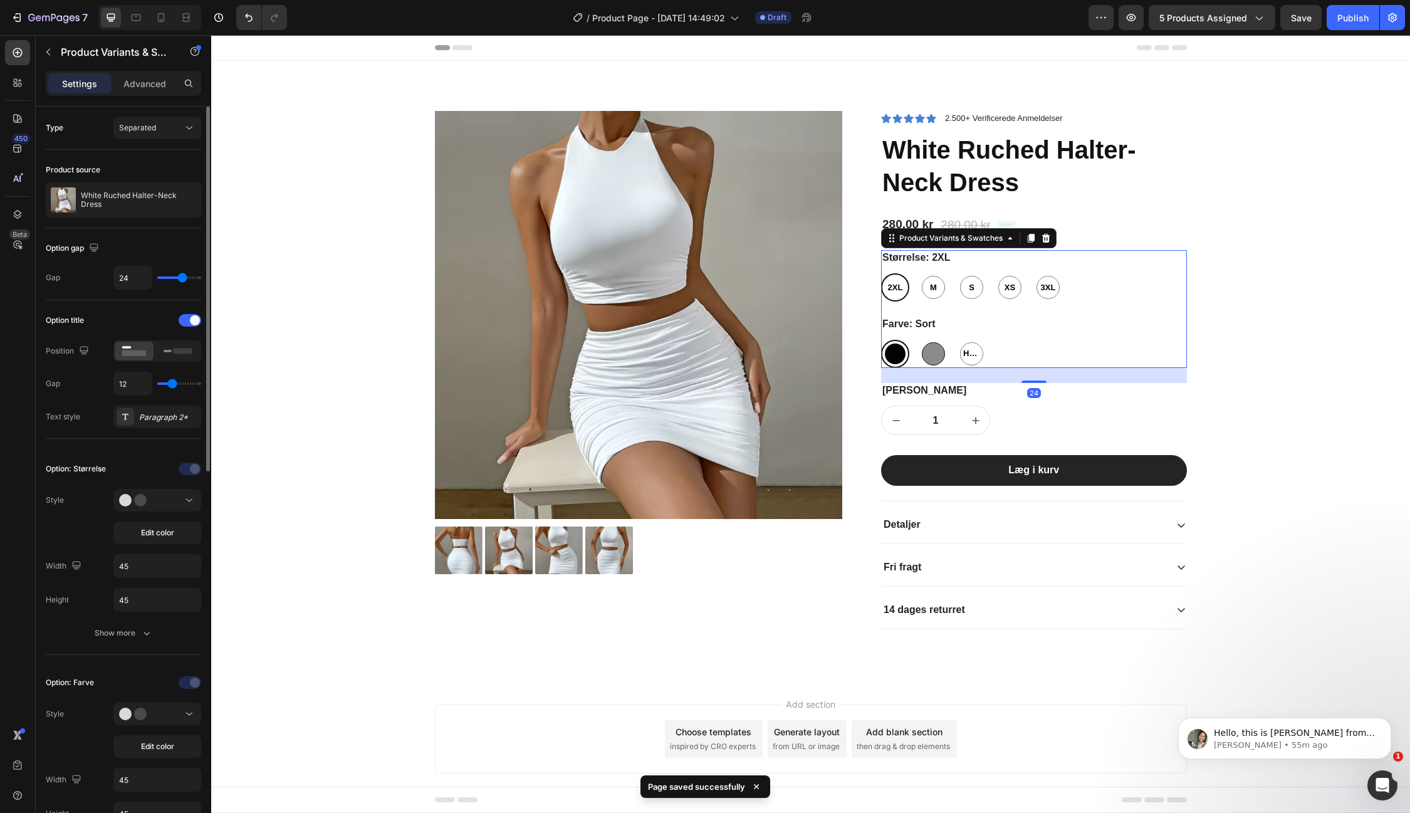
click at [929, 354] on div at bounding box center [933, 353] width 23 height 23
click at [919, 340] on input "Gråt Gråt" at bounding box center [919, 339] width 1 height 1
radio input "true"
click at [901, 355] on div at bounding box center [895, 353] width 23 height 23
click at [881, 340] on input "Sort Sort" at bounding box center [881, 339] width 1 height 1
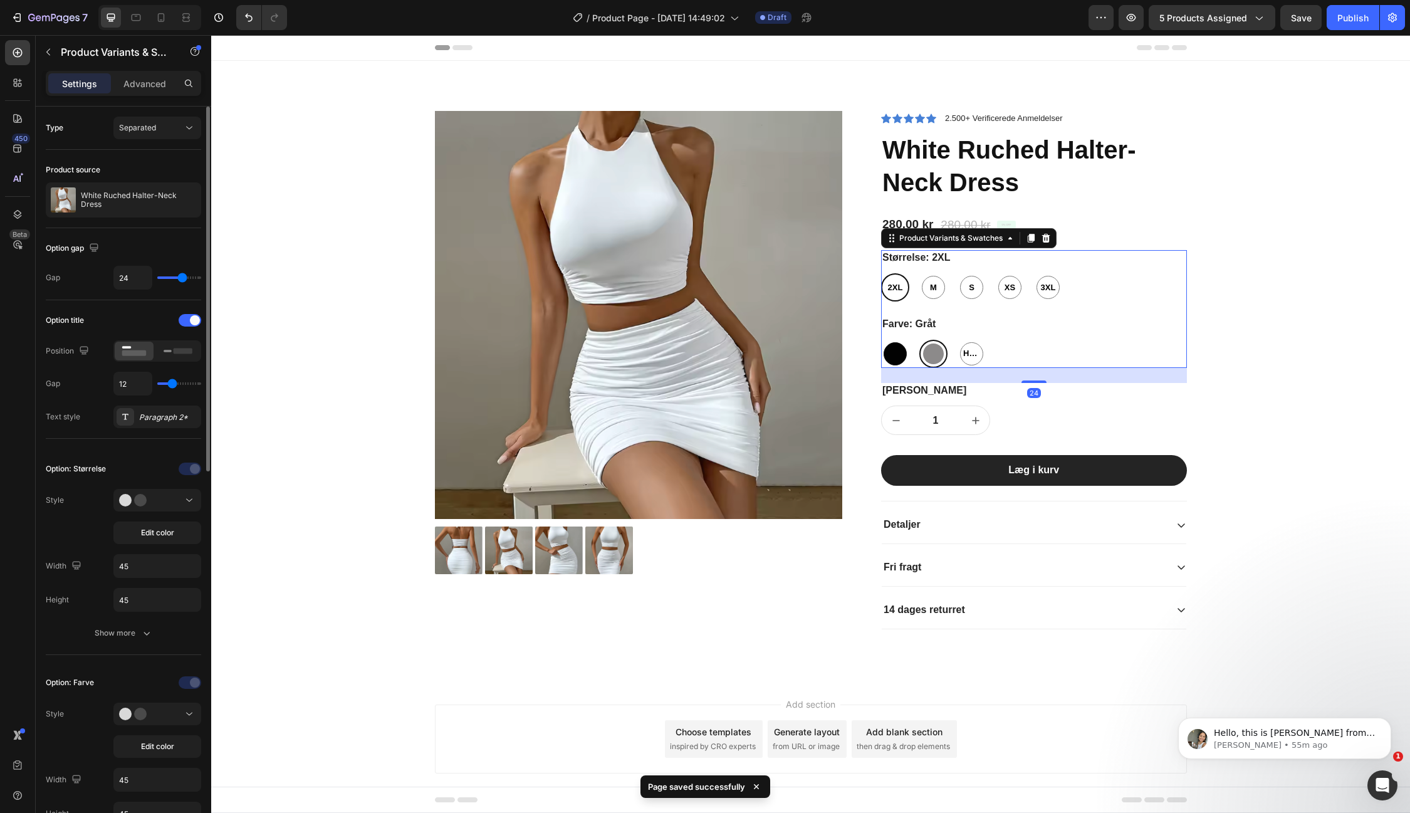
radio input "true"
click at [971, 349] on span "Hvid" at bounding box center [972, 353] width 22 height 13
click at [958, 340] on input "[PERSON_NAME]" at bounding box center [957, 339] width 1 height 1
radio input "true"
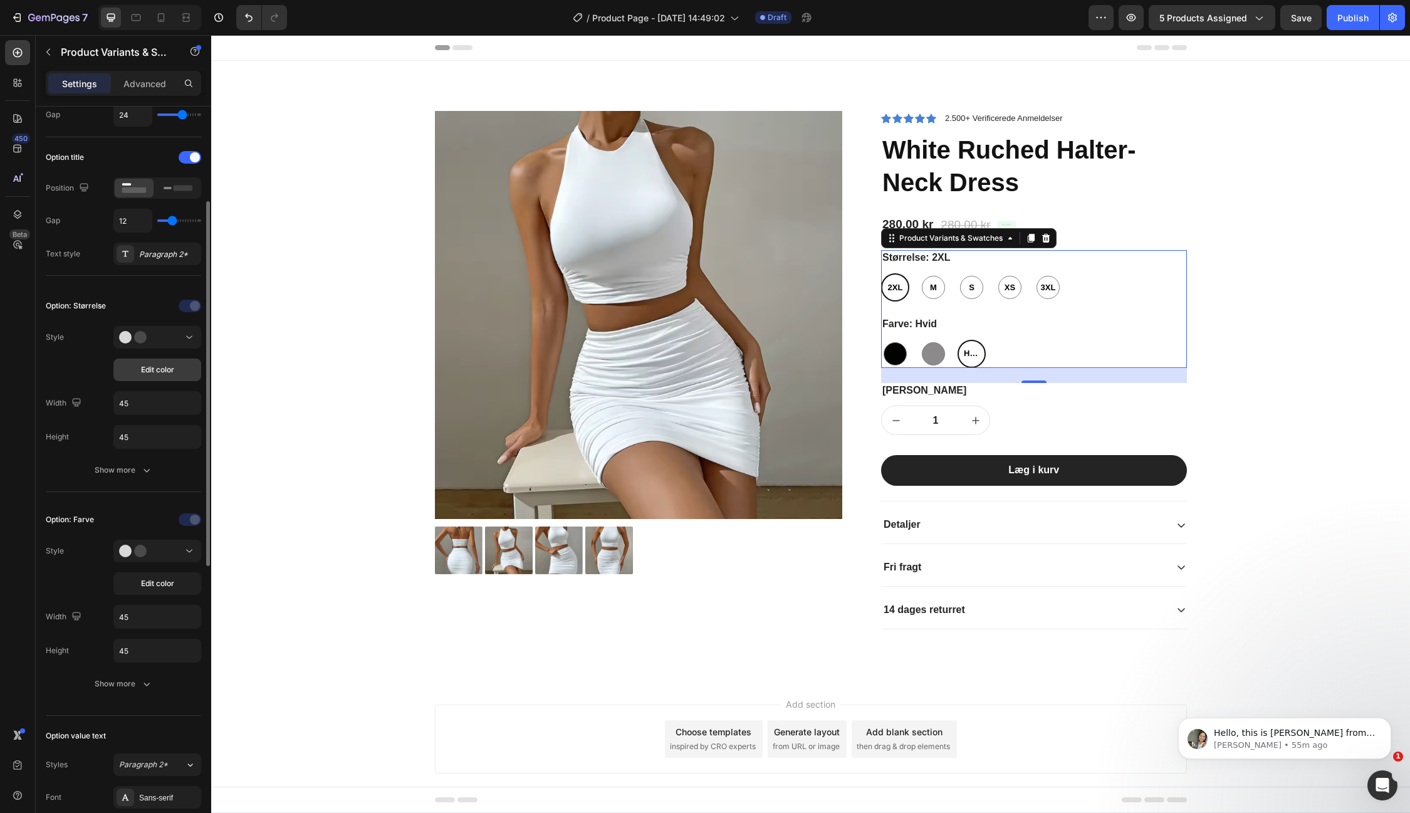
scroll to position [182, 0]
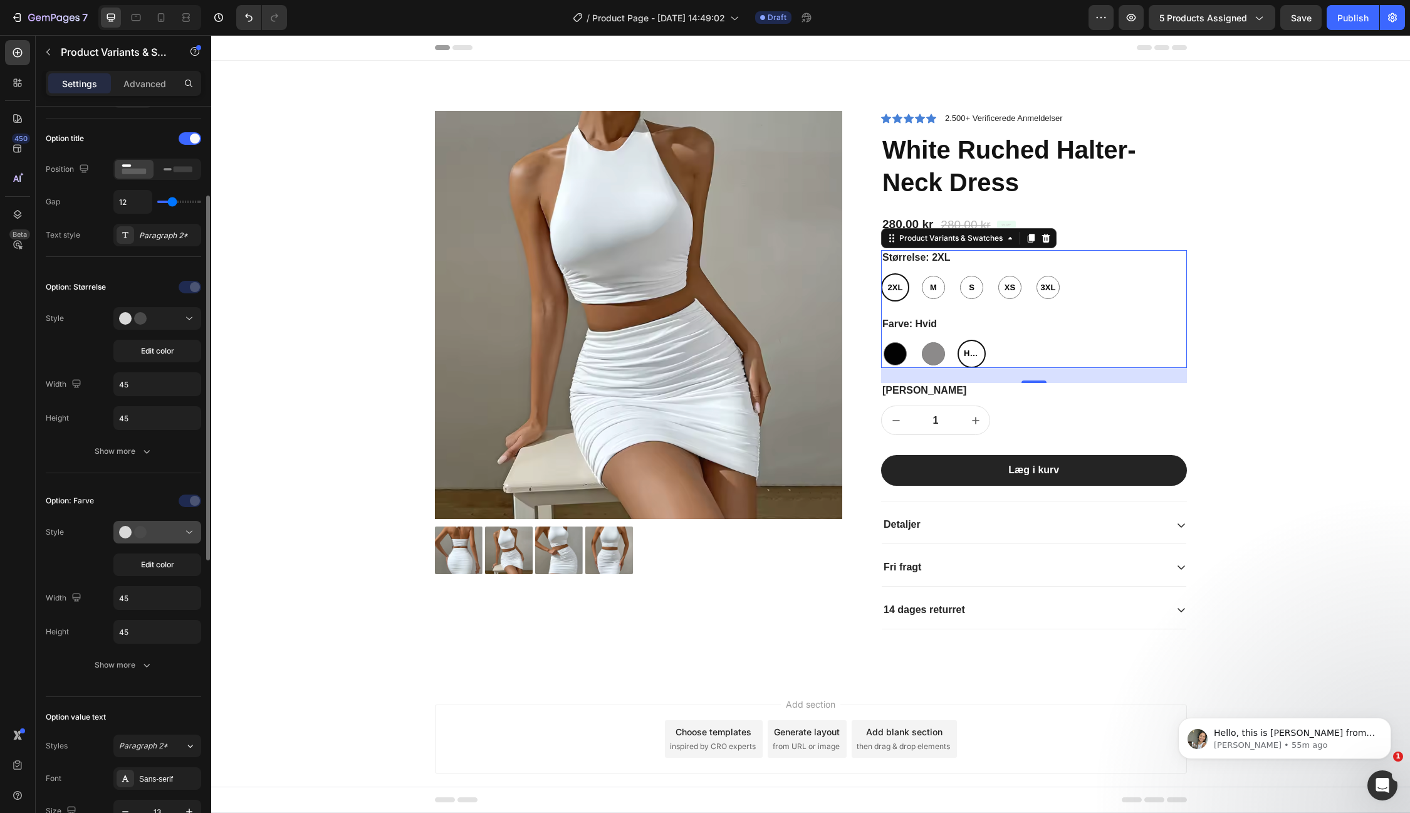
click at [186, 526] on icon at bounding box center [189, 532] width 13 height 13
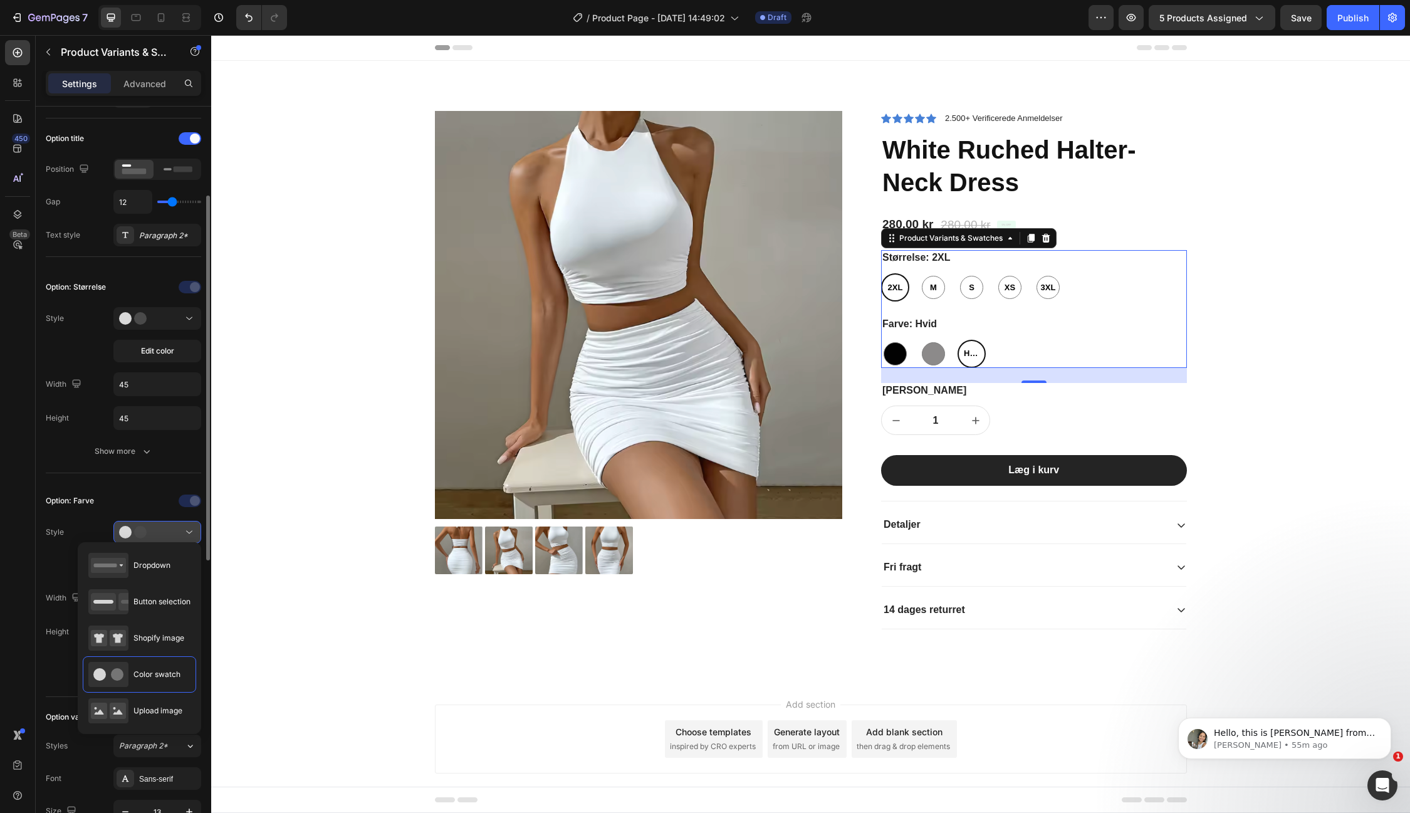
click at [187, 526] on icon at bounding box center [189, 532] width 13 height 13
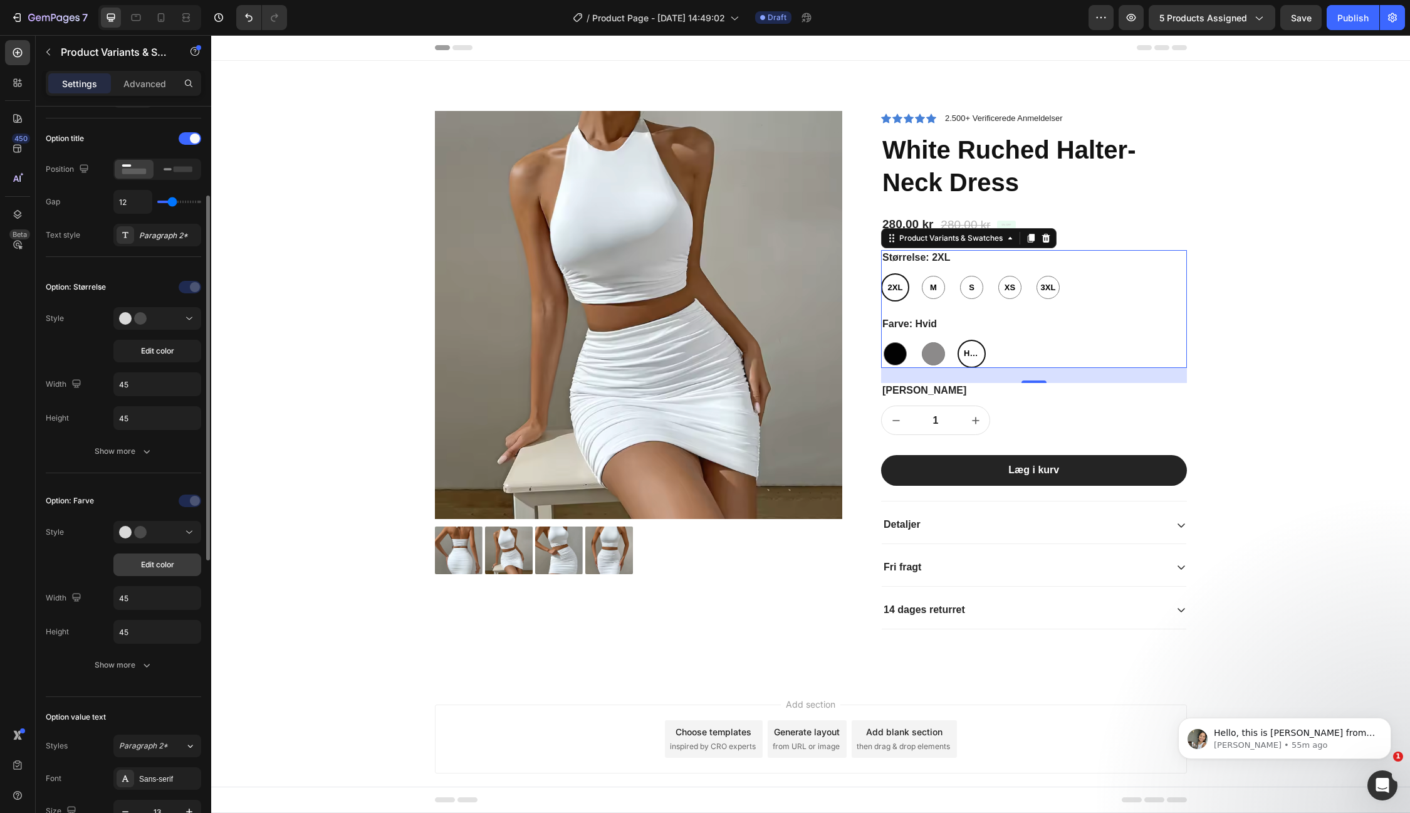
click at [167, 559] on span "Edit color" at bounding box center [157, 564] width 33 height 11
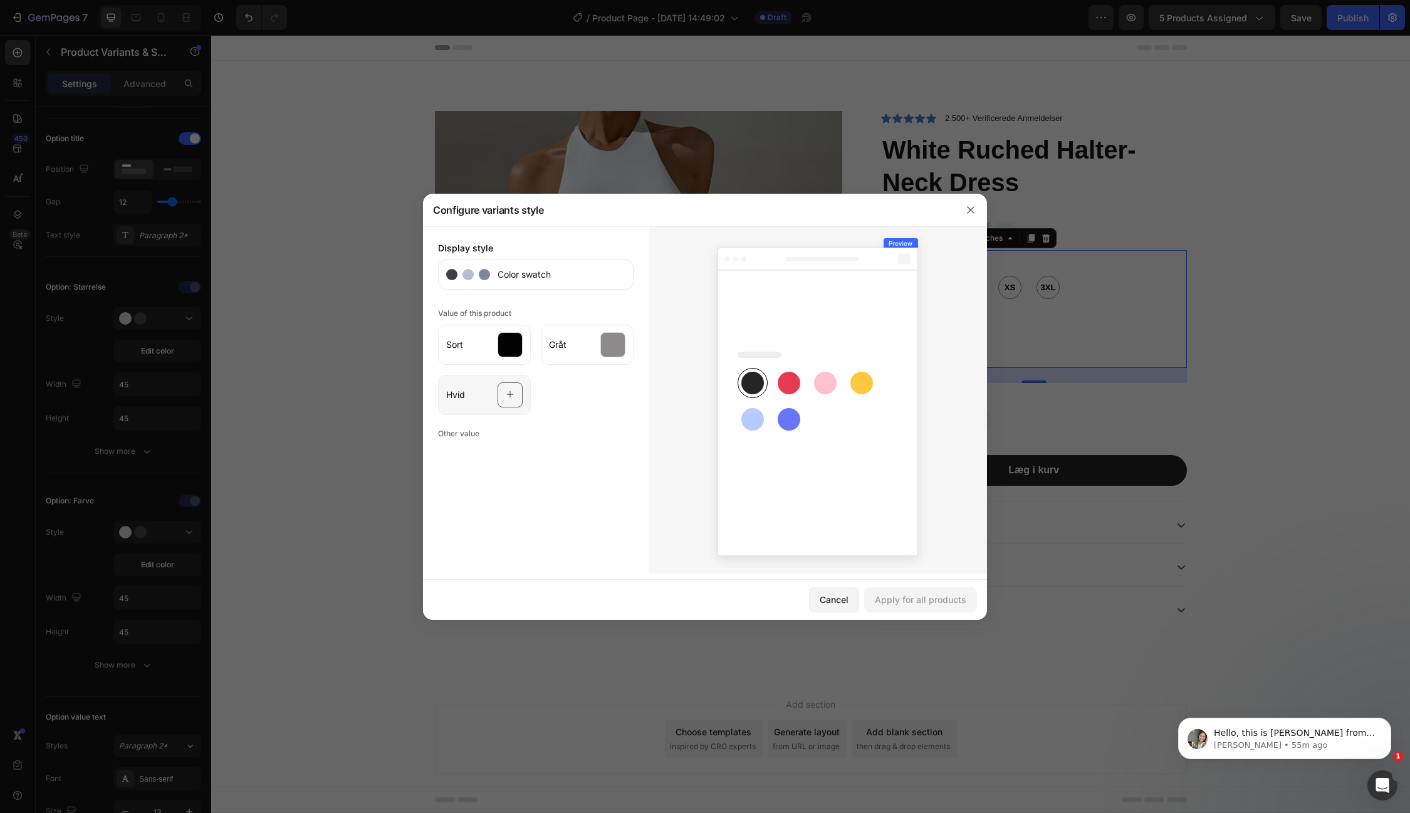
click at [493, 398] on div "Hvid" at bounding box center [484, 395] width 93 height 40
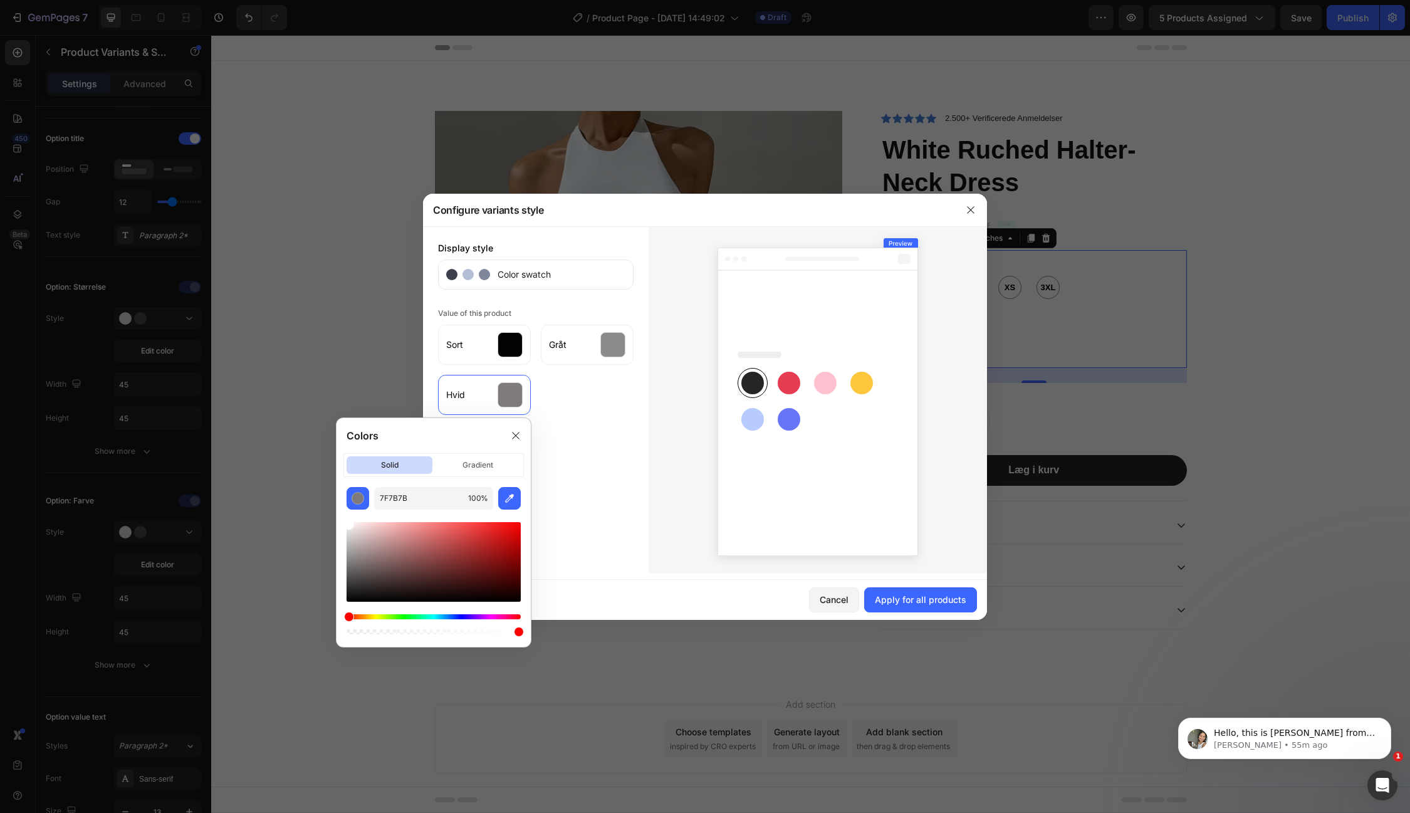
type input "FFFFFF"
drag, startPoint x: 352, startPoint y: 560, endPoint x: 345, endPoint y: 513, distance: 47.4
click at [345, 513] on div "FFFFFF 100 %" at bounding box center [434, 562] width 194 height 150
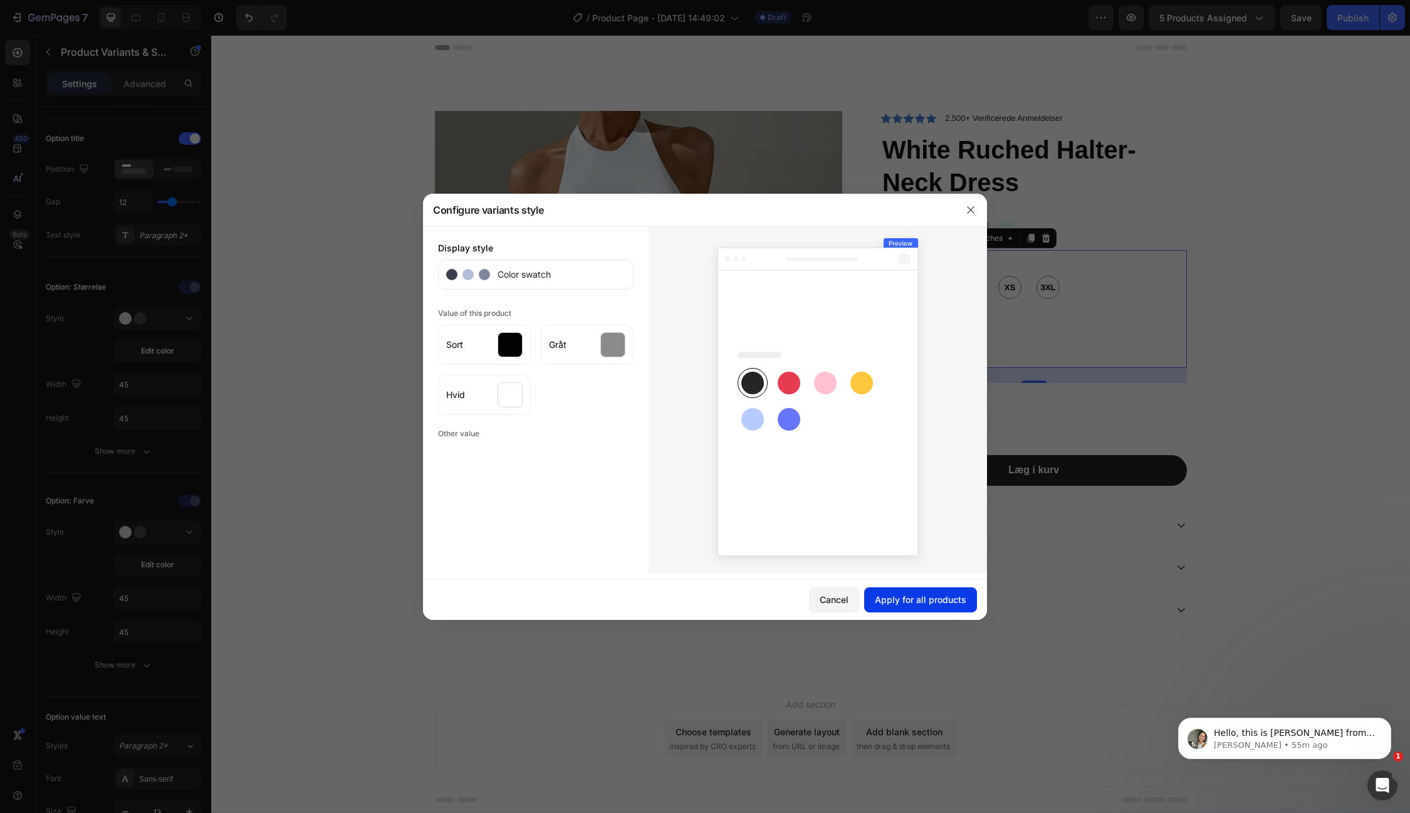
click at [936, 594] on div "Apply for all products" at bounding box center [921, 599] width 92 height 13
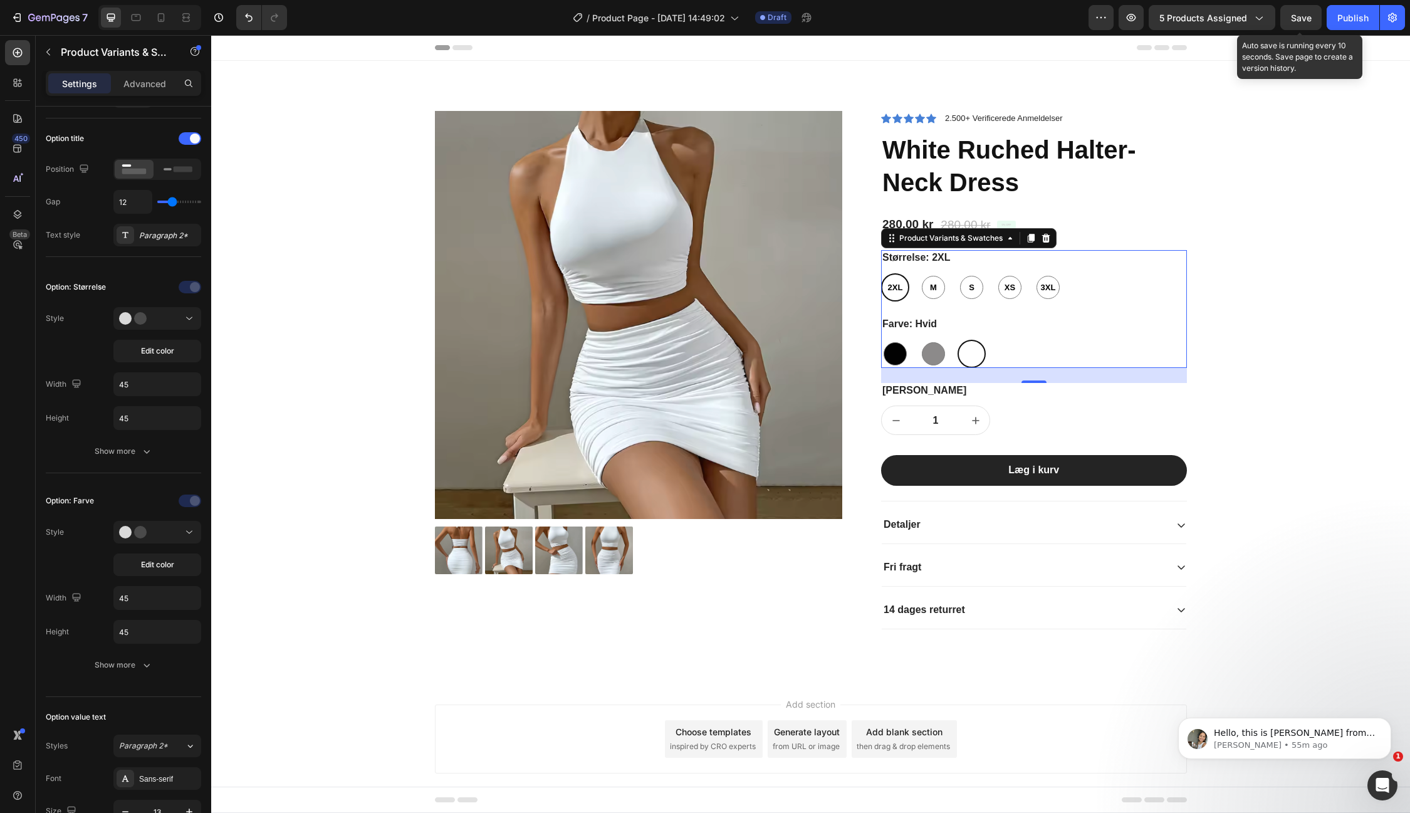
click at [1299, 20] on span "Save" at bounding box center [1301, 18] width 21 height 11
click at [932, 355] on div at bounding box center [933, 353] width 23 height 23
click at [919, 340] on input "Gråt Gråt" at bounding box center [919, 339] width 1 height 1
radio input "true"
click at [904, 353] on div at bounding box center [895, 353] width 23 height 23
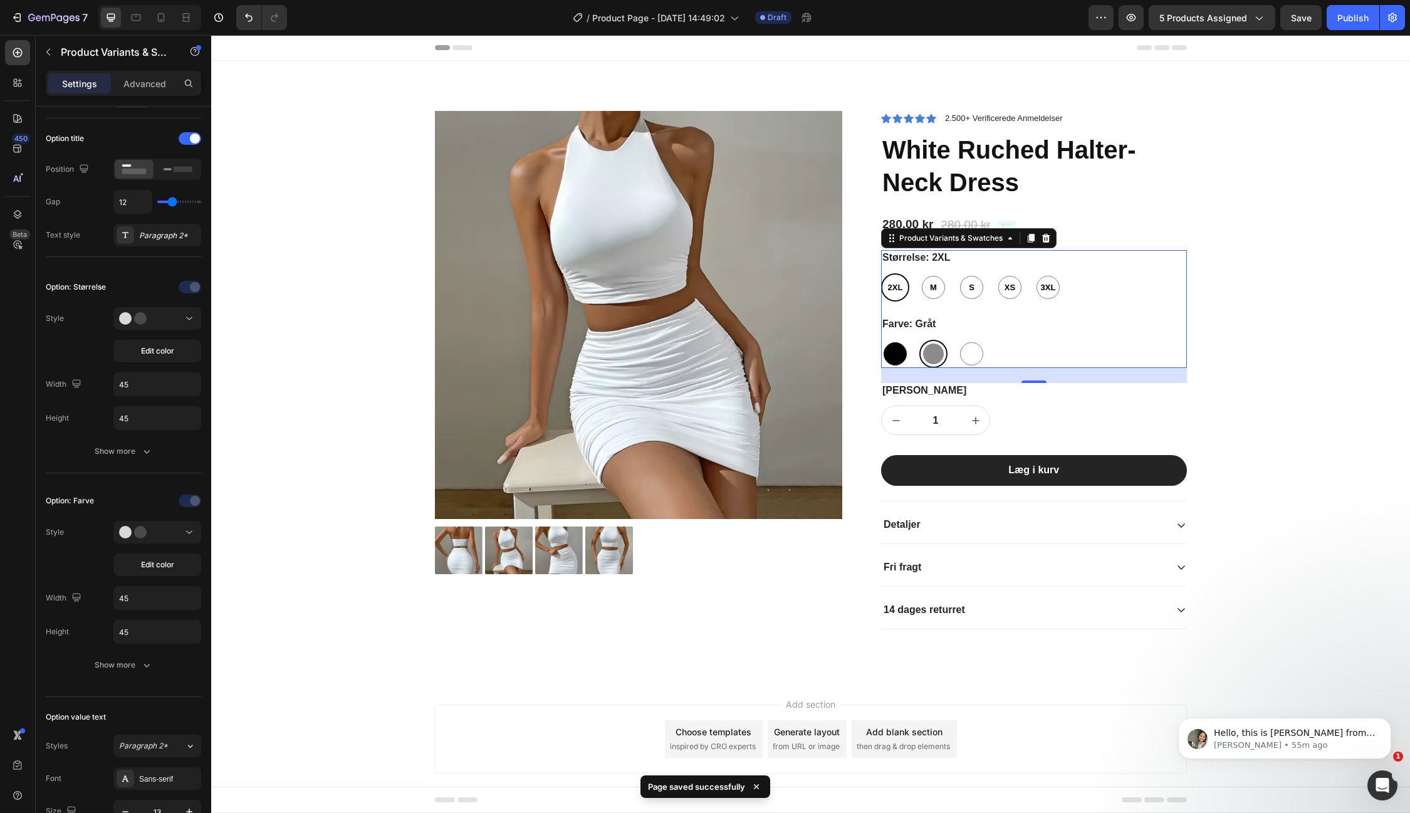
click at [881, 340] on input "Sort Sort" at bounding box center [881, 339] width 1 height 1
radio input "true"
click at [933, 354] on div at bounding box center [933, 353] width 23 height 23
click at [919, 340] on input "Gråt Gråt" at bounding box center [919, 339] width 1 height 1
radio input "true"
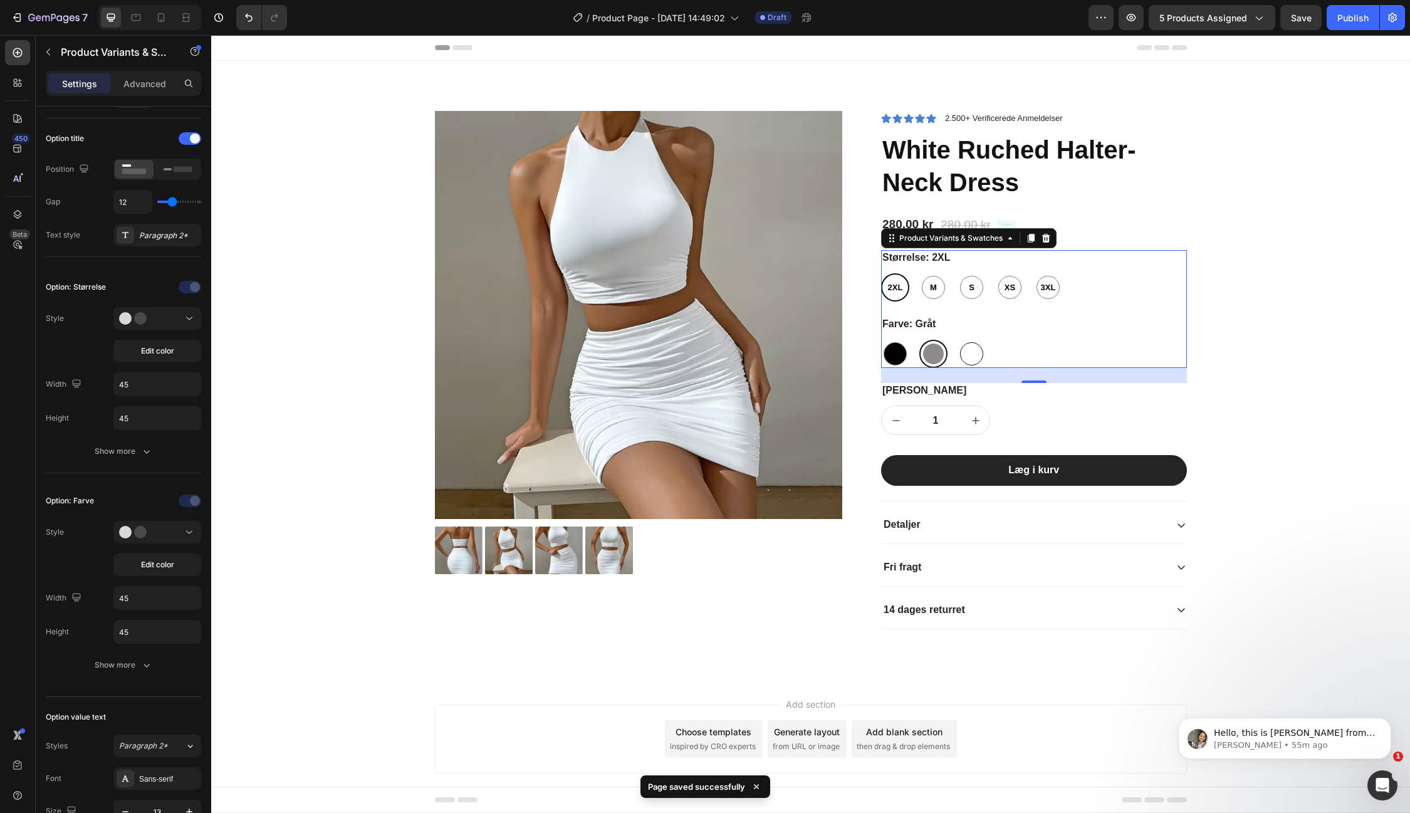
click at [974, 352] on div at bounding box center [971, 353] width 23 height 23
click at [958, 340] on input "[PERSON_NAME]" at bounding box center [957, 339] width 1 height 1
radio input "true"
click at [1263, 297] on div "Product Images Icon Icon Icon Icon Icon Icon List 2.500+ Verificerede Anmeldels…" at bounding box center [811, 380] width 1180 height 538
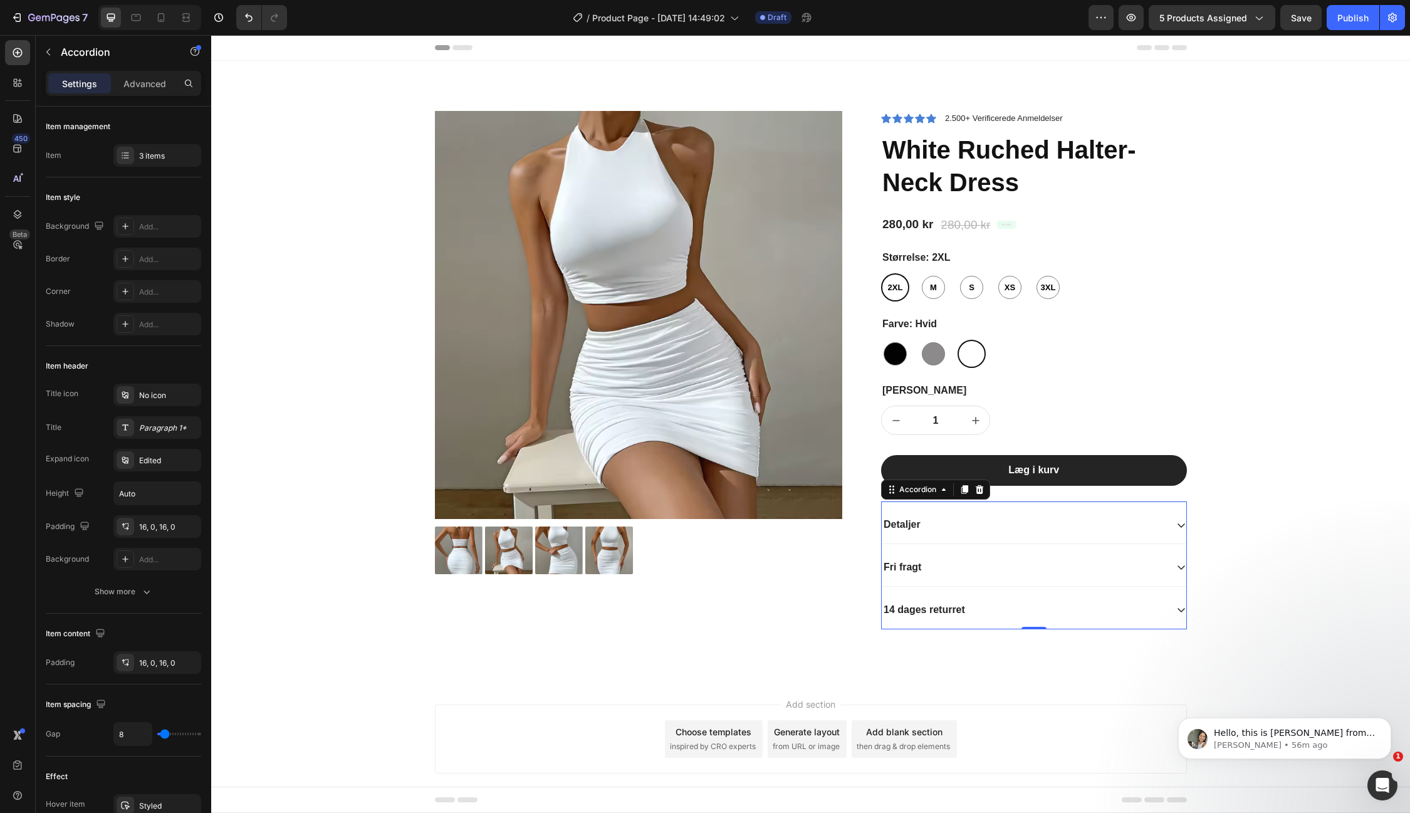
click at [925, 559] on div "Fri fragt" at bounding box center [1024, 567] width 285 height 17
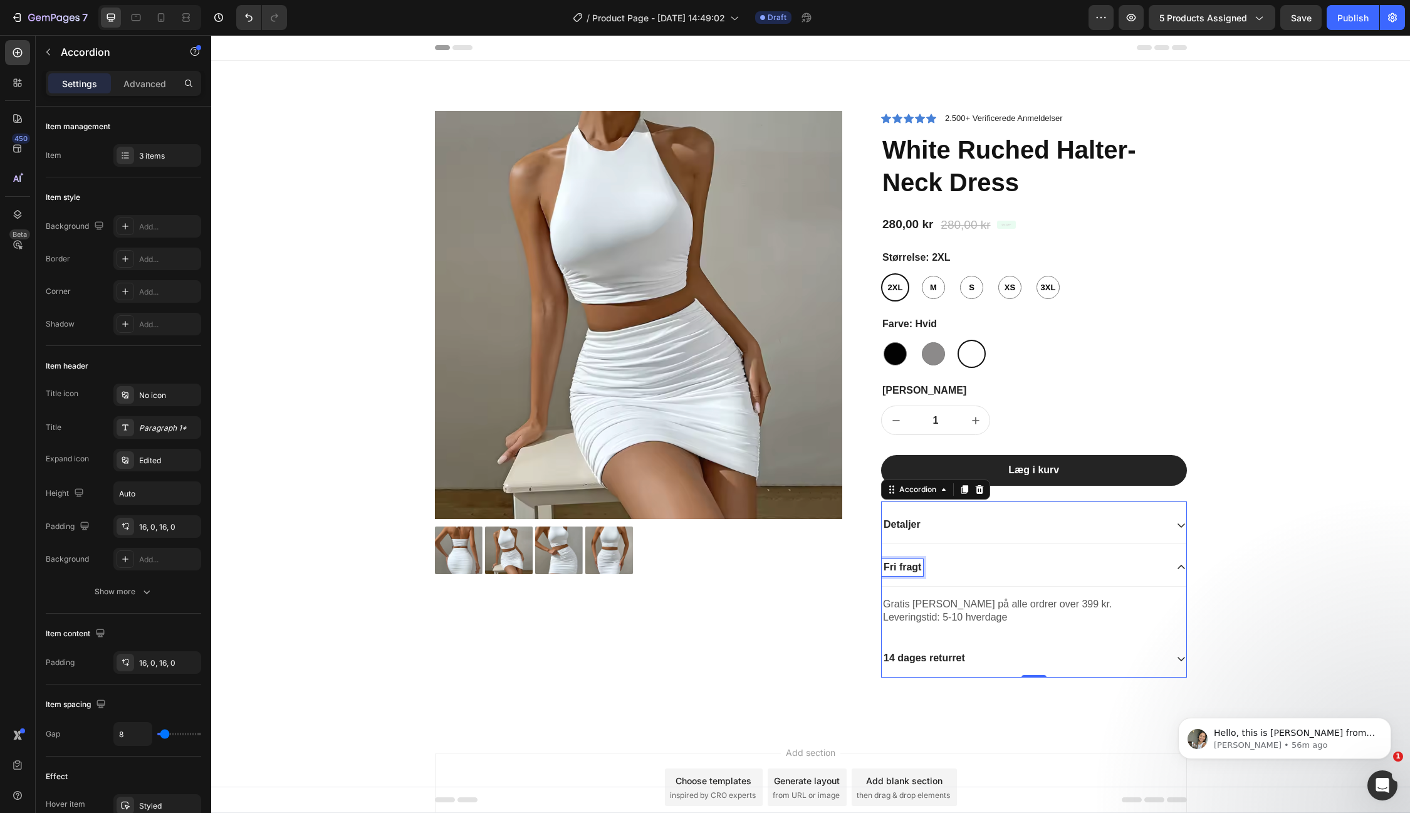
click at [913, 564] on p "Fri fragt" at bounding box center [903, 567] width 38 height 13
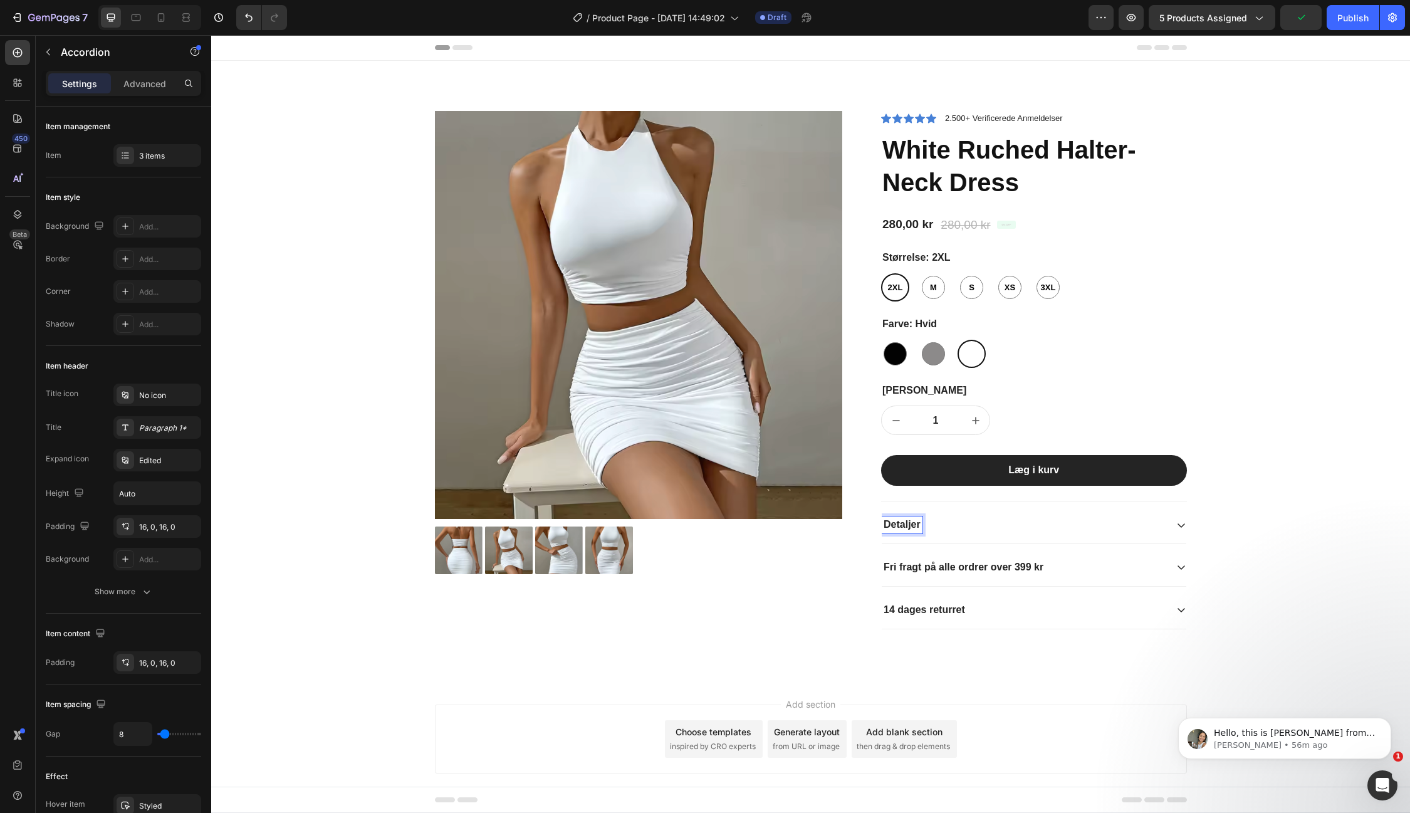
click at [908, 526] on p "Detaljer" at bounding box center [902, 524] width 37 height 13
click at [1336, 404] on div "Product Images Icon Icon Icon Icon Icon Icon List 2.500+ Verificerede Anmeldels…" at bounding box center [811, 380] width 1180 height 538
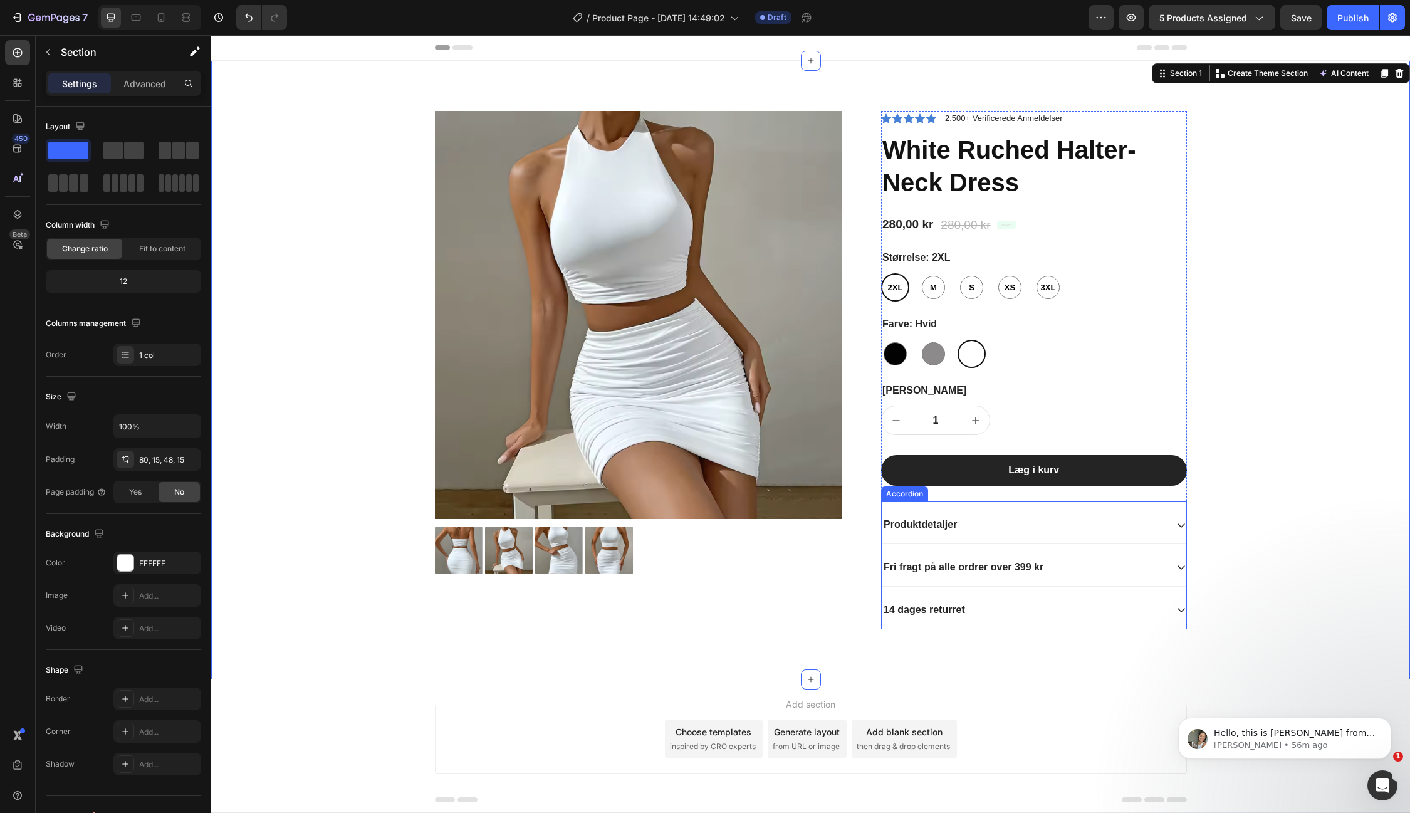
click at [1183, 558] on div "Fri fragt på alle ordrer over 399 kr" at bounding box center [1034, 568] width 305 height 38
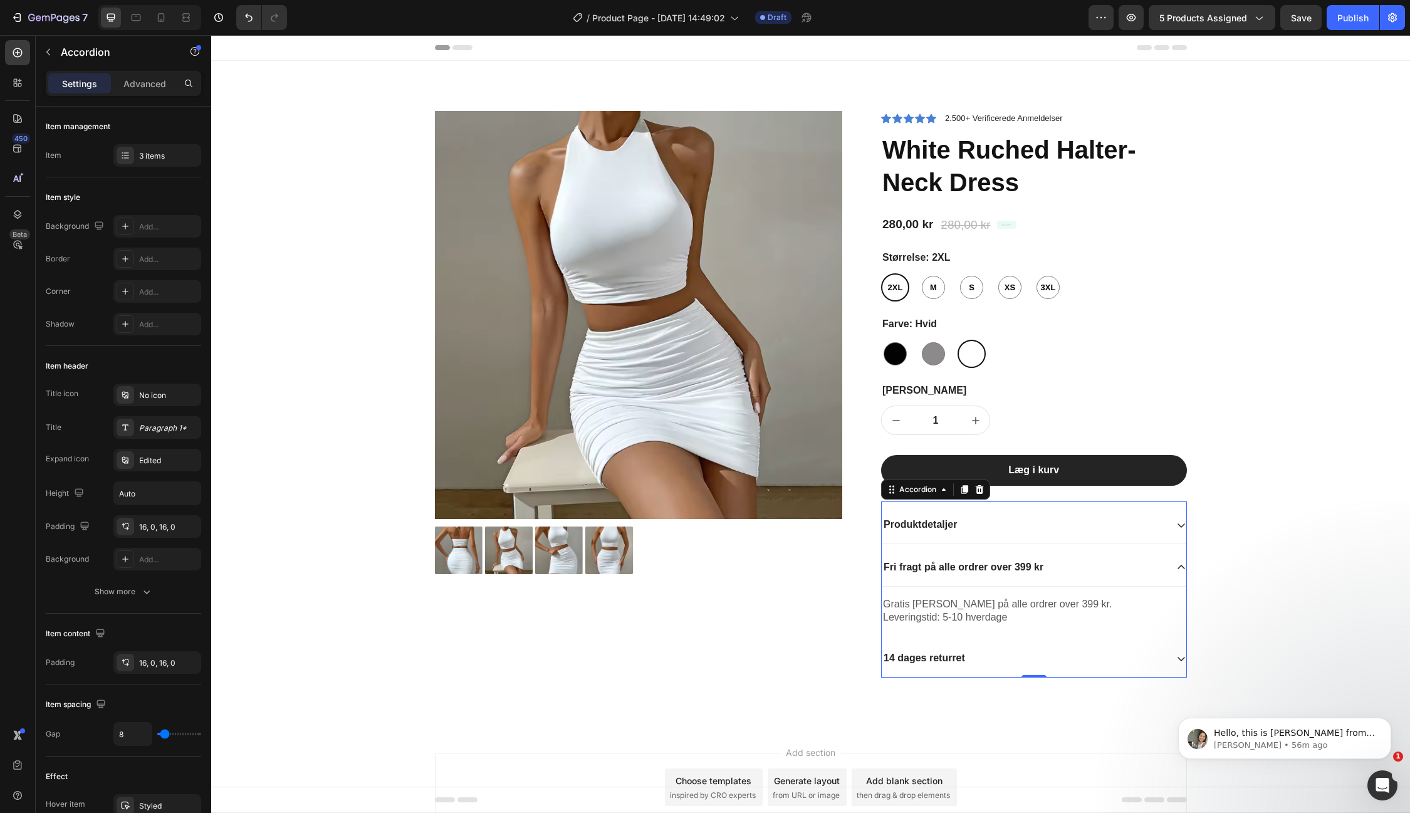
click at [1176, 567] on icon at bounding box center [1181, 567] width 10 height 10
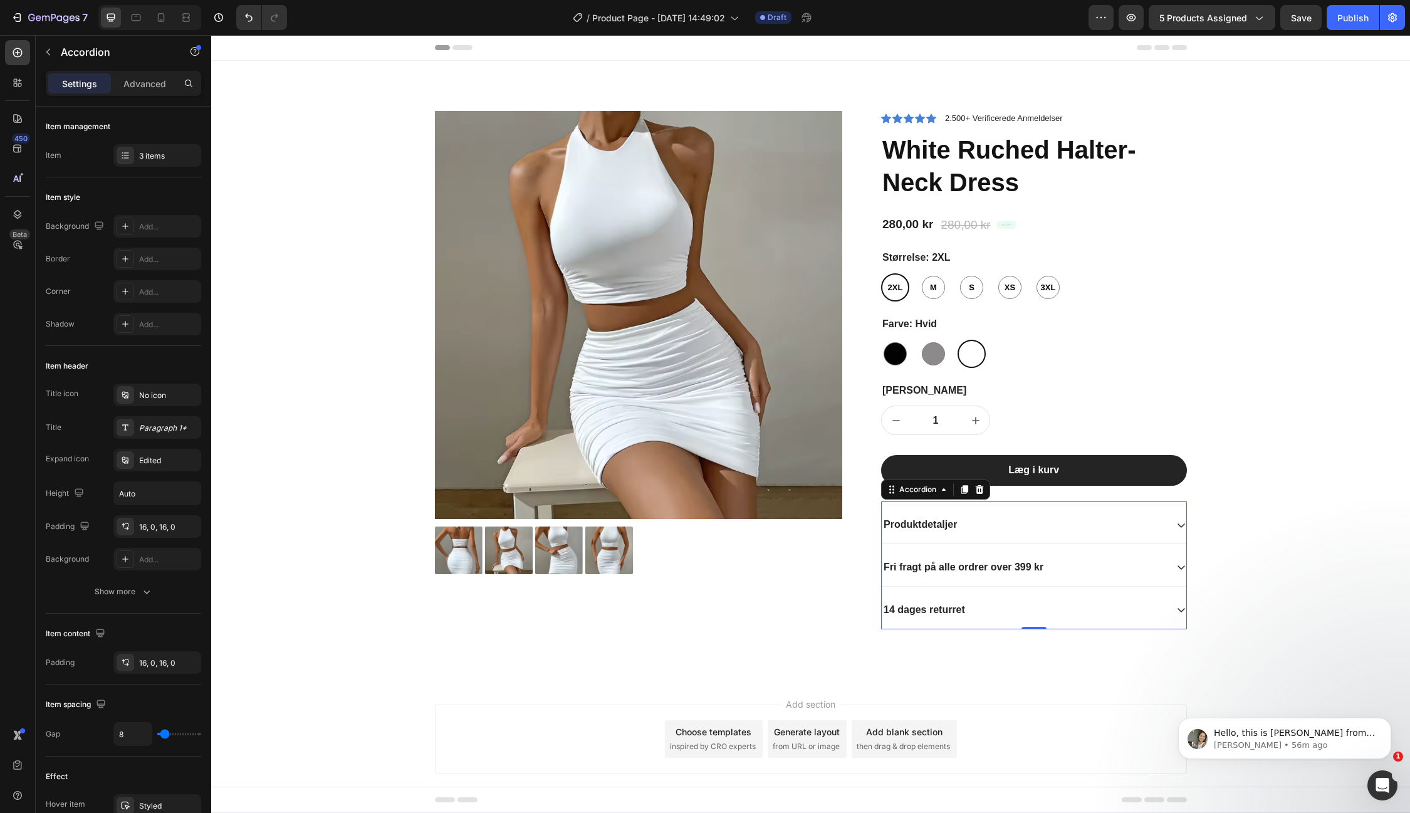
click at [1180, 609] on icon at bounding box center [1182, 610] width 8 height 4
click at [939, 604] on p "Nem retur – 14 dage" at bounding box center [932, 610] width 96 height 13
click at [1349, 435] on div "Product Images Icon Icon Icon Icon Icon Icon List 2.500+ Verificerede Anmeldels…" at bounding box center [811, 380] width 1180 height 538
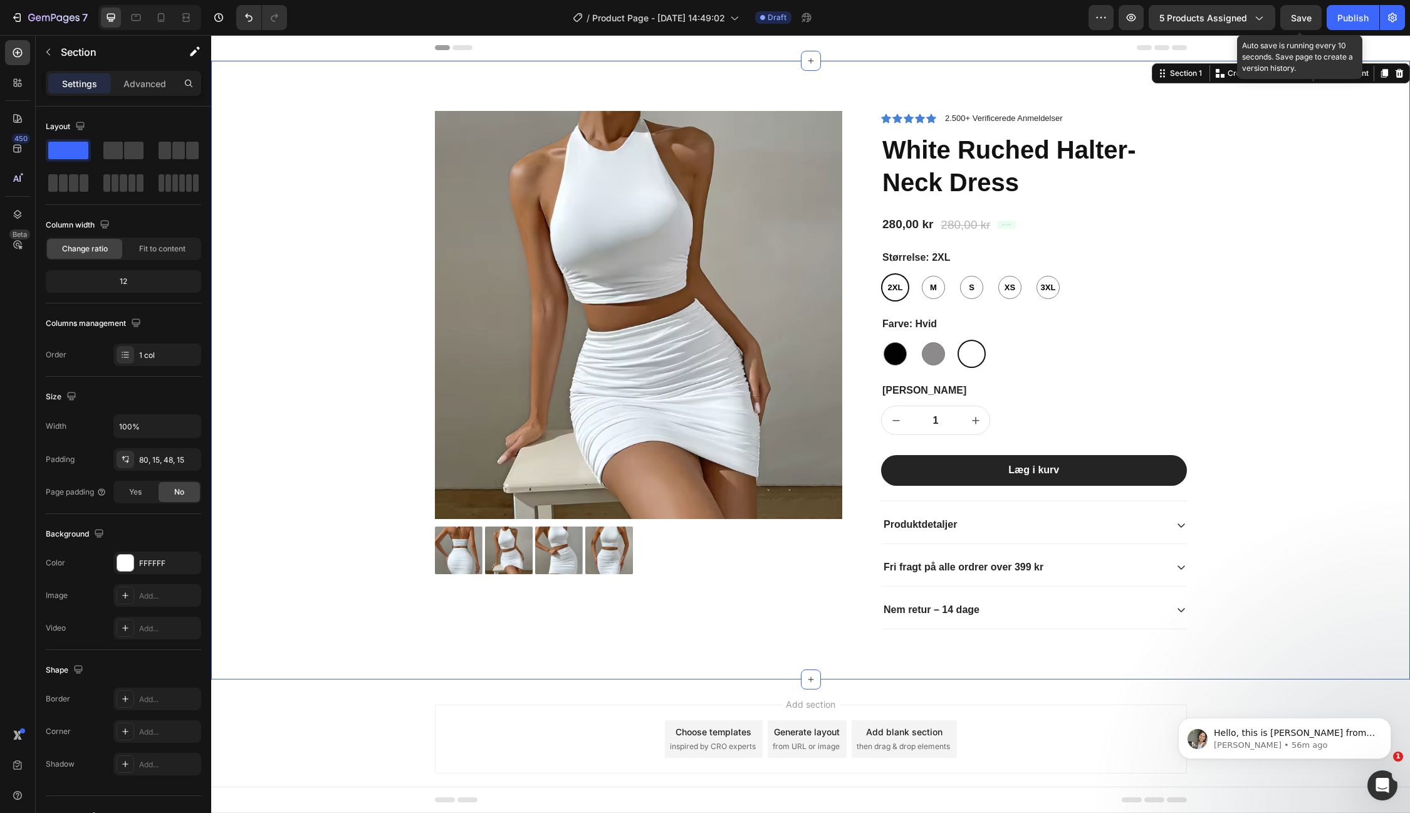
click at [1294, 22] on span "Save" at bounding box center [1301, 18] width 21 height 11
click at [1008, 224] on pre "0% off" at bounding box center [1006, 225] width 19 height 8
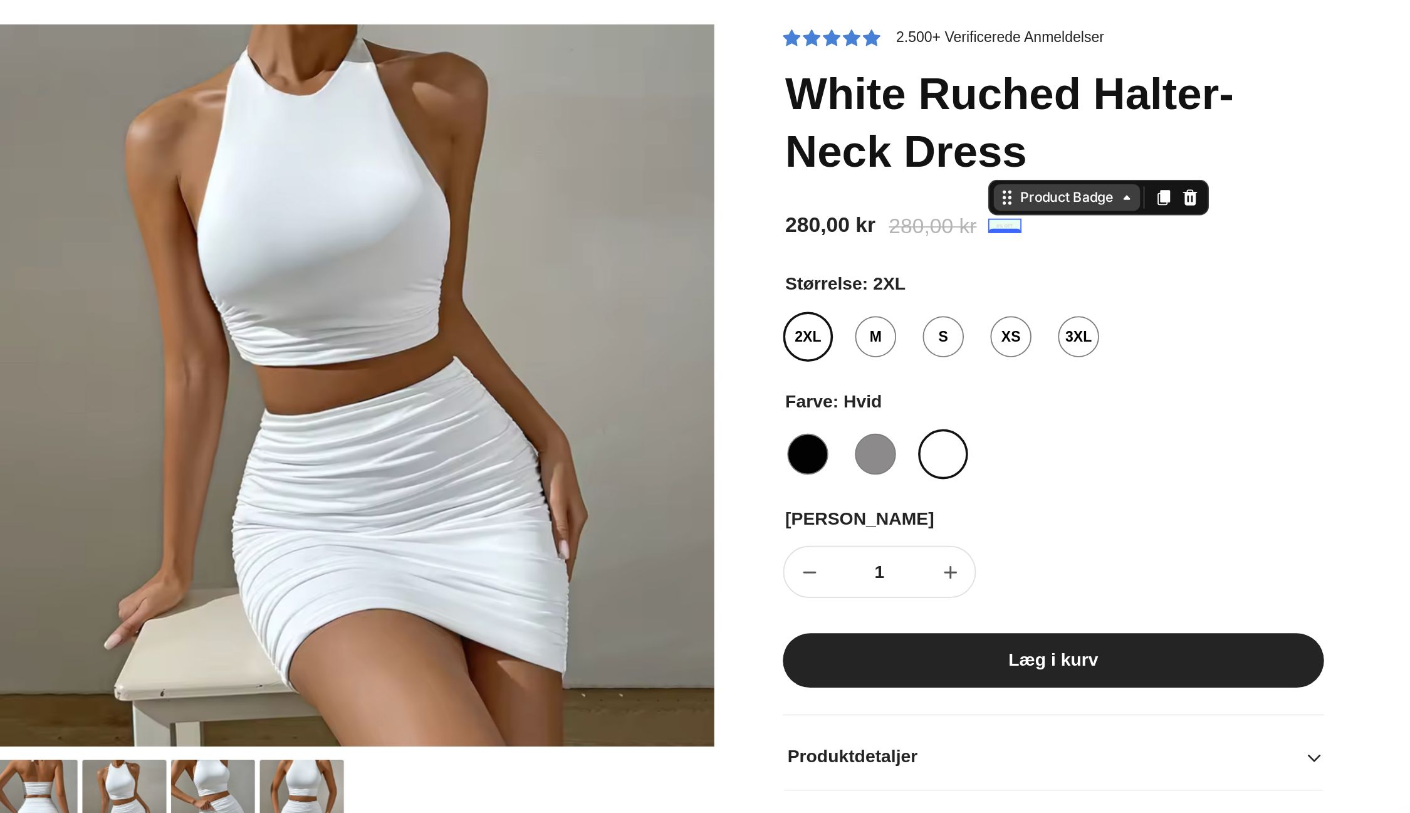
click at [431, 64] on div "Product Badge" at bounding box center [428, 63] width 58 height 11
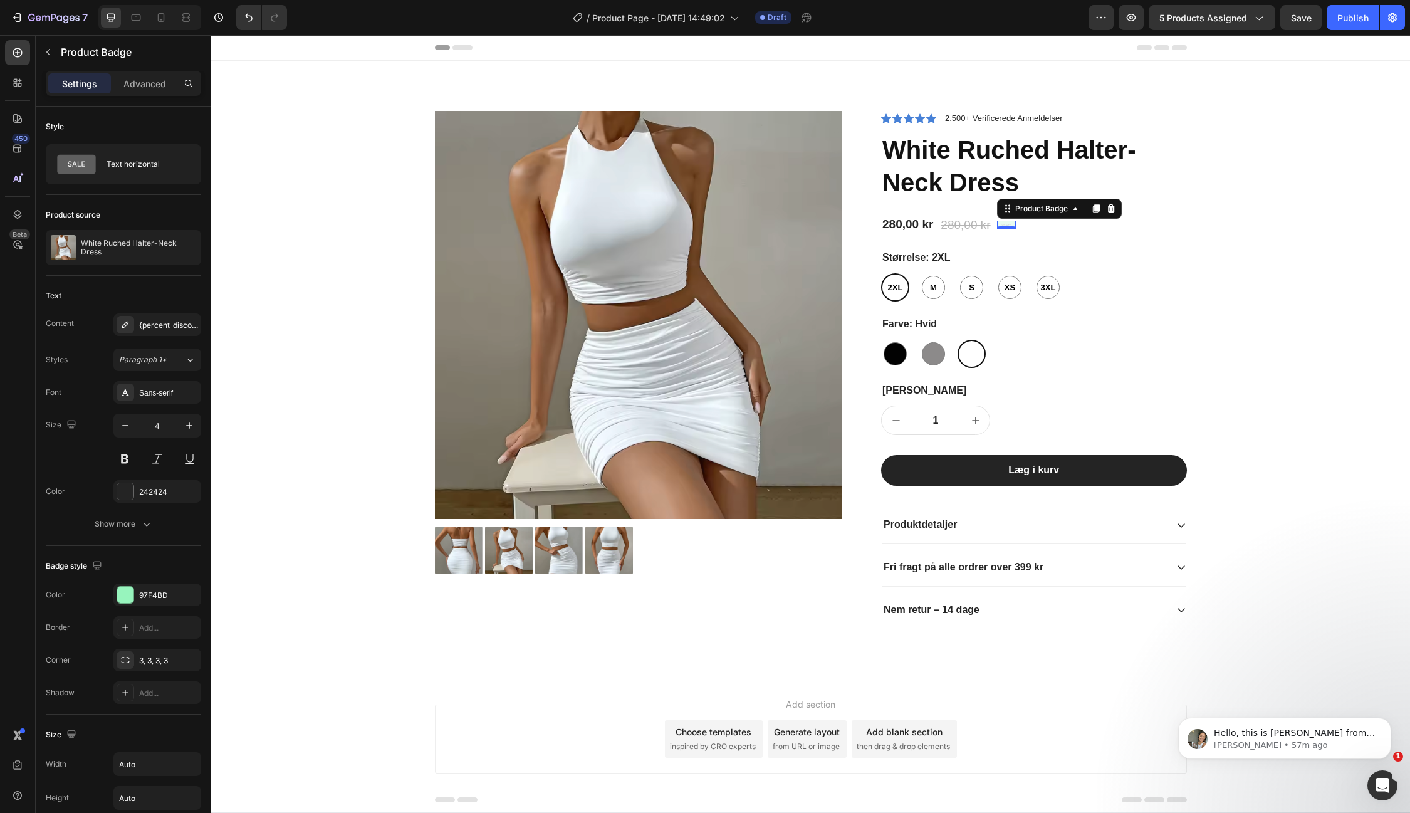
click at [1006, 223] on pre "0% off" at bounding box center [1006, 225] width 19 height 8
click at [1007, 210] on icon at bounding box center [1008, 209] width 10 height 10
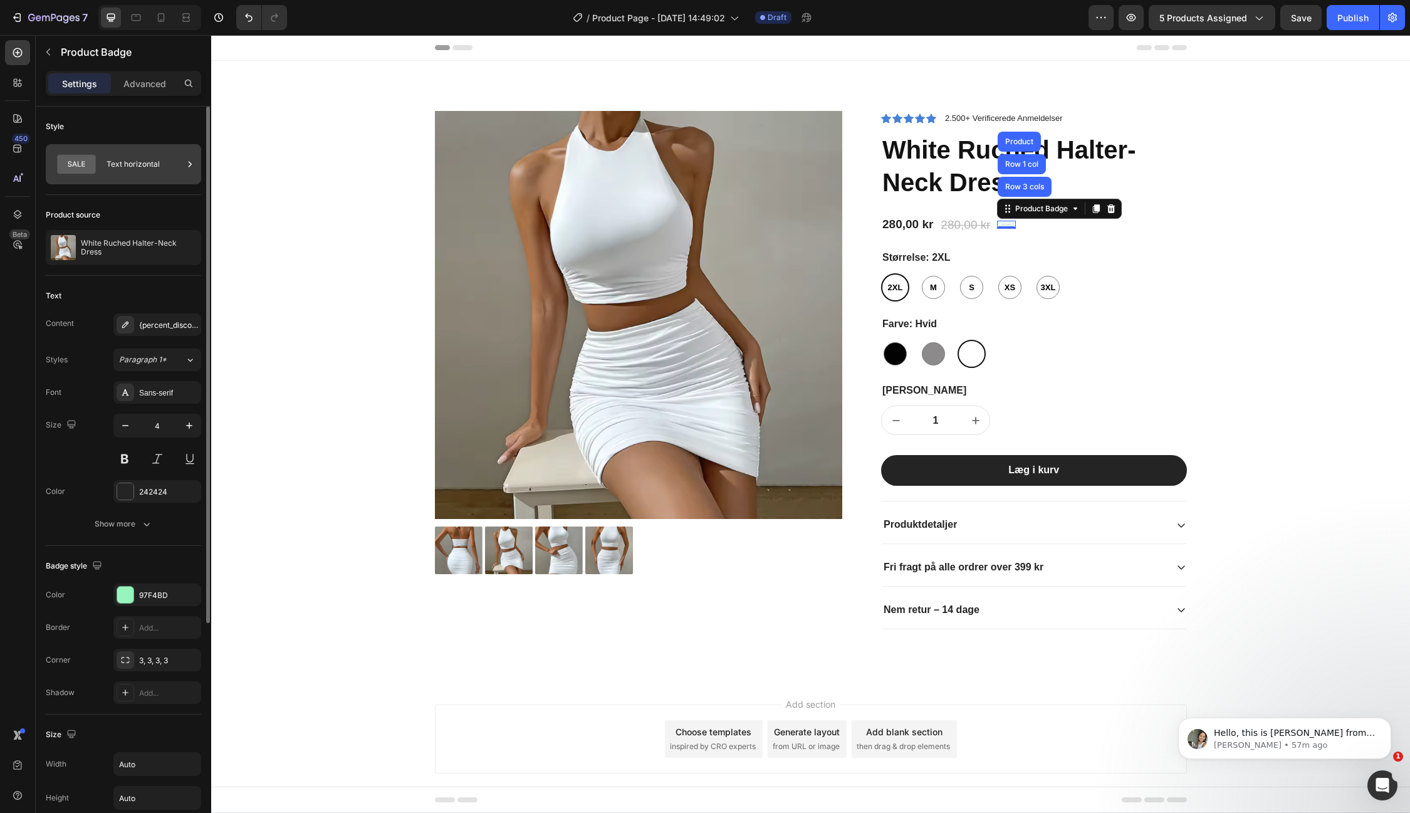
click at [127, 160] on div "Text horizontal" at bounding box center [145, 164] width 76 height 29
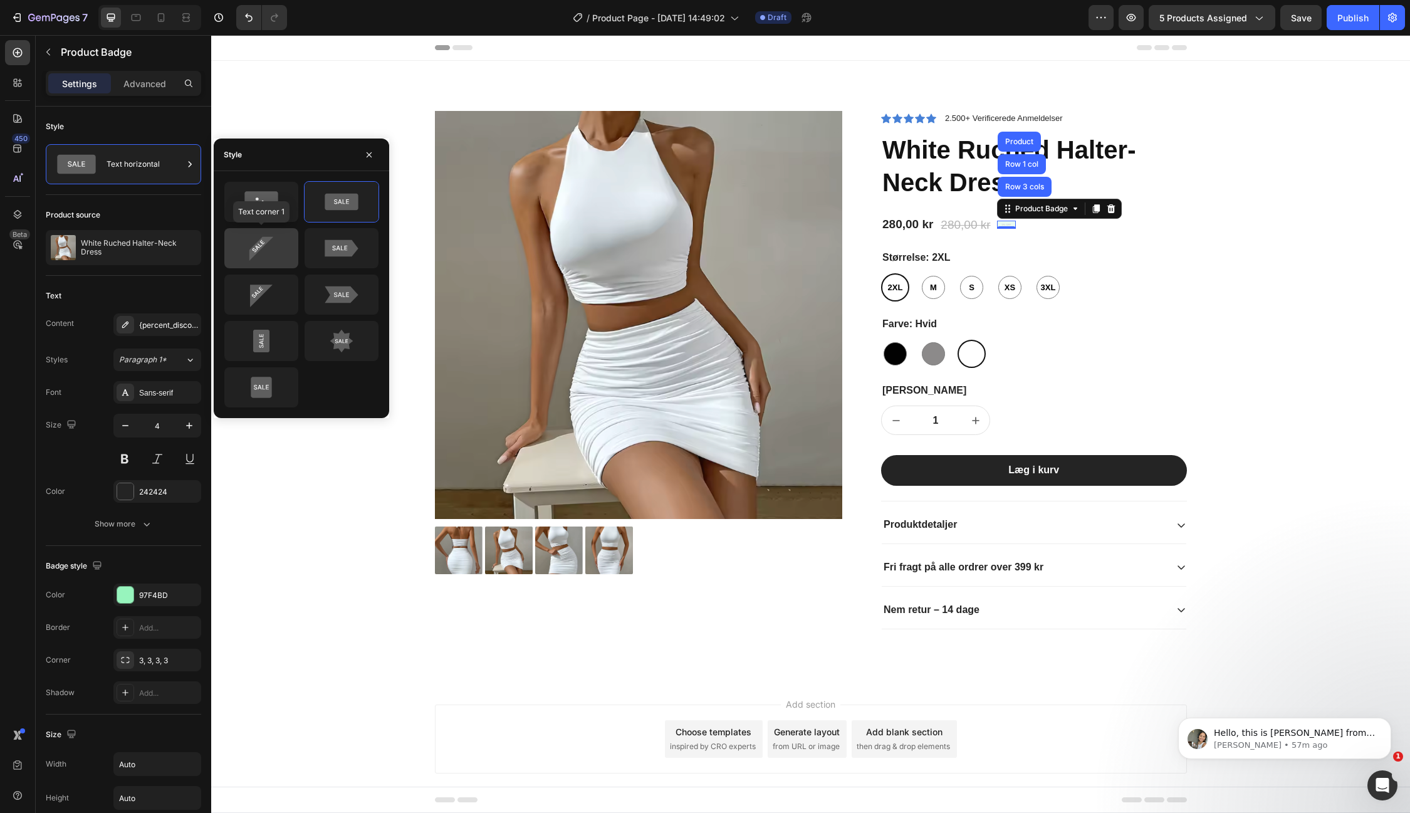
click at [273, 247] on icon at bounding box center [261, 248] width 59 height 25
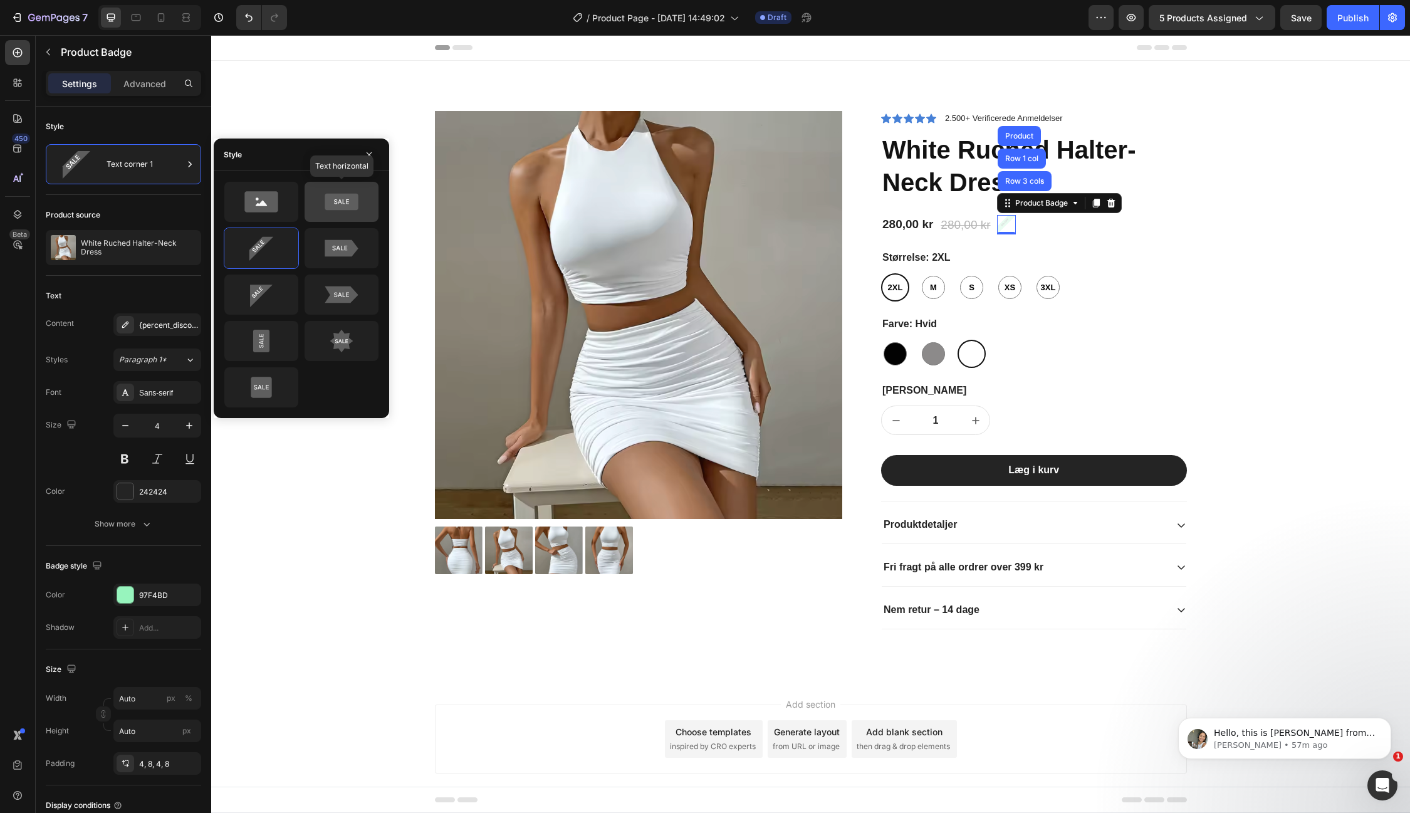
click at [323, 201] on icon at bounding box center [341, 201] width 59 height 25
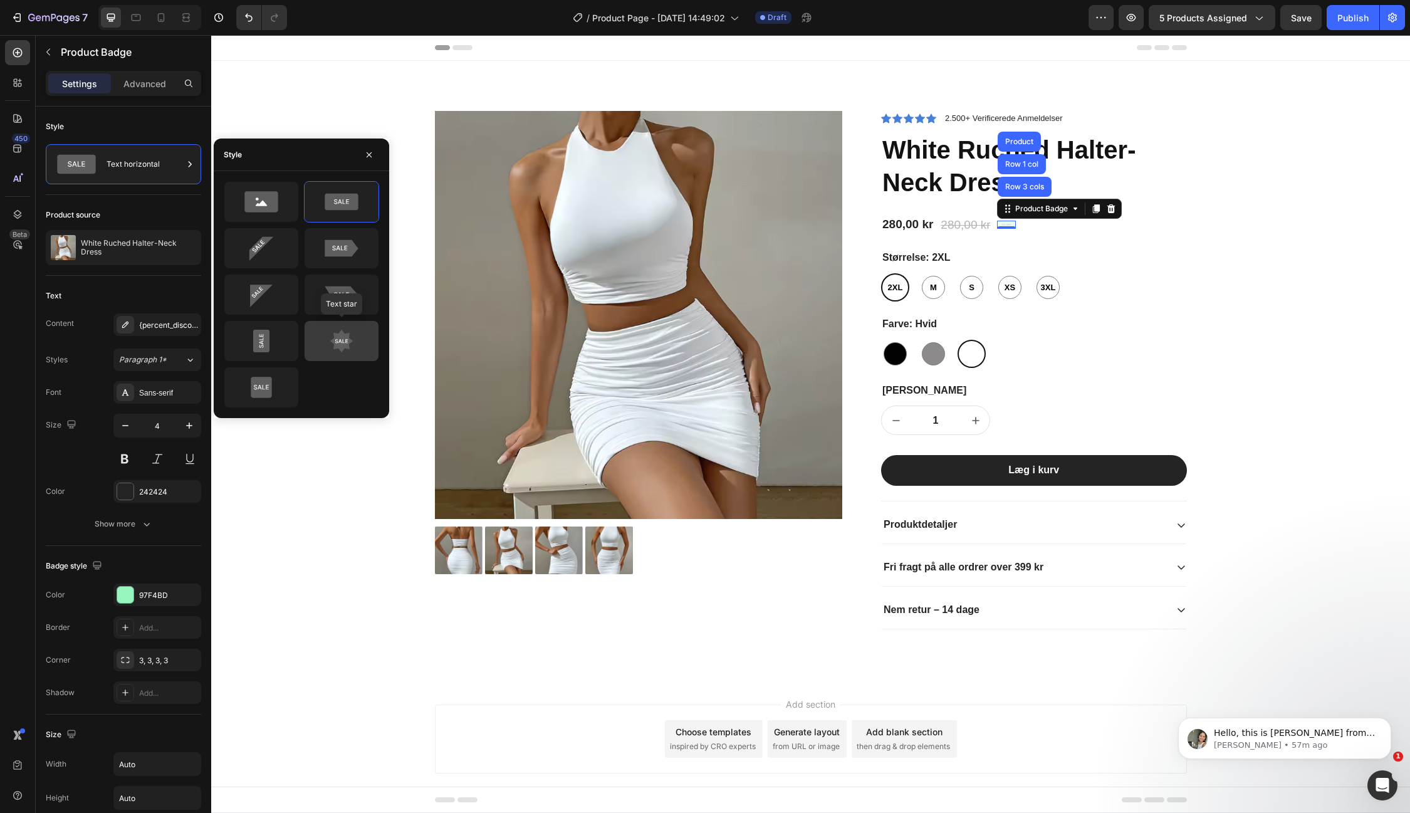
click at [341, 338] on icon at bounding box center [341, 341] width 23 height 23
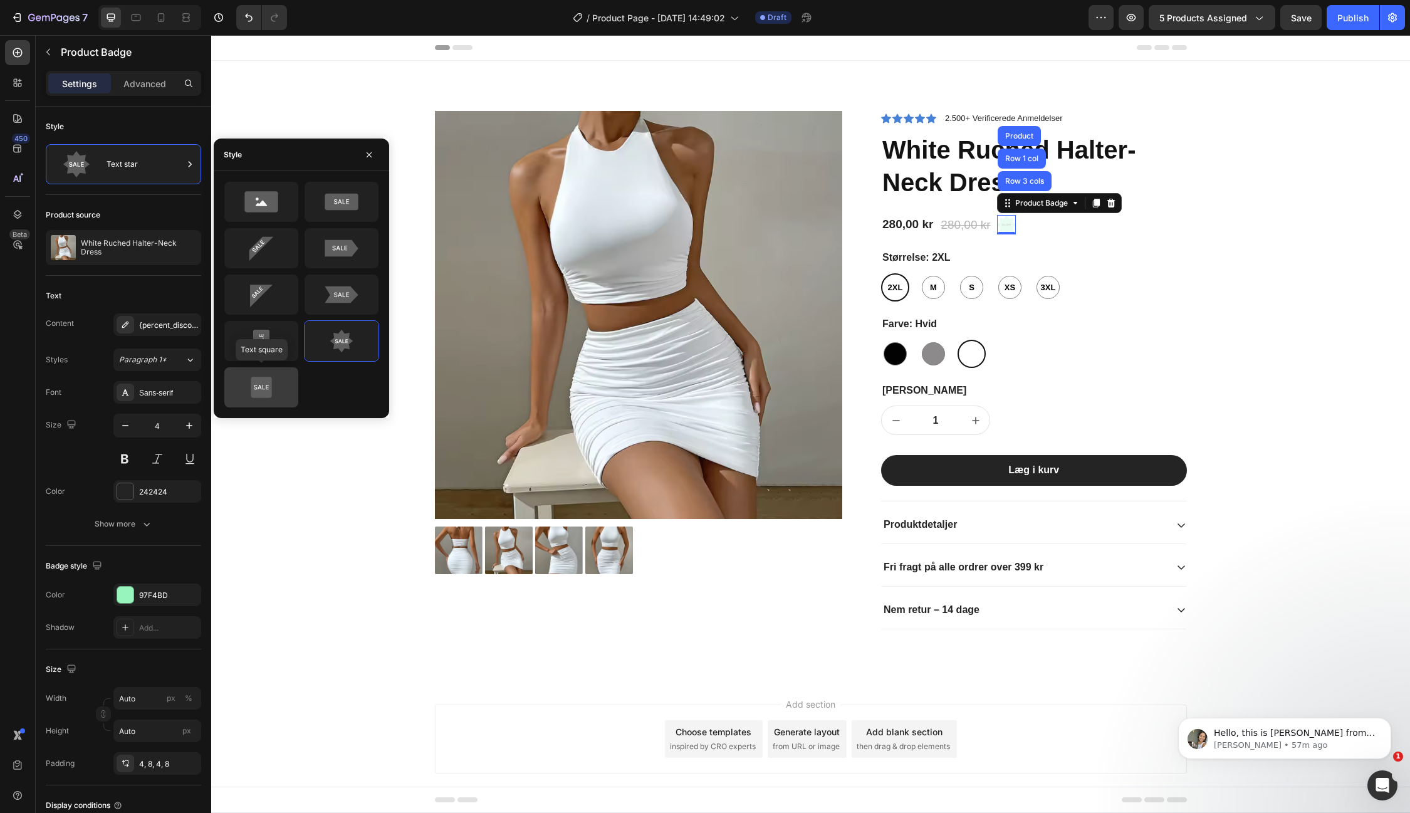
click at [276, 375] on icon at bounding box center [261, 387] width 59 height 25
click at [266, 334] on icon at bounding box center [261, 341] width 17 height 23
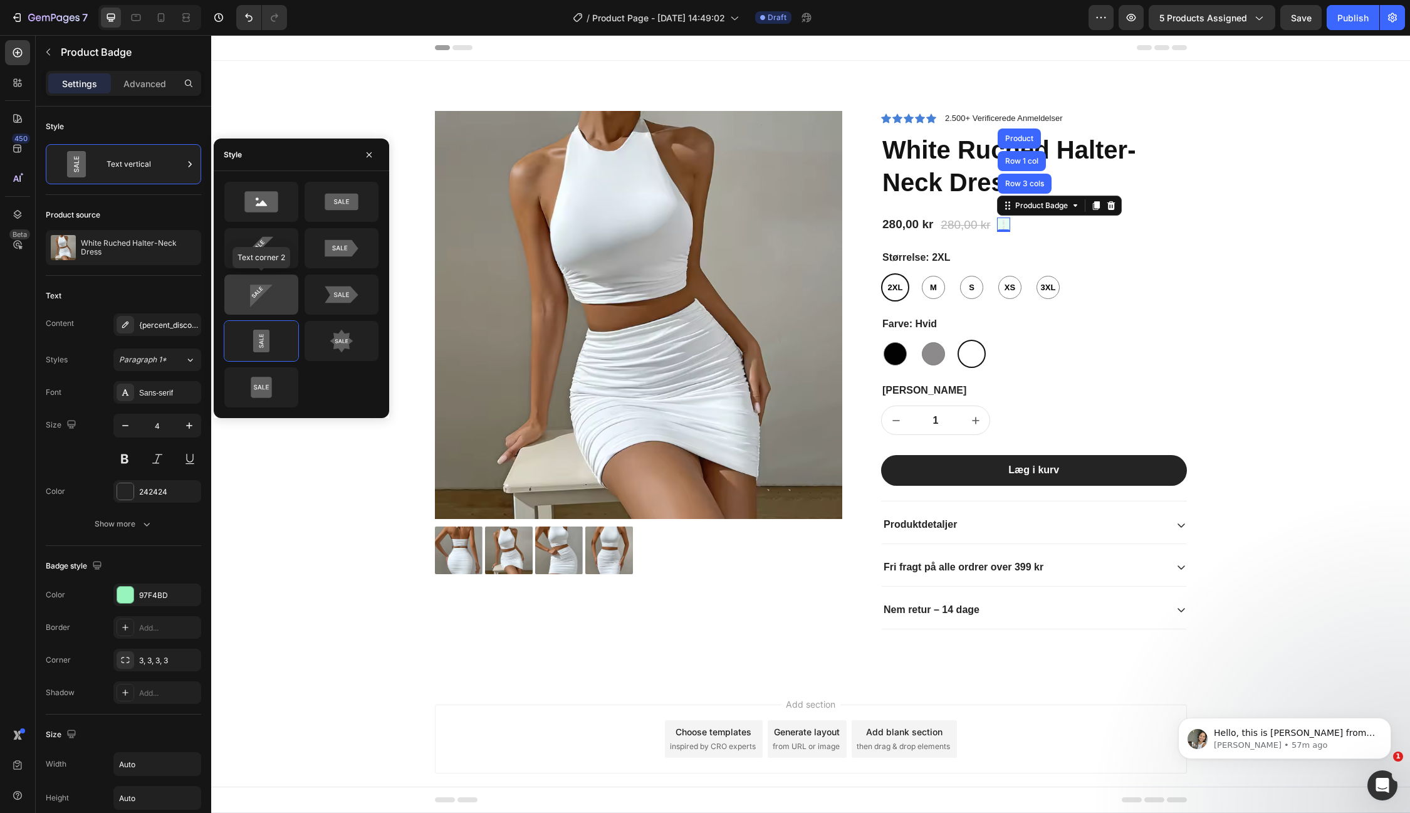
click at [265, 291] on icon at bounding box center [261, 294] width 59 height 25
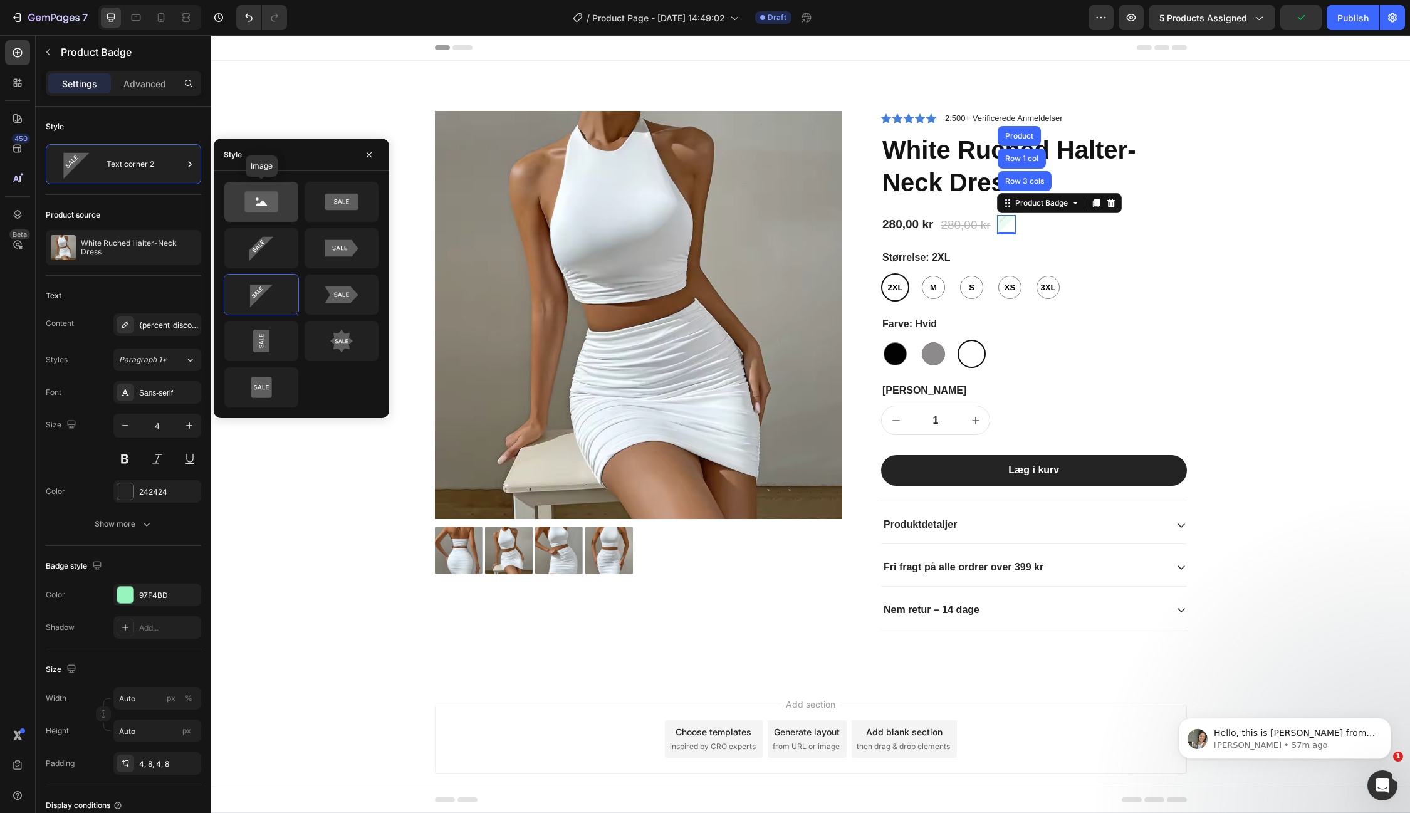
click at [275, 193] on icon at bounding box center [260, 202] width 33 height 21
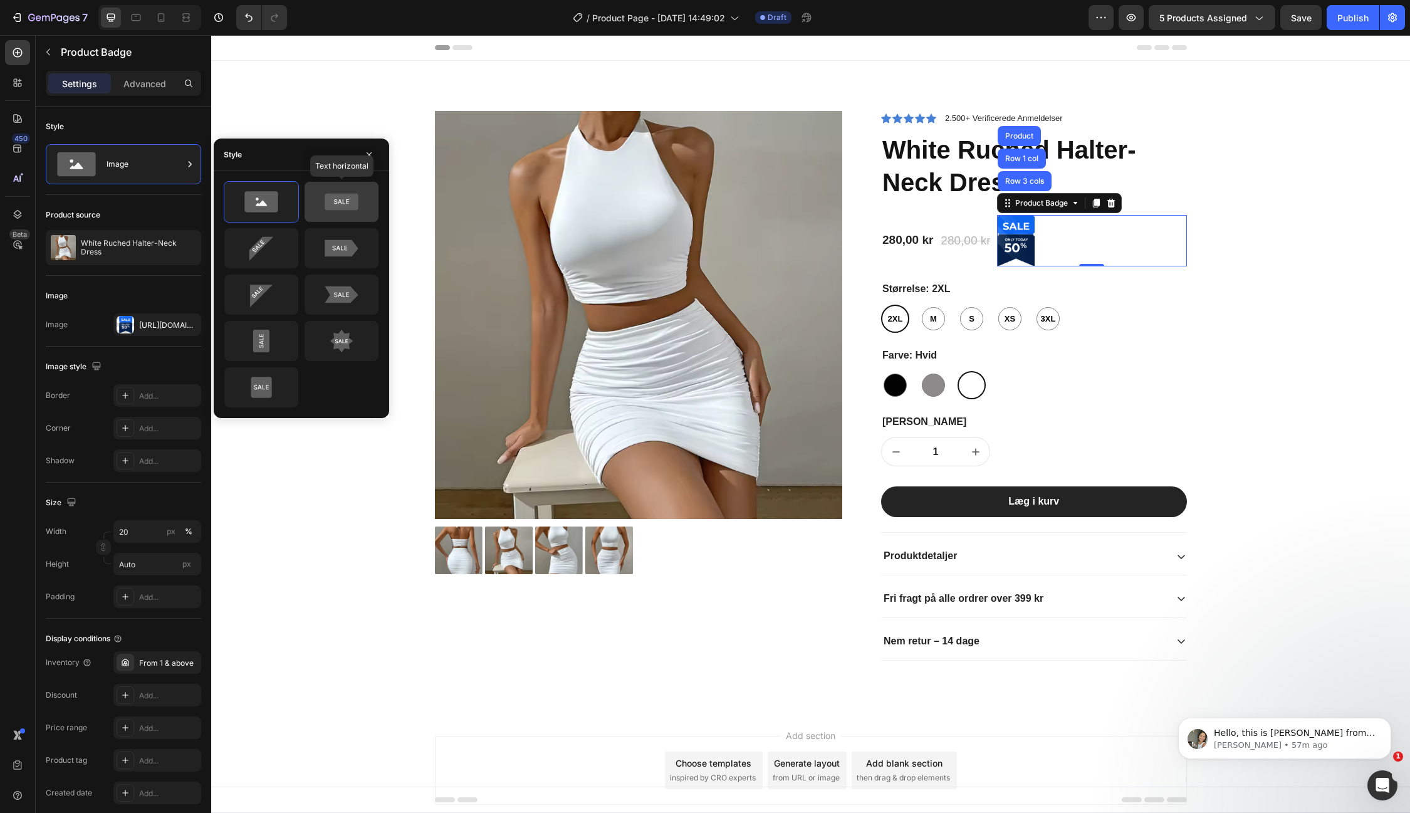
click at [339, 194] on icon at bounding box center [341, 202] width 33 height 17
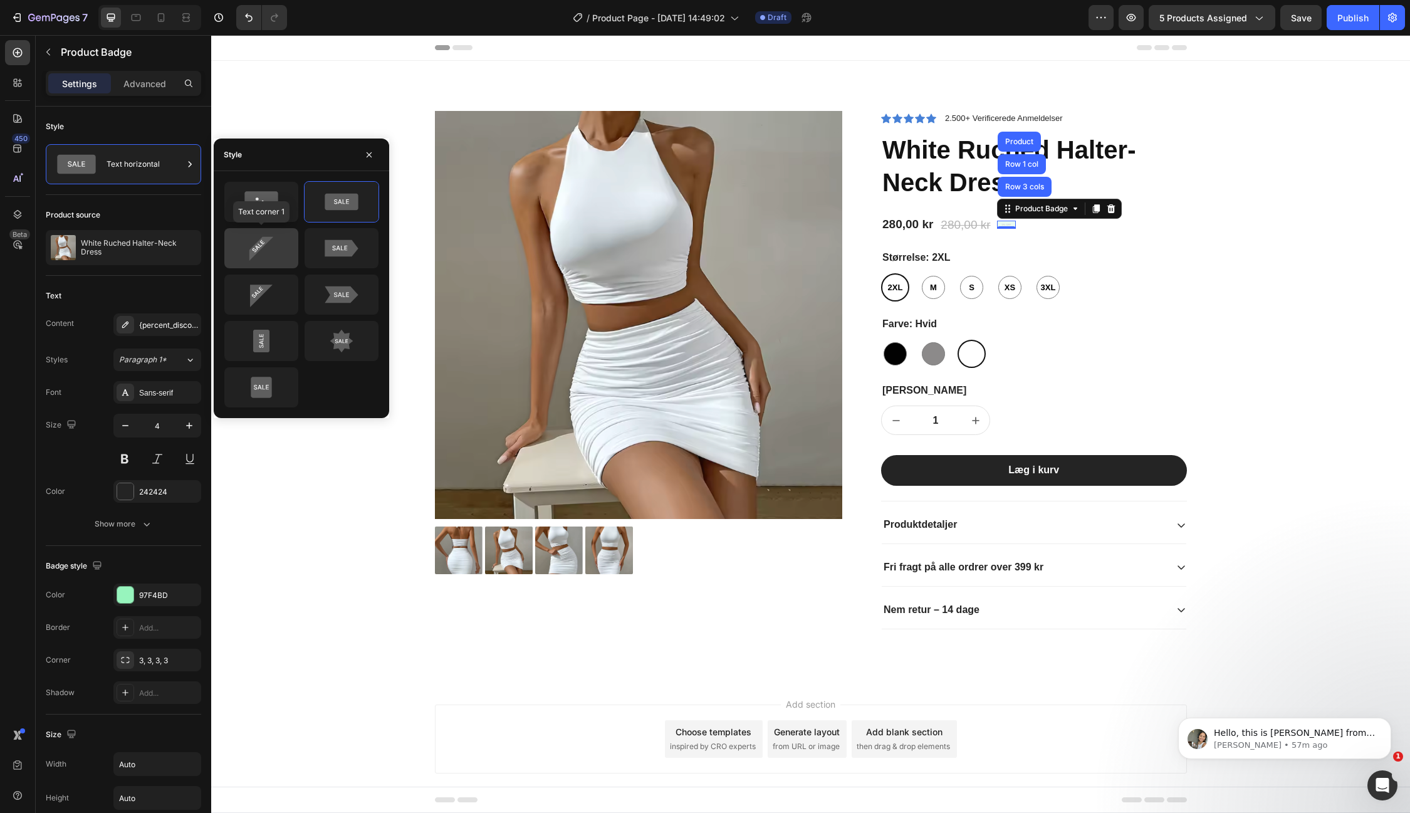
click at [268, 243] on icon at bounding box center [261, 248] width 59 height 25
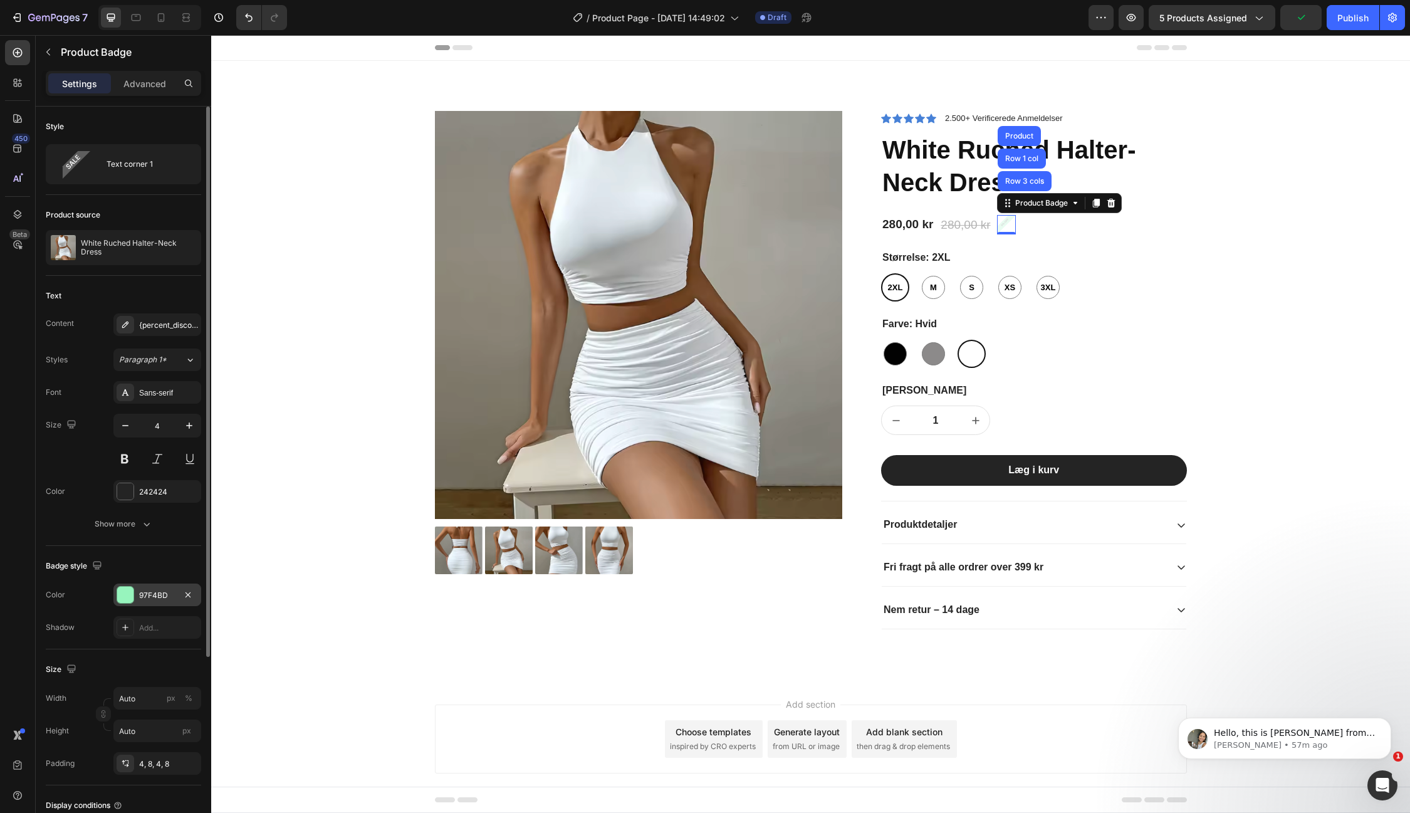
click at [130, 593] on div at bounding box center [125, 595] width 16 height 16
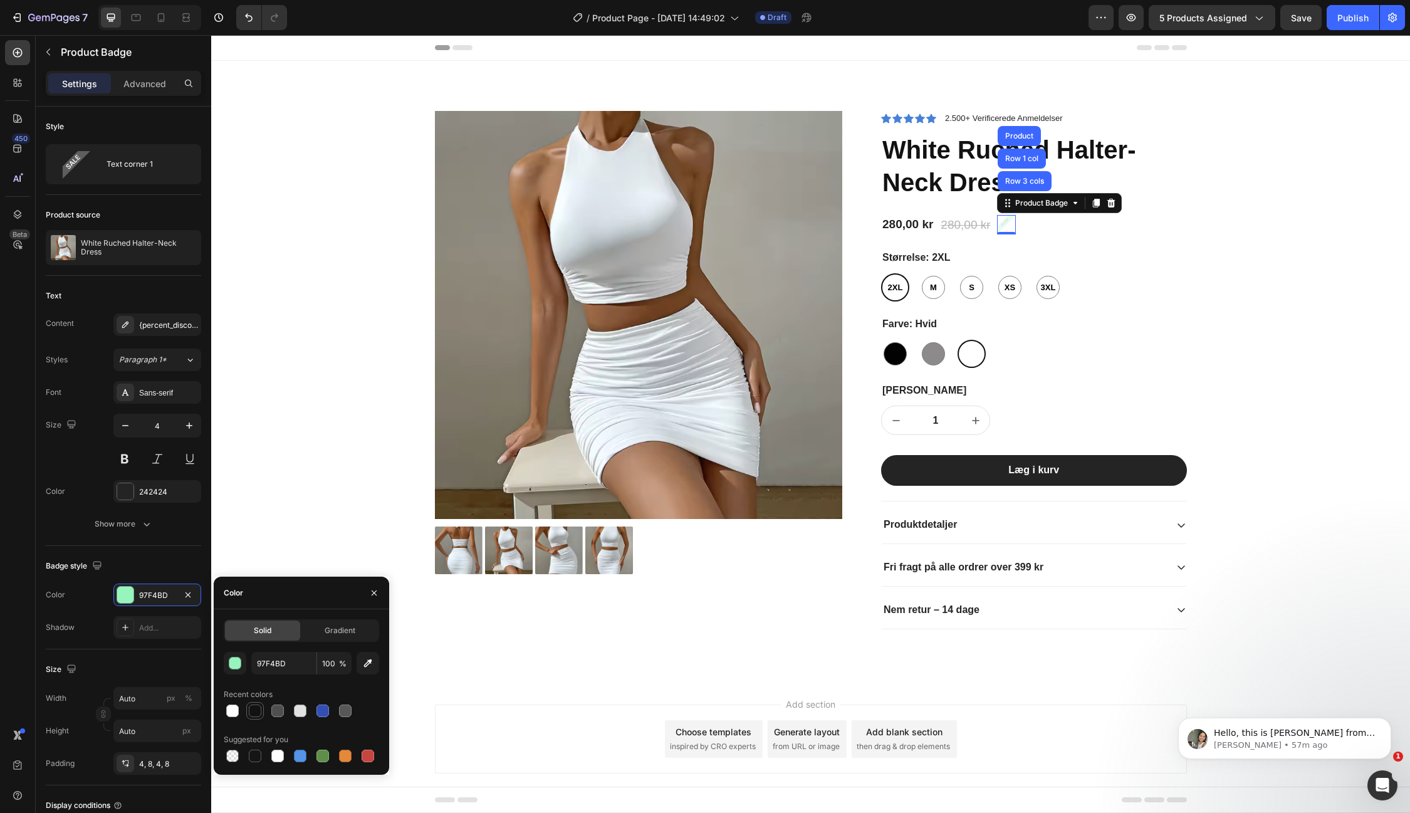
click at [254, 709] on div at bounding box center [255, 710] width 13 height 13
type input "121212"
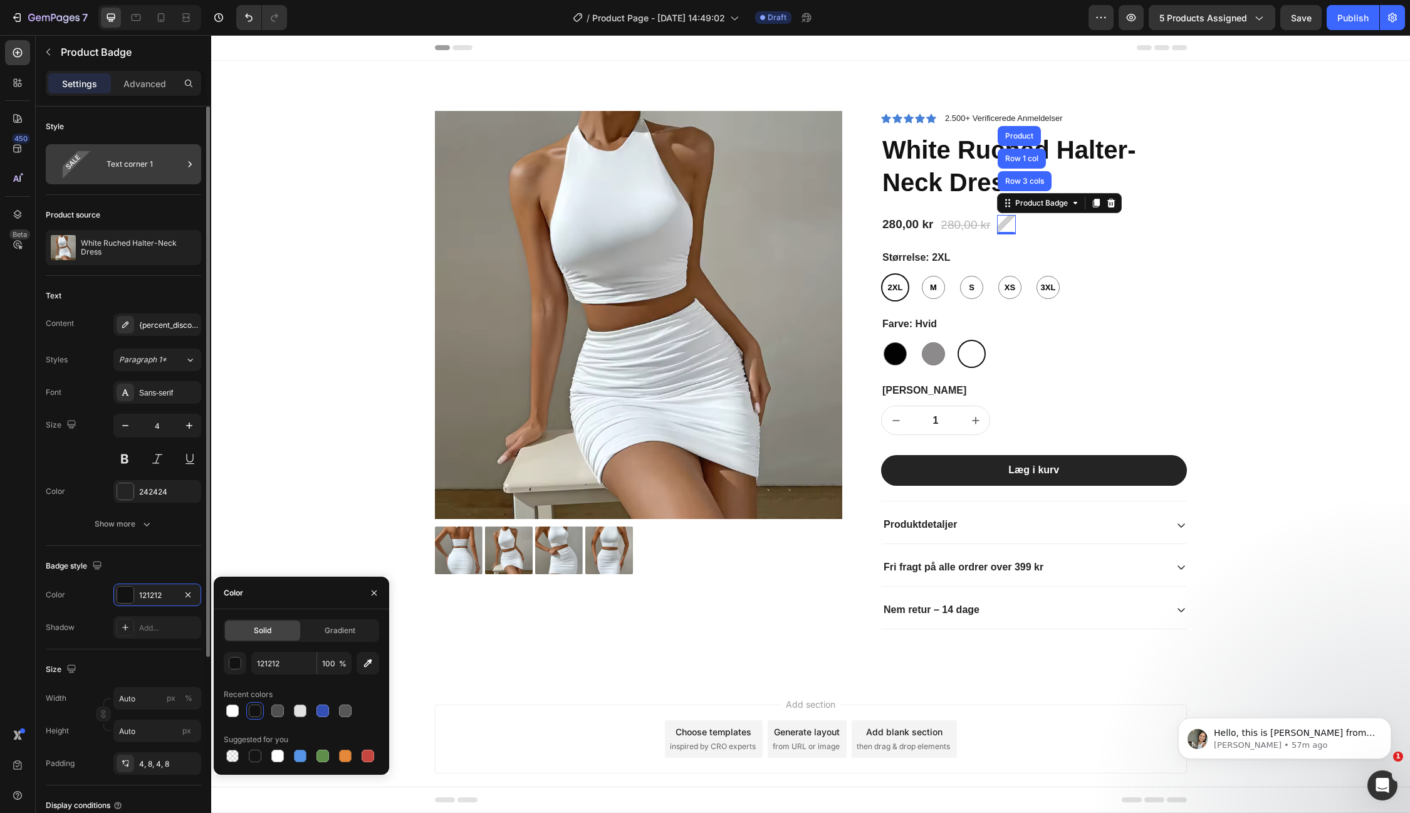
click at [147, 162] on div "Text corner 1" at bounding box center [145, 164] width 76 height 29
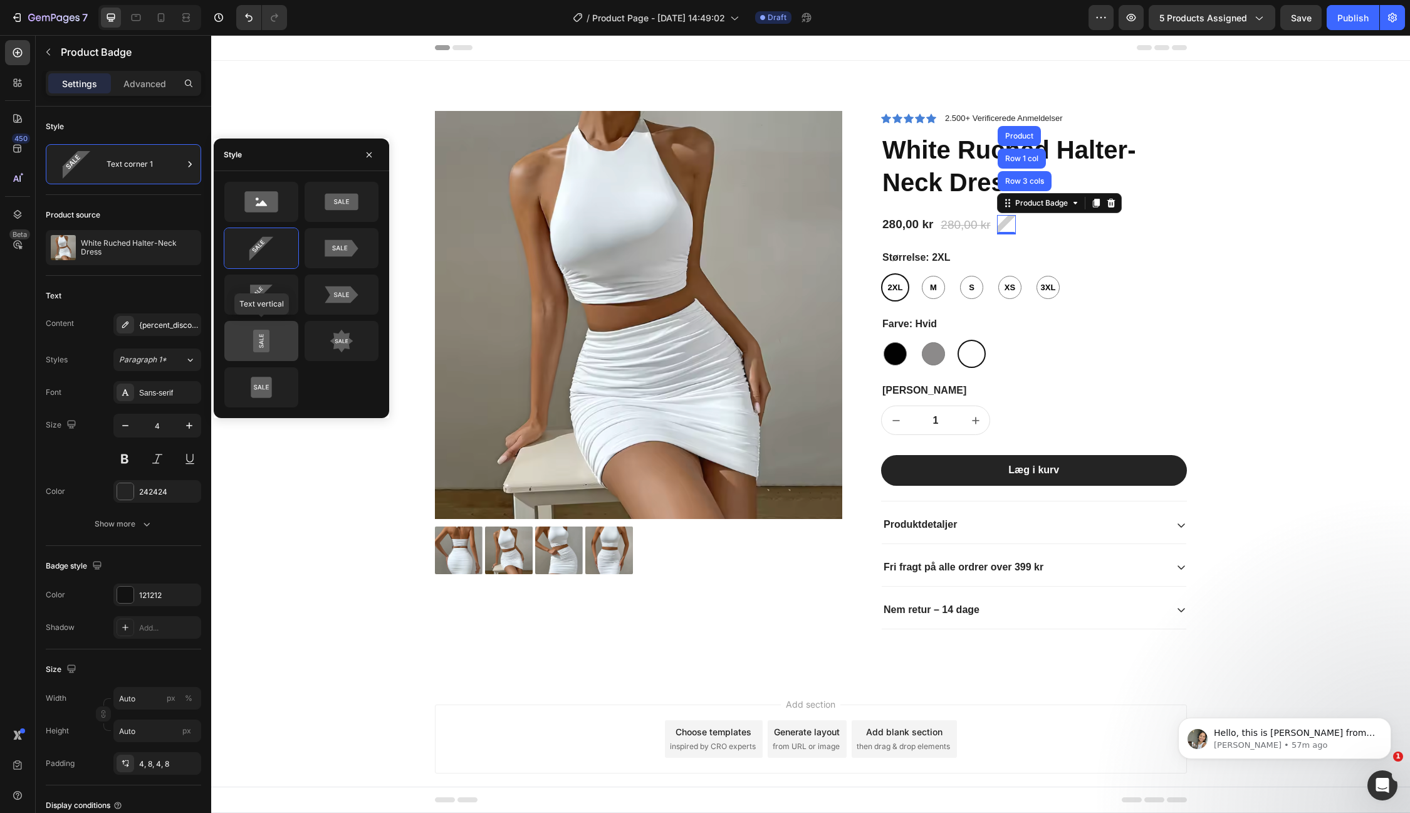
click at [273, 339] on icon at bounding box center [261, 340] width 59 height 25
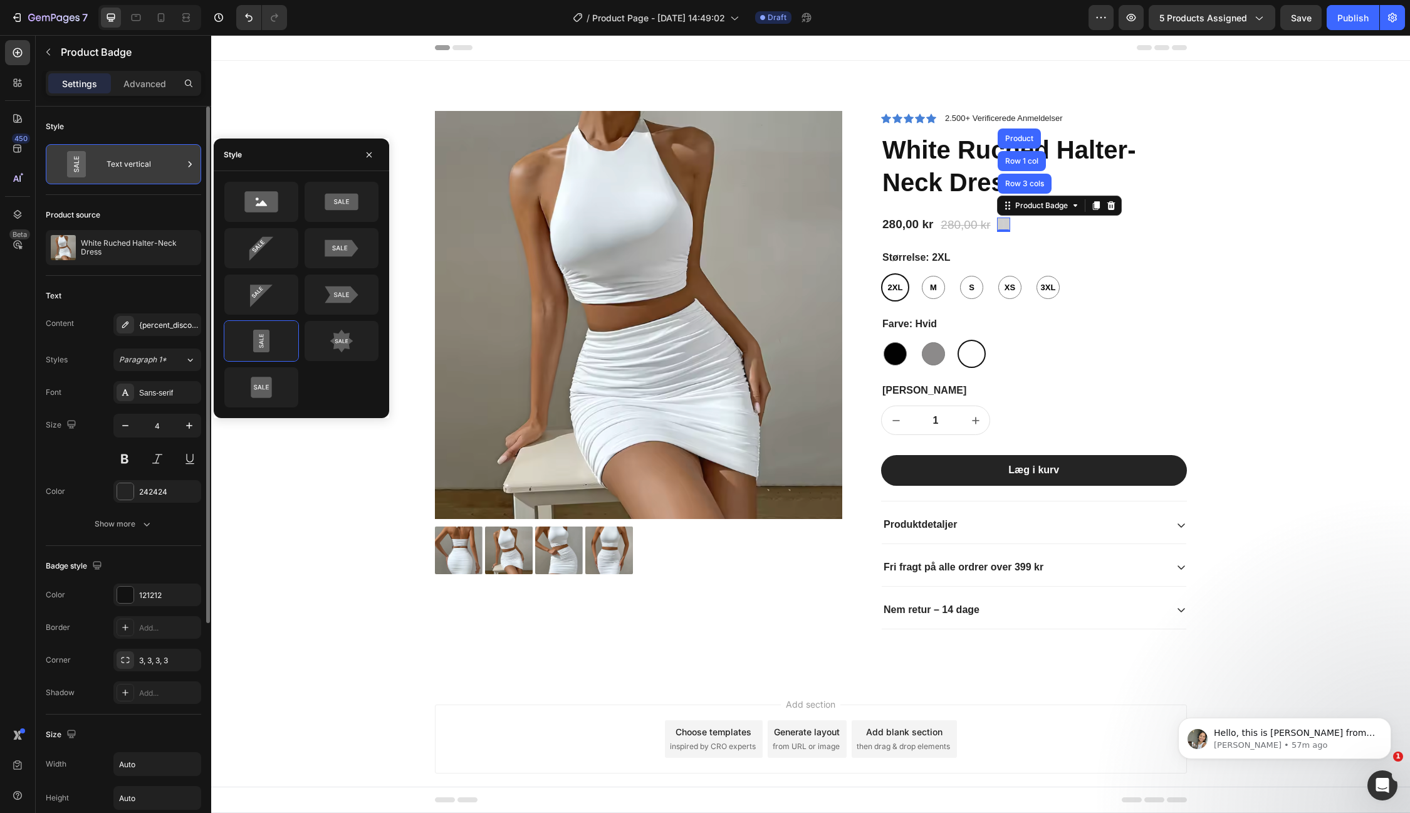
click at [195, 165] on icon at bounding box center [190, 164] width 13 height 13
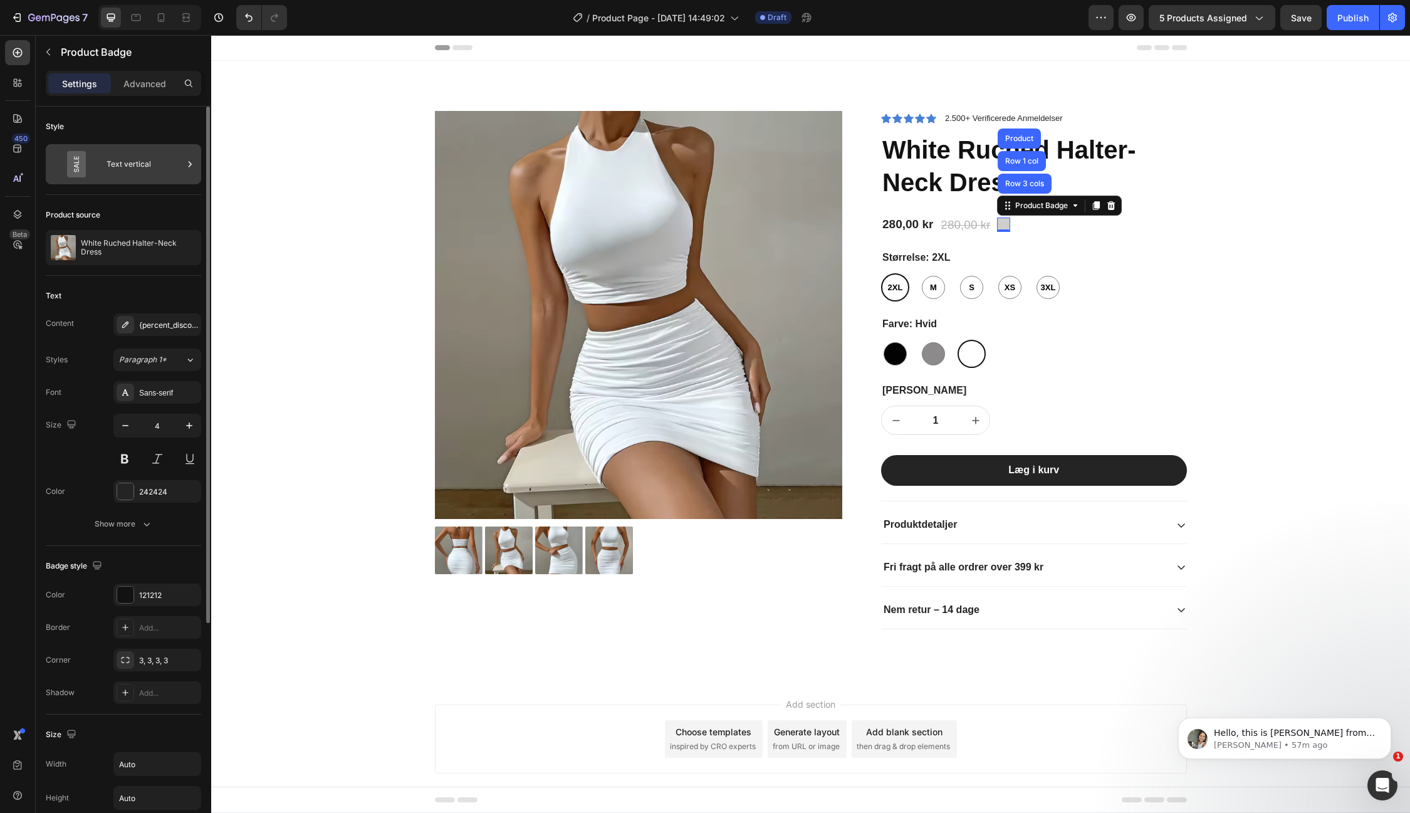
click at [192, 165] on icon at bounding box center [190, 164] width 13 height 13
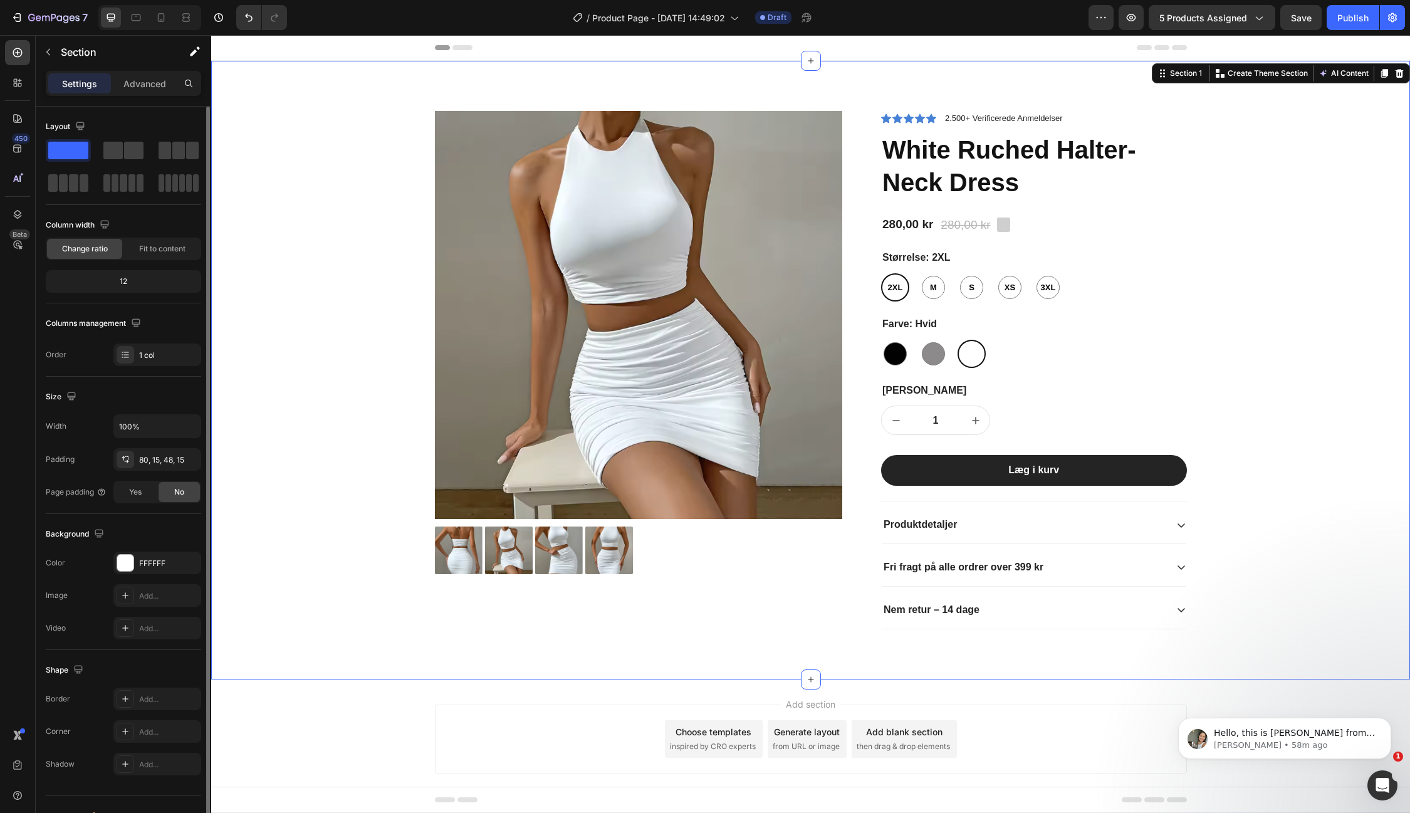
click at [362, 117] on div "Product Images Icon Icon Icon Icon Icon Icon List 2.500+ Verificerede Anmeldels…" at bounding box center [811, 380] width 1180 height 538
click at [1006, 228] on pre "0% off" at bounding box center [1003, 224] width 13 height 14
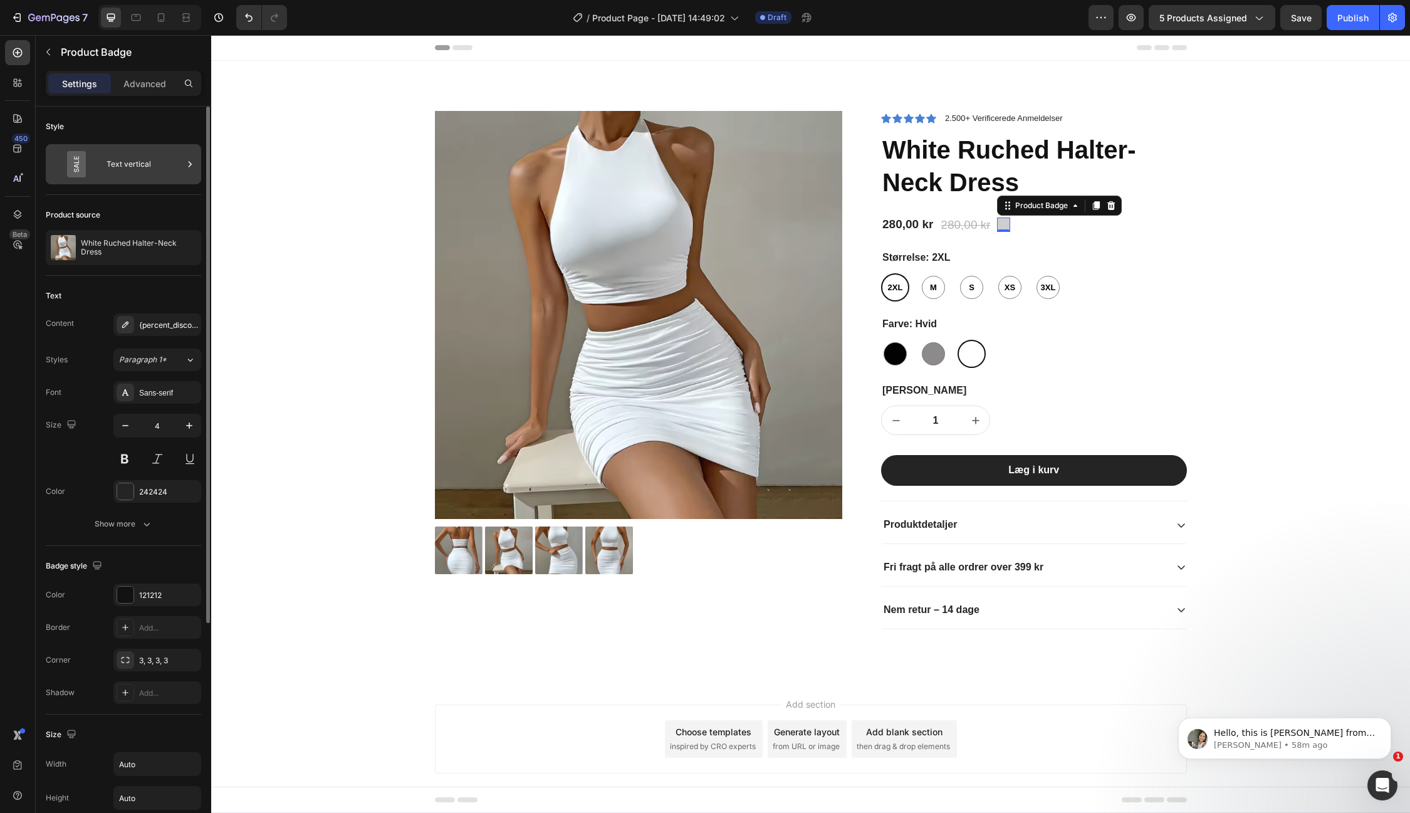
click at [140, 172] on div "Text vertical" at bounding box center [145, 164] width 76 height 29
click at [164, 326] on div "{percent_discount} off" at bounding box center [168, 325] width 59 height 11
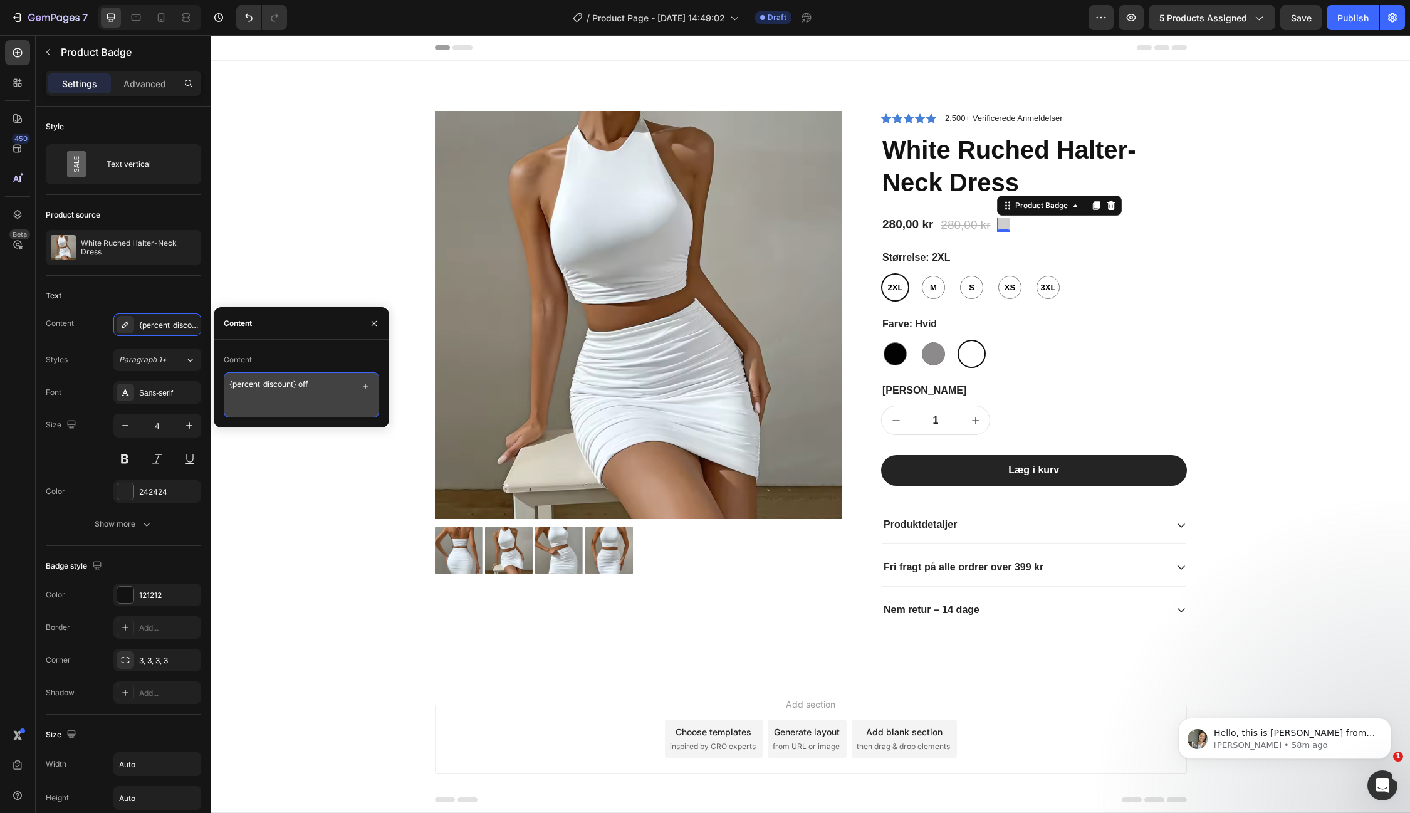
click at [325, 387] on textarea "{percent_discount} off" at bounding box center [301, 394] width 155 height 45
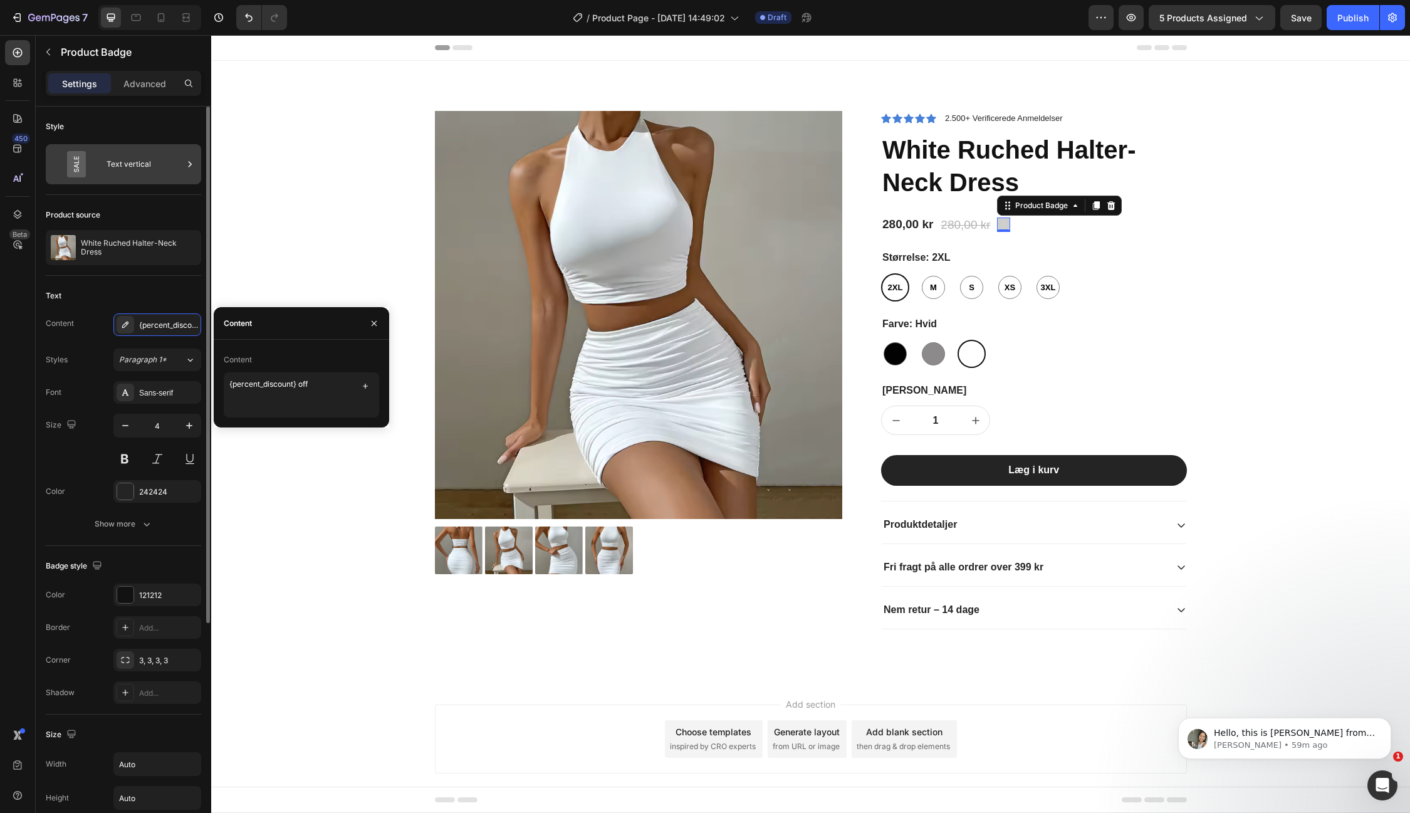
click at [151, 161] on div "Text vertical" at bounding box center [145, 164] width 76 height 29
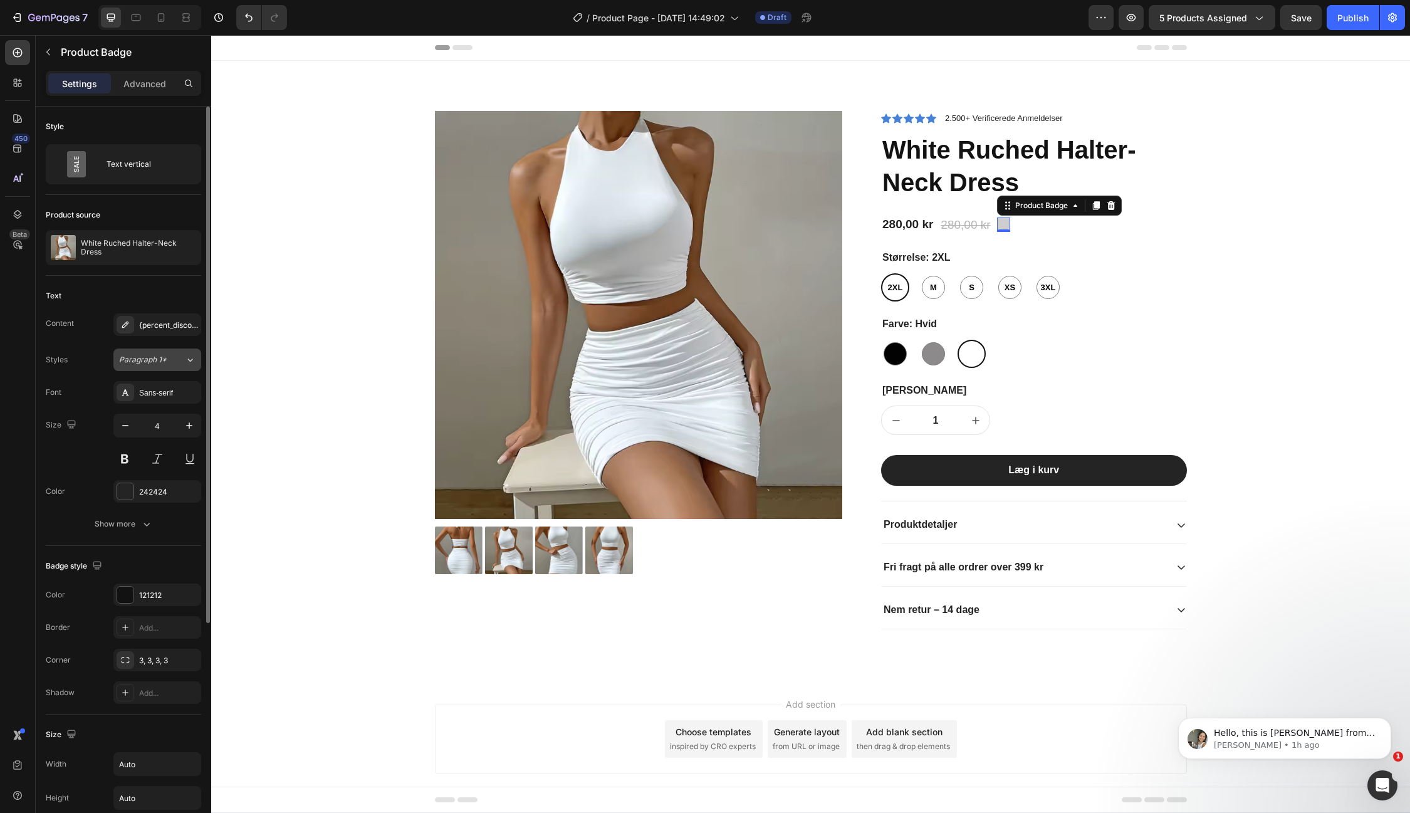
click at [172, 360] on div "Paragraph 1*" at bounding box center [152, 359] width 66 height 11
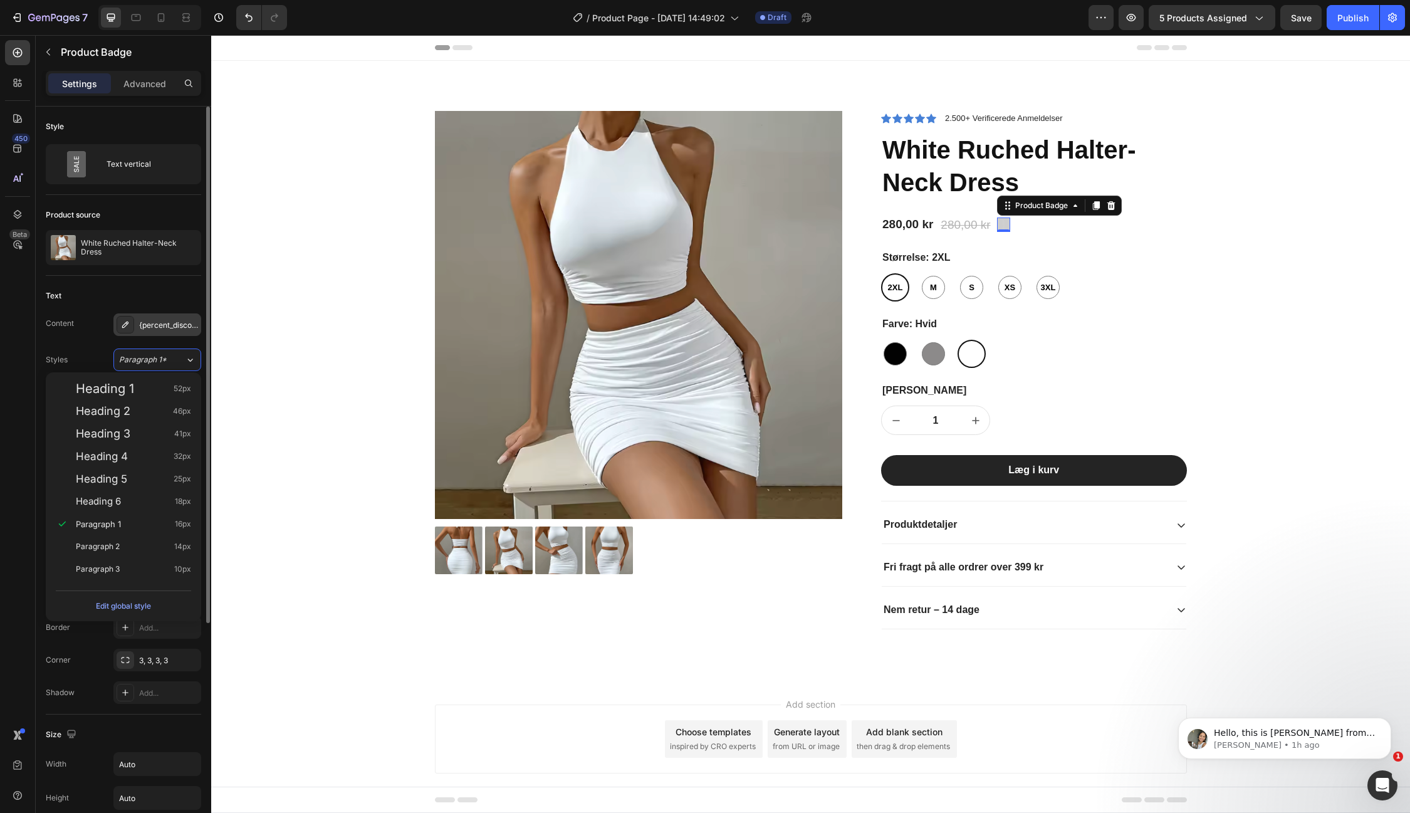
click at [185, 313] on div "{percent_discount} off" at bounding box center [157, 324] width 88 height 23
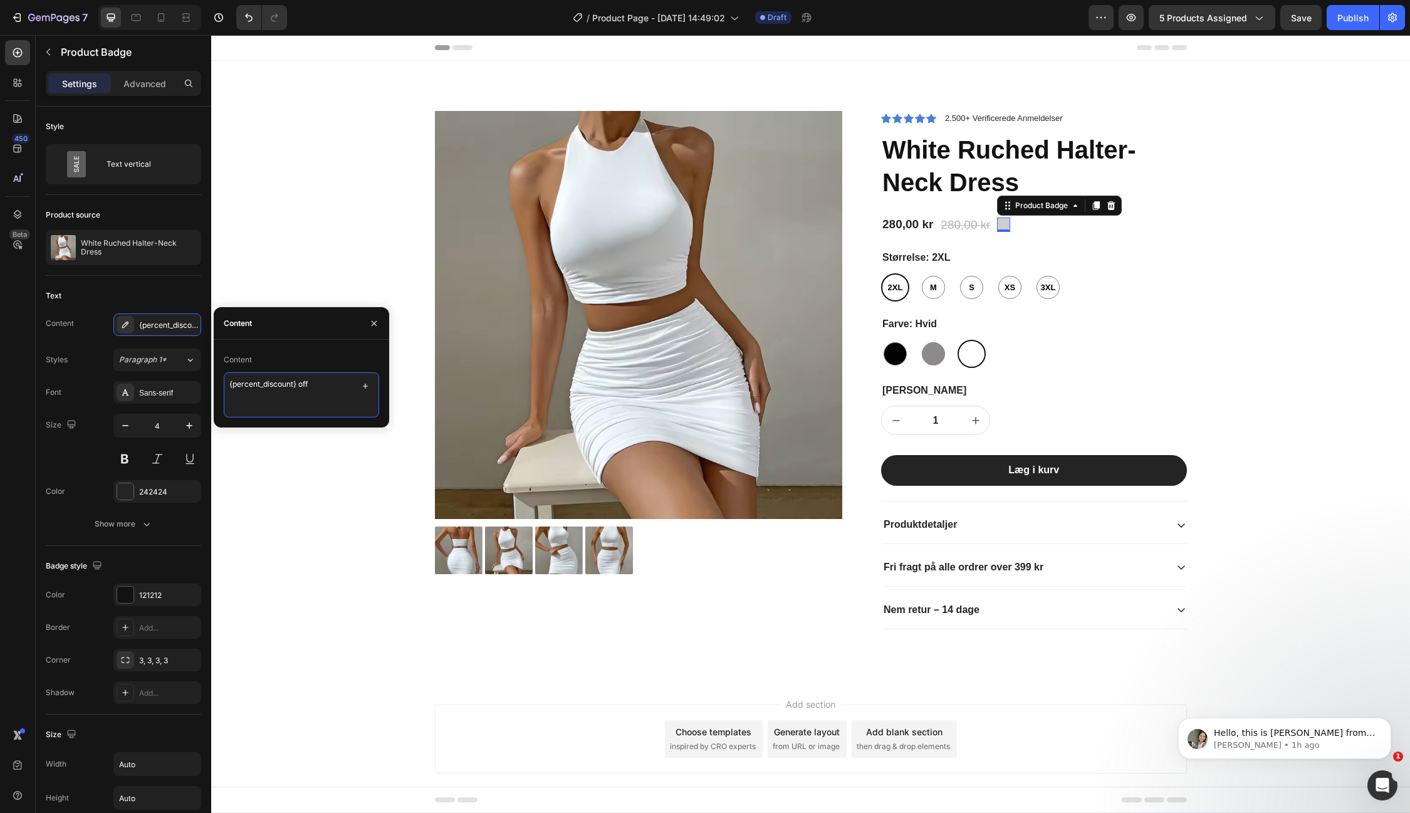
click at [314, 389] on textarea "{percent_discount} off" at bounding box center [301, 394] width 155 height 45
click at [332, 389] on textarea "{percent_discount} off" at bounding box center [301, 394] width 155 height 45
paste textarea "Tilbud"
type textarea "Tilbud"
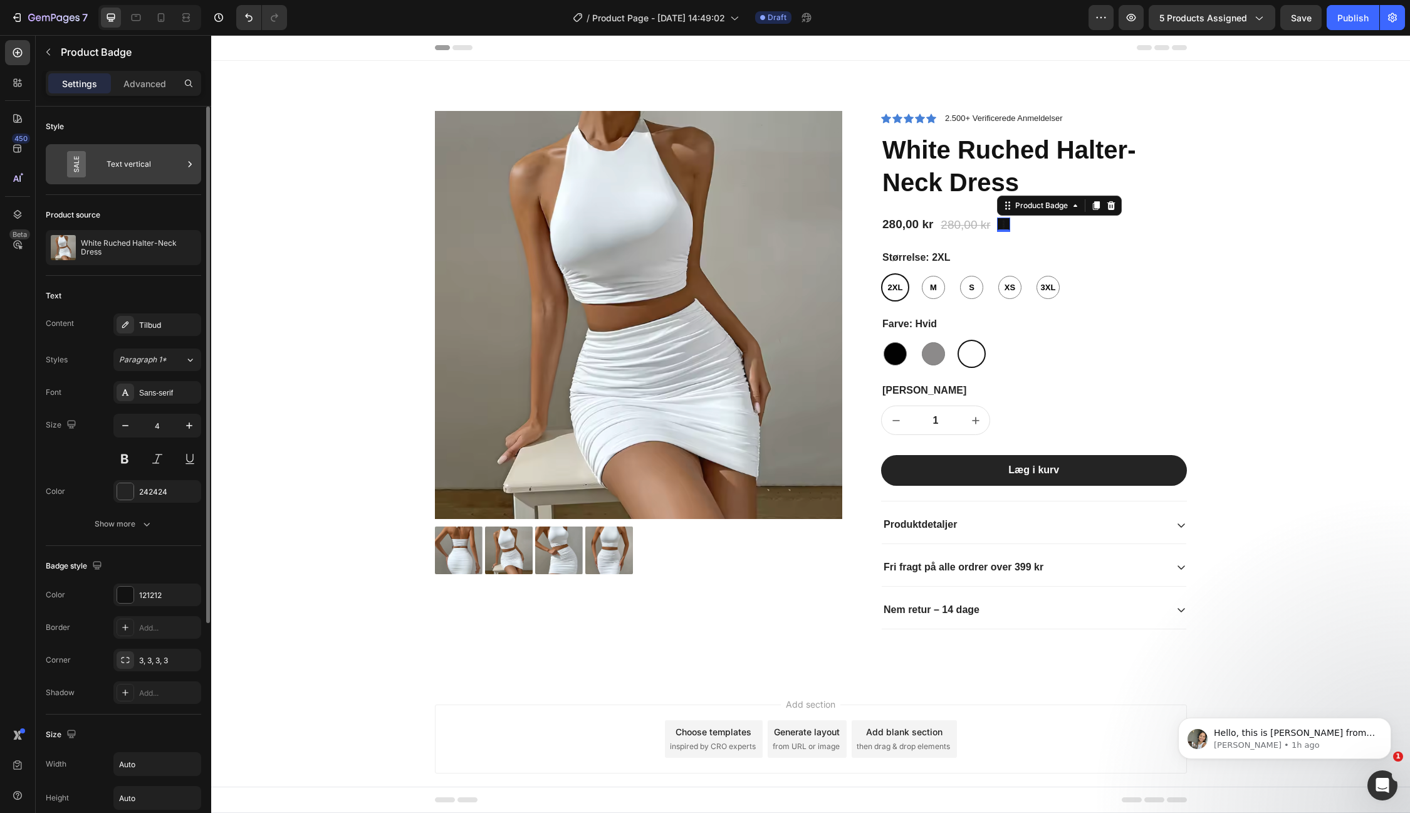
click at [141, 165] on div "Text vertical" at bounding box center [145, 164] width 76 height 29
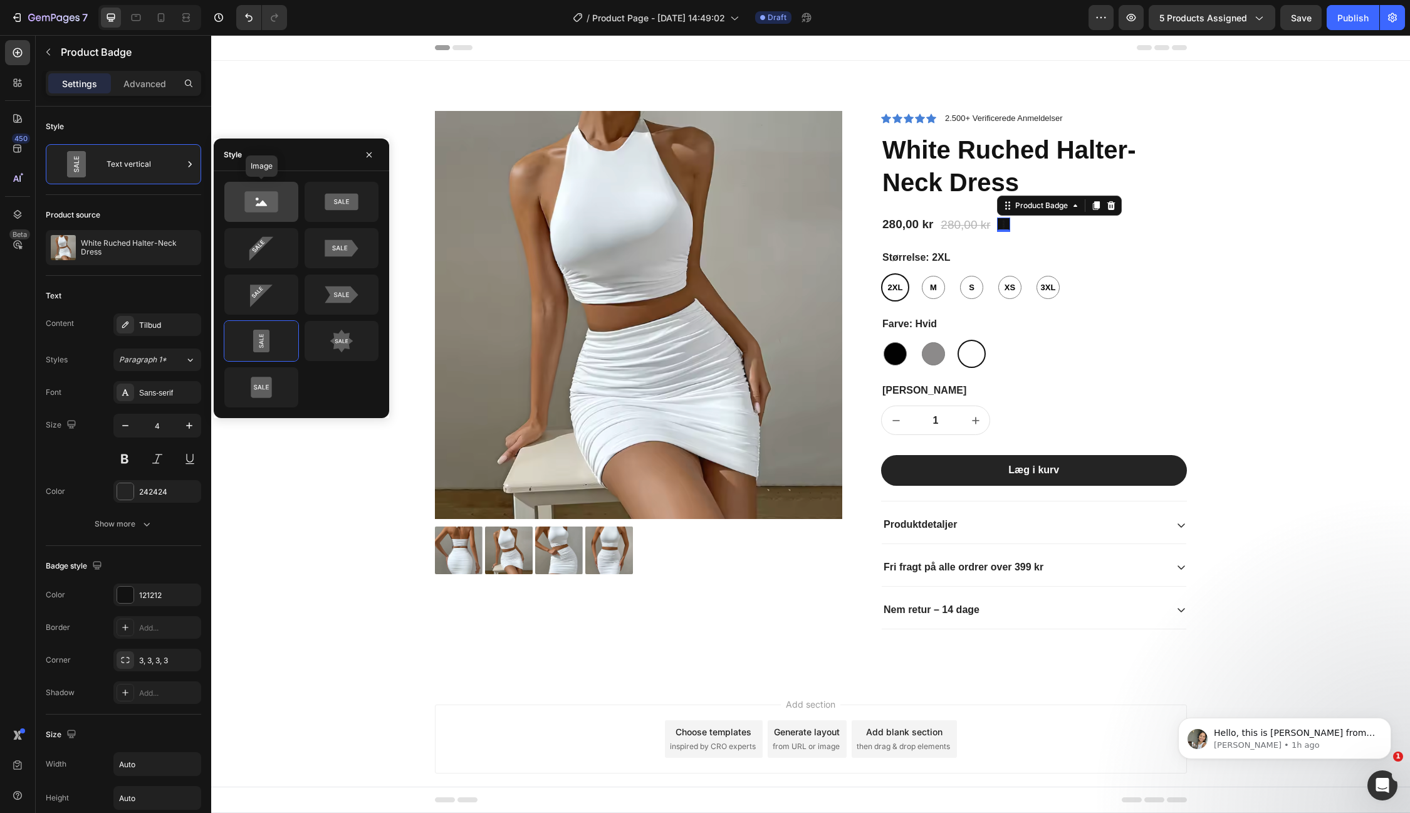
click at [278, 205] on icon at bounding box center [260, 202] width 33 height 21
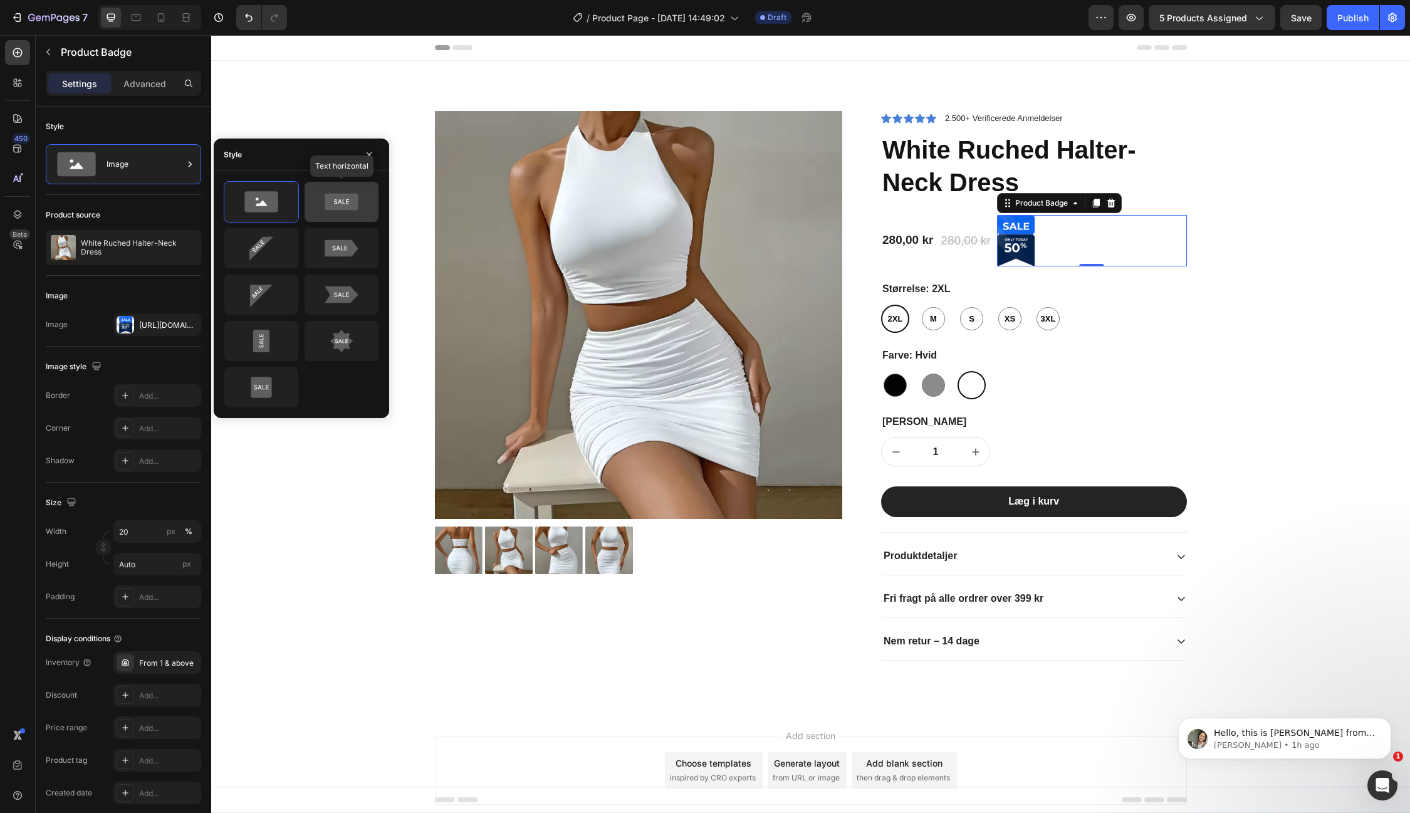
click at [350, 202] on icon at bounding box center [341, 202] width 33 height 17
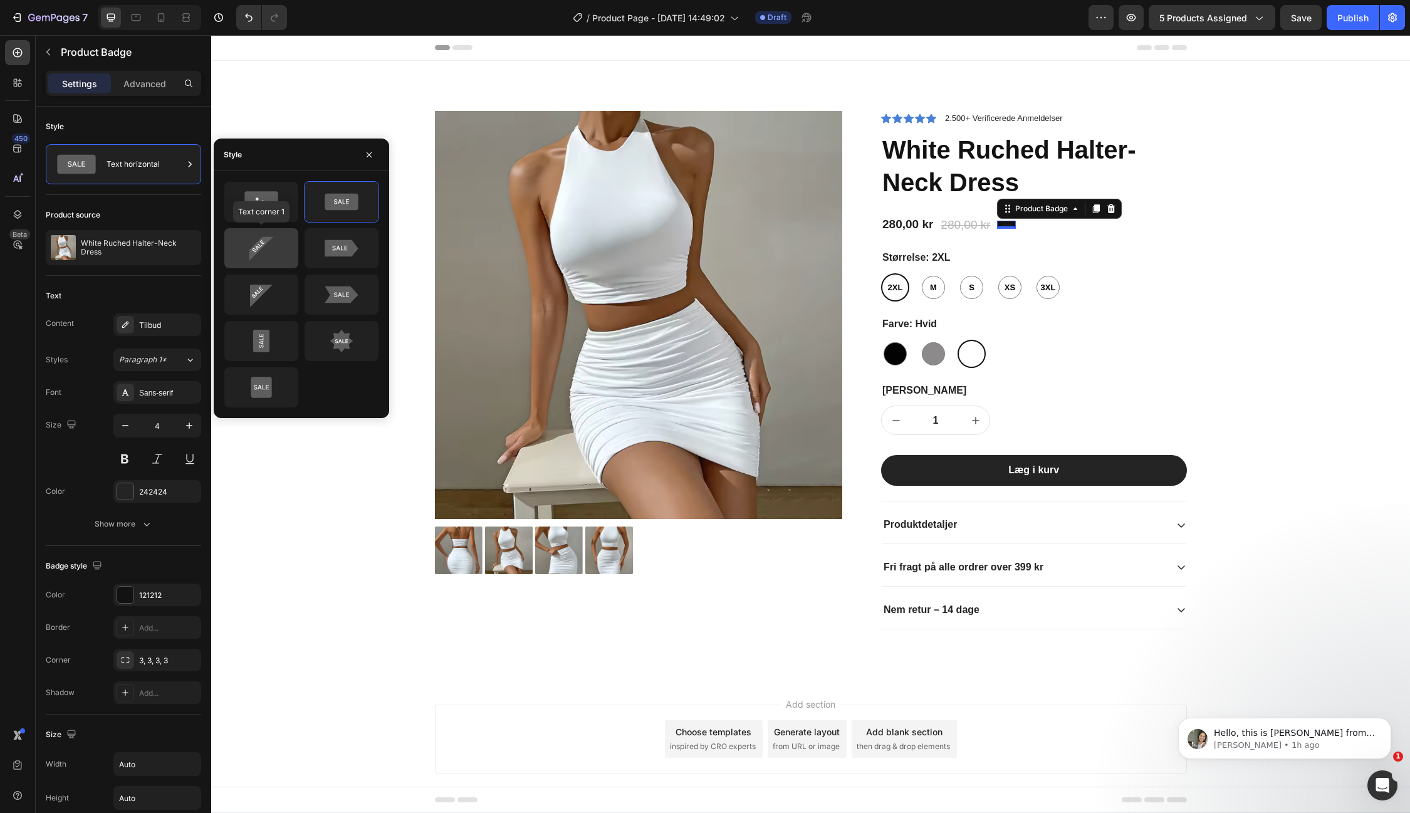
click at [268, 242] on icon at bounding box center [261, 248] width 59 height 25
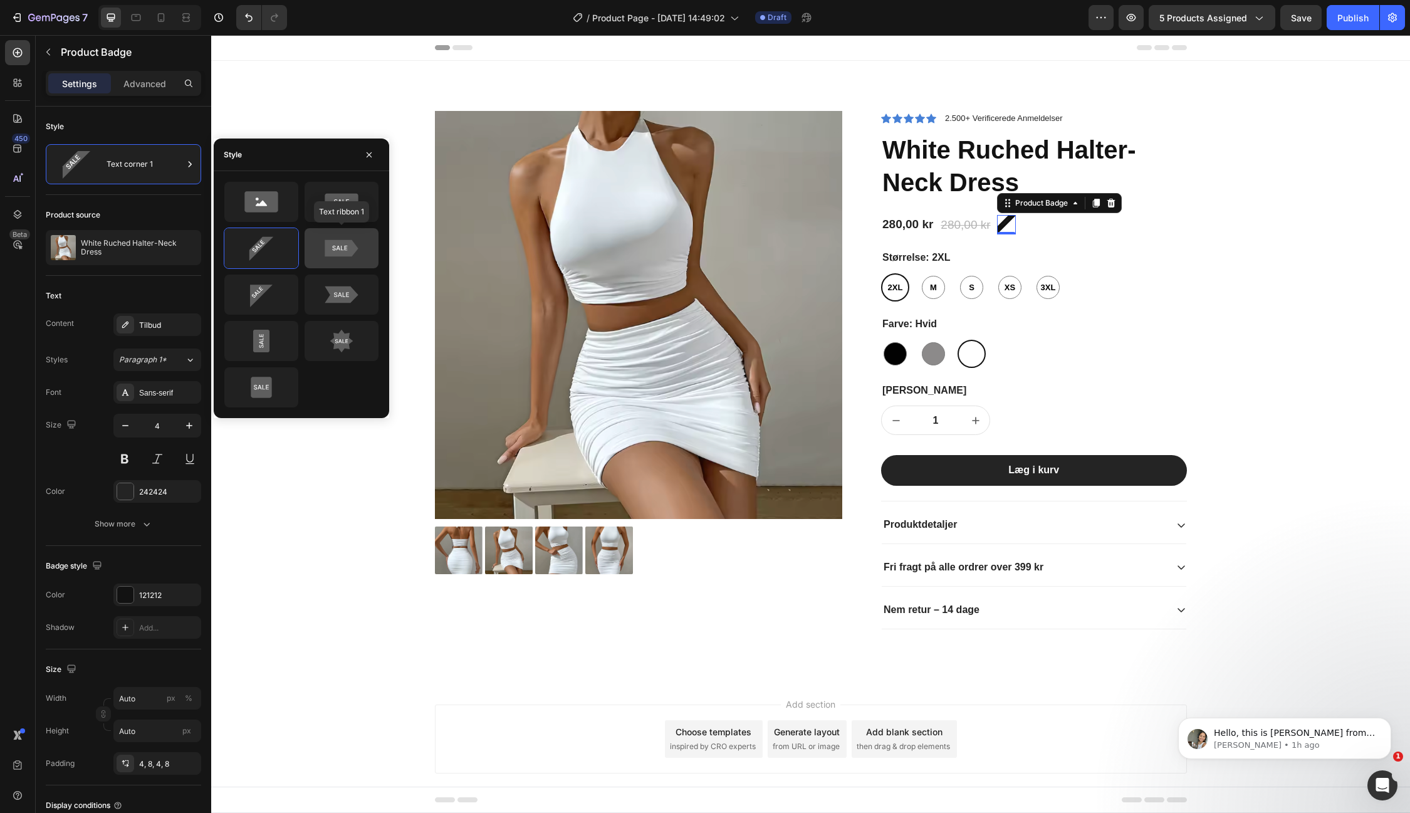
click at [352, 241] on icon at bounding box center [341, 248] width 33 height 17
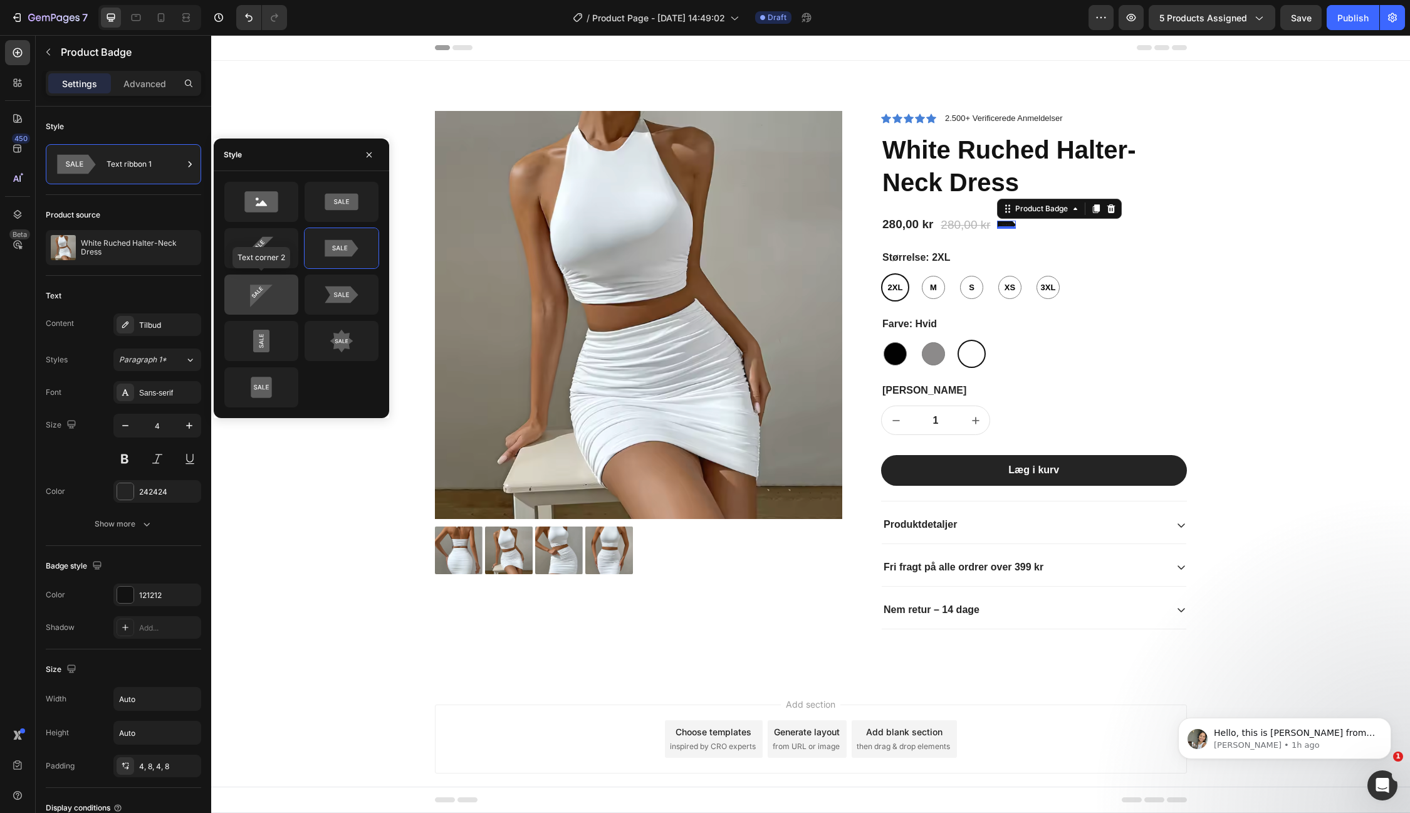
click at [259, 300] on icon at bounding box center [261, 294] width 59 height 25
click at [273, 337] on icon at bounding box center [261, 340] width 59 height 25
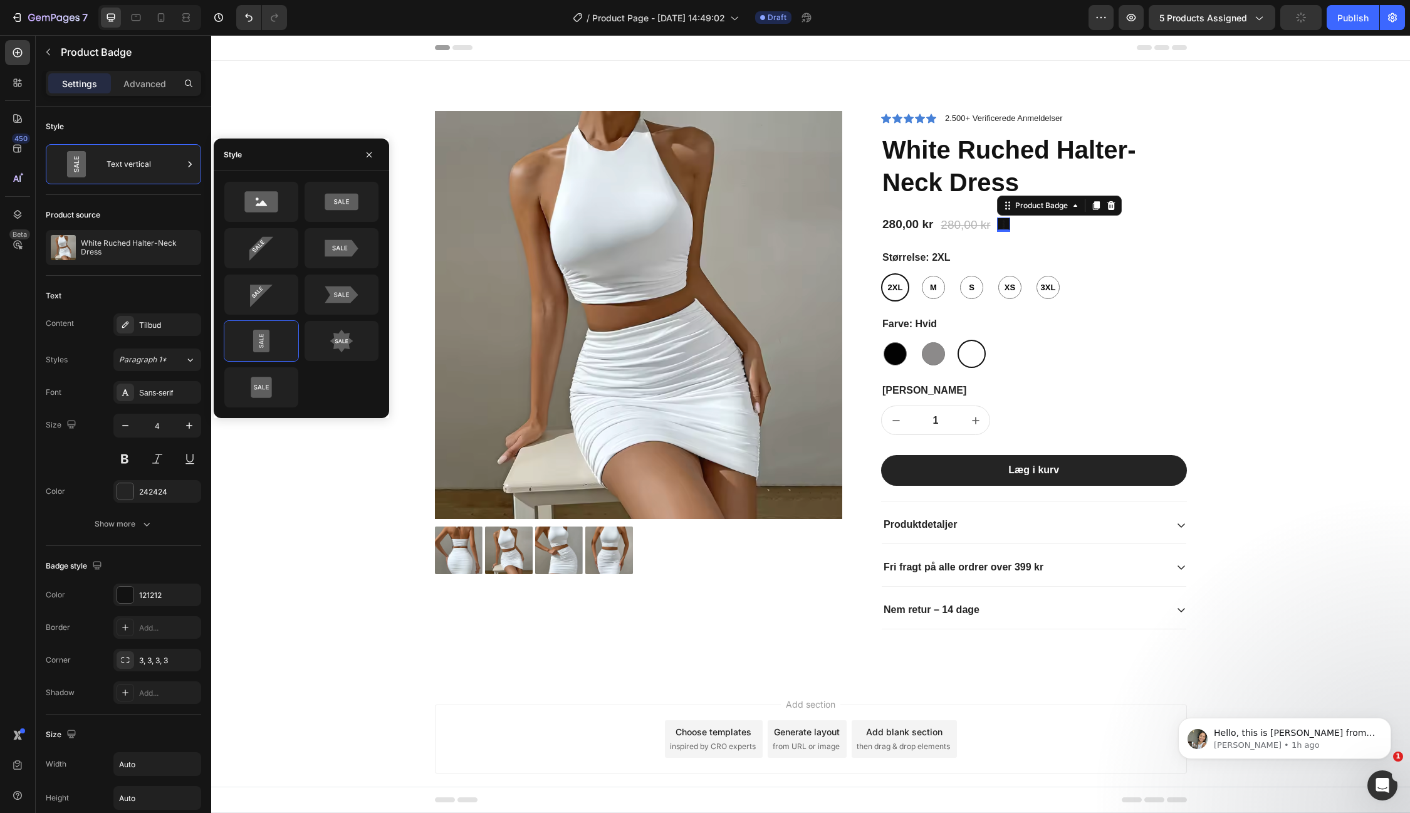
click at [313, 318] on div at bounding box center [301, 294] width 155 height 227
click at [330, 334] on icon at bounding box center [341, 340] width 59 height 25
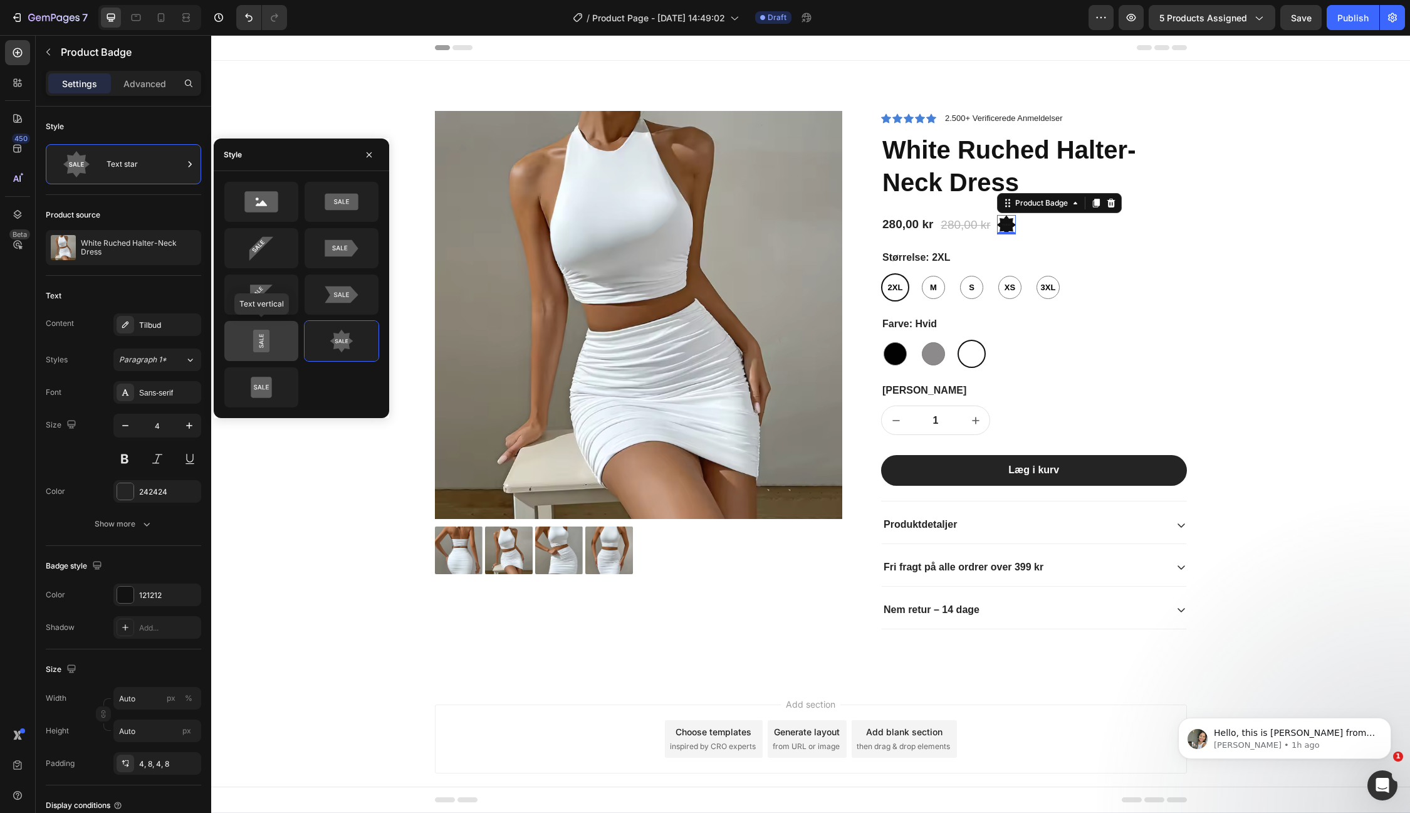
click at [288, 357] on div at bounding box center [261, 341] width 74 height 40
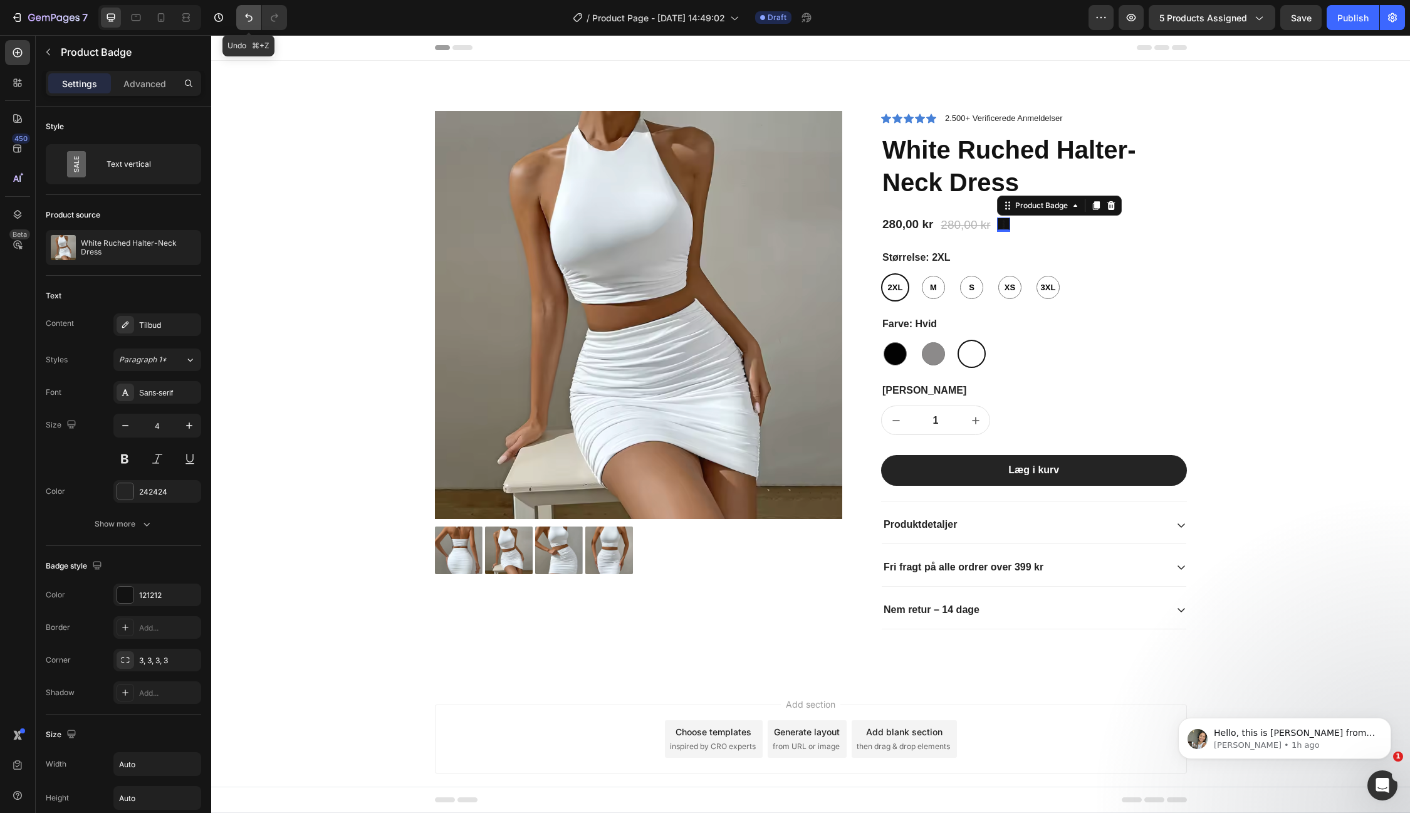
click at [244, 18] on icon "Undo/Redo" at bounding box center [249, 17] width 13 height 13
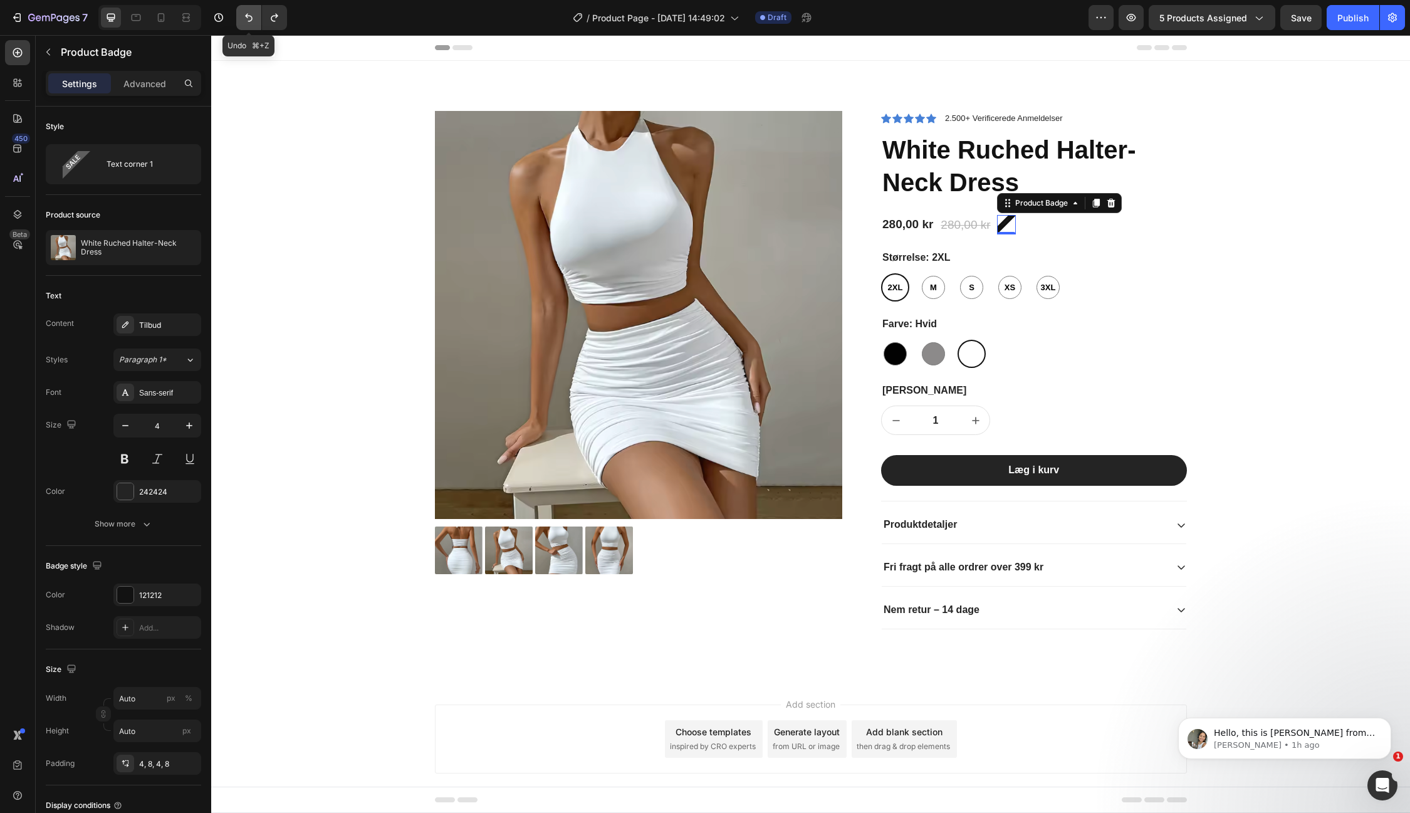
click at [244, 18] on icon "Undo/Redo" at bounding box center [249, 17] width 13 height 13
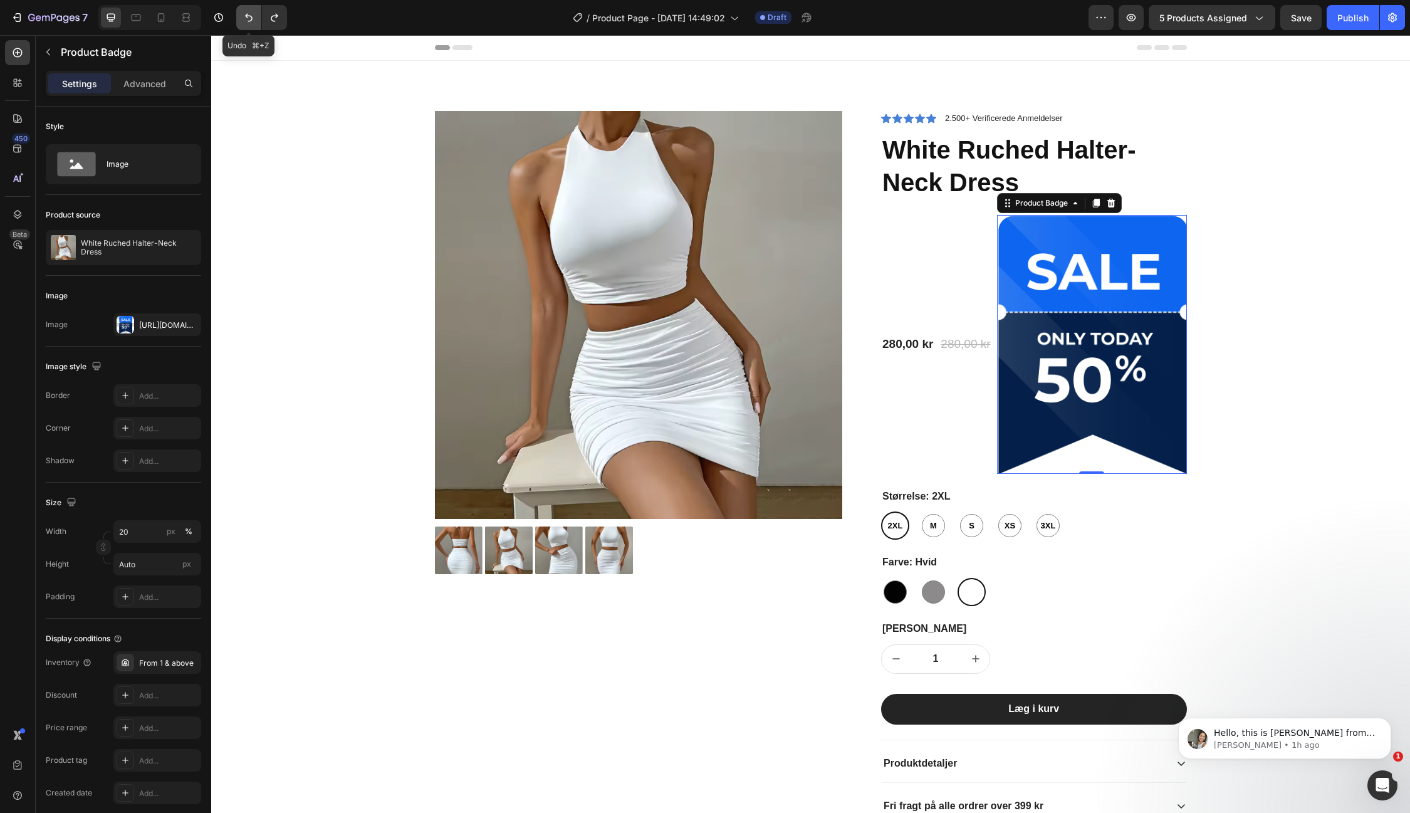
click at [244, 18] on icon "Undo/Redo" at bounding box center [249, 17] width 13 height 13
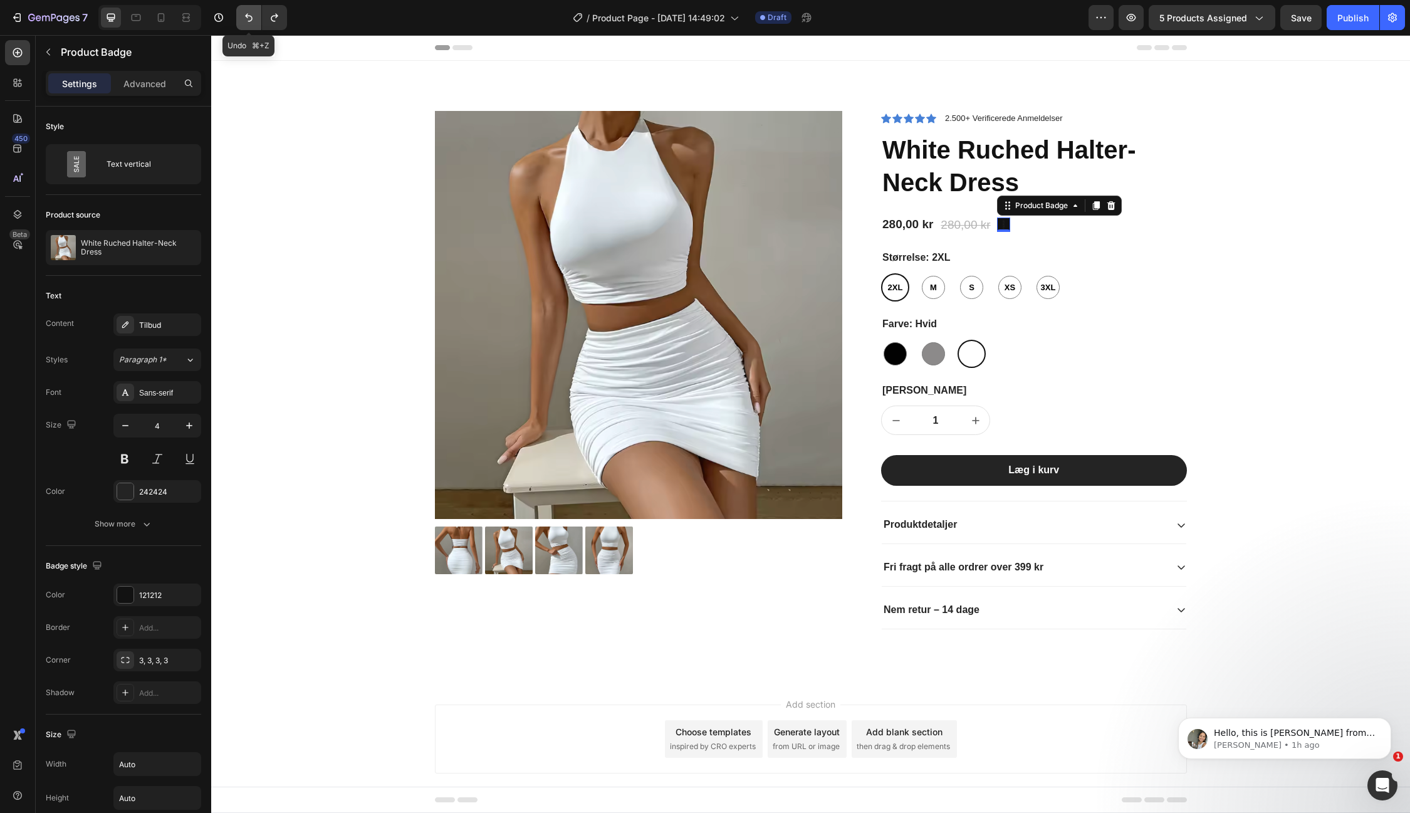
click at [244, 18] on icon "Undo/Redo" at bounding box center [249, 17] width 13 height 13
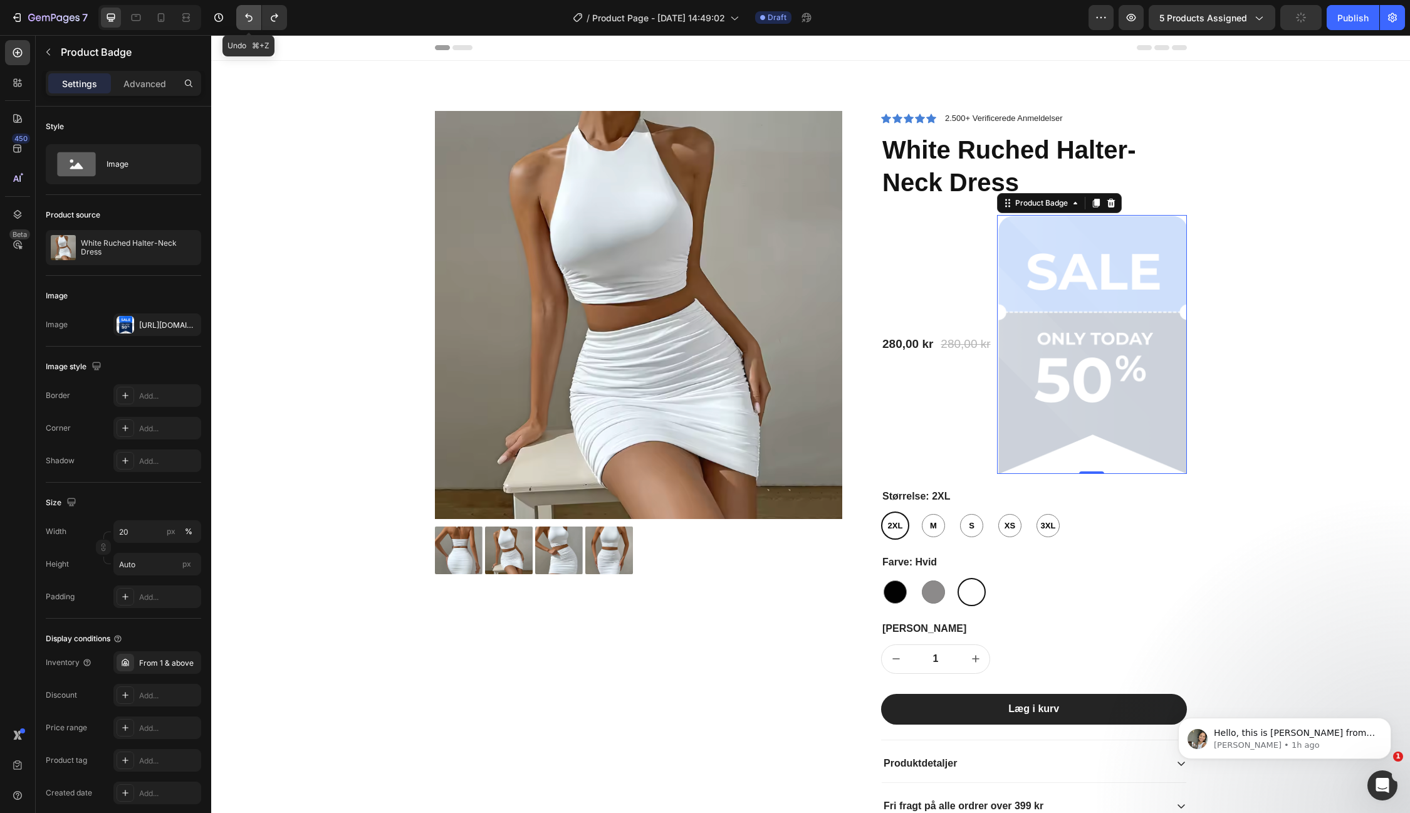
click at [244, 18] on icon "Undo/Redo" at bounding box center [249, 17] width 13 height 13
type input "Auto"
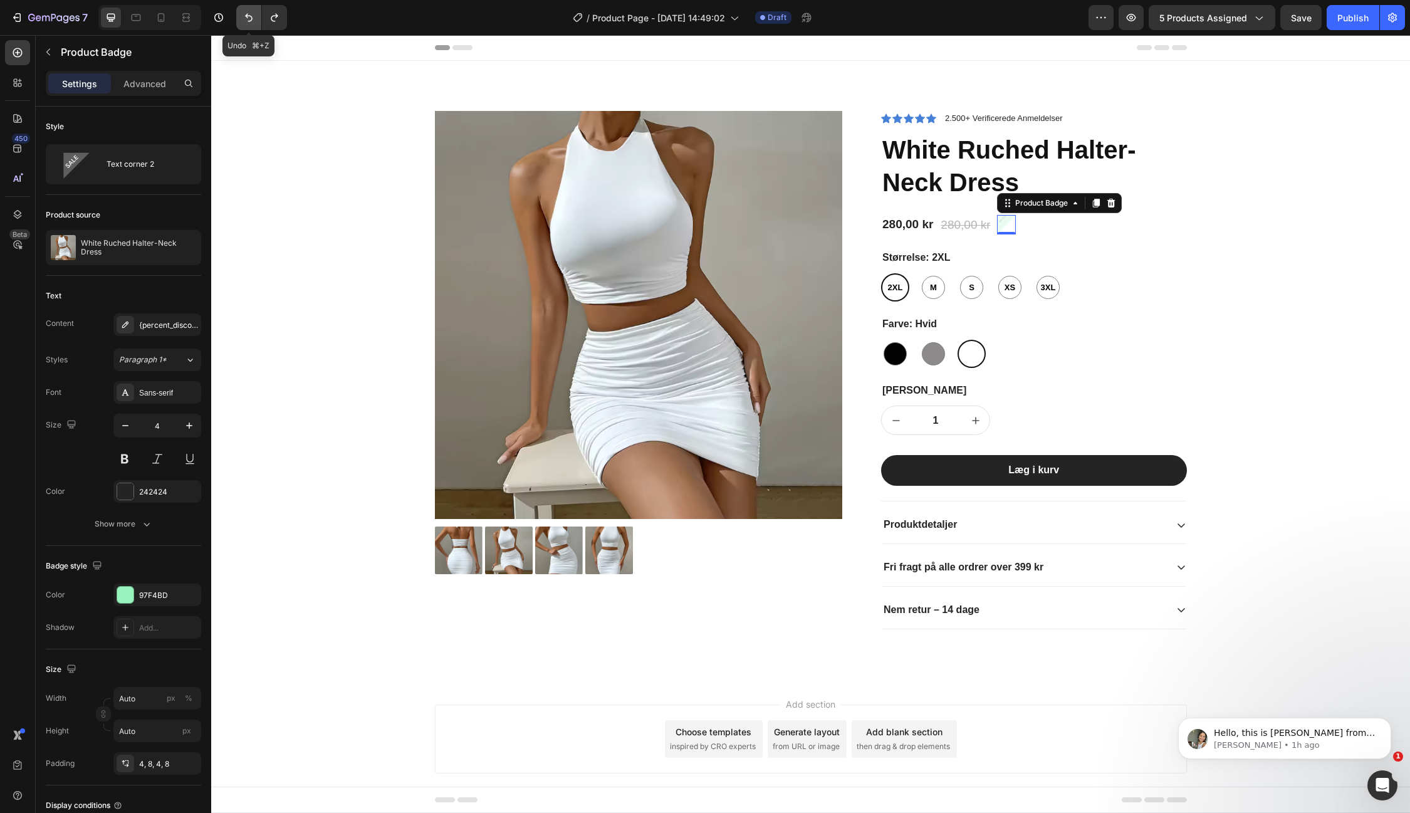
click at [244, 18] on icon "Undo/Redo" at bounding box center [249, 17] width 13 height 13
click at [904, 222] on div "280,00 kr" at bounding box center [907, 225] width 53 height 18
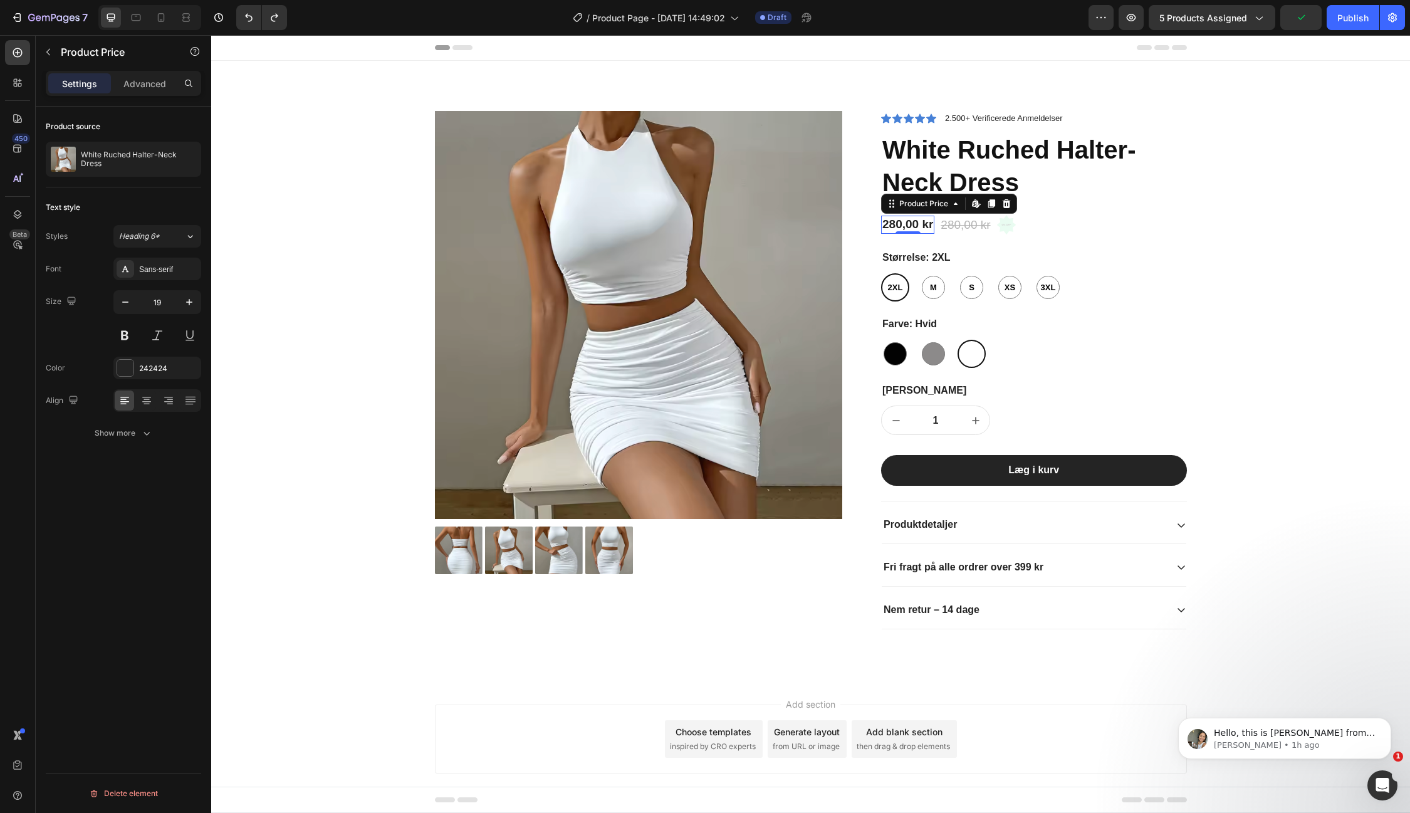
click at [902, 227] on div "280,00 kr" at bounding box center [907, 225] width 53 height 18
click at [1005, 226] on pre "0% off" at bounding box center [1006, 225] width 19 height 8
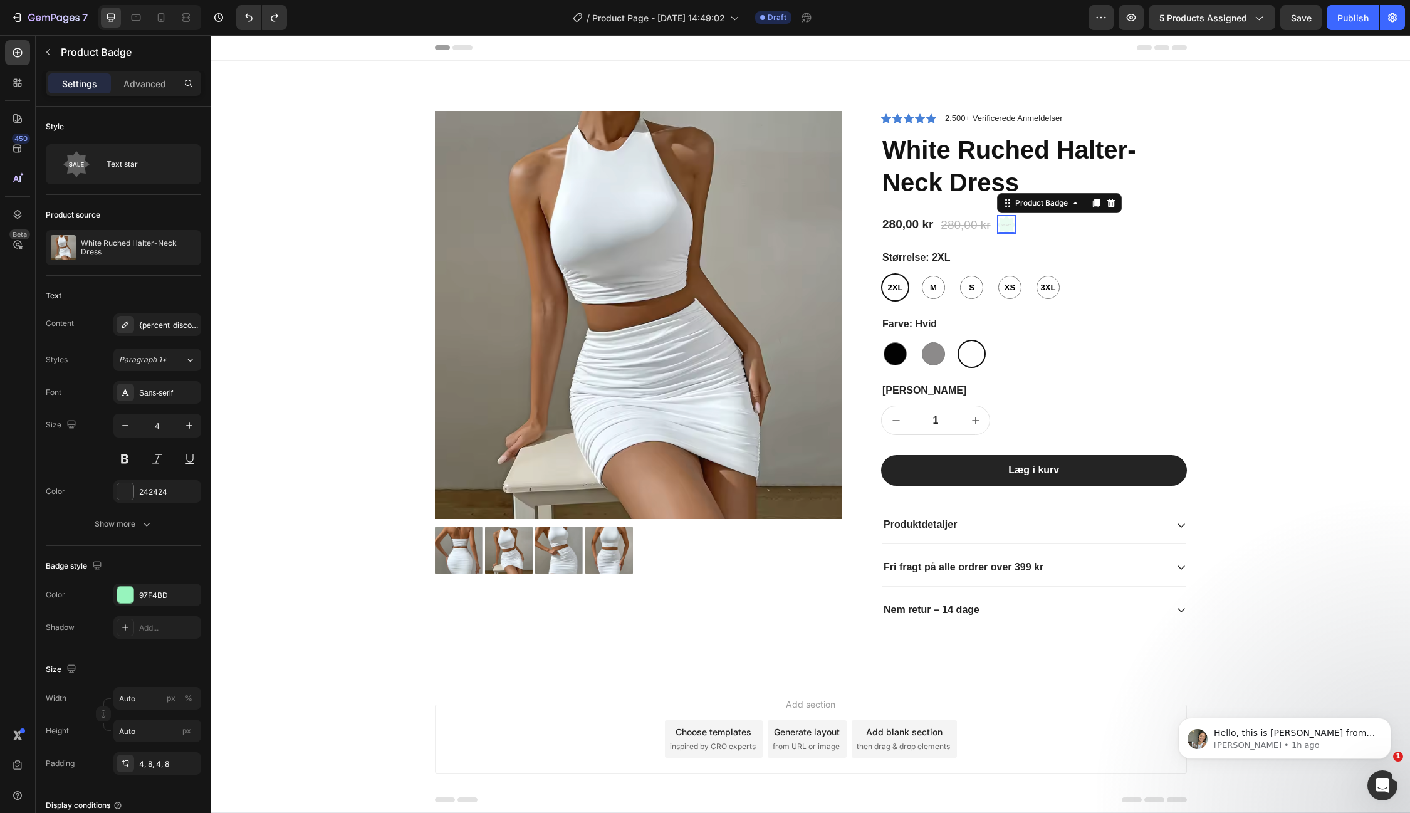
click at [1009, 225] on pre "0% off" at bounding box center [1006, 225] width 19 height 8
click at [155, 322] on div "{percent_discount} off" at bounding box center [168, 325] width 59 height 11
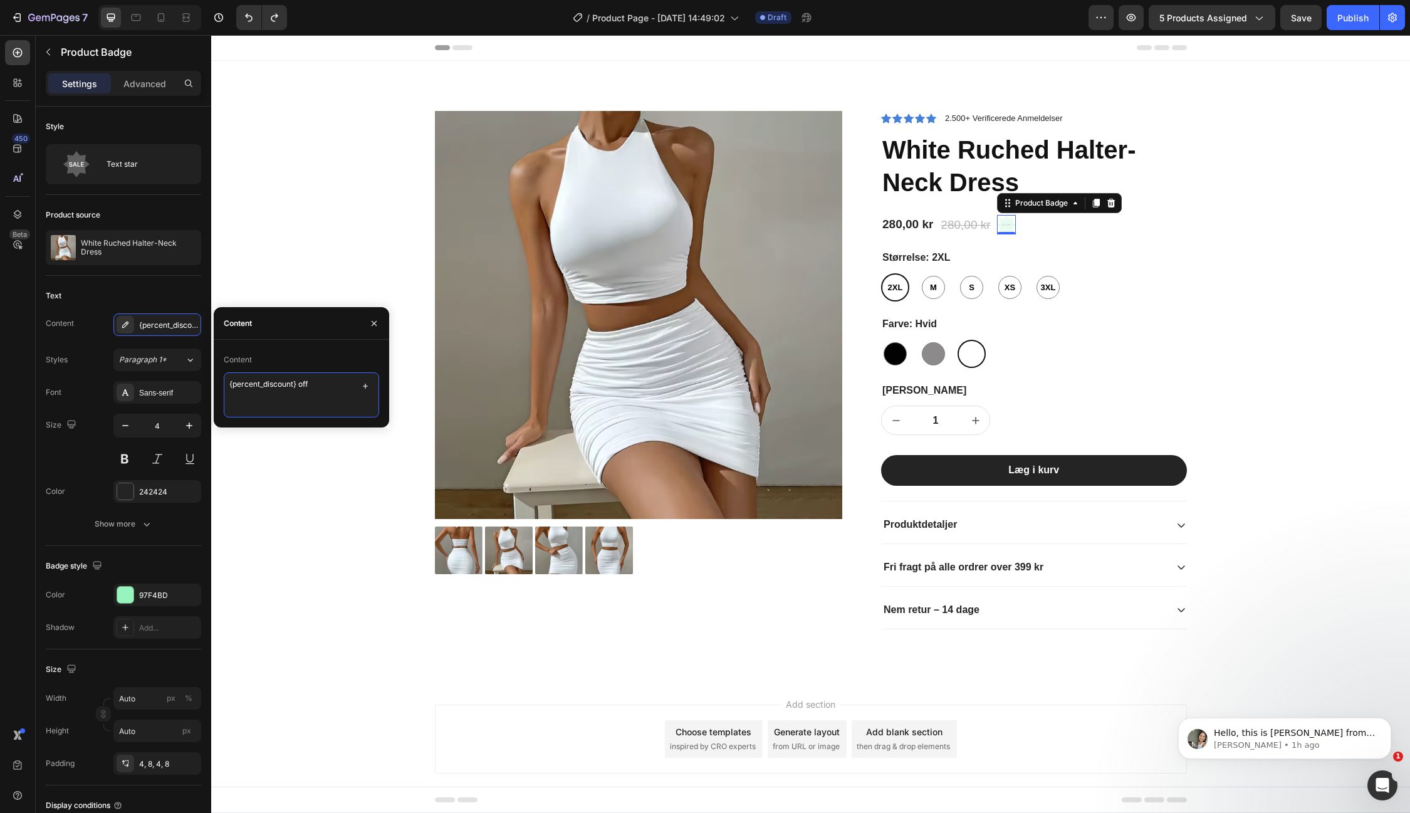
click at [321, 390] on textarea "{percent_discount} off" at bounding box center [301, 394] width 155 height 45
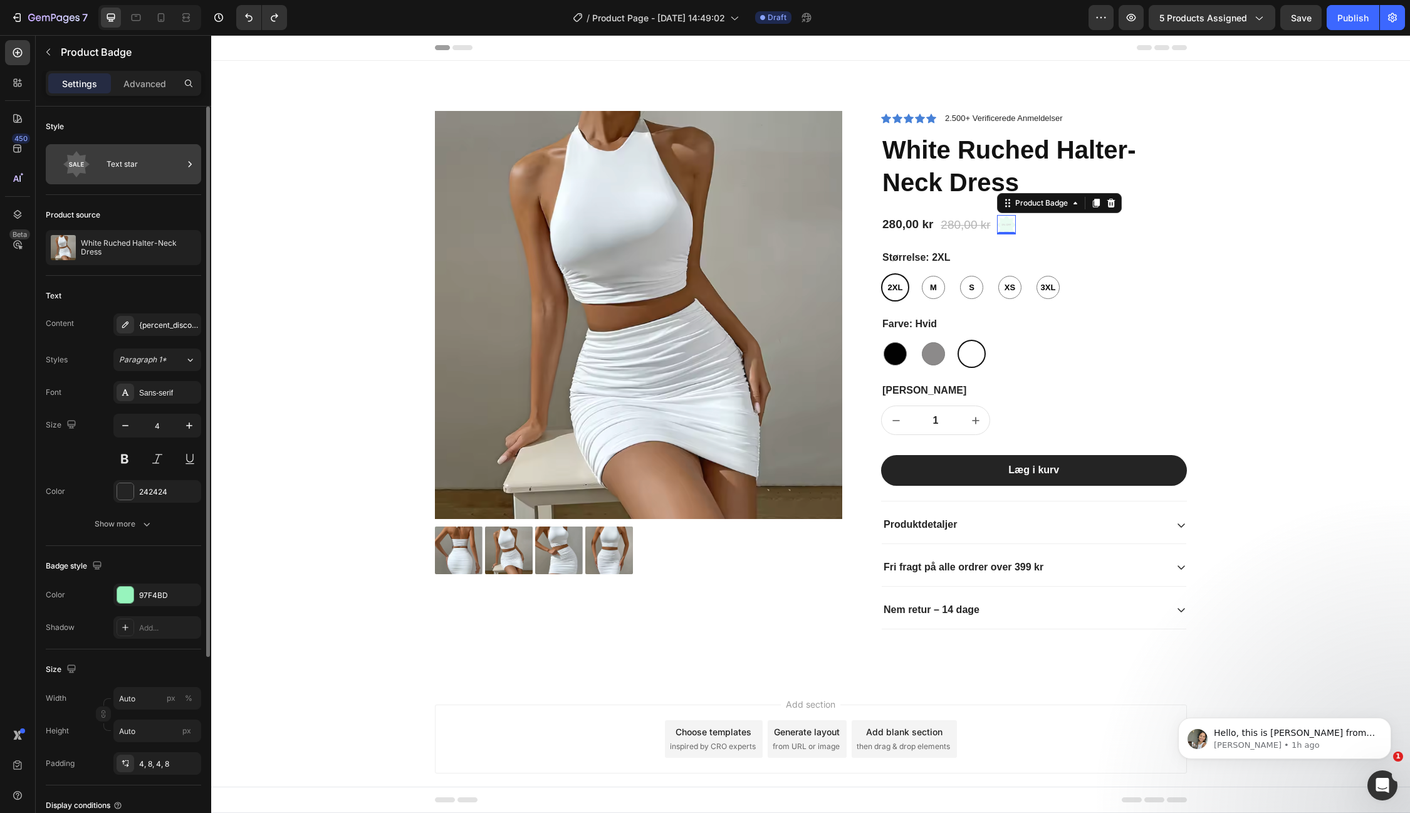
click at [126, 162] on div "Text star" at bounding box center [145, 164] width 76 height 29
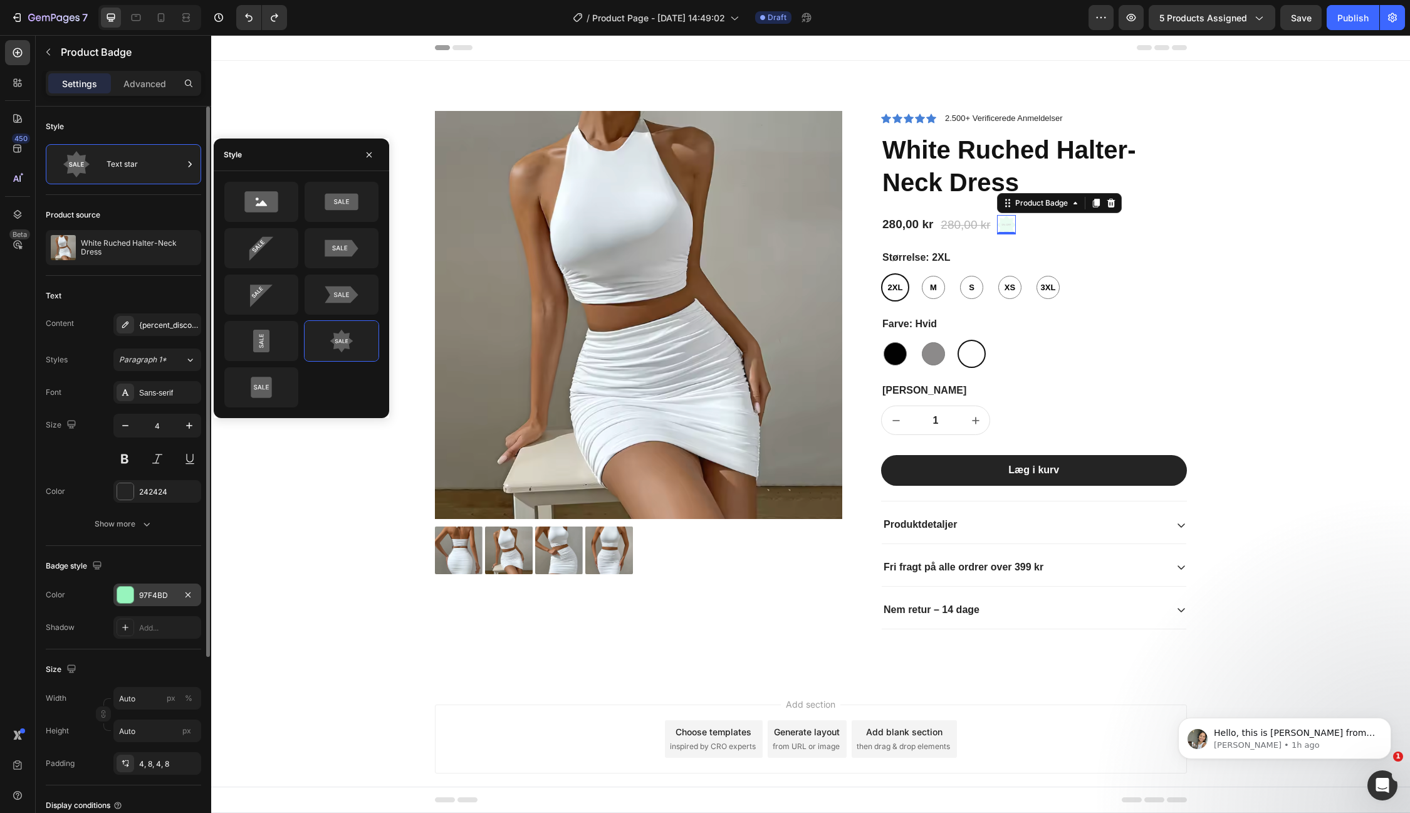
click at [127, 589] on div at bounding box center [125, 595] width 16 height 16
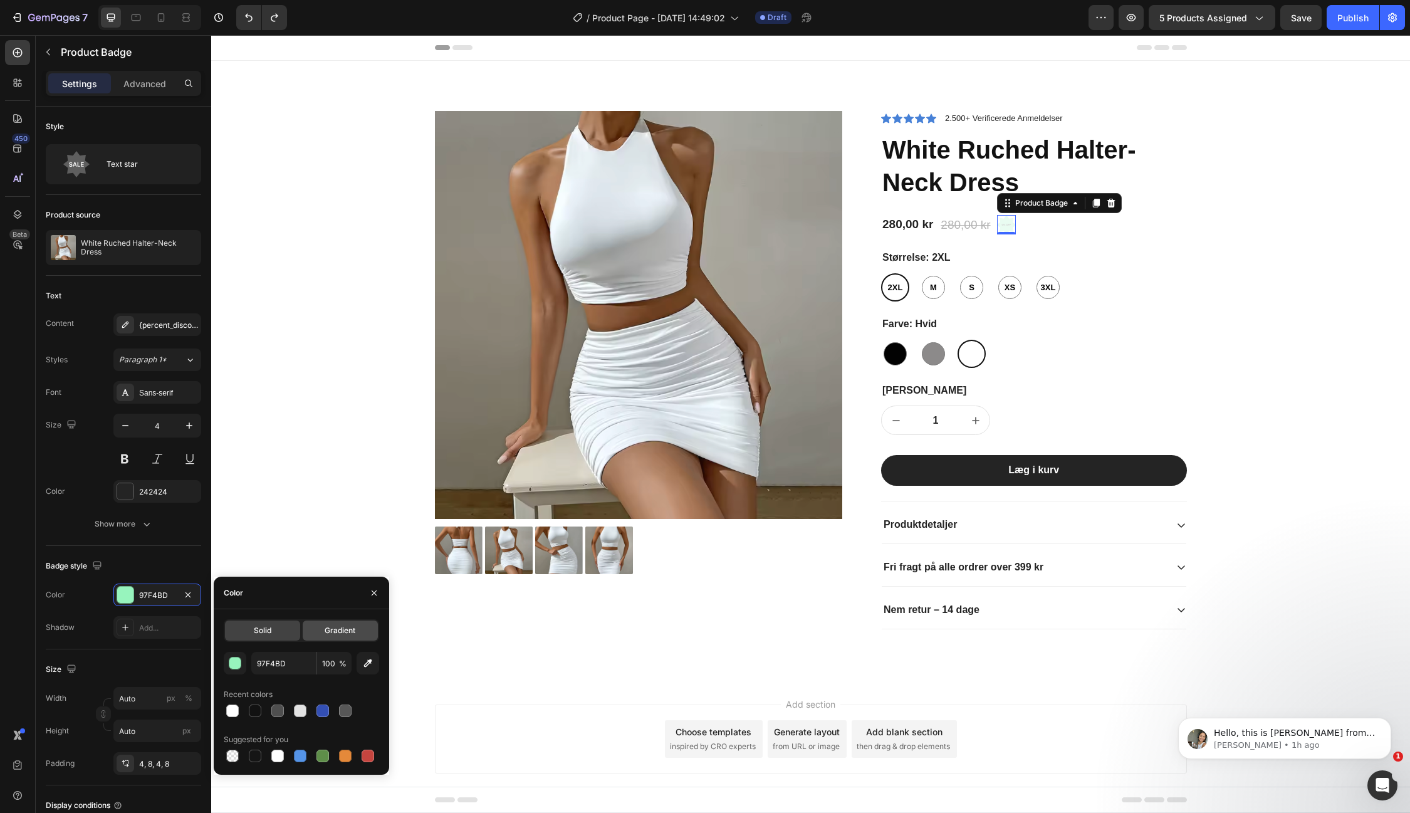
click at [344, 635] on span "Gradient" at bounding box center [340, 630] width 31 height 11
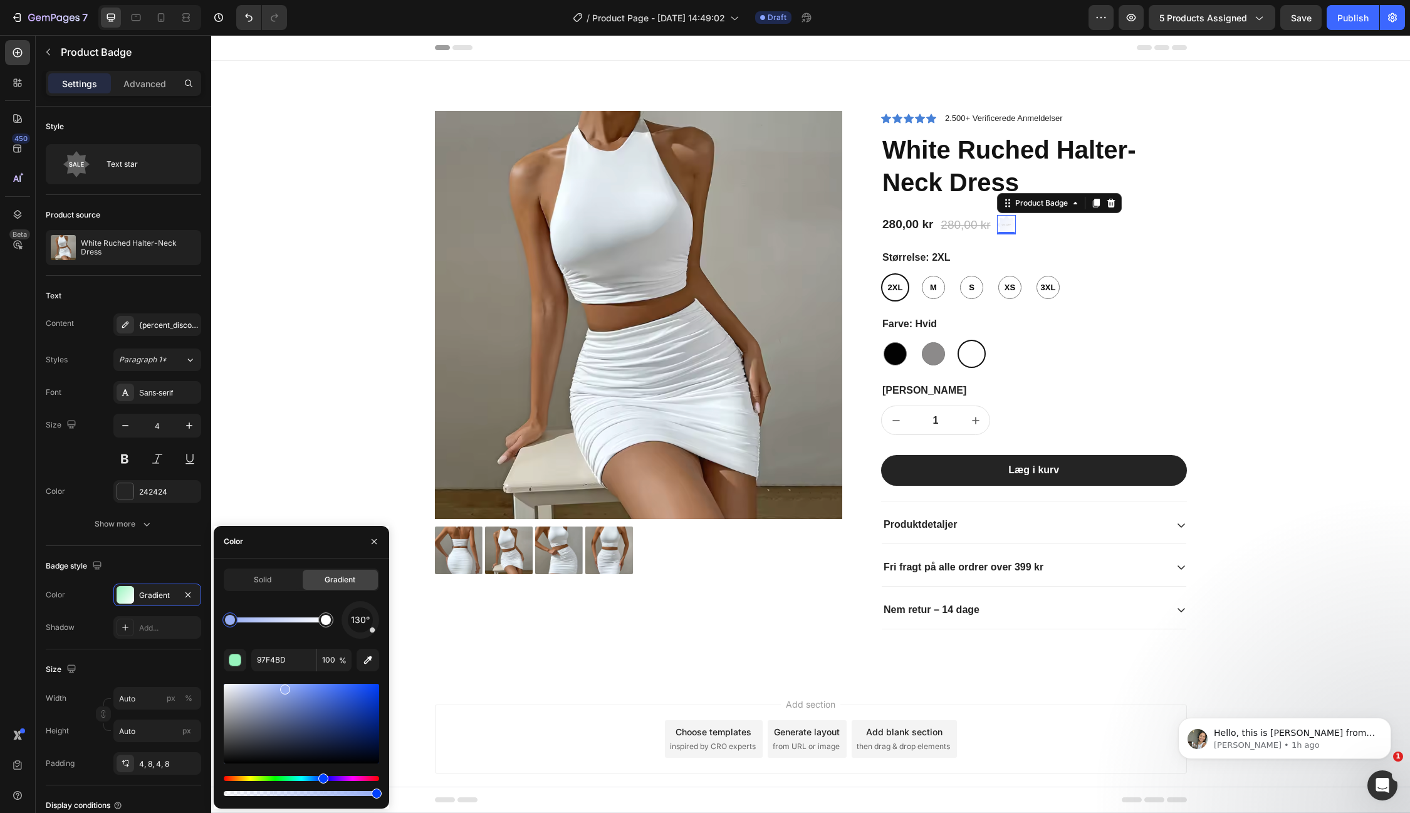
drag, startPoint x: 286, startPoint y: 778, endPoint x: 322, endPoint y: 775, distance: 35.8
click at [322, 775] on div "Hue" at bounding box center [323, 778] width 10 height 10
drag, startPoint x: 322, startPoint y: 775, endPoint x: 215, endPoint y: 783, distance: 106.9
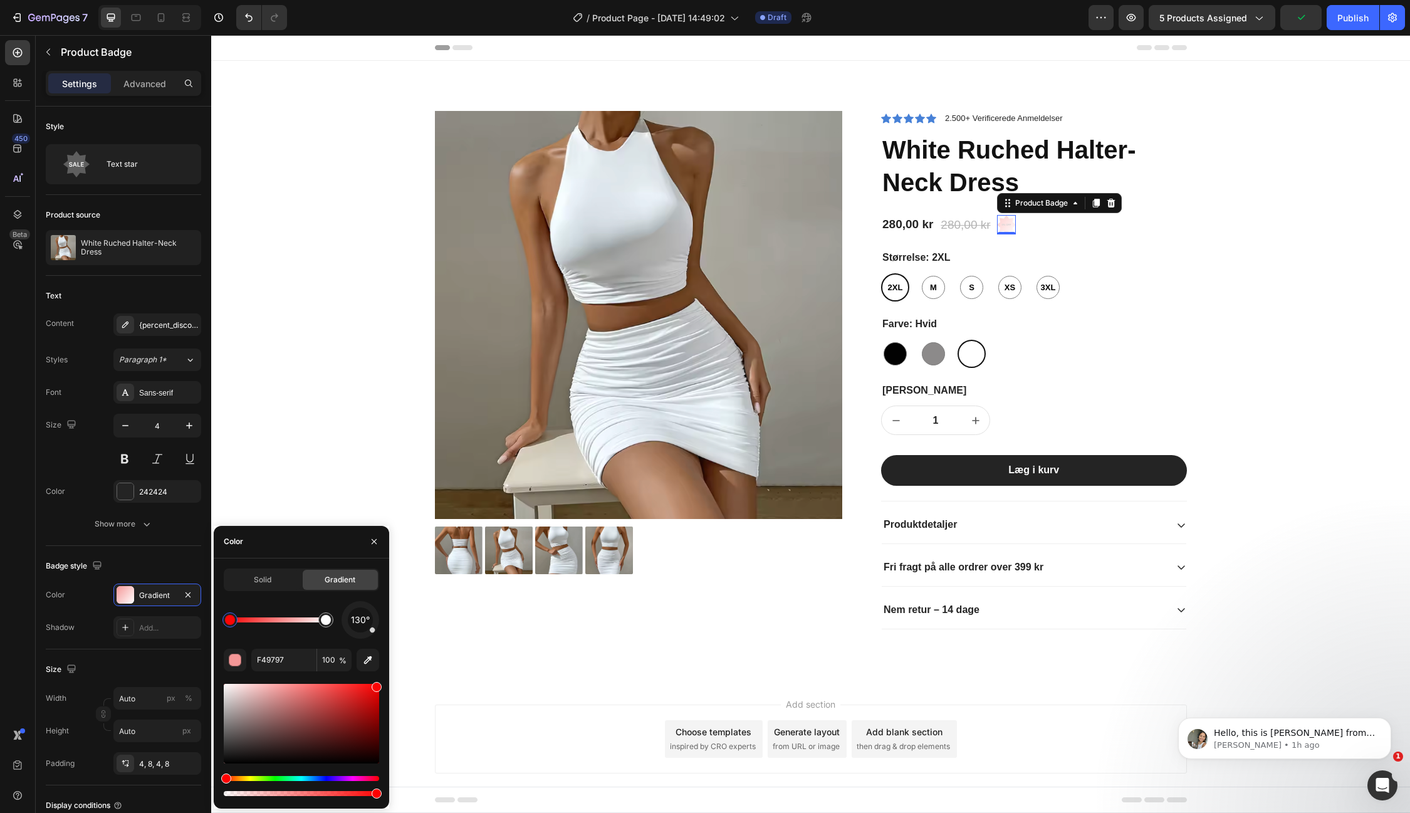
drag, startPoint x: 286, startPoint y: 690, endPoint x: 377, endPoint y: 684, distance: 90.5
click at [377, 684] on div at bounding box center [377, 687] width 10 height 10
drag, startPoint x: 377, startPoint y: 687, endPoint x: 371, endPoint y: 686, distance: 6.3
click at [371, 686] on div at bounding box center [372, 689] width 10 height 10
type input "F40E0E"
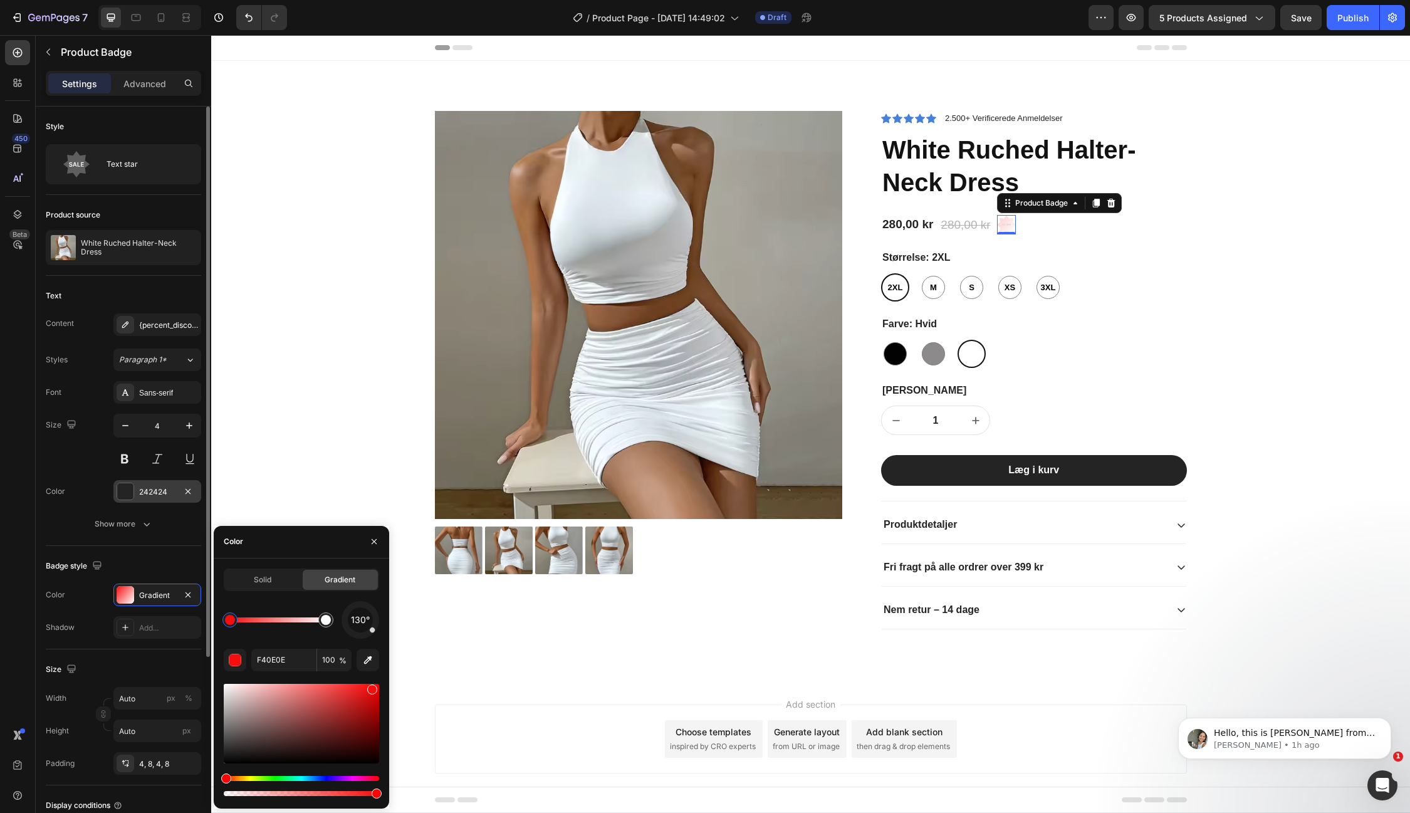
click at [150, 486] on div "242424" at bounding box center [157, 491] width 36 height 11
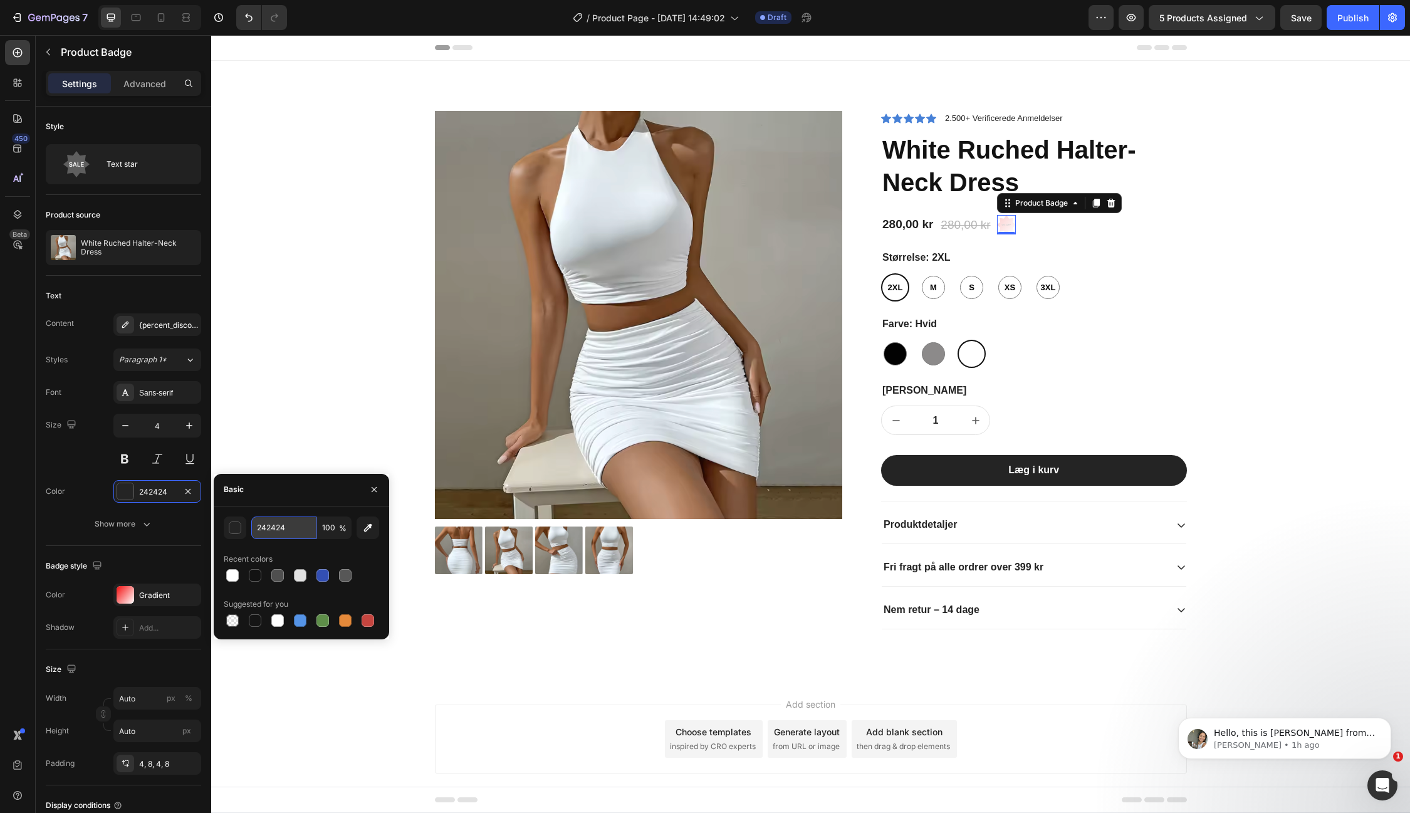
paste input "FF0000"
type input "FF0000"
click at [293, 434] on div "Product Images Icon Icon Icon Icon Icon Icon List 2.500+ Verificerede Anmeldels…" at bounding box center [811, 380] width 1180 height 538
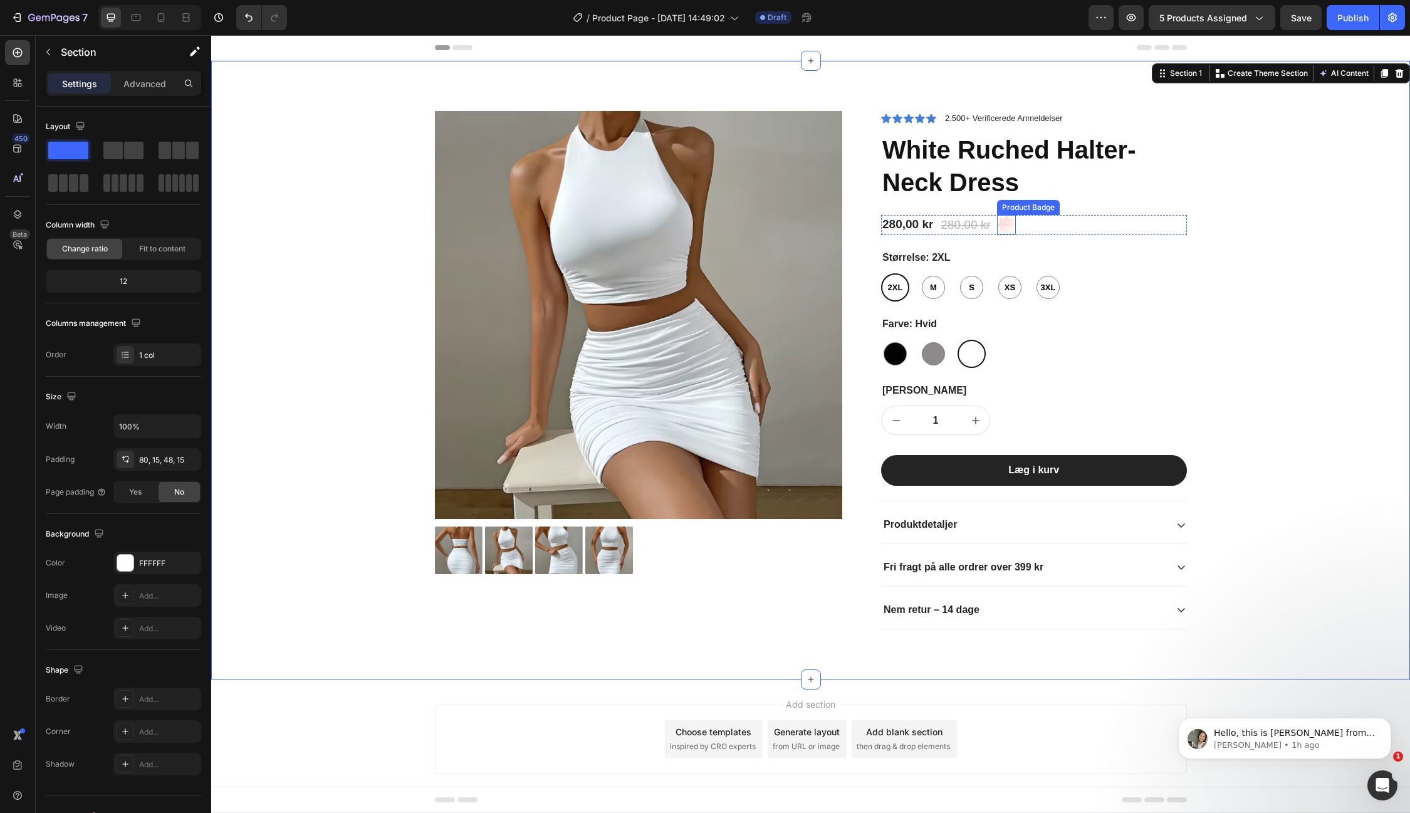
click at [1000, 219] on div "0% off" at bounding box center [1006, 224] width 19 height 19
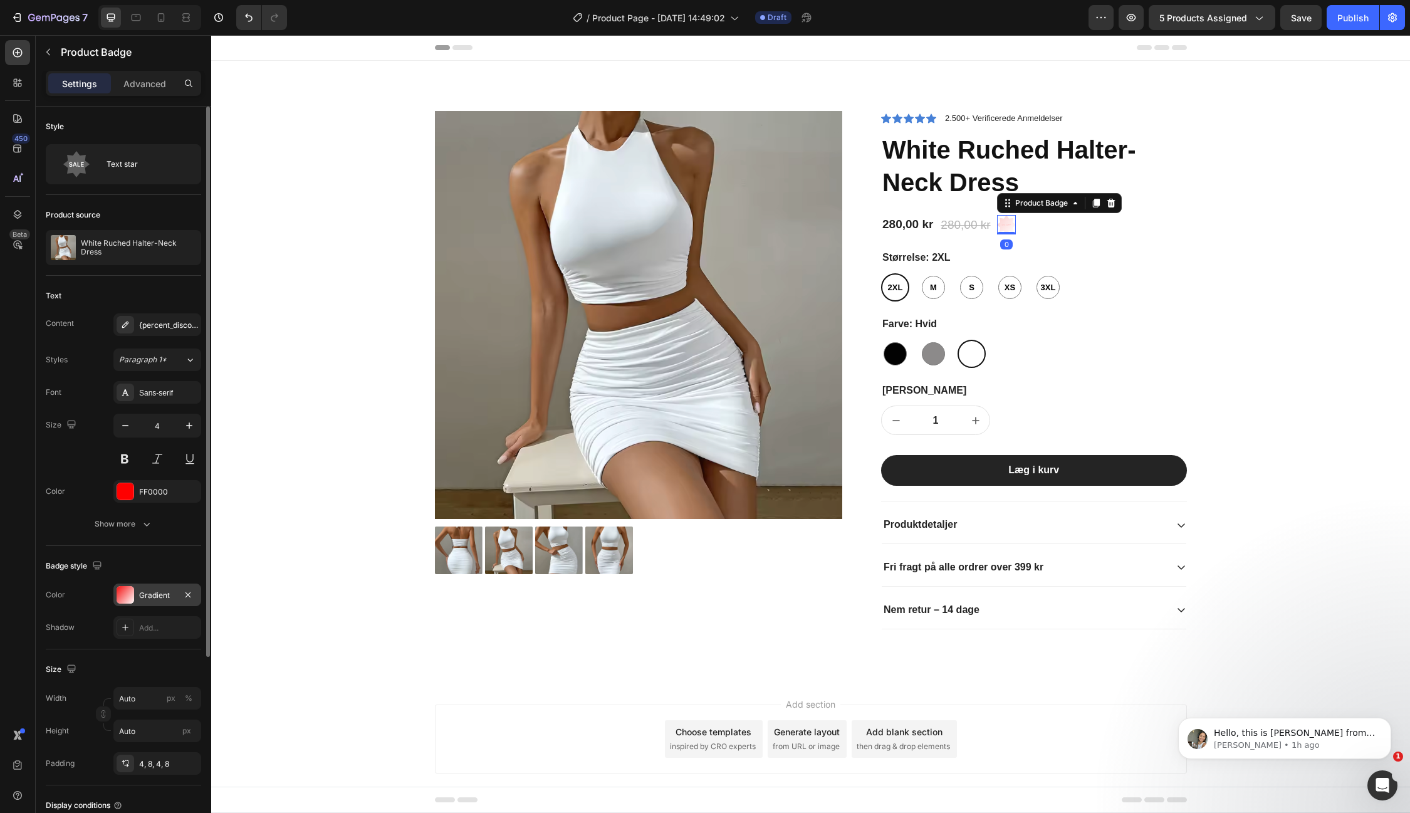
click at [149, 590] on div "Gradient" at bounding box center [157, 595] width 36 height 11
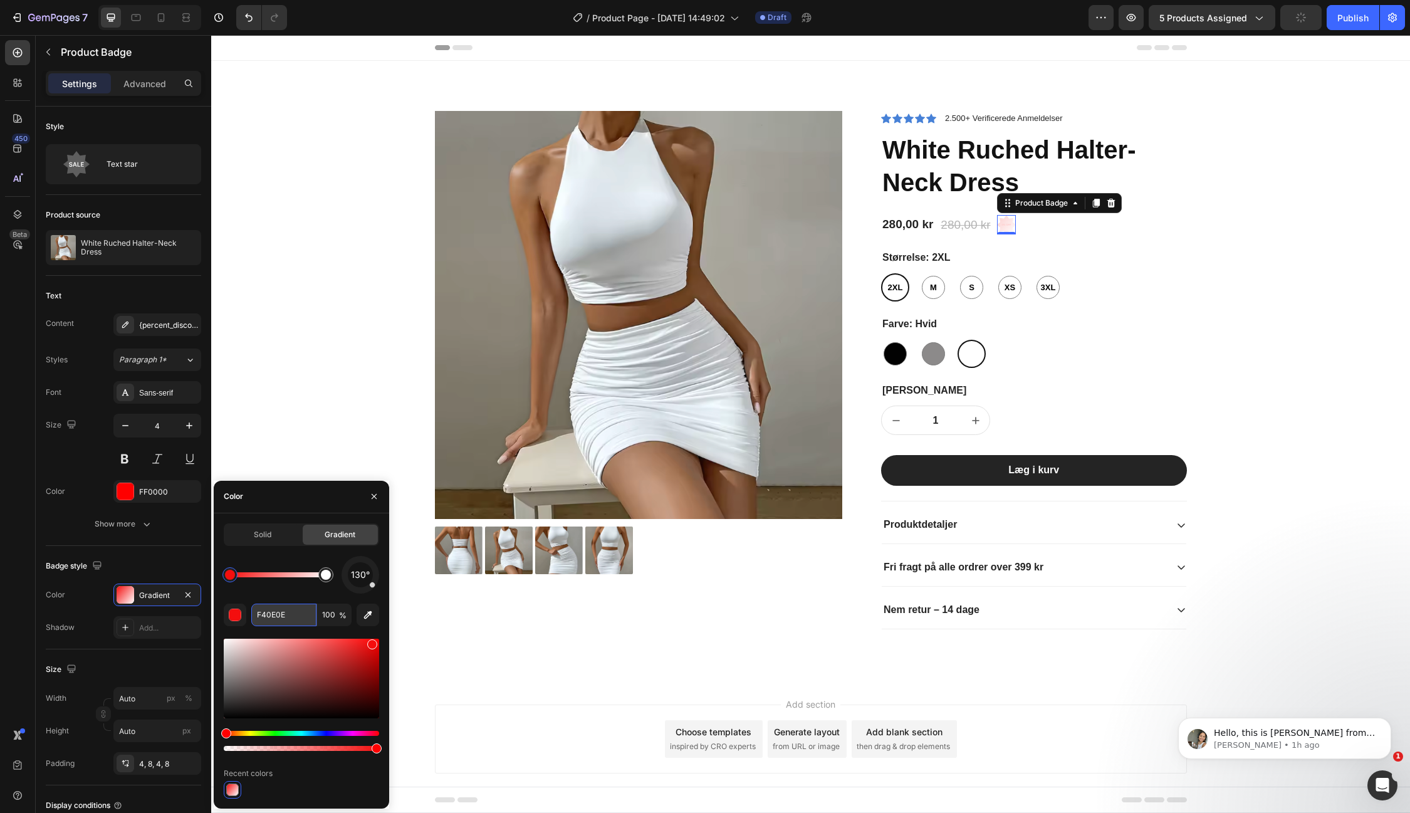
click at [282, 620] on input "F40E0E" at bounding box center [283, 615] width 65 height 23
paste input "F0000"
type input "FF0000"
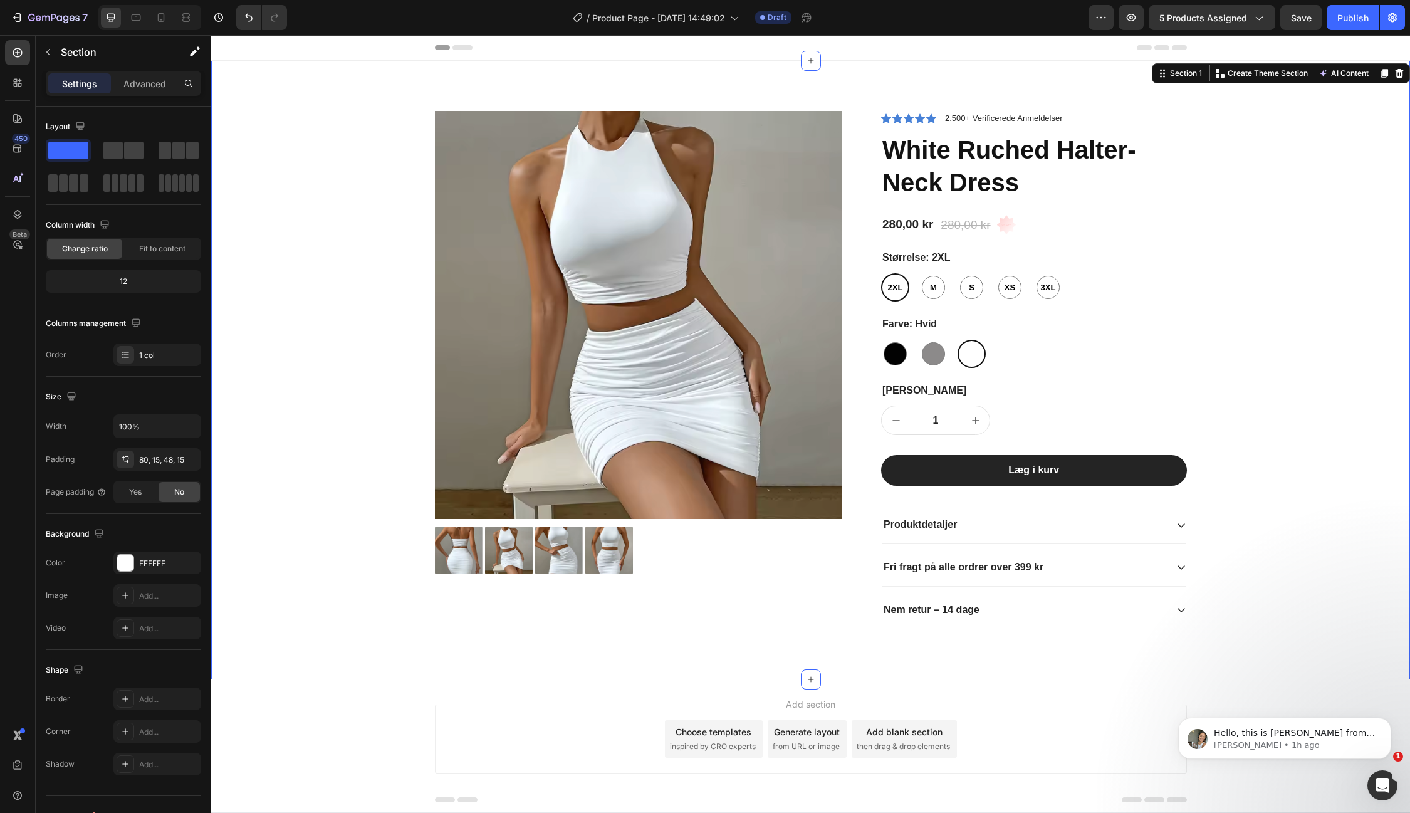
click at [322, 444] on div "Product Images Icon Icon Icon Icon Icon Icon List 2.500+ Verificerede Anmeldels…" at bounding box center [811, 380] width 1180 height 538
click at [1005, 224] on pre "0% off" at bounding box center [1006, 225] width 19 height 8
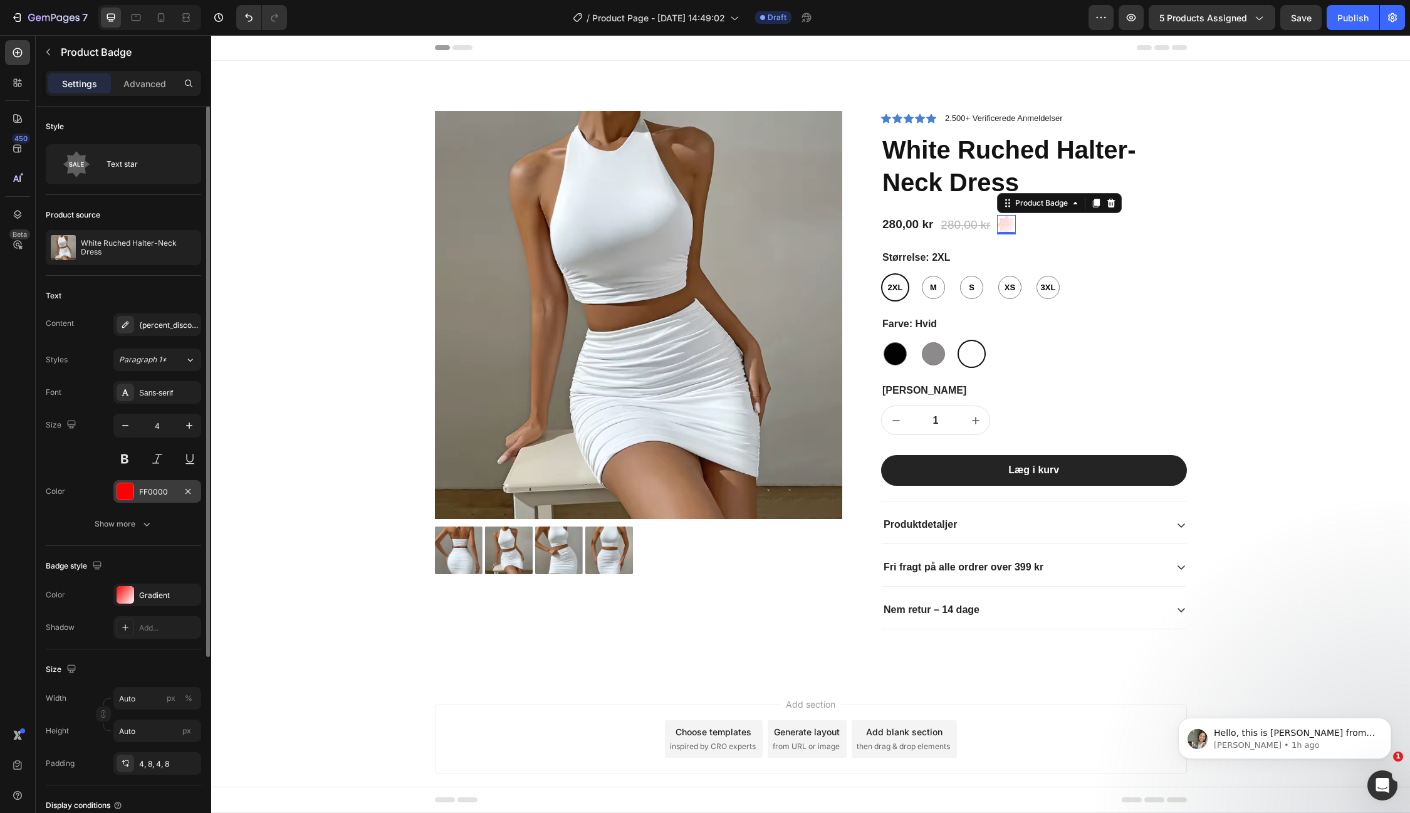
click at [163, 491] on div "FF0000" at bounding box center [157, 491] width 36 height 11
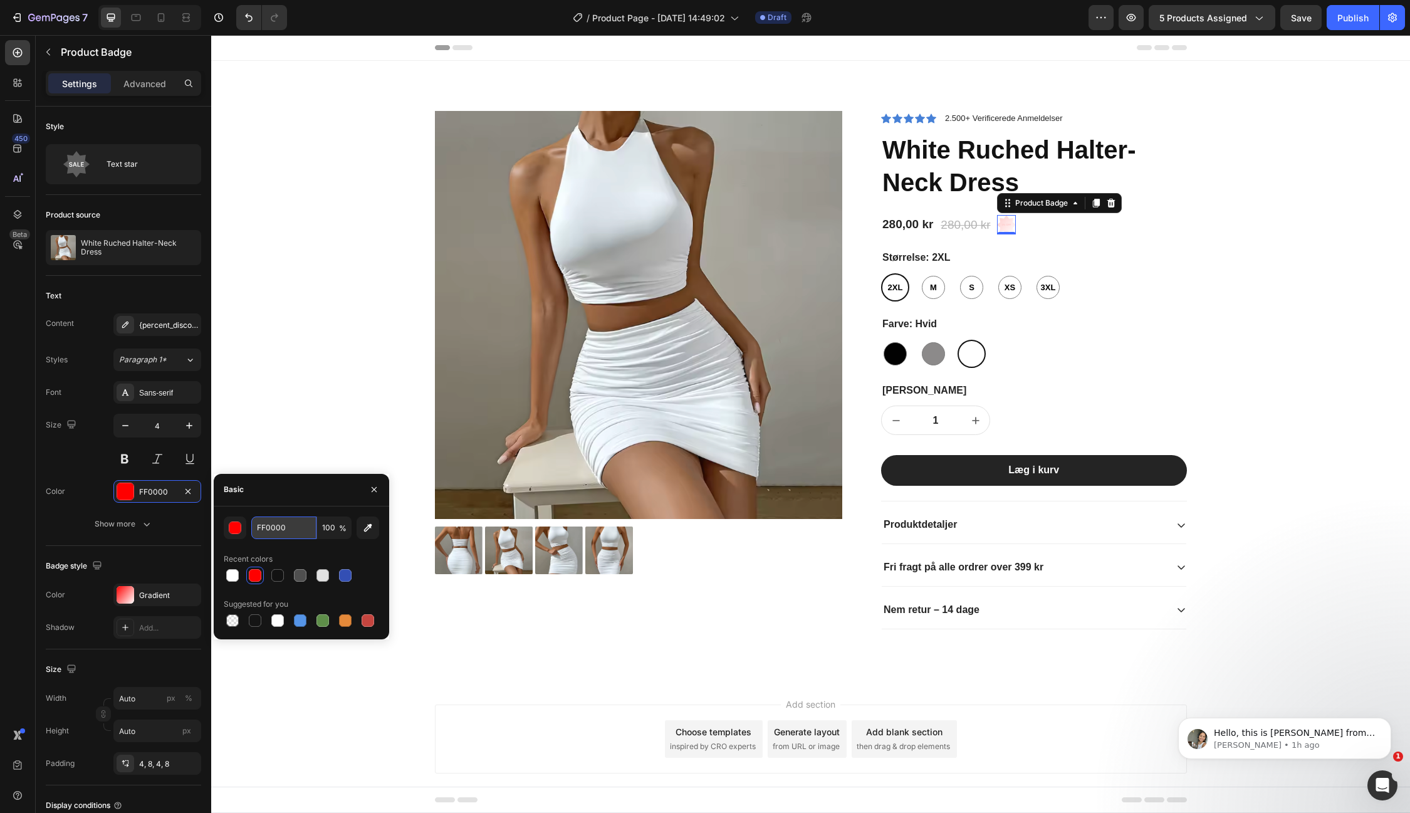
click at [289, 521] on input "FF0000" at bounding box center [283, 527] width 65 height 23
paste input "00C853"
type input "00C853"
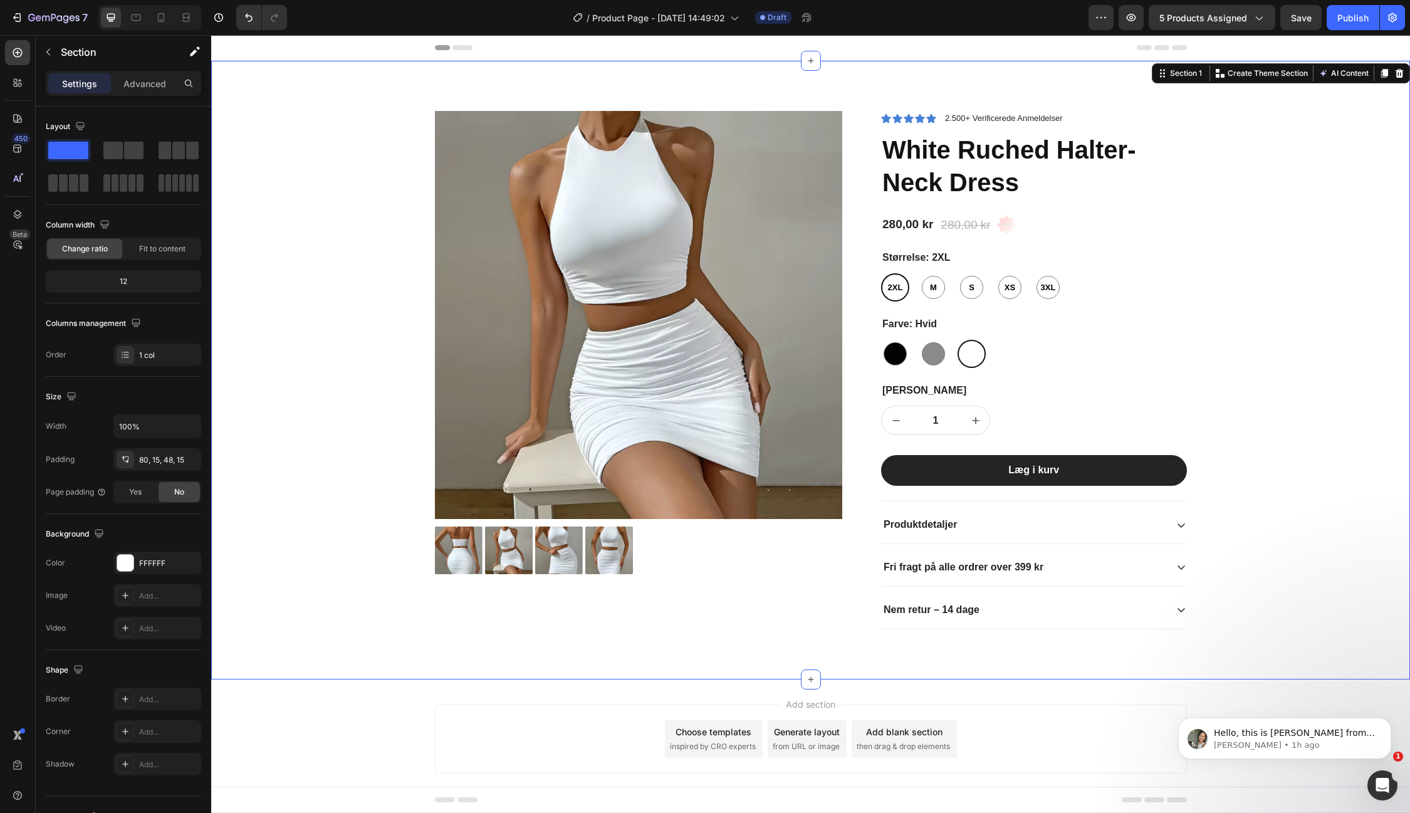
click at [300, 672] on div "Product Images Icon Icon Icon Icon Icon Icon List 2.500+ Verificerede Anmeldels…" at bounding box center [810, 370] width 1199 height 619
click at [1009, 220] on div "0% off" at bounding box center [1006, 224] width 19 height 19
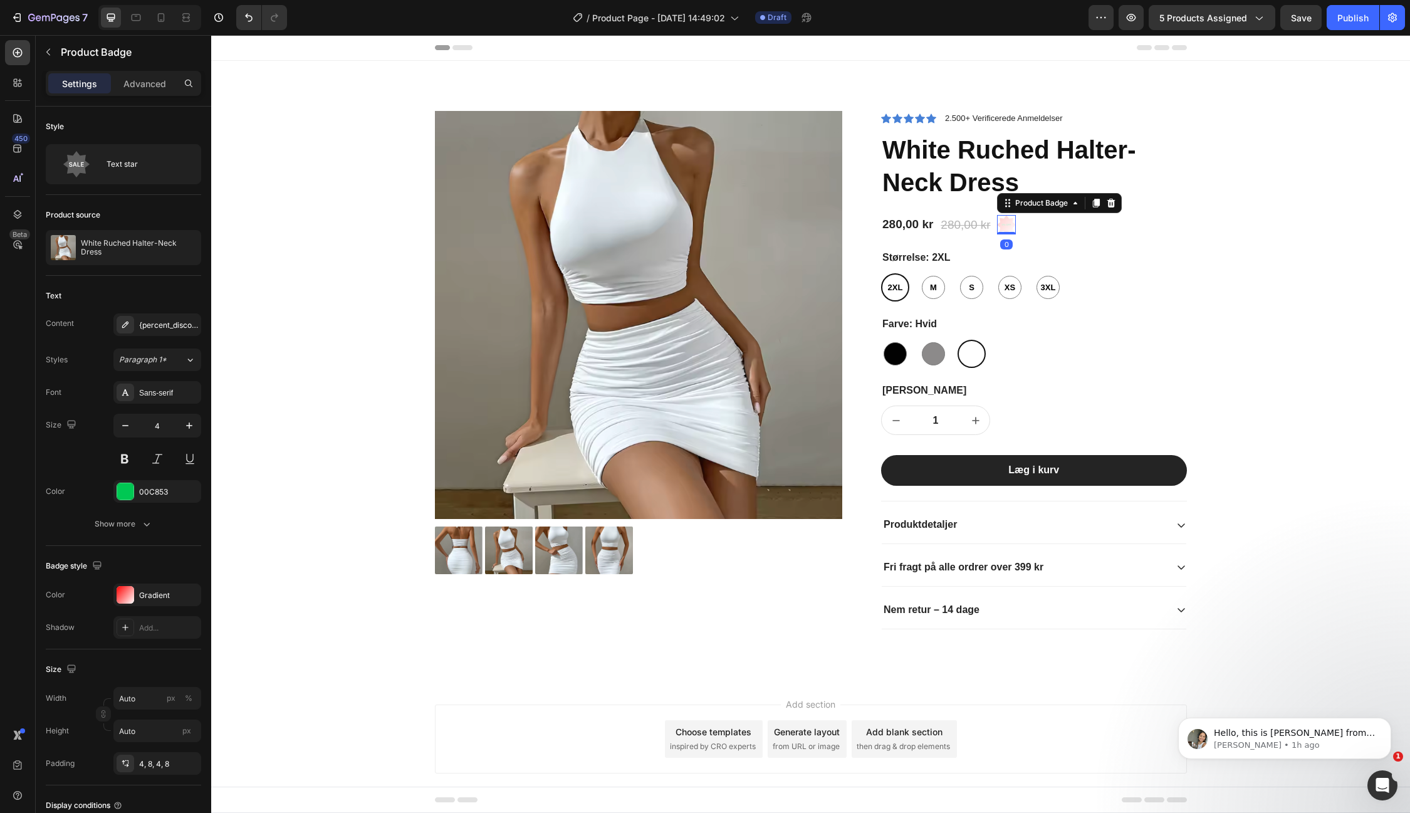
click at [1007, 227] on pre "0% off" at bounding box center [1006, 225] width 19 height 8
click at [163, 595] on div "Gradient" at bounding box center [157, 595] width 36 height 11
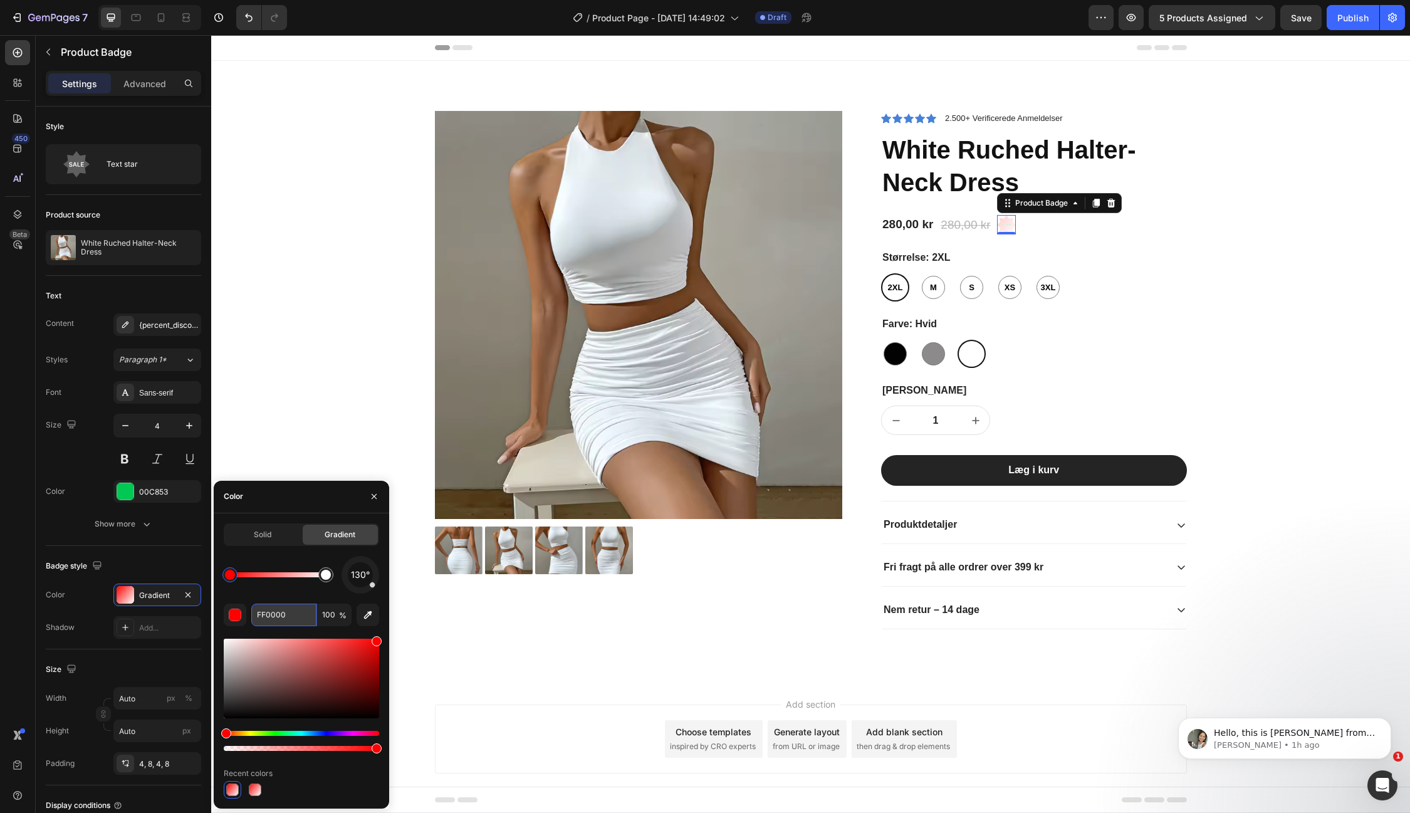
click at [285, 615] on input "FF0000" at bounding box center [283, 615] width 65 height 23
paste input "FFFF"
type input "FFFFFF"
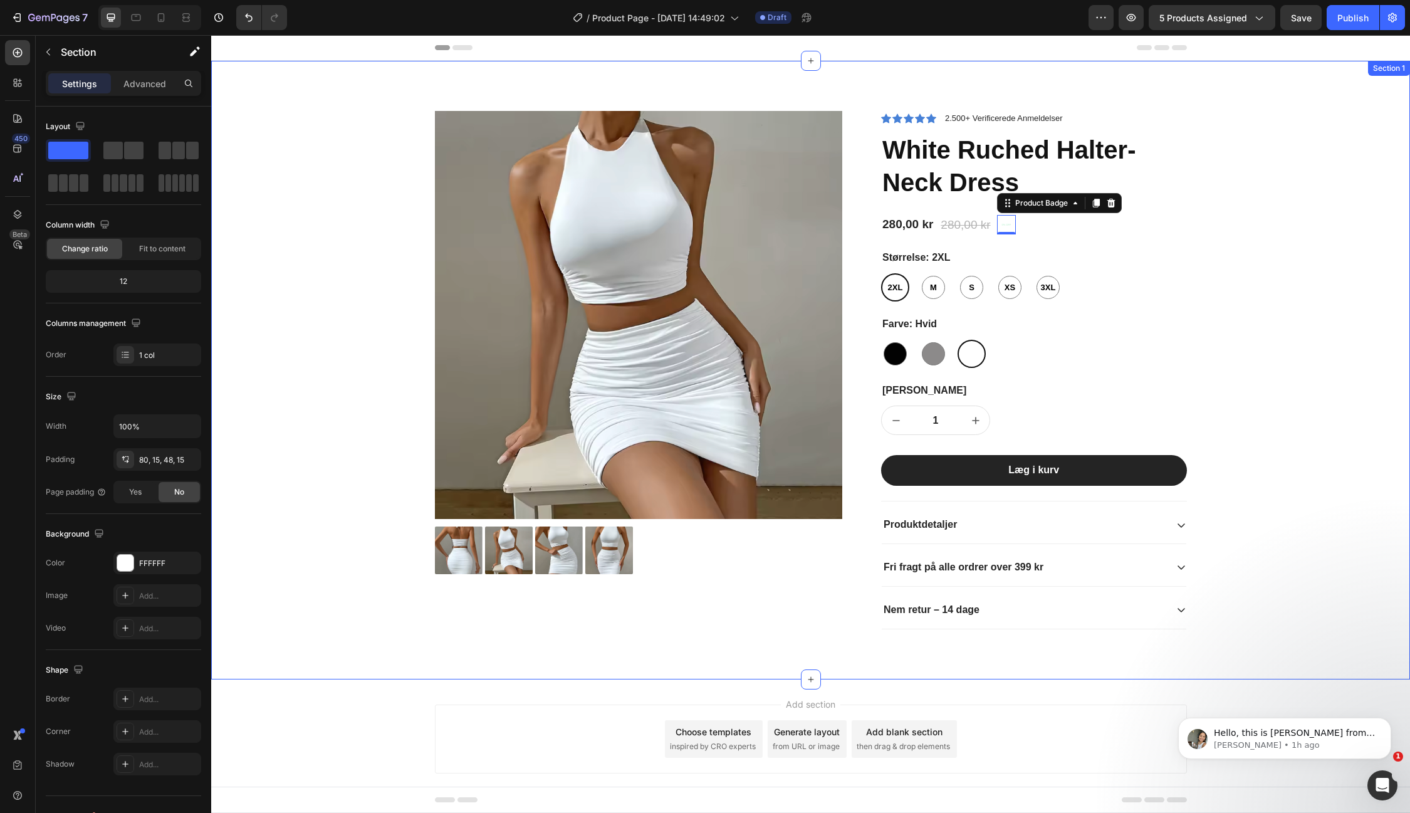
click at [426, 626] on div "Product Images Icon Icon Icon Icon Icon Icon List 2.500+ Verificerede Anmeldels…" at bounding box center [811, 380] width 1180 height 538
click at [1002, 221] on pre "0% off" at bounding box center [1006, 225] width 19 height 8
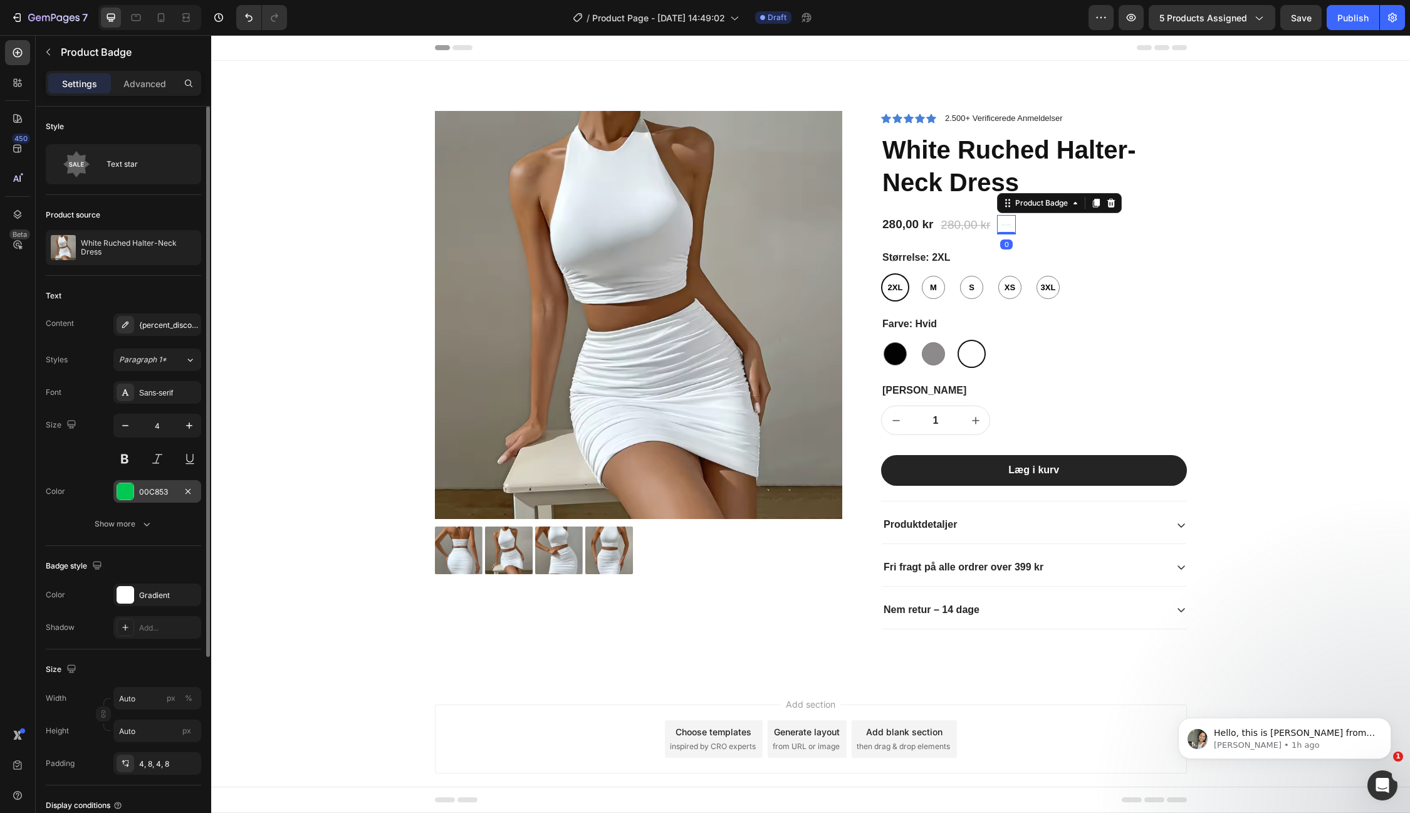
click at [157, 493] on div "00C853" at bounding box center [157, 491] width 36 height 11
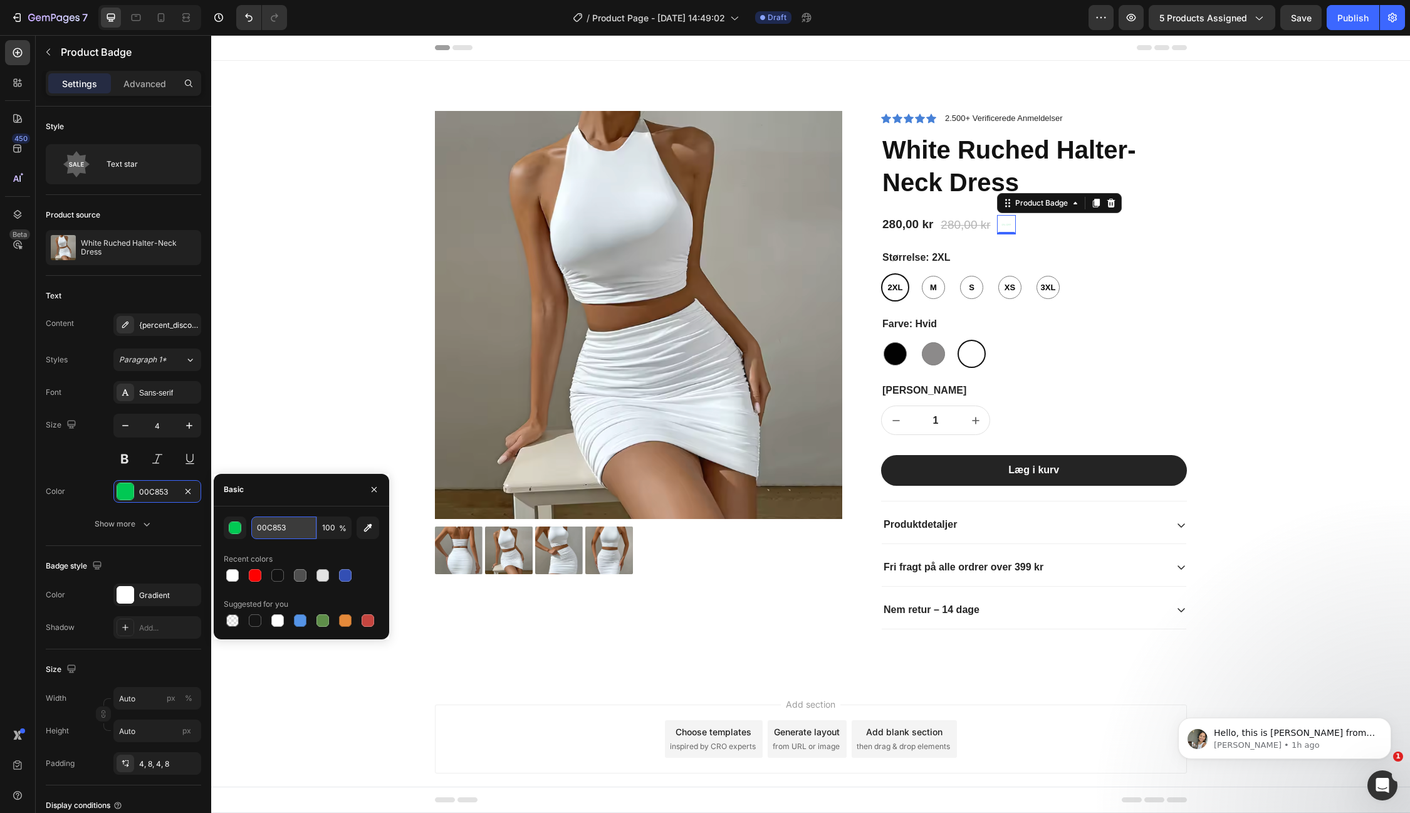
drag, startPoint x: 291, startPoint y: 531, endPoint x: 295, endPoint y: 523, distance: 8.4
click at [295, 523] on input "00C853" at bounding box center [283, 527] width 65 height 23
paste input "FF0000"
type input "FF0000"
click at [288, 689] on div "Add section Choose templates inspired by CRO experts Generate layout from URL o…" at bounding box center [810, 756] width 1199 height 154
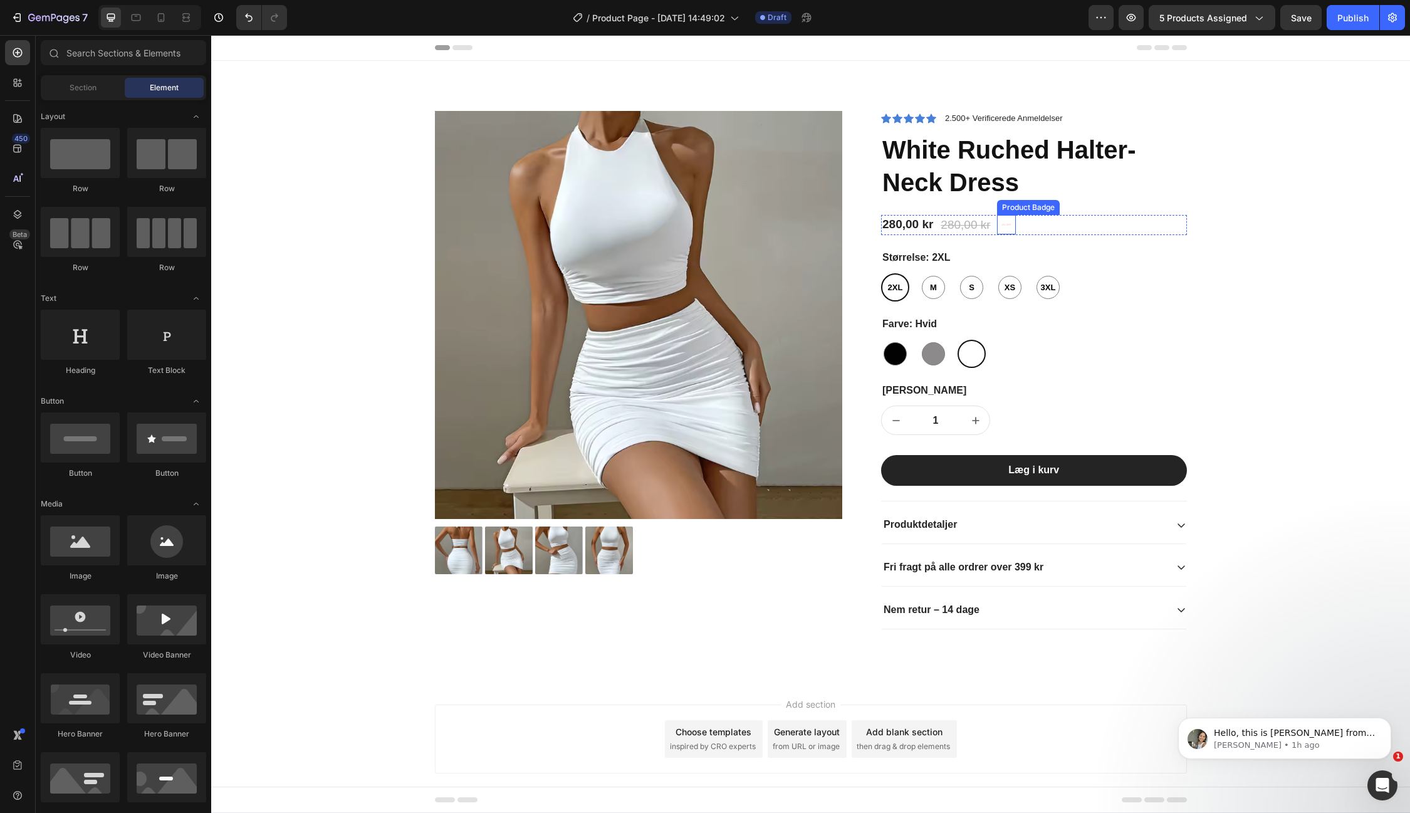
click at [1008, 224] on pre "0% off" at bounding box center [1006, 225] width 19 height 8
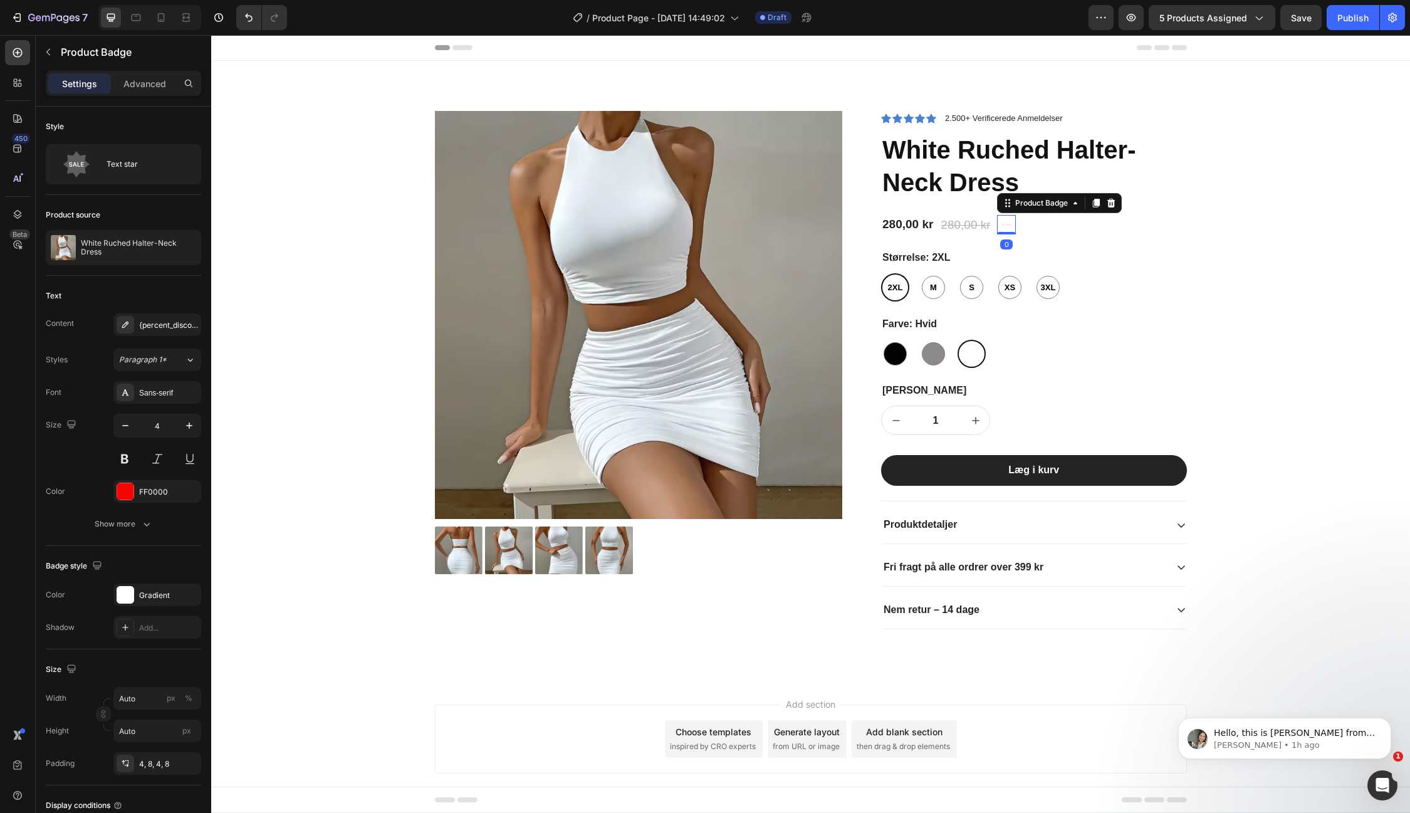
click at [1017, 233] on div "280,00 kr Product Price Product Price 280,00 kr Product Price Product Price 0% …" at bounding box center [1034, 225] width 306 height 21
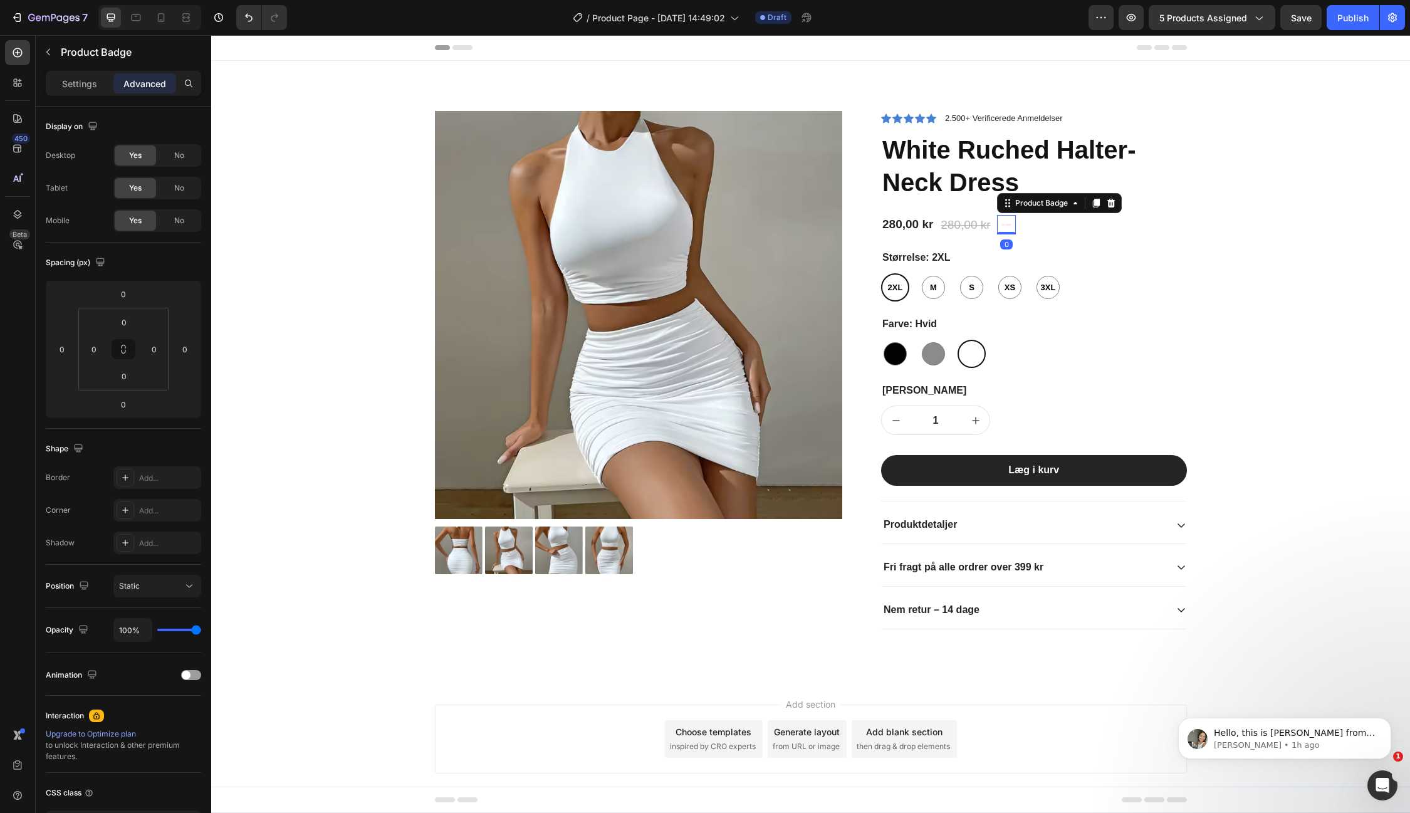
click at [1008, 224] on pre "0% off" at bounding box center [1006, 225] width 19 height 8
drag, startPoint x: 1008, startPoint y: 224, endPoint x: 1016, endPoint y: 212, distance: 13.6
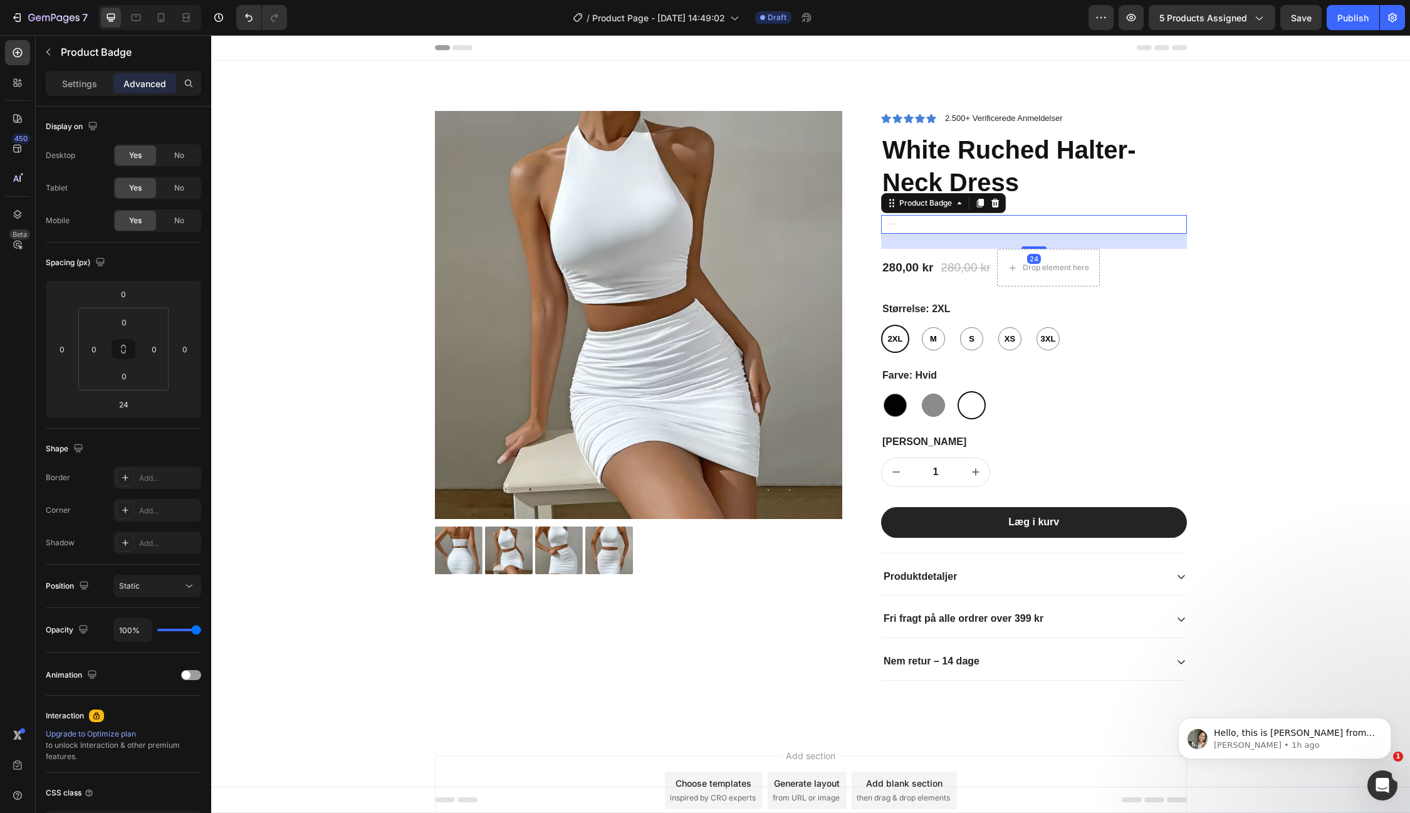
type input "0"
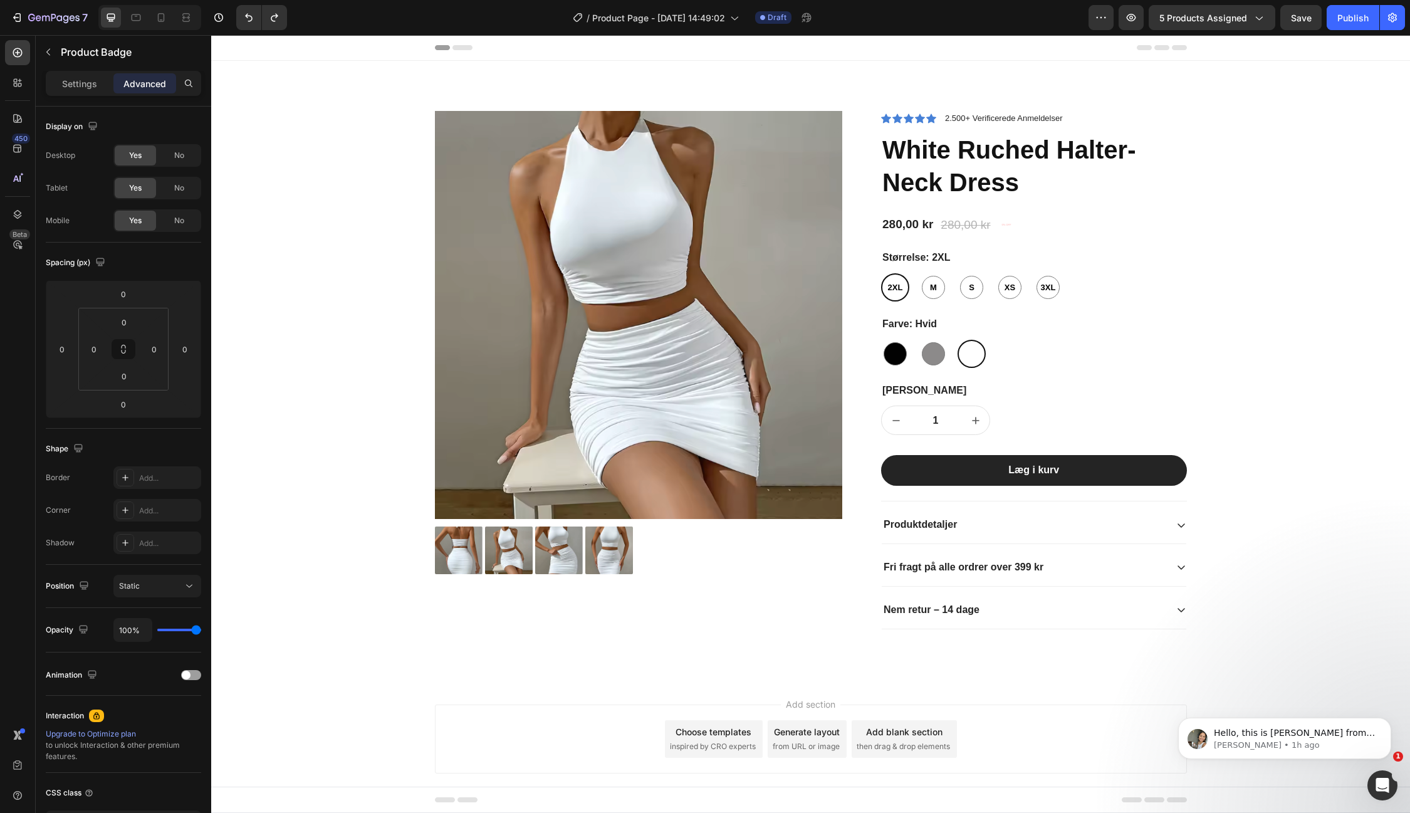
click at [1004, 229] on div "0% off" at bounding box center [1006, 224] width 19 height 19
click at [1008, 218] on div "0% off" at bounding box center [1006, 224] width 19 height 19
click at [998, 218] on div "0% off" at bounding box center [1006, 224] width 19 height 19
click at [1003, 224] on pre "0% off" at bounding box center [1006, 225] width 19 height 8
click at [1008, 224] on pre "0% off" at bounding box center [1006, 225] width 19 height 8
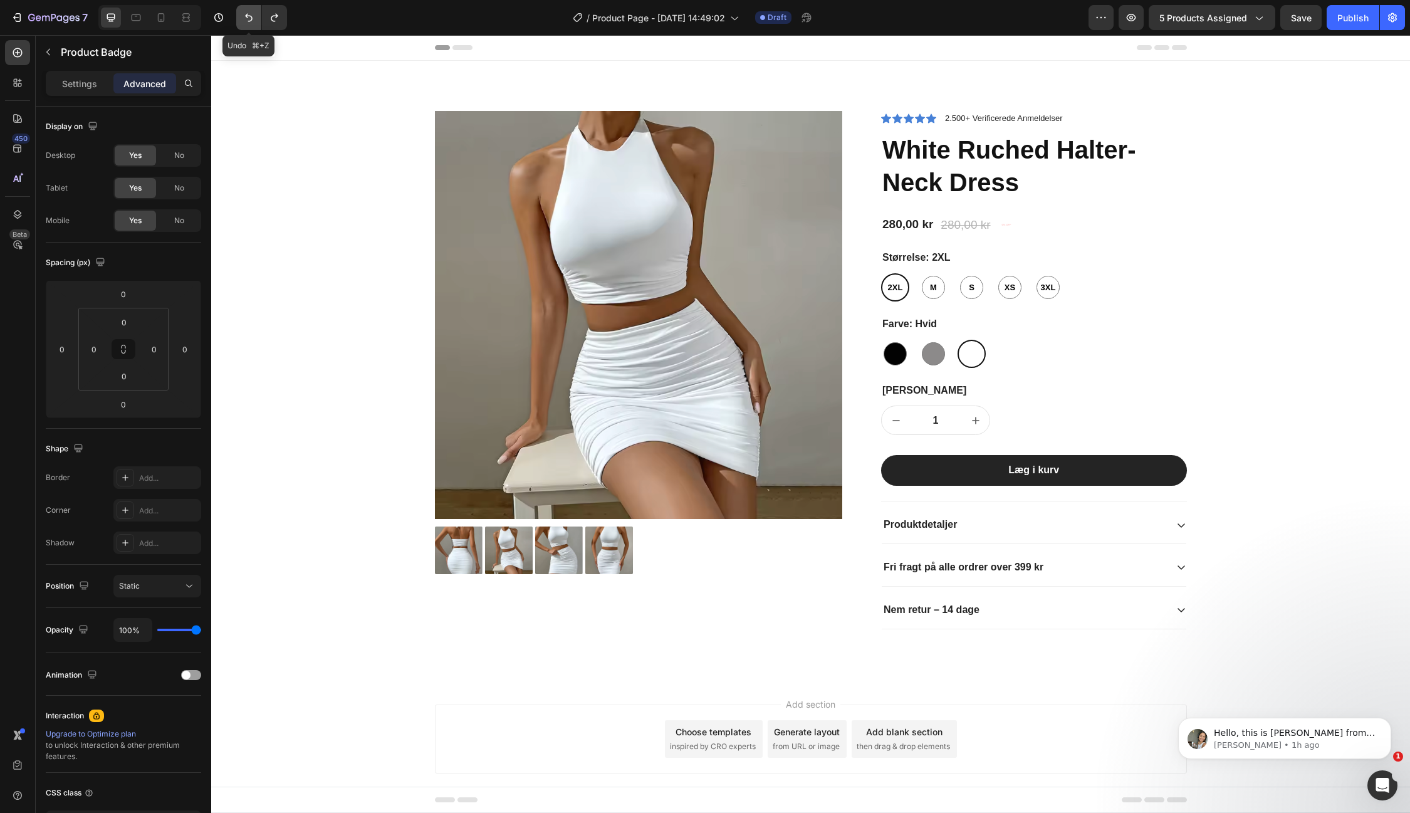
click at [248, 22] on icon "Undo/Redo" at bounding box center [249, 17] width 13 height 13
click at [247, 23] on icon "Undo/Redo" at bounding box center [249, 17] width 13 height 13
click at [246, 21] on icon "Undo/Redo" at bounding box center [249, 17] width 13 height 13
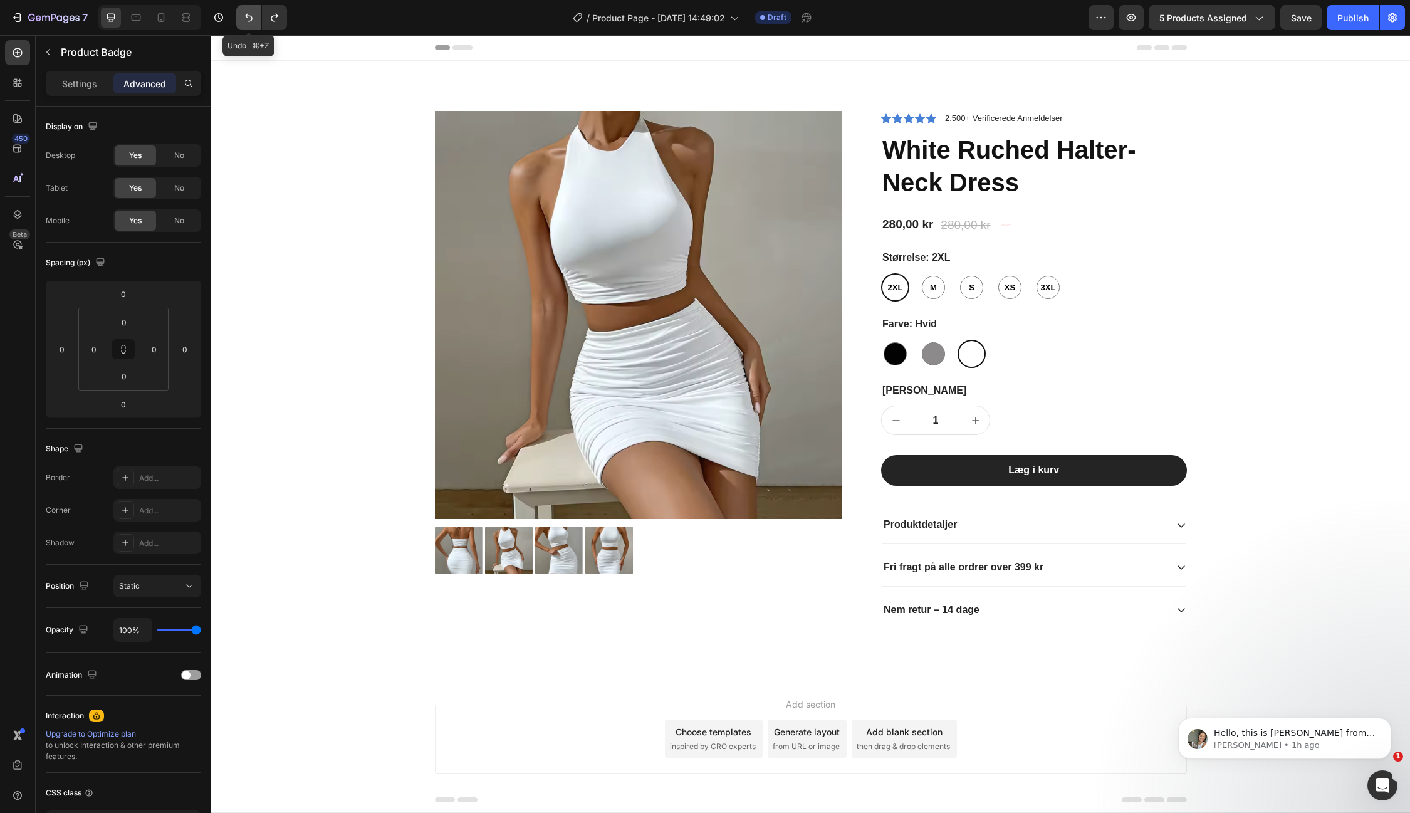
click at [246, 21] on icon "Undo/Redo" at bounding box center [249, 17] width 13 height 13
click at [1007, 223] on pre "0% off" at bounding box center [1006, 225] width 19 height 8
click at [1003, 227] on pre "0% off" at bounding box center [1006, 225] width 19 height 8
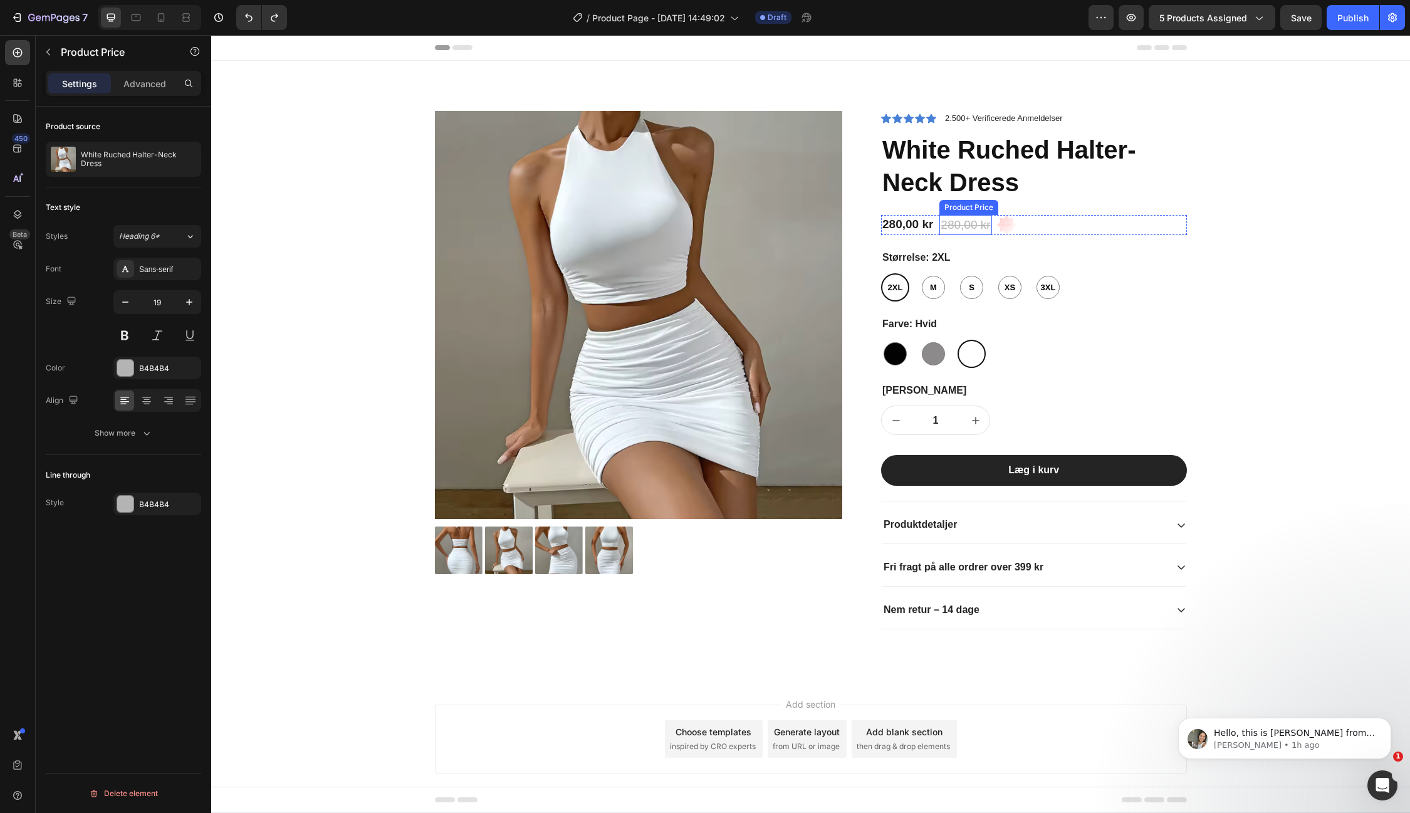
click at [971, 223] on div "280,00 kr" at bounding box center [966, 225] width 52 height 21
click at [1007, 227] on pre "0% off" at bounding box center [1006, 225] width 19 height 8
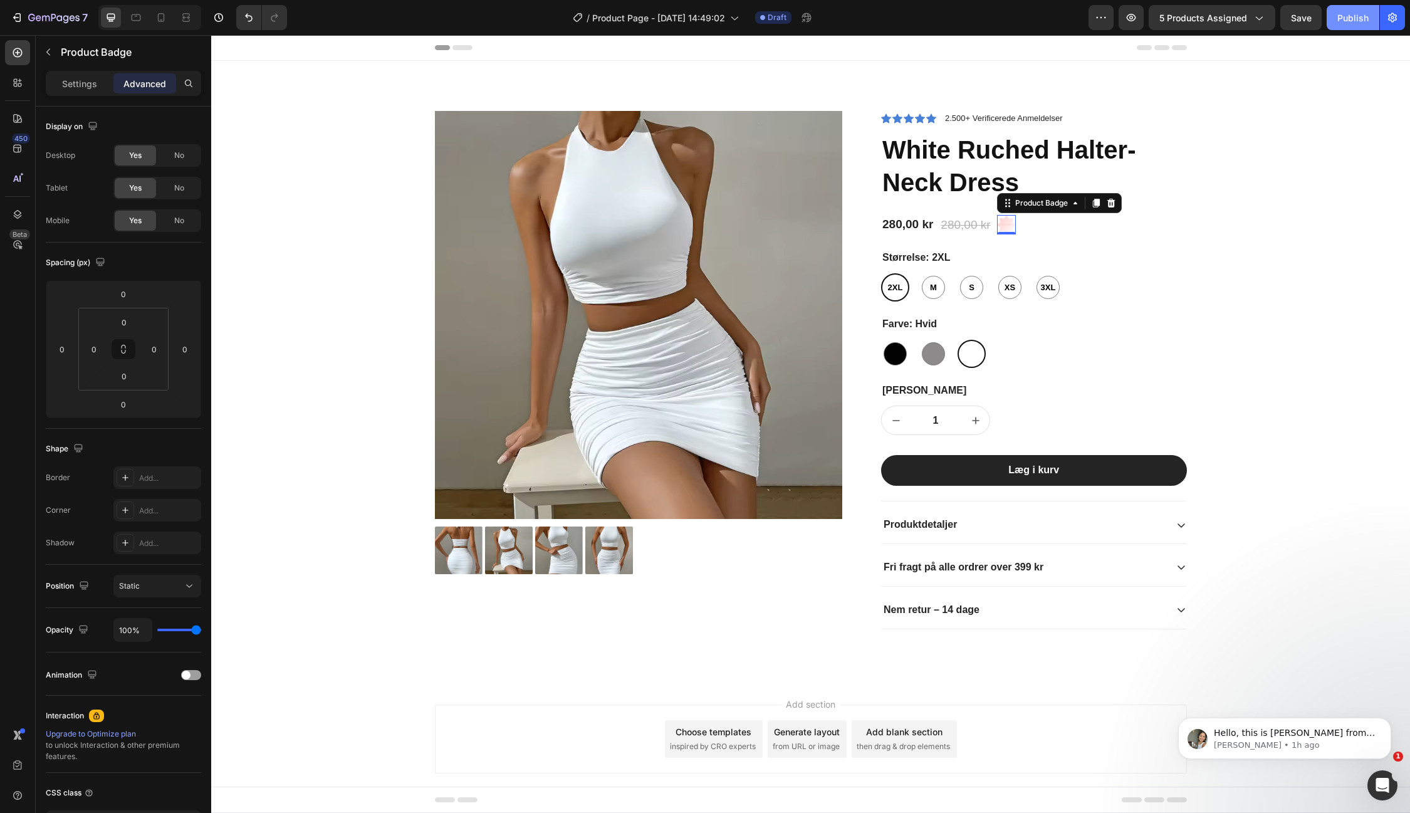
click at [1342, 16] on div "Publish" at bounding box center [1353, 17] width 31 height 13
click at [1249, 12] on div "5 products assigned" at bounding box center [1212, 17] width 105 height 13
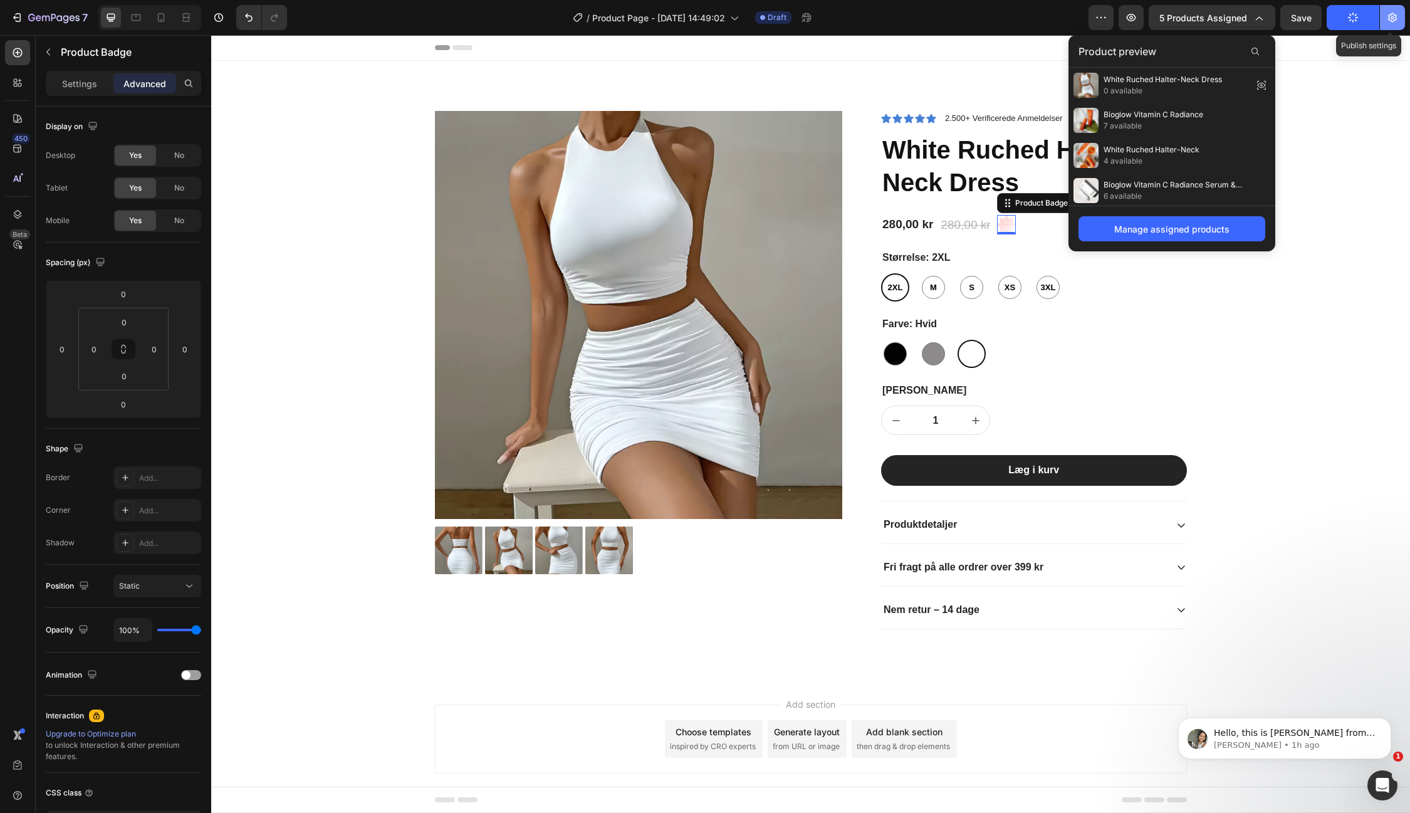
click at [1391, 11] on icon "button" at bounding box center [1392, 17] width 13 height 13
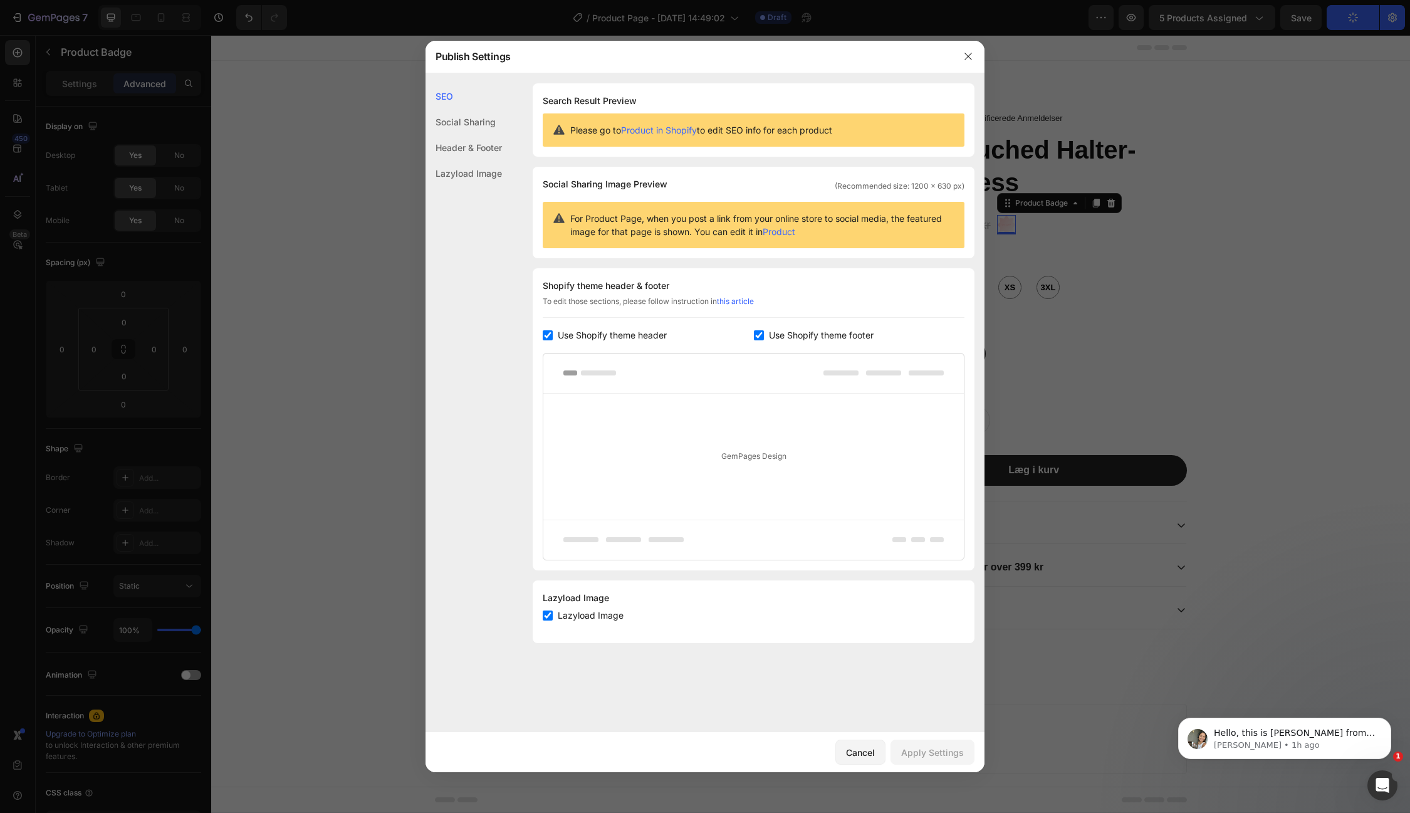
click at [666, 131] on link "Product in Shopify" at bounding box center [659, 130] width 76 height 11
click at [963, 57] on icon "button" at bounding box center [968, 56] width 10 height 10
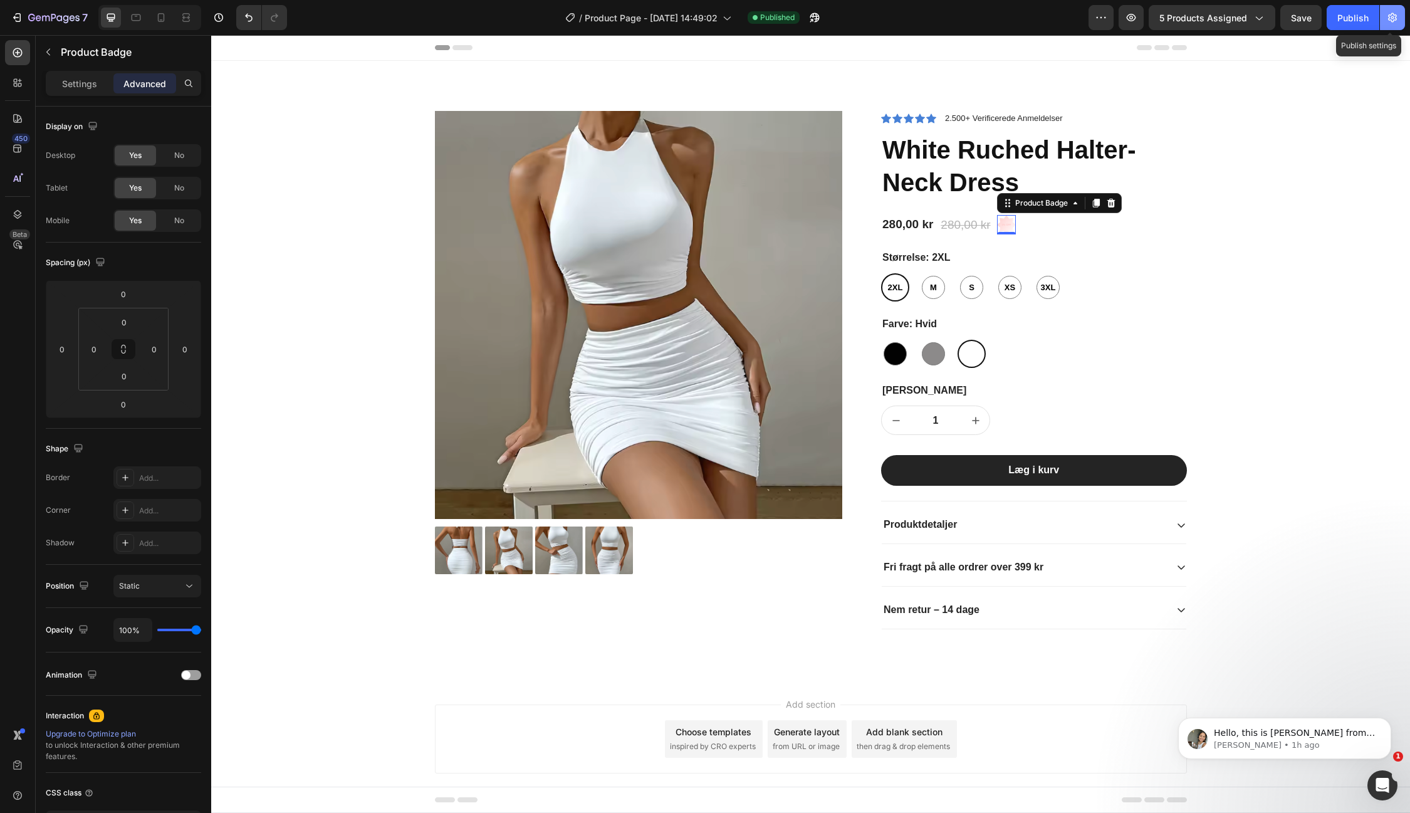
click at [1391, 16] on icon "button" at bounding box center [1392, 17] width 13 height 13
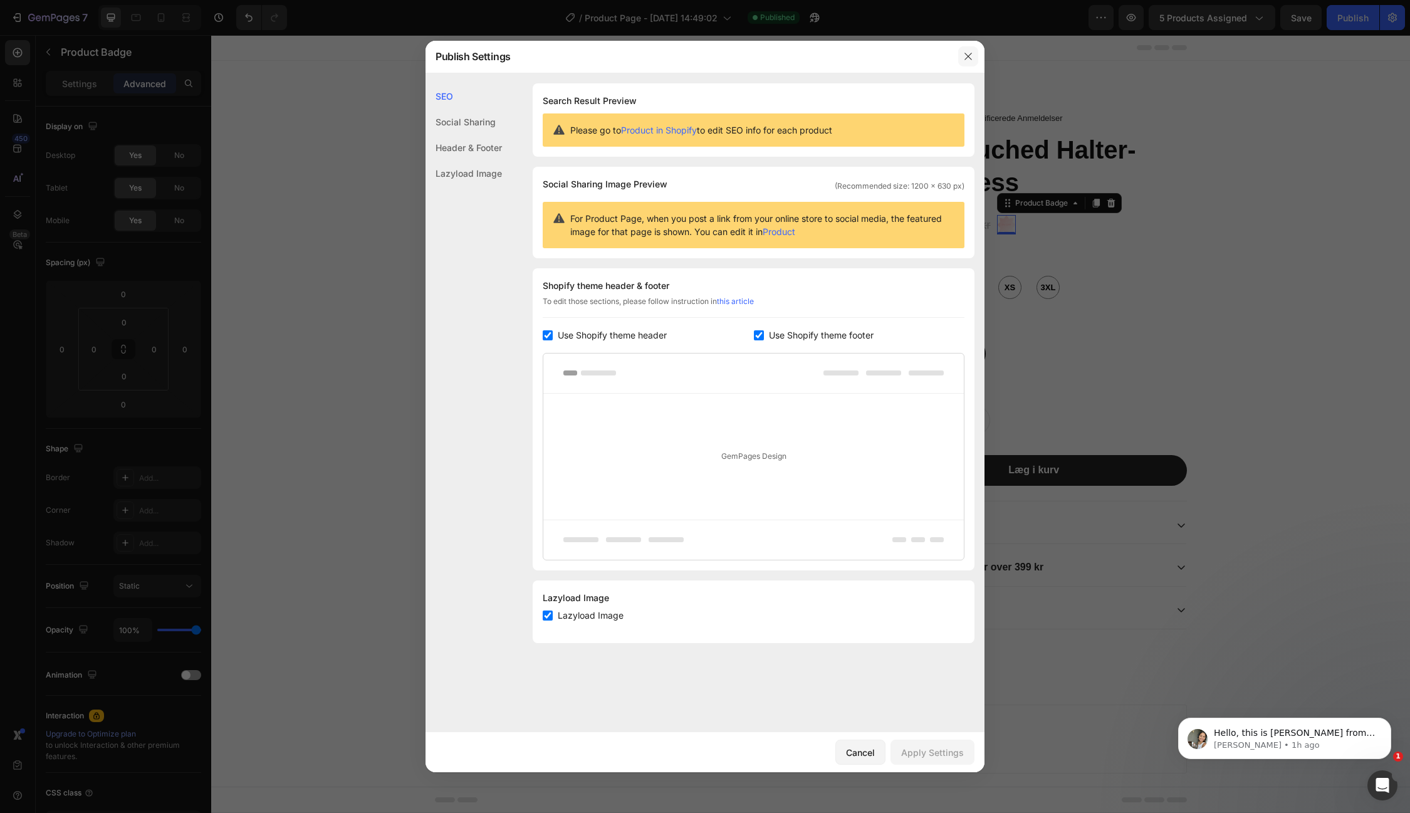
click at [965, 56] on icon "button" at bounding box center [968, 56] width 10 height 10
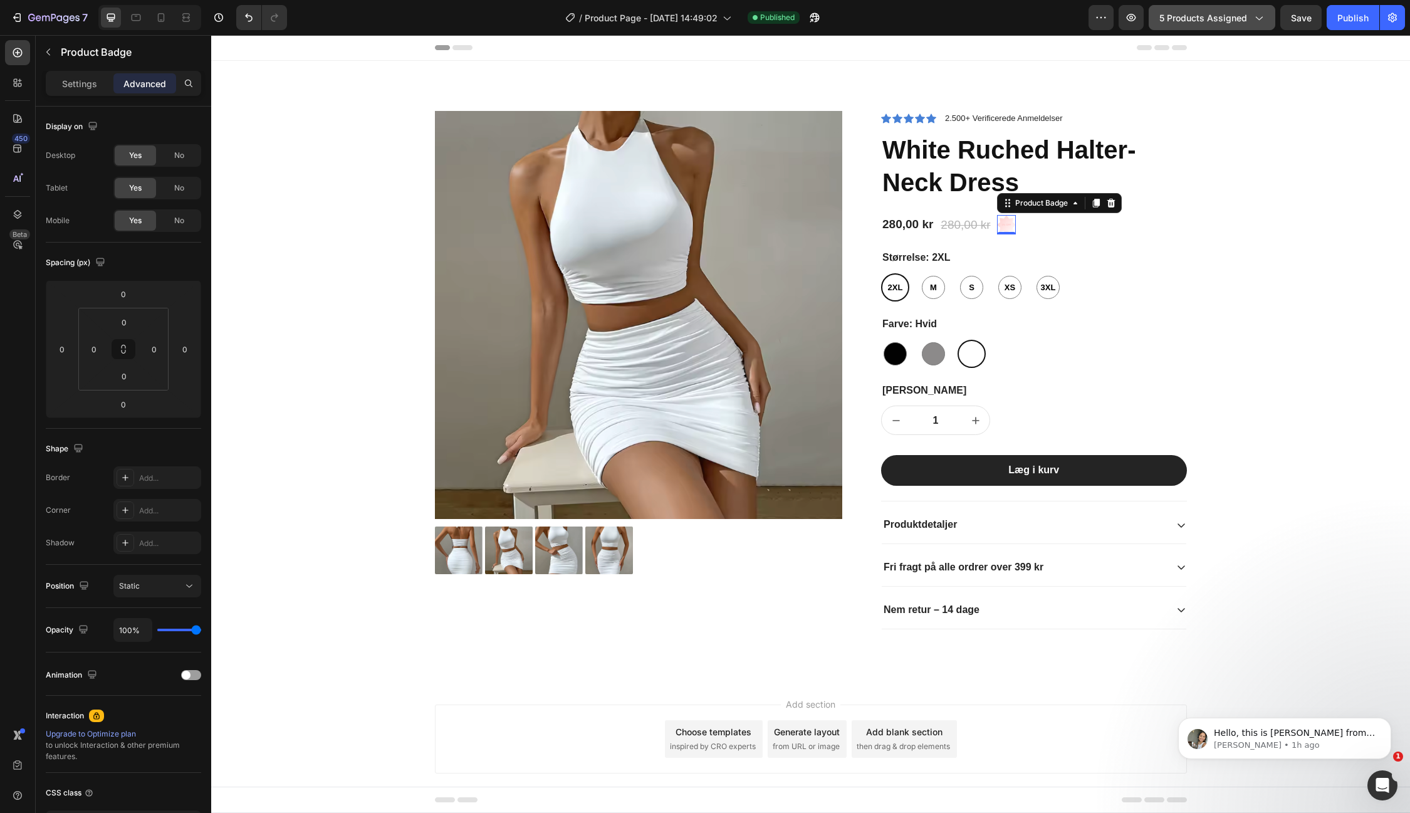
click at [1252, 20] on div "5 products assigned" at bounding box center [1212, 17] width 105 height 13
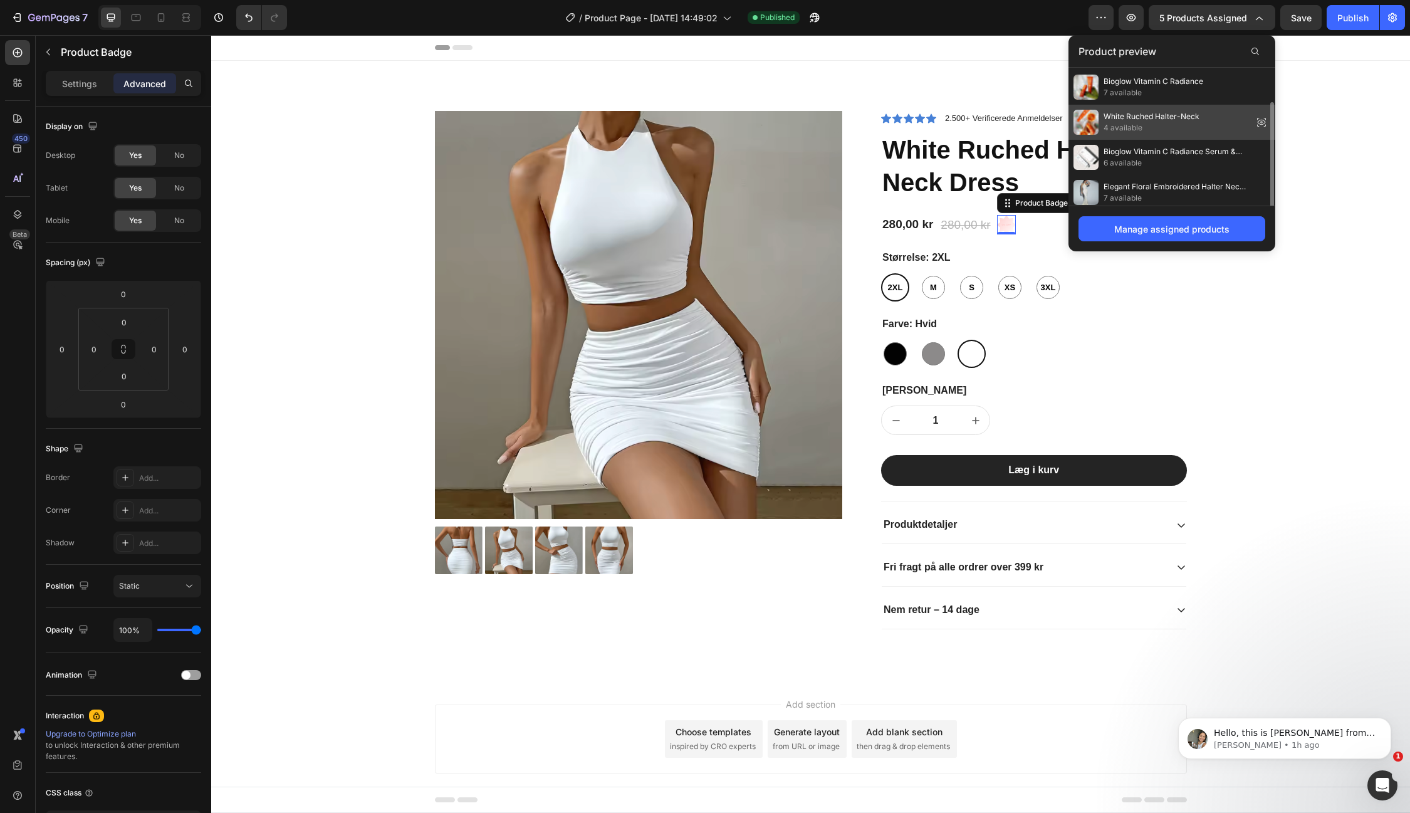
scroll to position [38, 0]
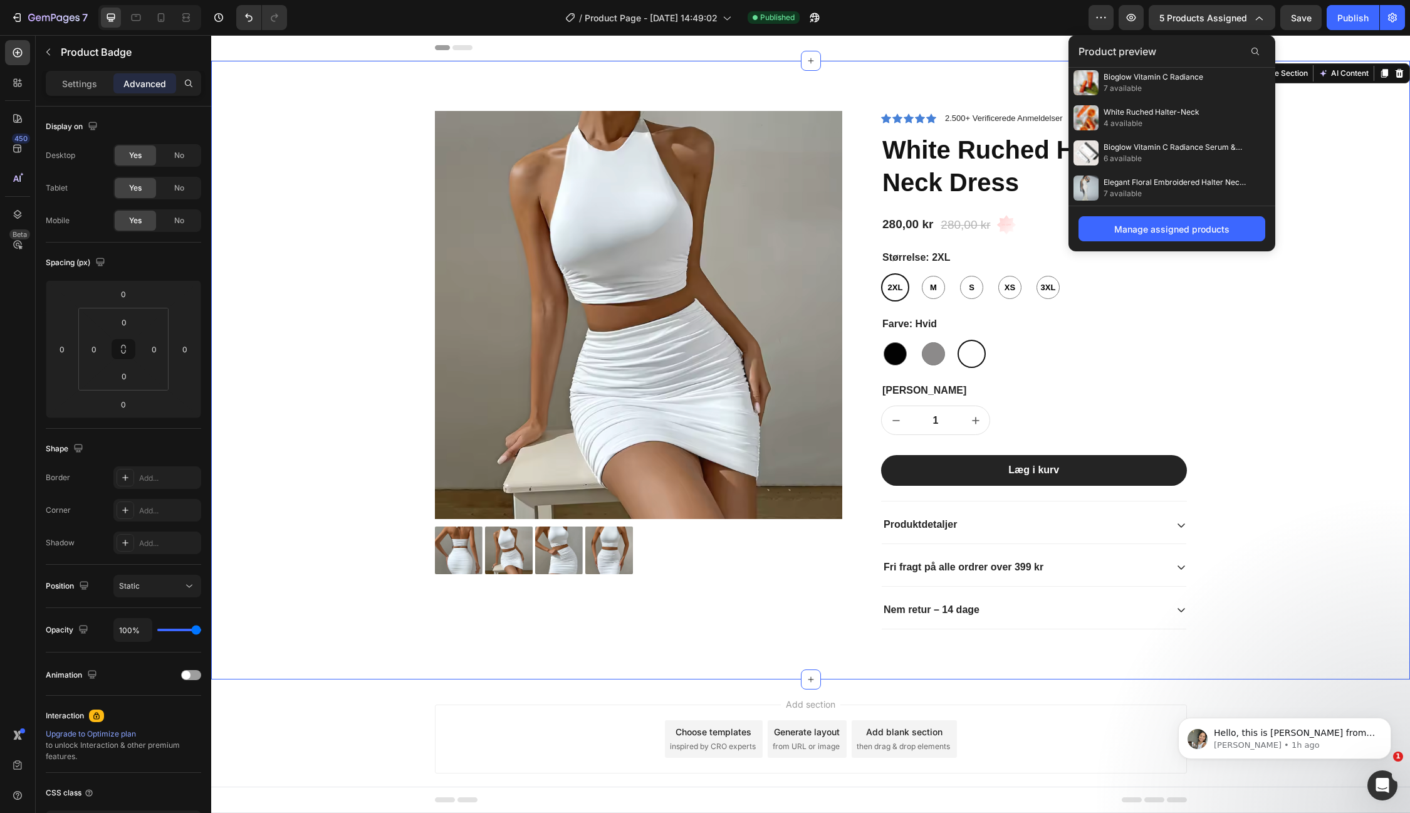
click at [1299, 259] on div "Product Images Icon Icon Icon Icon Icon Icon List 2.500+ Verificerede Anmeldels…" at bounding box center [811, 380] width 1180 height 538
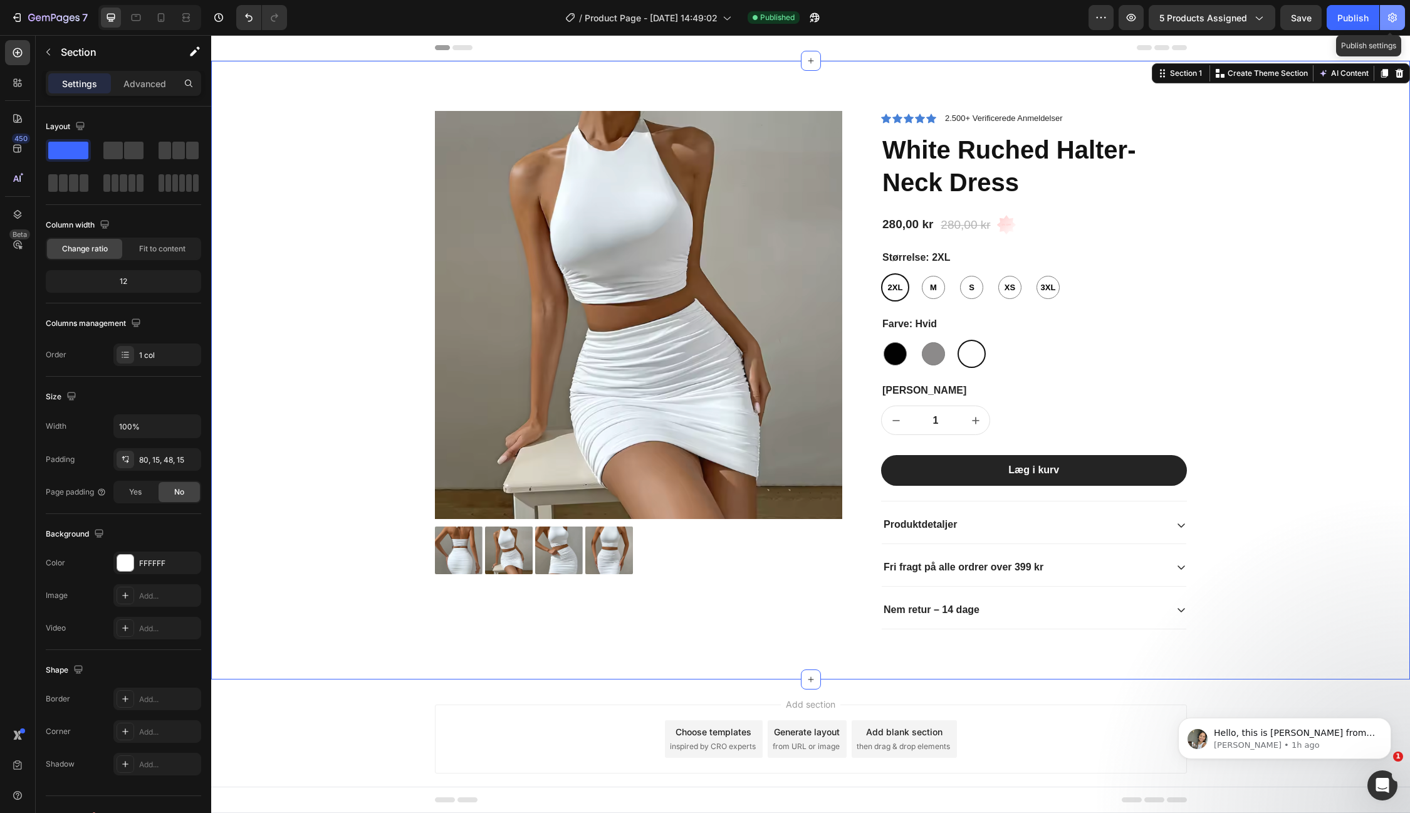
click at [1391, 17] on icon "button" at bounding box center [1392, 17] width 9 height 9
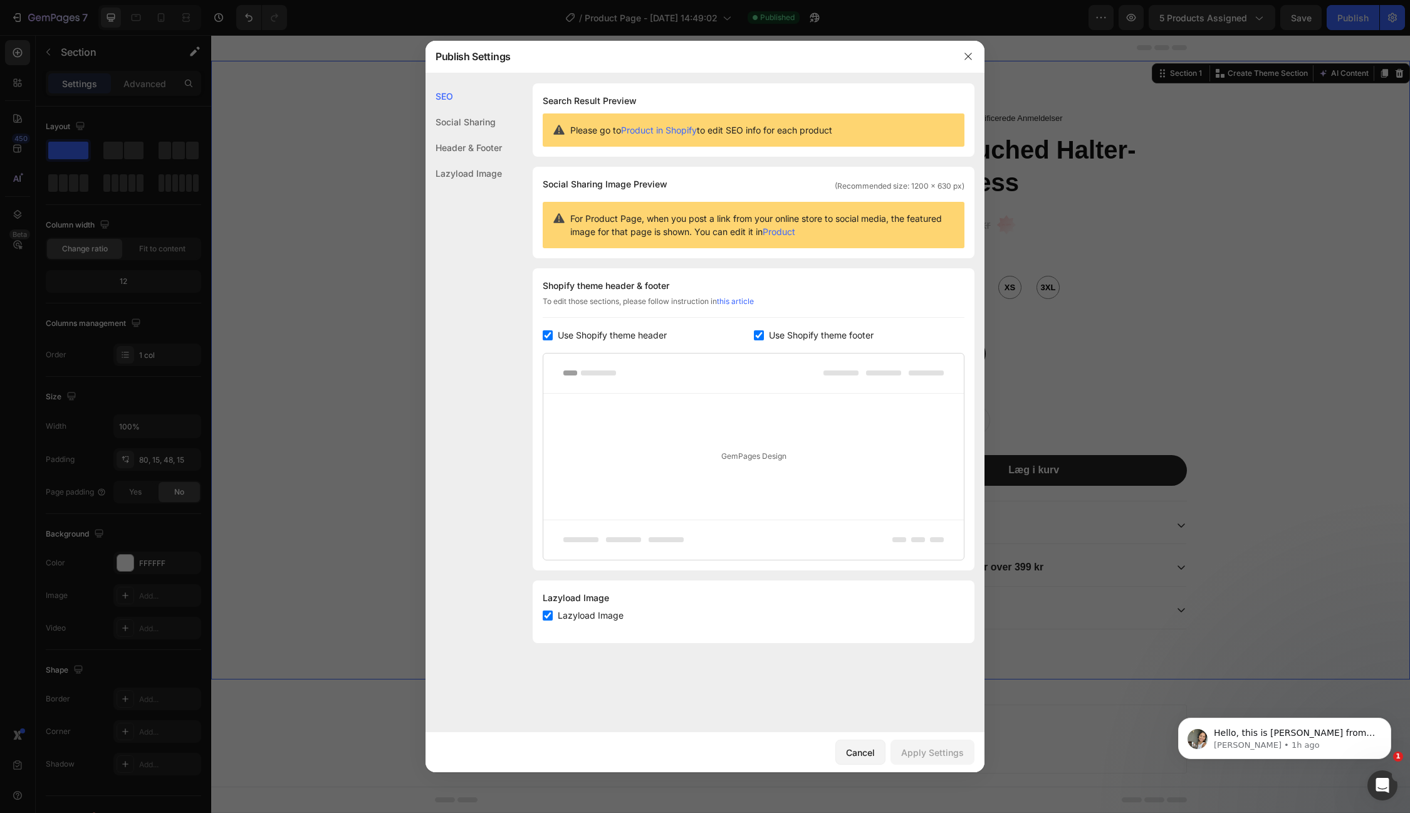
click at [464, 135] on div "Social Sharing" at bounding box center [464, 148] width 76 height 26
click at [458, 160] on div "Header & Footer" at bounding box center [464, 173] width 76 height 26
click at [458, 163] on div "Lazyload Image" at bounding box center [464, 173] width 76 height 26
click at [964, 55] on icon "button" at bounding box center [968, 56] width 10 height 10
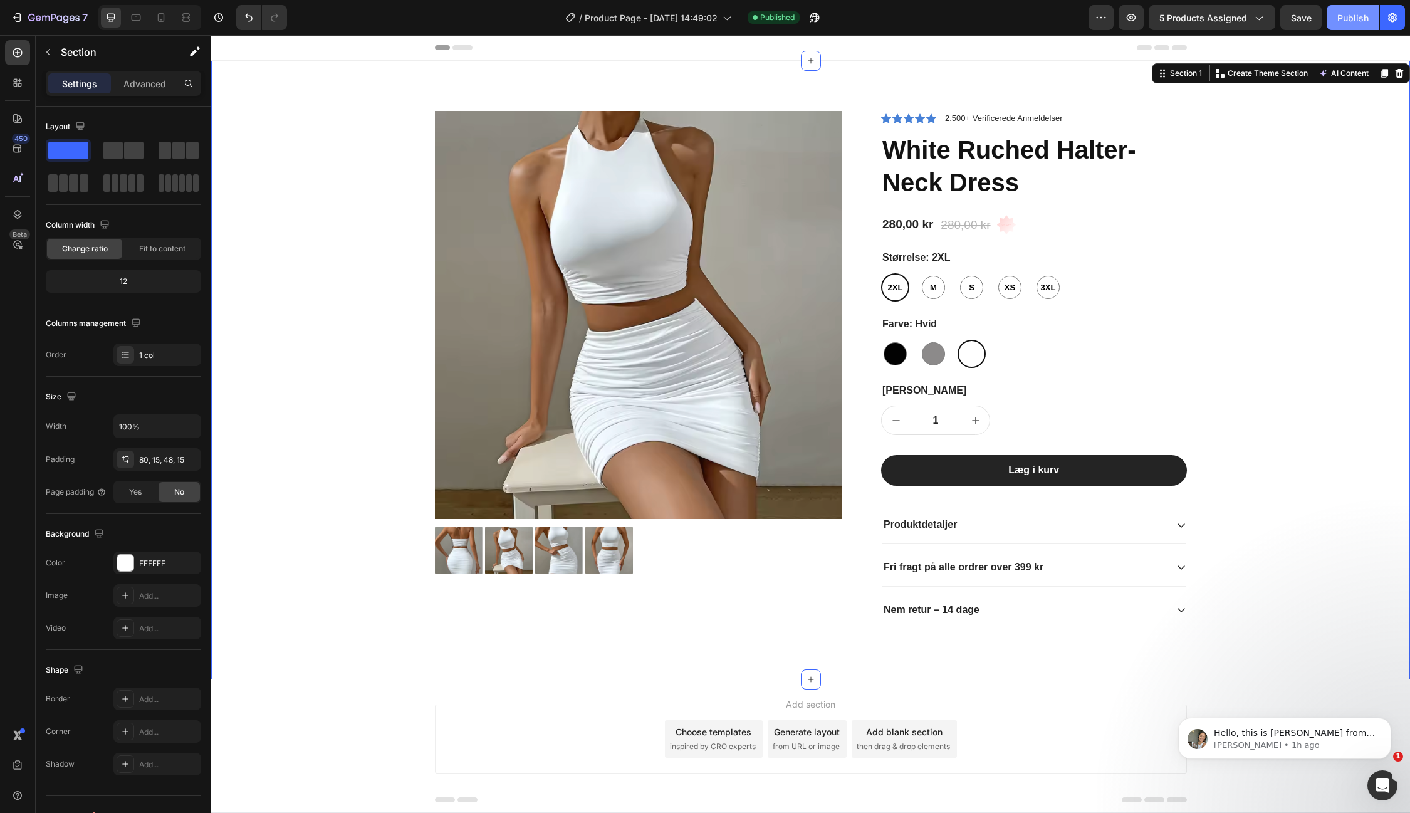
click at [1334, 23] on button "Publish" at bounding box center [1353, 17] width 53 height 25
click at [1393, 19] on icon "button" at bounding box center [1392, 17] width 13 height 13
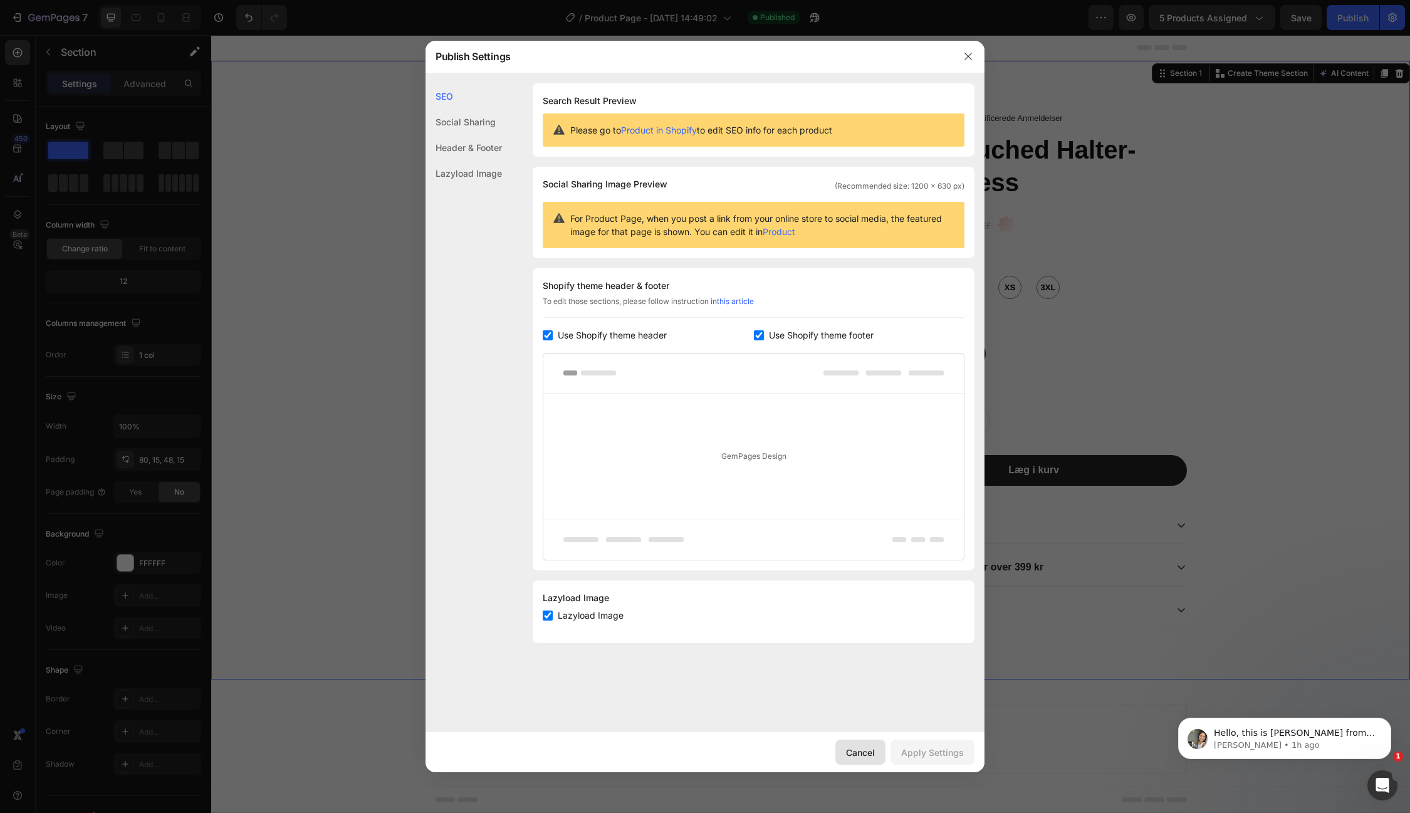
click at [856, 752] on div "Cancel" at bounding box center [860, 752] width 29 height 13
